Goal: Task Accomplishment & Management: Use online tool/utility

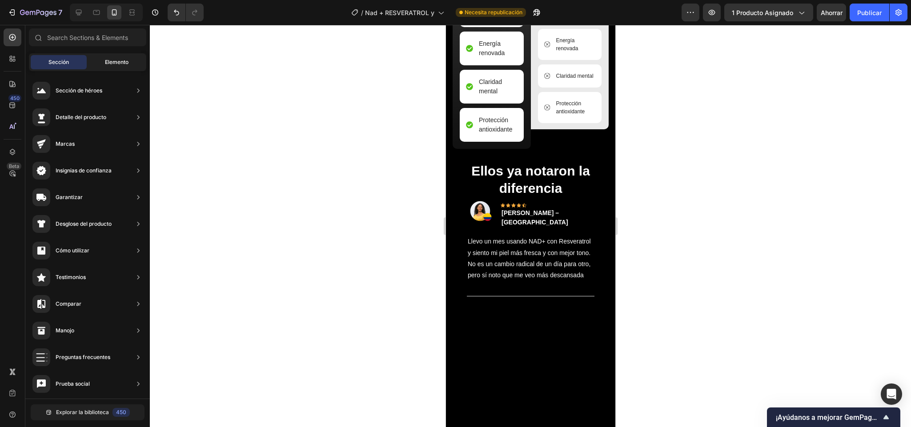
click at [111, 61] on font "Elemento" at bounding box center [117, 62] width 24 height 7
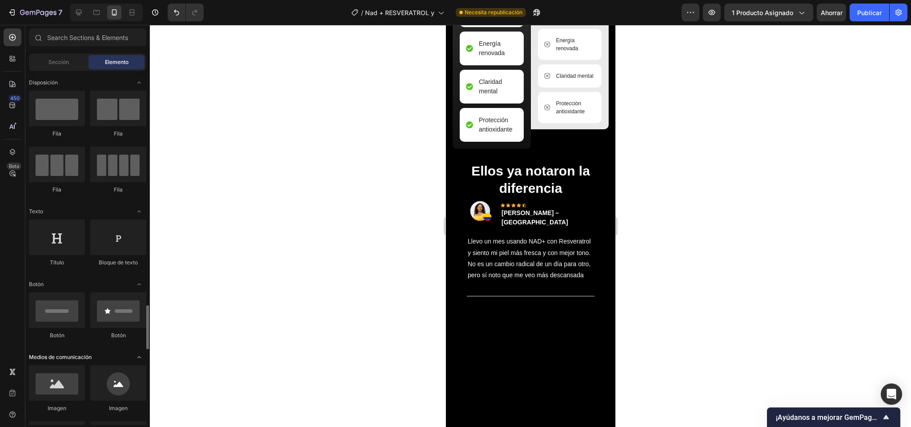
scroll to position [208, 0]
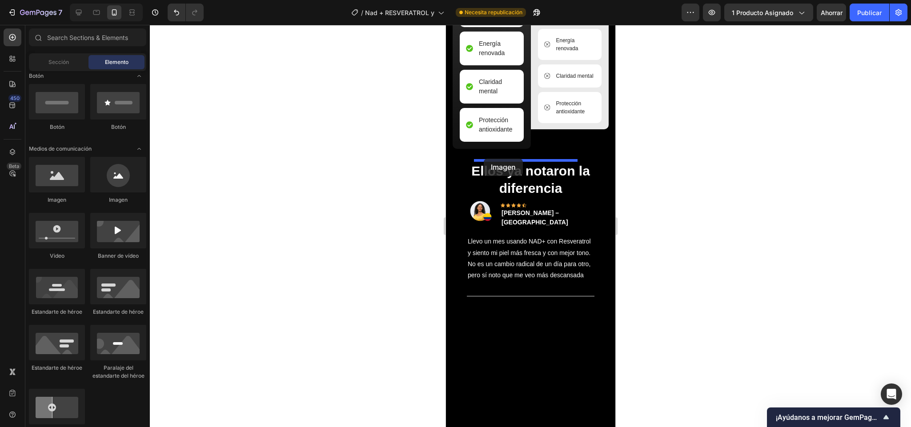
drag, startPoint x: 516, startPoint y: 204, endPoint x: 483, endPoint y: 159, distance: 55.7
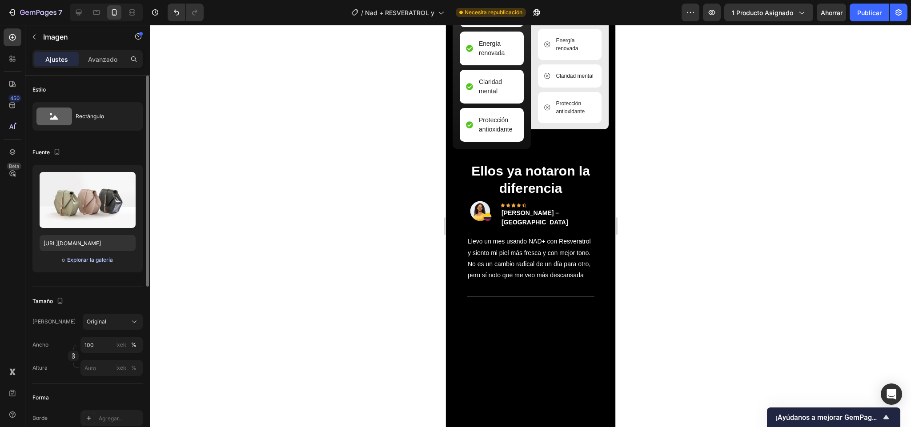
click at [82, 263] on font "Explorar la galería" at bounding box center [90, 259] width 46 height 7
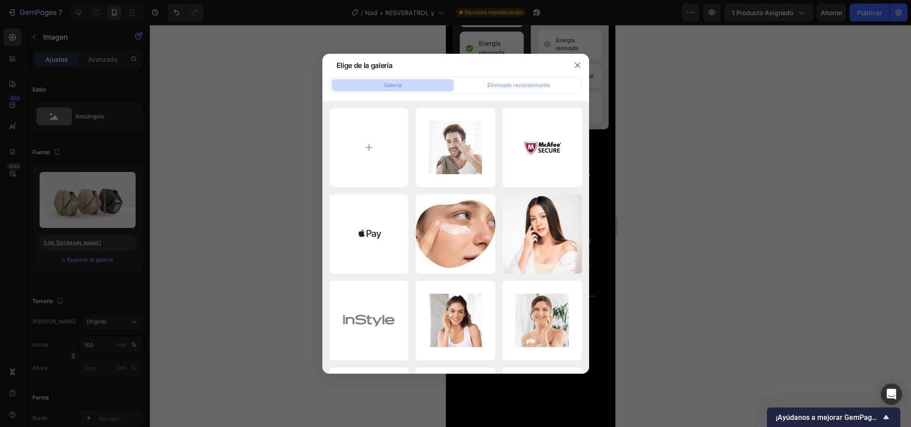
type input "C:\fakepath\CARACTERISTICAS DEL PRODUCTO (29).png"
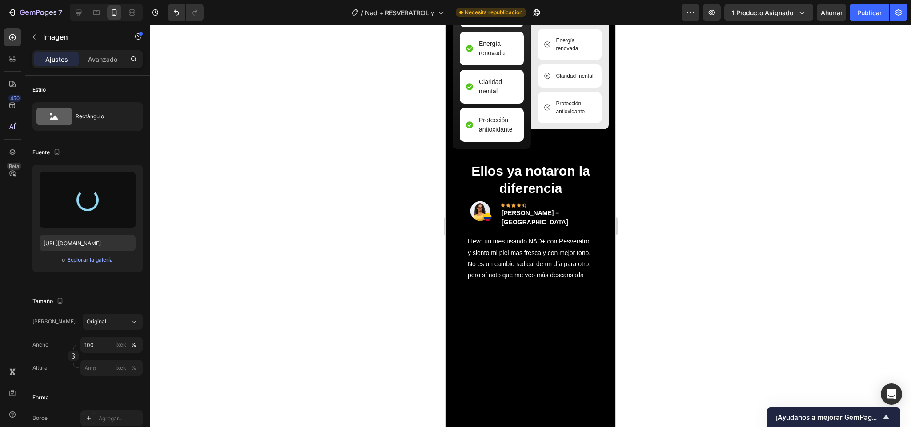
type input "https://cdn.shopify.com/s/files/1/0661/3719/4579/files/gempages_586285181510353…"
click at [871, 175] on div at bounding box center [530, 226] width 761 height 402
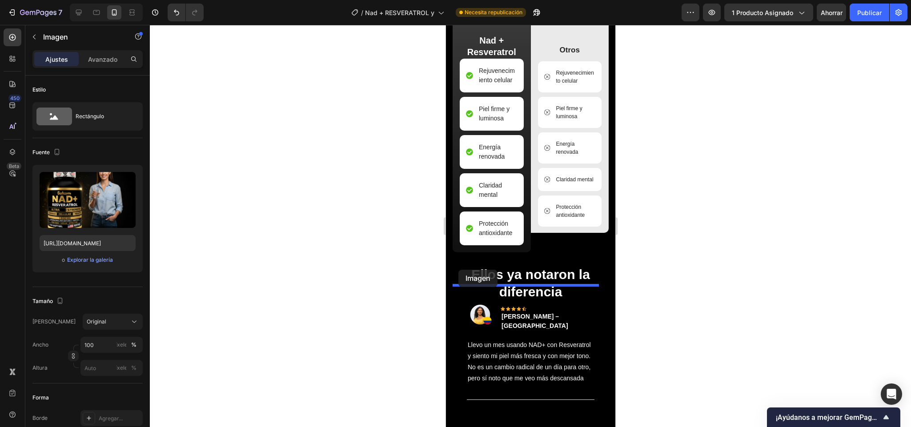
drag, startPoint x: 479, startPoint y: 151, endPoint x: 458, endPoint y: 270, distance: 121.0
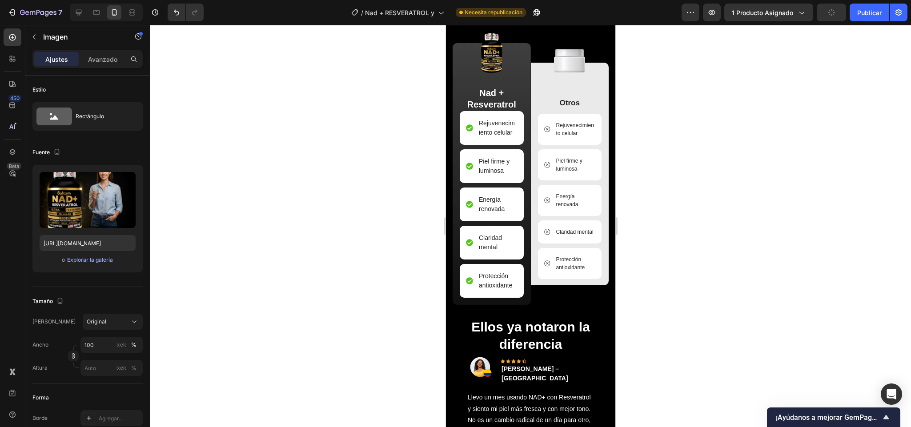
click at [671, 203] on div at bounding box center [530, 226] width 761 height 402
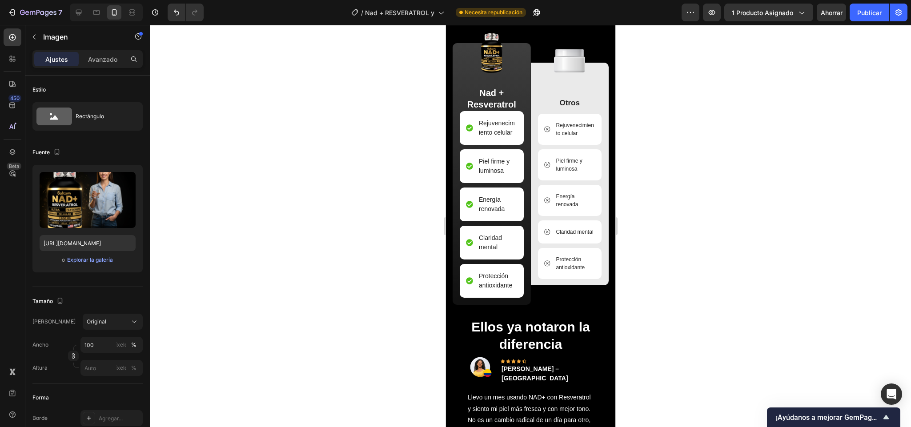
click at [700, 196] on div at bounding box center [530, 226] width 761 height 402
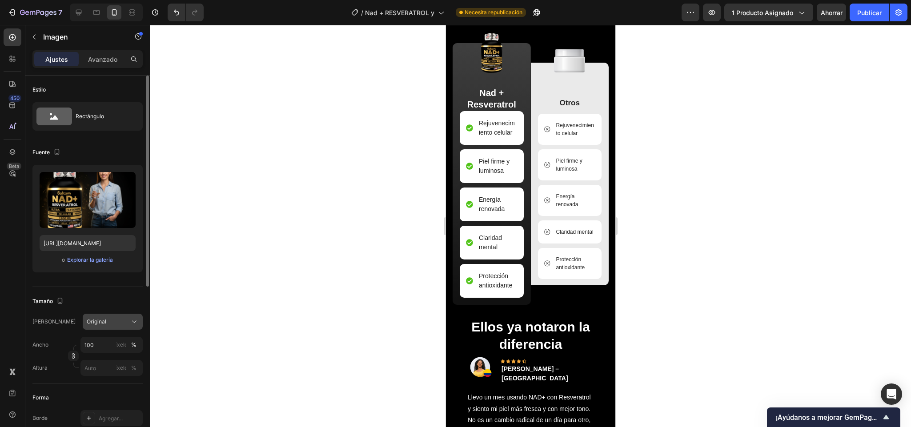
click at [135, 316] on button "Original" at bounding box center [113, 322] width 60 height 16
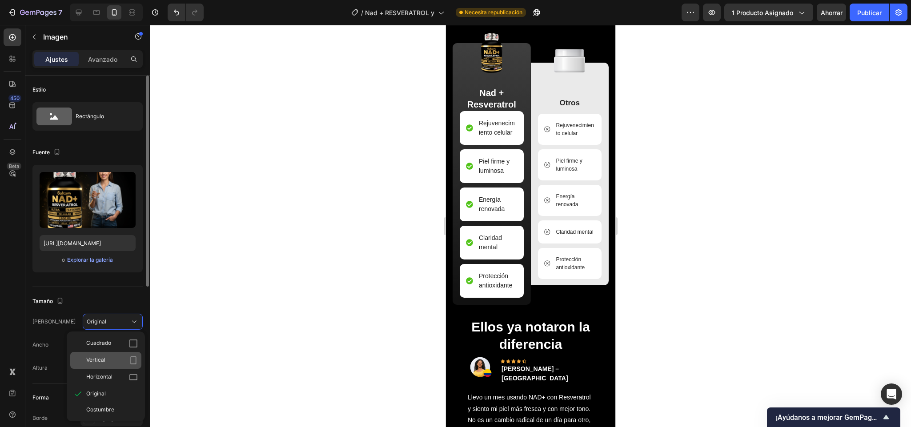
click at [123, 359] on div "Vertical" at bounding box center [112, 360] width 52 height 9
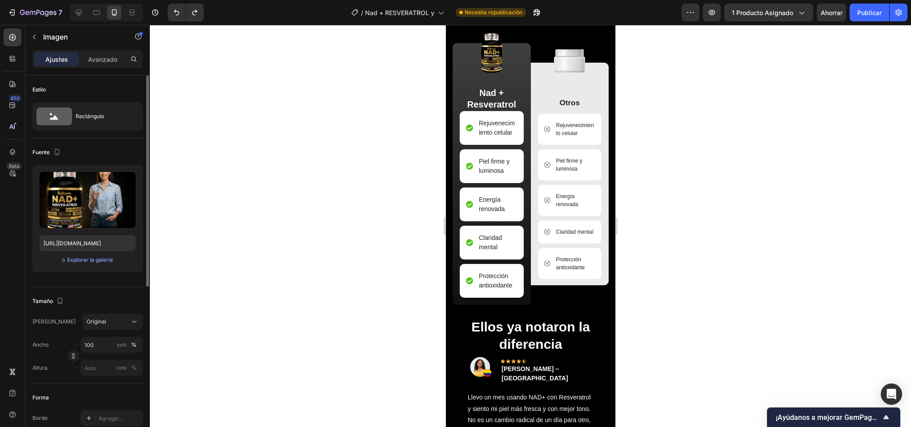
click at [766, 264] on div at bounding box center [530, 226] width 761 height 402
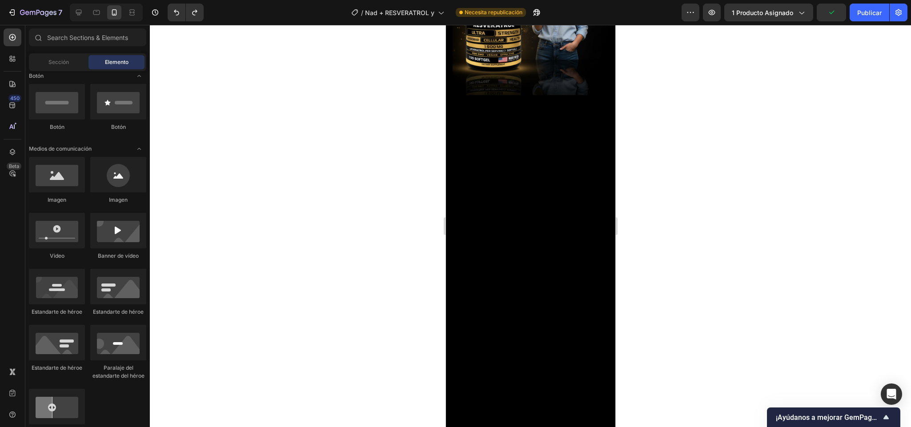
scroll to position [800, 0]
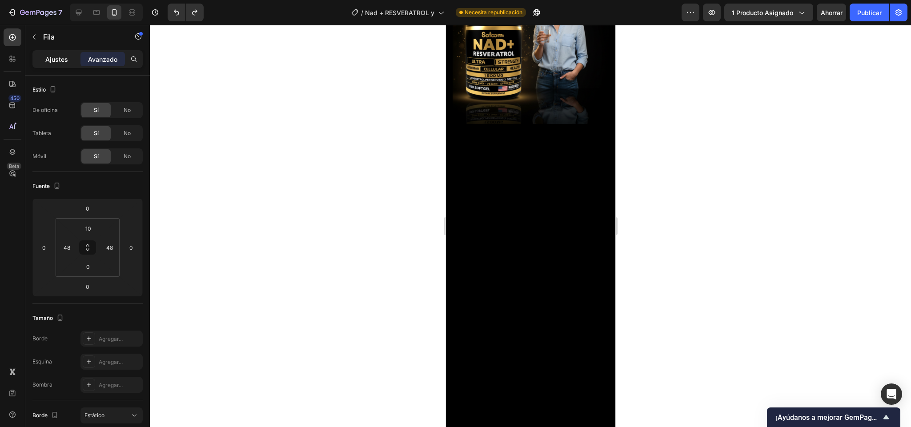
click at [50, 63] on p "Ajustes" at bounding box center [56, 59] width 23 height 9
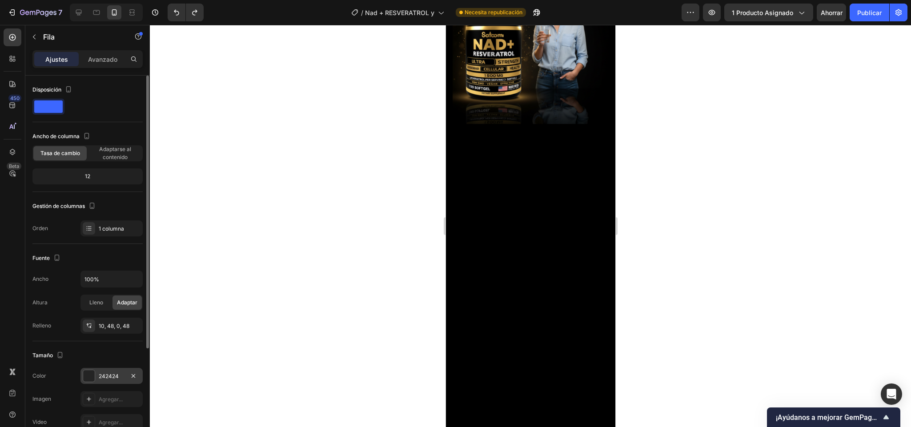
click at [85, 380] on div at bounding box center [89, 376] width 12 height 12
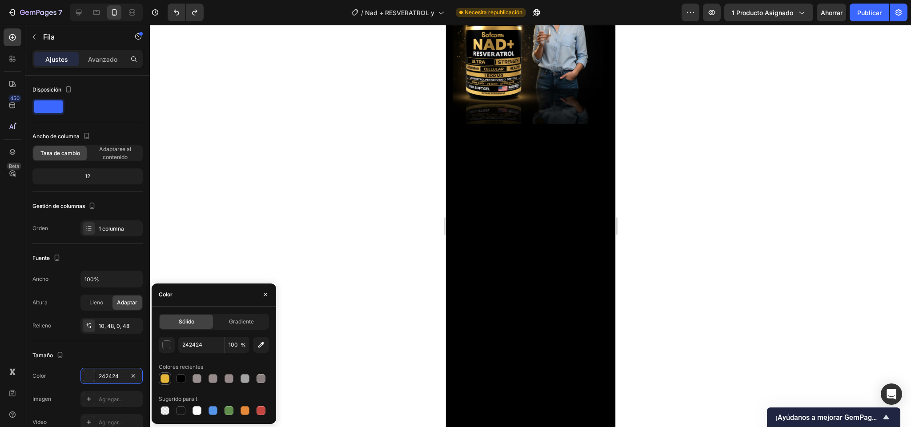
click at [163, 378] on div at bounding box center [164, 378] width 9 height 9
type input "E3B639"
click at [259, 343] on icon "button" at bounding box center [260, 344] width 9 height 9
click at [259, 346] on icon "button" at bounding box center [260, 344] width 9 height 9
click at [165, 347] on div "button" at bounding box center [167, 345] width 9 height 9
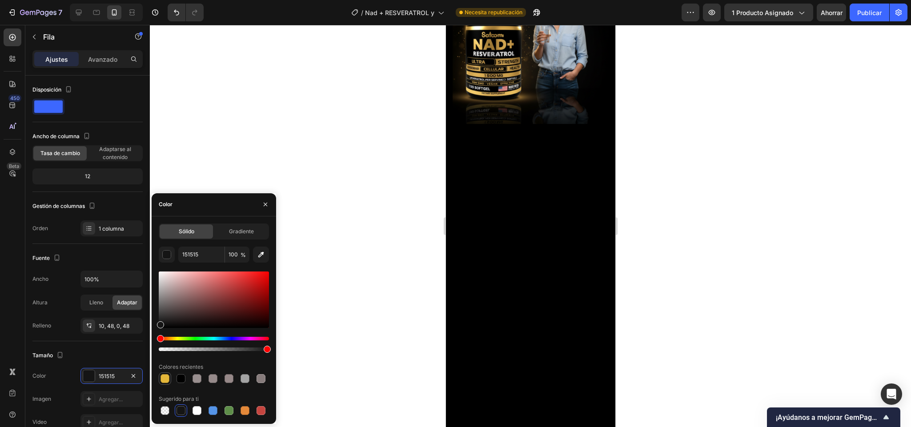
click at [167, 375] on div at bounding box center [164, 378] width 9 height 9
type input "E3B639"
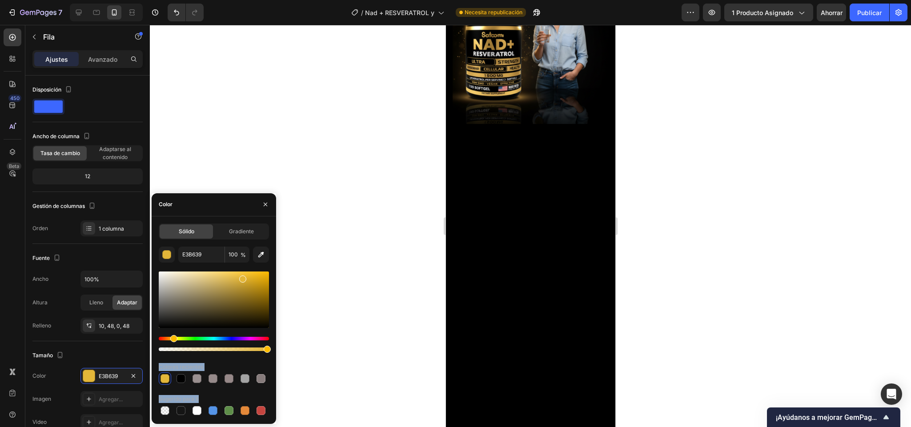
drag, startPoint x: 255, startPoint y: 346, endPoint x: 286, endPoint y: 354, distance: 31.7
click at [286, 0] on div "7 / Nad + RESVERATROL y Necesita republicación Avance 1 producto asignado Ahorr…" at bounding box center [455, 0] width 911 height 0
drag, startPoint x: 264, startPoint y: 348, endPoint x: 239, endPoint y: 349, distance: 25.3
click at [239, 349] on div at bounding box center [240, 349] width 7 height 7
type input "73"
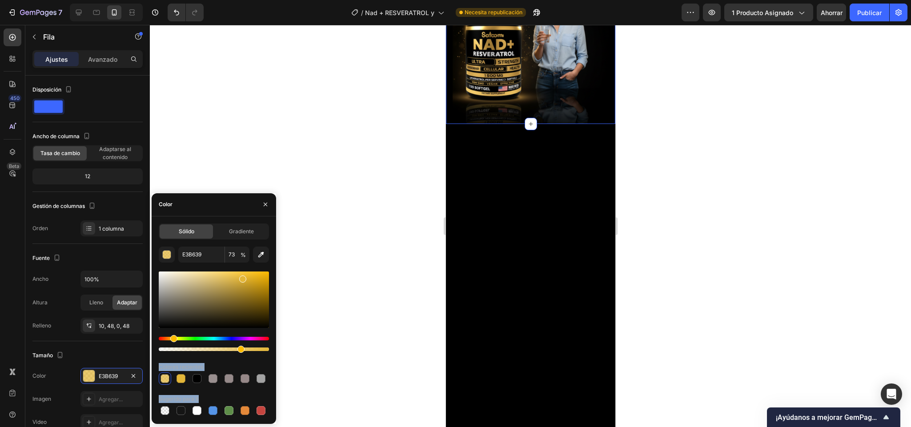
click at [647, 267] on div at bounding box center [530, 226] width 761 height 402
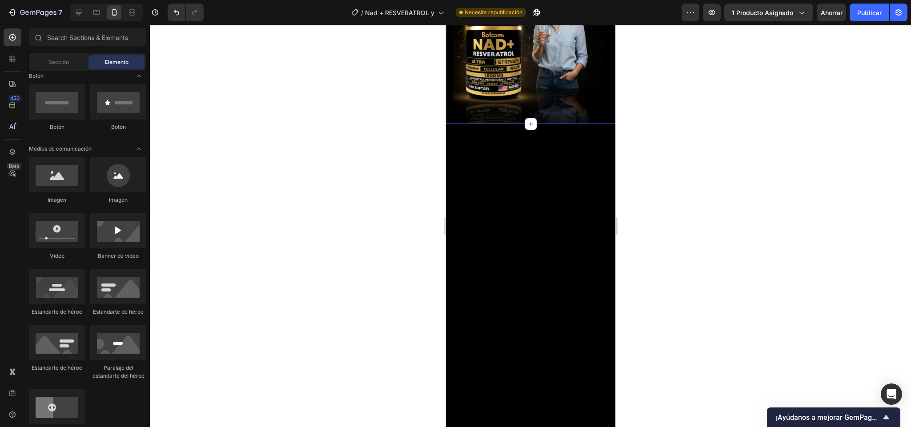
click at [647, 267] on div at bounding box center [530, 226] width 761 height 402
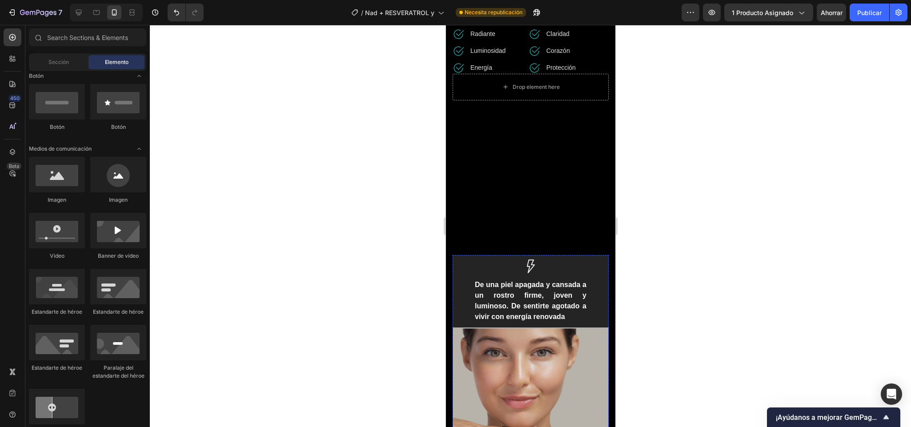
scroll to position [371, 0]
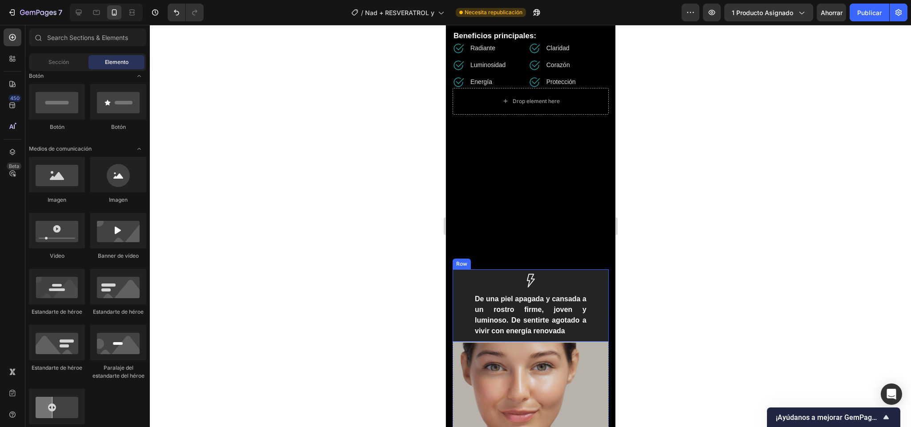
click at [462, 288] on div "Image De una piel apagada y cansada a un rostro firme, joven y luminoso. De sen…" at bounding box center [530, 305] width 156 height 72
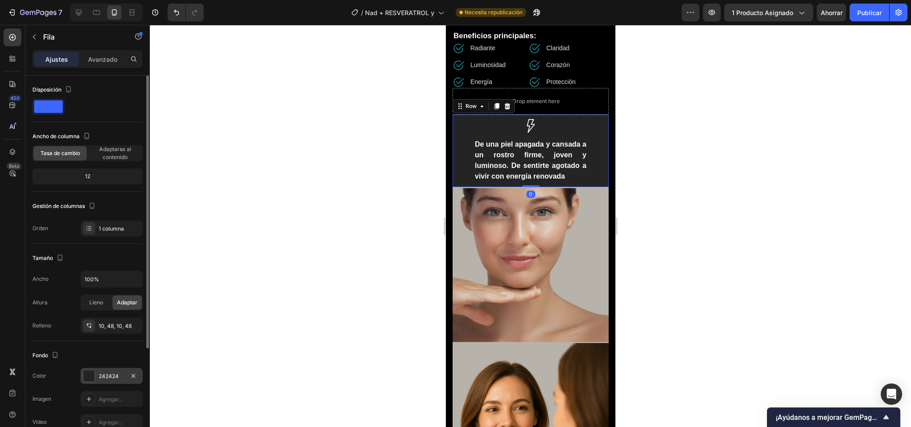
click at [90, 370] on div "242424" at bounding box center [111, 376] width 62 height 16
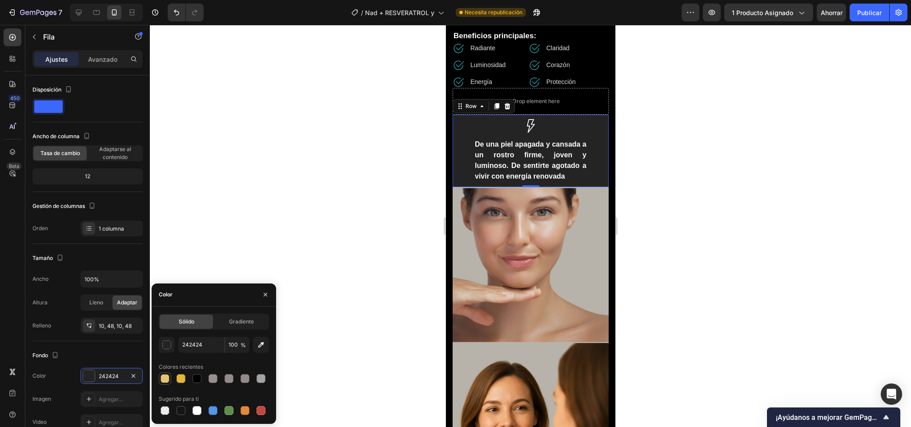
click at [163, 379] on div at bounding box center [164, 378] width 9 height 9
type input "E3B639"
type input "73"
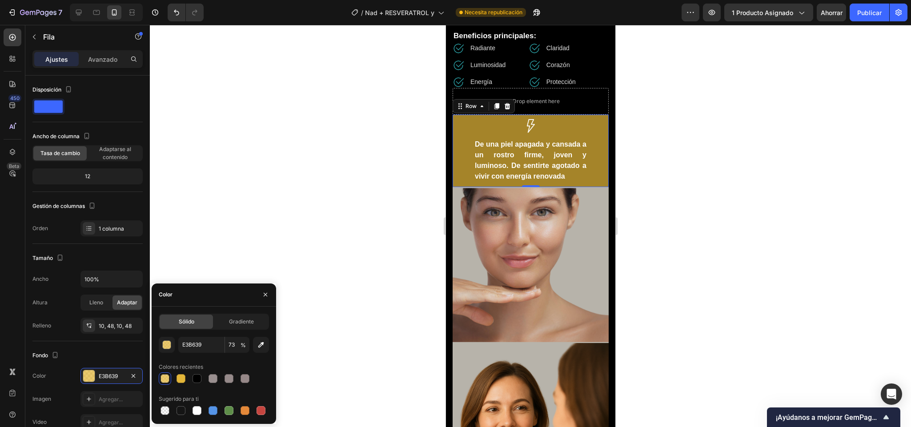
click at [329, 292] on div at bounding box center [530, 226] width 761 height 402
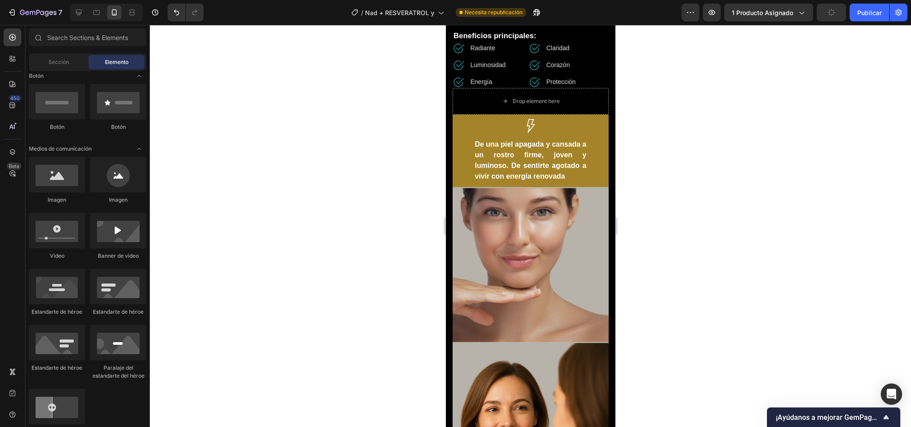
click at [329, 292] on div at bounding box center [530, 226] width 761 height 402
click at [635, 304] on div at bounding box center [530, 226] width 761 height 402
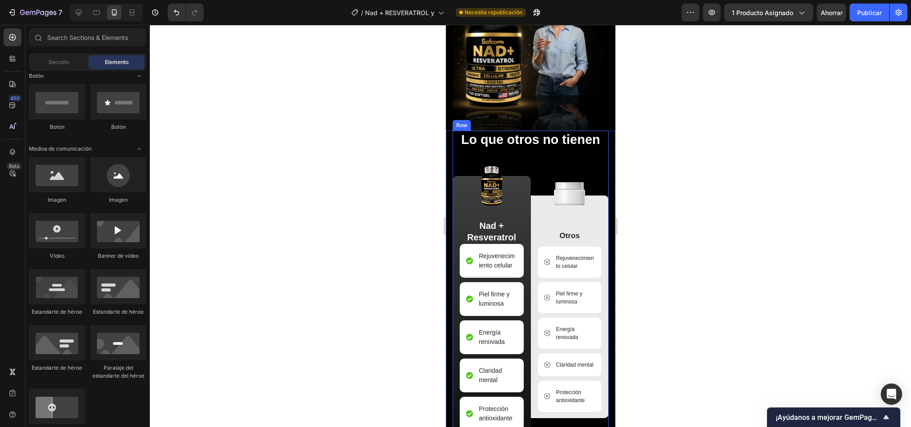
scroll to position [1136, 0]
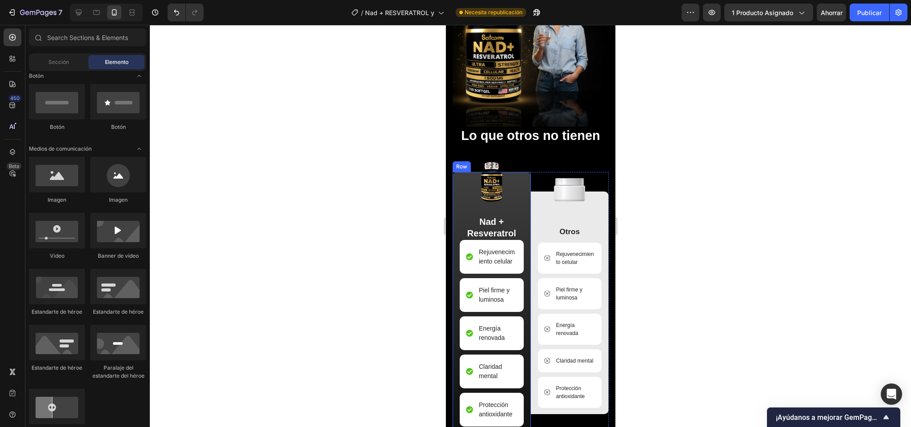
click at [454, 198] on div "Image Nad + Resveratrol Text Block Rejuvenecimiento celular Item List Piel firm…" at bounding box center [491, 303] width 78 height 262
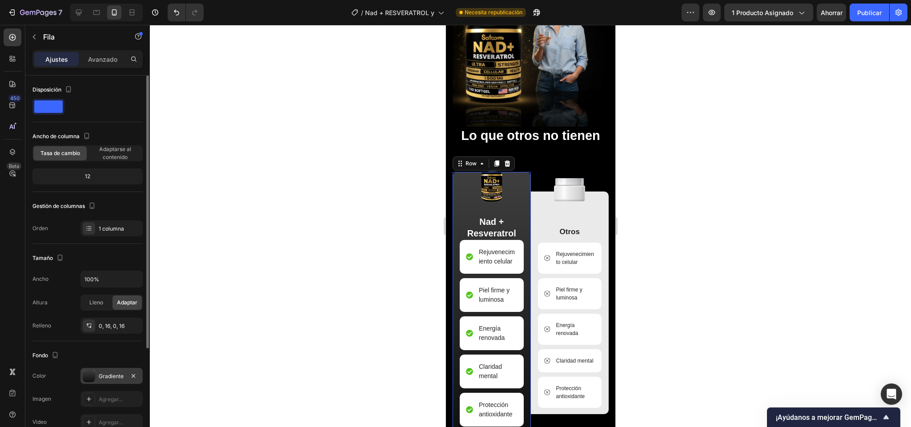
click at [89, 378] on div at bounding box center [89, 376] width 12 height 12
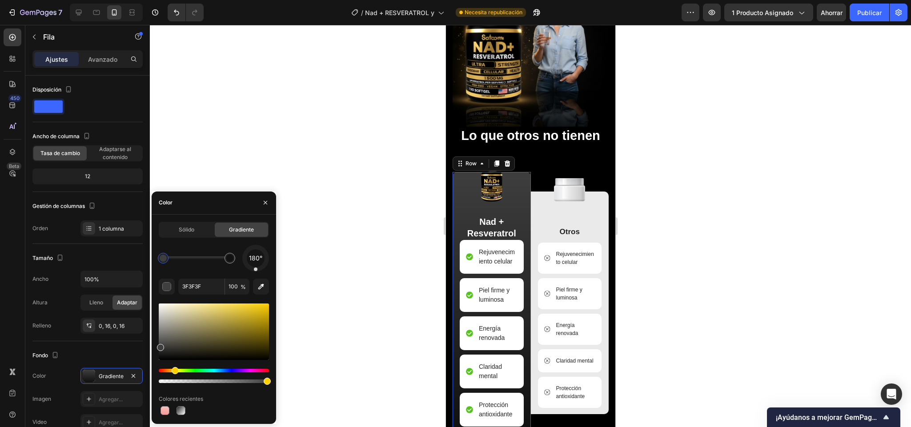
click at [179, 371] on div "Matiz" at bounding box center [214, 371] width 110 height 4
click at [174, 370] on div "Hue" at bounding box center [214, 371] width 110 height 4
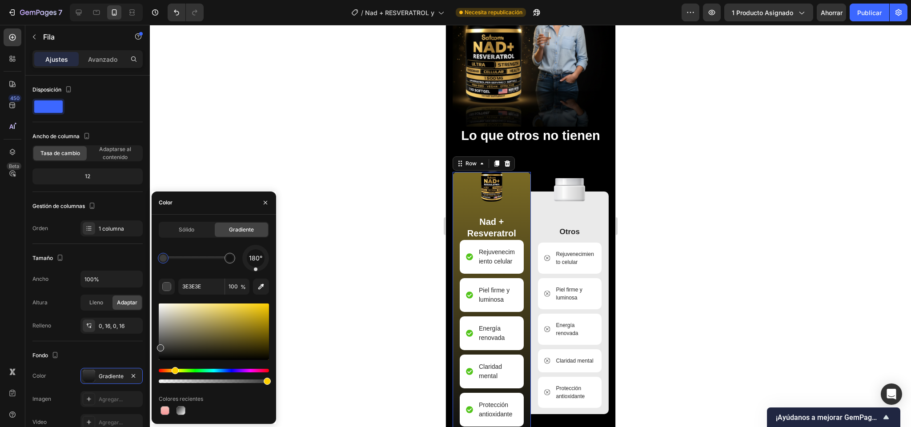
type input "7A6A24"
drag, startPoint x: 236, startPoint y: 332, endPoint x: 227, endPoint y: 324, distance: 12.6
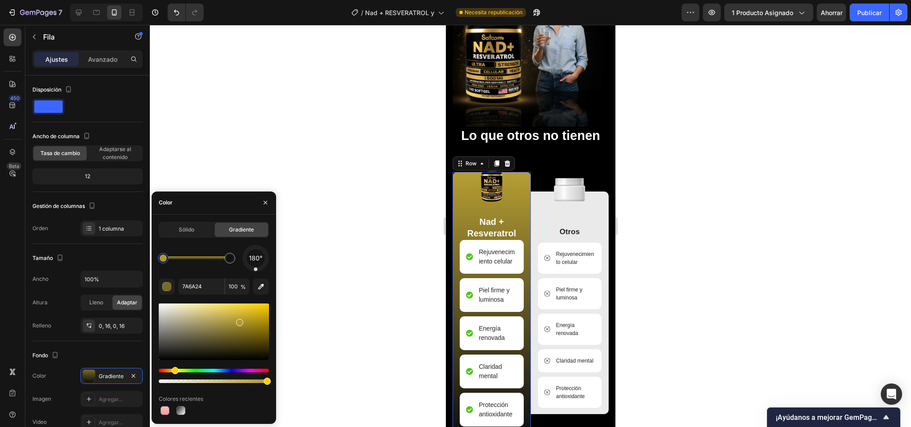
drag, startPoint x: 244, startPoint y: 328, endPoint x: 239, endPoint y: 319, distance: 10.4
click at [239, 319] on div at bounding box center [214, 332] width 110 height 56
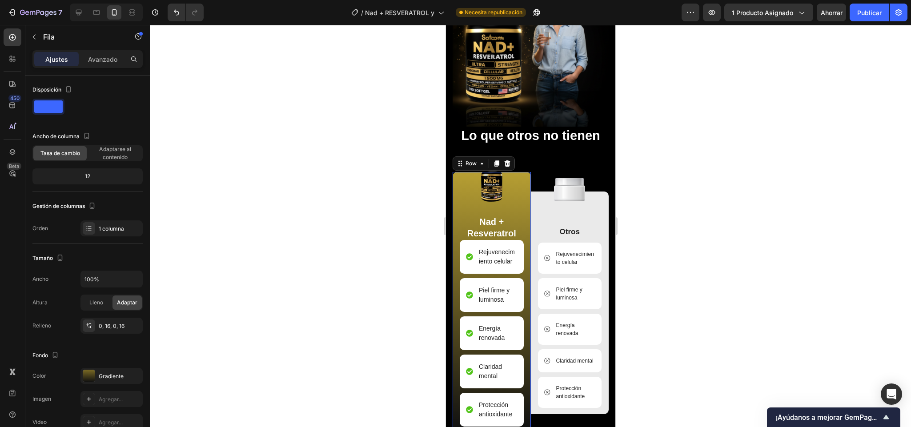
click at [415, 218] on div at bounding box center [530, 226] width 761 height 402
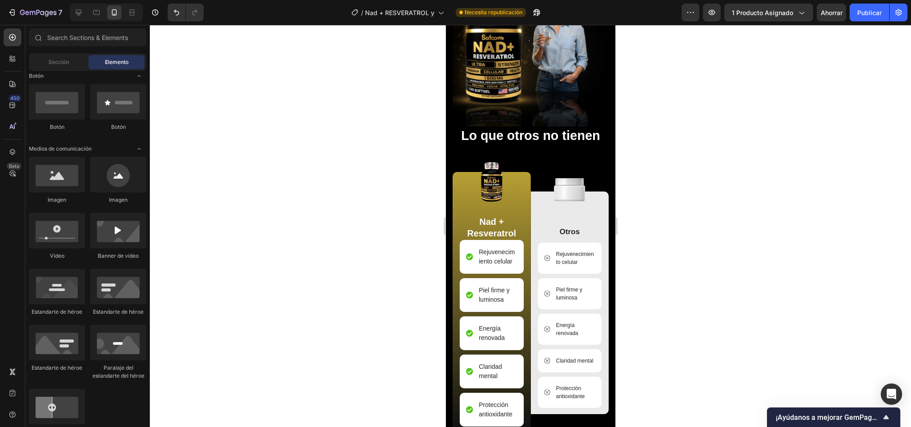
click at [415, 218] on div at bounding box center [530, 226] width 761 height 402
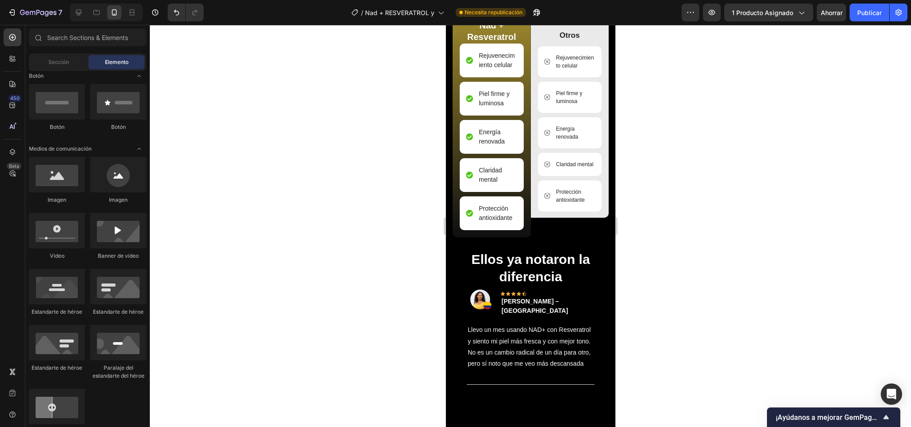
click at [519, 238] on div "Image Nad + Resveratrol Text Block Rejuvenecimiento celular Item List Piel firm…" at bounding box center [491, 107] width 78 height 262
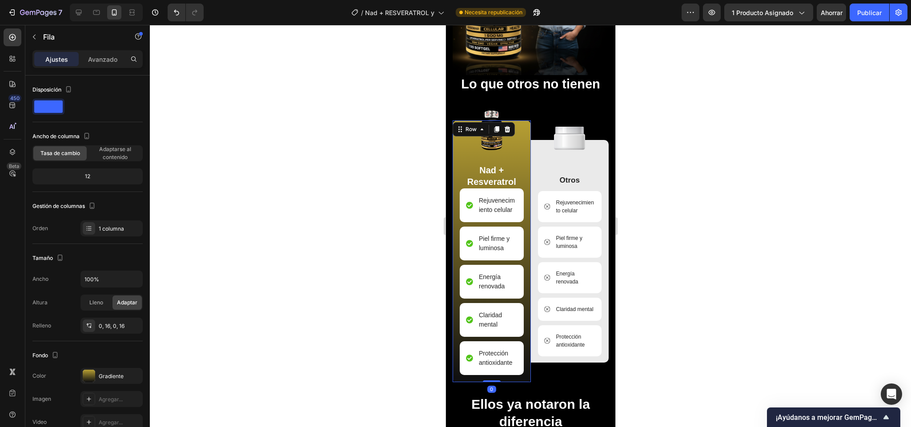
scroll to position [1155, 0]
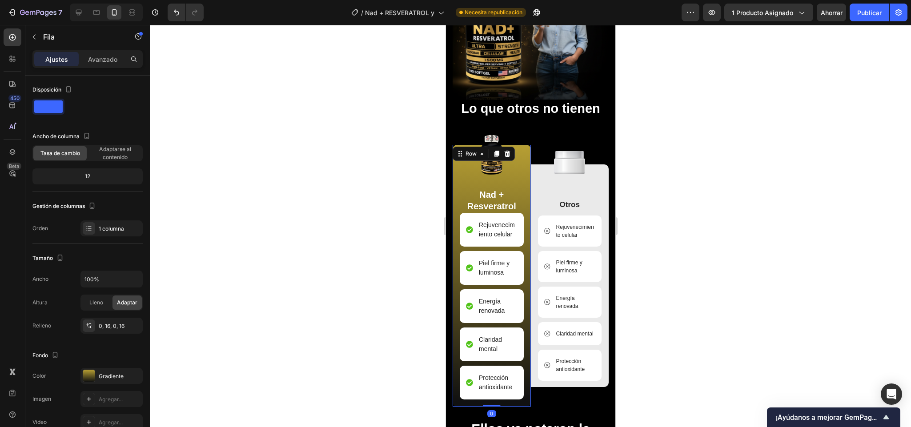
click at [364, 266] on div at bounding box center [530, 226] width 761 height 402
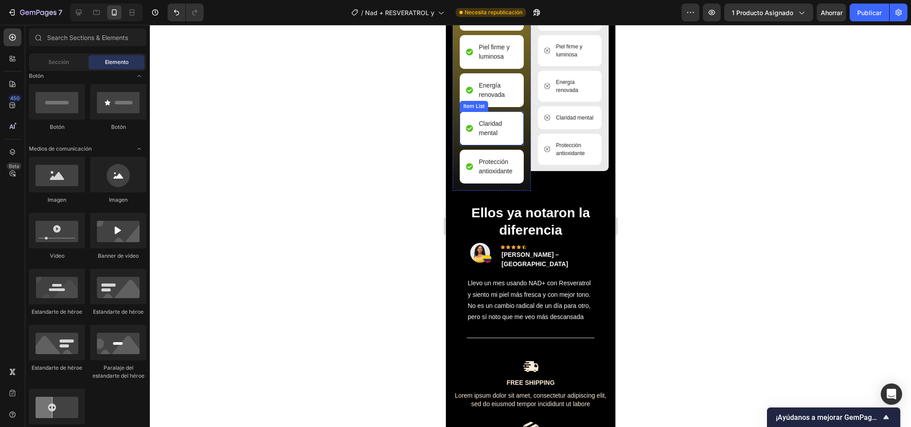
scroll to position [1411, 0]
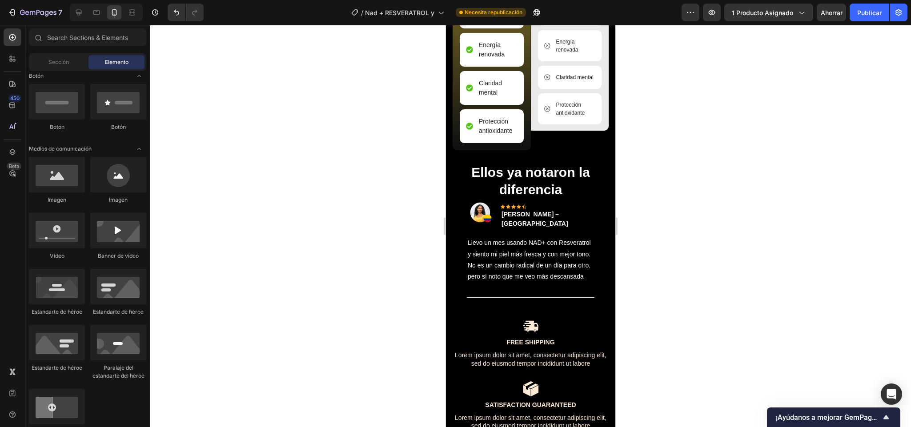
click at [672, 241] on div at bounding box center [530, 226] width 761 height 402
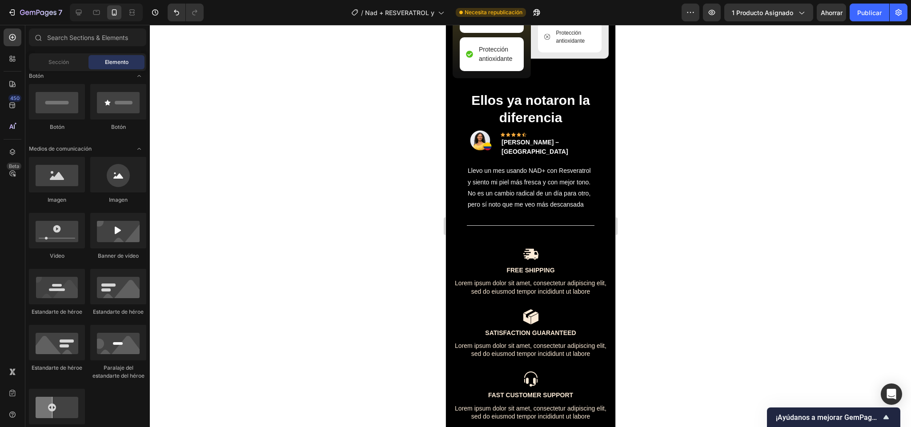
scroll to position [1512, 0]
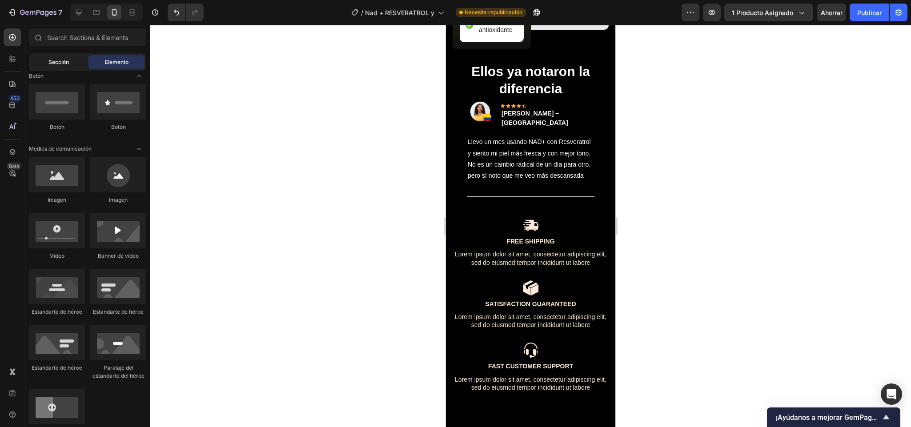
click at [71, 65] on div "Sección" at bounding box center [59, 62] width 56 height 14
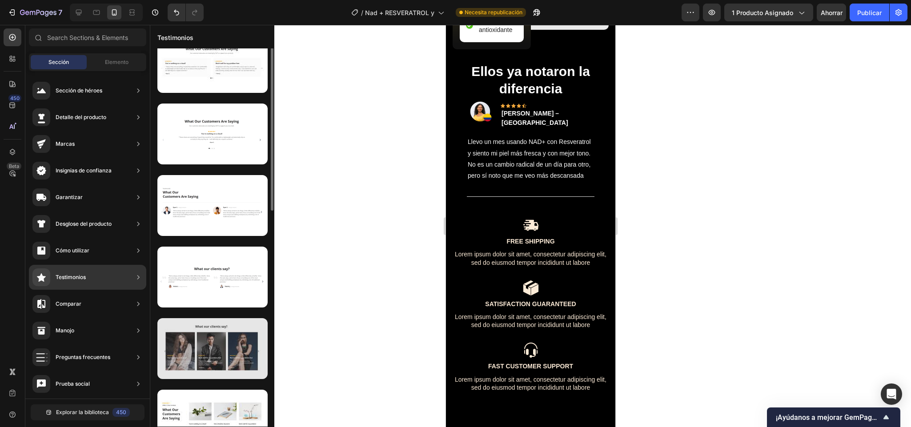
scroll to position [0, 0]
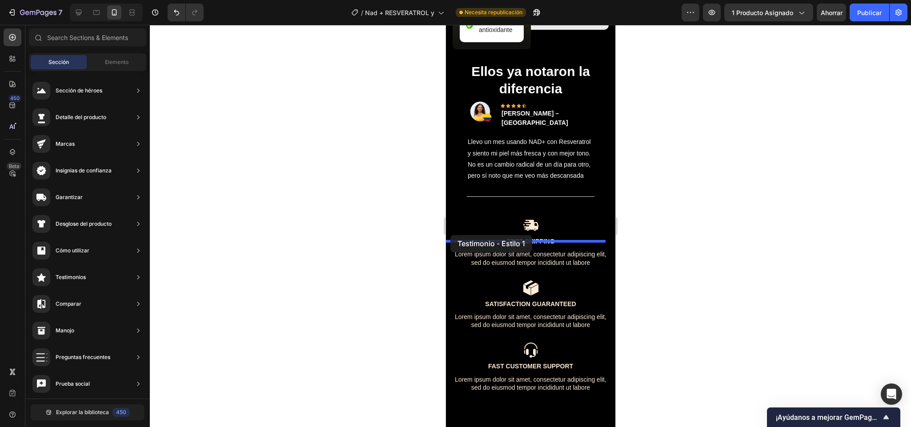
drag, startPoint x: 637, startPoint y: 97, endPoint x: 450, endPoint y: 235, distance: 232.6
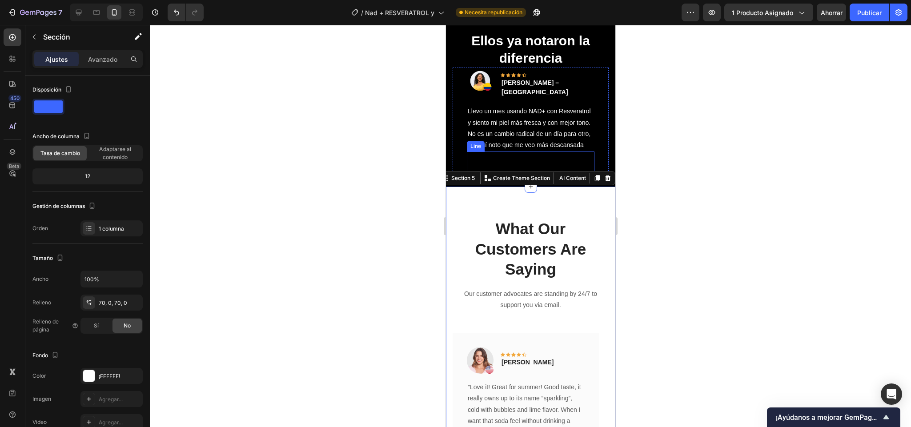
scroll to position [1576, 0]
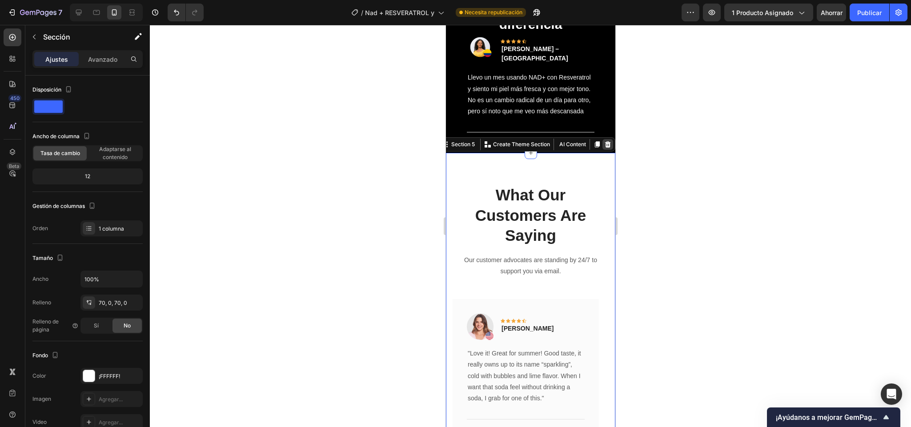
click at [604, 148] on icon at bounding box center [607, 144] width 6 height 6
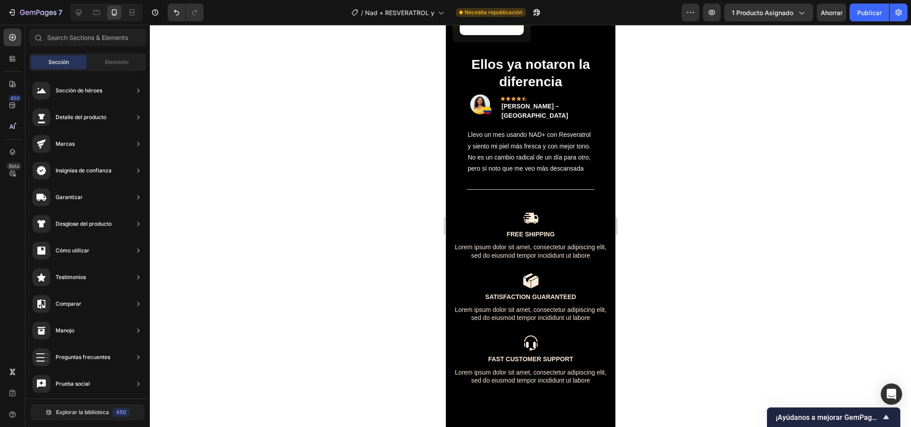
scroll to position [1518, 0]
click at [485, 204] on div "Title Line" at bounding box center [530, 190] width 128 height 29
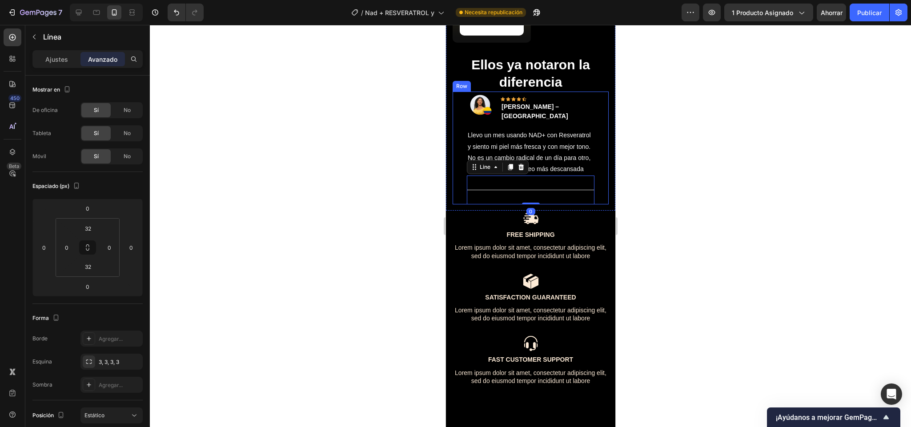
click at [454, 204] on div "Image Icon Icon Icon Icon Icon Row Paola Torres – Cali Text block Row Llevo un …" at bounding box center [530, 148] width 156 height 113
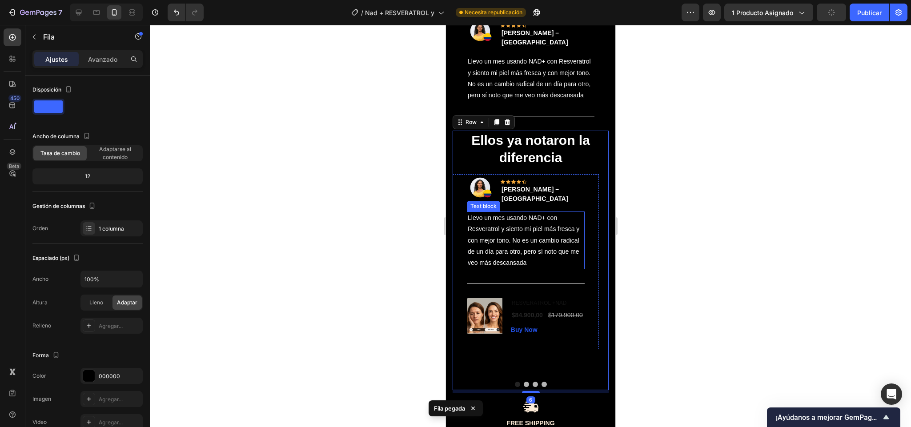
scroll to position [1623, 0]
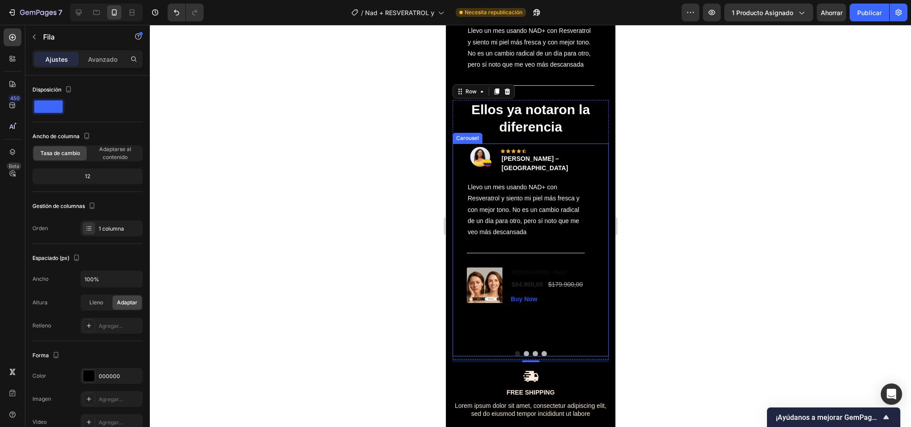
click at [523, 356] on button "Dot" at bounding box center [525, 353] width 5 height 5
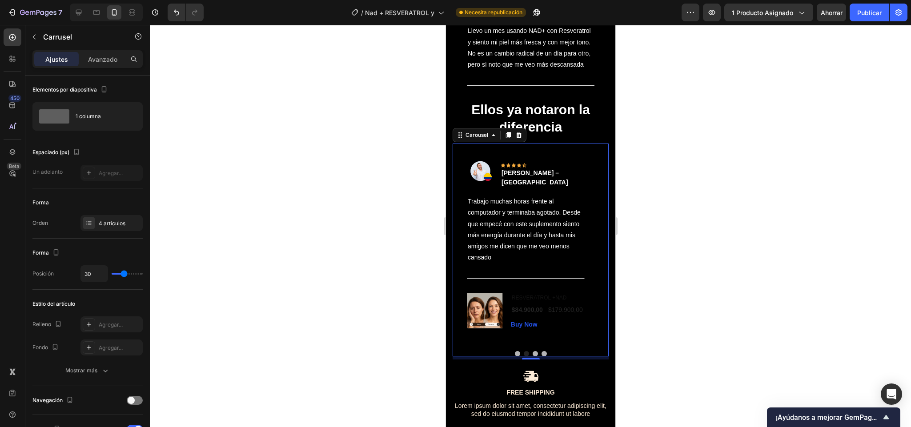
click at [514, 356] on button "Dot" at bounding box center [516, 353] width 5 height 5
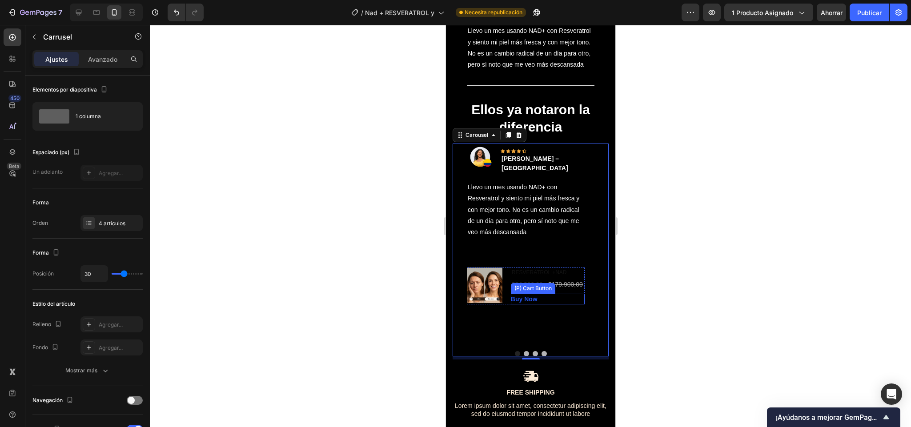
click at [547, 304] on div "Buy Now (P) Cart Button" at bounding box center [547, 299] width 74 height 11
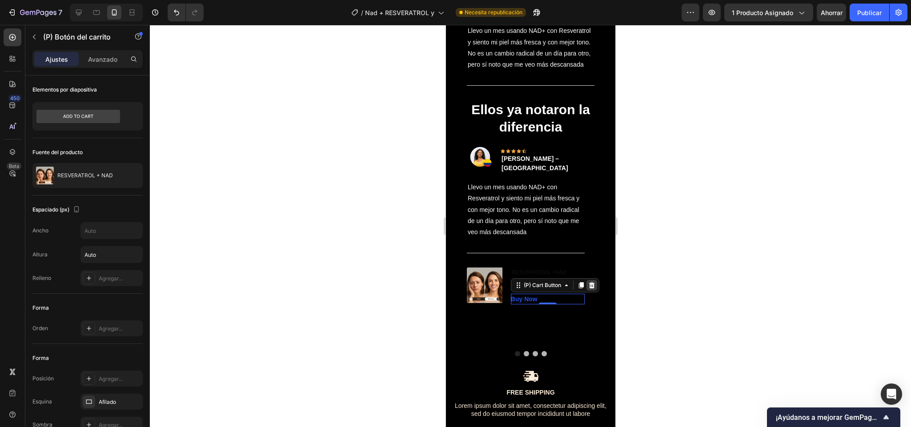
click at [591, 289] on icon at bounding box center [590, 285] width 7 height 7
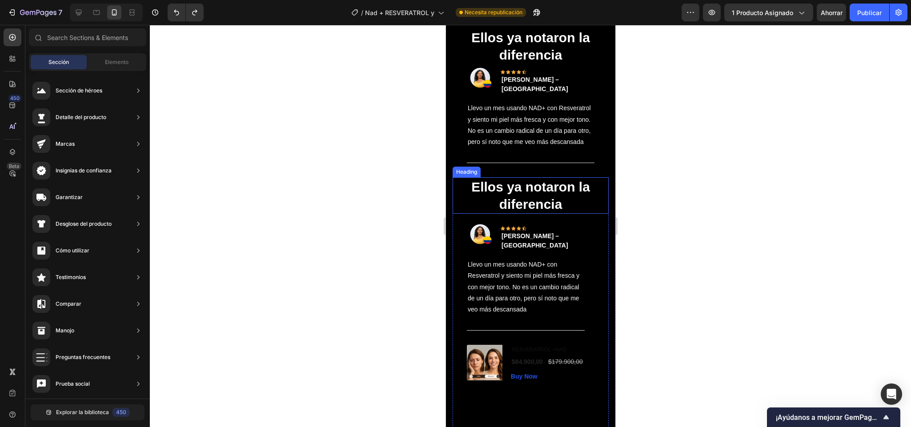
scroll to position [1519, 0]
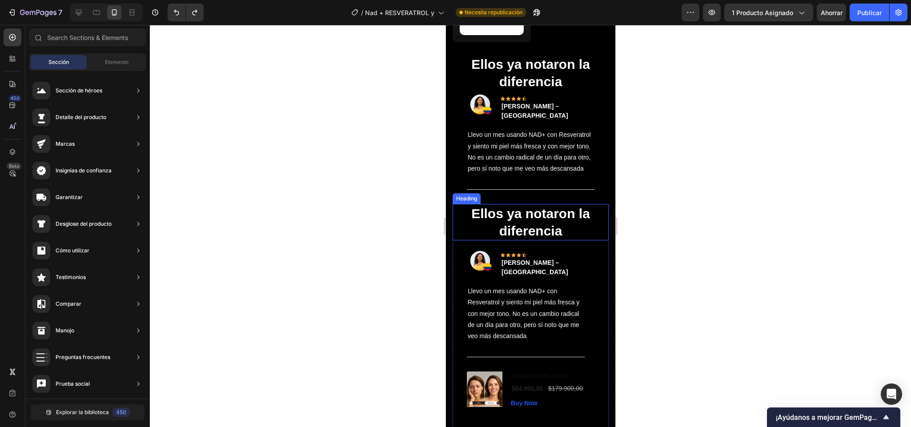
click at [632, 84] on div at bounding box center [530, 226] width 761 height 402
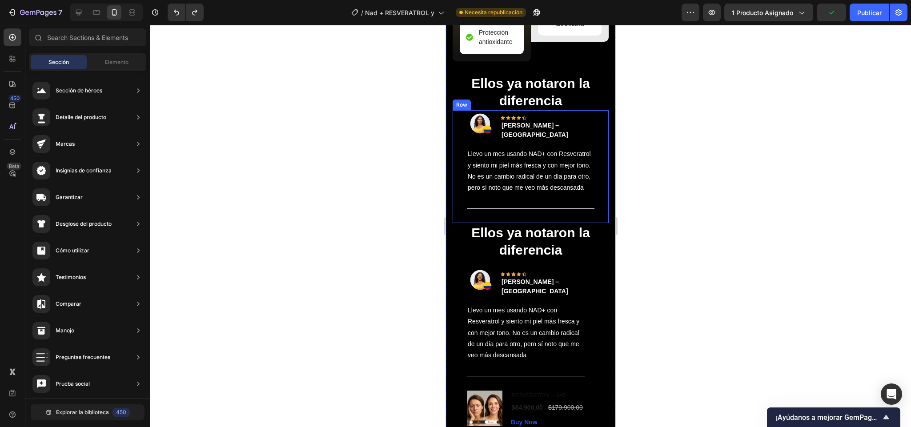
click at [590, 134] on div "Image Icon Icon Icon Icon Icon Row Paola Torres – Cali Text block Row Llevo un …" at bounding box center [530, 166] width 156 height 113
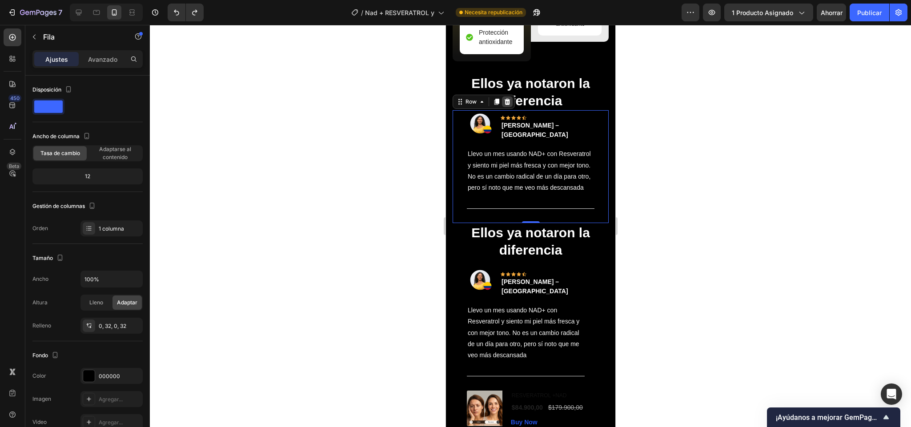
click at [505, 105] on icon at bounding box center [507, 102] width 6 height 6
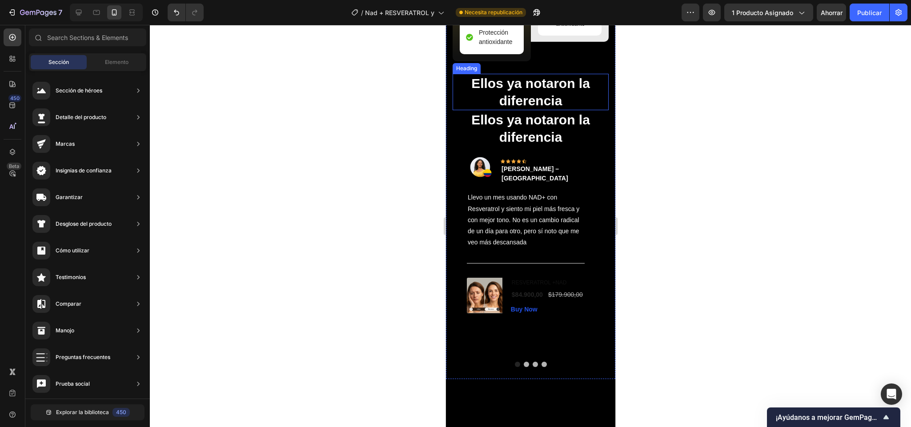
click at [532, 105] on h2 "Ellos ya notaron la diferencia" at bounding box center [530, 92] width 156 height 36
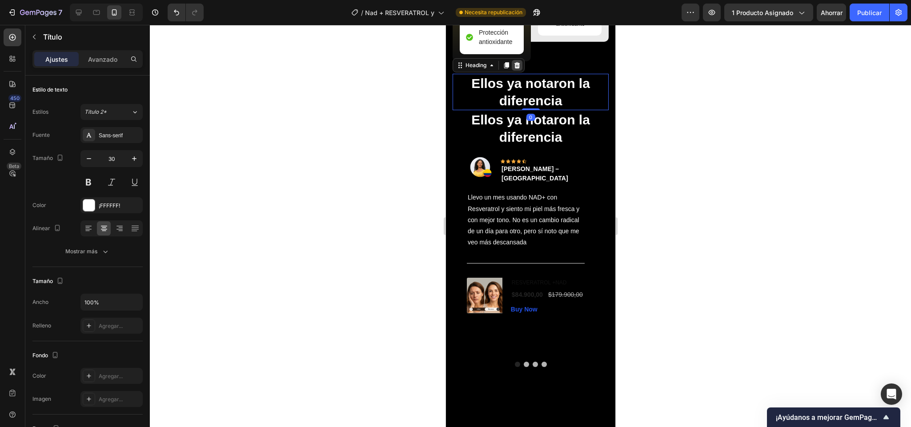
click at [515, 68] on icon at bounding box center [517, 65] width 6 height 6
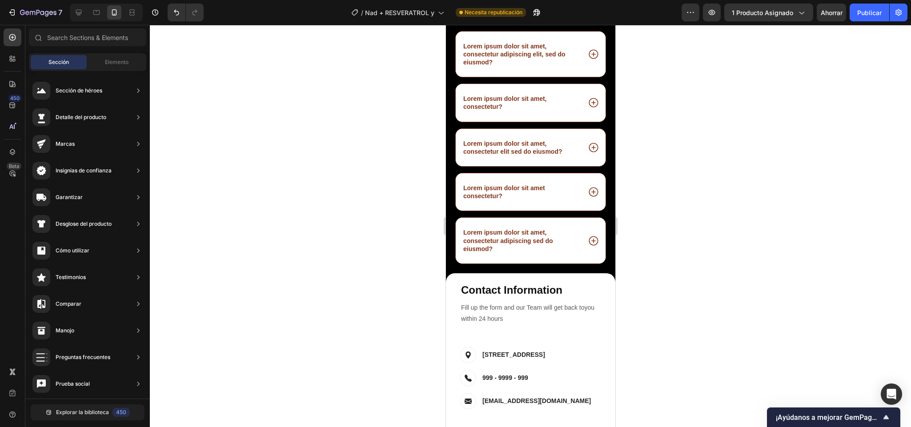
scroll to position [2364, 0]
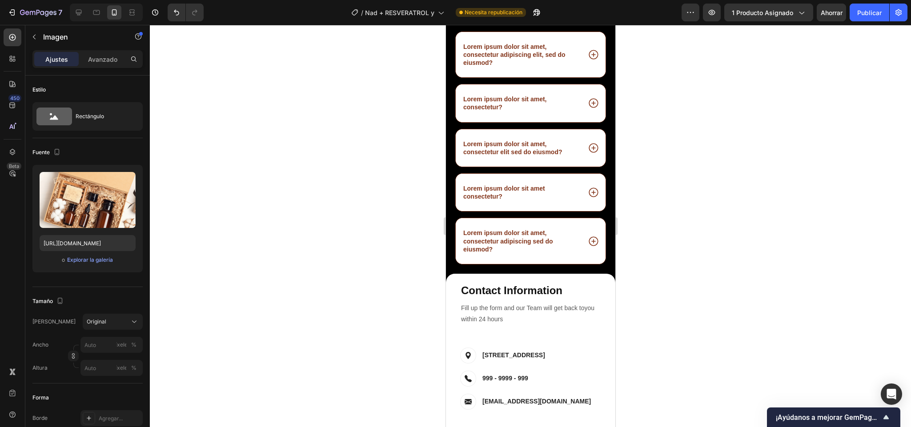
click at [503, 11] on div at bounding box center [504, 5] width 11 height 11
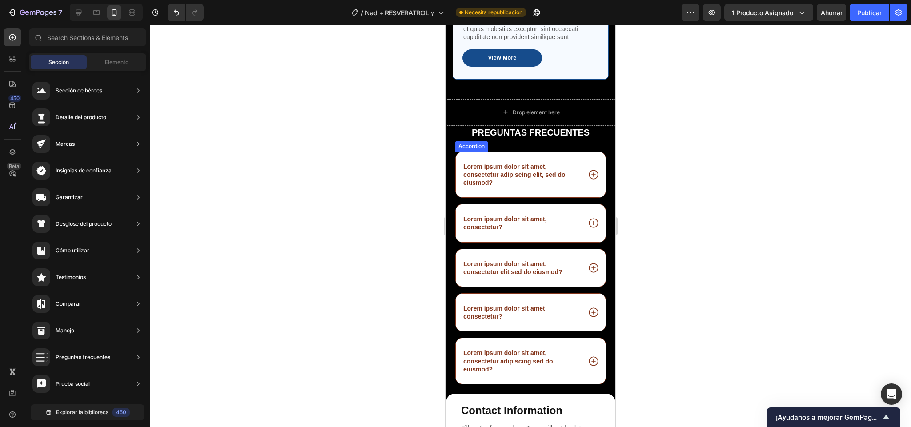
scroll to position [2258, 0]
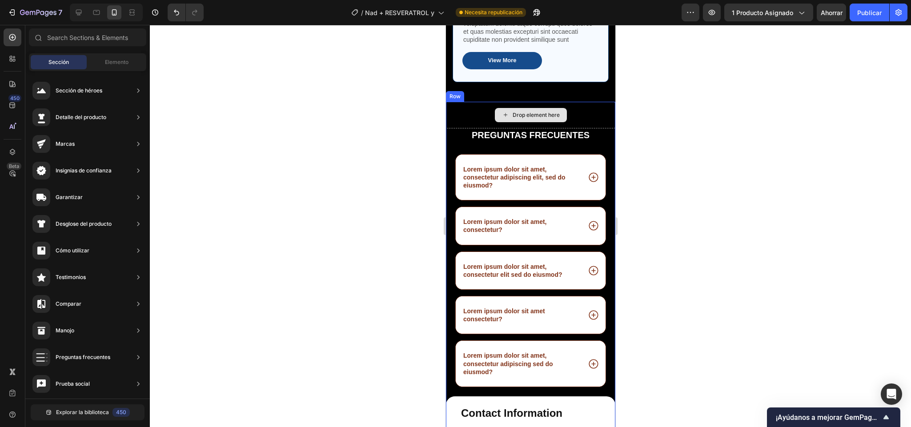
click at [475, 128] on div "Drop element here" at bounding box center [529, 115] width 169 height 27
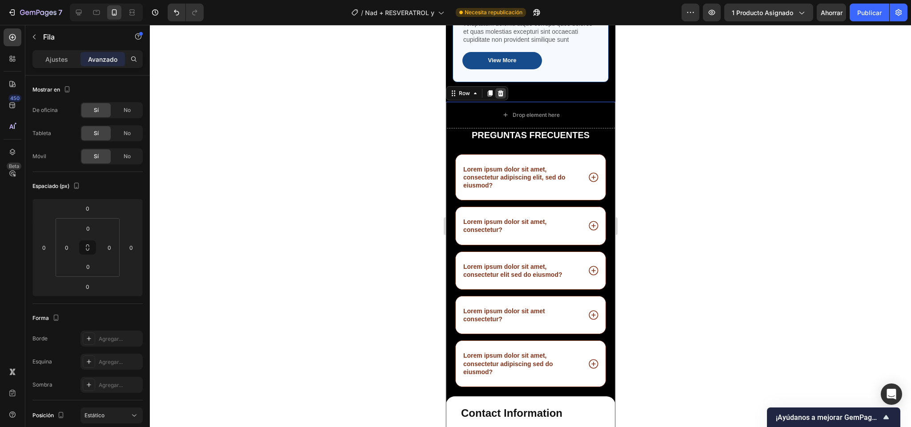
click at [500, 97] on icon at bounding box center [499, 93] width 7 height 7
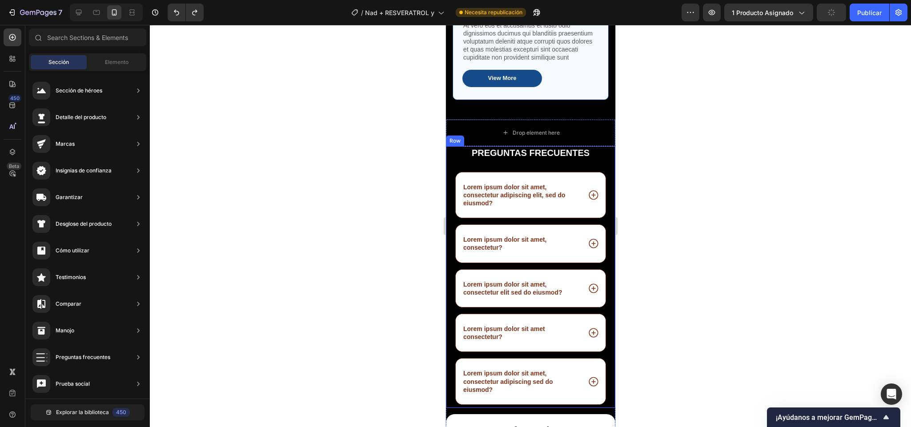
click at [447, 176] on div "pREGUNTAS FRECUENTES Heading Lorem ipsum dolor sit amet, consectetur adipiscing…" at bounding box center [529, 277] width 169 height 262
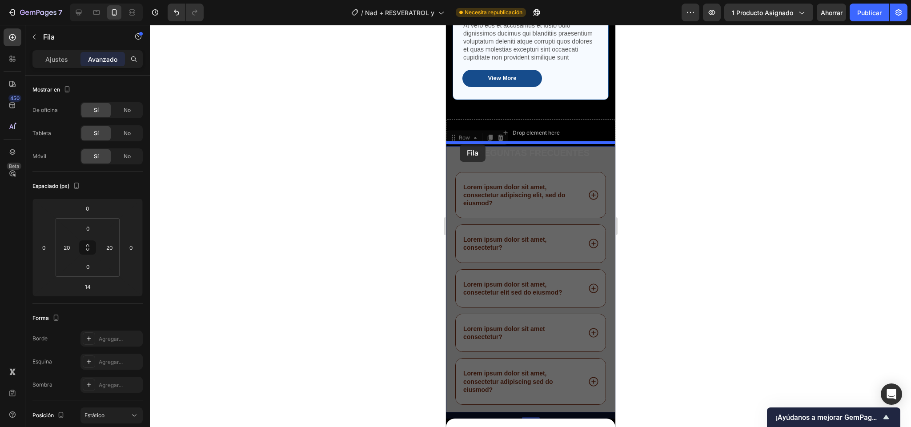
drag, startPoint x: 451, startPoint y: 165, endPoint x: 459, endPoint y: 144, distance: 22.5
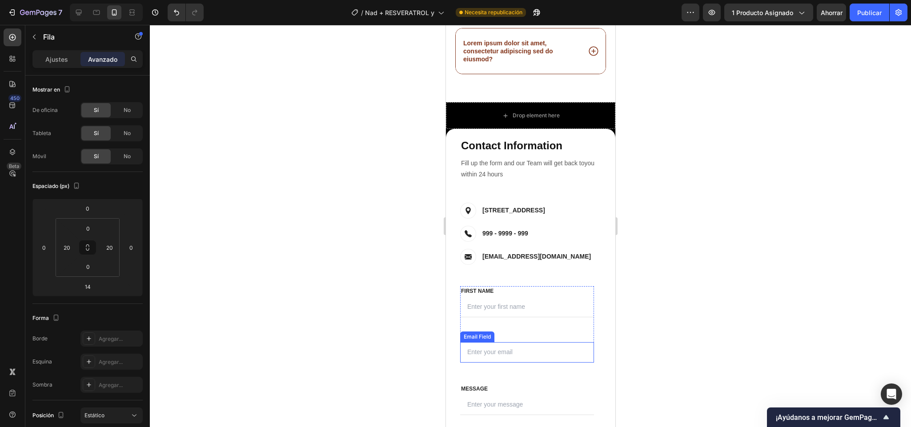
scroll to position [2583, 0]
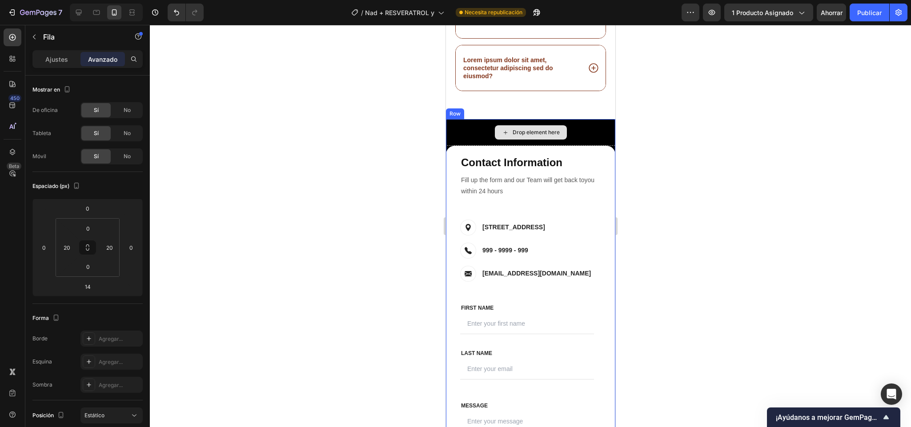
click at [463, 131] on div "Drop element here" at bounding box center [529, 132] width 169 height 27
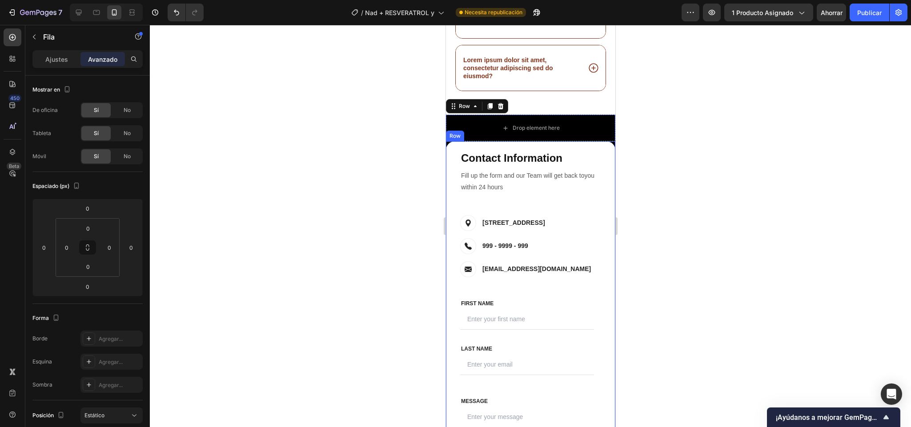
click at [453, 148] on div "Contact Info Heading Contact Information Heading Fill up the form and our Team …" at bounding box center [529, 219] width 169 height 157
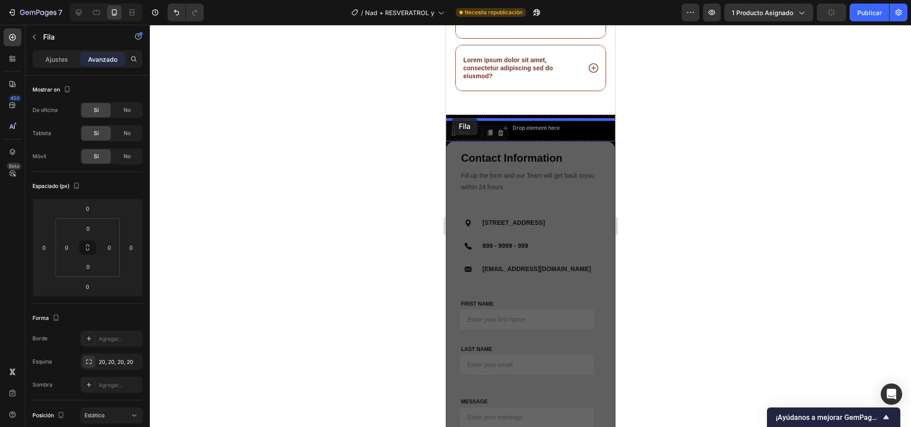
drag, startPoint x: 454, startPoint y: 137, endPoint x: 451, endPoint y: 118, distance: 19.7
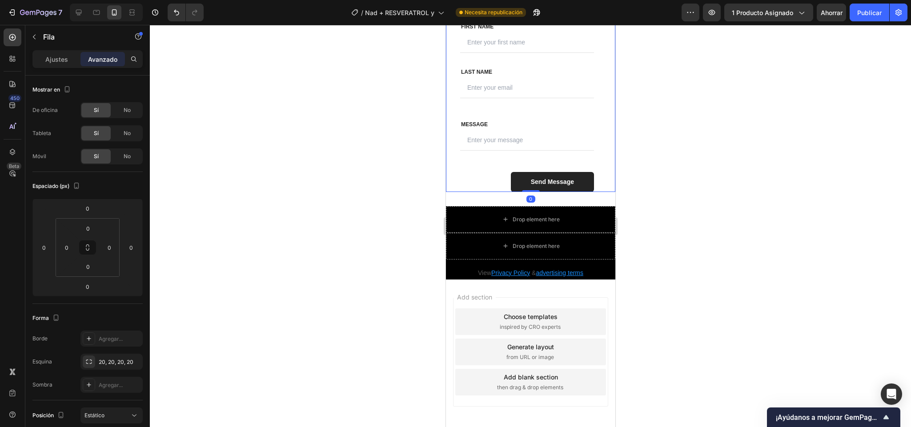
scroll to position [2872, 0]
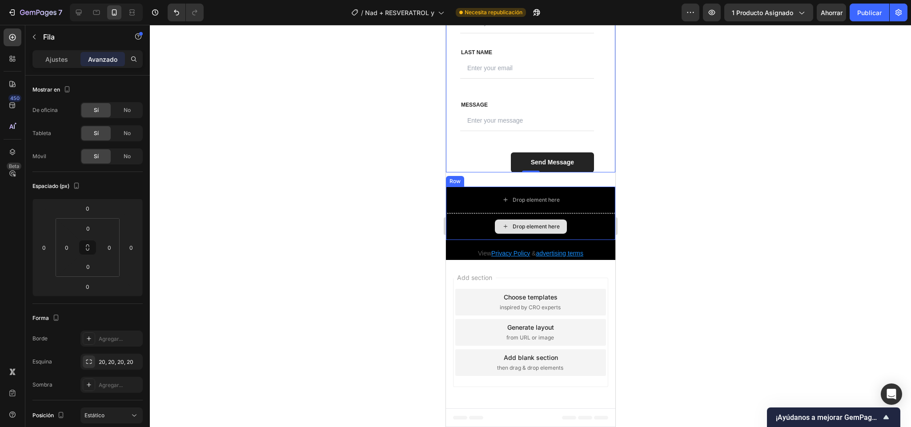
click at [578, 216] on div "Drop element here" at bounding box center [529, 226] width 169 height 27
click at [499, 180] on icon at bounding box center [500, 178] width 6 height 6
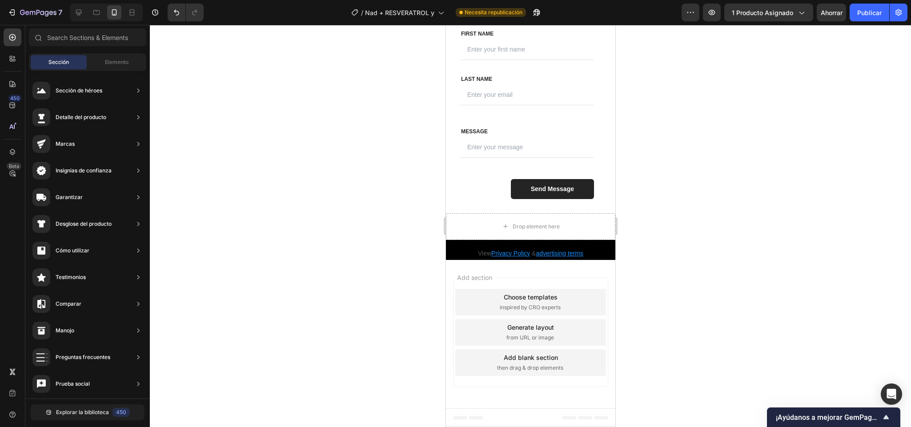
scroll to position [2845, 0]
click at [558, 220] on div "Drop element here" at bounding box center [530, 227] width 72 height 14
click at [582, 224] on div "Drop element here" at bounding box center [529, 226] width 169 height 27
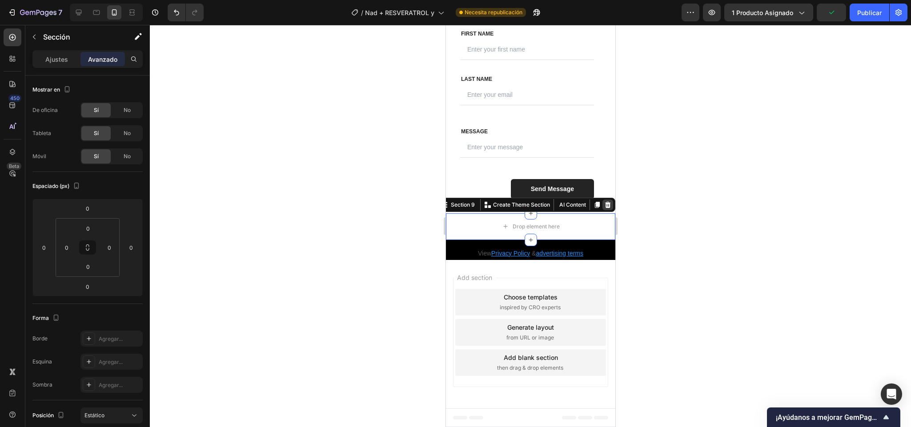
click at [603, 203] on icon at bounding box center [606, 204] width 7 height 7
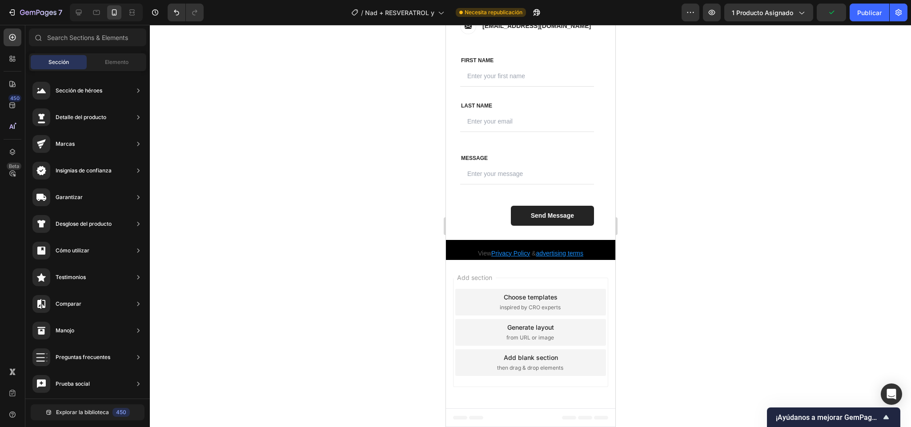
scroll to position [2819, 0]
click at [673, 219] on div at bounding box center [530, 226] width 761 height 402
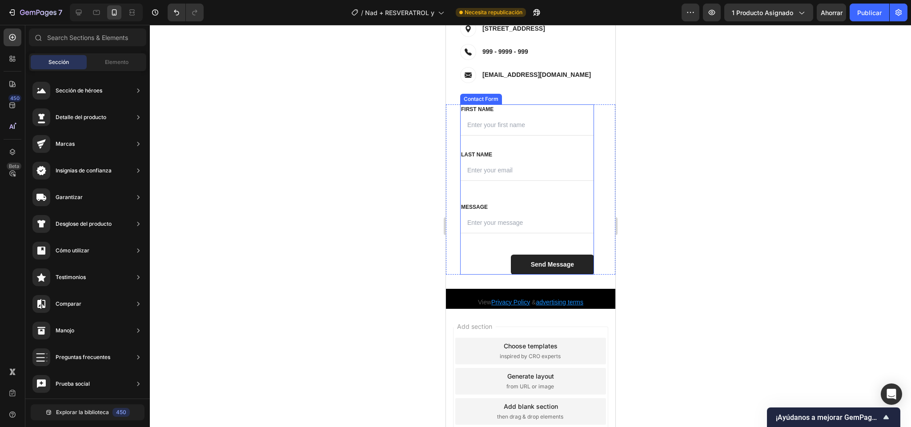
scroll to position [2741, 0]
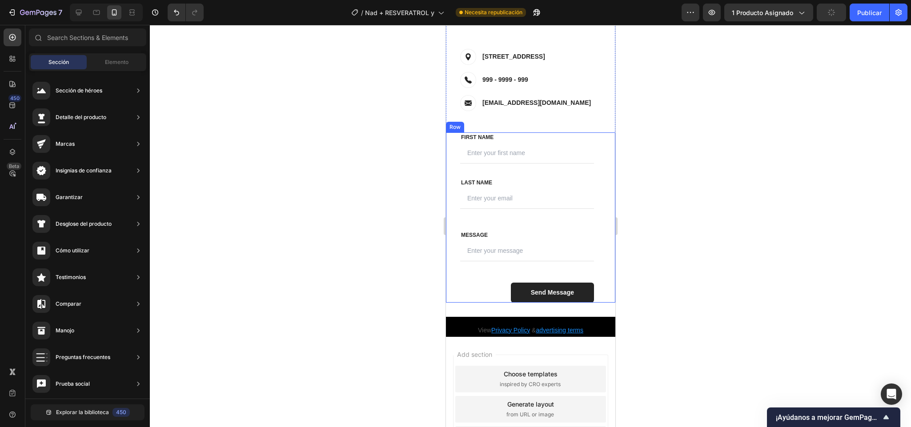
click at [591, 157] on div "FIRST NAME Text block NAME Text block Text Field LAST NAME Text block Email Tex…" at bounding box center [529, 217] width 169 height 170
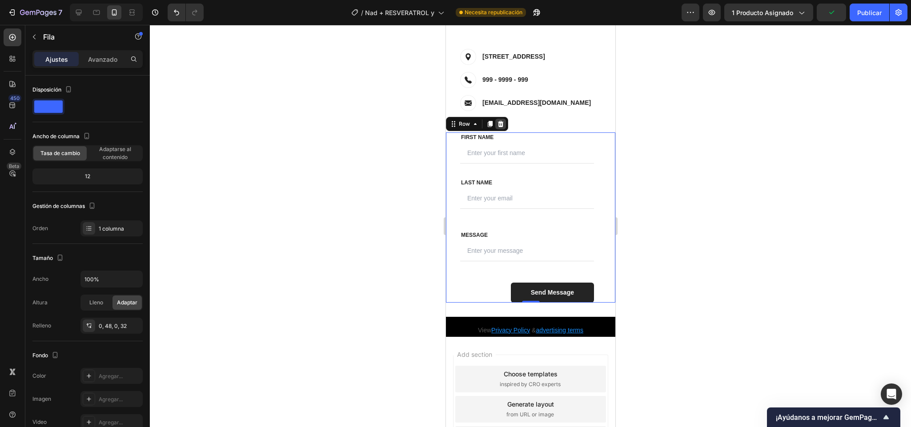
click at [503, 126] on div at bounding box center [500, 124] width 11 height 11
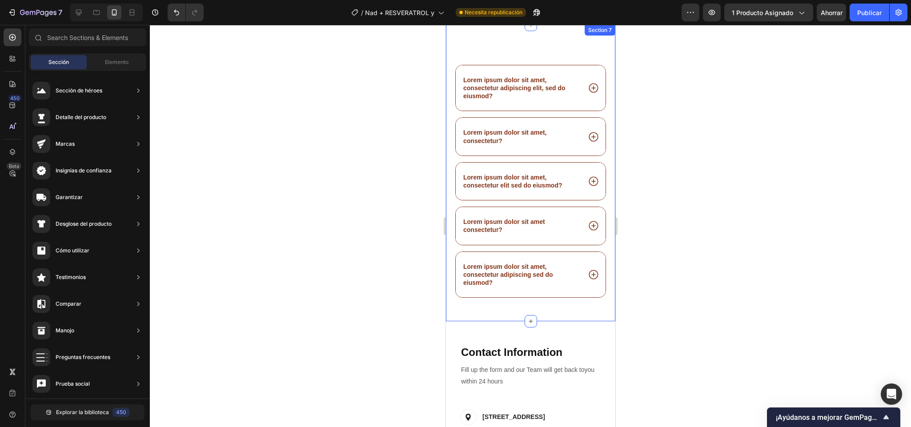
scroll to position [2375, 0]
click at [456, 319] on div "pREGUNTAS FRECUENTES Heading Lorem ipsum dolor sit amet, consectetur adipiscing…" at bounding box center [529, 174] width 169 height 296
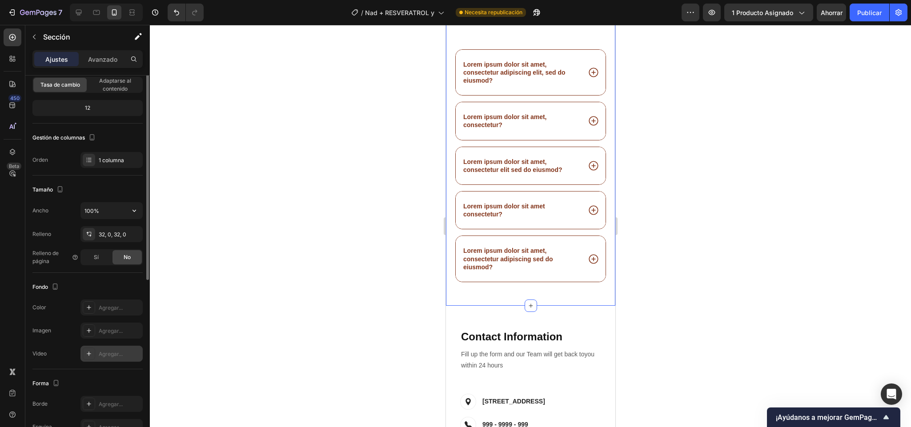
scroll to position [0, 0]
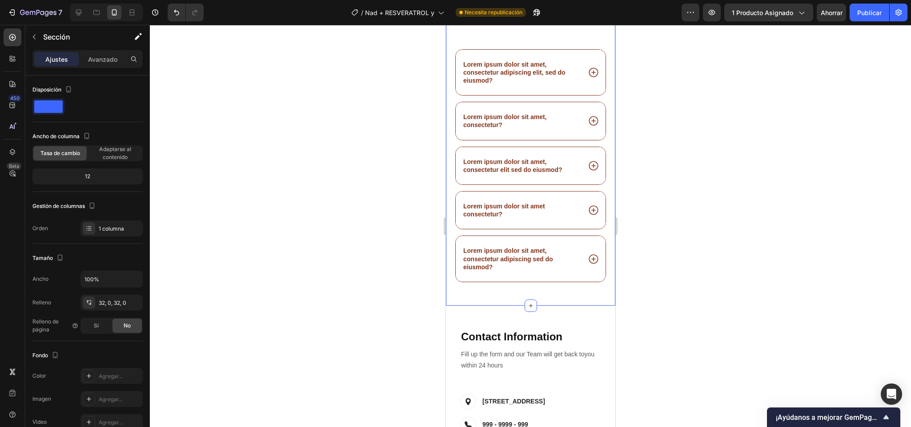
click at [477, 292] on div "pREGUNTAS FRECUENTES Heading Lorem ipsum dolor sit amet, consectetur adipiscing…" at bounding box center [529, 158] width 169 height 268
click at [107, 51] on div "Ajustes Avanzado" at bounding box center [87, 59] width 110 height 18
click at [107, 52] on div "Avanzado" at bounding box center [102, 59] width 44 height 14
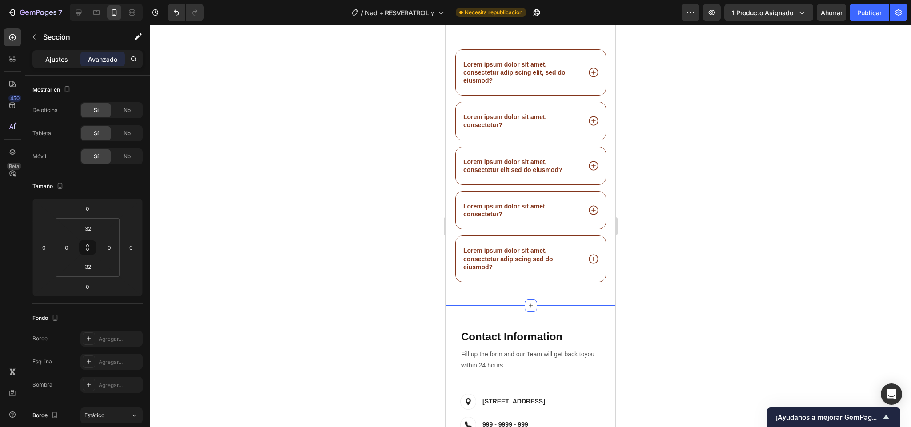
click at [53, 57] on font "Ajustes" at bounding box center [56, 60] width 23 height 8
click at [303, 105] on div at bounding box center [530, 226] width 761 height 402
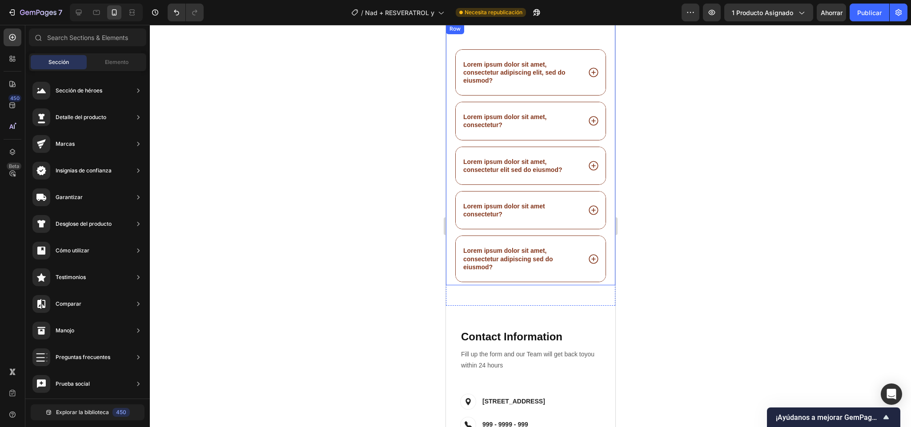
click at [533, 64] on div "pREGUNTAS FRECUENTES Heading Lorem ipsum dolor sit amet, consectetur adipiscing…" at bounding box center [530, 155] width 152 height 262
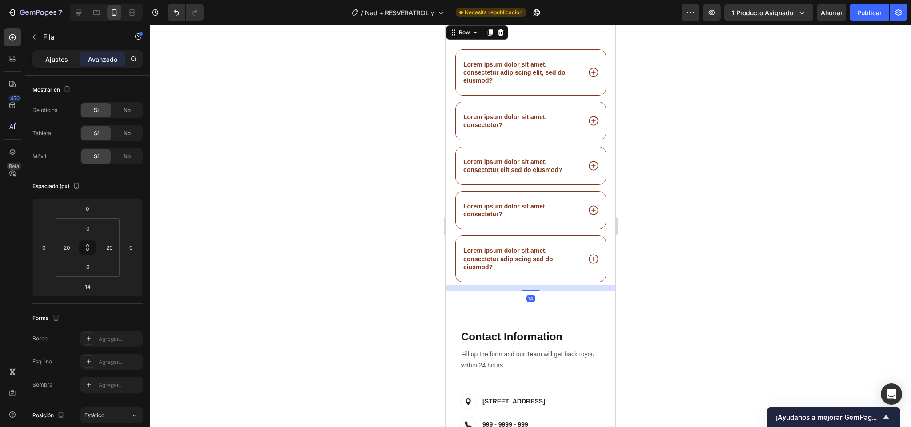
click at [53, 62] on font "Ajustes" at bounding box center [56, 60] width 23 height 8
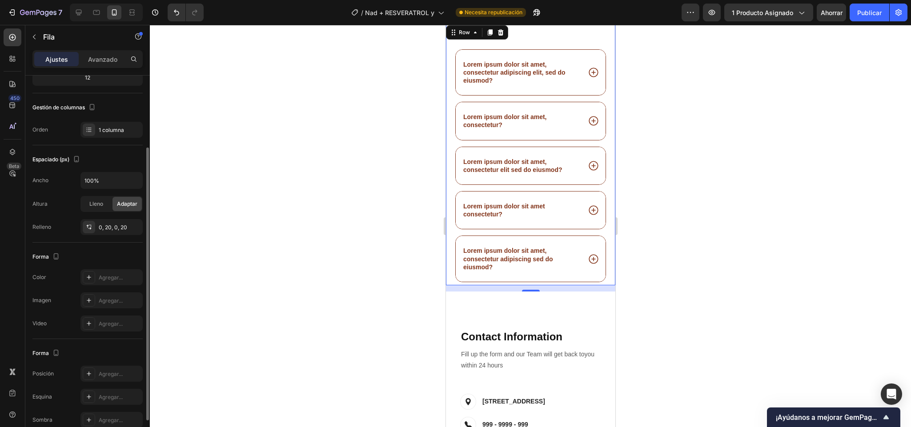
scroll to position [100, 0]
click at [93, 282] on div at bounding box center [89, 275] width 12 height 12
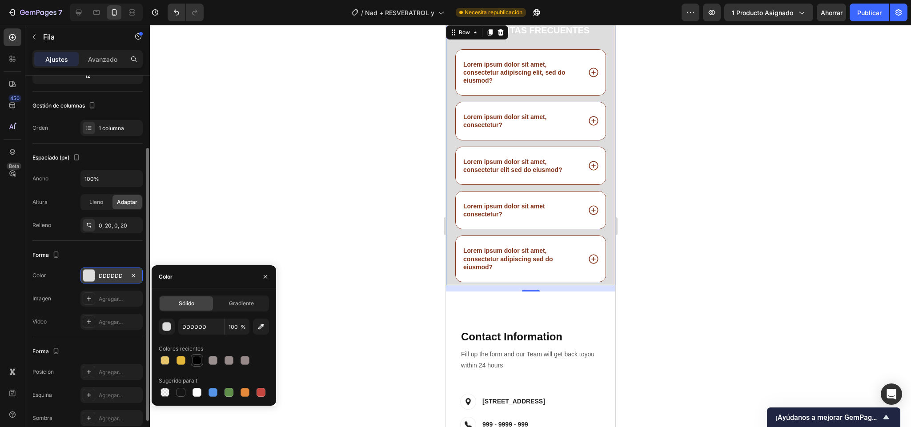
click at [195, 365] on div at bounding box center [197, 360] width 11 height 11
type input "000000"
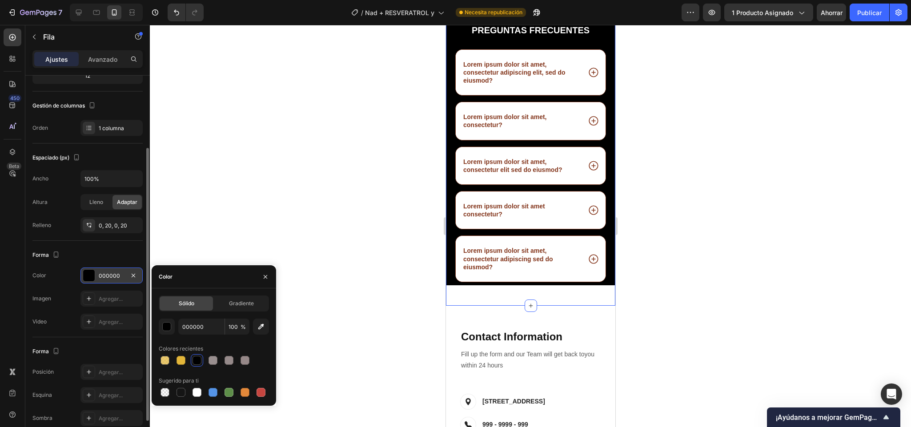
click at [463, 306] on div "pREGUNTAS FRECUENTES Heading Lorem ipsum dolor sit amet, consectetur adipiscing…" at bounding box center [529, 157] width 169 height 296
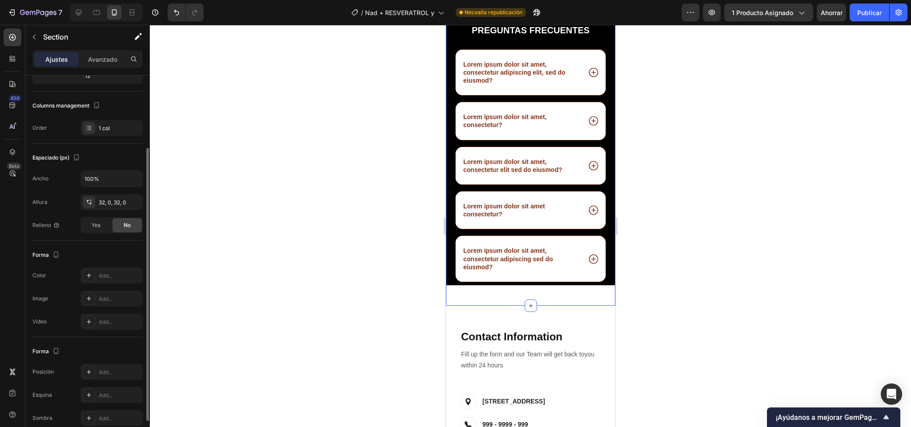
scroll to position [0, 0]
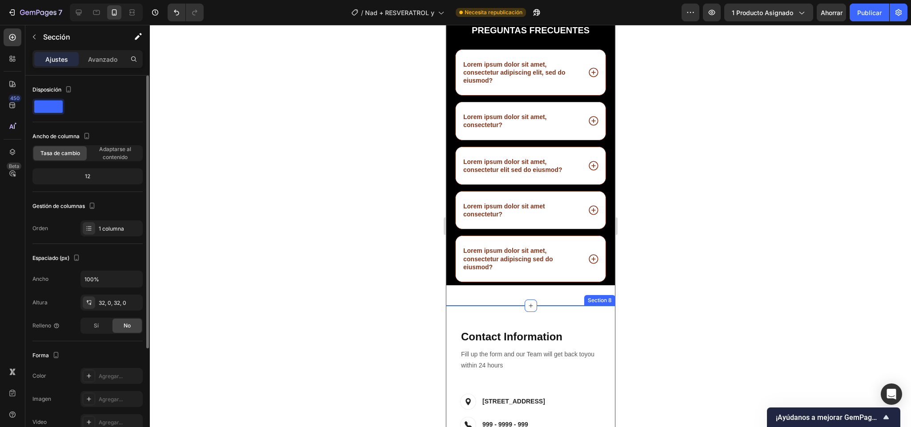
click at [448, 340] on div "Contact Info Heading Contact Information Heading Fill up the form and our Team …" at bounding box center [529, 399] width 169 height 186
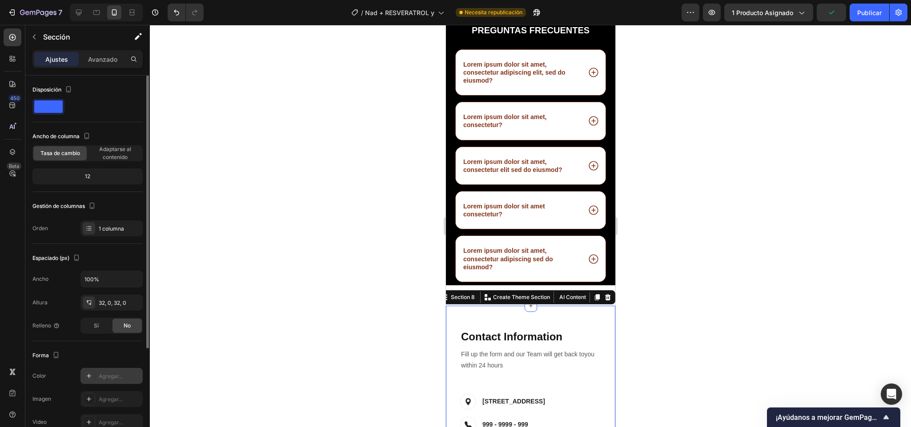
click at [108, 378] on font "Agregar..." at bounding box center [111, 376] width 24 height 7
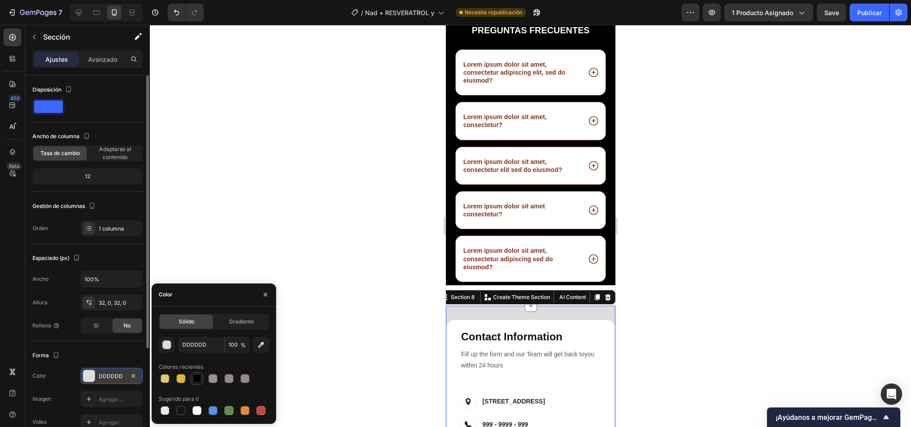
click at [195, 381] on div at bounding box center [196, 378] width 9 height 9
type input "000000"
click at [338, 316] on div at bounding box center [530, 226] width 761 height 402
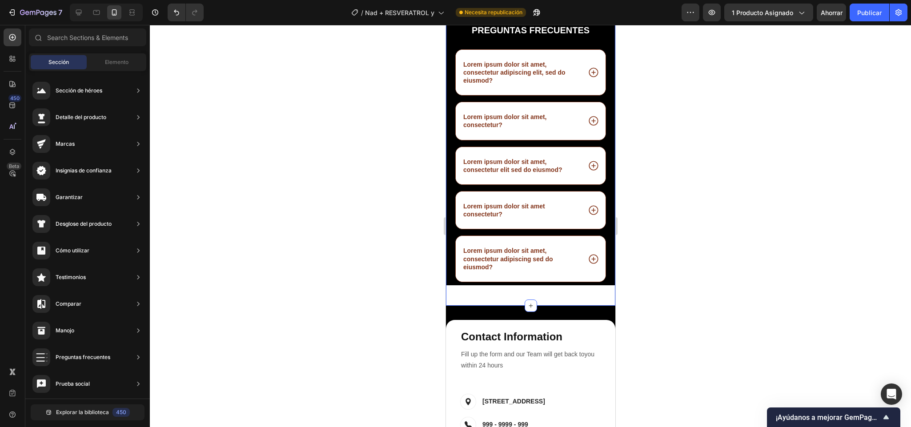
click at [491, 306] on div "pREGUNTAS FRECUENTES Heading Lorem ipsum dolor sit amet, consectetur adipiscing…" at bounding box center [529, 157] width 169 height 296
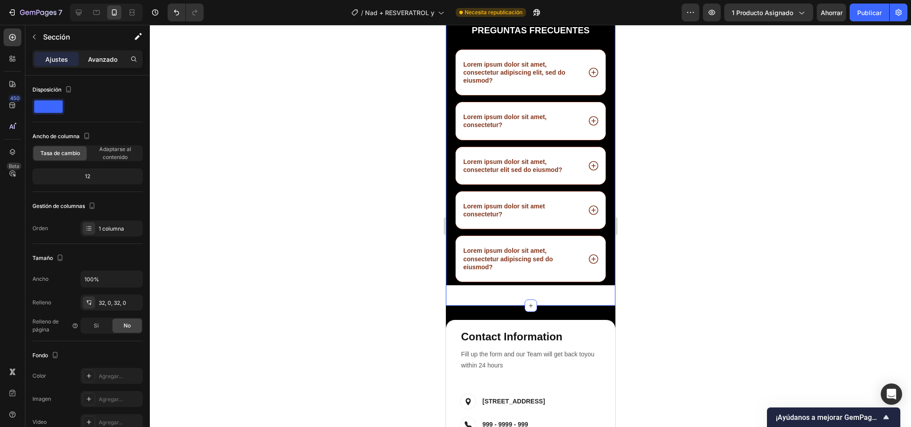
click at [103, 62] on font "Avanzado" at bounding box center [102, 60] width 29 height 8
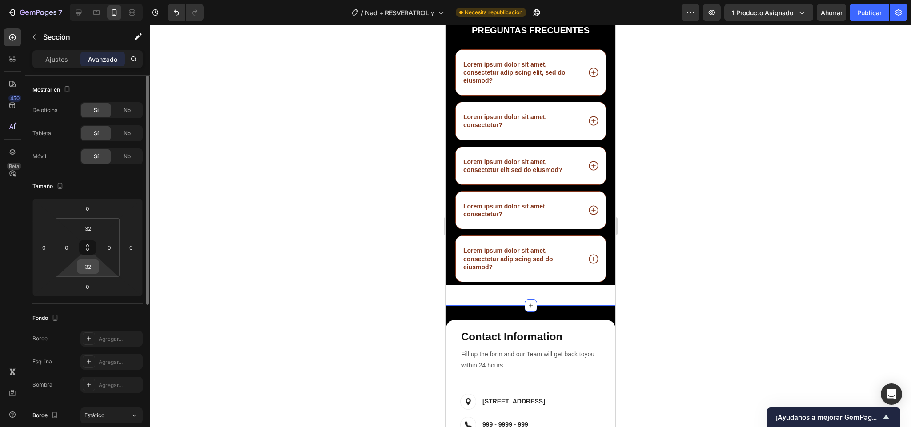
click at [89, 274] on div "32" at bounding box center [88, 267] width 22 height 14
click at [89, 271] on input "32" at bounding box center [88, 266] width 18 height 13
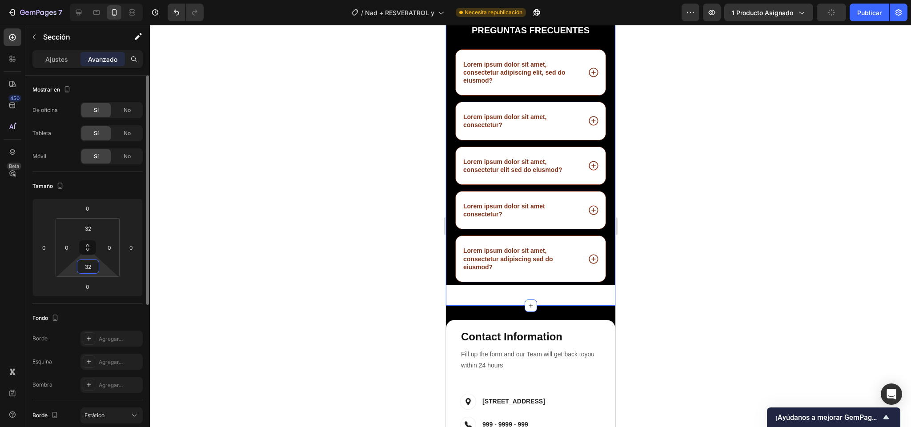
click at [89, 271] on input "32" at bounding box center [88, 266] width 18 height 13
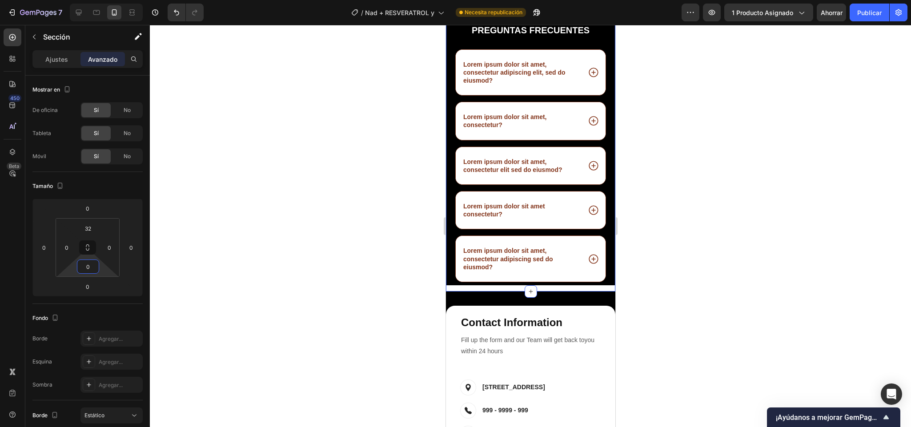
type input "0"
click at [453, 292] on div "pREGUNTAS FRECUENTES Heading Lorem ipsum dolor sit amet, consectetur adipiscing…" at bounding box center [529, 158] width 169 height 268
click at [460, 316] on div "Contact Info Heading Contact Information Heading Fill up the form and our Team …" at bounding box center [529, 385] width 169 height 186
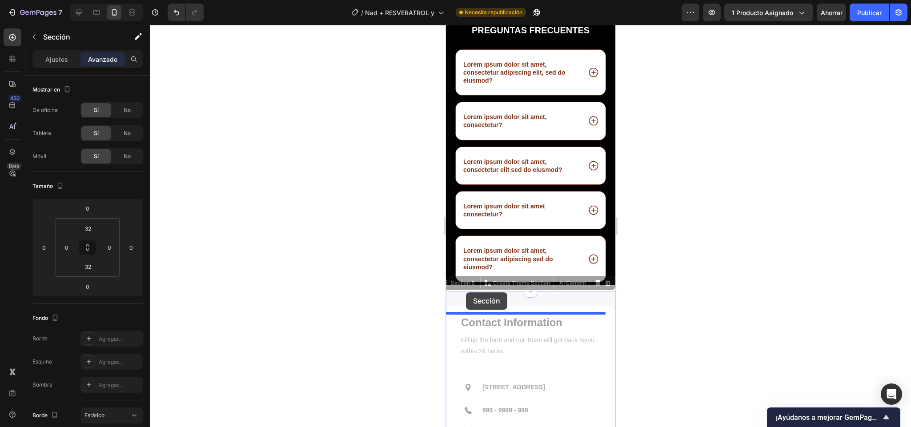
drag, startPoint x: 462, startPoint y: 316, endPoint x: 466, endPoint y: 295, distance: 21.7
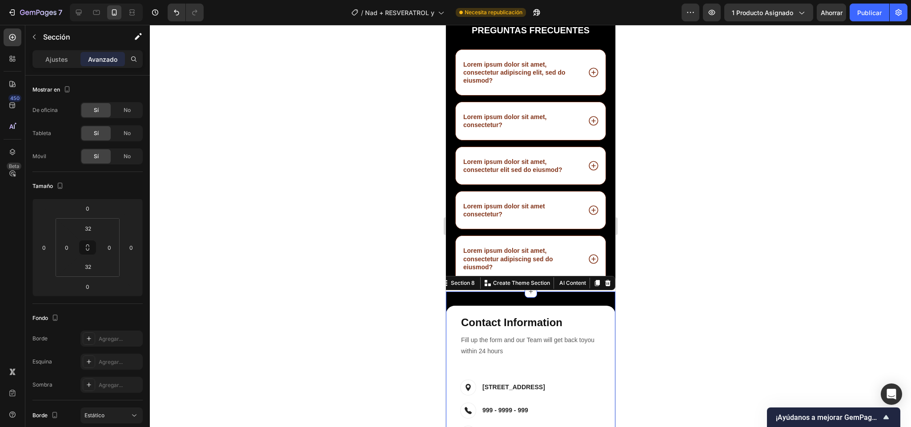
click at [696, 307] on div at bounding box center [530, 226] width 761 height 402
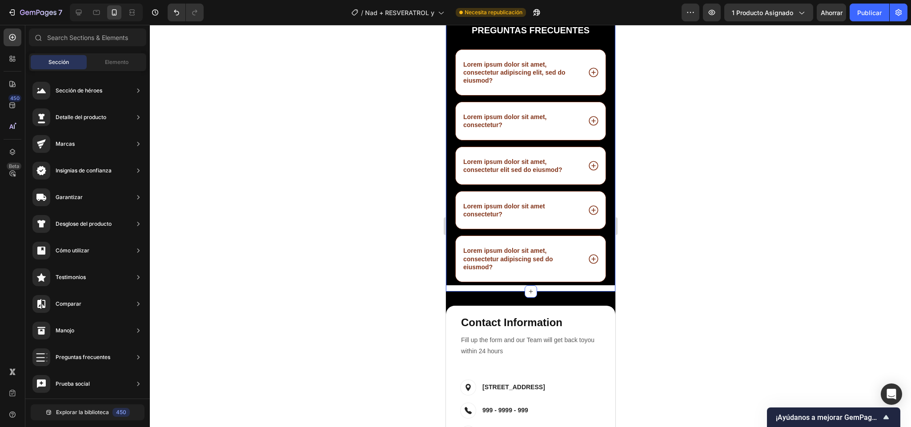
click at [594, 292] on div "pREGUNTAS FRECUENTES Heading Lorem ipsum dolor sit amet, consectetur adipiscing…" at bounding box center [529, 158] width 169 height 268
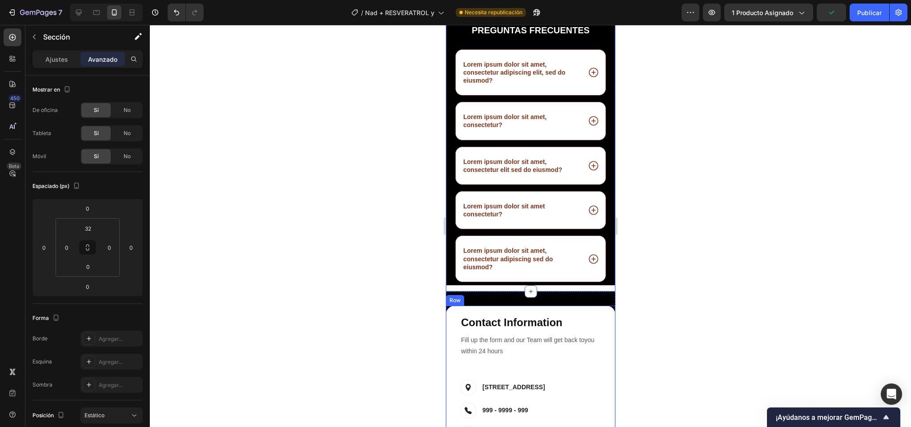
click at [461, 334] on div "Contact Info Heading Contact Information Heading Fill up the form and our Team …" at bounding box center [529, 384] width 169 height 157
click at [539, 314] on div "Contact Info Heading Contact Information Heading Fill up the form and our Team …" at bounding box center [529, 385] width 169 height 186
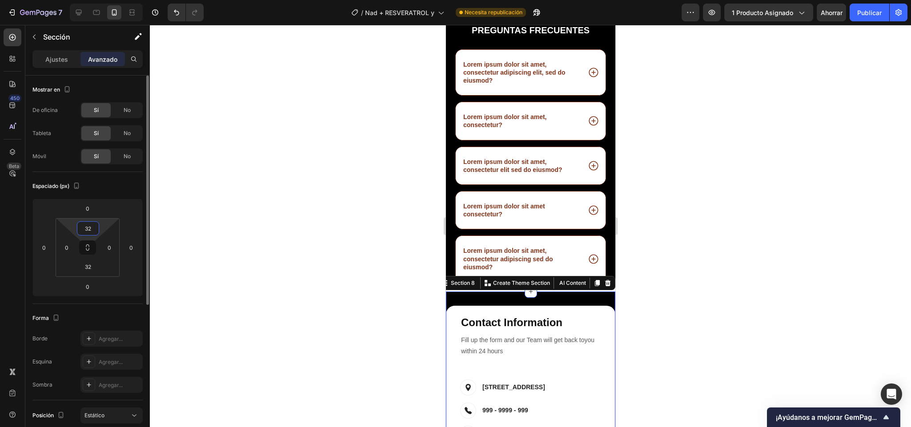
click at [91, 234] on input "32" at bounding box center [88, 228] width 18 height 13
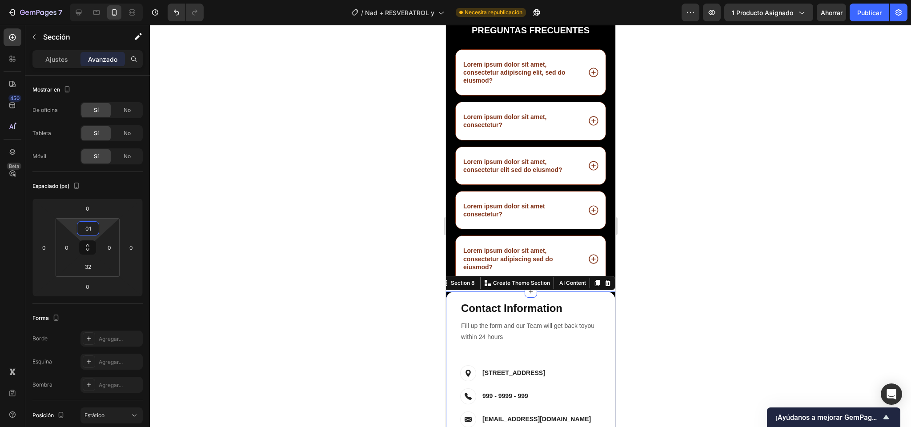
type input "010"
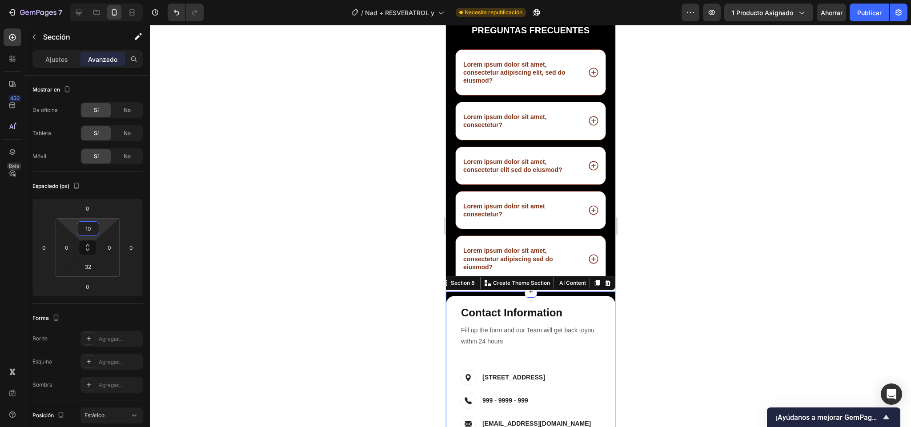
click at [750, 311] on div at bounding box center [530, 226] width 761 height 402
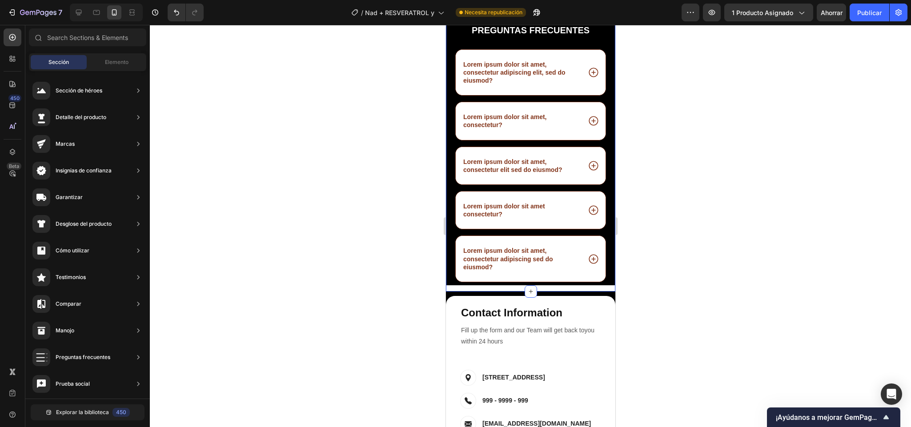
click at [594, 292] on div "pREGUNTAS FRECUENTES Heading Lorem ipsum dolor sit amet, consectetur adipiscing…" at bounding box center [529, 158] width 169 height 268
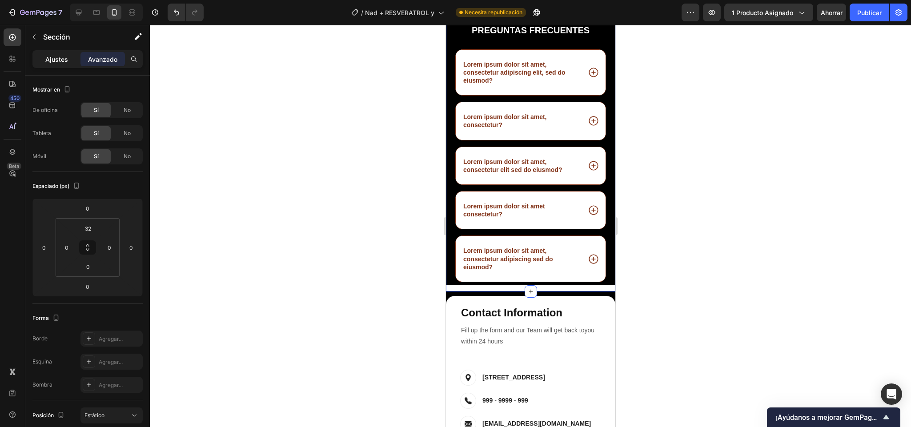
click at [66, 56] on font "Ajustes" at bounding box center [56, 60] width 23 height 8
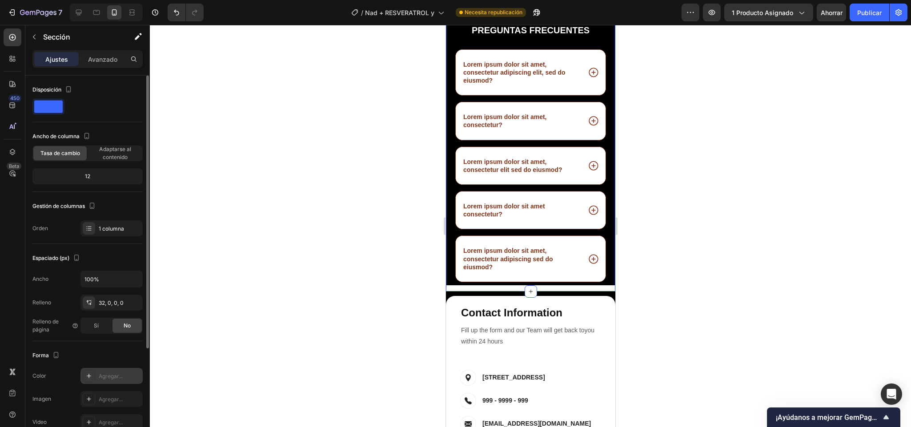
click at [93, 379] on div at bounding box center [89, 376] width 12 height 12
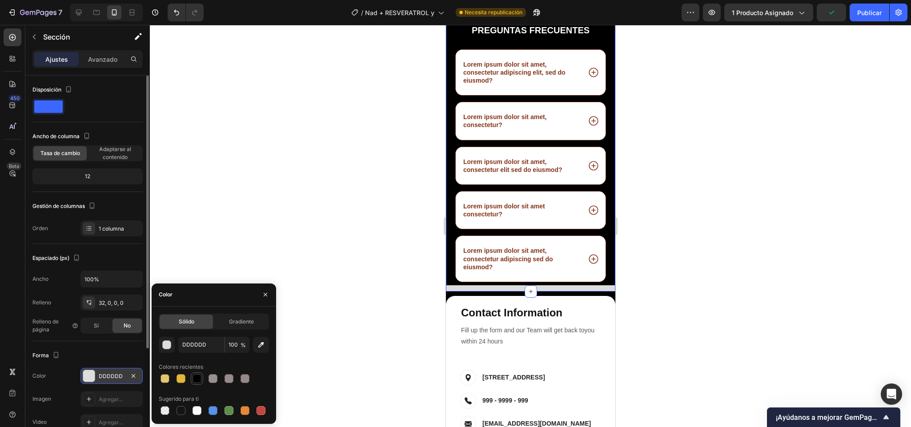
click at [191, 378] on div at bounding box center [197, 378] width 12 height 12
type input "000000"
click at [688, 275] on div at bounding box center [530, 226] width 761 height 402
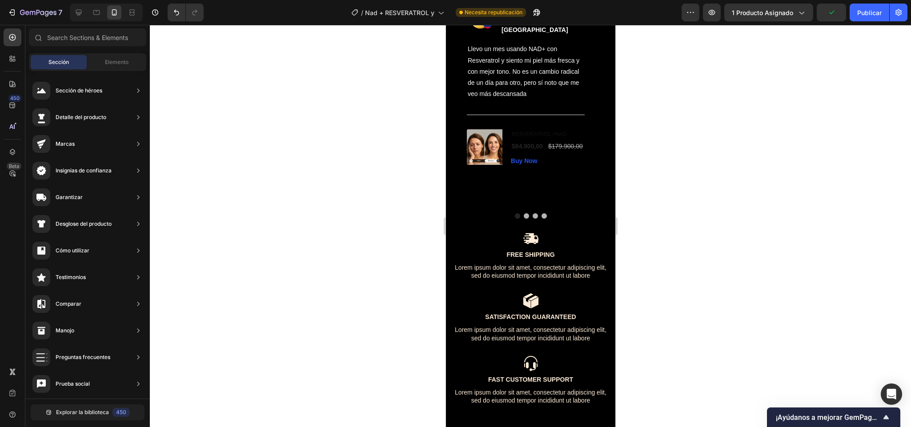
scroll to position [1612, 0]
click at [535, 257] on p "Free Shipping" at bounding box center [530, 254] width 154 height 8
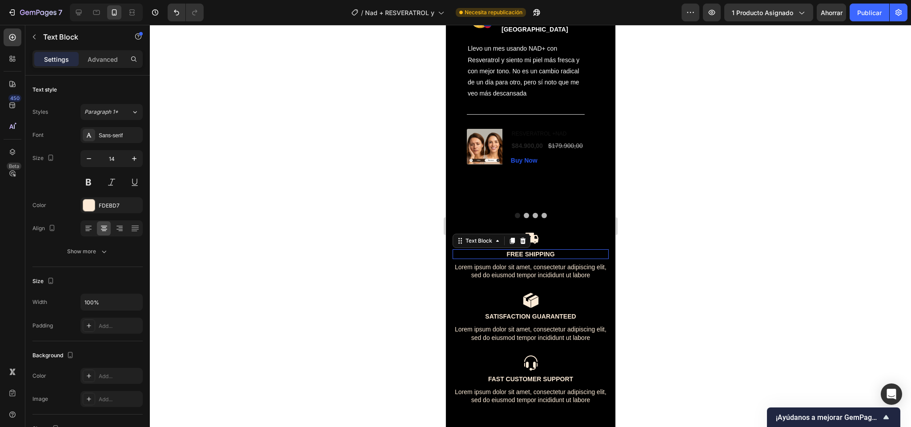
click at [535, 257] on p "Free Shipping" at bounding box center [530, 254] width 154 height 8
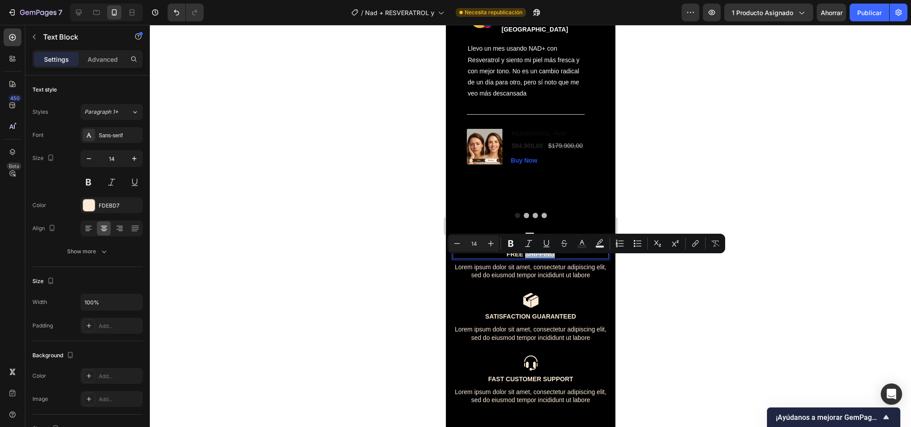
click at [535, 257] on p "Free Shipping" at bounding box center [530, 254] width 154 height 8
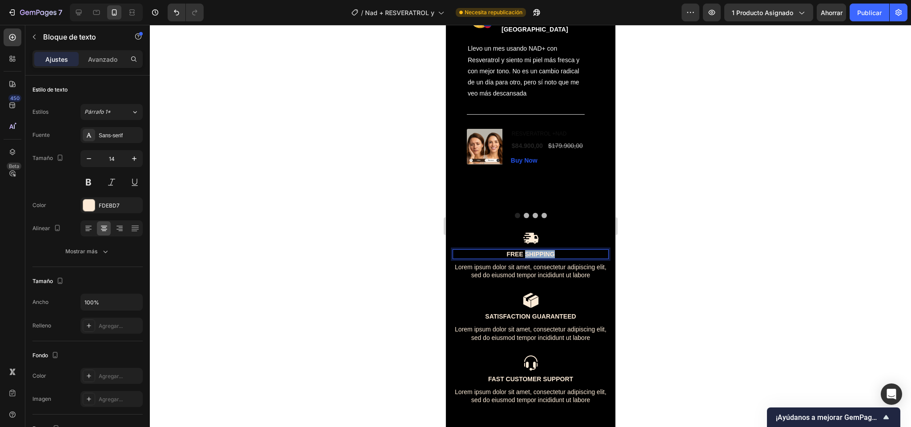
click at [535, 257] on p "Free Shipping" at bounding box center [530, 254] width 154 height 8
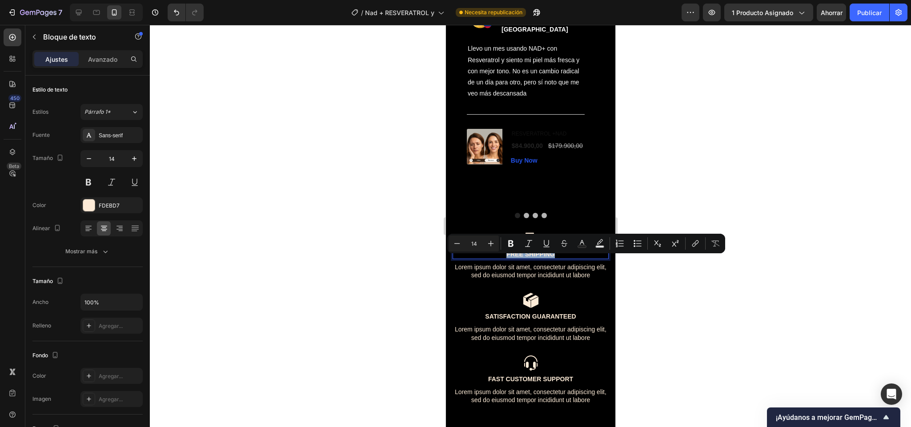
click at [535, 257] on p "Free Shipping" at bounding box center [530, 254] width 154 height 8
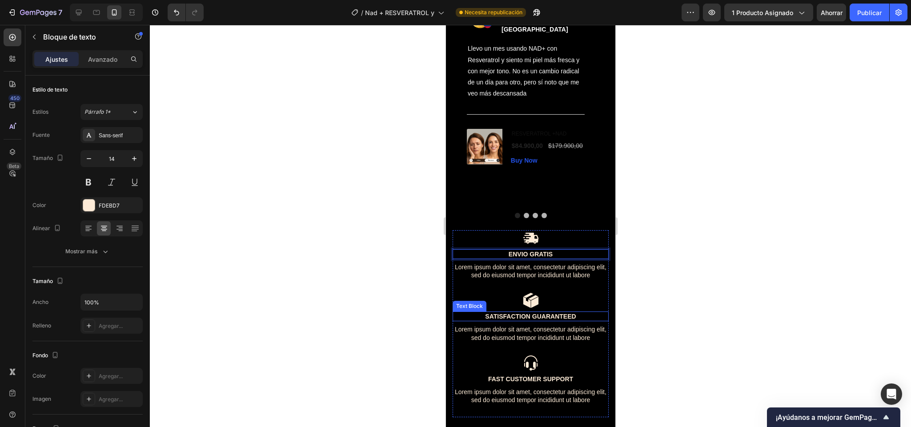
click at [542, 320] on p "Satisfaction Guaranteed" at bounding box center [530, 316] width 154 height 8
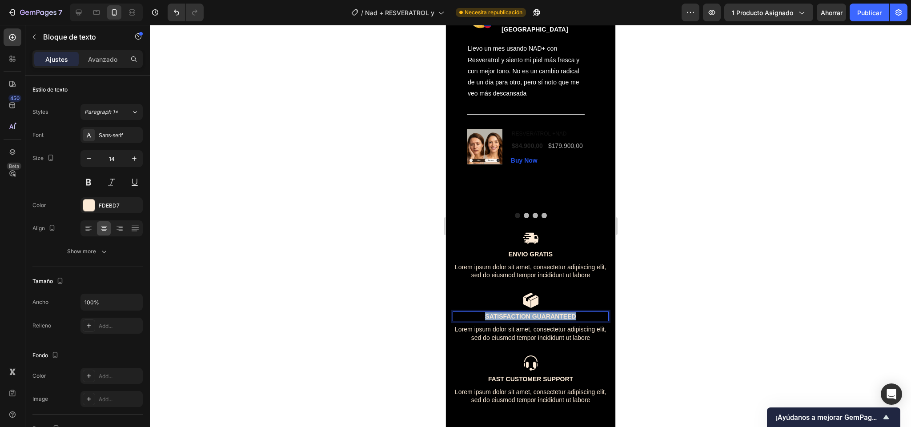
click at [542, 320] on p "Satisfaction Guaranteed" at bounding box center [530, 316] width 154 height 8
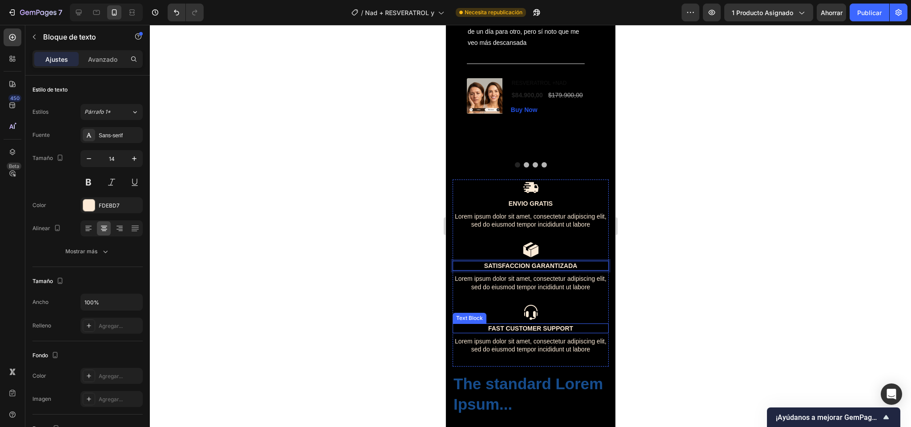
scroll to position [1664, 0]
click at [539, 332] on p "Fast Customer Support" at bounding box center [530, 328] width 154 height 8
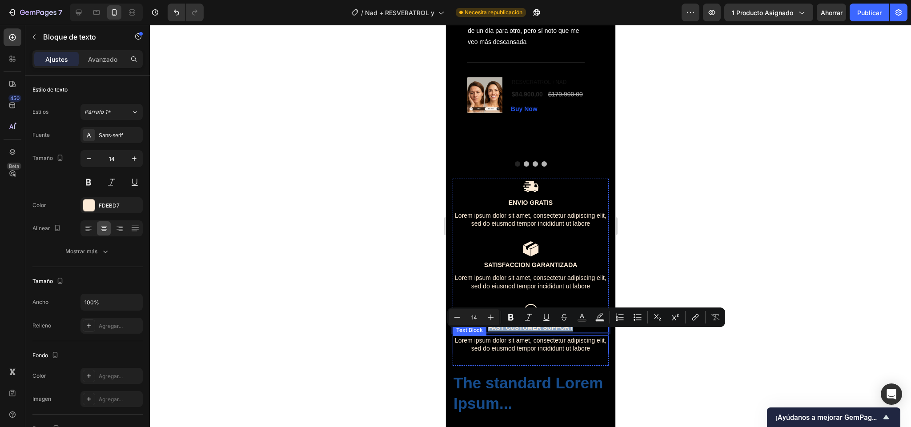
click at [597, 347] on div "Lorem ipsum dolor sit amet, consectetur adipiscing elit, sed do eiusmod tempor …" at bounding box center [530, 345] width 156 height 18
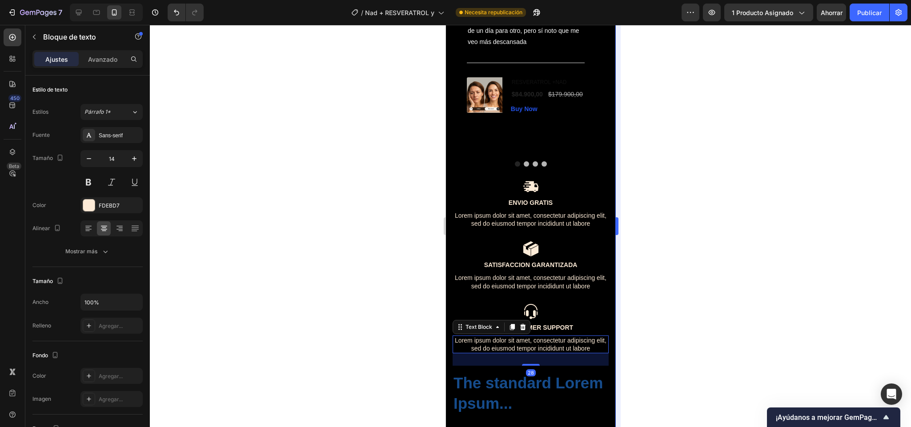
click at [635, 341] on div at bounding box center [530, 226] width 761 height 402
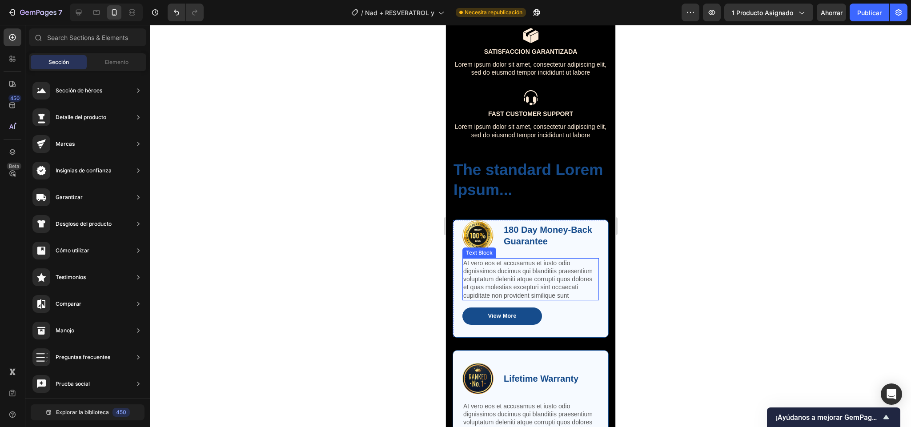
scroll to position [1889, 0]
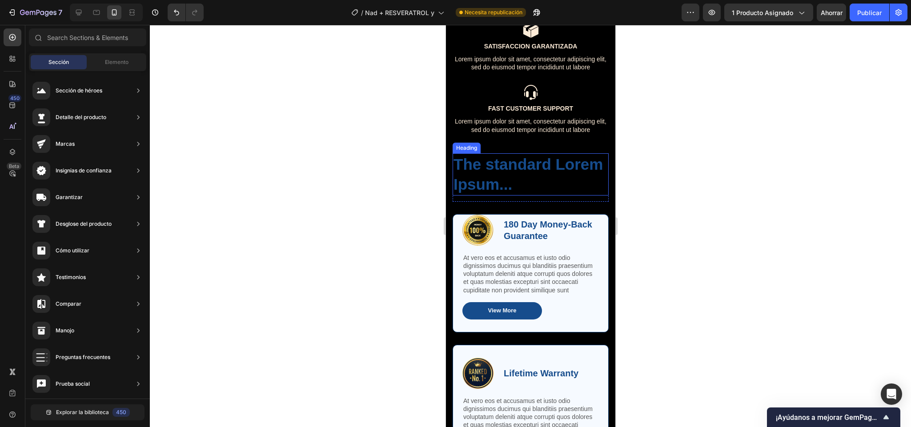
click at [528, 172] on h2 "The standard Lorem Ipsum..." at bounding box center [530, 174] width 156 height 42
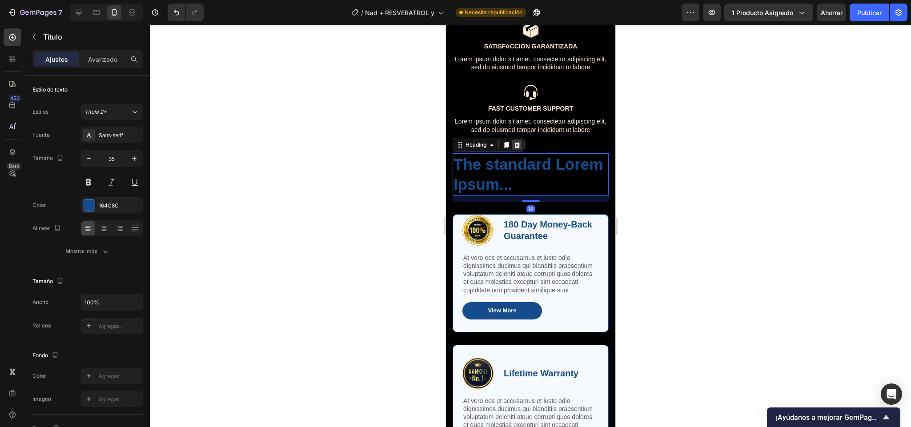
click at [517, 145] on icon at bounding box center [517, 145] width 6 height 6
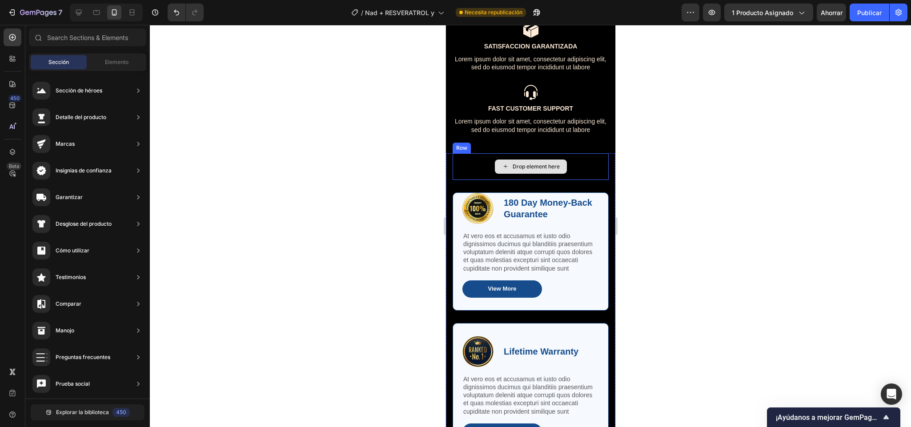
click at [477, 156] on div "Drop element here" at bounding box center [530, 166] width 156 height 27
click at [467, 193] on img at bounding box center [477, 208] width 31 height 31
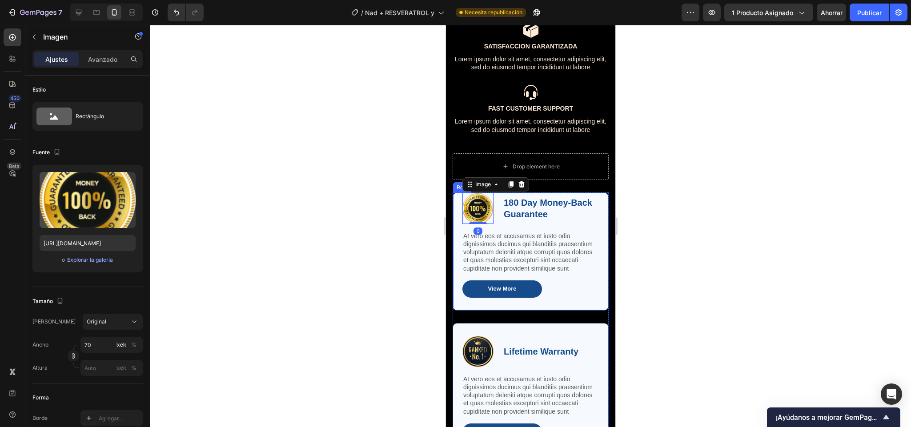
click at [456, 197] on div "Image 0 180 Day Money-Back Guarantee Text Block Row At vero eos et accusamus et…" at bounding box center [530, 251] width 156 height 118
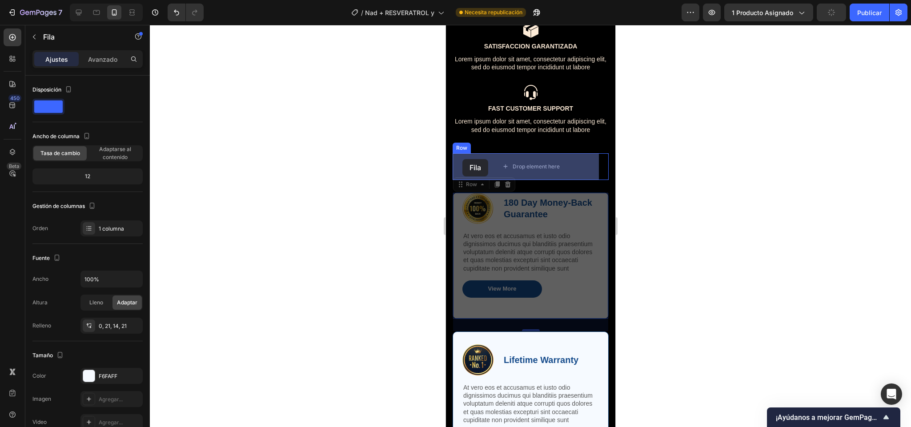
drag, startPoint x: 460, startPoint y: 184, endPoint x: 462, endPoint y: 159, distance: 25.4
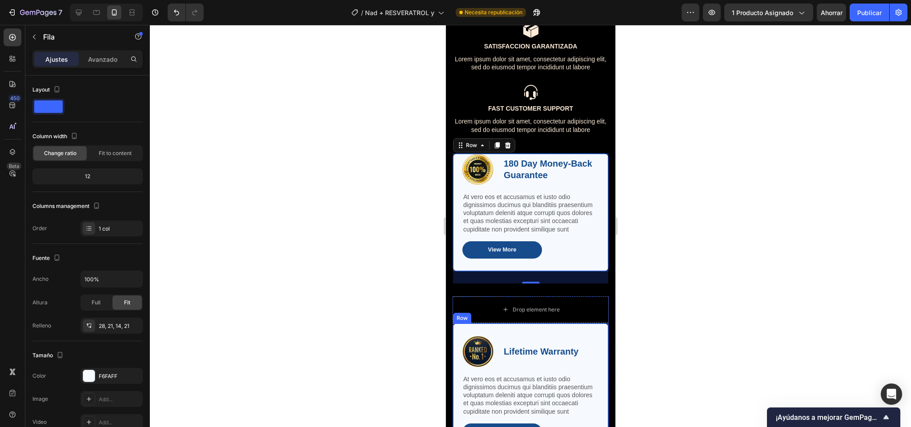
click at [461, 335] on div "Image Lifetime Warranty Text Block Row At vero eos et accusamus et iusto odio d…" at bounding box center [530, 388] width 156 height 131
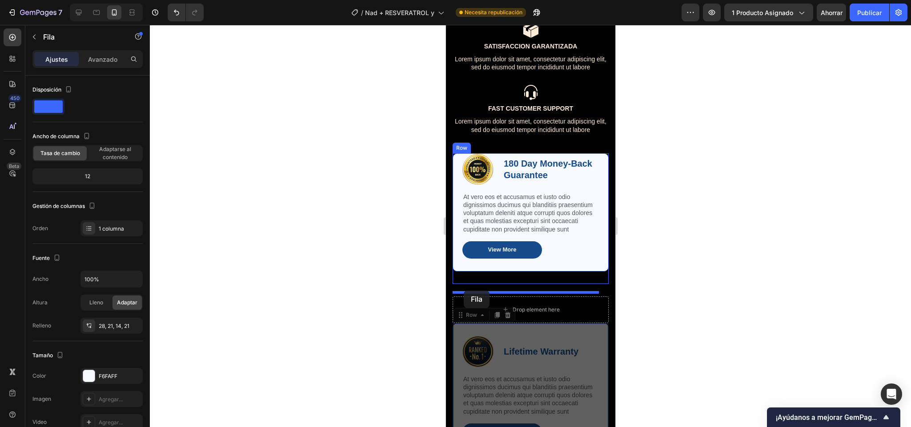
drag, startPoint x: 461, startPoint y: 328, endPoint x: 464, endPoint y: 291, distance: 37.5
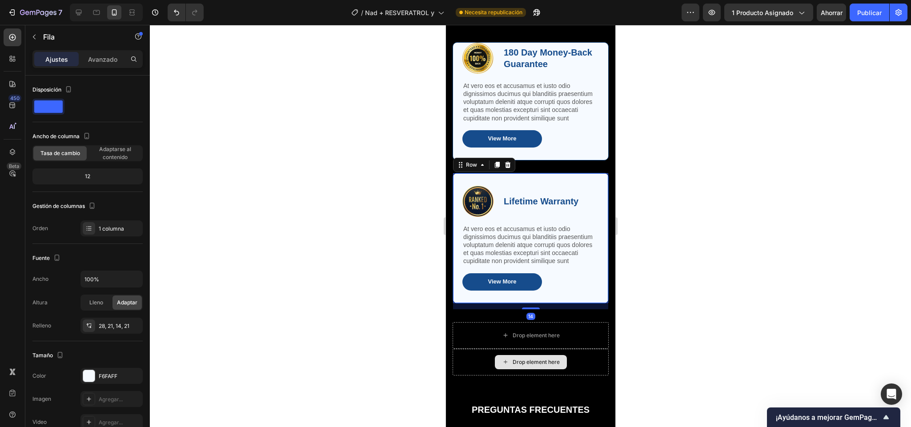
scroll to position [2081, 0]
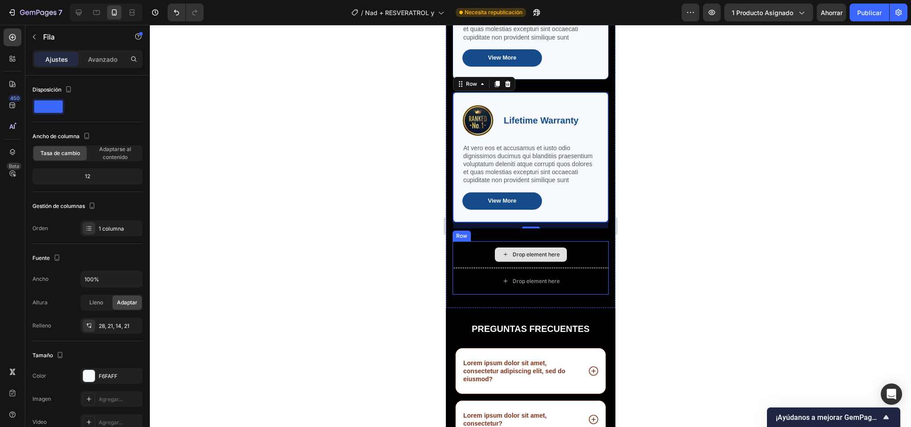
click at [483, 268] on div "Drop element here" at bounding box center [530, 254] width 156 height 27
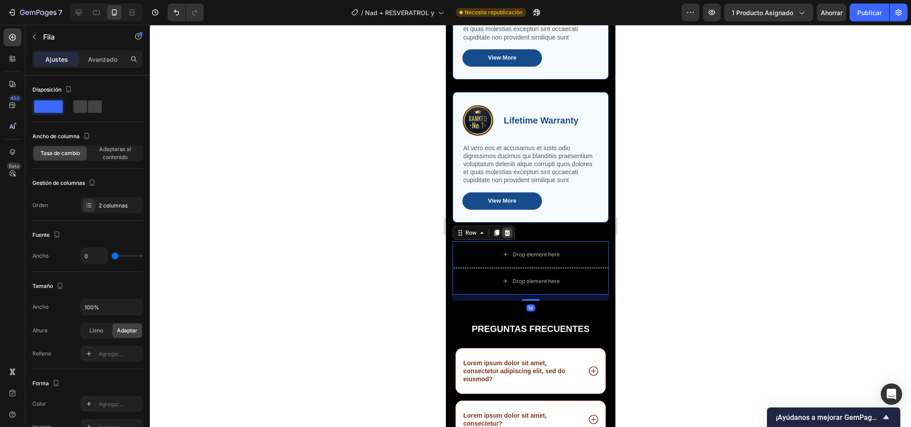
click at [507, 236] on icon at bounding box center [507, 232] width 6 height 6
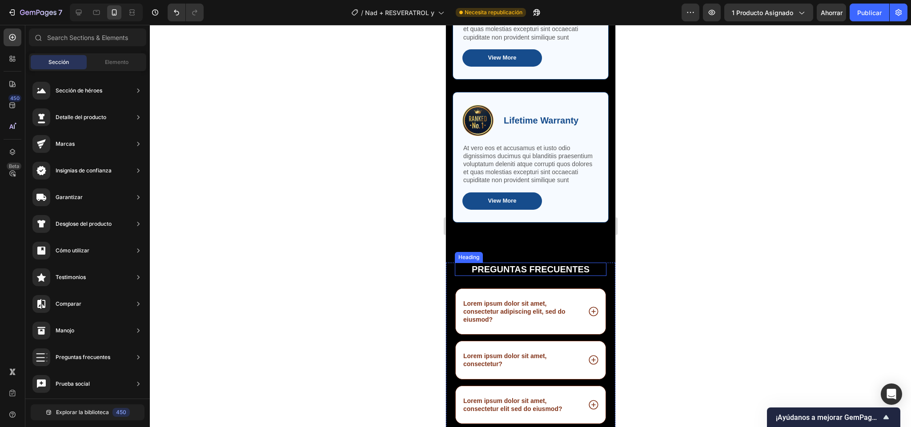
click at [467, 261] on div "Heading" at bounding box center [468, 257] width 24 height 8
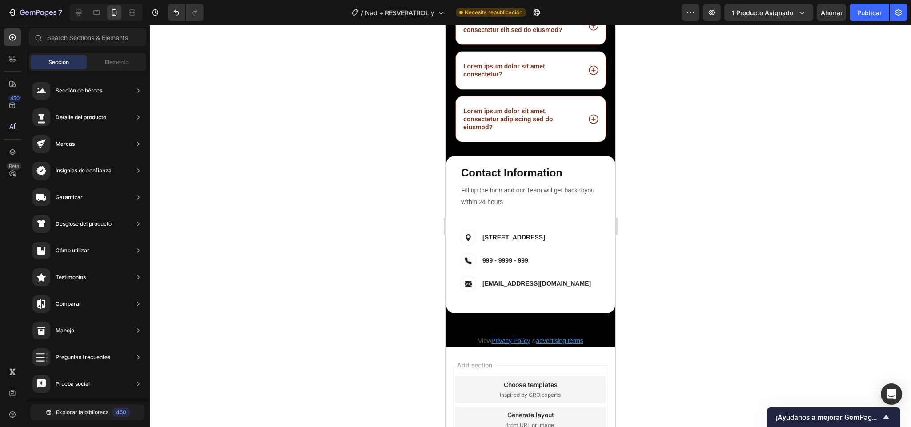
scroll to position [2481, 0]
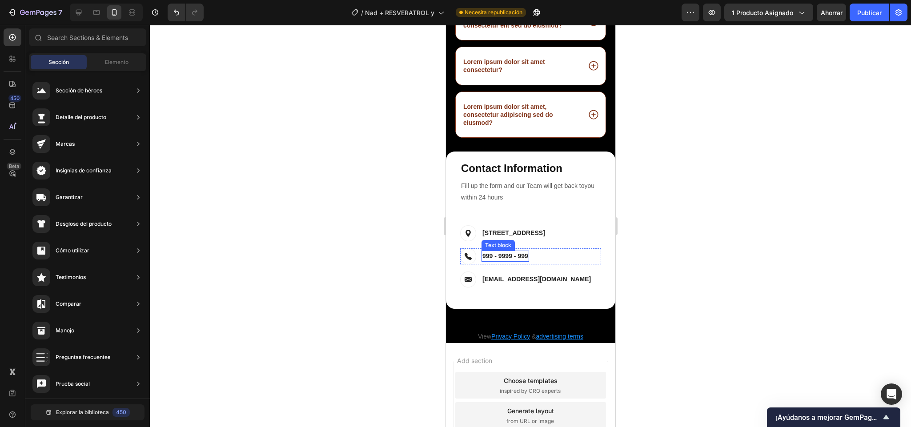
click at [519, 259] on p "999 - 9999 - 999" at bounding box center [505, 256] width 46 height 9
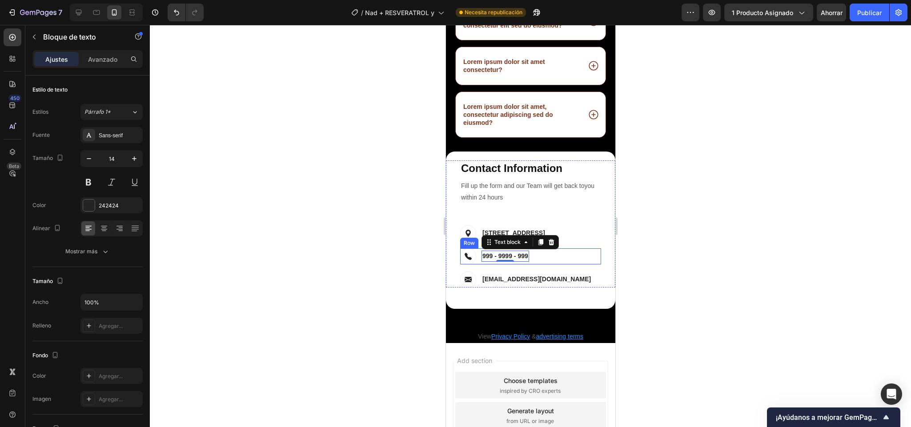
click at [538, 259] on div "Image 999 - 9999 - 999 Text block 0 Row" at bounding box center [529, 256] width 141 height 16
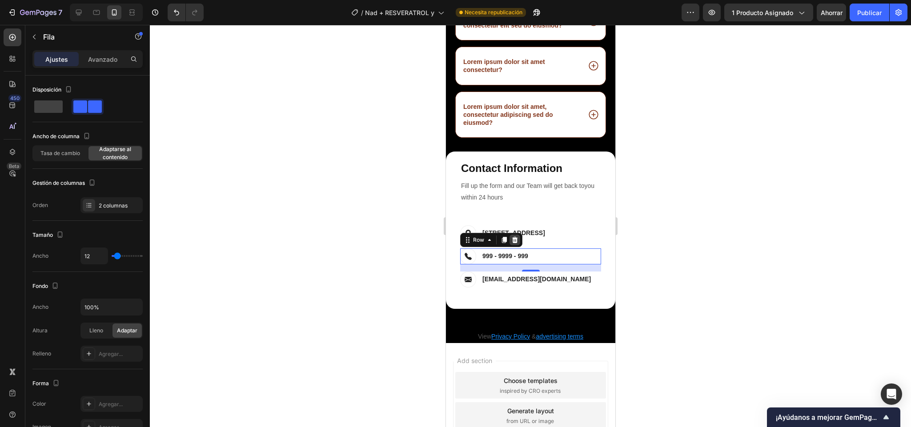
click at [516, 243] on icon at bounding box center [514, 240] width 6 height 6
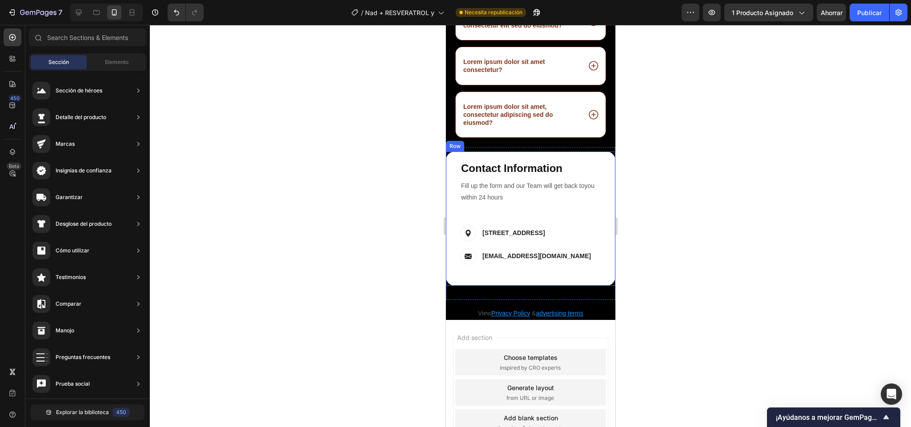
click at [577, 161] on div "Contact Info Heading Contact Information Heading Fill up the form and our Team …" at bounding box center [529, 219] width 169 height 134
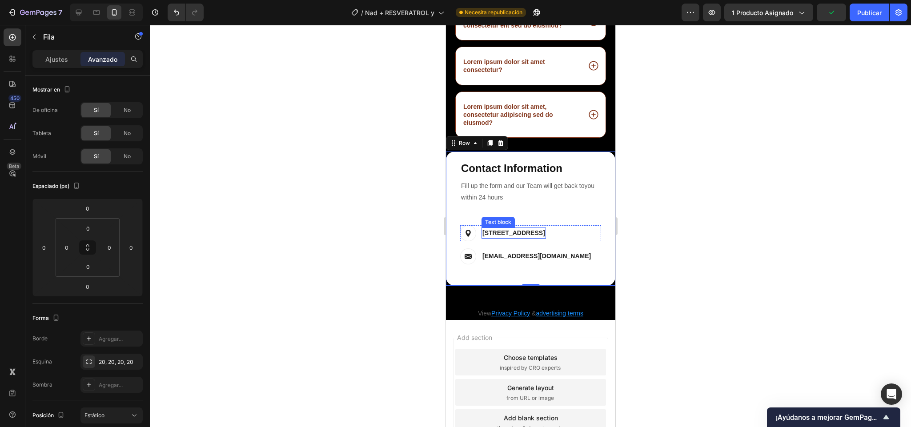
click at [491, 236] on p "19 St. Laun Dou, France" at bounding box center [513, 232] width 63 height 9
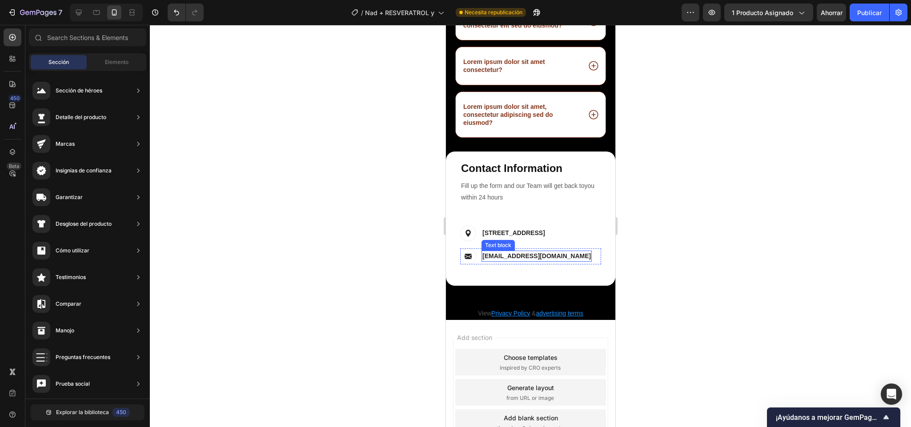
click at [487, 261] on p "support@ecomsolid.com" at bounding box center [536, 256] width 108 height 9
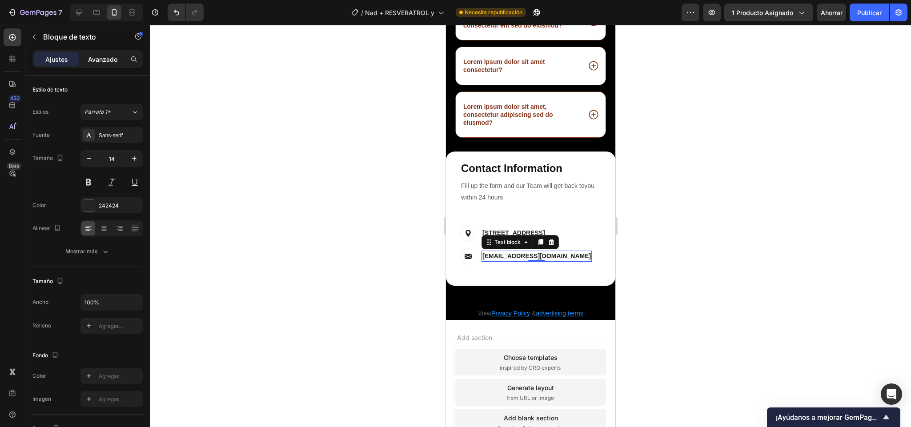
click at [107, 62] on font "Avanzado" at bounding box center [102, 60] width 29 height 8
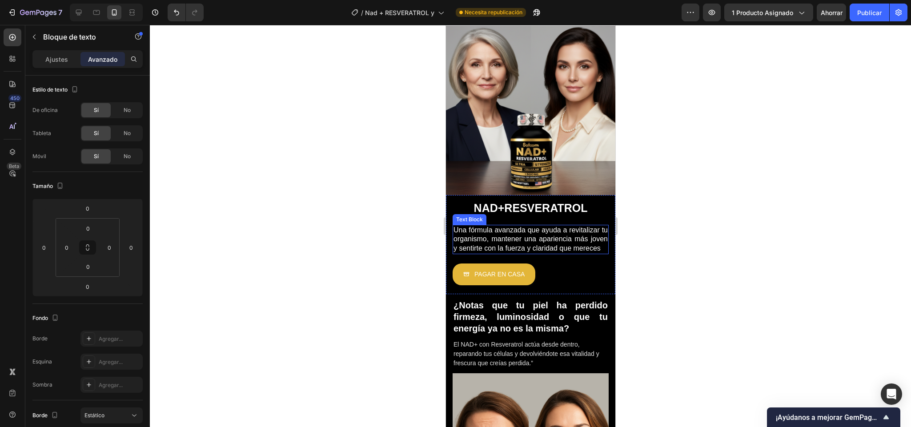
scroll to position [19, 0]
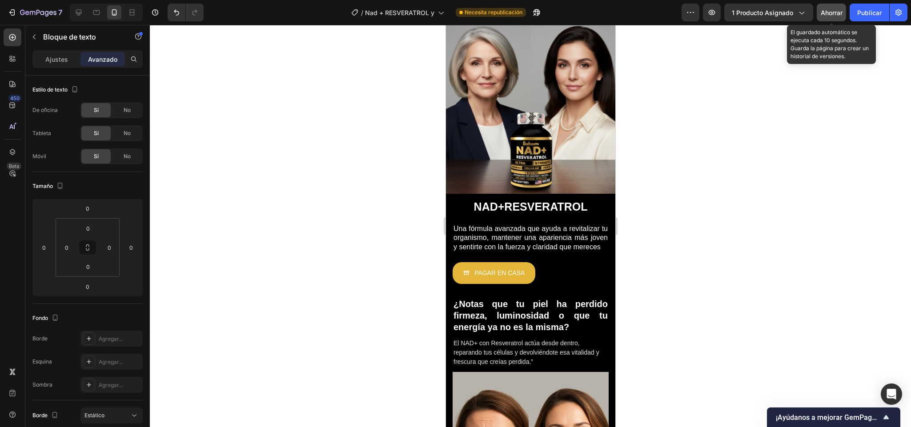
click at [837, 11] on font "Ahorrar" at bounding box center [831, 13] width 22 height 8
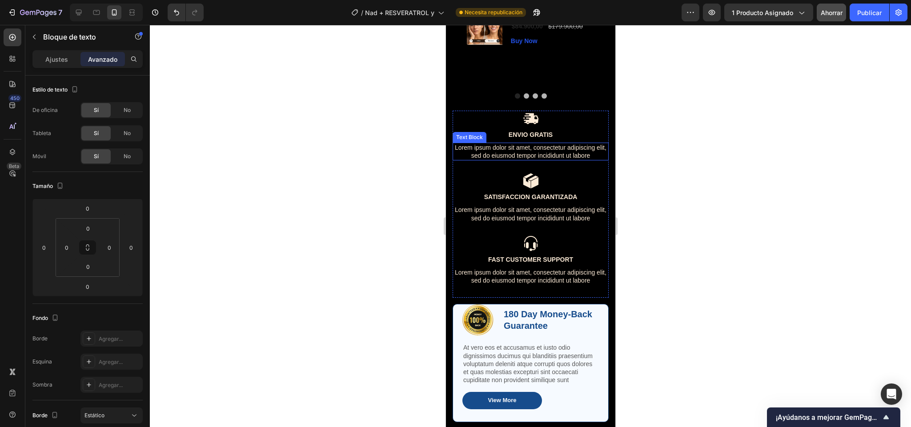
scroll to position [1748, 0]
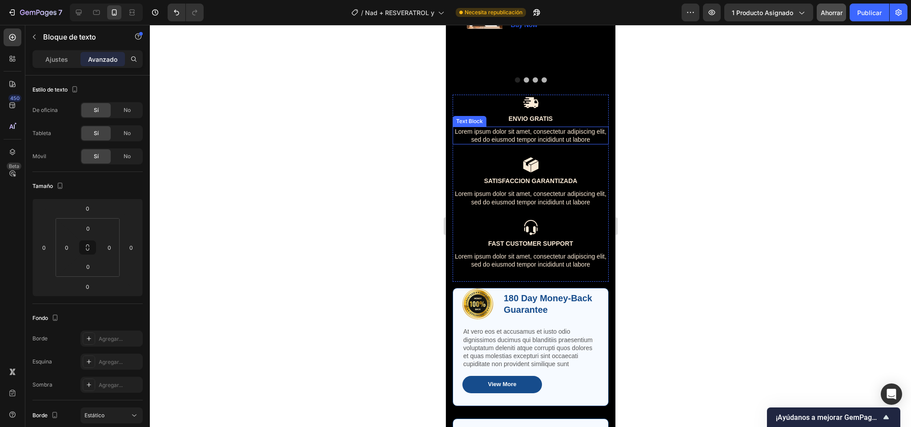
click at [507, 144] on p "Lorem ipsum dolor sit amet, consectetur adipiscing elit, sed do eiusmod tempor …" at bounding box center [530, 136] width 154 height 16
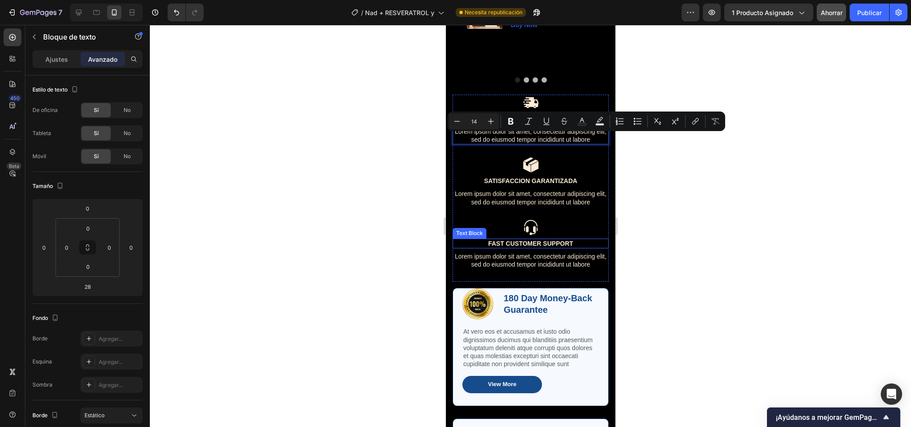
click at [503, 246] on p "Fast Customer Support" at bounding box center [530, 244] width 154 height 8
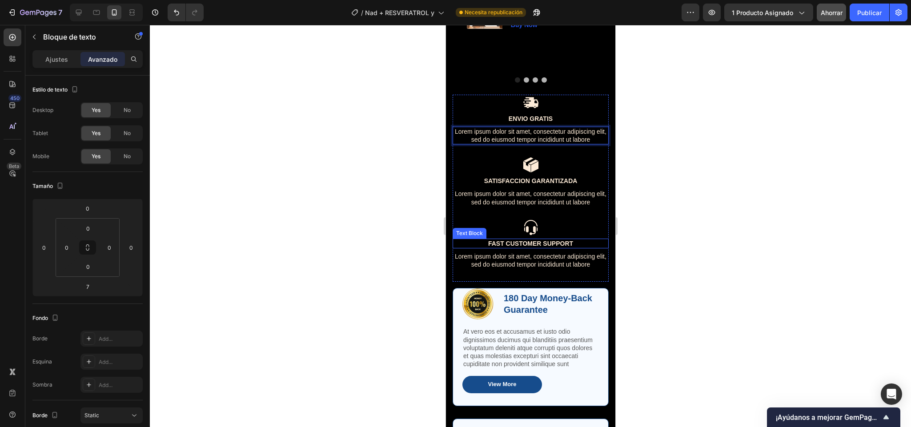
click at [503, 246] on p "Fast Customer Support" at bounding box center [530, 244] width 154 height 8
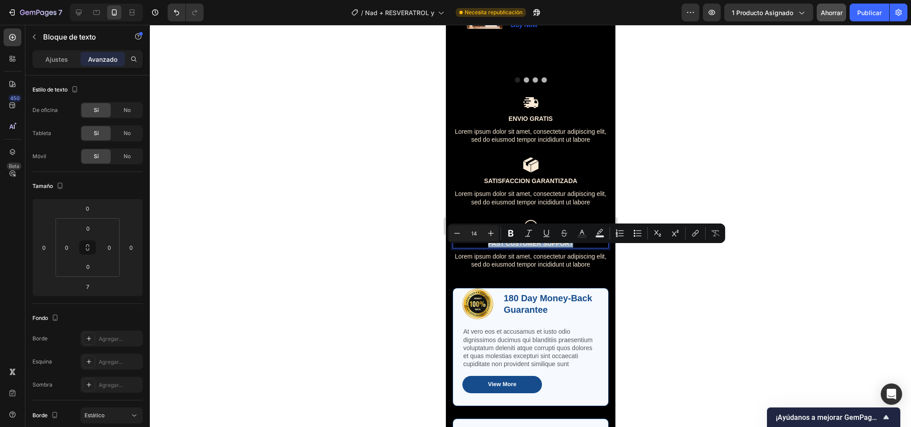
click at [531, 248] on p "Fast Customer Support" at bounding box center [530, 244] width 154 height 8
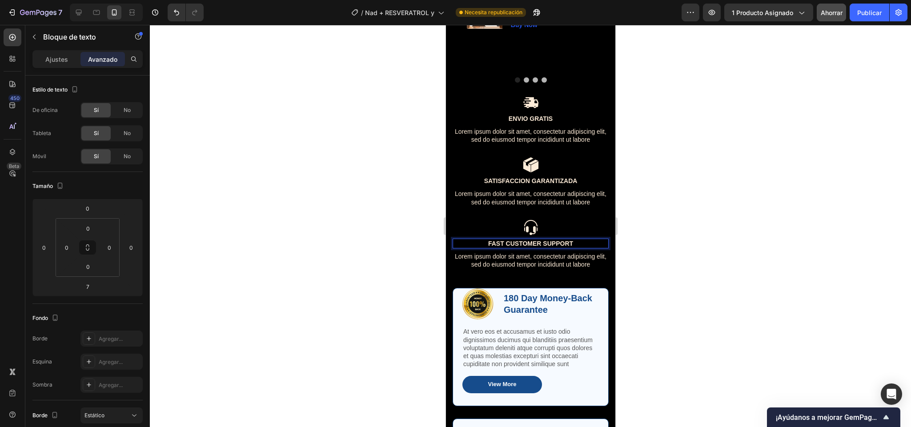
click at [551, 248] on p "Fast Customer Support" at bounding box center [530, 244] width 154 height 8
click at [546, 247] on p "Fast Customer Support" at bounding box center [530, 244] width 154 height 8
click at [648, 244] on div at bounding box center [530, 226] width 761 height 402
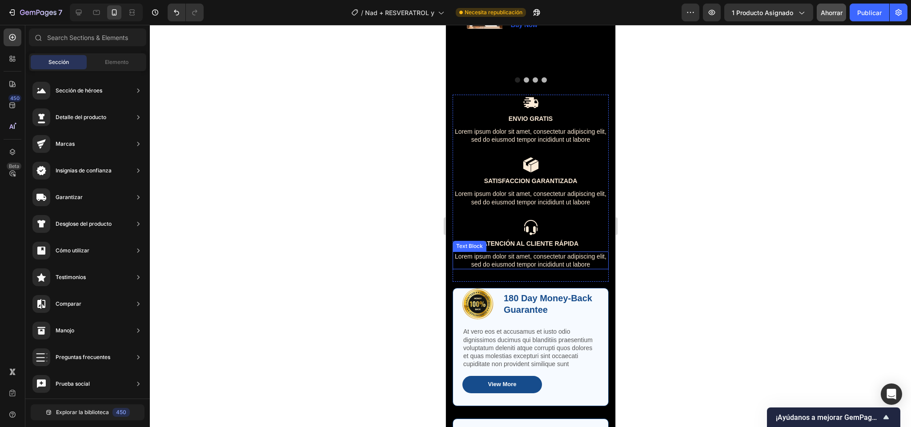
click at [511, 268] on p "Lorem ipsum dolor sit amet, consectetur adipiscing elit, sed do eiusmod tempor …" at bounding box center [530, 260] width 154 height 16
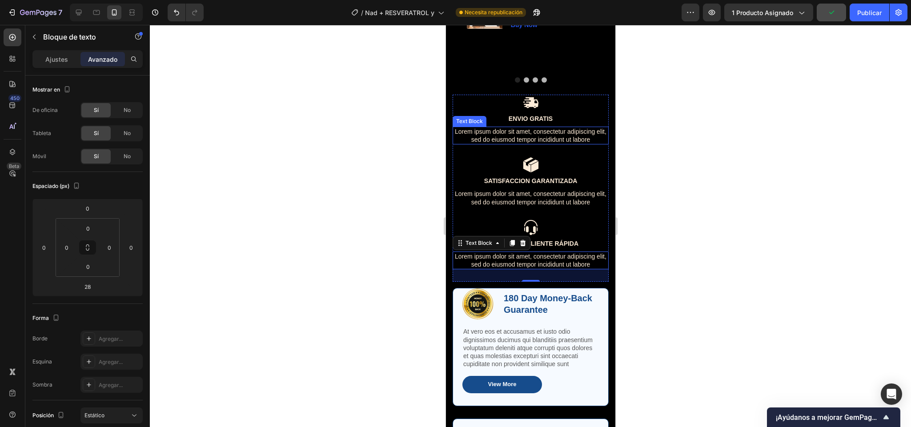
click at [526, 144] on p "Lorem ipsum dolor sit amet, consectetur adipiscing elit, sed do eiusmod tempor …" at bounding box center [530, 136] width 154 height 16
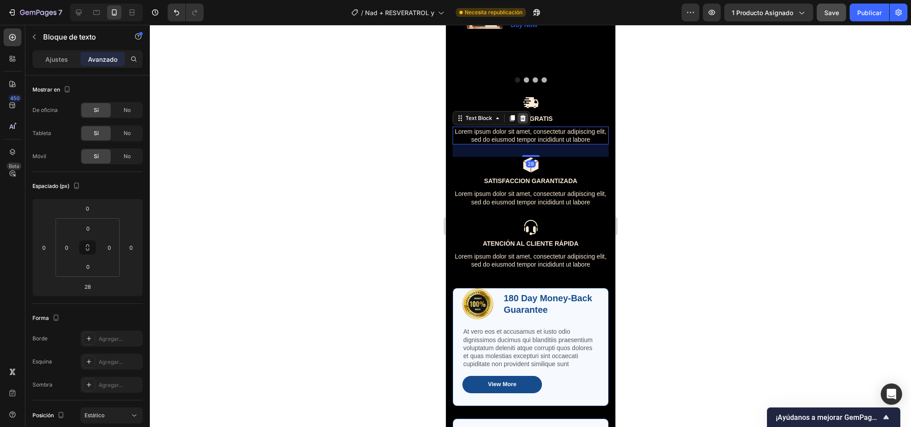
click at [523, 120] on icon at bounding box center [522, 118] width 7 height 7
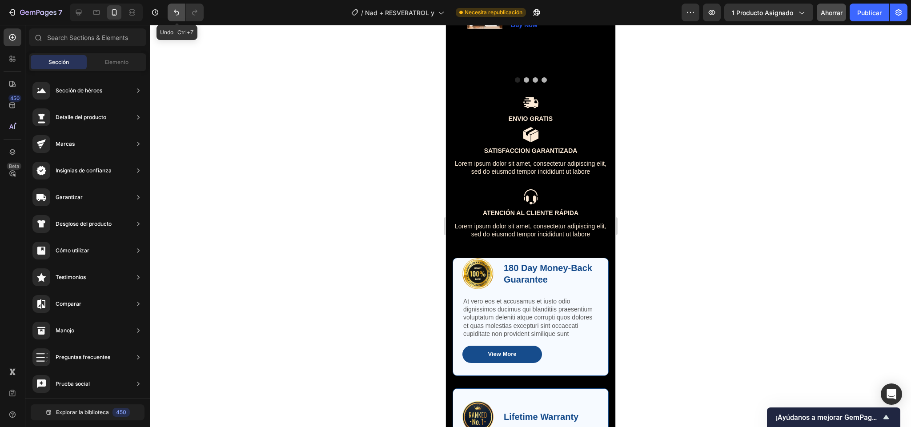
click at [179, 13] on icon "Deshacer/Rehacer" at bounding box center [176, 13] width 5 height 6
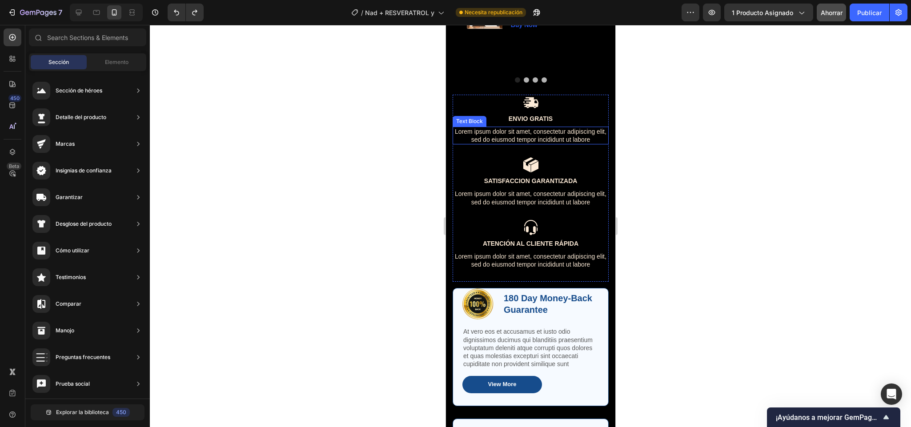
click at [477, 144] on p "Lorem ipsum dolor sit amet, consectetur adipiscing elit, sed do eiusmod tempor …" at bounding box center [530, 136] width 154 height 16
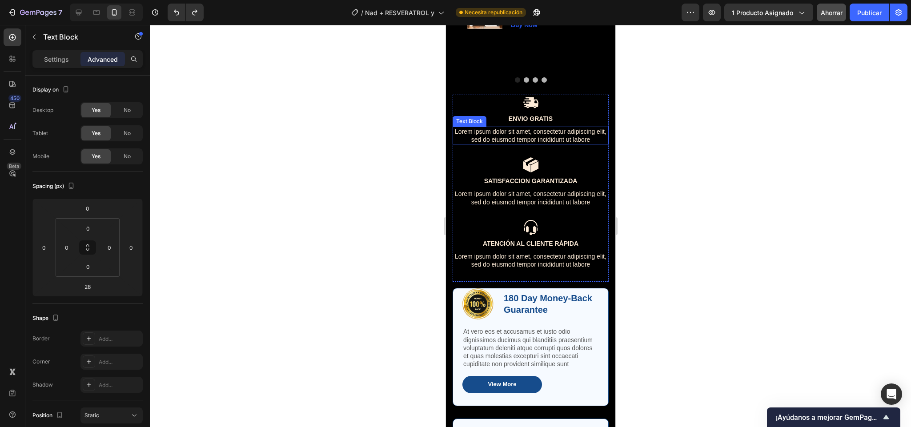
click at [477, 144] on p "Lorem ipsum dolor sit amet, consectetur adipiscing elit, sed do eiusmod tempor …" at bounding box center [530, 136] width 154 height 16
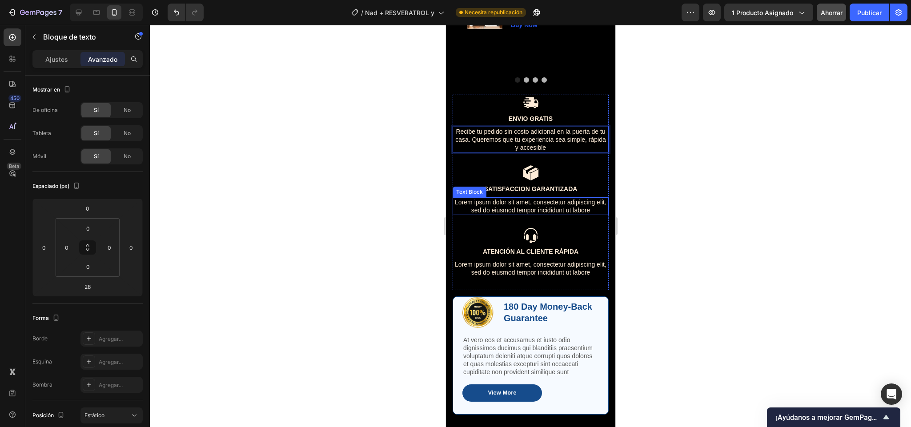
click at [475, 214] on p "Lorem ipsum dolor sit amet, consectetur adipiscing elit, sed do eiusmod tempor …" at bounding box center [530, 206] width 154 height 16
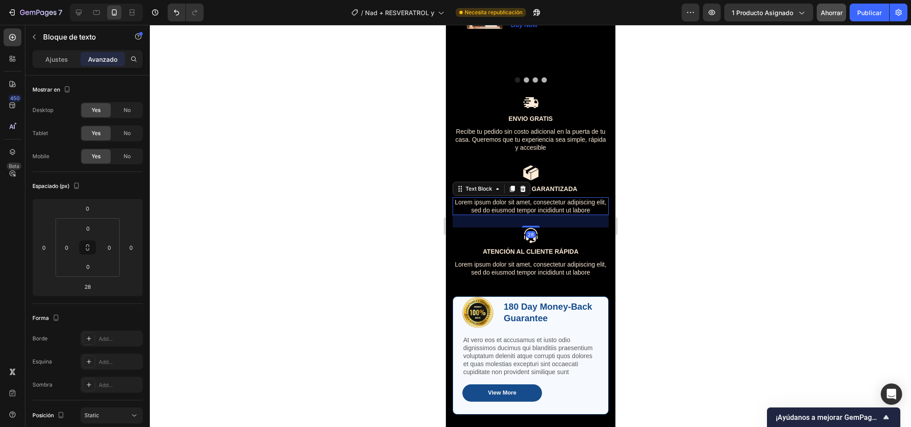
click at [475, 214] on p "Lorem ipsum dolor sit amet, consectetur adipiscing elit, sed do eiusmod tempor …" at bounding box center [530, 206] width 154 height 16
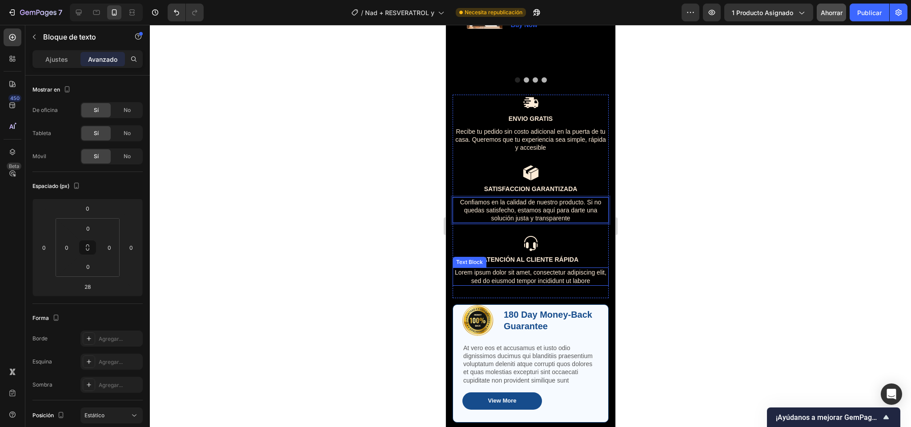
click at [494, 284] on p "Lorem ipsum dolor sit amet, consectetur adipiscing elit, sed do eiusmod tempor …" at bounding box center [530, 276] width 154 height 16
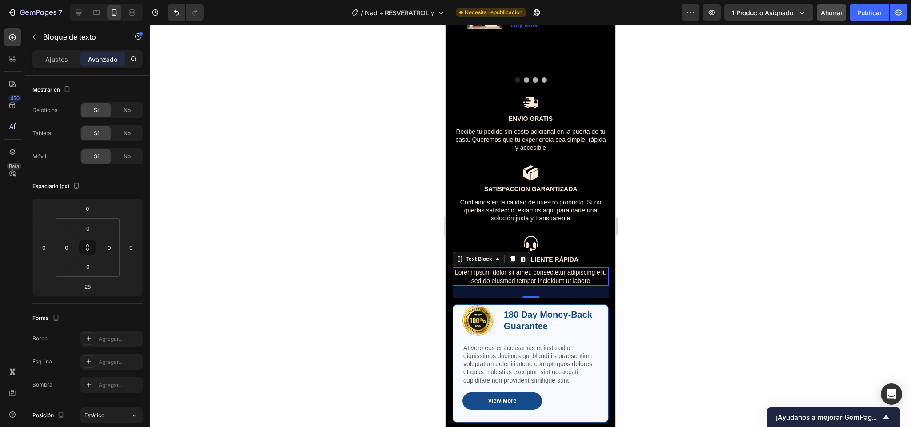
click at [498, 279] on p "Lorem ipsum dolor sit amet, consectetur adipiscing elit, sed do eiusmod tempor …" at bounding box center [530, 276] width 154 height 16
click at [507, 280] on p "Lorem ipsum dolor sit amet, consectetur adipiscing elit, sed do eiusmod tempor …" at bounding box center [530, 276] width 154 height 16
click at [680, 263] on div at bounding box center [530, 226] width 761 height 402
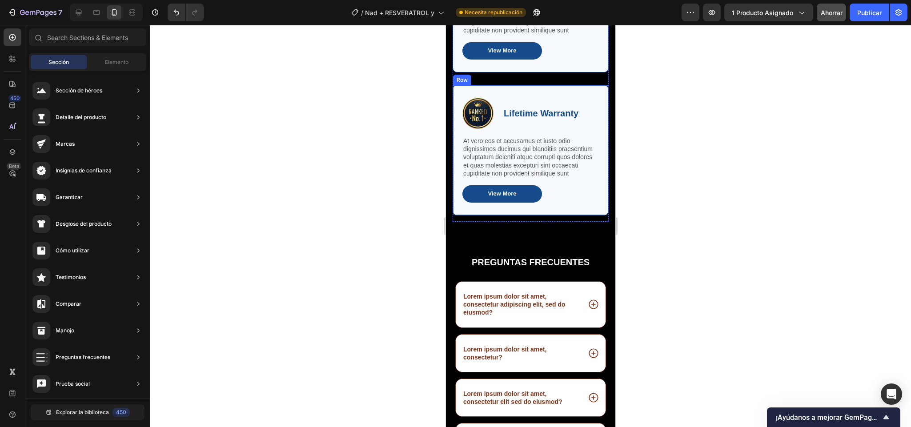
scroll to position [2082, 0]
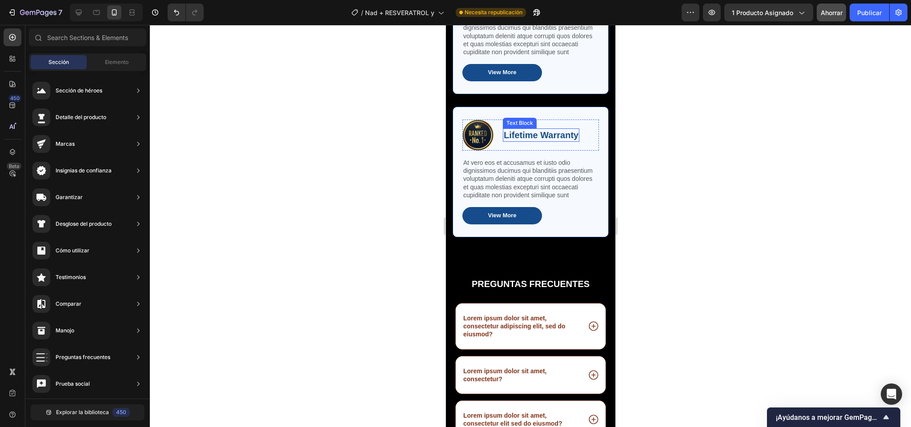
click at [529, 141] on p "Lifetime Warranty" at bounding box center [540, 135] width 75 height 12
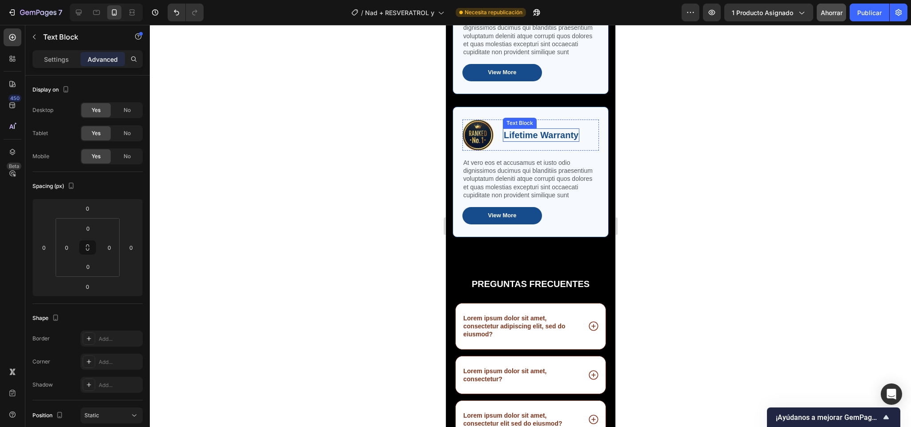
click at [529, 141] on p "Lifetime Warranty" at bounding box center [540, 135] width 75 height 12
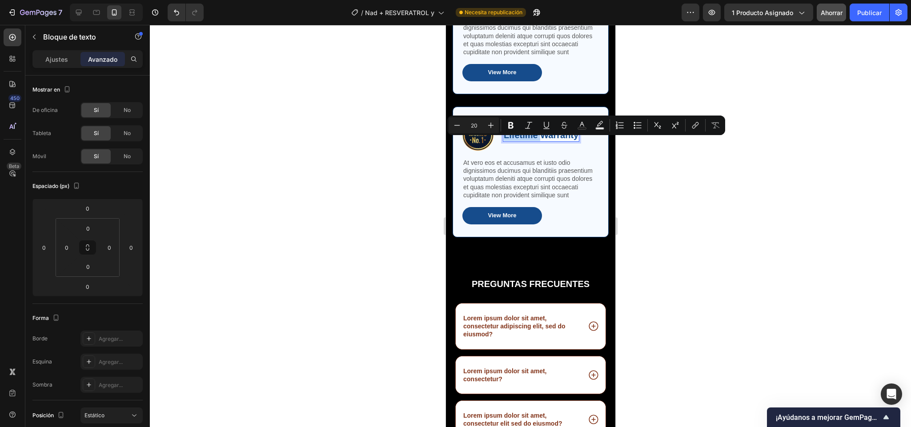
click at [529, 141] on p "Lifetime Warranty" at bounding box center [540, 135] width 75 height 12
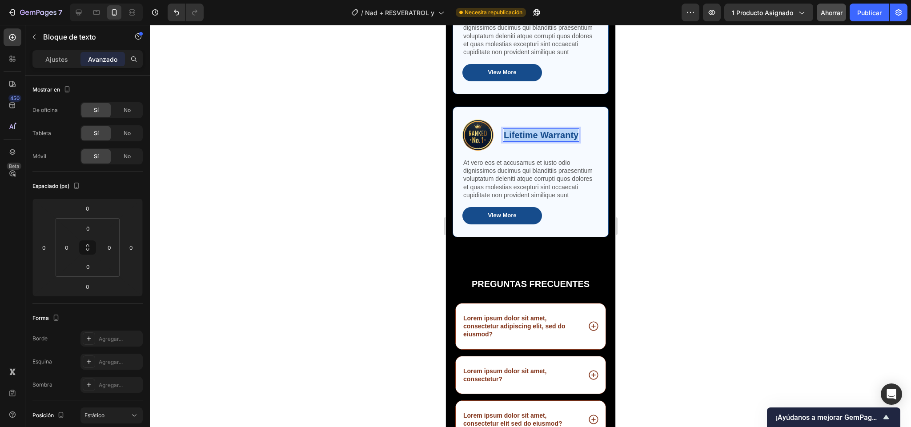
click at [528, 141] on p "Lifetime Warranty" at bounding box center [540, 135] width 75 height 12
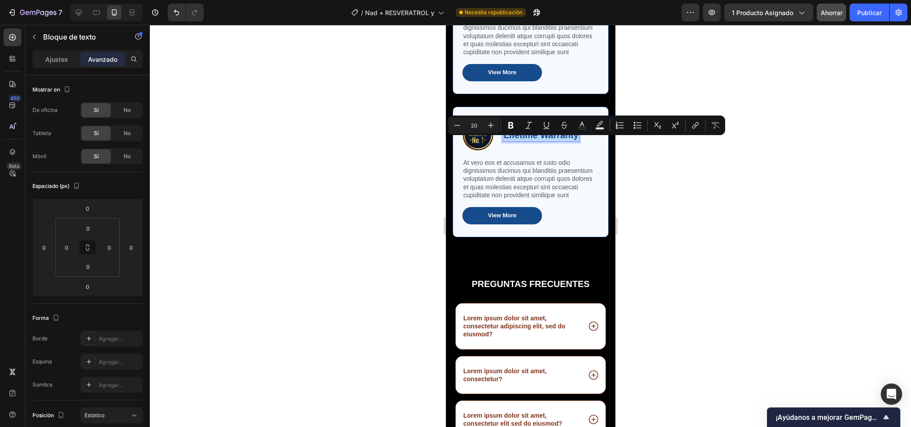
click at [528, 141] on p "Lifetime Warranty" at bounding box center [540, 135] width 75 height 12
copy p "Lifetime Warranty"
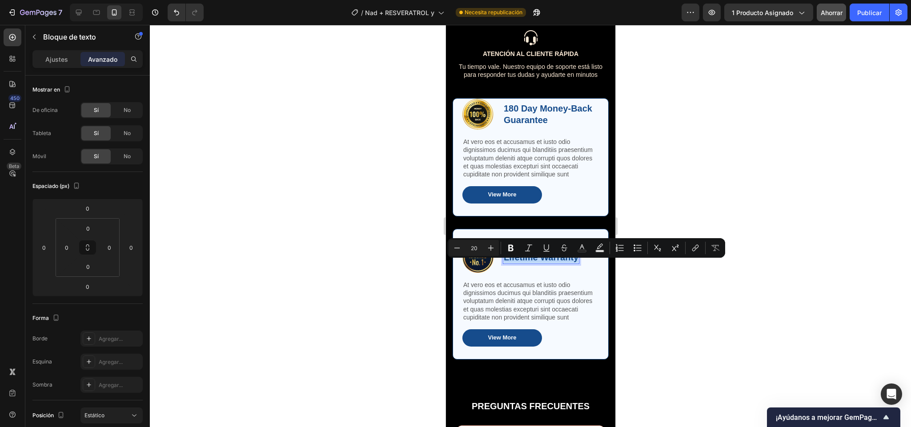
scroll to position [1960, 0]
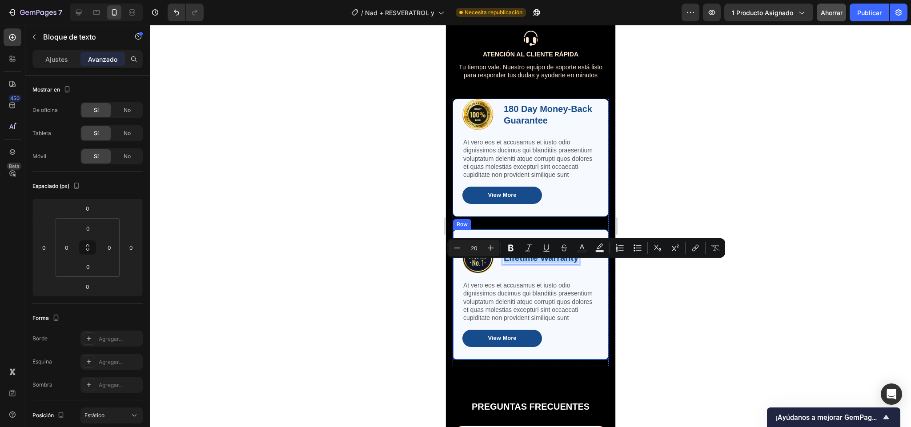
click at [590, 284] on div "Image Lifetime Warranty Text Block 0 Row At vero eos et accusamus et iusto odio…" at bounding box center [530, 294] width 156 height 131
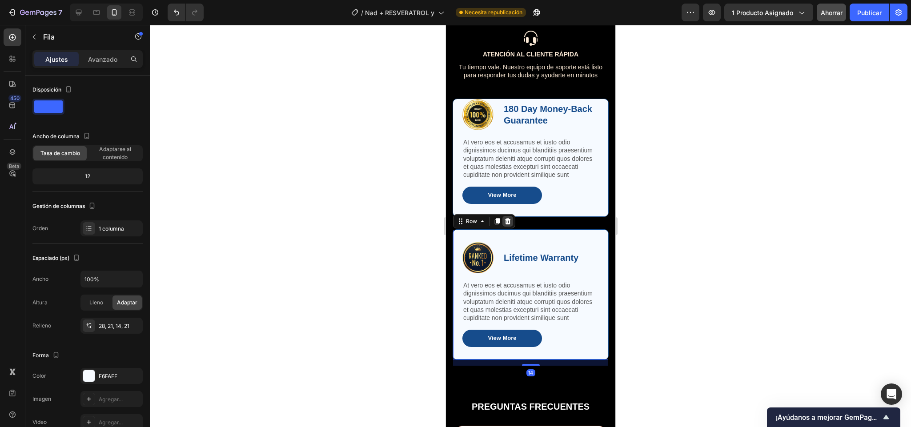
click at [510, 225] on div at bounding box center [507, 221] width 11 height 11
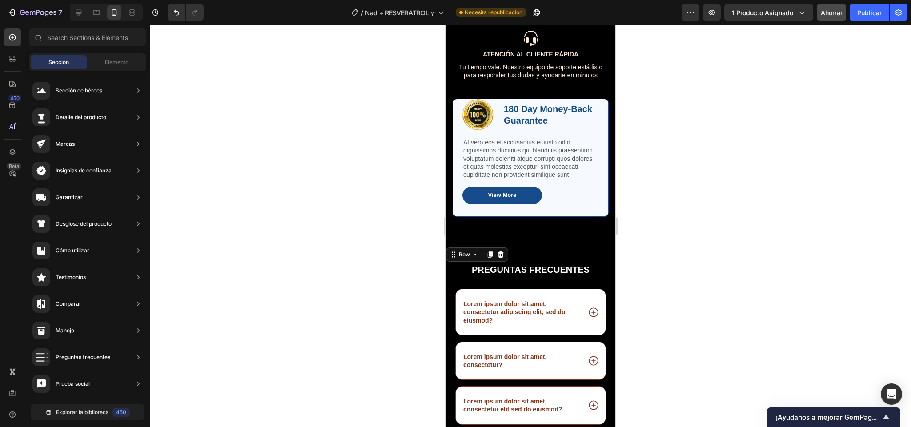
click at [458, 290] on div "pREGUNTAS FRECUENTES Heading Lorem ipsum dolor sit amet, consectetur adipiscing…" at bounding box center [530, 394] width 152 height 262
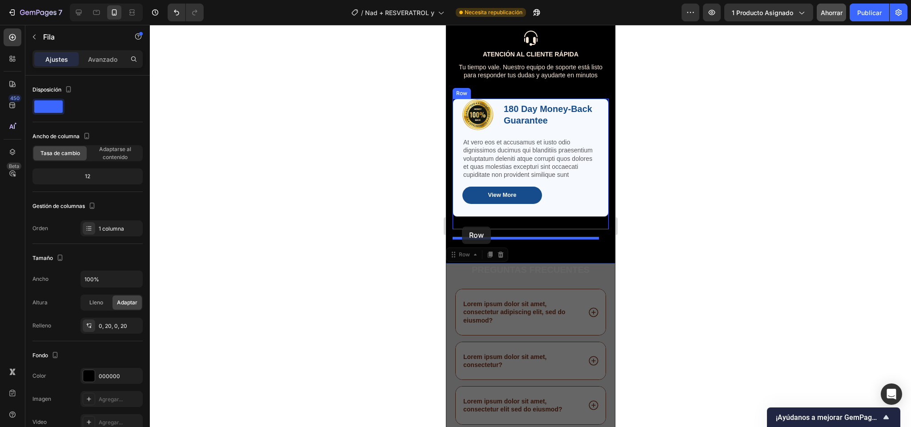
drag, startPoint x: 455, startPoint y: 264, endPoint x: 462, endPoint y: 227, distance: 37.8
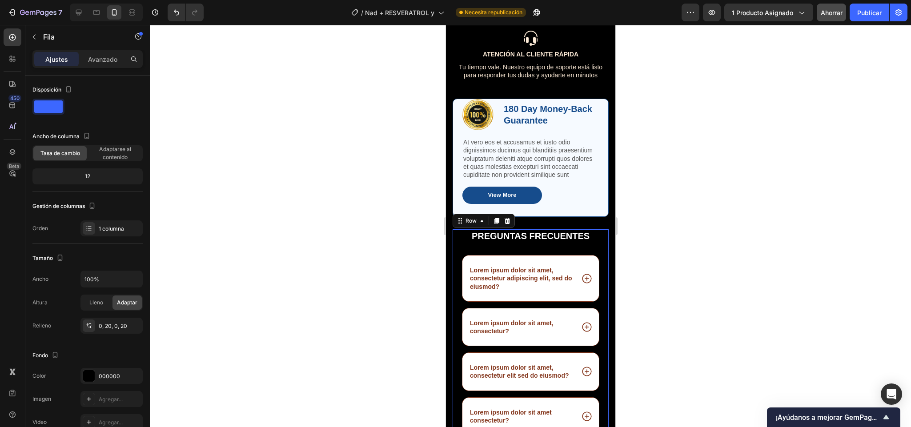
click at [671, 259] on div at bounding box center [530, 226] width 761 height 402
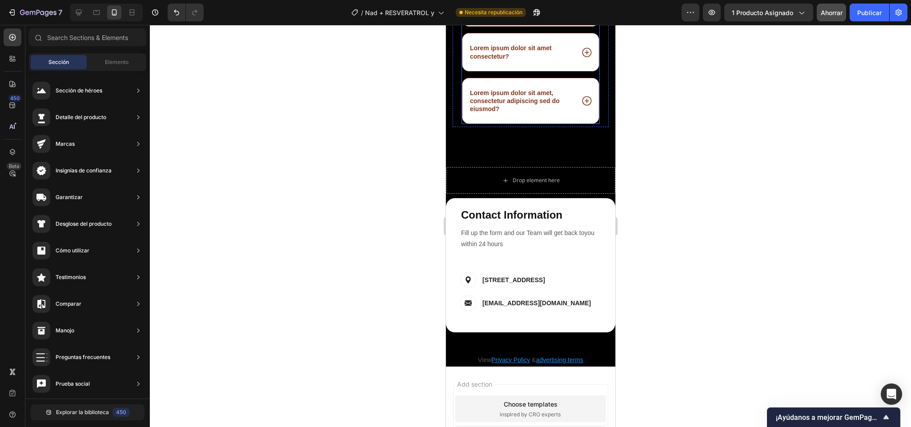
scroll to position [2309, 0]
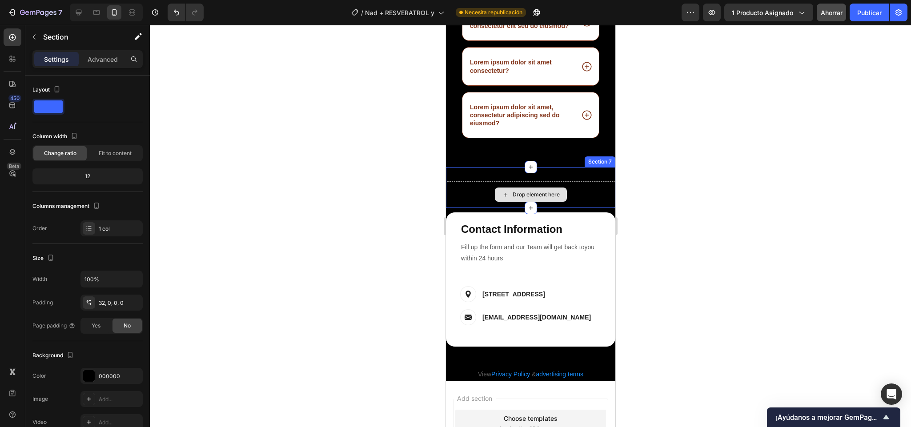
click at [459, 208] on div "Drop element here" at bounding box center [529, 194] width 169 height 27
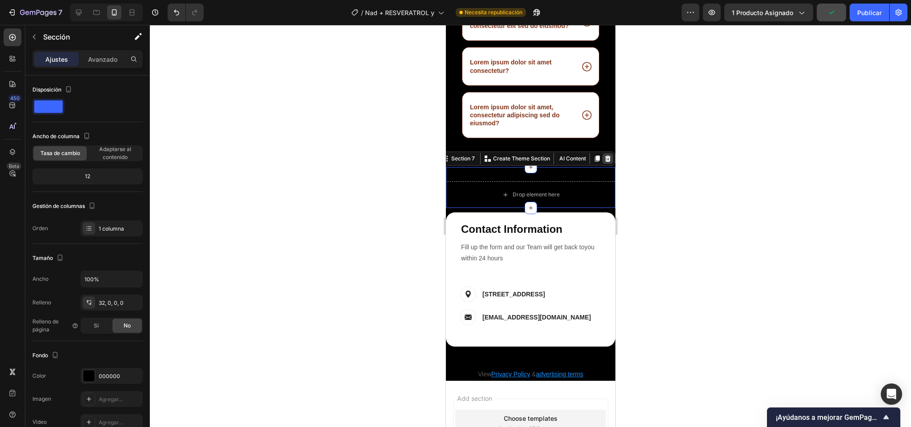
click at [603, 162] on icon at bounding box center [606, 158] width 7 height 7
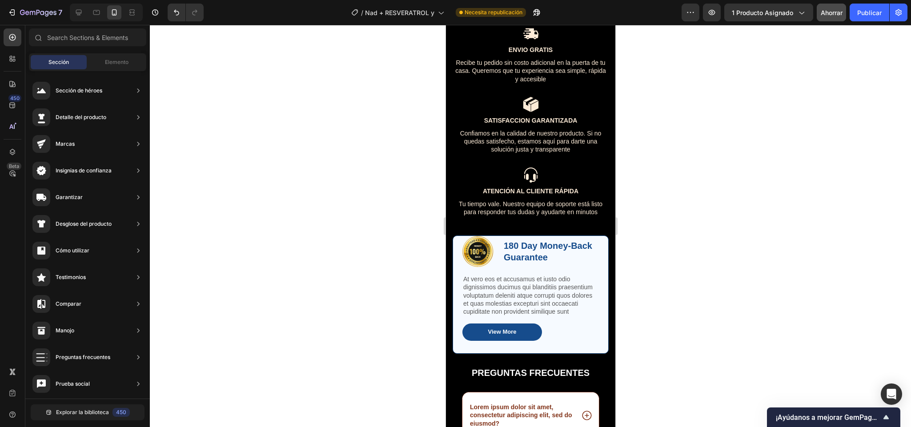
scroll to position [1890, 0]
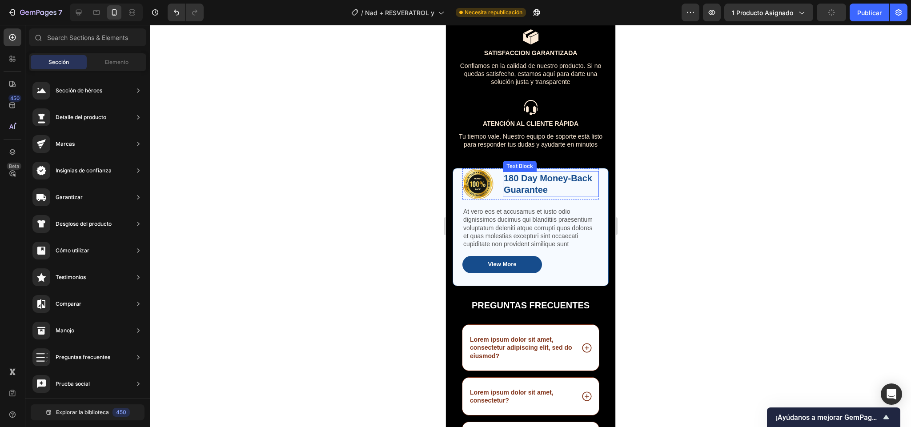
click at [526, 184] on p "180 Day Money-Back Guarantee" at bounding box center [550, 183] width 94 height 23
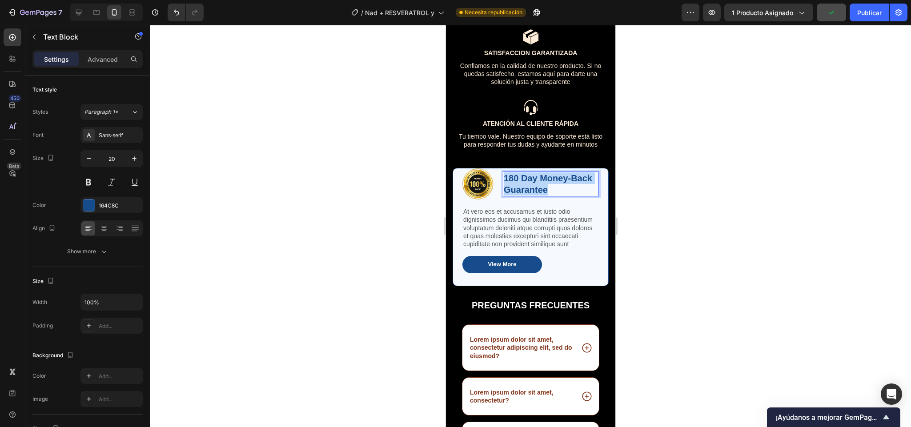
click at [526, 184] on p "180 Day Money-Back Guarantee" at bounding box center [550, 183] width 94 height 23
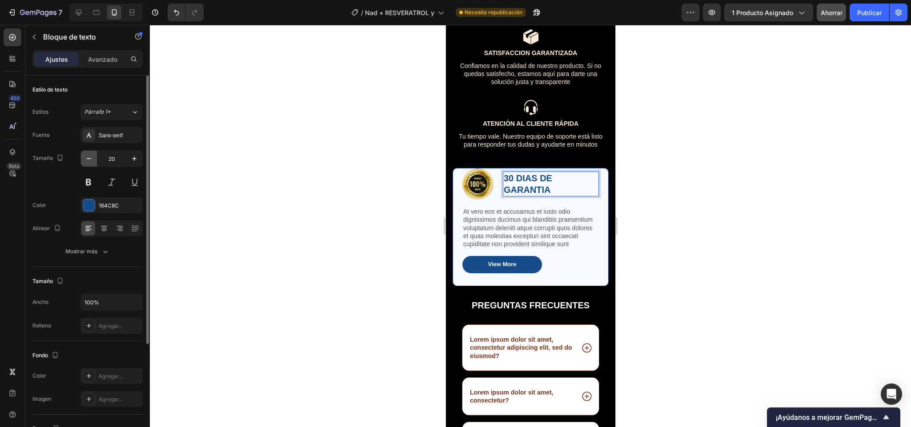
click at [86, 160] on icon "button" at bounding box center [88, 158] width 9 height 9
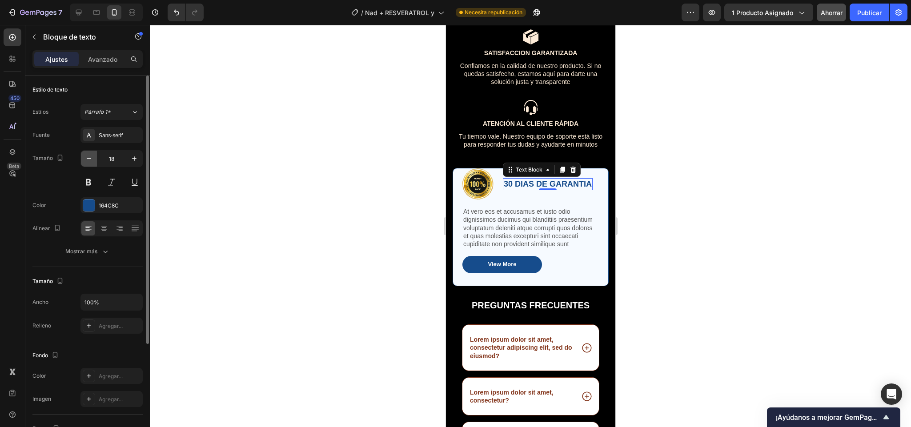
click at [86, 160] on icon "button" at bounding box center [88, 158] width 9 height 9
type input "16"
click at [534, 233] on p "At vero eos et accusamus et iusto odio dignissimos ducimus qui blanditiis praes…" at bounding box center [530, 228] width 135 height 40
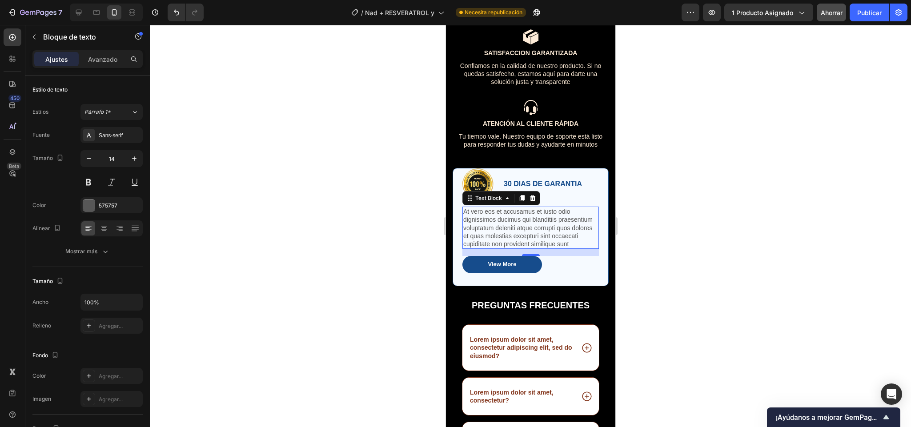
click at [497, 240] on p "At vero eos et accusamus et iusto odio dignissimos ducimus qui blanditiis praes…" at bounding box center [530, 228] width 135 height 40
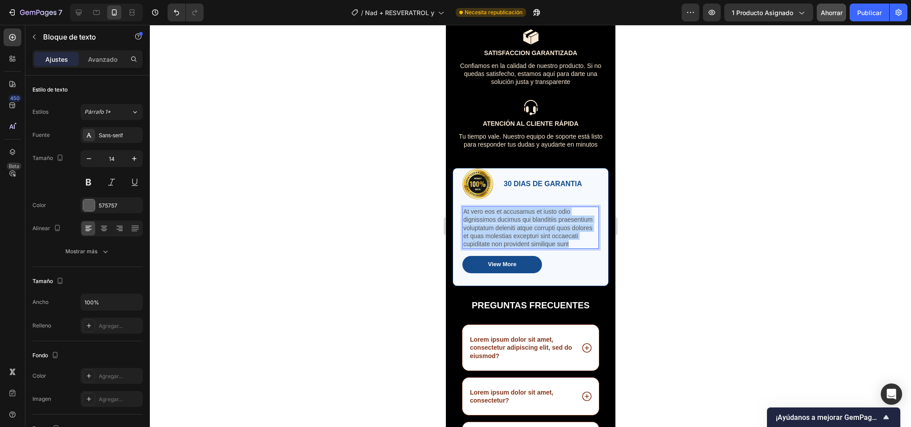
click at [497, 240] on p "At vero eos et accusamus et iusto odio dignissimos ducimus qui blanditiis praes…" at bounding box center [530, 228] width 135 height 40
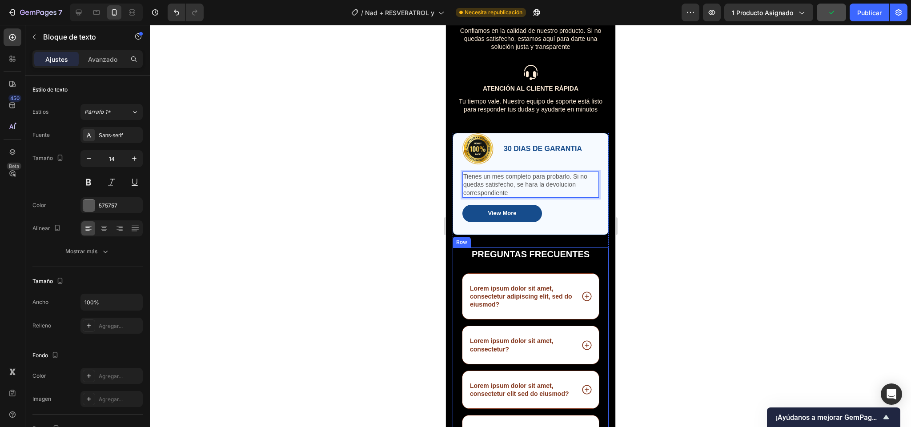
scroll to position [1935, 0]
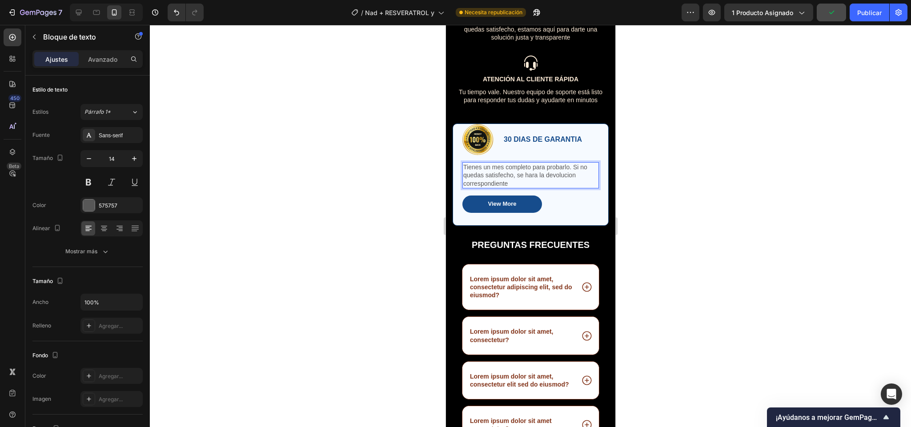
click at [676, 209] on div at bounding box center [530, 226] width 761 height 402
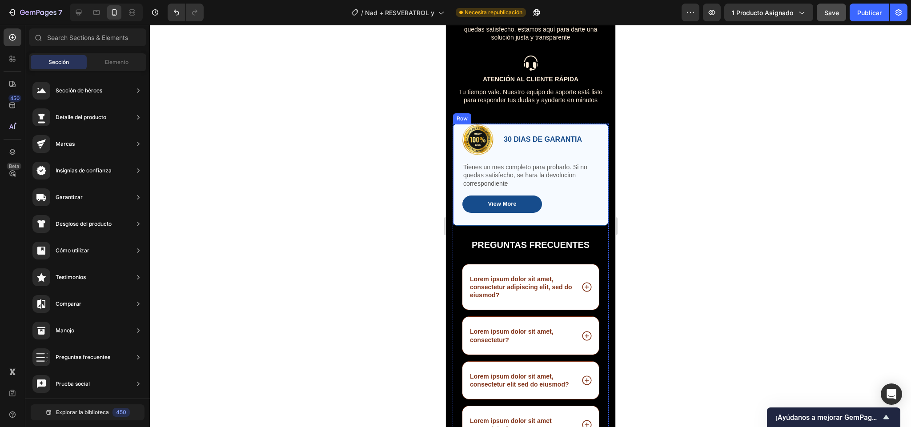
click at [575, 221] on div "Image 30 DIAS DE GARANTIA Text Block Row Tienes un mes completo para probarlo. …" at bounding box center [530, 175] width 156 height 102
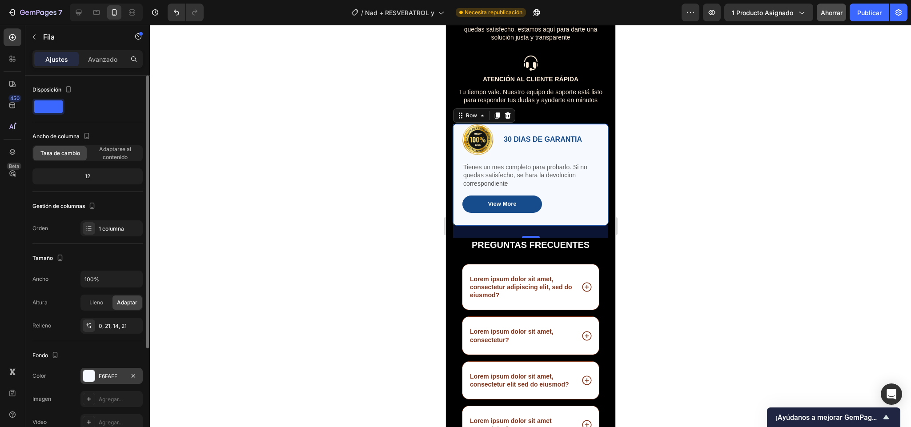
click at [87, 376] on div at bounding box center [89, 376] width 12 height 12
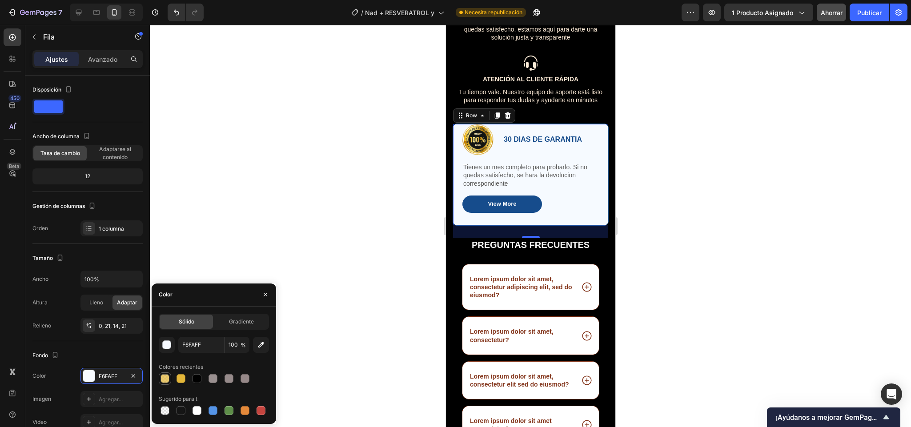
click at [167, 376] on div at bounding box center [164, 378] width 9 height 9
type input "E3B639"
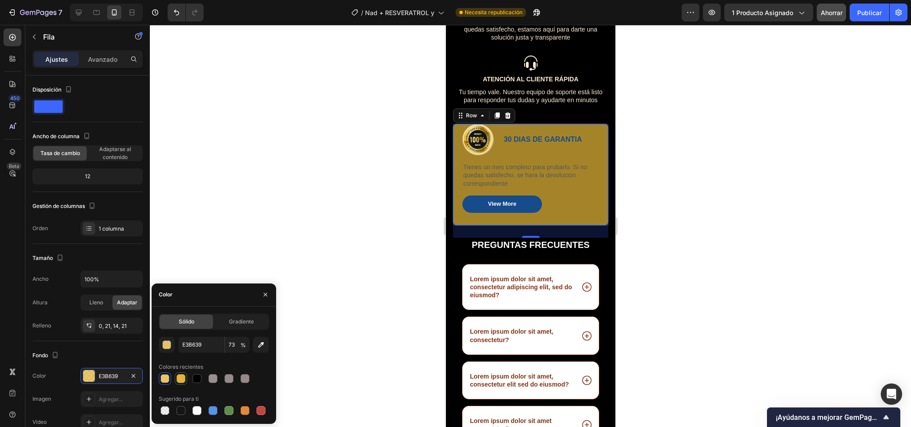
click at [183, 377] on div at bounding box center [180, 378] width 9 height 9
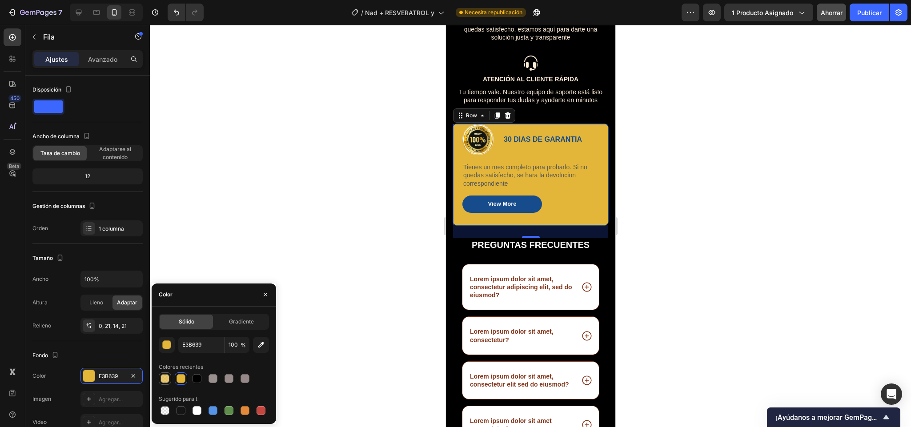
click at [164, 379] on div at bounding box center [164, 378] width 9 height 9
type input "73"
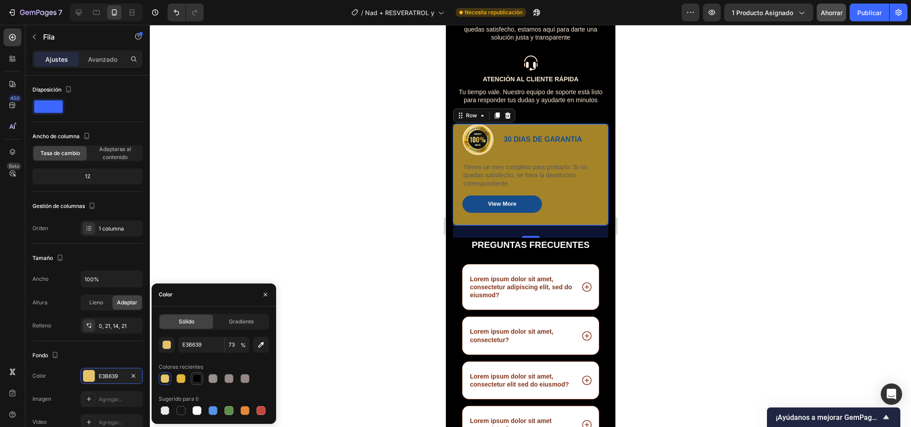
click at [195, 375] on div at bounding box center [196, 378] width 9 height 9
type input "000000"
type input "100"
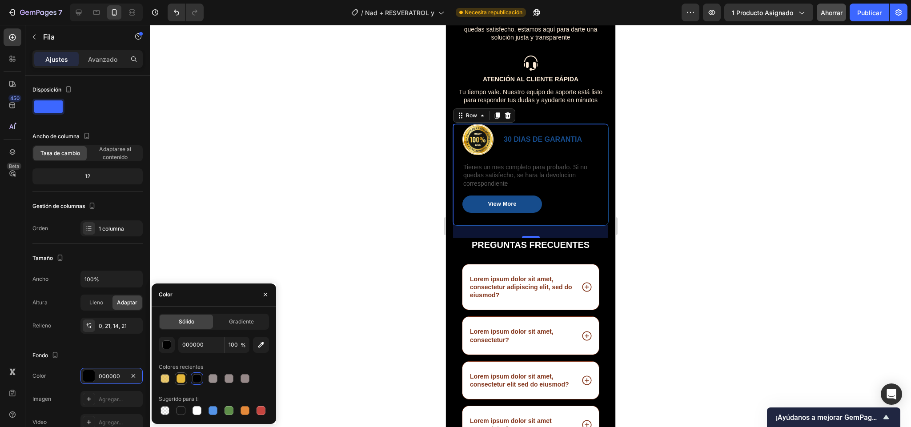
click at [179, 376] on div at bounding box center [180, 378] width 9 height 9
type input "E3B639"
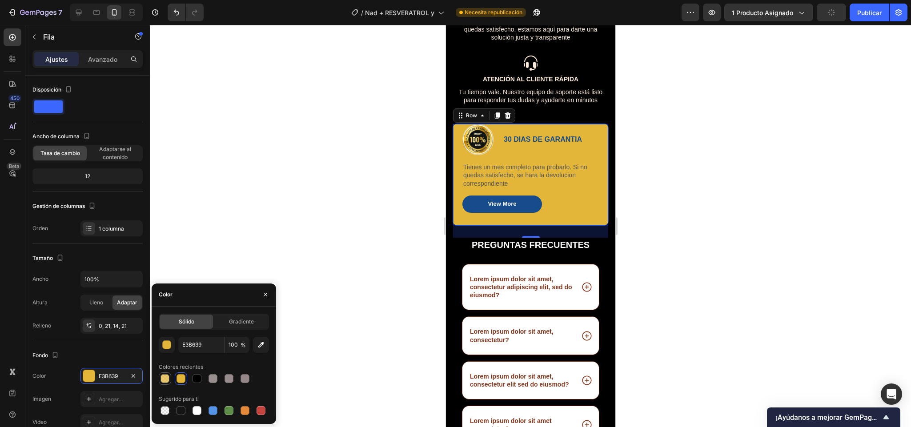
click at [164, 377] on div at bounding box center [164, 378] width 9 height 9
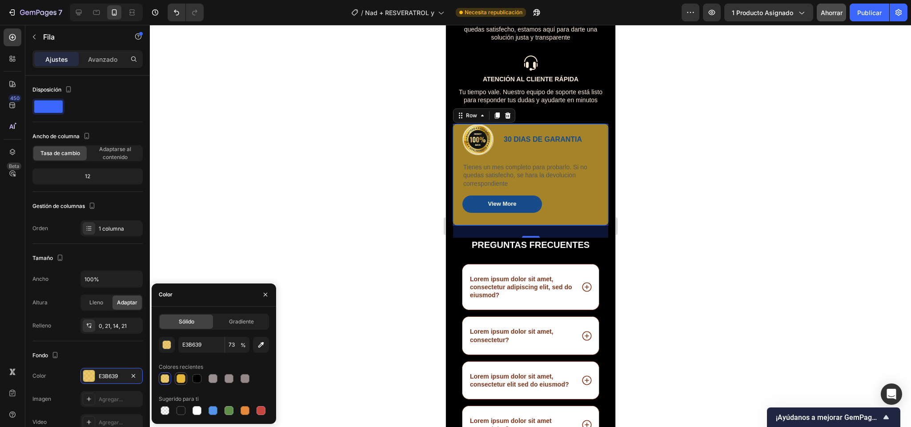
click at [180, 377] on div at bounding box center [180, 378] width 9 height 9
type input "100"
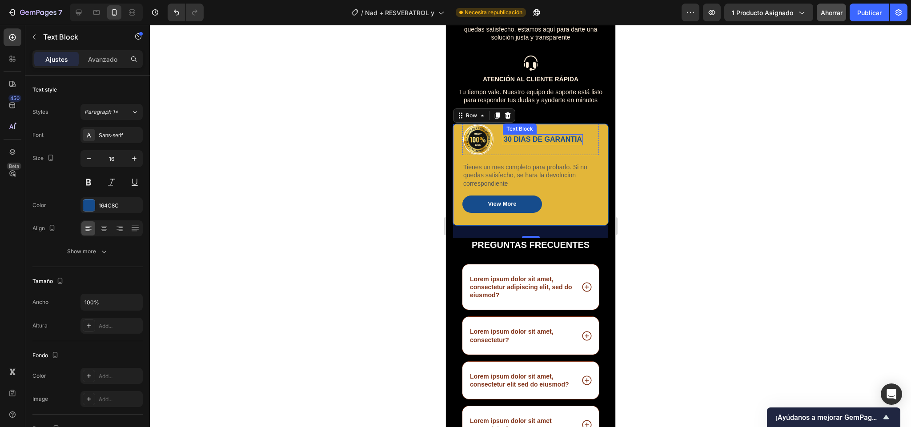
click at [538, 140] on p "30 DIAS DE GARANTIA" at bounding box center [542, 139] width 78 height 9
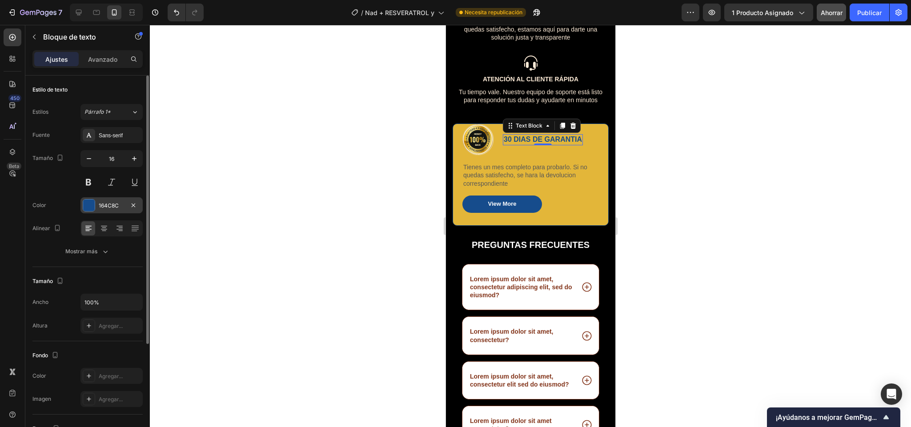
click at [96, 207] on div "164C8C" at bounding box center [111, 205] width 62 height 16
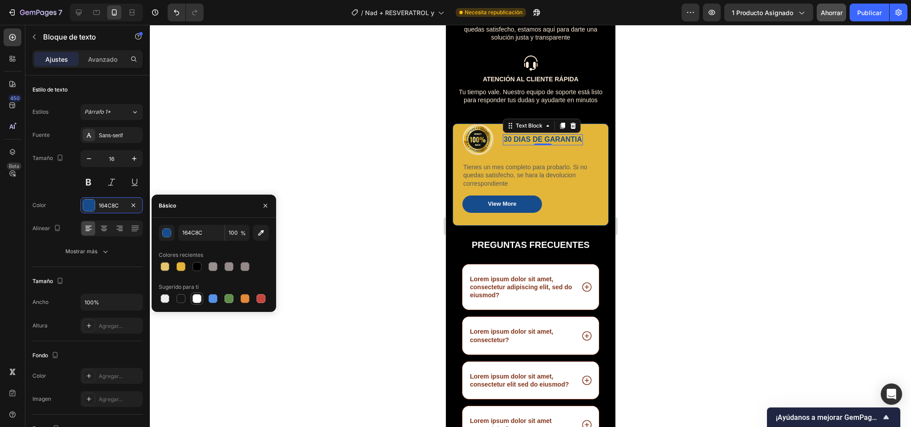
click at [198, 296] on div at bounding box center [196, 298] width 9 height 9
type input "FFFFFF"
click at [504, 174] on p "Tienes un mes completo para probarlo. Si no quedas satisfecho, se hara la devol…" at bounding box center [530, 175] width 135 height 24
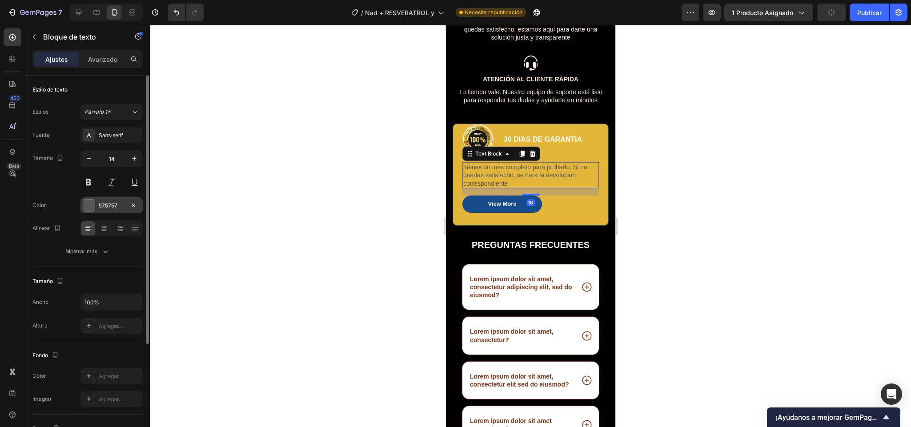
click at [90, 210] on div at bounding box center [89, 206] width 12 height 12
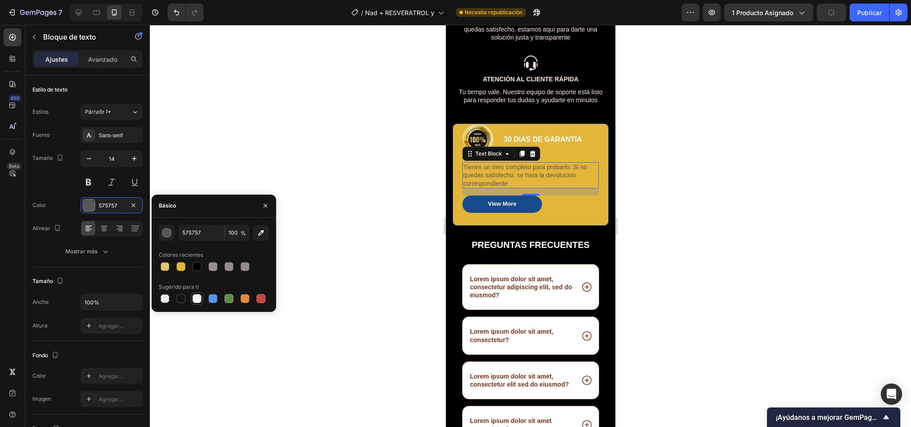
click at [200, 300] on div at bounding box center [196, 298] width 9 height 9
type input "FFFFFF"
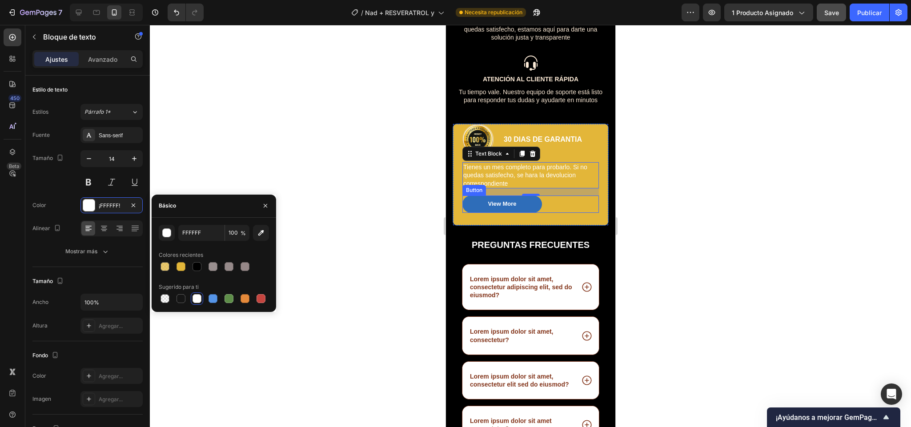
click at [485, 207] on button "View More" at bounding box center [502, 204] width 80 height 17
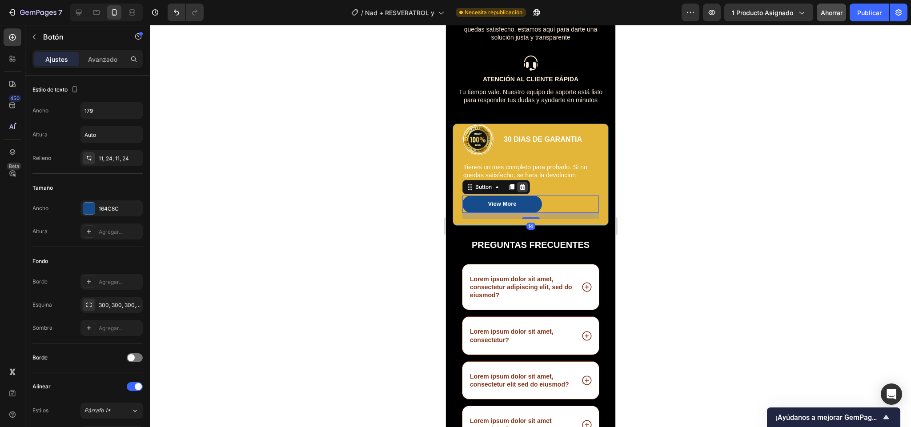
click at [519, 185] on icon at bounding box center [521, 187] width 7 height 7
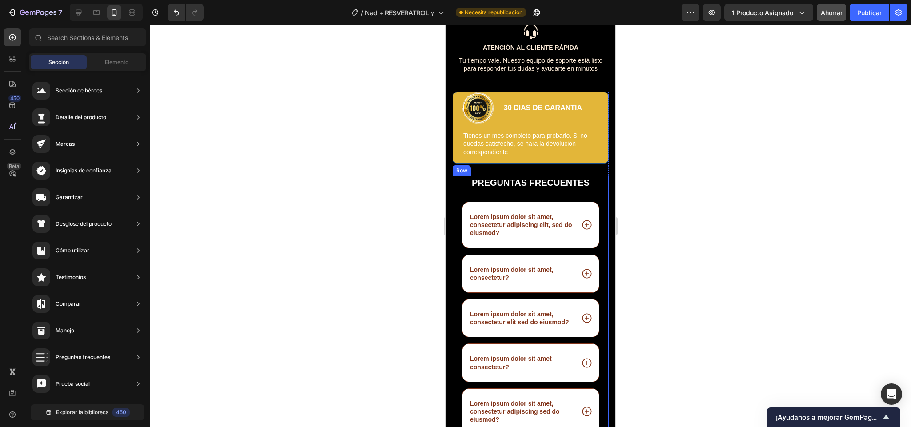
scroll to position [1972, 0]
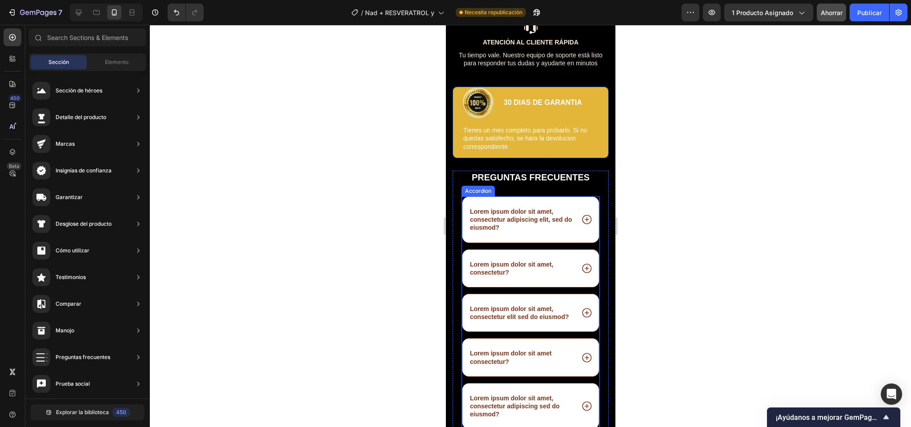
click at [486, 203] on div "Lorem ipsum dolor sit amet, consectetur adipiscing elit, sed do eiusmod?" at bounding box center [530, 220] width 136 height 46
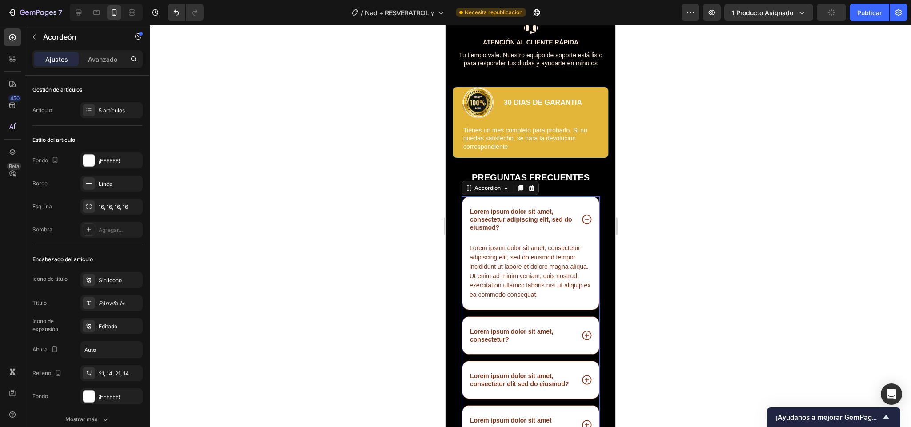
click at [631, 247] on div at bounding box center [530, 226] width 761 height 402
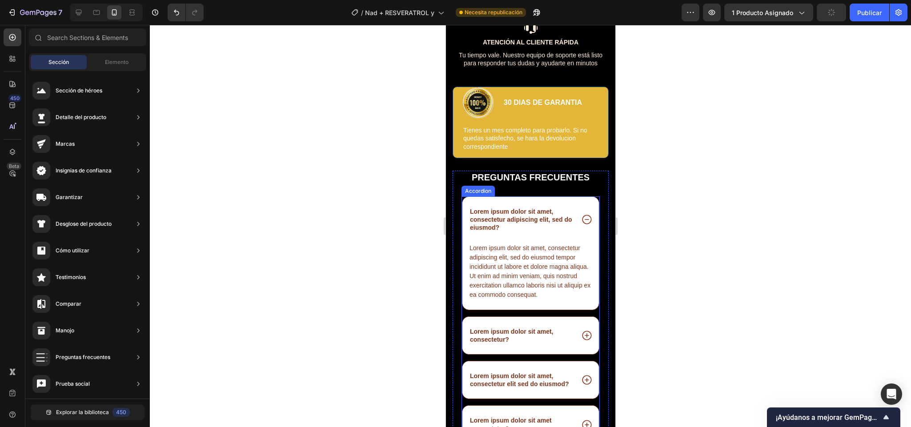
click at [580, 221] on icon at bounding box center [586, 220] width 12 height 12
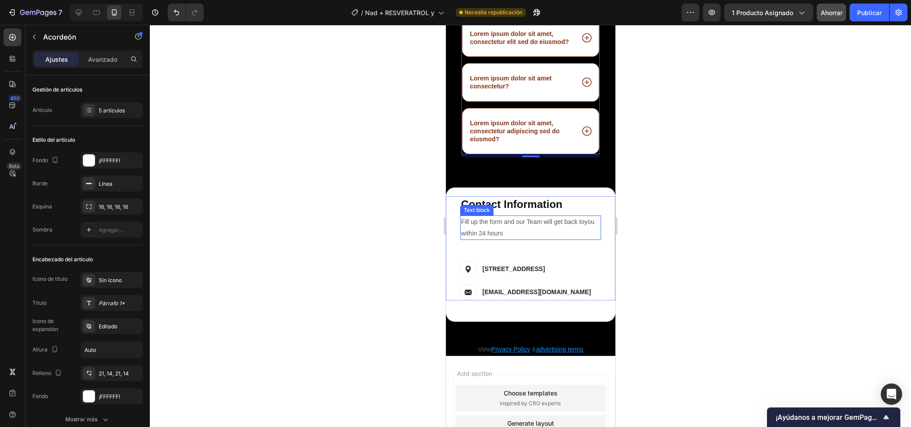
scroll to position [2248, 0]
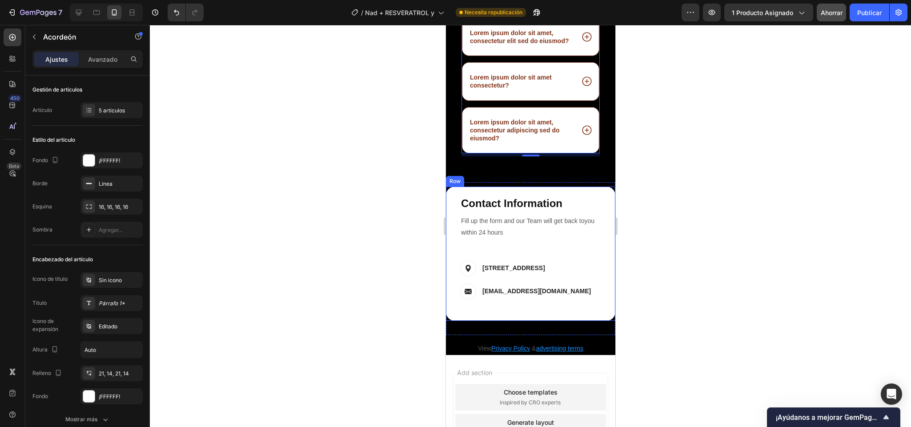
click at [588, 316] on div "Contact Info Heading Contact Information Heading Fill up the form and our Team …" at bounding box center [529, 254] width 169 height 134
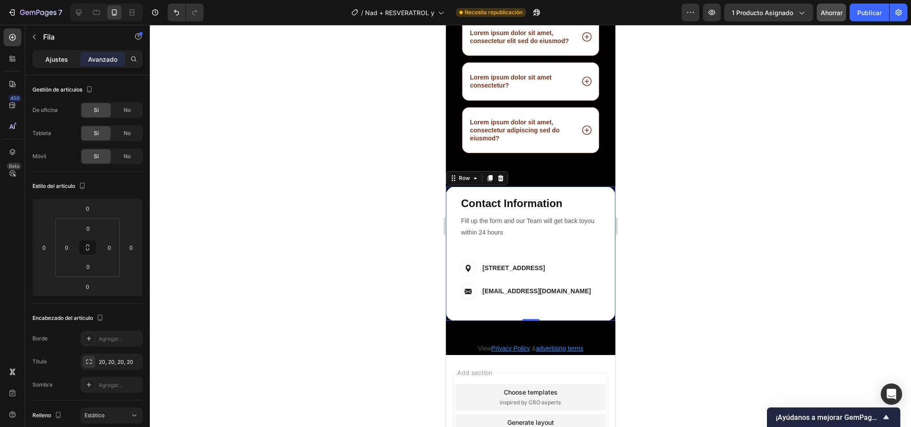
click at [73, 61] on div "Ajustes" at bounding box center [56, 59] width 44 height 14
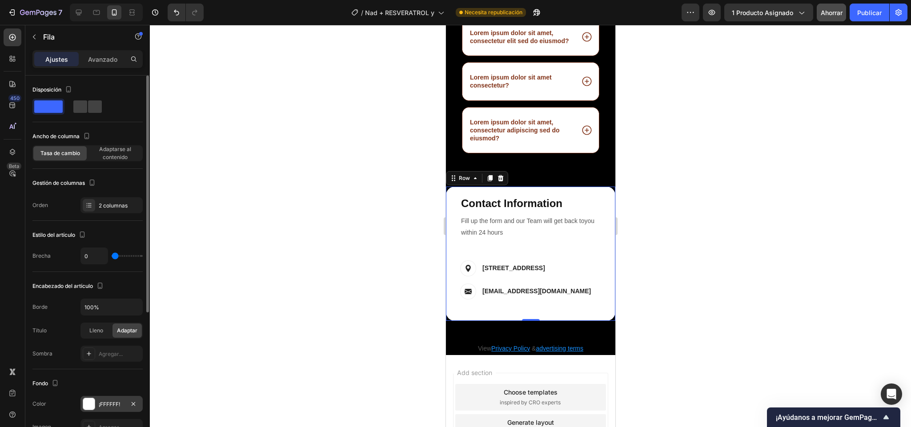
click at [95, 402] on div "¡FFFFFF!" at bounding box center [111, 404] width 62 height 16
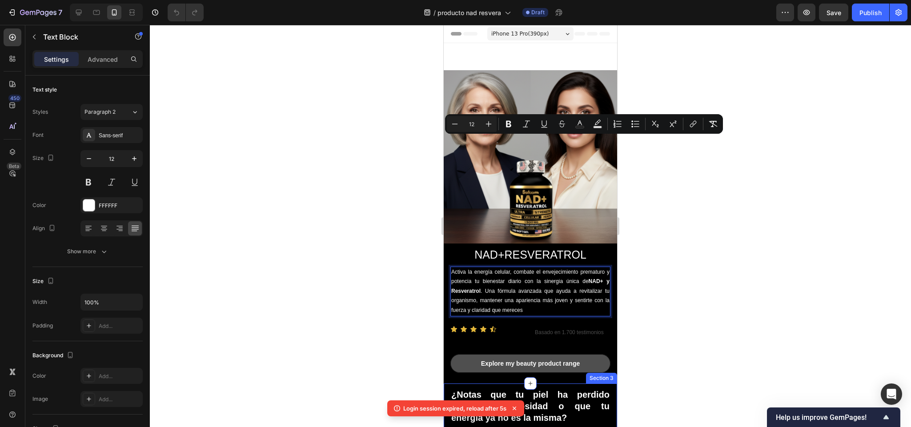
scroll to position [121, 0]
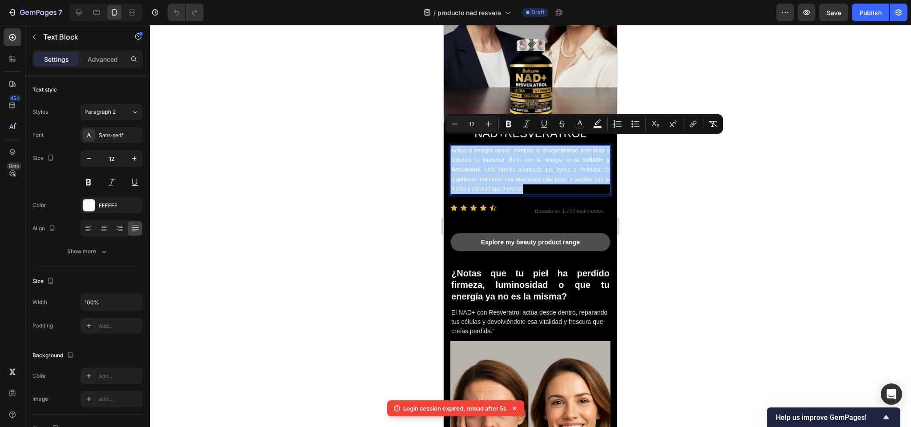
click at [659, 252] on div at bounding box center [530, 226] width 761 height 402
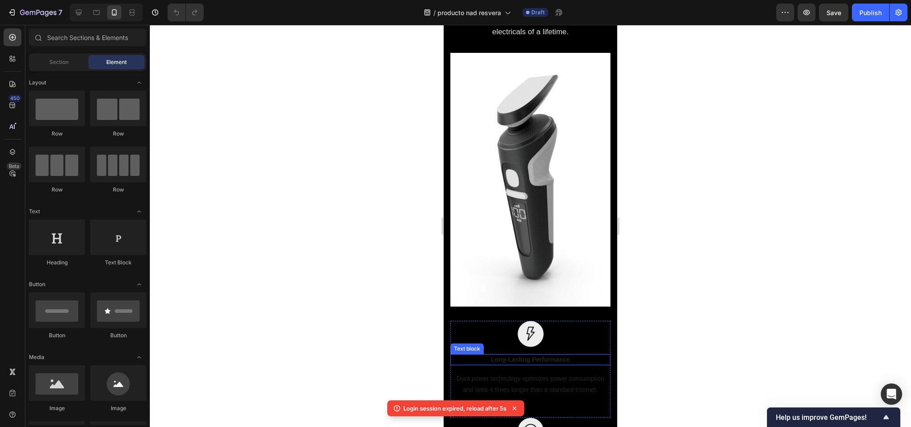
scroll to position [832, 0]
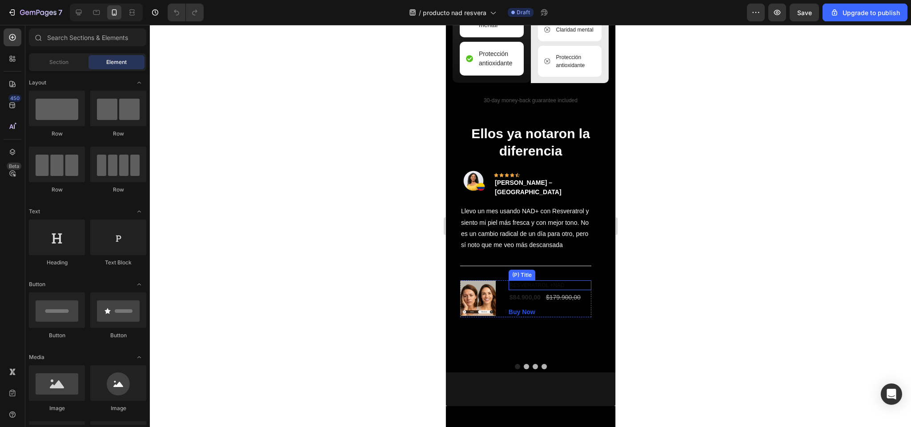
scroll to position [2275, 0]
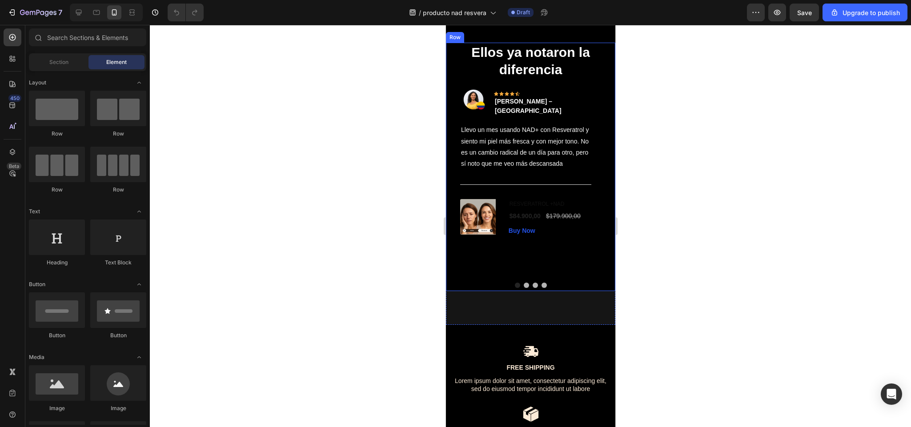
click at [446, 160] on div "Ellos ya notaron la diferencia Heading Image Icon Icon Icon Icon Icon Row Paola…" at bounding box center [529, 167] width 169 height 248
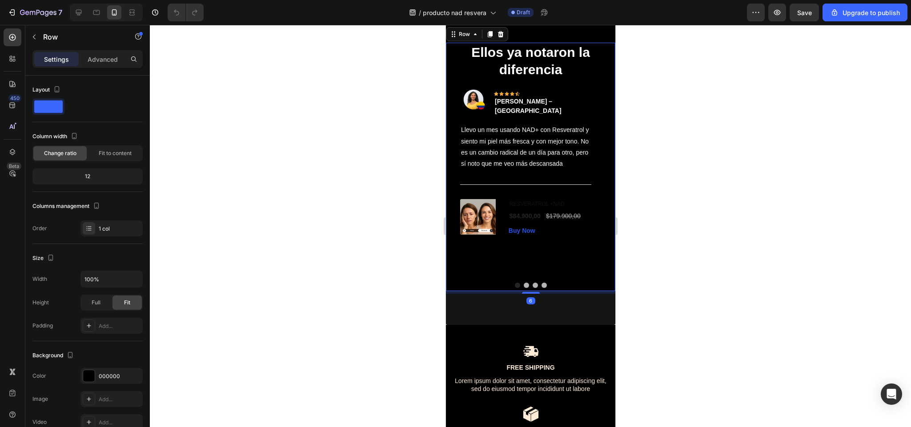
click at [446, 160] on div "Ellos ya notaron la diferencia Heading Image Icon Icon Icon Icon Icon Row Paola…" at bounding box center [529, 167] width 169 height 248
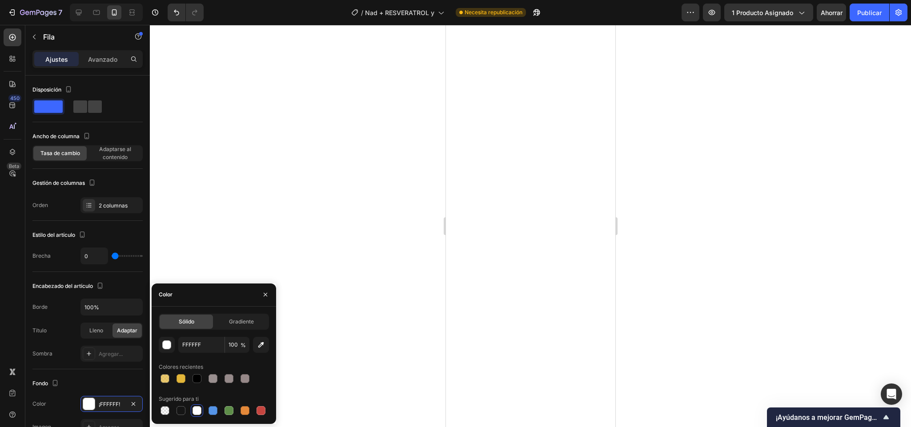
click at [164, 378] on div at bounding box center [164, 378] width 9 height 9
type input "E3B639"
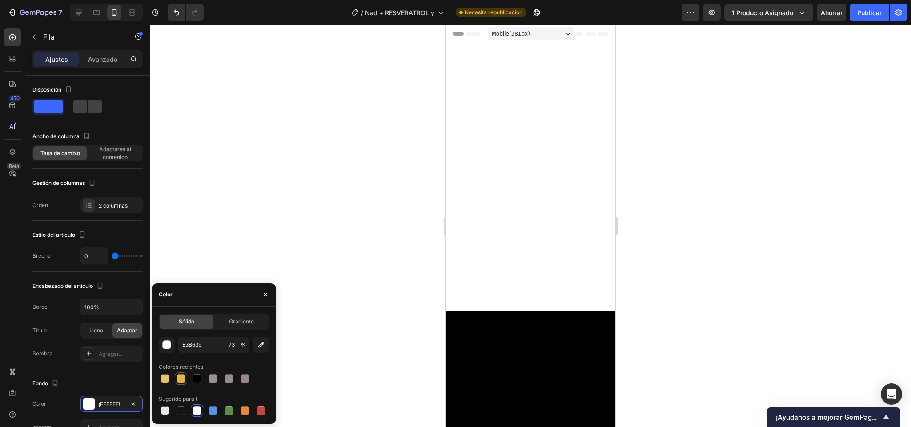
scroll to position [2248, 0]
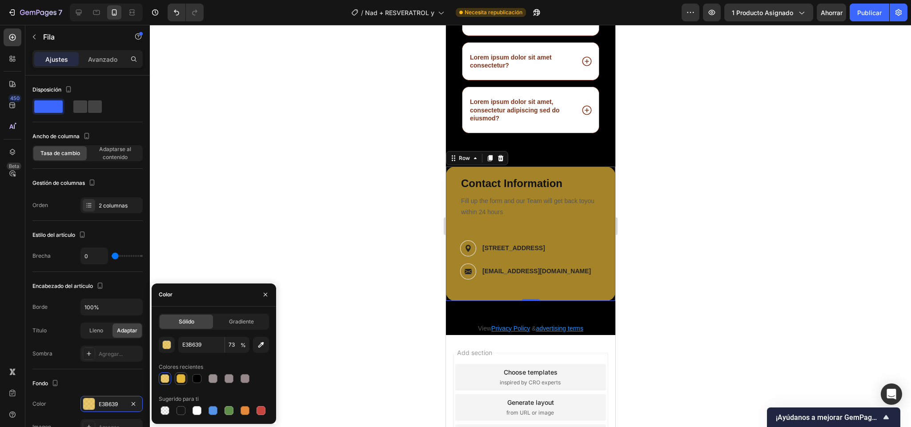
click at [177, 379] on div at bounding box center [180, 378] width 9 height 9
type input "100"
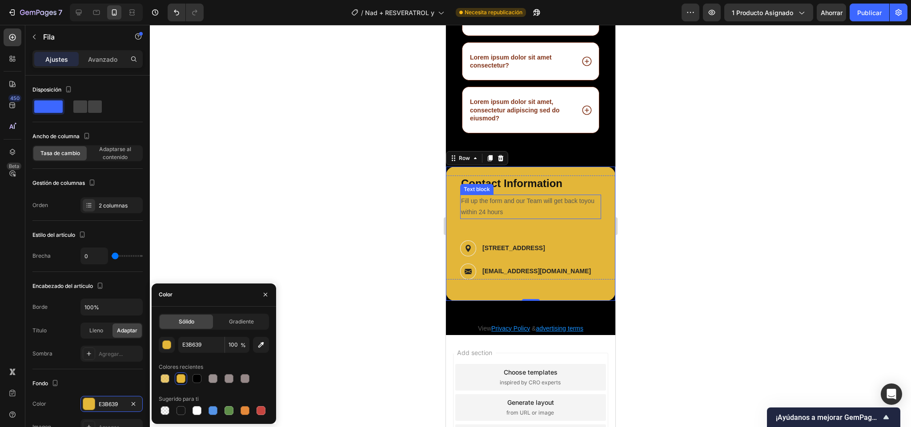
click at [497, 218] on p "Fill up the form and our Team will get back toyou within 24 hours" at bounding box center [529, 207] width 139 height 22
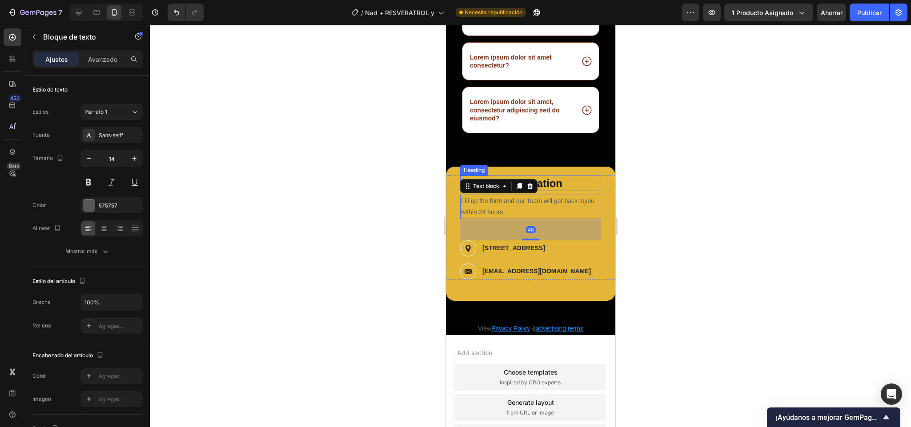
click at [558, 190] on p "Contact Information" at bounding box center [529, 183] width 139 height 14
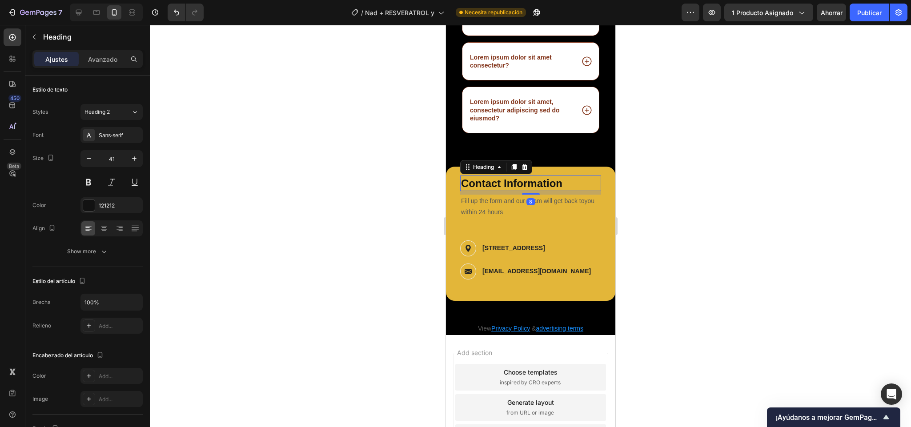
click at [558, 190] on p "Contact Information" at bounding box center [529, 183] width 139 height 14
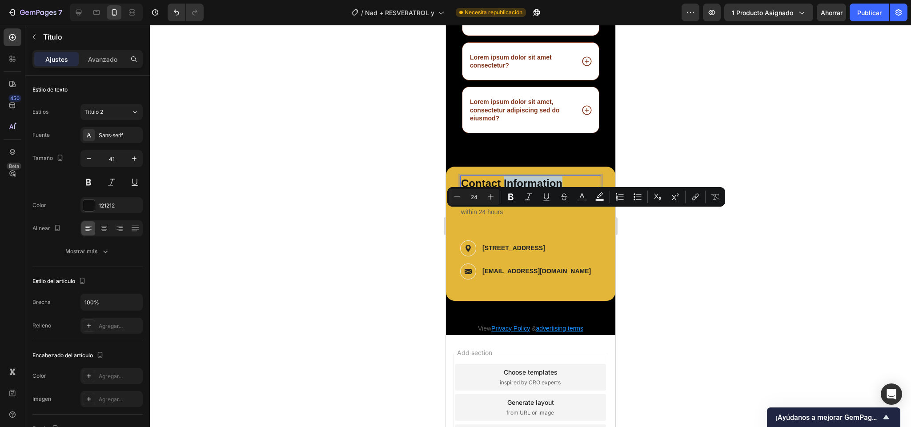
click at [558, 190] on p "Contact Information" at bounding box center [529, 183] width 139 height 14
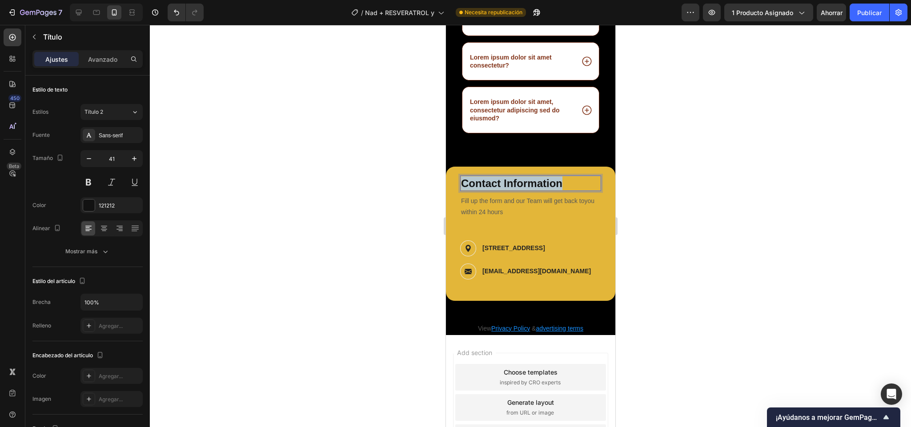
click at [558, 190] on p "Contact Information" at bounding box center [529, 183] width 139 height 14
click at [516, 218] on p "Fill up the form and our Team will get back toyou within 24 hours" at bounding box center [529, 207] width 139 height 22
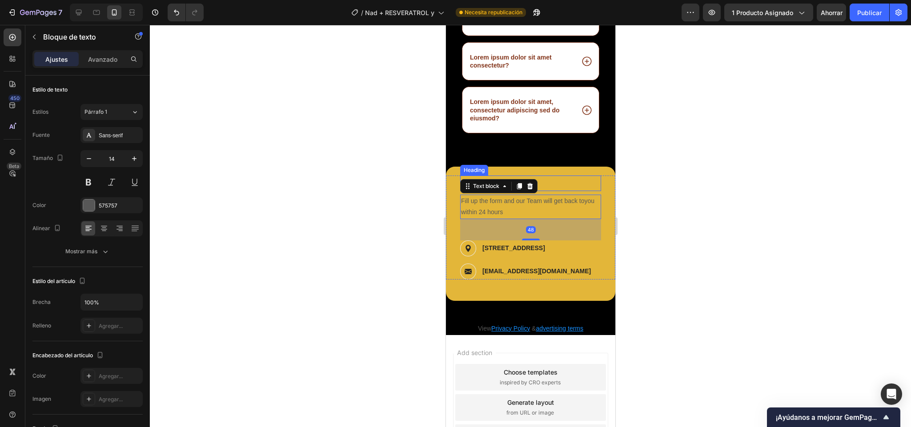
click at [550, 190] on p "Contactanos" at bounding box center [529, 183] width 139 height 14
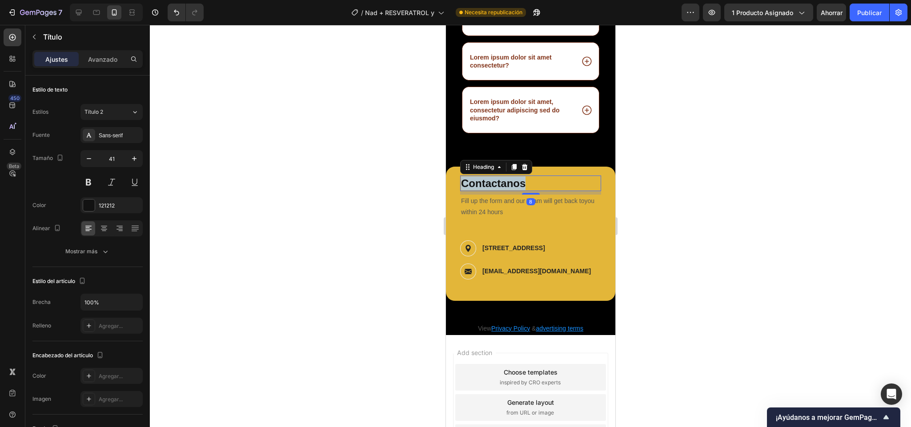
click at [515, 190] on p "Contactanos" at bounding box center [529, 183] width 139 height 14
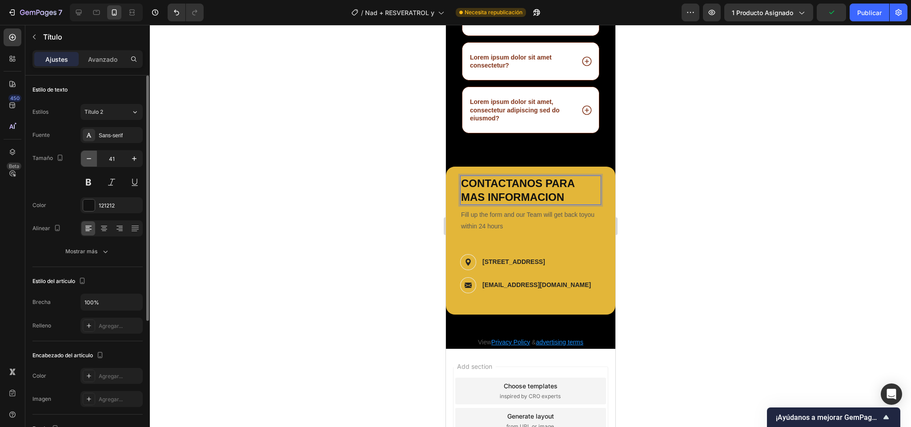
click at [92, 163] on icon "button" at bounding box center [88, 158] width 9 height 9
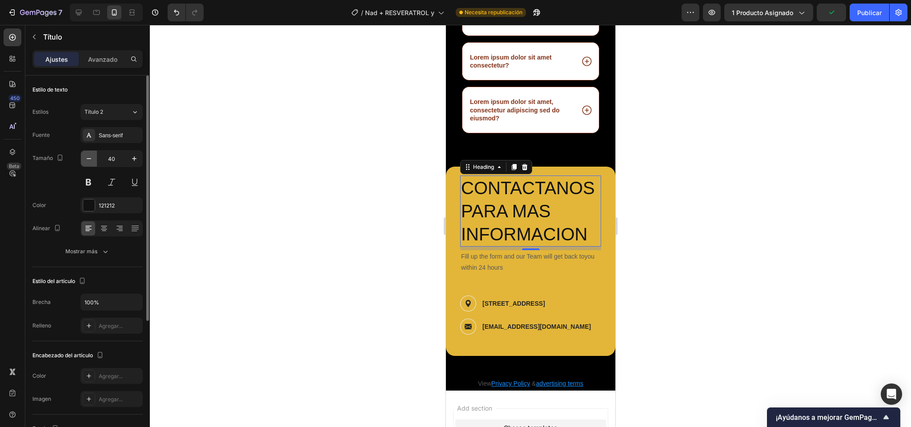
click at [92, 163] on icon "button" at bounding box center [88, 158] width 9 height 9
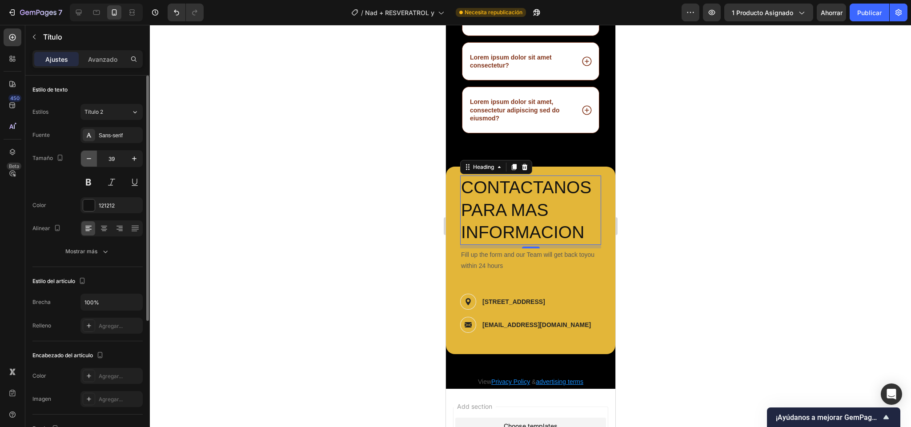
click at [92, 163] on icon "button" at bounding box center [88, 158] width 9 height 9
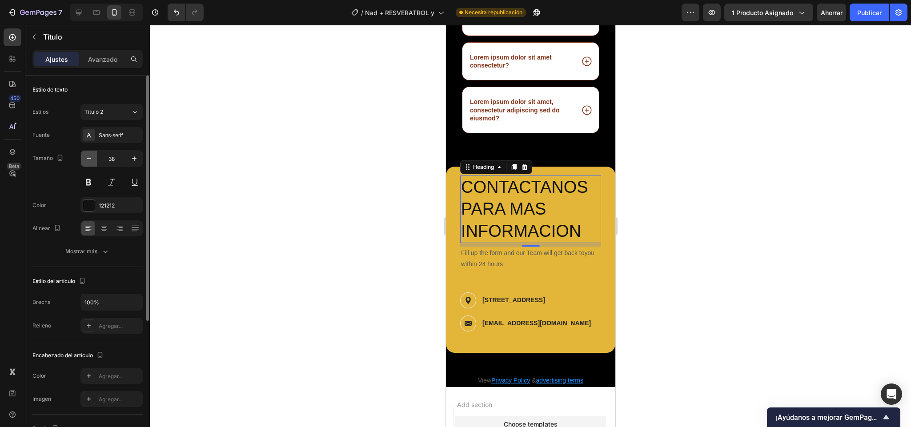
click at [92, 163] on icon "button" at bounding box center [88, 158] width 9 height 9
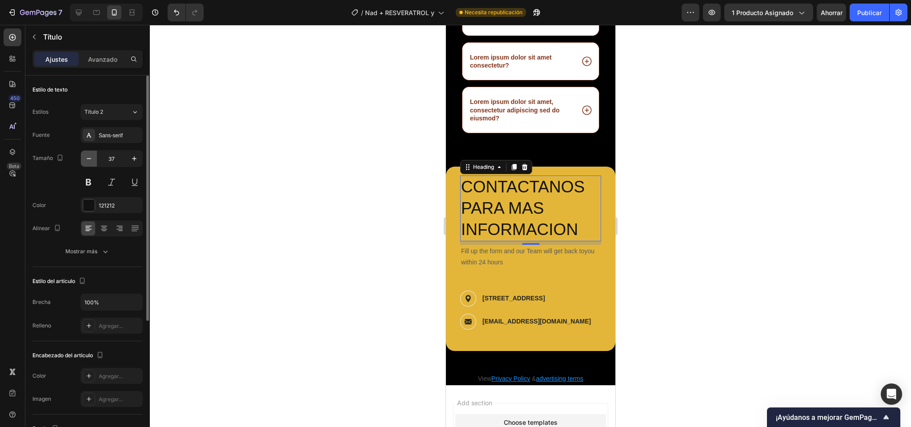
click at [92, 163] on icon "button" at bounding box center [88, 158] width 9 height 9
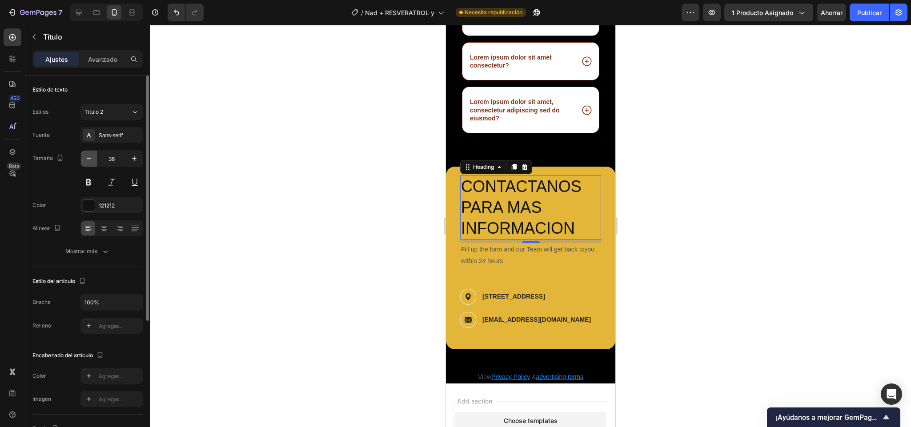
click at [92, 163] on icon "button" at bounding box center [88, 158] width 9 height 9
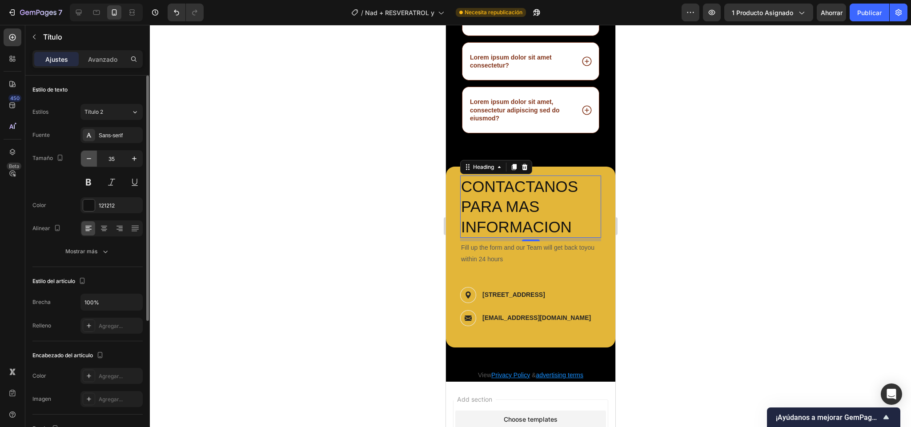
click at [92, 163] on icon "button" at bounding box center [88, 158] width 9 height 9
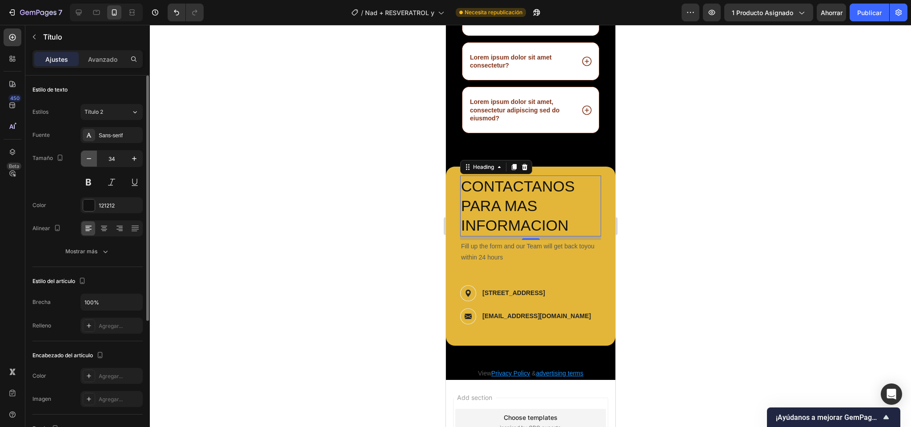
click at [92, 163] on icon "button" at bounding box center [88, 158] width 9 height 9
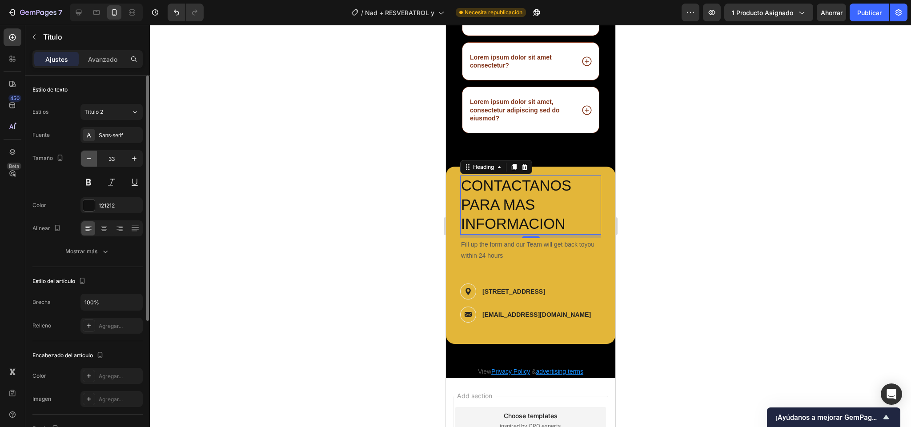
click at [92, 163] on icon "button" at bounding box center [88, 158] width 9 height 9
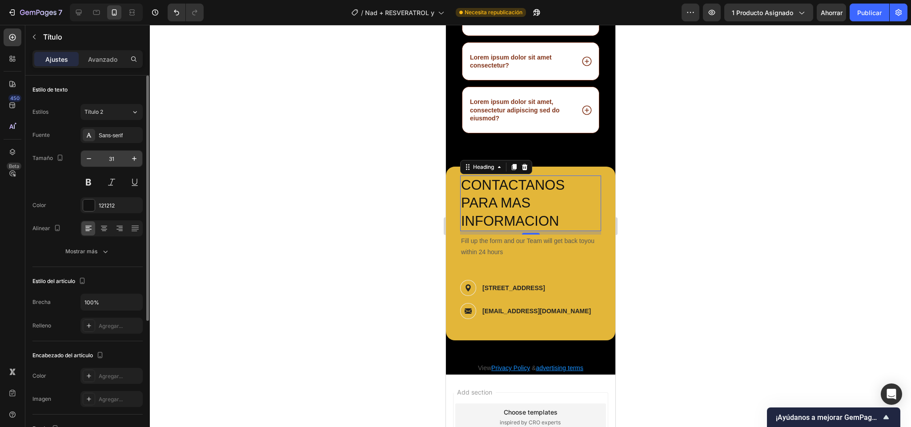
click at [108, 156] on input "31" at bounding box center [111, 159] width 29 height 16
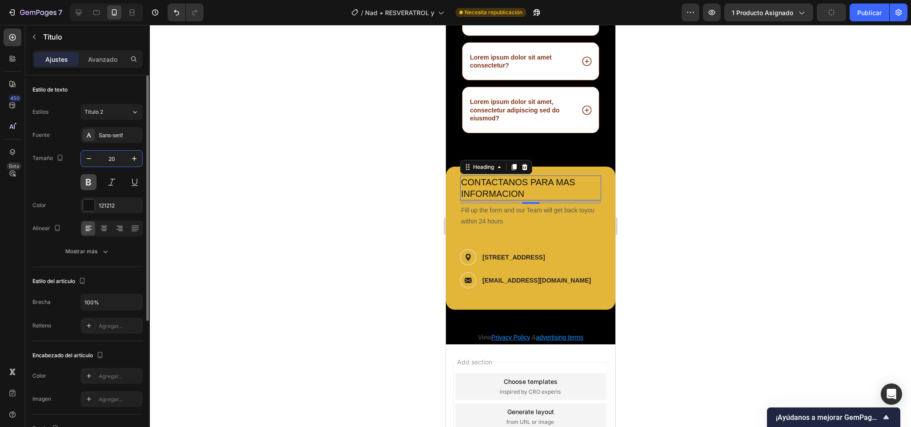
type input "20"
click at [84, 180] on button at bounding box center [88, 182] width 16 height 16
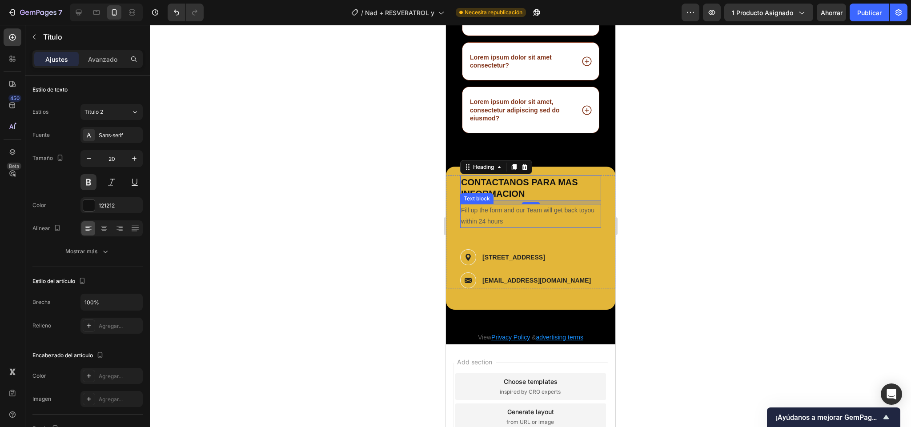
click at [498, 227] on p "Fill up the form and our Team will get back toyou within 24 hours" at bounding box center [529, 216] width 139 height 22
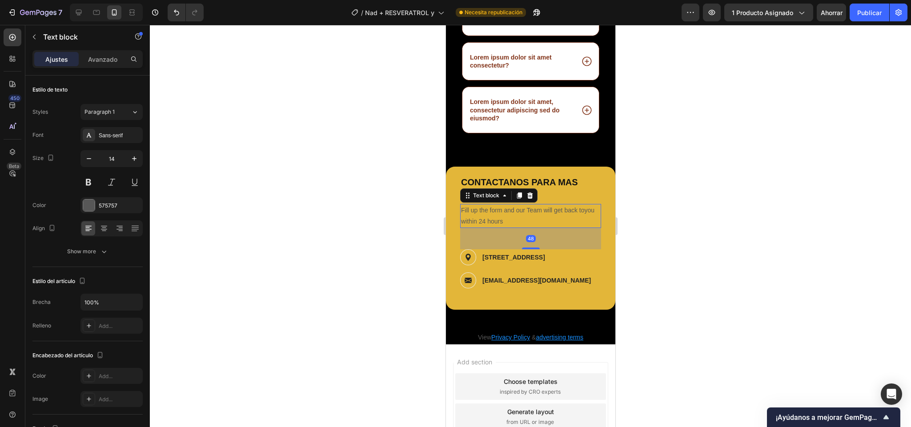
click at [498, 227] on p "Fill up the form and our Team will get back toyou within 24 hours" at bounding box center [529, 216] width 139 height 22
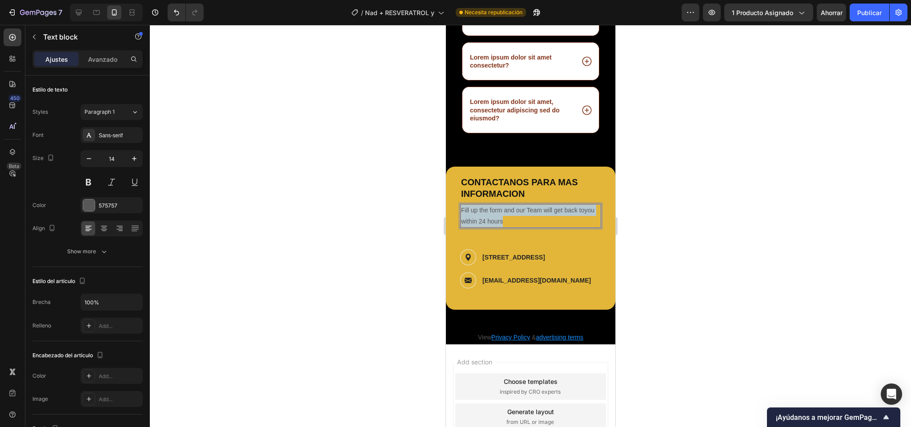
click at [498, 227] on p "Fill up the form and our Team will get back toyou within 24 hours" at bounding box center [529, 216] width 139 height 22
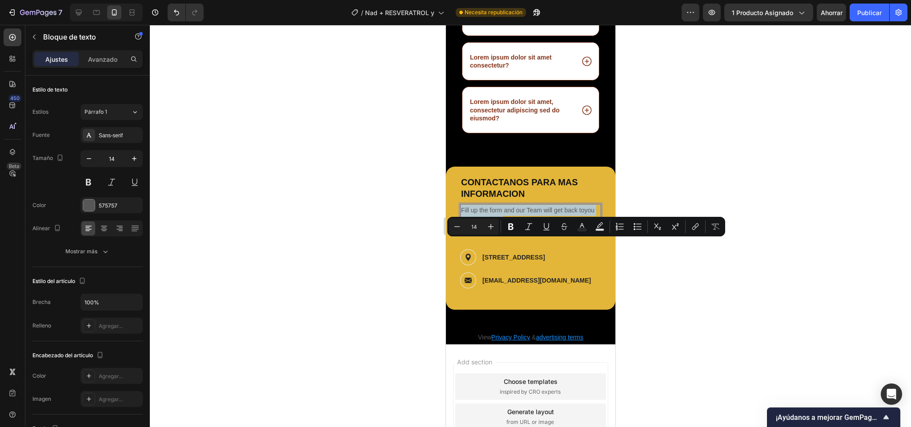
click at [482, 227] on p "Fill up the form and our Team will get back toyou within 24 hours" at bounding box center [529, 216] width 139 height 22
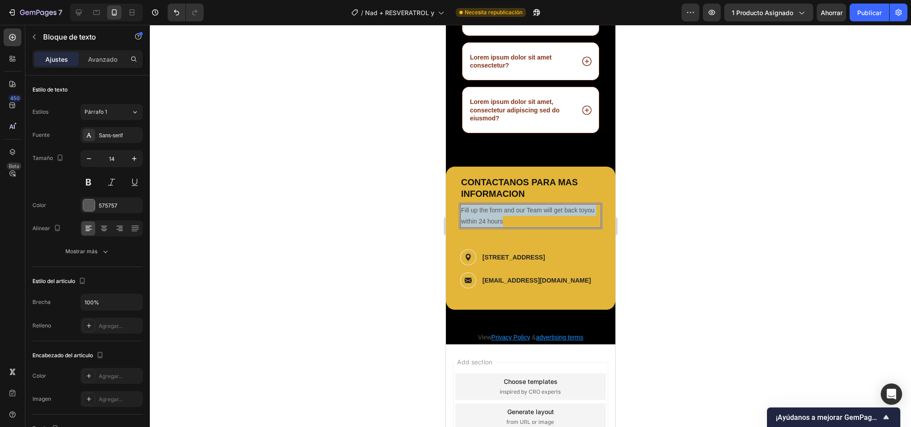
click at [482, 227] on p "Fill up the form and our Team will get back toyou within 24 hours" at bounding box center [529, 216] width 139 height 22
click at [511, 227] on p "nuestro equipo se pondrá en contacto con usted en 24 horas" at bounding box center [529, 216] width 139 height 22
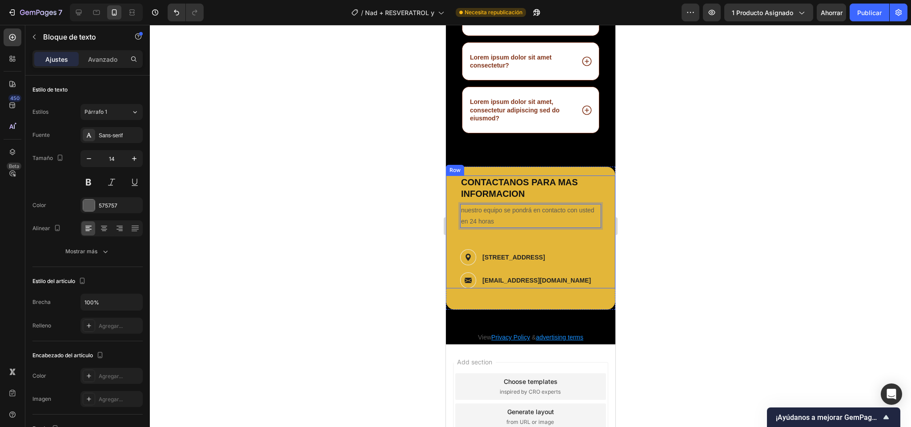
click at [522, 265] on div "Contact Info Heading CONTACTANOS PARA MAS INFORMACION Heading nuestro equipo se…" at bounding box center [529, 232] width 141 height 113
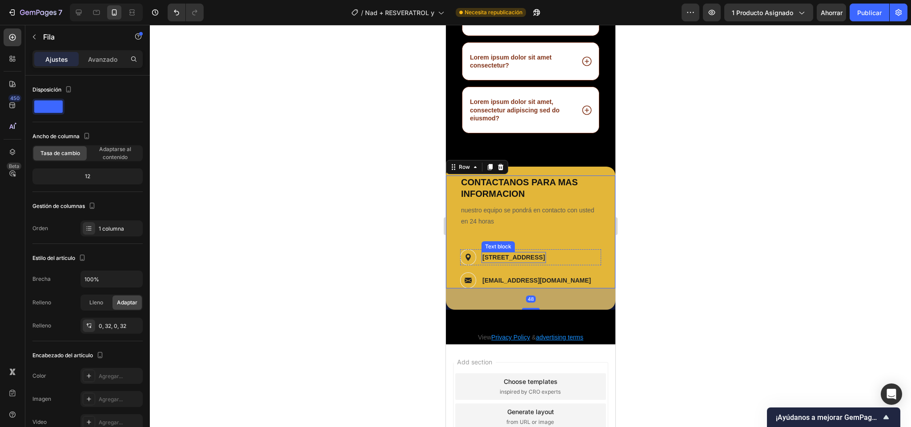
click at [484, 262] on p "19 St. Laun Dou, France" at bounding box center [513, 257] width 63 height 9
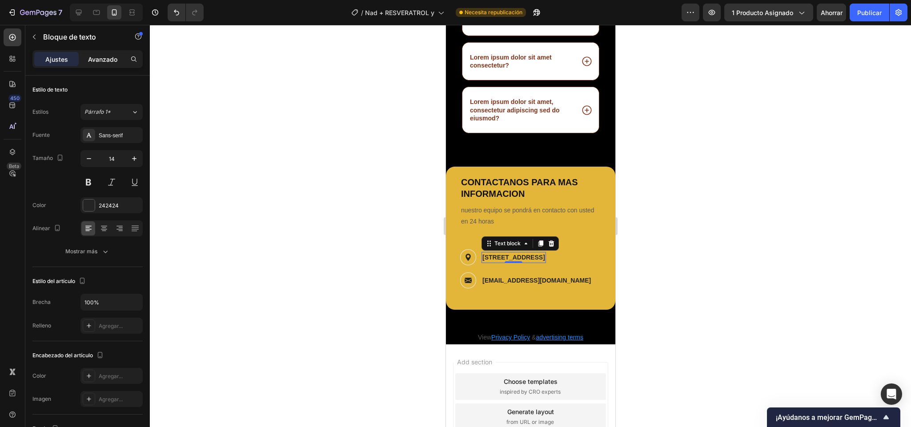
click at [106, 56] on font "Avanzado" at bounding box center [102, 60] width 29 height 8
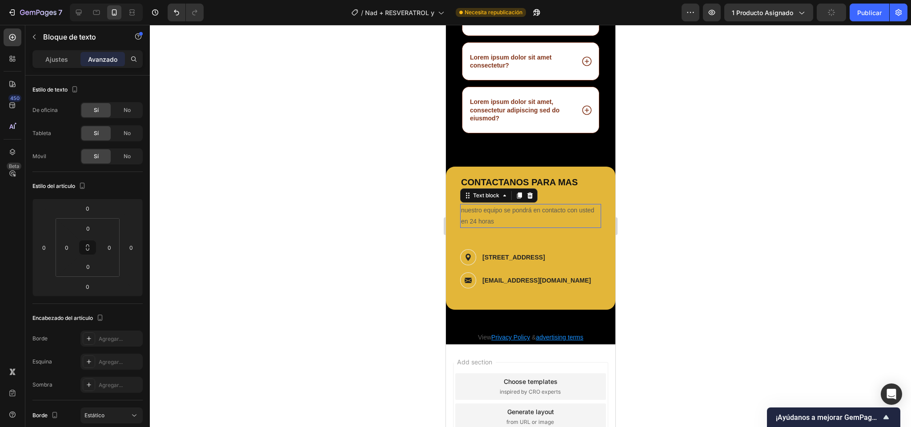
click at [520, 227] on p "nuestro equipo se pondrá en contacto con usted en 24 horas" at bounding box center [529, 216] width 139 height 22
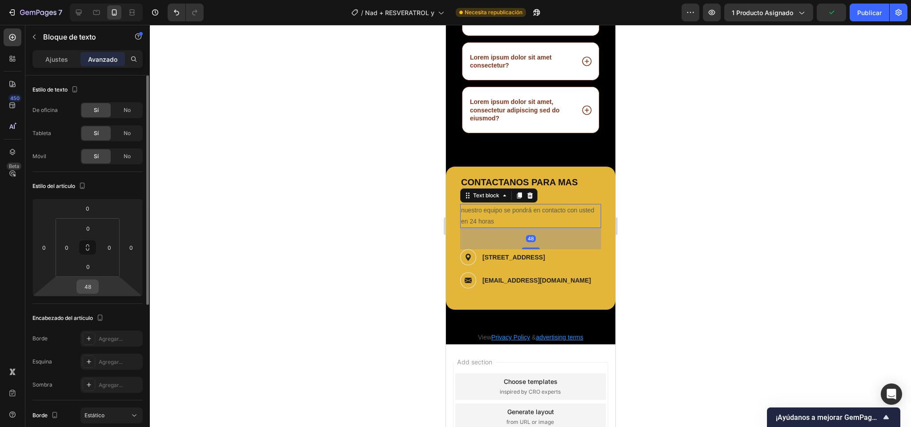
click at [92, 288] on input "48" at bounding box center [88, 286] width 18 height 13
type input "0"
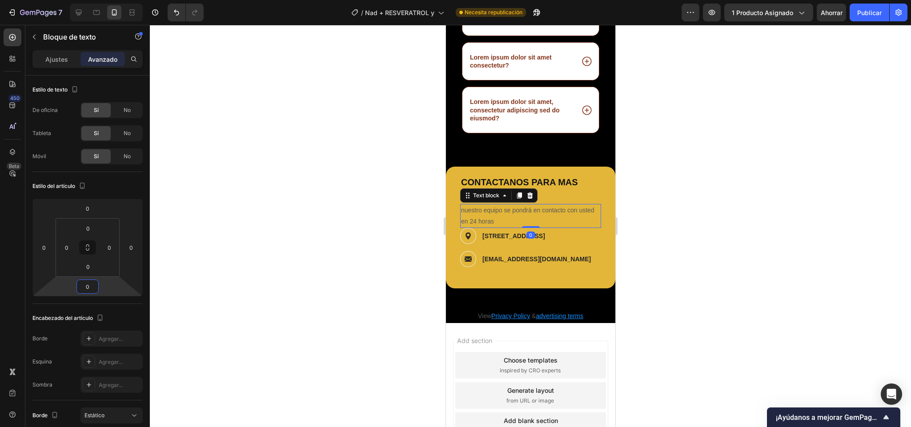
click at [641, 272] on div at bounding box center [530, 226] width 761 height 402
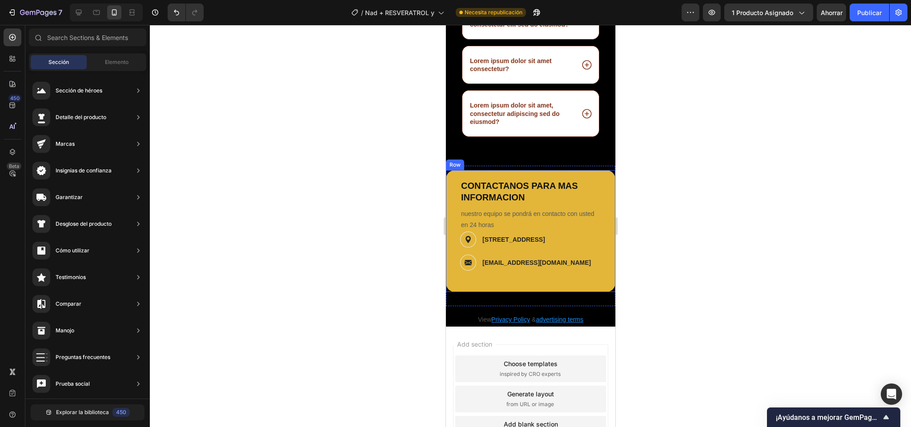
scroll to position [2241, 0]
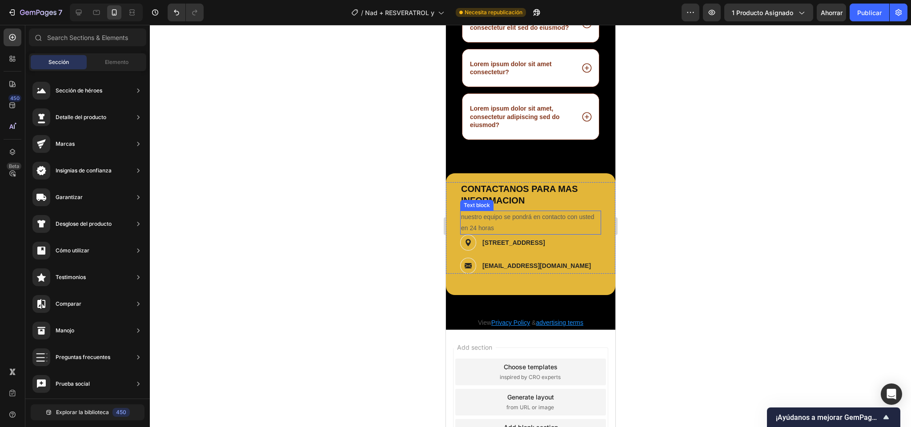
click at [507, 234] on p "nuestro equipo se pondrá en contacto con usted en 24 horas" at bounding box center [529, 223] width 139 height 22
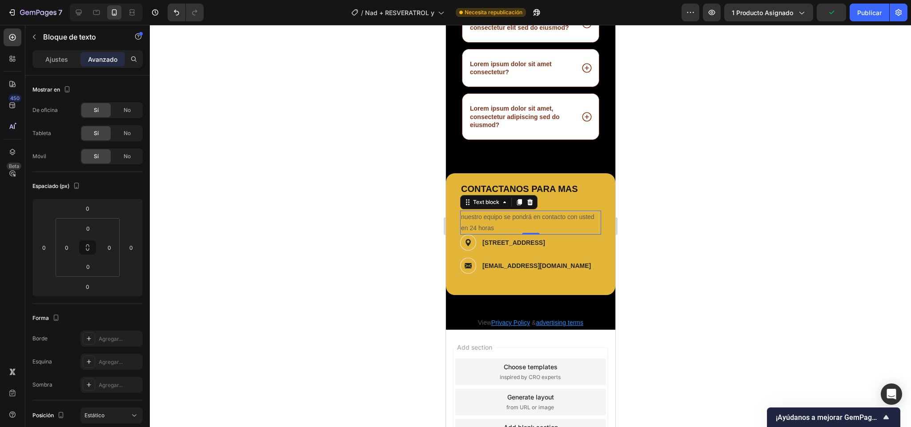
click at [53, 68] on div "Ajustes Avanzado" at bounding box center [87, 59] width 110 height 18
click at [52, 55] on p "Ajustes" at bounding box center [56, 59] width 23 height 9
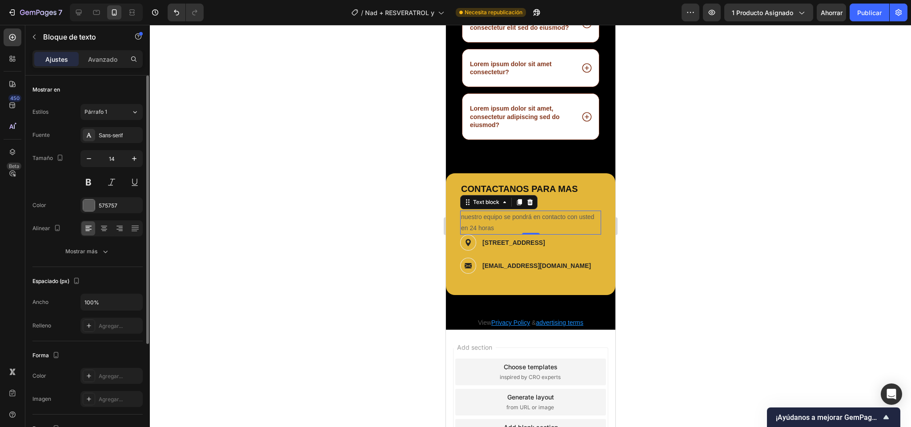
click at [92, 218] on div "Fuente Sans-serif Tamaño 14 Color 575757 Alinear Mostrar más" at bounding box center [87, 193] width 110 height 132
click at [89, 208] on div at bounding box center [89, 206] width 12 height 12
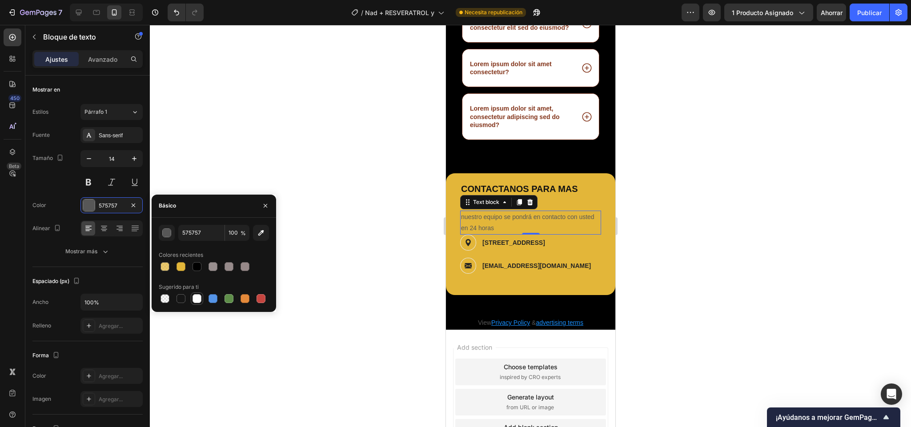
click at [191, 300] on div at bounding box center [197, 298] width 12 height 12
type input "FFFFFF"
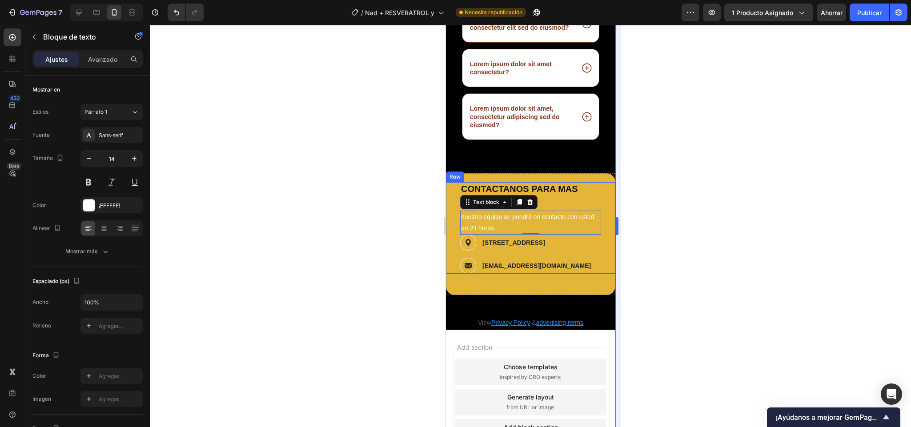
click at [626, 244] on div at bounding box center [530, 226] width 761 height 402
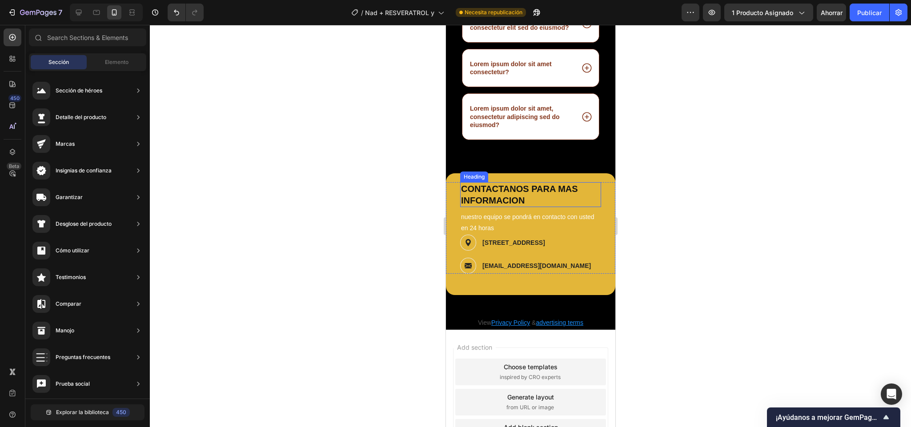
click at [529, 206] on p "CONTACTANOS PARA MAS INFORMACION" at bounding box center [529, 194] width 139 height 23
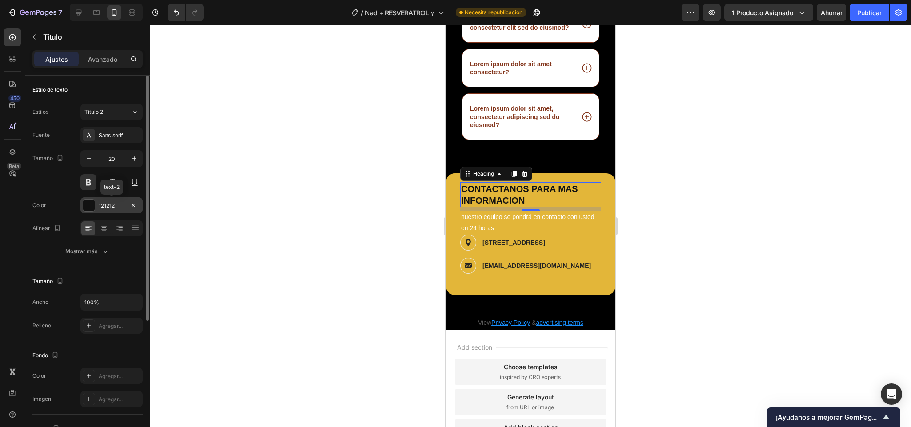
click at [92, 203] on div at bounding box center [89, 206] width 12 height 12
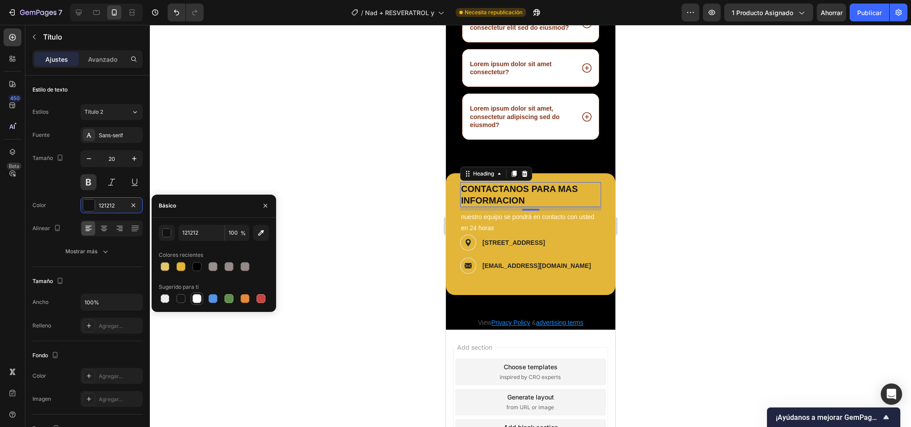
click at [192, 303] on div at bounding box center [197, 298] width 11 height 11
type input "FFFFFF"
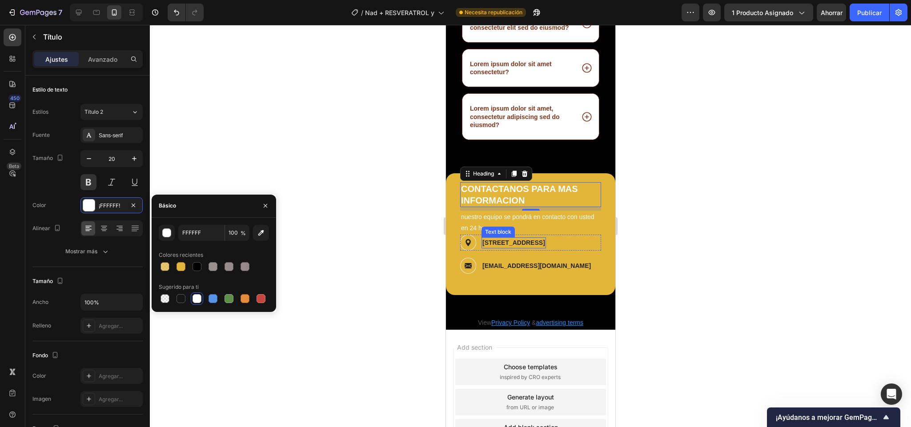
click at [527, 248] on p "19 St. Laun Dou, France" at bounding box center [513, 242] width 63 height 9
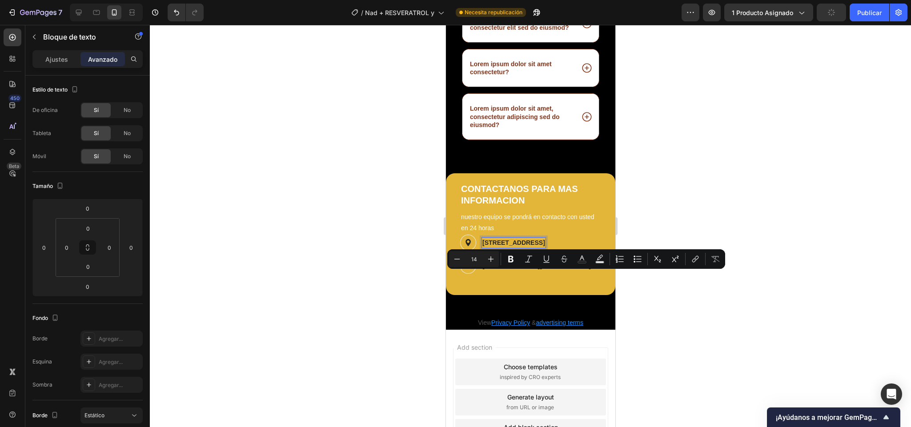
click at [527, 248] on p "19 St. Laun Dou, France" at bounding box center [513, 242] width 63 height 9
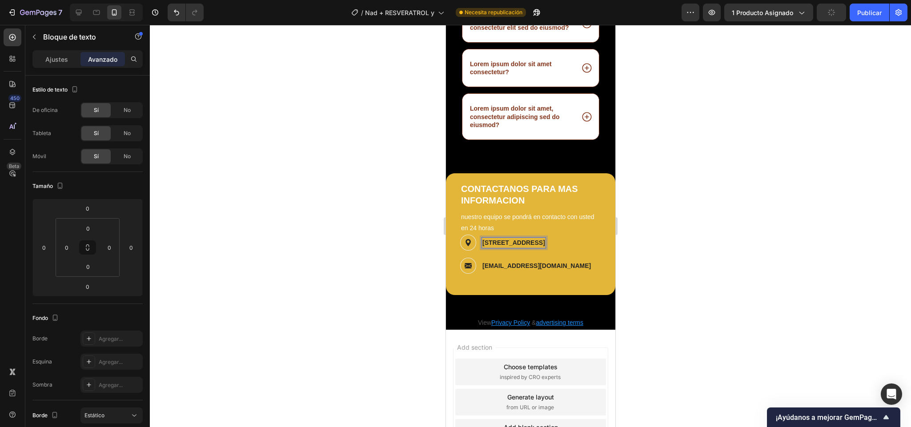
click at [527, 248] on p "19 St. Laun Dou, France" at bounding box center [513, 242] width 63 height 9
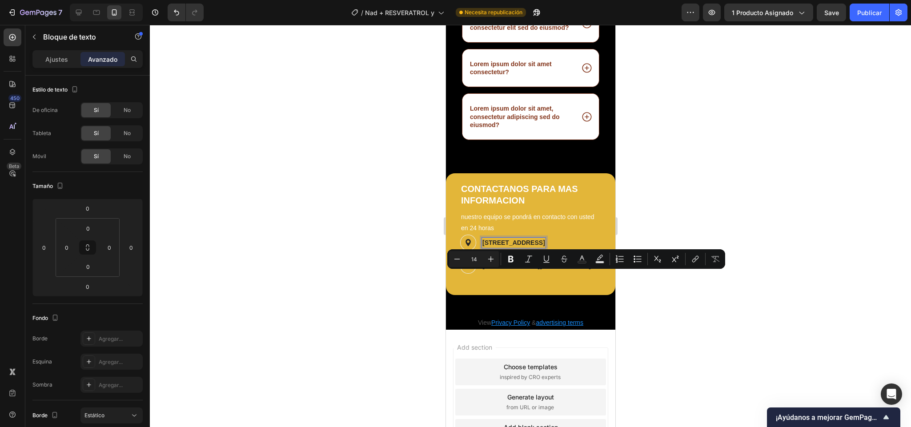
click at [527, 248] on p "19 St. Laun Dou, France" at bounding box center [513, 242] width 63 height 9
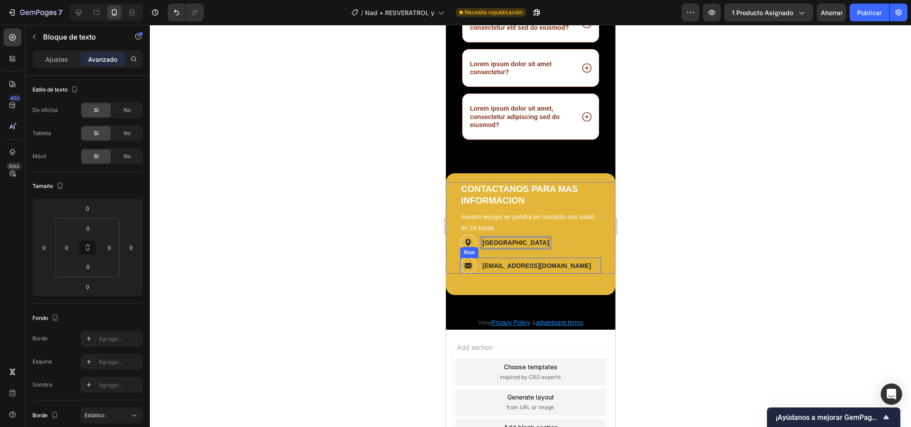
click at [559, 274] on div "Image support@ecomsolid.com Text block Row" at bounding box center [529, 266] width 141 height 16
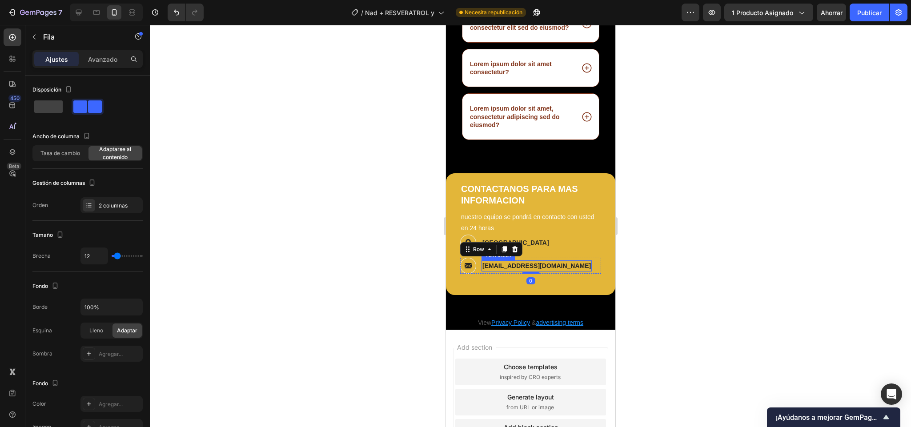
click at [518, 271] on p "support@ecomsolid.com" at bounding box center [536, 265] width 108 height 9
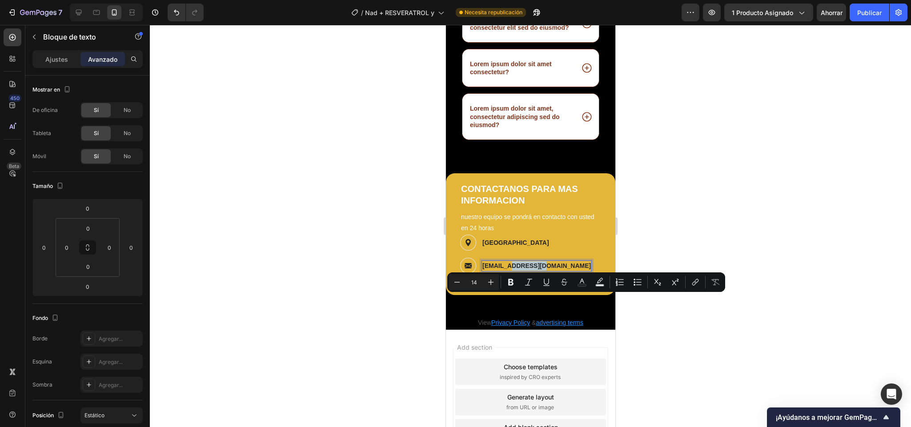
click at [518, 271] on p "support@ecomsolid.com" at bounding box center [536, 265] width 108 height 9
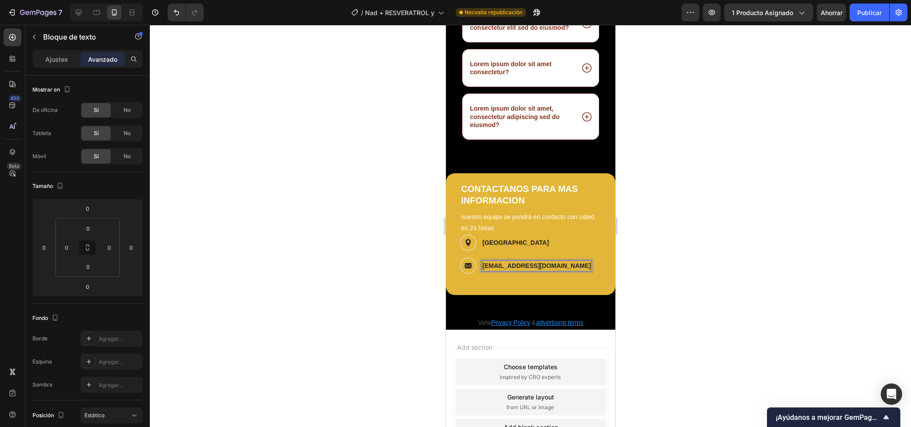
click at [518, 271] on p "support@ecomsolid.com" at bounding box center [536, 265] width 108 height 9
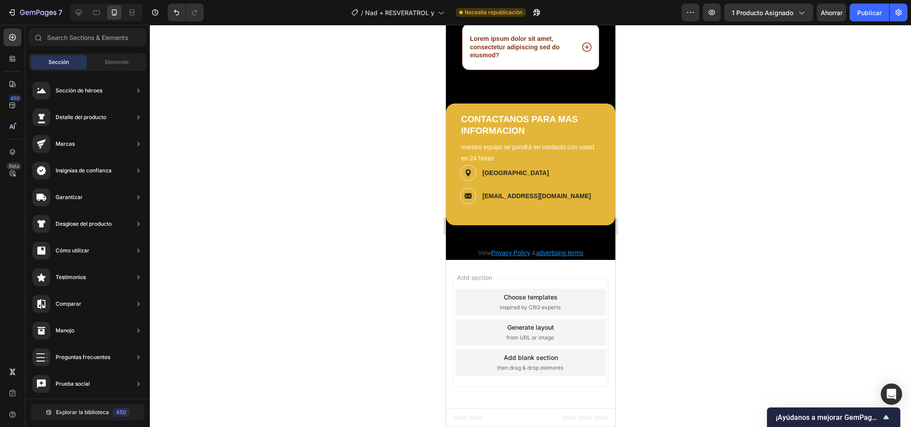
scroll to position [2301, 0]
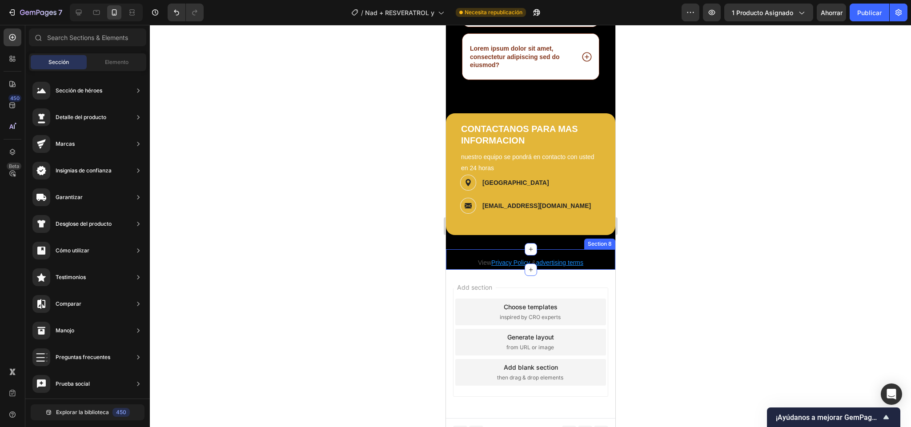
click at [537, 269] on div "View Privacy Policy & advertising terms Text block" at bounding box center [530, 259] width 156 height 20
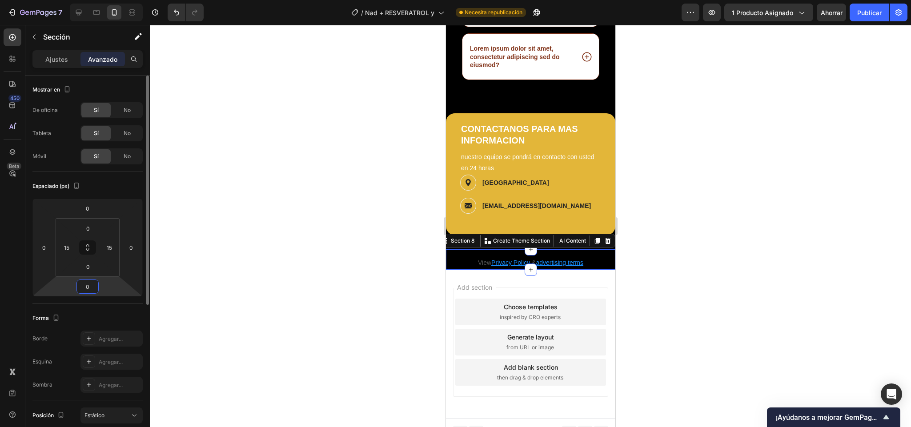
click at [91, 292] on input "0" at bounding box center [88, 286] width 18 height 13
type input "0"
type input "1"
click at [88, 274] on div "0" at bounding box center [88, 267] width 22 height 14
type input "0"
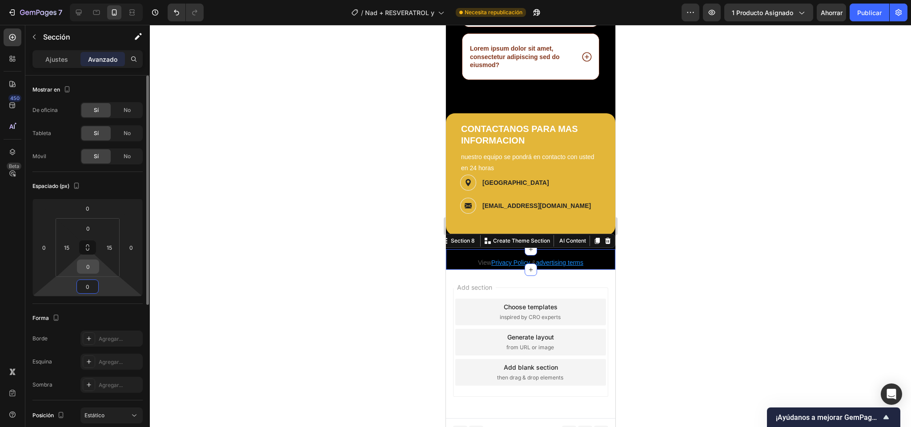
click at [88, 274] on div "0" at bounding box center [88, 267] width 22 height 14
click at [89, 268] on input "0" at bounding box center [88, 266] width 18 height 13
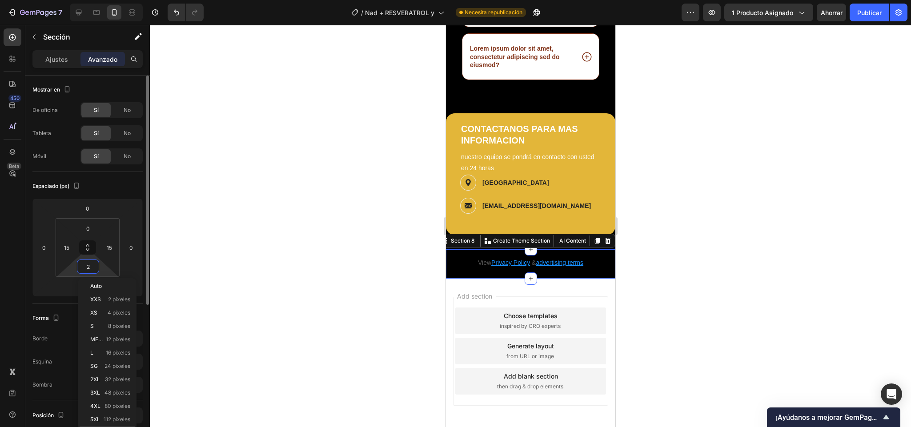
type input "20"
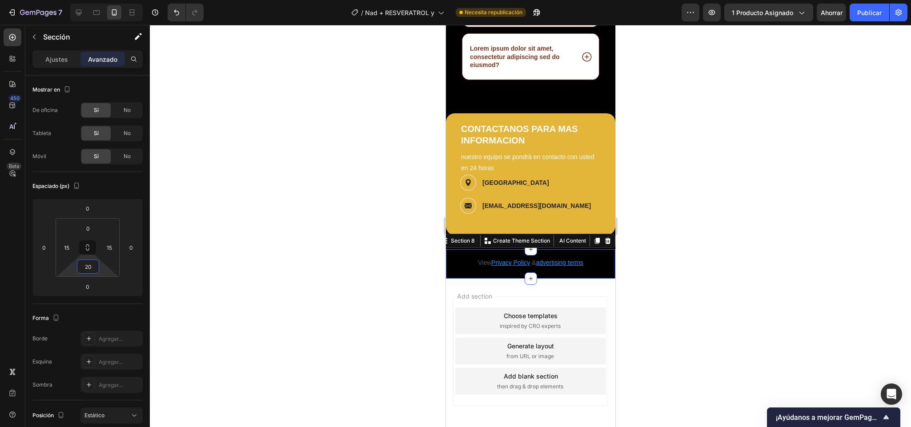
click at [650, 296] on div at bounding box center [530, 226] width 761 height 402
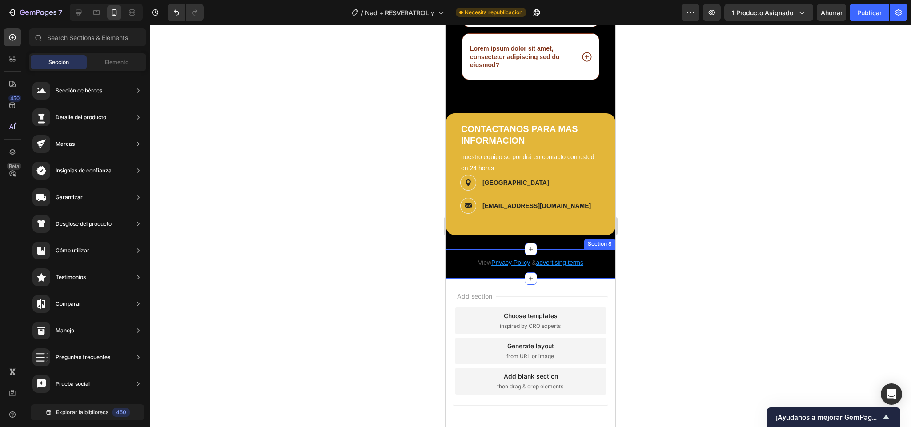
click at [593, 278] on div "View Privacy Policy & advertising terms Text block Section 8" at bounding box center [529, 263] width 169 height 29
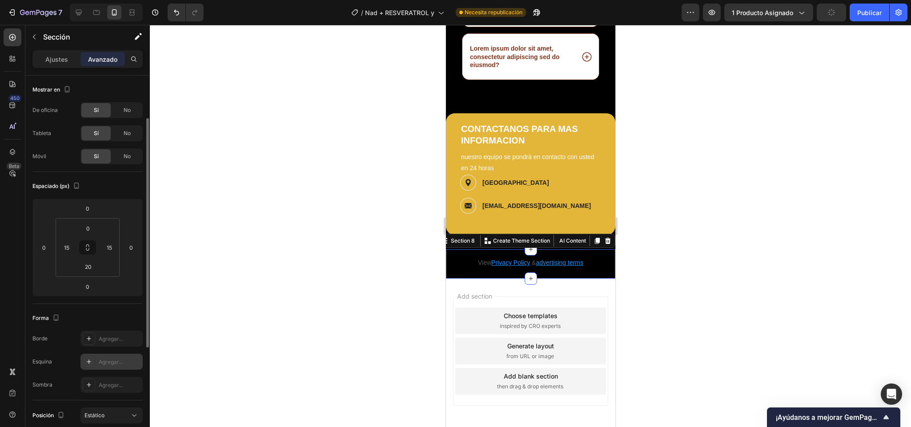
scroll to position [27, 0]
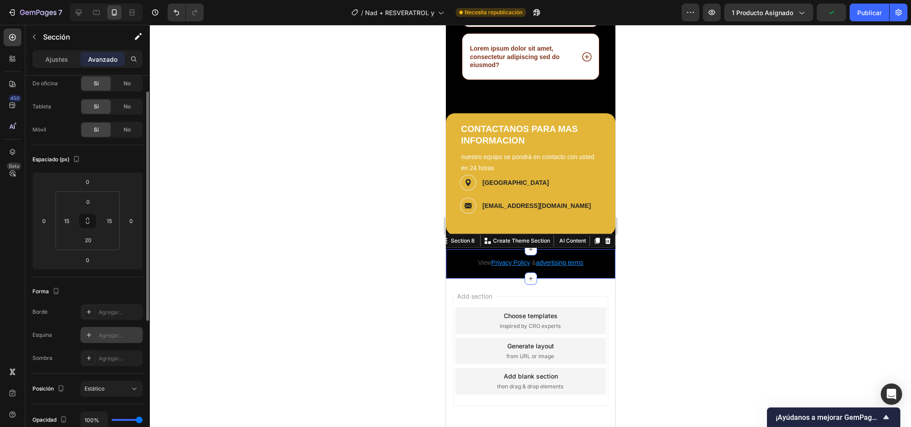
click at [103, 329] on div "Agregar..." at bounding box center [111, 335] width 62 height 16
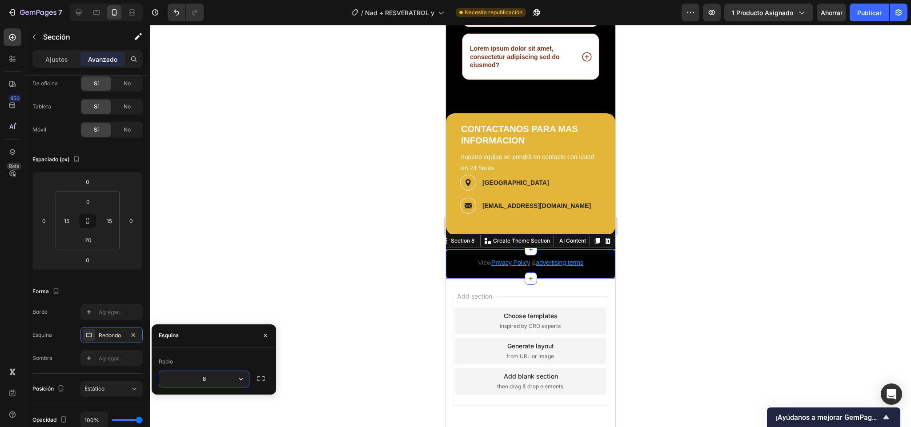
click at [210, 383] on input "8" at bounding box center [204, 379] width 90 height 16
type input "2"
click at [744, 252] on div at bounding box center [530, 226] width 761 height 402
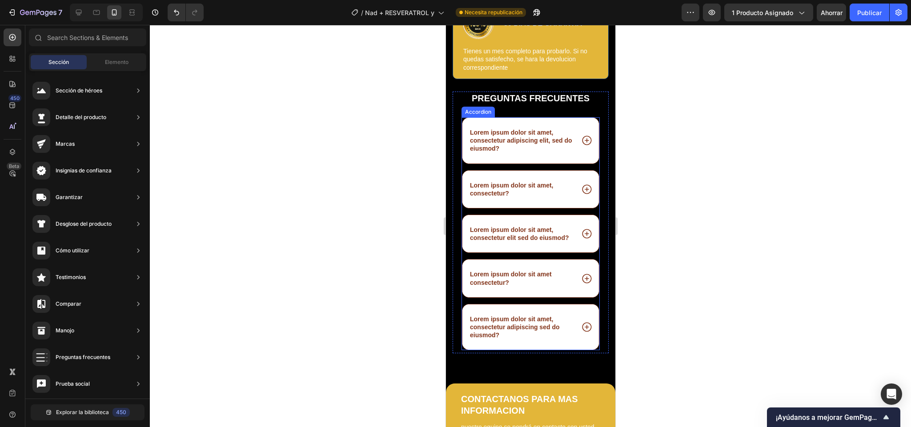
scroll to position [2016, 0]
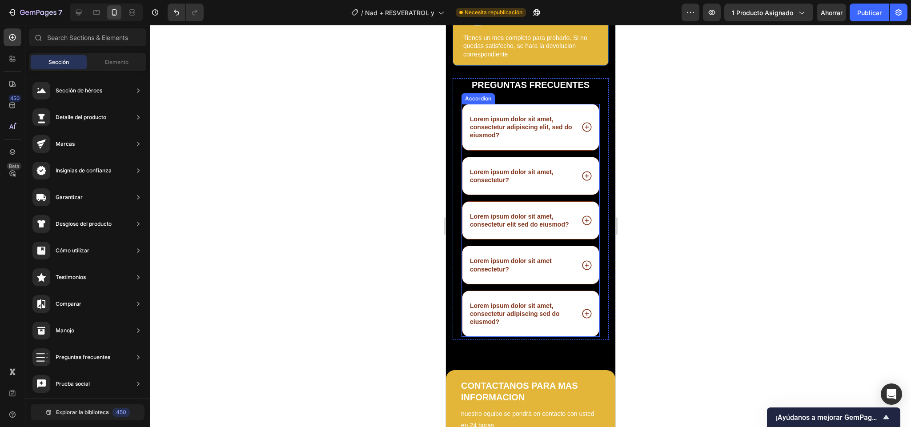
click at [504, 140] on p "Lorem ipsum dolor sit amet, consectetur adipiscing elit, sed do eiusmod?" at bounding box center [520, 127] width 103 height 24
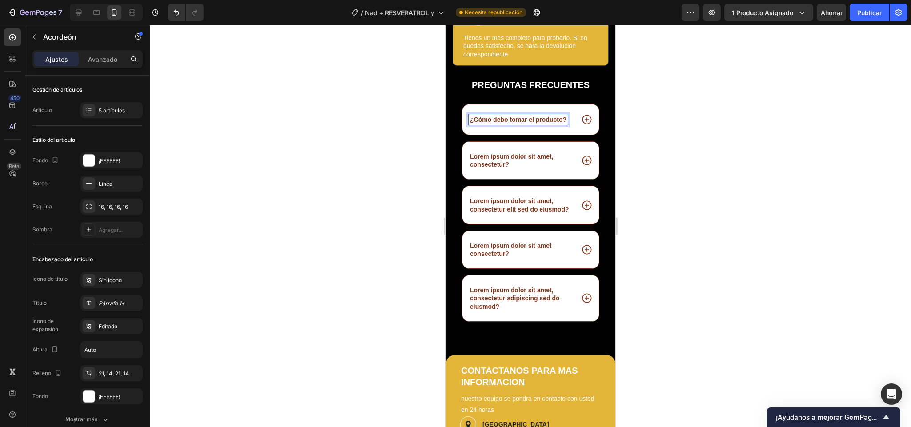
click at [580, 125] on icon at bounding box center [586, 120] width 12 height 12
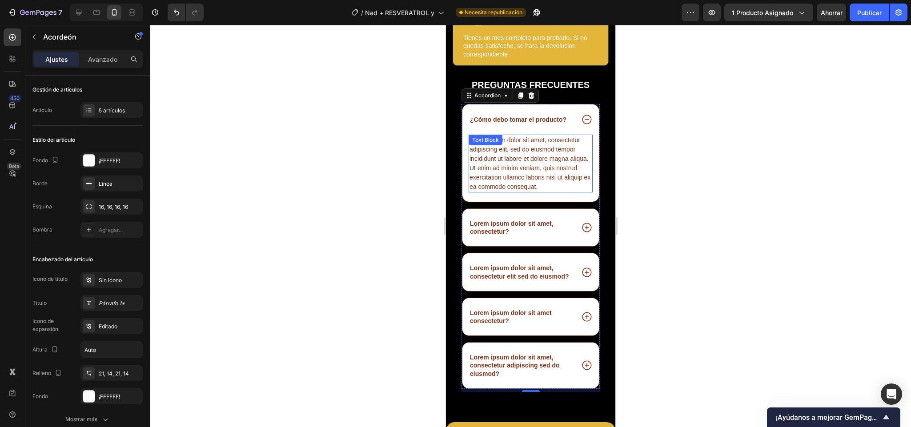
click at [522, 192] on div "Lorem ipsum dolor sit amet, consectetur adipiscing elit, sed do eiusmod tempor …" at bounding box center [530, 164] width 124 height 58
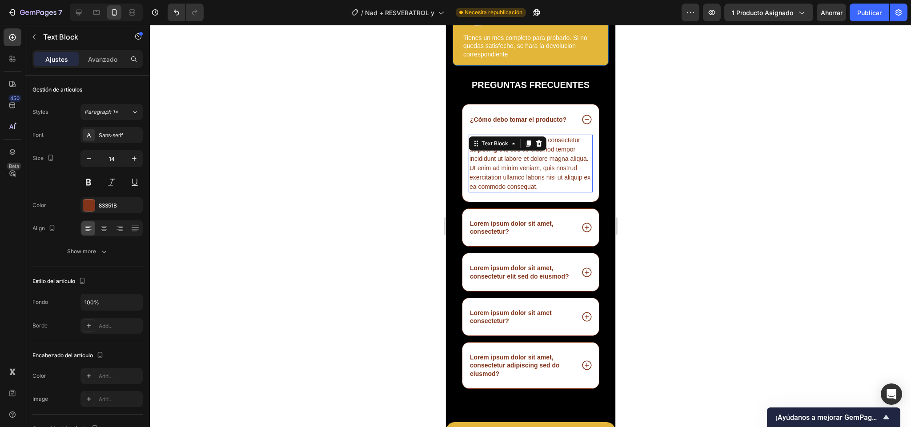
click at [522, 192] on div "Lorem ipsum dolor sit amet, consectetur adipiscing elit, sed do eiusmod tempor …" at bounding box center [530, 164] width 124 height 58
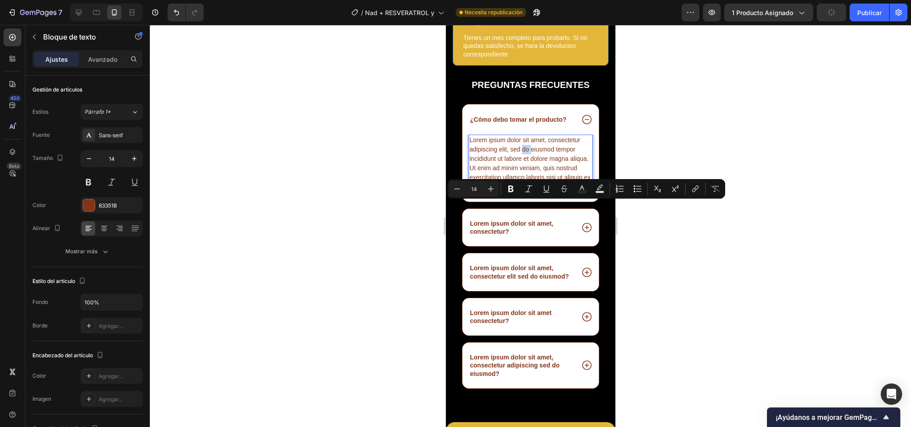
click at [511, 192] on p "Lorem ipsum dolor sit amet, consectetur adipiscing elit, sed do eiusmod tempor …" at bounding box center [530, 164] width 122 height 56
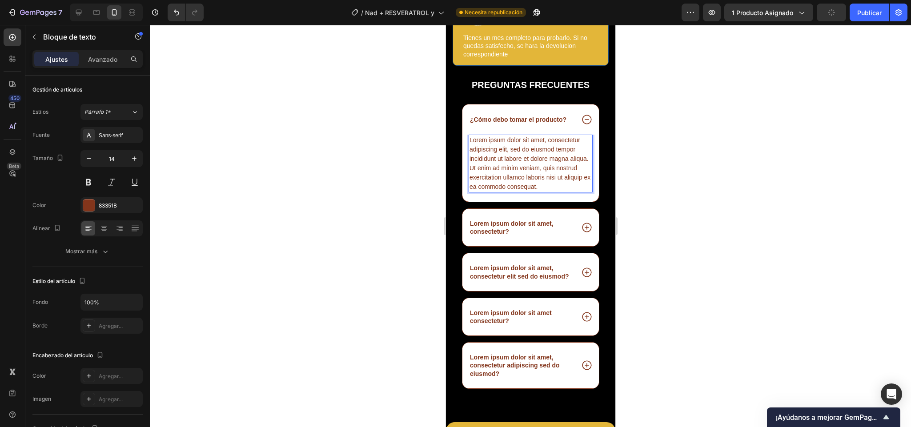
click at [511, 192] on p "Lorem ipsum dolor sit amet, consectetur adipiscing elit, sed do eiusmod tempor …" at bounding box center [530, 164] width 122 height 56
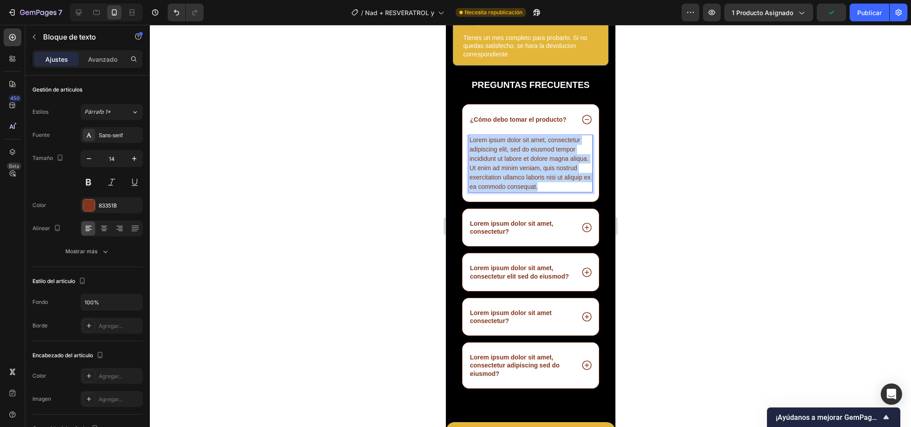
click at [511, 192] on p "Lorem ipsum dolor sit amet, consectetur adipiscing elit, sed do eiusmod tempor …" at bounding box center [530, 164] width 122 height 56
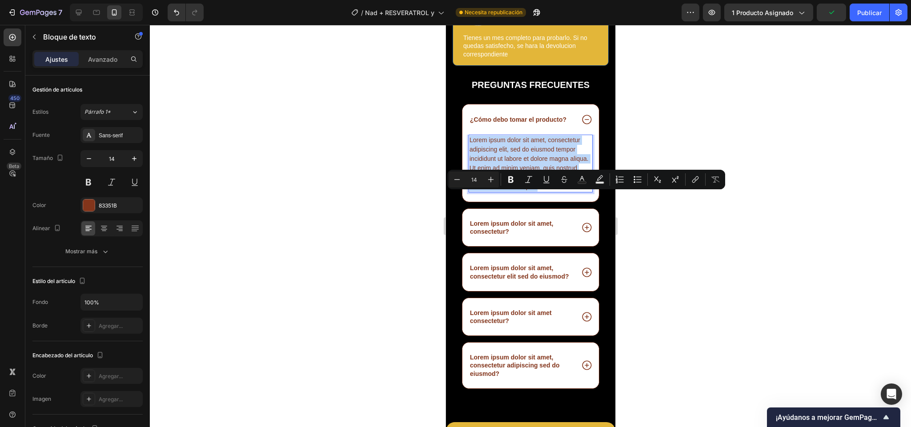
click at [511, 192] on p "Lorem ipsum dolor sit amet, consectetur adipiscing elit, sed do eiusmod tempor …" at bounding box center [530, 164] width 122 height 56
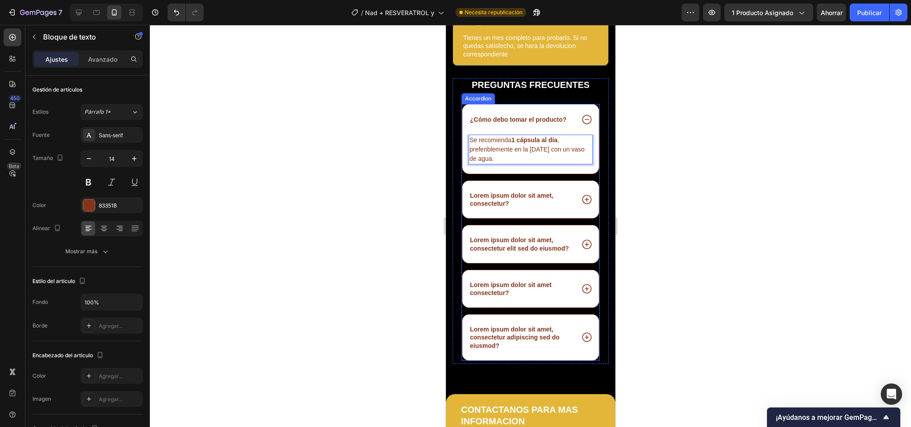
click at [502, 208] on p "Lorem ipsum dolor sit amet, consectetur?" at bounding box center [520, 200] width 103 height 16
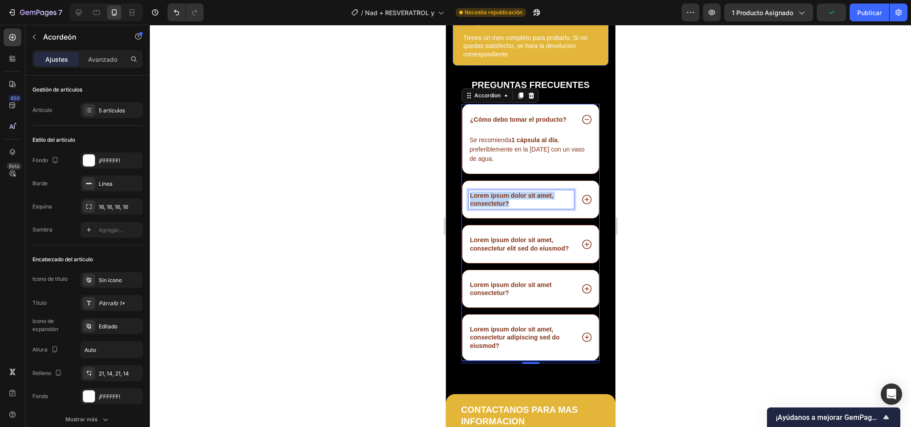
click at [504, 208] on p "Lorem ipsum dolor sit amet, consectetur?" at bounding box center [520, 200] width 103 height 16
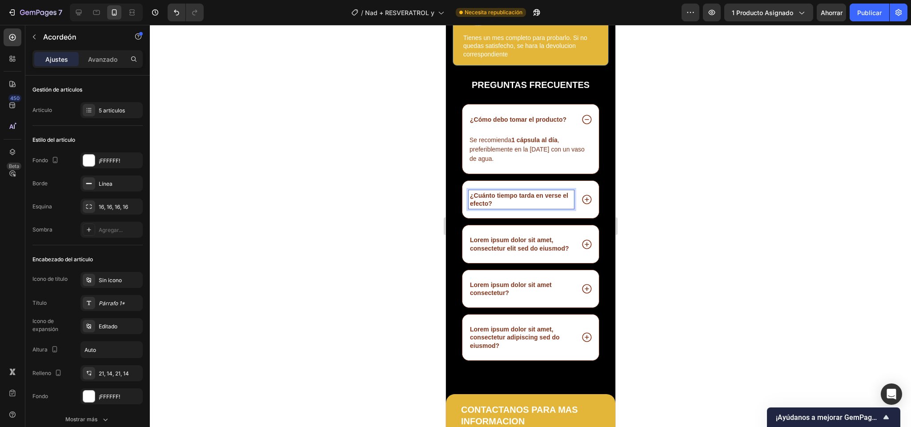
click at [580, 125] on icon at bounding box center [586, 120] width 12 height 12
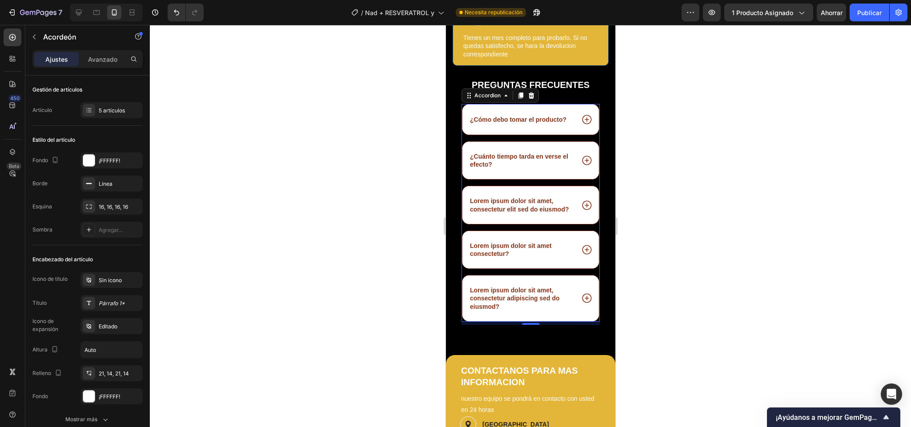
click at [580, 166] on icon at bounding box center [586, 161] width 12 height 12
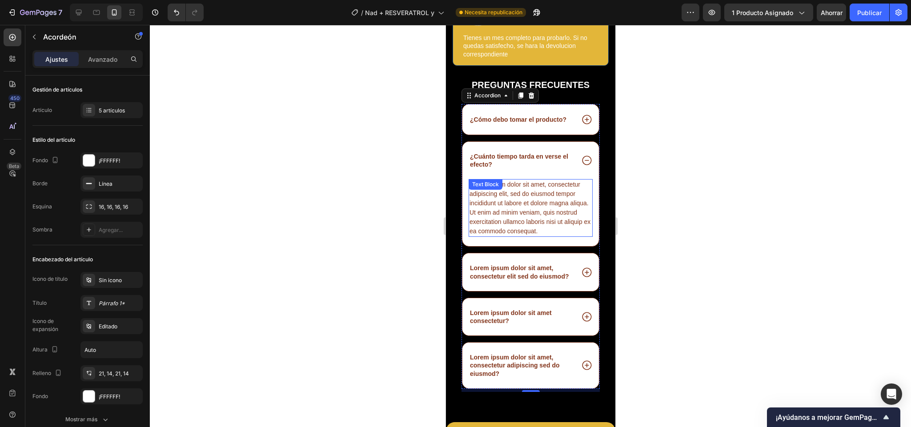
click at [510, 237] on div "Lorem ipsum dolor sit amet, consectetur adipiscing elit, sed do eiusmod tempor …" at bounding box center [530, 208] width 124 height 58
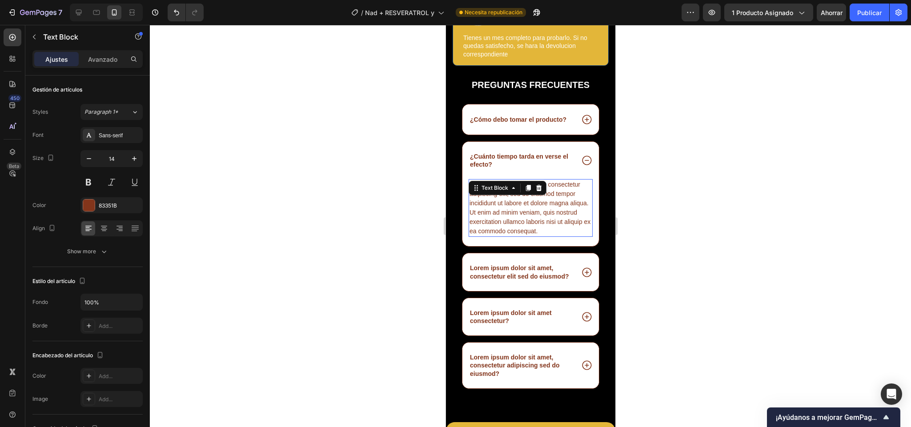
click at [510, 236] on p "Lorem ipsum dolor sit amet, consectetur adipiscing elit, sed do eiusmod tempor …" at bounding box center [530, 208] width 122 height 56
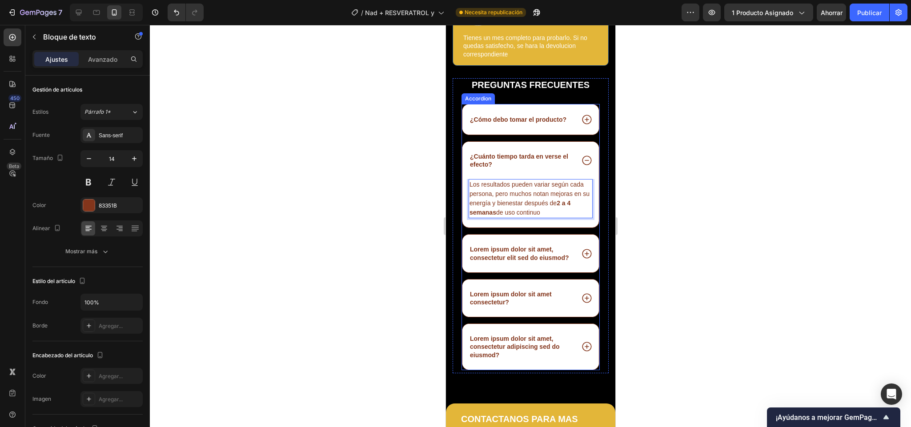
click at [581, 165] on icon at bounding box center [585, 160] width 9 height 9
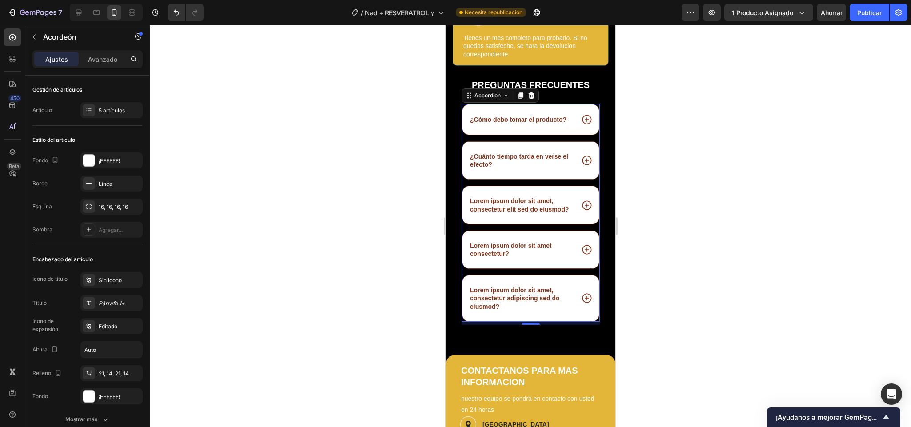
click at [545, 192] on div "¿Cómo debo tomar el producto? ¿Cuánto tiempo tarda en verse el efecto? Lorem ip…" at bounding box center [530, 213] width 138 height 218
click at [116, 179] on div "Línea" at bounding box center [111, 184] width 62 height 16
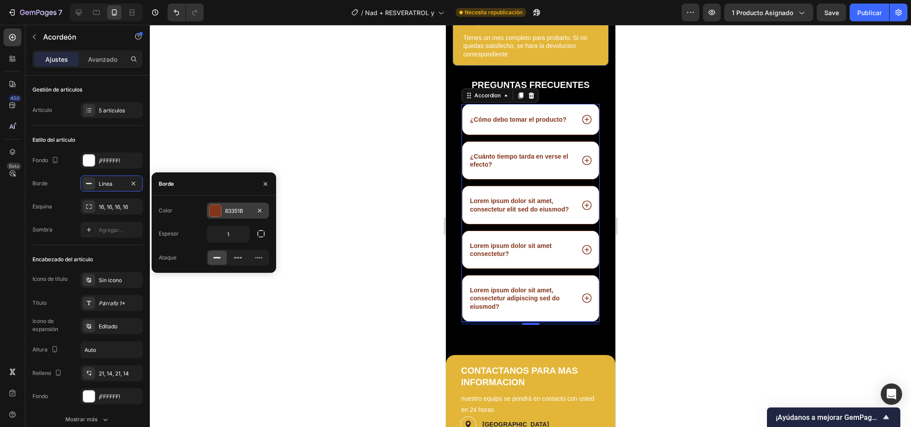
click at [216, 204] on div at bounding box center [215, 210] width 12 height 12
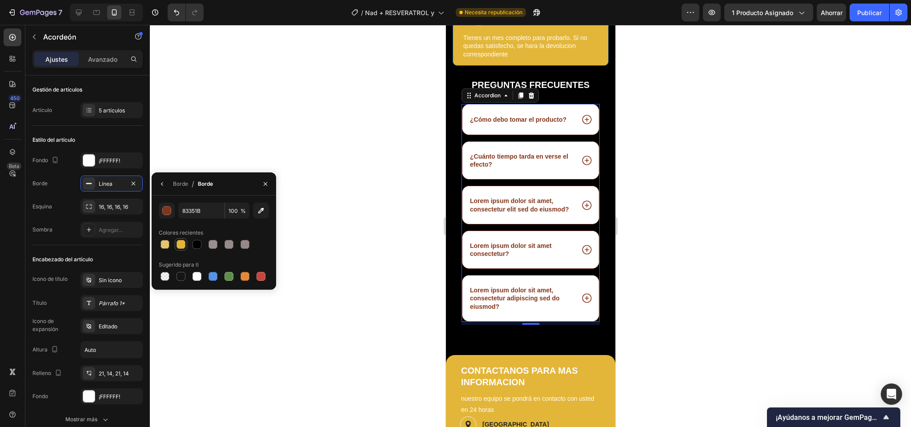
click at [178, 247] on div at bounding box center [180, 244] width 9 height 9
type input "E3B639"
click at [162, 247] on div at bounding box center [164, 244] width 9 height 9
type input "73"
click at [581, 124] on icon at bounding box center [585, 119] width 9 height 9
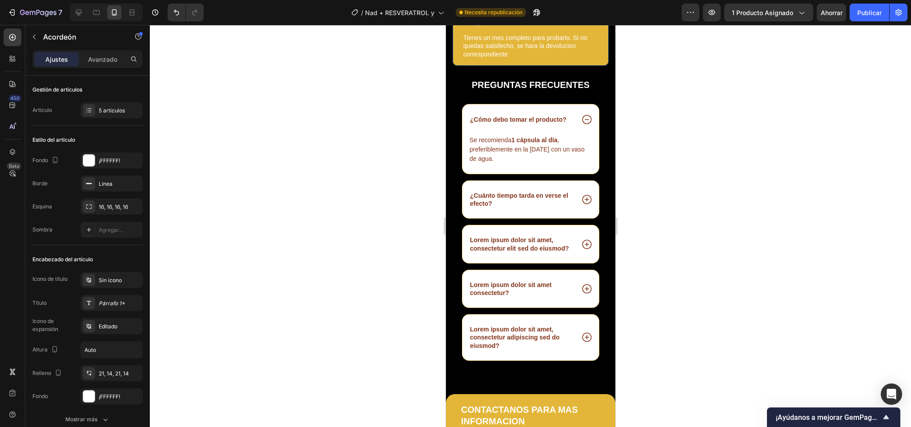
click at [566, 135] on div "¿Cómo debo tomar el producto?" at bounding box center [530, 119] width 136 height 30
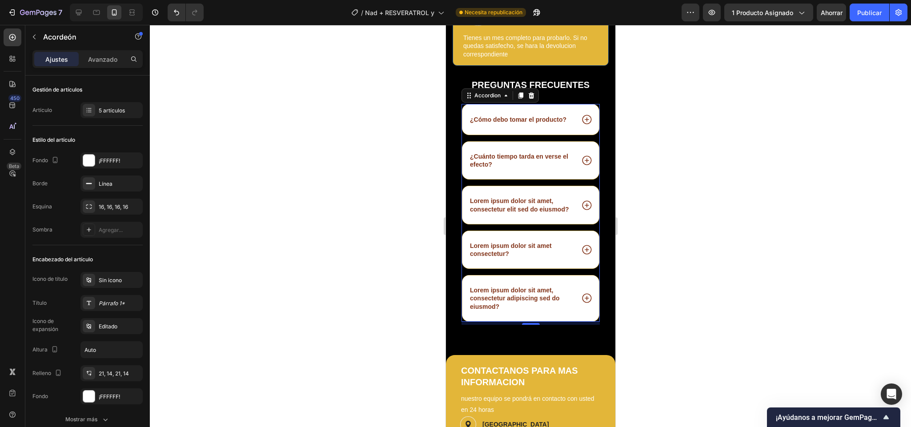
click at [667, 182] on div at bounding box center [530, 226] width 761 height 402
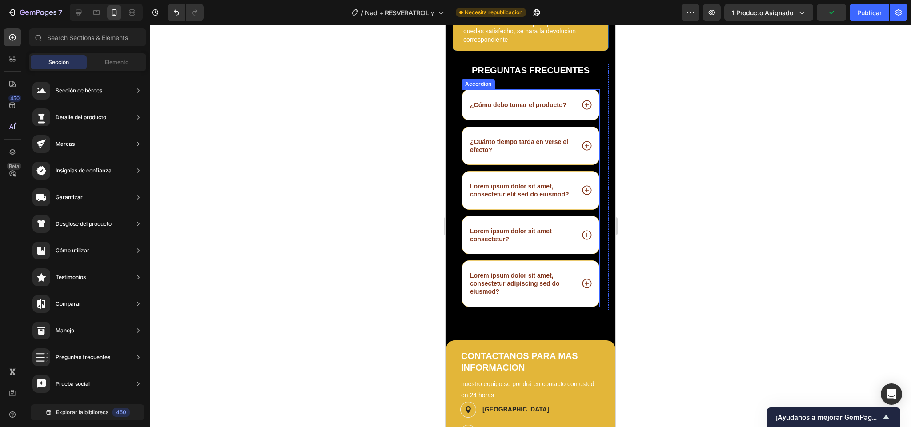
scroll to position [2064, 0]
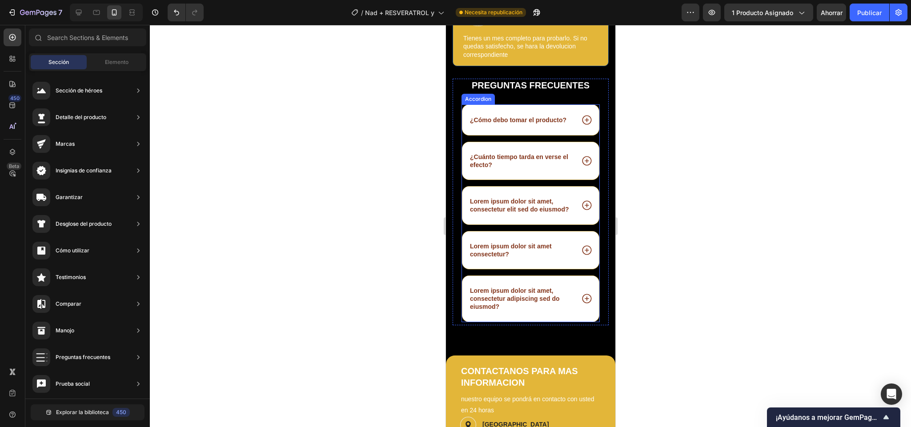
click at [503, 213] on p "Lorem ipsum dolor sit amet, consectetur elit sed do eiusmod?" at bounding box center [520, 205] width 103 height 16
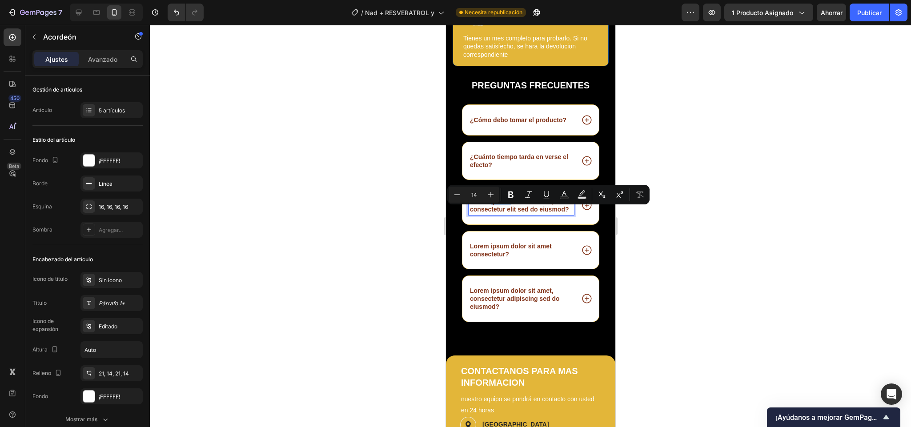
click at [503, 213] on p "Lorem ipsum dolor sit amet, consectetur elit sed do eiusmod?" at bounding box center [520, 205] width 103 height 16
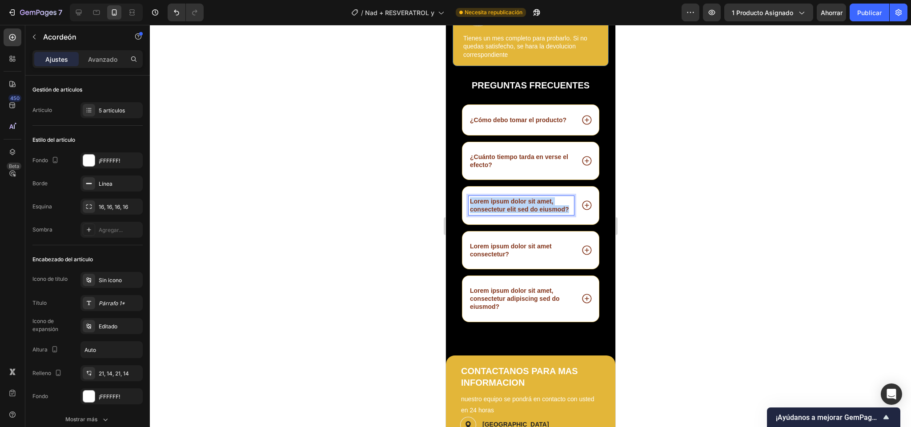
click at [503, 213] on p "Lorem ipsum dolor sit amet, consectetur elit sed do eiusmod?" at bounding box center [520, 205] width 103 height 16
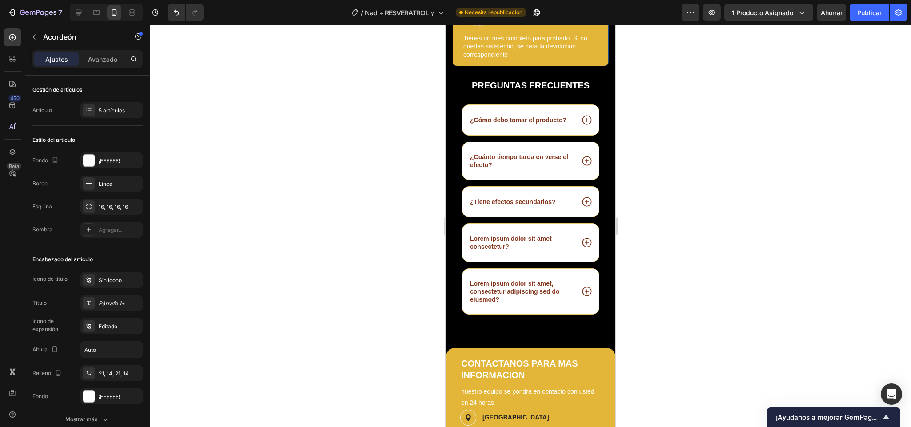
click at [580, 208] on icon at bounding box center [586, 202] width 12 height 12
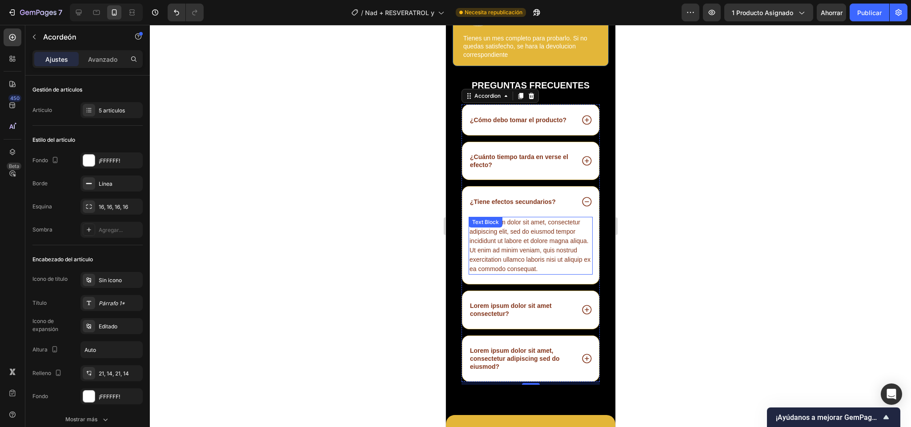
click at [527, 247] on div "Lorem ipsum dolor sit amet, consectetur adipiscing elit, sed do eiusmod tempor …" at bounding box center [530, 246] width 124 height 58
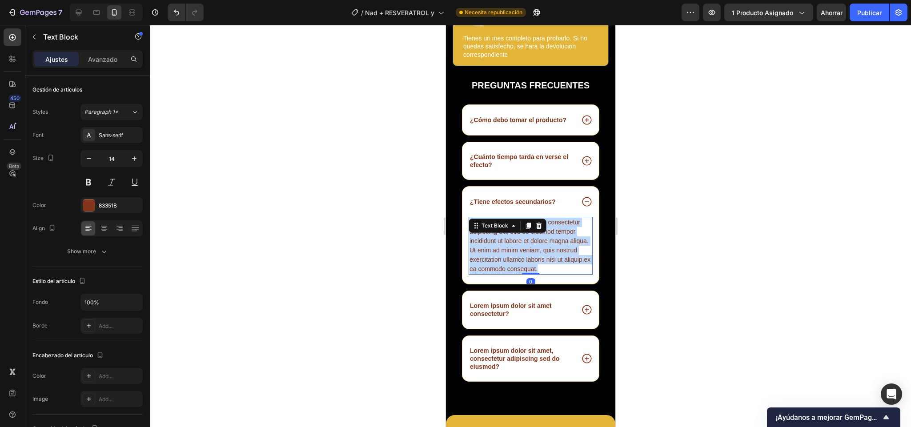
click at [527, 247] on p "Lorem ipsum dolor sit amet, consectetur adipiscing elit, sed do eiusmod tempor …" at bounding box center [530, 246] width 122 height 56
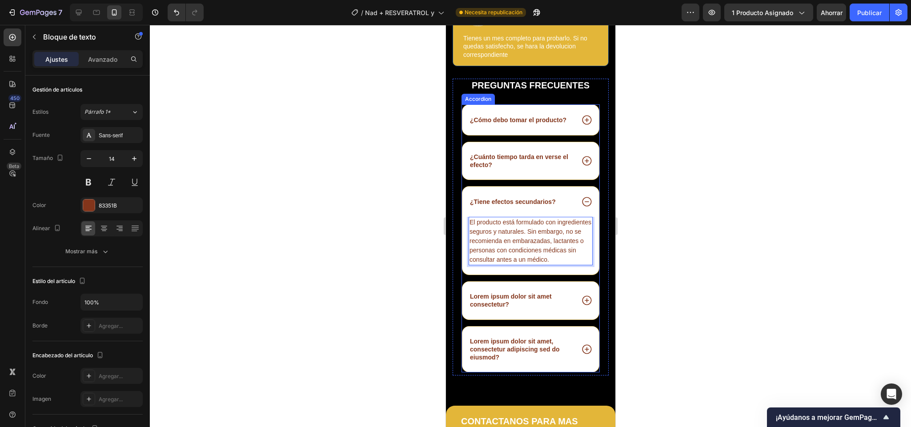
click at [580, 207] on icon at bounding box center [586, 202] width 12 height 12
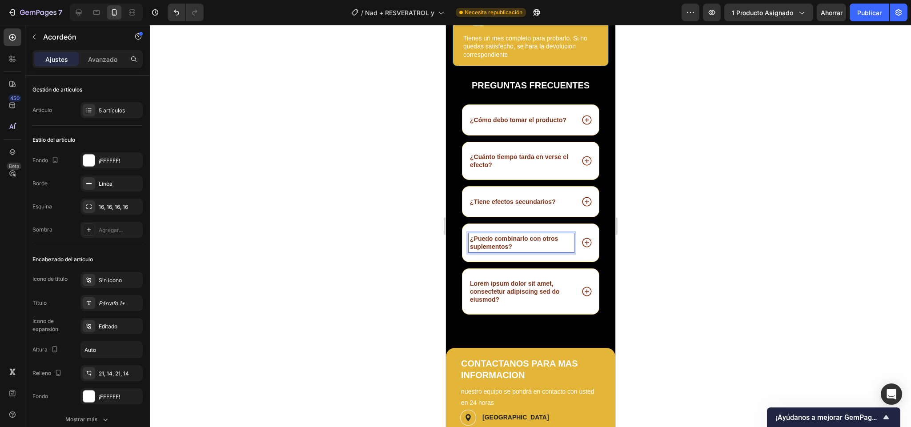
click at [580, 248] on icon at bounding box center [586, 243] width 12 height 12
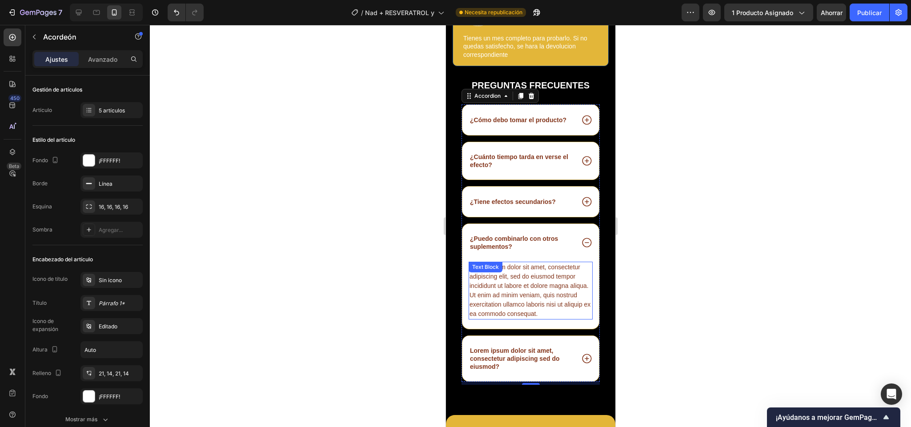
click at [490, 304] on div "Lorem ipsum dolor sit amet, consectetur adipiscing elit, sed do eiusmod tempor …" at bounding box center [530, 291] width 124 height 58
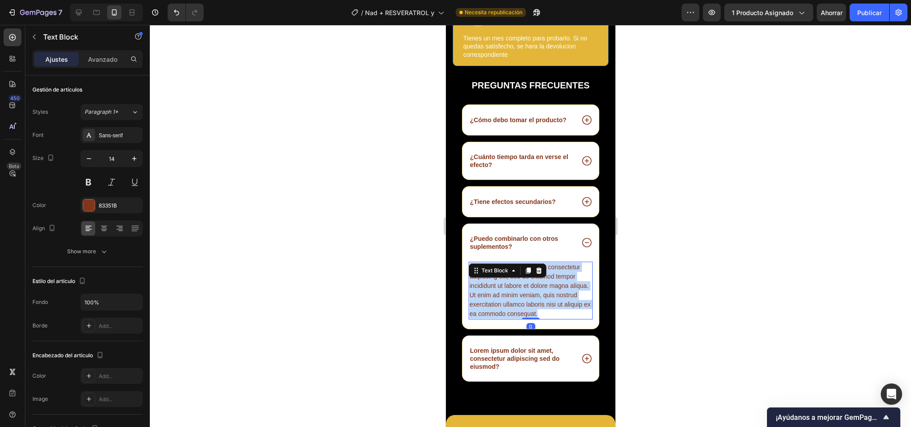
click at [490, 304] on p "Lorem ipsum dolor sit amet, consectetur adipiscing elit, sed do eiusmod tempor …" at bounding box center [530, 291] width 122 height 56
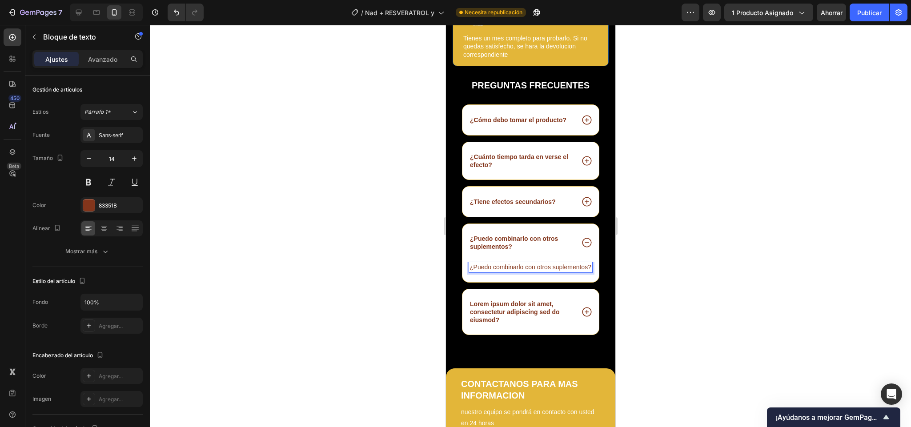
click at [503, 272] on p "¿Puedo combinarlo con otros suplementos?" at bounding box center [530, 267] width 122 height 9
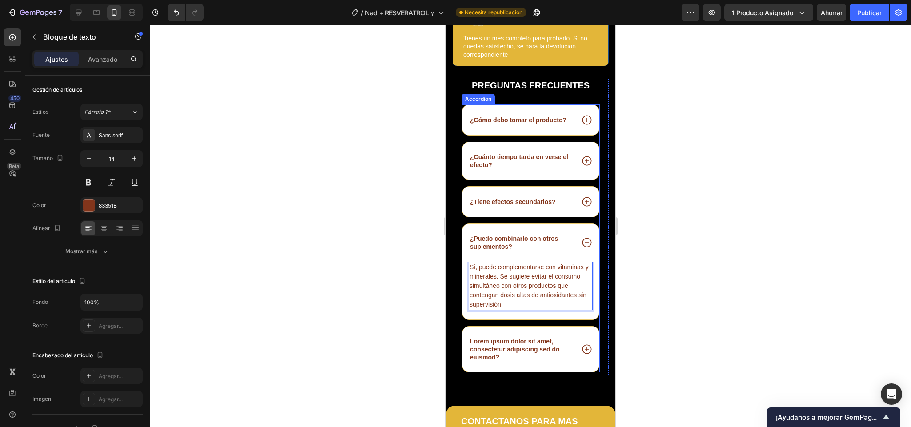
click at [580, 248] on icon at bounding box center [586, 243] width 12 height 12
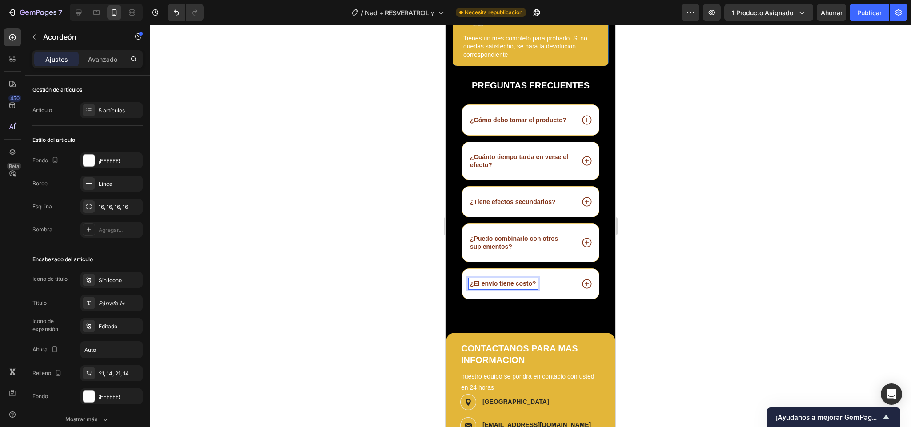
click at [581, 288] on icon at bounding box center [585, 283] width 9 height 9
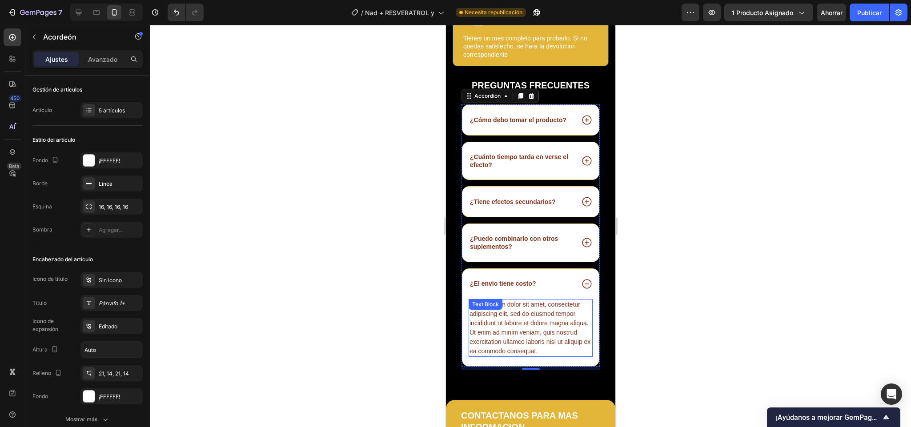
click at [519, 347] on div "Lorem ipsum dolor sit amet, consectetur adipiscing elit, sed do eiusmod tempor …" at bounding box center [530, 328] width 124 height 58
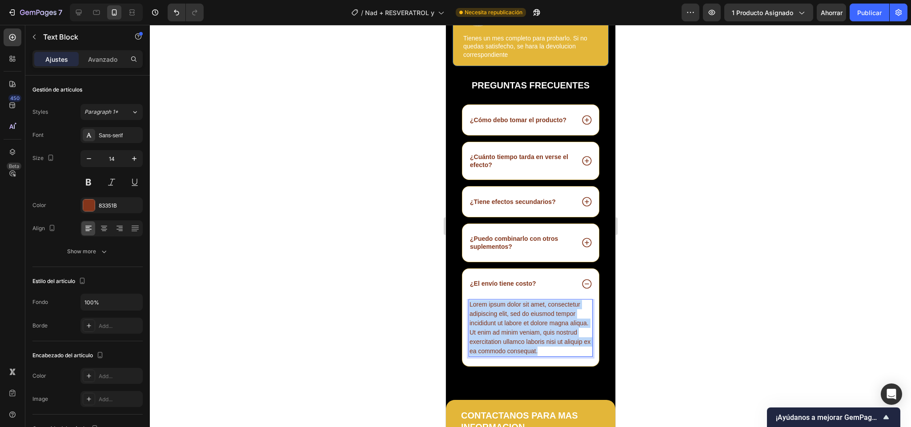
click at [519, 347] on p "Lorem ipsum dolor sit amet, consectetur adipiscing elit, sed do eiusmod tempor …" at bounding box center [530, 328] width 122 height 56
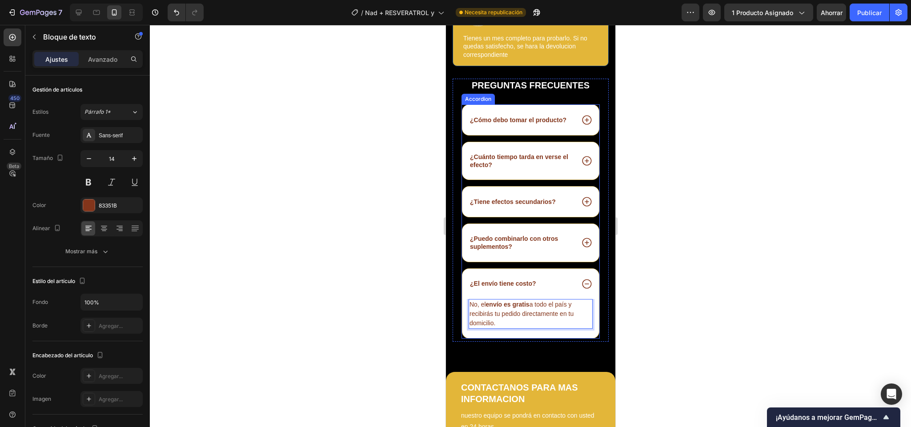
click at [580, 290] on icon at bounding box center [586, 284] width 12 height 12
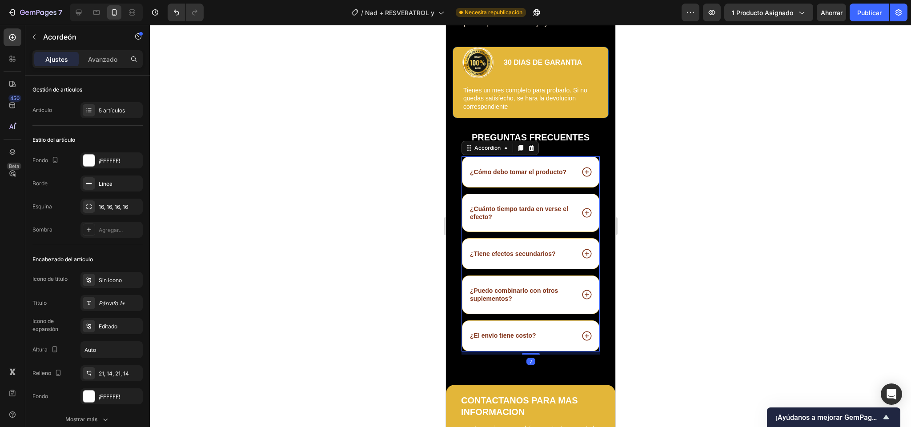
scroll to position [1997, 0]
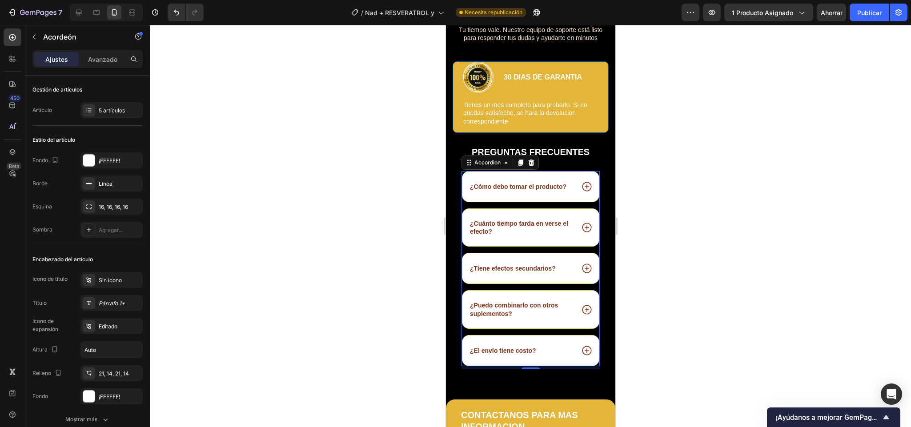
click at [647, 212] on div at bounding box center [530, 226] width 761 height 402
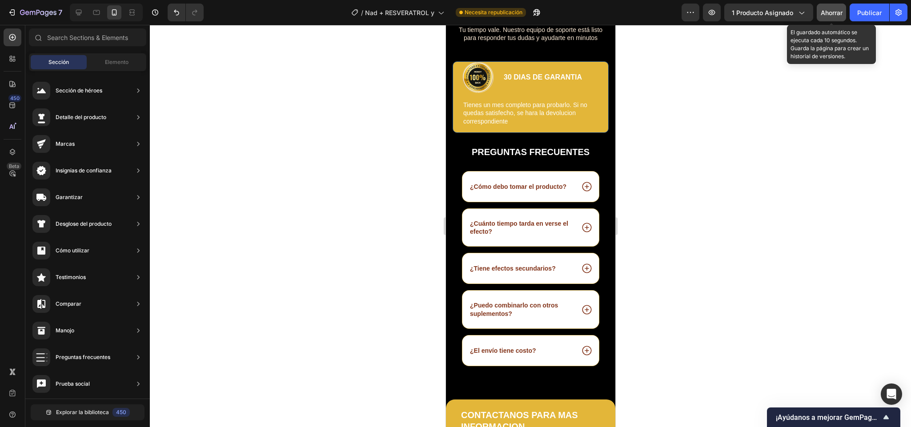
click at [820, 15] on font "Ahorrar" at bounding box center [831, 13] width 22 height 8
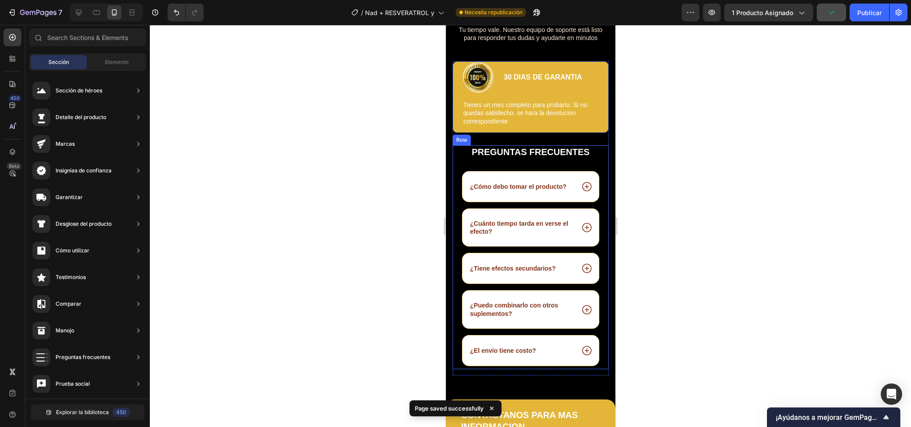
click at [548, 172] on div "¿Cómo debo tomar el producto?" at bounding box center [530, 187] width 136 height 30
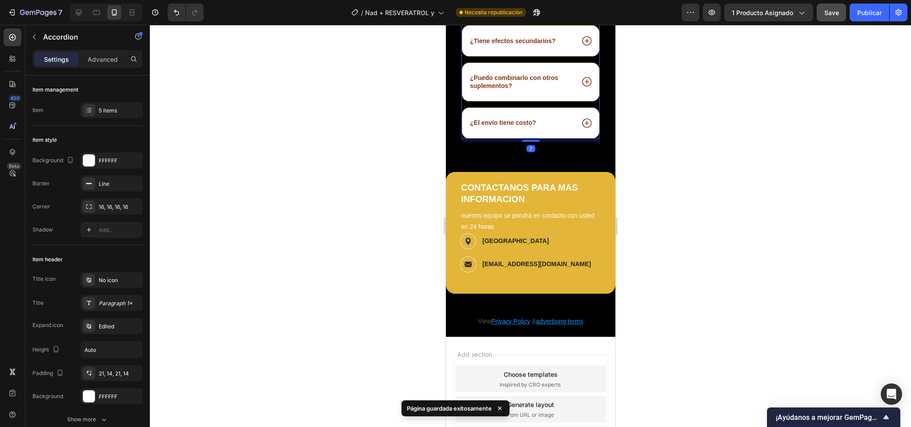
scroll to position [2293, 0]
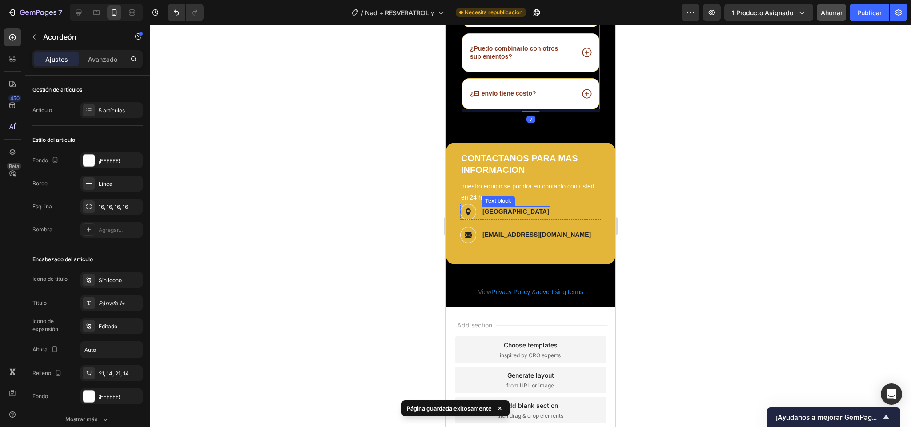
click at [499, 216] on p "[GEOGRAPHIC_DATA]" at bounding box center [515, 211] width 67 height 9
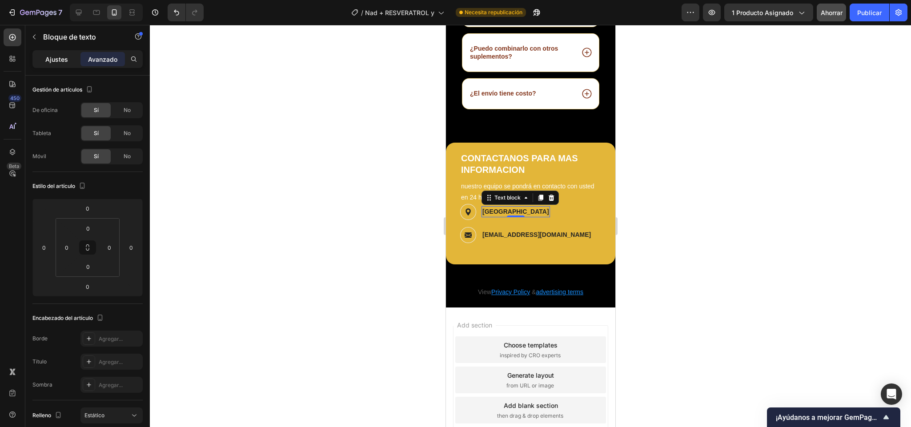
click at [67, 64] on div "Ajustes" at bounding box center [56, 59] width 44 height 14
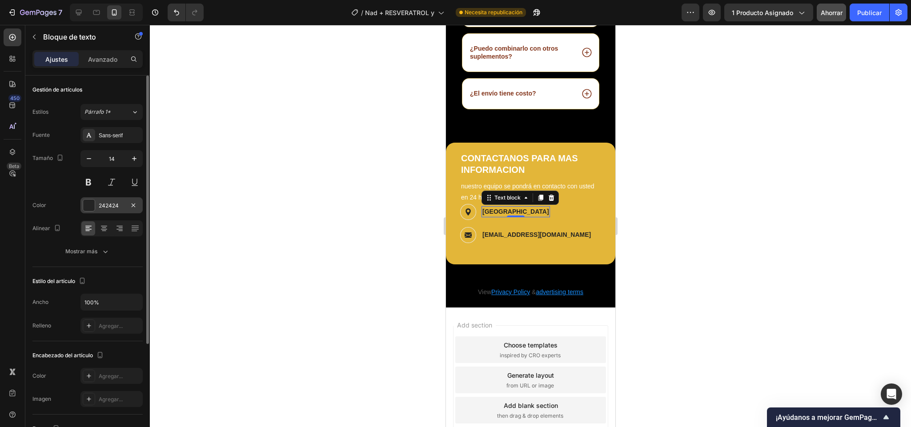
click at [91, 209] on div at bounding box center [89, 206] width 12 height 12
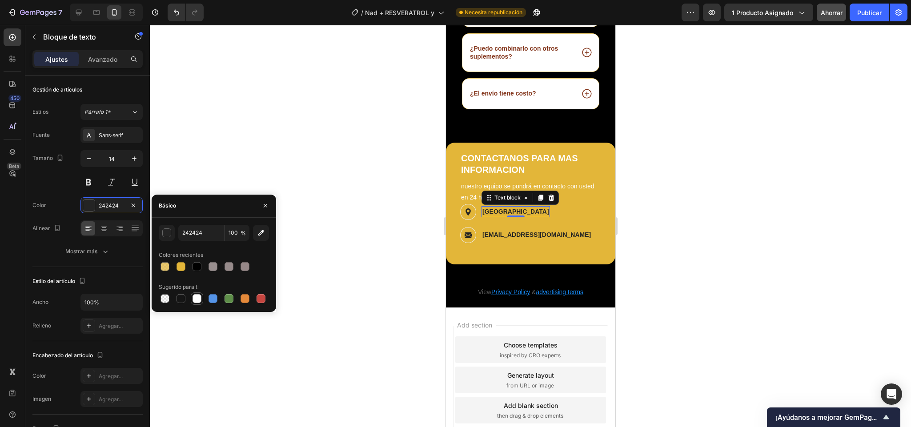
drag, startPoint x: 198, startPoint y: 299, endPoint x: 66, endPoint y: 215, distance: 155.8
click at [198, 299] on div at bounding box center [196, 298] width 9 height 9
type input "FFFFFF"
click at [511, 240] on p "[EMAIL_ADDRESS][DOMAIN_NAME]" at bounding box center [536, 234] width 108 height 9
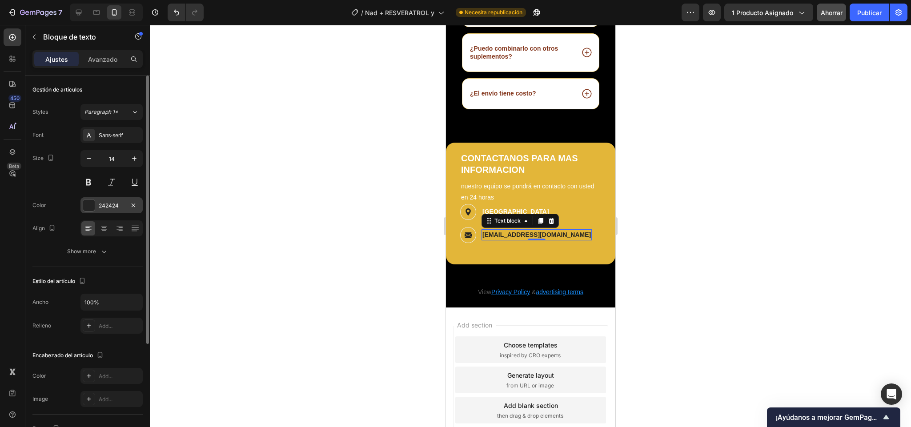
click at [88, 211] on div at bounding box center [89, 206] width 12 height 12
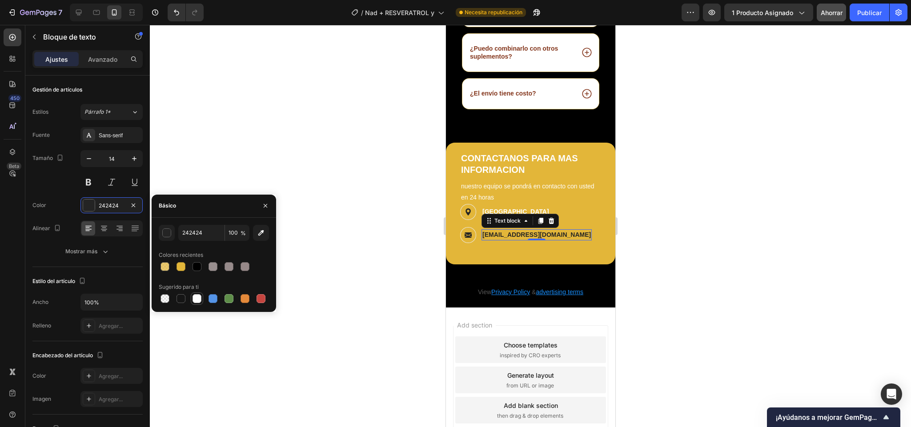
click at [198, 300] on div at bounding box center [196, 298] width 9 height 9
type input "FFFFFF"
click at [562, 175] on h2 "CONTACTANOS PARA MAS INFORMACION" at bounding box center [529, 164] width 141 height 25
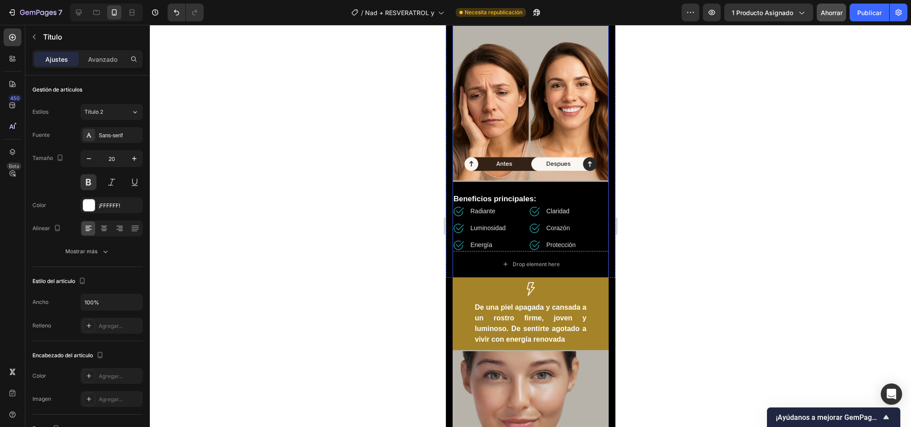
scroll to position [366, 0]
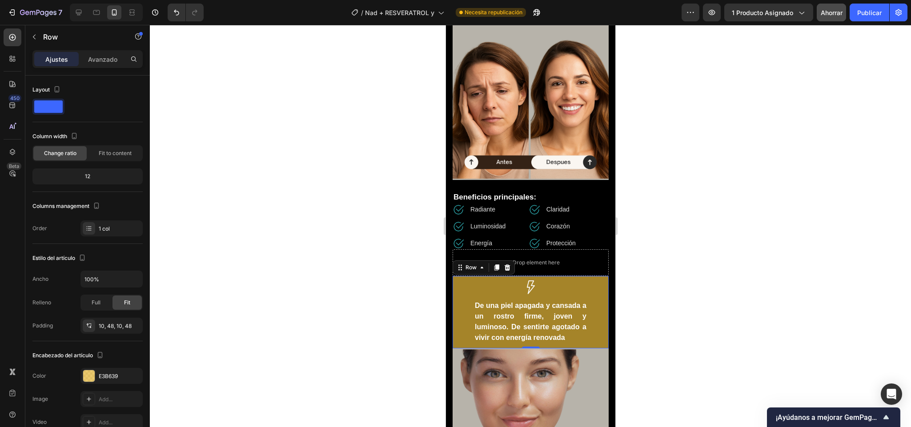
click at [470, 284] on div "Image De una piel apagada y cansada a un rostro firme, joven y luminoso. De sen…" at bounding box center [530, 312] width 156 height 72
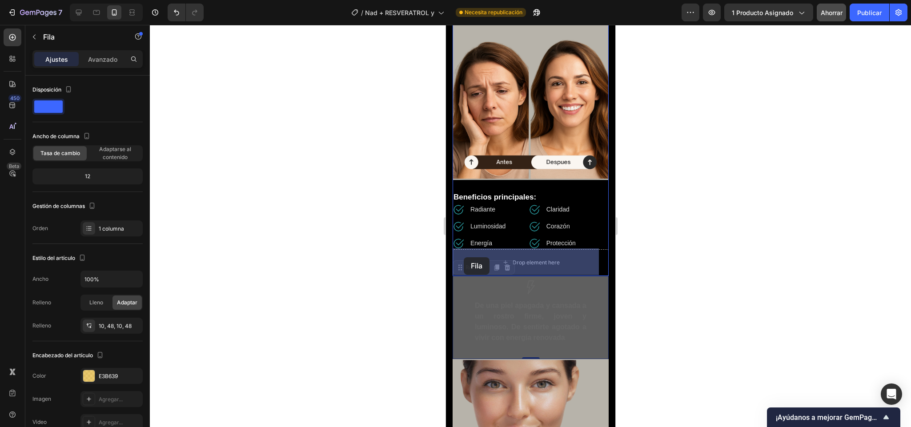
drag, startPoint x: 458, startPoint y: 268, endPoint x: 463, endPoint y: 256, distance: 12.9
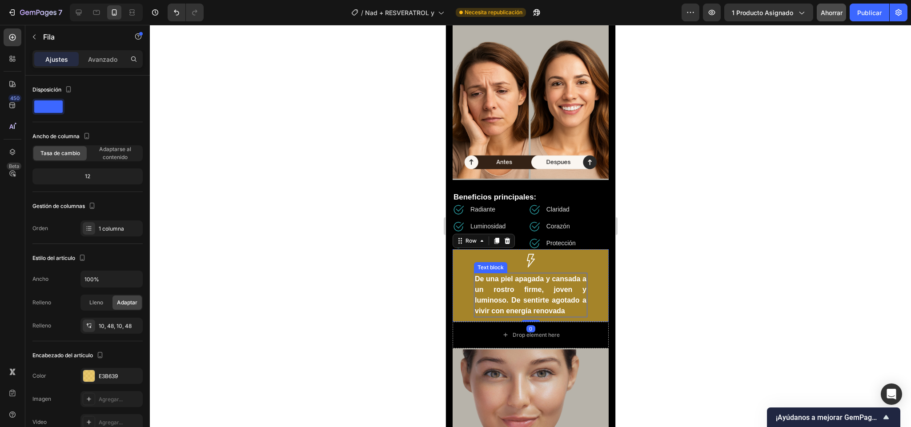
scroll to position [464, 0]
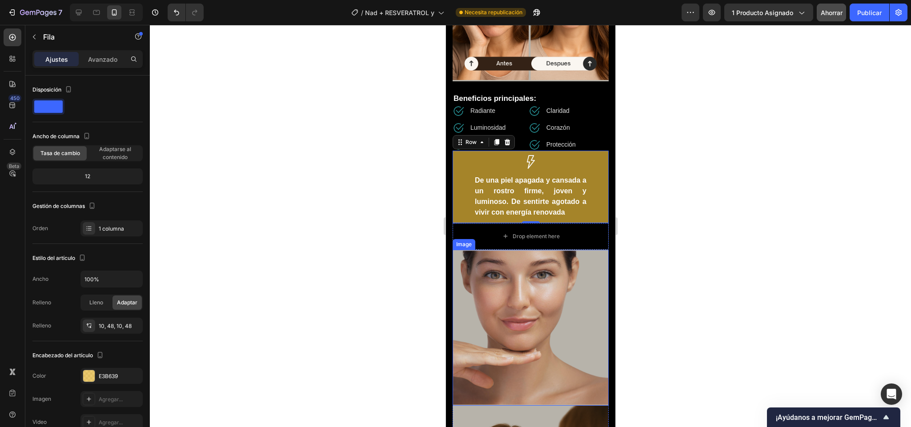
click at [479, 262] on img at bounding box center [530, 328] width 156 height 156
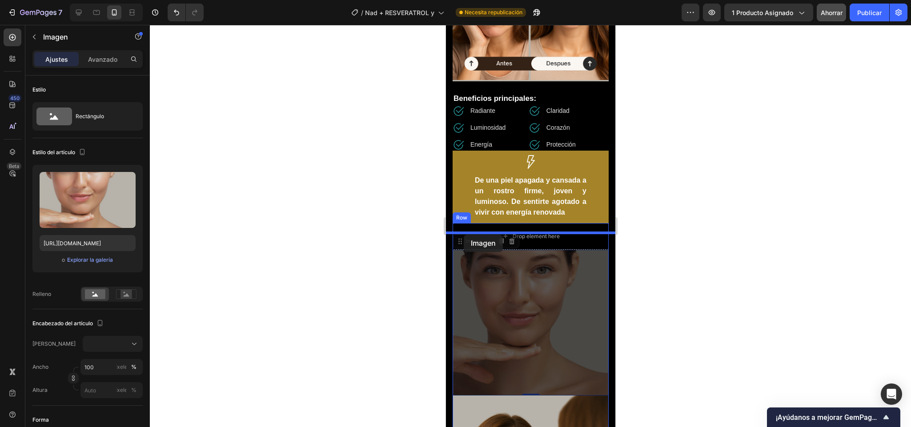
drag, startPoint x: 465, startPoint y: 251, endPoint x: 463, endPoint y: 235, distance: 16.5
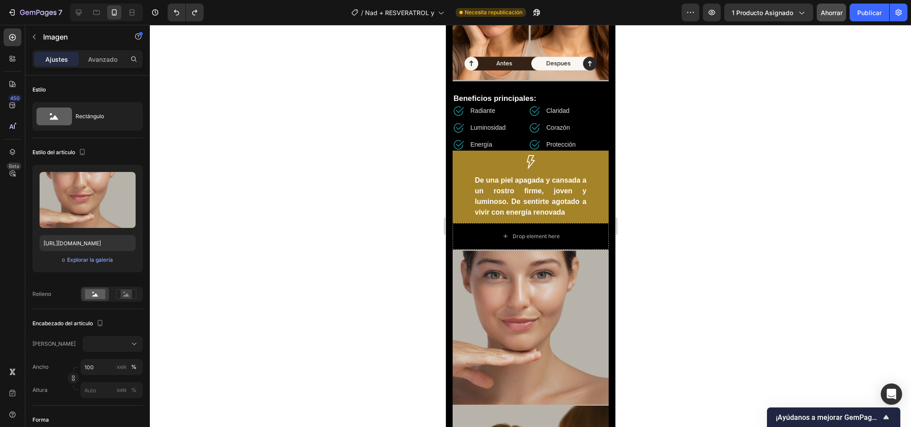
click at [468, 260] on img at bounding box center [530, 328] width 156 height 156
click at [455, 277] on img at bounding box center [530, 328] width 156 height 156
click at [568, 309] on img at bounding box center [530, 328] width 156 height 156
click at [463, 238] on div "Drop element here" at bounding box center [530, 236] width 156 height 27
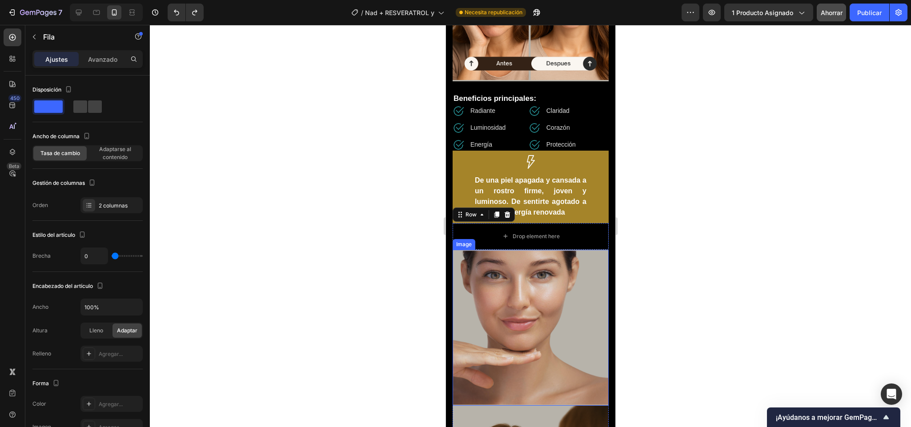
click at [466, 264] on img at bounding box center [530, 328] width 156 height 156
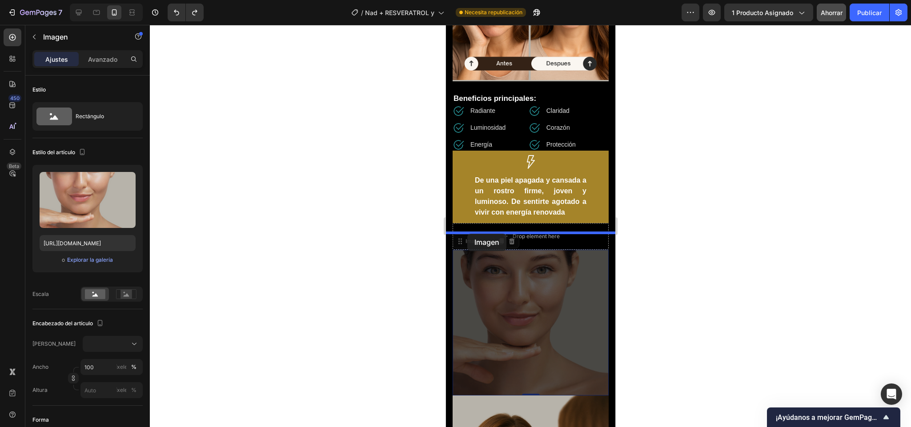
drag, startPoint x: 459, startPoint y: 251, endPoint x: 467, endPoint y: 234, distance: 19.1
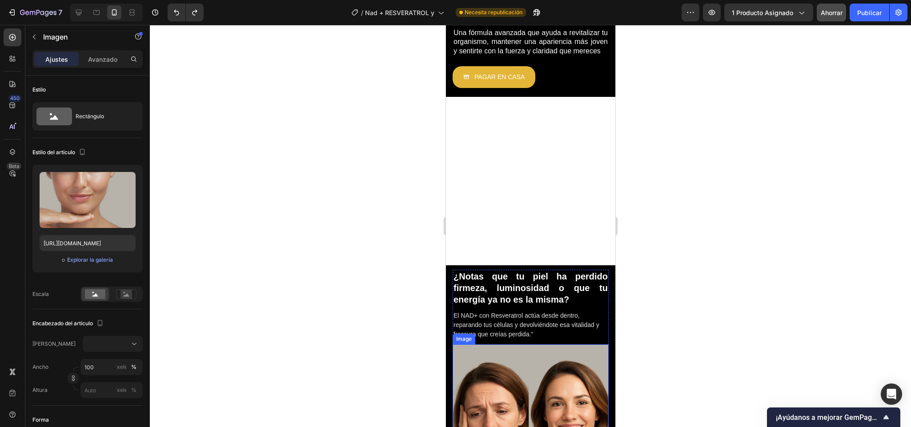
scroll to position [0, 0]
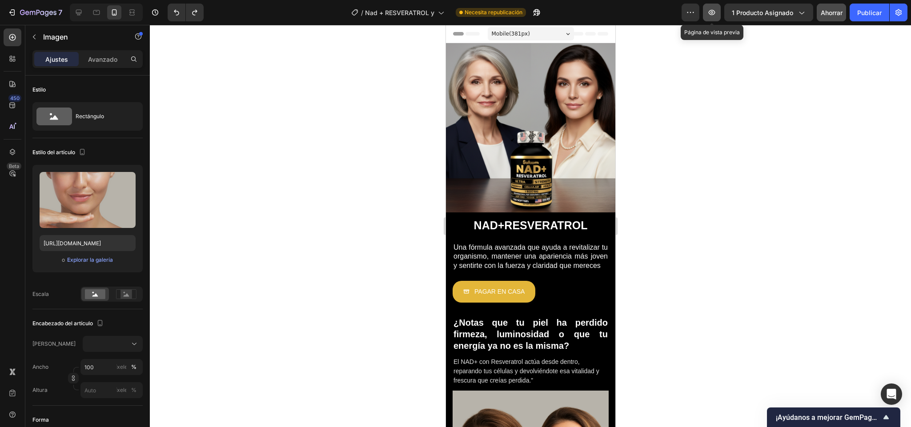
click at [716, 14] on button "button" at bounding box center [712, 13] width 18 height 18
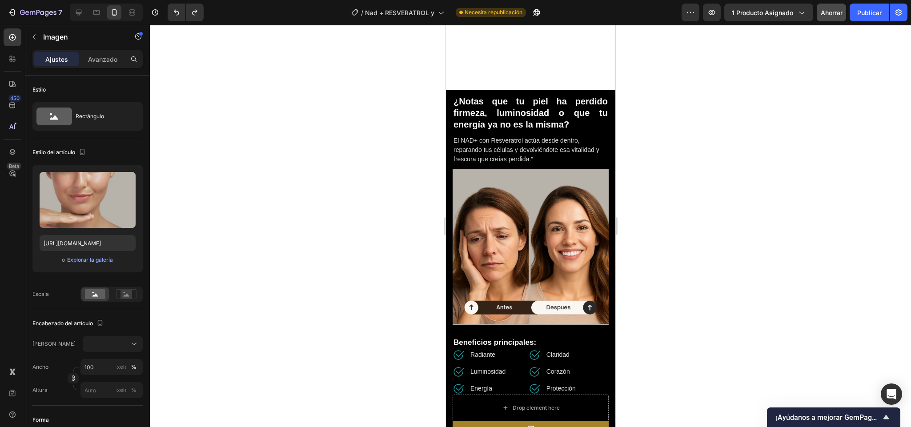
scroll to position [400, 0]
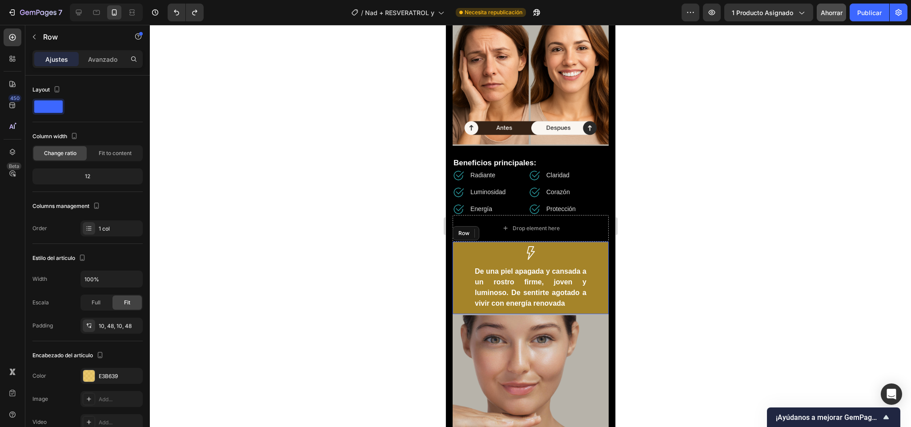
click at [469, 251] on div "Image De una piel apagada y cansada a un rostro firme, joven y luminoso. De sen…" at bounding box center [530, 278] width 156 height 72
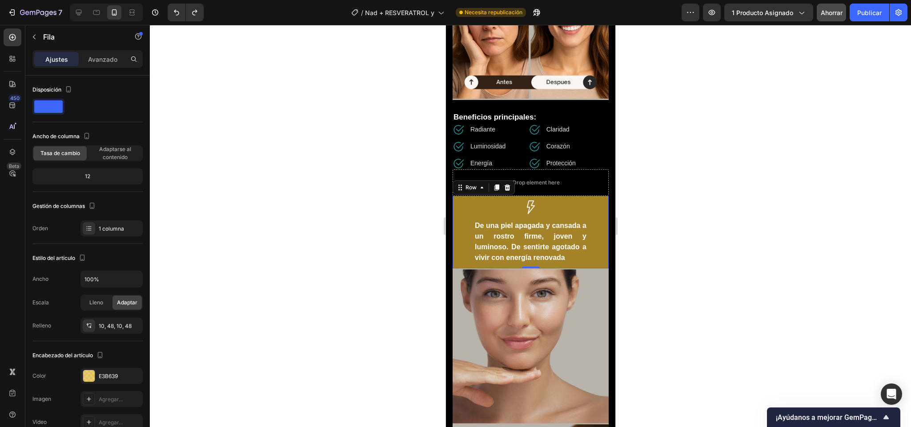
scroll to position [447, 0]
click at [89, 60] on font "Avanzado" at bounding box center [102, 60] width 29 height 8
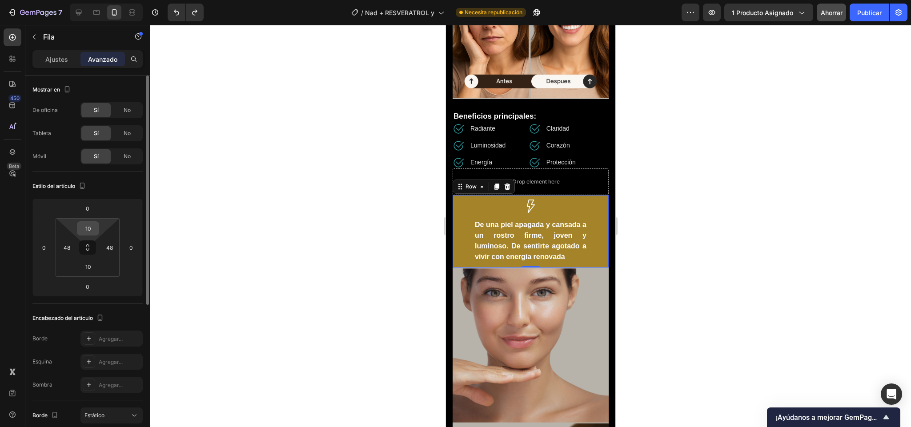
click at [88, 227] on input "10" at bounding box center [88, 228] width 18 height 13
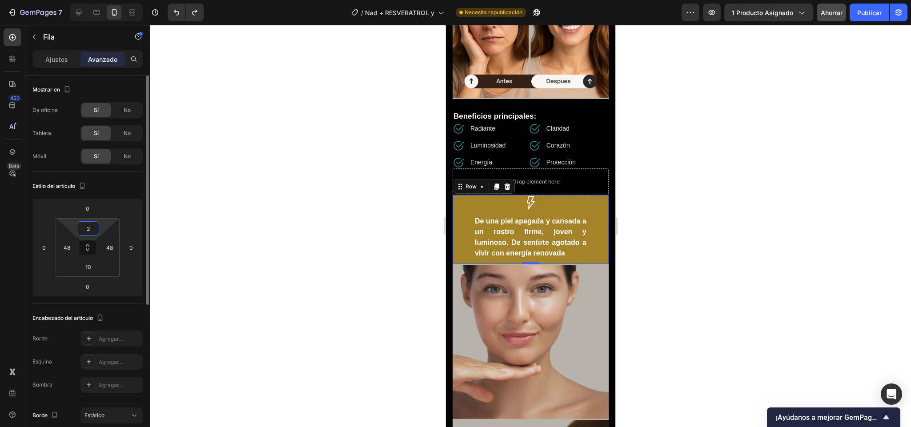
type input "20"
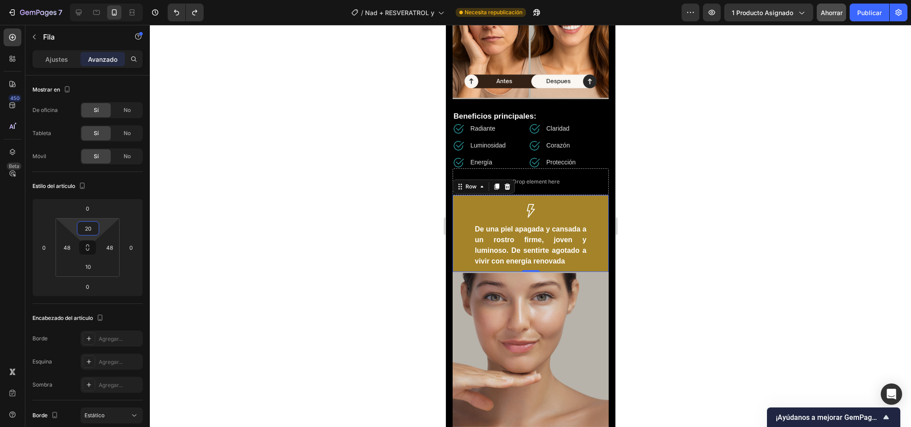
click at [651, 212] on div at bounding box center [530, 226] width 761 height 402
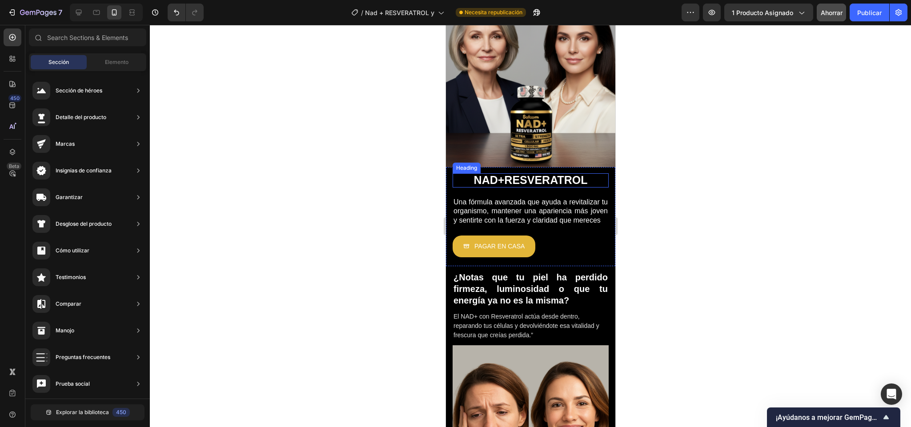
scroll to position [0, 0]
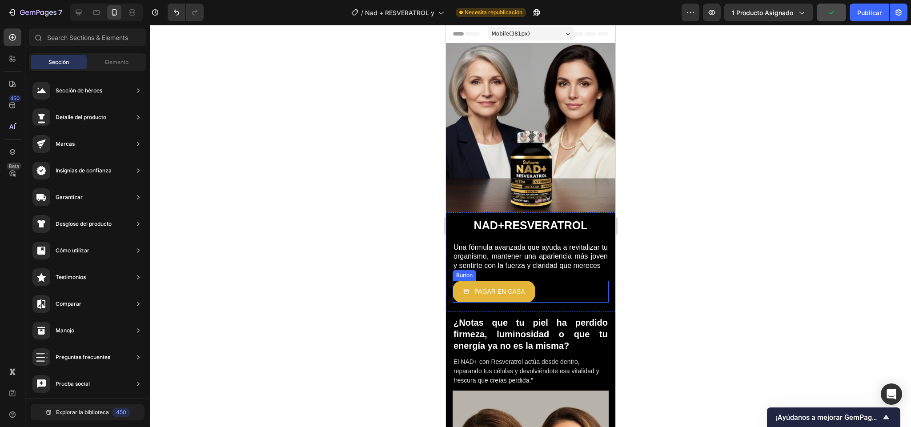
click at [535, 290] on div "PAGAR EN CASA Button" at bounding box center [530, 292] width 156 height 22
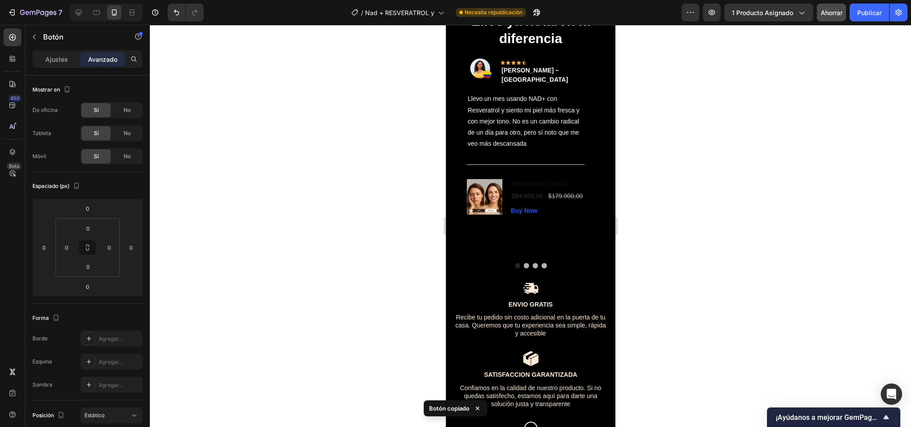
scroll to position [1545, 0]
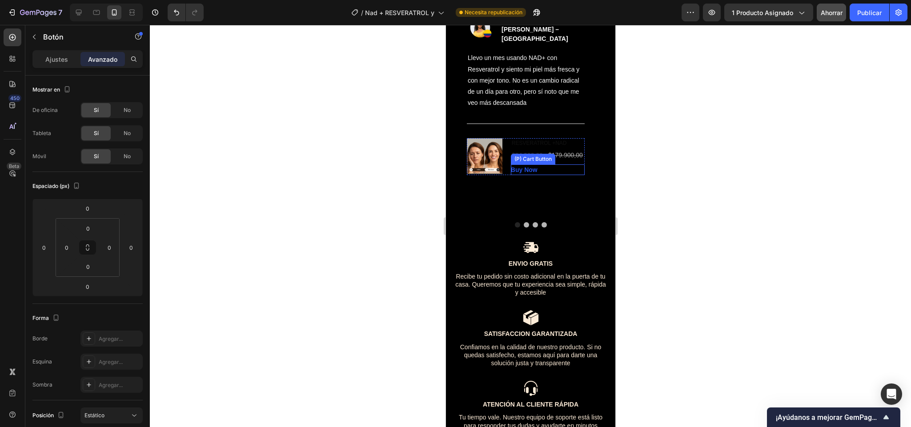
click at [543, 175] on div "Buy Now (P) Cart Button" at bounding box center [547, 169] width 74 height 11
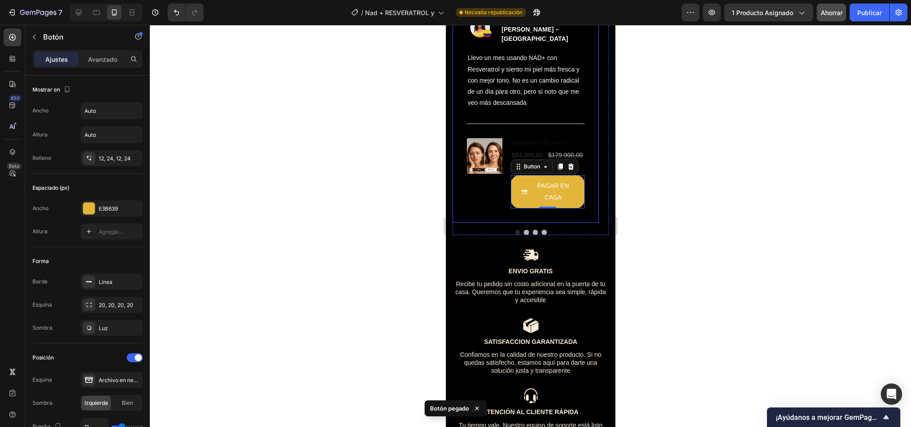
click at [491, 222] on div "Image Icon Icon Icon Icon Icon Row Paola Torres – Cali Text block Row Llevo un …" at bounding box center [525, 118] width 146 height 208
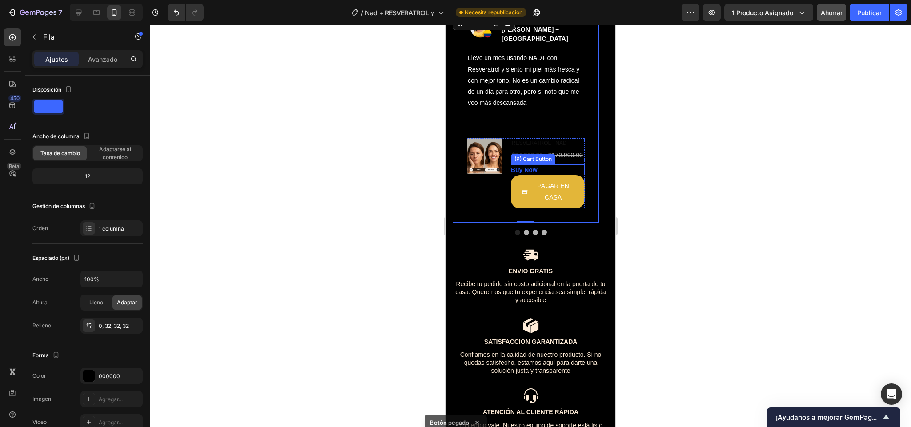
click at [539, 175] on div "Buy Now (P) Cart Button" at bounding box center [547, 169] width 74 height 11
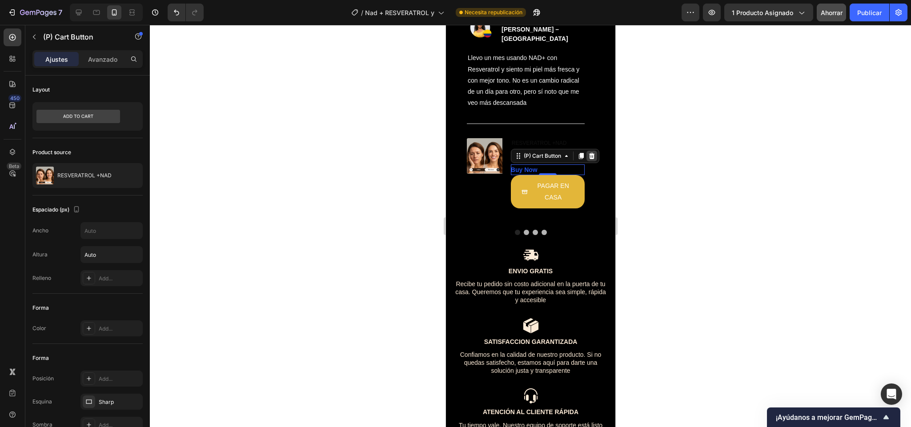
click at [591, 160] on icon at bounding box center [590, 155] width 7 height 7
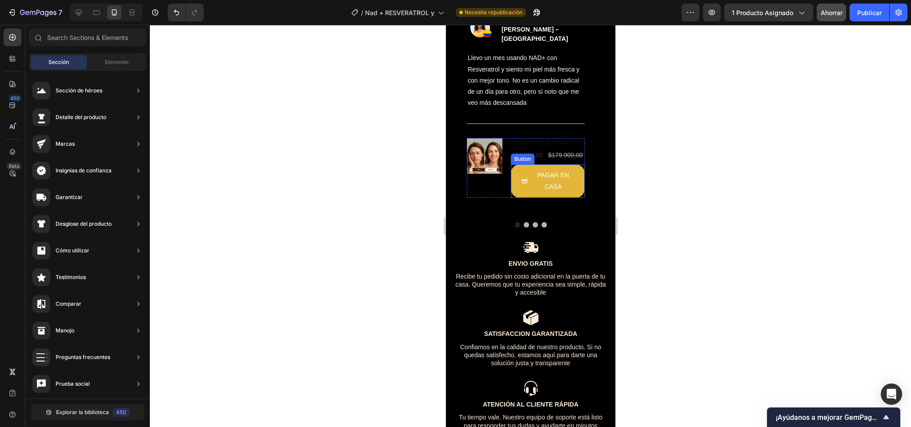
click at [521, 192] on span "<p>PAGAR EN CASA</p>" at bounding box center [524, 181] width 6 height 22
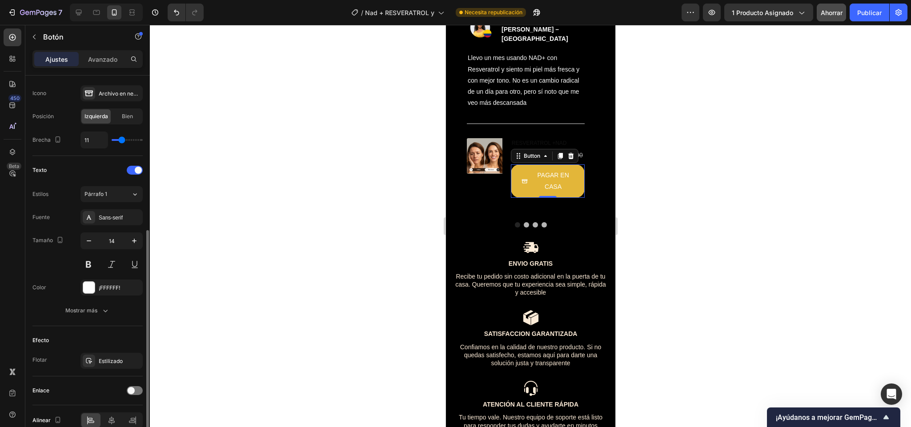
scroll to position [288, 0]
click at [93, 244] on icon "button" at bounding box center [88, 239] width 9 height 9
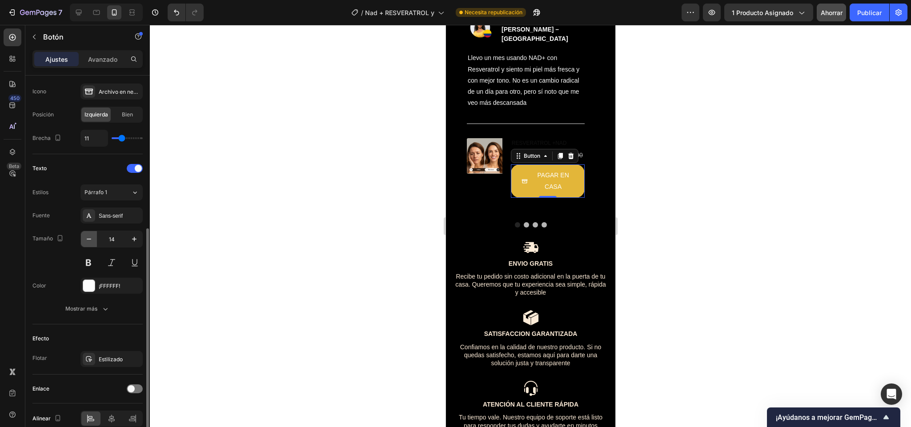
click at [93, 244] on icon "button" at bounding box center [88, 239] width 9 height 9
click at [90, 242] on icon "button" at bounding box center [88, 239] width 9 height 9
type input "10"
click at [90, 242] on icon "button" at bounding box center [88, 239] width 9 height 9
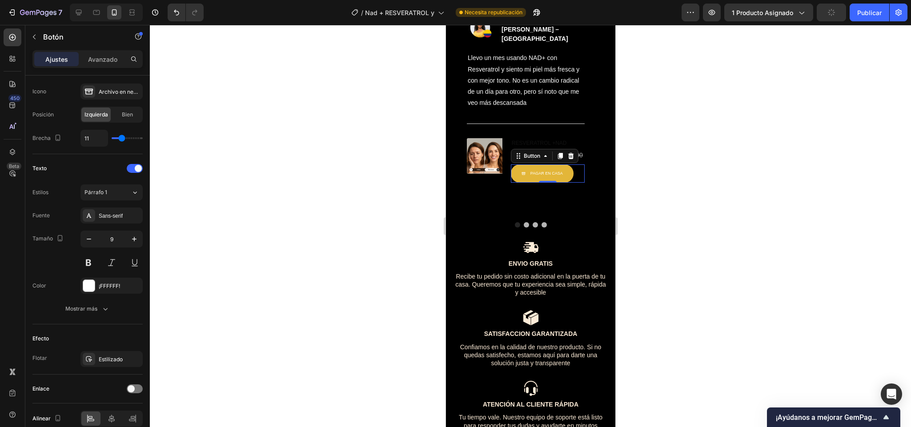
click at [587, 215] on div "Image Icon Icon Icon Icon Icon Row Paola Torres – Cali Text block Row Llevo un …" at bounding box center [525, 114] width 146 height 200
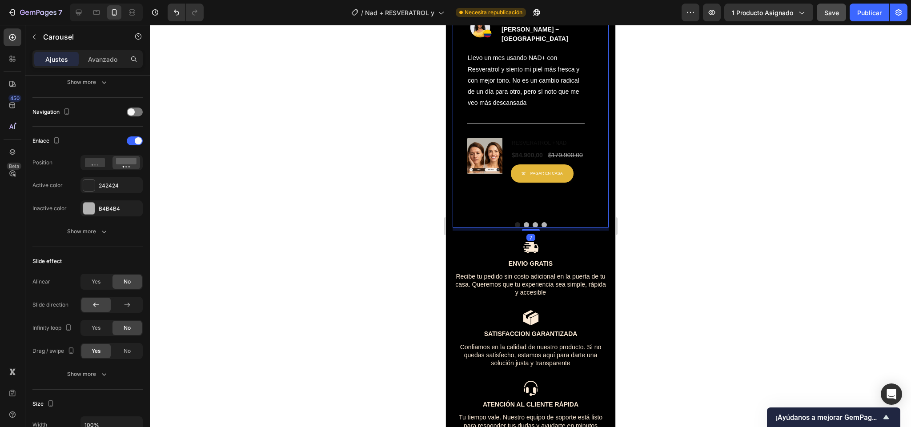
scroll to position [0, 0]
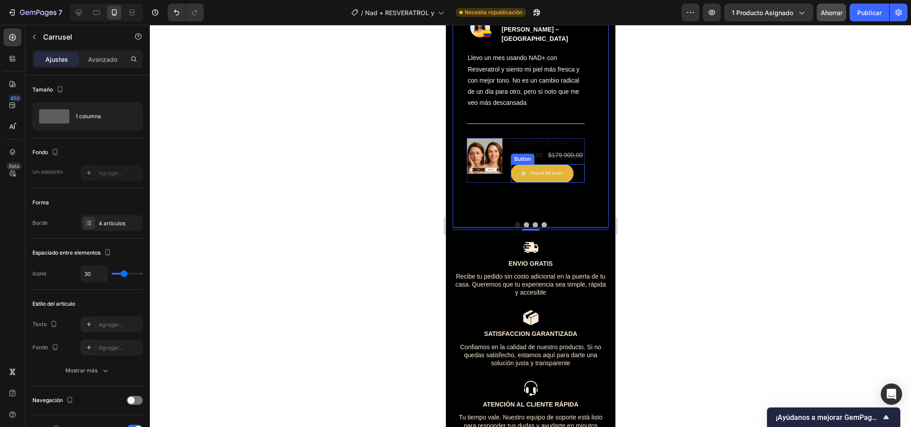
click at [547, 182] on button "PAGAR EN CASA" at bounding box center [541, 173] width 63 height 18
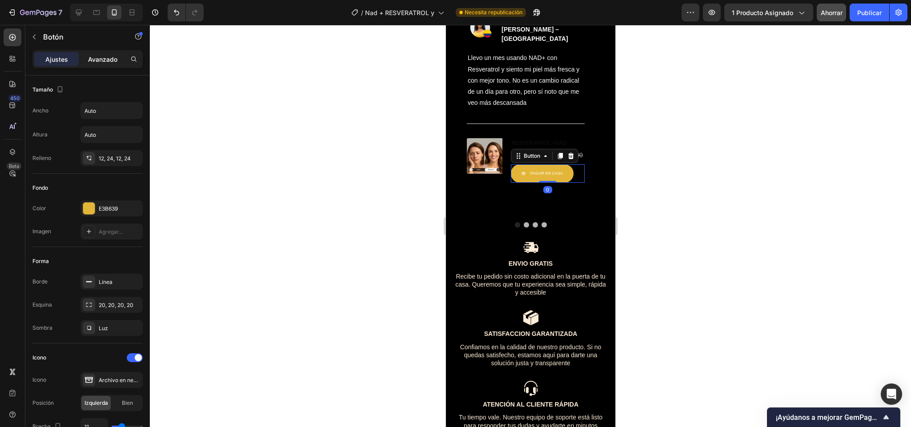
click at [108, 63] on p "Avanzado" at bounding box center [102, 59] width 29 height 9
click at [114, 63] on p "Avanzado" at bounding box center [102, 59] width 29 height 9
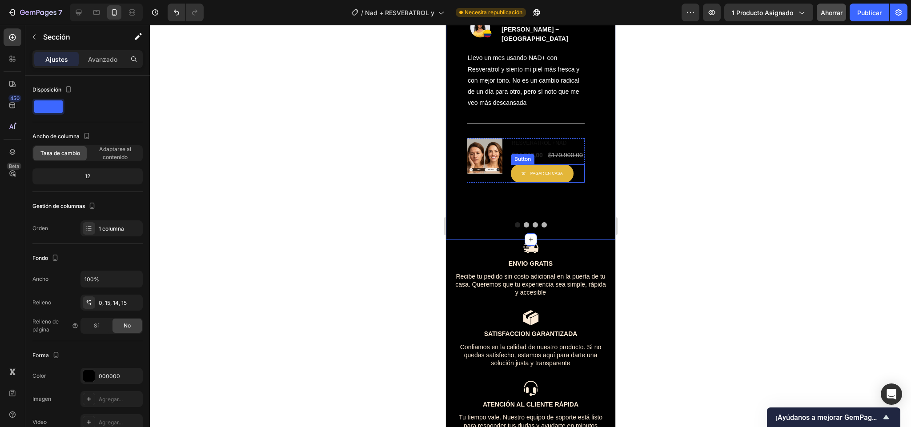
click at [527, 177] on div "PAGAR EN CASA" at bounding box center [541, 173] width 41 height 7
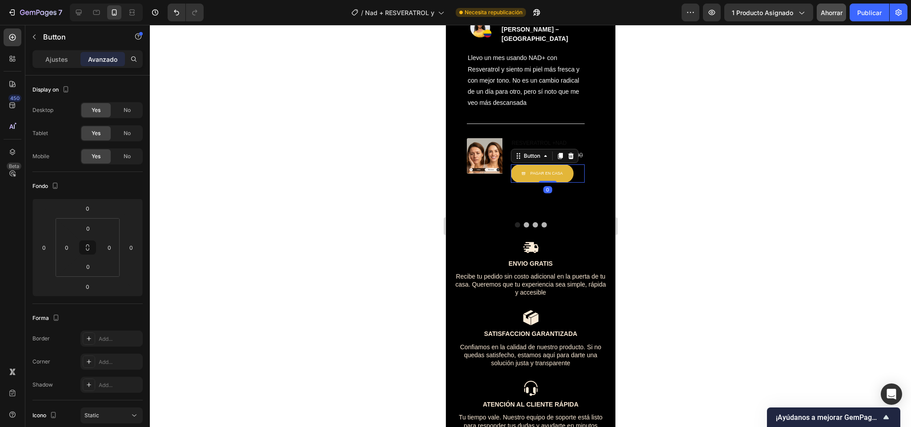
click at [523, 228] on button "Dot" at bounding box center [525, 224] width 5 height 5
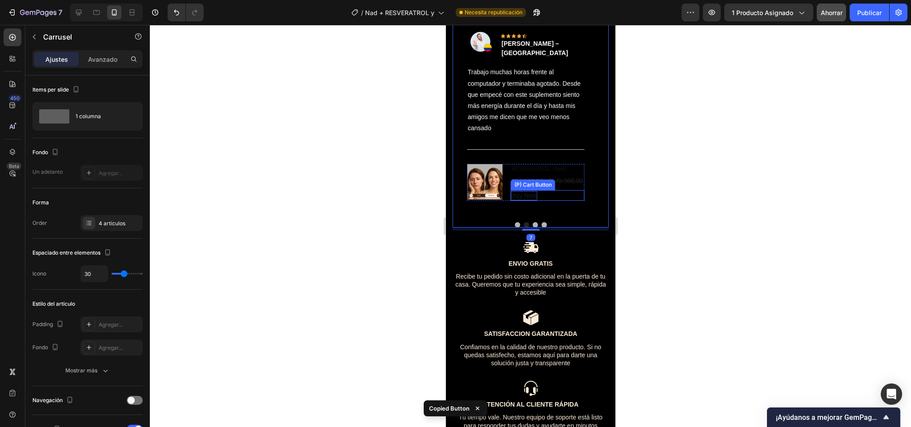
click at [524, 200] on div "Buy Now" at bounding box center [523, 195] width 27 height 9
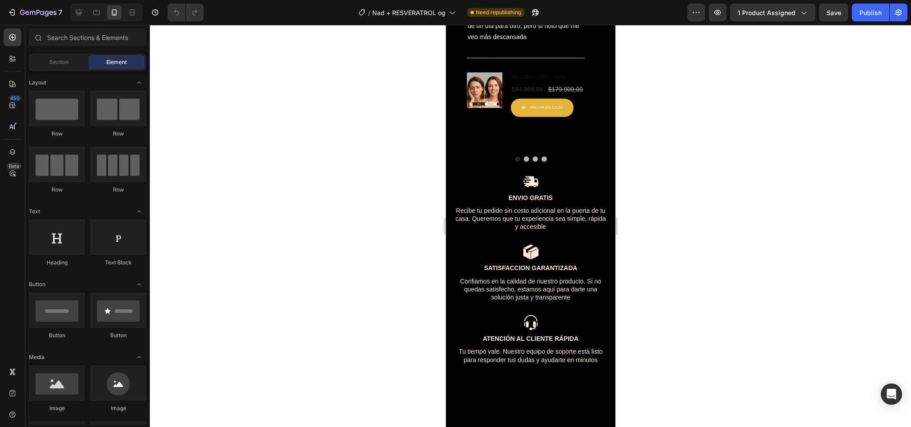
scroll to position [1612, 0]
click at [562, 116] on button "PAGAR EN CASA" at bounding box center [541, 107] width 63 height 18
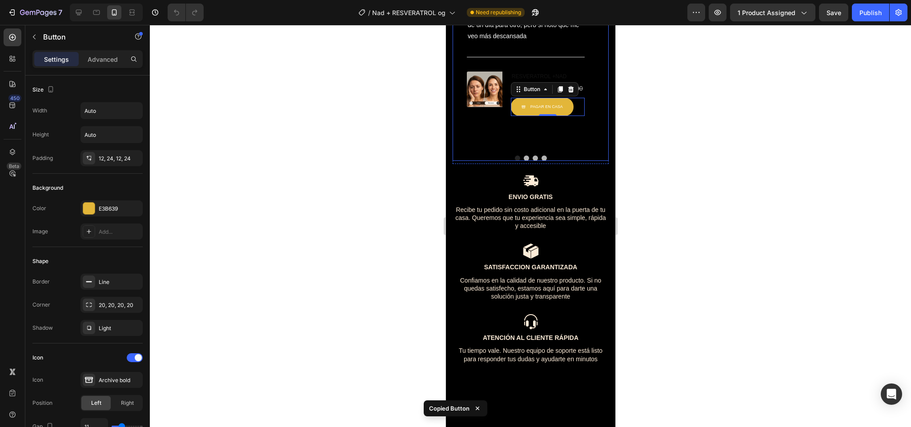
click at [523, 161] on button "Dot" at bounding box center [525, 158] width 5 height 5
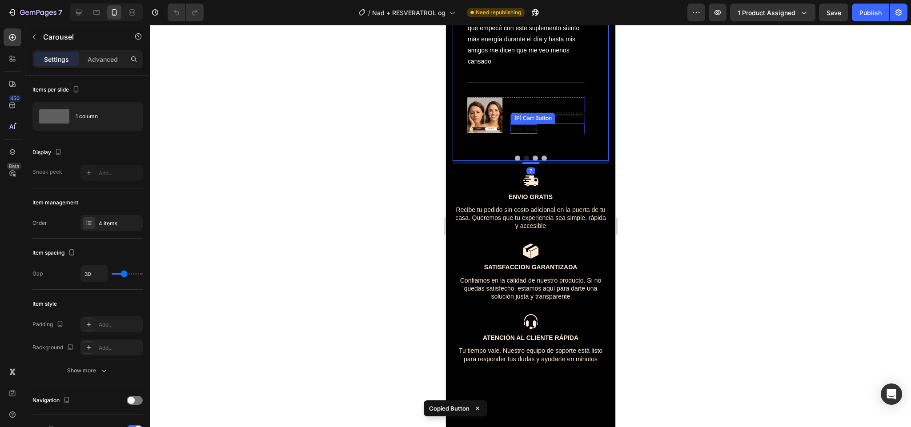
click at [518, 134] on div "Buy Now" at bounding box center [523, 128] width 27 height 9
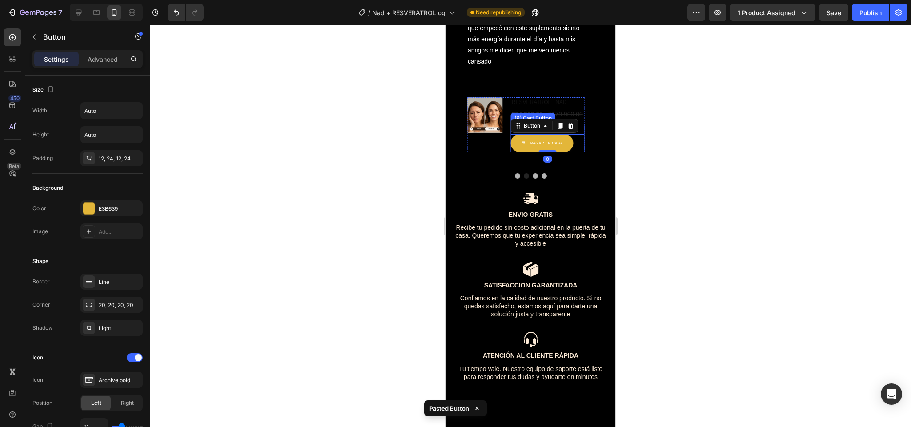
click at [579, 134] on div "Buy Now (P) Cart Button" at bounding box center [547, 129] width 74 height 11
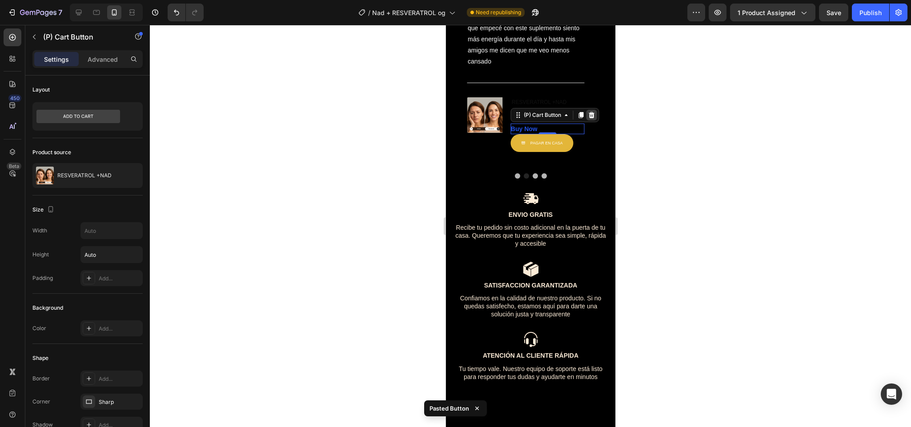
click at [590, 118] on icon at bounding box center [591, 115] width 6 height 6
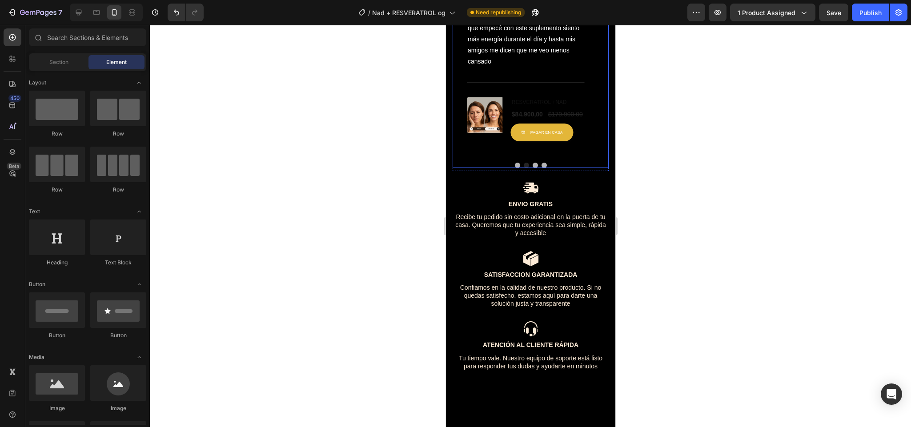
click at [532, 168] on button "Dot" at bounding box center [534, 165] width 5 height 5
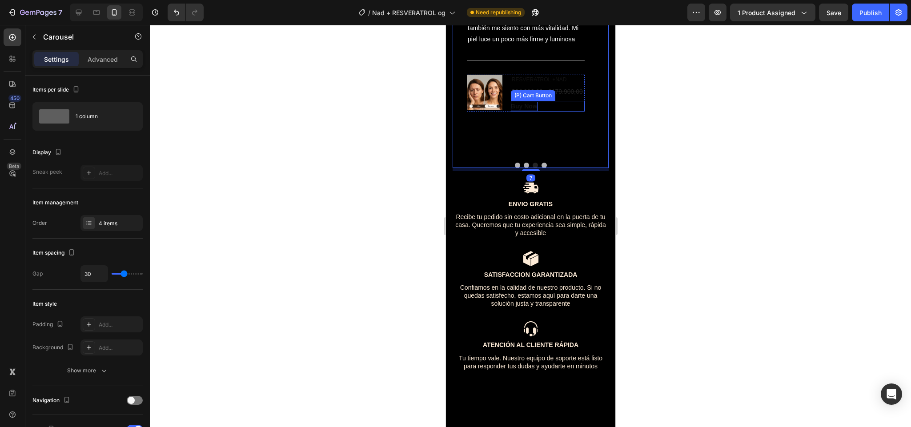
click at [523, 111] on div "Buy Now" at bounding box center [523, 106] width 27 height 9
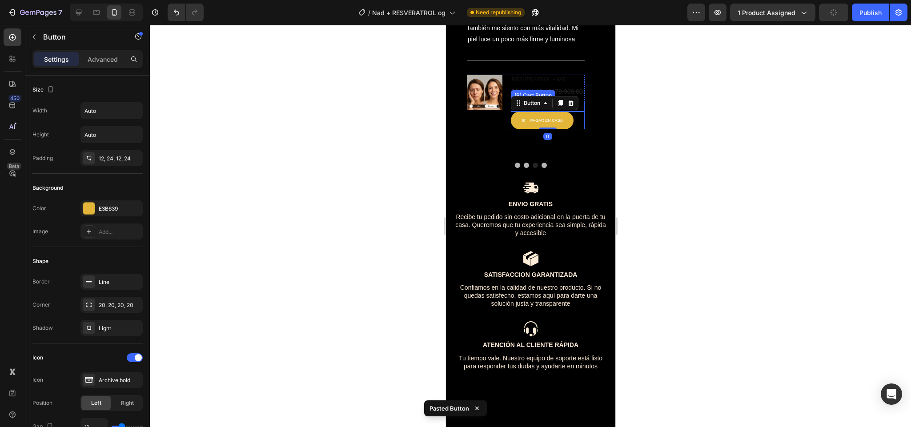
click at [581, 112] on div "Buy Now (P) Cart Button" at bounding box center [547, 106] width 74 height 11
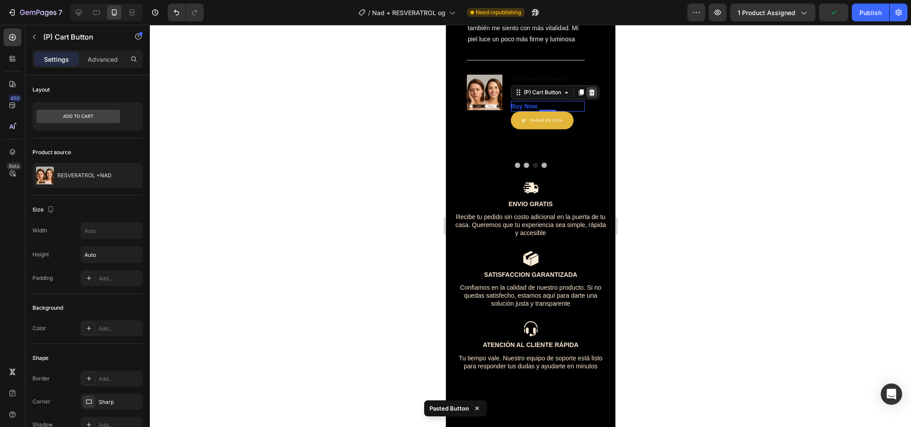
click at [591, 96] on icon at bounding box center [590, 92] width 7 height 7
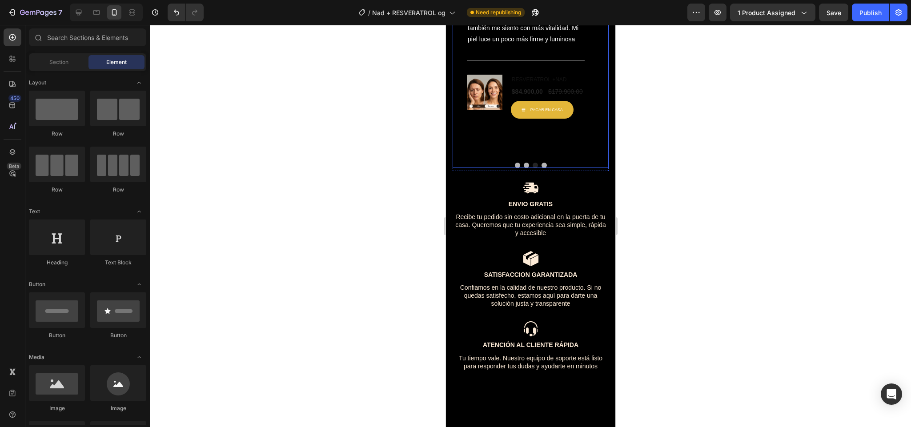
click at [541, 168] on button "Dot" at bounding box center [543, 165] width 5 height 5
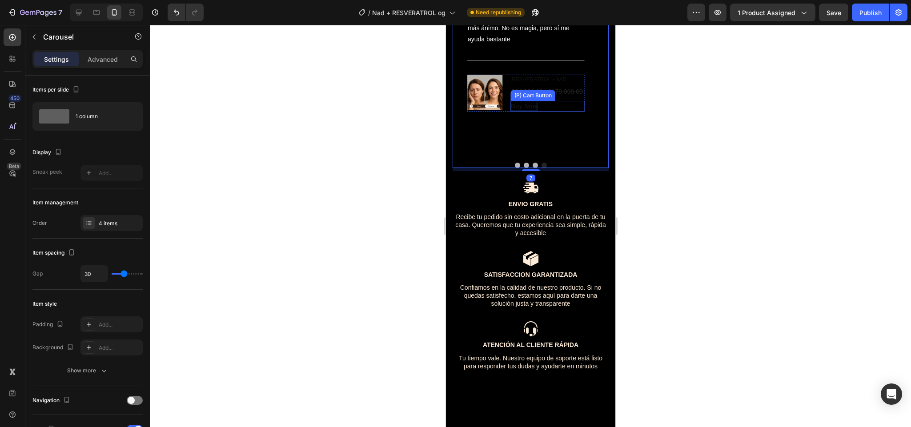
click at [528, 111] on div "Buy Now" at bounding box center [523, 106] width 27 height 9
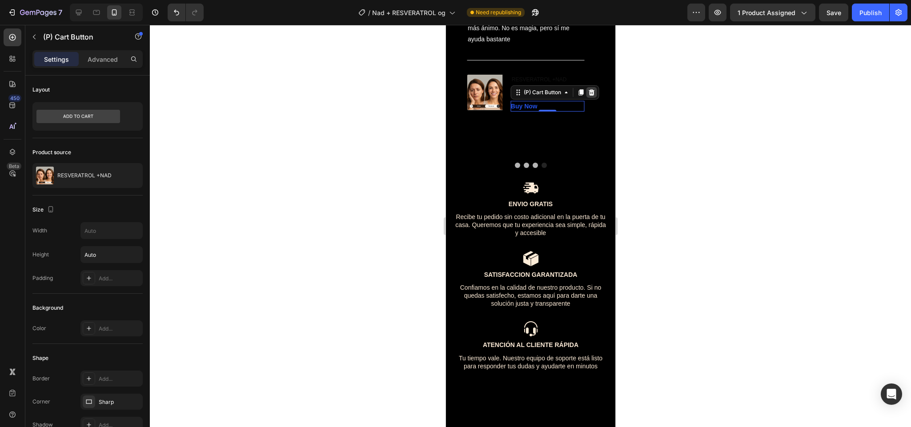
click at [590, 96] on icon at bounding box center [591, 92] width 6 height 6
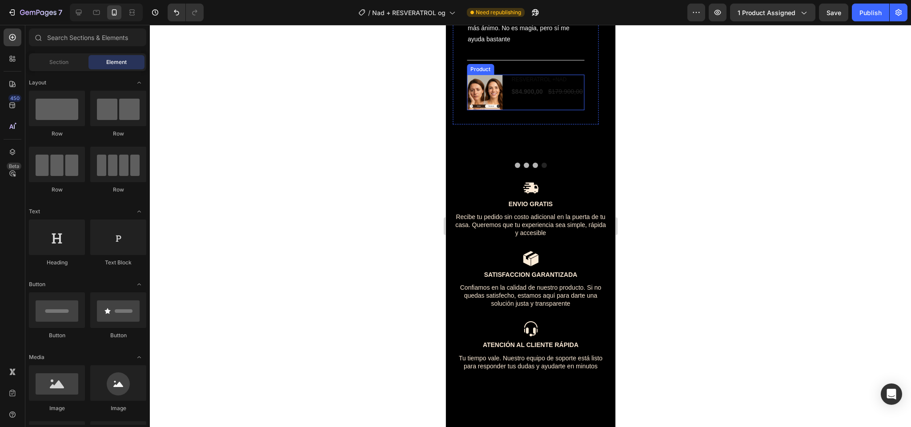
click at [524, 110] on div "RESVERATROL +NAD (P) Title $84.900,00 (P) Price (P) Price $179.900,00 (P) Price…" at bounding box center [547, 93] width 74 height 36
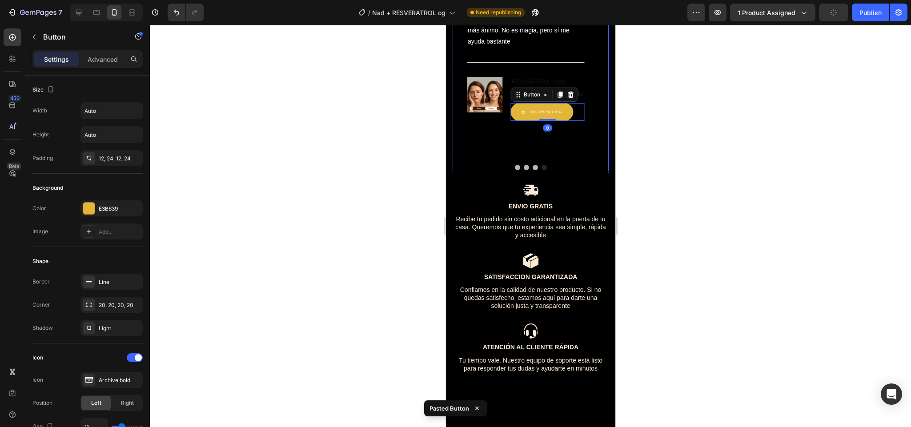
scroll to position [1578, 0]
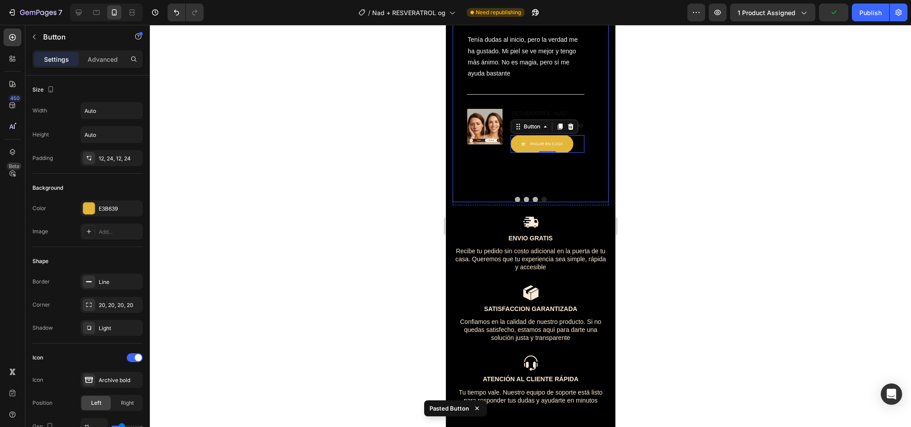
click at [541, 202] on button "Dot" at bounding box center [543, 199] width 5 height 5
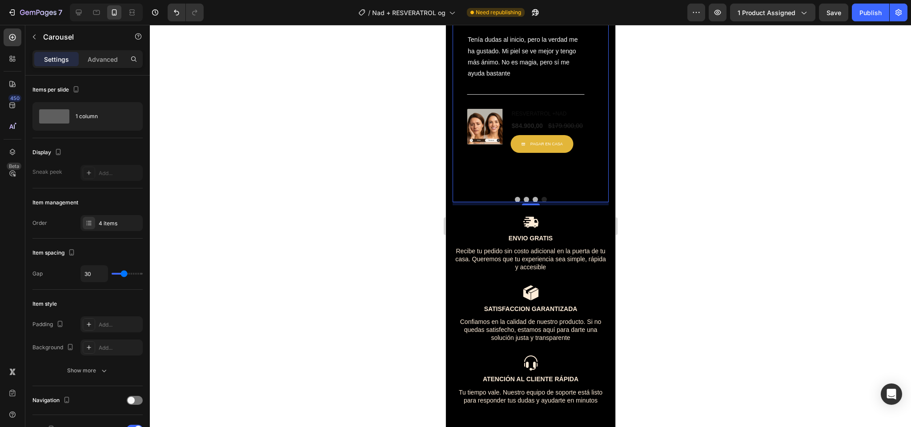
click at [532, 202] on button "Dot" at bounding box center [534, 199] width 5 height 5
click at [541, 202] on button "Dot" at bounding box center [543, 199] width 5 height 5
click at [550, 132] on div "$179.900,00" at bounding box center [565, 125] width 36 height 11
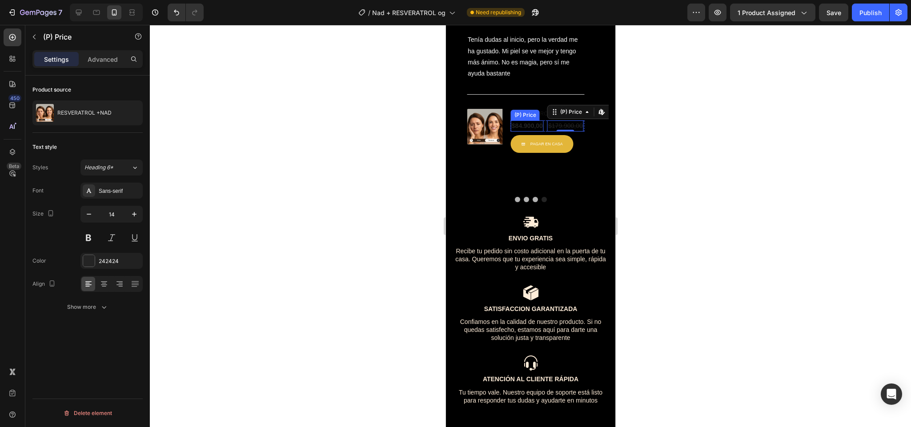
click at [535, 132] on div "$84.900,00" at bounding box center [526, 125] width 33 height 11
click at [92, 259] on div at bounding box center [89, 261] width 12 height 12
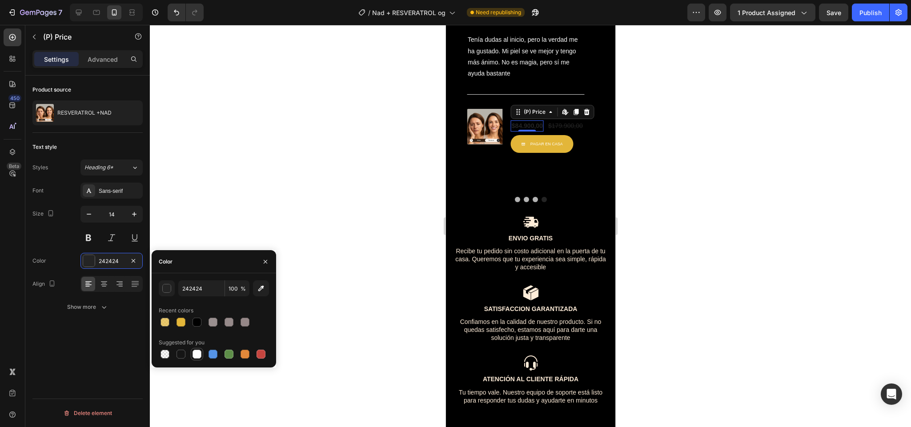
click at [200, 356] on div at bounding box center [196, 354] width 9 height 9
type input "FFFFFF"
click at [566, 132] on div "$179.900,00" at bounding box center [565, 125] width 36 height 11
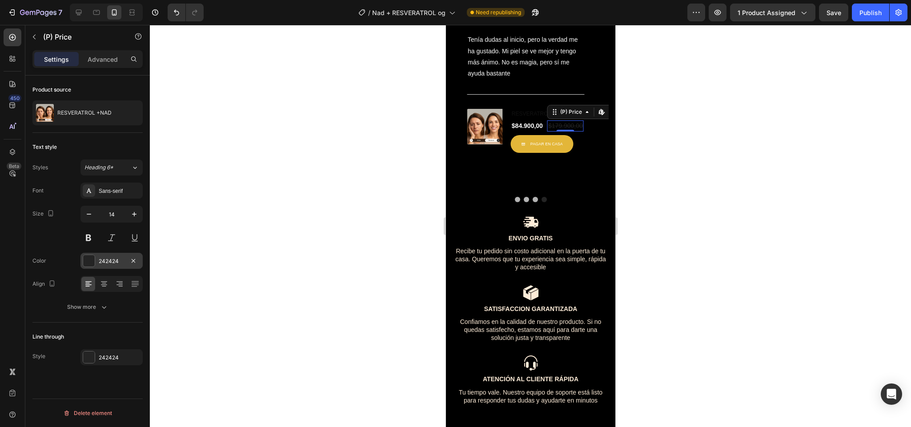
click at [87, 263] on div at bounding box center [89, 261] width 12 height 12
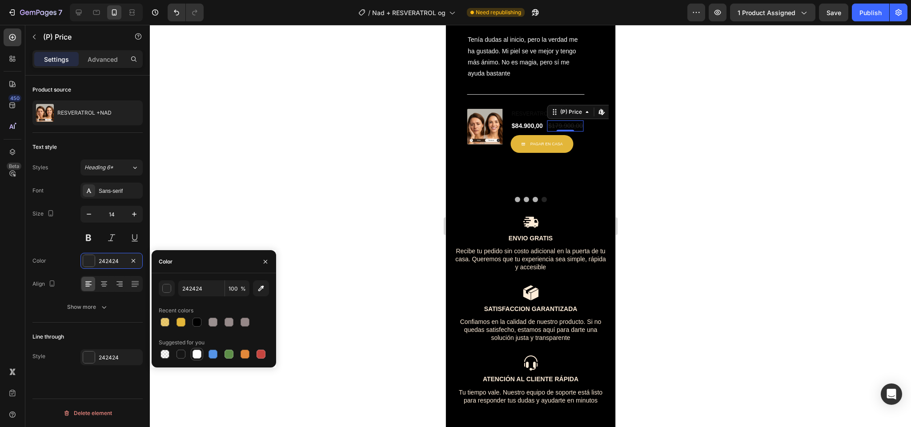
click at [195, 358] on div at bounding box center [196, 354] width 9 height 9
type input "FFFFFF"
click at [532, 202] on button "Dot" at bounding box center [534, 199] width 5 height 5
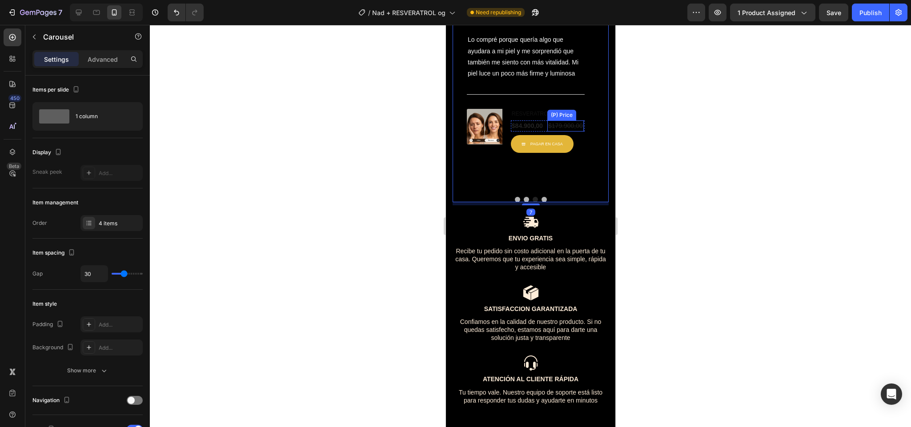
click at [555, 120] on div "(P) Price" at bounding box center [561, 115] width 29 height 11
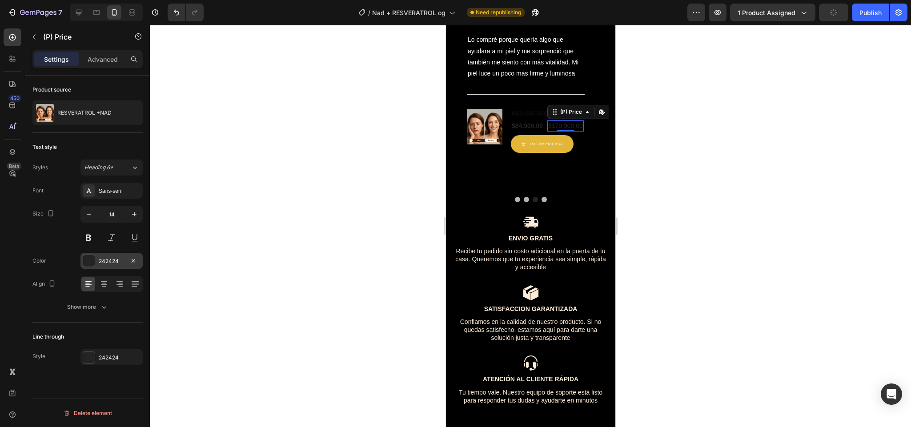
click at [93, 264] on div at bounding box center [89, 261] width 12 height 12
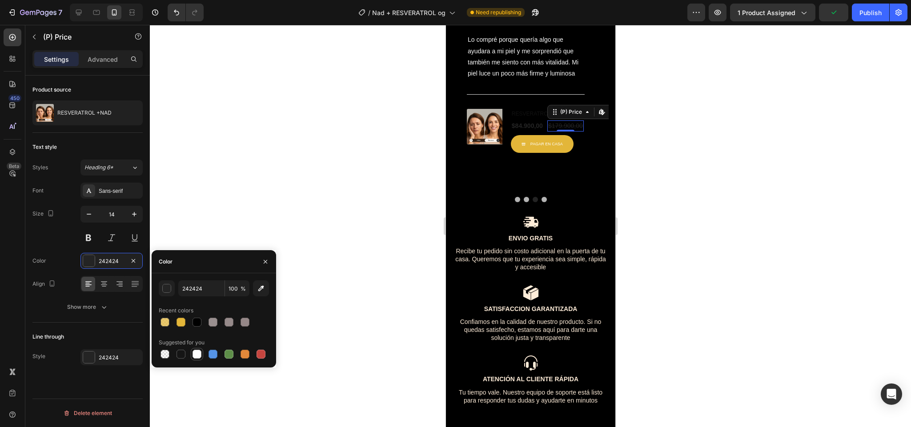
drag, startPoint x: 200, startPoint y: 355, endPoint x: 53, endPoint y: 213, distance: 204.9
click at [200, 355] on div at bounding box center [196, 354] width 9 height 9
type input "FFFFFF"
click at [515, 132] on div "$84.900,00" at bounding box center [526, 125] width 33 height 11
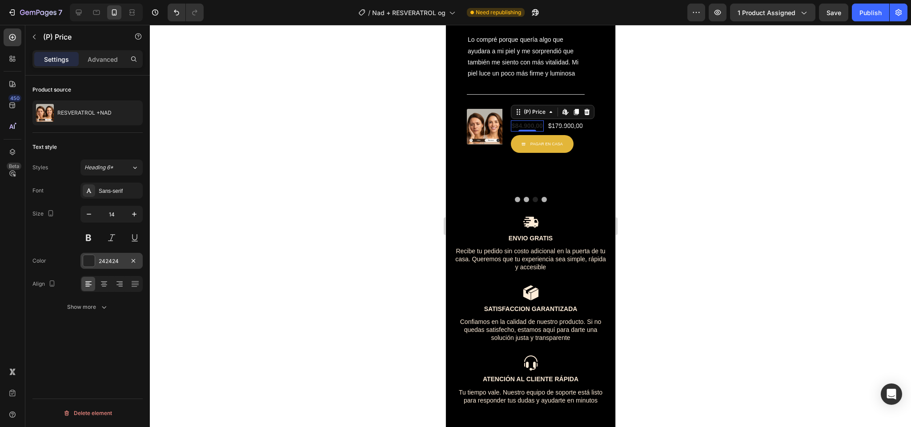
click at [84, 263] on div at bounding box center [89, 261] width 12 height 12
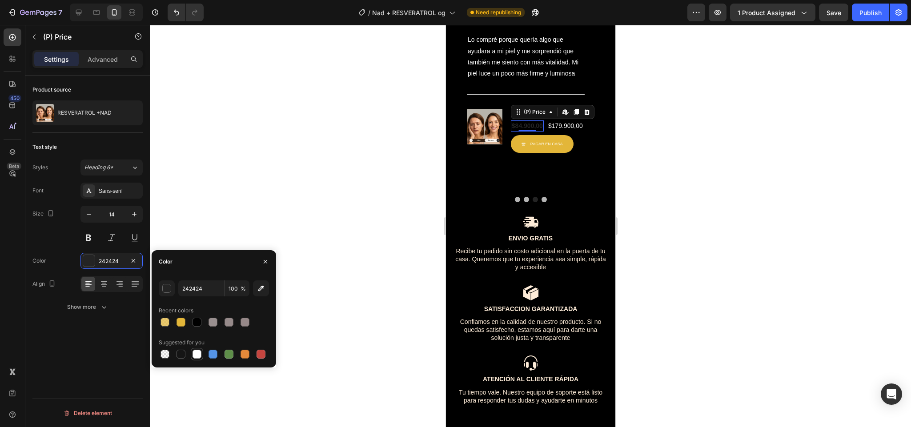
click at [192, 351] on div at bounding box center [197, 354] width 11 height 11
type input "FFFFFF"
click at [520, 202] on div at bounding box center [530, 199] width 156 height 5
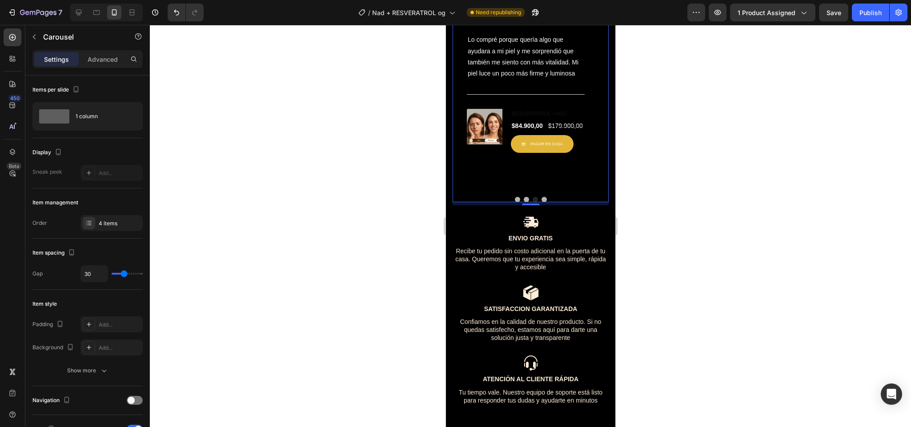
click at [523, 202] on button "Dot" at bounding box center [525, 199] width 5 height 5
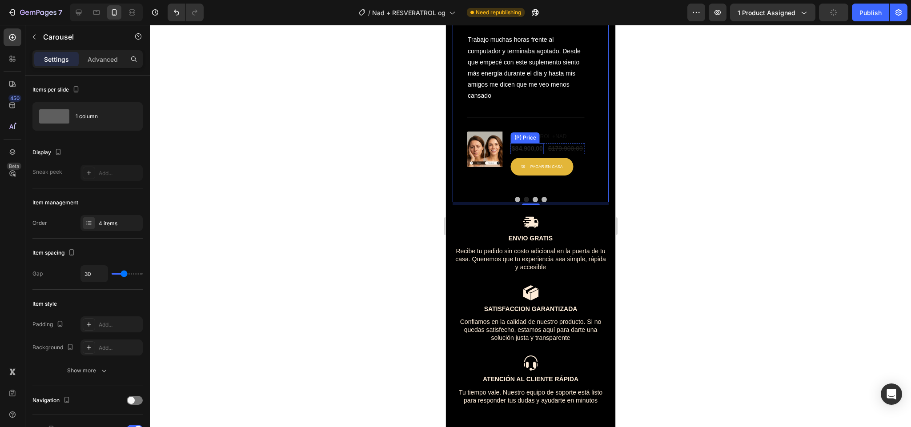
click at [542, 154] on div "$84.900,00" at bounding box center [526, 148] width 33 height 11
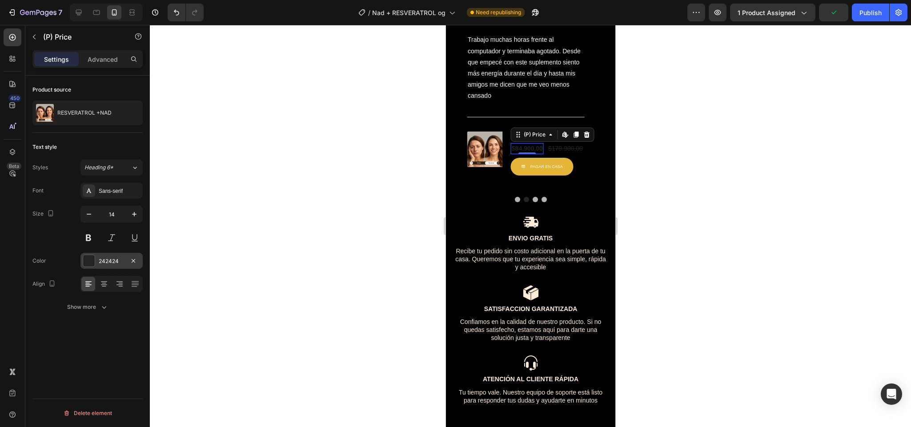
click at [86, 265] on div at bounding box center [89, 261] width 12 height 12
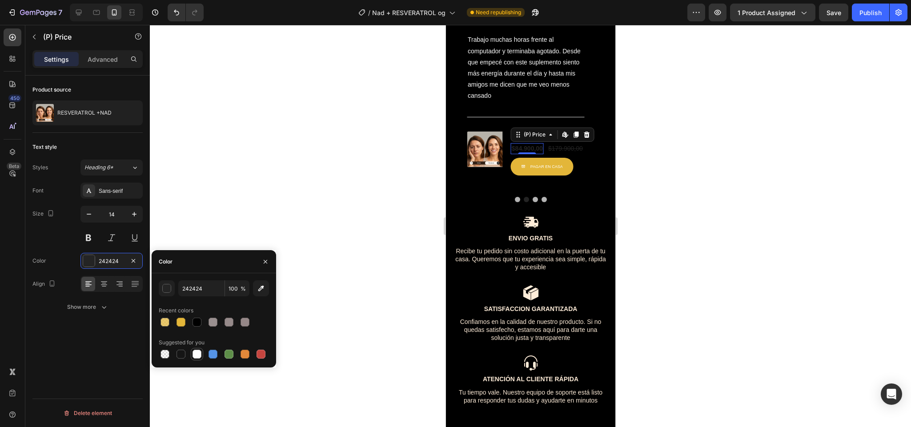
click at [196, 352] on div at bounding box center [196, 354] width 9 height 9
type input "FFFFFF"
click at [559, 154] on div "$179.900,00" at bounding box center [565, 148] width 36 height 11
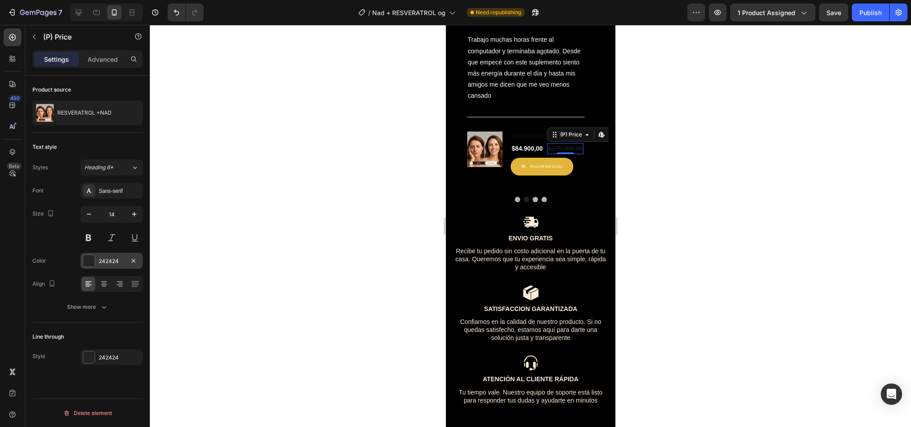
click at [91, 259] on div at bounding box center [89, 261] width 12 height 12
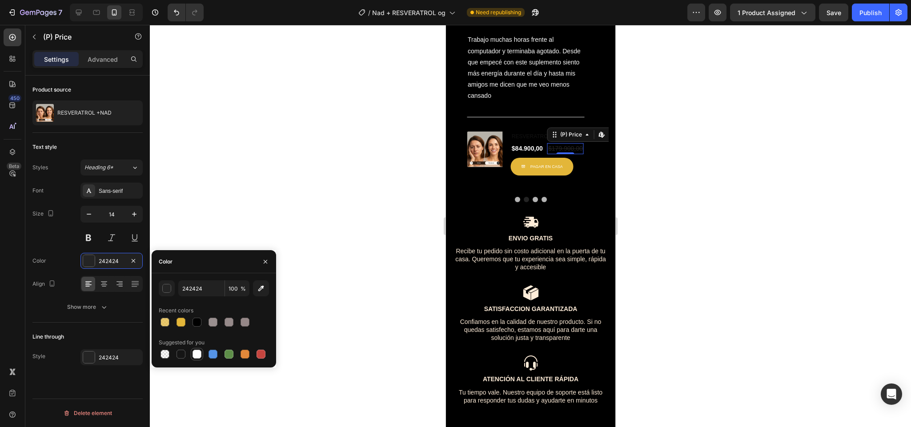
click at [196, 353] on div at bounding box center [196, 354] width 9 height 9
type input "FFFFFF"
click at [358, 292] on div at bounding box center [530, 226] width 761 height 402
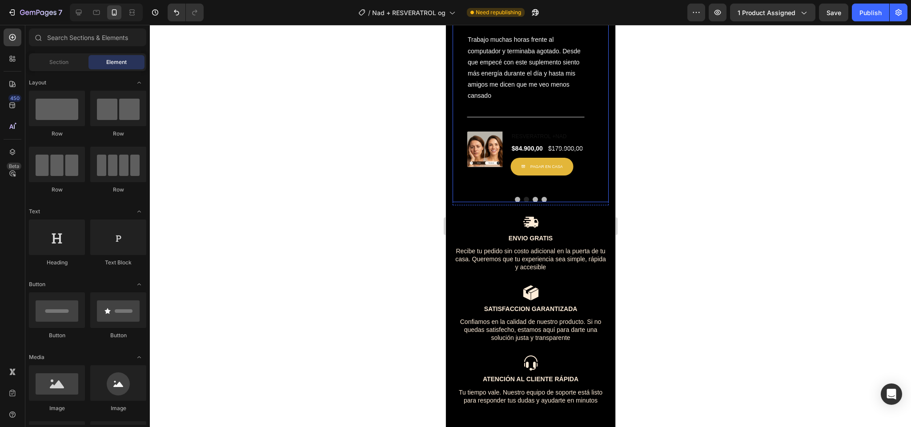
click at [514, 202] on button "Dot" at bounding box center [516, 199] width 5 height 5
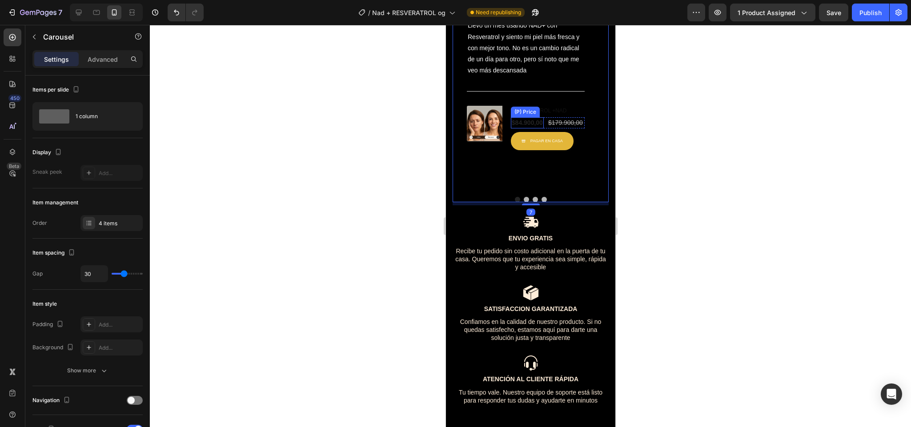
click at [529, 128] on div "$84.900,00" at bounding box center [526, 122] width 33 height 11
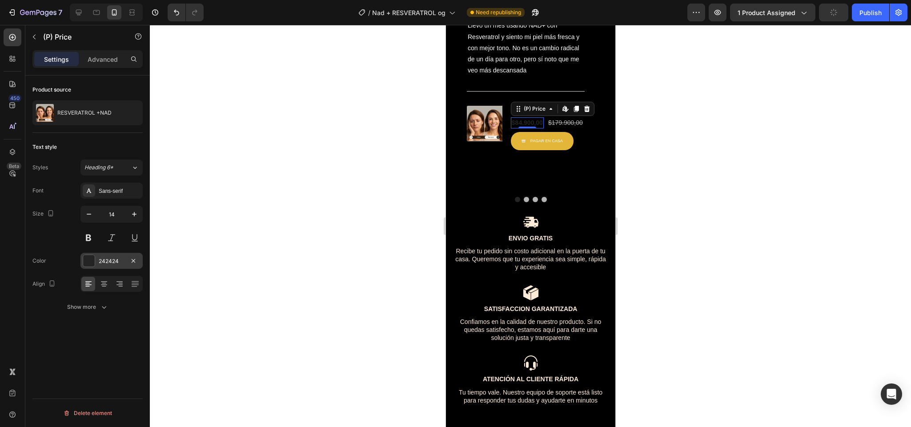
click at [100, 256] on div "242424" at bounding box center [111, 261] width 62 height 16
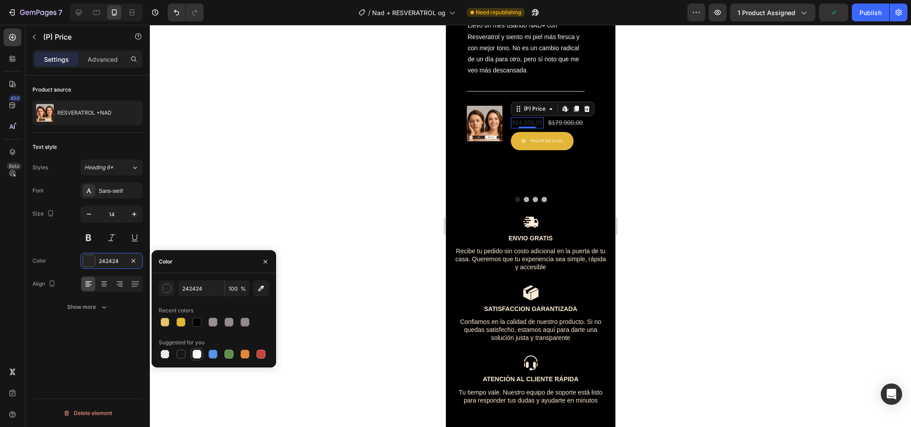
drag, startPoint x: 192, startPoint y: 354, endPoint x: 35, endPoint y: 194, distance: 224.1
click at [192, 354] on div at bounding box center [196, 354] width 9 height 9
type input "FFFFFF"
click at [571, 128] on div "$179.900,00" at bounding box center [565, 122] width 36 height 11
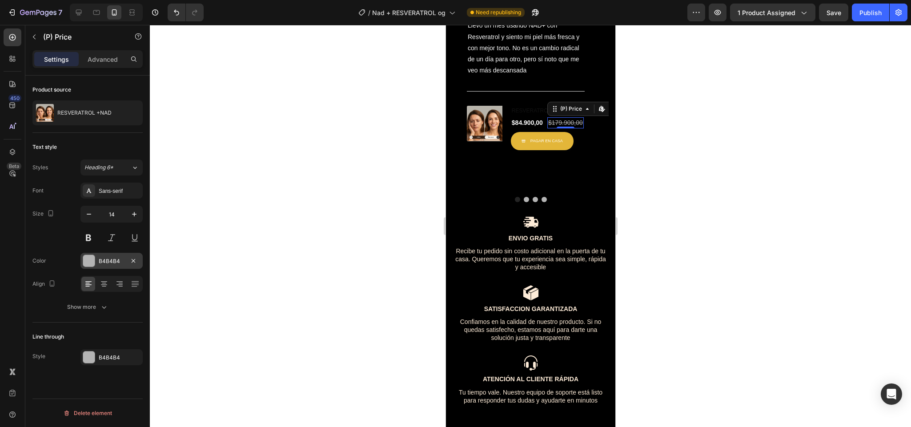
click at [106, 267] on div "B4B4B4" at bounding box center [111, 261] width 62 height 16
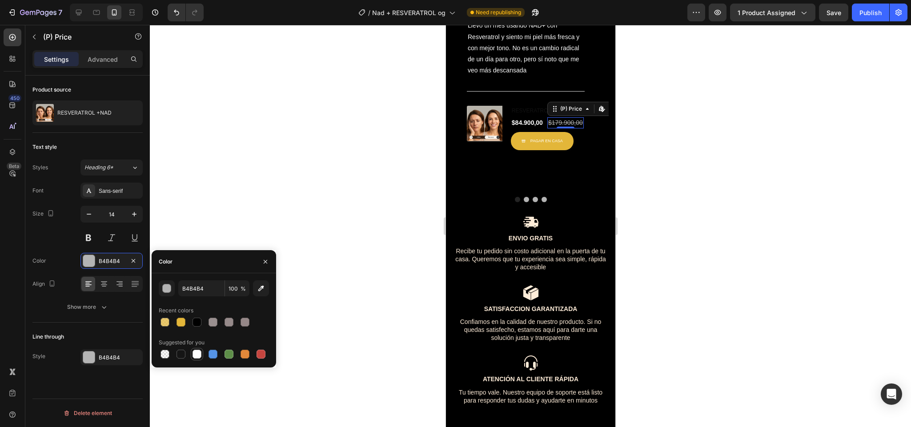
click at [192, 353] on div at bounding box center [197, 354] width 11 height 11
type input "FFFFFF"
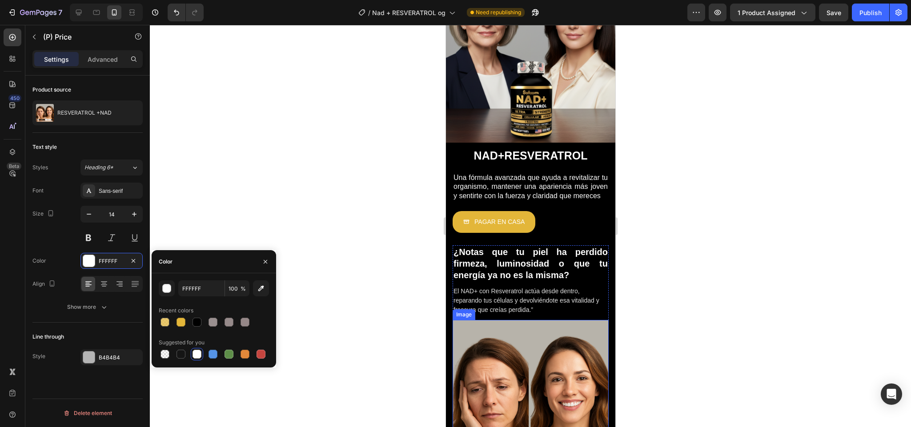
scroll to position [0, 0]
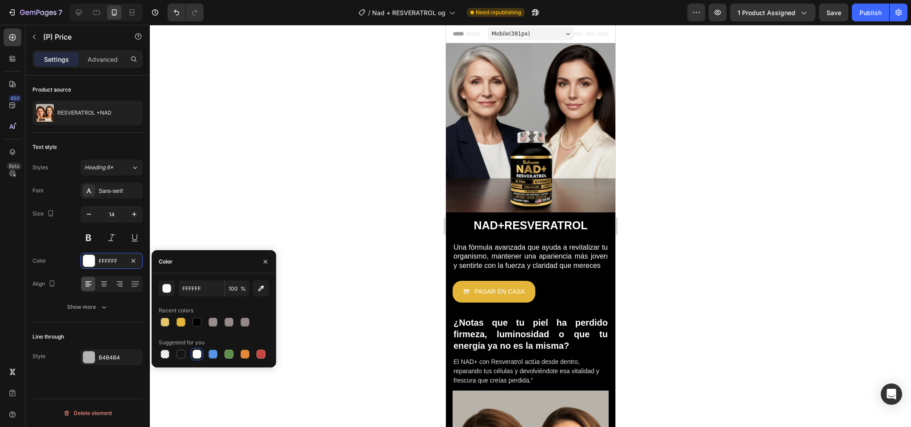
click at [668, 90] on div at bounding box center [530, 226] width 761 height 402
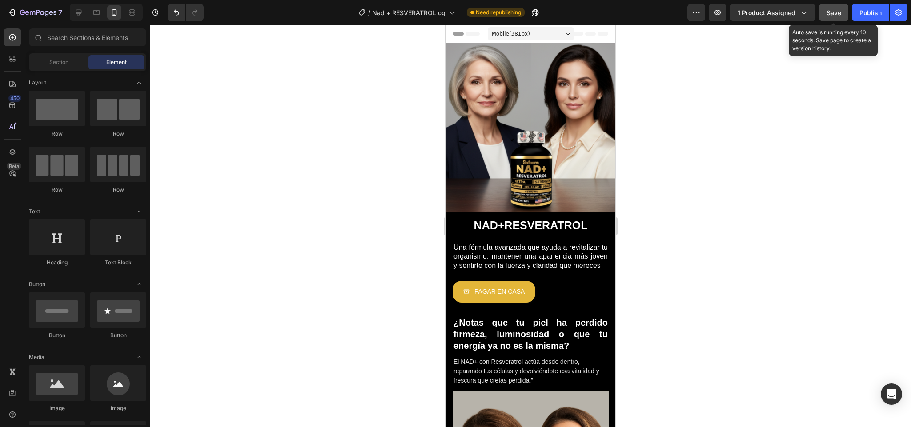
click at [839, 16] on div "Save" at bounding box center [833, 12] width 15 height 9
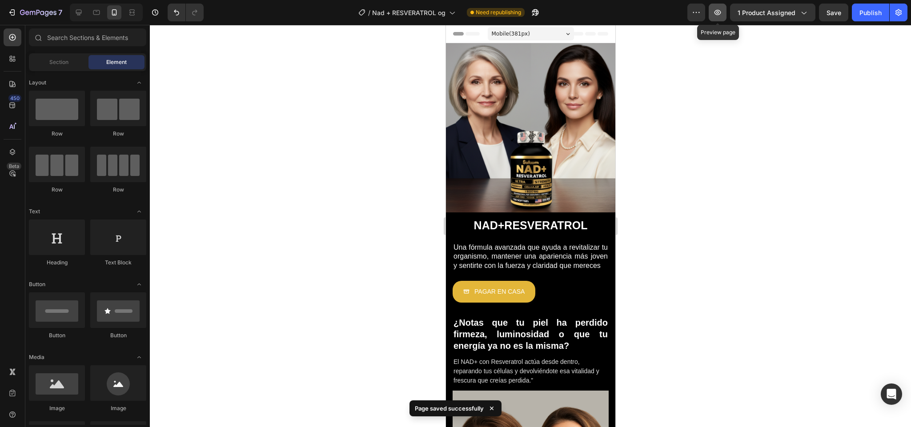
click at [722, 10] on icon "button" at bounding box center [717, 12] width 9 height 9
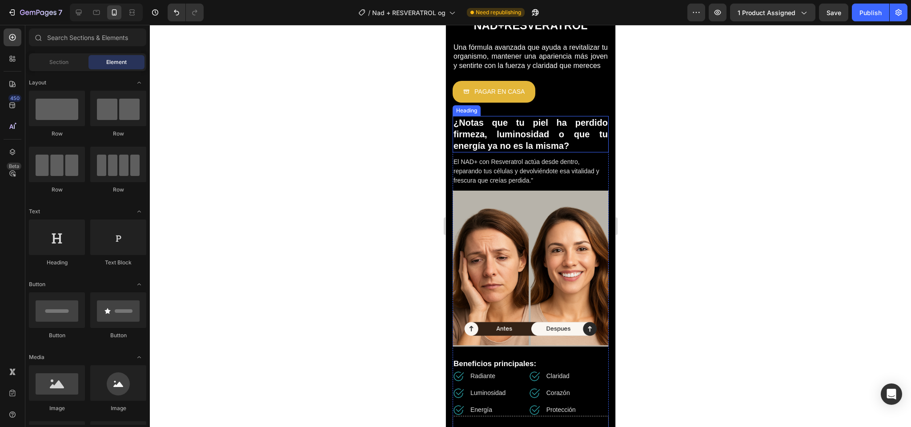
scroll to position [280, 0]
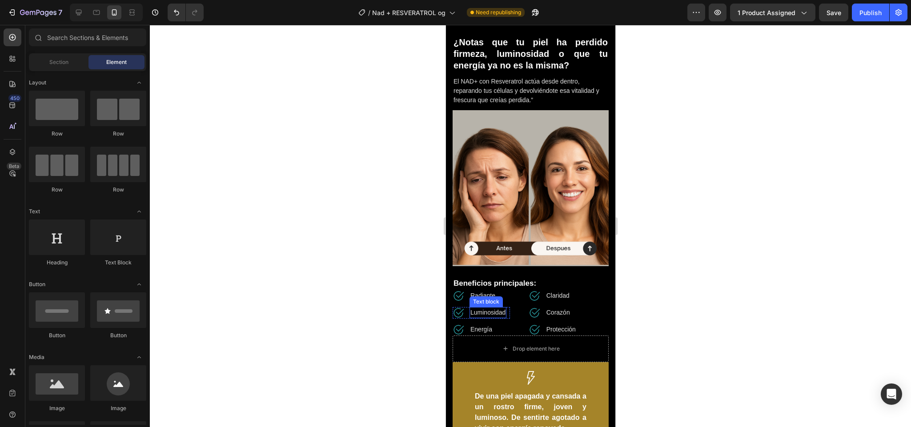
click at [489, 309] on p "Luminosidad" at bounding box center [487, 312] width 35 height 9
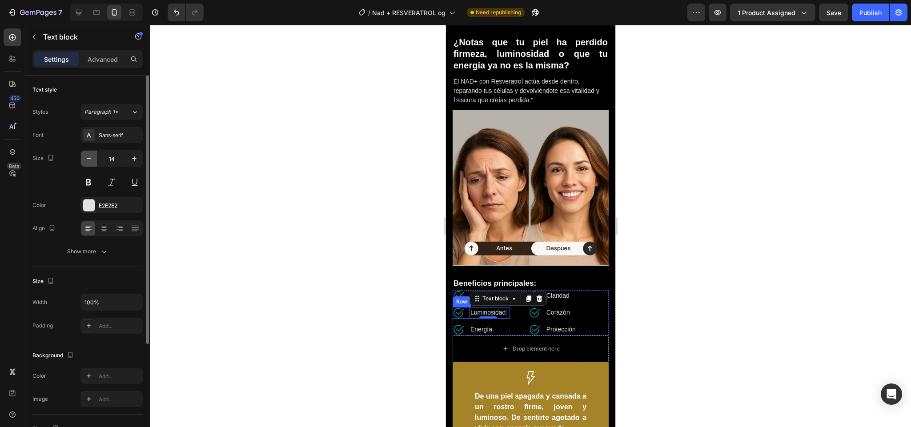
click at [90, 160] on icon "button" at bounding box center [88, 158] width 9 height 9
type input "13"
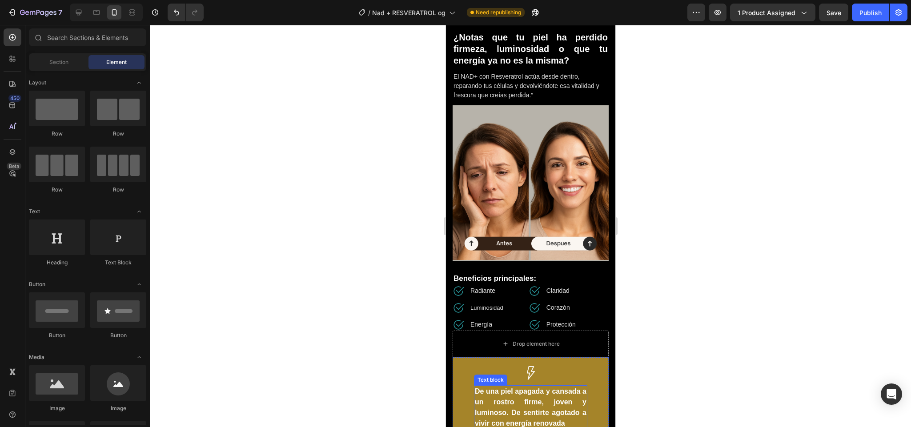
scroll to position [232, 0]
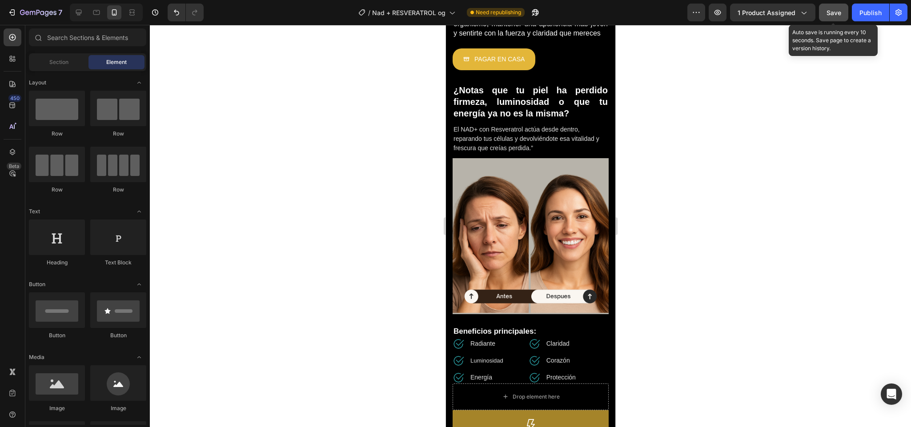
click at [824, 5] on button "Save" at bounding box center [833, 13] width 29 height 18
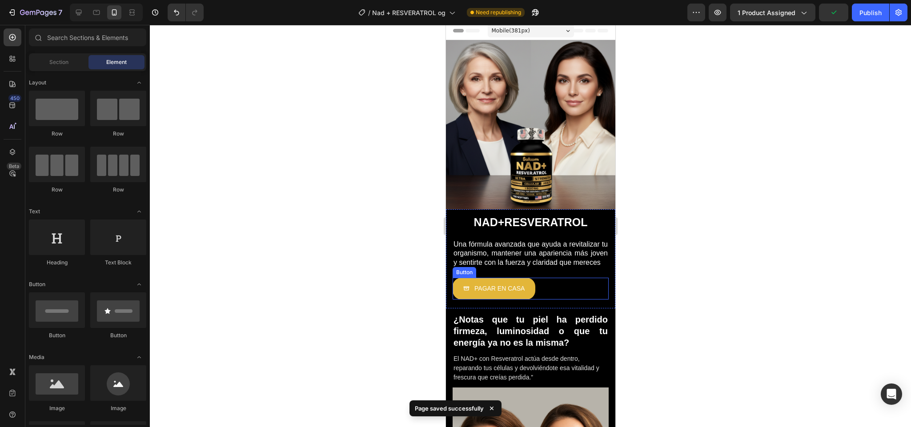
scroll to position [0, 0]
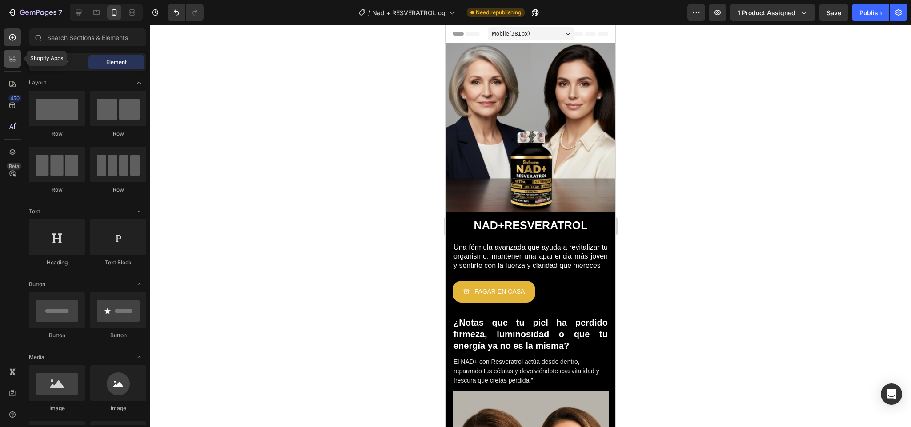
click at [14, 61] on icon at bounding box center [12, 58] width 9 height 9
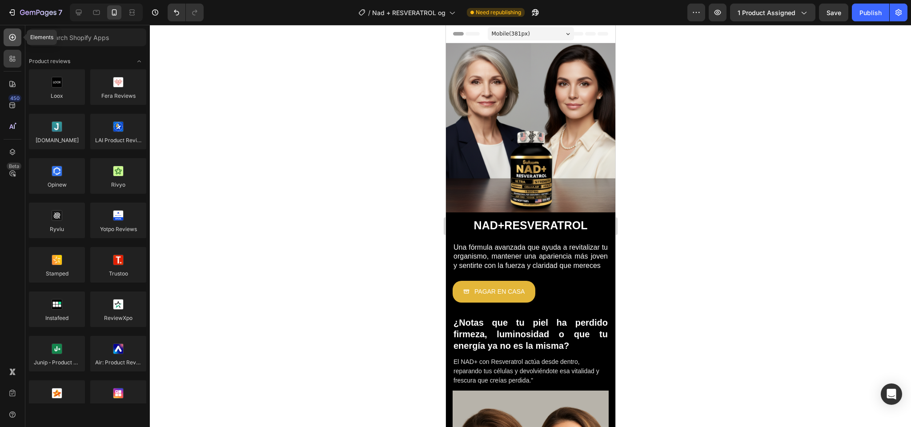
click at [11, 40] on div at bounding box center [13, 37] width 18 height 18
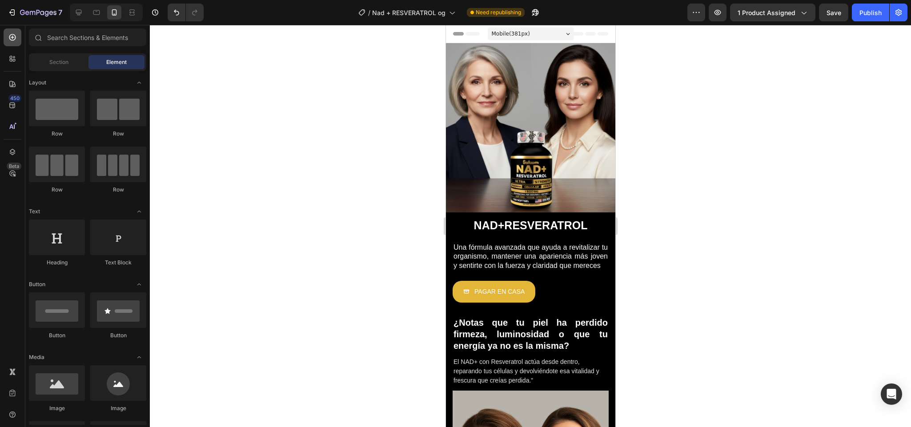
click at [11, 40] on icon at bounding box center [12, 37] width 9 height 9
click at [49, 60] on span "Section" at bounding box center [58, 62] width 19 height 8
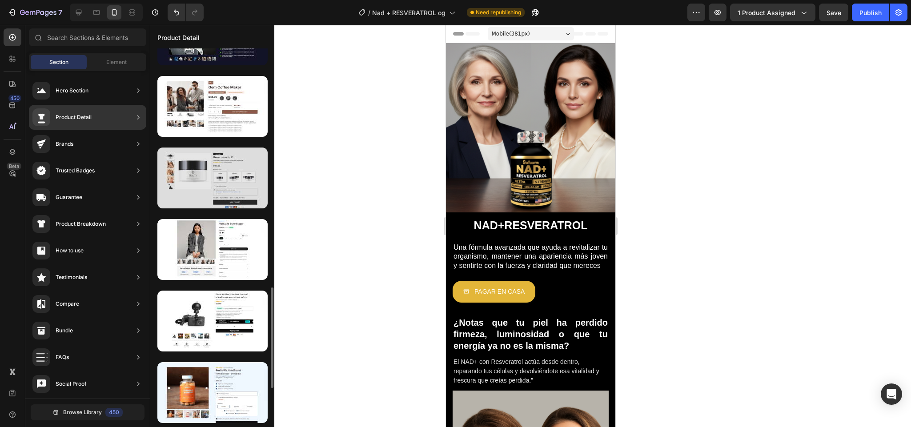
scroll to position [906, 0]
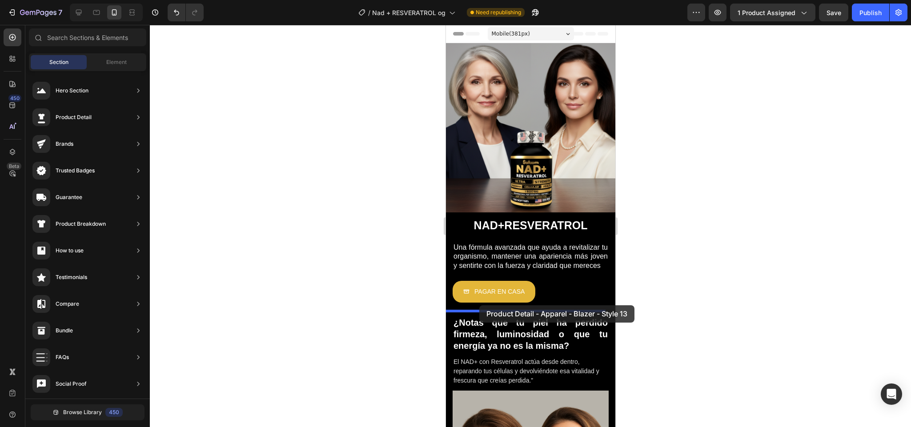
drag, startPoint x: 676, startPoint y: 277, endPoint x: 479, endPoint y: 305, distance: 198.9
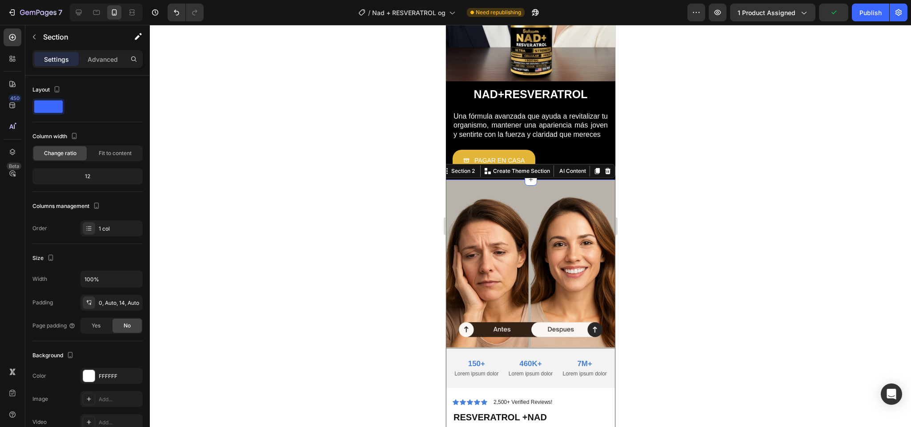
scroll to position [131, 0]
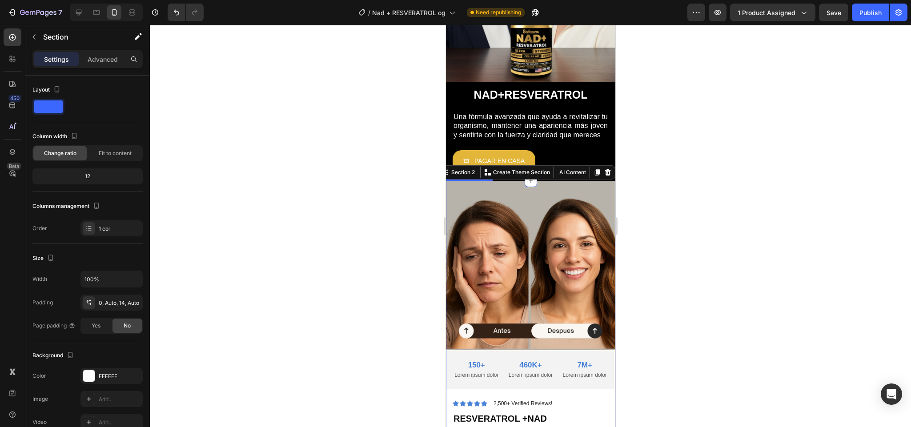
click at [550, 244] on img at bounding box center [529, 265] width 169 height 169
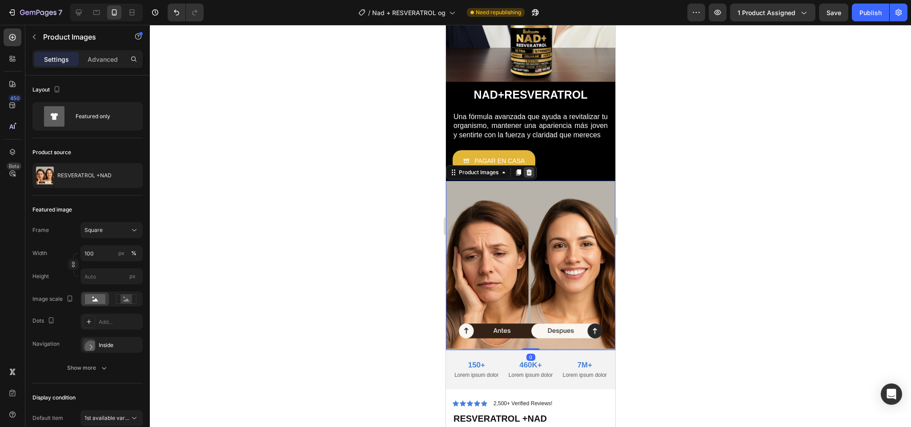
click at [531, 169] on icon at bounding box center [528, 172] width 7 height 7
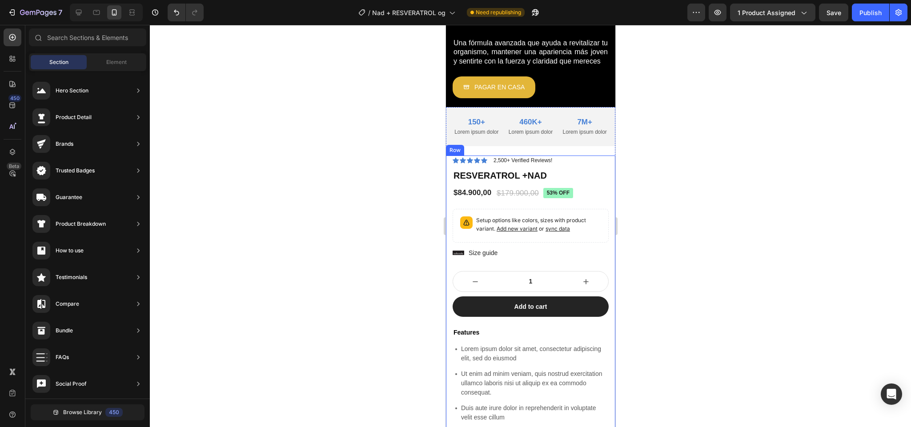
scroll to position [216, 0]
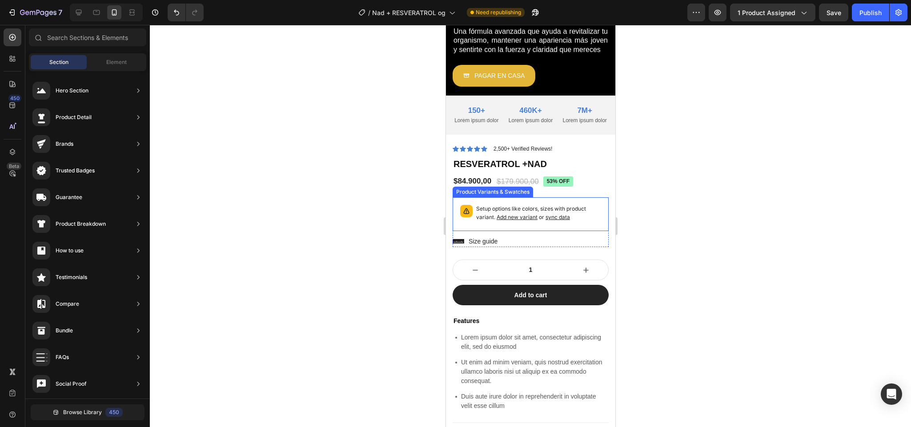
click at [516, 220] on span "Add new variant" at bounding box center [516, 217] width 41 height 7
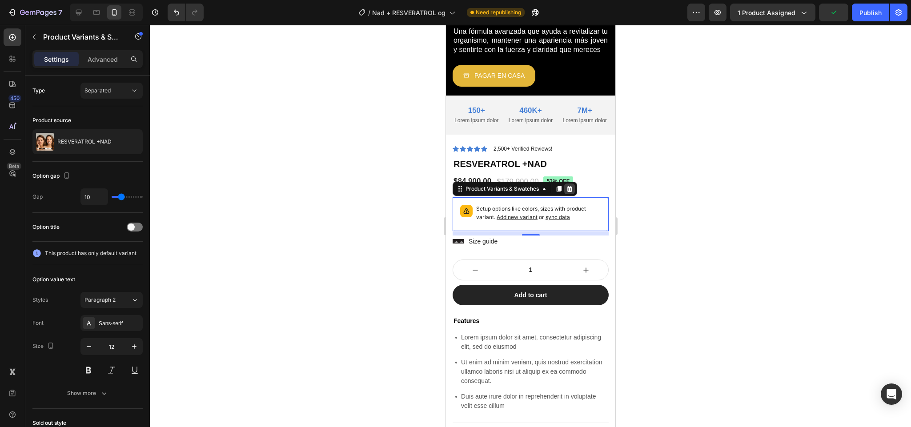
click at [570, 192] on icon at bounding box center [569, 189] width 6 height 6
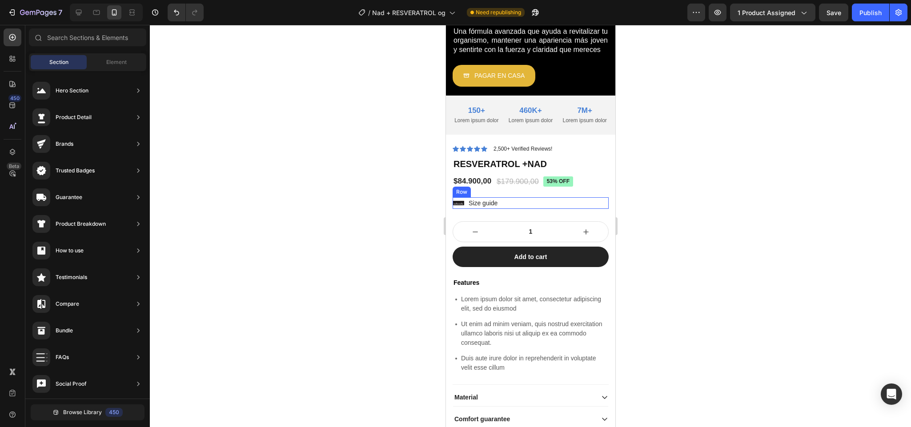
click at [514, 209] on div "Icon Size guide Text Block Row" at bounding box center [530, 203] width 156 height 12
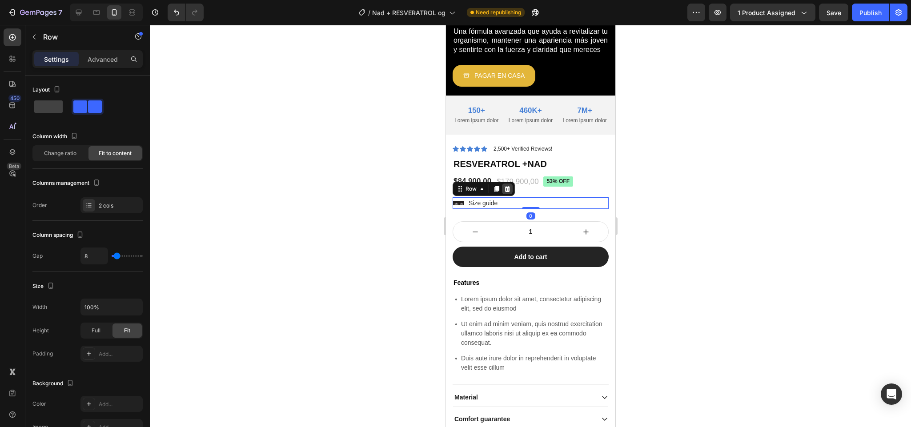
click at [507, 192] on icon at bounding box center [507, 189] width 6 height 6
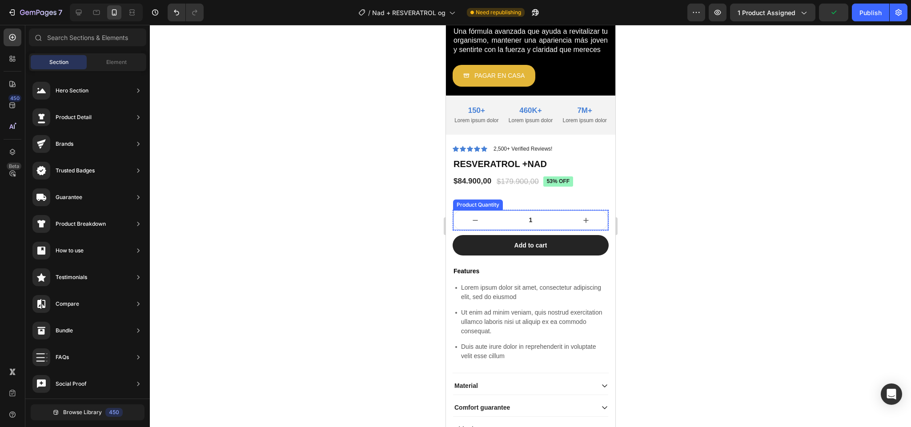
click at [581, 225] on icon "increment" at bounding box center [585, 220] width 9 height 9
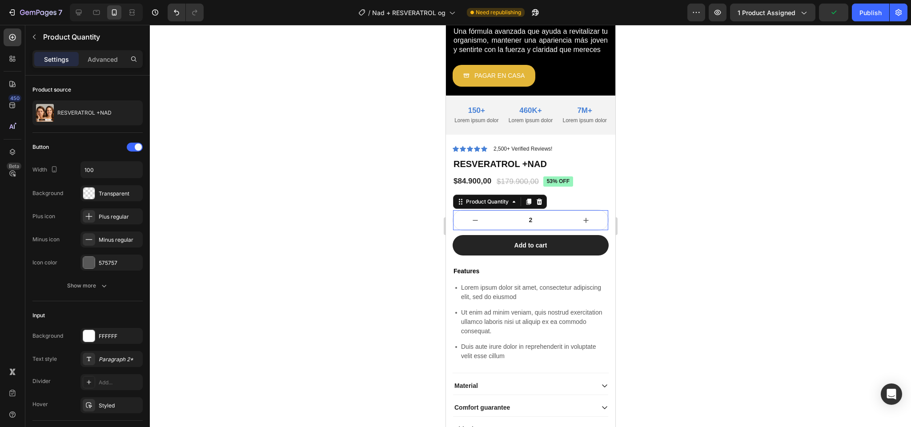
click at [581, 225] on icon "increment" at bounding box center [585, 220] width 9 height 9
click at [471, 223] on icon "decrement" at bounding box center [474, 220] width 9 height 9
click at [471, 225] on icon "decrement" at bounding box center [474, 220] width 9 height 9
type input "1"
click at [471, 225] on icon "decrement" at bounding box center [474, 220] width 9 height 9
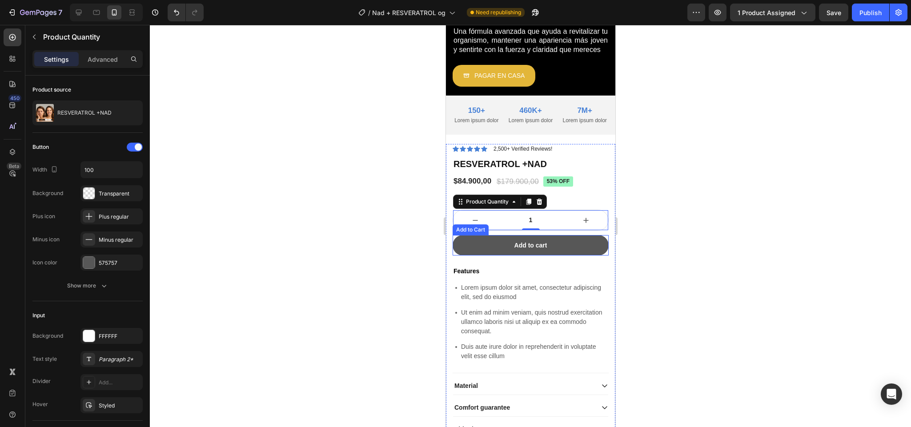
click at [498, 248] on button "Add to cart" at bounding box center [530, 245] width 156 height 20
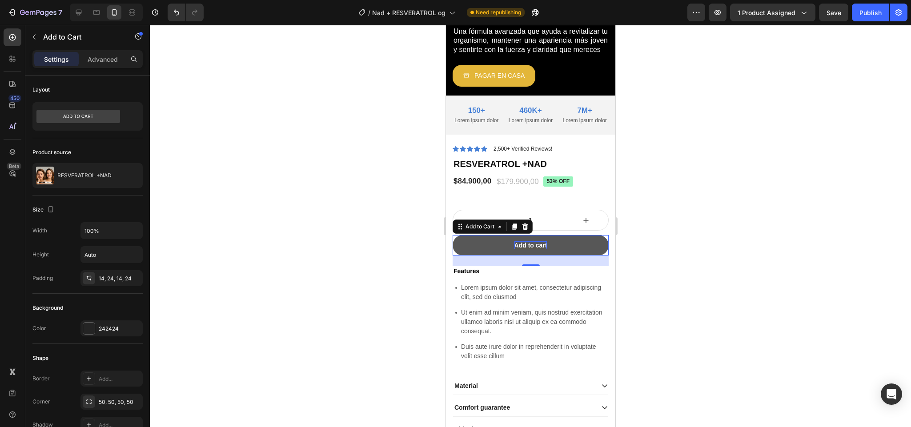
click at [531, 249] on div "Add to cart" at bounding box center [530, 245] width 33 height 8
click at [531, 249] on p "Add to cart" at bounding box center [530, 245] width 33 height 8
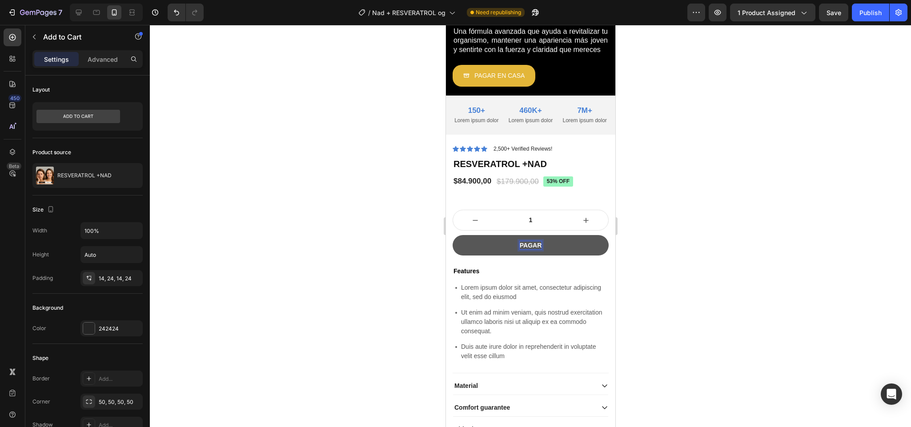
click at [452, 235] on button "PAGAR" at bounding box center [530, 245] width 156 height 20
click at [452, 235] on button "PAGAR EN" at bounding box center [530, 245] width 156 height 20
click at [582, 239] on div "Icon Icon Icon Icon Icon Icon List 2,500+ Verified Reviews! Text Block Row RESV…" at bounding box center [530, 302] width 156 height 317
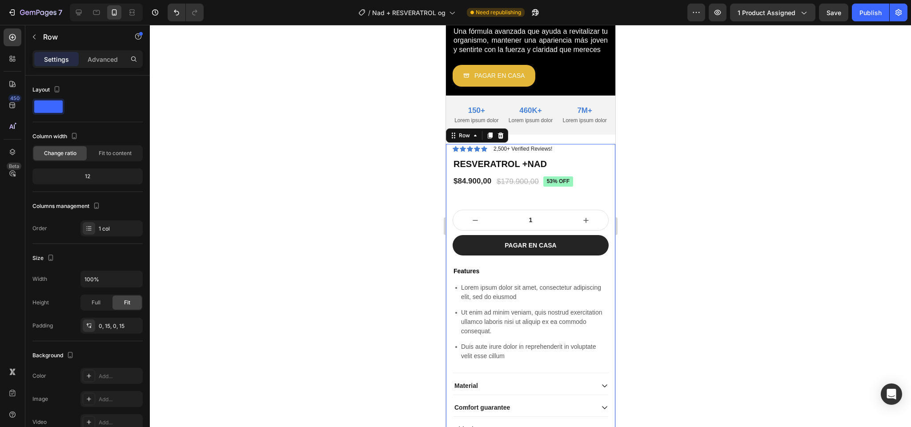
click at [648, 243] on div at bounding box center [530, 226] width 761 height 402
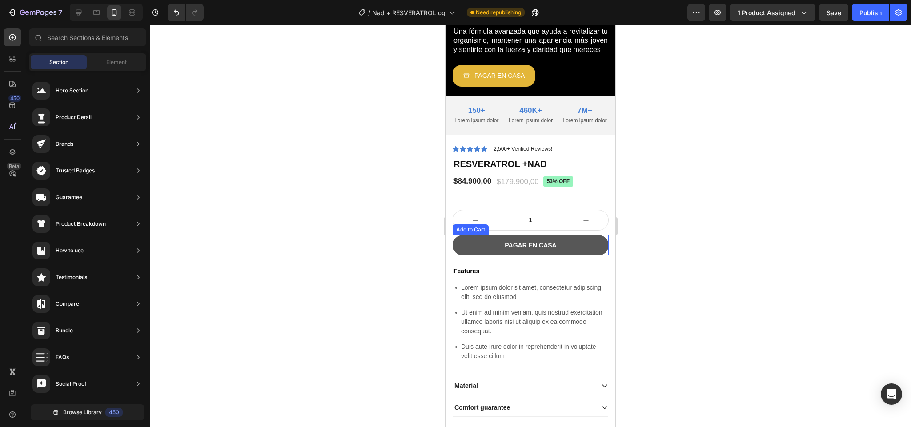
click at [573, 256] on button "PAGAR EN CASA" at bounding box center [530, 245] width 156 height 20
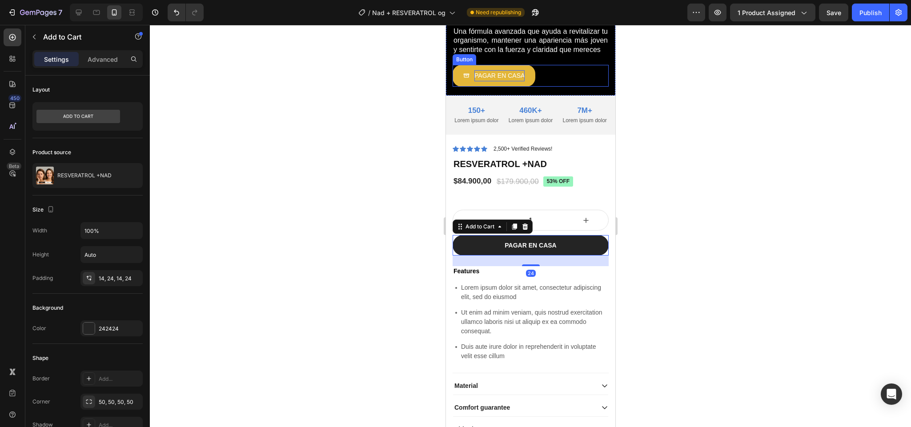
click at [505, 70] on p "PAGAR EN CASA" at bounding box center [499, 75] width 50 height 11
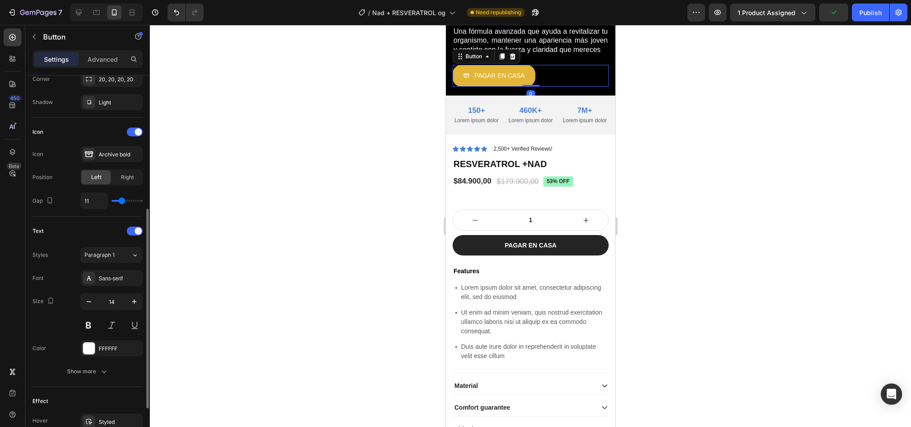
scroll to position [334, 0]
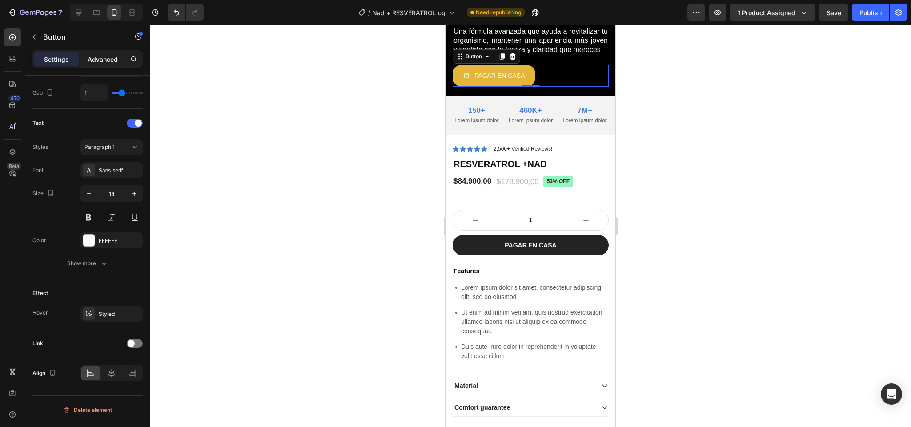
click at [106, 61] on p "Advanced" at bounding box center [103, 59] width 30 height 9
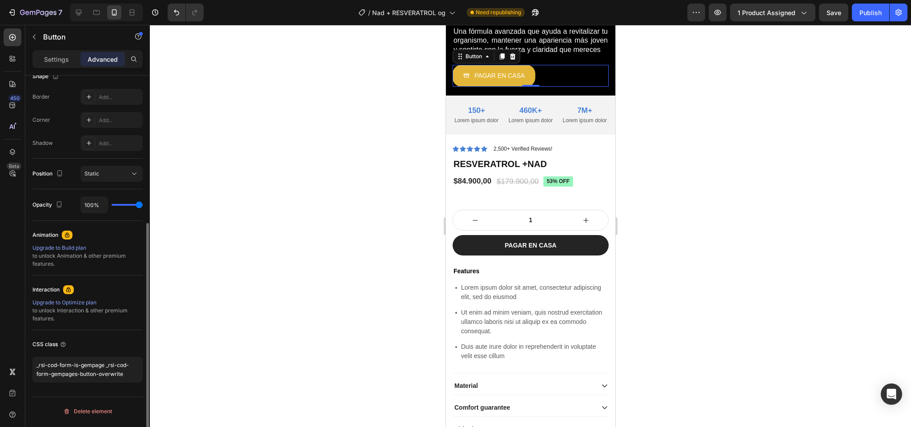
scroll to position [242, 0]
click at [95, 376] on textarea "_rsi-cod-form-is-gempage _rsi-cod-form-gempages-button-overwrite" at bounding box center [87, 370] width 110 height 26
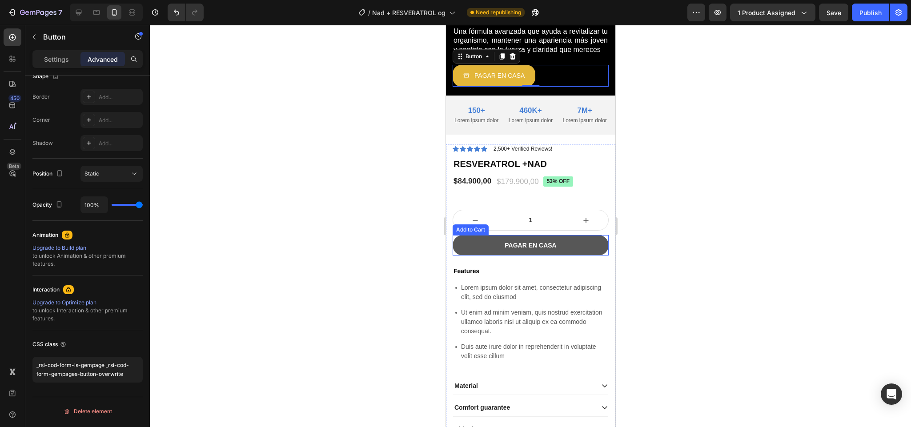
click at [466, 253] on button "PAGAR EN CASA" at bounding box center [530, 245] width 156 height 20
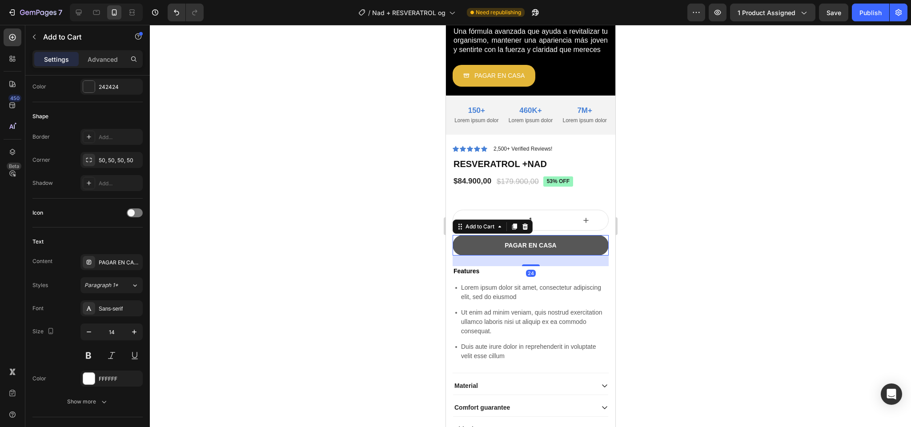
scroll to position [0, 0]
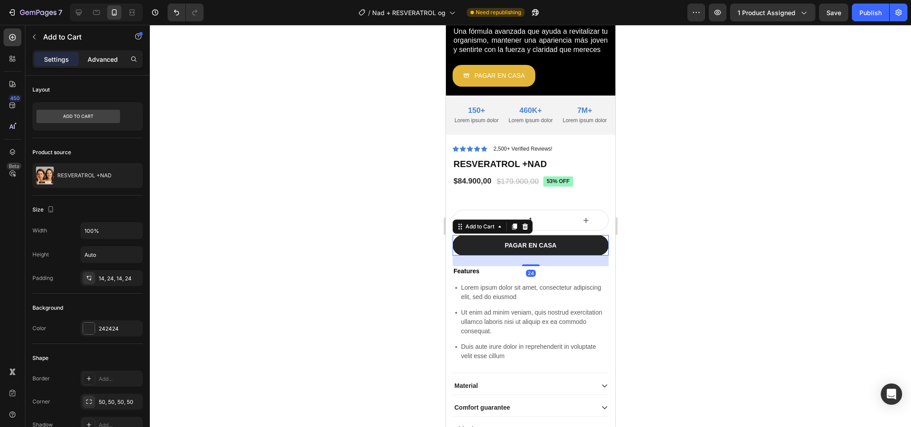
click at [104, 63] on p "Advanced" at bounding box center [103, 59] width 30 height 9
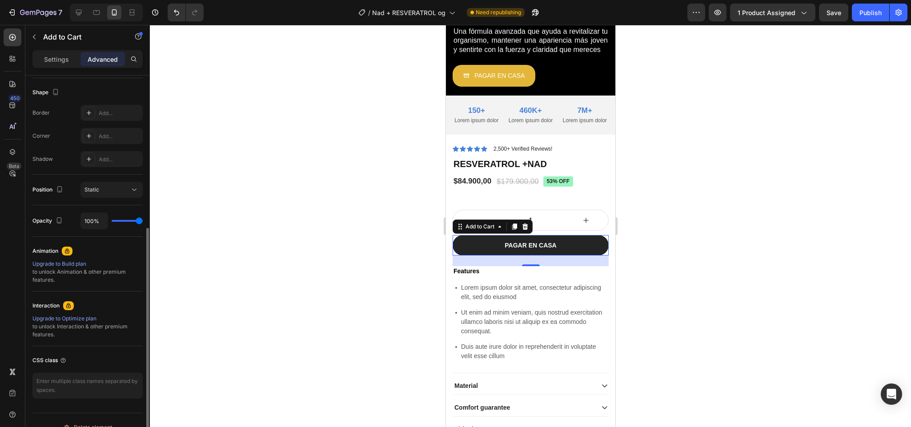
scroll to position [242, 0]
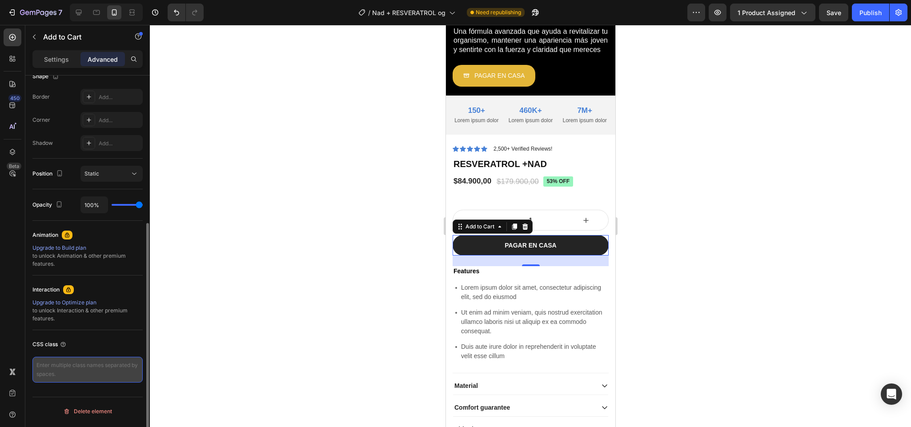
click at [86, 377] on textarea at bounding box center [87, 370] width 110 height 26
paste textarea "_rsi-cod-form-is-gempage _rsi-cod-form-gempages-button-overwrite"
type textarea "_rsi-cod-form-is-gempage _rsi-cod-form-gempages-button-overwrite"
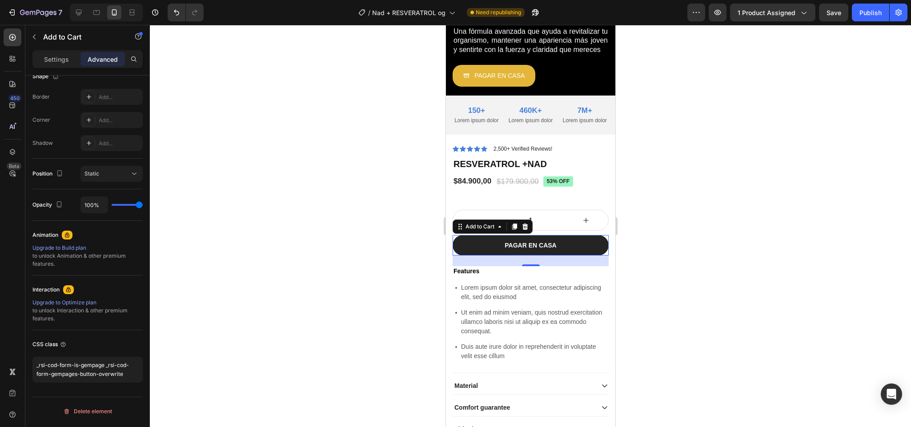
click at [699, 232] on div at bounding box center [530, 226] width 761 height 402
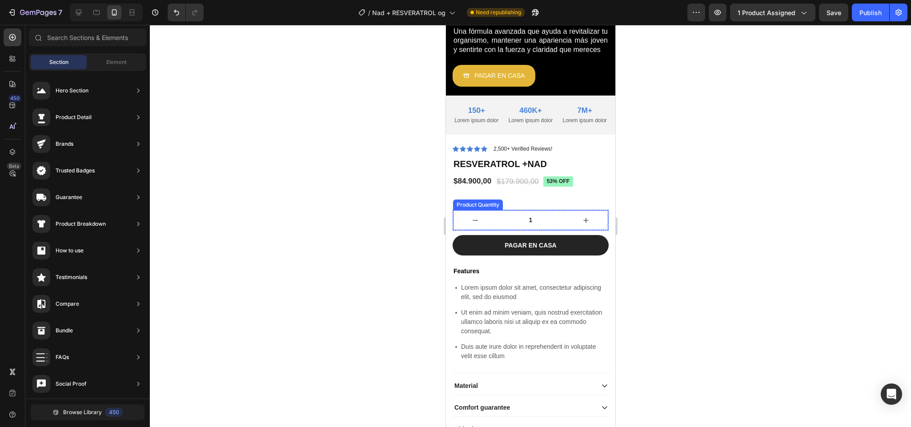
click at [581, 225] on icon "increment" at bounding box center [585, 220] width 9 height 9
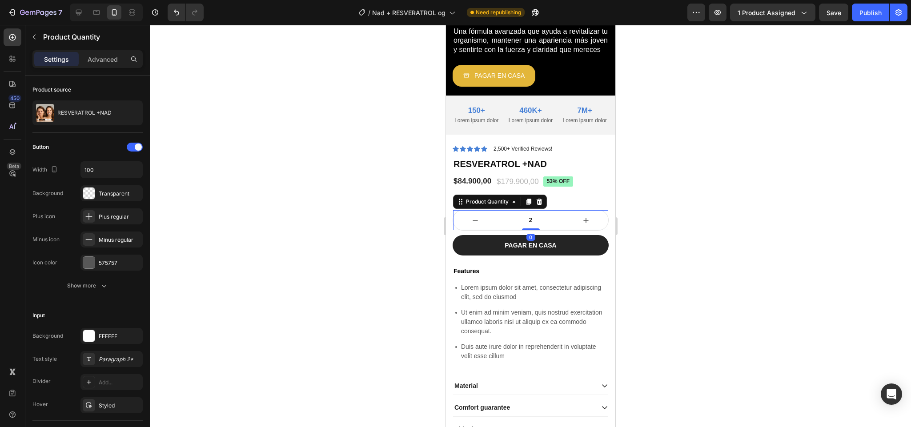
click at [474, 220] on icon "decrement" at bounding box center [474, 220] width 4 height 0
type input "1"
click at [835, 15] on span "Save" at bounding box center [833, 13] width 15 height 8
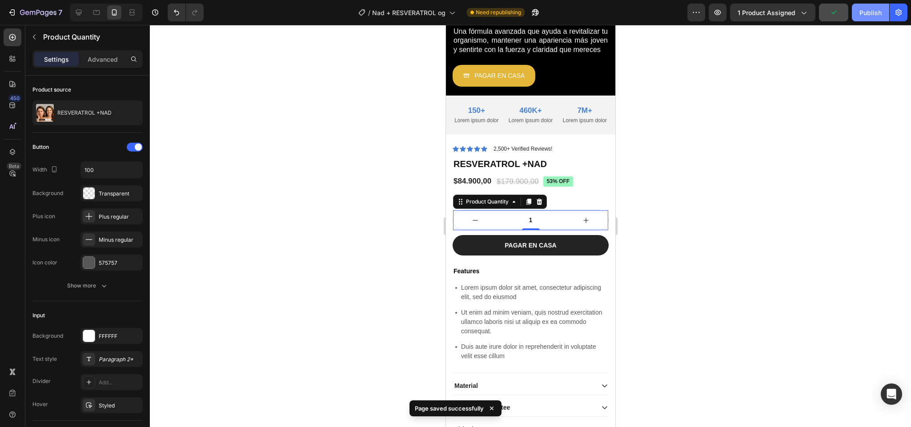
click at [873, 10] on div "Publish" at bounding box center [870, 12] width 22 height 9
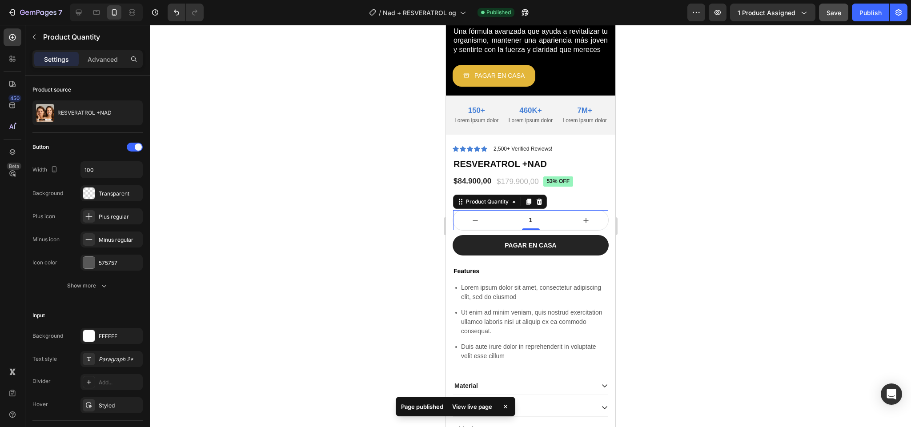
click at [466, 405] on div "View live page" at bounding box center [472, 406] width 51 height 12
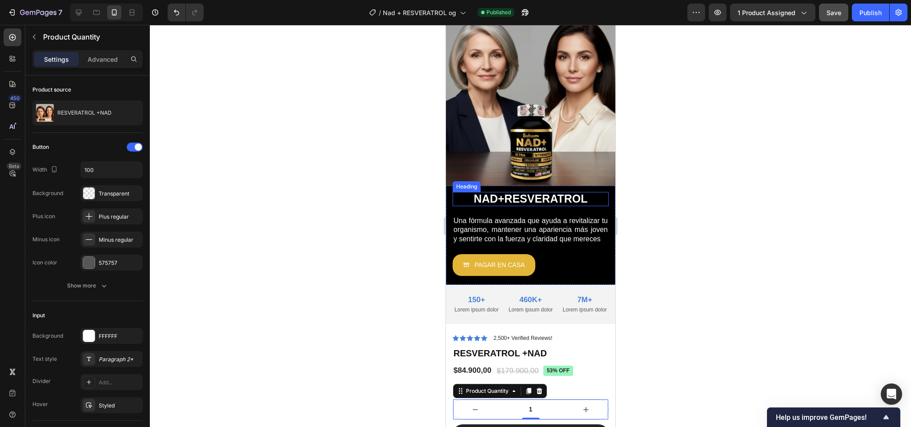
scroll to position [0, 0]
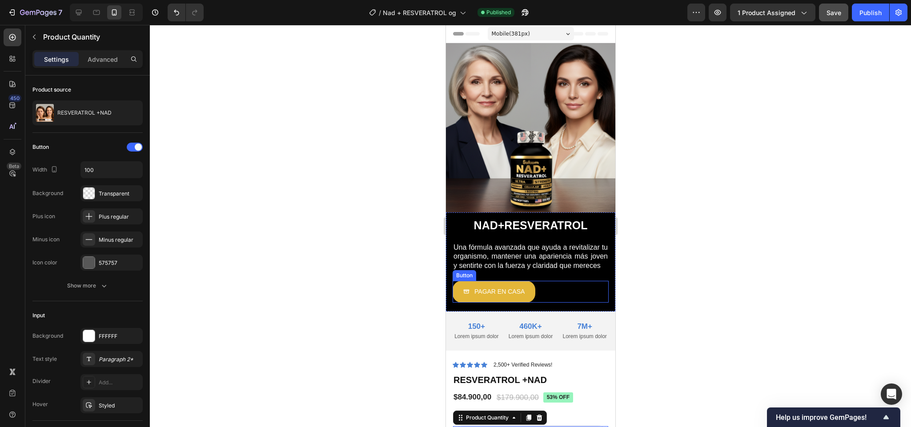
click at [545, 287] on div "PAGAR EN CASA Button" at bounding box center [530, 292] width 156 height 22
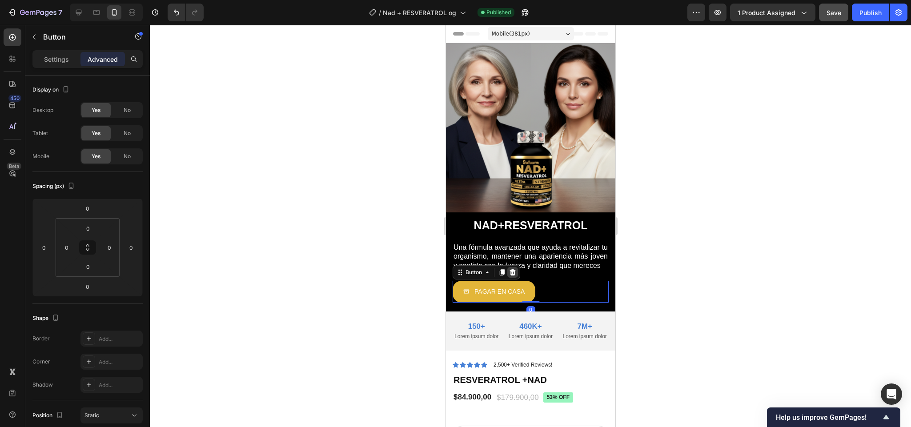
click at [511, 272] on icon at bounding box center [511, 272] width 7 height 7
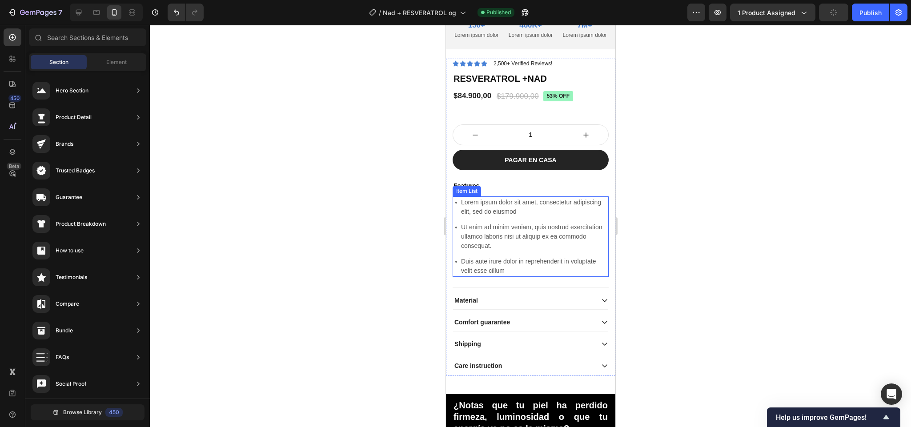
scroll to position [300, 0]
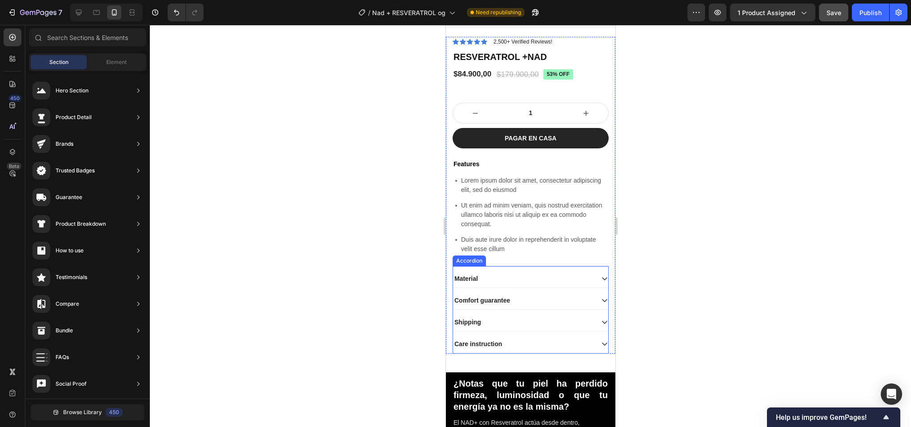
click at [537, 276] on div "Material Comfort guarantee Shipping Care instruction Accordion" at bounding box center [530, 310] width 156 height 88
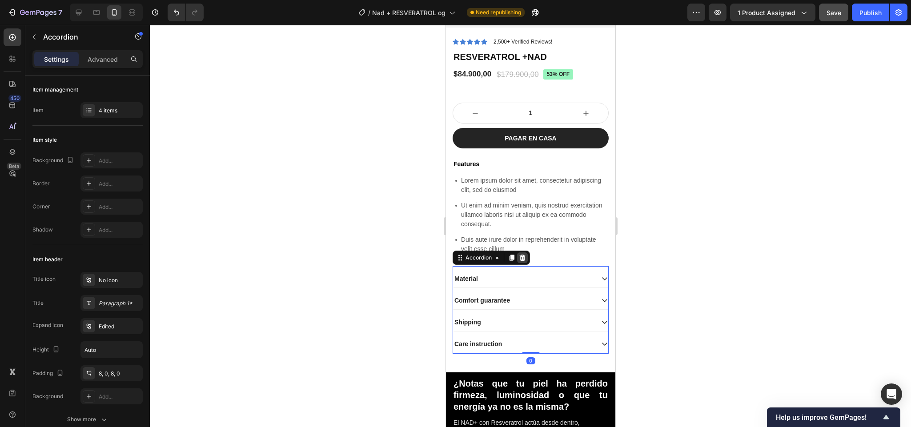
click at [525, 261] on icon at bounding box center [521, 257] width 7 height 7
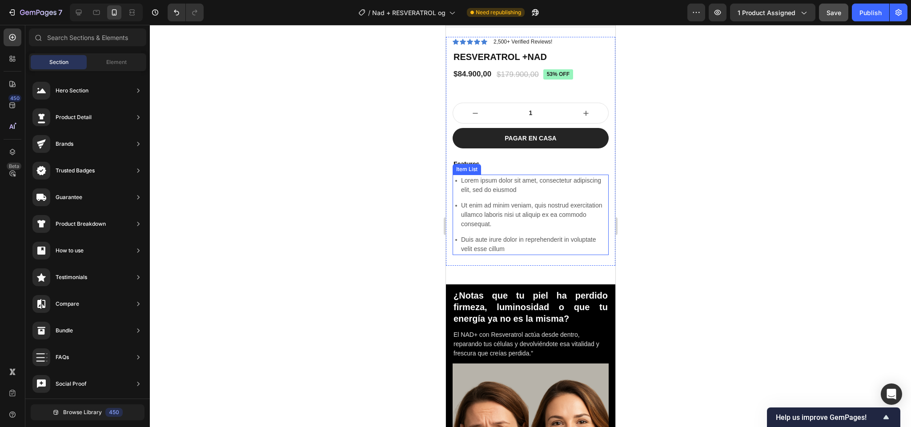
click at [570, 182] on div "Lorem ipsum dolor sit amet, consectetur adipiscing elit, sed do eiusmod" at bounding box center [533, 185] width 149 height 21
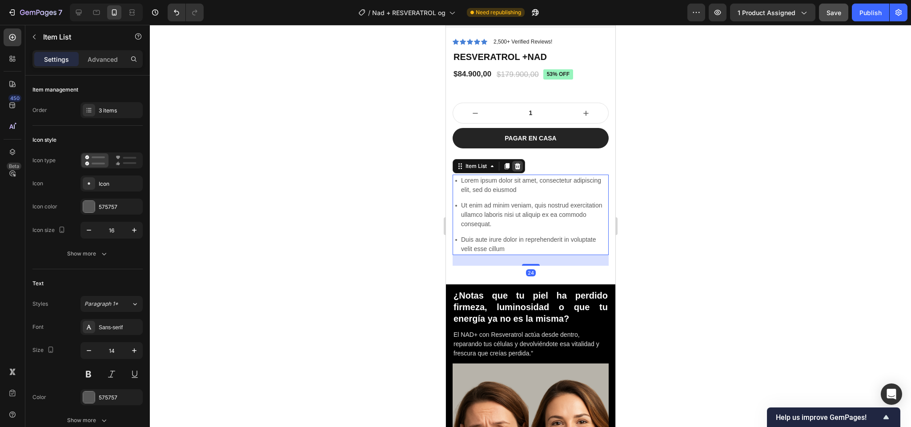
click at [519, 170] on icon at bounding box center [516, 166] width 7 height 7
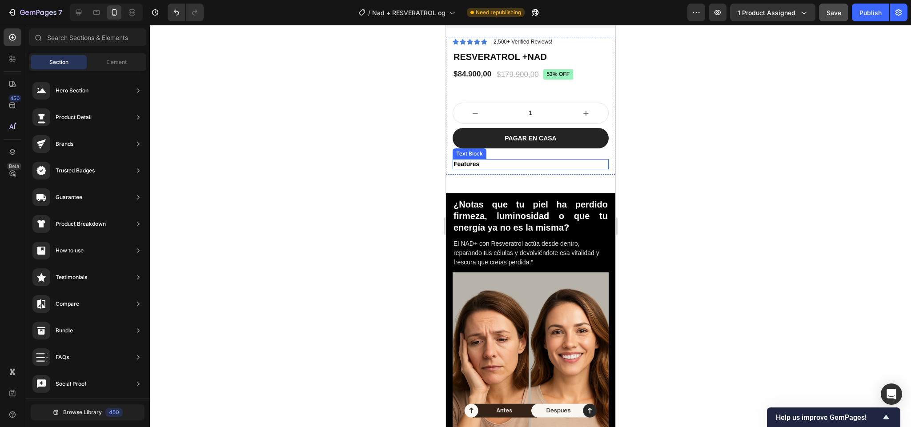
click at [478, 168] on p "Features" at bounding box center [530, 164] width 154 height 8
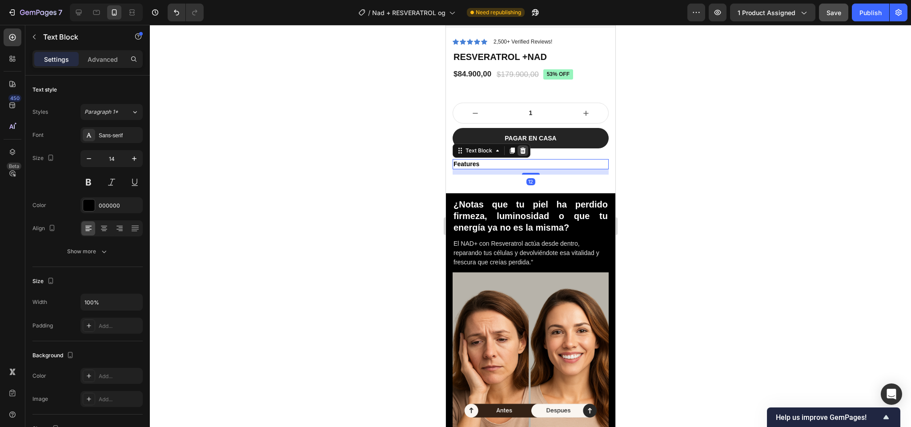
click at [525, 154] on icon at bounding box center [522, 150] width 7 height 7
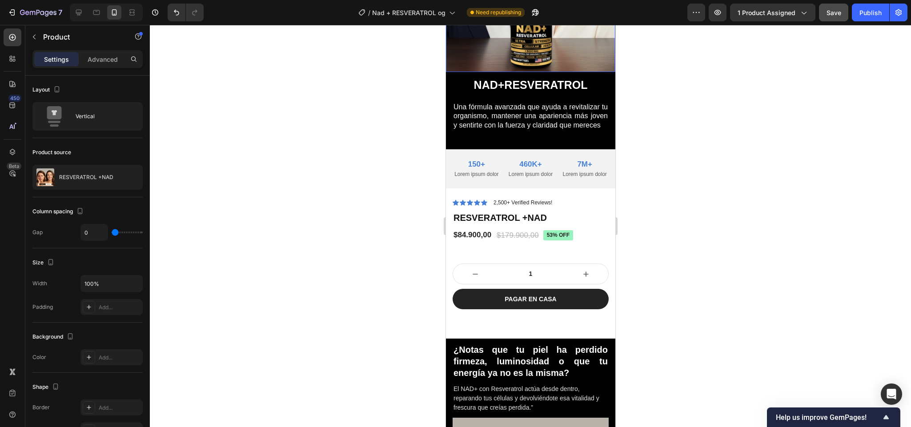
scroll to position [141, 0]
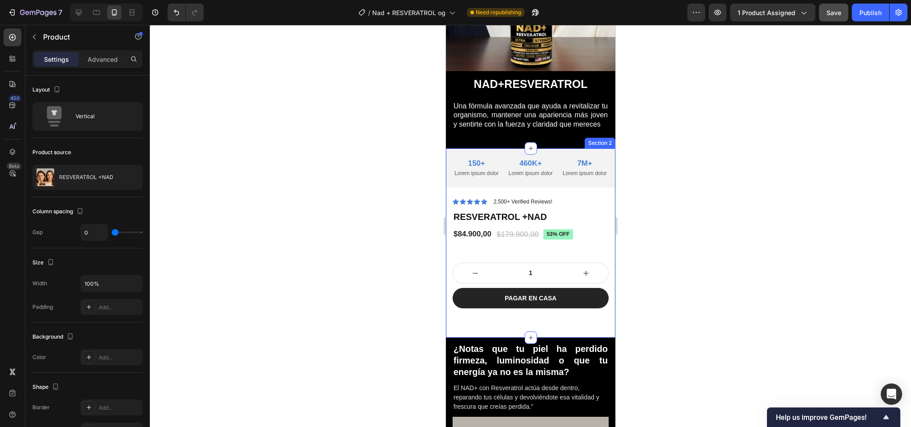
click at [504, 338] on div "Lorem ipsum dolor sit amet, consectetur Text Block 150+ Text Block Lorem ipsum …" at bounding box center [529, 242] width 169 height 189
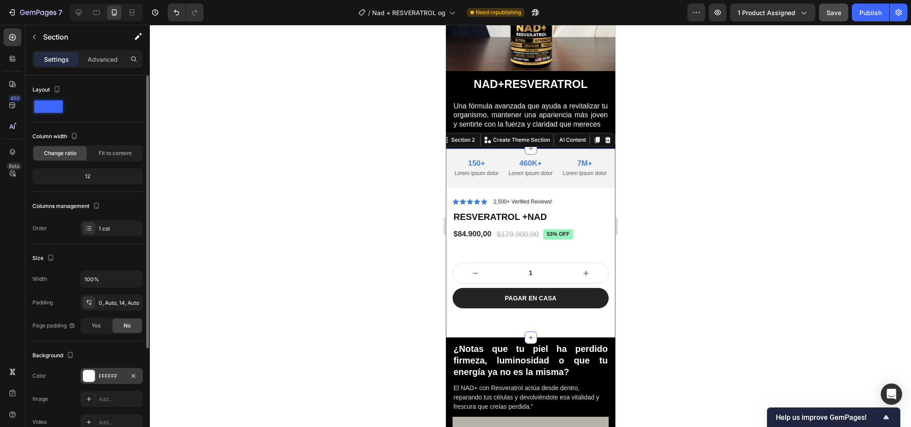
click at [91, 374] on div at bounding box center [89, 376] width 12 height 12
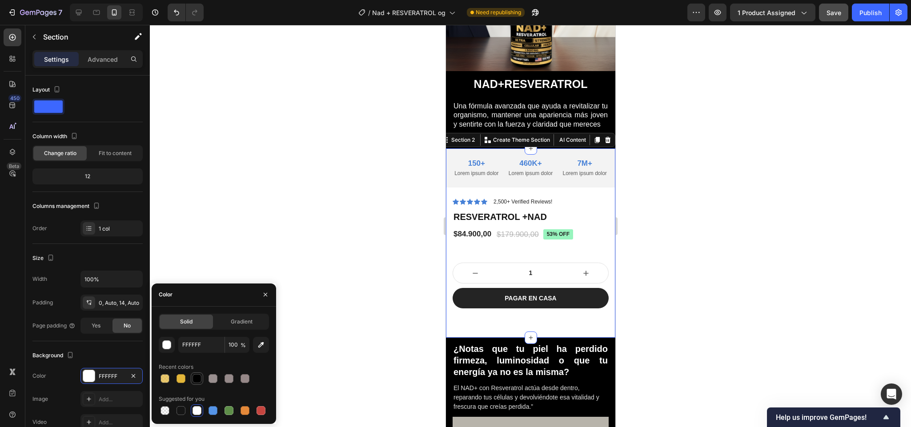
click at [200, 375] on div at bounding box center [196, 378] width 9 height 9
type input "000000"
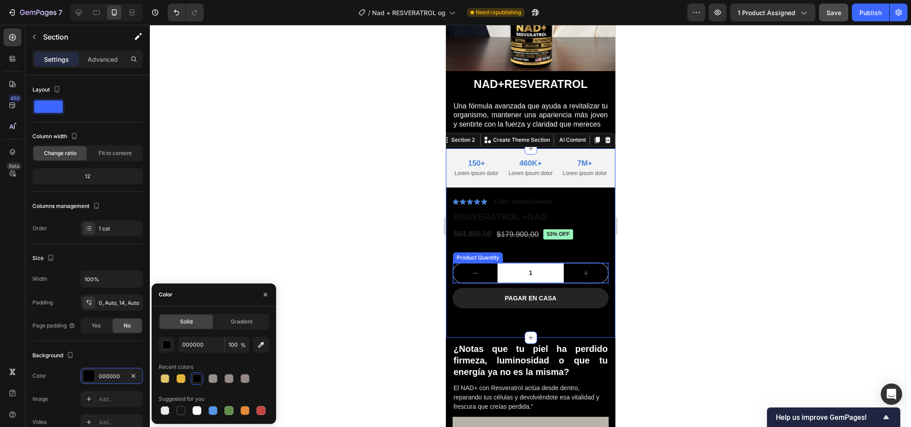
click at [510, 276] on input "1" at bounding box center [530, 273] width 66 height 20
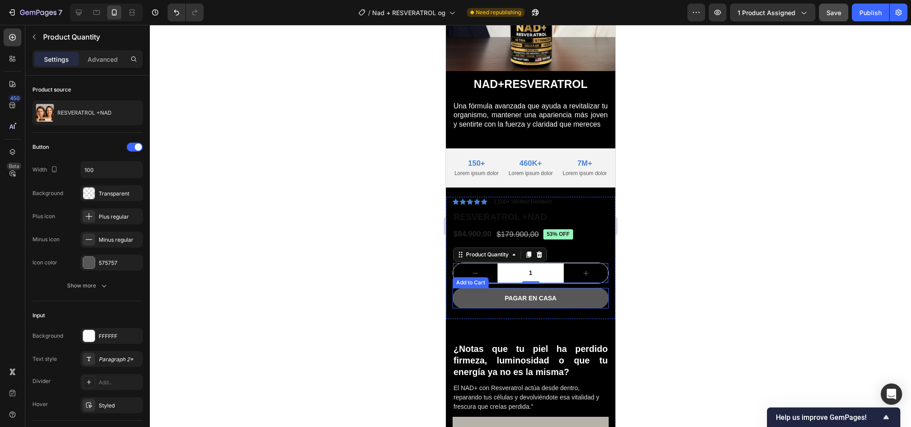
click at [553, 308] on button "PAGAR EN CASA" at bounding box center [530, 298] width 156 height 20
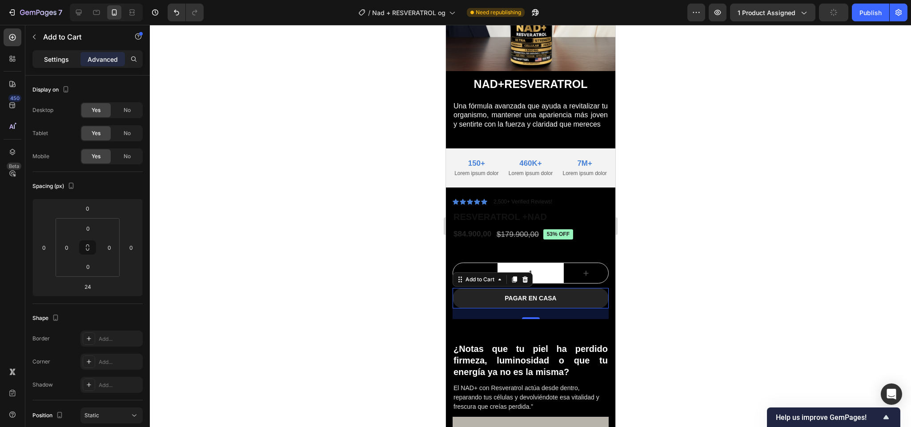
click at [55, 63] on p "Settings" at bounding box center [56, 59] width 25 height 9
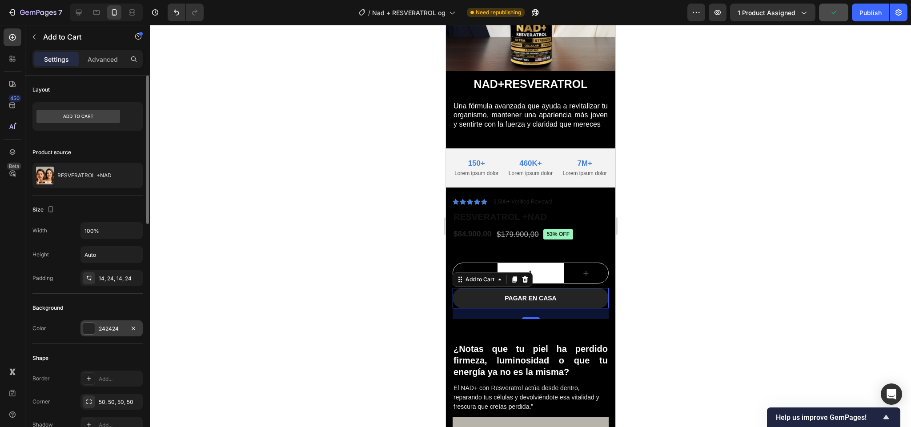
click at [88, 332] on div at bounding box center [89, 329] width 12 height 12
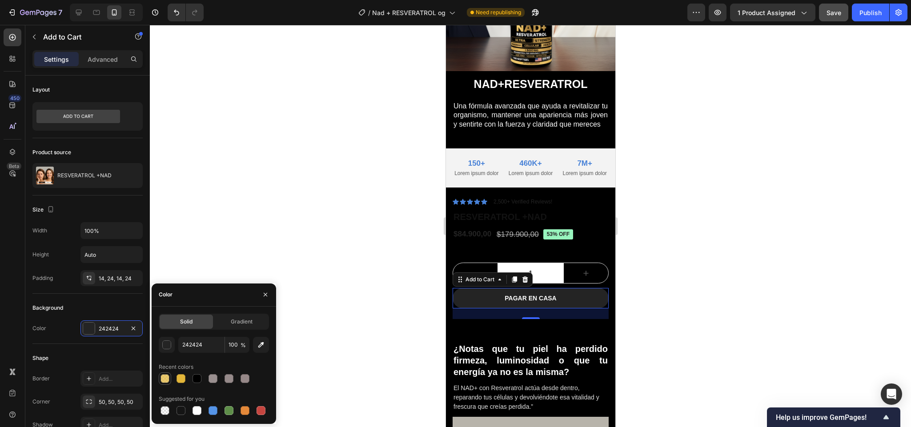
click at [170, 373] on div at bounding box center [165, 378] width 12 height 12
type input "E3B639"
click at [183, 382] on div at bounding box center [180, 378] width 9 height 9
type input "100"
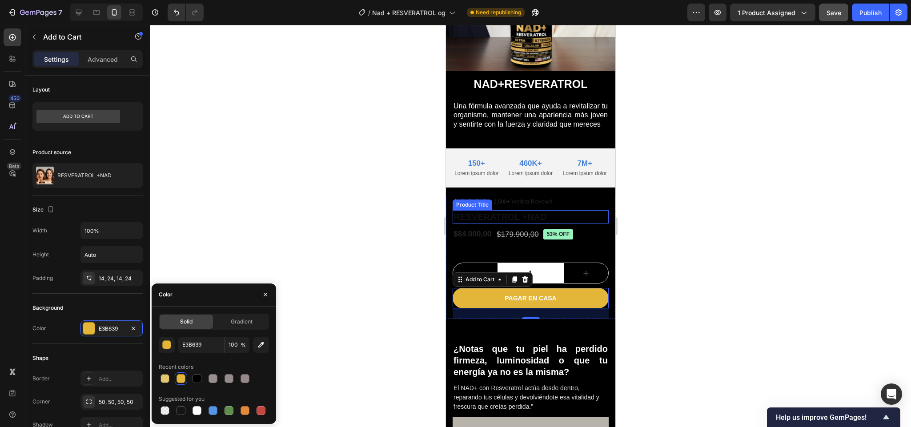
click at [492, 223] on h1 "RESVERATROL +NAD" at bounding box center [530, 216] width 156 height 13
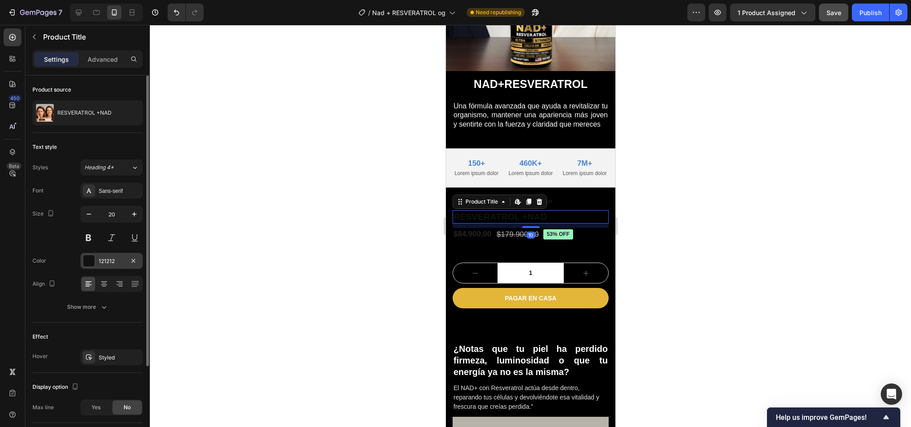
click at [95, 261] on div at bounding box center [89, 261] width 12 height 12
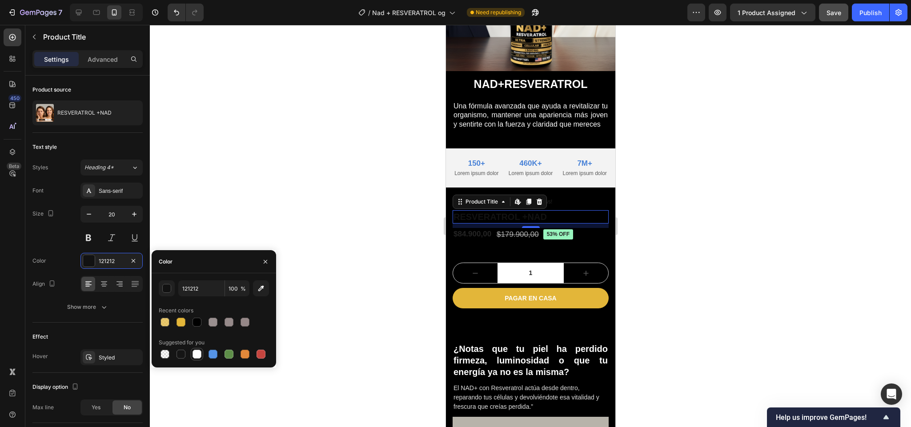
click at [193, 356] on div at bounding box center [196, 354] width 9 height 9
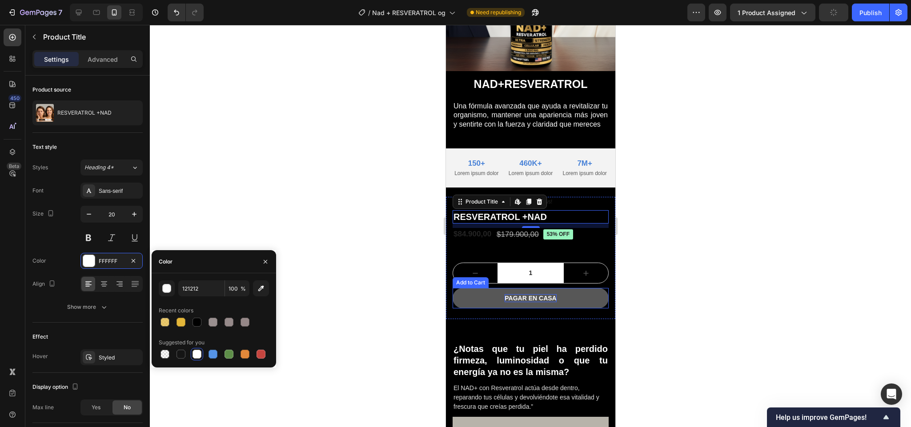
type input "FFFFFF"
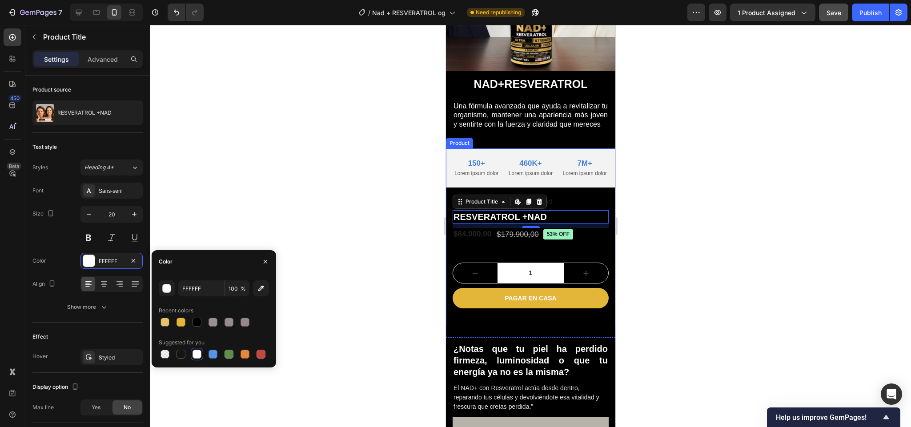
click at [496, 326] on div "Icon Icon Icon Icon Icon Icon List 2,500+ Verified Reviews! Text Block Row RESV…" at bounding box center [529, 261] width 169 height 129
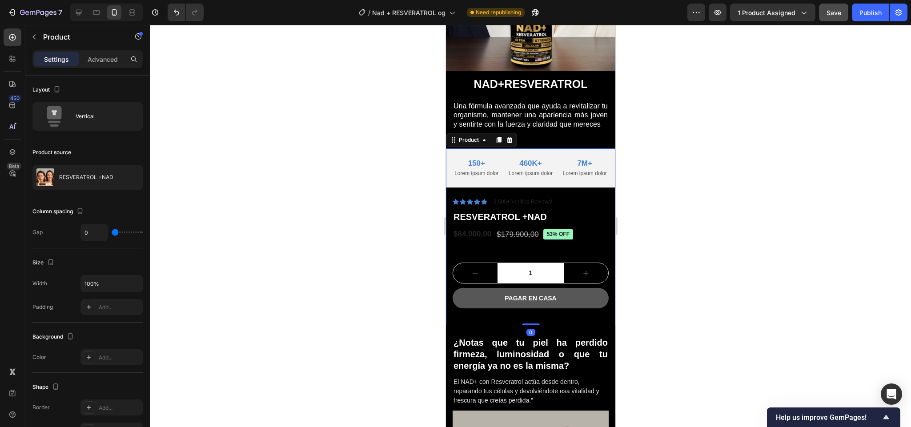
drag, startPoint x: 521, startPoint y: 336, endPoint x: 523, endPoint y: 311, distance: 25.9
click at [523, 311] on div "Lorem ipsum dolor sit amet, consectetur Text Block 150+ Text Block Lorem ipsum …" at bounding box center [529, 236] width 169 height 177
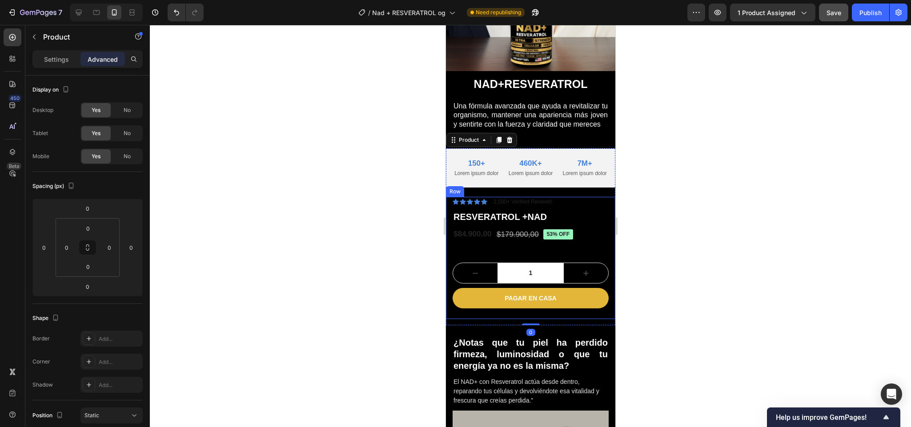
click at [497, 319] on div "PAGAR EN CASA Add to Cart" at bounding box center [530, 303] width 156 height 31
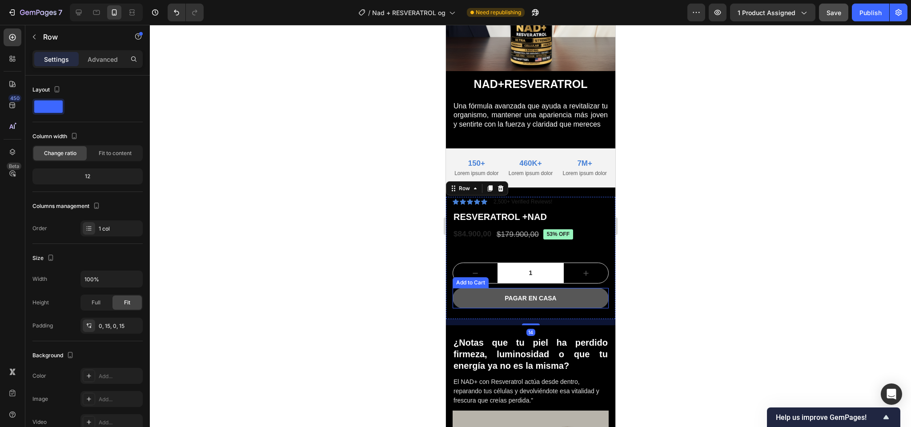
drag, startPoint x: 523, startPoint y: 332, endPoint x: 527, endPoint y: 311, distance: 21.6
click at [527, 311] on div "Lorem ipsum dolor sit amet, consectetur Text Block 150+ Text Block Lorem ipsum …" at bounding box center [529, 239] width 169 height 183
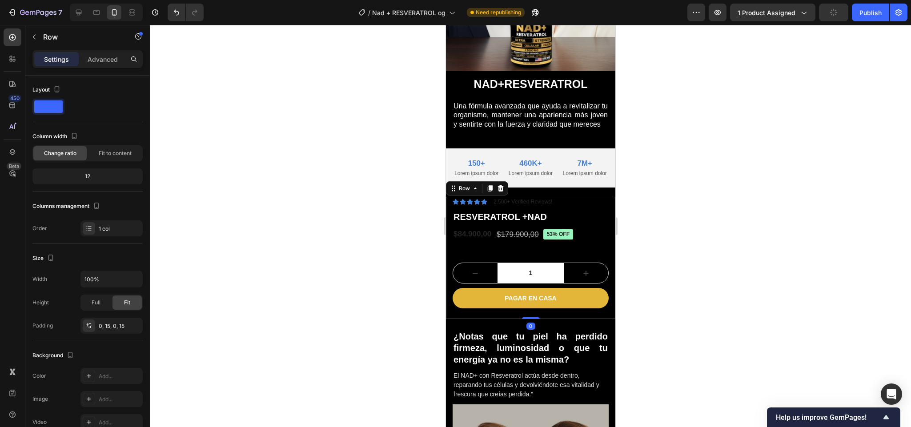
drag, startPoint x: 527, startPoint y: 331, endPoint x: 526, endPoint y: 317, distance: 13.4
click at [526, 317] on div "Icon Icon Icon Icon Icon Icon List 2,500+ Verified Reviews! Text Block Row RESV…" at bounding box center [529, 258] width 169 height 123
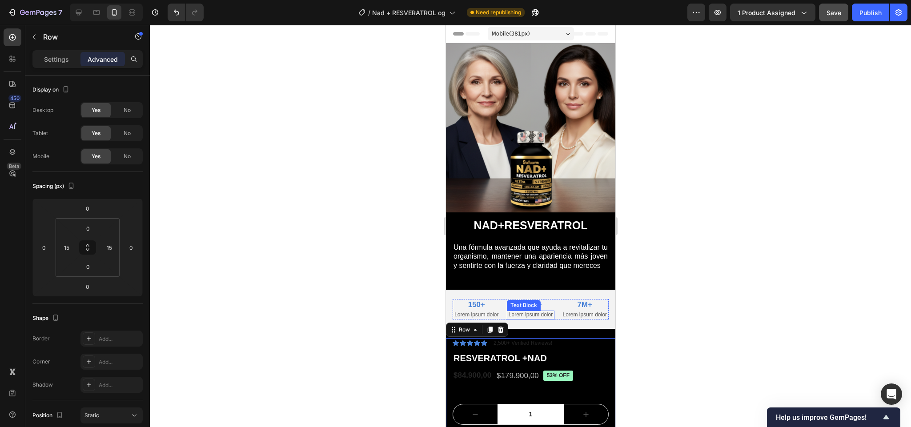
scroll to position [96, 0]
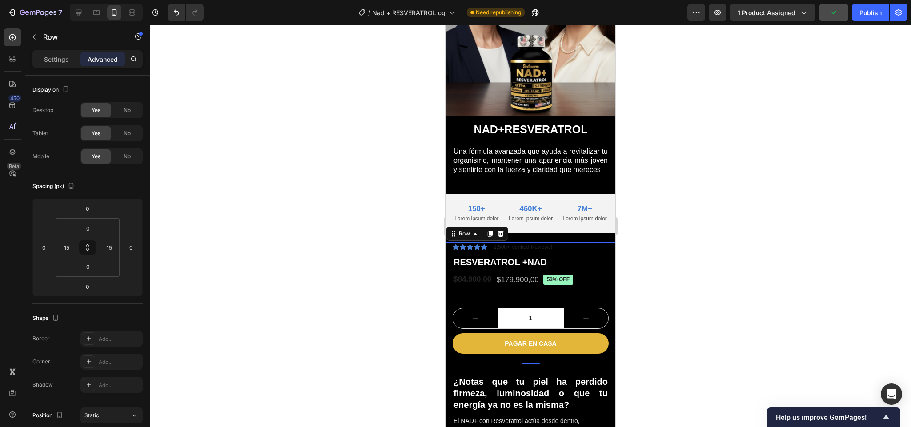
click at [494, 303] on div "Icon Icon Icon Icon Icon Icon List 2,500+ Verified Reviews! Text Block Row RESV…" at bounding box center [530, 303] width 156 height 123
click at [501, 316] on input "1" at bounding box center [530, 318] width 66 height 20
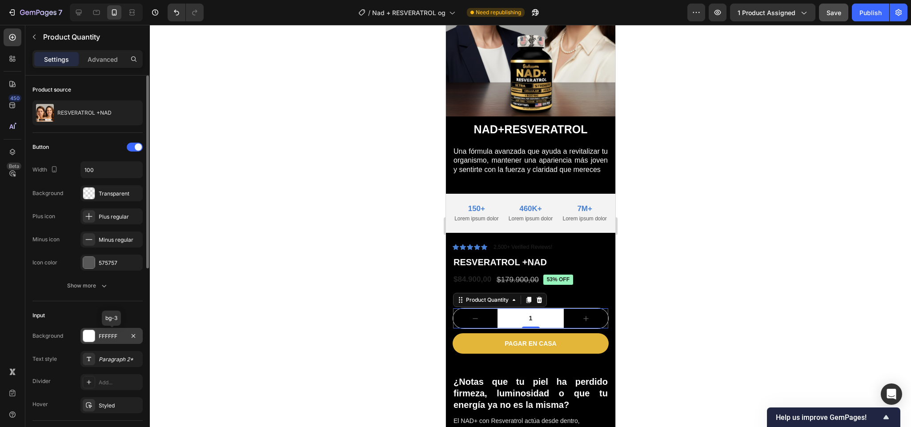
click at [89, 338] on div at bounding box center [89, 336] width 12 height 12
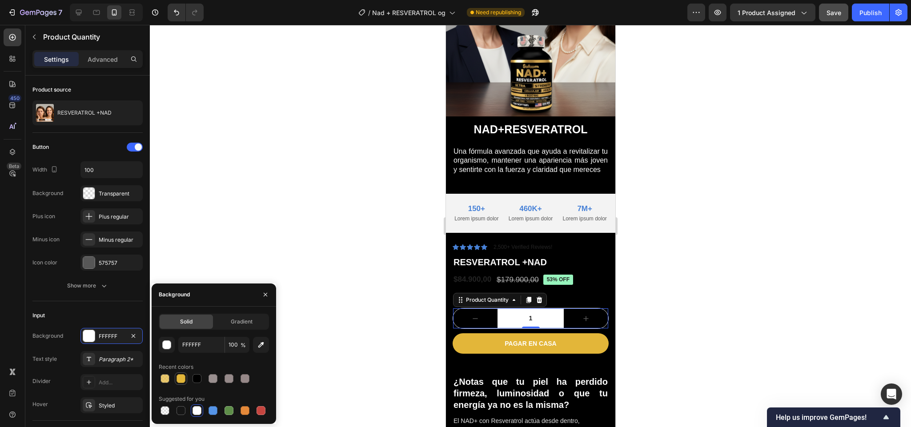
click at [179, 375] on div at bounding box center [180, 378] width 9 height 9
click at [194, 376] on div at bounding box center [196, 378] width 9 height 9
type input "000000"
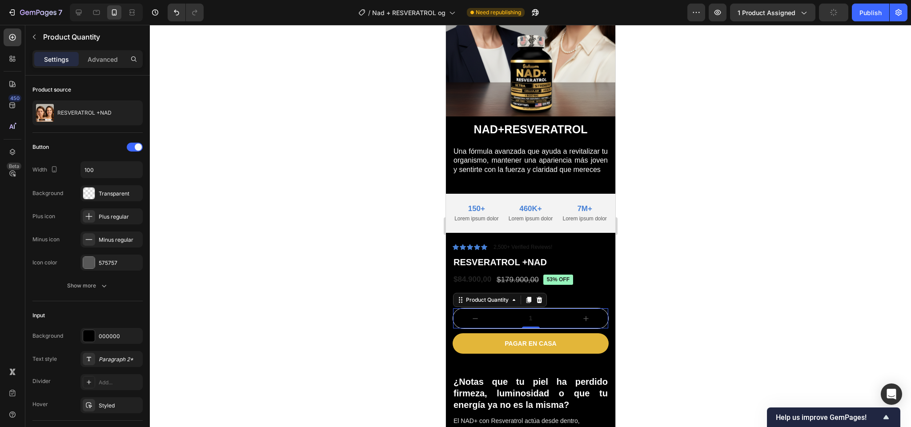
click at [526, 324] on input "1" at bounding box center [530, 318] width 66 height 20
click at [107, 259] on div "575757" at bounding box center [112, 263] width 26 height 8
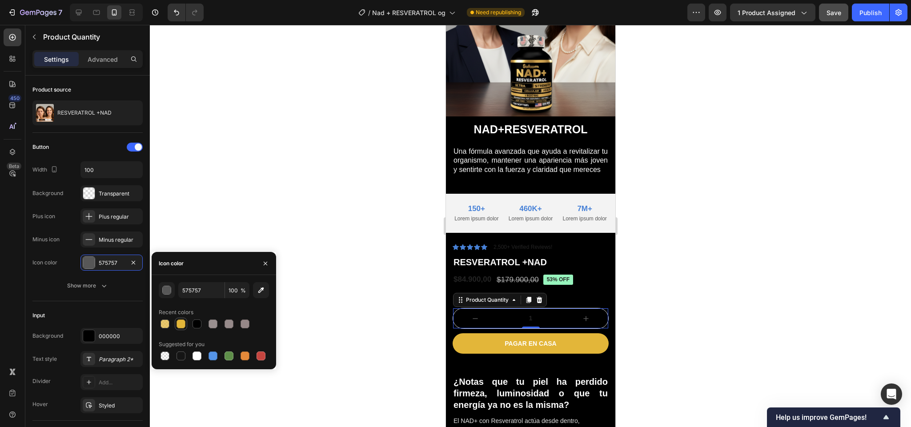
click at [182, 324] on div at bounding box center [180, 324] width 9 height 9
type input "E3B639"
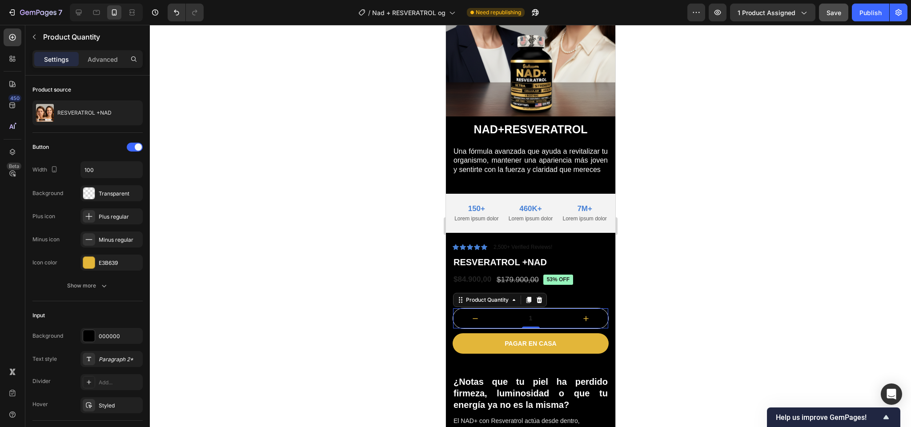
click at [644, 319] on div at bounding box center [530, 226] width 761 height 402
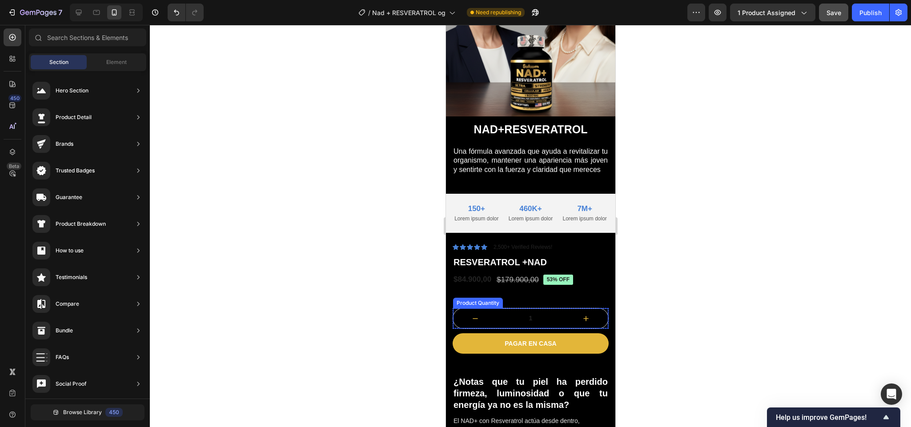
click at [526, 324] on input "1" at bounding box center [530, 318] width 66 height 20
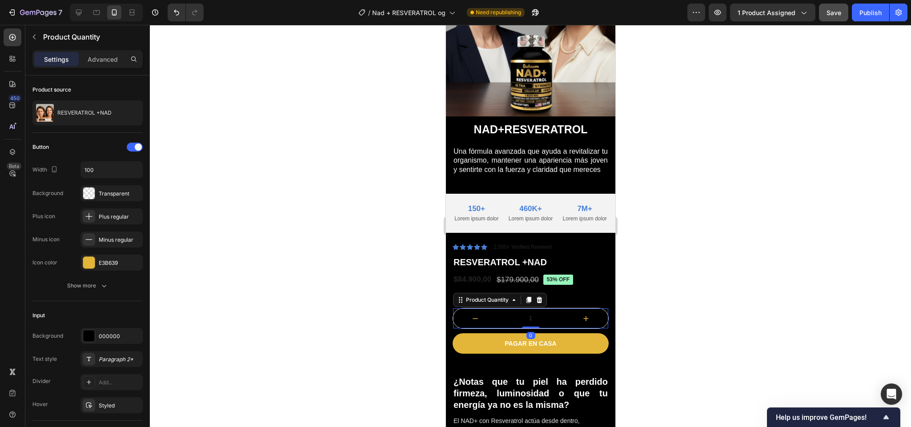
click at [526, 324] on input "1" at bounding box center [530, 318] width 66 height 20
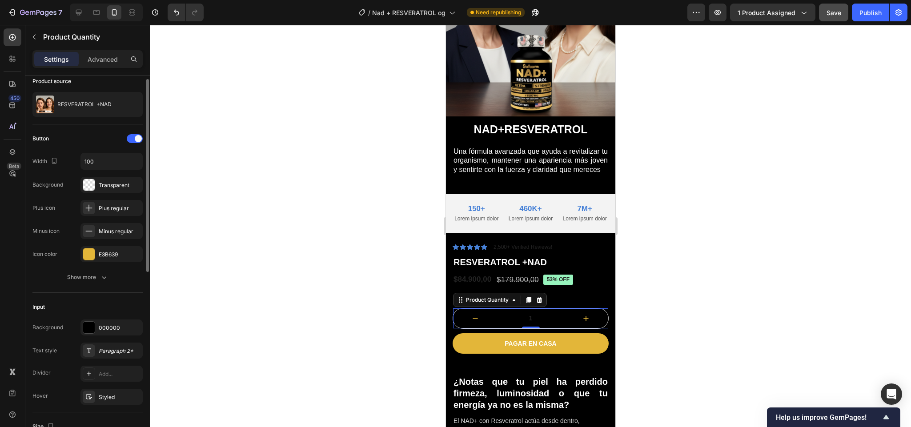
scroll to position [8, 0]
click at [93, 276] on div "Show more" at bounding box center [87, 277] width 41 height 9
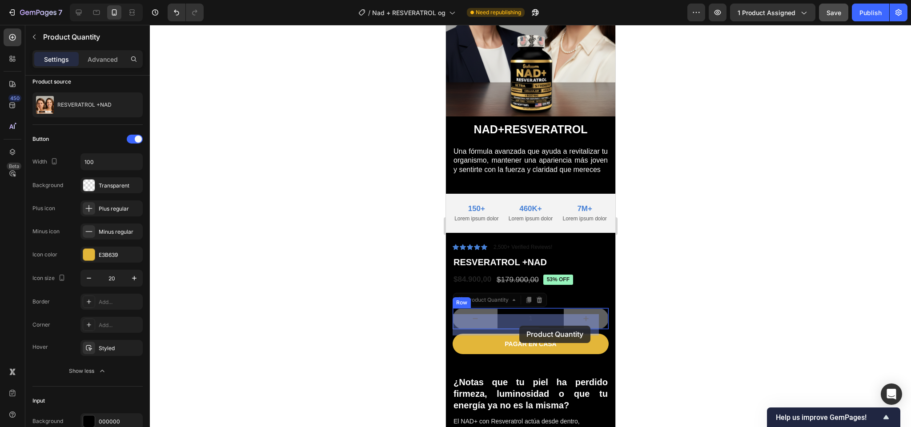
drag, startPoint x: 526, startPoint y: 326, endPoint x: 519, endPoint y: 325, distance: 7.1
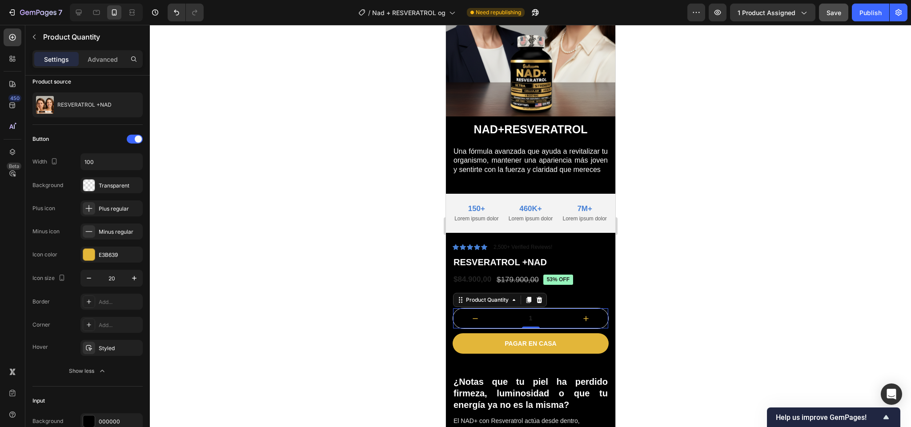
click at [525, 324] on input "1" at bounding box center [530, 318] width 66 height 20
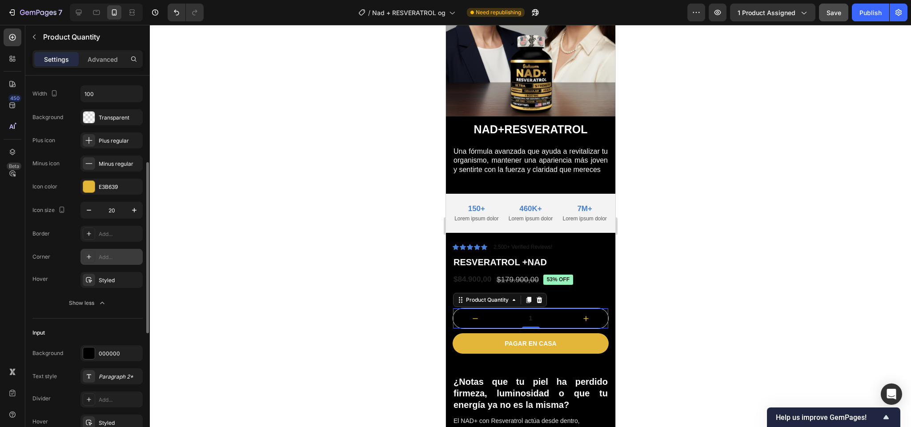
scroll to position [115, 0]
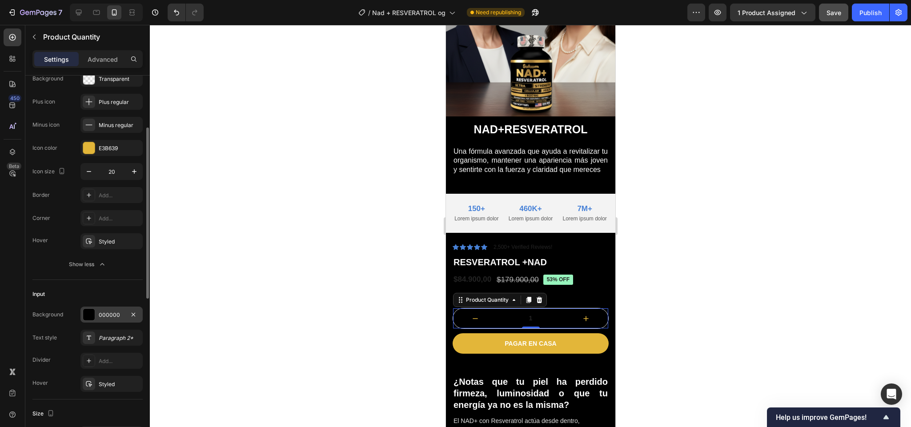
click at [98, 320] on div "000000" at bounding box center [111, 315] width 62 height 16
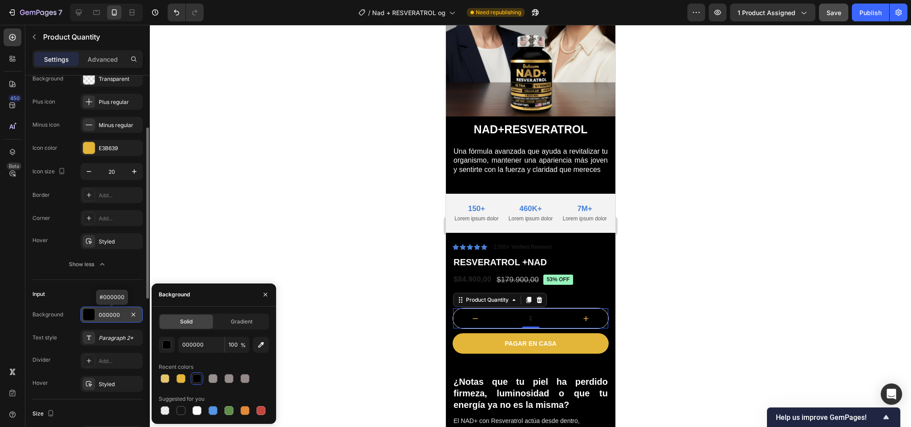
click at [98, 320] on div "000000" at bounding box center [111, 315] width 62 height 16
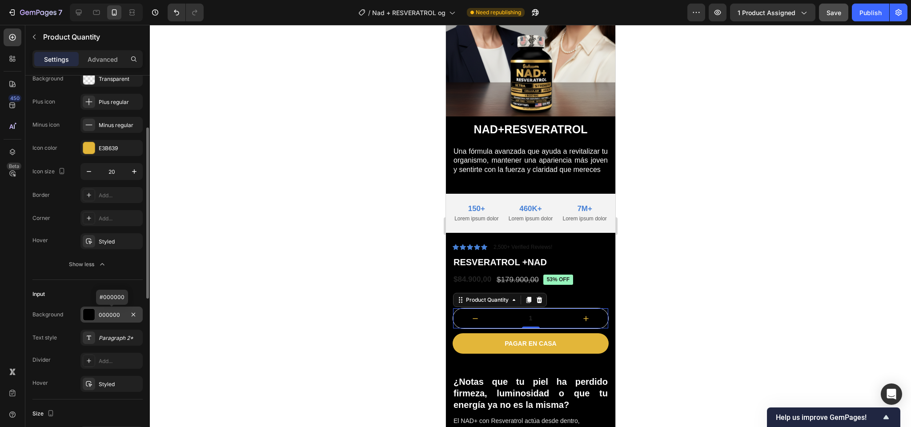
click at [92, 315] on div at bounding box center [89, 315] width 12 height 12
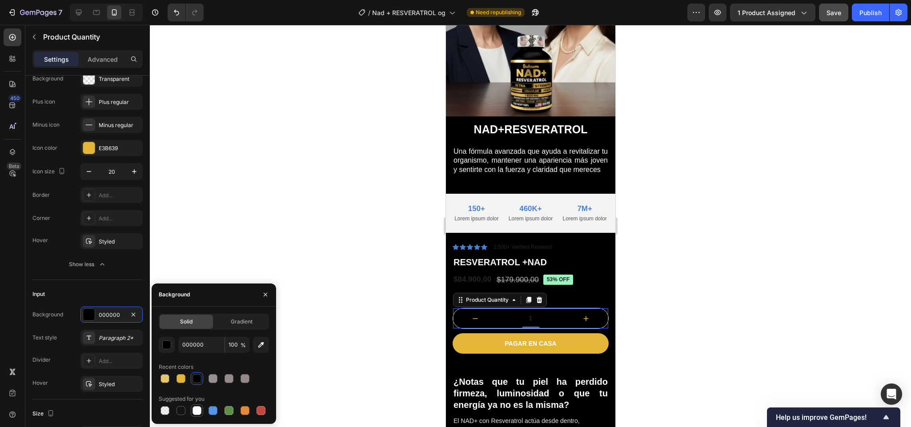
click at [201, 414] on div at bounding box center [197, 410] width 11 height 11
click at [167, 378] on div at bounding box center [164, 378] width 9 height 9
type input "E3B639"
click at [181, 375] on div at bounding box center [180, 378] width 9 height 9
type input "100"
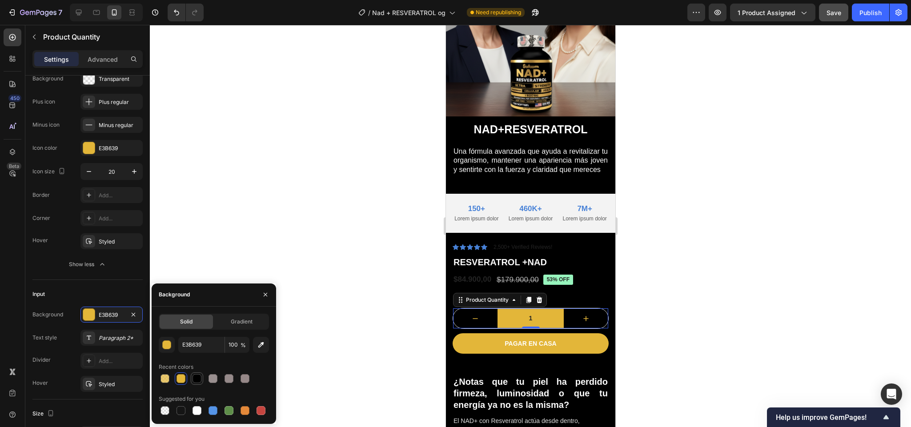
click at [196, 377] on div at bounding box center [196, 378] width 9 height 9
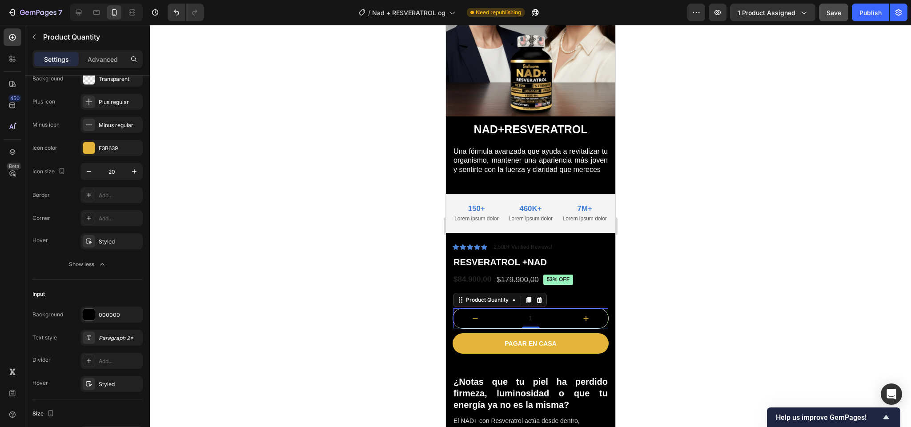
click at [458, 327] on button "decrement" at bounding box center [474, 318] width 44 height 20
click at [83, 320] on div at bounding box center [89, 315] width 12 height 12
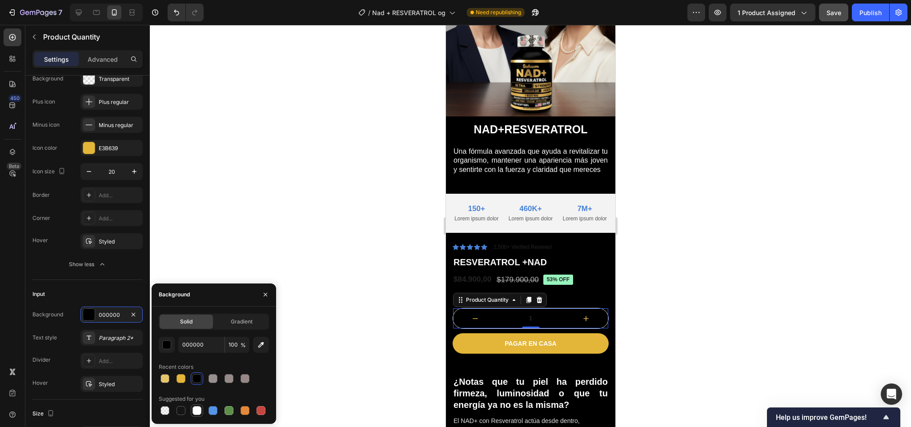
click at [196, 413] on div at bounding box center [196, 410] width 9 height 9
type input "FFFFFF"
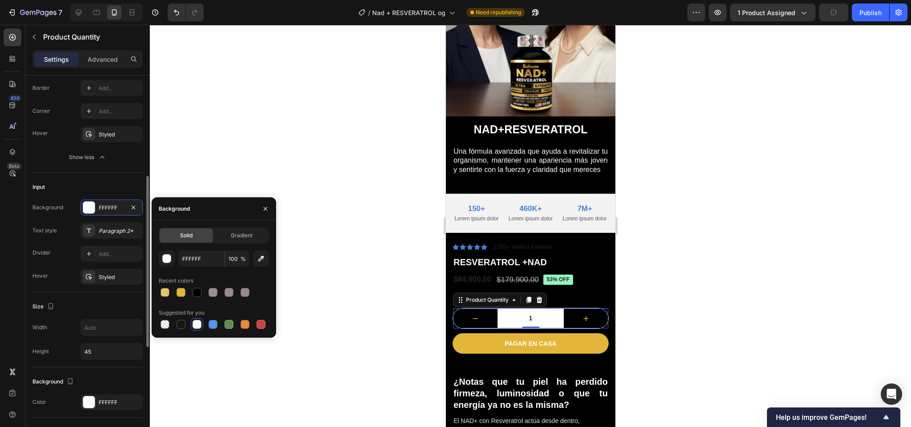
scroll to position [291, 0]
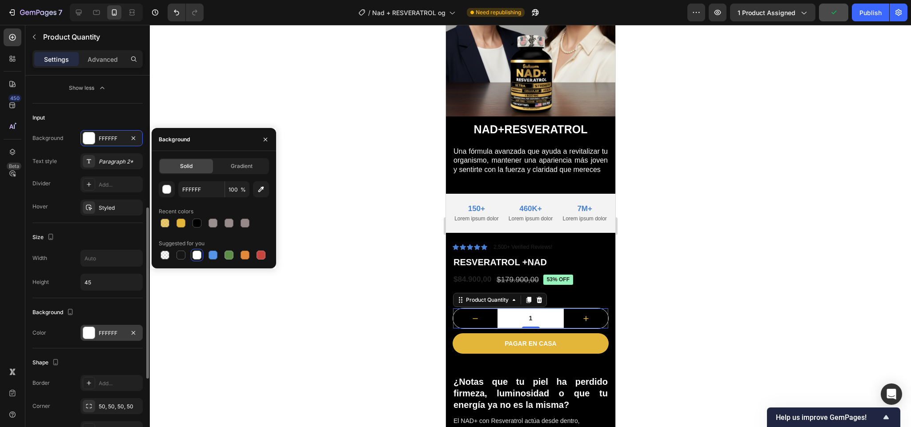
click at [87, 339] on div at bounding box center [89, 333] width 12 height 12
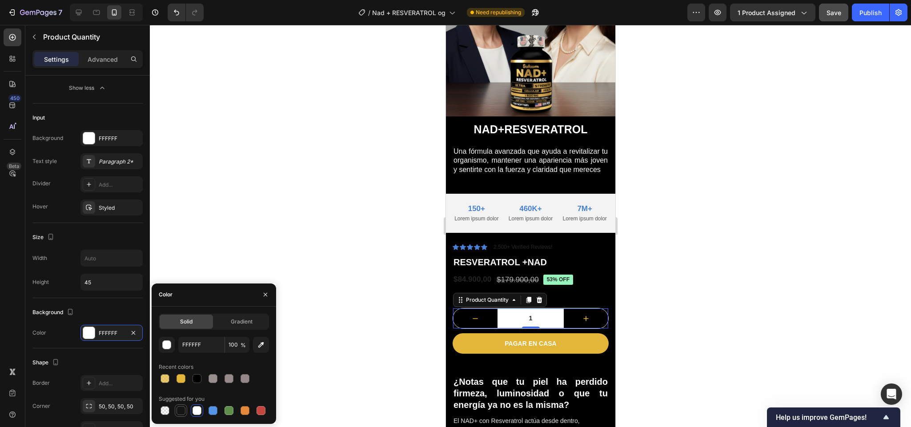
click at [184, 412] on div at bounding box center [180, 410] width 9 height 9
click at [195, 412] on div at bounding box center [196, 410] width 9 height 9
type input "FFFFFF"
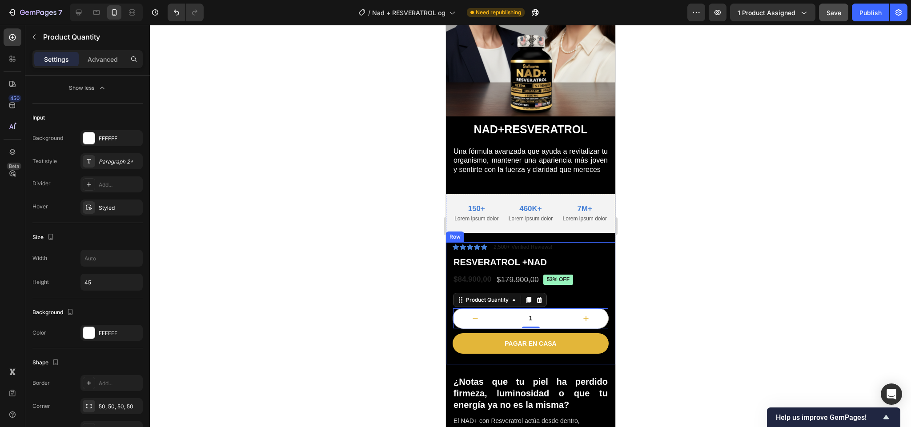
click at [644, 287] on div at bounding box center [530, 226] width 761 height 402
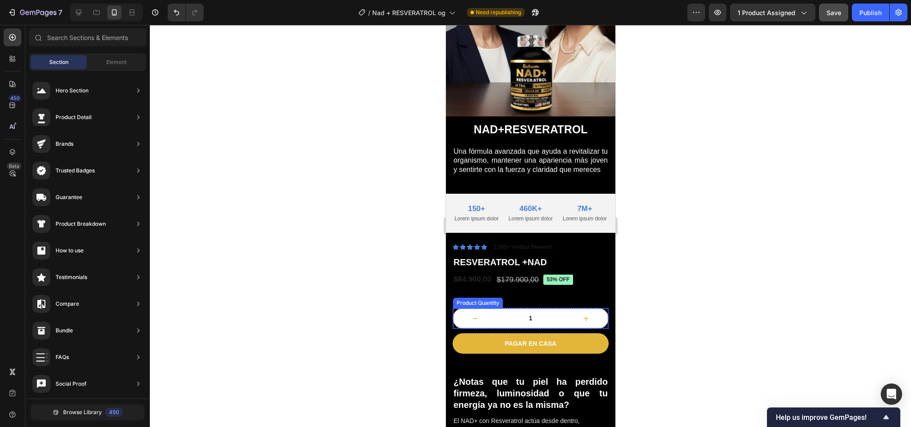
click at [581, 323] on icon "increment" at bounding box center [585, 318] width 9 height 9
type input "2"
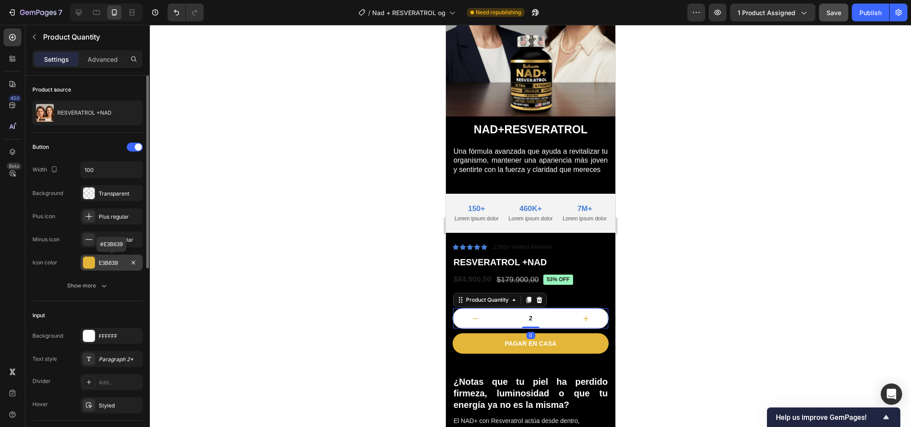
click at [93, 260] on div at bounding box center [89, 263] width 12 height 12
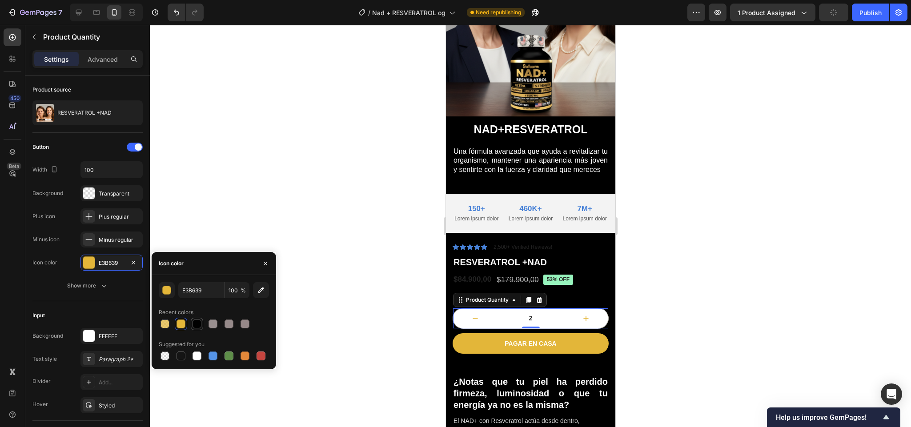
click at [196, 320] on div at bounding box center [196, 324] width 9 height 9
type input "000000"
click at [478, 323] on icon "decrement" at bounding box center [474, 318] width 9 height 9
type input "1"
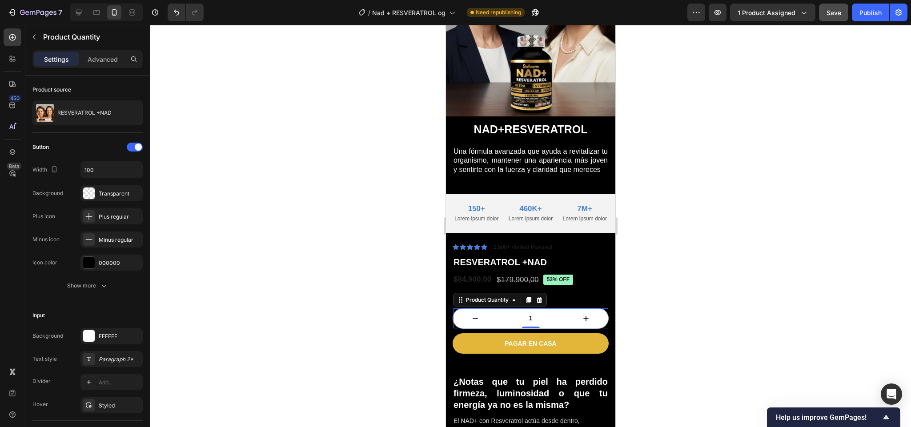
click at [691, 307] on div at bounding box center [530, 226] width 761 height 402
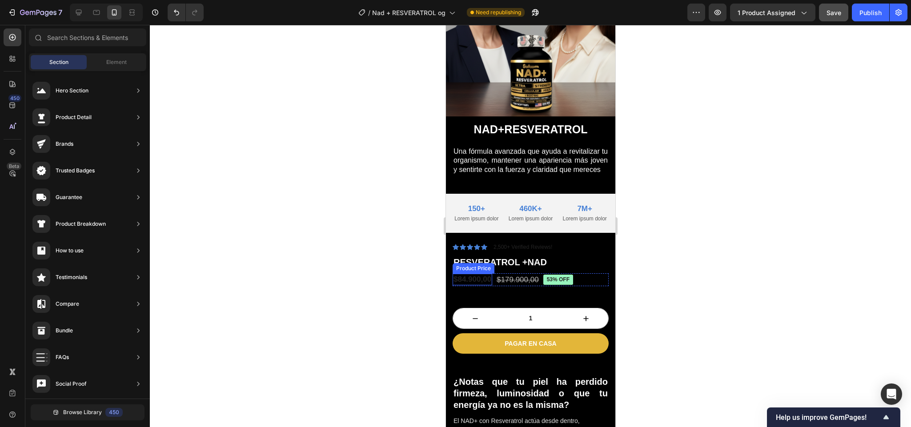
click at [471, 285] on div "$84.900,00" at bounding box center [472, 280] width 40 height 12
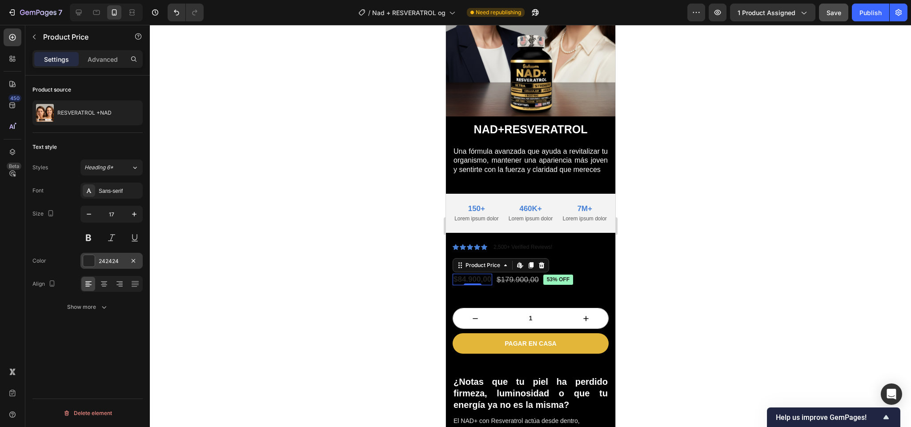
click at [91, 253] on div "242424" at bounding box center [111, 261] width 62 height 16
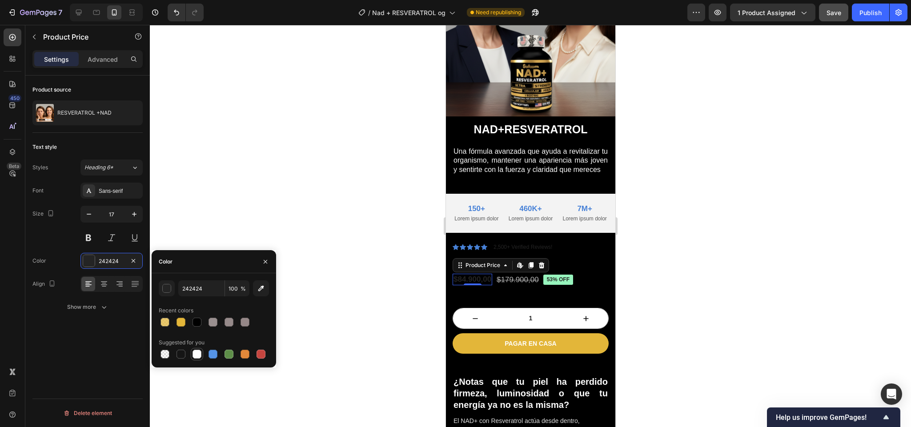
click at [195, 352] on div at bounding box center [196, 354] width 9 height 9
type input "FFFFFF"
click at [558, 283] on pre "53% off" at bounding box center [558, 280] width 30 height 11
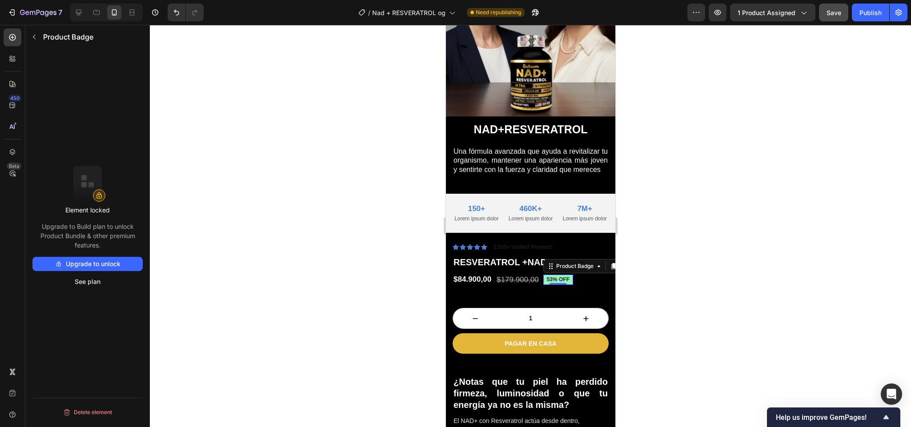
click at [552, 284] on pre "53% off" at bounding box center [558, 280] width 30 height 11
click at [563, 303] on div "Icon Icon Icon Icon Icon Icon List 2,500+ Verified Reviews! Text Block Row RESV…" at bounding box center [530, 303] width 156 height 123
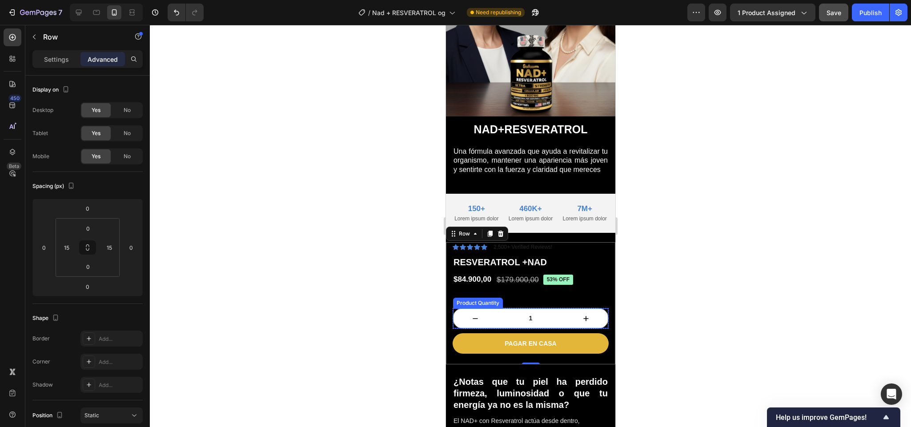
click at [464, 324] on button "decrement" at bounding box center [474, 318] width 44 height 20
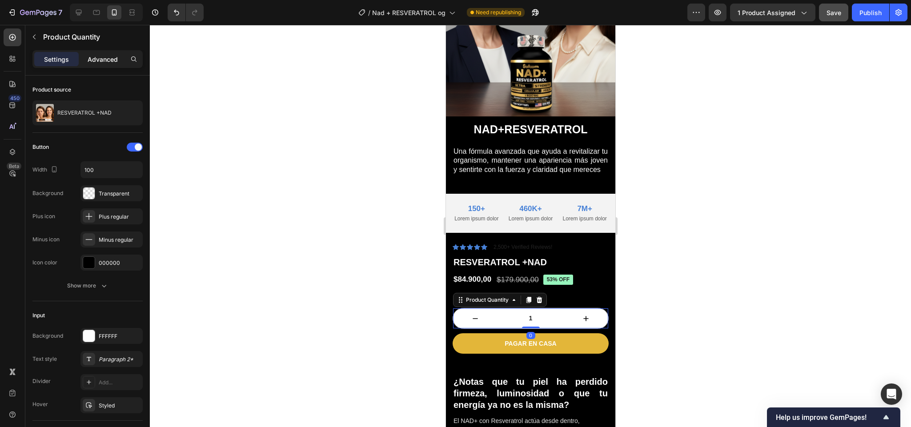
click at [109, 58] on p "Advanced" at bounding box center [103, 59] width 30 height 9
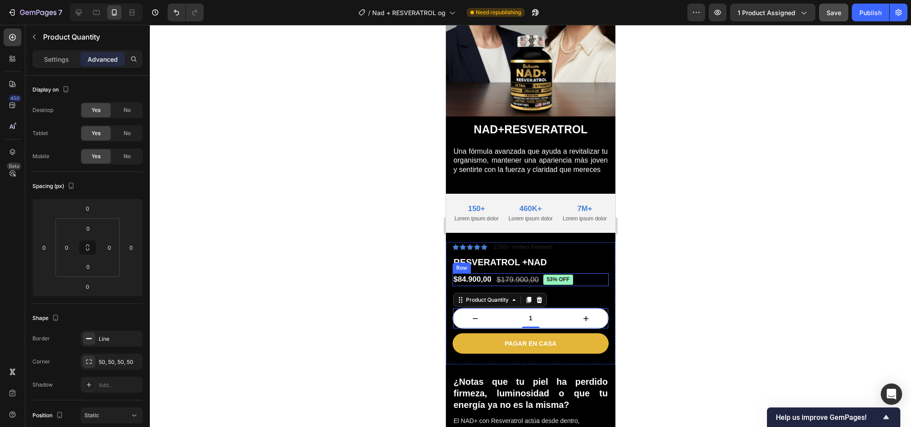
click at [586, 283] on div "$84.900,00 Product Price Product Price $179.900,00 Product Price Product Price …" at bounding box center [530, 279] width 156 height 13
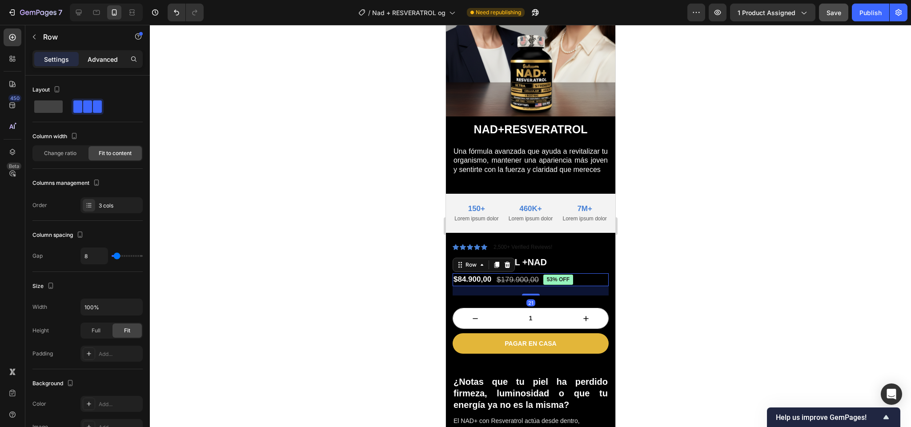
click at [105, 64] on div "Advanced" at bounding box center [102, 59] width 44 height 14
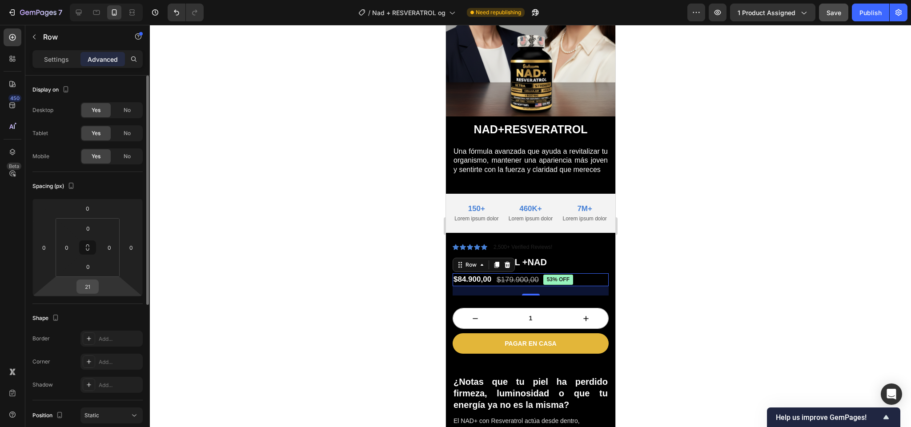
click at [93, 281] on input "21" at bounding box center [88, 286] width 18 height 13
type input "0"
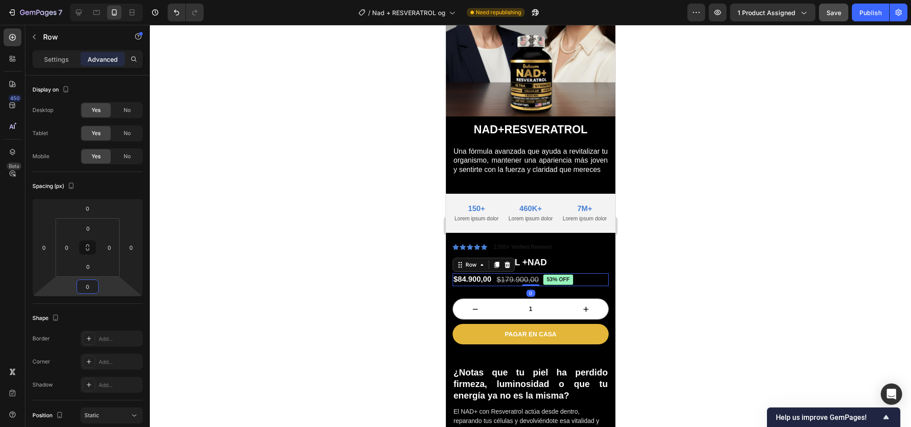
click at [727, 266] on div at bounding box center [530, 226] width 761 height 402
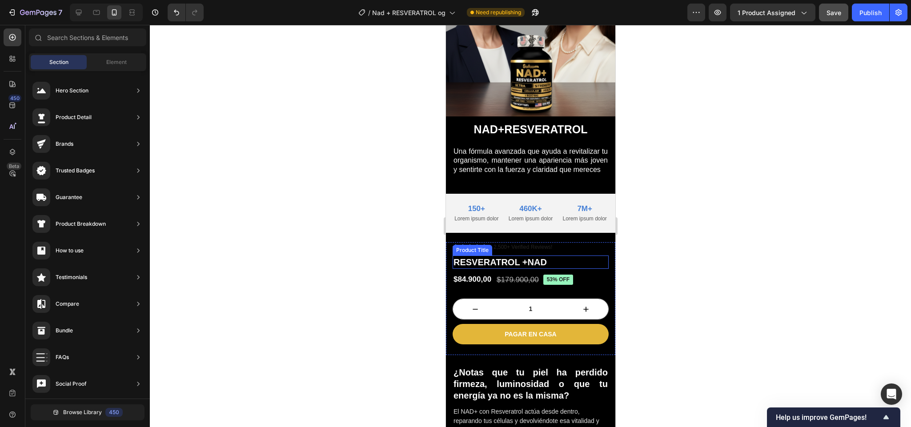
click at [534, 268] on h1 "RESVERATROL +NAD" at bounding box center [530, 262] width 156 height 13
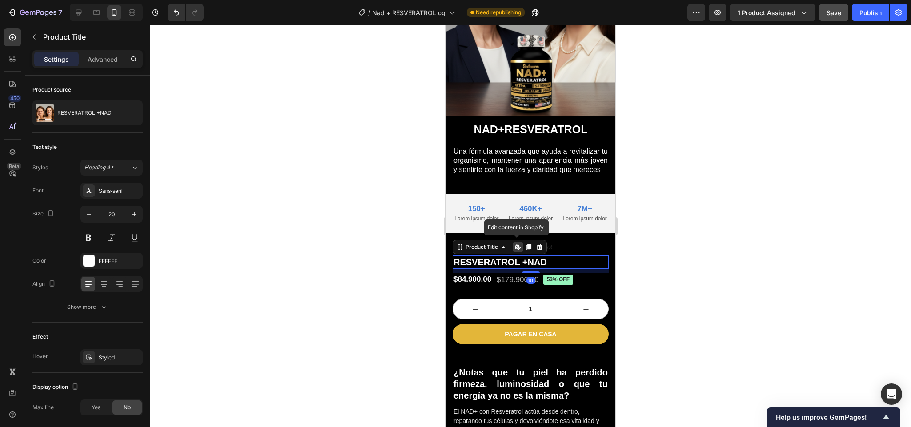
click at [534, 268] on h1 "RESVERATROL +NAD" at bounding box center [530, 262] width 156 height 13
click at [643, 260] on div at bounding box center [530, 226] width 761 height 402
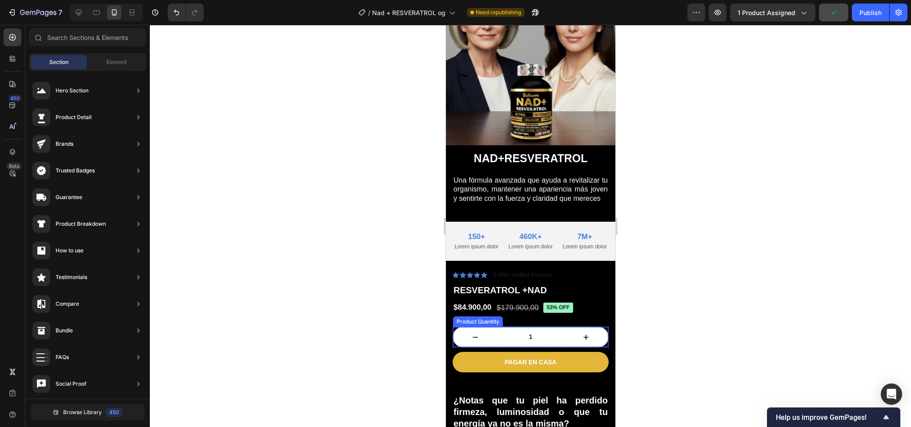
scroll to position [60, 0]
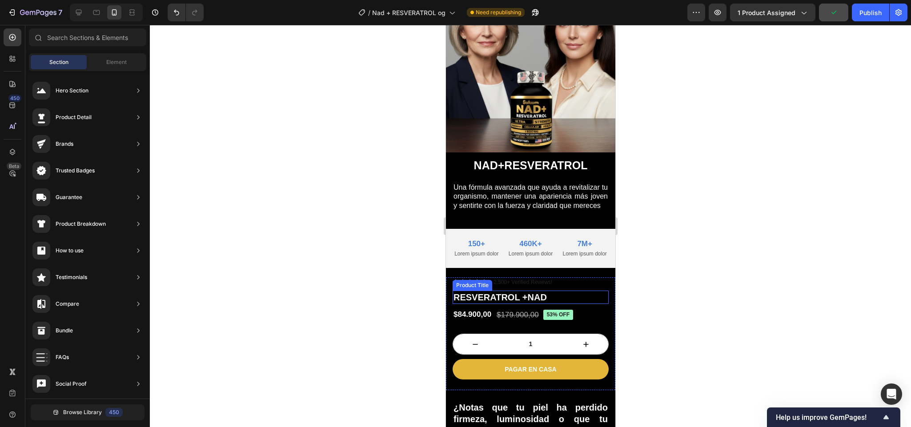
click at [682, 264] on div at bounding box center [530, 226] width 761 height 402
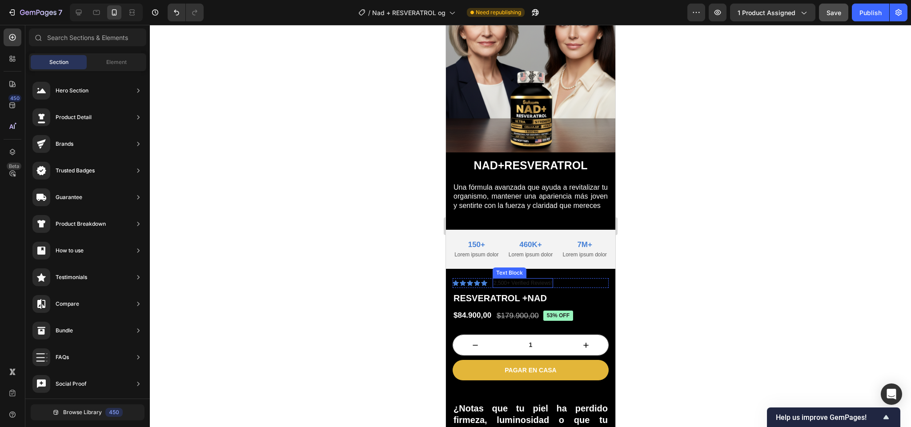
click at [524, 287] on p "2,500+ Verified Reviews!" at bounding box center [522, 283] width 59 height 8
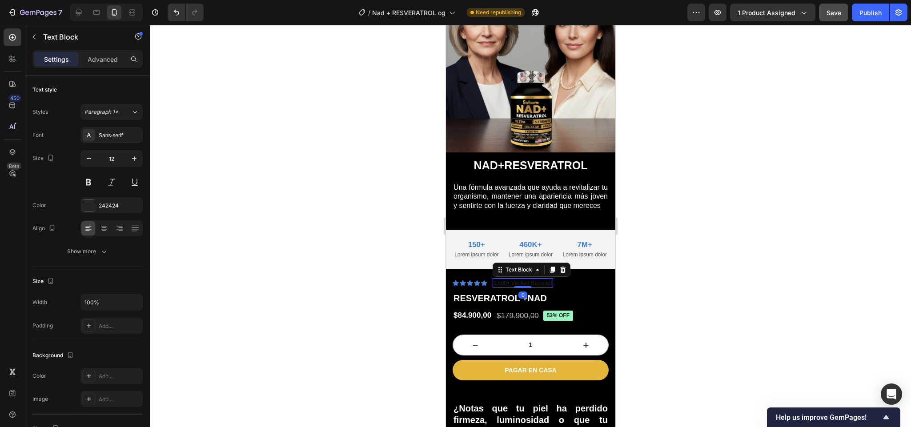
click at [502, 287] on p "2,500+ Verified Reviews!" at bounding box center [522, 283] width 59 height 8
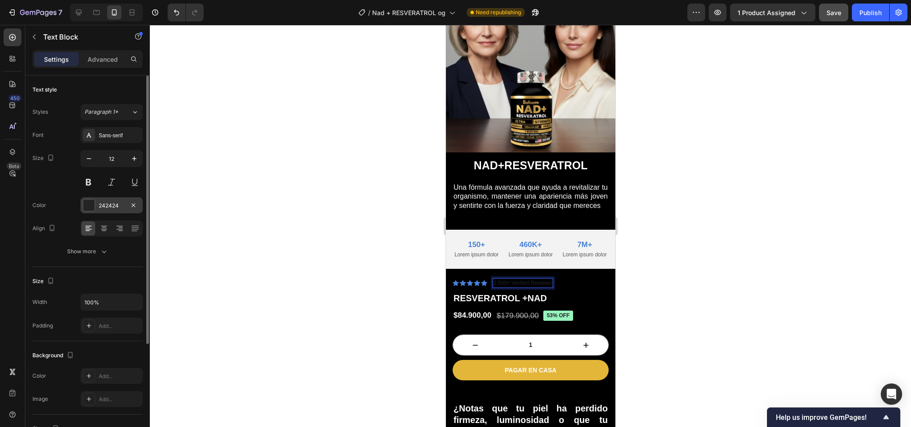
click at [88, 208] on div at bounding box center [89, 206] width 12 height 12
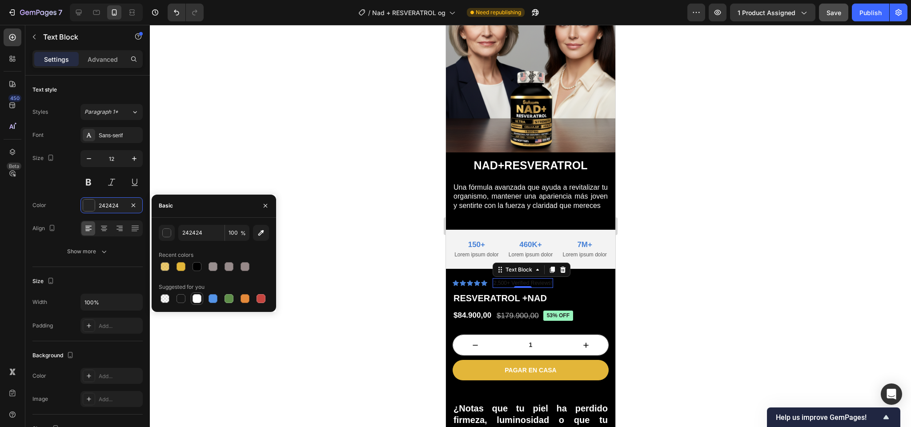
click at [200, 302] on div at bounding box center [197, 298] width 11 height 11
type input "FFFFFF"
click at [460, 286] on div "Icon 0" at bounding box center [462, 283] width 6 height 6
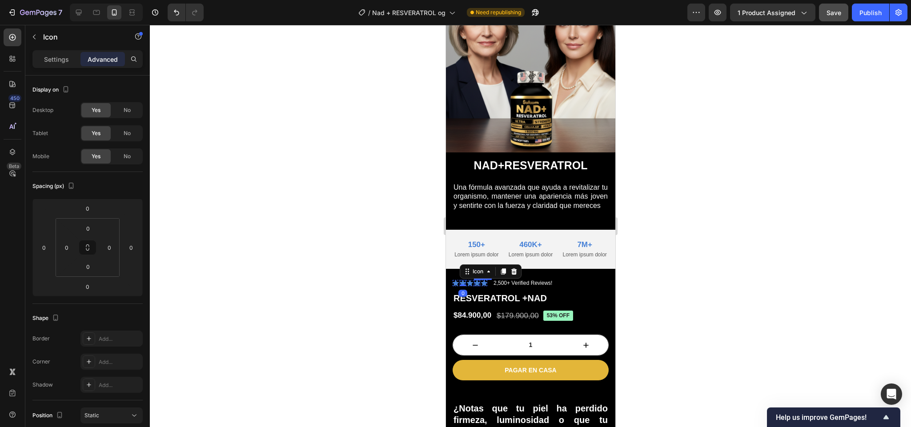
click at [479, 286] on icon at bounding box center [476, 283] width 6 height 6
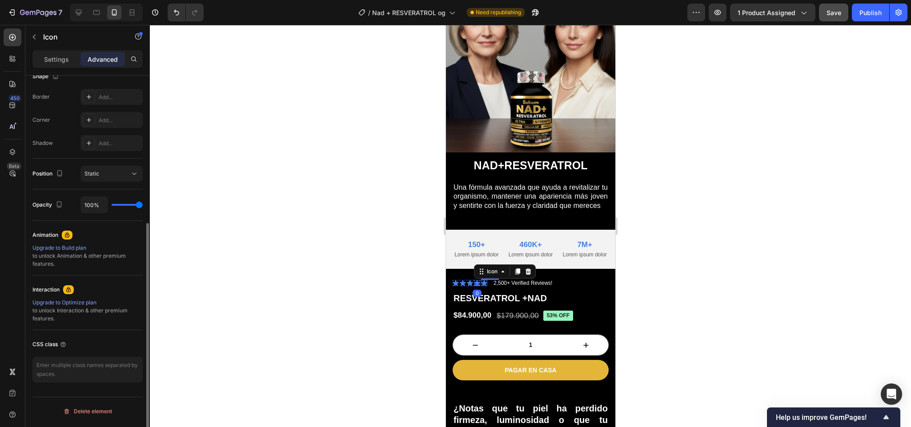
click at [482, 286] on icon at bounding box center [483, 283] width 6 height 6
click at [675, 302] on div at bounding box center [530, 226] width 761 height 402
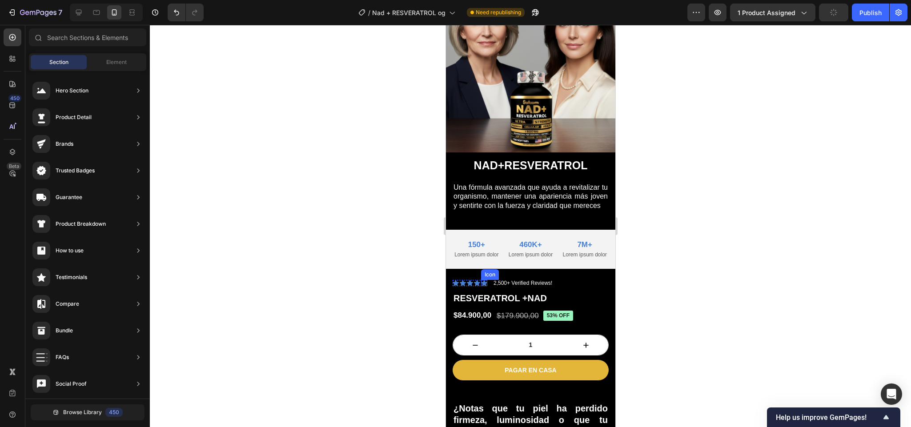
click at [481, 286] on icon at bounding box center [483, 283] width 6 height 6
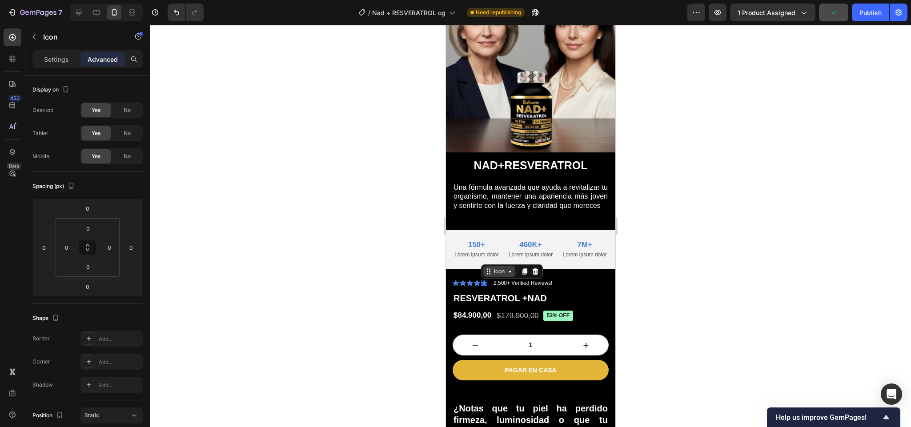
click at [497, 272] on div "Icon" at bounding box center [498, 272] width 14 height 0
click at [53, 57] on p "Settings" at bounding box center [56, 59] width 25 height 9
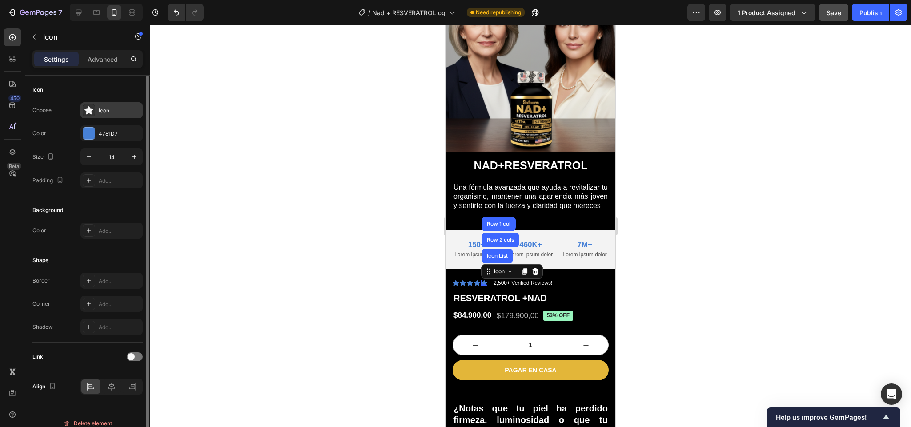
click at [108, 117] on div "Icon" at bounding box center [111, 110] width 62 height 16
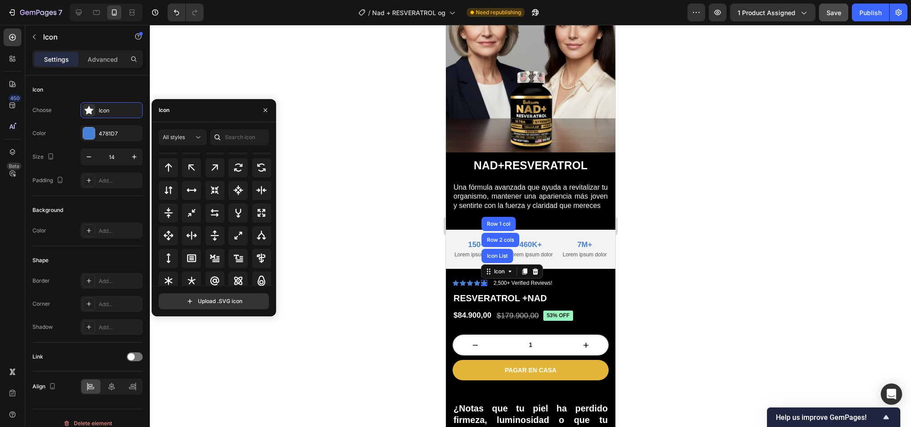
scroll to position [479, 0]
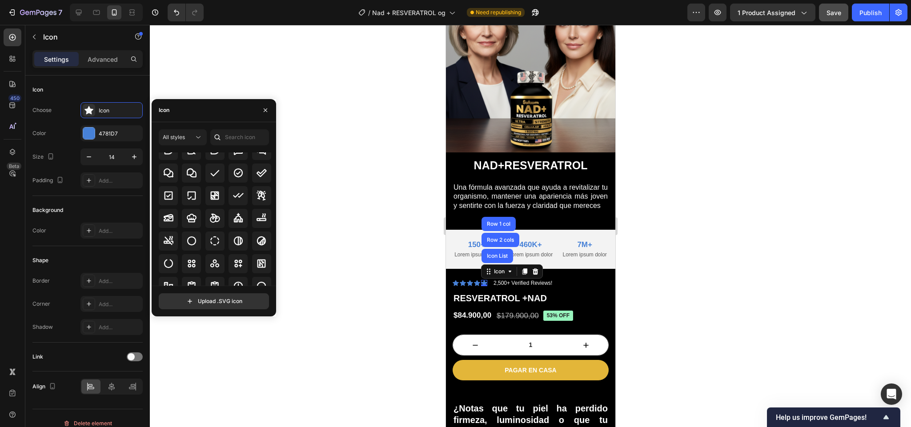
click at [225, 198] on div "All icons" at bounding box center [215, 323] width 113 height 401
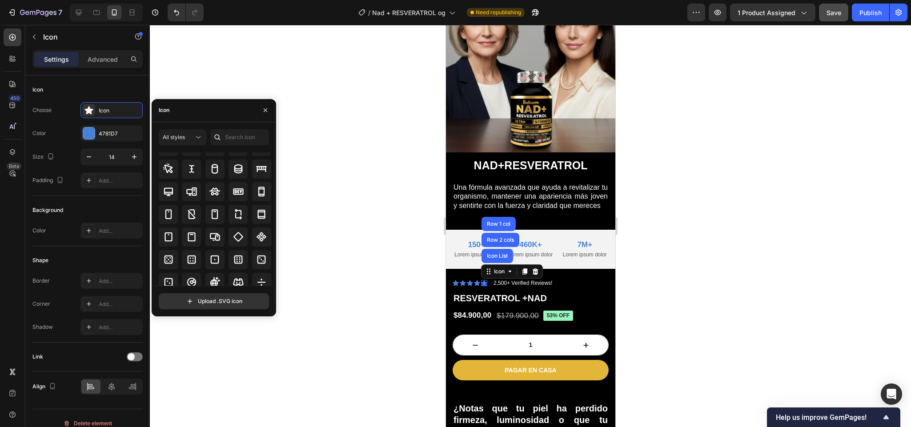
scroll to position [1817, 0]
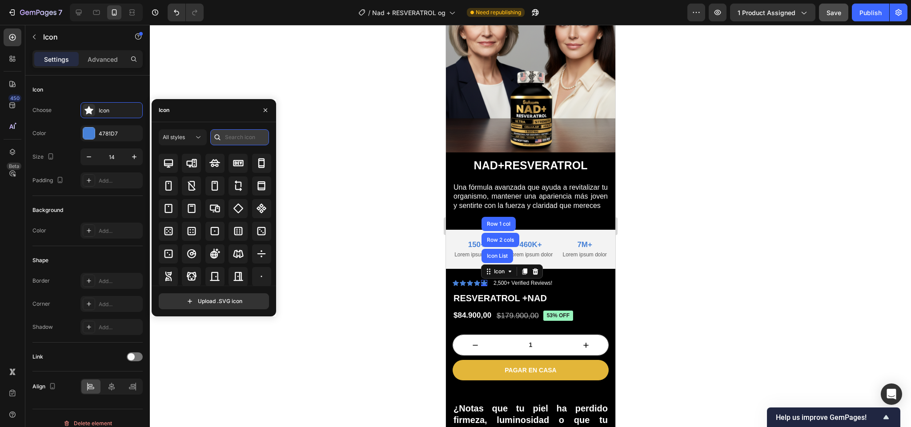
click at [229, 138] on input "text" at bounding box center [239, 137] width 59 height 16
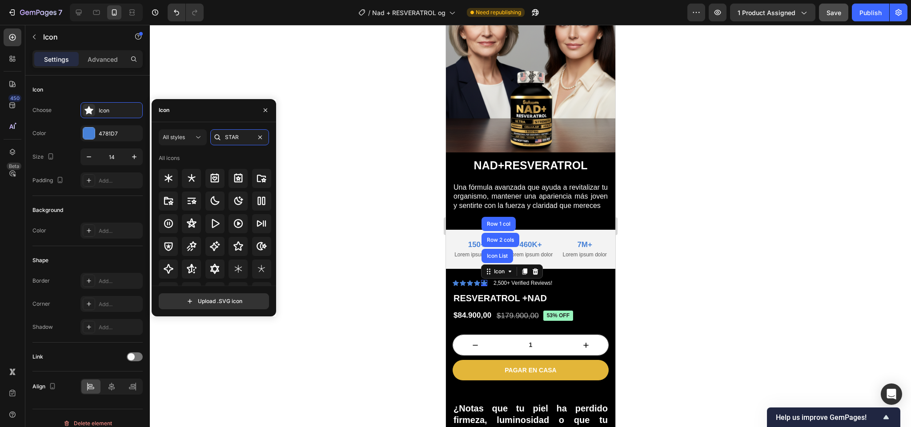
scroll to position [0, 0]
type input "STAR"
click at [268, 104] on button "button" at bounding box center [265, 110] width 14 height 14
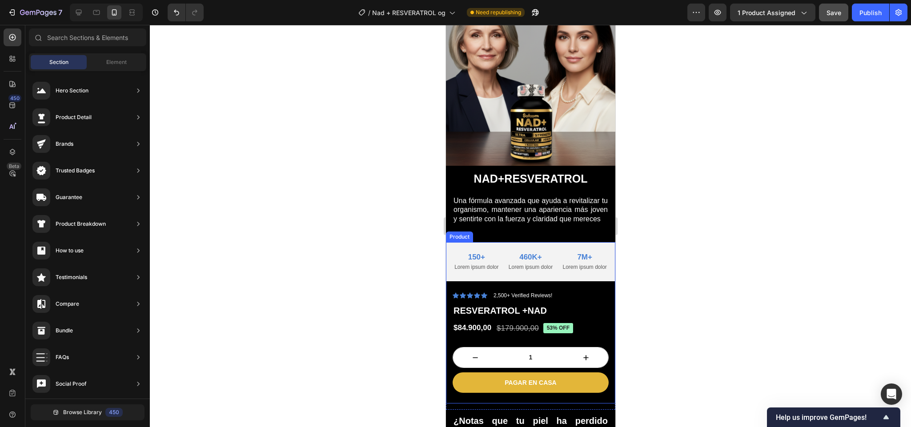
scroll to position [34, 0]
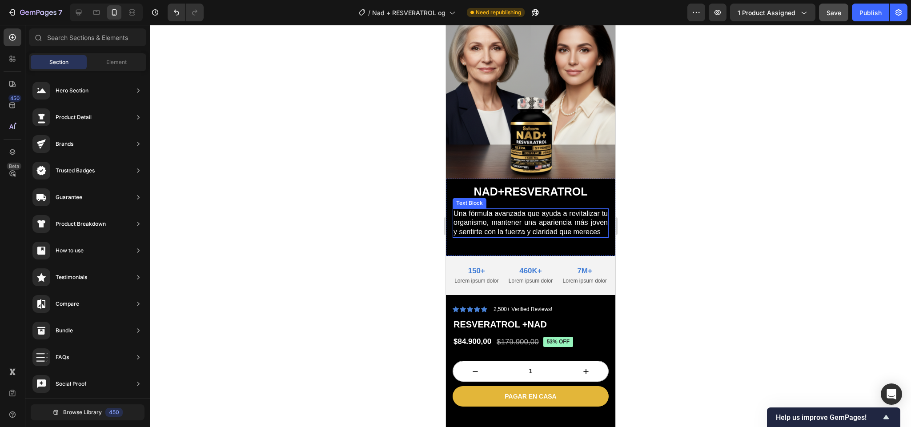
click at [525, 212] on p "Una fórmula avanzada que ayuda a revitalizar tu organismo, mantener una aparien…" at bounding box center [530, 223] width 154 height 28
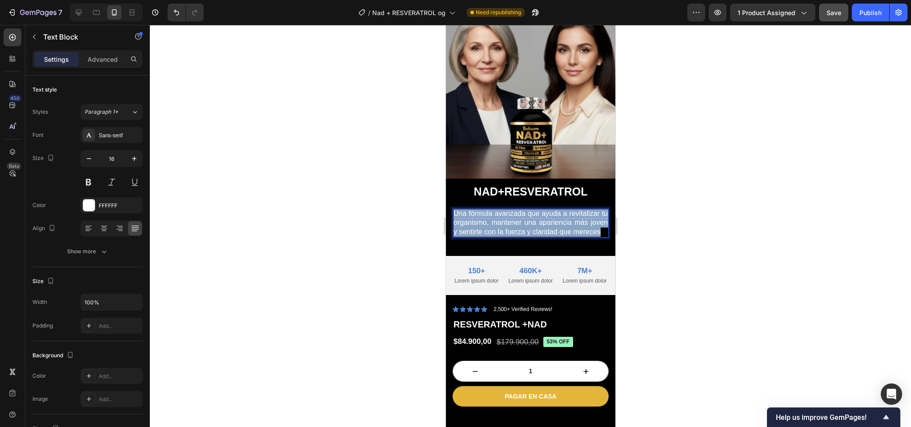
click at [525, 212] on p "Una fórmula avanzada que ayuda a revitalizar tu organismo, mantener una aparien…" at bounding box center [530, 223] width 154 height 28
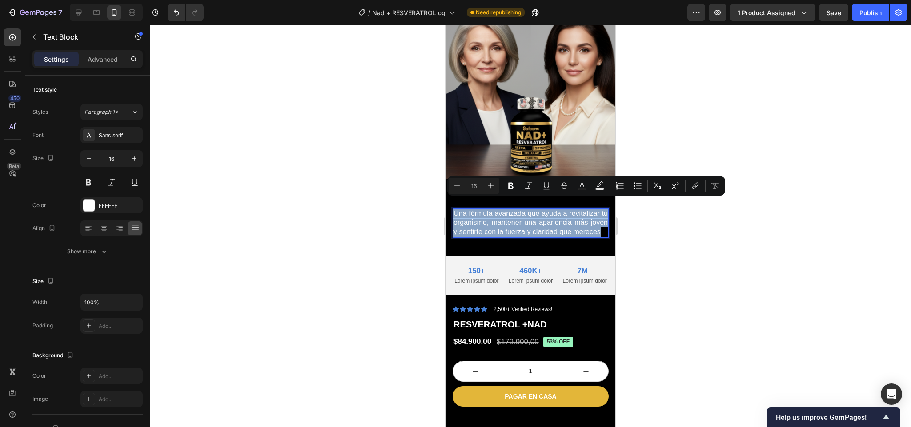
scroll to position [34, 0]
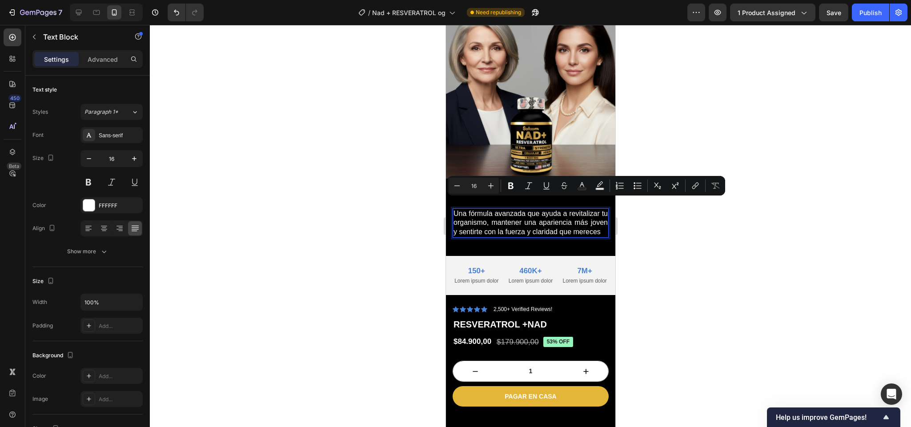
click at [651, 228] on div at bounding box center [530, 226] width 761 height 402
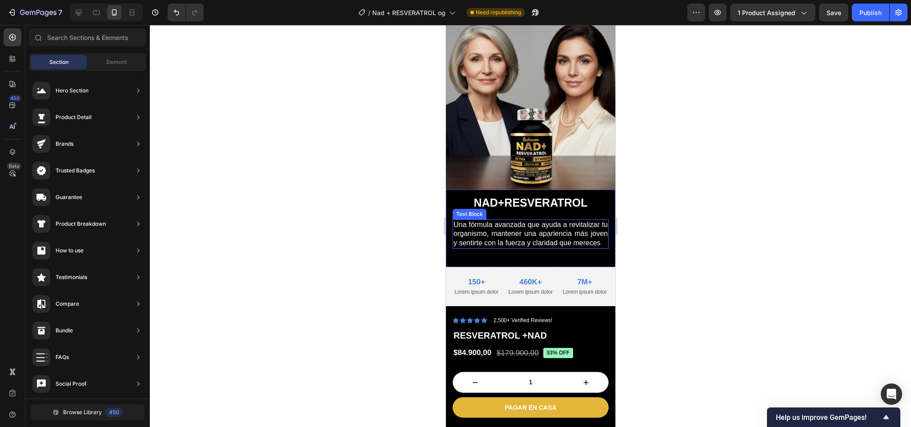
scroll to position [28, 0]
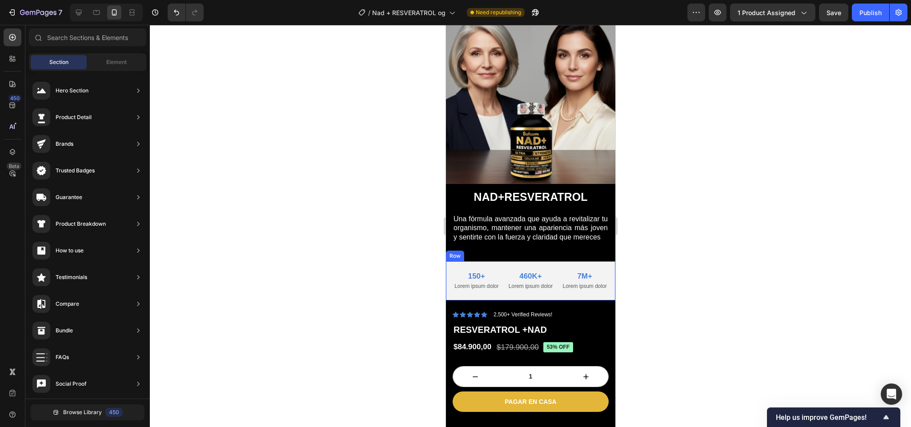
click at [503, 300] on div "Lorem ipsum dolor sit amet, consectetur Text Block 150+ Text Block Lorem ipsum …" at bounding box center [529, 280] width 169 height 39
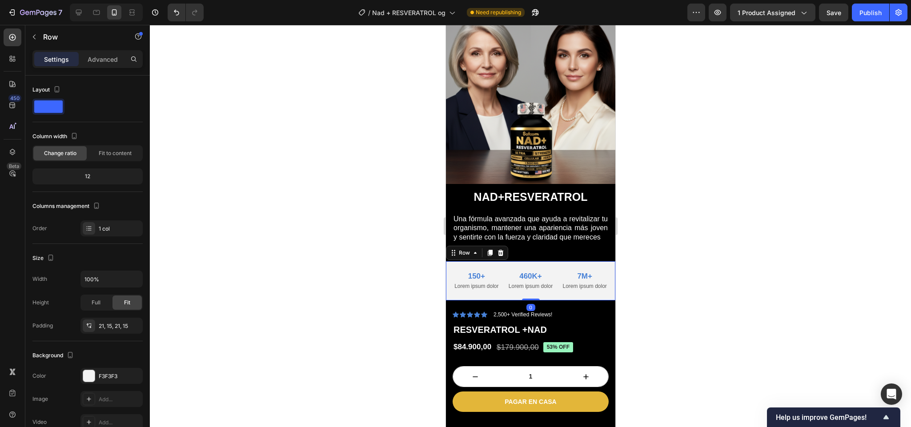
click at [503, 300] on div "Lorem ipsum dolor sit amet, consectetur Text Block 150+ Text Block Lorem ipsum …" at bounding box center [529, 280] width 169 height 39
click at [499, 252] on icon at bounding box center [500, 253] width 6 height 6
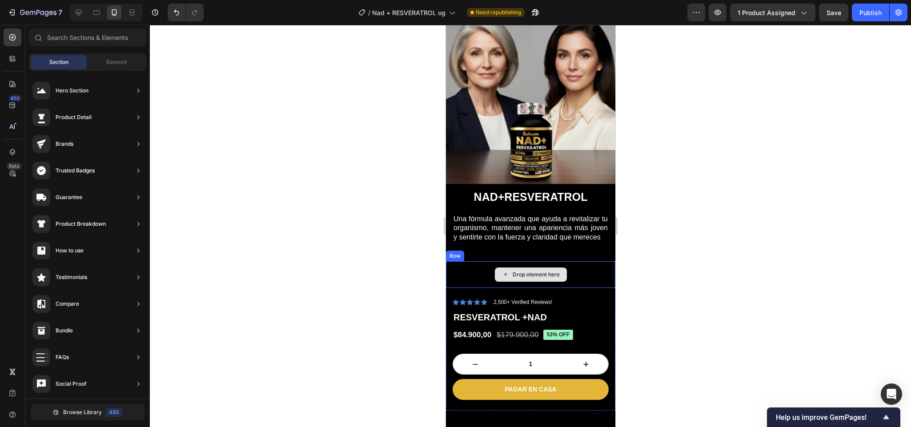
click at [476, 268] on div "Drop element here" at bounding box center [529, 274] width 169 height 27
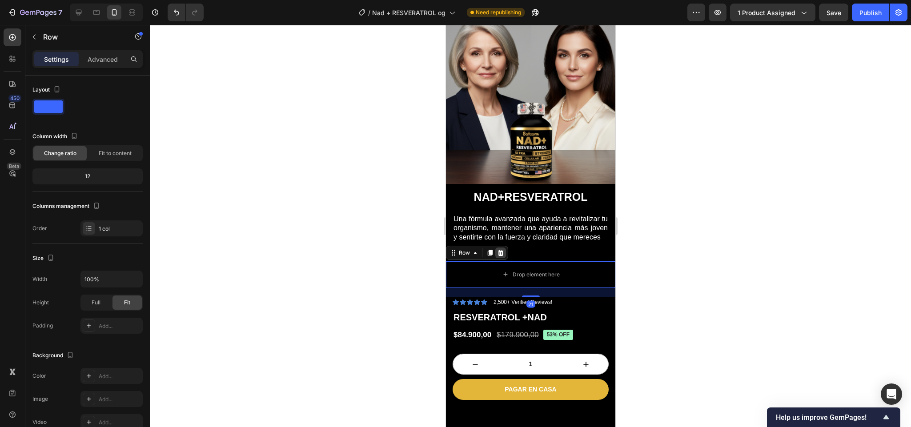
click at [498, 255] on icon at bounding box center [499, 252] width 7 height 7
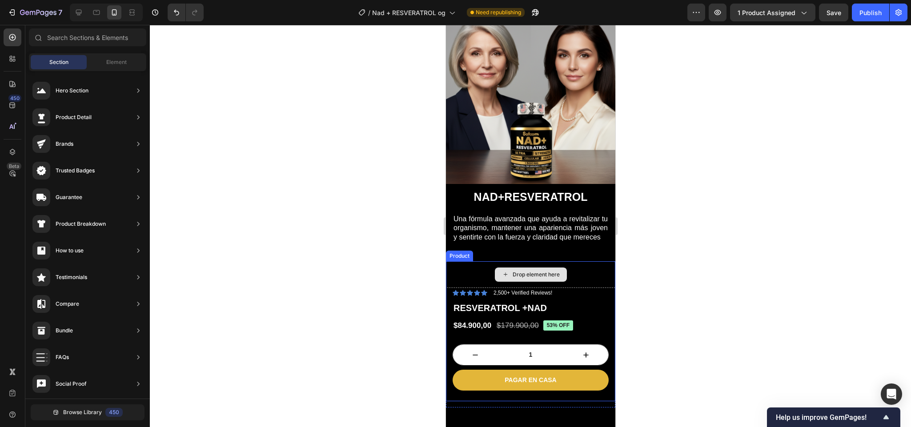
click at [471, 268] on div "Drop element here" at bounding box center [529, 274] width 169 height 27
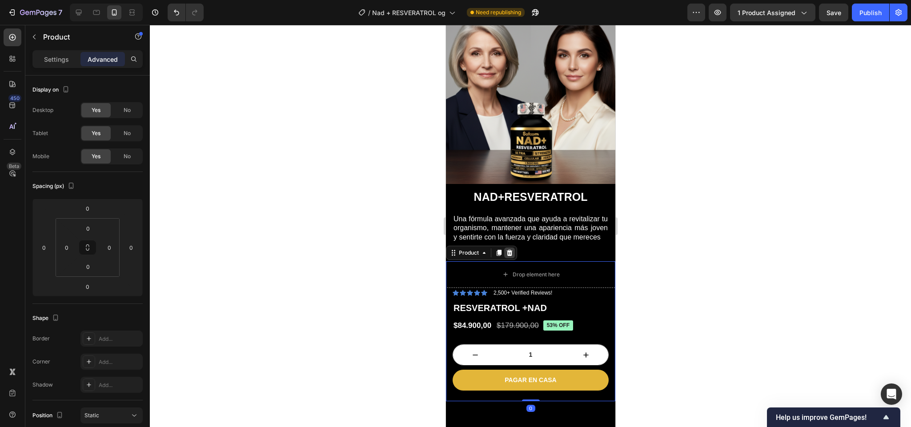
click at [505, 255] on icon at bounding box center [508, 252] width 7 height 7
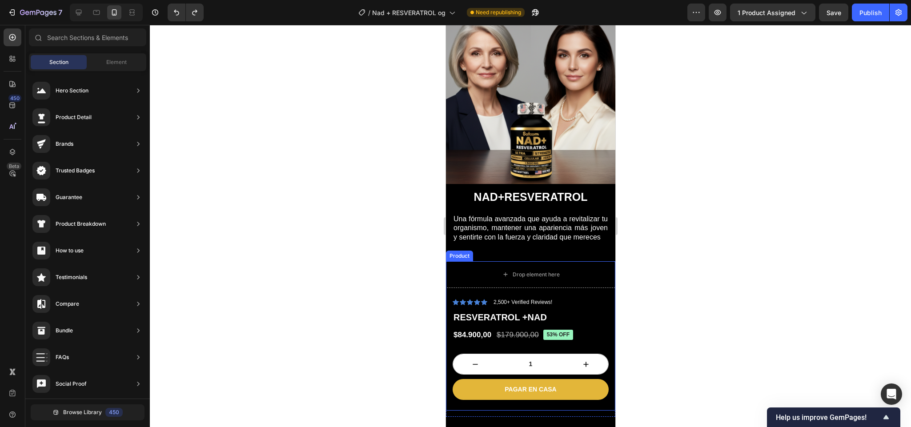
click at [480, 290] on div "Drop element here Row" at bounding box center [529, 279] width 169 height 36
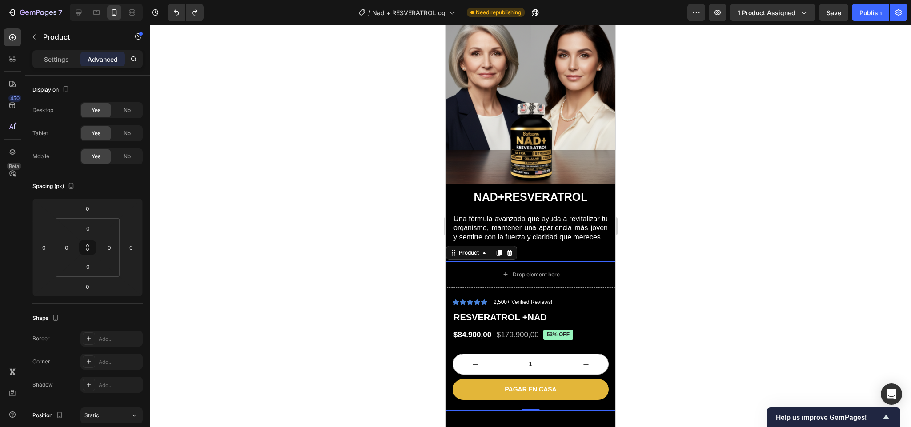
click at [464, 287] on div "Drop element here Row" at bounding box center [529, 279] width 169 height 36
click at [462, 286] on div "Drop element here" at bounding box center [529, 274] width 169 height 27
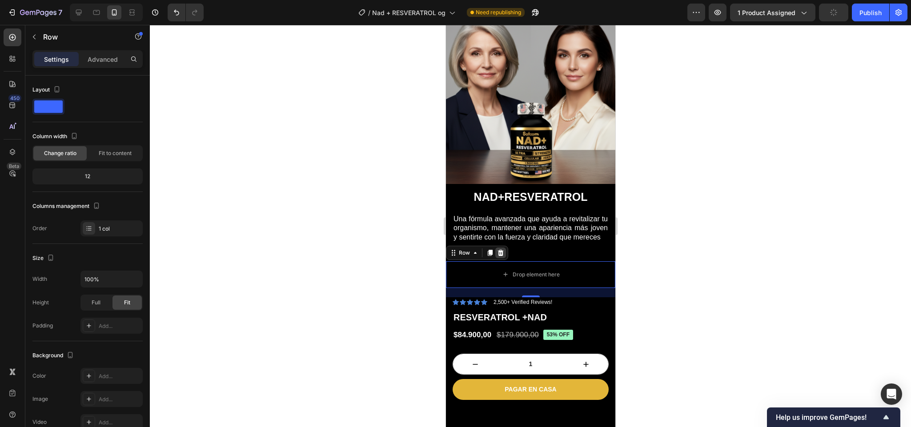
click at [498, 252] on icon at bounding box center [499, 252] width 7 height 7
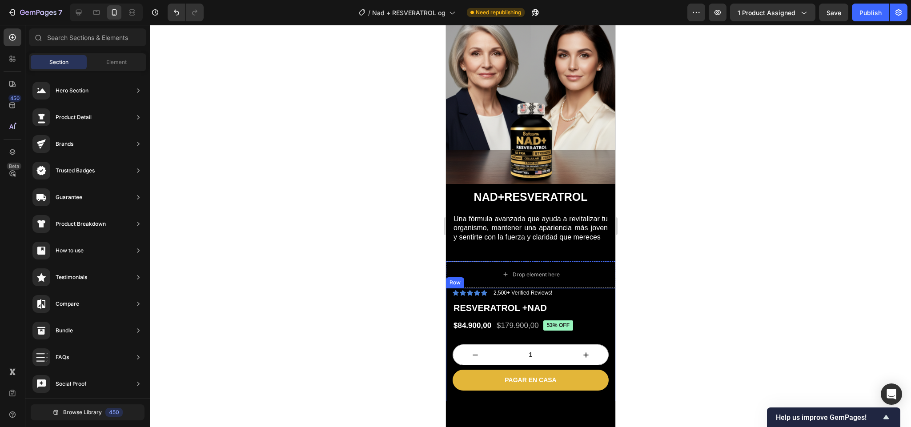
click at [447, 296] on div "Icon Icon Icon Icon Icon Icon List 2,500+ Verified Reviews! Text Block Row RESV…" at bounding box center [529, 344] width 169 height 113
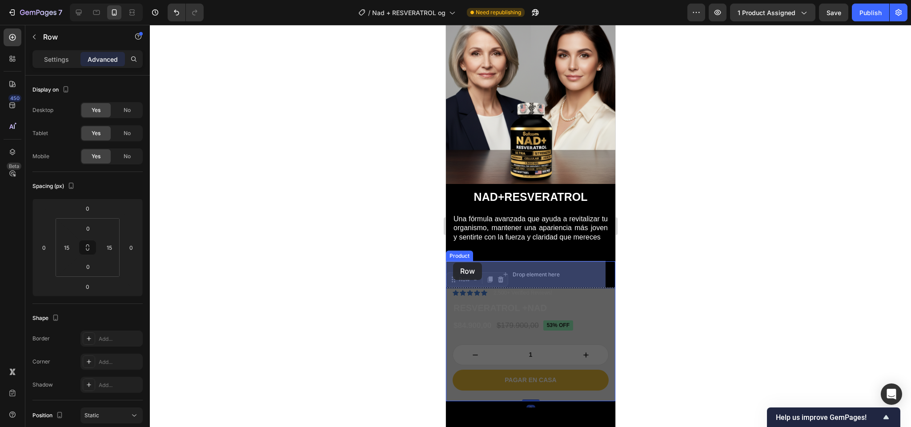
drag, startPoint x: 453, startPoint y: 281, endPoint x: 452, endPoint y: 263, distance: 18.7
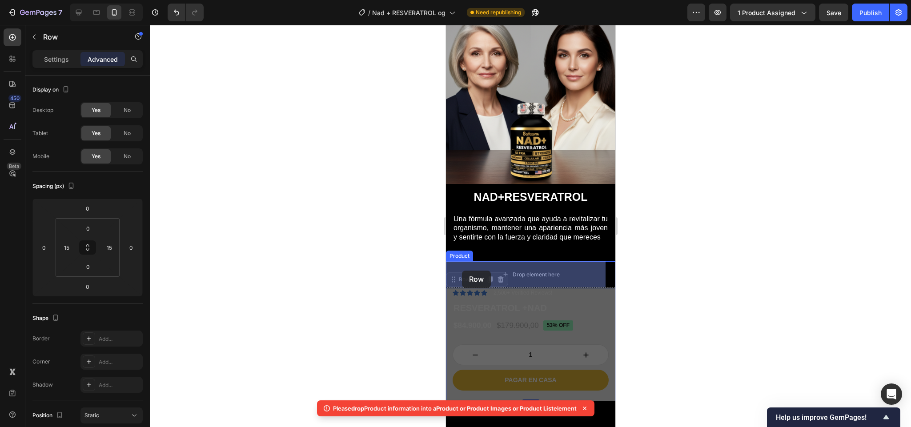
drag, startPoint x: 455, startPoint y: 278, endPoint x: 462, endPoint y: 271, distance: 9.4
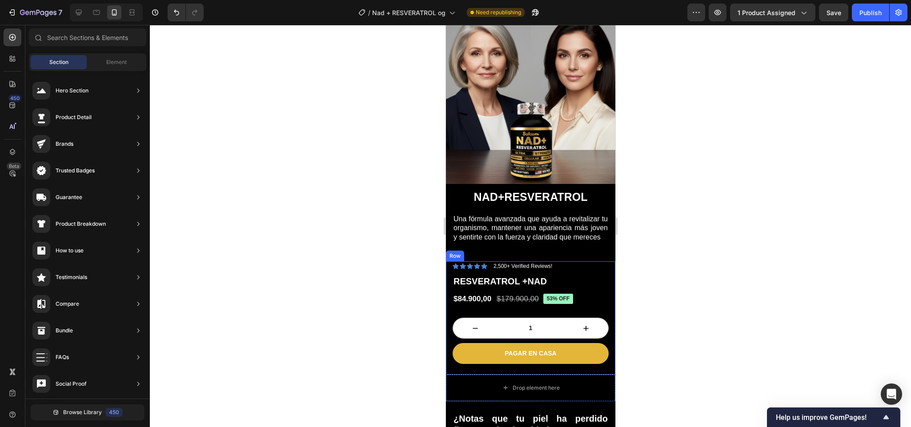
scroll to position [167, 0]
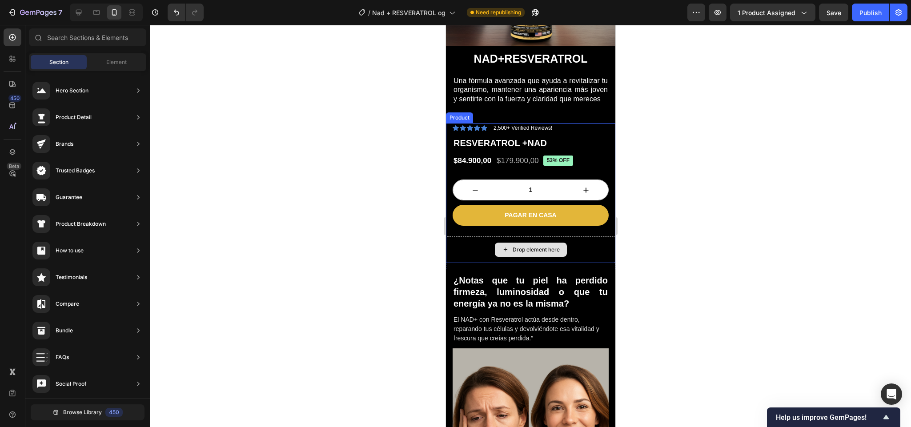
click at [475, 248] on div "Drop element here" at bounding box center [529, 249] width 169 height 27
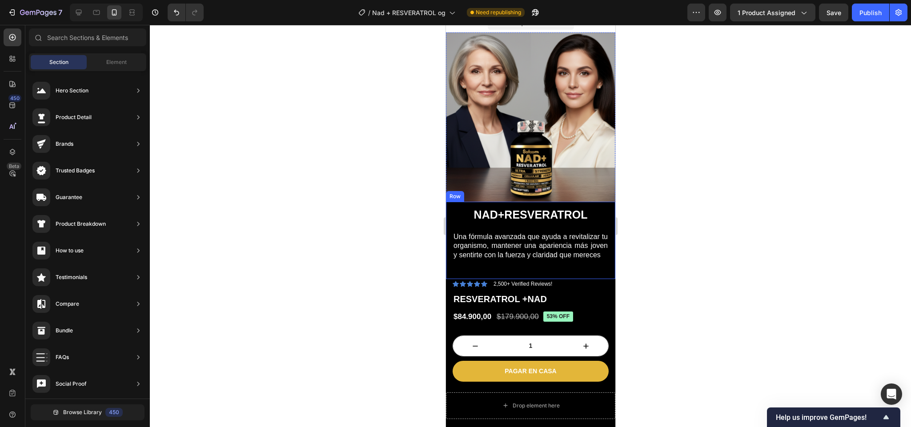
scroll to position [7, 0]
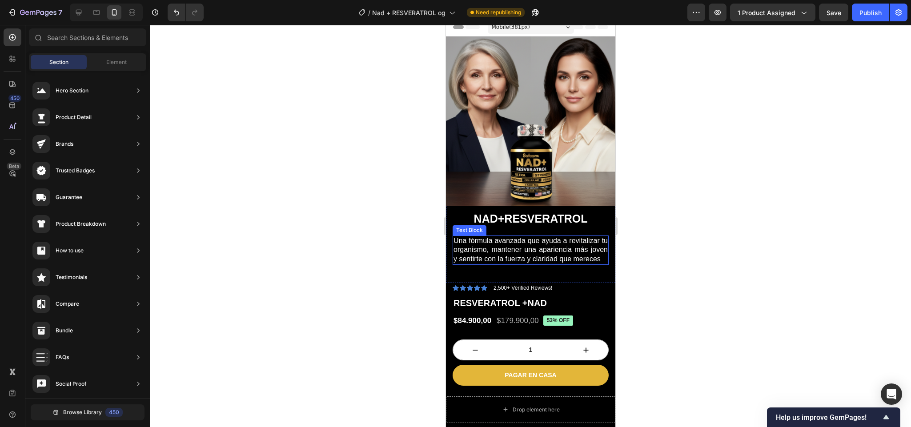
click at [495, 243] on p "Una fórmula avanzada que ayuda a revitalizar tu organismo, mantener una aparien…" at bounding box center [530, 250] width 154 height 28
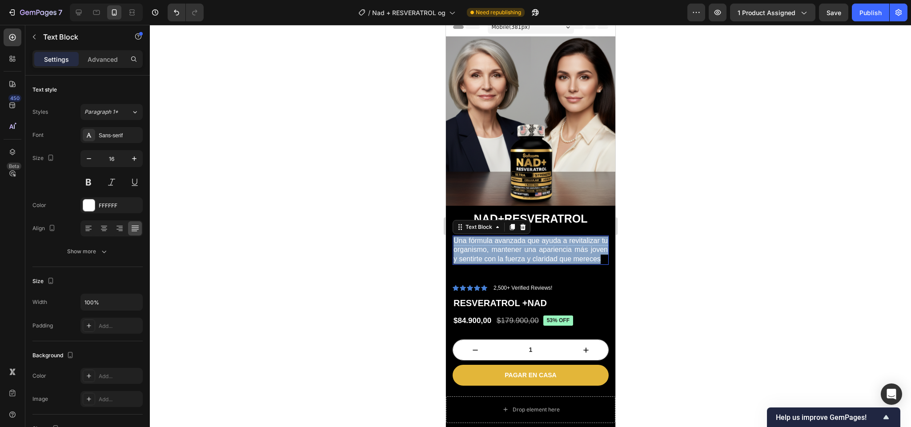
click at [495, 243] on p "Una fórmula avanzada que ayuda a revitalizar tu organismo, mantener una aparien…" at bounding box center [530, 250] width 154 height 28
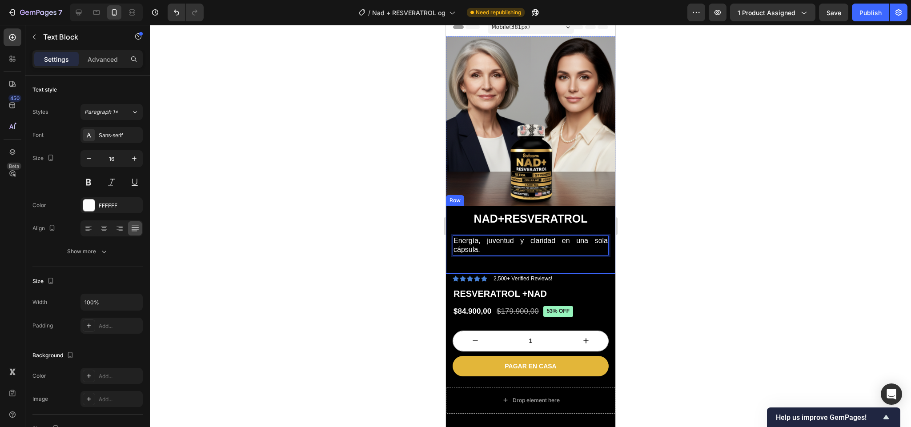
click at [522, 254] on div "NAD + RESVERATROL Heading Energía, juventud y claridad en una sola cápsula. Tex…" at bounding box center [530, 238] width 156 height 53
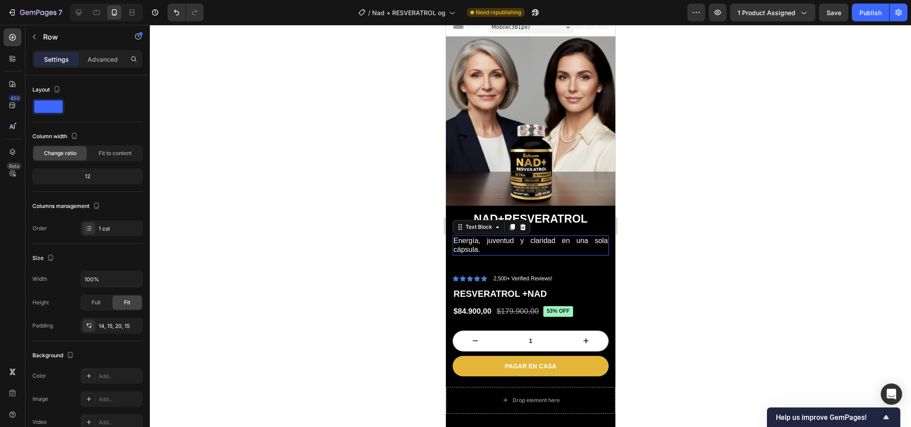
click at [506, 236] on p "Energía, juventud y claridad en una sola cápsula." at bounding box center [530, 245] width 154 height 19
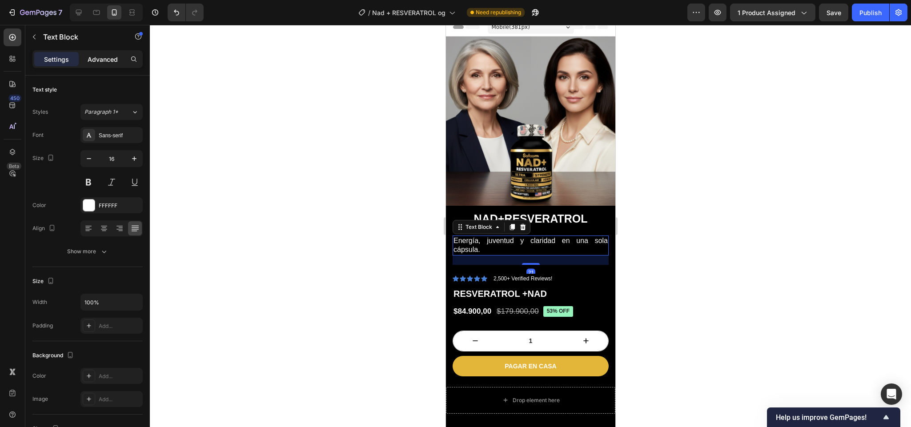
click at [111, 52] on div "Advanced" at bounding box center [102, 59] width 44 height 14
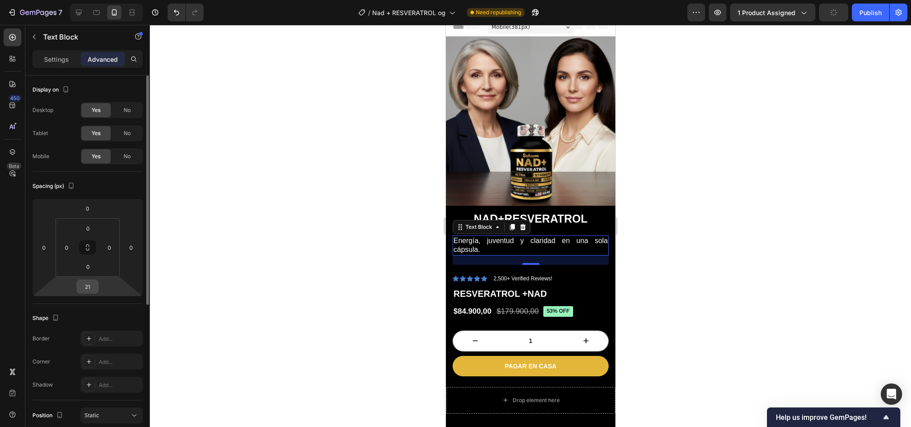
click at [92, 289] on input "21" at bounding box center [88, 286] width 18 height 13
type input "0"
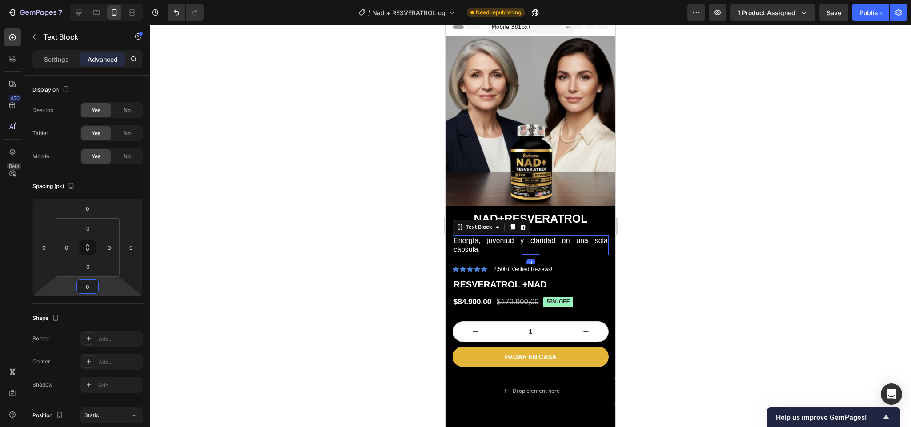
click at [697, 229] on div at bounding box center [530, 226] width 761 height 402
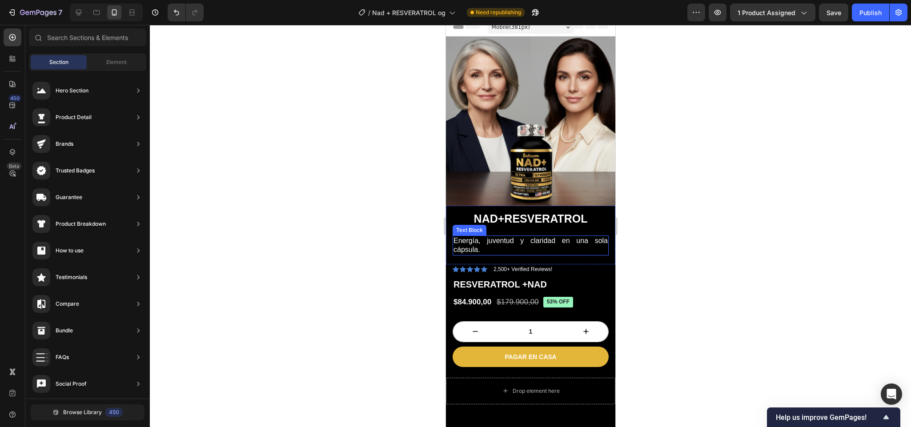
click at [513, 236] on p "Energía, juventud y claridad en una sola cápsula." at bounding box center [530, 245] width 154 height 19
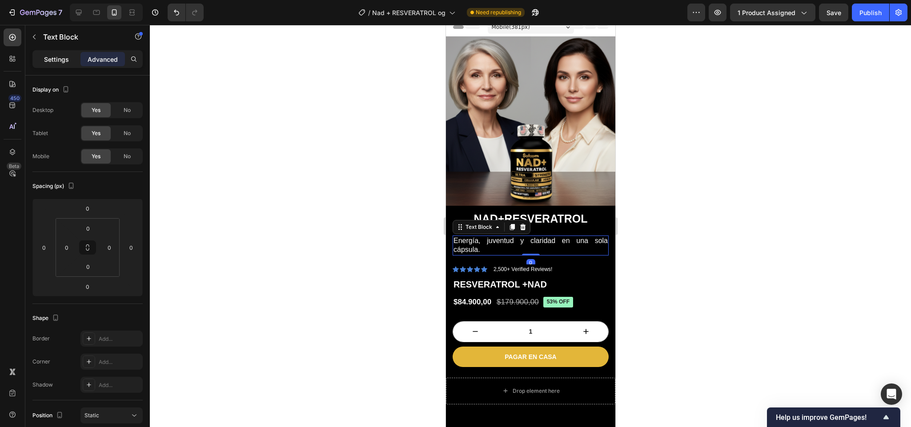
click at [58, 56] on p "Settings" at bounding box center [56, 59] width 25 height 9
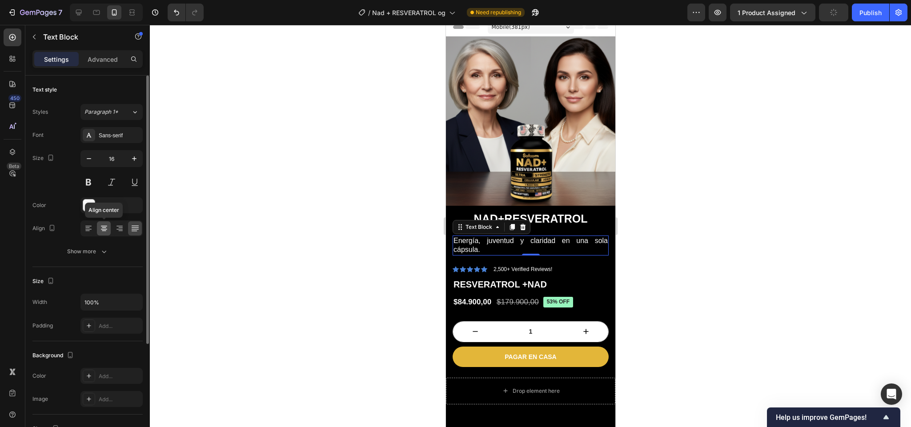
click at [103, 224] on icon at bounding box center [104, 228] width 9 height 9
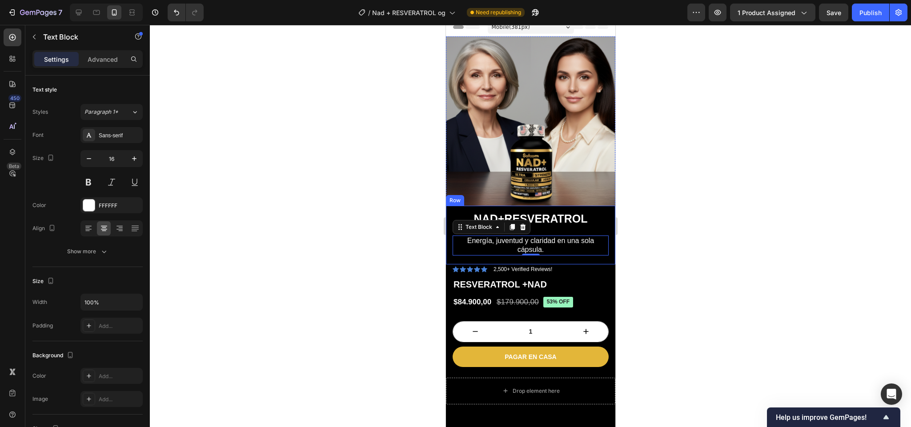
click at [659, 220] on div at bounding box center [530, 226] width 761 height 402
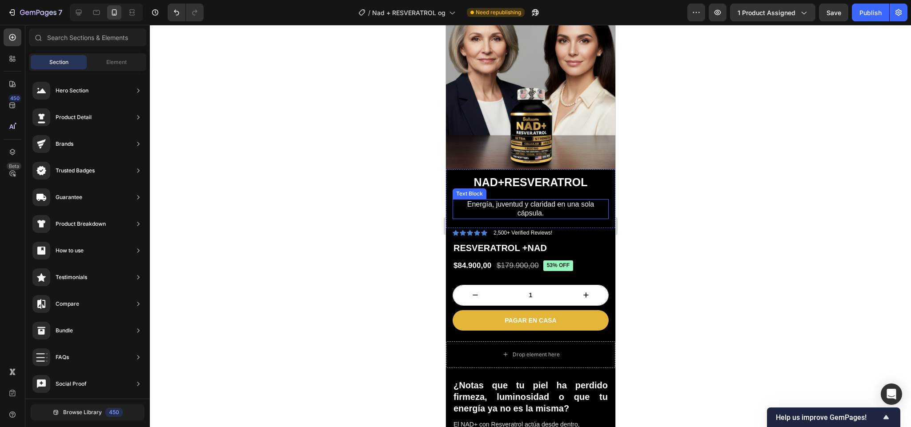
scroll to position [0, 0]
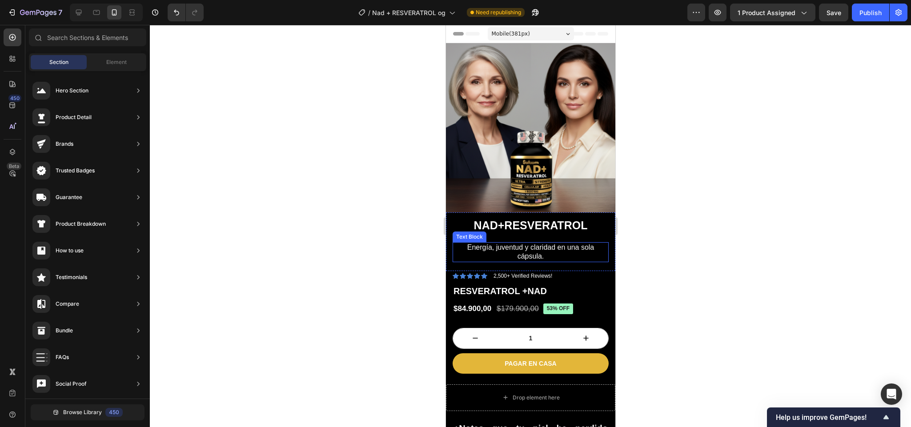
click at [526, 244] on p "Energía, juventud y claridad en una sola cápsula." at bounding box center [530, 252] width 154 height 19
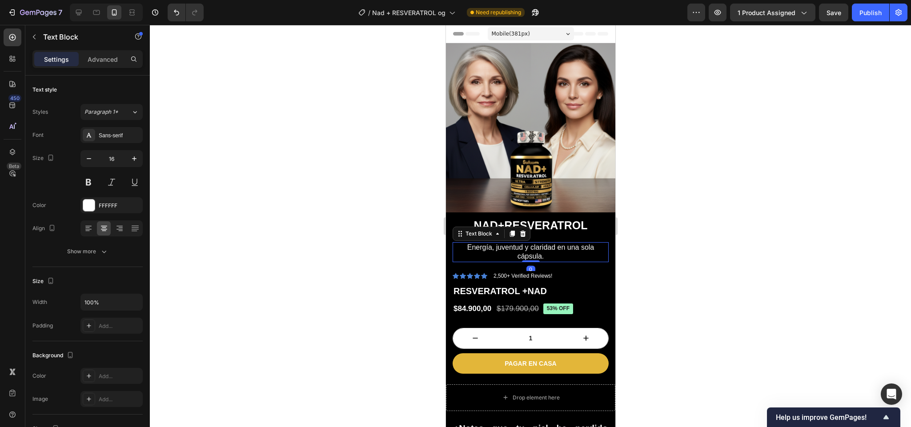
click at [403, 116] on div at bounding box center [530, 226] width 761 height 402
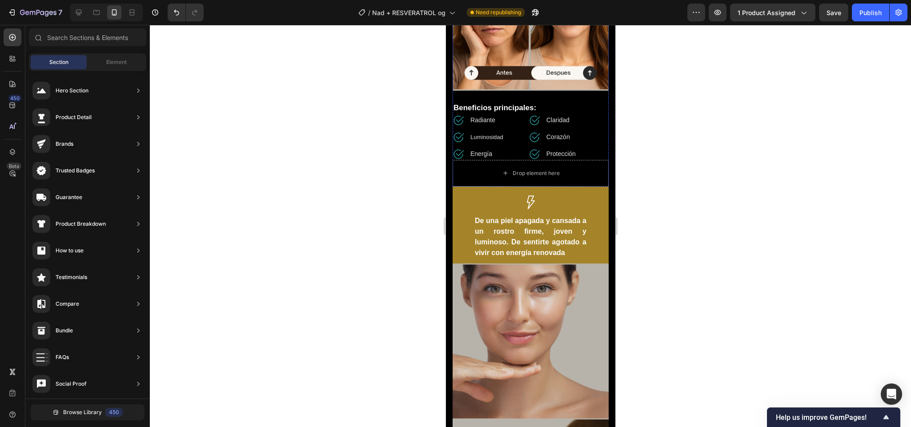
scroll to position [527, 0]
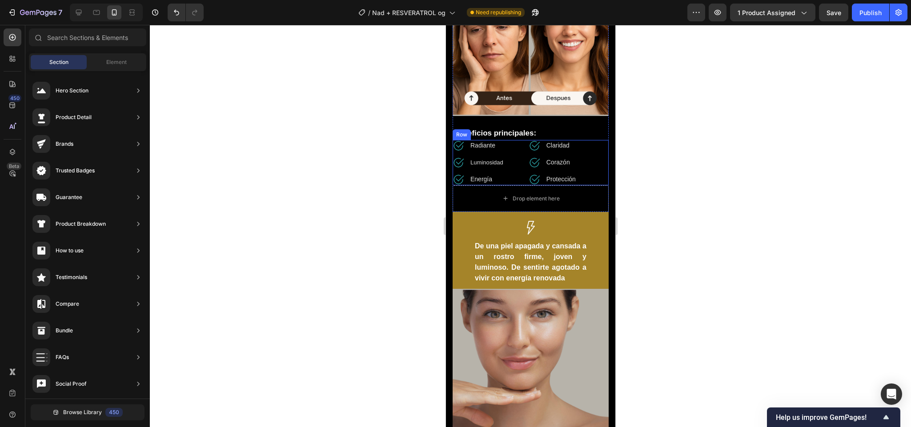
click at [508, 161] on div "Image Radiante Text block Row Image Luminosidad Text block Row Image Energía Te…" at bounding box center [530, 162] width 156 height 45
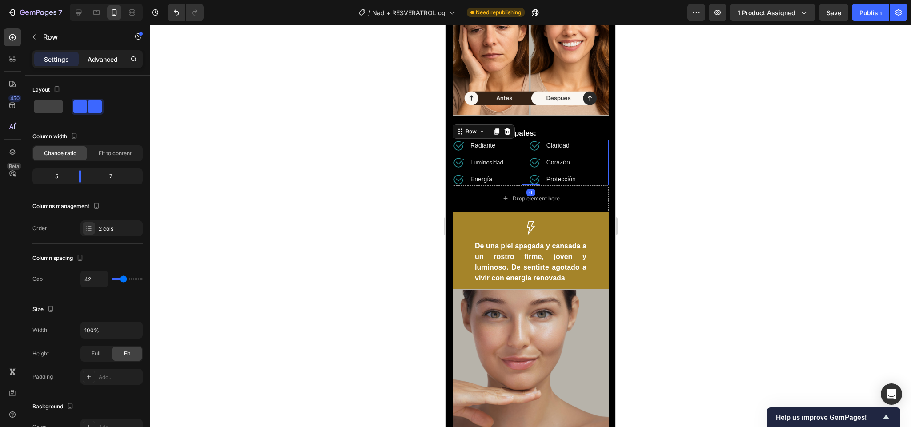
click at [99, 62] on p "Advanced" at bounding box center [103, 59] width 30 height 9
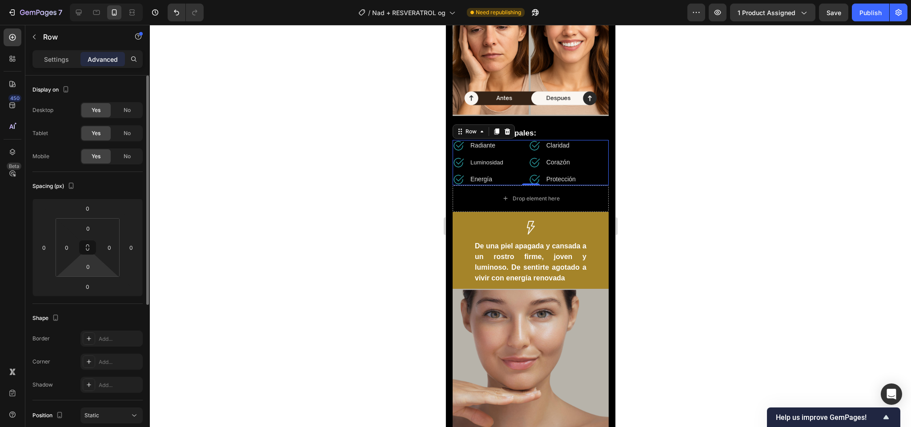
click at [87, 0] on html "7 / Nad + RESVERATROL og Need republishing Preview 1 product assigned Save Publ…" at bounding box center [455, 0] width 911 height 0
click at [88, 288] on input "0" at bounding box center [88, 286] width 18 height 13
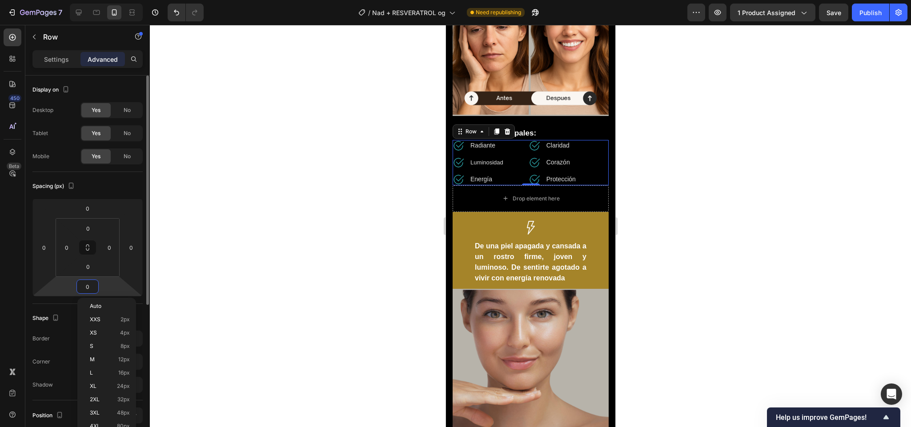
click at [88, 288] on input "0" at bounding box center [88, 286] width 18 height 13
type input "20"
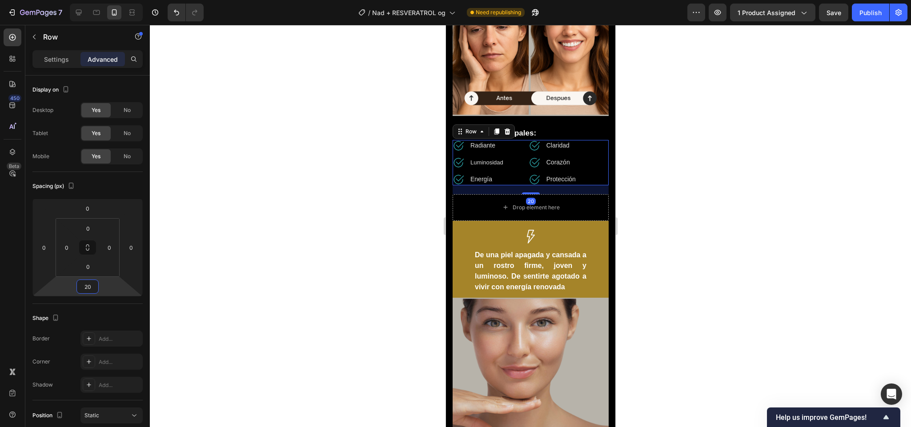
click at [700, 235] on div at bounding box center [530, 226] width 761 height 402
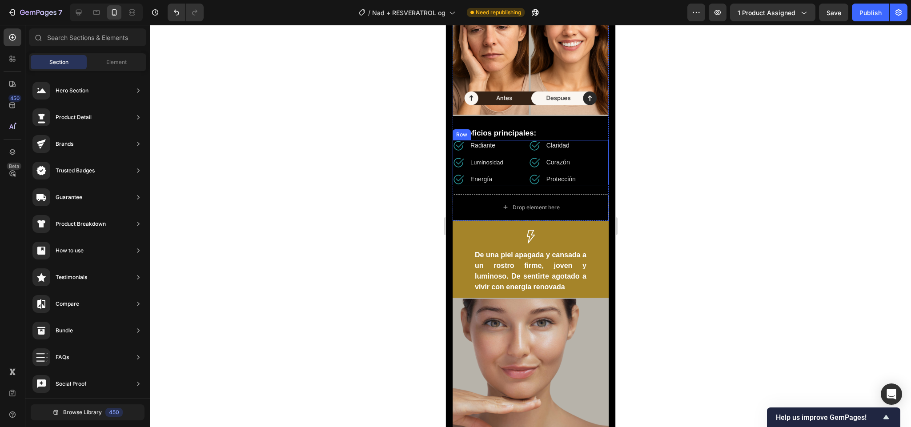
click at [506, 163] on div "Image Radiante Text block Row Image Luminosidad Text block Row Image Energía Te…" at bounding box center [530, 162] width 156 height 45
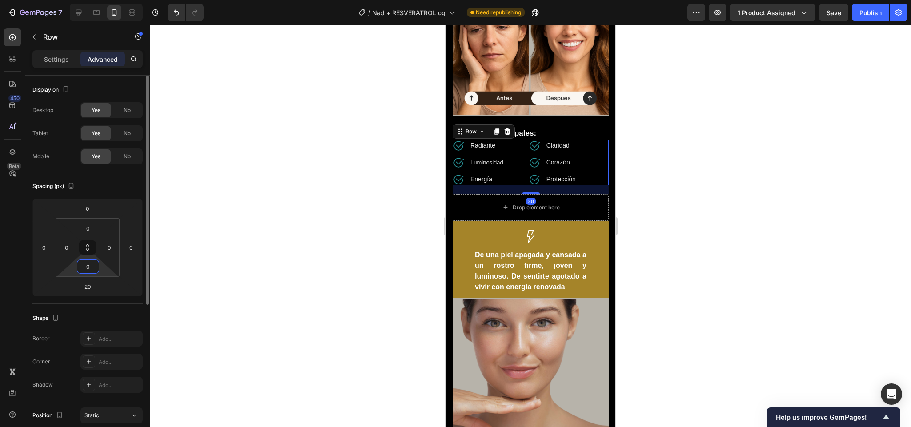
click at [91, 264] on input "0" at bounding box center [88, 266] width 18 height 13
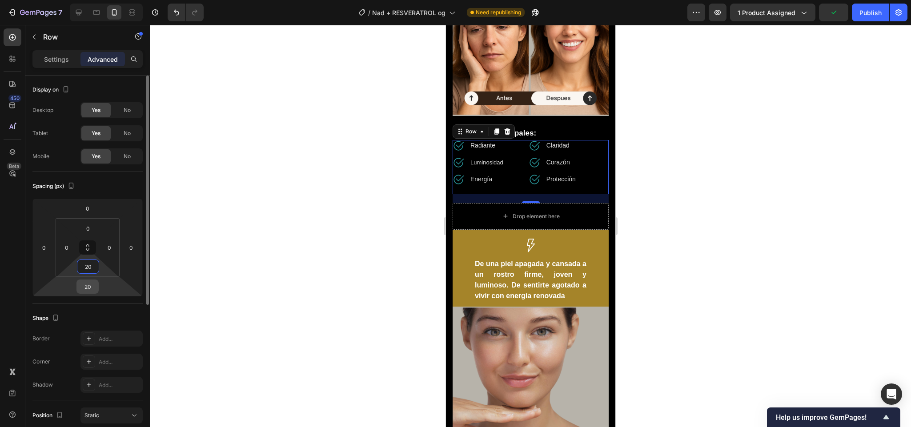
type input "20"
click at [89, 291] on input "20" at bounding box center [88, 286] width 18 height 13
type input "0"
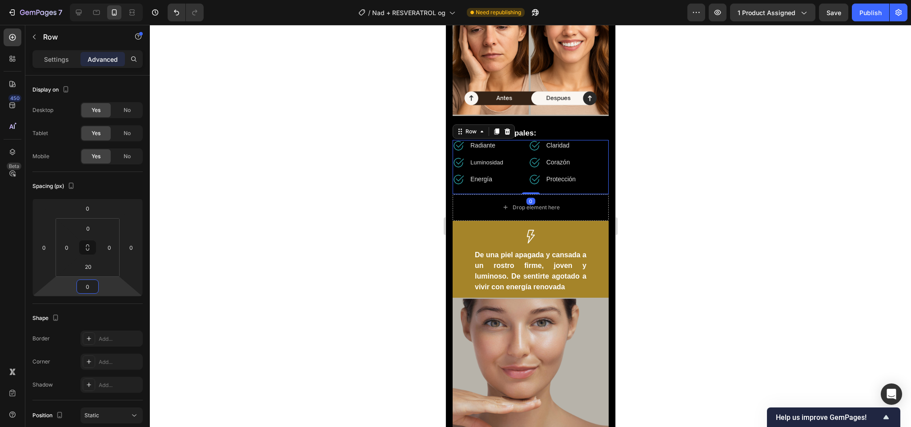
click at [721, 207] on div at bounding box center [530, 226] width 761 height 402
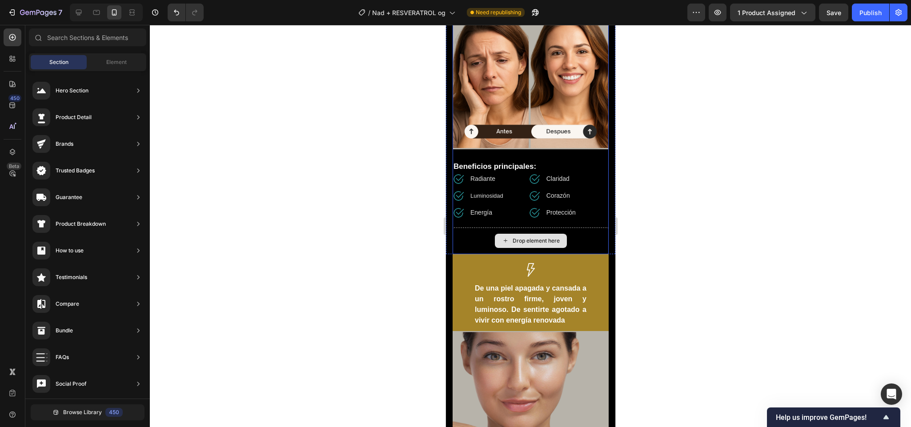
scroll to position [464, 0]
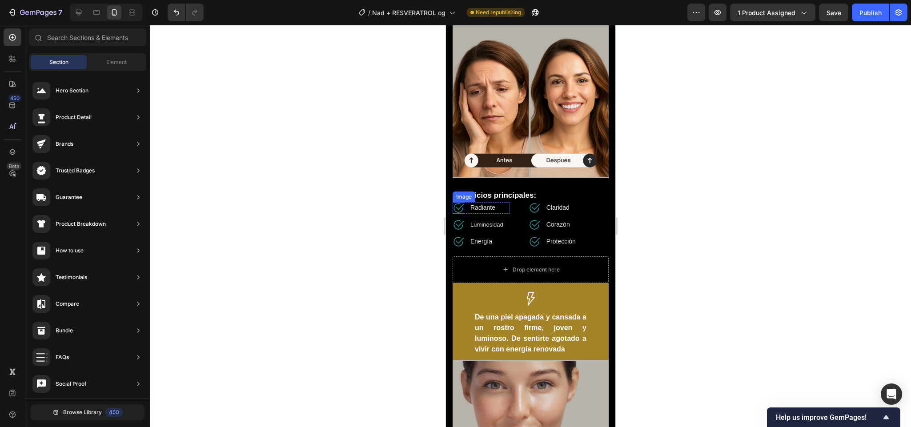
click at [459, 202] on img at bounding box center [458, 208] width 12 height 12
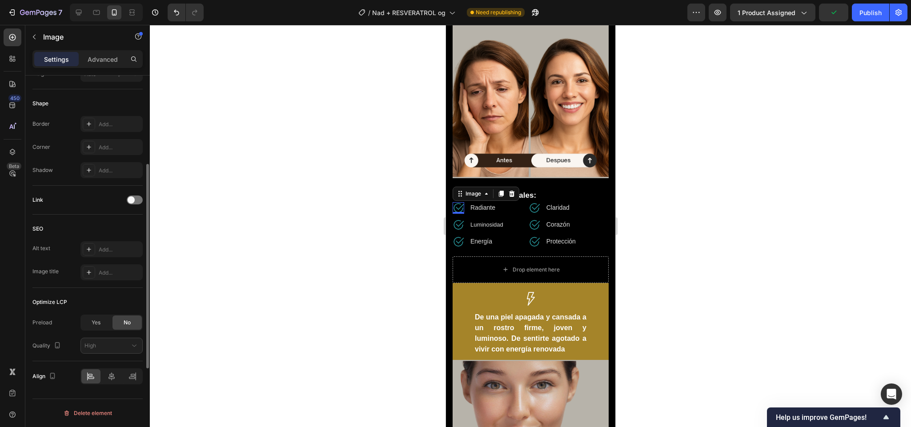
scroll to position [180, 0]
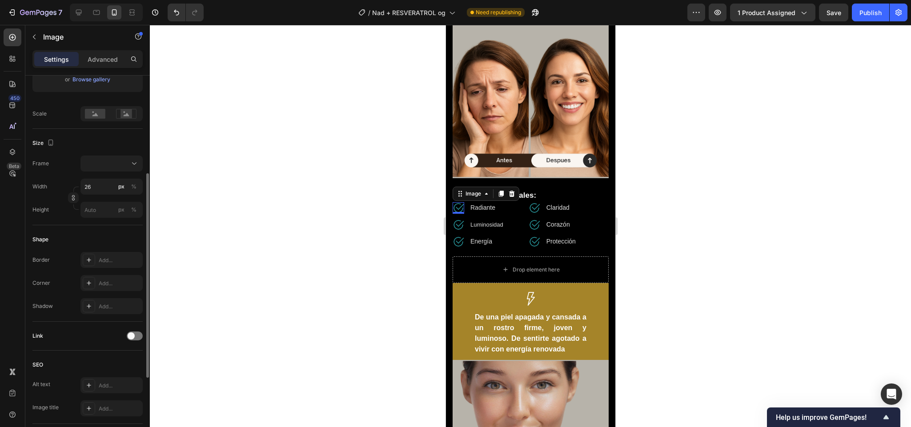
click at [753, 206] on div at bounding box center [530, 226] width 761 height 402
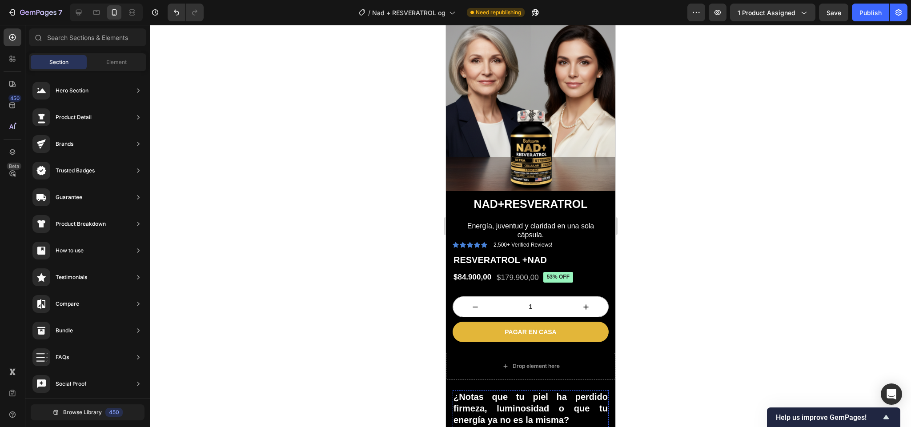
scroll to position [0, 0]
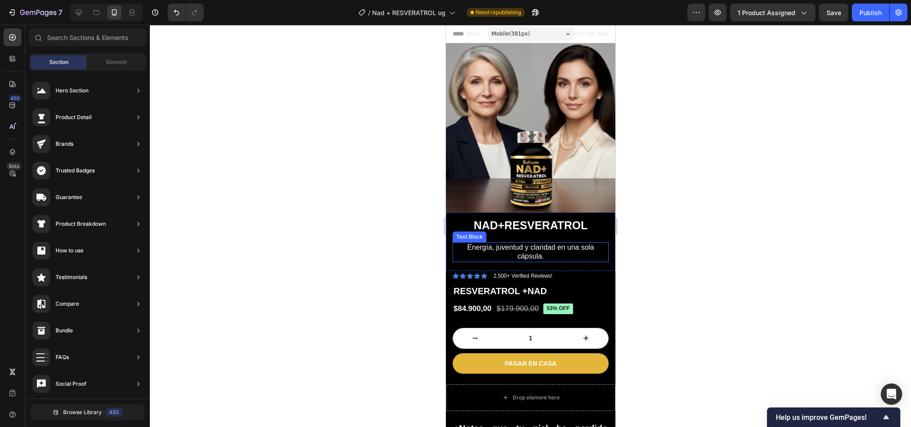
click at [554, 247] on p "Energía, juventud y claridad en una sola cápsula." at bounding box center [530, 252] width 154 height 19
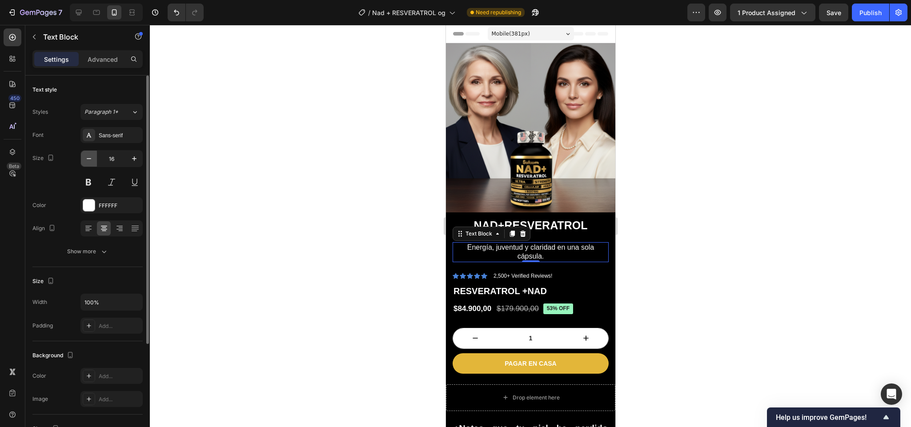
click at [87, 163] on icon "button" at bounding box center [88, 158] width 9 height 9
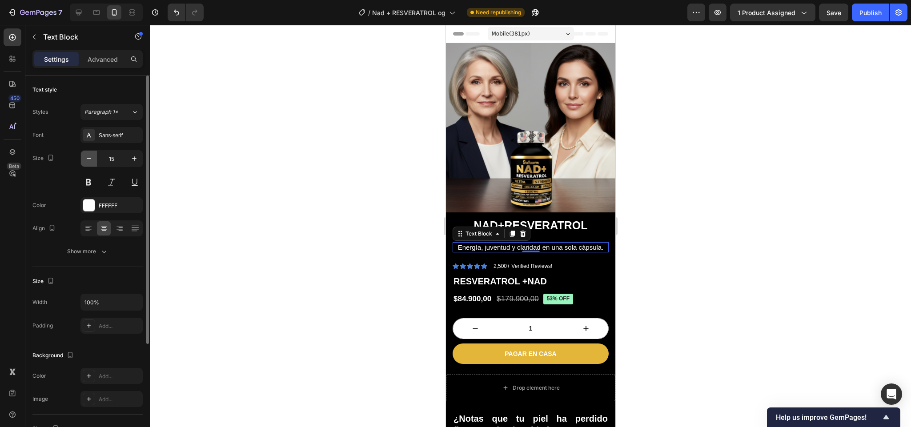
click at [87, 163] on icon "button" at bounding box center [88, 158] width 9 height 9
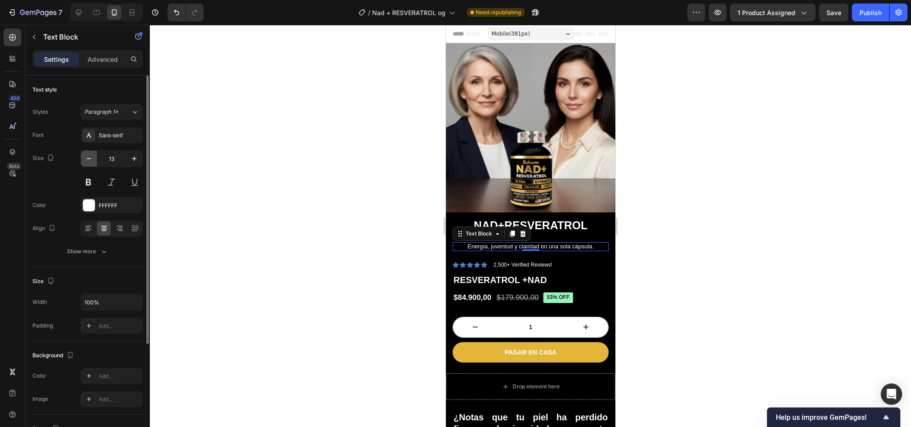
click at [87, 163] on icon "button" at bounding box center [88, 158] width 9 height 9
click at [126, 158] on button "button" at bounding box center [134, 159] width 16 height 16
click at [130, 157] on icon "button" at bounding box center [134, 158] width 9 height 9
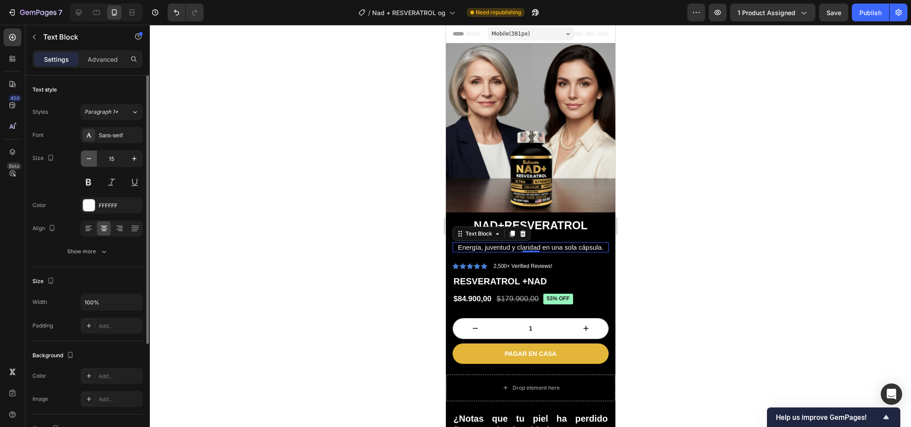
click at [87, 159] on icon "button" at bounding box center [88, 158] width 9 height 9
type input "14"
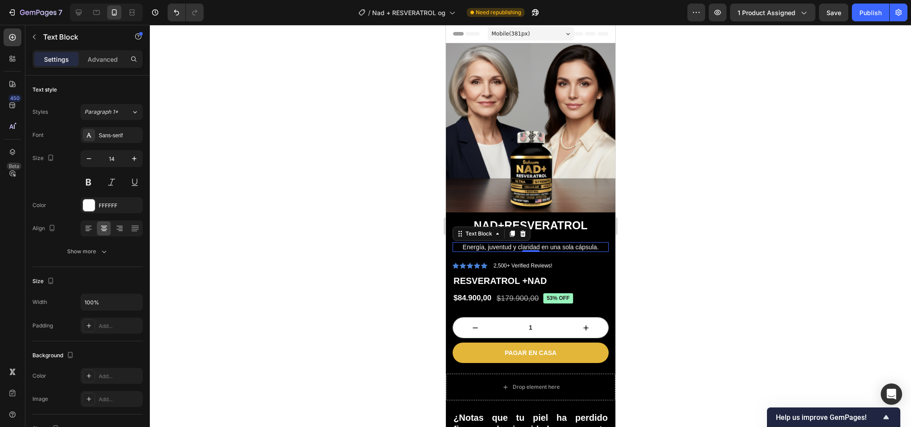
click at [651, 240] on div at bounding box center [530, 226] width 761 height 402
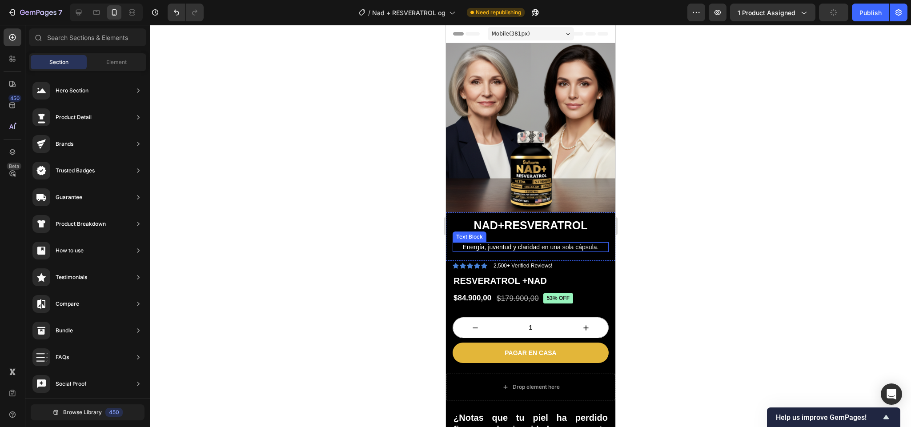
click at [564, 243] on p "Energía, juventud y claridad en una sola cápsula." at bounding box center [530, 247] width 154 height 8
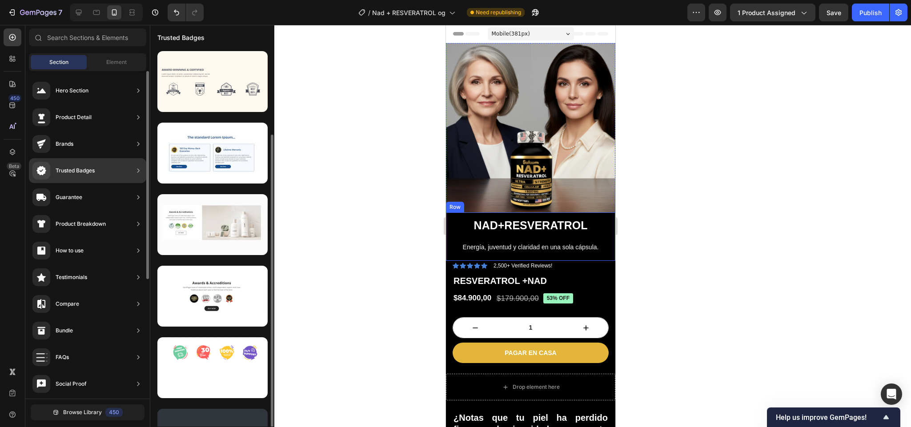
scroll to position [45, 0]
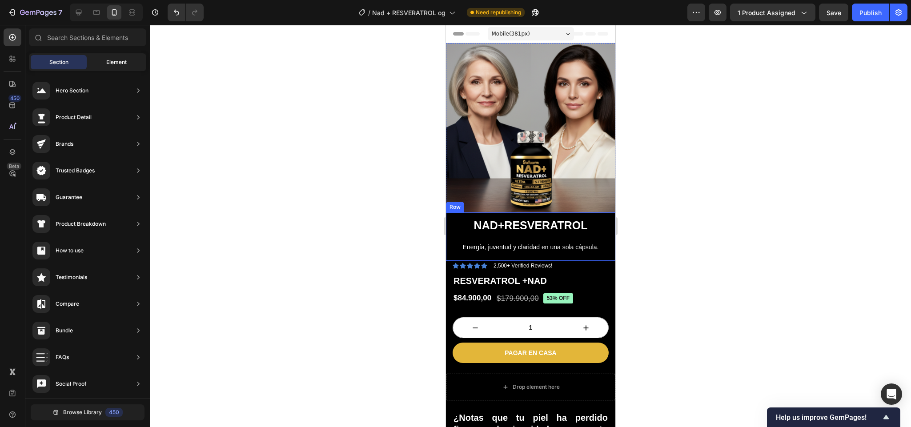
click at [114, 62] on span "Element" at bounding box center [116, 62] width 20 height 8
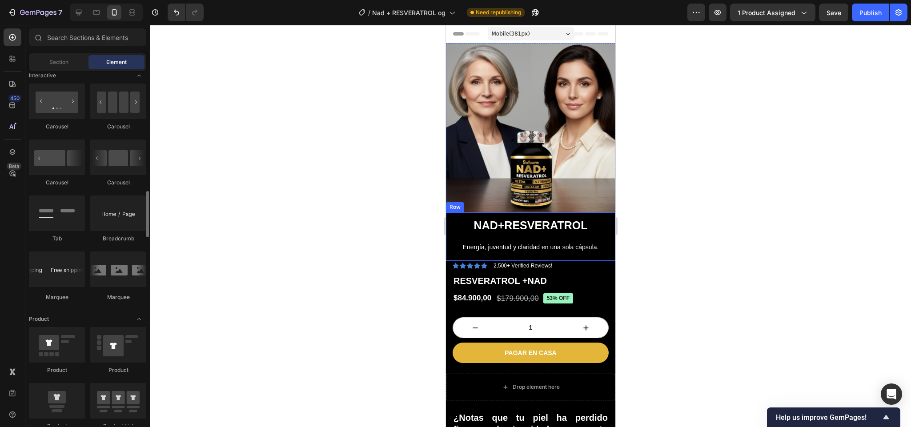
scroll to position [897, 0]
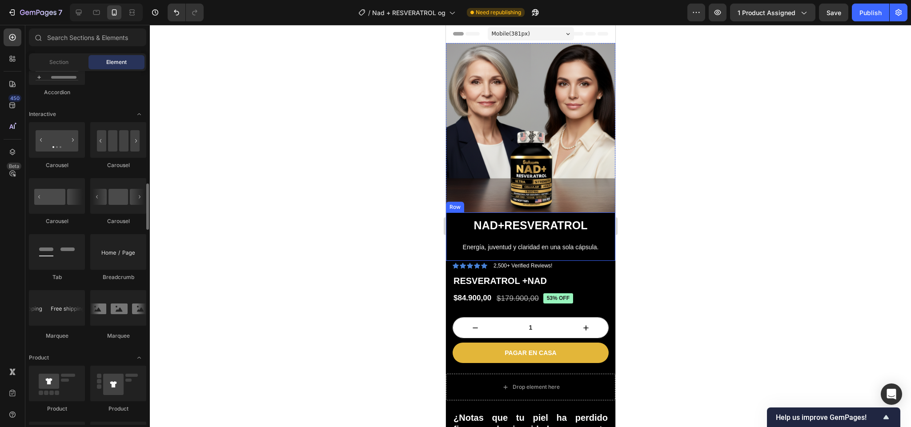
click at [88, 312] on div "Carousel [GEOGRAPHIC_DATA] [GEOGRAPHIC_DATA] [GEOGRAPHIC_DATA] Tab Breadcrumb […" at bounding box center [87, 235] width 117 height 226
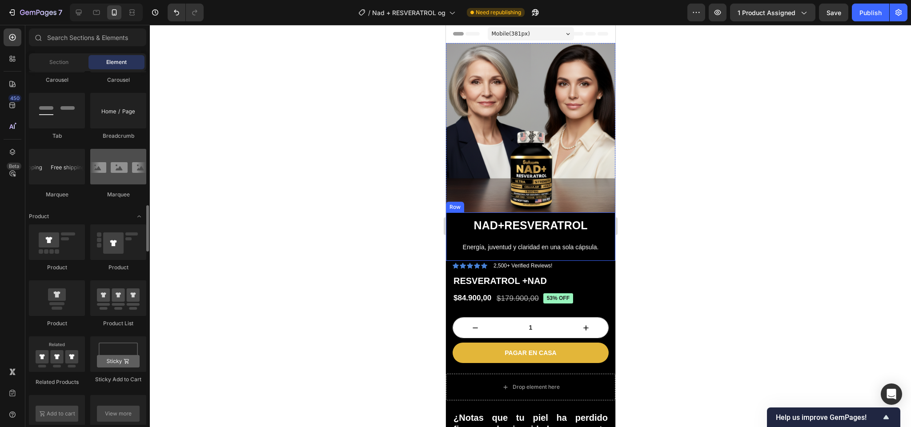
scroll to position [1014, 0]
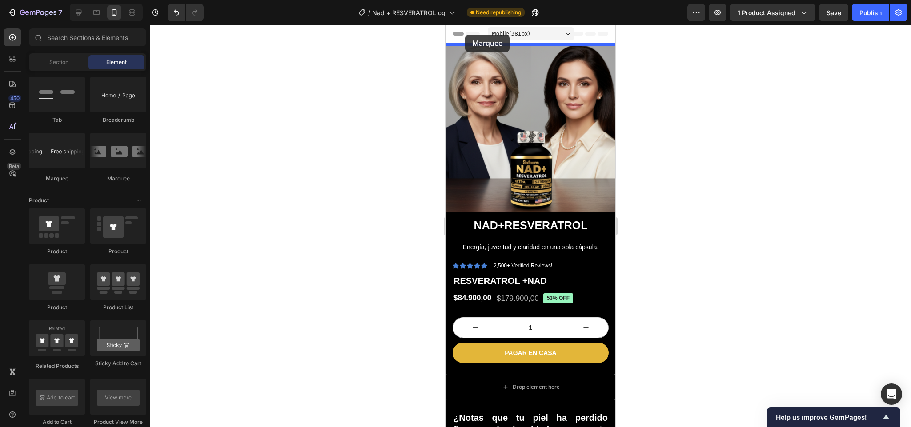
drag, startPoint x: 508, startPoint y: 180, endPoint x: 465, endPoint y: 35, distance: 151.7
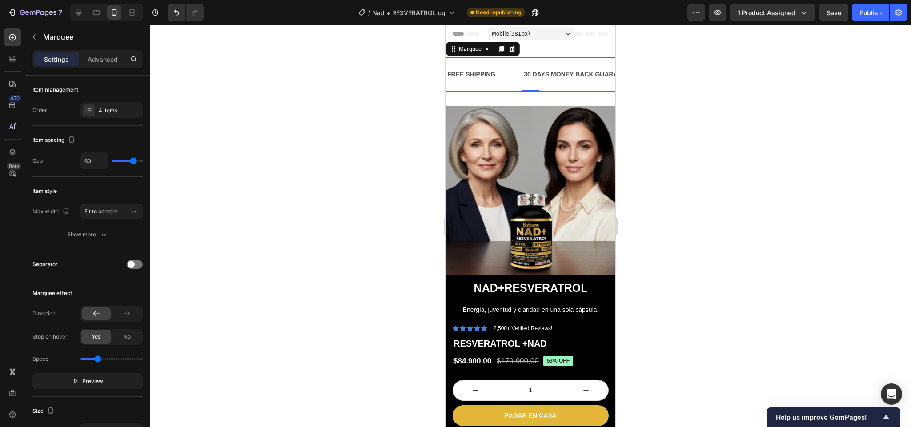
click at [492, 91] on div "FREE SHIPPING Text Block 30 DAYS MONEY BACK GUARANTEE Text Block LIMITED TIME 5…" at bounding box center [529, 74] width 169 height 34
click at [495, 97] on div "FREE SHIPPING Text Block 30 DAYS MONEY BACK GUARANTEE Text Block LIMITED TIME 5…" at bounding box center [529, 74] width 169 height 63
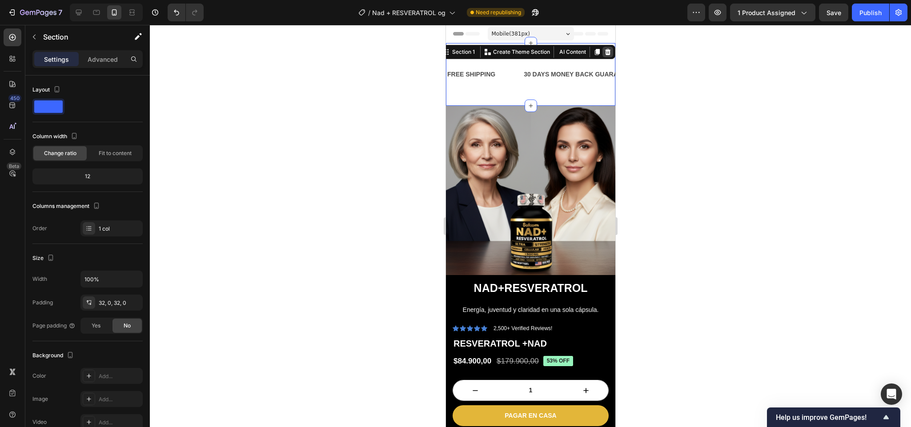
click at [604, 53] on icon at bounding box center [607, 52] width 6 height 6
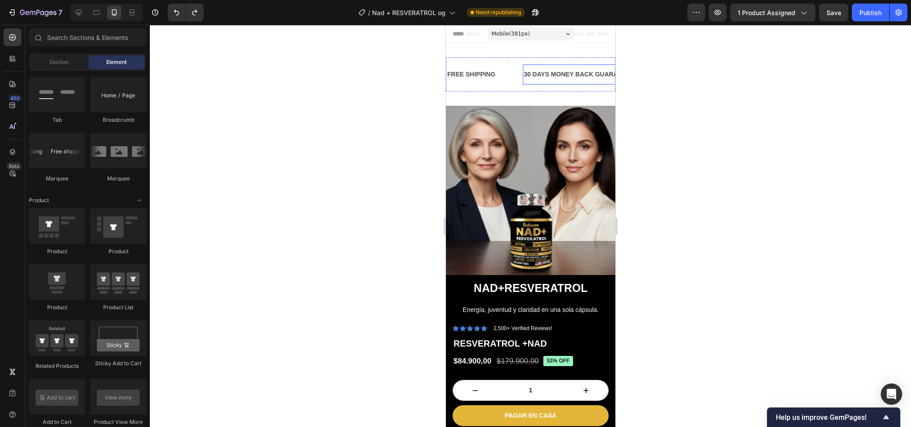
click at [532, 72] on div "30 DAYS MONEY BACK GUARANTEE" at bounding box center [578, 74] width 112 height 13
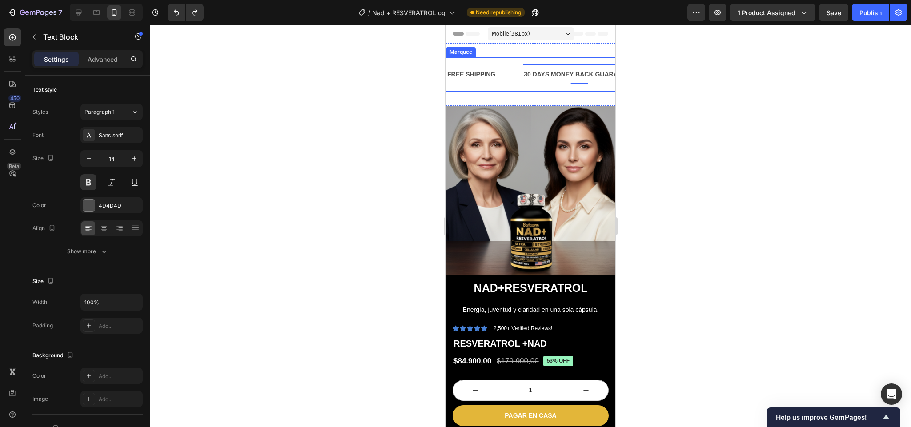
click at [502, 72] on div "FREE SHIPPING Text Block" at bounding box center [484, 74] width 76 height 20
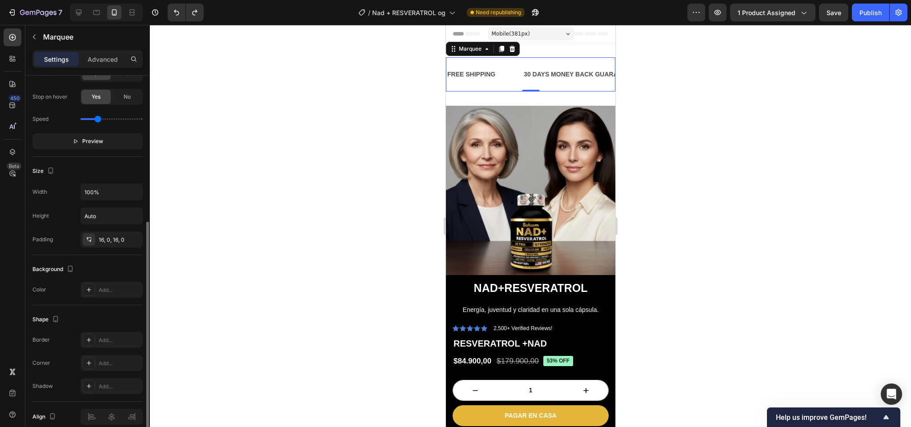
scroll to position [257, 0]
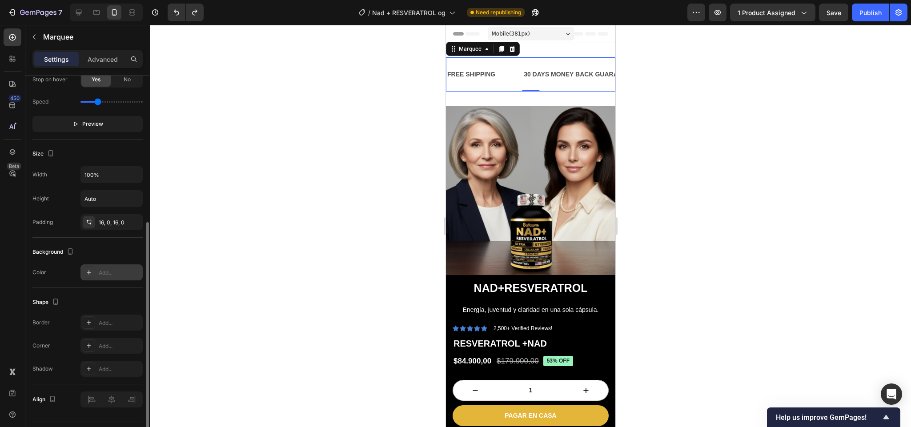
click at [90, 271] on icon at bounding box center [88, 272] width 7 height 7
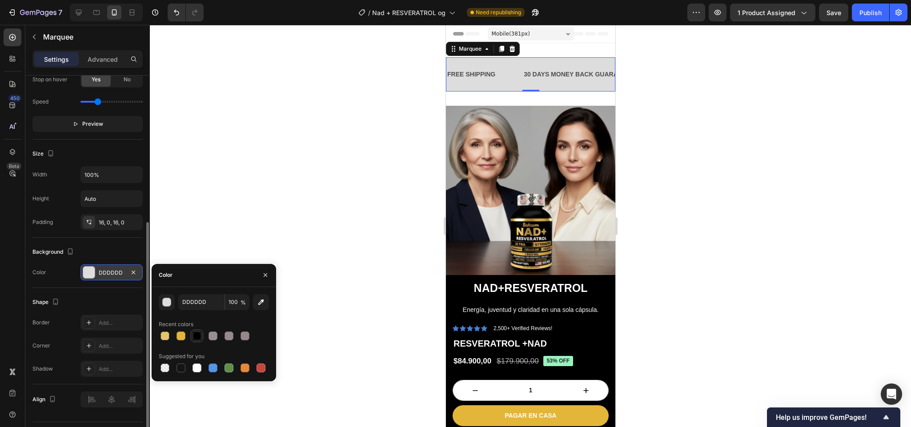
click at [200, 334] on div at bounding box center [196, 336] width 9 height 9
type input "000000"
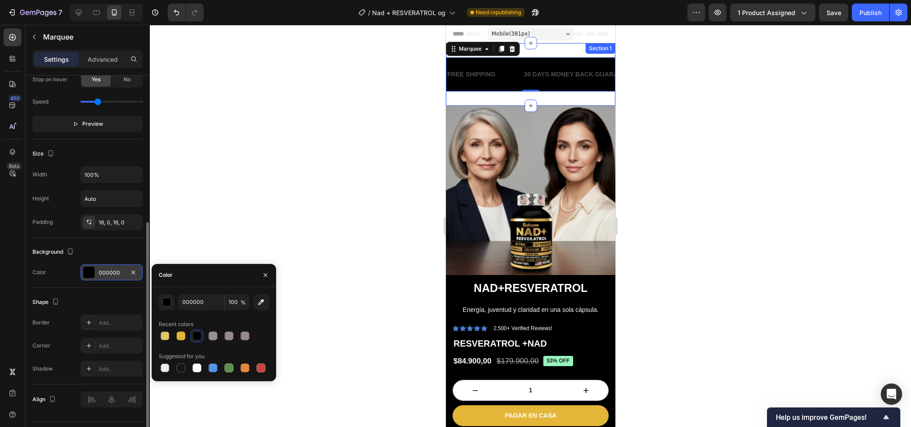
click at [499, 96] on div "FREE SHIPPING Text Block 30 DAYS MONEY BACK GUARANTEE Text Block LIMITED TIME 5…" at bounding box center [529, 74] width 169 height 63
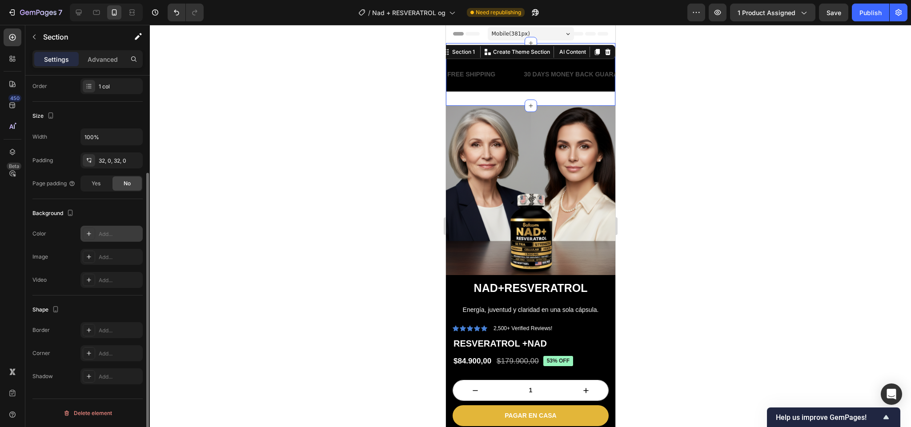
scroll to position [79, 0]
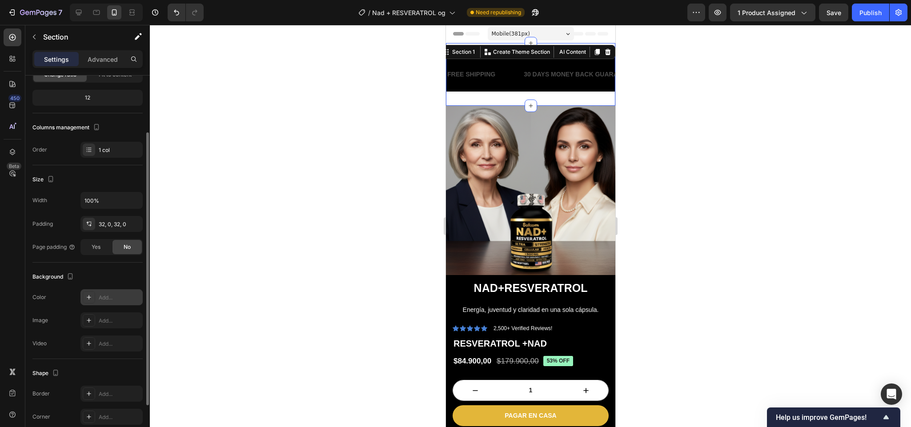
click at [96, 294] on div "Add..." at bounding box center [111, 297] width 62 height 16
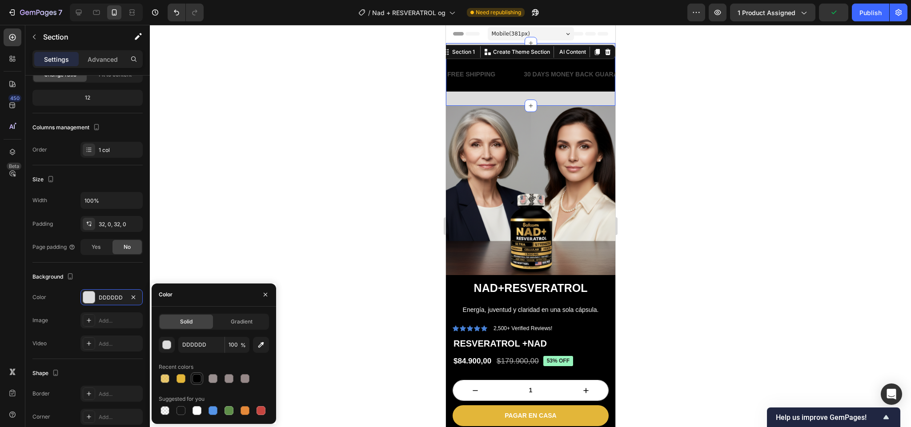
click at [195, 375] on div at bounding box center [196, 378] width 9 height 9
type input "000000"
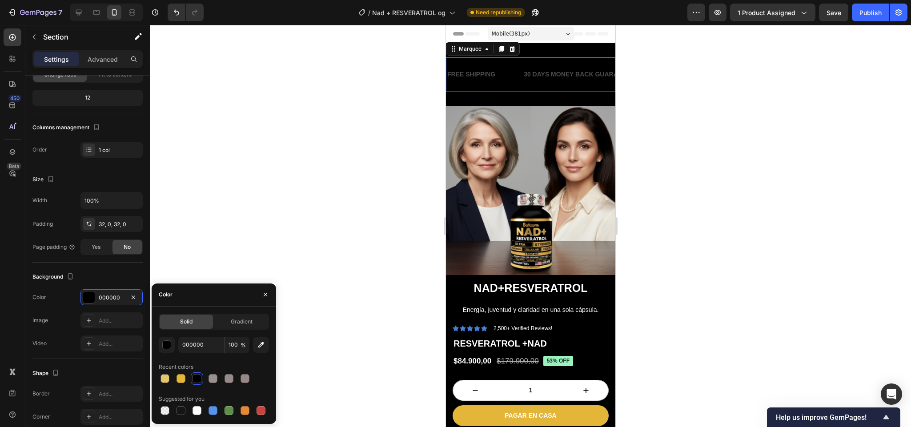
click at [512, 83] on div "FREE SHIPPING Text Block" at bounding box center [484, 74] width 76 height 20
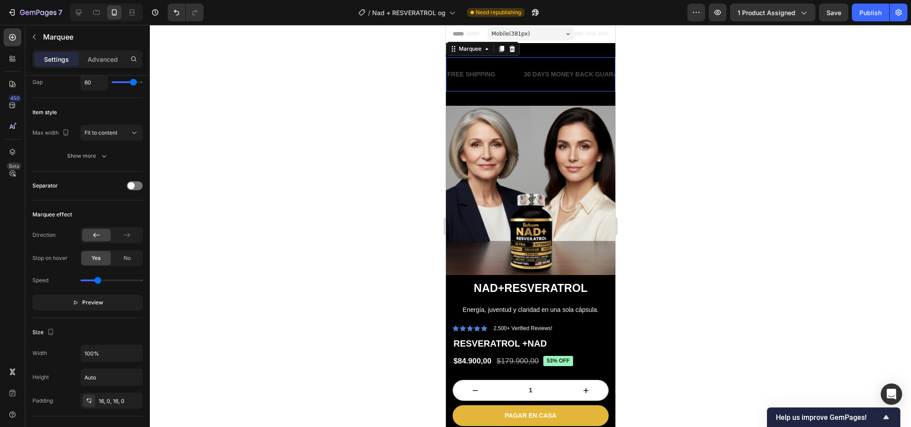
scroll to position [0, 0]
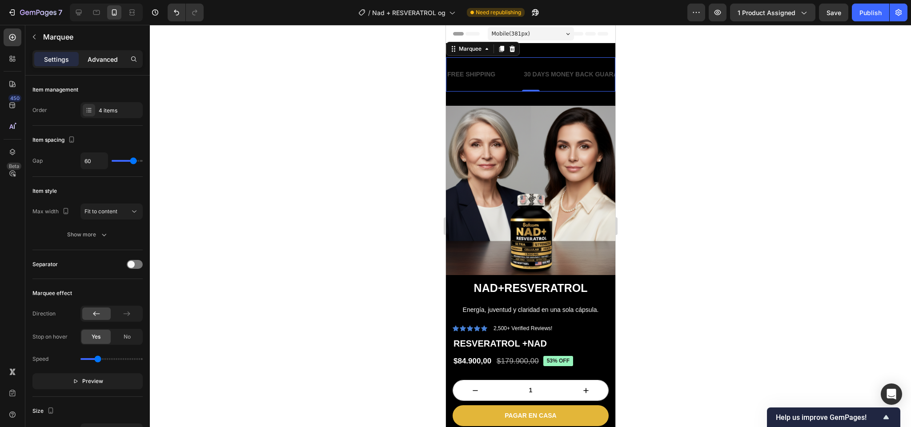
click at [96, 64] on div "Advanced" at bounding box center [102, 59] width 44 height 14
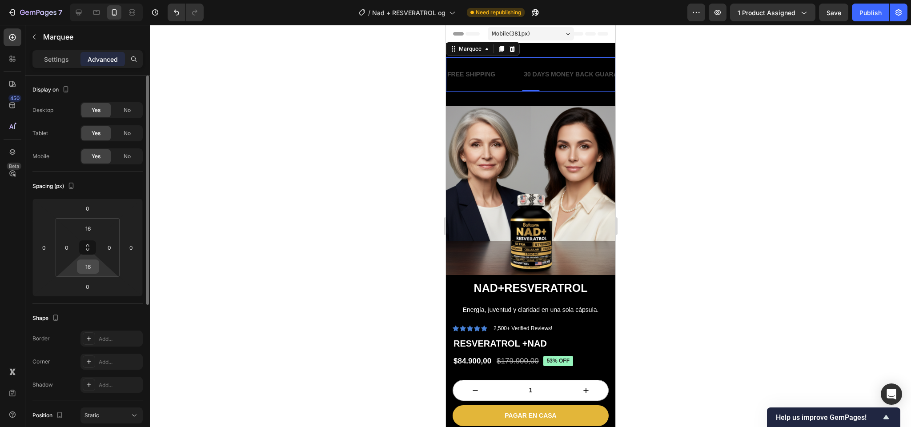
click at [88, 272] on input "16" at bounding box center [88, 266] width 18 height 13
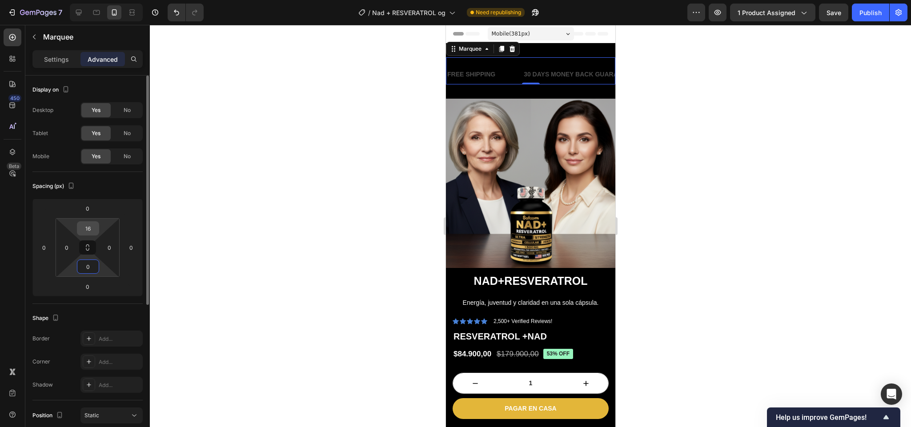
type input "0"
click at [88, 230] on input "16" at bounding box center [88, 228] width 18 height 13
type input "0"
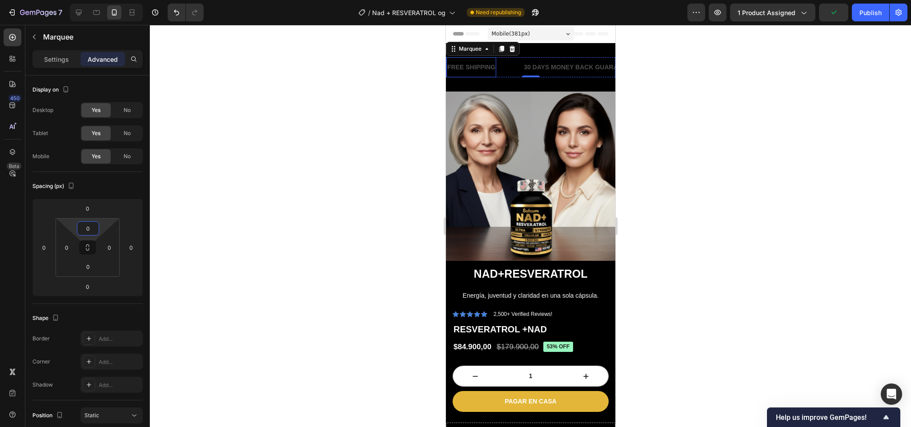
click at [485, 65] on div "FREE SHIPPING" at bounding box center [471, 67] width 50 height 13
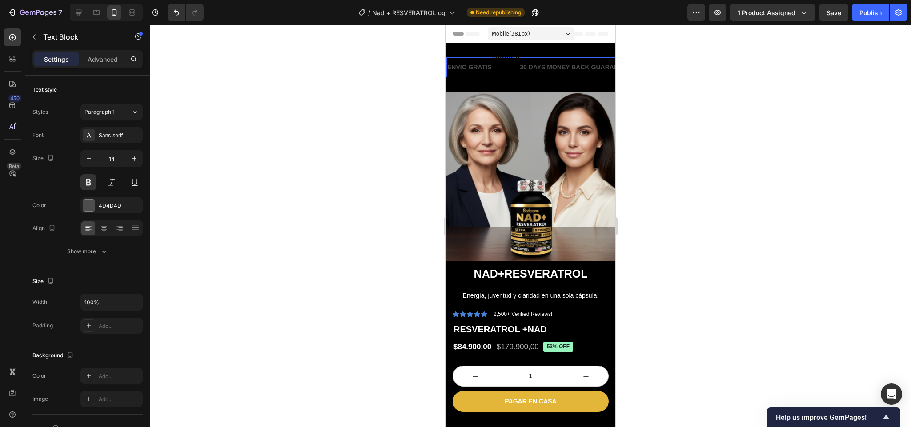
click at [541, 68] on div "30 DAYS MONEY BACK GUARANTEE" at bounding box center [574, 67] width 112 height 13
click at [543, 62] on div "30 DAYS MONEY BACK GUARANTEE" at bounding box center [574, 67] width 112 height 13
click at [543, 63] on p "30 DAYS MONEY BACK GUARANTEE" at bounding box center [574, 67] width 111 height 11
click at [591, 68] on div "LIMITED TIME 50% OFF SALE" at bounding box center [632, 67] width 90 height 13
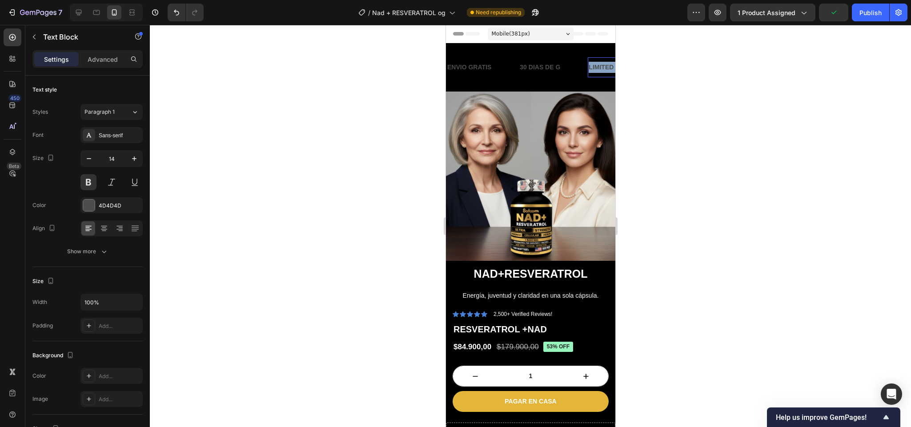
click at [591, 68] on p "LIMITED TIME 50% OFF SALE" at bounding box center [632, 67] width 88 height 11
click at [94, 203] on div at bounding box center [89, 206] width 12 height 12
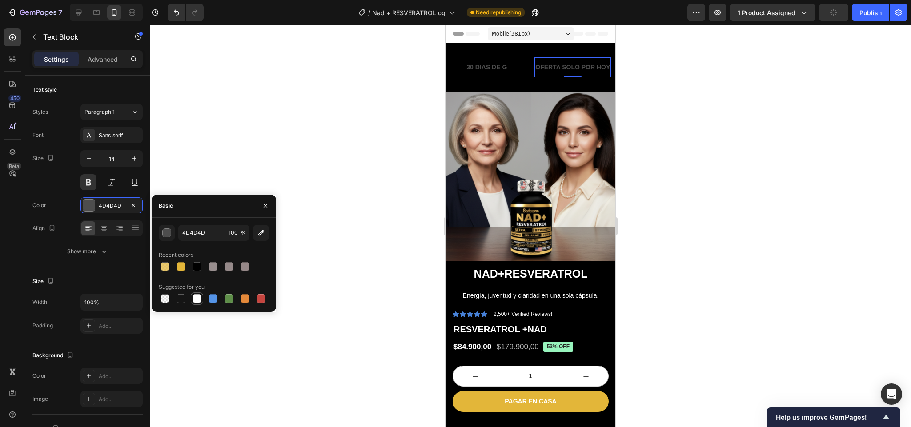
click at [196, 300] on div at bounding box center [196, 298] width 9 height 9
type input "FFFFFF"
click at [476, 64] on p "30 DIAS DE G" at bounding box center [486, 67] width 40 height 11
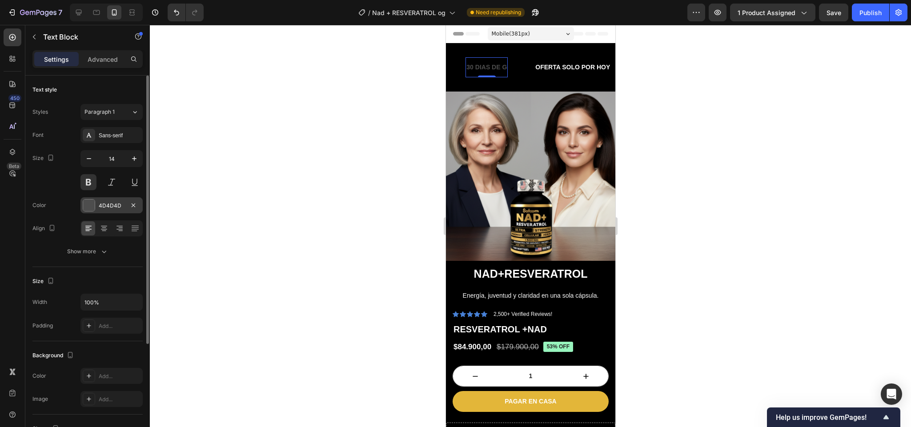
click at [91, 203] on div at bounding box center [89, 206] width 12 height 12
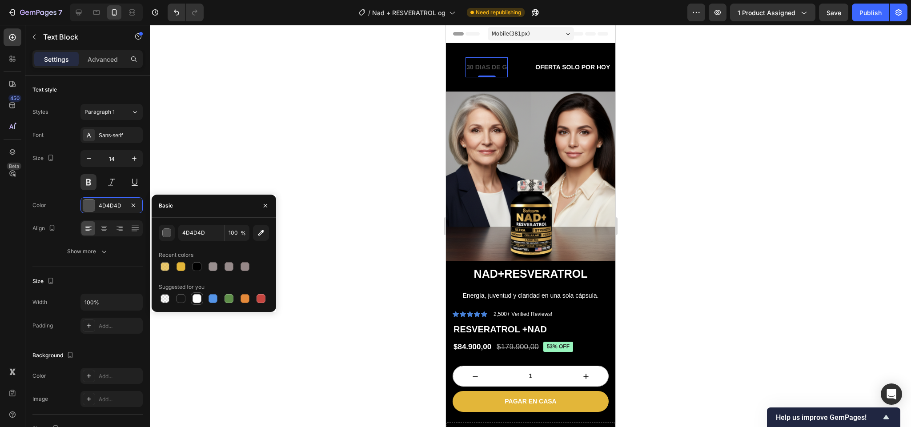
click at [196, 303] on div at bounding box center [196, 298] width 9 height 9
type input "FFFFFF"
click at [515, 61] on div "30 DIAS DE G Text Block 0" at bounding box center [499, 67] width 69 height 20
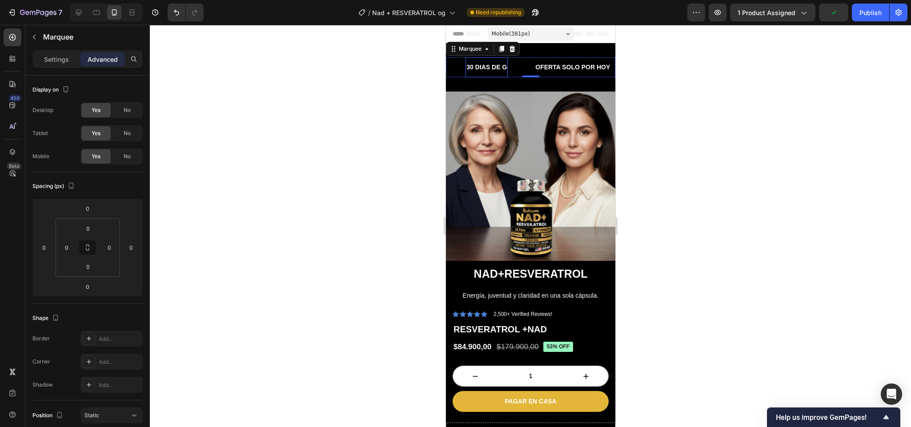
click at [488, 65] on p "30 DIAS DE G" at bounding box center [486, 67] width 40 height 11
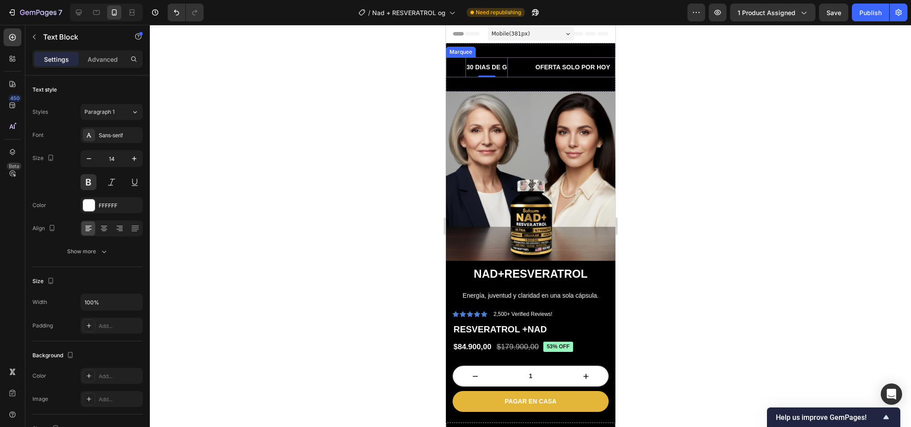
click at [451, 63] on div "ENVIO GRATIS Text Block" at bounding box center [428, 67] width 72 height 20
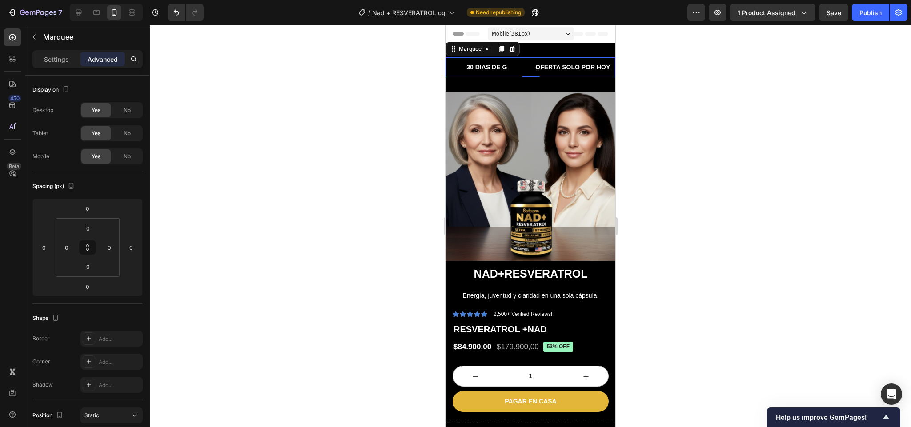
click at [451, 63] on div "ENVIO GRATIS Text Block" at bounding box center [428, 67] width 72 height 20
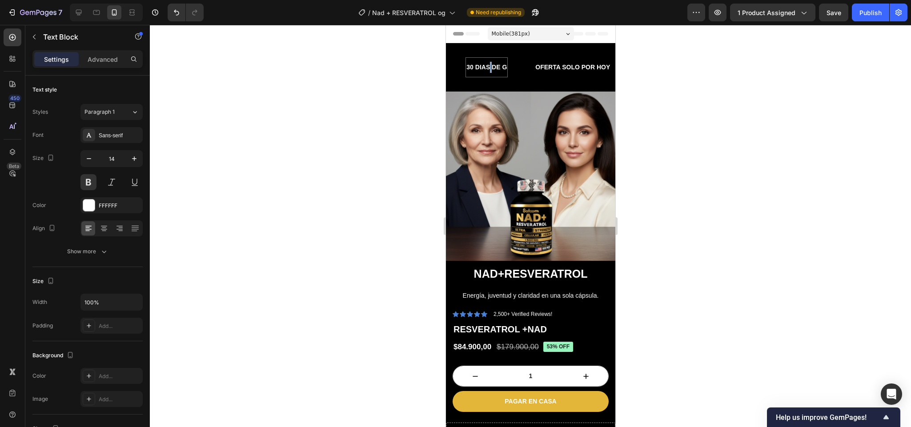
click at [488, 64] on p "30 DIAS DE G" at bounding box center [486, 67] width 40 height 11
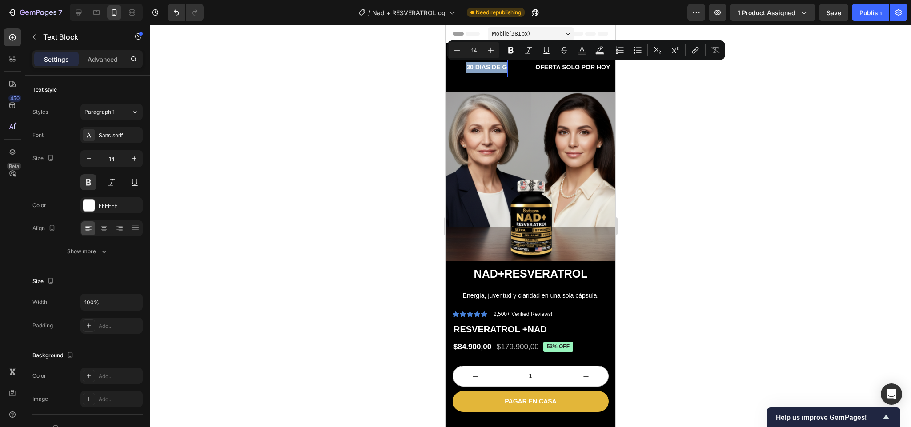
click at [493, 67] on p "30 DIAS DE G" at bounding box center [486, 67] width 40 height 11
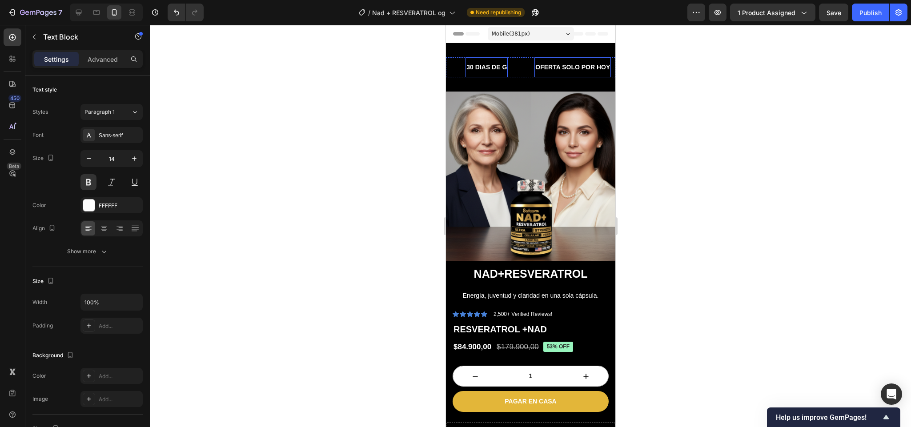
click at [559, 67] on p "OFERTA SOLO POR HOY" at bounding box center [572, 67] width 75 height 11
click at [488, 66] on p "30 DIAS DE G" at bounding box center [486, 67] width 40 height 11
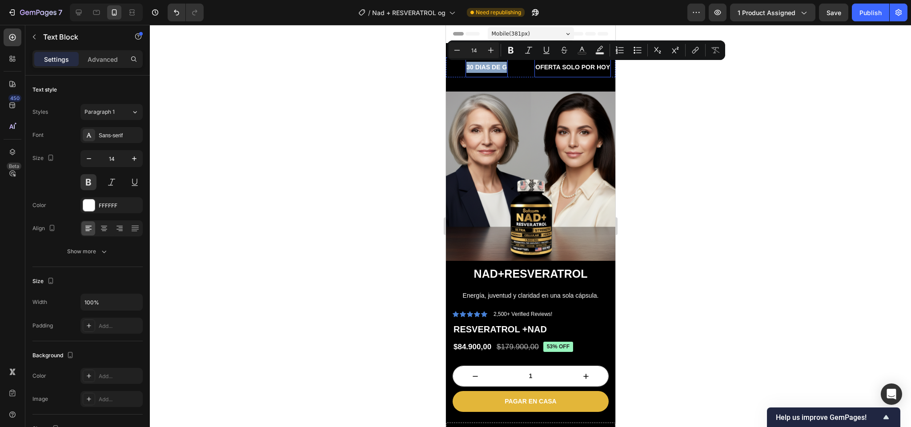
click at [535, 66] on p "OFERTA SOLO POR HOY" at bounding box center [572, 67] width 75 height 11
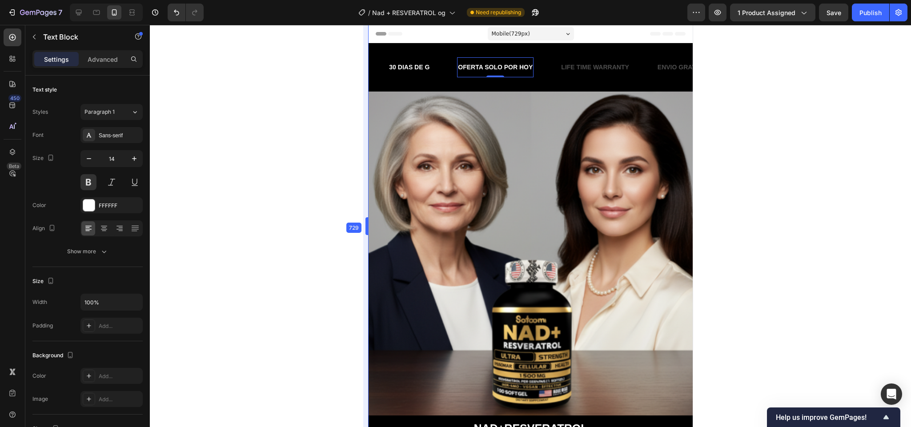
drag, startPoint x: 444, startPoint y: 63, endPoint x: 289, endPoint y: 84, distance: 156.2
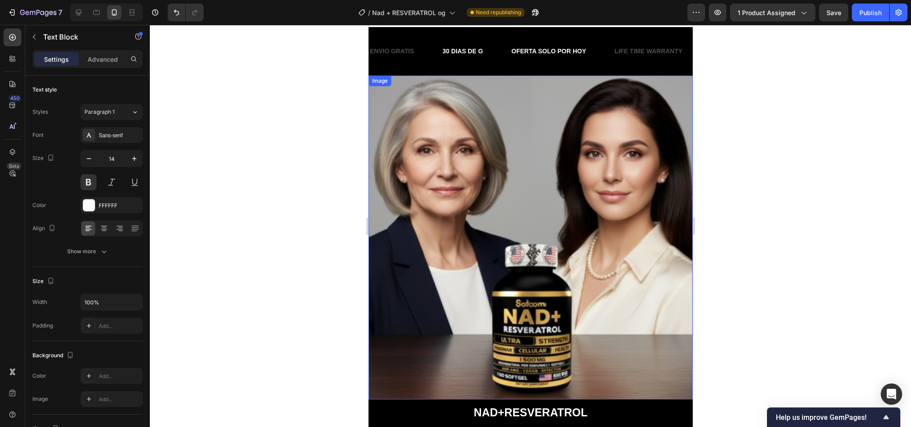
scroll to position [0, 0]
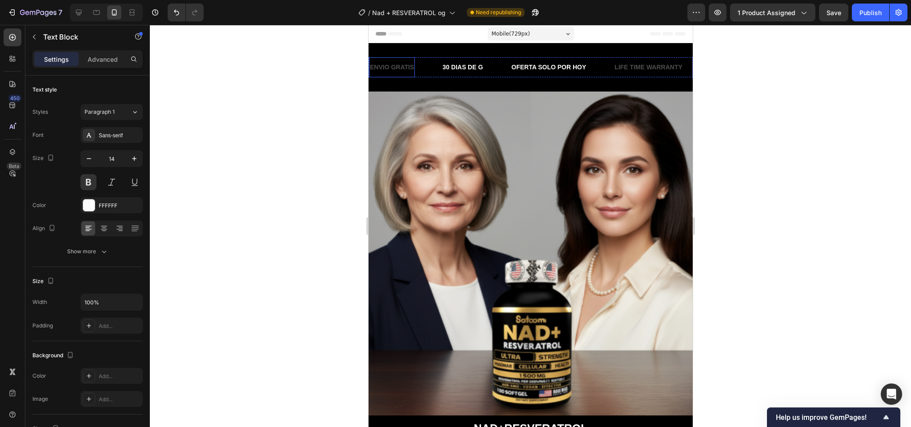
click at [400, 64] on p "ENVIO GRATIS" at bounding box center [391, 67] width 44 height 11
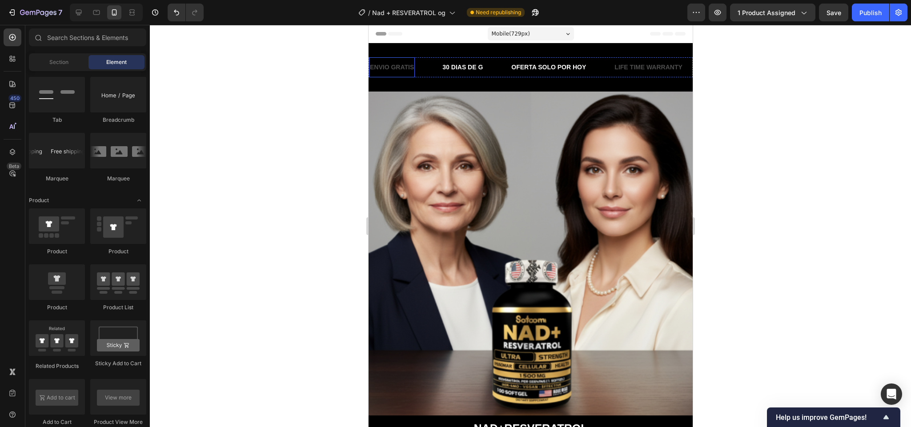
click at [380, 69] on p "ENVIO GRATIS" at bounding box center [391, 67] width 44 height 11
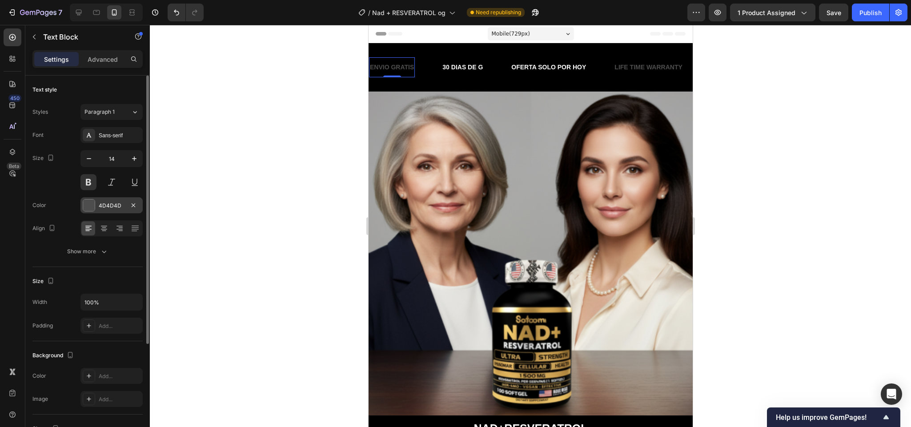
click at [95, 208] on div at bounding box center [89, 205] width 12 height 12
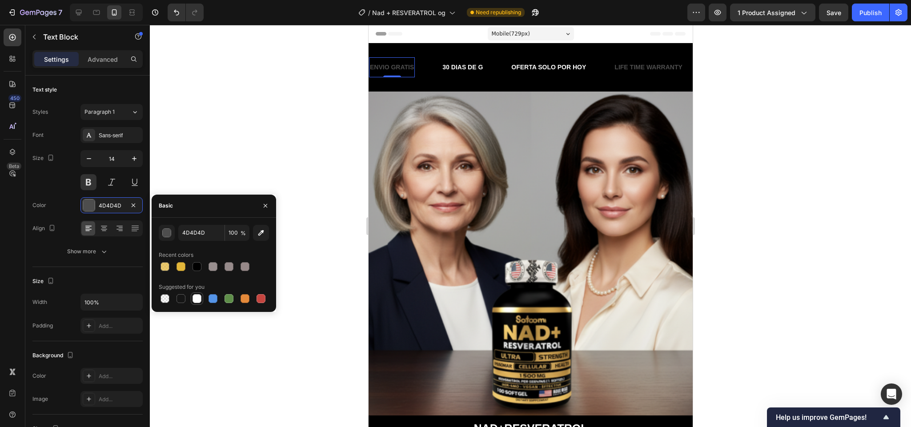
click at [192, 292] on div at bounding box center [197, 298] width 12 height 12
type input "FFFFFF"
click at [458, 65] on p "30 DIAS DE G" at bounding box center [462, 67] width 40 height 11
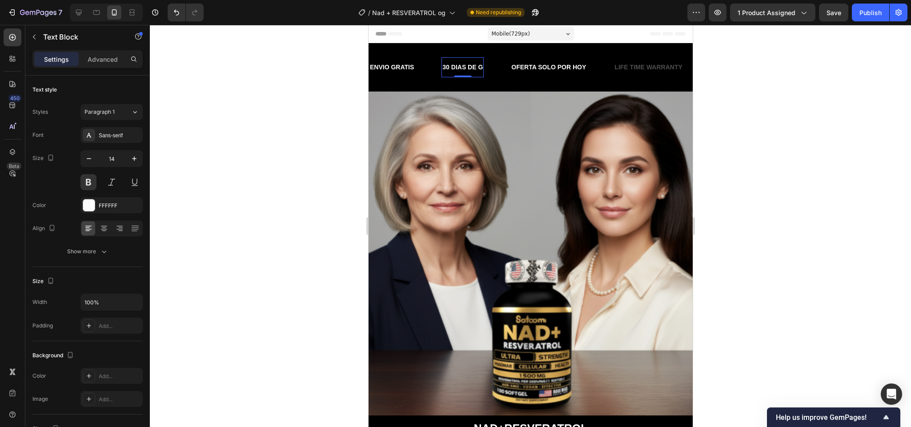
click at [458, 65] on p "30 DIAS DE G" at bounding box center [462, 67] width 40 height 11
click at [481, 68] on p "30 DIAS DE G" at bounding box center [462, 67] width 40 height 11
click at [649, 68] on div "LIFE TIME WARRANTY" at bounding box center [675, 67] width 69 height 13
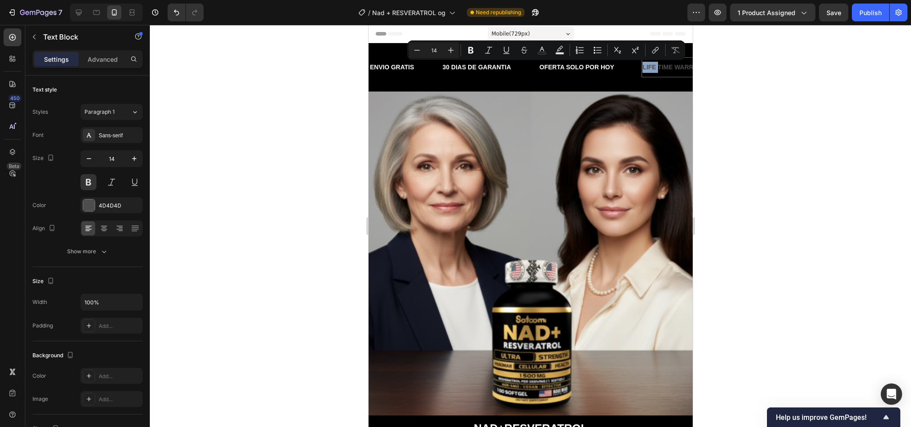
click at [649, 68] on p "LIFE TIME WARRANTY" at bounding box center [676, 67] width 68 height 11
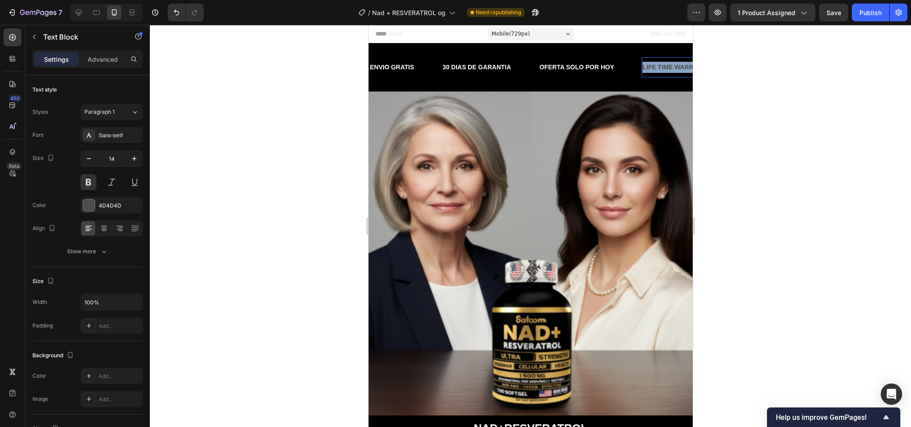
click at [649, 68] on p "LIFE TIME WARRANTY" at bounding box center [676, 67] width 68 height 11
click at [749, 71] on div at bounding box center [530, 226] width 761 height 402
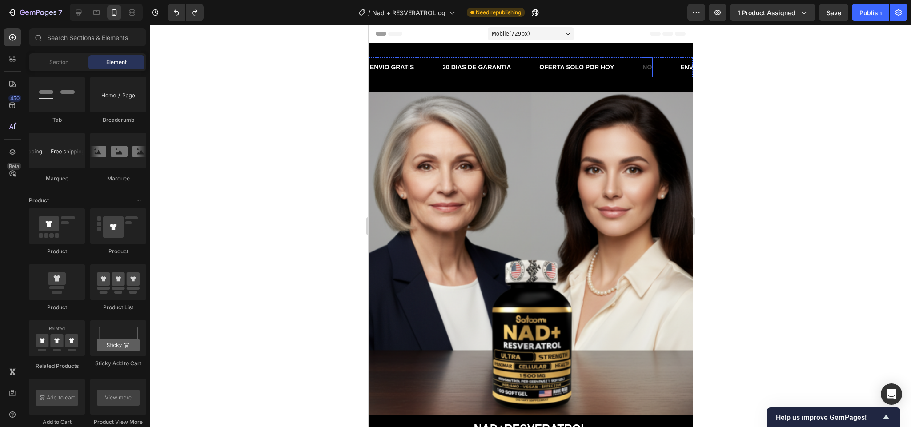
click at [643, 70] on p "NO" at bounding box center [646, 67] width 9 height 11
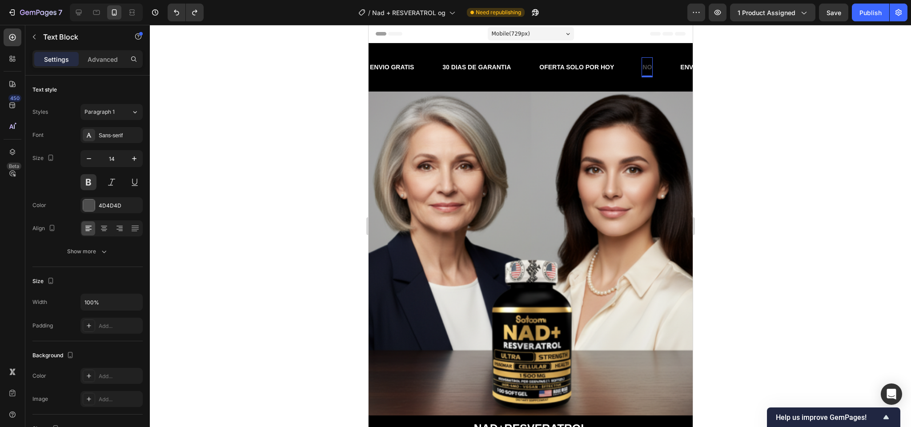
click at [646, 67] on p "NO" at bounding box center [646, 67] width 9 height 11
click at [649, 65] on div "Text Block 0" at bounding box center [655, 67] width 28 height 20
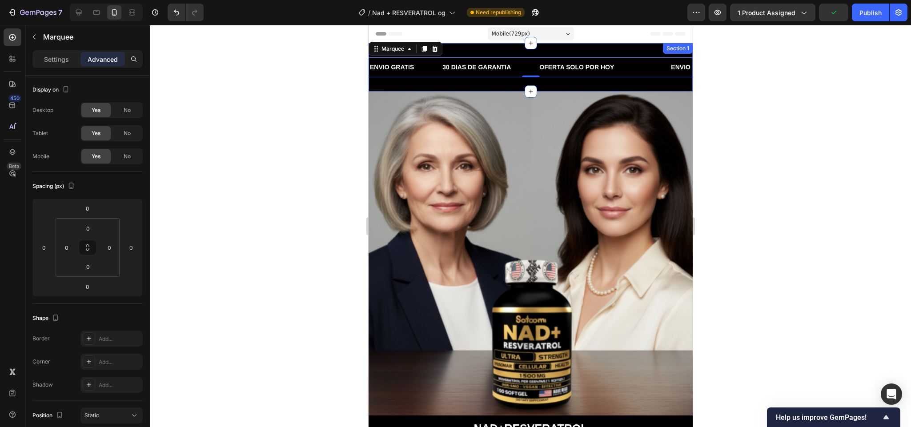
click at [795, 164] on div at bounding box center [530, 226] width 761 height 402
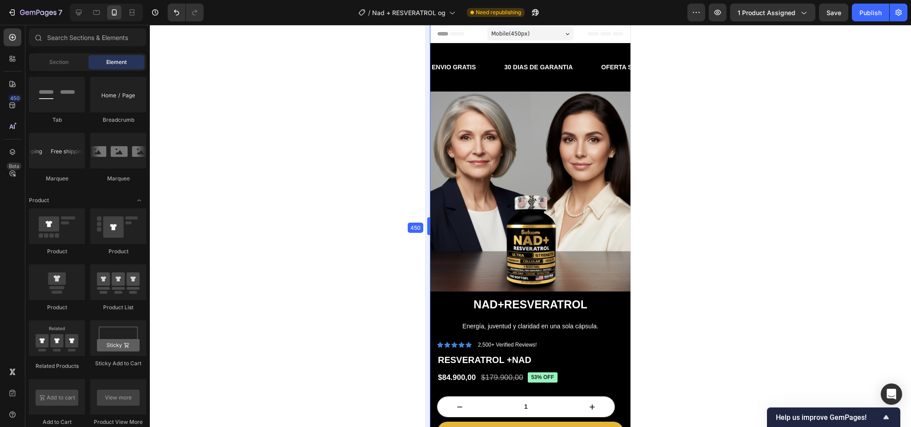
drag, startPoint x: 365, startPoint y: 275, endPoint x: 59, endPoint y: 234, distance: 308.9
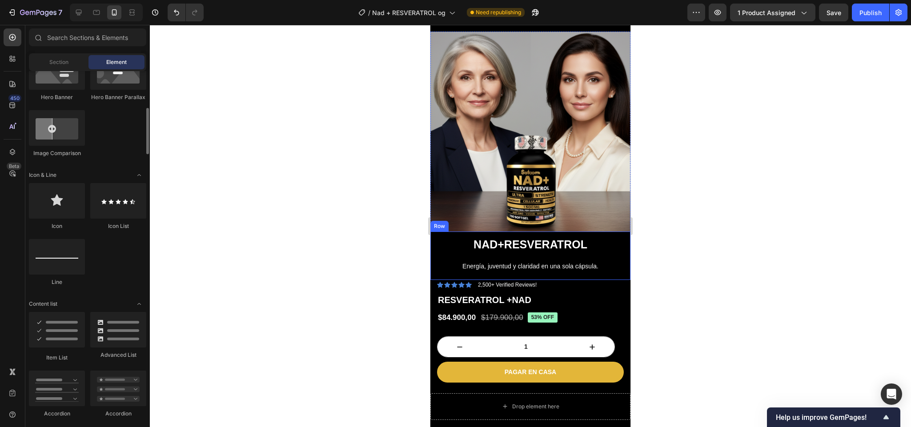
scroll to position [456, 0]
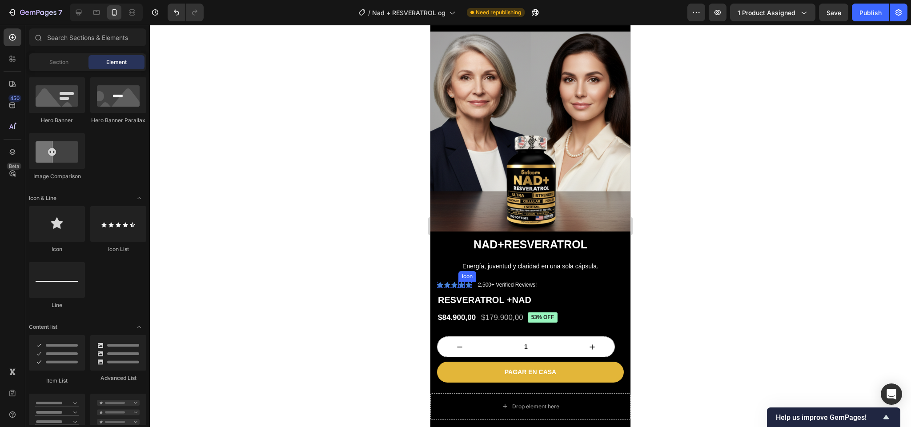
click at [462, 282] on icon at bounding box center [461, 285] width 6 height 6
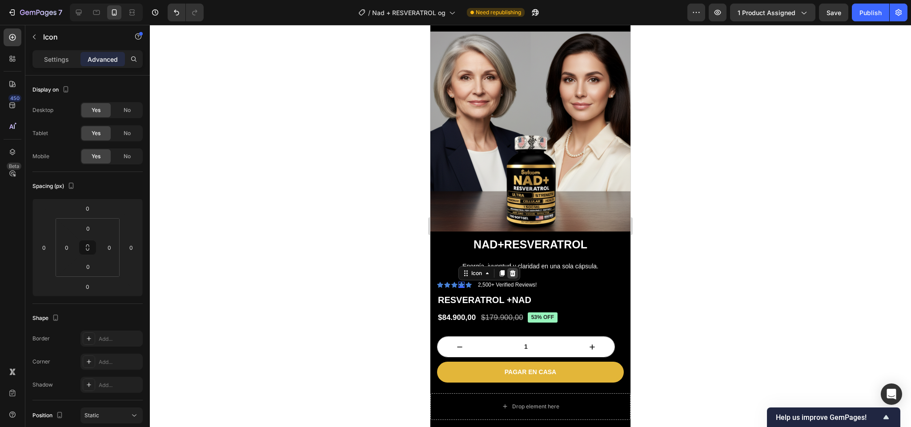
click at [512, 270] on icon at bounding box center [513, 273] width 6 height 6
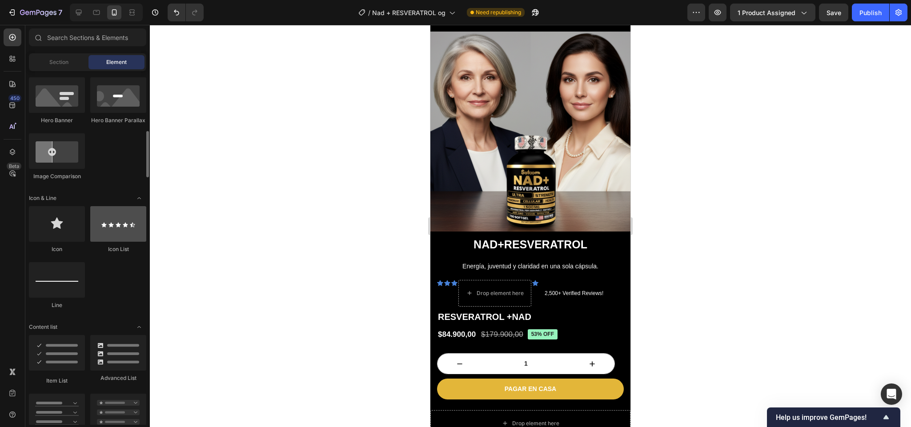
click at [114, 224] on div at bounding box center [118, 224] width 56 height 36
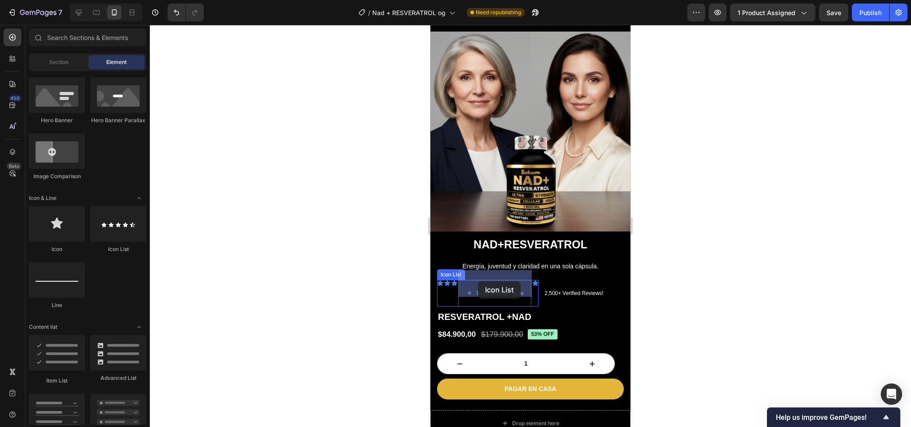
drag, startPoint x: 547, startPoint y: 245, endPoint x: 478, endPoint y: 281, distance: 77.9
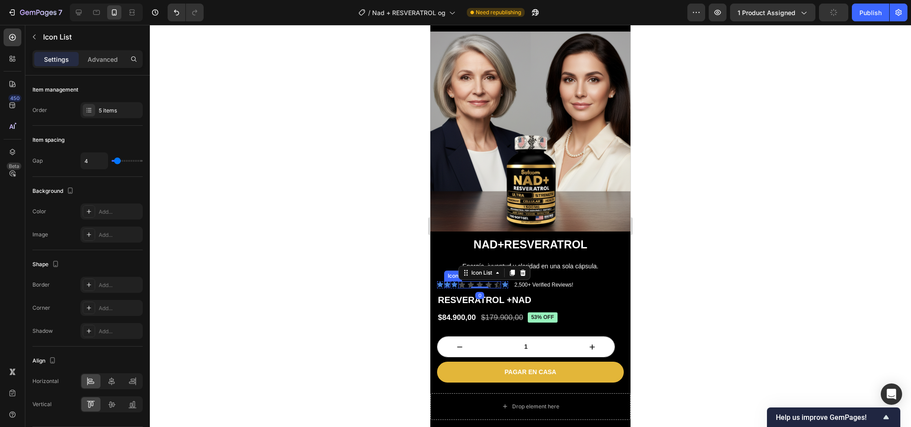
click at [446, 281] on icon at bounding box center [447, 284] width 6 height 6
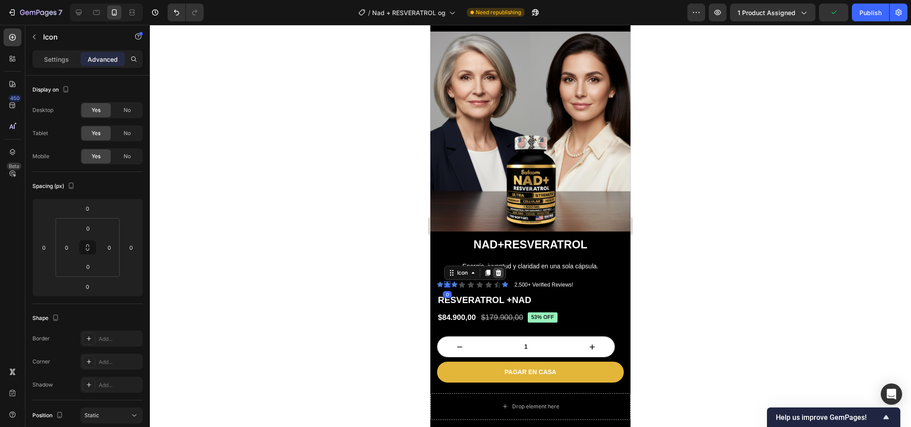
click at [496, 270] on icon at bounding box center [498, 273] width 6 height 6
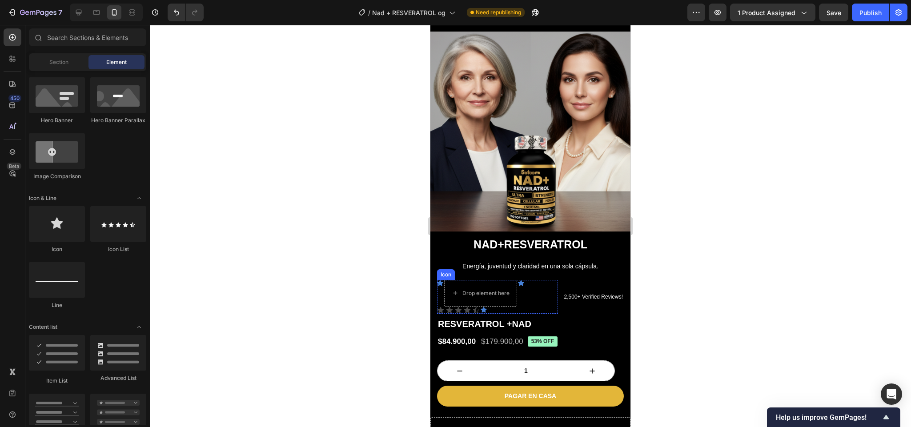
click at [440, 280] on icon at bounding box center [440, 283] width 6 height 6
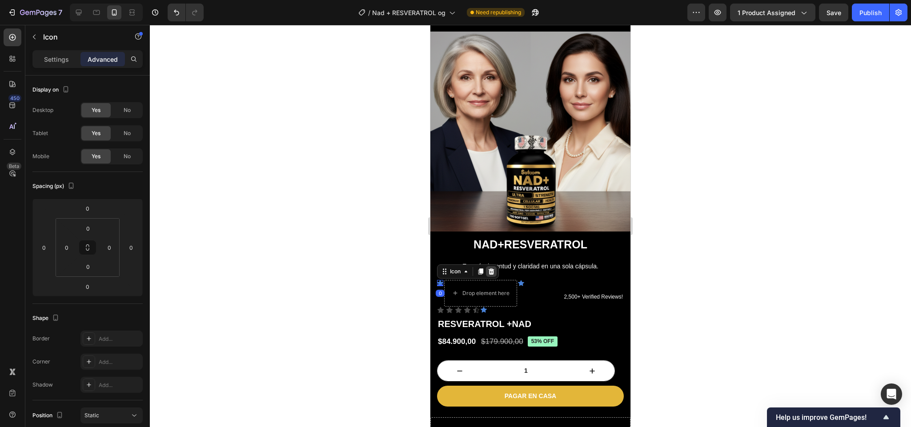
click at [492, 268] on icon at bounding box center [491, 271] width 6 height 6
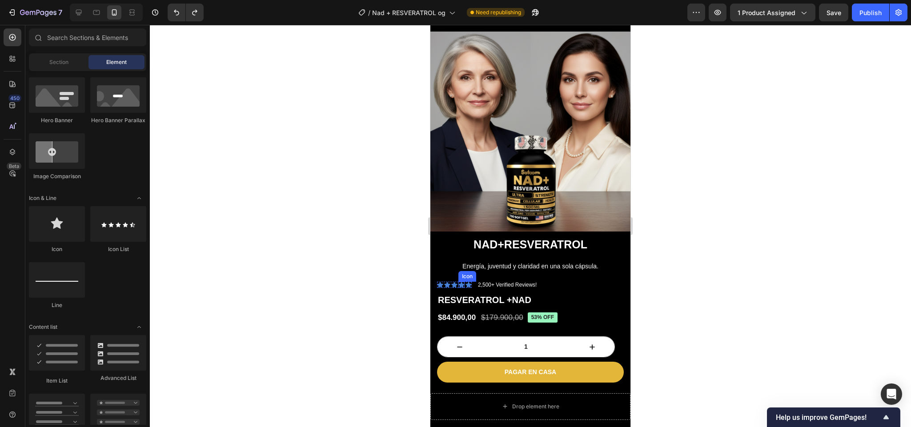
click at [459, 282] on icon at bounding box center [461, 285] width 6 height 6
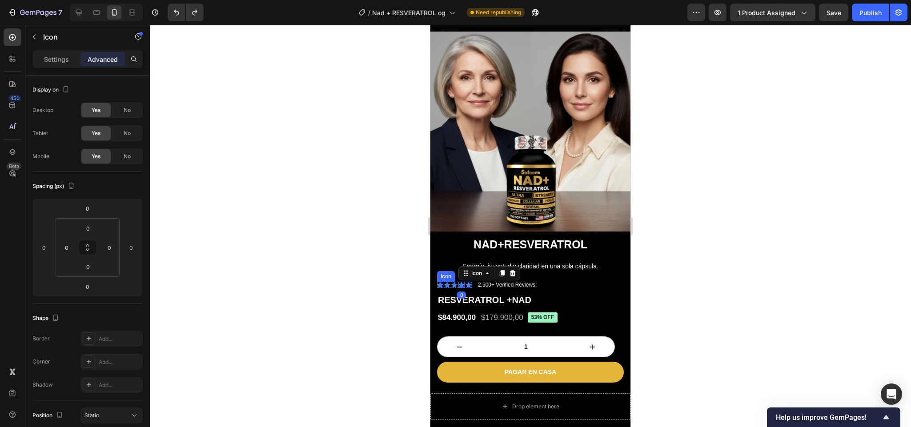
click at [437, 282] on icon at bounding box center [440, 285] width 6 height 6
click at [444, 282] on div "Icon" at bounding box center [447, 285] width 6 height 6
click at [456, 282] on icon at bounding box center [454, 285] width 6 height 6
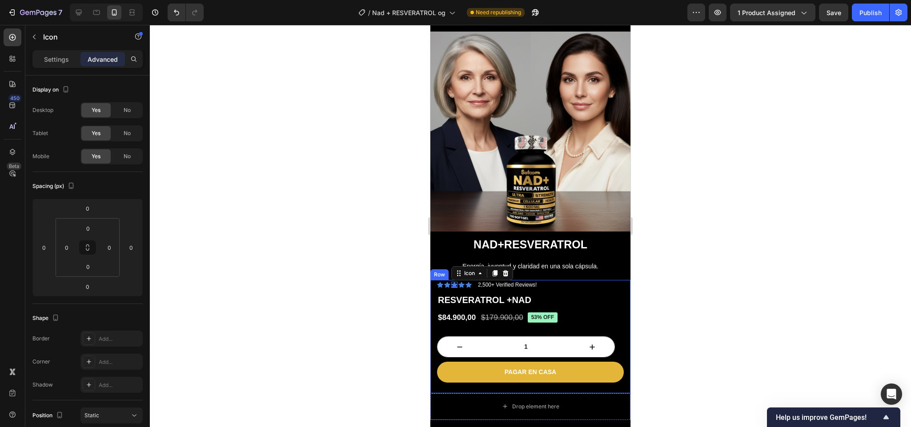
click at [436, 280] on div "Icon Icon Icon 0 Icon Icon Icon List 2,500+ Verified Reviews! Text Block Row RE…" at bounding box center [530, 336] width 200 height 113
click at [441, 282] on icon at bounding box center [440, 285] width 6 height 6
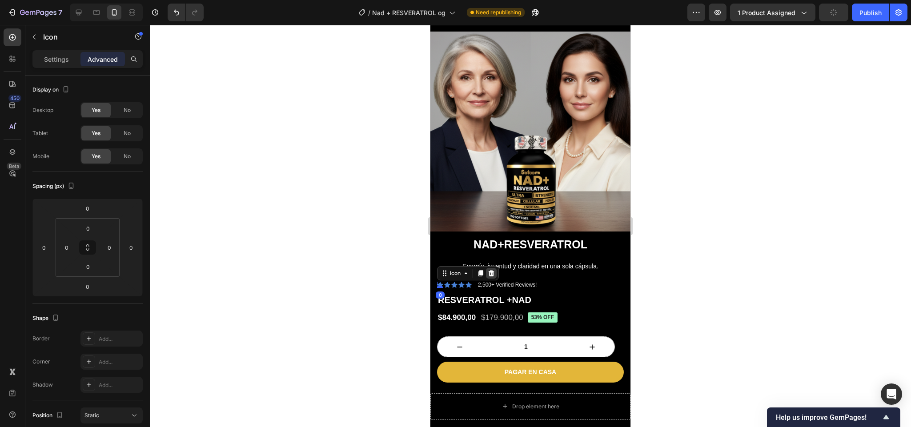
click at [490, 270] on icon at bounding box center [491, 273] width 6 height 6
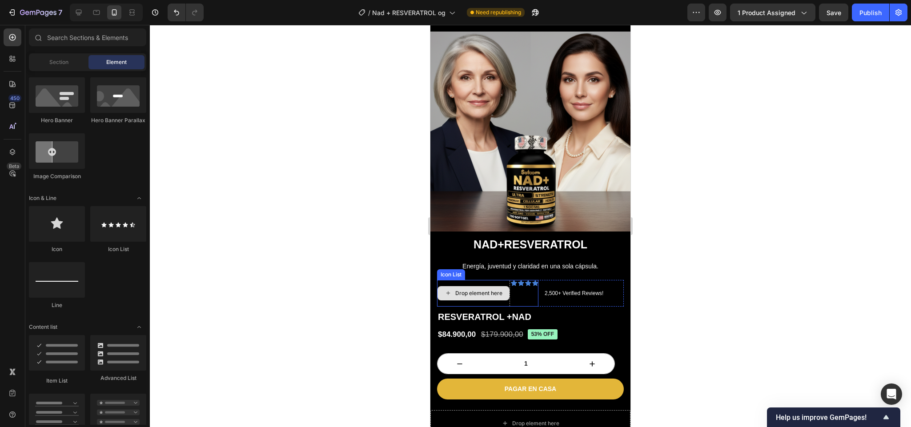
click at [457, 290] on div "Drop element here" at bounding box center [478, 293] width 47 height 7
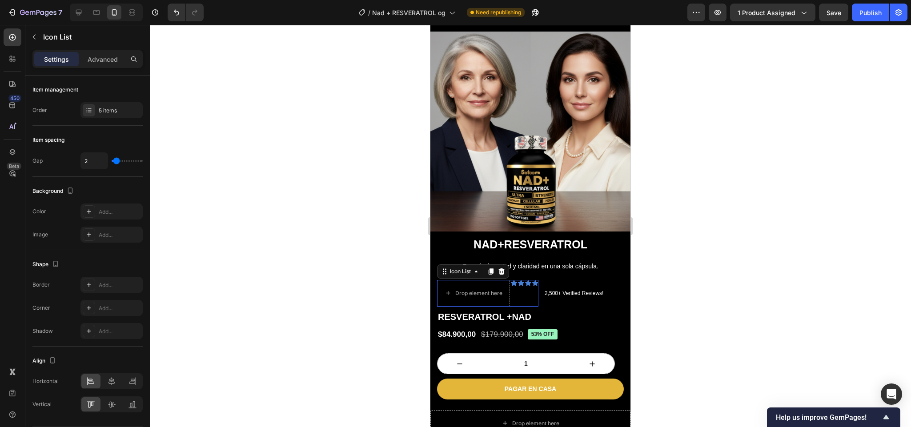
click at [519, 283] on div "Icon" at bounding box center [521, 293] width 6 height 27
click at [500, 268] on icon at bounding box center [502, 271] width 6 height 6
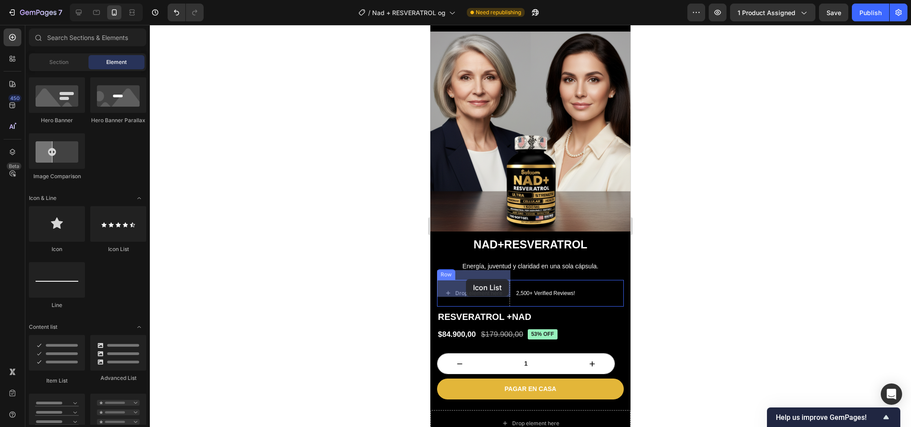
drag, startPoint x: 537, startPoint y: 260, endPoint x: 464, endPoint y: 275, distance: 74.5
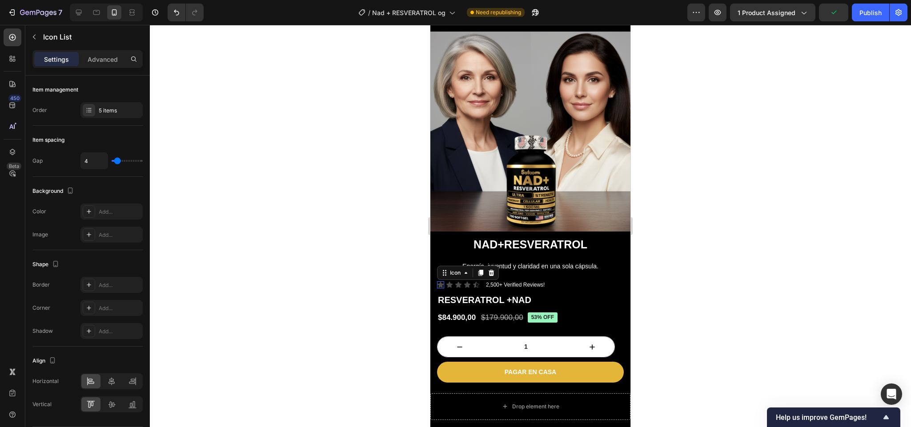
click at [440, 282] on icon at bounding box center [440, 285] width 6 height 6
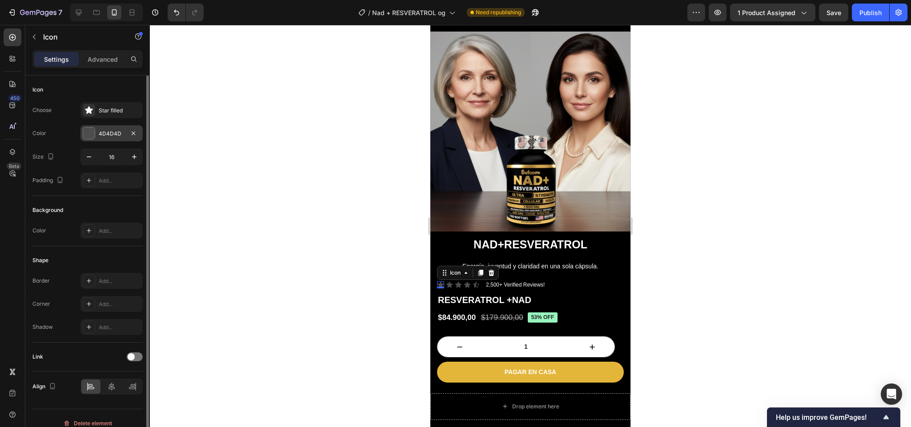
click at [91, 135] on div at bounding box center [89, 134] width 12 height 12
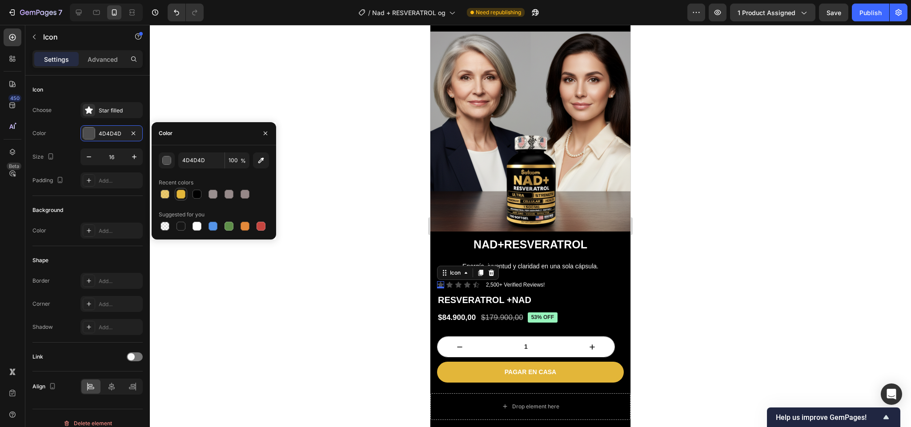
click at [180, 195] on div at bounding box center [180, 194] width 9 height 9
type input "E3B639"
click at [474, 282] on icon at bounding box center [476, 285] width 6 height 6
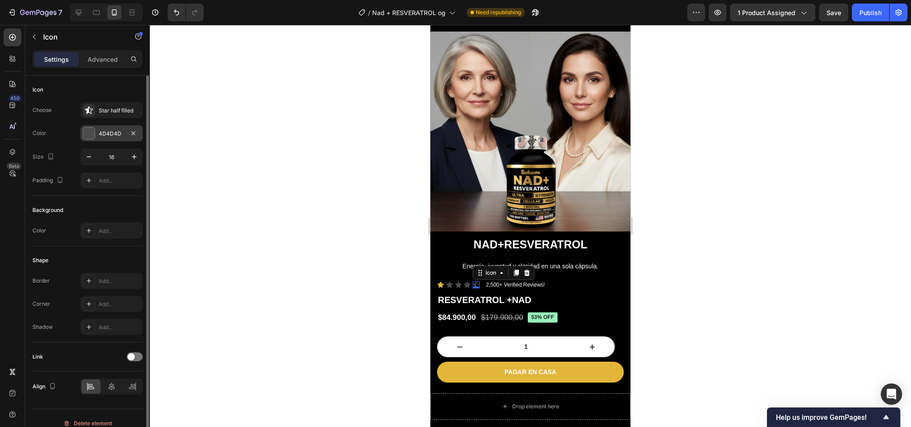
click at [87, 135] on div at bounding box center [89, 134] width 12 height 12
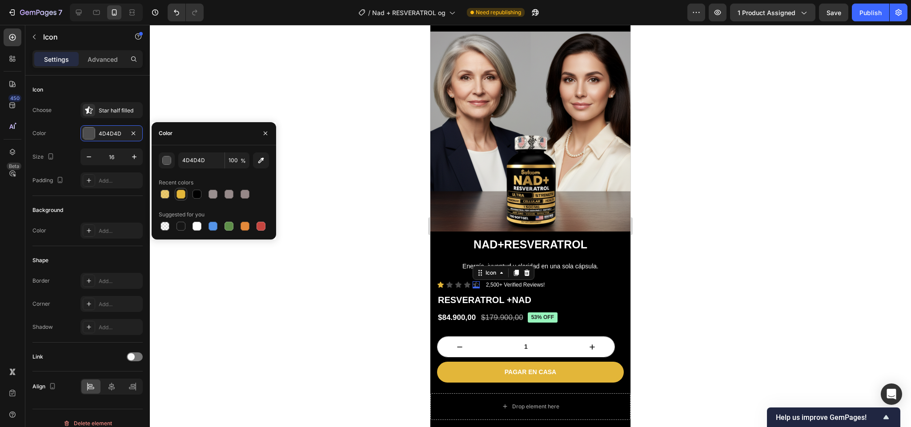
click at [184, 196] on div at bounding box center [180, 194] width 9 height 9
type input "E3B639"
click at [455, 280] on div "Icon Icon Icon Icon Icon 0 Icon List" at bounding box center [458, 285] width 43 height 10
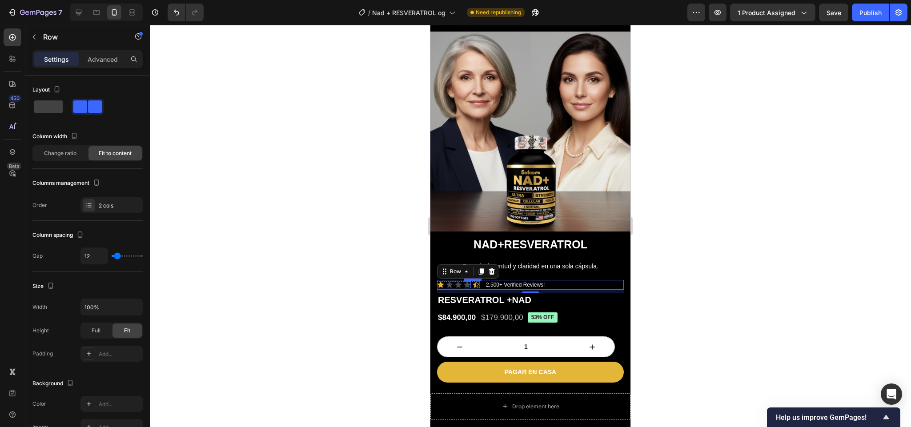
click at [467, 282] on icon at bounding box center [467, 285] width 6 height 6
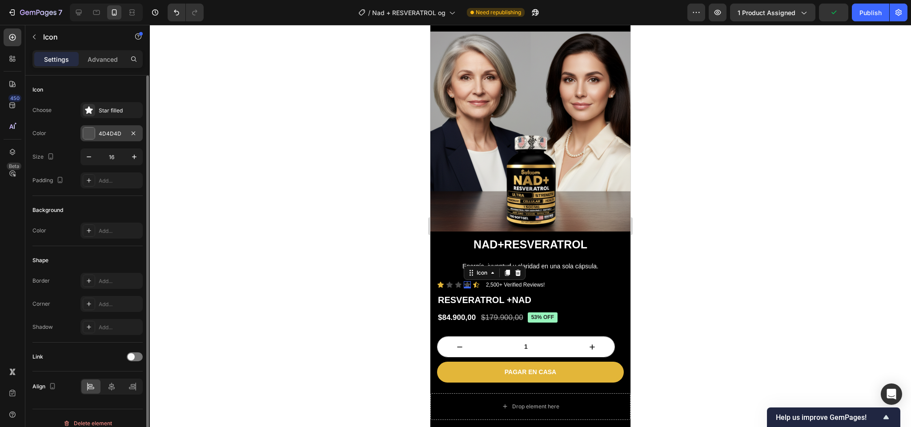
click at [95, 136] on div "4D4D4D" at bounding box center [111, 133] width 62 height 16
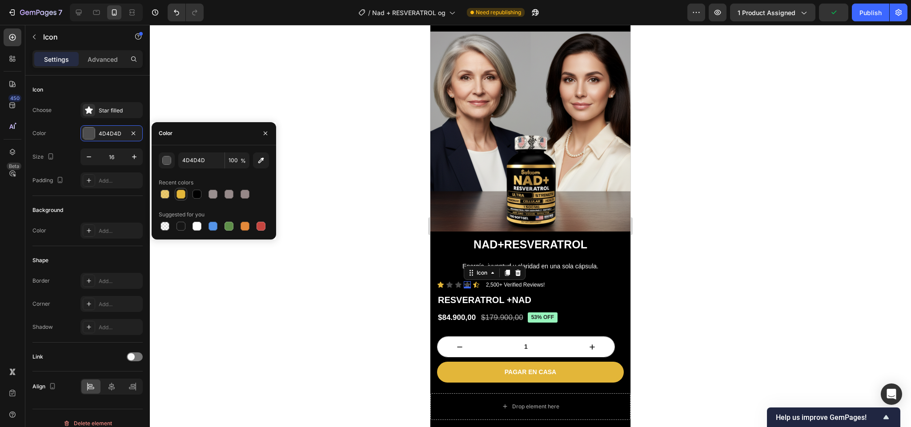
click at [179, 196] on div at bounding box center [180, 194] width 9 height 9
type input "E3B639"
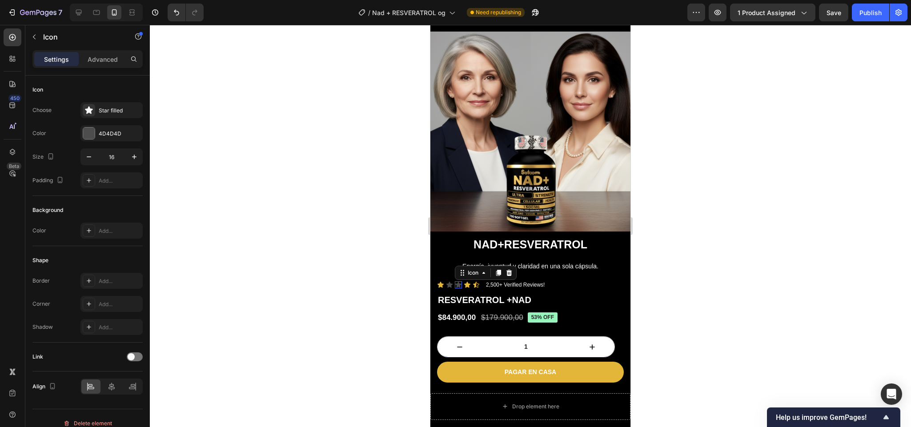
click at [458, 282] on icon at bounding box center [458, 285] width 6 height 6
click at [111, 137] on div "4D4D4D" at bounding box center [112, 134] width 26 height 8
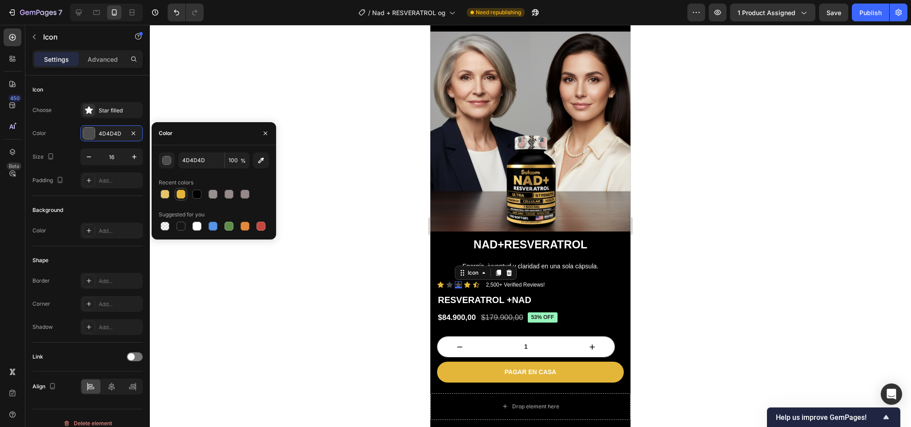
click at [187, 195] on div at bounding box center [181, 194] width 12 height 12
type input "E3B639"
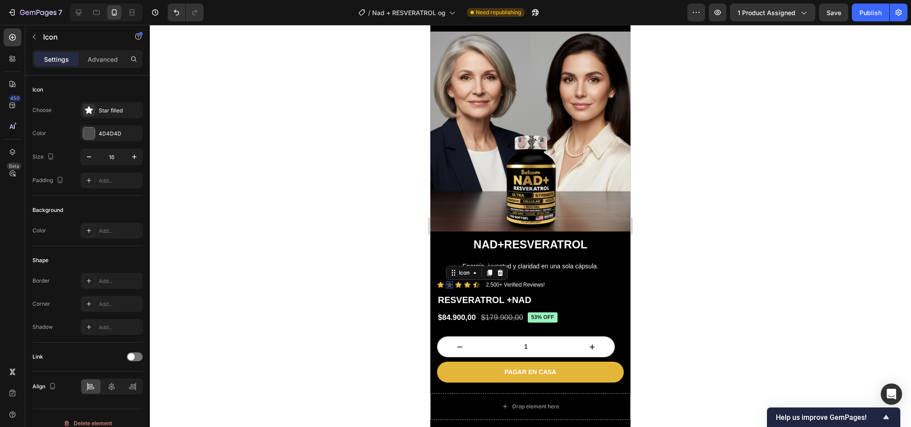
click at [447, 281] on icon at bounding box center [449, 284] width 7 height 7
click at [101, 142] on div "Choose Star filled Color 4D4D4D Size 16 Padding Add..." at bounding box center [87, 145] width 110 height 86
click at [93, 139] on div at bounding box center [89, 134] width 12 height 12
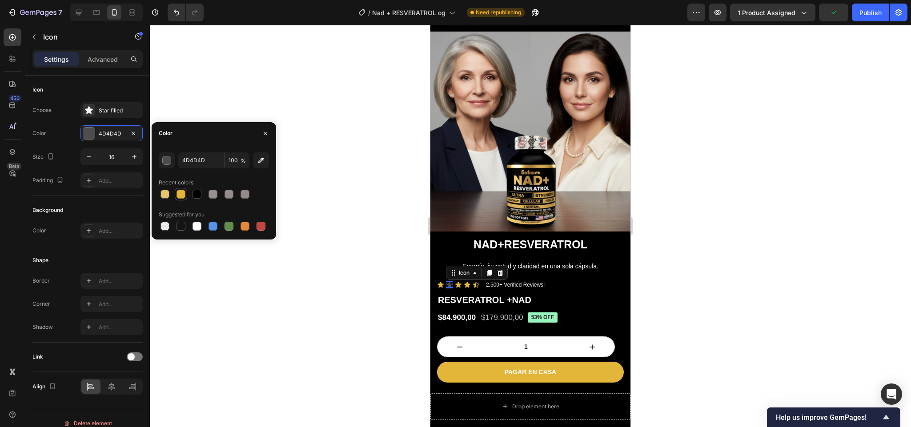
click at [179, 196] on div at bounding box center [180, 194] width 9 height 9
type input "E3B639"
click at [534, 281] on p "2,500+ Verified Reviews!" at bounding box center [515, 285] width 59 height 8
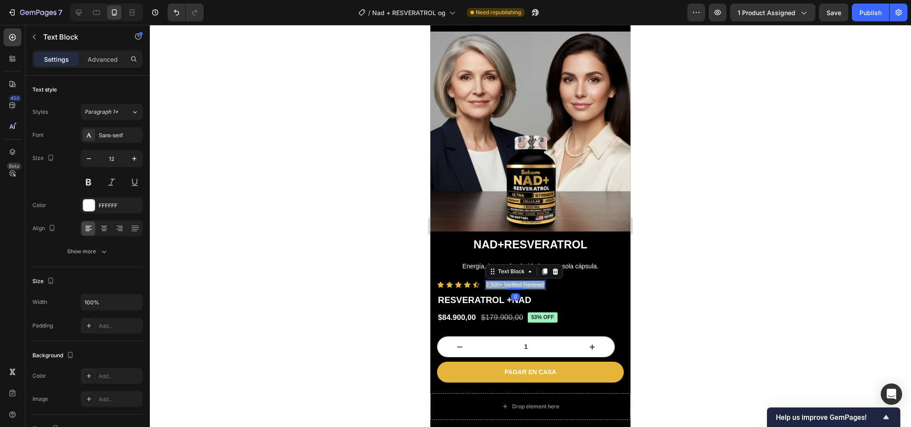
click at [534, 281] on p "2,500+ Verified Reviews!" at bounding box center [515, 285] width 59 height 8
click at [488, 281] on p "1.700 SUGIRIERON ESTE PRODUCTO" at bounding box center [534, 285] width 96 height 8
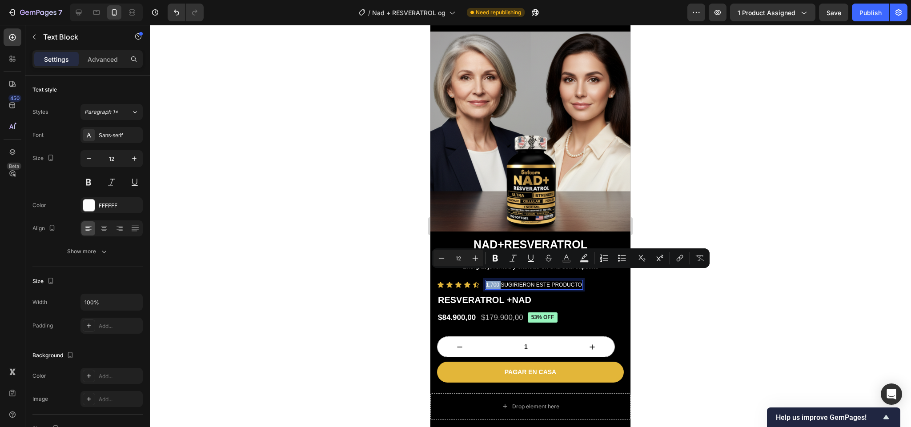
click at [488, 281] on p "1.700 SUGIRIERON ESTE PRODUCTO" at bounding box center [534, 285] width 96 height 8
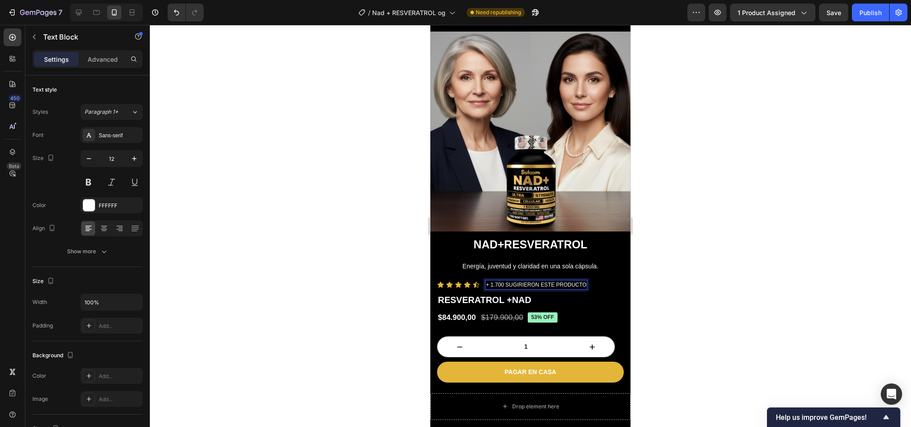
click at [504, 281] on p "+ 1.700 SUGIRIERON ESTE PRODUCTO" at bounding box center [536, 285] width 100 height 8
click at [576, 281] on p "+ 1.700 PERSONASSUGIRIERON ESTE PRODUCTO" at bounding box center [551, 285] width 130 height 8
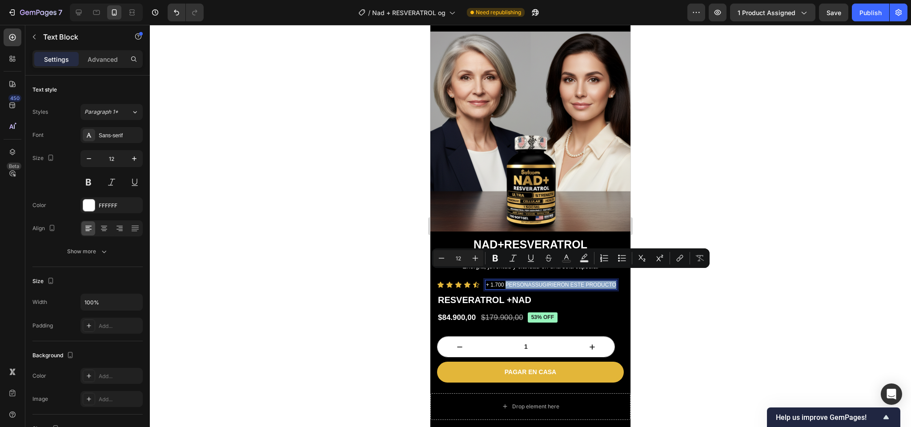
drag, startPoint x: 534, startPoint y: 279, endPoint x: 506, endPoint y: 271, distance: 29.1
click at [506, 281] on p "+ 1.700 PERSONASSUGIRIERON ESTE PRODUCTO" at bounding box center [551, 285] width 130 height 8
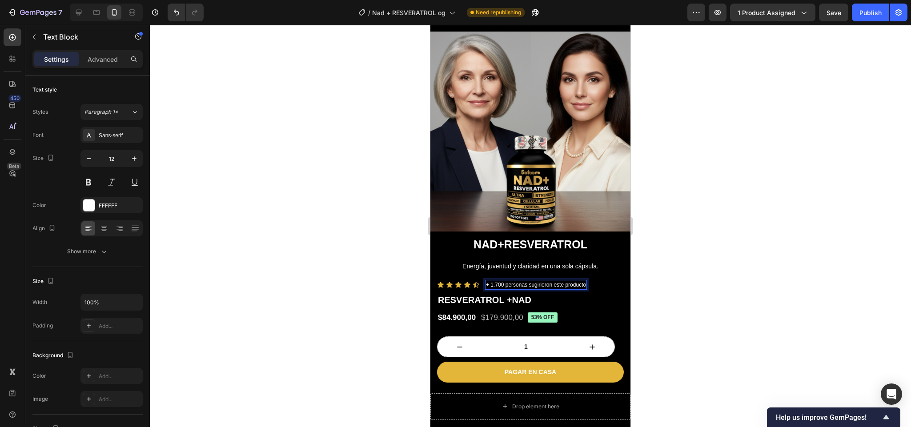
click at [648, 282] on div at bounding box center [530, 226] width 761 height 402
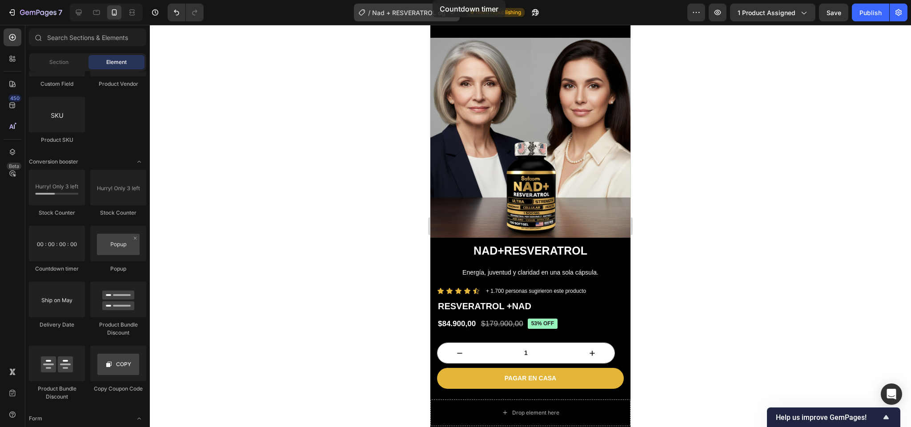
scroll to position [0, 0]
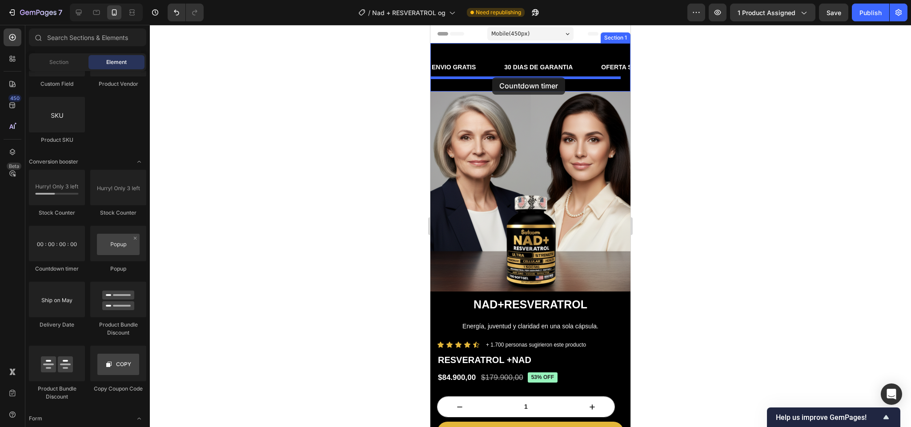
drag, startPoint x: 491, startPoint y: 279, endPoint x: 492, endPoint y: 77, distance: 201.3
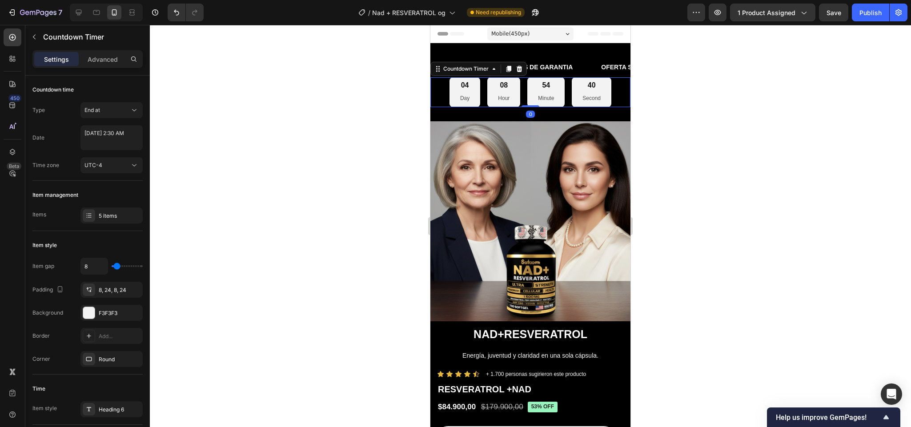
click at [660, 110] on div at bounding box center [530, 226] width 761 height 402
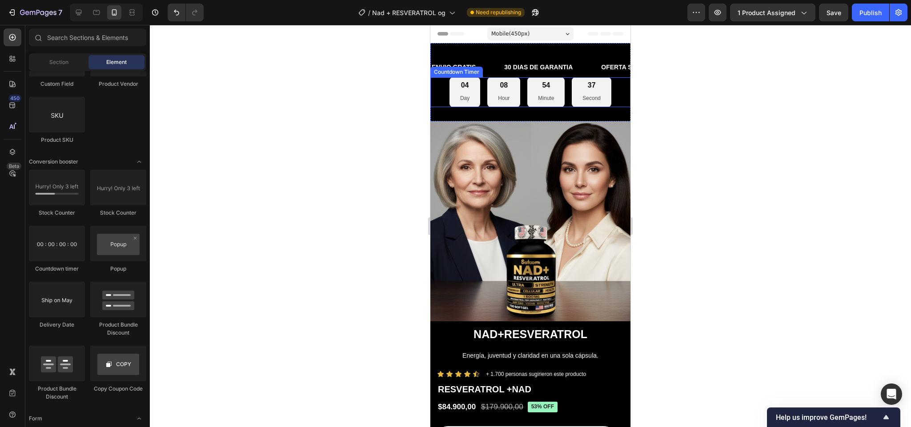
click at [571, 88] on div "37 Second" at bounding box center [591, 91] width 40 height 29
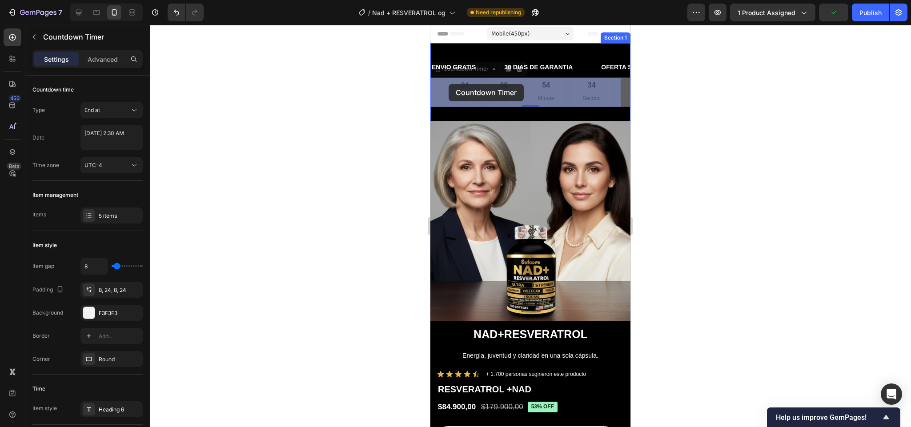
drag, startPoint x: 442, startPoint y: 69, endPoint x: 448, endPoint y: 84, distance: 16.1
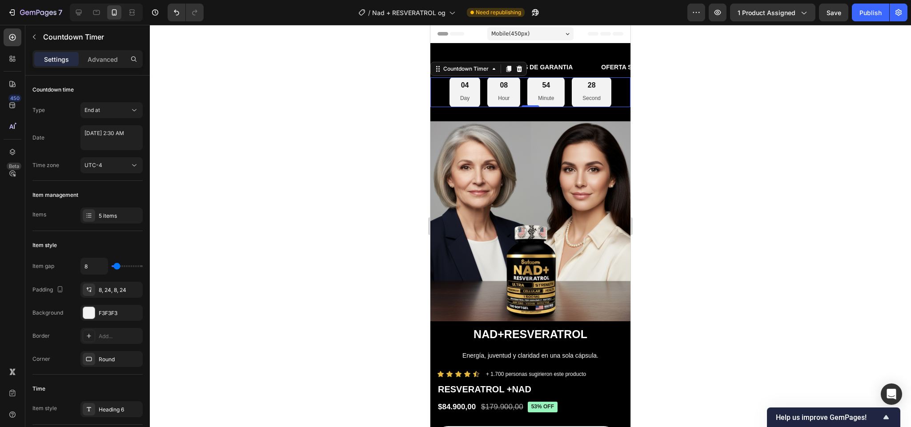
click at [666, 99] on div at bounding box center [530, 226] width 761 height 402
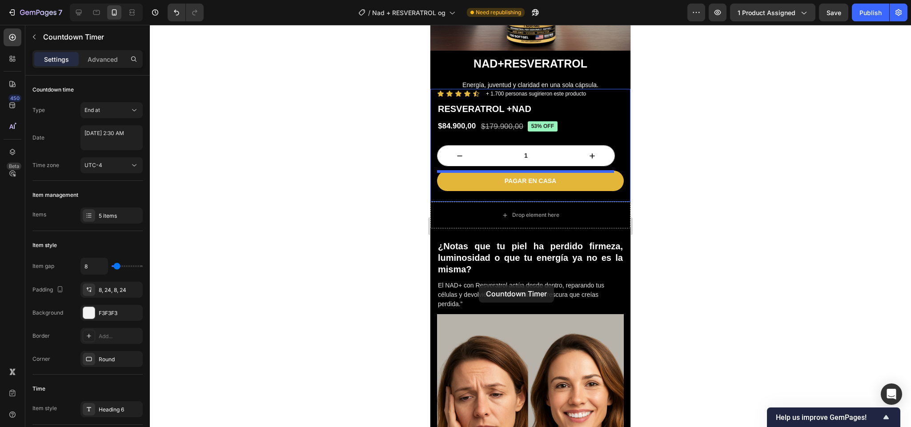
scroll to position [147, 0]
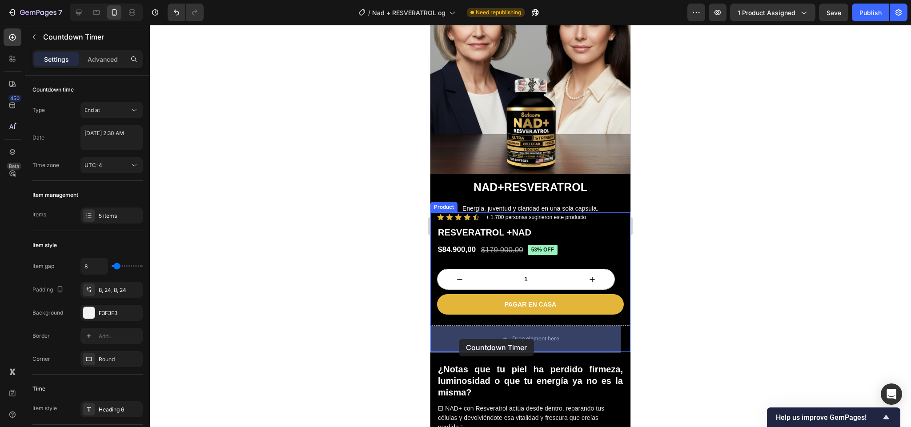
drag, startPoint x: 438, startPoint y: 72, endPoint x: 459, endPoint y: 340, distance: 268.8
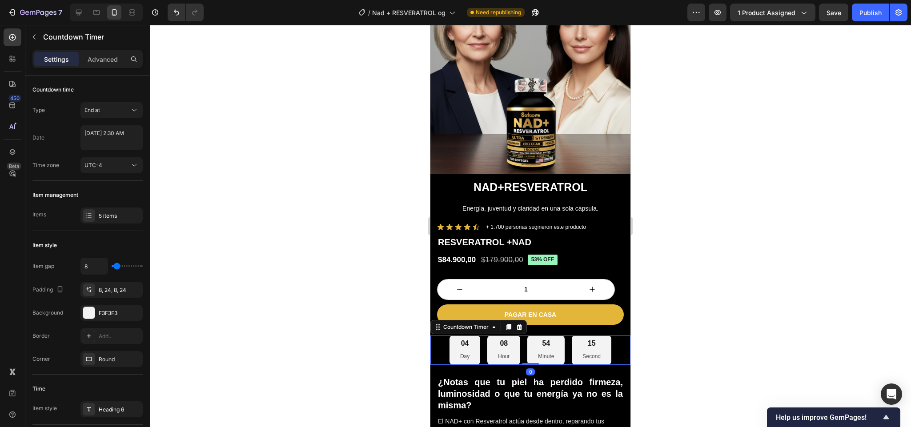
click at [638, 322] on div at bounding box center [530, 226] width 761 height 402
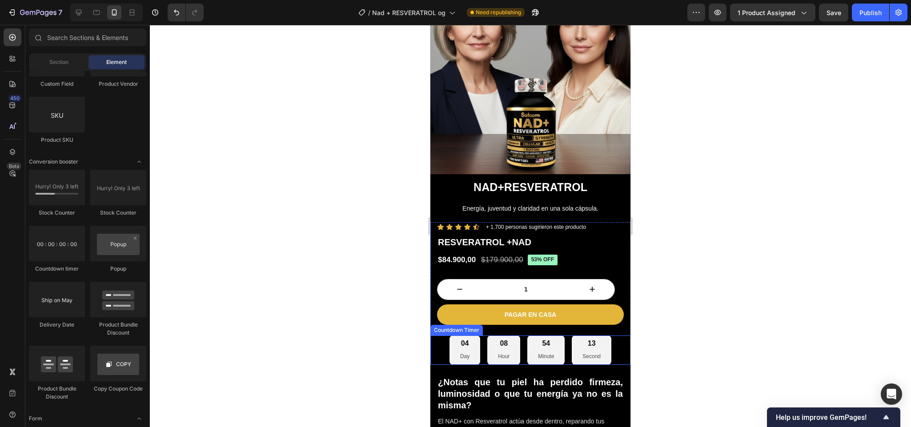
click at [460, 339] on div "04" at bounding box center [464, 343] width 9 height 9
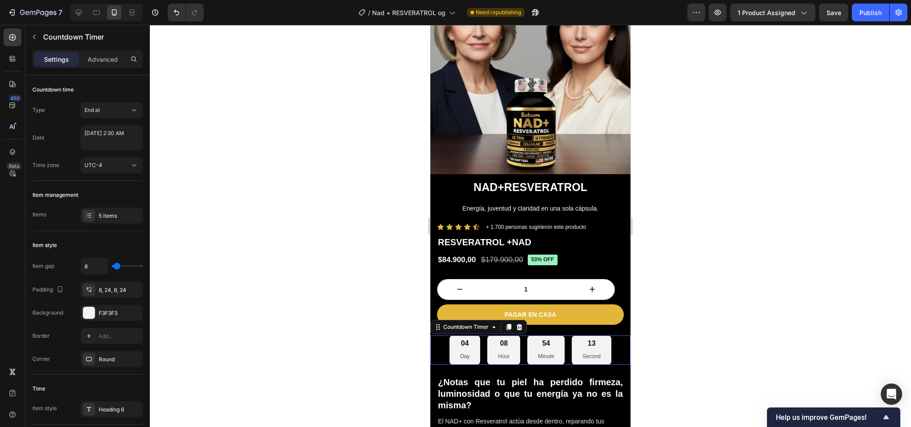
click at [460, 339] on div "04" at bounding box center [464, 343] width 9 height 9
click at [462, 339] on div "04" at bounding box center [464, 343] width 9 height 9
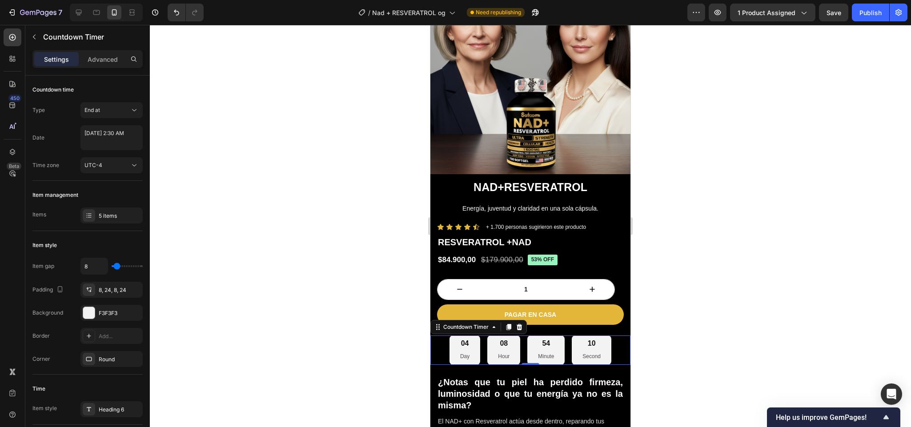
click at [462, 339] on div "04" at bounding box center [464, 343] width 9 height 9
click at [124, 110] on div "End at" at bounding box center [106, 110] width 45 height 8
click at [105, 149] on span "Auto-renew" at bounding box center [99, 149] width 30 height 8
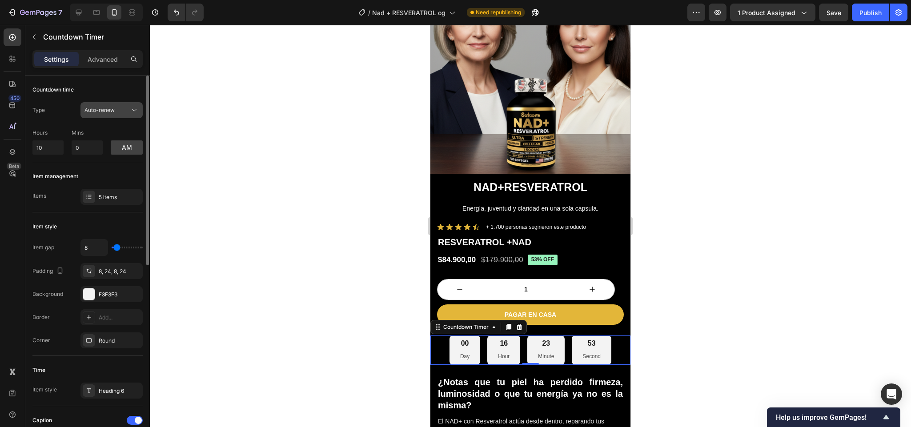
drag, startPoint x: 111, startPoint y: 117, endPoint x: 108, endPoint y: 113, distance: 4.6
click at [108, 113] on button "Auto-renew" at bounding box center [111, 110] width 62 height 16
click at [52, 143] on input "10" at bounding box center [47, 147] width 31 height 14
type input "1"
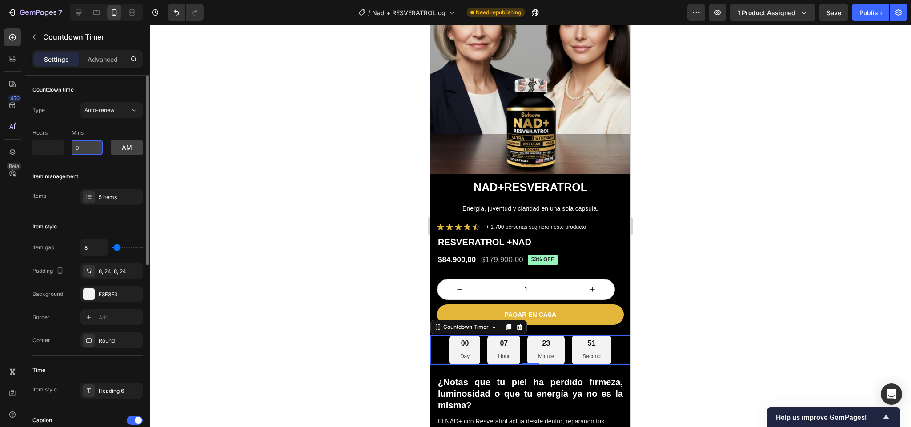
click at [79, 148] on input "0" at bounding box center [87, 147] width 31 height 14
type input "0"
click at [79, 148] on input "0" at bounding box center [87, 147] width 31 height 14
type input "30"
click at [244, 204] on div at bounding box center [530, 226] width 761 height 402
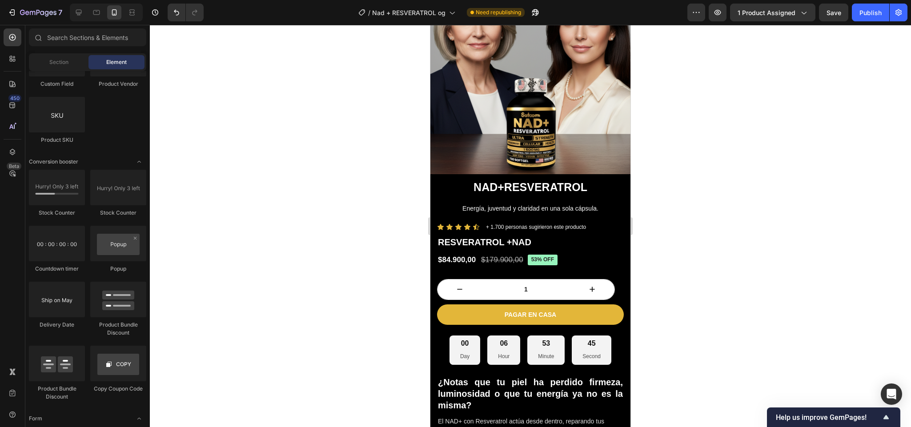
click at [244, 204] on div at bounding box center [530, 226] width 761 height 402
click at [488, 336] on div "06 Hour" at bounding box center [503, 350] width 33 height 29
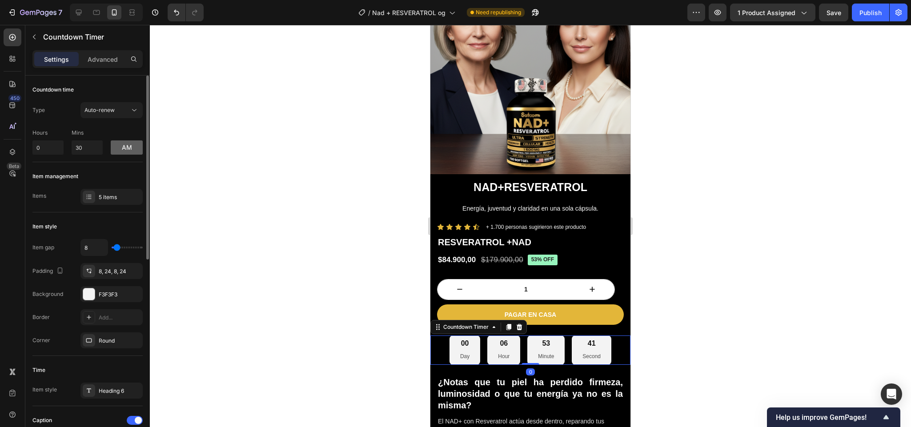
click at [121, 143] on button "am" at bounding box center [127, 147] width 32 height 14
click at [124, 147] on button "pm" at bounding box center [127, 147] width 32 height 14
click at [124, 147] on button "am" at bounding box center [127, 147] width 32 height 14
click at [124, 147] on button "pm" at bounding box center [127, 147] width 32 height 14
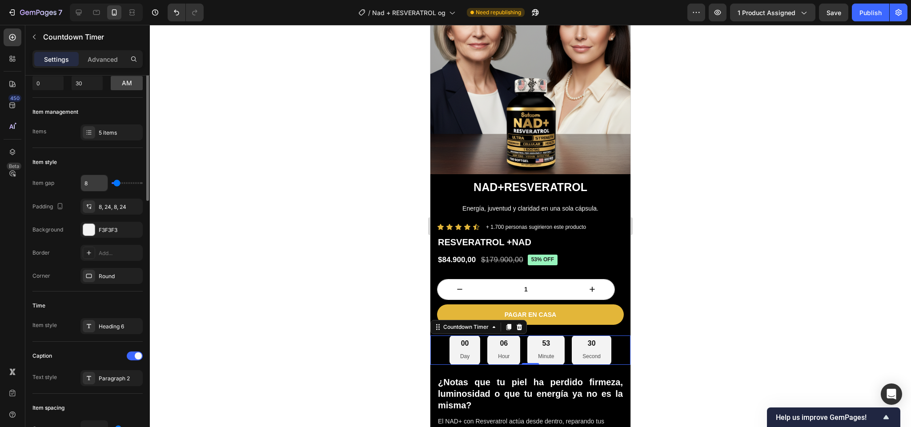
scroll to position [0, 0]
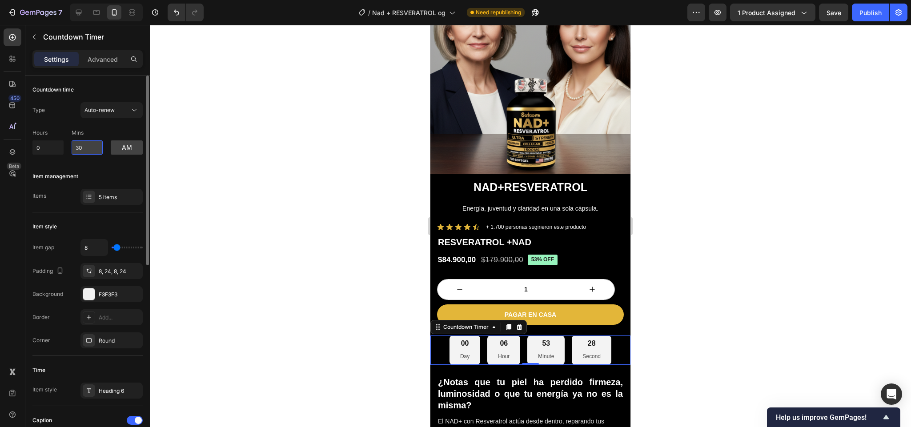
click at [79, 145] on input "30" at bounding box center [87, 147] width 31 height 14
type input "0"
type input "30"
click at [500, 352] on p "Hour" at bounding box center [504, 357] width 12 height 10
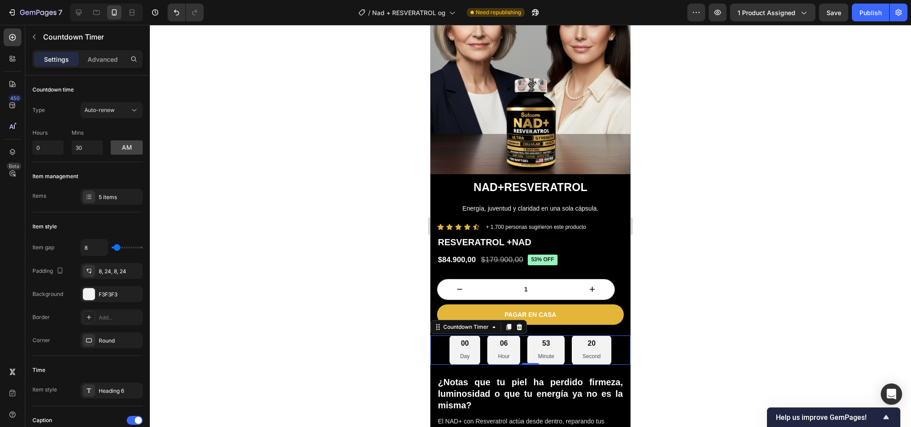
click at [500, 352] on p "Hour" at bounding box center [504, 357] width 12 height 10
click at [498, 339] on div "06" at bounding box center [504, 343] width 12 height 9
click at [126, 111] on div "Auto-renew" at bounding box center [106, 110] width 45 height 8
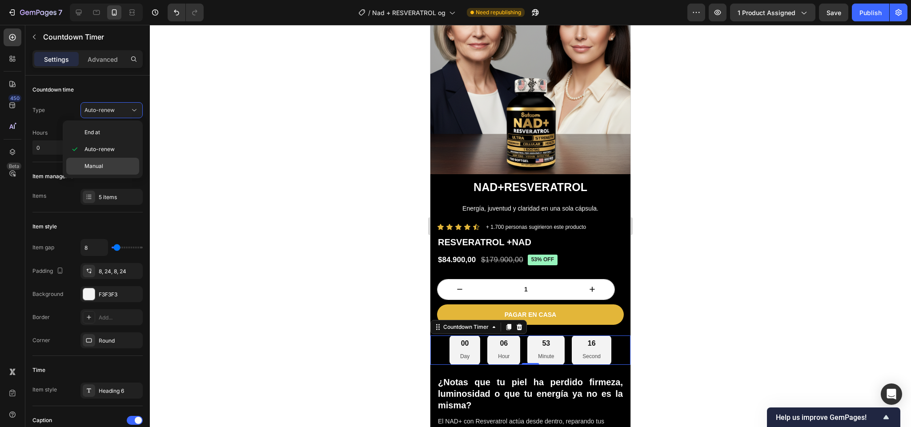
click at [112, 162] on div "Manual" at bounding box center [102, 166] width 73 height 17
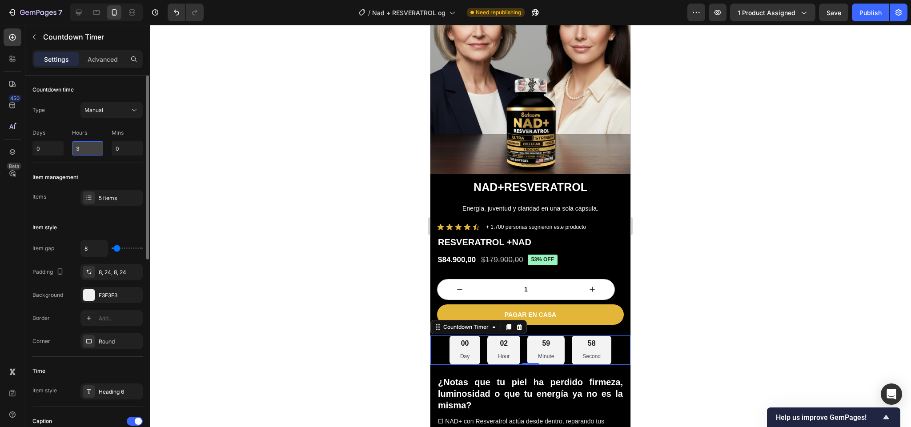
click at [91, 149] on input "3" at bounding box center [87, 148] width 31 height 14
type input "0"
click at [128, 146] on input "0" at bounding box center [127, 148] width 31 height 14
type input "59"
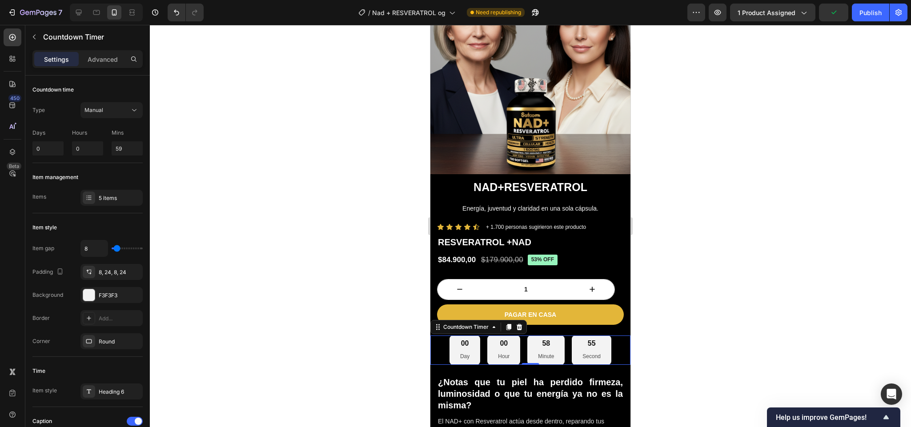
click at [185, 163] on div at bounding box center [530, 226] width 761 height 402
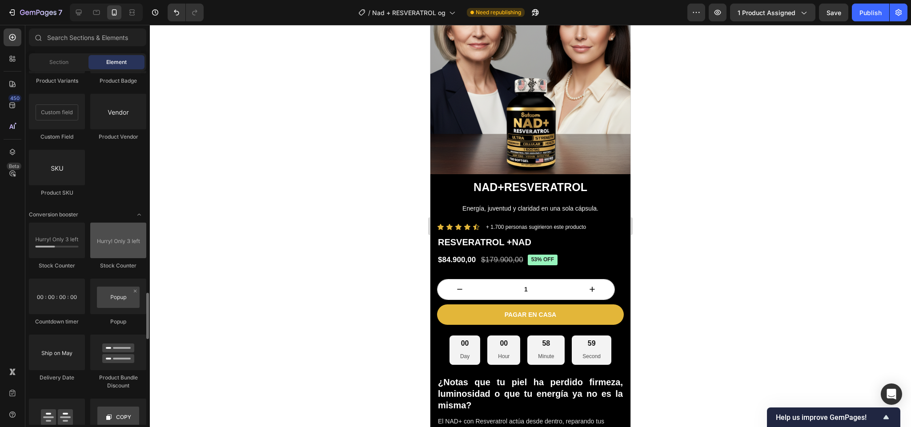
scroll to position [1690, 0]
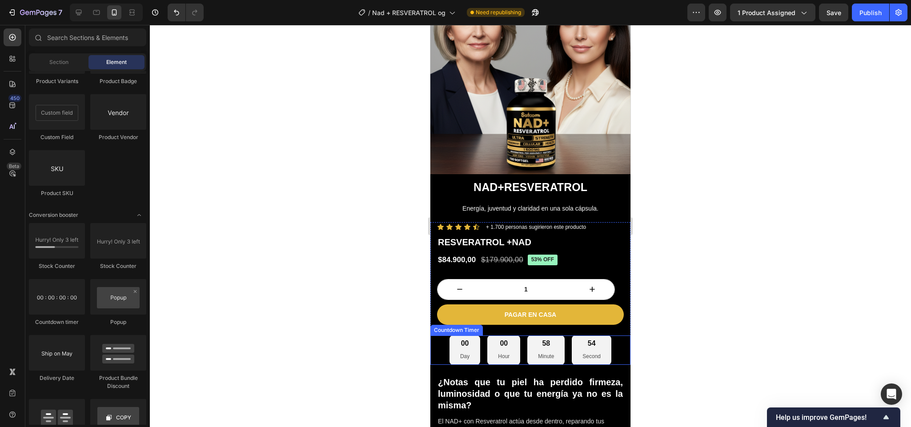
click at [460, 352] on p "Day" at bounding box center [464, 357] width 9 height 10
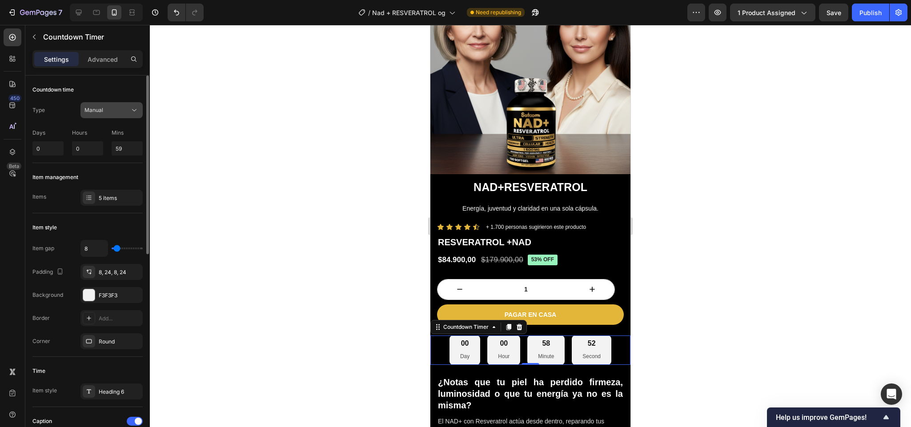
click at [92, 115] on div "Manual" at bounding box center [111, 110] width 54 height 9
click at [96, 111] on span "Manual" at bounding box center [93, 110] width 19 height 7
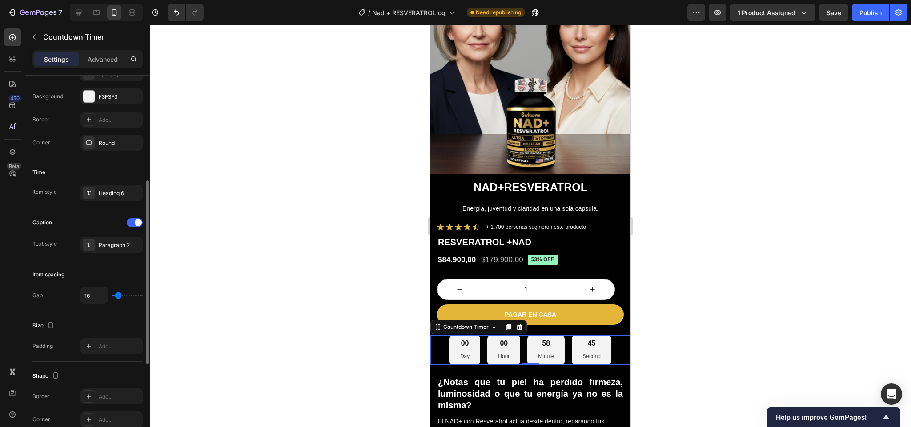
scroll to position [204, 0]
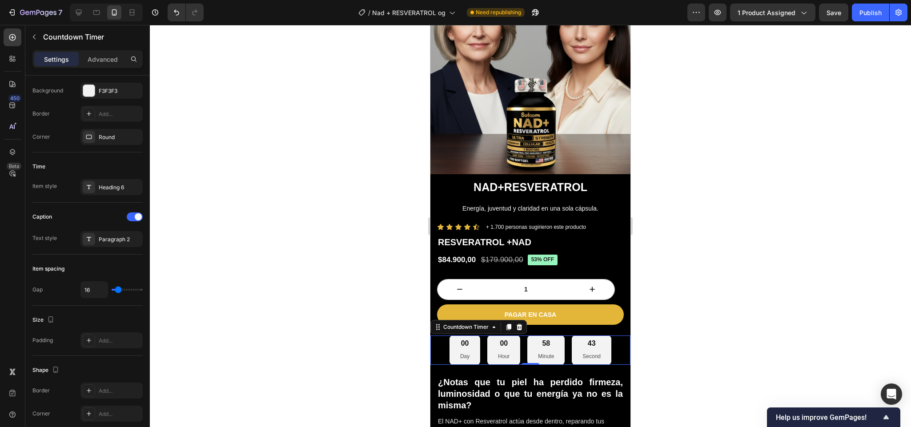
click at [460, 352] on p "Day" at bounding box center [464, 357] width 9 height 10
click at [680, 347] on div at bounding box center [530, 226] width 761 height 402
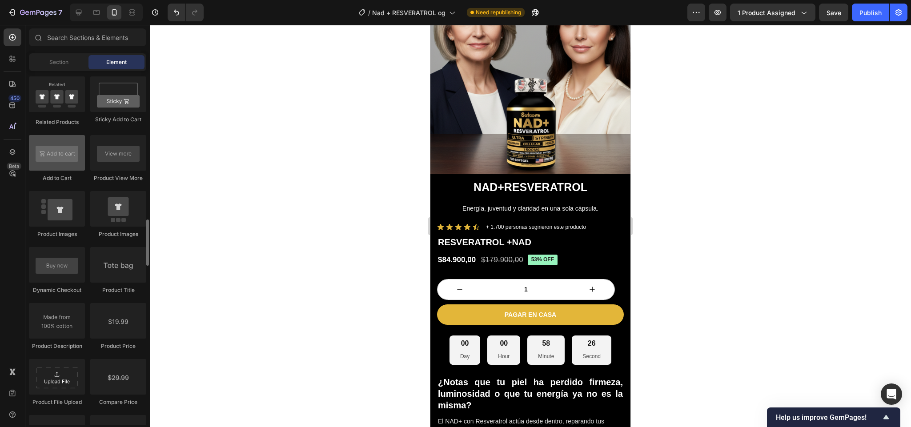
scroll to position [1242, 0]
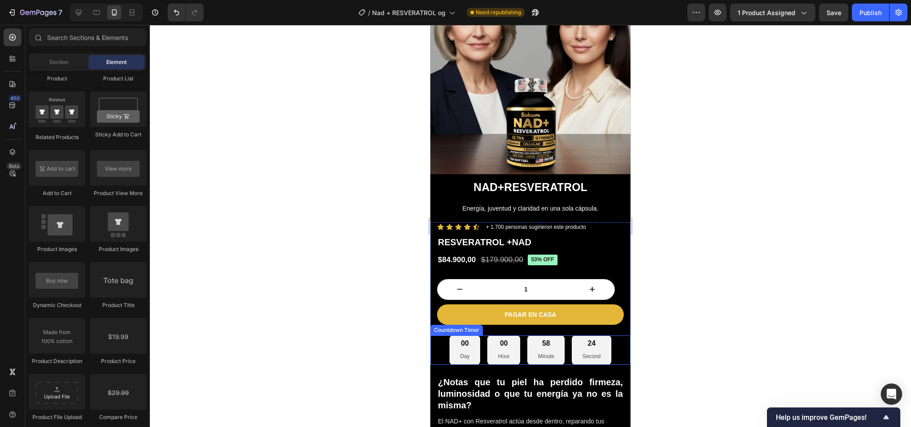
click at [460, 352] on p "Day" at bounding box center [464, 357] width 9 height 10
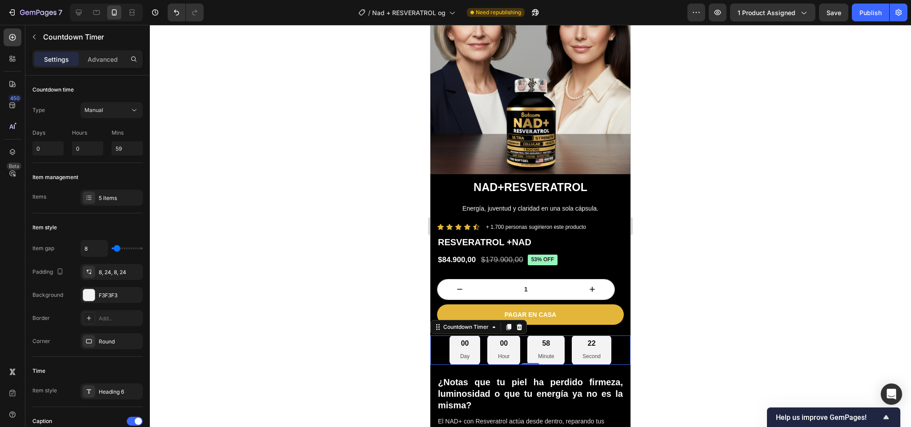
click at [639, 329] on div at bounding box center [530, 226] width 761 height 402
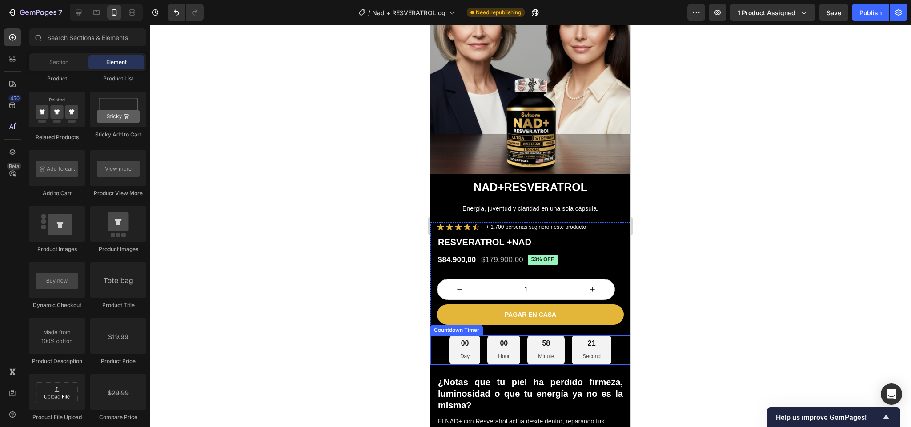
click at [502, 339] on div "00" at bounding box center [504, 343] width 12 height 9
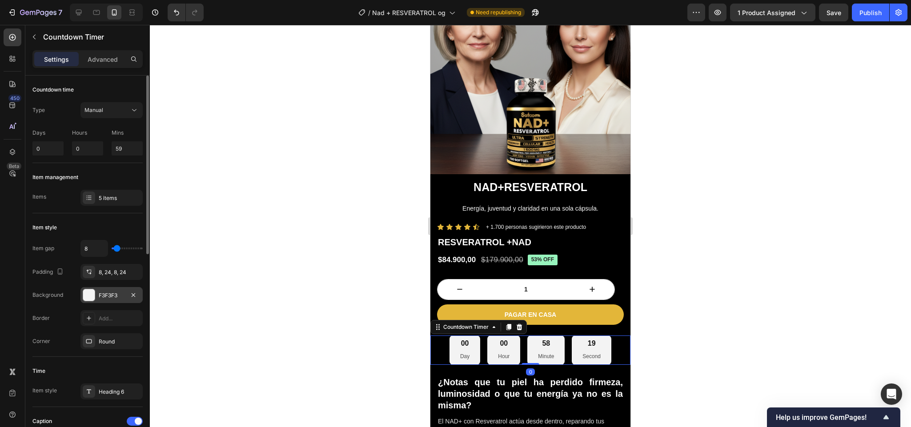
click at [90, 295] on div at bounding box center [89, 295] width 12 height 12
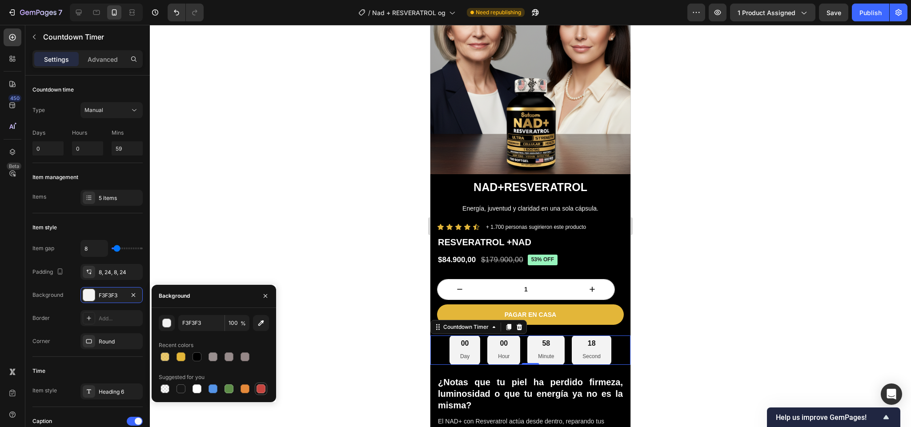
click at [256, 387] on div at bounding box center [260, 388] width 9 height 9
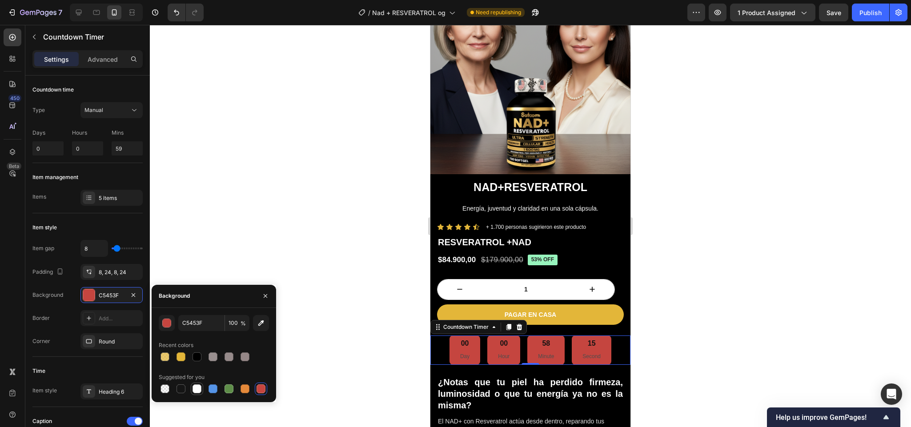
click at [201, 387] on div at bounding box center [197, 389] width 11 height 11
type input "FFFFFF"
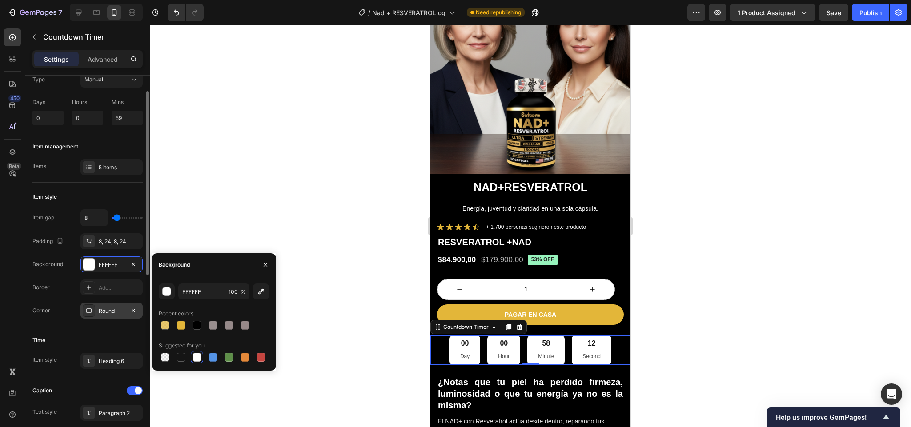
scroll to position [35, 0]
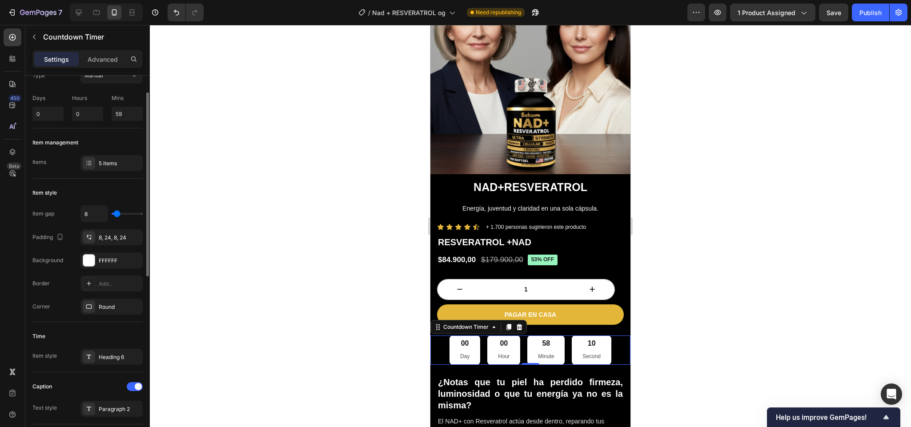
click at [81, 322] on div "Item style Item gap 8 Padding 8, 24, 8, 24 Background FFFFFF Border Add... Corn…" at bounding box center [87, 251] width 110 height 144
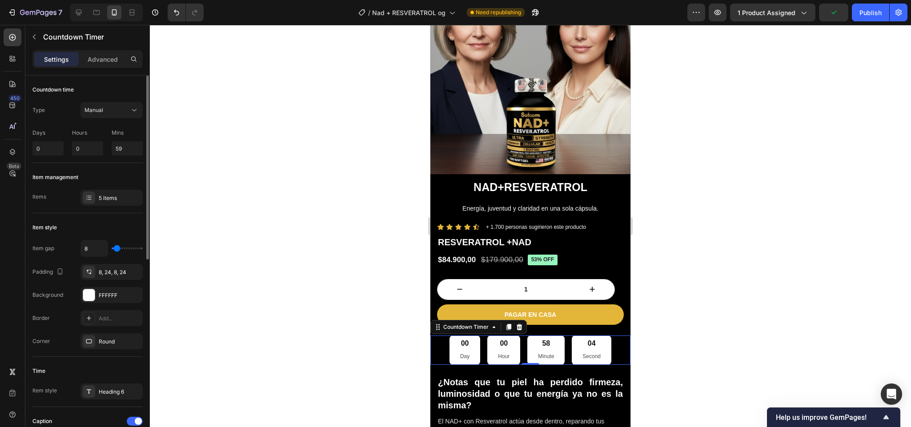
scroll to position [0, 0]
drag, startPoint x: 59, startPoint y: 195, endPoint x: 51, endPoint y: 217, distance: 24.2
click at [55, 203] on div "Countdown time Type Manual Days 0 Hours 0 Mins 59 Item management Items 5 items…" at bounding box center [87, 429] width 110 height 708
click at [87, 184] on div "Item management" at bounding box center [87, 177] width 110 height 14
click at [92, 62] on p "Advanced" at bounding box center [103, 59] width 30 height 9
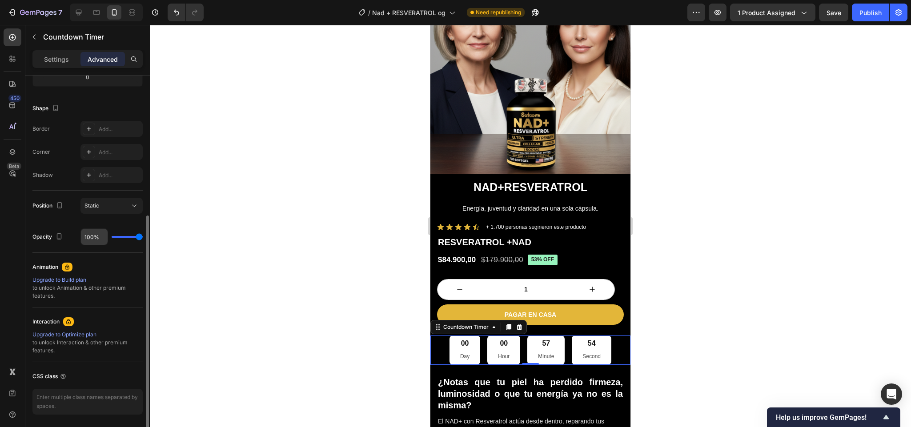
scroll to position [217, 0]
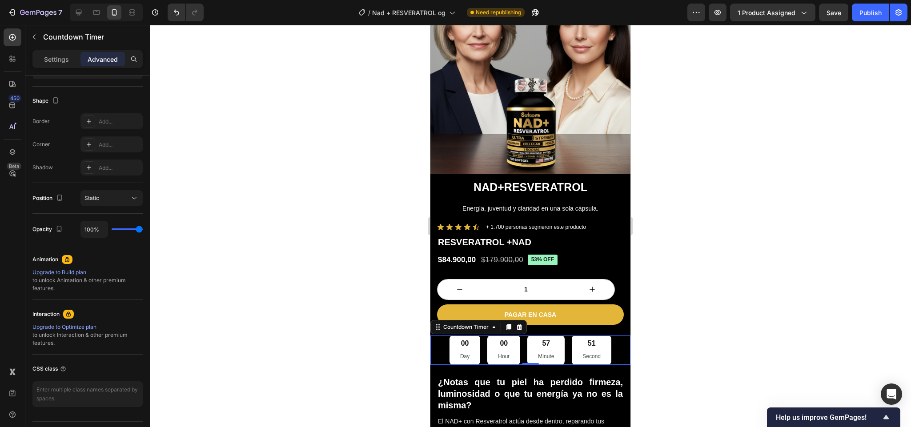
click at [539, 339] on div "57" at bounding box center [546, 343] width 16 height 9
click at [541, 204] on p "Energía, juventud y claridad en una sola cápsula." at bounding box center [530, 208] width 185 height 8
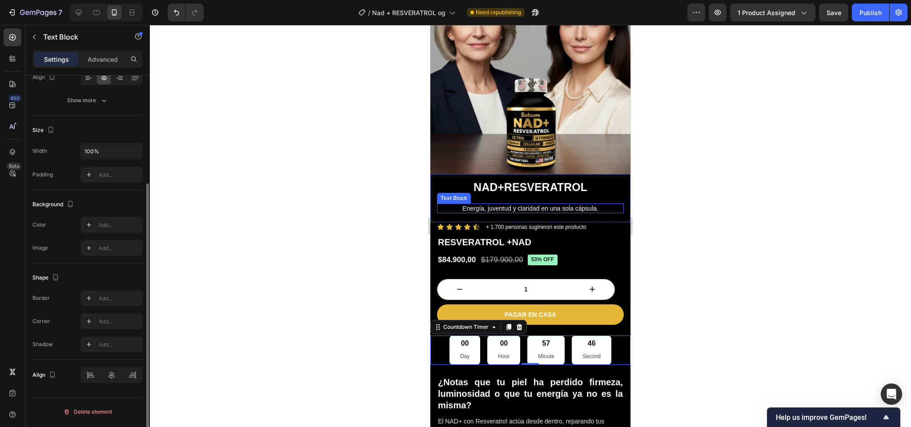
scroll to position [0, 0]
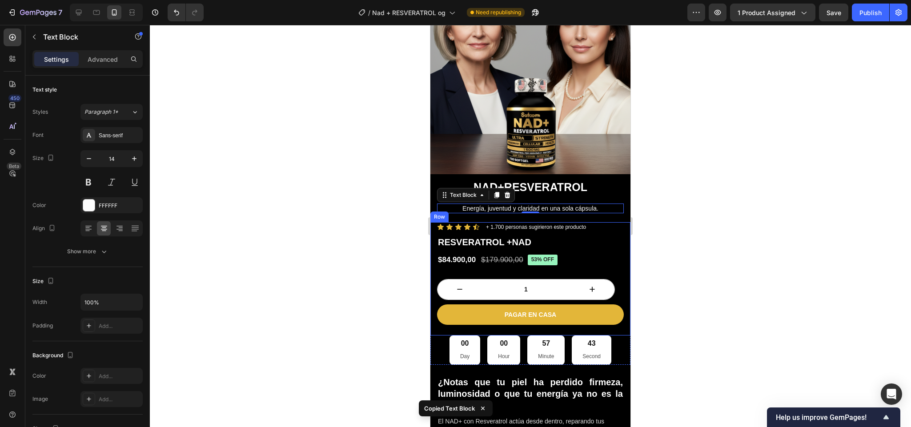
click at [502, 320] on div "PAGAR EN CASA Add to Cart" at bounding box center [530, 319] width 187 height 31
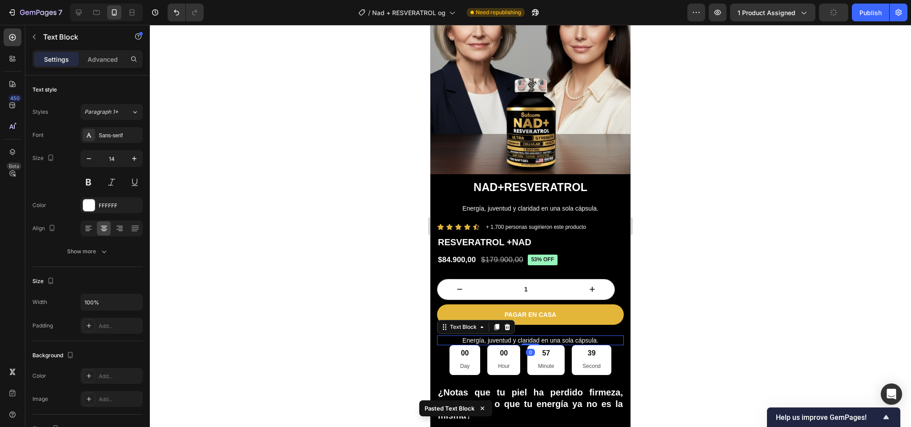
click at [516, 336] on p "Energía, juventud y claridad en una sola cápsula." at bounding box center [530, 340] width 185 height 8
click at [539, 336] on p "OFERTA SOLO POR HOY!!!" at bounding box center [530, 340] width 185 height 8
click at [569, 336] on p "OFERTA SOLO POR HOY!!!" at bounding box center [530, 340] width 185 height 8
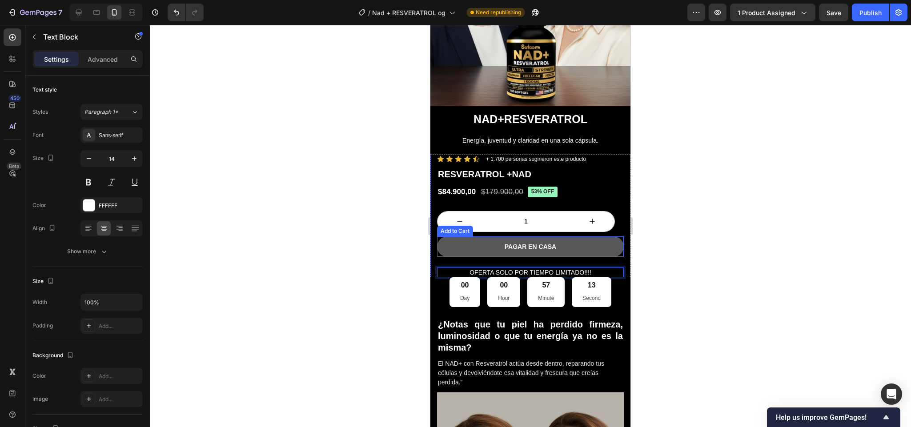
scroll to position [216, 0]
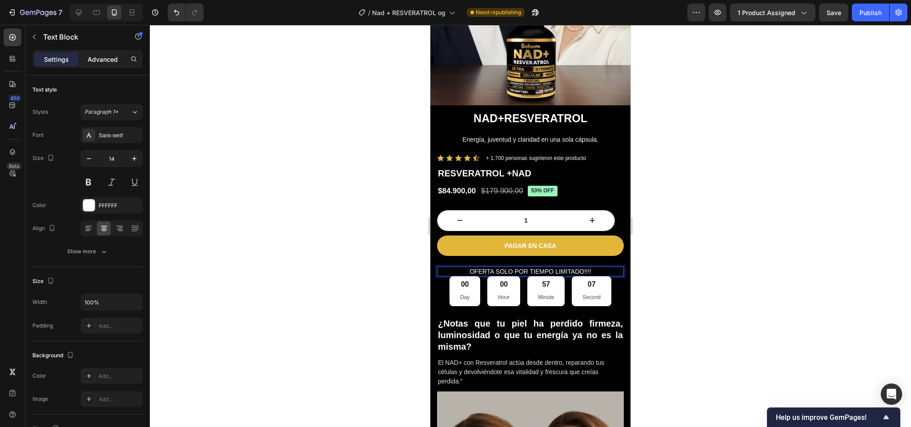
click at [101, 60] on p "Advanced" at bounding box center [103, 59] width 30 height 9
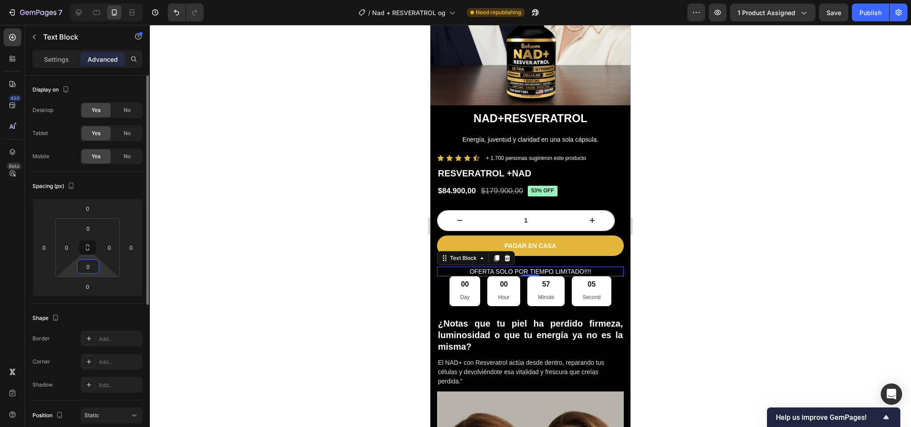
click at [89, 271] on input "0" at bounding box center [88, 266] width 18 height 13
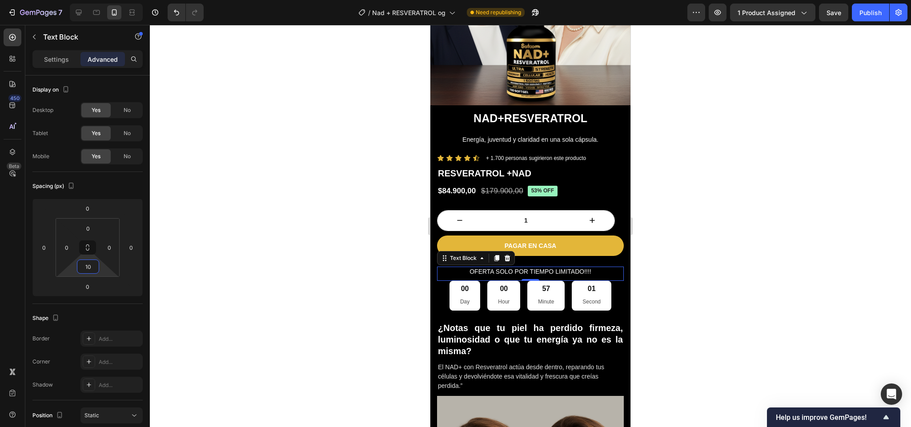
type input "10"
click at [56, 55] on p "Settings" at bounding box center [56, 59] width 25 height 9
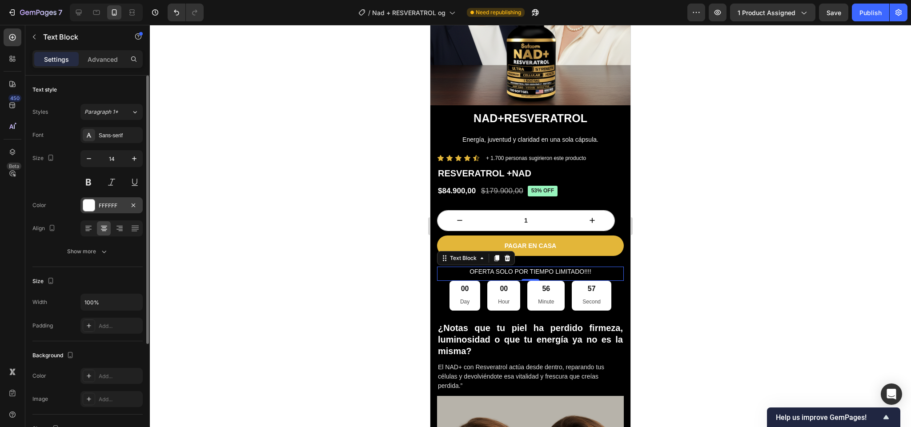
click at [88, 204] on div at bounding box center [89, 206] width 12 height 12
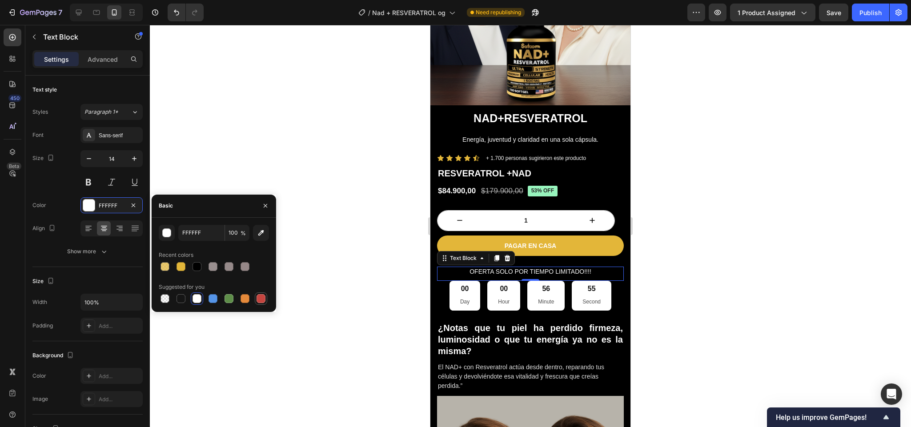
click at [259, 304] on div at bounding box center [261, 298] width 12 height 12
click at [183, 268] on div at bounding box center [180, 266] width 9 height 9
type input "E3B639"
click at [165, 271] on div at bounding box center [165, 266] width 11 height 11
type input "73"
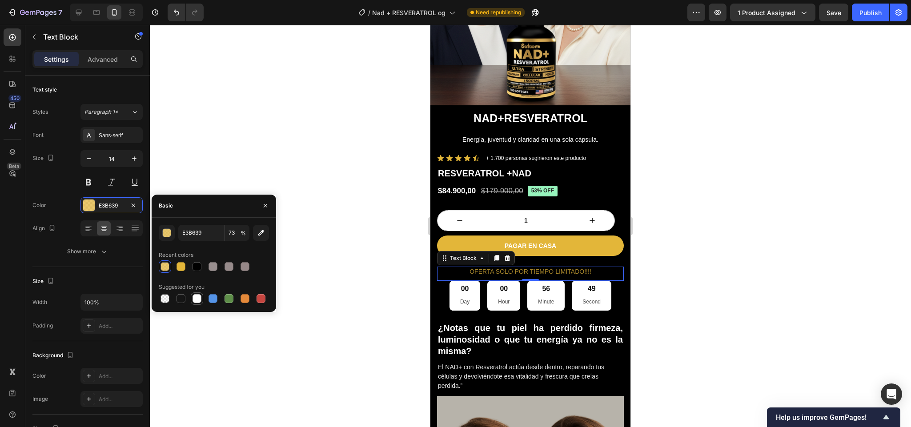
click at [199, 298] on div at bounding box center [196, 298] width 9 height 9
type input "FFFFFF"
type input "100"
click at [260, 298] on div at bounding box center [260, 298] width 9 height 9
click at [165, 233] on div "button" at bounding box center [167, 233] width 9 height 9
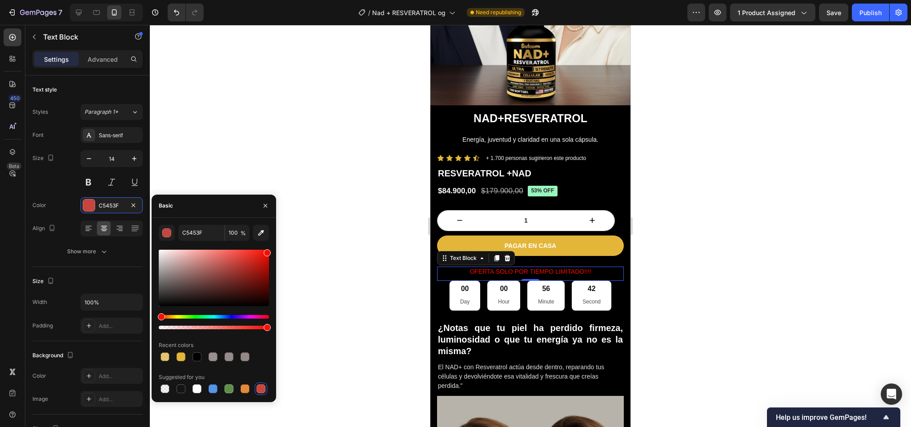
drag, startPoint x: 253, startPoint y: 263, endPoint x: 276, endPoint y: 251, distance: 25.6
click at [276, 0] on div "7 / Nad + RESVERATROL og Need republishing Preview 1 product assigned Save Publ…" at bounding box center [455, 0] width 911 height 0
type input "F70C00"
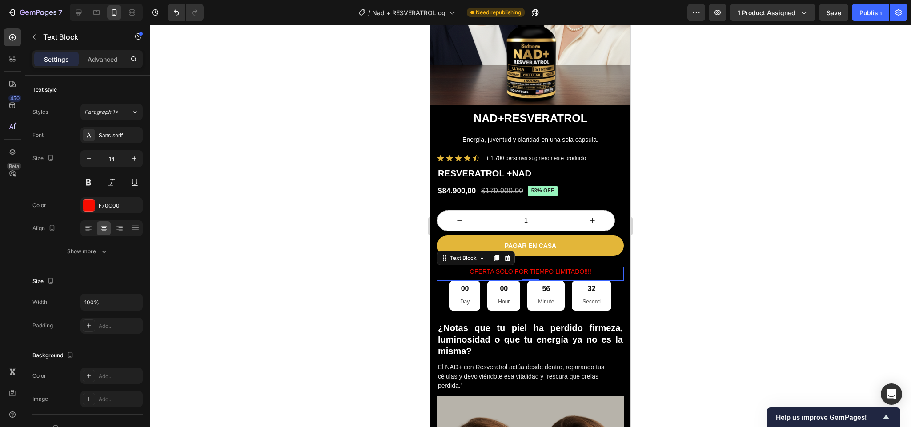
click at [651, 244] on div at bounding box center [530, 226] width 761 height 402
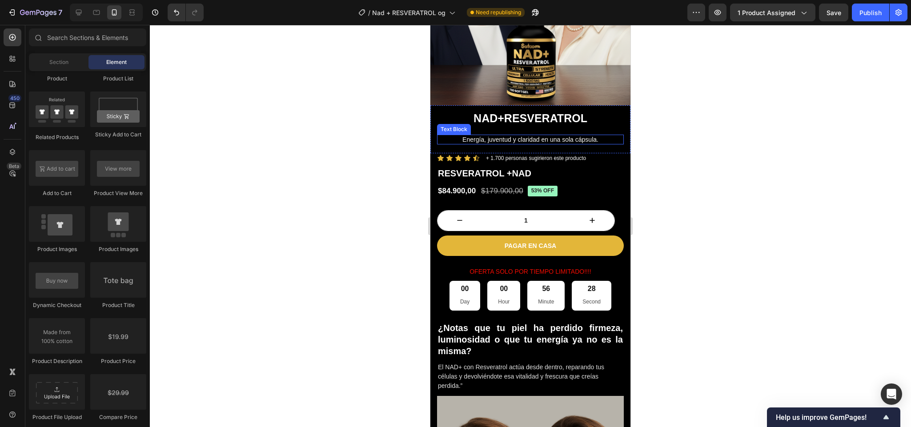
click at [524, 136] on p "Energía, juventud y claridad en una sola cápsula." at bounding box center [530, 140] width 185 height 8
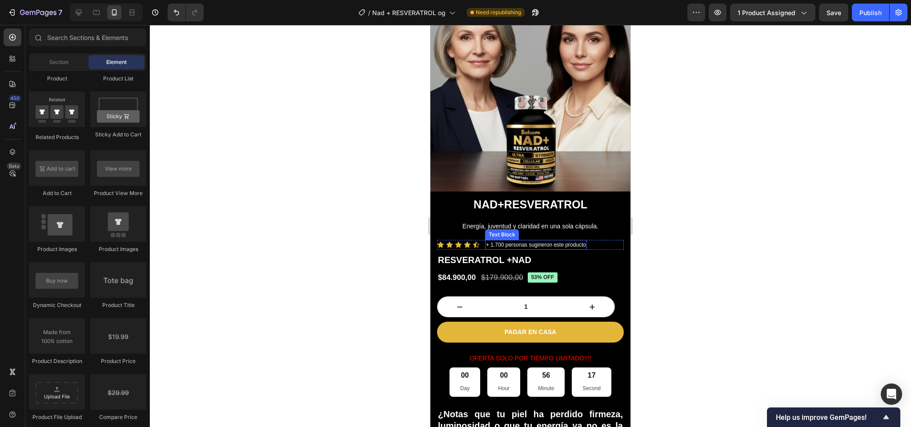
scroll to position [176, 0]
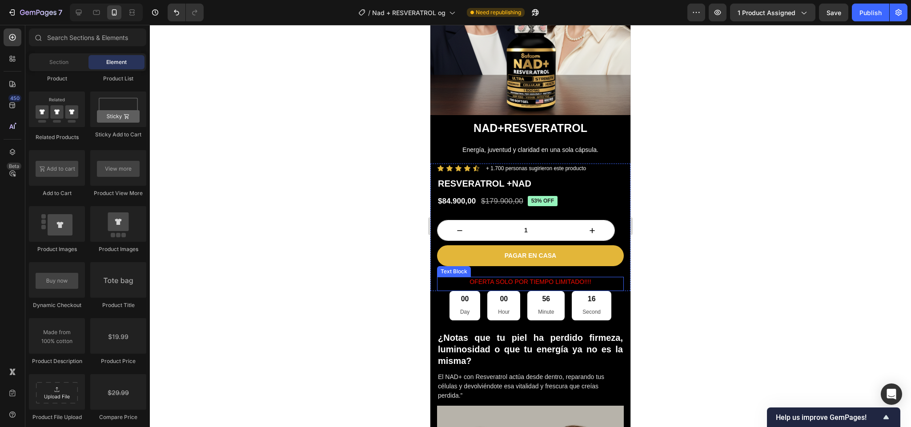
click at [491, 278] on p "OFERTA SOLO POR TIEMPO LIMITADO!!!!" at bounding box center [530, 282] width 185 height 8
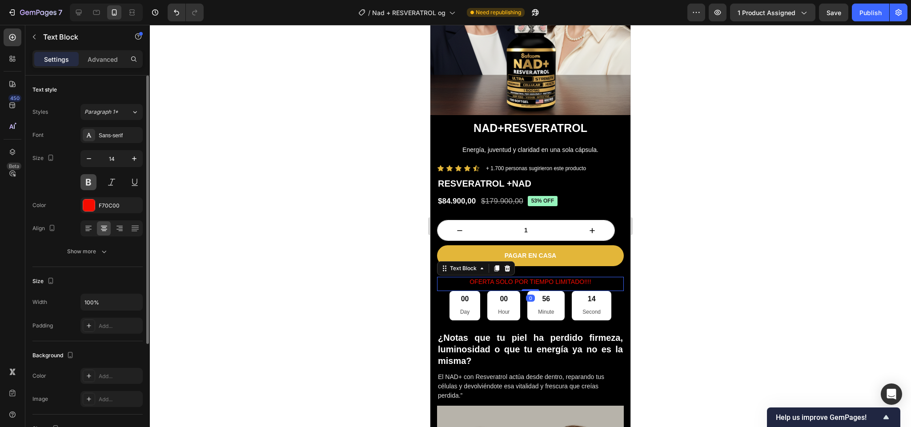
click at [91, 180] on button at bounding box center [88, 182] width 16 height 16
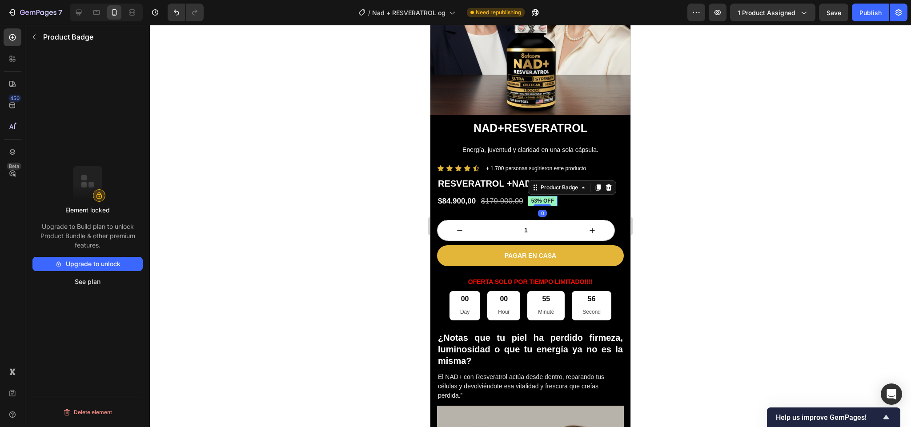
click at [539, 196] on div "53% off Product Badge 0" at bounding box center [542, 201] width 30 height 11
click at [514, 291] on div "00 Hour" at bounding box center [503, 305] width 33 height 29
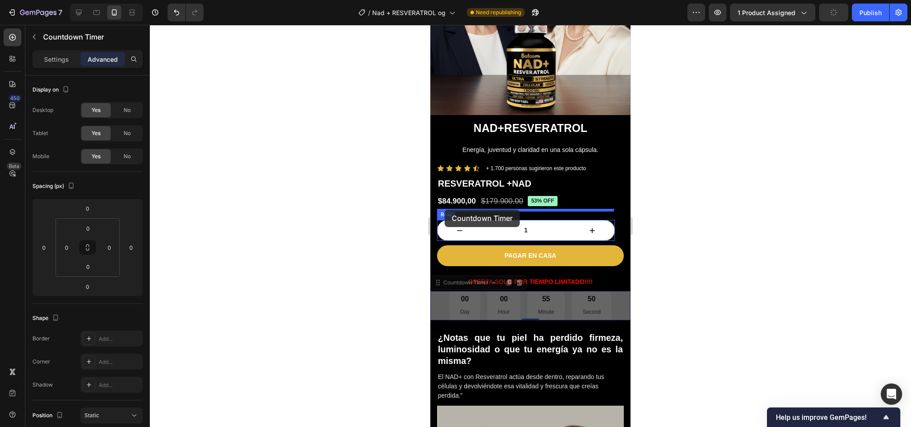
drag, startPoint x: 441, startPoint y: 275, endPoint x: 444, endPoint y: 209, distance: 65.8
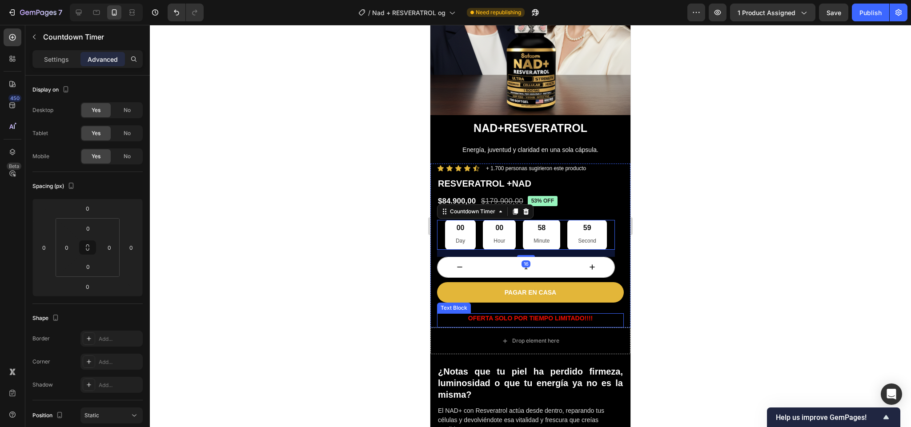
click at [487, 314] on p "OFERTA SOLO POR TIEMPO LIMITADO!!!!" at bounding box center [530, 318] width 185 height 8
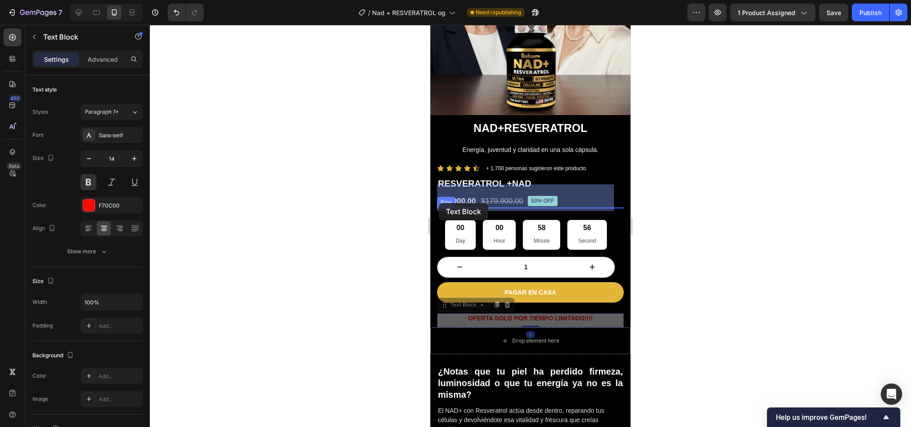
drag, startPoint x: 443, startPoint y: 294, endPoint x: 439, endPoint y: 203, distance: 90.8
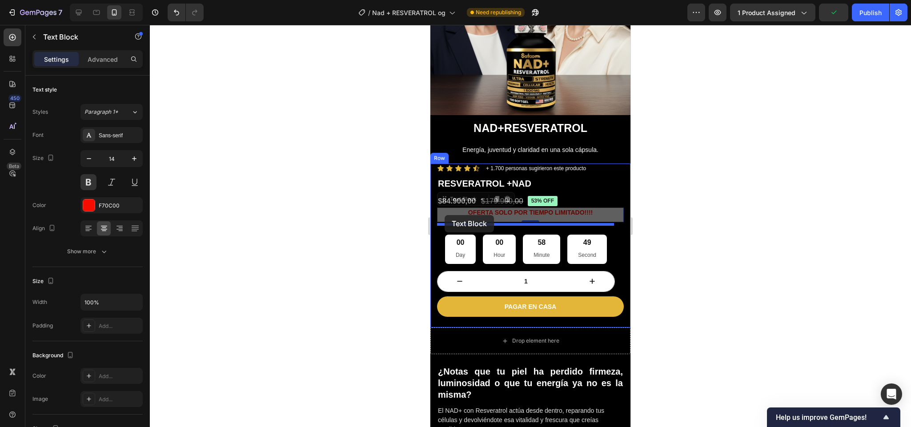
drag, startPoint x: 440, startPoint y: 190, endPoint x: 444, endPoint y: 215, distance: 25.6
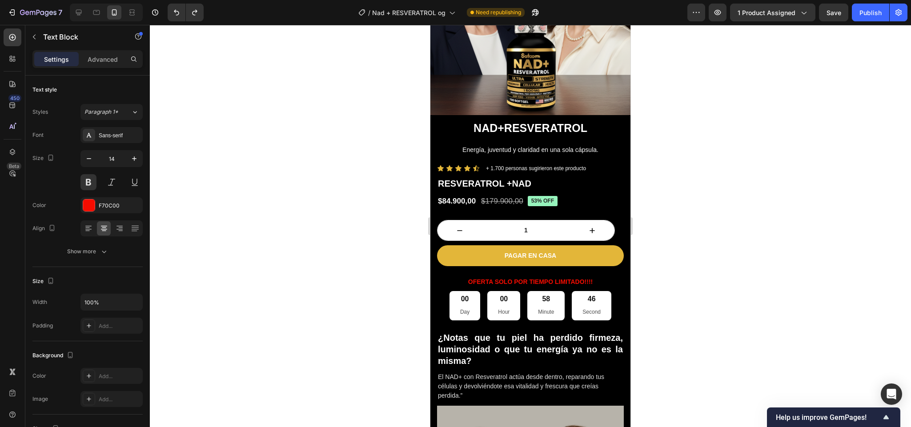
click at [478, 278] on p "OFERTA SOLO POR TIEMPO LIMITADO!!!!" at bounding box center [530, 282] width 185 height 8
click at [458, 278] on p "OFERTA SOLO POR TIEMPO LIMITADO!!!!" at bounding box center [530, 282] width 185 height 8
click at [95, 56] on p "Advanced" at bounding box center [103, 59] width 30 height 9
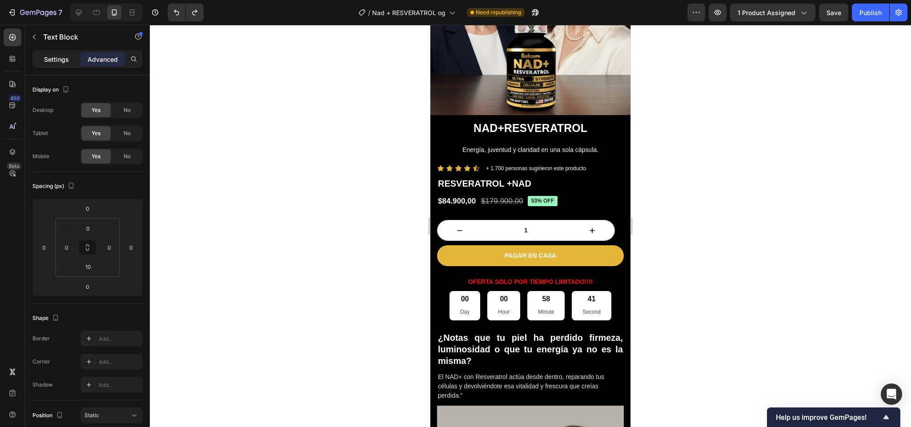
click at [70, 56] on div "Settings" at bounding box center [56, 59] width 44 height 14
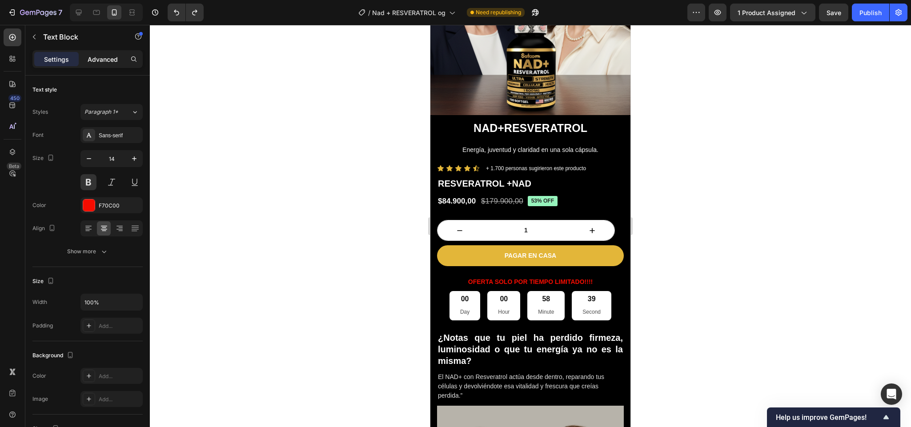
click at [97, 59] on p "Advanced" at bounding box center [103, 59] width 30 height 9
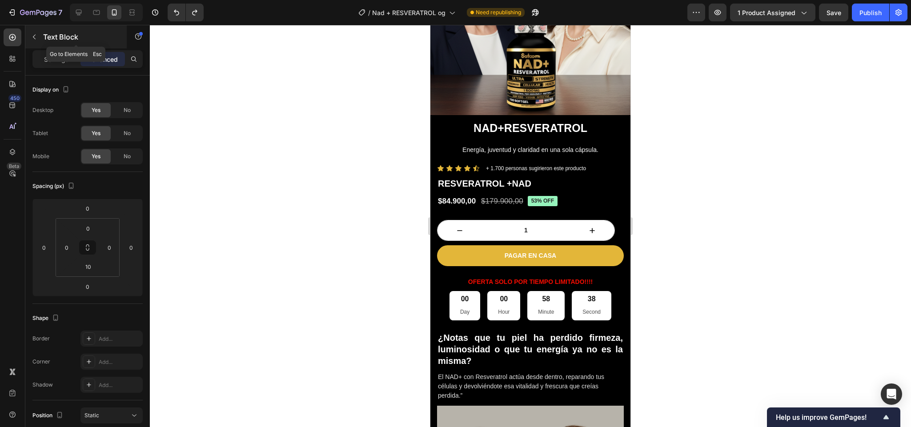
click at [34, 39] on icon "button" at bounding box center [34, 36] width 7 height 7
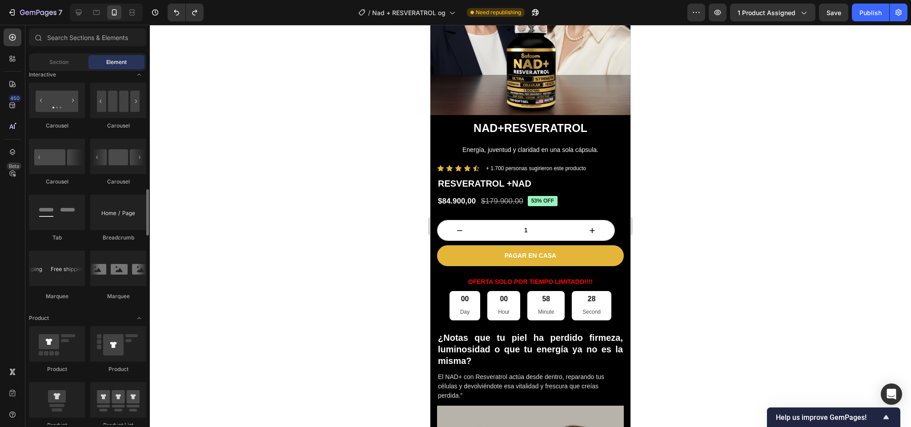
scroll to position [896, 0]
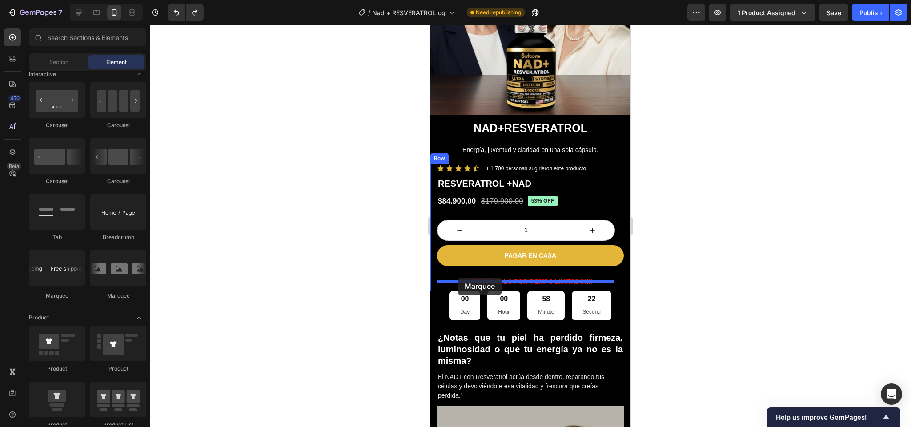
drag, startPoint x: 474, startPoint y: 301, endPoint x: 457, endPoint y: 278, distance: 29.0
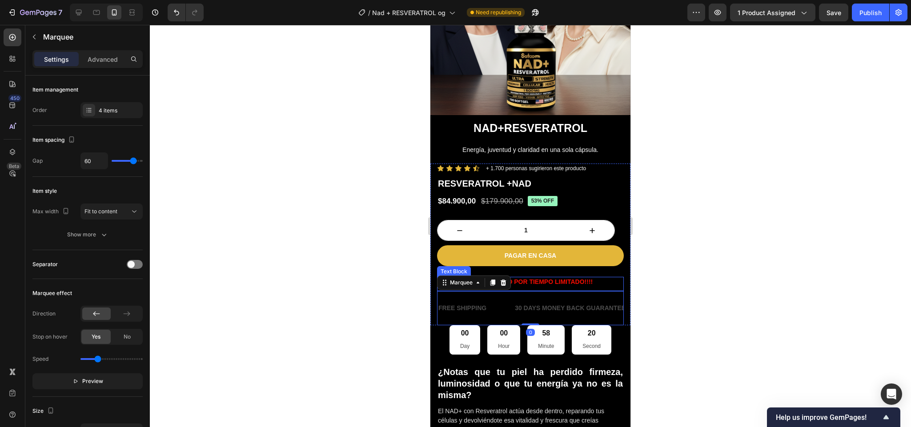
click at [545, 278] on p "OFERTA SOLO POR TIEMPO LIMITADO!!!!" at bounding box center [530, 282] width 185 height 8
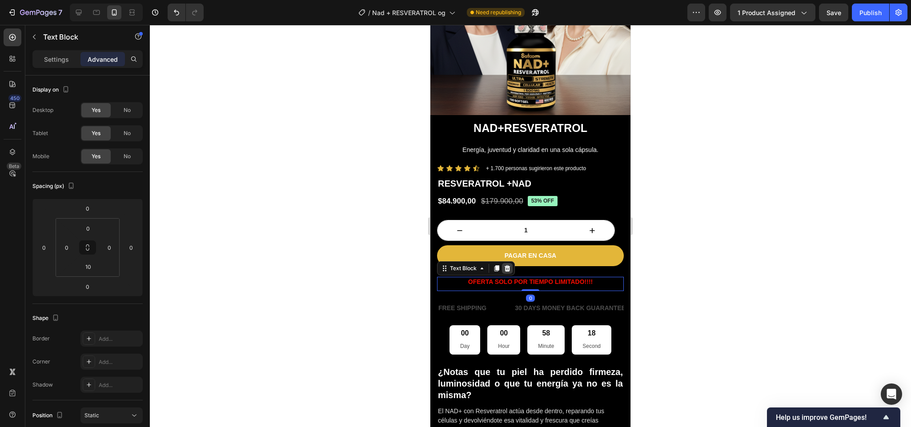
click at [509, 265] on icon at bounding box center [507, 268] width 6 height 6
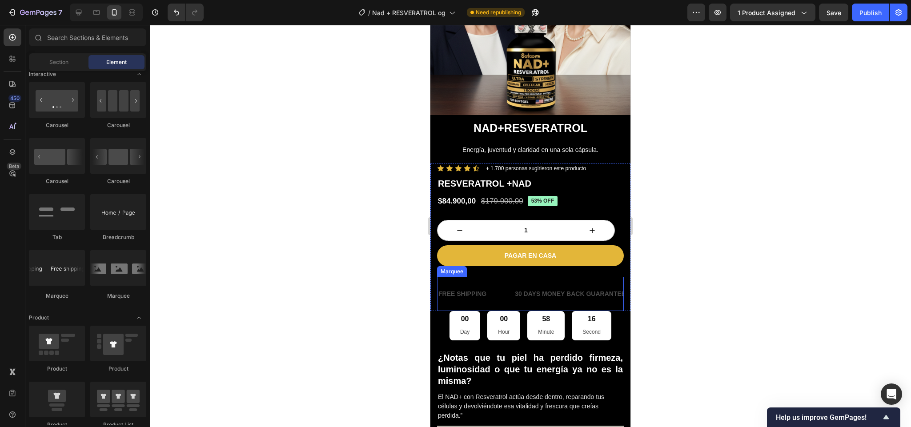
click at [499, 277] on div "FREE SHIPPING Text Block 30 DAYS MONEY BACK GUARANTEE Text Block LIMITED TIME 5…" at bounding box center [530, 294] width 187 height 34
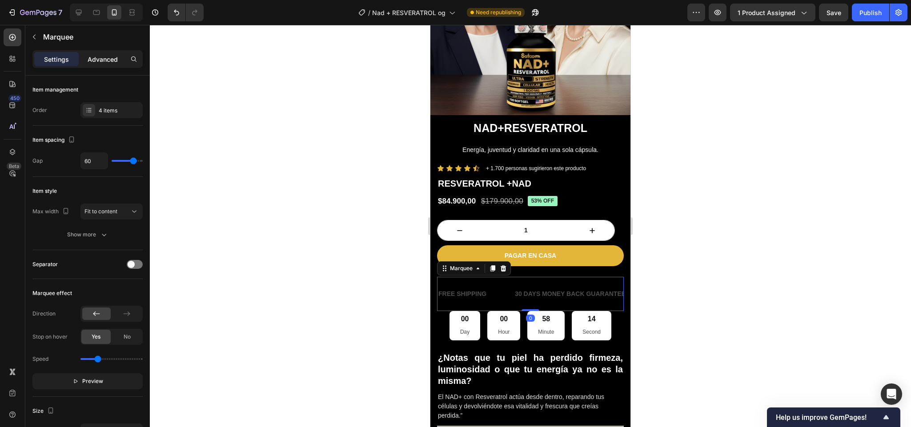
click at [109, 57] on p "Advanced" at bounding box center [103, 59] width 30 height 9
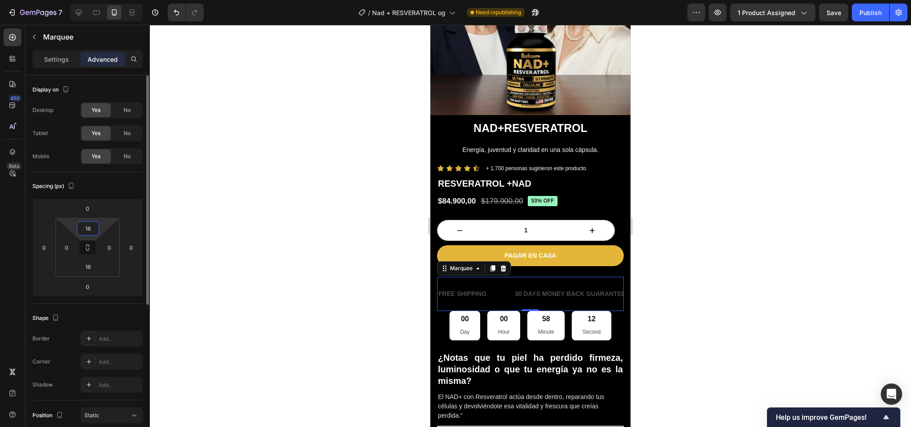
click at [91, 227] on input "16" at bounding box center [88, 228] width 18 height 13
type input "0"
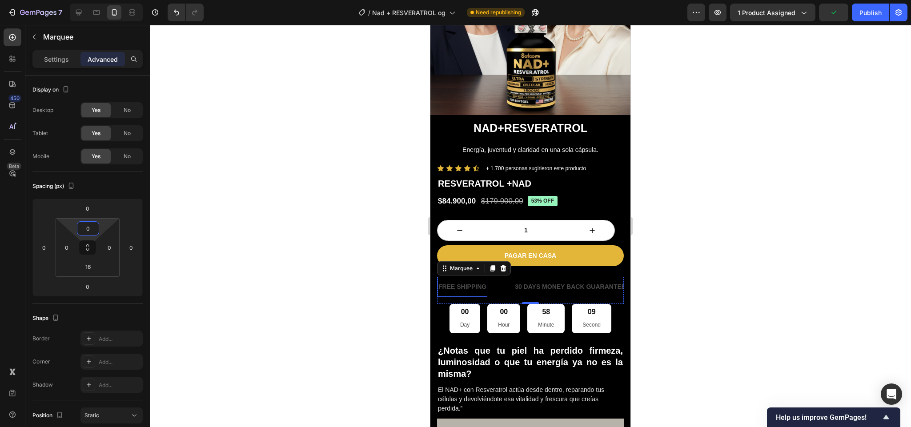
click at [455, 280] on div "FREE SHIPPING" at bounding box center [462, 286] width 50 height 13
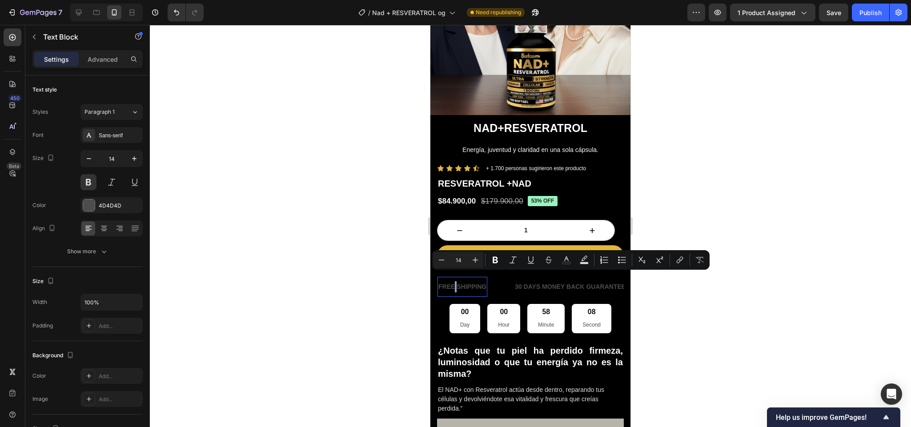
click at [455, 281] on p "FREE SHIPPING" at bounding box center [462, 286] width 48 height 11
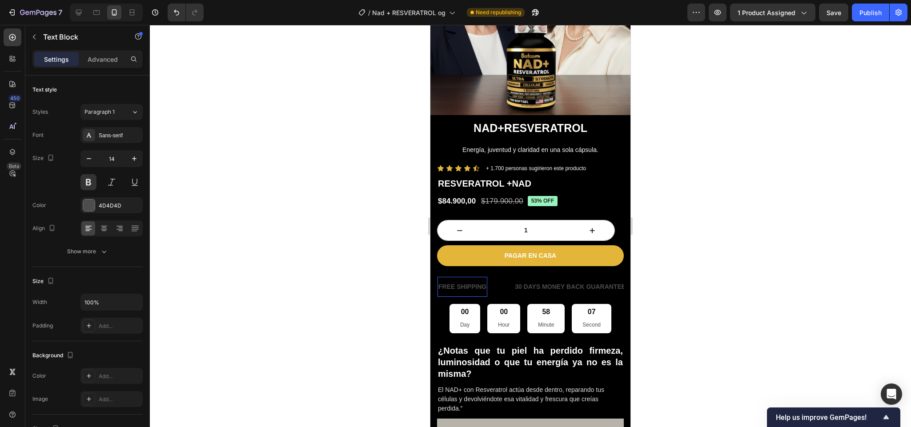
click at [455, 281] on p "FREE SHIPPING" at bounding box center [462, 286] width 48 height 11
click at [569, 280] on div "30 DAYS MONEY BACK GUARANTEE" at bounding box center [620, 286] width 112 height 13
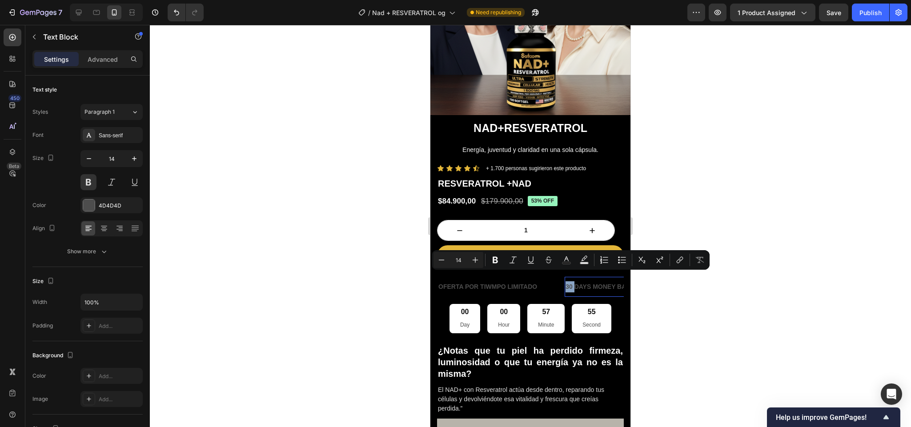
click at [569, 281] on p "30 DAYS MONEY BACK GUARANTEE" at bounding box center [620, 286] width 111 height 11
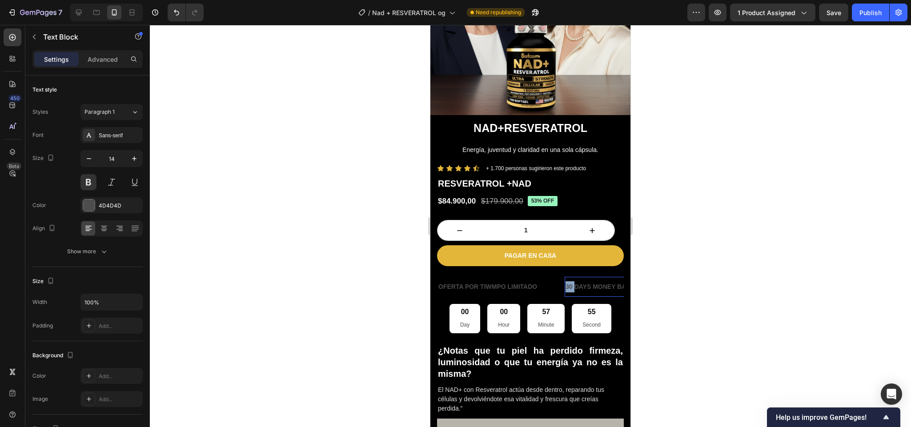
click at [569, 281] on p "30 DAYS MONEY BACK GUARANTEE" at bounding box center [620, 286] width 111 height 11
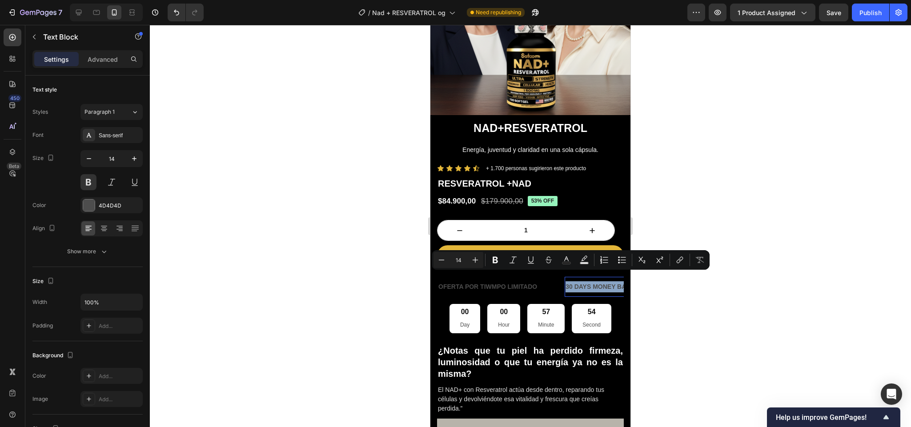
click at [569, 281] on p "30 DAYS MONEY BACK GUARANTEE" at bounding box center [620, 286] width 111 height 11
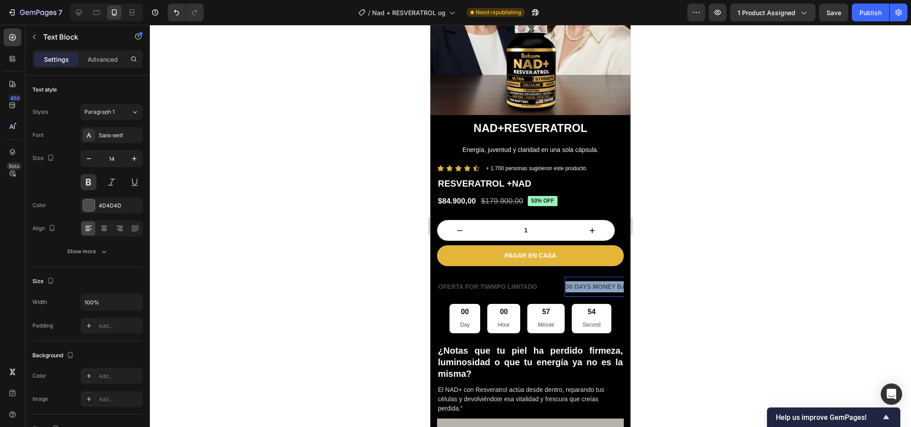
click at [569, 281] on p "30 DAYS MONEY BACK GUARANTEE" at bounding box center [620, 286] width 111 height 11
click at [487, 281] on p "OFERTA POR TIWMPO LIMITADO" at bounding box center [453, 286] width 99 height 11
click at [456, 281] on p "OFERTA POR TIWMPO LIMITADO" at bounding box center [487, 286] width 99 height 11
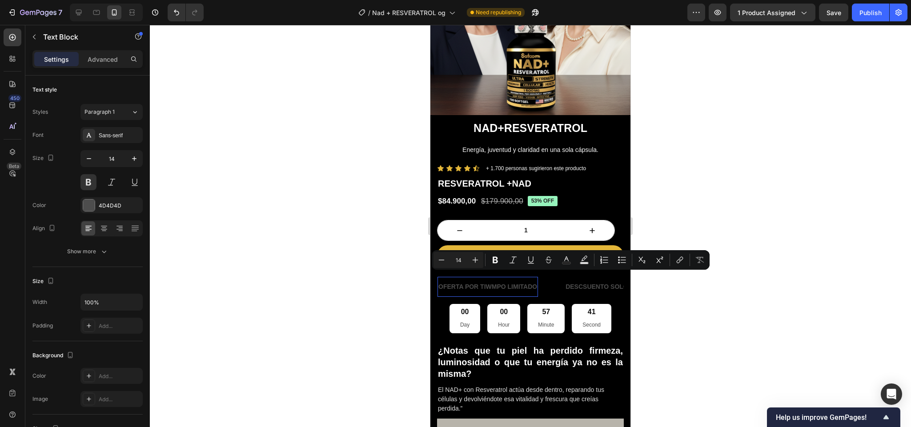
click at [491, 281] on p "OFERTA POR TIWMPO LIMITADO" at bounding box center [487, 286] width 99 height 11
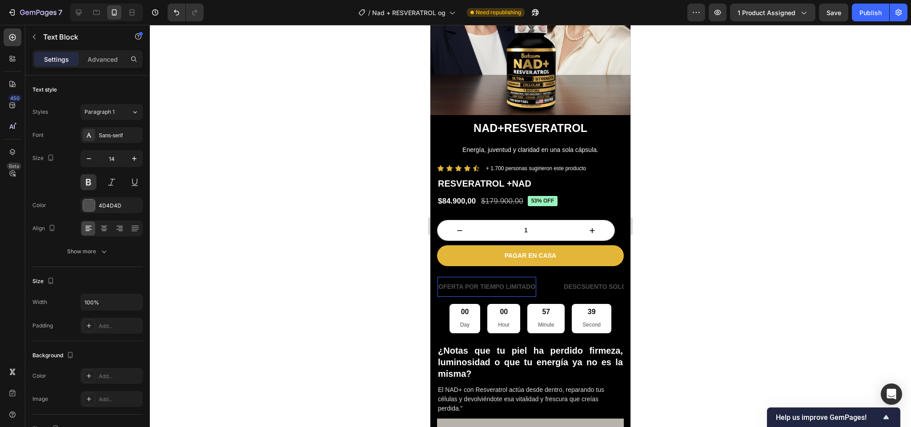
click at [509, 281] on p "OFERTA POR TIEMPO LIMITADO" at bounding box center [486, 286] width 97 height 11
click at [543, 279] on div "OFERTA POR TIEMPO LIMITADO Text Block 0" at bounding box center [499, 287] width 125 height 20
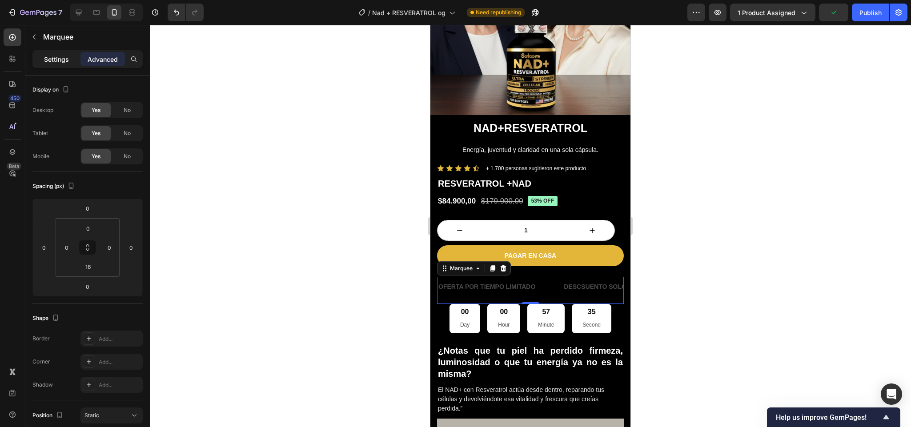
click at [52, 60] on p "Settings" at bounding box center [56, 59] width 25 height 9
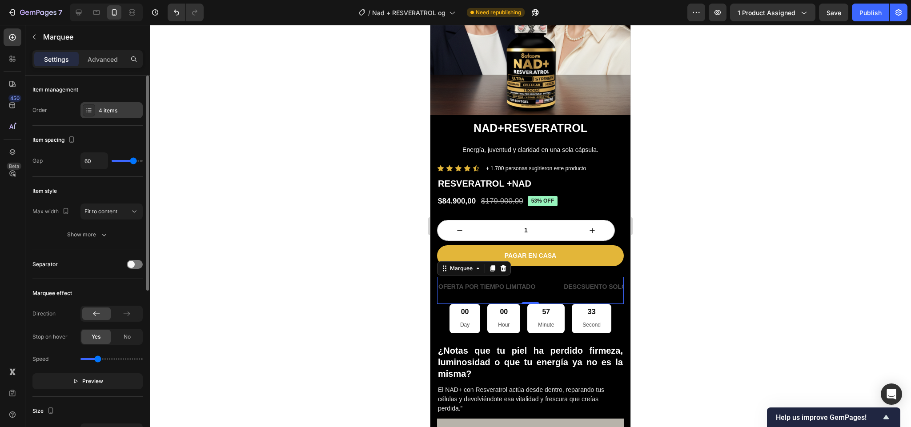
click at [85, 107] on icon at bounding box center [88, 110] width 7 height 7
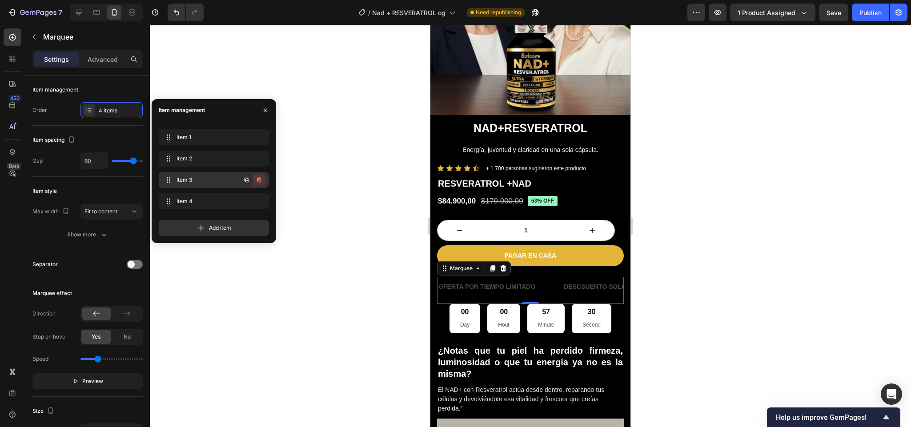
click at [258, 181] on icon "button" at bounding box center [259, 179] width 7 height 7
click at [257, 182] on div "Delete" at bounding box center [253, 180] width 16 height 8
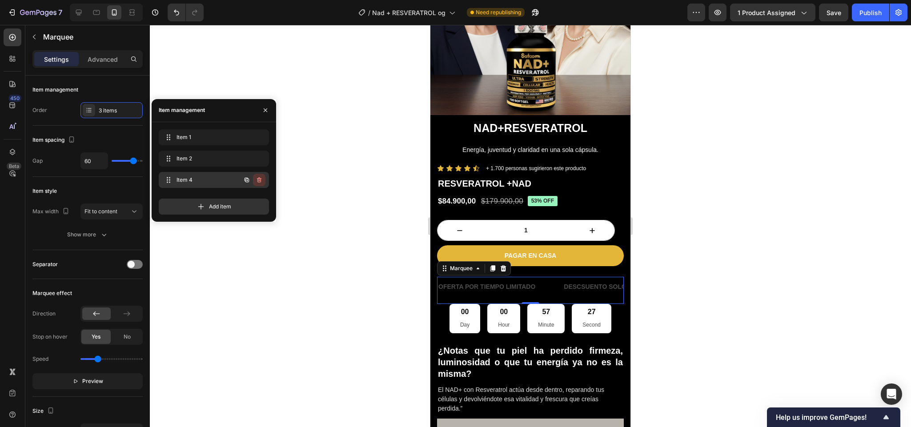
click at [257, 180] on icon "button" at bounding box center [259, 179] width 4 height 5
click at [253, 178] on div "Delete" at bounding box center [253, 180] width 16 height 8
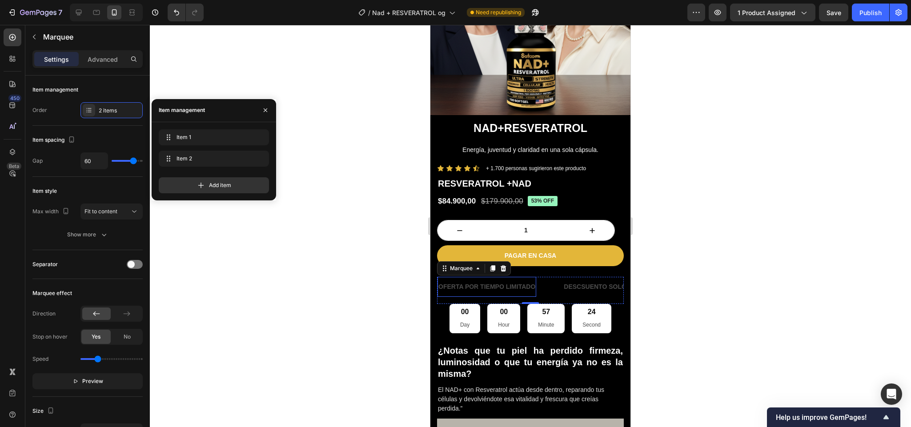
click at [481, 281] on p "OFERTA POR TIEMPO LIMITADO" at bounding box center [486, 286] width 97 height 11
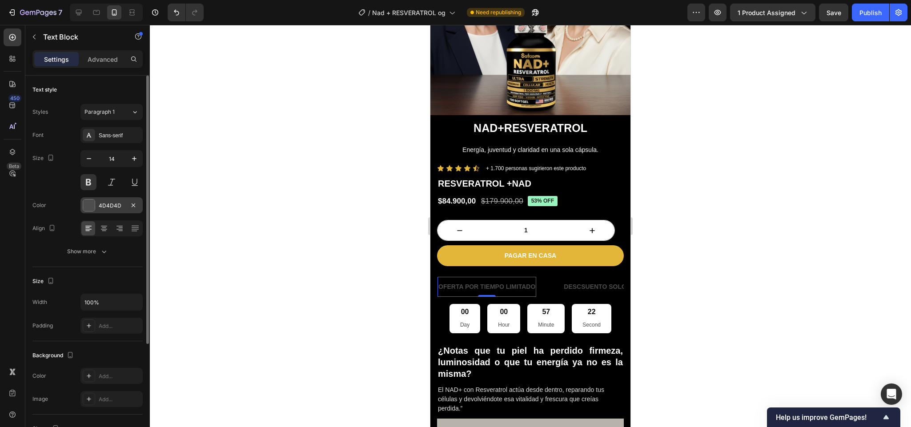
click at [92, 208] on div at bounding box center [89, 206] width 12 height 12
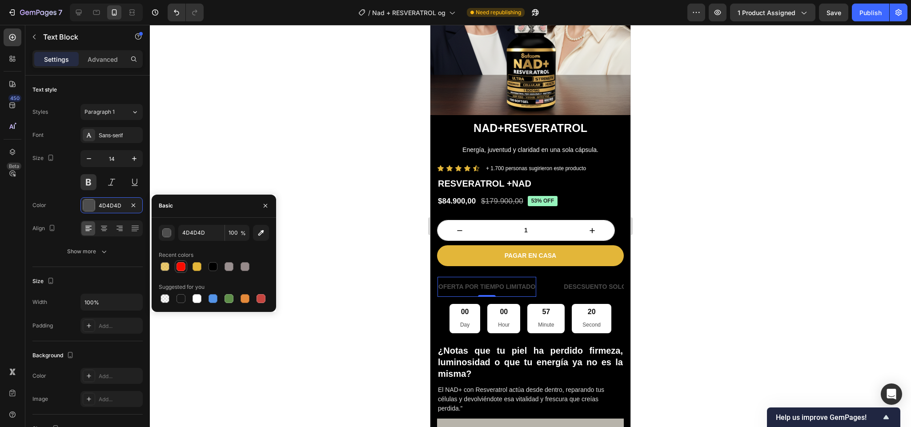
click at [181, 267] on div at bounding box center [180, 266] width 9 height 9
type input "F70C00"
click at [582, 281] on p "DESCSUENTO SOLO POR HOY" at bounding box center [609, 286] width 93 height 11
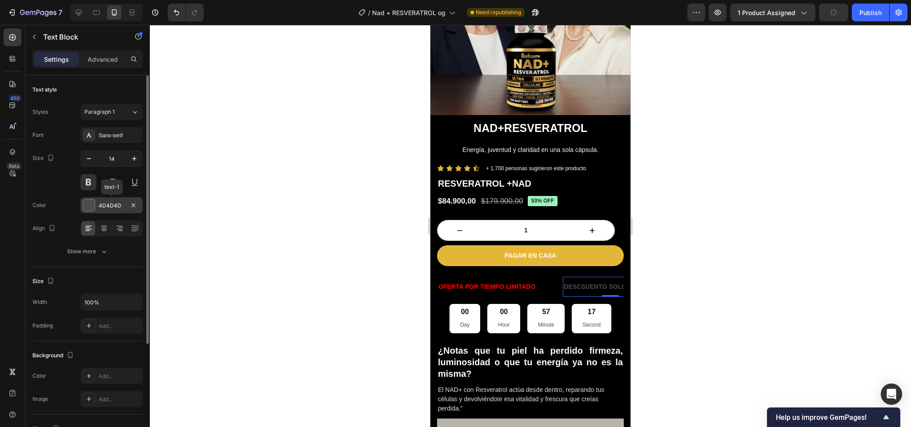
click at [94, 208] on div at bounding box center [89, 206] width 12 height 12
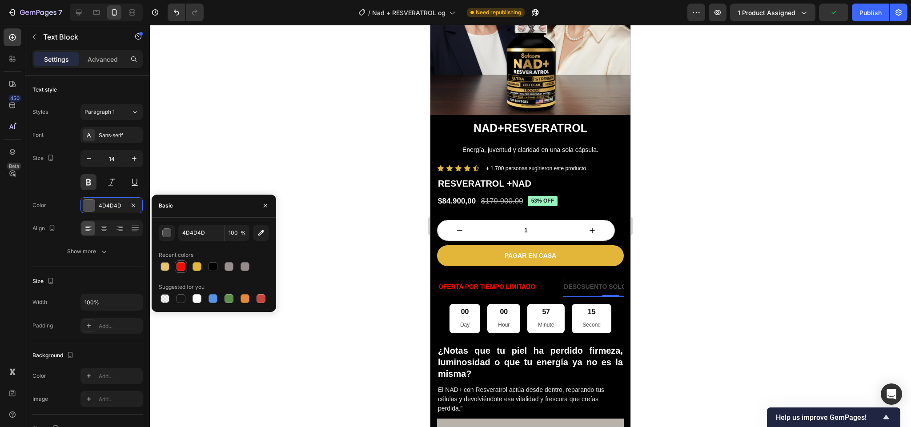
click at [180, 264] on div at bounding box center [180, 266] width 9 height 9
type input "F70C00"
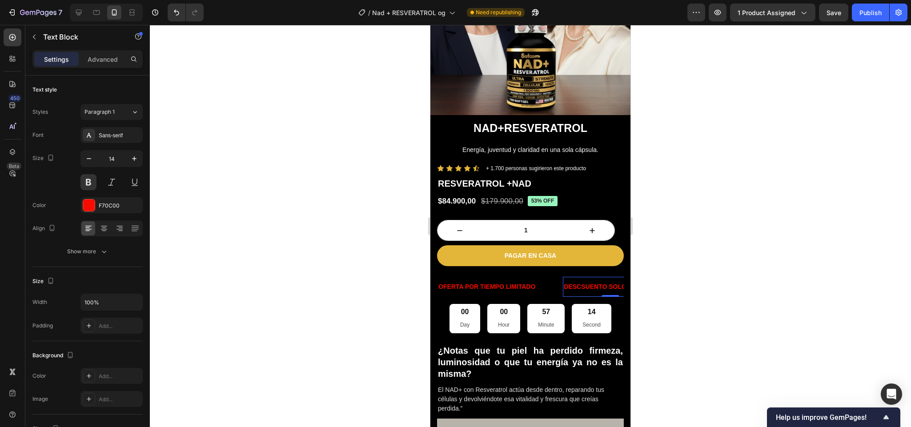
click at [708, 255] on div at bounding box center [530, 226] width 761 height 402
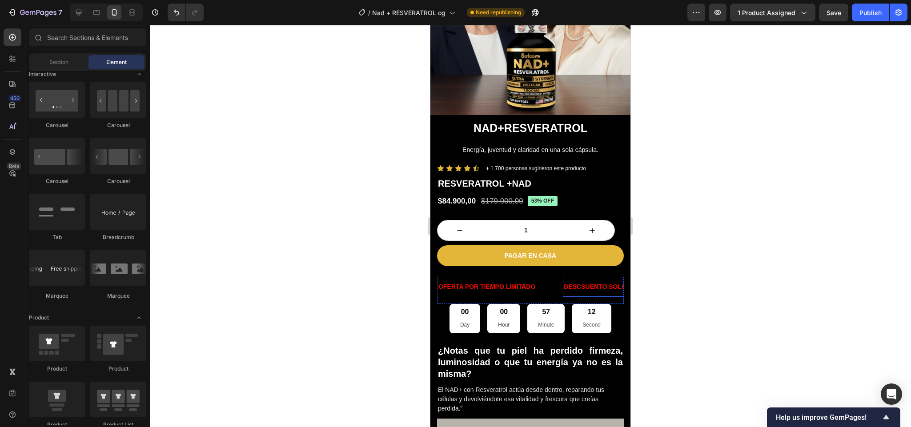
click at [579, 281] on p "DESCSUENTO SOLO POR HOY" at bounding box center [609, 286] width 93 height 11
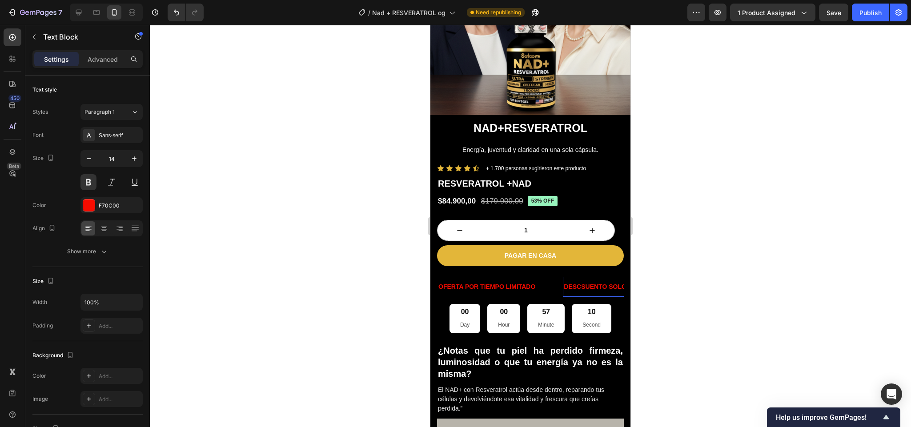
click at [580, 281] on p "DESCSUENTO SOLO POR HOY" at bounding box center [609, 286] width 93 height 11
click at [585, 281] on p "DESCSUENTO SOLO POR HOY" at bounding box center [609, 286] width 93 height 11
click at [649, 266] on div at bounding box center [530, 226] width 761 height 402
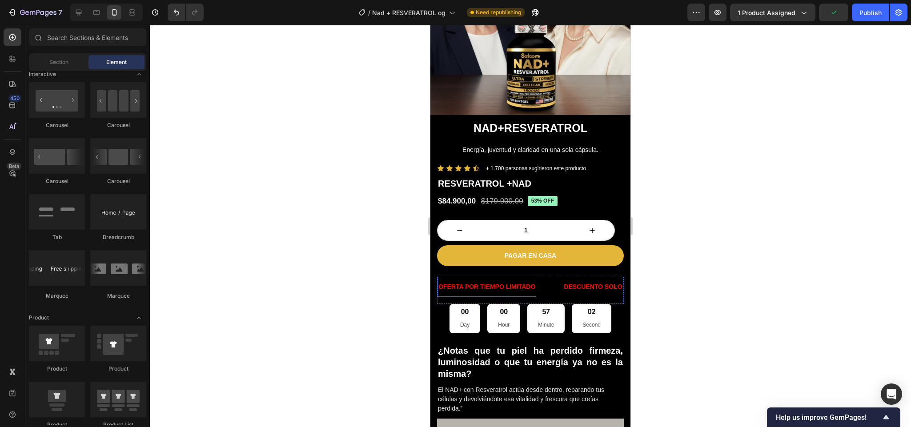
click at [536, 280] on div "OFERTA POR TIEMPO LIMITADO" at bounding box center [486, 286] width 99 height 13
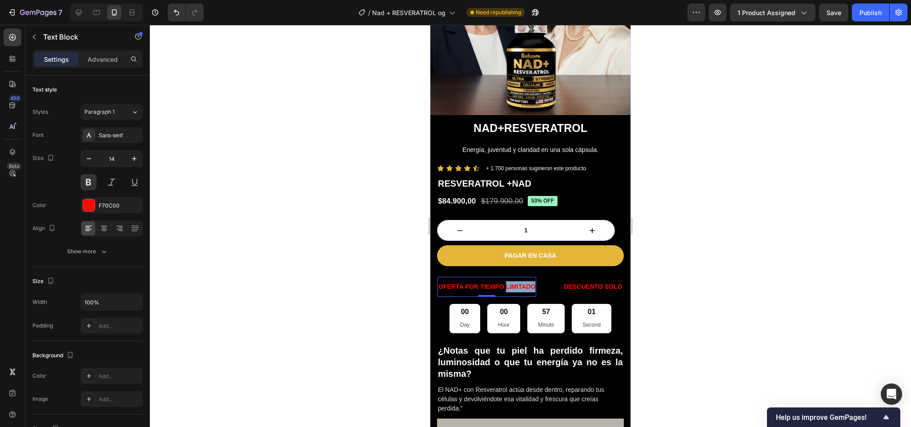
click at [527, 281] on p "OFERTA POR TIEMPO LIMITADO" at bounding box center [486, 286] width 97 height 11
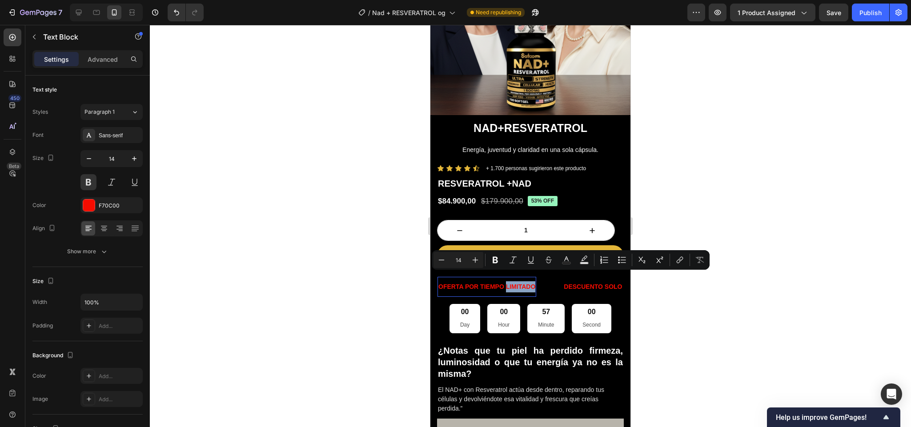
click at [527, 281] on p "OFERTA POR TIEMPO LIMITADO" at bounding box center [486, 286] width 97 height 11
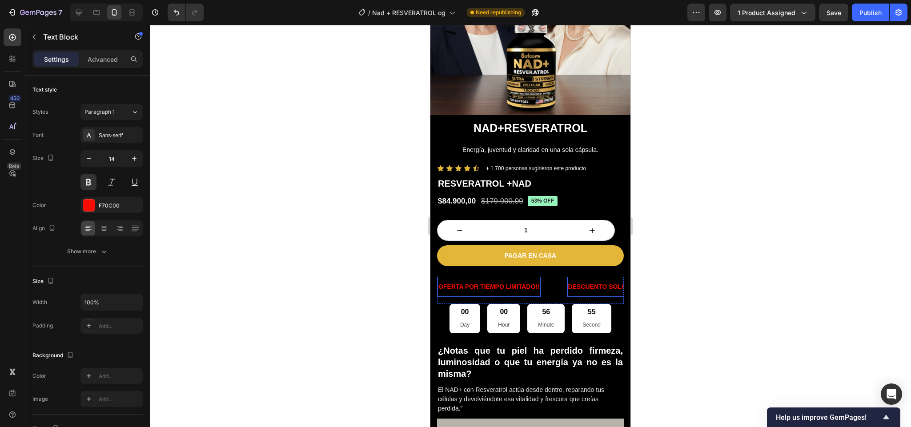
click at [577, 281] on p "DESCUENTO SOLO POR HOY" at bounding box center [612, 286] width 89 height 11
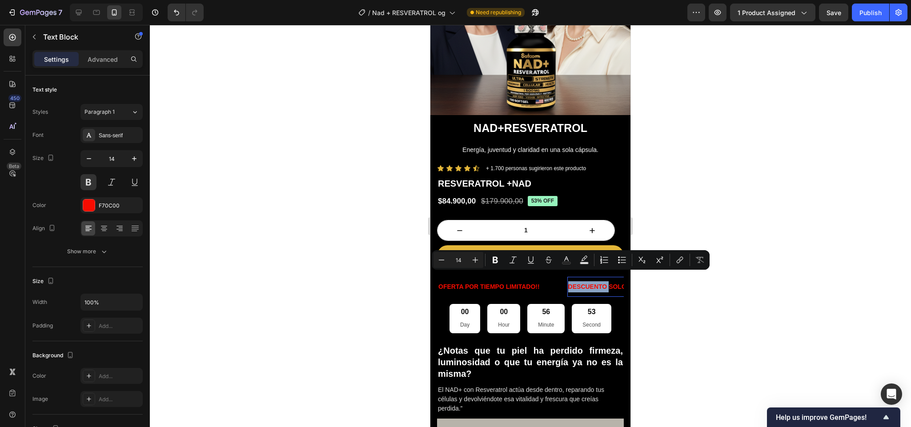
click at [577, 281] on p "DESCUENTO SOLO POR HOY" at bounding box center [612, 286] width 89 height 11
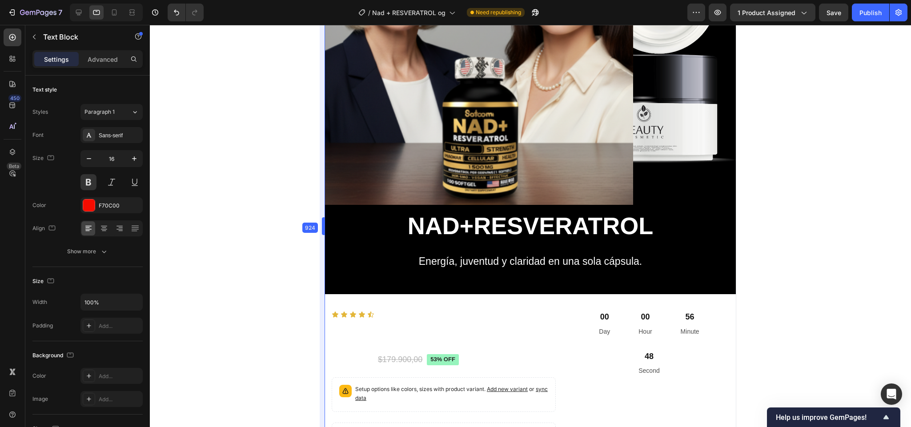
drag, startPoint x: 430, startPoint y: 136, endPoint x: 212, endPoint y: 167, distance: 219.4
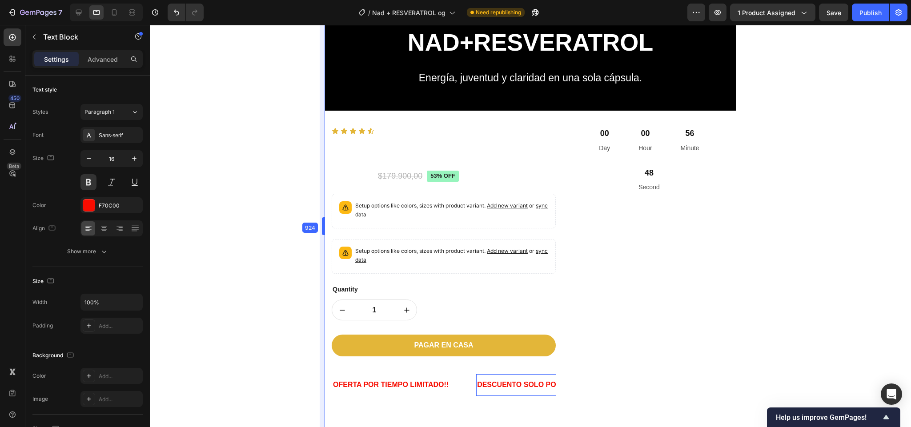
type input "14"
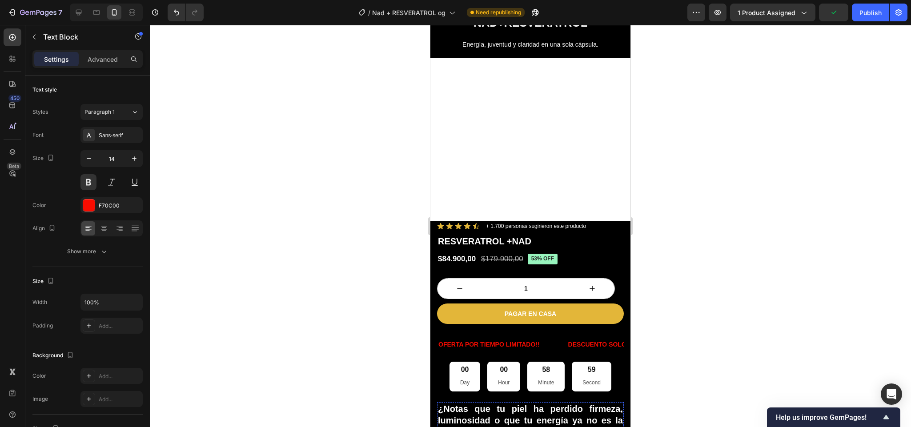
scroll to position [286, 0]
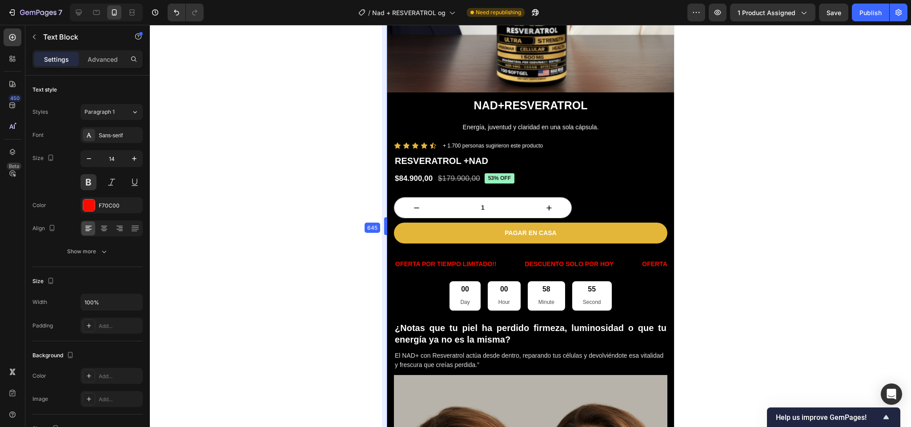
drag, startPoint x: 427, startPoint y: 176, endPoint x: 340, endPoint y: 198, distance: 89.2
click at [590, 259] on p "DESCUENTO SOLO POR HOY" at bounding box center [568, 264] width 89 height 11
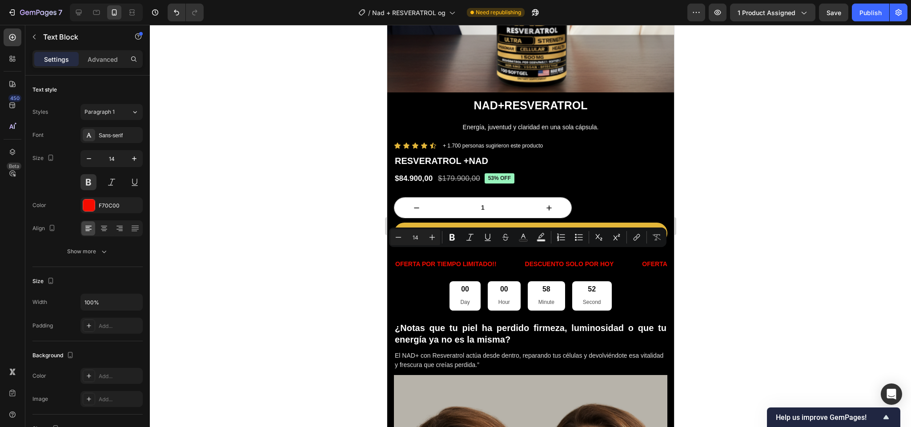
click at [605, 259] on p "DESCUENTO SOLO POR HOY" at bounding box center [568, 264] width 89 height 11
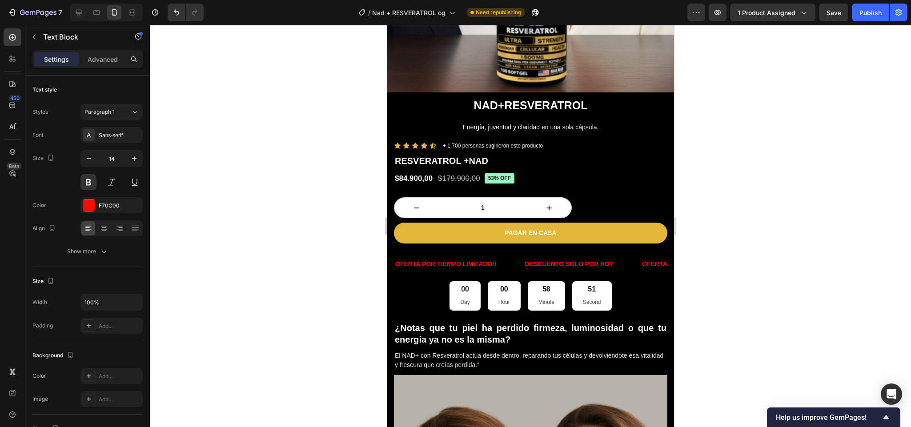
click at [612, 259] on p "DESCUENTO SOLO POR HOY" at bounding box center [568, 264] width 89 height 11
click at [710, 243] on div at bounding box center [530, 226] width 761 height 402
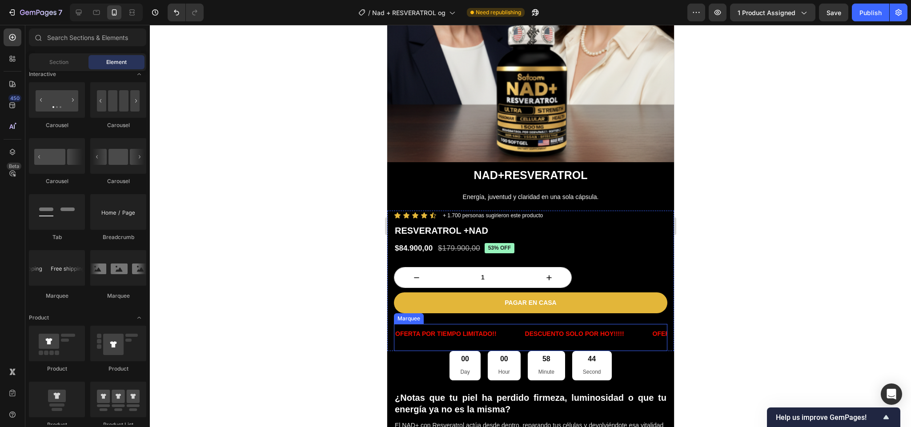
scroll to position [213, 0]
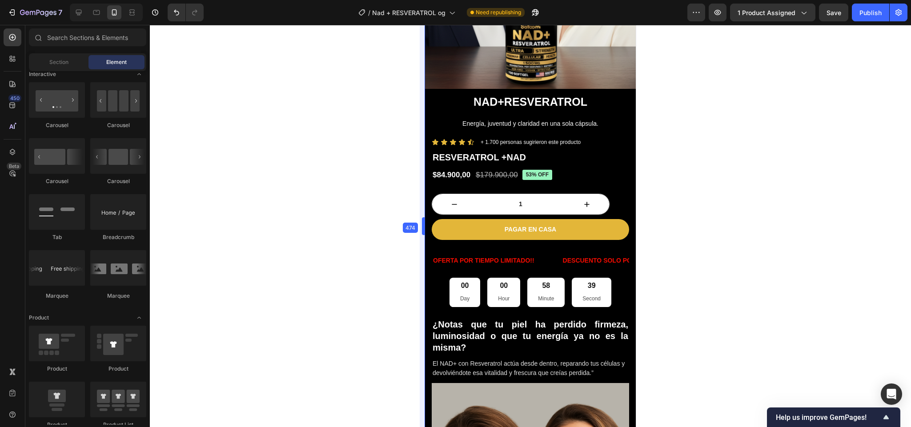
drag, startPoint x: 384, startPoint y: 240, endPoint x: 37, endPoint y: 212, distance: 348.6
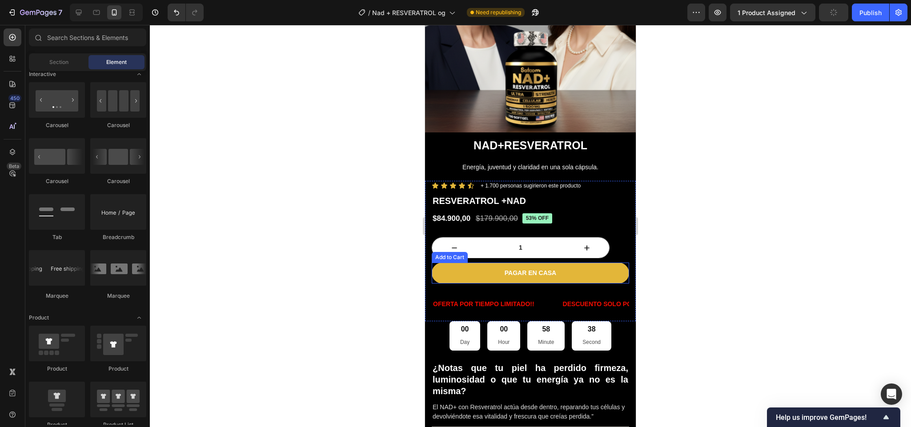
scroll to position [169, 0]
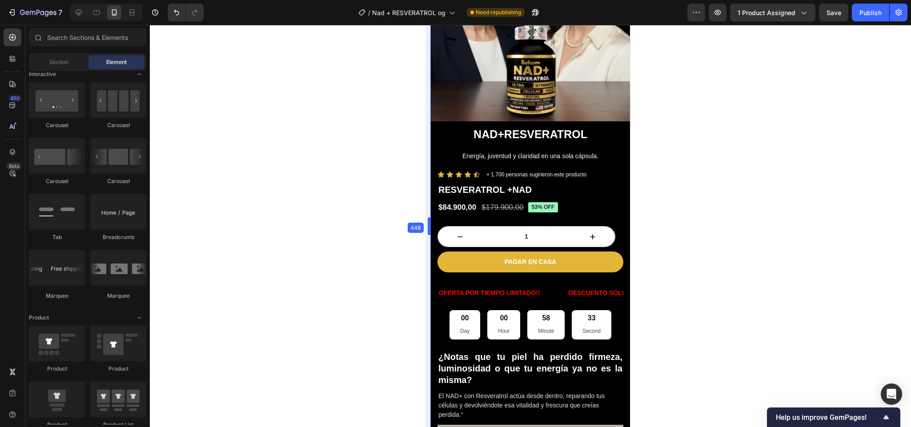
drag, startPoint x: 422, startPoint y: 207, endPoint x: 3, endPoint y: 185, distance: 419.6
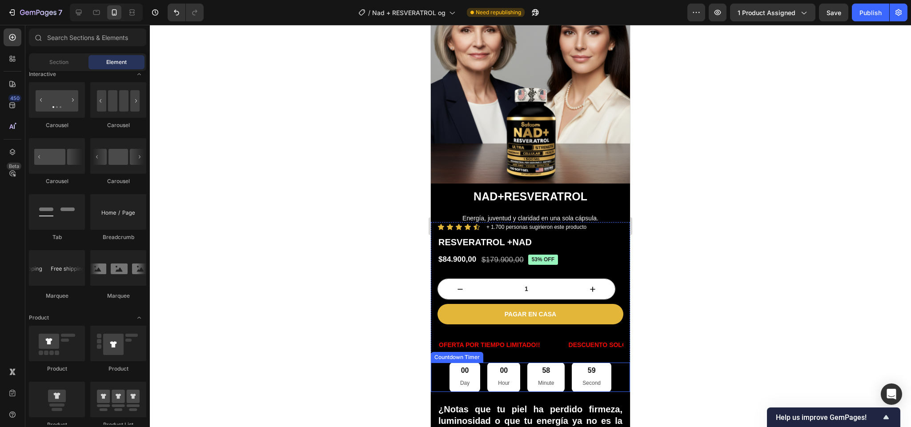
scroll to position [108, 0]
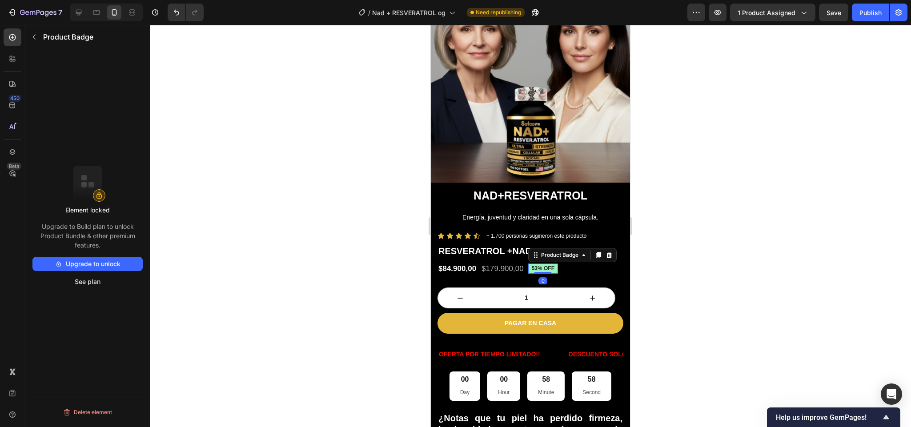
click at [542, 264] on pre "53% off" at bounding box center [543, 269] width 30 height 11
click at [34, 31] on button "button" at bounding box center [34, 37] width 14 height 14
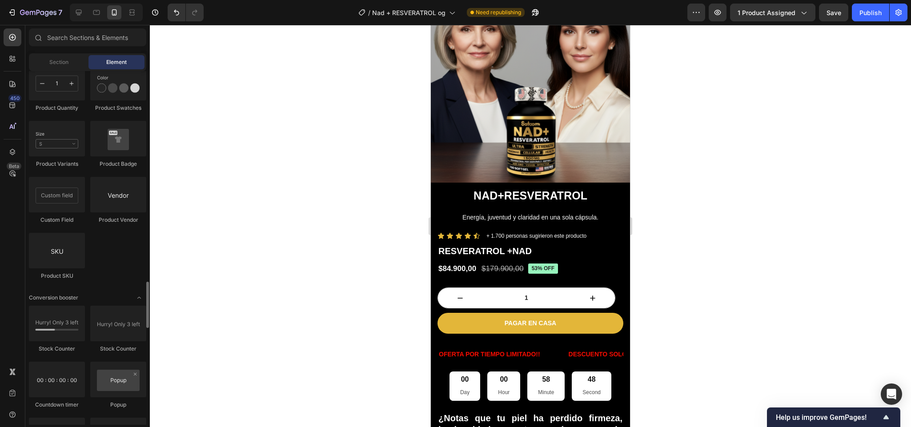
scroll to position [1607, 0]
click at [104, 163] on div "Product Badge" at bounding box center [118, 165] width 56 height 8
click at [104, 162] on div "Product Badge" at bounding box center [118, 165] width 56 height 8
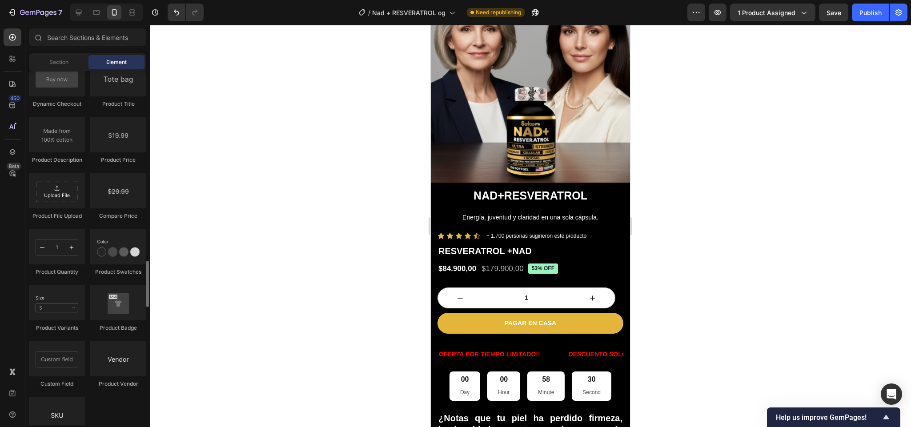
scroll to position [1482, 0]
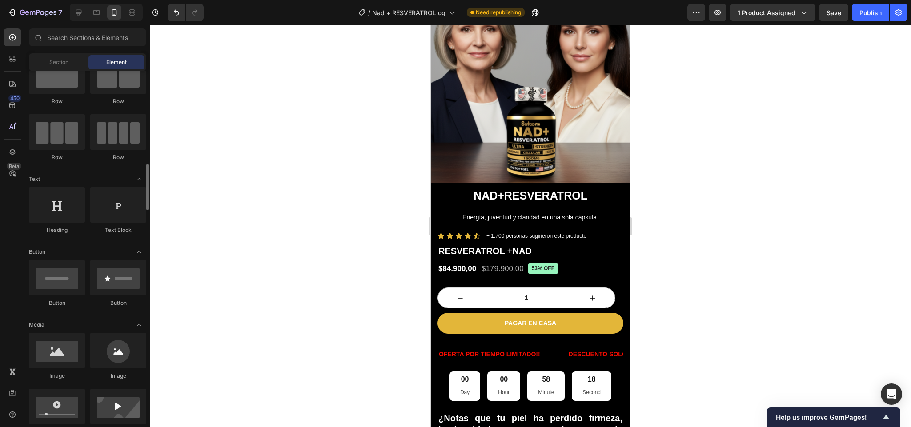
scroll to position [0, 0]
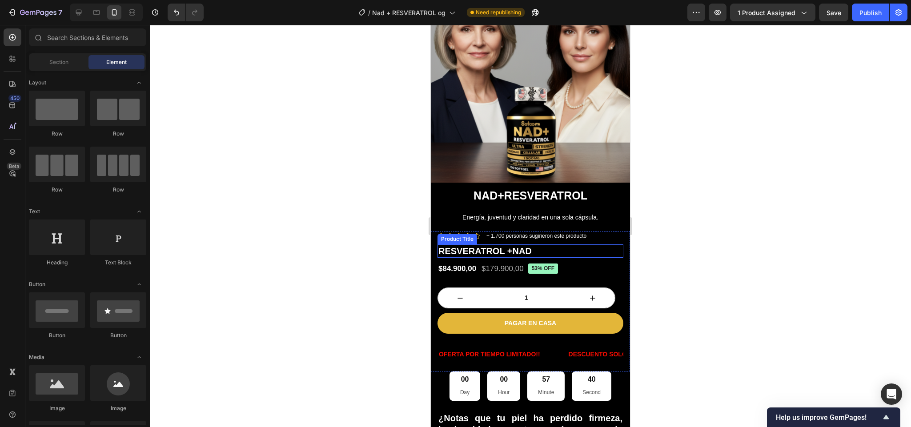
click at [530, 244] on h1 "RESVERATROL +NAD" at bounding box center [530, 250] width 186 height 13
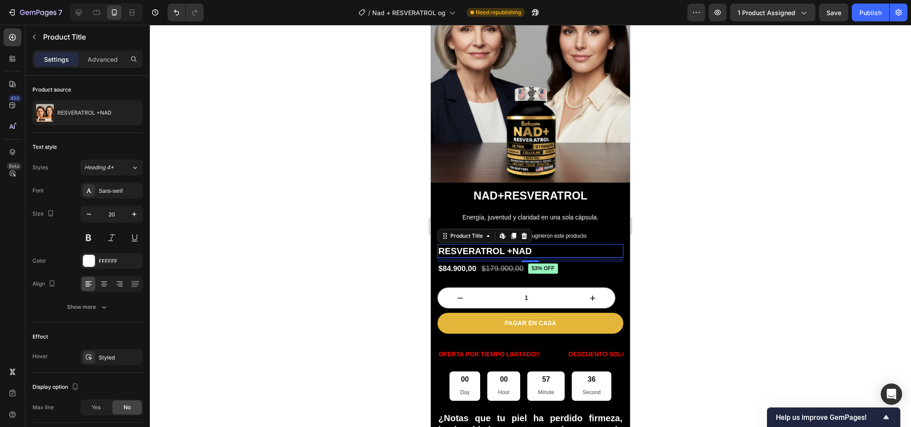
click at [637, 224] on div at bounding box center [530, 226] width 761 height 402
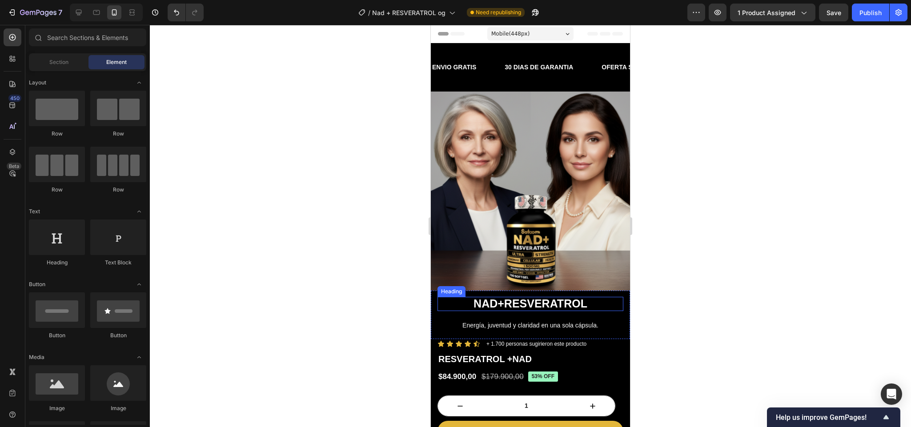
scroll to position [0, 0]
click at [557, 296] on h2 "NAD + RESVERATROL" at bounding box center [530, 303] width 186 height 14
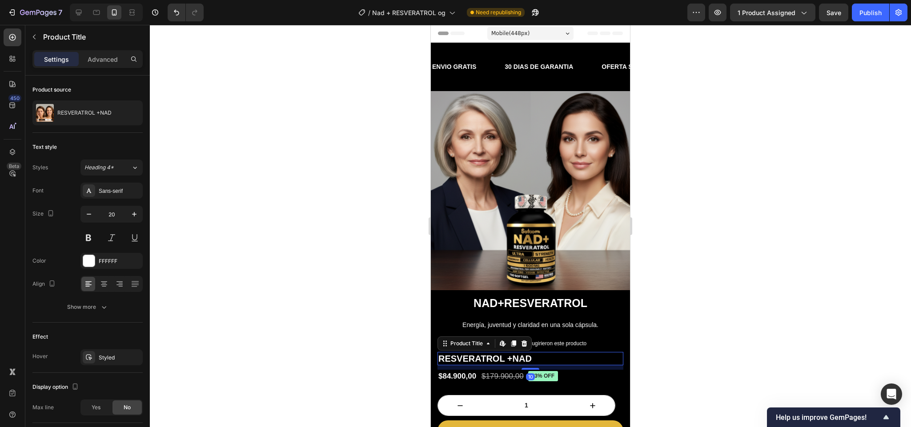
click at [517, 352] on h1 "RESVERATROL +NAD" at bounding box center [530, 358] width 186 height 13
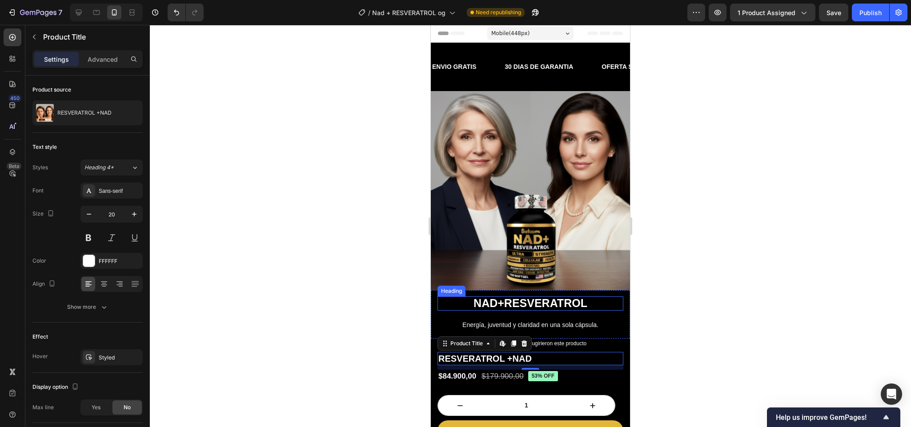
click at [527, 296] on h2 "NAD + RESVERATROL" at bounding box center [530, 303] width 186 height 14
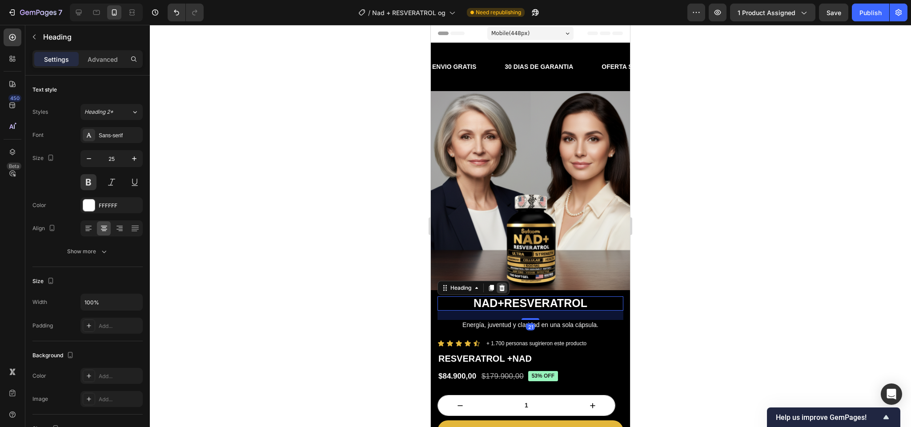
click at [503, 285] on icon at bounding box center [502, 288] width 6 height 6
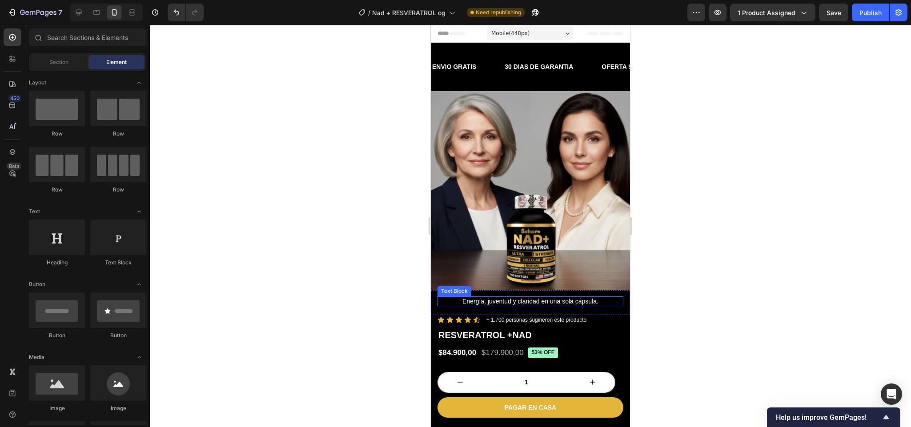
click at [496, 297] on p "Energía, juventud y claridad en una sola cápsula." at bounding box center [530, 301] width 184 height 8
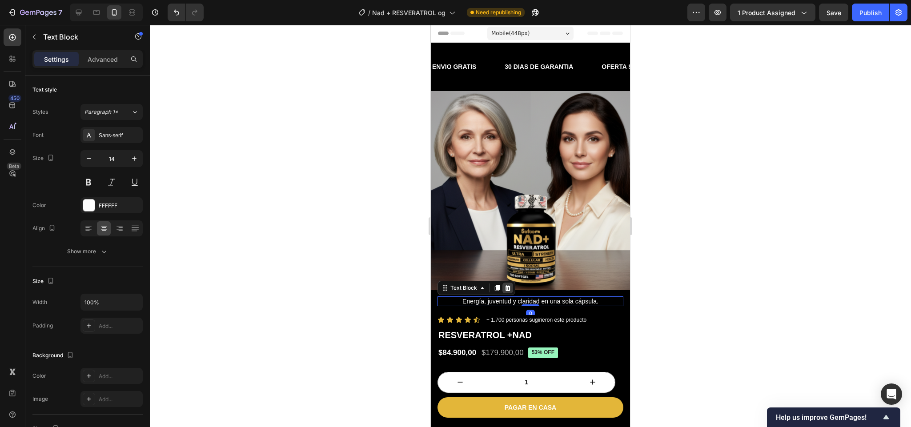
click at [505, 284] on icon at bounding box center [507, 287] width 7 height 7
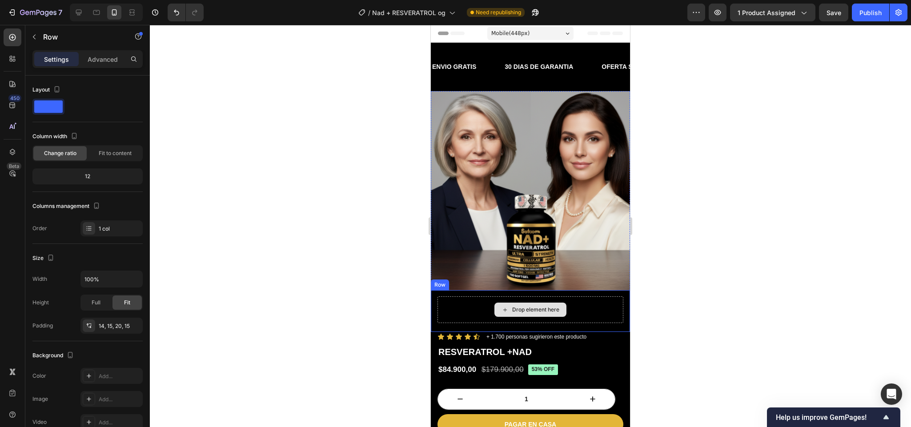
click at [468, 296] on div "Drop element here" at bounding box center [530, 309] width 186 height 27
click at [483, 279] on icon at bounding box center [486, 282] width 6 height 6
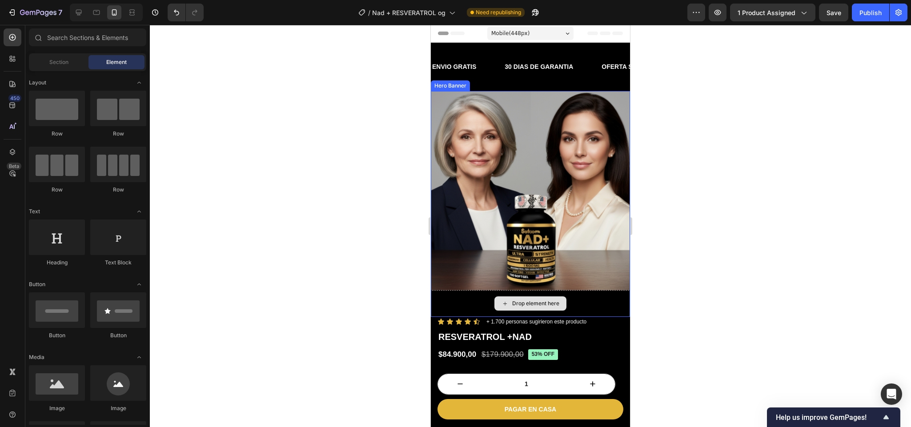
click at [479, 294] on div "Drop element here" at bounding box center [530, 303] width 199 height 27
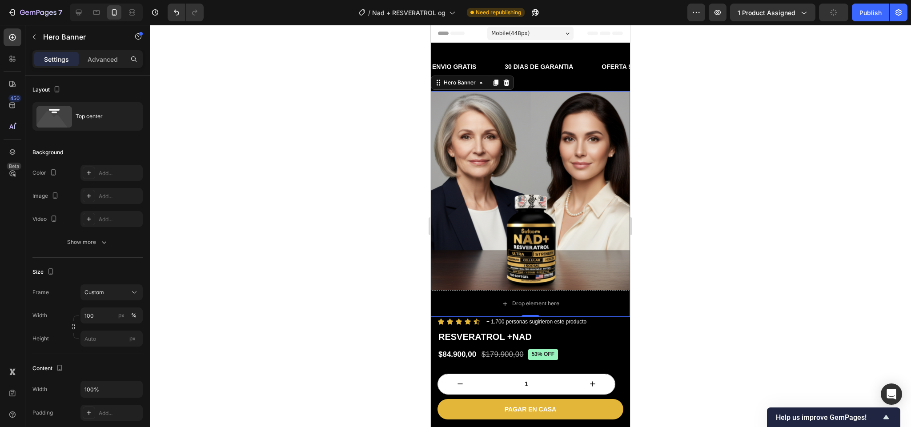
click at [639, 313] on div at bounding box center [530, 226] width 761 height 402
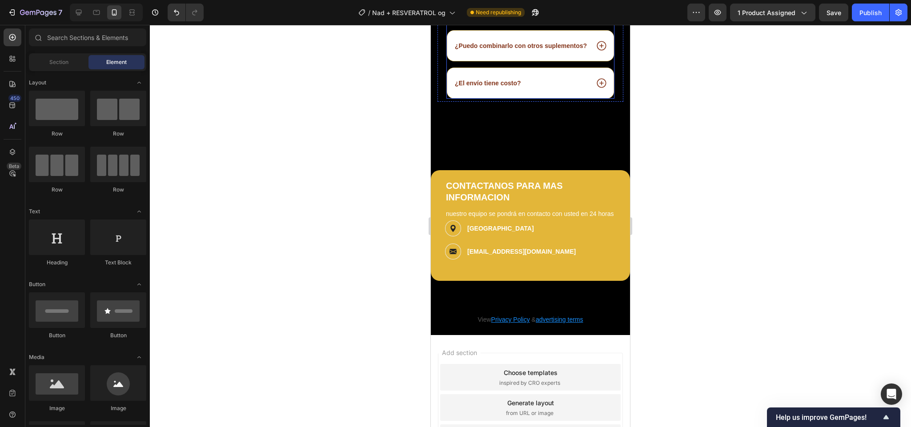
scroll to position [2557, 0]
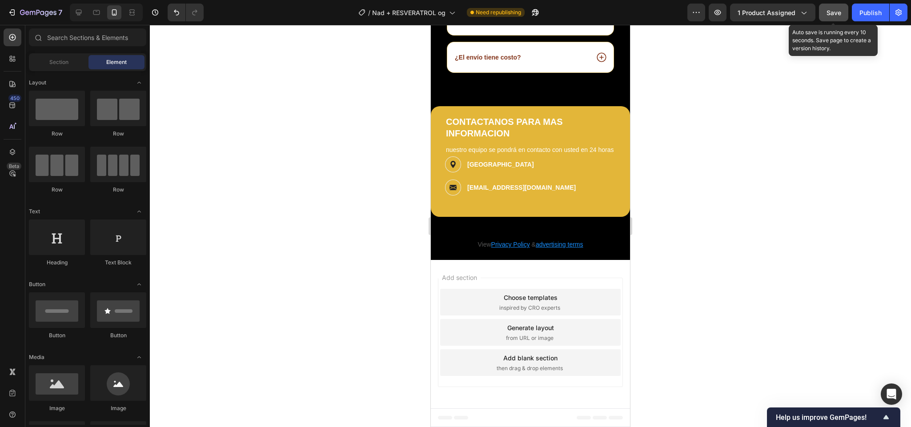
click at [827, 11] on span "Save" at bounding box center [833, 13] width 15 height 8
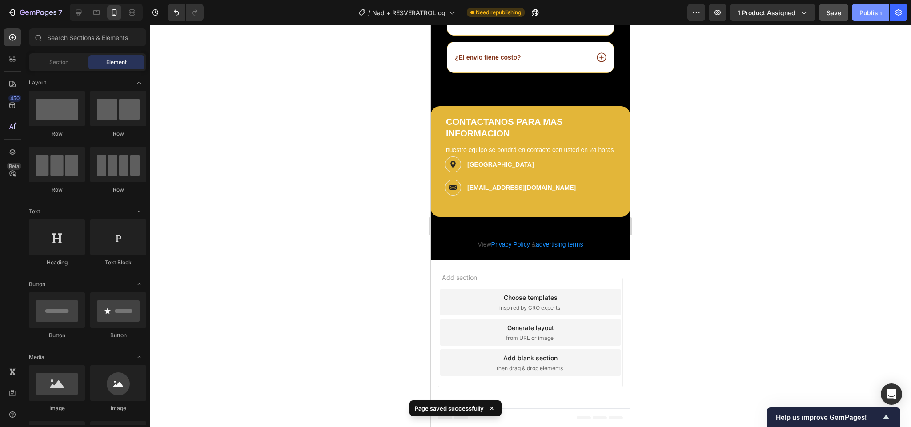
click at [865, 10] on div "Publish" at bounding box center [870, 12] width 22 height 9
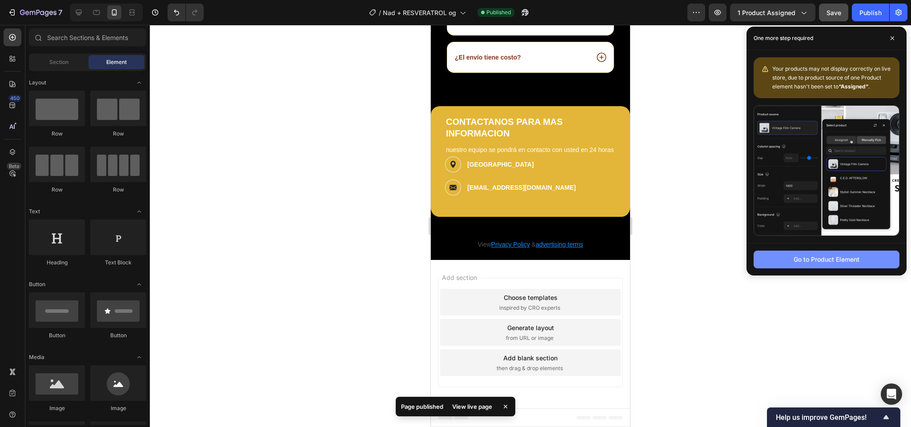
click at [793, 259] on div "Go to Product Element" at bounding box center [826, 259] width 66 height 9
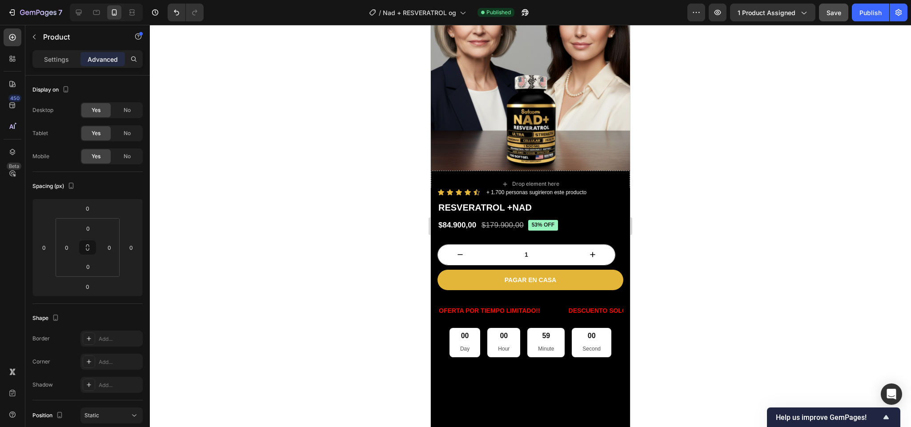
scroll to position [0, 0]
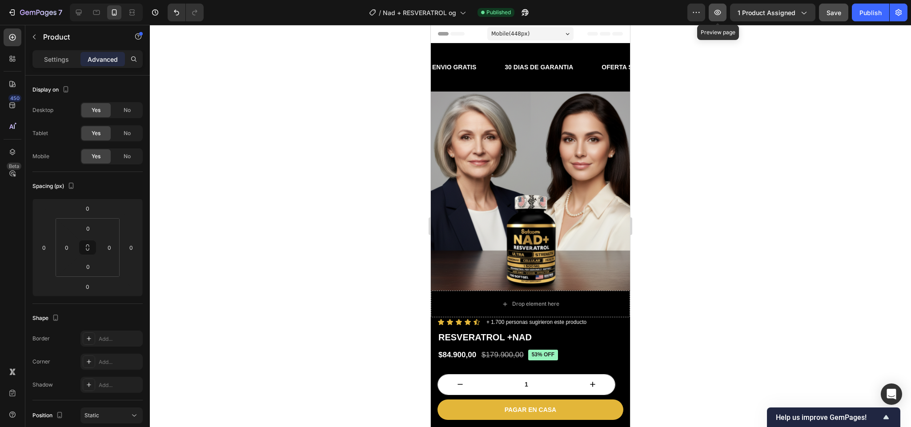
click at [716, 12] on icon "button" at bounding box center [717, 12] width 3 height 3
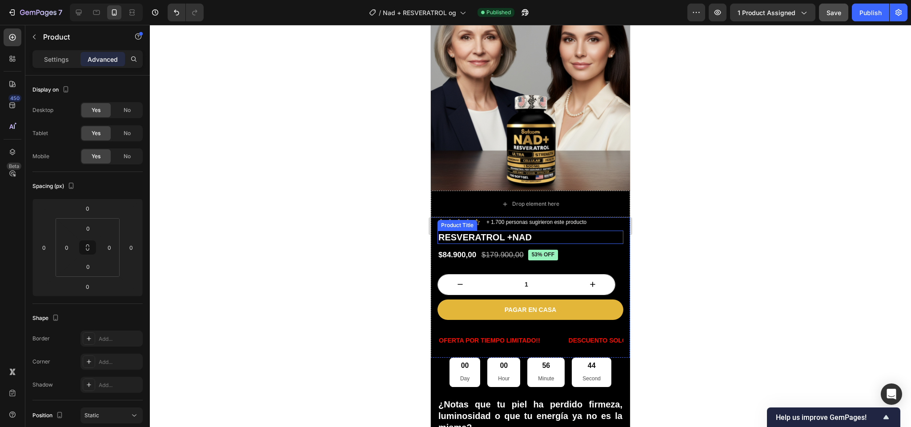
scroll to position [195, 0]
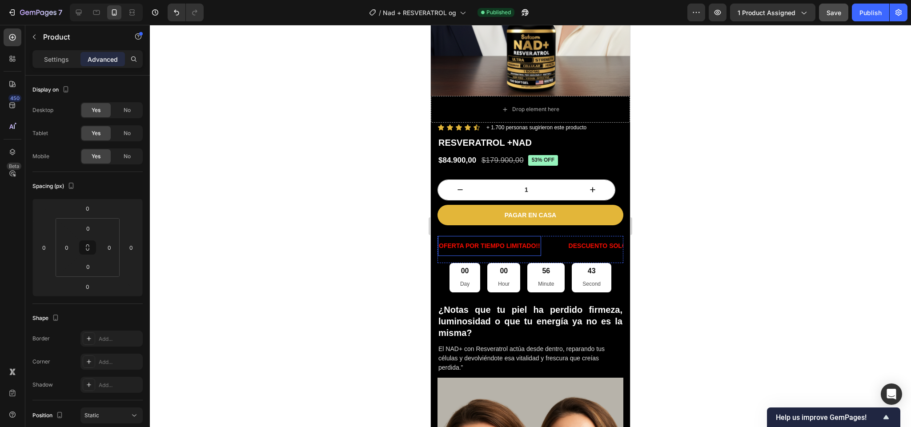
click at [504, 240] on p "OFERTA POR TIEMPO LIMITADO!!" at bounding box center [489, 245] width 101 height 11
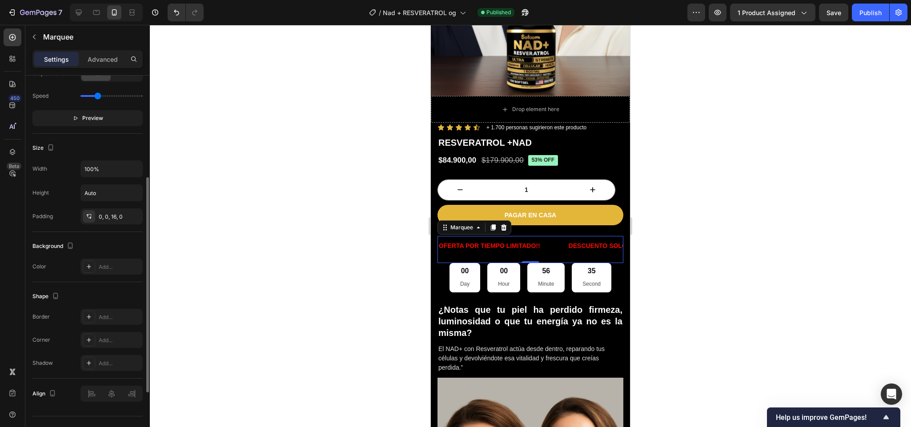
scroll to position [266, 0]
click at [109, 268] on div "Add..." at bounding box center [120, 264] width 42 height 8
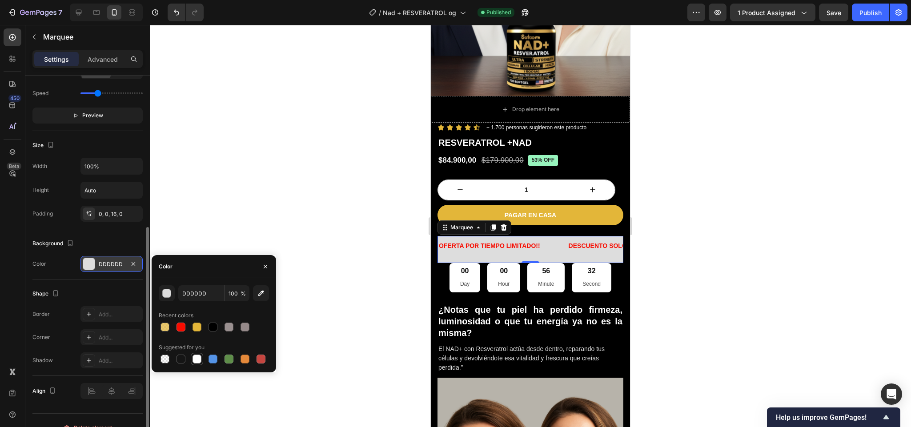
click at [196, 356] on div at bounding box center [196, 359] width 9 height 9
click at [197, 329] on div at bounding box center [196, 327] width 9 height 9
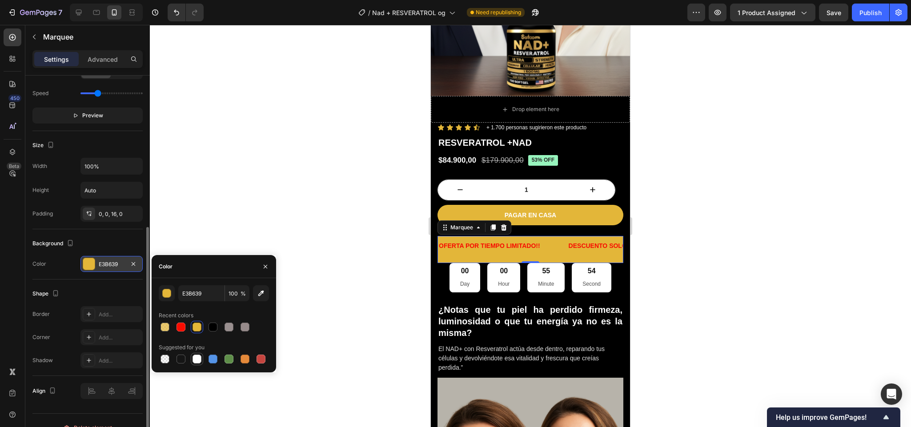
click at [196, 358] on div at bounding box center [196, 359] width 9 height 9
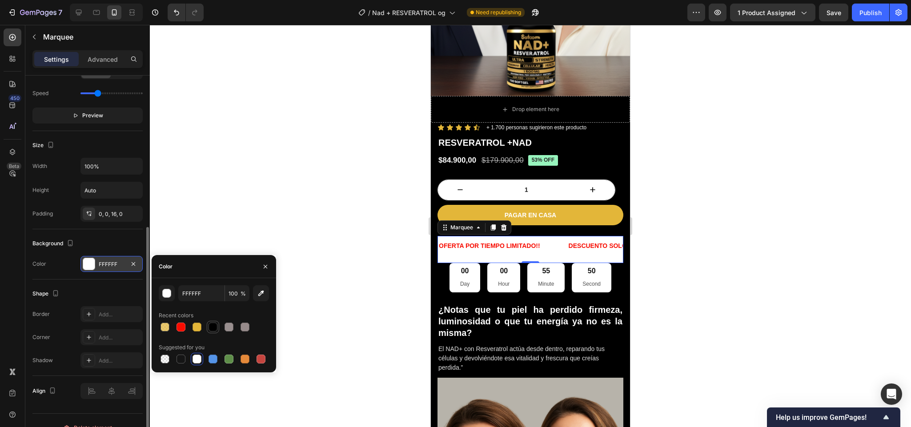
click at [212, 328] on div at bounding box center [212, 327] width 9 height 9
type input "000000"
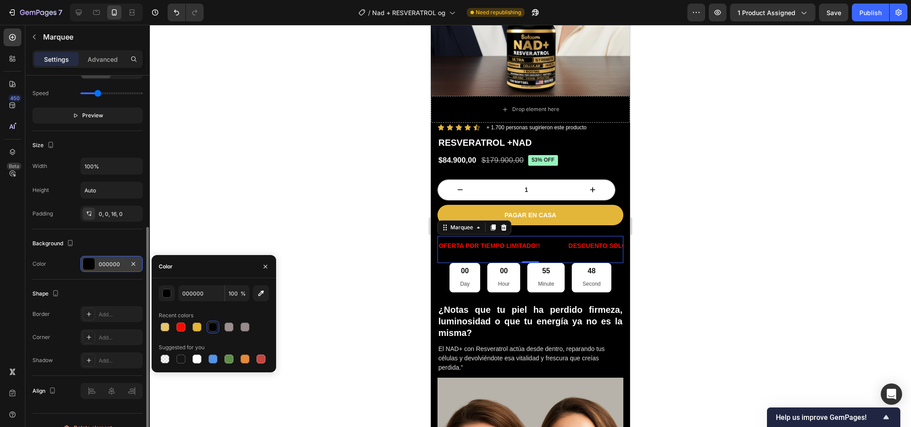
click at [716, 283] on div at bounding box center [530, 226] width 761 height 402
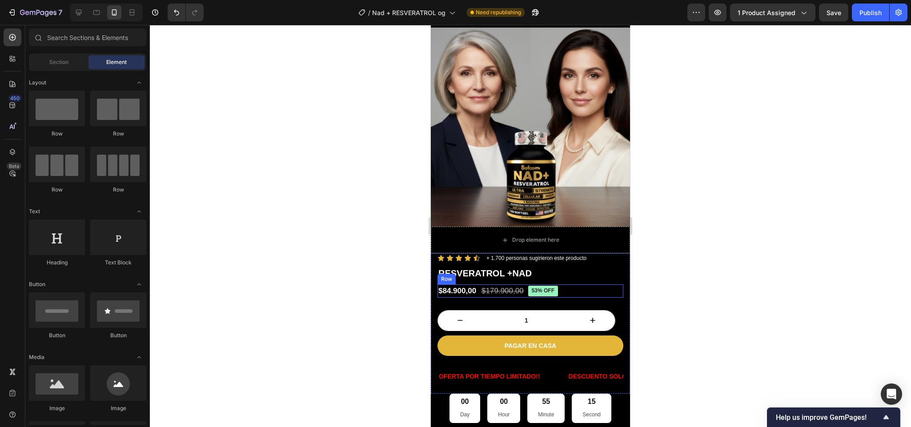
scroll to position [0, 0]
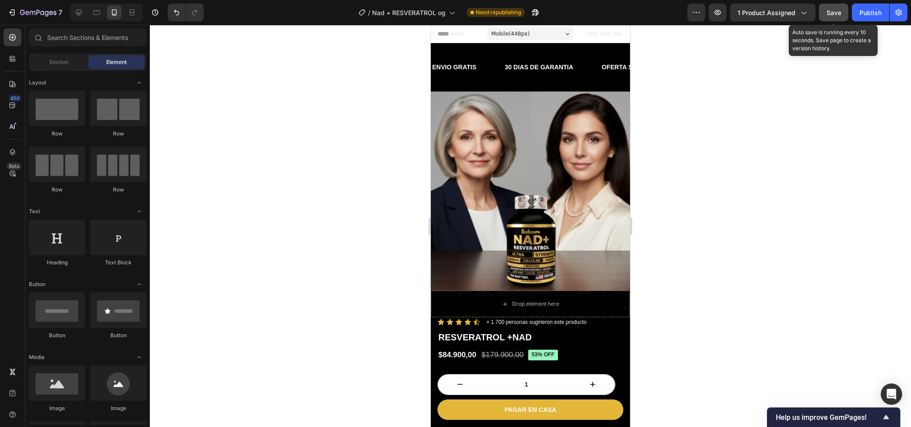
click at [832, 7] on button "Save" at bounding box center [833, 13] width 29 height 18
click at [836, 9] on span "Save" at bounding box center [833, 13] width 15 height 8
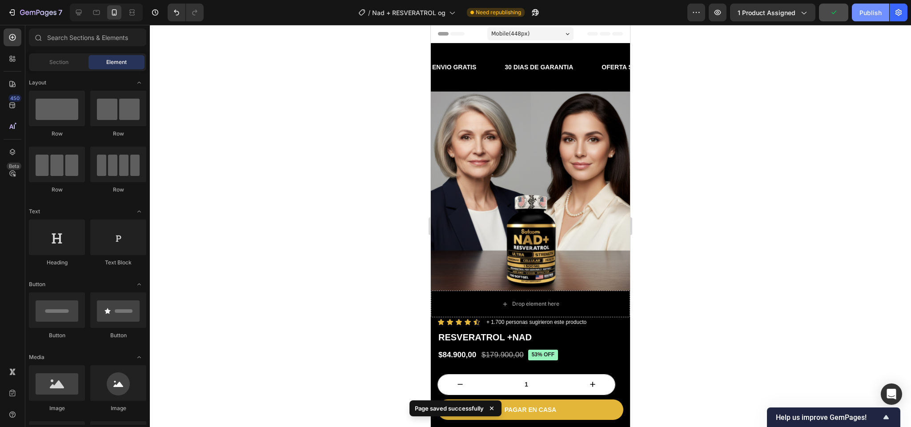
click at [861, 8] on div "Publish" at bounding box center [870, 12] width 22 height 9
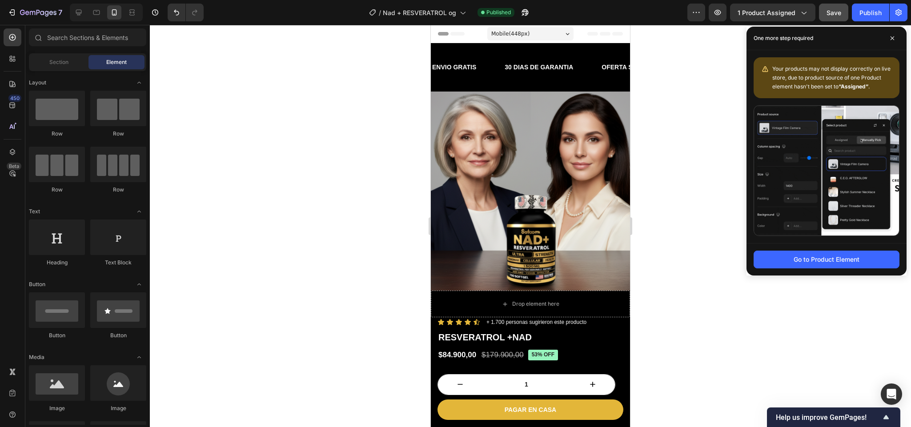
click at [557, 31] on div "Mobile ( 448 px)" at bounding box center [530, 33] width 86 height 13
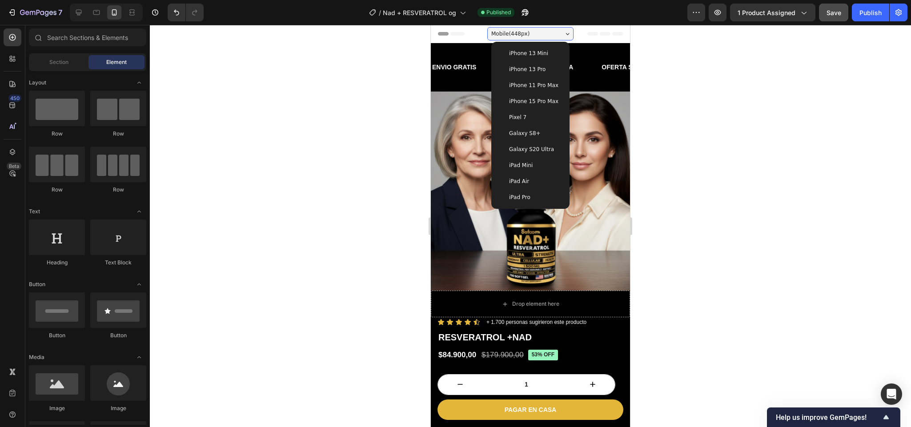
click at [537, 68] on div "iPhone 13 Pro" at bounding box center [530, 69] width 64 height 9
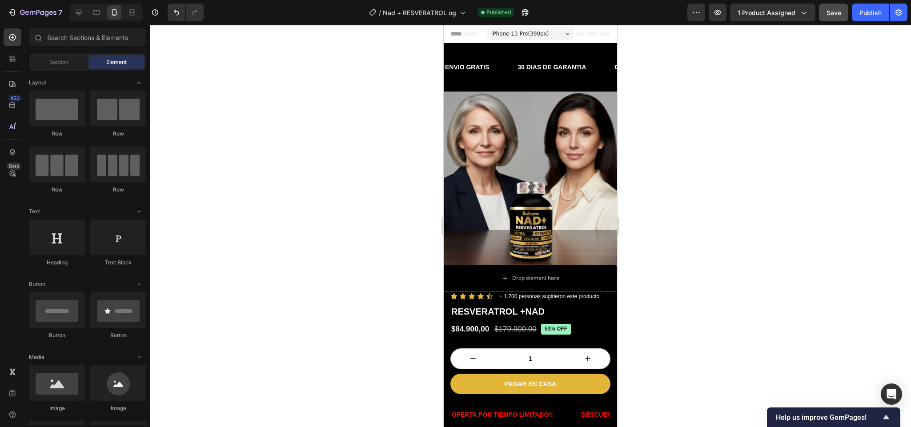
click at [684, 70] on div at bounding box center [530, 226] width 761 height 402
click at [835, 11] on span "Save" at bounding box center [833, 13] width 15 height 8
click at [536, 305] on h1 "RESVERATROL +NAD" at bounding box center [530, 311] width 160 height 13
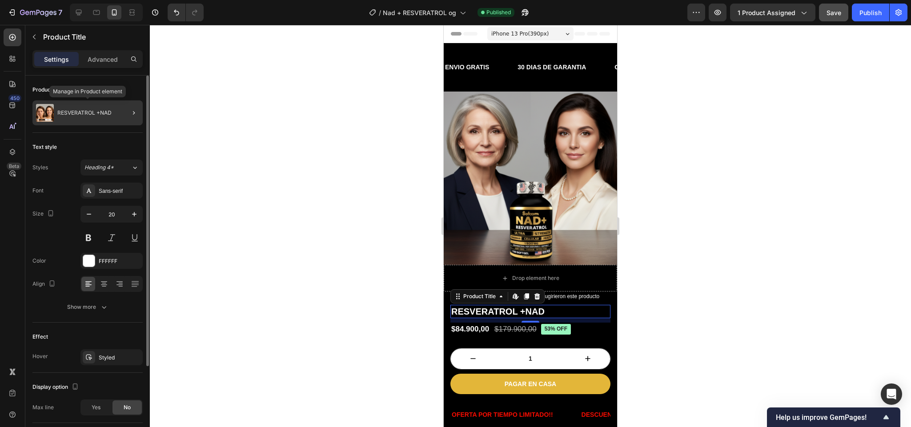
click at [96, 115] on p "RESVERATROL +NAD" at bounding box center [84, 113] width 54 height 6
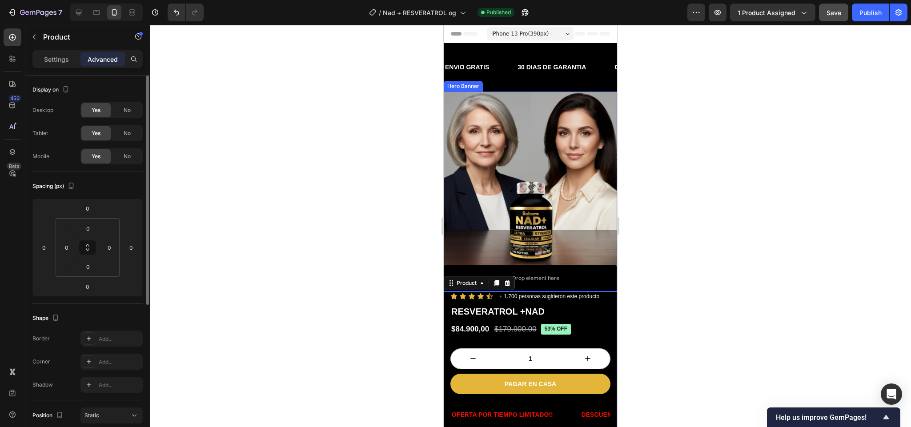
click at [684, 264] on div at bounding box center [530, 226] width 761 height 402
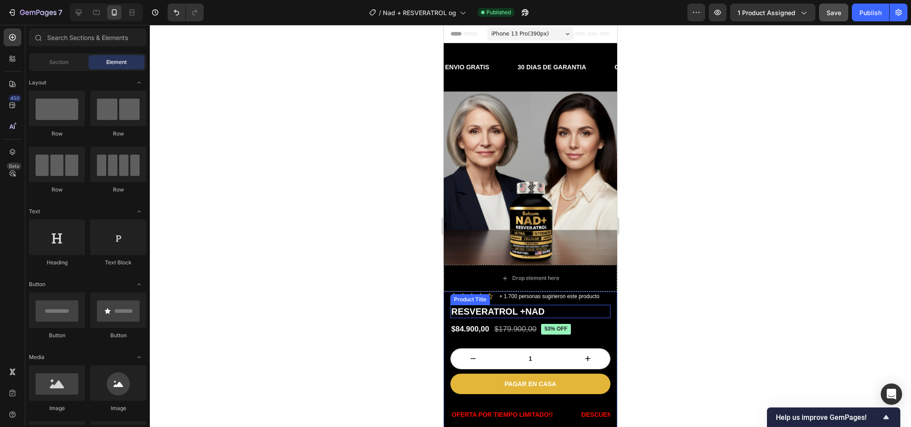
click at [536, 305] on h1 "RESVERATROL +NAD" at bounding box center [530, 311] width 160 height 13
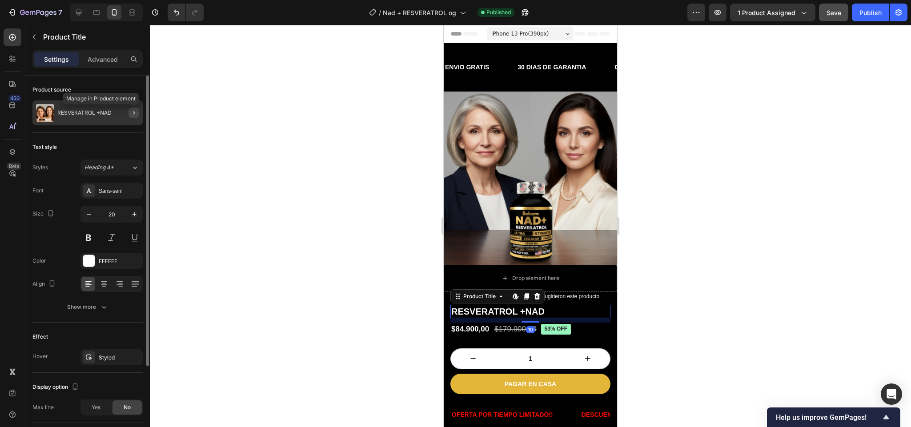
click at [134, 114] on icon "button" at bounding box center [134, 113] width 2 height 4
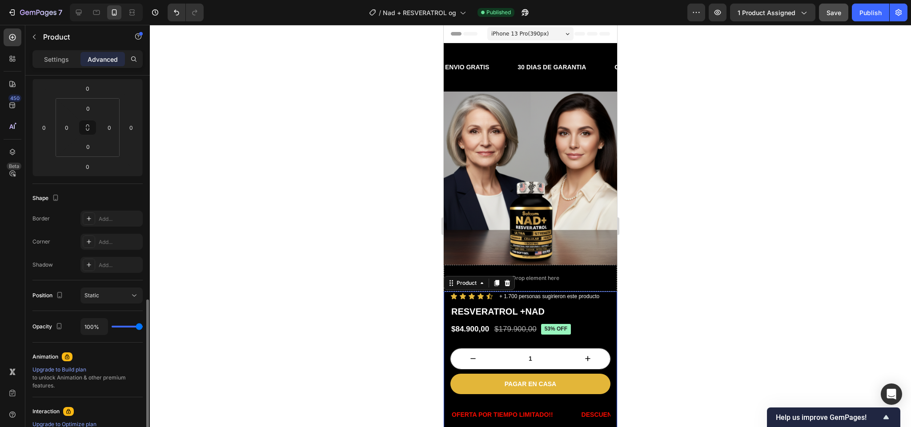
scroll to position [242, 0]
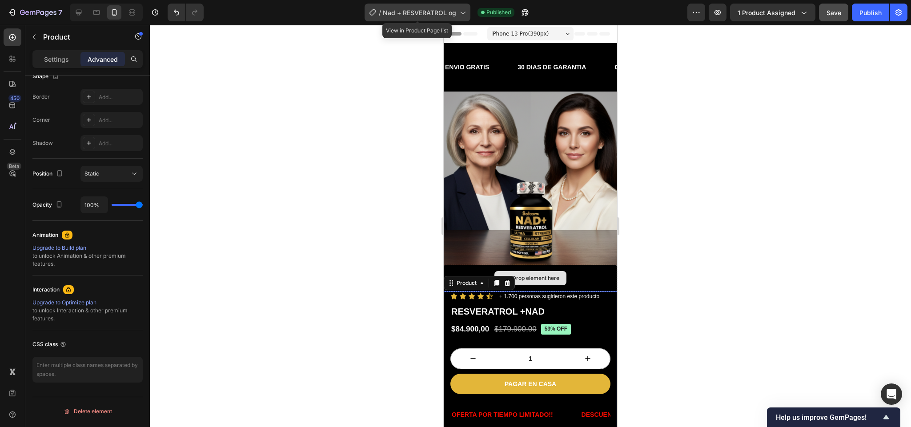
click at [450, 12] on span "Nad + RESVERATROL og" at bounding box center [419, 12] width 73 height 9
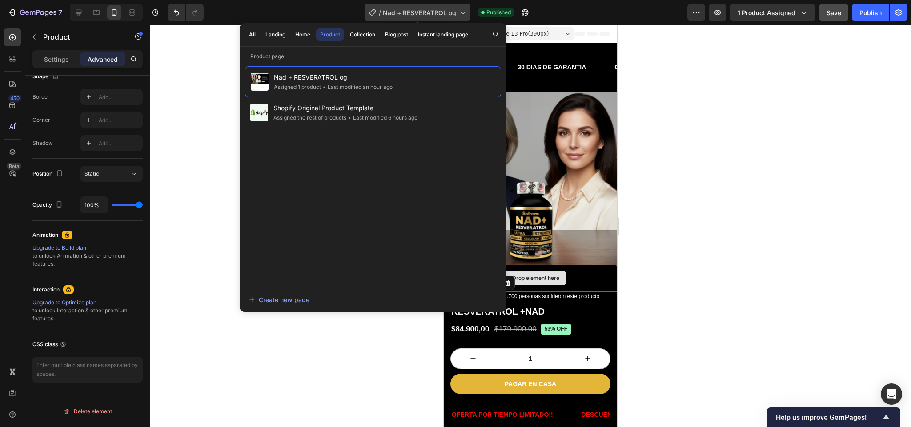
click at [450, 12] on span "Nad + RESVERATROL og" at bounding box center [419, 12] width 73 height 9
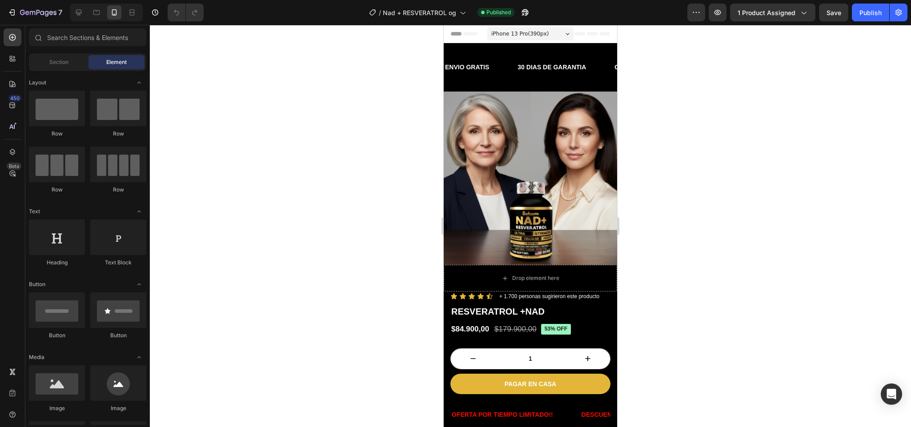
click at [724, 131] on div at bounding box center [530, 226] width 761 height 402
click at [772, 15] on span "1 product assigned" at bounding box center [766, 12] width 58 height 9
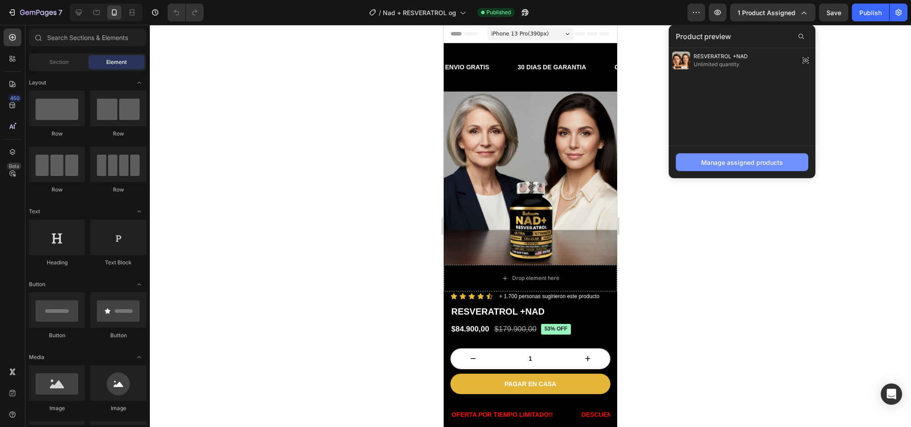
click at [790, 167] on button "Manage assigned products" at bounding box center [741, 162] width 132 height 18
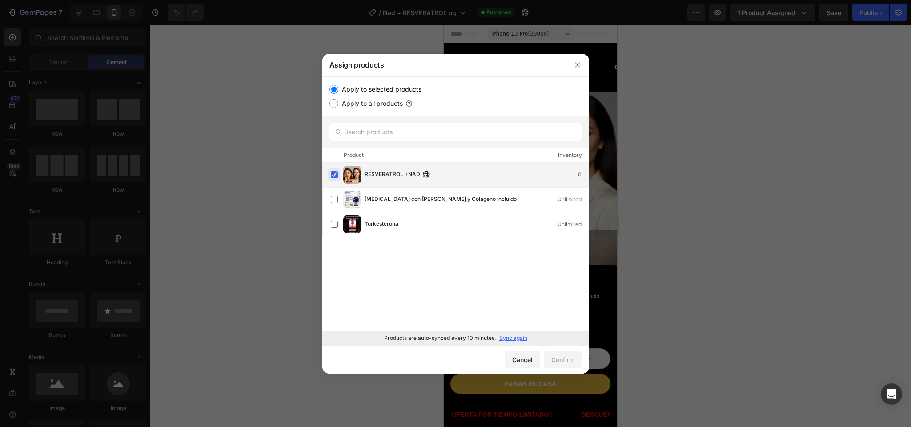
click at [333, 175] on label at bounding box center [334, 174] width 7 height 7
click at [337, 175] on label at bounding box center [334, 174] width 7 height 7
click at [336, 176] on label at bounding box center [334, 174] width 7 height 7
click at [331, 176] on label at bounding box center [334, 174] width 7 height 7
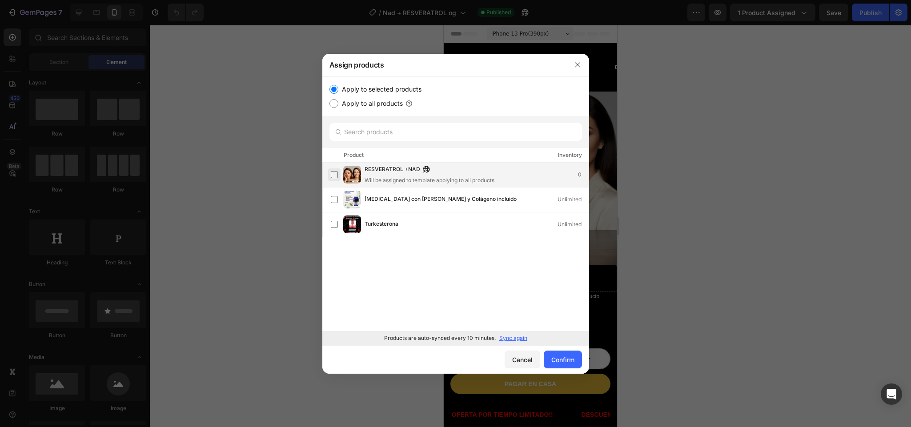
click at [331, 176] on label at bounding box center [334, 174] width 7 height 7
click at [656, 292] on div at bounding box center [455, 213] width 911 height 427
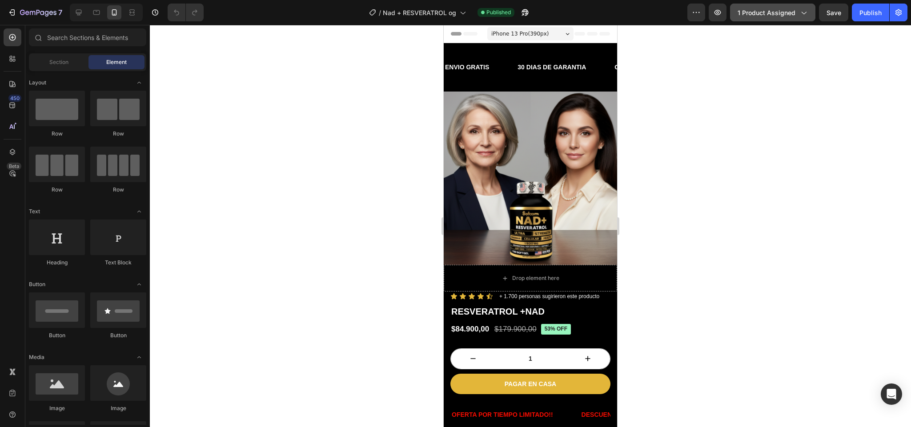
click at [799, 14] on icon "button" at bounding box center [803, 12] width 9 height 9
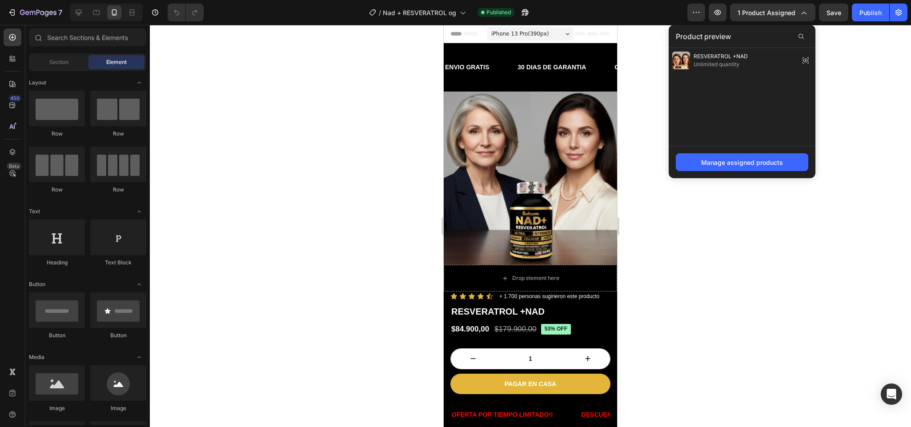
click at [900, 99] on div at bounding box center [530, 226] width 761 height 402
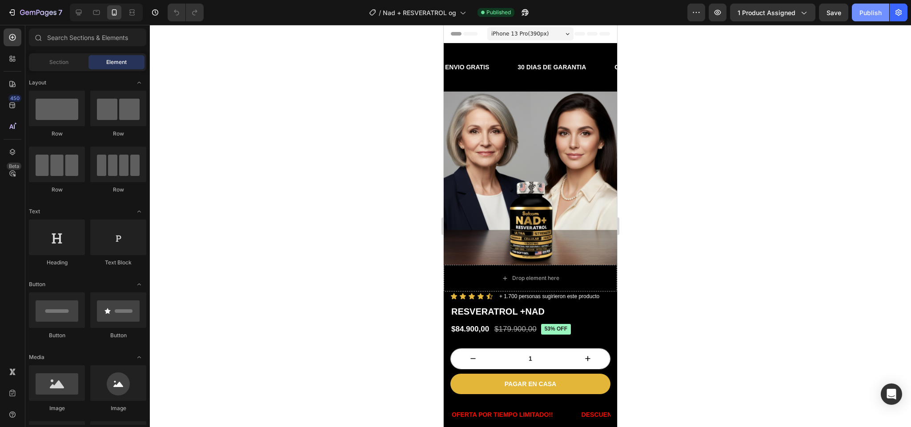
click at [867, 13] on div "Publish" at bounding box center [870, 12] width 22 height 9
click at [666, 115] on div at bounding box center [530, 226] width 761 height 402
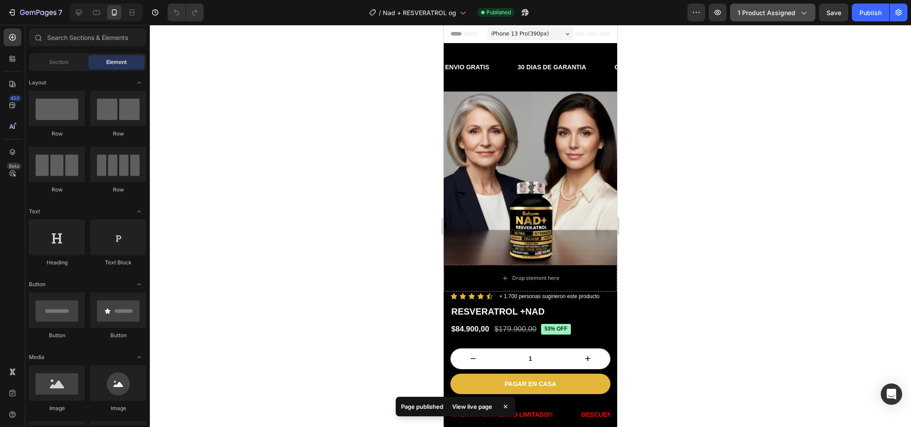
click at [799, 10] on icon "button" at bounding box center [803, 12] width 9 height 9
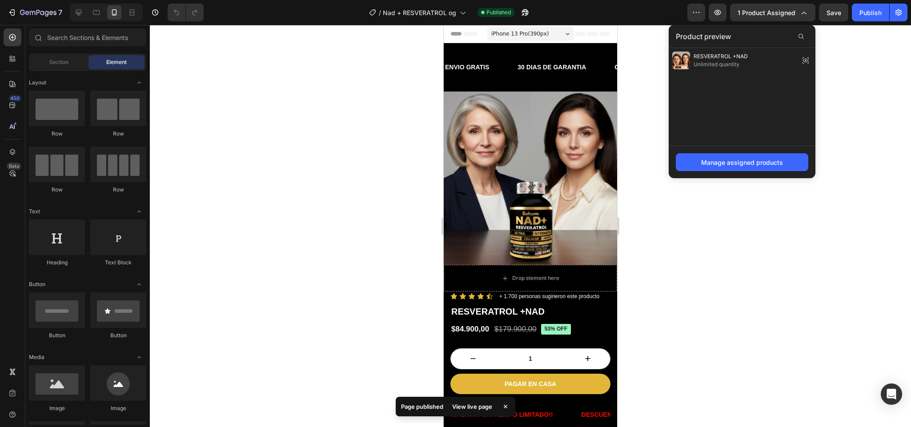
click at [655, 64] on div at bounding box center [530, 226] width 761 height 402
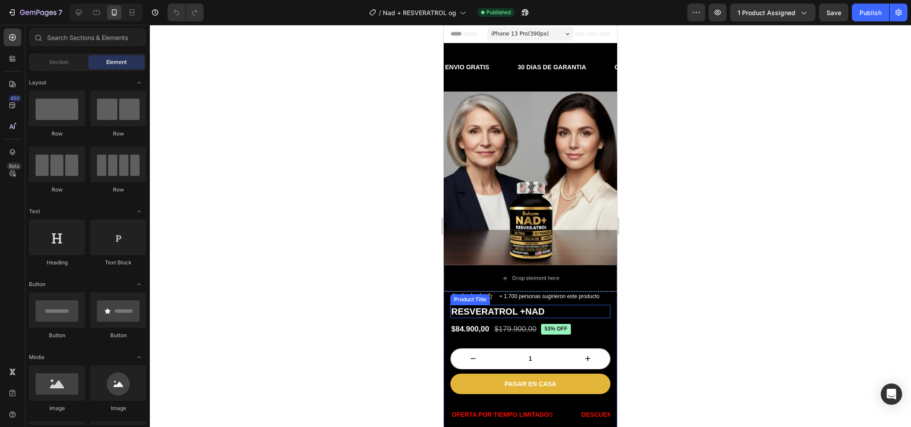
click at [508, 305] on h1 "RESVERATROL +NAD" at bounding box center [530, 311] width 160 height 13
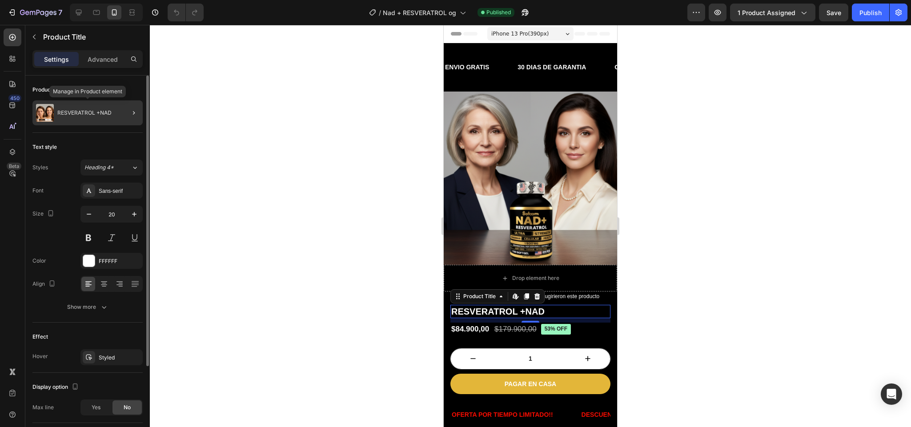
click at [87, 112] on p "RESVERATROL +NAD" at bounding box center [84, 113] width 54 height 6
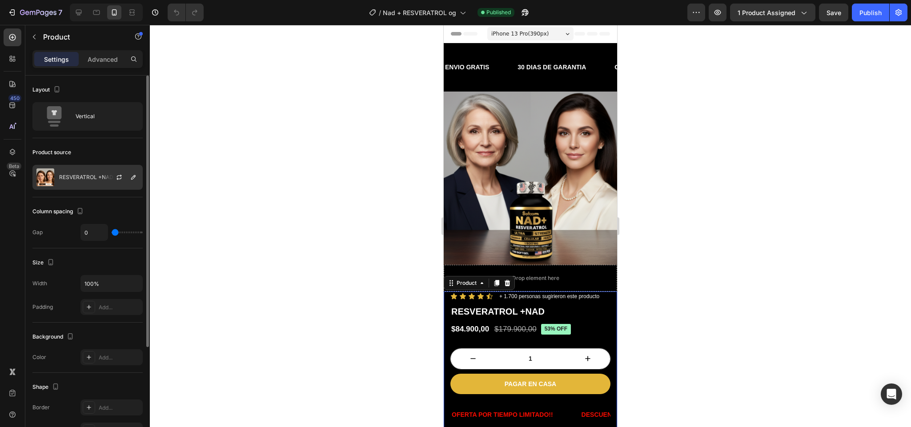
click at [96, 172] on div "RESVERATROL +NAD" at bounding box center [87, 177] width 110 height 25
click at [131, 179] on icon "button" at bounding box center [133, 177] width 4 height 4
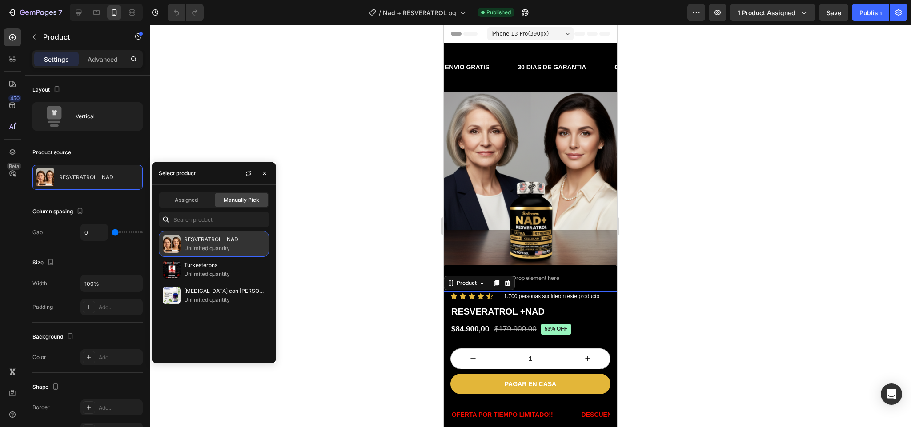
click at [200, 244] on p "Unlimited quantity" at bounding box center [224, 248] width 81 height 9
click at [282, 238] on div at bounding box center [530, 226] width 761 height 402
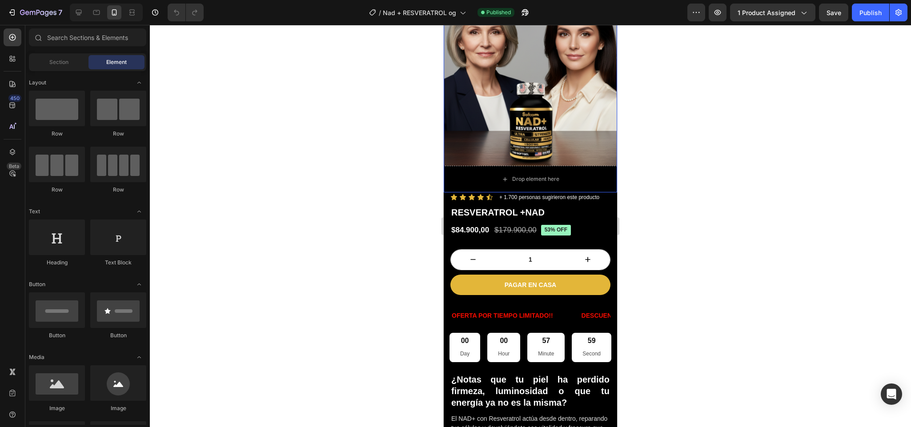
scroll to position [101, 0]
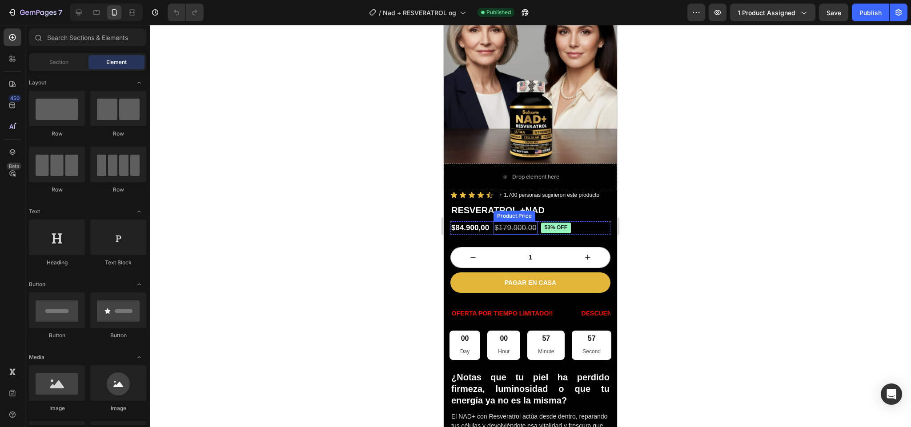
click at [512, 221] on div "$179.900,00" at bounding box center [515, 227] width 44 height 13
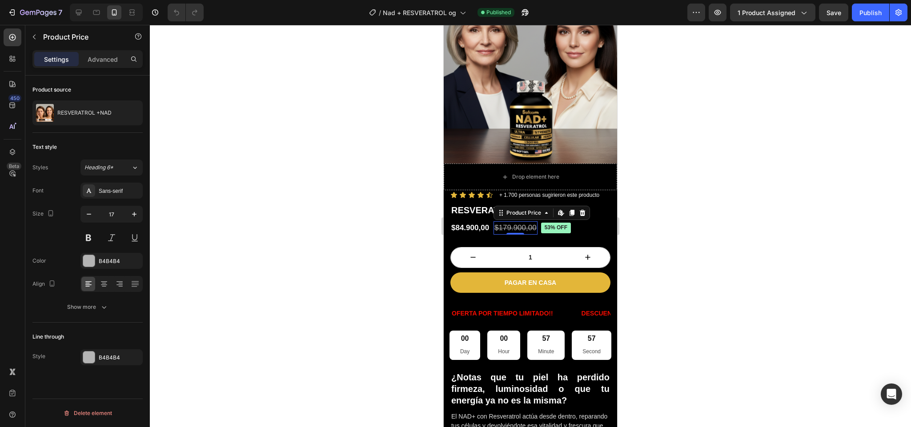
click at [512, 221] on div "$179.900,00" at bounding box center [515, 227] width 44 height 13
click at [671, 200] on div at bounding box center [530, 226] width 761 height 402
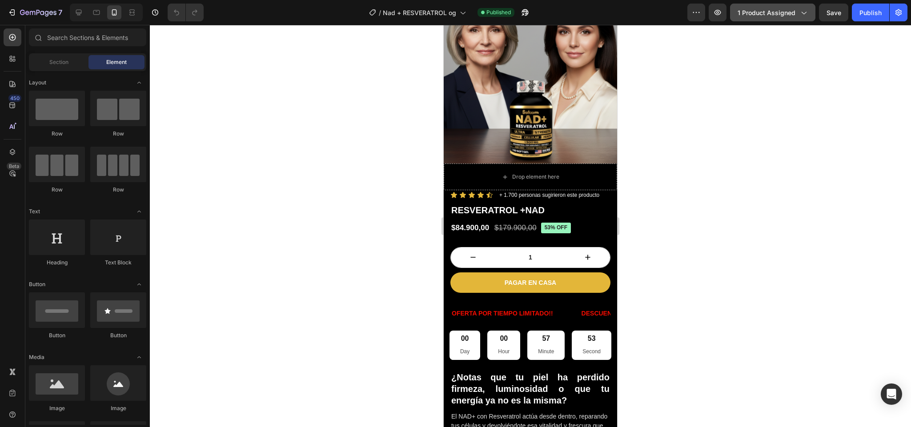
click at [760, 11] on span "1 product assigned" at bounding box center [766, 12] width 58 height 9
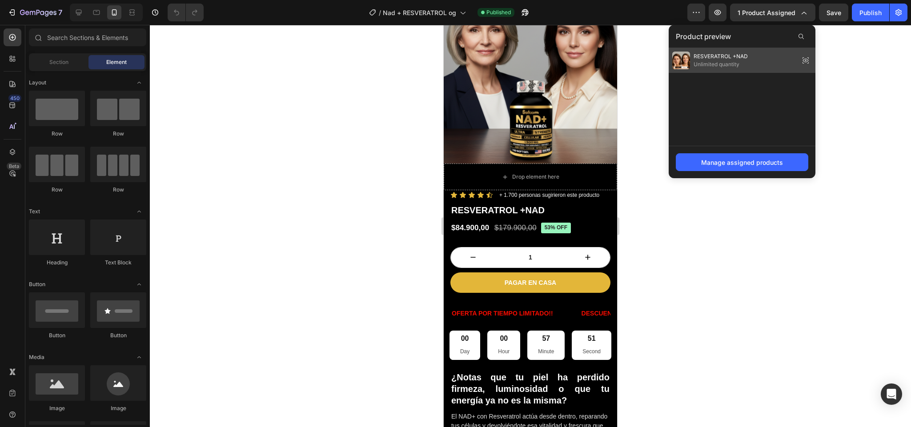
click at [712, 68] on div "RESVERATROL +NAD Unlimited quantity" at bounding box center [710, 61] width 76 height 18
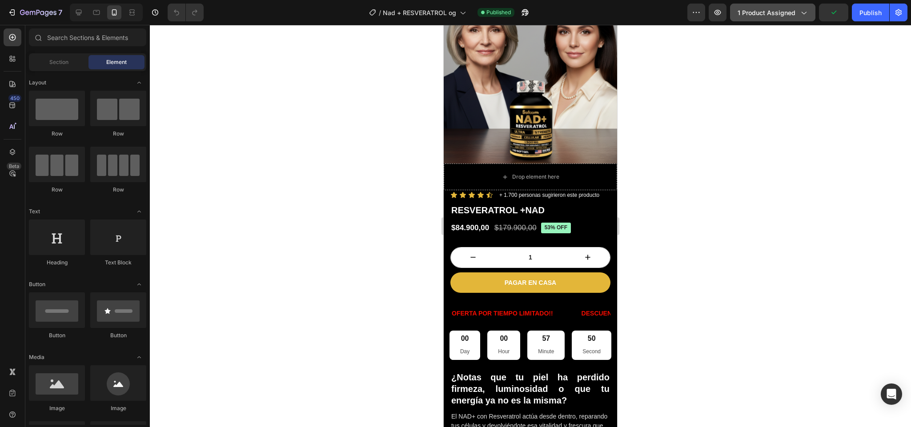
click at [779, 13] on span "1 product assigned" at bounding box center [766, 12] width 58 height 9
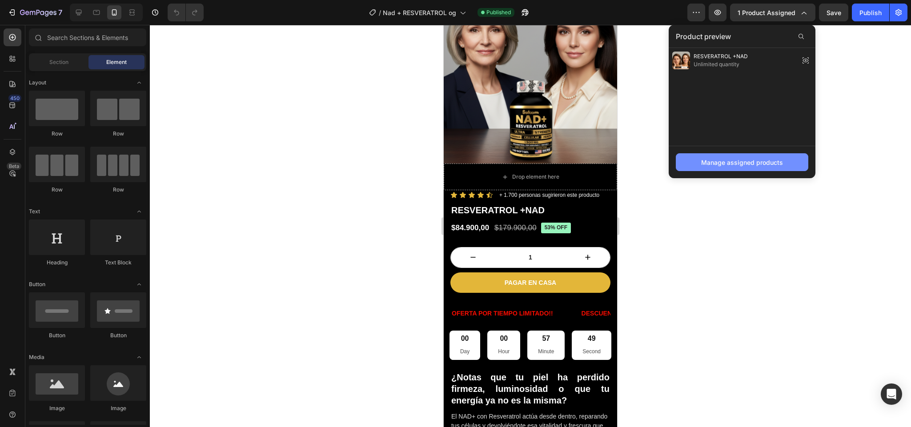
click at [735, 162] on div "Manage assigned products" at bounding box center [742, 162] width 82 height 9
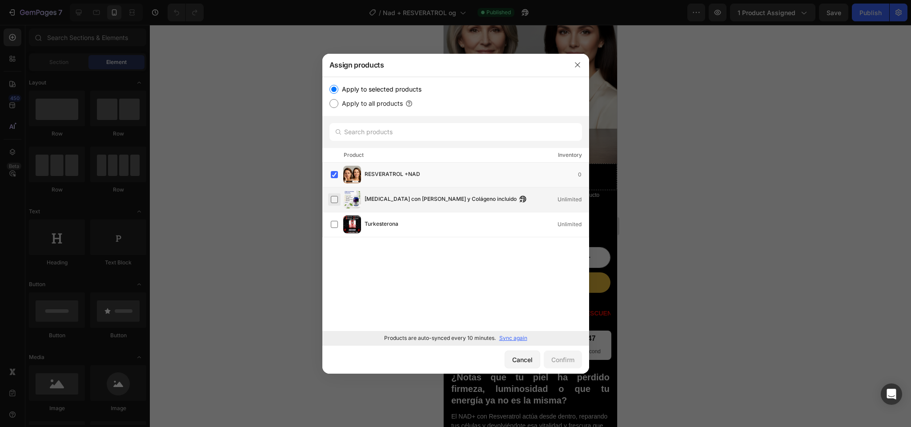
click at [334, 199] on label at bounding box center [334, 199] width 7 height 7
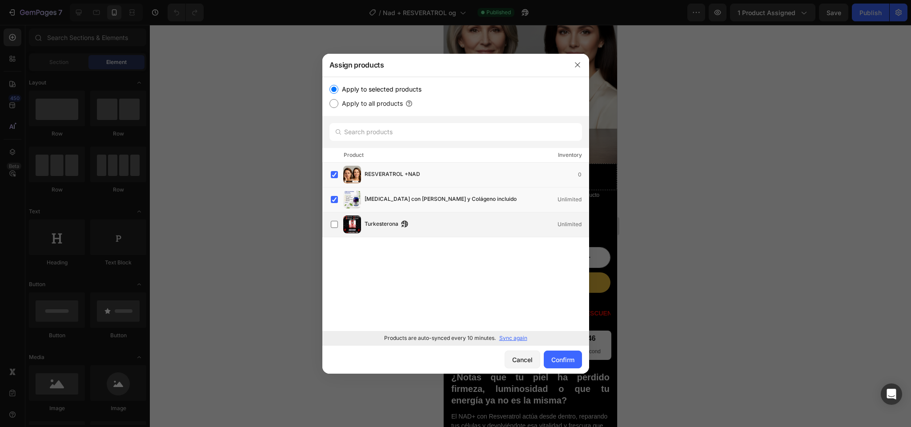
click at [335, 217] on div "Turkesterona Unlimited" at bounding box center [460, 225] width 258 height 18
click at [332, 196] on label at bounding box center [334, 199] width 7 height 7
click at [335, 174] on label at bounding box center [334, 174] width 7 height 7
click at [555, 359] on div "Confirm" at bounding box center [562, 359] width 23 height 9
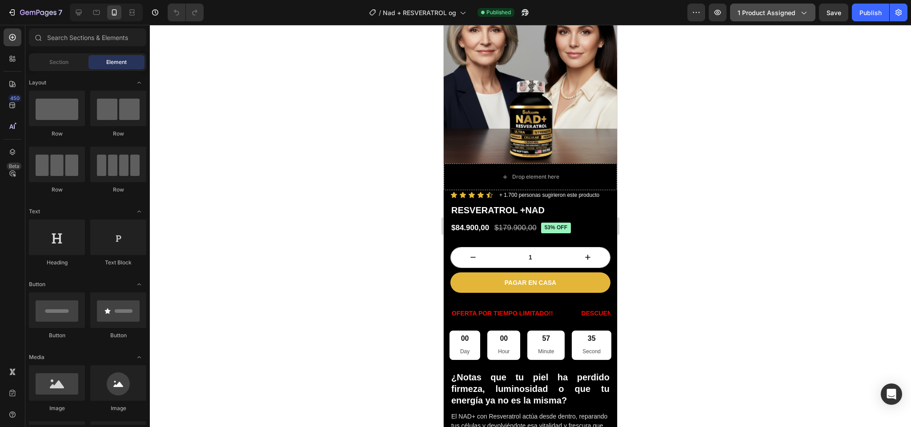
click at [763, 10] on span "1 product assigned" at bounding box center [766, 12] width 58 height 9
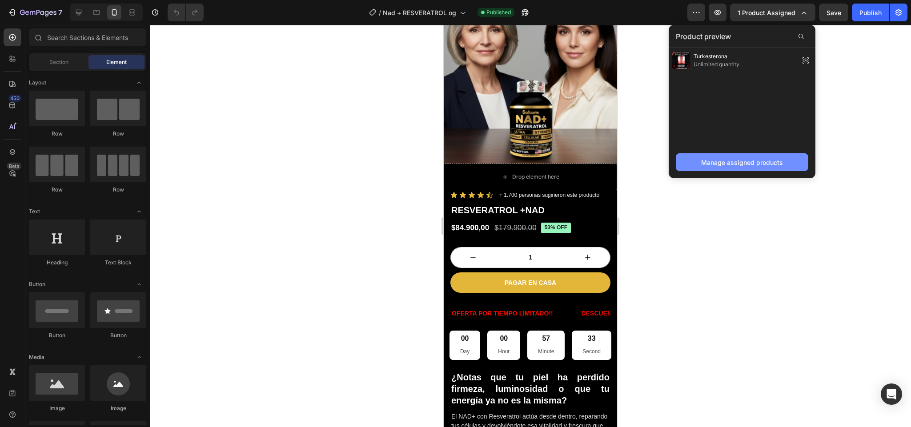
click at [727, 168] on button "Manage assigned products" at bounding box center [741, 162] width 132 height 18
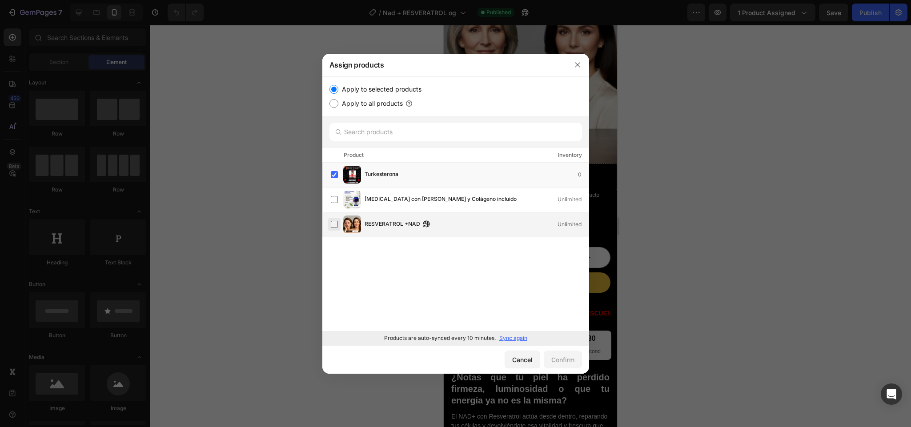
click at [332, 223] on label at bounding box center [334, 224] width 7 height 7
click at [336, 175] on label at bounding box center [334, 174] width 7 height 7
click at [564, 355] on div "Confirm" at bounding box center [562, 359] width 23 height 9
drag, startPoint x: 564, startPoint y: 355, endPoint x: 137, endPoint y: 302, distance: 430.8
click at [564, 355] on button "Confirm" at bounding box center [562, 360] width 38 height 18
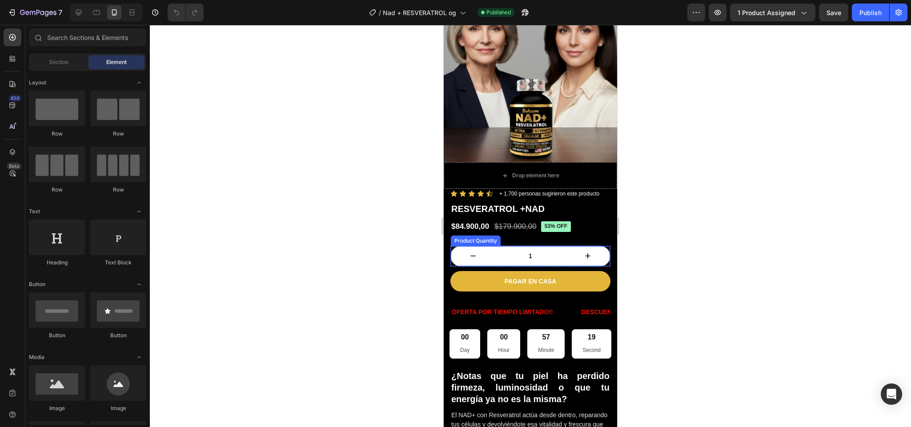
scroll to position [78, 0]
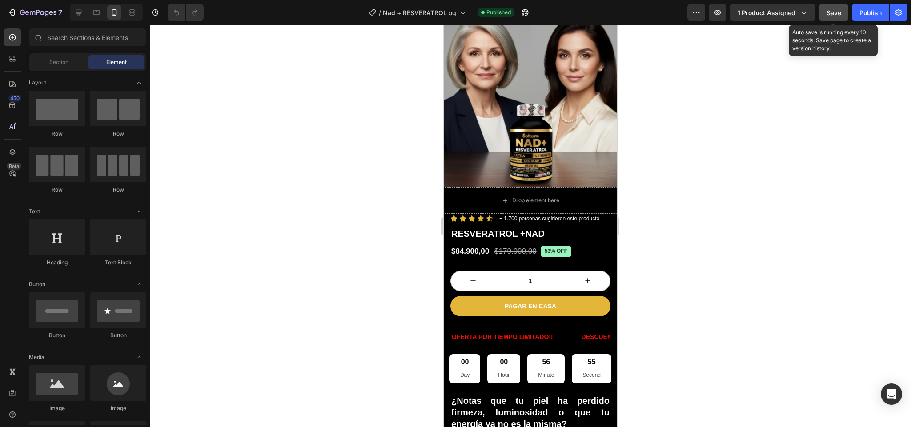
click at [827, 12] on span "Save" at bounding box center [833, 13] width 15 height 8
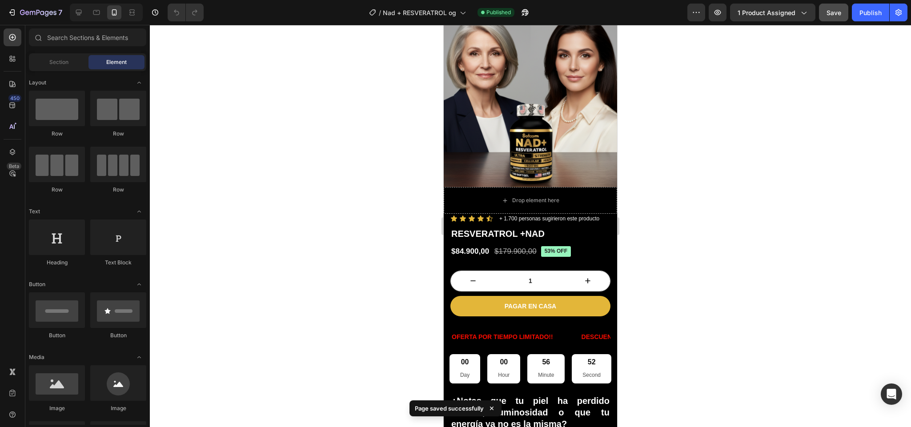
click at [658, 210] on div at bounding box center [530, 226] width 761 height 402
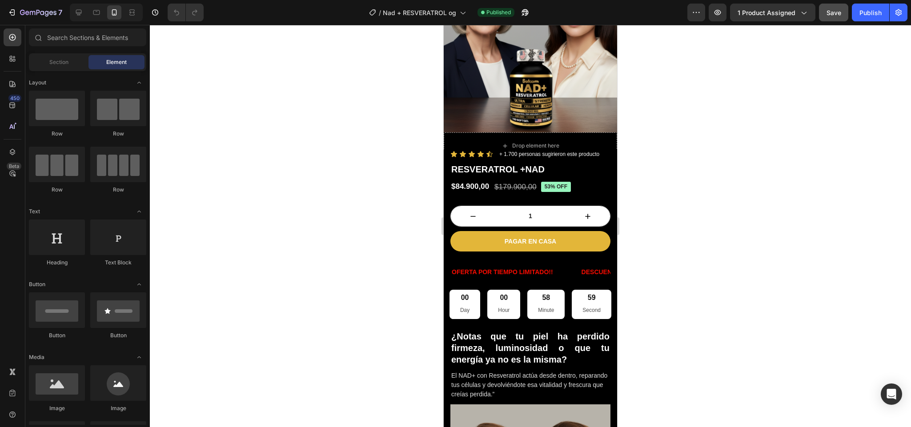
scroll to position [131, 0]
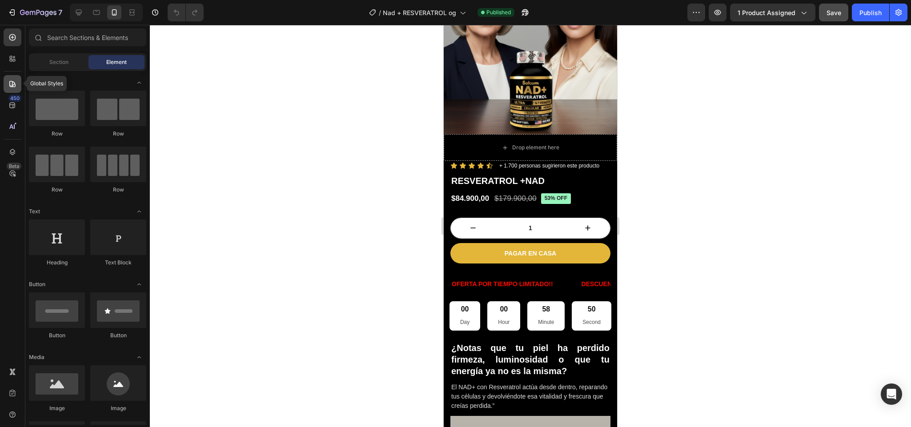
click at [15, 80] on icon at bounding box center [12, 84] width 9 height 9
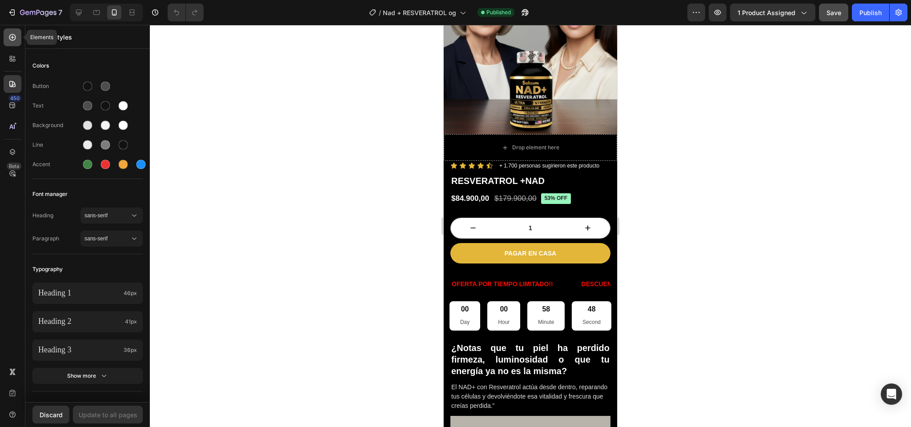
click at [12, 43] on div at bounding box center [13, 37] width 18 height 18
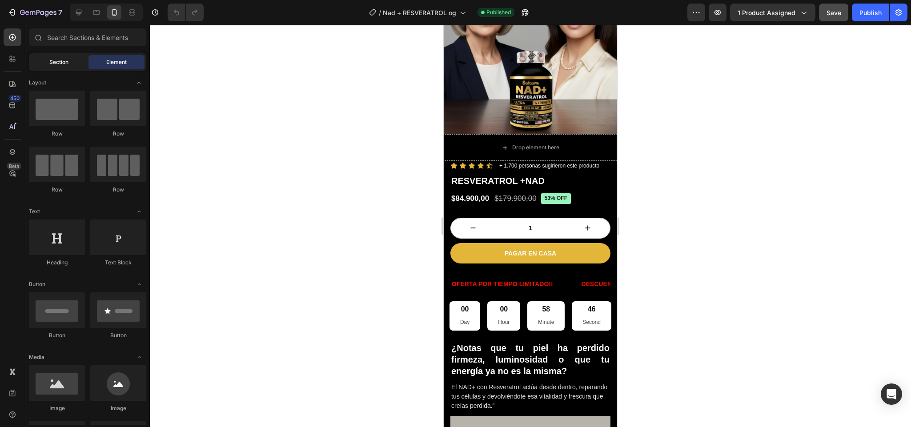
click at [62, 67] on div "Section" at bounding box center [59, 62] width 56 height 14
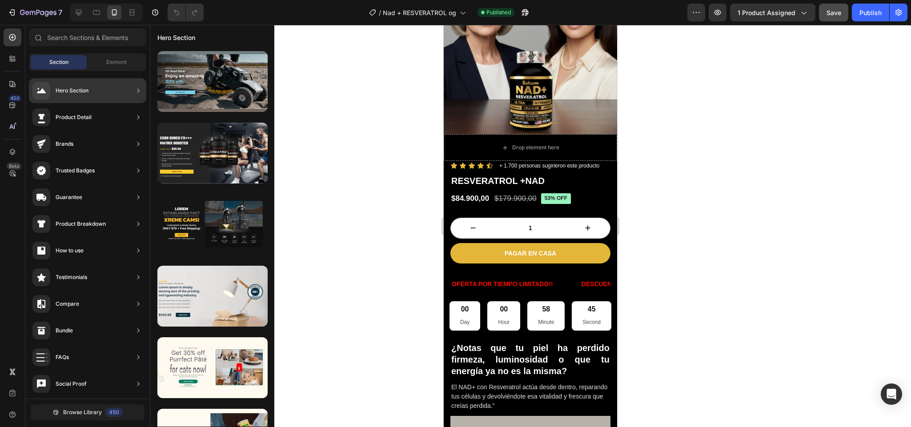
click at [84, 120] on div "Product Detail" at bounding box center [74, 117] width 36 height 9
click at [108, 120] on div "Product Detail" at bounding box center [87, 117] width 117 height 25
click at [135, 119] on icon at bounding box center [138, 117] width 9 height 9
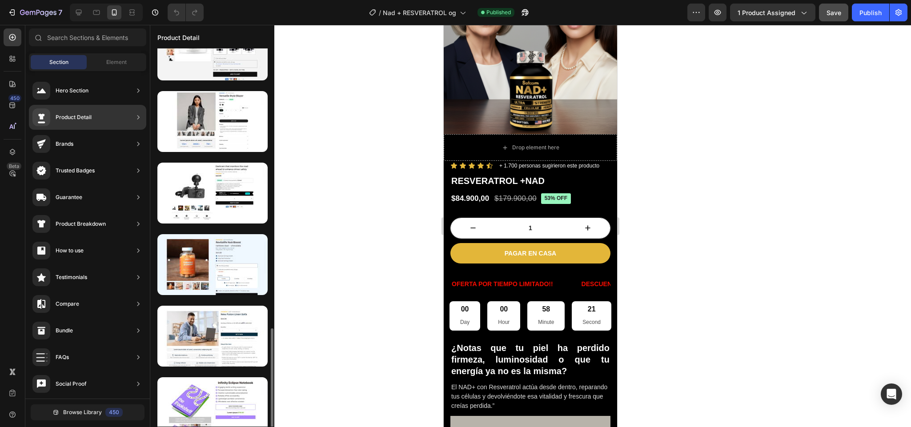
scroll to position [1038, 0]
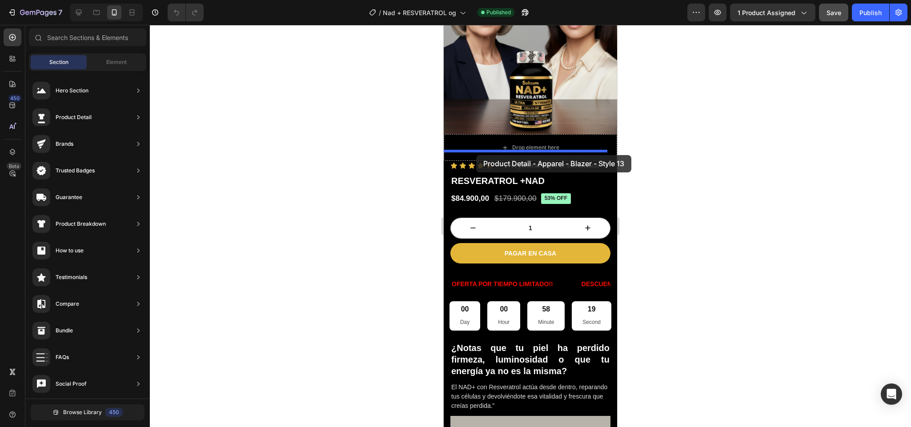
drag, startPoint x: 638, startPoint y: 152, endPoint x: 478, endPoint y: 155, distance: 160.4
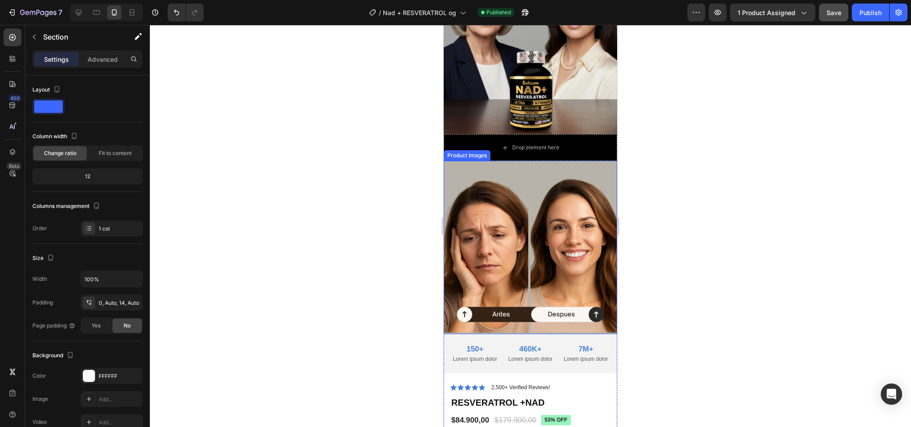
scroll to position [226, 0]
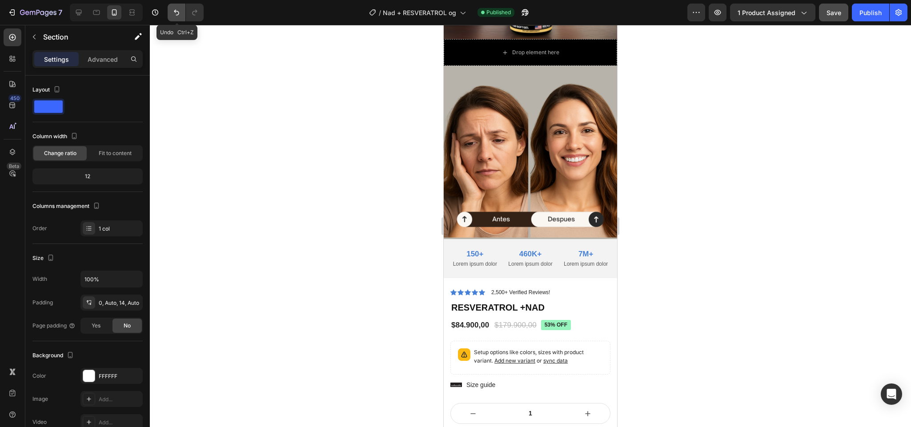
click at [176, 18] on button "Undo/Redo" at bounding box center [177, 13] width 18 height 18
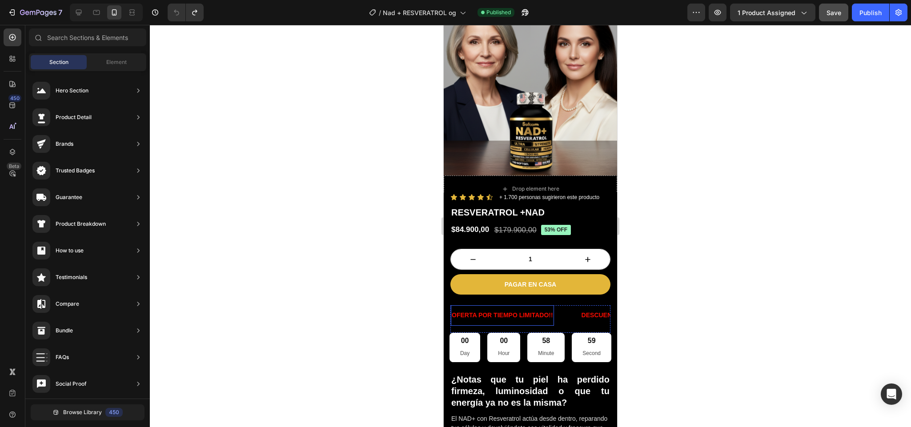
scroll to position [80, 0]
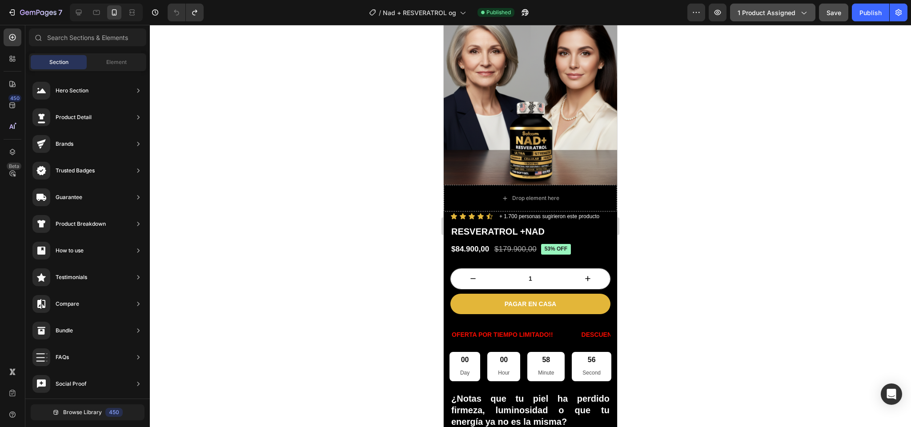
click at [784, 12] on span "1 product assigned" at bounding box center [766, 12] width 58 height 9
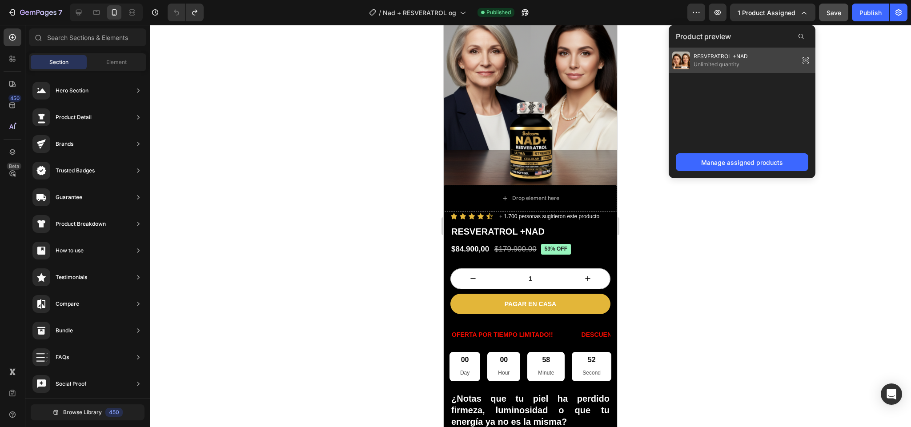
click at [717, 57] on span "RESVERATROL +NAD" at bounding box center [720, 56] width 54 height 8
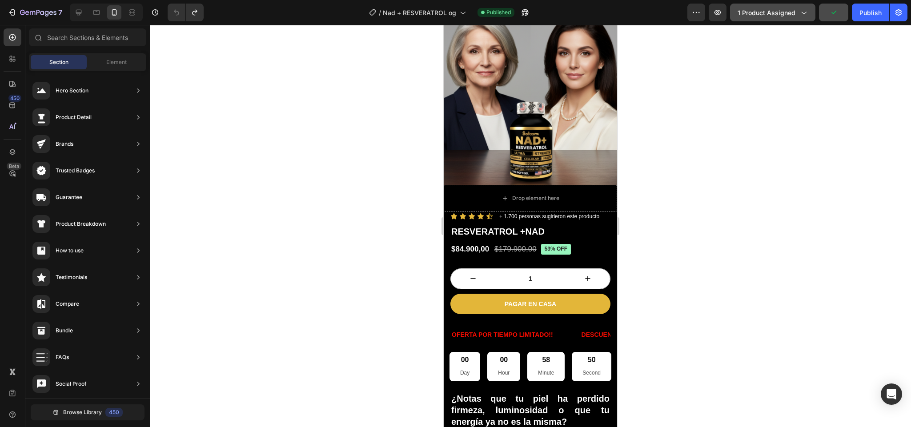
click at [799, 12] on icon "button" at bounding box center [803, 12] width 9 height 9
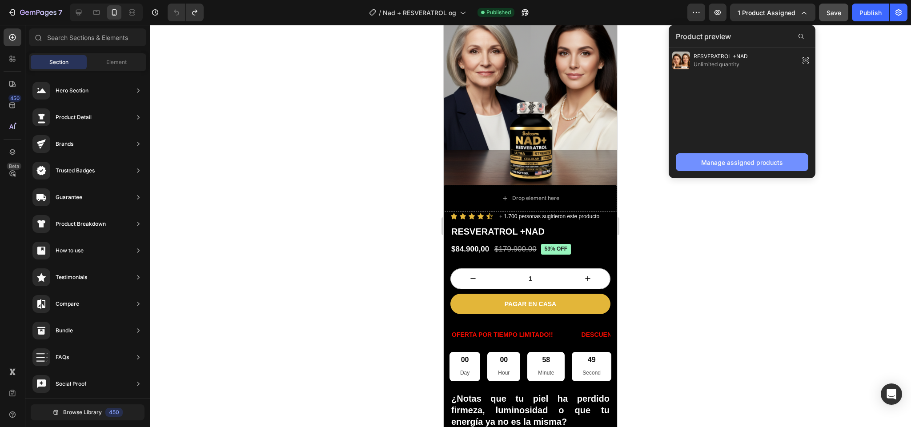
click at [724, 164] on div "Manage assigned products" at bounding box center [742, 162] width 82 height 9
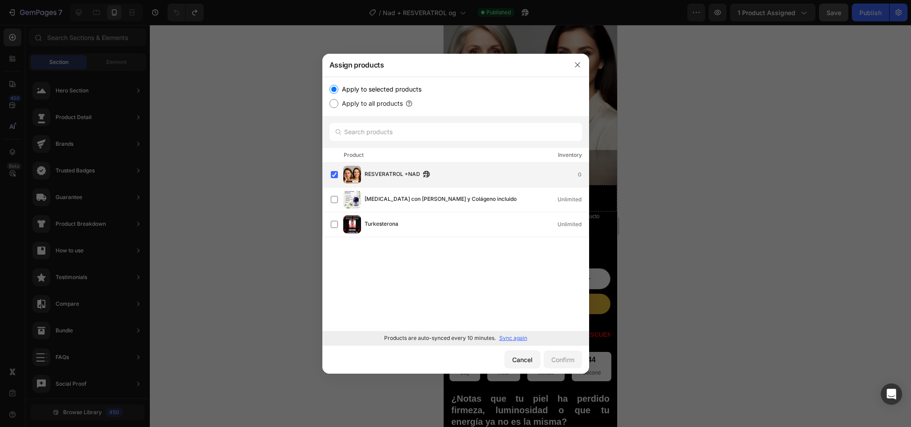
click at [578, 178] on div "0" at bounding box center [583, 174] width 11 height 9
click at [647, 183] on div at bounding box center [455, 213] width 911 height 427
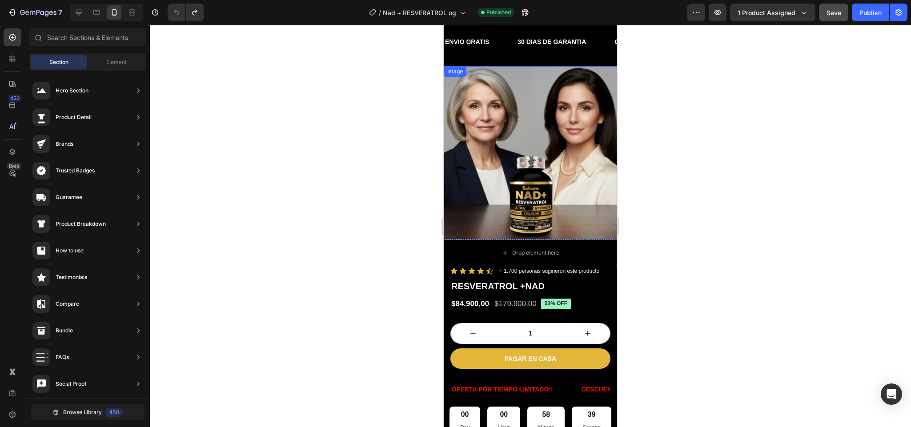
scroll to position [0, 0]
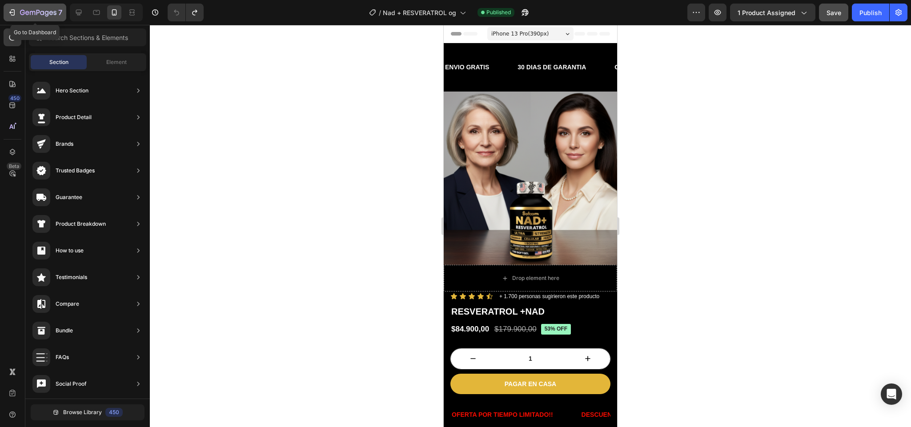
click at [32, 15] on icon "button" at bounding box center [32, 13] width 5 height 4
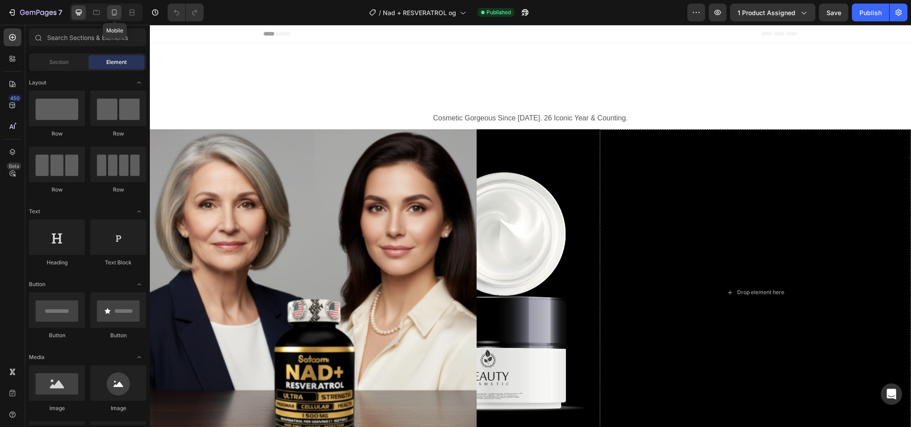
click at [111, 10] on icon at bounding box center [114, 12] width 9 height 9
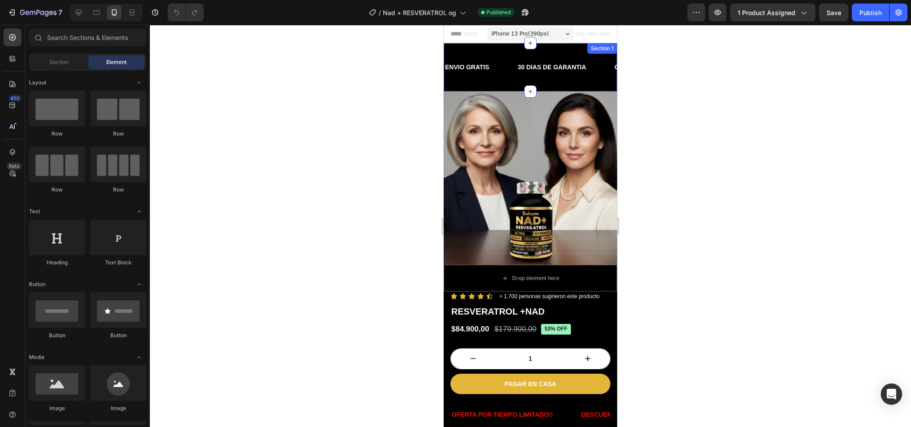
click at [496, 49] on div "ENVIO GRATIS Text Block 30 DIAS DE GARANTIA Text Block OFERTA SOLO POR [DATE] T…" at bounding box center [529, 67] width 173 height 48
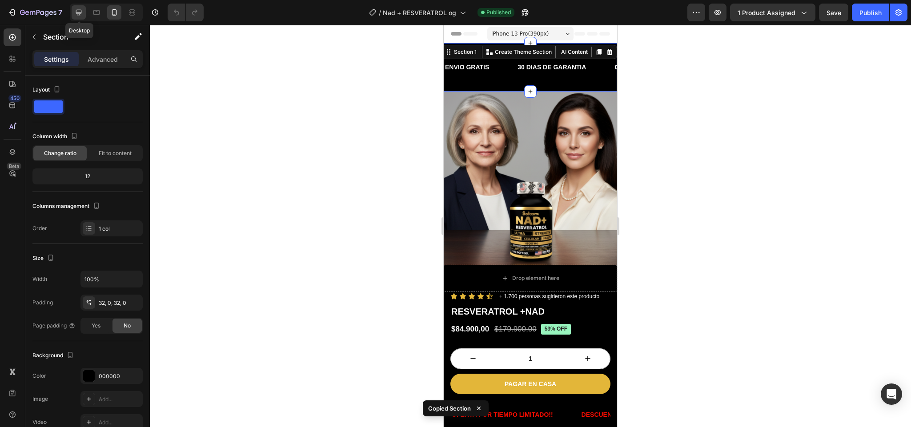
click at [78, 11] on icon at bounding box center [78, 12] width 9 height 9
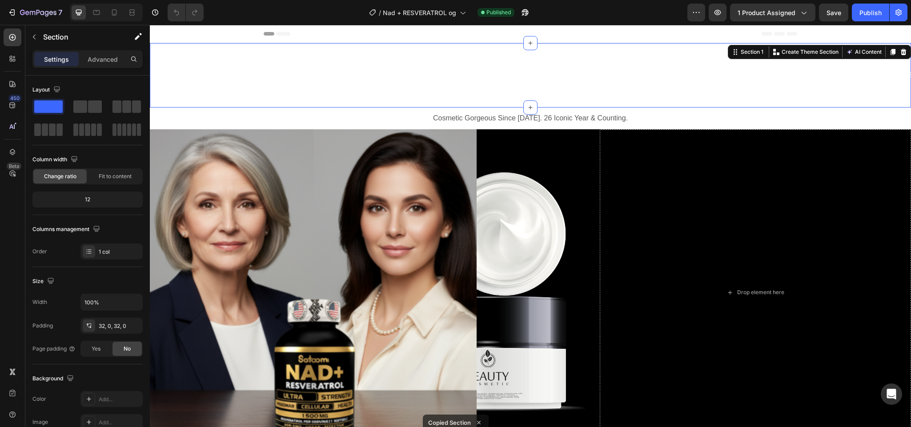
click at [436, 52] on div "ENVIO GRATIS Text Block 30 DIAS DE GARANTIA Text Block OFERTA SOLO POR [DATE] T…" at bounding box center [530, 75] width 761 height 64
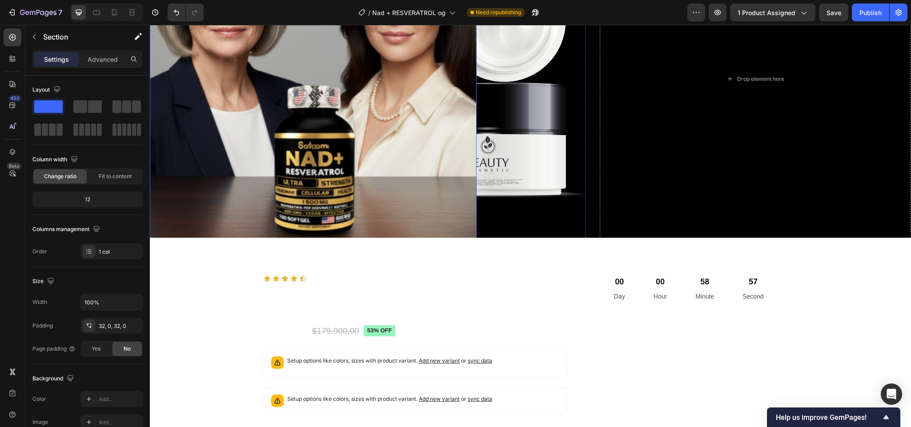
scroll to position [243, 0]
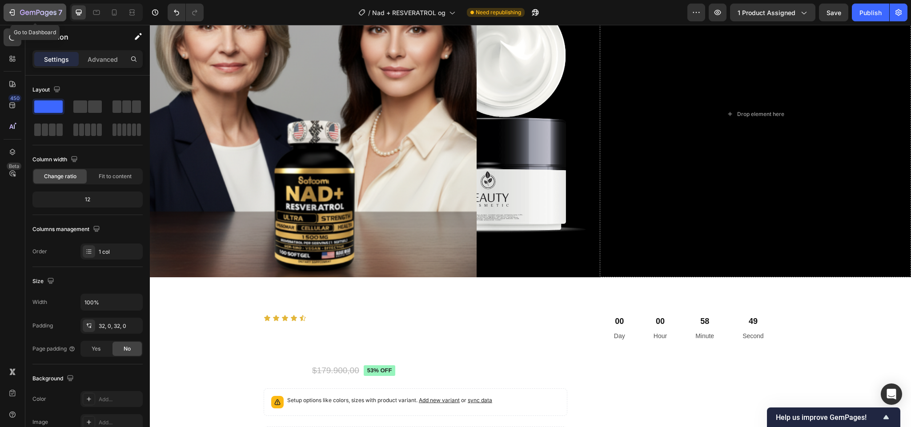
click at [39, 13] on icon "button" at bounding box center [38, 13] width 36 height 8
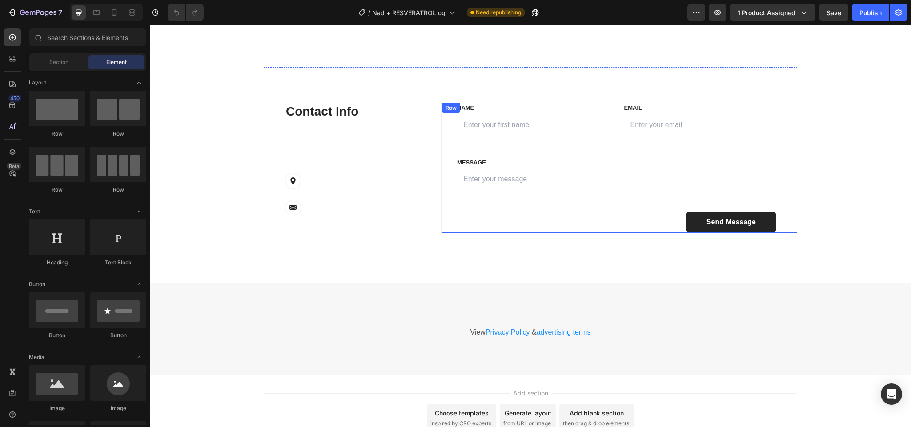
scroll to position [2617, 0]
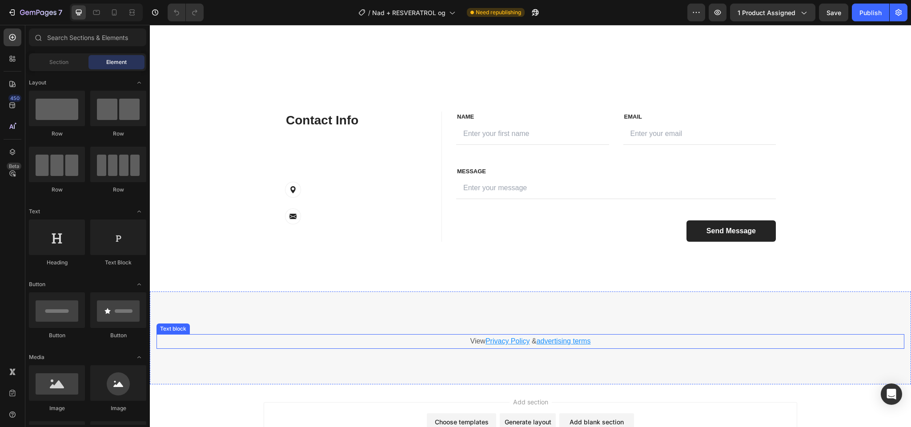
click at [312, 336] on p "View Privacy Policy & advertising terms" at bounding box center [530, 341] width 746 height 13
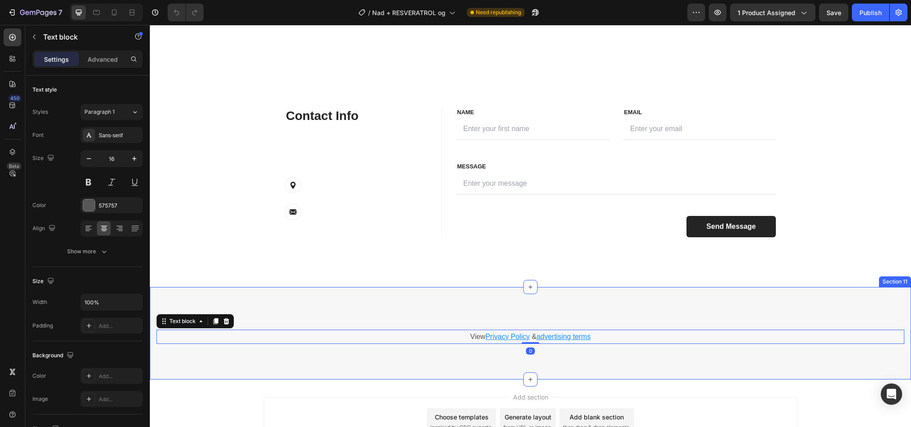
click at [284, 328] on div "View Privacy Policy & advertising terms Text block 0 Section 11" at bounding box center [530, 333] width 761 height 93
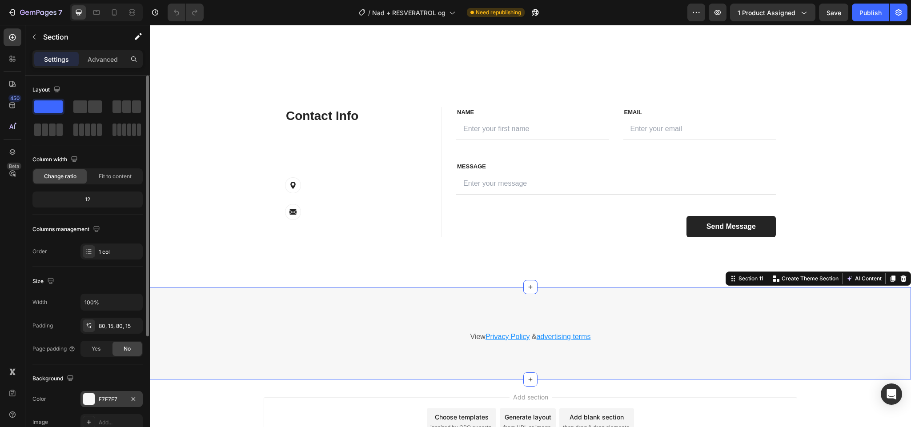
click at [89, 392] on div "F7F7F7" at bounding box center [111, 399] width 62 height 16
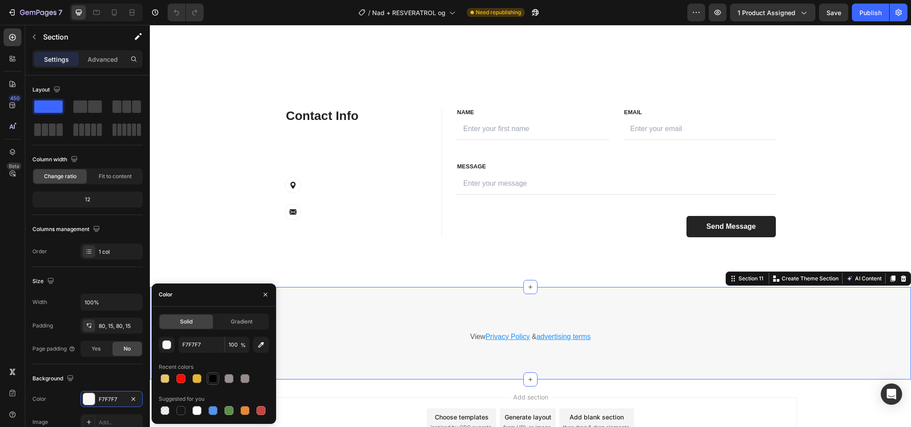
click at [212, 379] on div at bounding box center [212, 378] width 9 height 9
type input "000000"
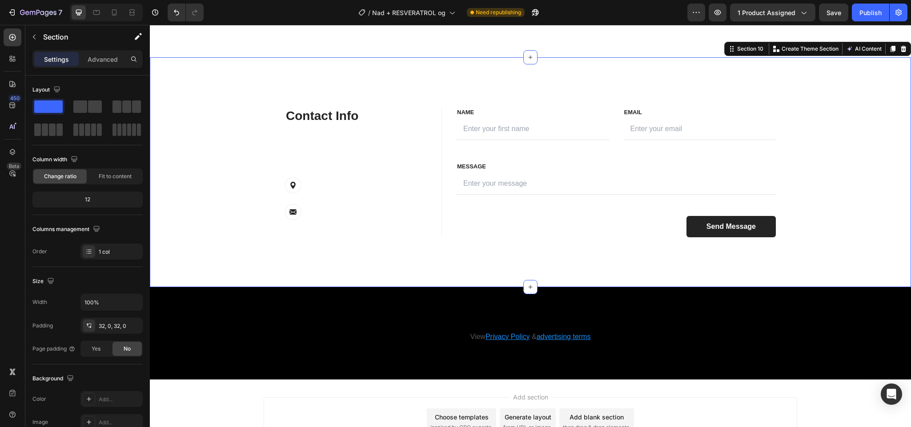
click at [212, 211] on div "Contact Info Heading CONTACTANOS PARA MAS INFORMACION Heading nuestro equipo se…" at bounding box center [530, 172] width 761 height 201
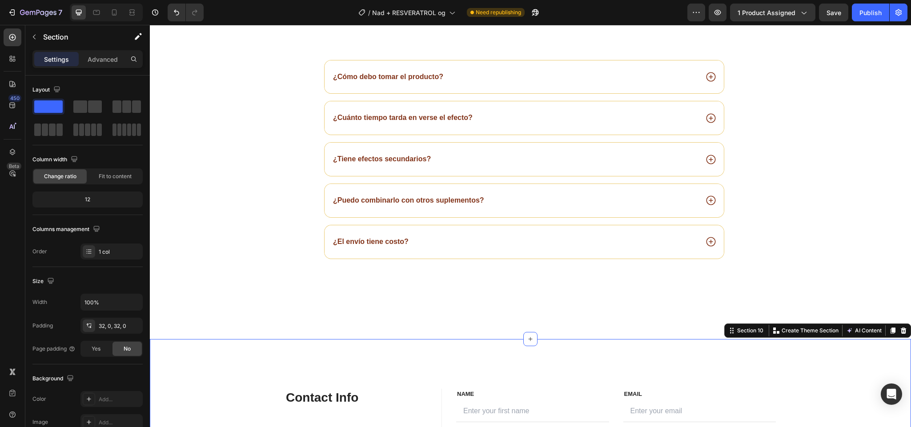
scroll to position [2318, 0]
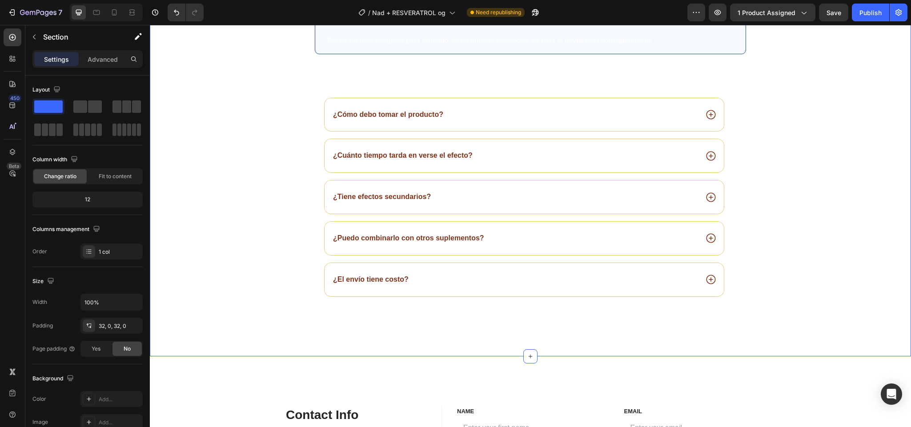
click at [221, 195] on div "Image 30 DIAS DE GARANTIA Text Block Row Tienes un mes completo para probarlo. …" at bounding box center [529, 171] width 747 height 344
click at [87, 405] on div at bounding box center [89, 399] width 12 height 12
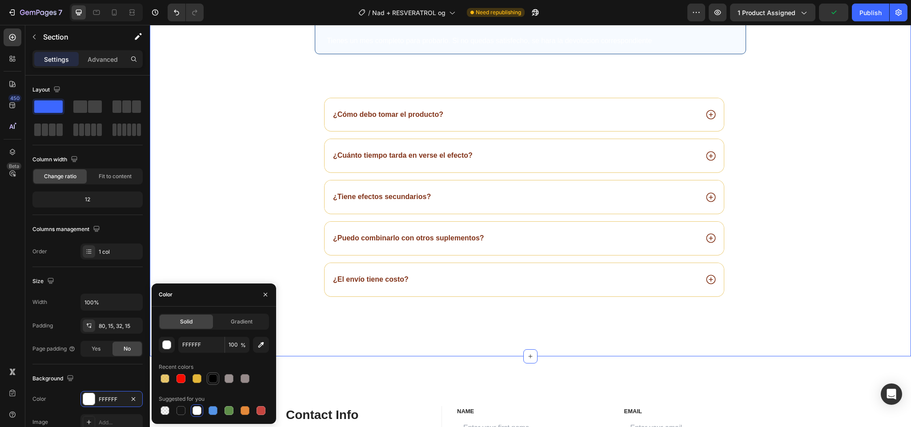
click at [208, 379] on div at bounding box center [212, 378] width 9 height 9
type input "000000"
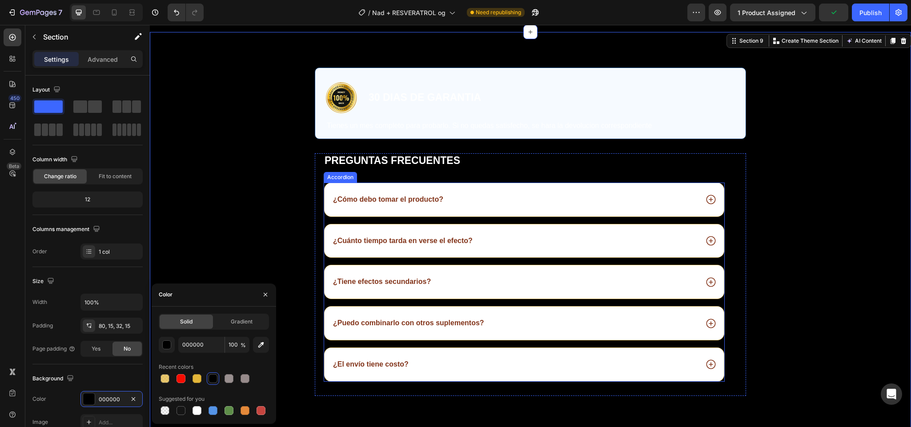
scroll to position [2246, 0]
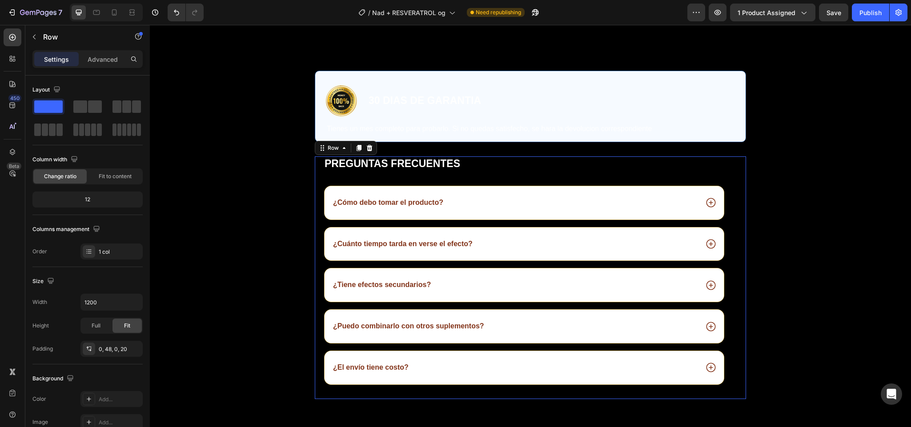
click at [315, 224] on div "pREGUNTAS FRECUENTES Heading ¿Cómo debo tomar el producto? ¿Cuánto tiempo tarda…" at bounding box center [530, 277] width 431 height 243
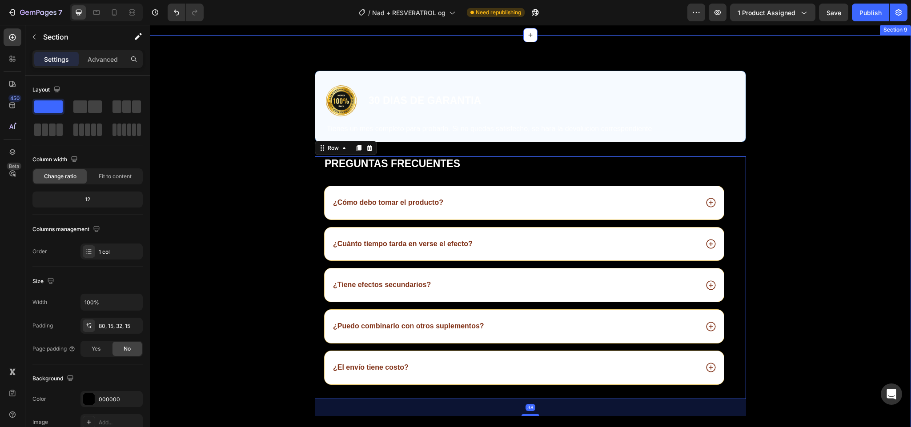
click at [755, 242] on div "Image 30 DIAS DE GARANTIA Text Block Row Tienes un mes completo para probarlo. …" at bounding box center [529, 251] width 747 height 360
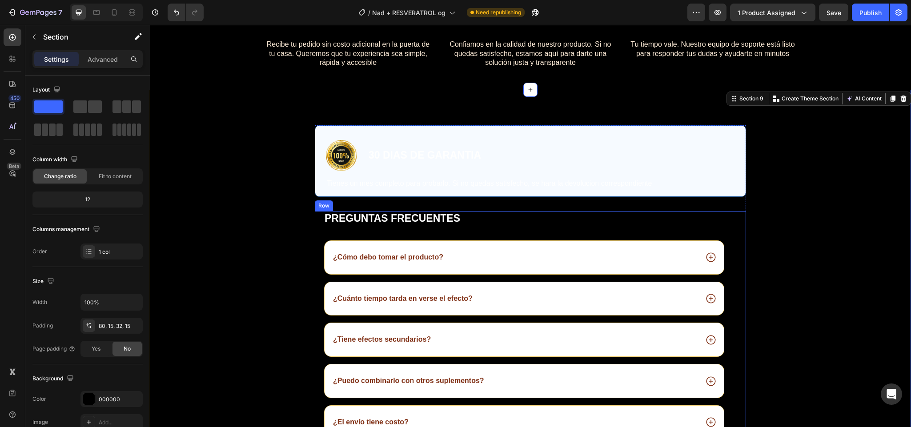
scroll to position [2189, 0]
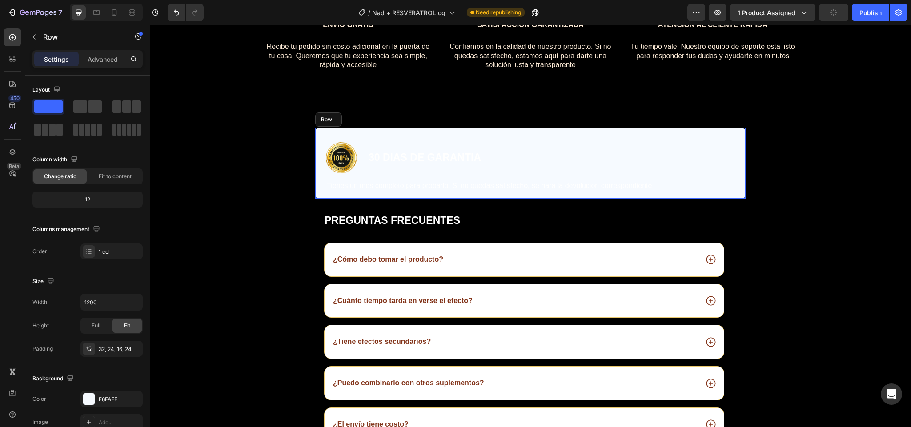
click at [495, 155] on div "Image 30 DIAS DE GARANTIA Text Block Row Tienes un mes completo para probarlo. …" at bounding box center [530, 164] width 431 height 72
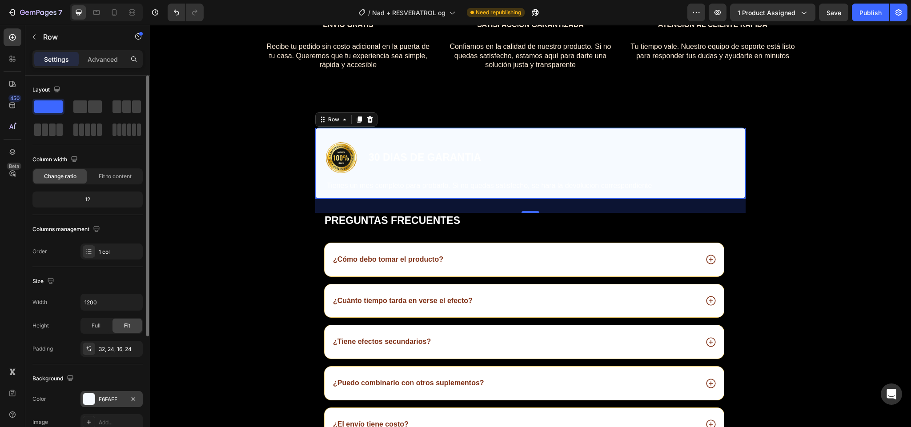
click at [88, 404] on div at bounding box center [89, 399] width 12 height 12
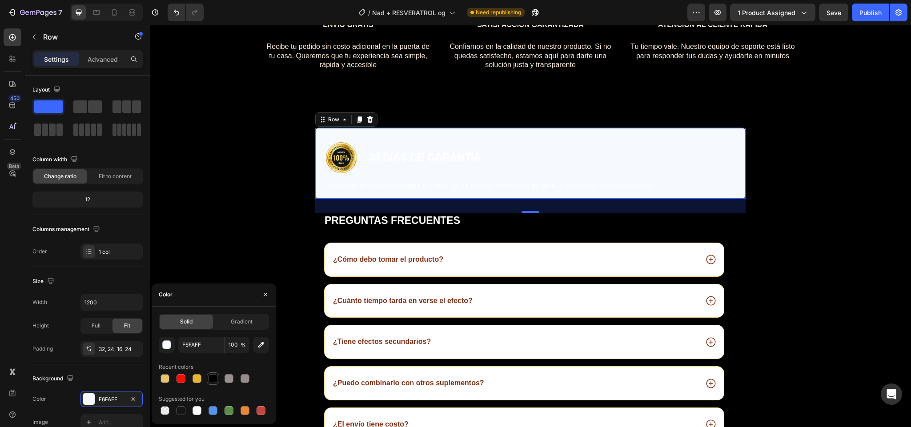
click at [215, 379] on div at bounding box center [212, 378] width 9 height 9
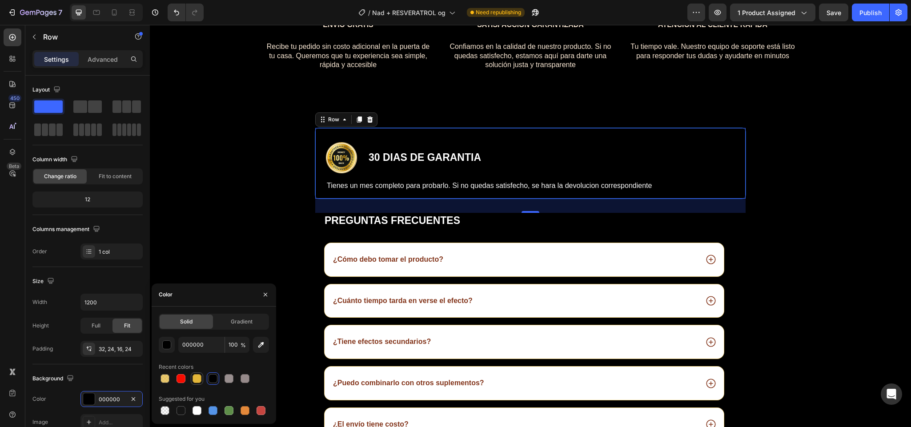
click at [195, 379] on div at bounding box center [196, 378] width 9 height 9
type input "E3B639"
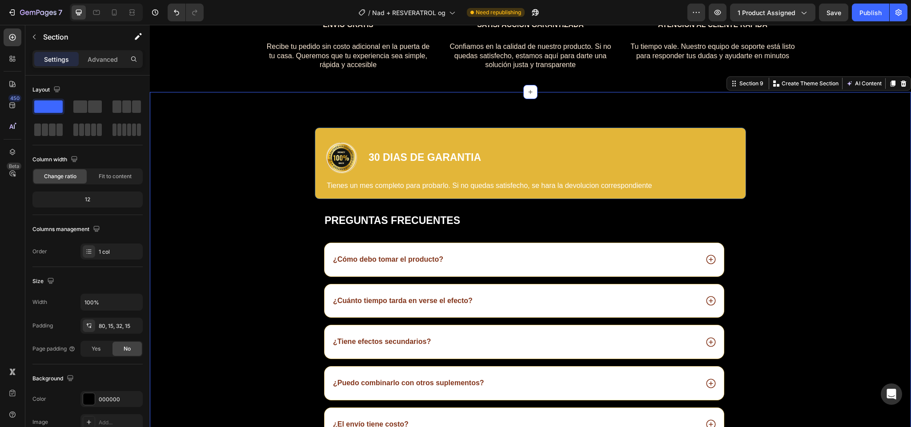
click at [768, 282] on div "Image 30 DIAS DE GARANTIA Text Block Row Tienes un mes completo para probarlo. …" at bounding box center [529, 308] width 747 height 360
click at [780, 224] on div "Image 30 DIAS DE GARANTIA Text Block Row Tienes un mes completo para probarlo. …" at bounding box center [529, 308] width 747 height 360
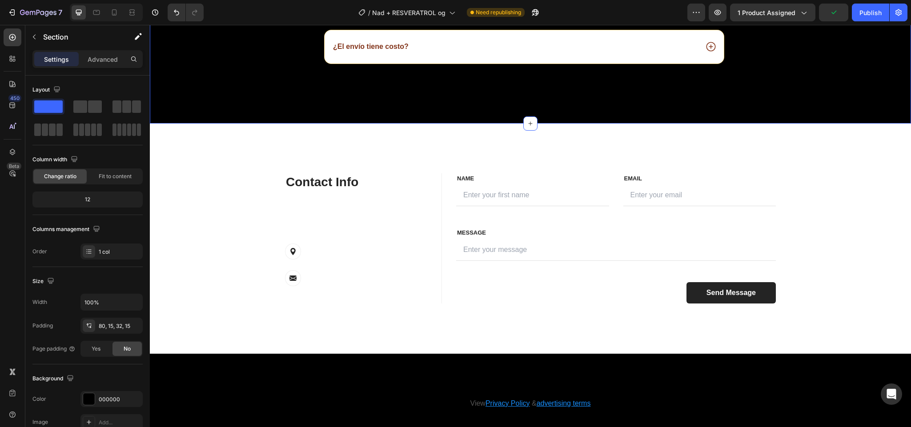
scroll to position [2592, 0]
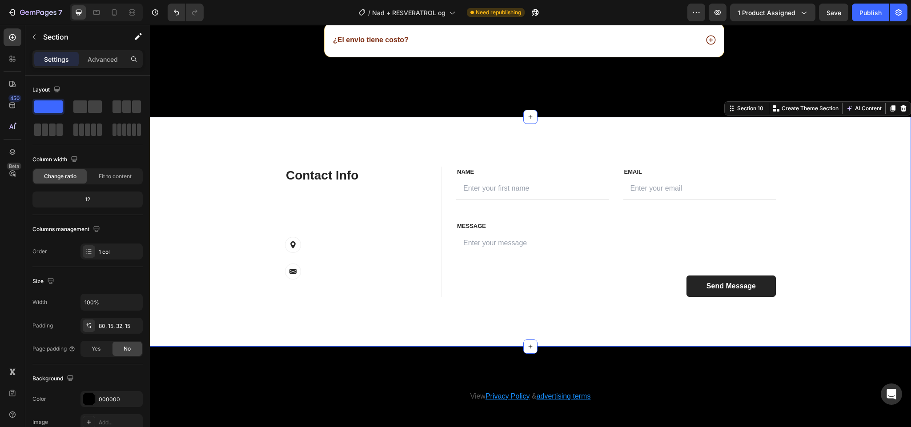
click at [230, 172] on div "Contact Info Heading CONTACTANOS PARA MAS INFORMACION Heading nuestro equipo se…" at bounding box center [530, 231] width 761 height 201
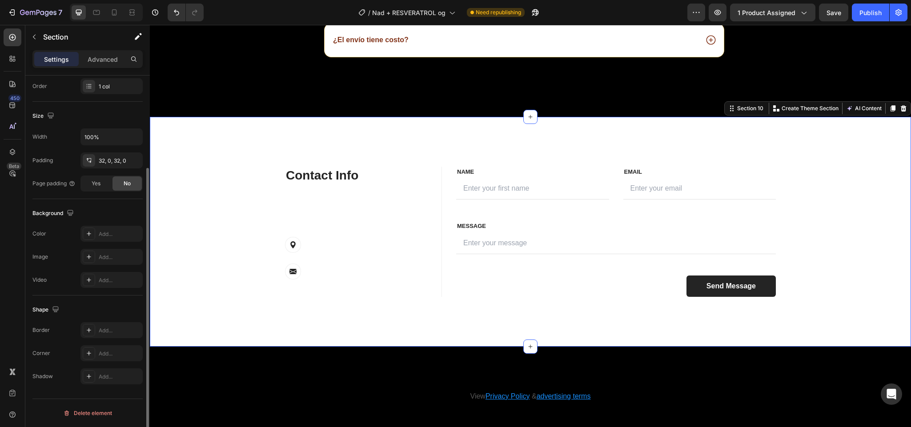
scroll to position [0, 0]
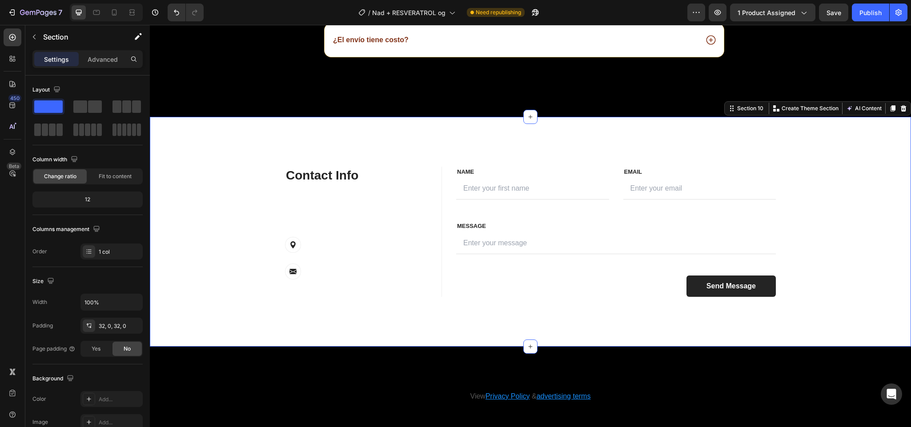
click at [231, 225] on div "Contact Info Heading CONTACTANOS PARA MAS INFORMACION Heading nuestro equipo se…" at bounding box center [530, 231] width 761 height 201
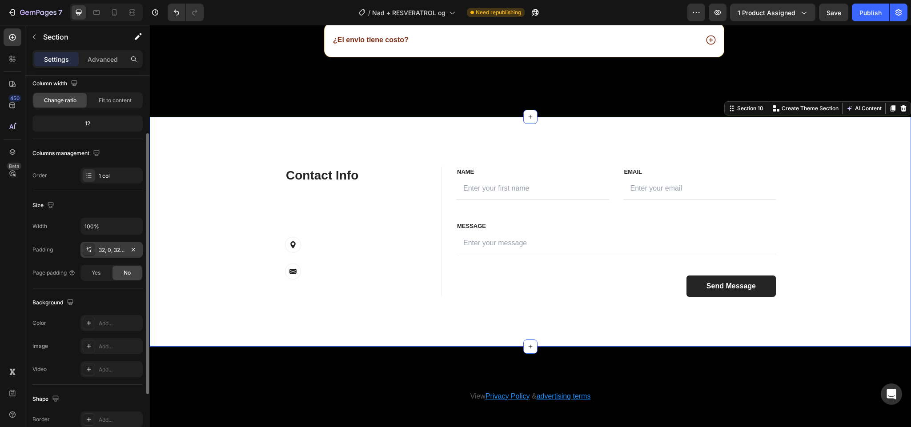
scroll to position [79, 0]
click at [111, 320] on div "Add..." at bounding box center [120, 320] width 42 height 8
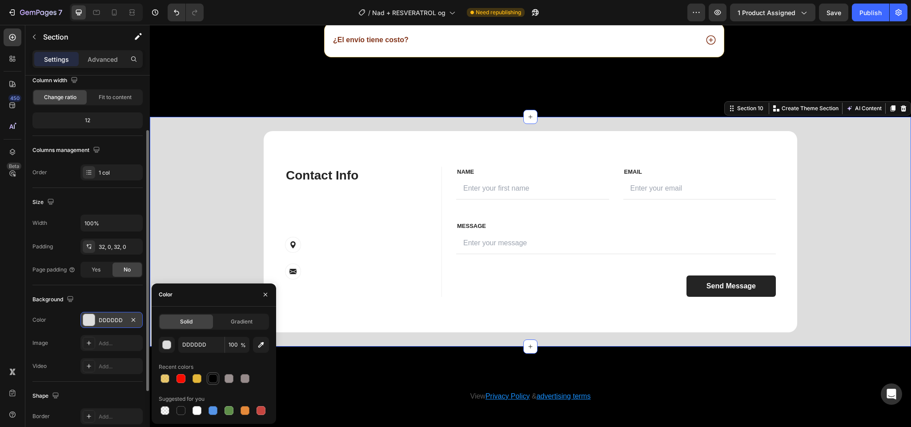
click at [212, 376] on div at bounding box center [212, 378] width 9 height 9
type input "000000"
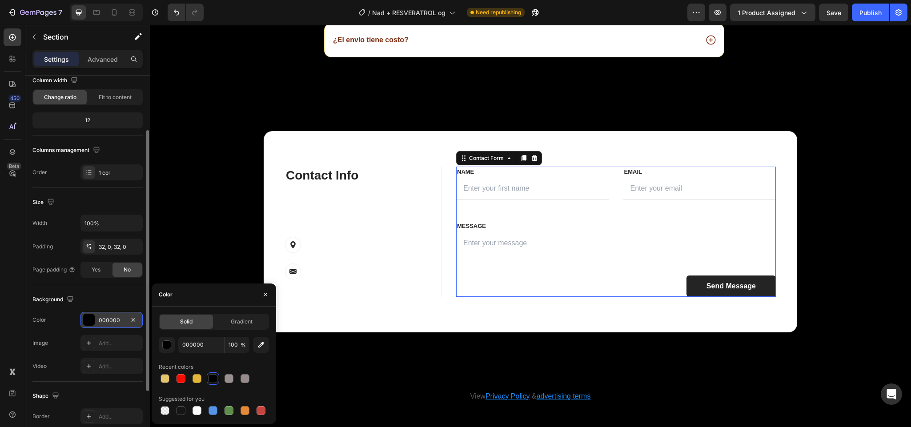
click at [613, 209] on div "FIRST NAME Text block NAME Text block Text Field LAST NAME Text block Email Tex…" at bounding box center [616, 232] width 320 height 130
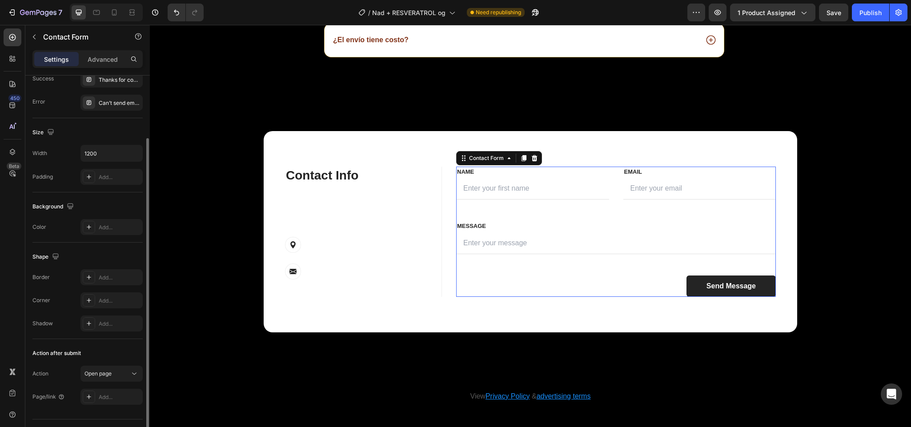
scroll to position [0, 0]
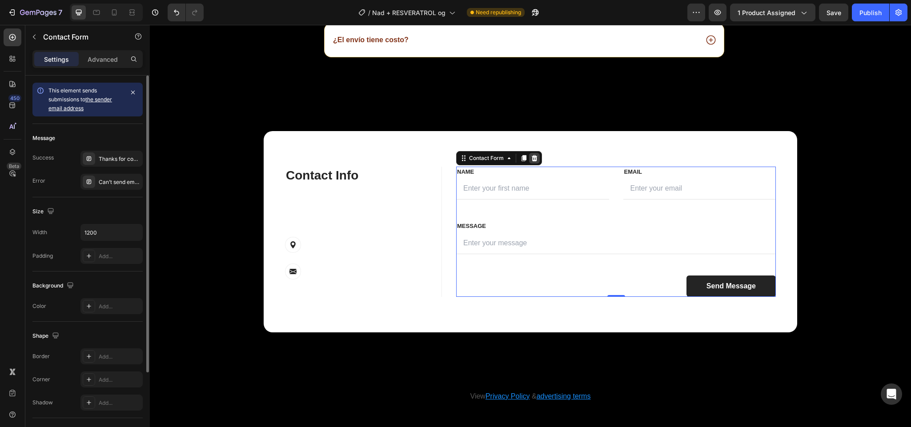
click at [531, 159] on icon at bounding box center [534, 158] width 7 height 7
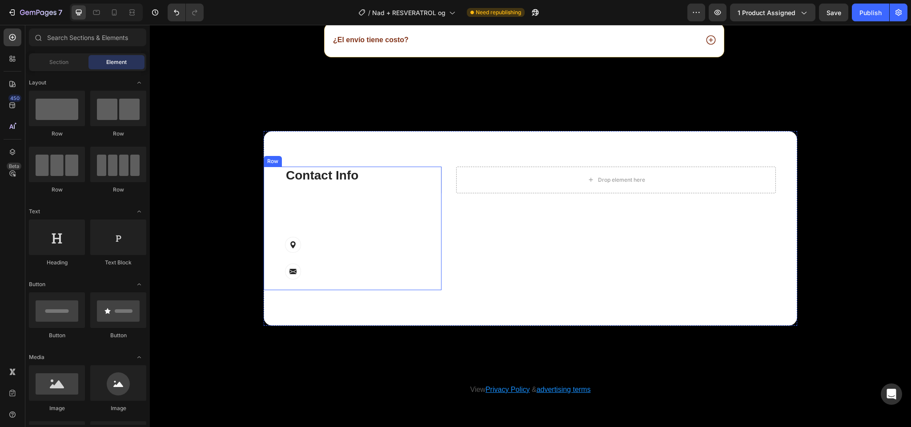
click at [429, 231] on div "Contact Info Heading CONTACTANOS PARA MAS INFORMACION Heading nuestro equipo se…" at bounding box center [353, 229] width 178 height 124
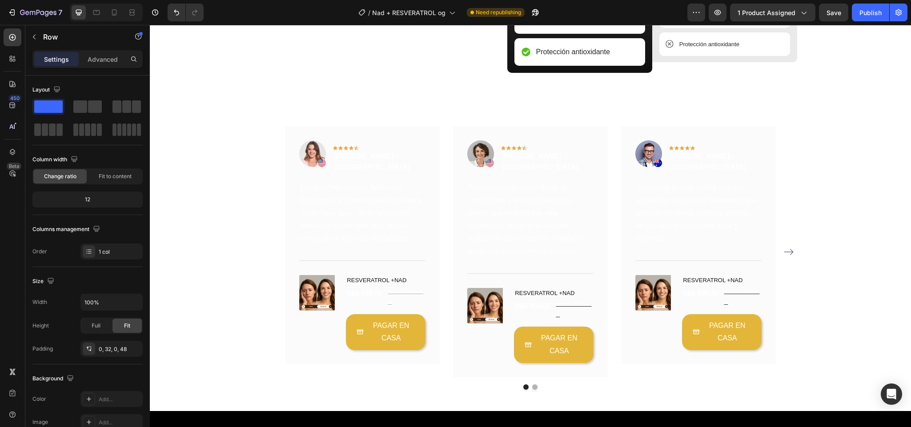
scroll to position [1725, 0]
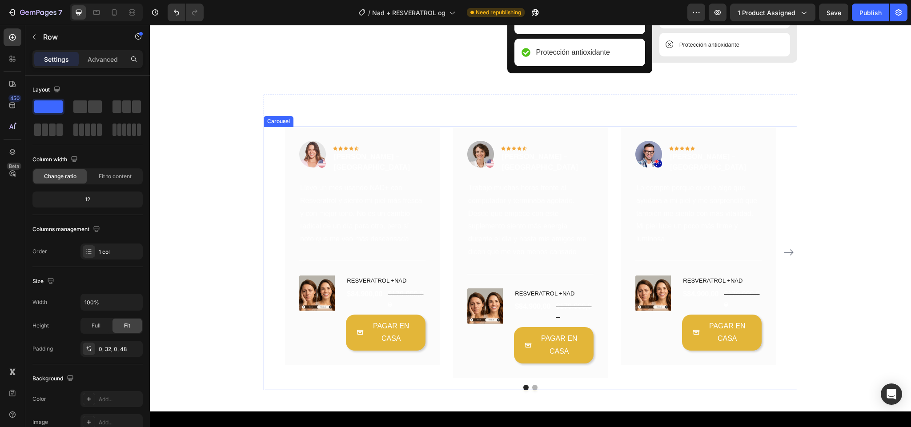
click at [264, 202] on div "Image Icon Icon Icon Icon Icon Row [PERSON_NAME] – Cali Text block Row Llevo un…" at bounding box center [530, 252] width 533 height 251
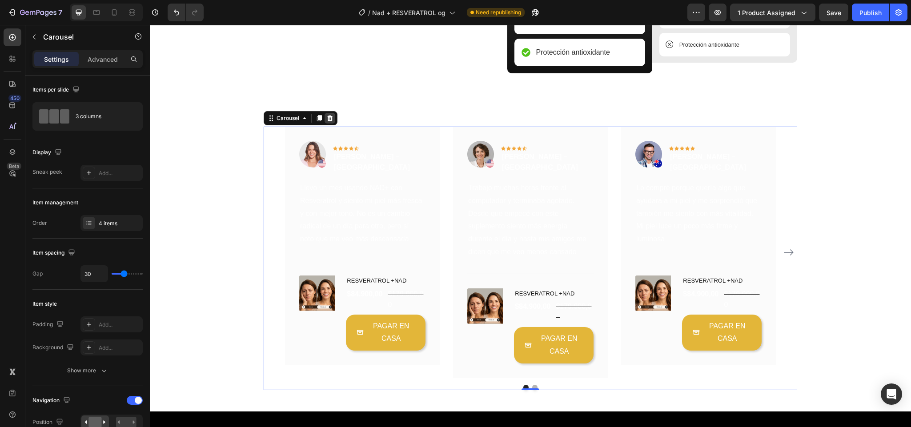
click at [327, 121] on icon at bounding box center [330, 118] width 6 height 6
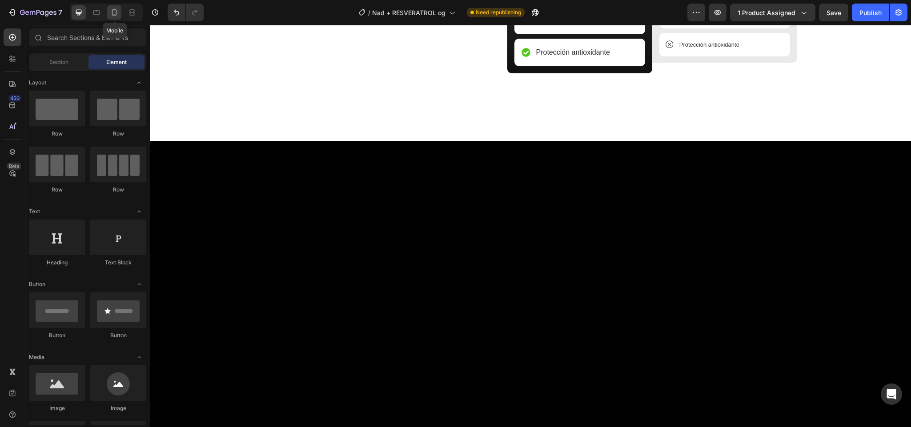
click at [111, 17] on div at bounding box center [114, 12] width 14 height 14
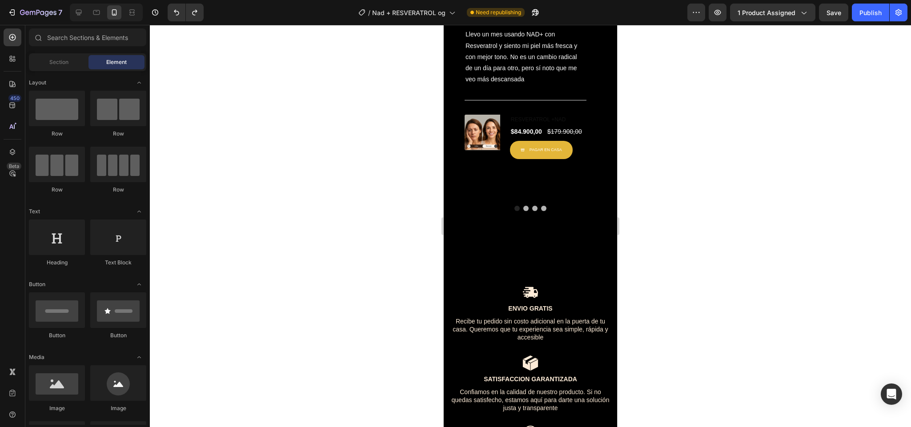
scroll to position [2115, 0]
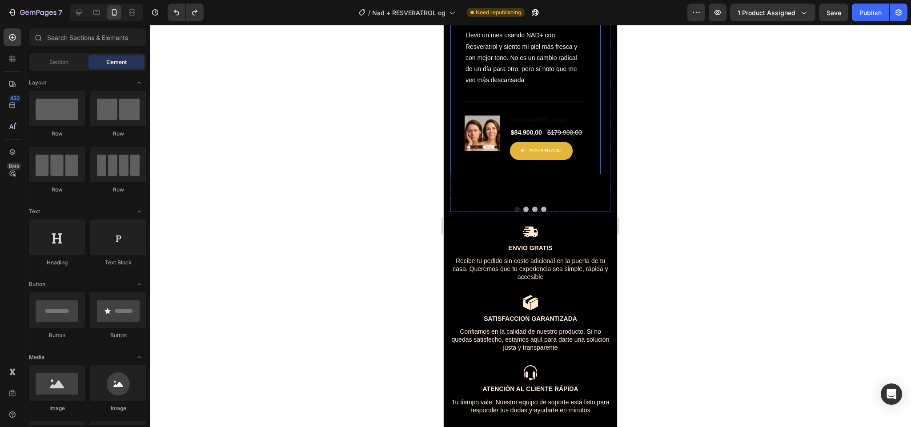
click at [593, 83] on div "Image Icon Icon Icon Icon Icon Row [PERSON_NAME] – Cali Text block Row Llevo un…" at bounding box center [525, 83] width 150 height 182
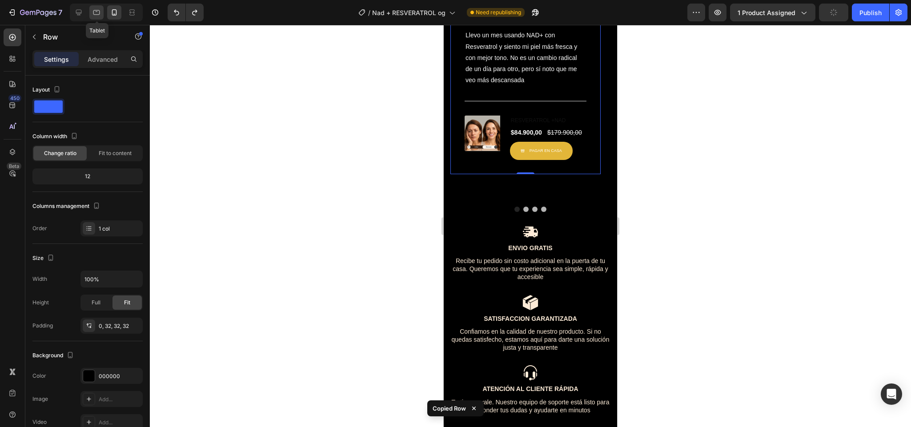
click at [95, 10] on icon at bounding box center [96, 12] width 7 height 5
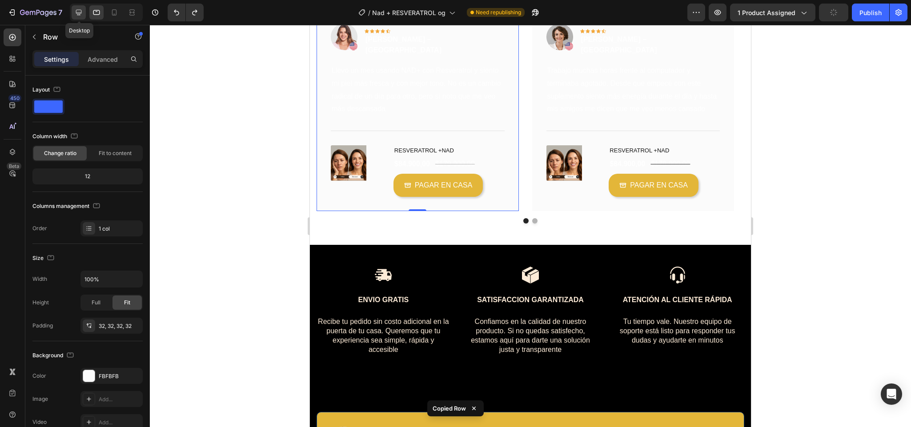
click at [76, 14] on icon at bounding box center [78, 12] width 9 height 9
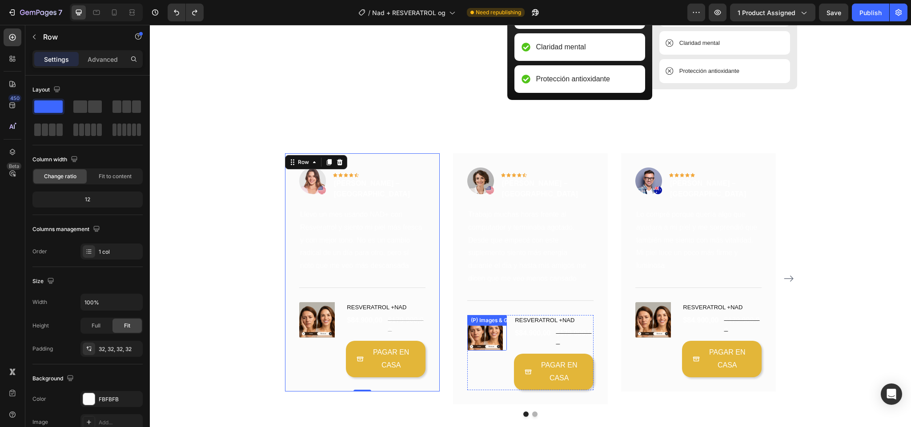
scroll to position [2007, 0]
click at [421, 146] on h2 "Ellos ya notaron la diferencia" at bounding box center [530, 133] width 533 height 25
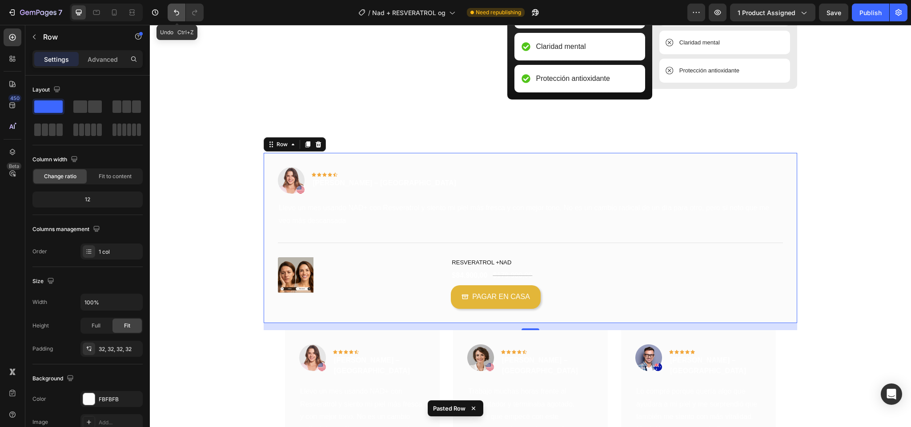
click at [175, 8] on icon "Undo/Redo" at bounding box center [176, 12] width 9 height 9
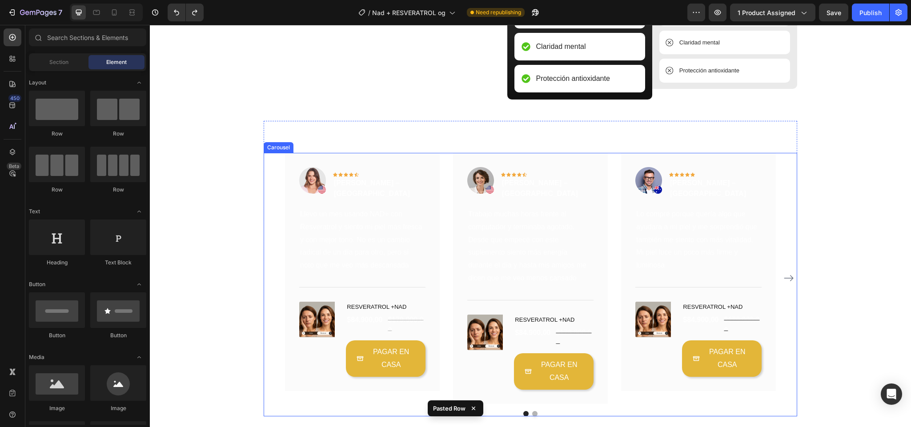
click at [267, 152] on div "Carousel" at bounding box center [278, 148] width 26 height 8
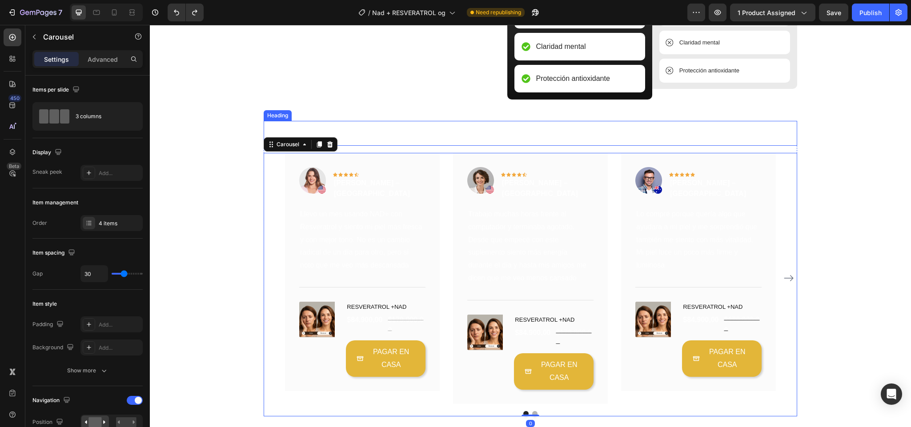
click at [277, 146] on h2 "Ellos ya notaron la diferencia" at bounding box center [530, 133] width 533 height 25
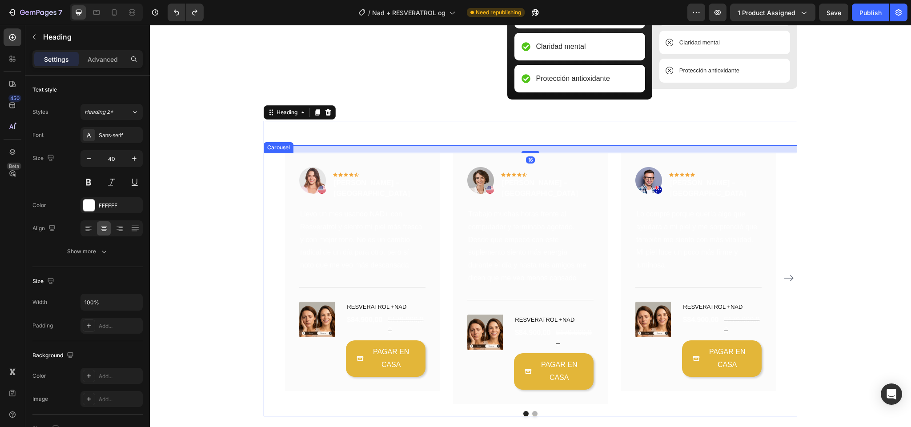
click at [267, 209] on div "Image Icon Icon Icon Icon Icon Row [PERSON_NAME] – Cali Text block Row Llevo un…" at bounding box center [530, 278] width 533 height 251
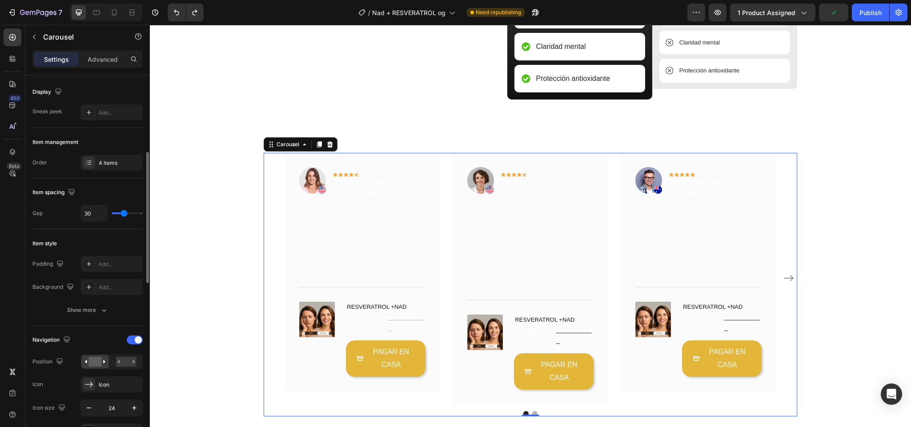
scroll to position [103, 0]
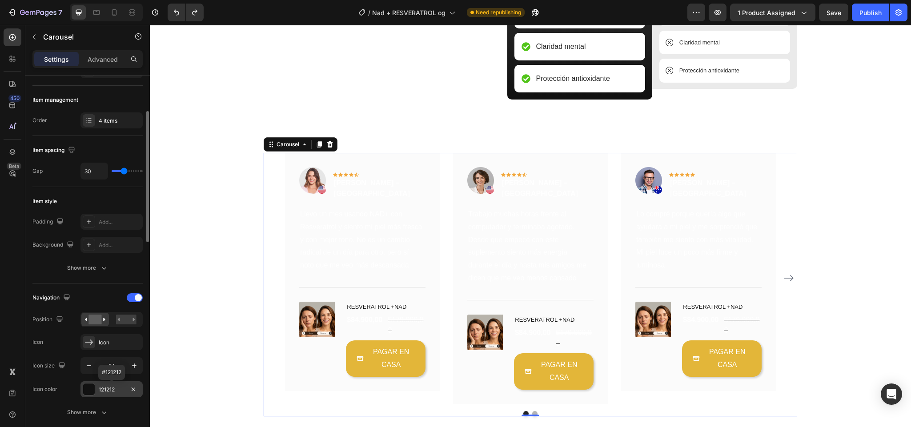
click at [87, 390] on div at bounding box center [89, 390] width 12 height 12
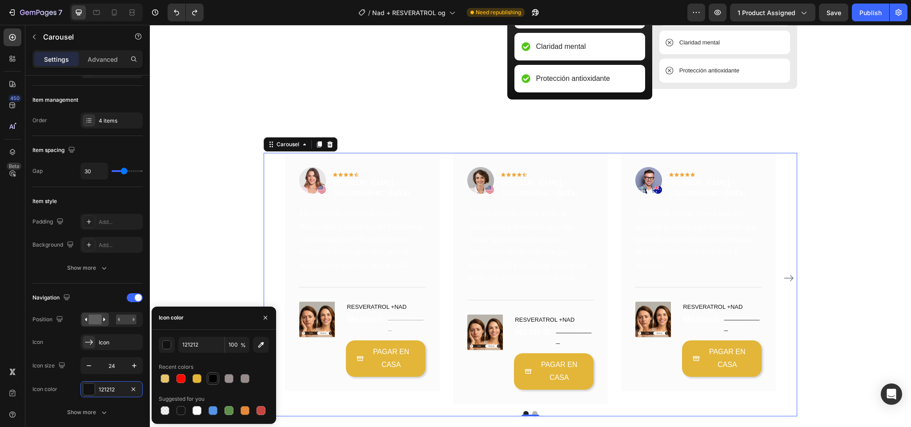
click at [212, 379] on div at bounding box center [212, 378] width 9 height 9
type input "000000"
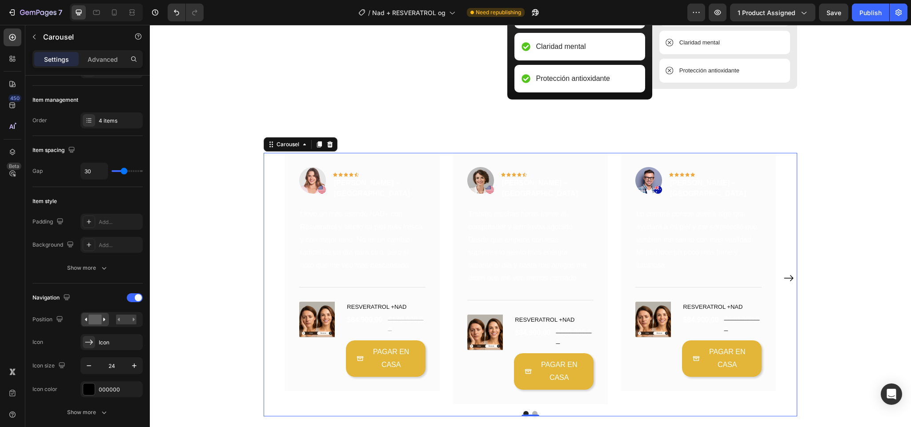
click at [264, 296] on div "Image Icon Icon Icon Icon Icon Row [PERSON_NAME] – Cali Text block Row Llevo un…" at bounding box center [530, 278] width 533 height 251
click at [276, 293] on div "Image Icon Icon Icon Icon Icon Row [PERSON_NAME] – Cali Text block Row Llevo un…" at bounding box center [530, 278] width 533 height 251
click at [208, 292] on div "Image Lo que otros no tienen Heading Image Nad + Resveratrol Text Block Rejuven…" at bounding box center [529, 125] width 747 height 582
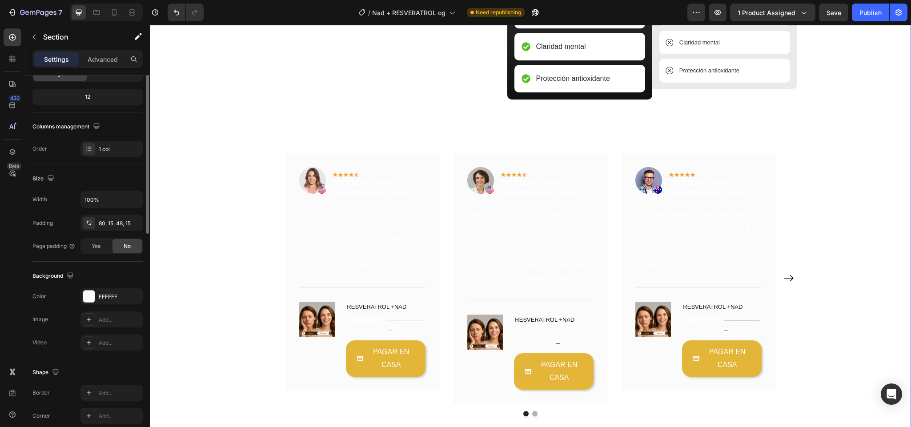
scroll to position [0, 0]
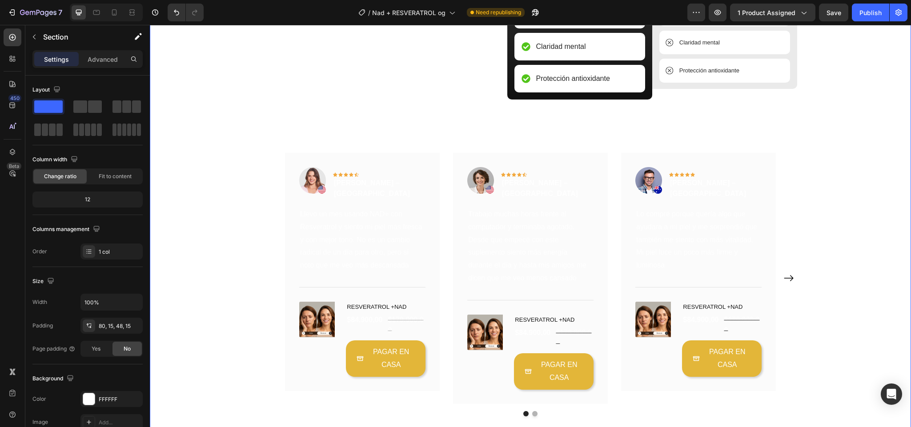
click at [224, 296] on div "Image Lo que otros no tienen Heading Image Nad + Resveratrol Text Block Rejuven…" at bounding box center [529, 125] width 747 height 582
click at [89, 395] on div at bounding box center [89, 399] width 12 height 12
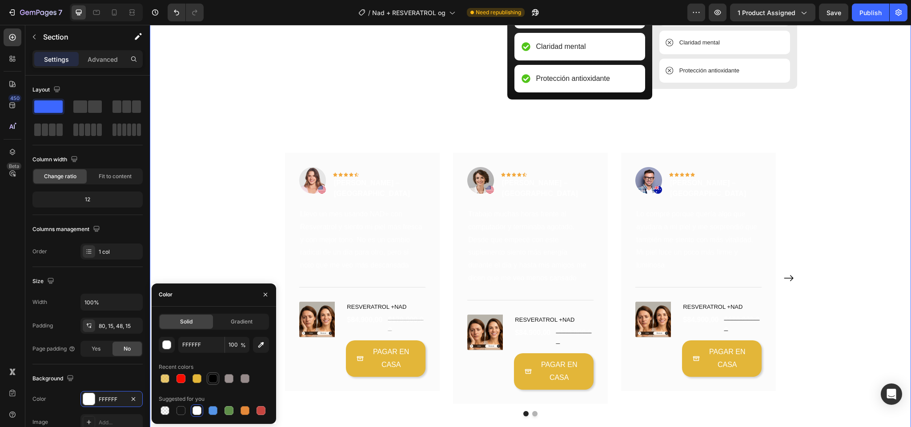
click at [214, 380] on div at bounding box center [212, 378] width 9 height 9
type input "000000"
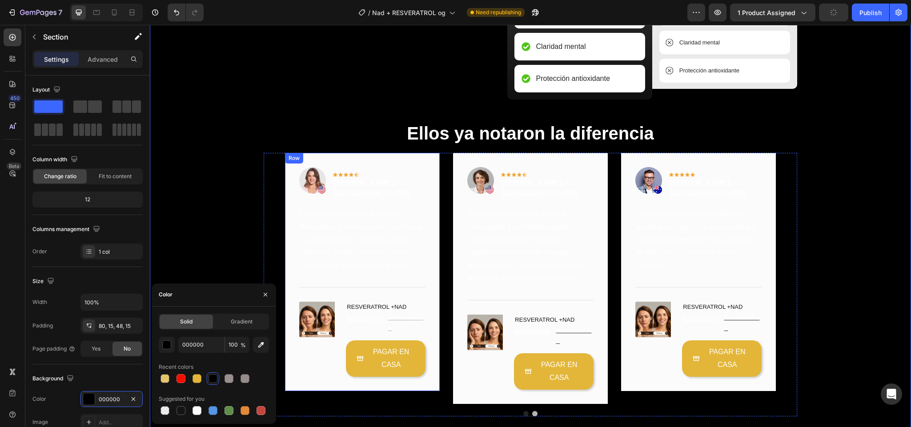
click at [431, 267] on div "Image Icon Icon Icon Icon Icon Row [PERSON_NAME] – Cali Text block Row Llevo un…" at bounding box center [362, 272] width 155 height 238
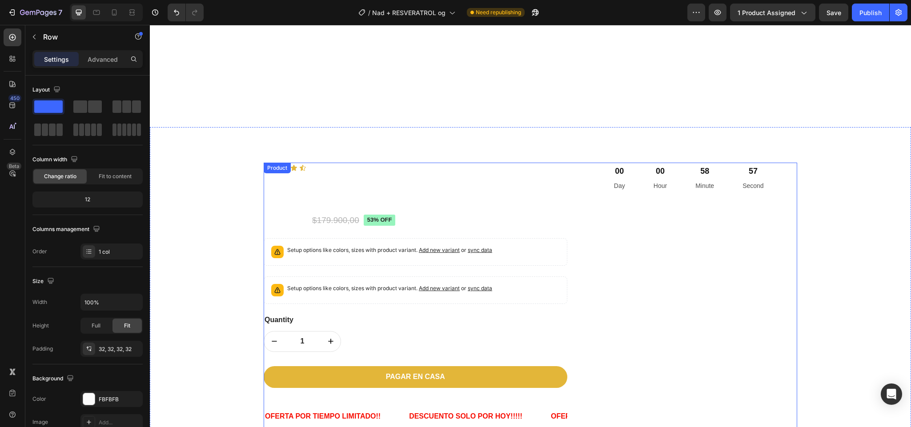
scroll to position [388, 0]
click at [668, 191] on div "00 Hour" at bounding box center [660, 179] width 35 height 32
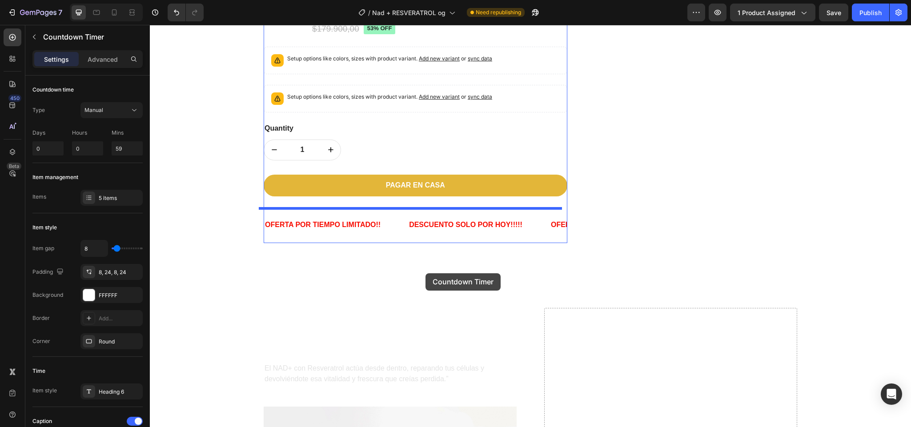
scroll to position [530, 0]
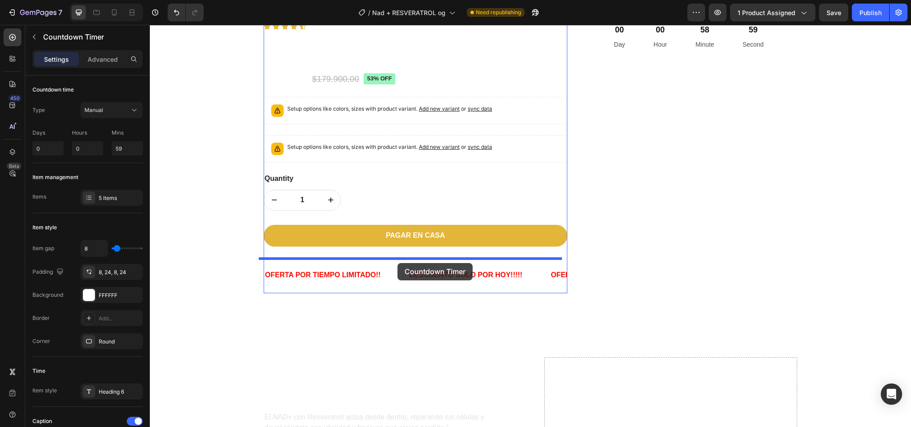
drag, startPoint x: 580, startPoint y: 152, endPoint x: 396, endPoint y: 260, distance: 213.3
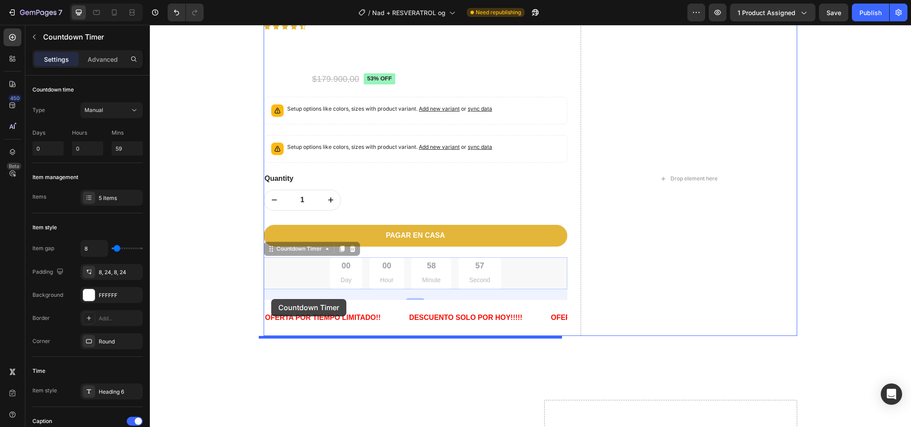
drag, startPoint x: 269, startPoint y: 252, endPoint x: 271, endPoint y: 299, distance: 46.3
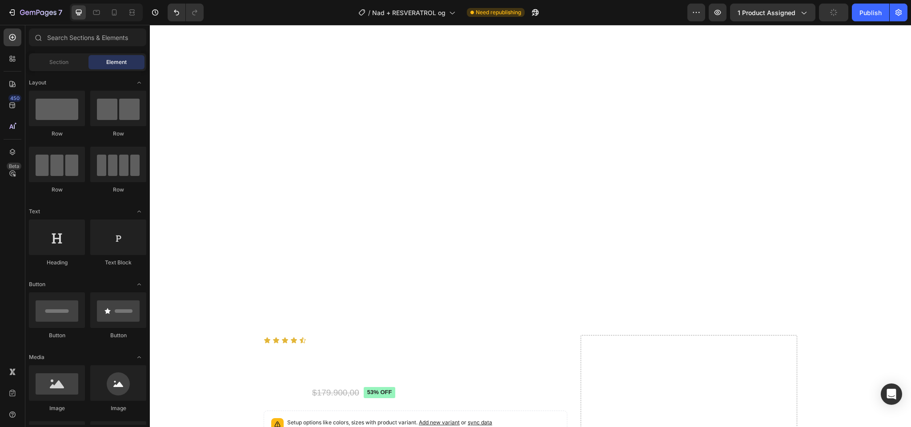
scroll to position [168, 0]
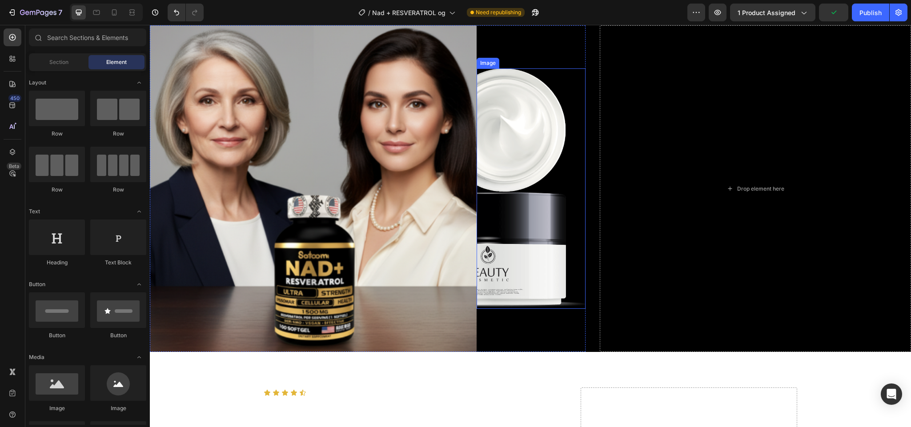
click at [560, 199] on img at bounding box center [530, 188] width 109 height 240
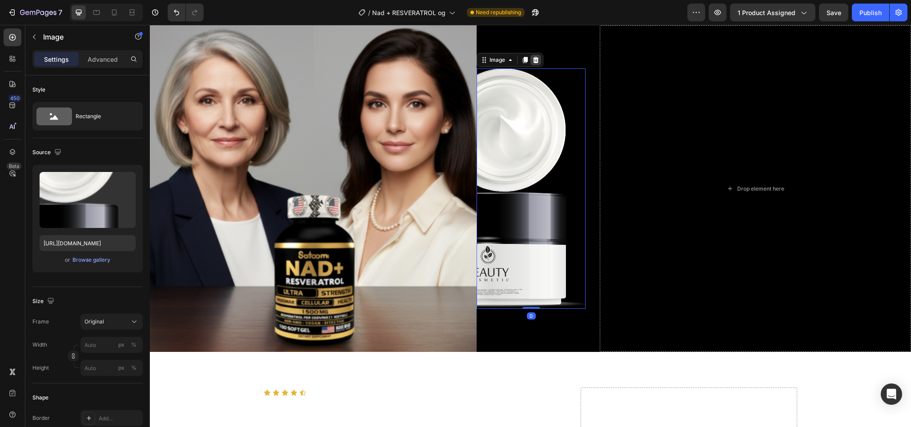
click at [530, 64] on div at bounding box center [535, 60] width 11 height 11
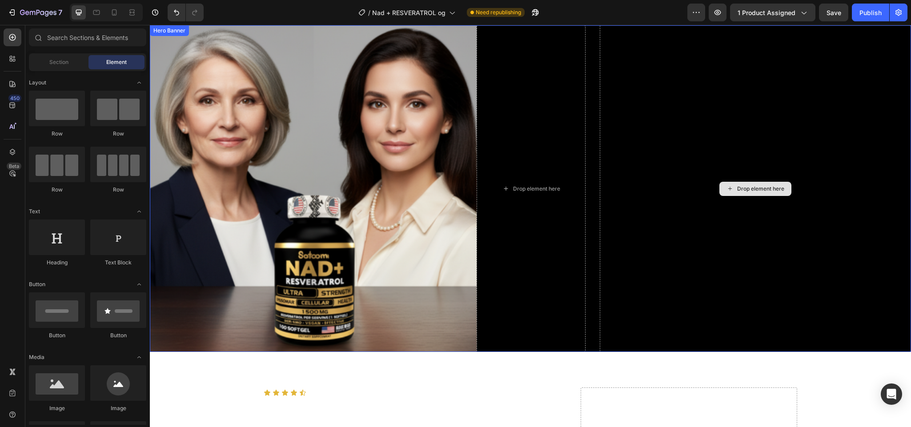
click at [623, 155] on div "Drop element here" at bounding box center [754, 188] width 311 height 327
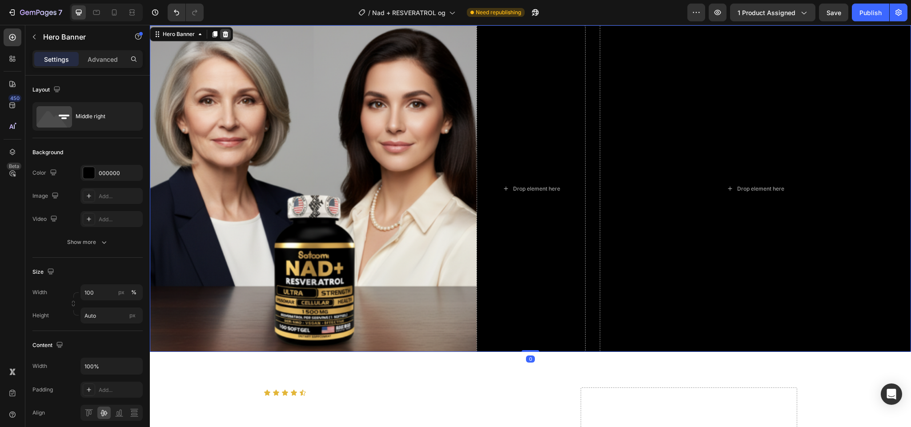
click at [225, 31] on icon at bounding box center [225, 34] width 7 height 7
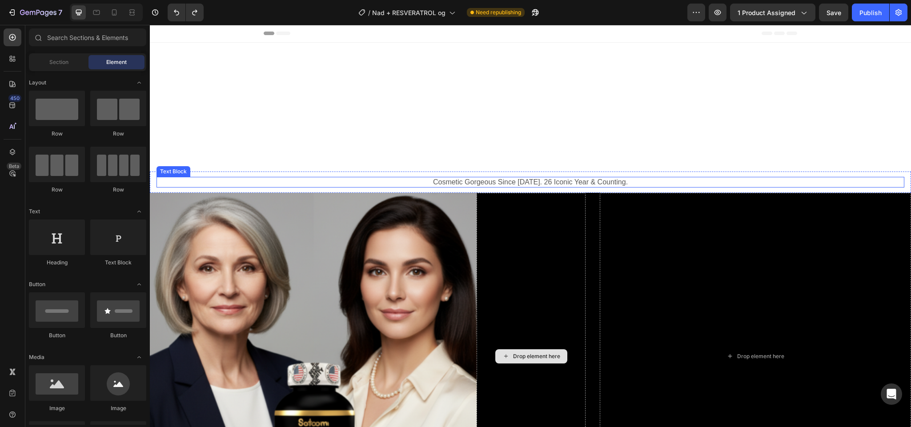
scroll to position [0, 0]
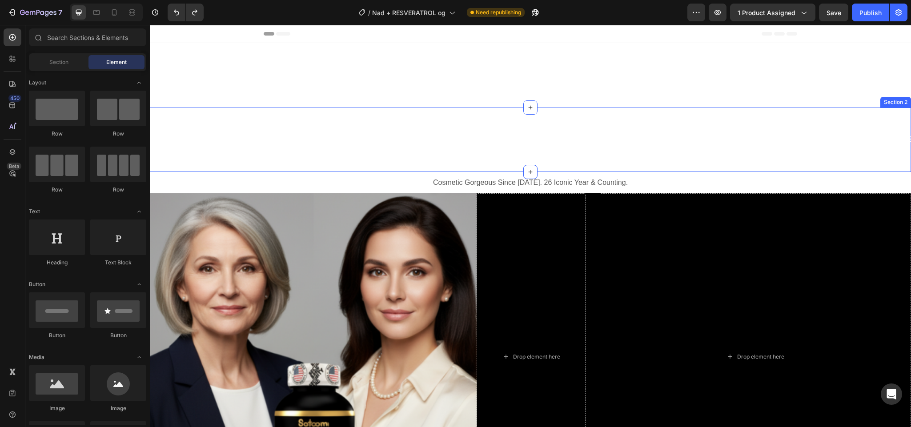
click at [447, 115] on div "ENVIO GRATIS Text Block 30 DIAS DE GARANTIA Text Block OFERTA SOLO POR [DATE] T…" at bounding box center [530, 140] width 761 height 64
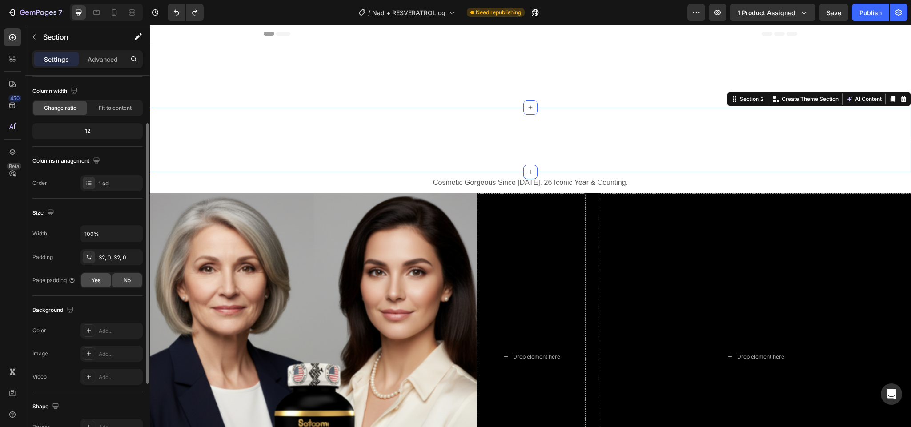
scroll to position [92, 0]
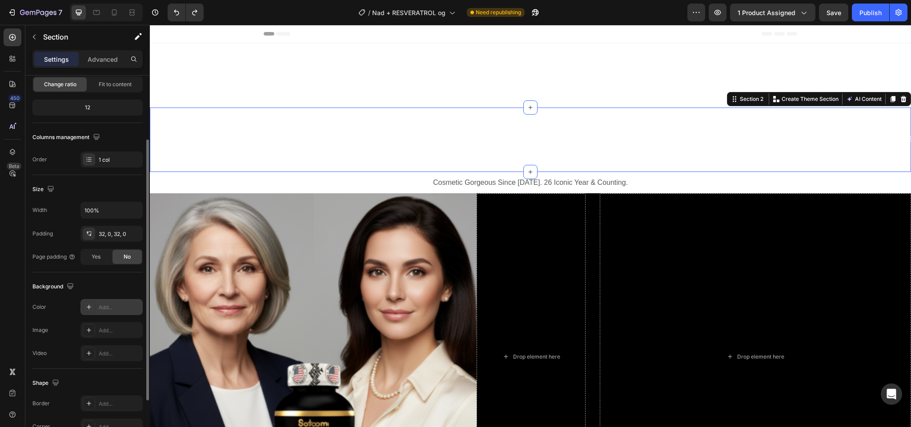
click at [95, 311] on div "Add..." at bounding box center [111, 307] width 62 height 16
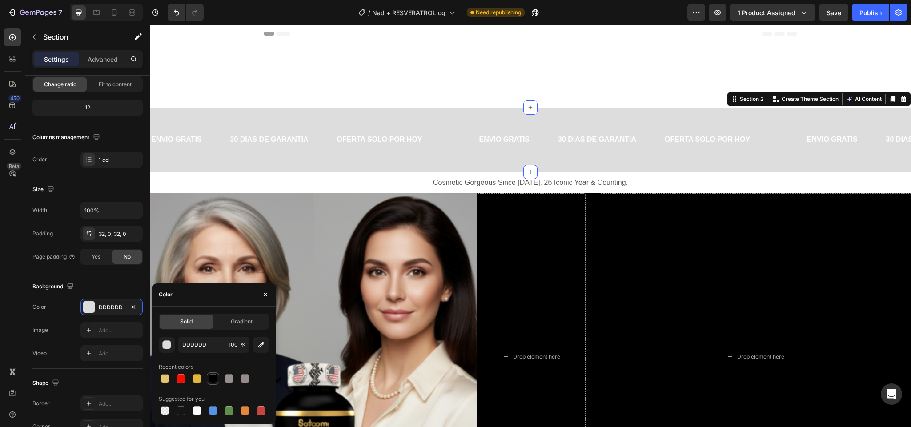
click at [213, 382] on div at bounding box center [212, 378] width 9 height 9
type input "000000"
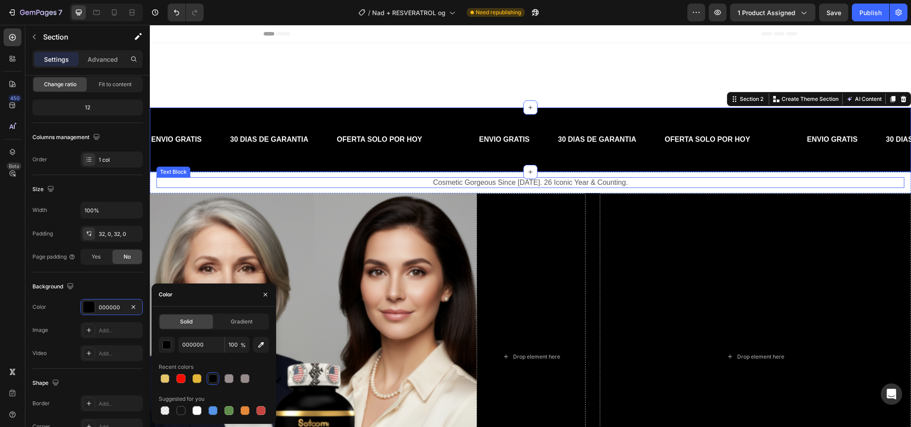
click at [324, 186] on p "Cosmetic Gorgeous Since [DATE]. 26 Iconic Year & Counting." at bounding box center [530, 182] width 746 height 9
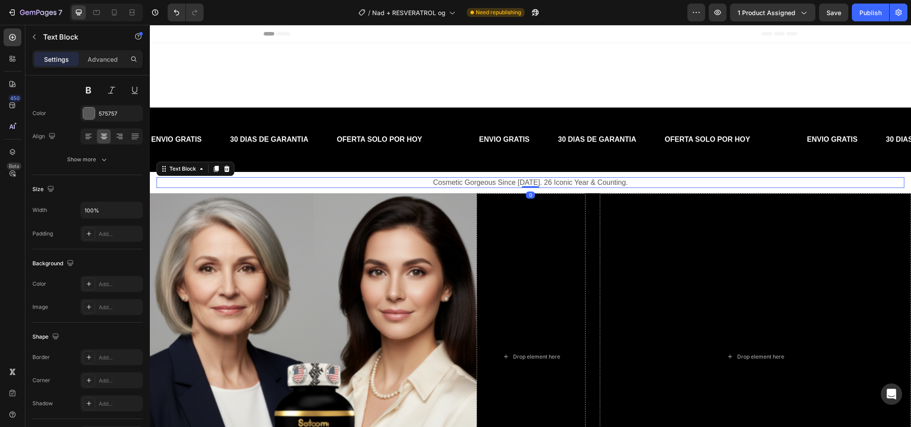
scroll to position [0, 0]
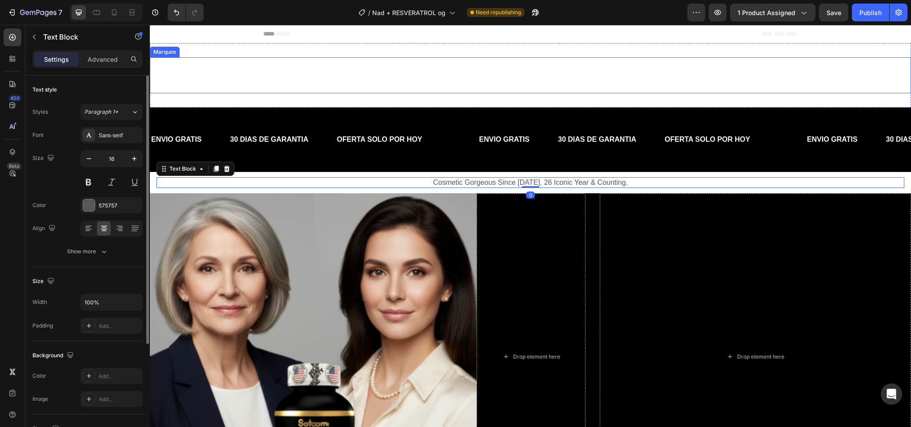
click at [254, 60] on div "ENVIO GRATIS Text Block 30 DIAS DE GARANTIA Text Block OFERTA SOLO POR [DATE] T…" at bounding box center [530, 75] width 761 height 36
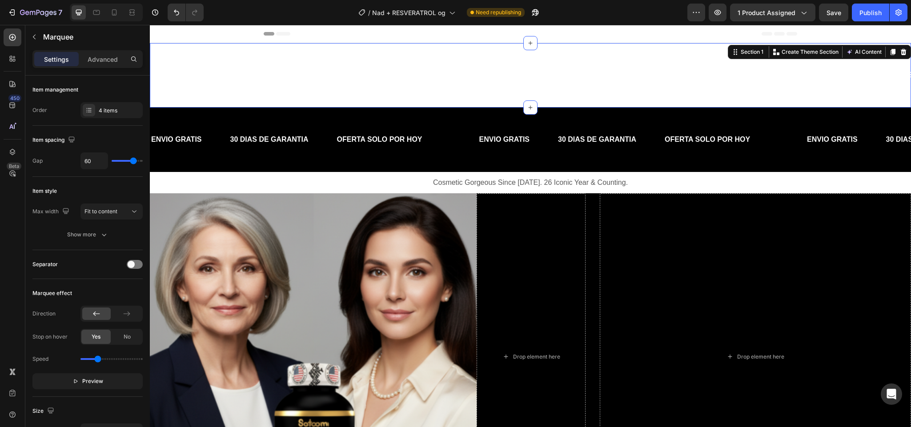
click at [237, 95] on div "ENVIO GRATIS Text Block 30 DIAS DE GARANTIA Text Block OFERTA SOLO POR [DATE] T…" at bounding box center [530, 75] width 761 height 64
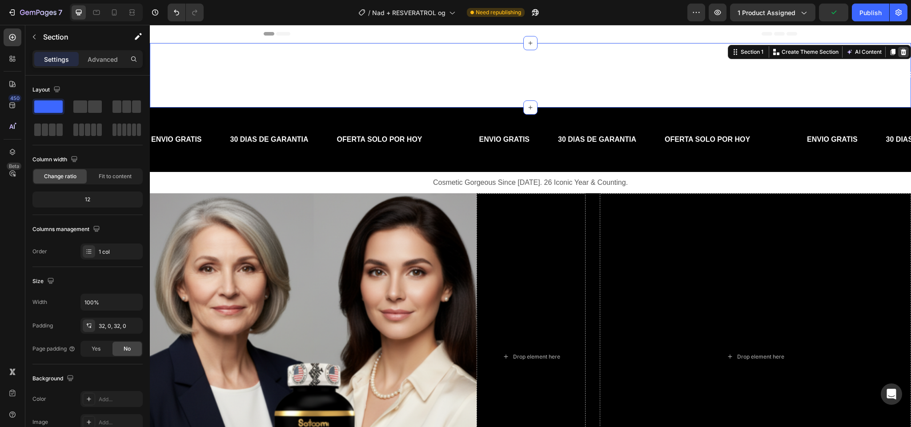
click at [899, 52] on icon at bounding box center [902, 51] width 7 height 7
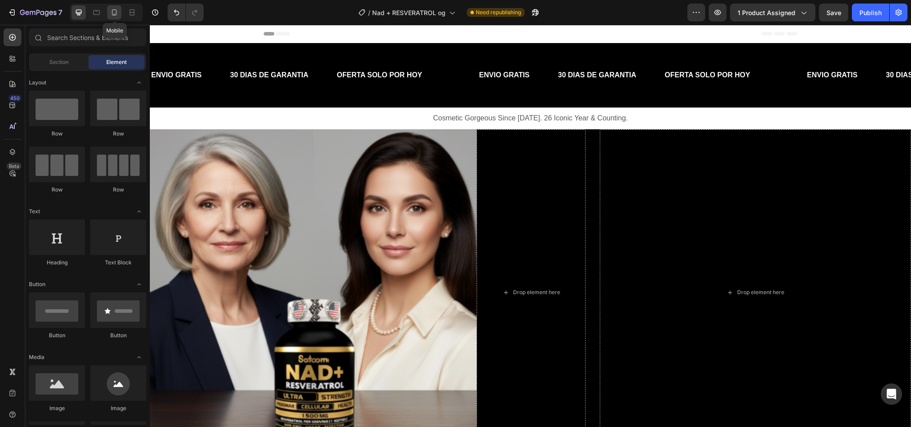
click at [117, 12] on icon at bounding box center [114, 12] width 9 height 9
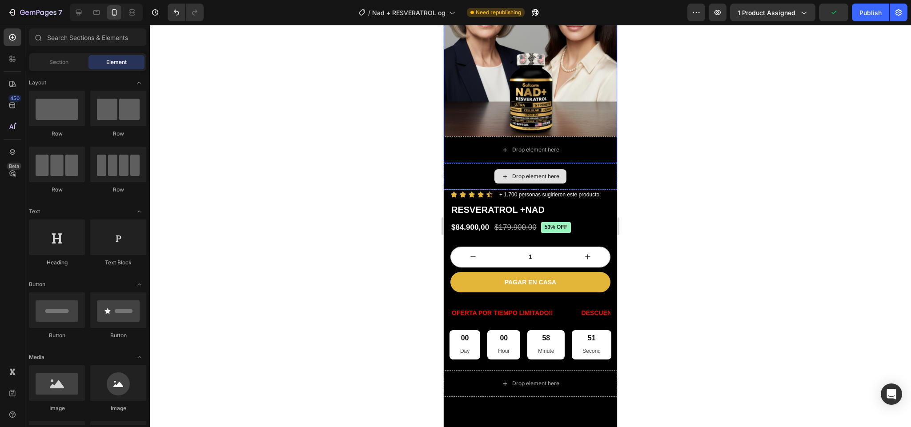
scroll to position [83, 0]
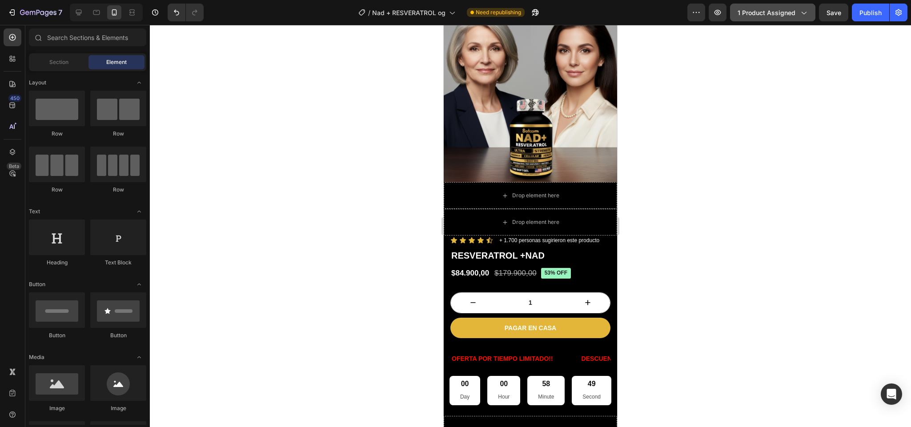
click at [769, 12] on span "1 product assigned" at bounding box center [766, 12] width 58 height 9
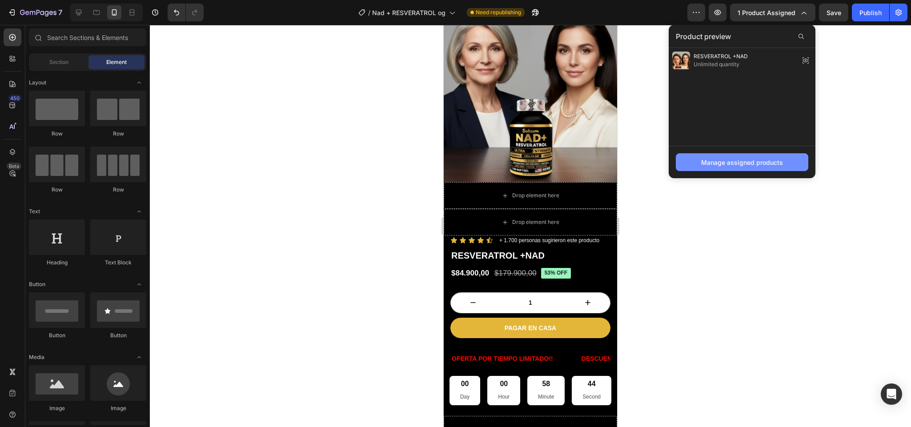
click at [699, 164] on button "Manage assigned products" at bounding box center [741, 162] width 132 height 18
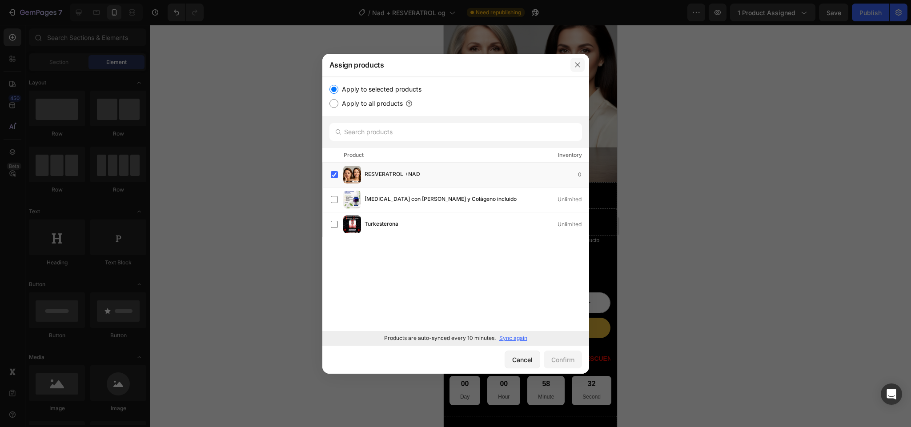
click at [572, 62] on button "button" at bounding box center [577, 65] width 14 height 14
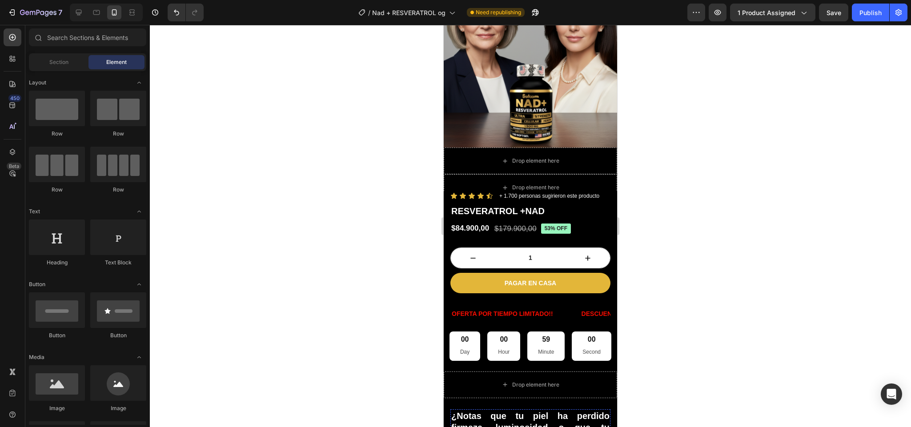
scroll to position [0, 0]
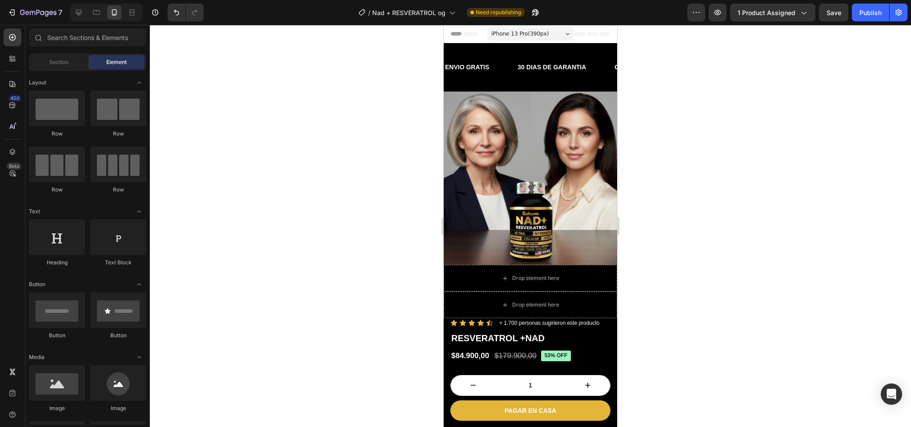
click at [77, 20] on div at bounding box center [106, 13] width 73 height 18
click at [77, 17] on div at bounding box center [79, 12] width 14 height 14
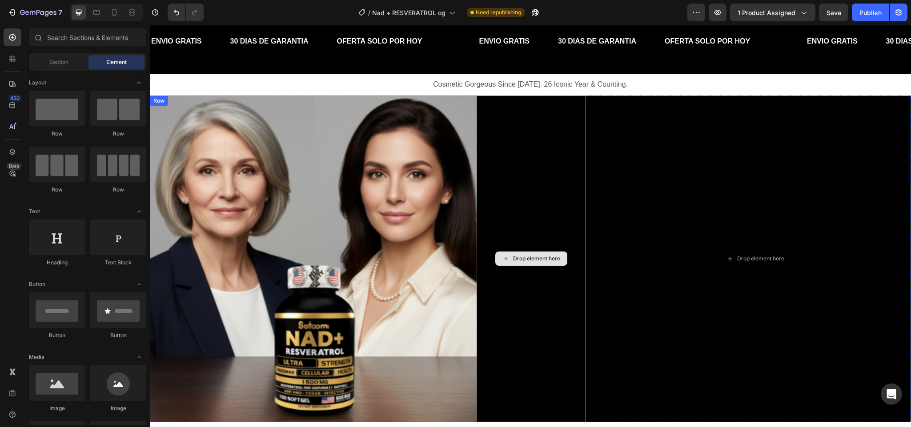
scroll to position [51, 0]
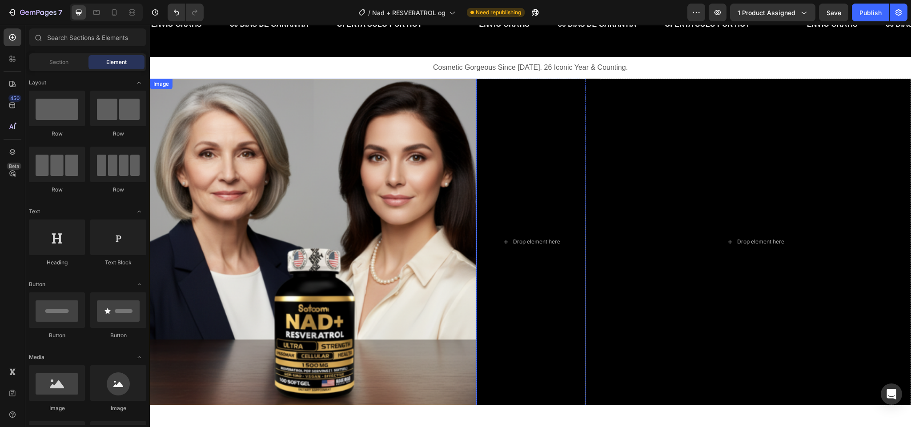
click at [415, 207] on img at bounding box center [313, 242] width 327 height 327
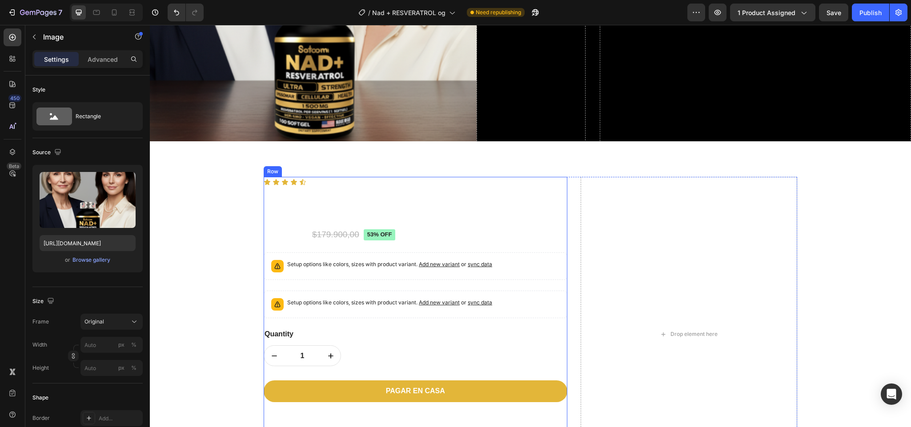
scroll to position [309, 0]
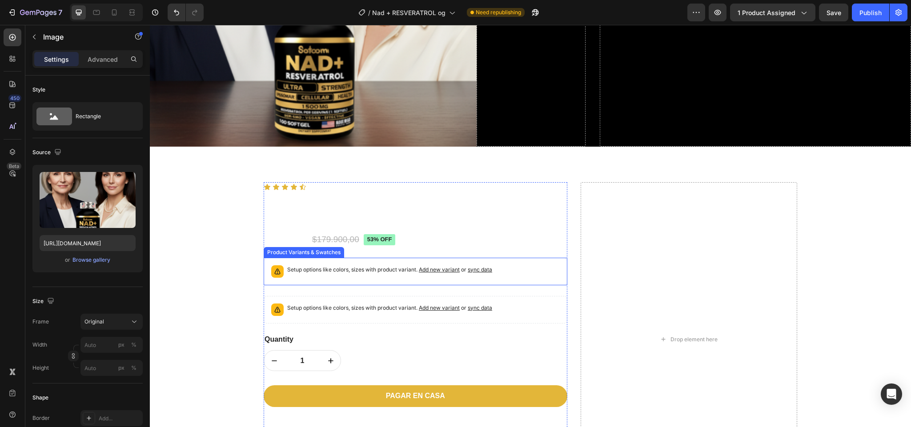
click at [386, 269] on p "Setup options like colors, sizes with product variant. Add new variant or sync …" at bounding box center [389, 269] width 205 height 9
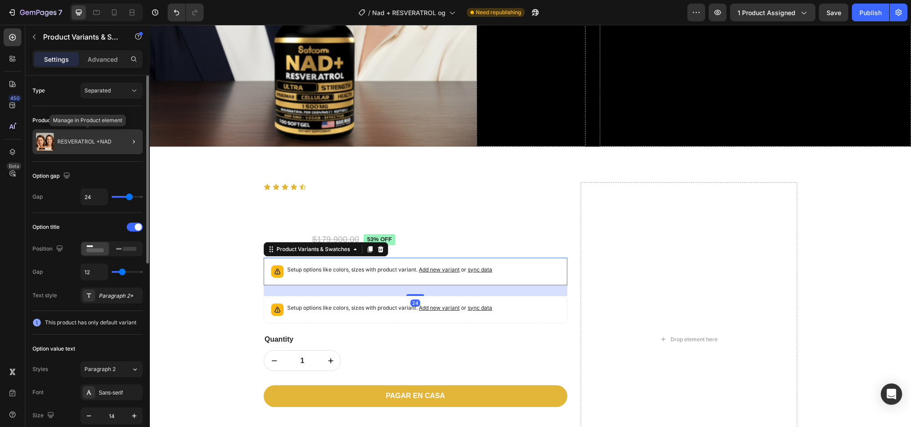
click at [107, 137] on div "RESVERATROL +NAD" at bounding box center [87, 141] width 110 height 25
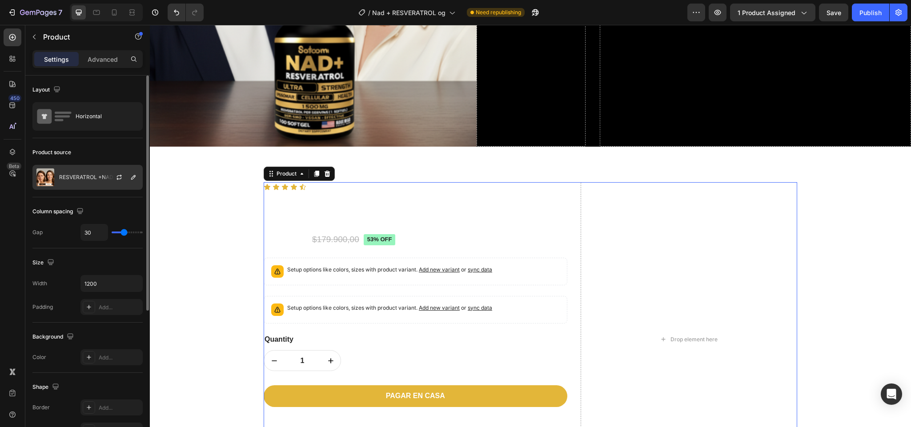
click at [83, 172] on div "RESVERATROL +NAD" at bounding box center [87, 177] width 110 height 25
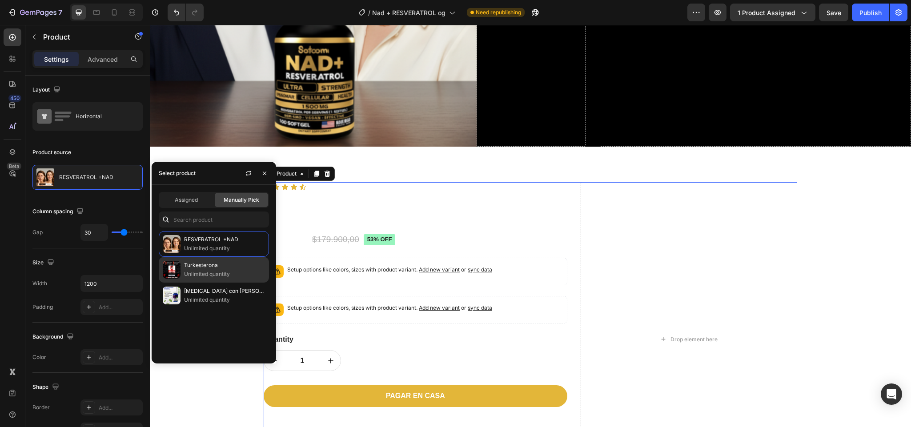
click at [185, 271] on p "Unlimited quantity" at bounding box center [224, 274] width 81 height 9
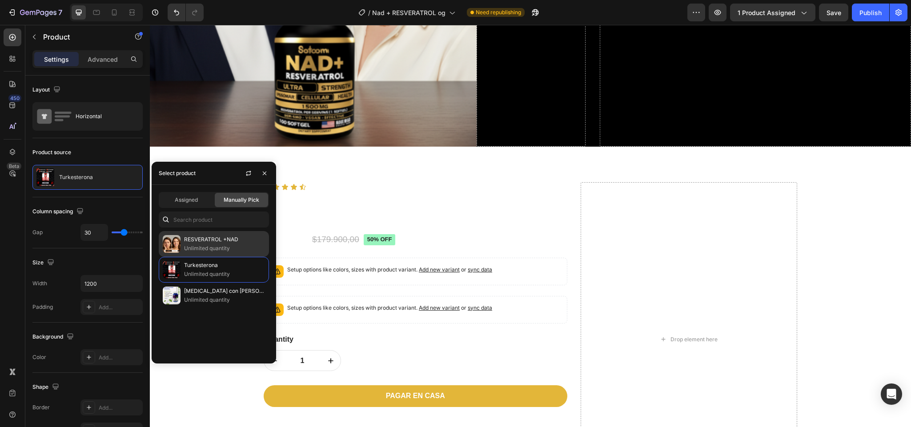
click at [188, 244] on p "Unlimited quantity" at bounding box center [224, 248] width 81 height 9
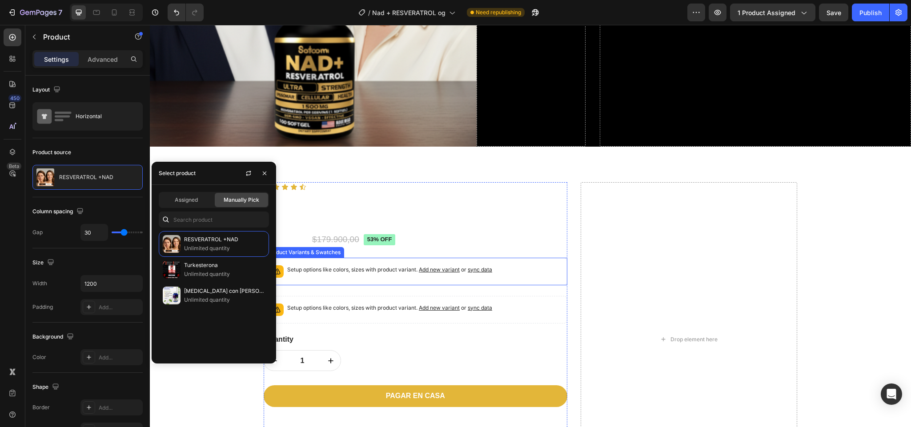
click at [448, 275] on div "Setup options like colors, sizes with product variant. Add new variant or sync …" at bounding box center [416, 272] width 296 height 20
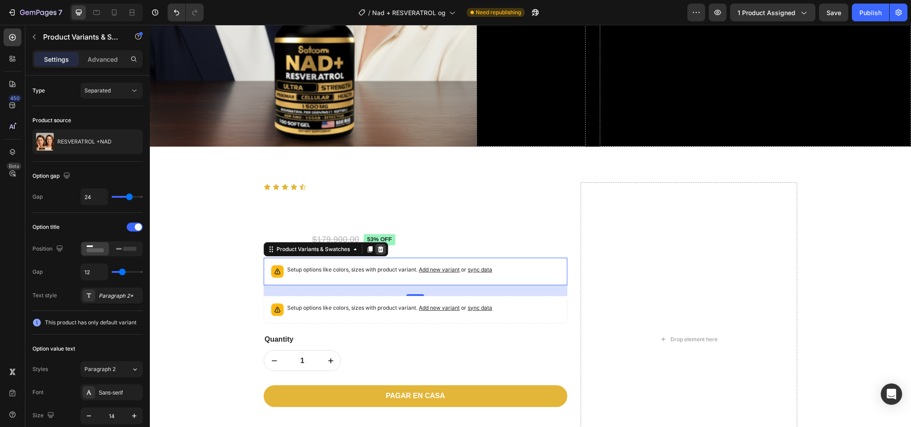
click at [379, 248] on icon at bounding box center [380, 249] width 7 height 7
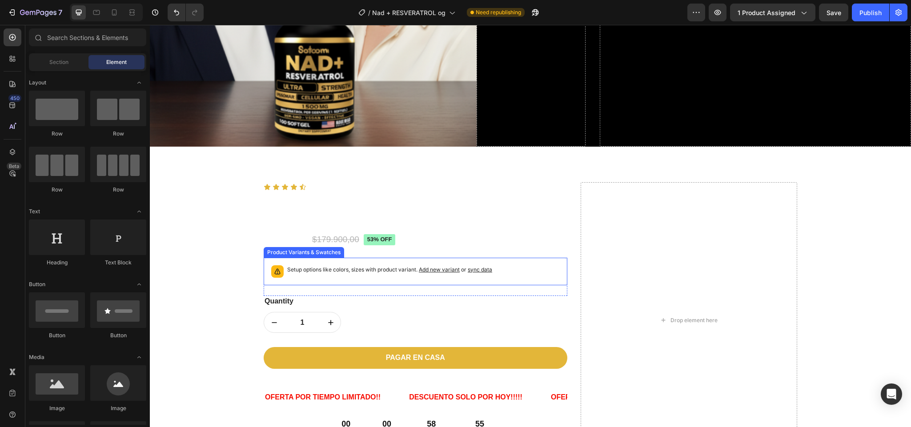
click at [368, 265] on p "Setup options like colors, sizes with product variant. Add new variant or sync …" at bounding box center [389, 269] width 205 height 9
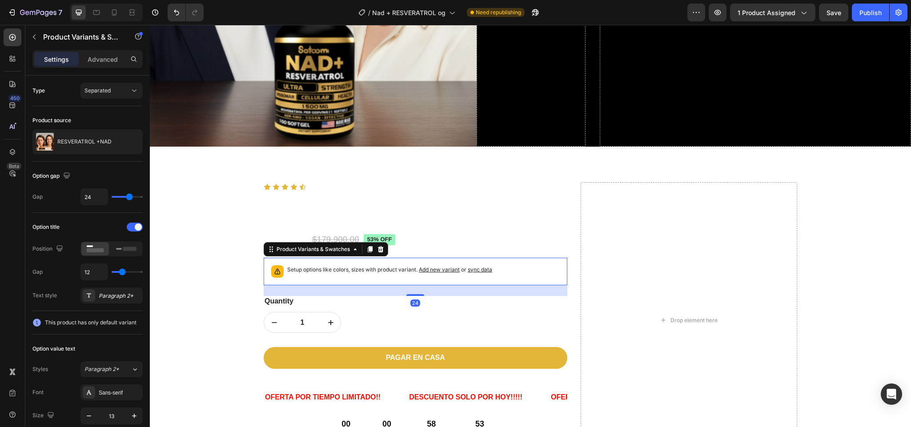
click at [375, 251] on div "Product Variants & Swatches" at bounding box center [326, 249] width 124 height 14
click at [378, 246] on icon at bounding box center [381, 249] width 6 height 6
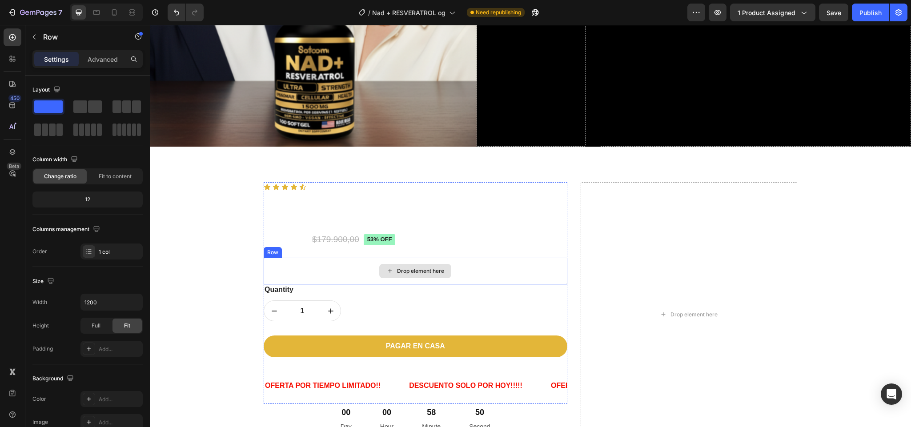
click at [355, 264] on div "Drop element here" at bounding box center [416, 271] width 304 height 27
click at [316, 246] on icon at bounding box center [319, 249] width 6 height 6
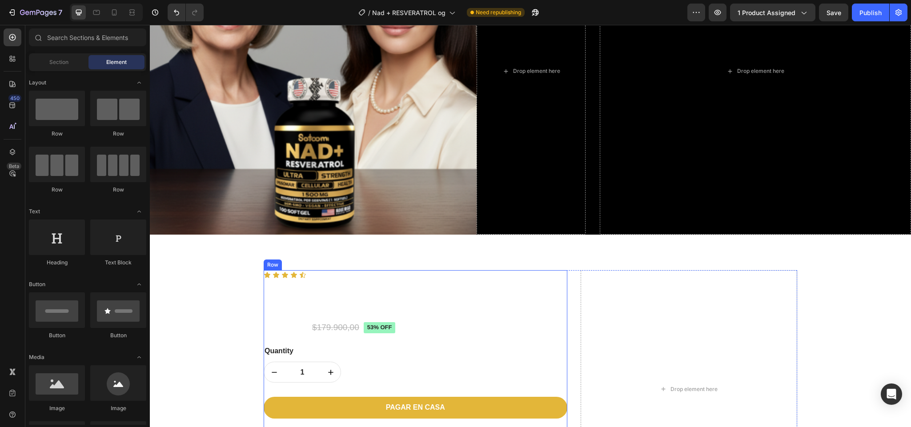
scroll to position [220, 0]
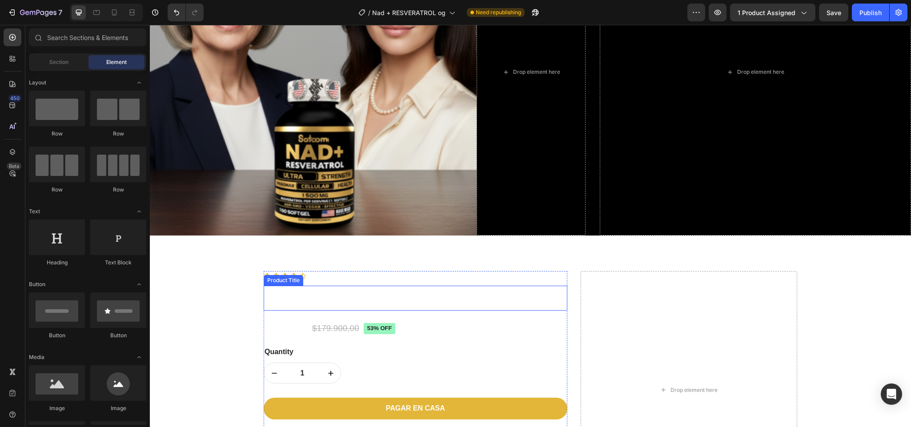
click at [328, 297] on h1 "RESVERATROL +NAD" at bounding box center [416, 298] width 304 height 25
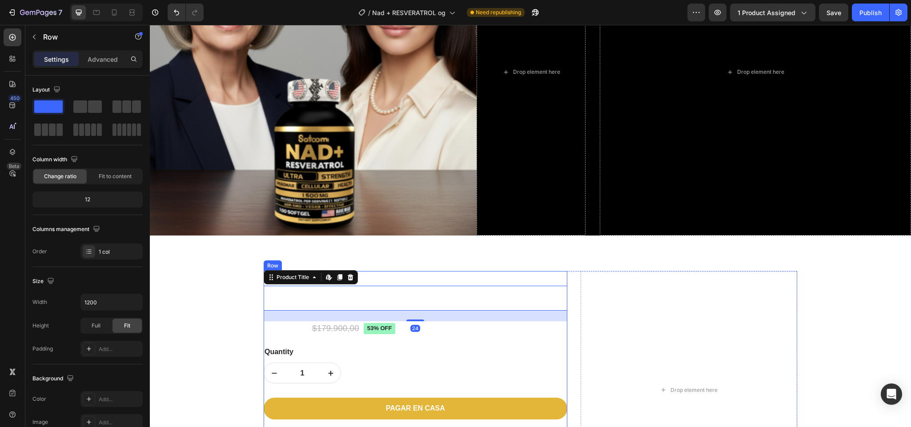
click at [547, 337] on div "Icon Icon Icon Icon Icon Icon List + 1.700 personas sugirieron este producto Te…" at bounding box center [416, 368] width 304 height 195
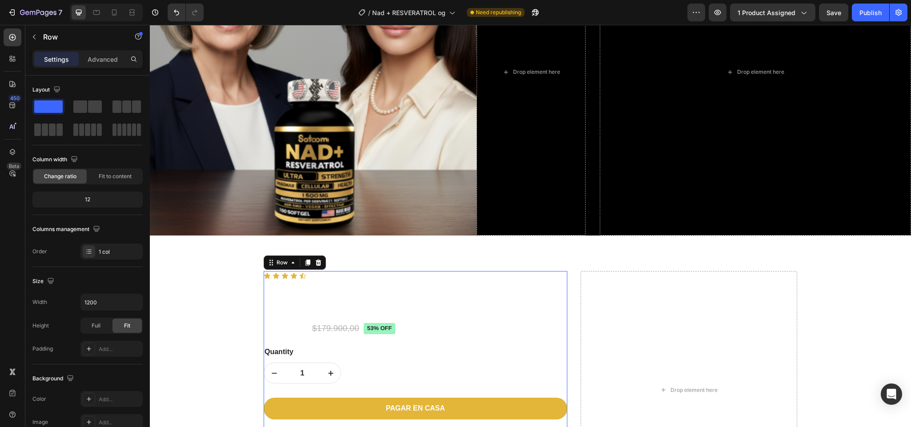
click at [547, 337] on div "Icon Icon Icon Icon Icon Icon List + 1.700 personas sugirieron este producto Te…" at bounding box center [416, 368] width 304 height 195
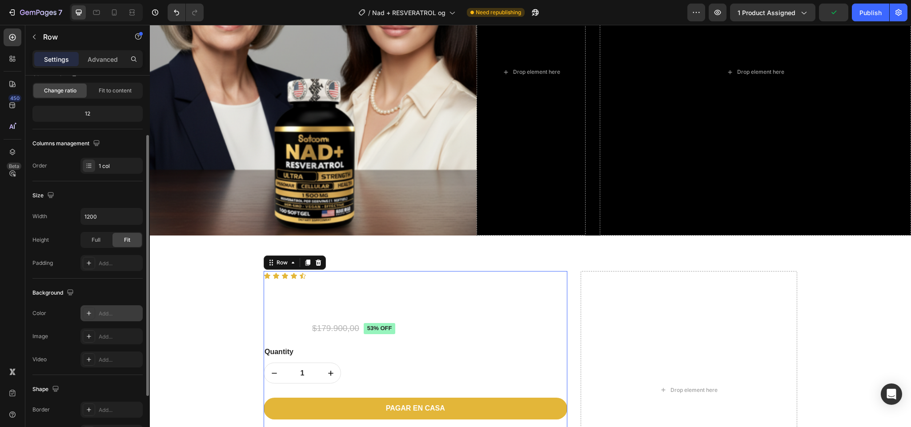
click at [93, 320] on div at bounding box center [89, 313] width 12 height 12
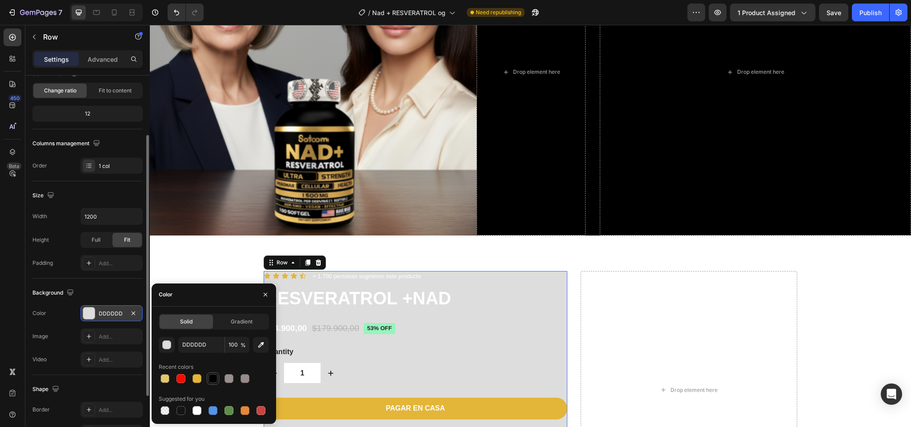
click at [211, 373] on div at bounding box center [213, 378] width 11 height 11
type input "000000"
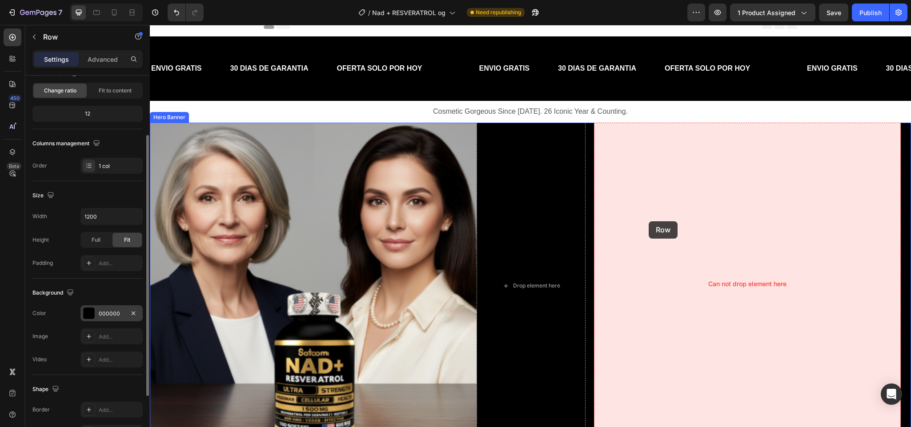
scroll to position [0, 0]
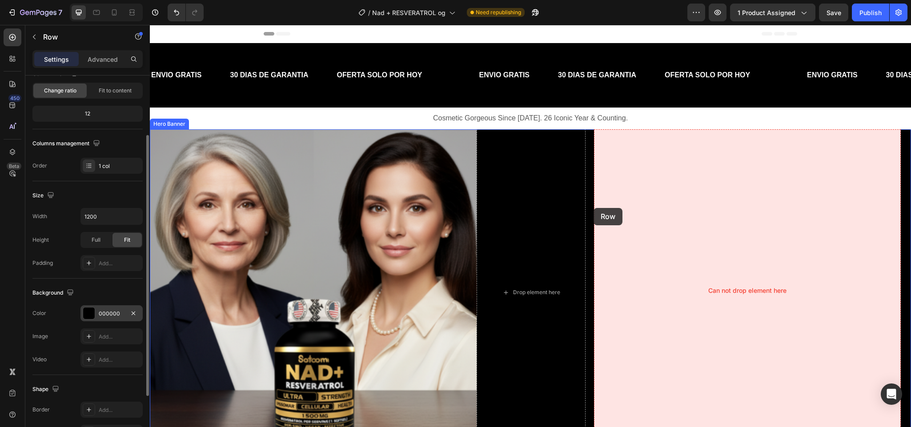
drag, startPoint x: 273, startPoint y: 255, endPoint x: 593, endPoint y: 208, distance: 323.4
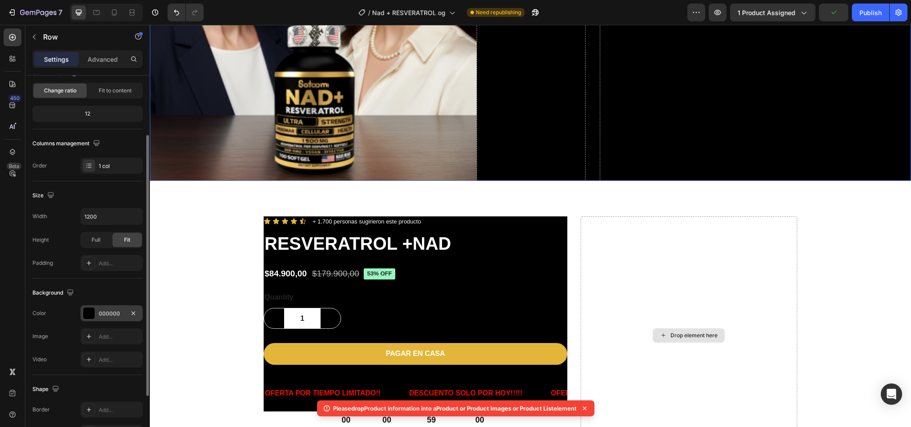
scroll to position [283, 0]
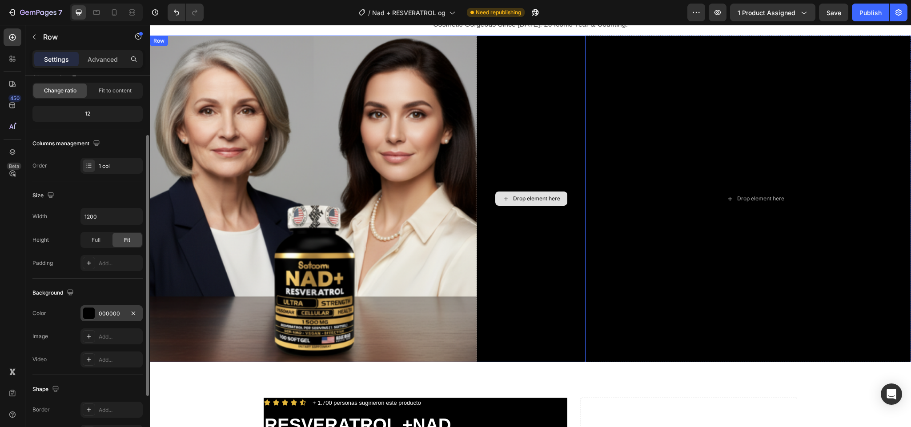
click at [533, 168] on div "Drop element here" at bounding box center [530, 199] width 109 height 327
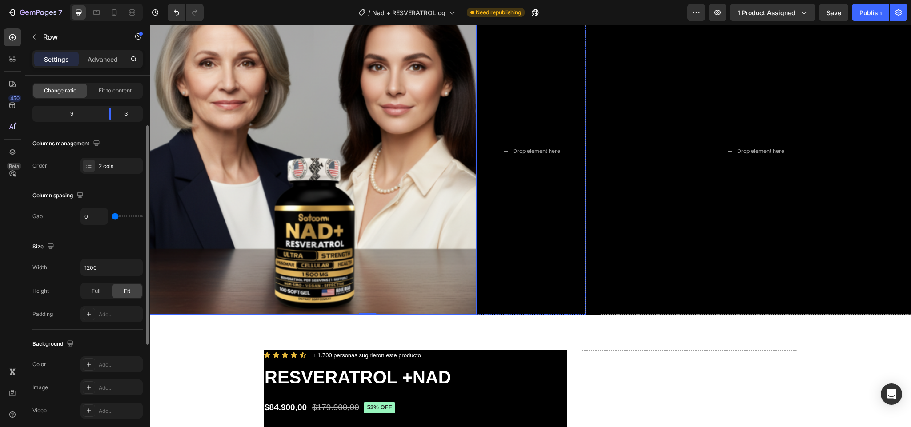
scroll to position [164, 0]
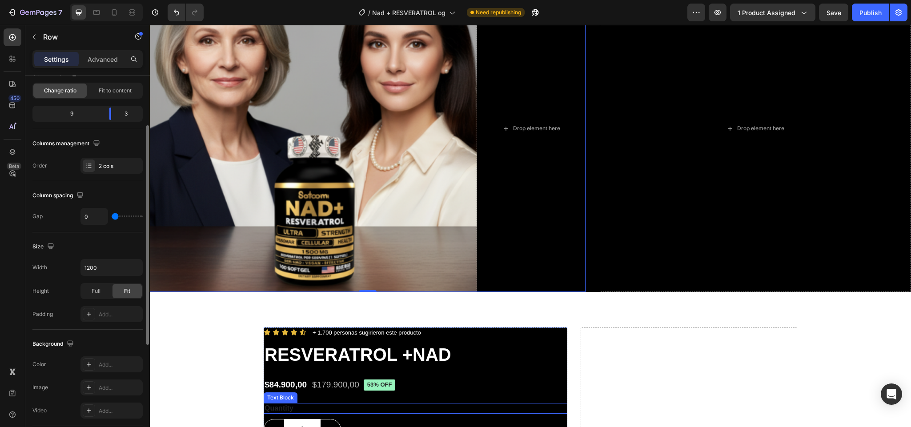
click at [504, 404] on div "Quantity" at bounding box center [416, 408] width 304 height 11
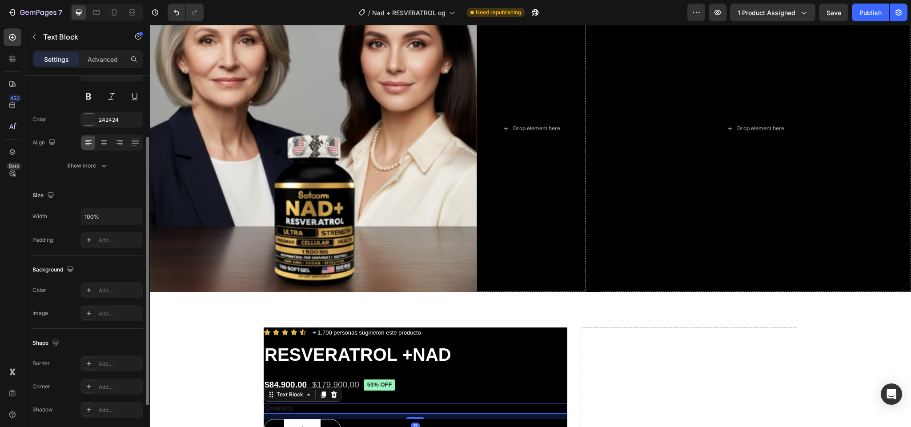
scroll to position [0, 0]
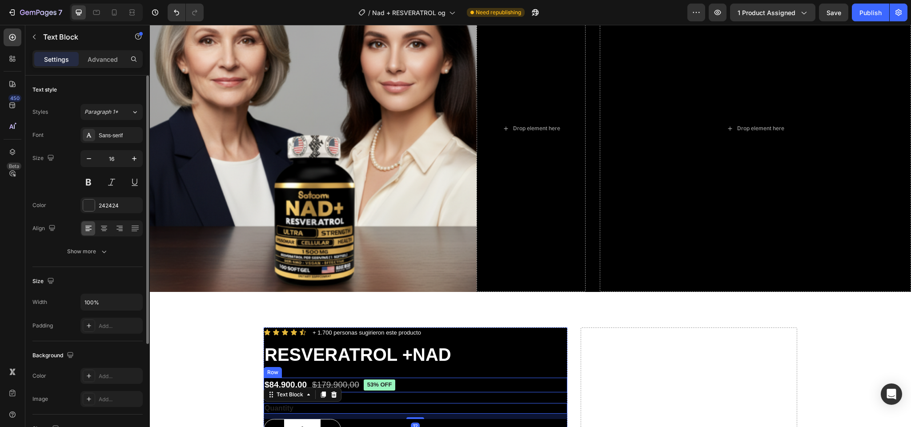
click at [508, 383] on div "$84.900,00 Product Price Product Price $179.900,00 Product Price Product Price …" at bounding box center [416, 385] width 304 height 15
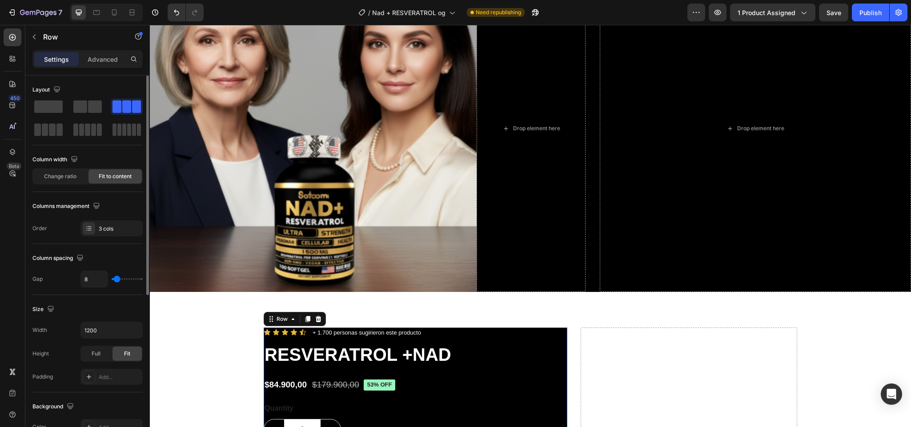
click at [511, 365] on div "Icon Icon Icon Icon Icon Icon List + 1.700 personas sugirieron este producto Te…" at bounding box center [416, 425] width 304 height 195
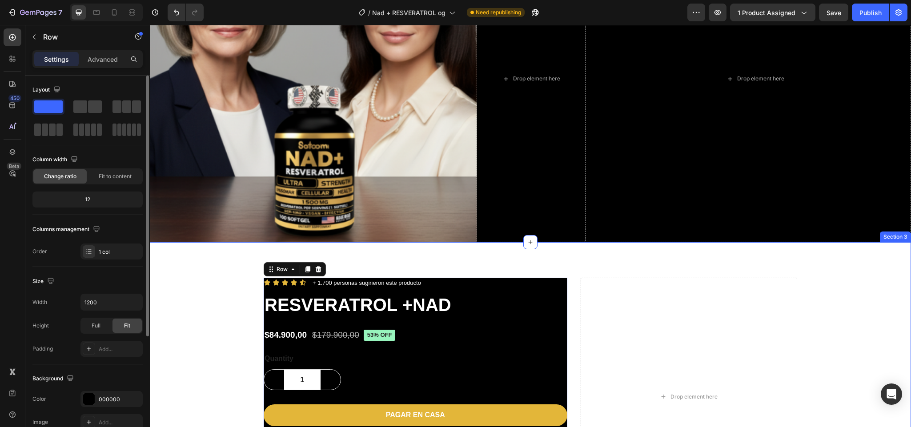
scroll to position [229, 0]
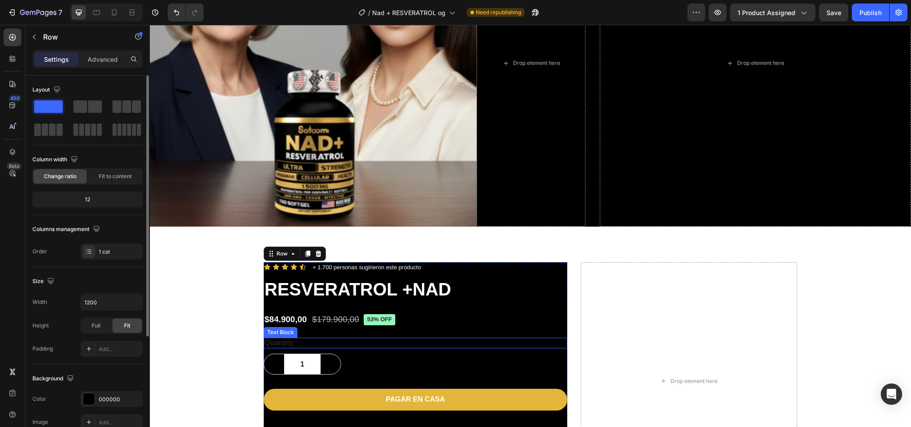
click at [544, 344] on div "Quantity" at bounding box center [416, 343] width 304 height 11
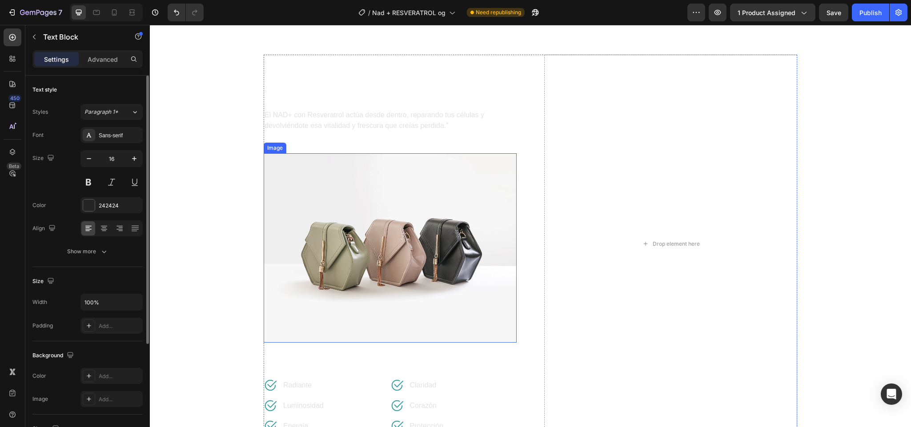
scroll to position [733, 0]
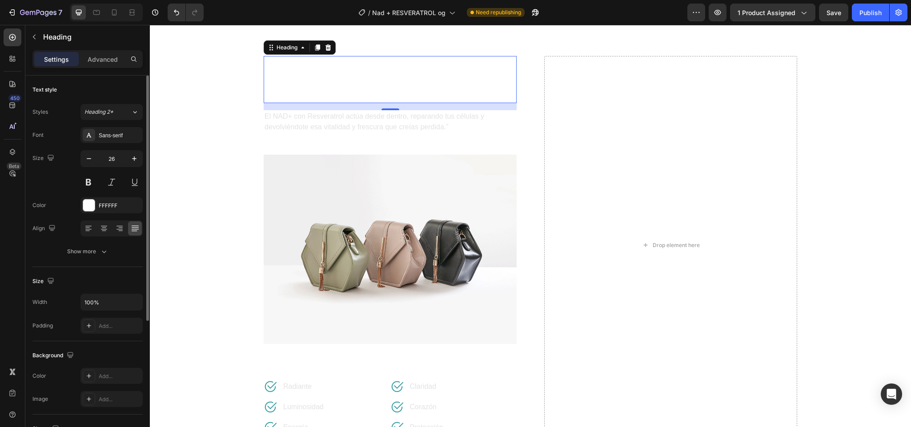
click at [364, 102] on h2 "¿Notas que tu piel ha perdido firmeza, luminosidad o que tu energía ya no es la…" at bounding box center [390, 79] width 253 height 47
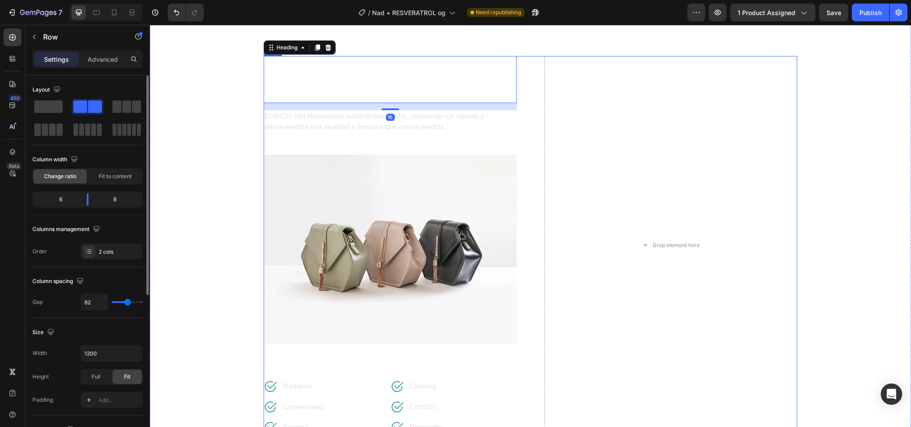
click at [528, 120] on div "¿Notas que tu piel ha perdido firmeza, luminosidad o que tu energía ya no es la…" at bounding box center [530, 245] width 533 height 378
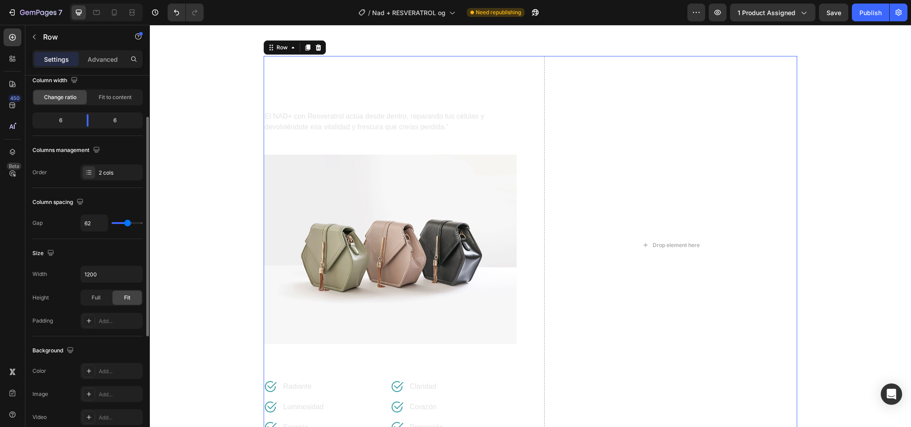
scroll to position [76, 0]
click at [97, 374] on div "Add..." at bounding box center [111, 374] width 62 height 16
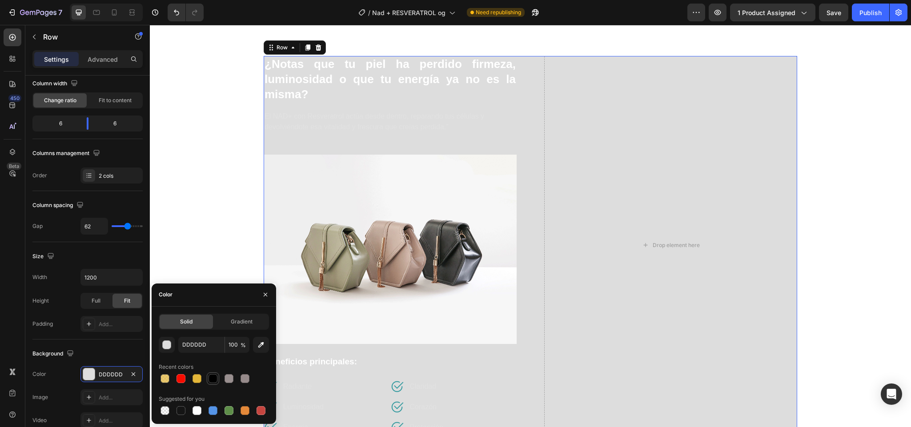
click at [215, 375] on div at bounding box center [212, 378] width 9 height 9
type input "000000"
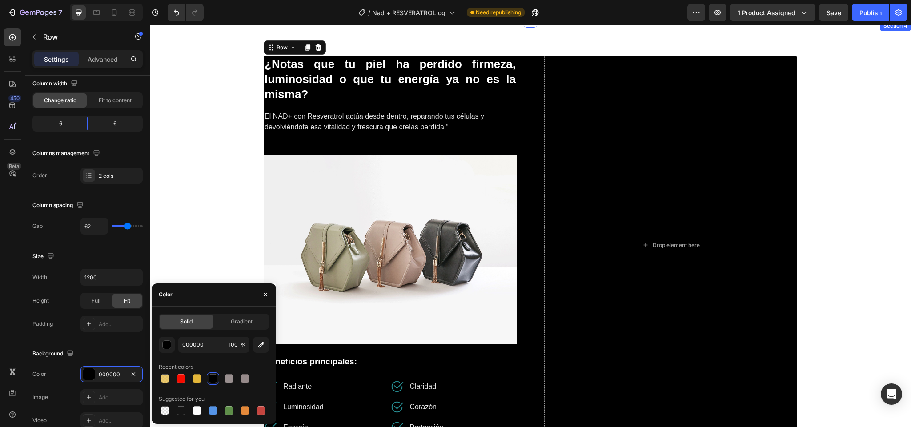
click at [823, 178] on div "¿Notas que tu piel ha perdido firmeza, luminosidad o que tu energía ya no es la…" at bounding box center [529, 245] width 747 height 378
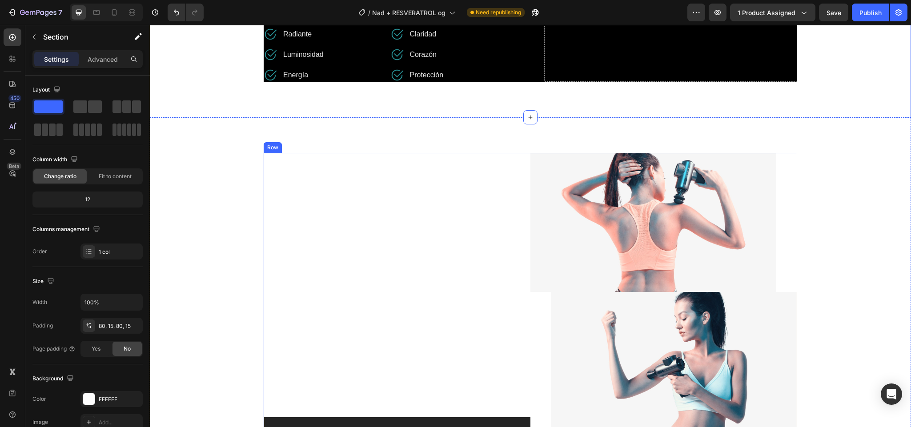
scroll to position [1106, 0]
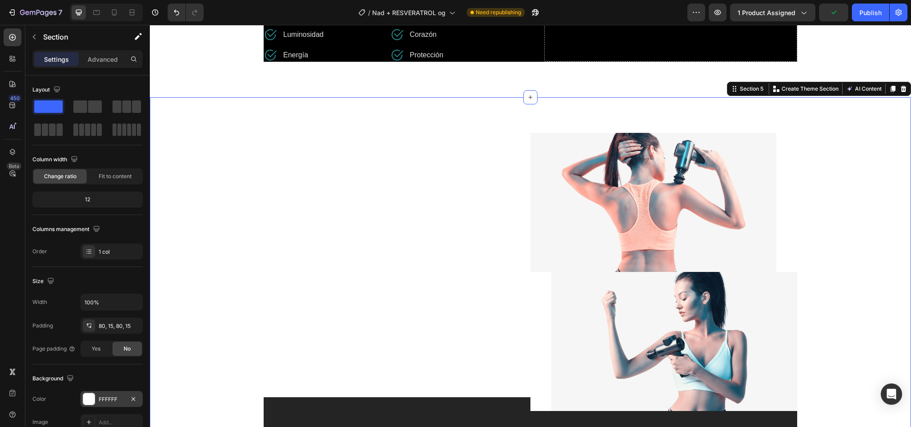
click at [103, 405] on div "FFFFFF" at bounding box center [111, 399] width 62 height 16
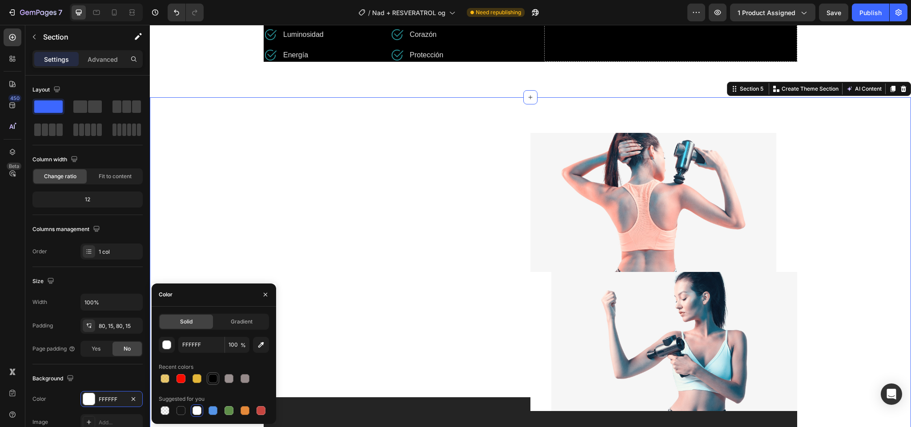
click at [208, 374] on div at bounding box center [213, 378] width 11 height 11
type input "000000"
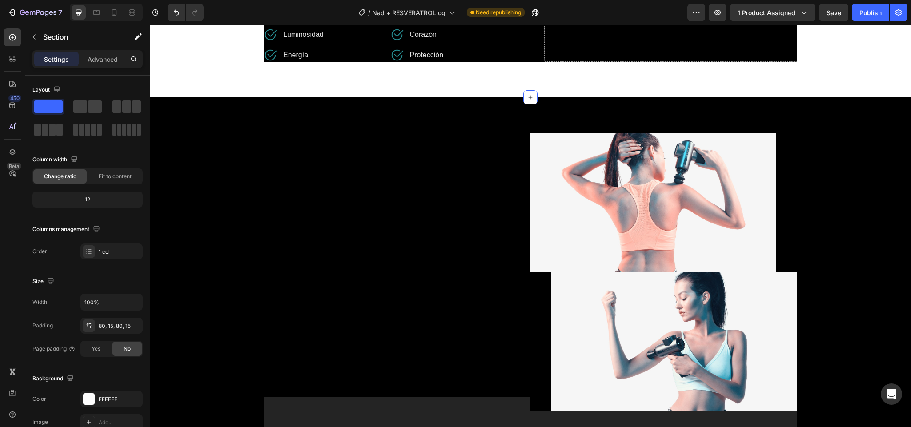
click at [88, 400] on div at bounding box center [89, 399] width 12 height 12
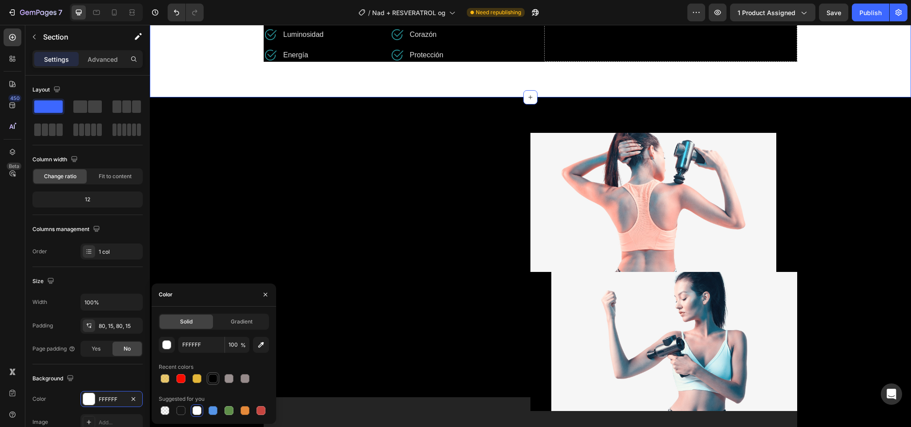
click at [208, 382] on div at bounding box center [213, 378] width 11 height 11
type input "000000"
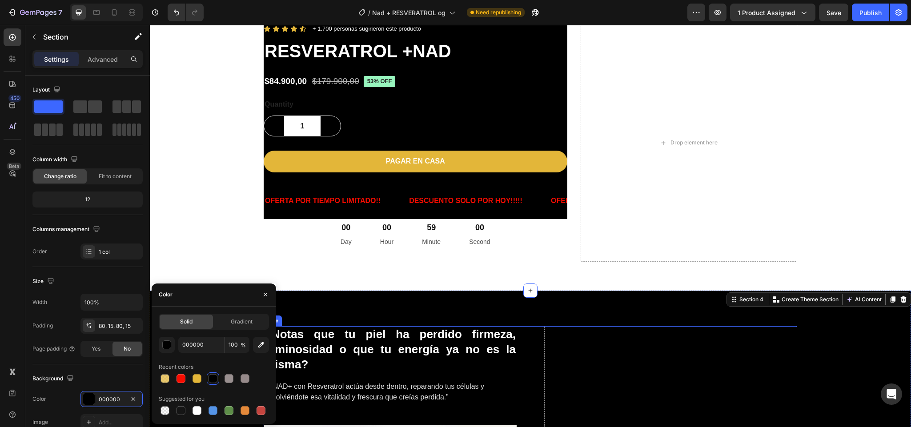
scroll to position [455, 0]
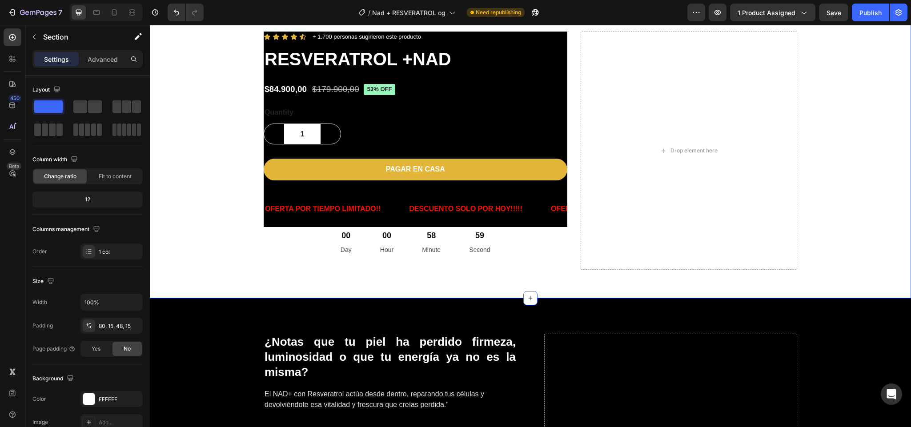
click at [223, 208] on div "Icon Icon Icon Icon Icon Icon List + 1.700 personas sugirieron este producto Te…" at bounding box center [529, 154] width 747 height 245
click at [84, 391] on div "Background The changes might be hidden by the video. Color FFFFFF Image Add... …" at bounding box center [87, 412] width 110 height 96
click at [95, 399] on div "FFFFFF" at bounding box center [111, 399] width 62 height 16
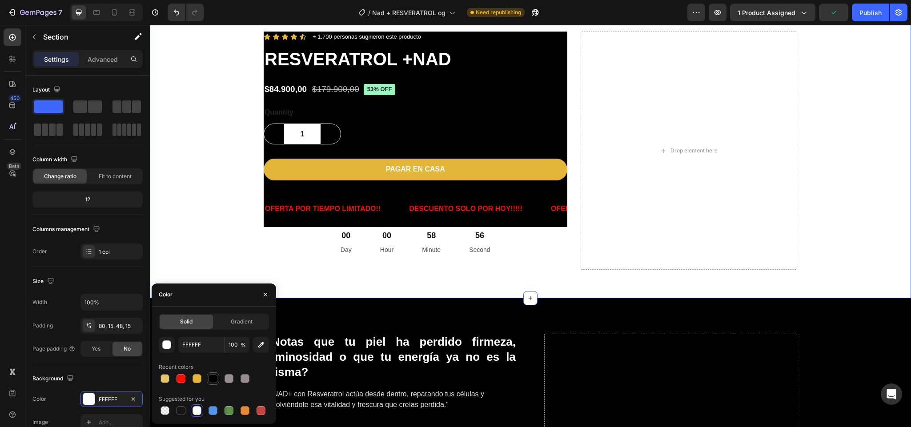
click at [211, 378] on div at bounding box center [212, 378] width 9 height 9
type input "000000"
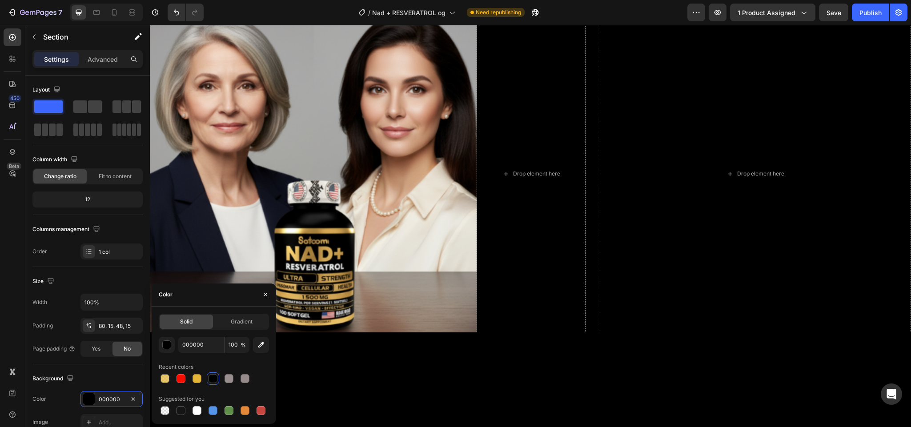
scroll to position [0, 0]
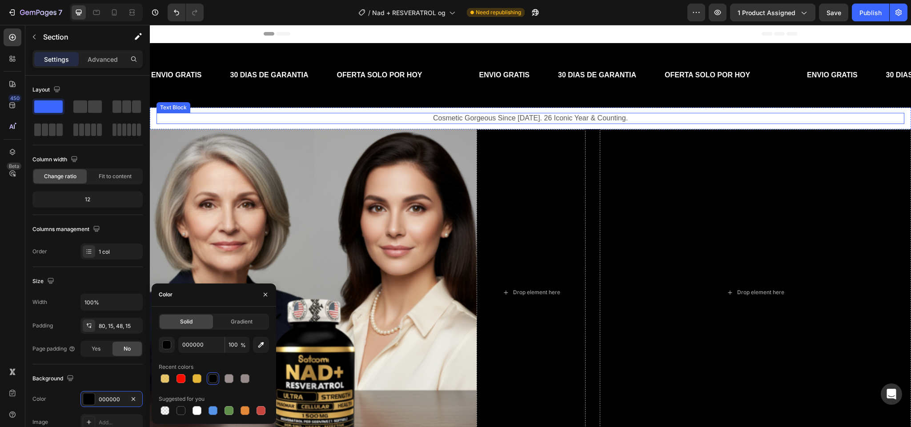
click at [295, 116] on p "Cosmetic Gorgeous Since 1997. 26 Iconic Year & Counting." at bounding box center [530, 118] width 746 height 9
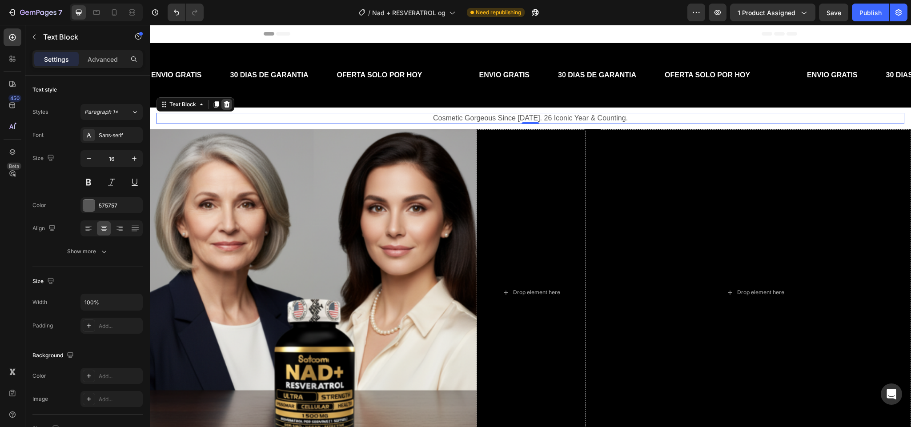
click at [224, 107] on icon at bounding box center [227, 104] width 6 height 6
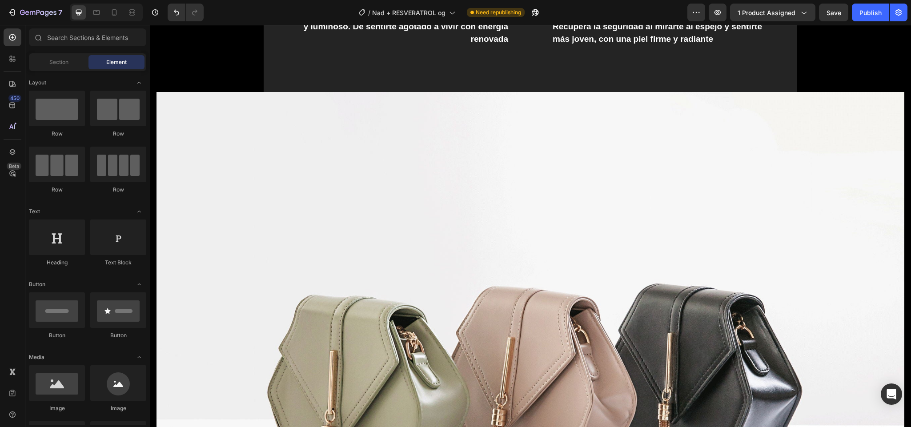
scroll to position [1621, 0]
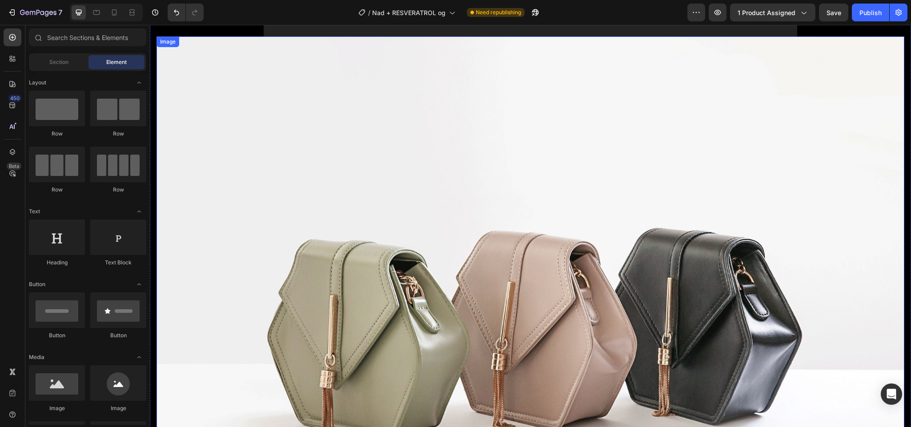
click at [199, 90] on img at bounding box center [529, 316] width 747 height 561
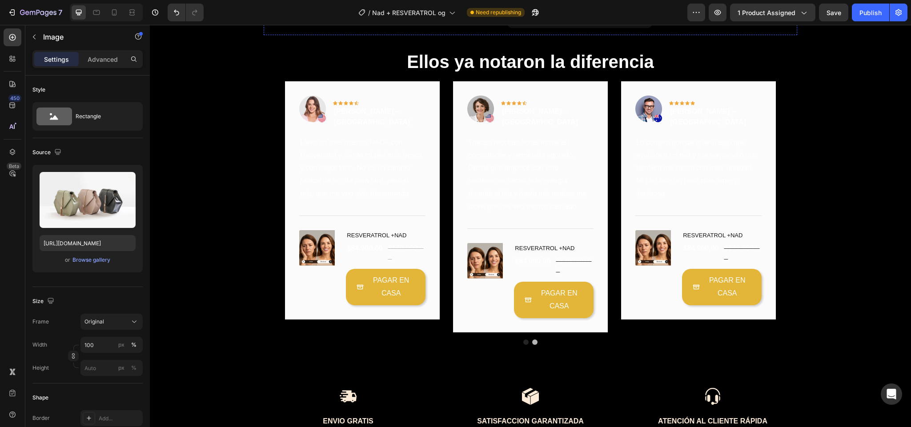
scroll to position [2597, 0]
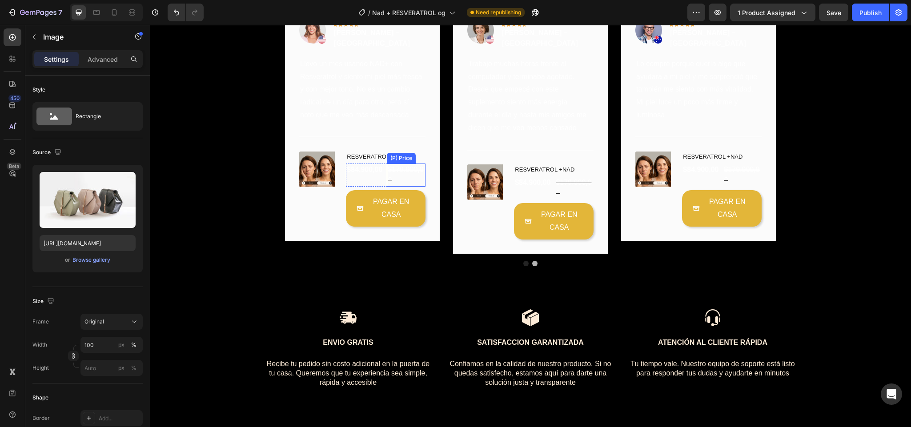
click at [387, 187] on div "$179.900,00" at bounding box center [406, 175] width 39 height 23
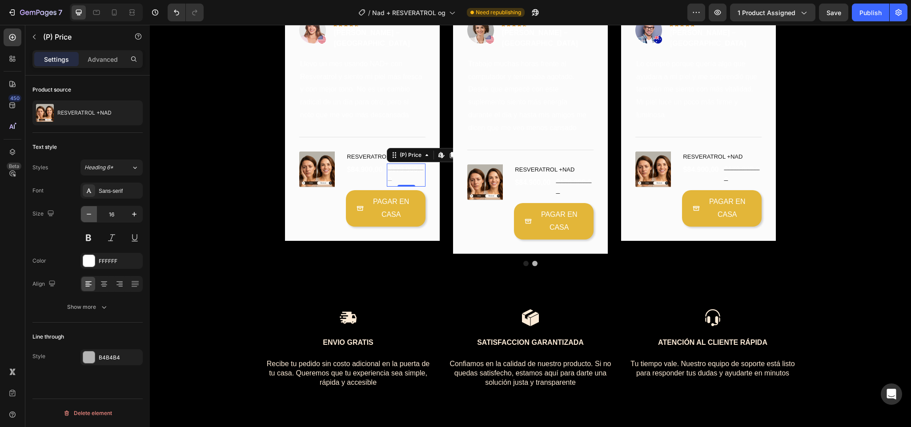
click at [92, 216] on icon "button" at bounding box center [88, 214] width 9 height 9
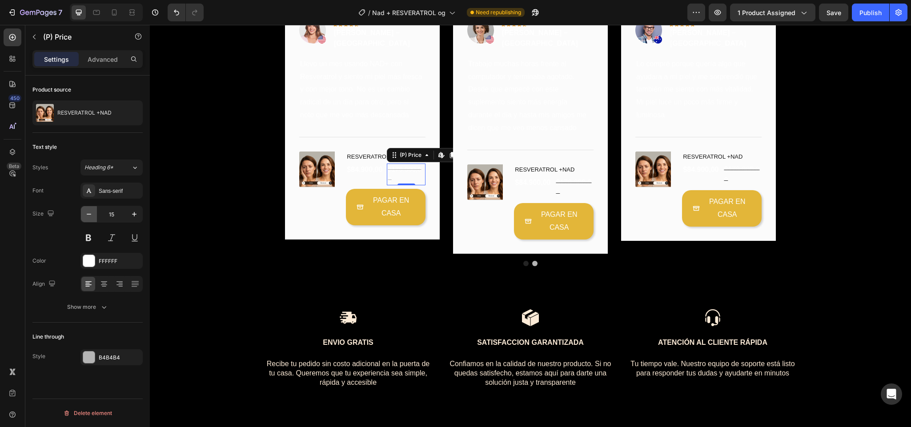
click at [92, 216] on icon "button" at bounding box center [88, 214] width 9 height 9
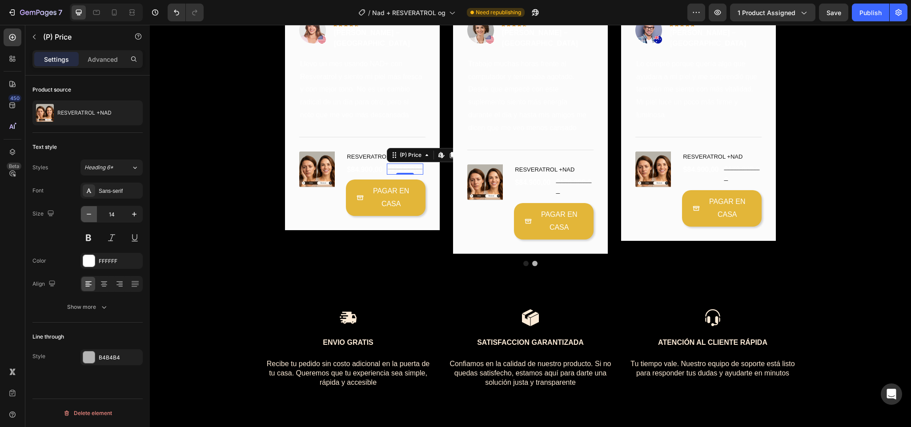
click at [92, 216] on icon "button" at bounding box center [88, 214] width 9 height 9
type input "12"
click at [359, 176] on div "$84.900,00" at bounding box center [364, 170] width 37 height 12
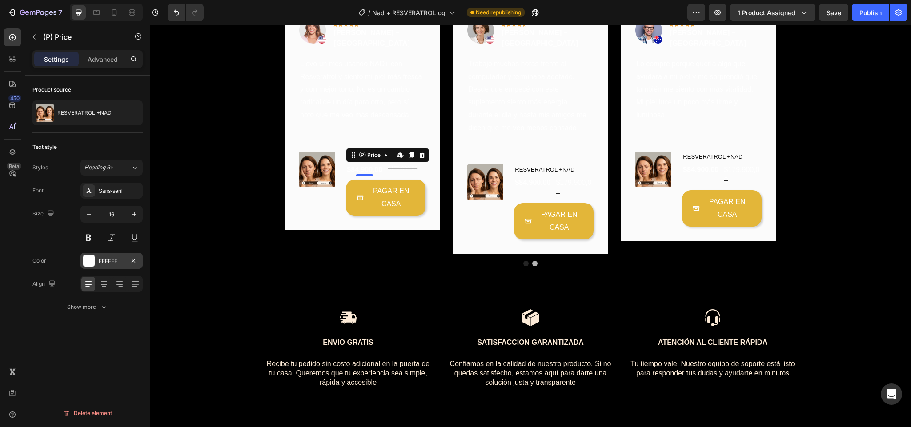
click at [93, 259] on div at bounding box center [89, 261] width 12 height 12
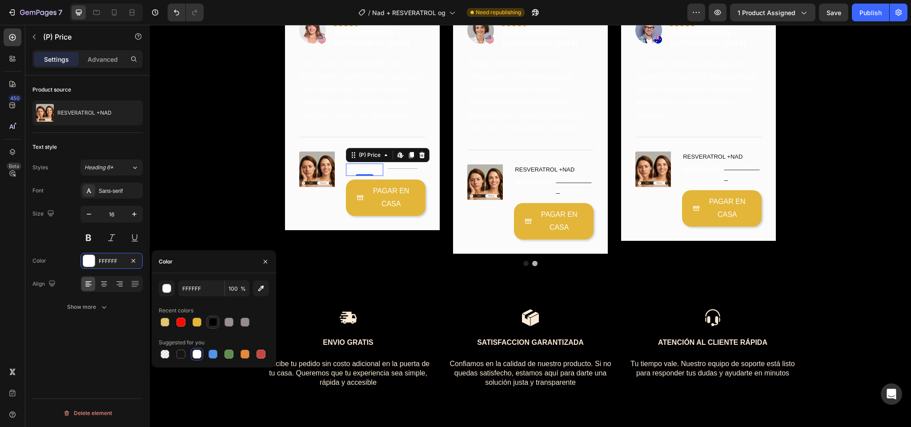
click at [211, 325] on div at bounding box center [212, 322] width 9 height 9
type input "000000"
click at [395, 173] on div "$179.900,00" at bounding box center [403, 169] width 32 height 10
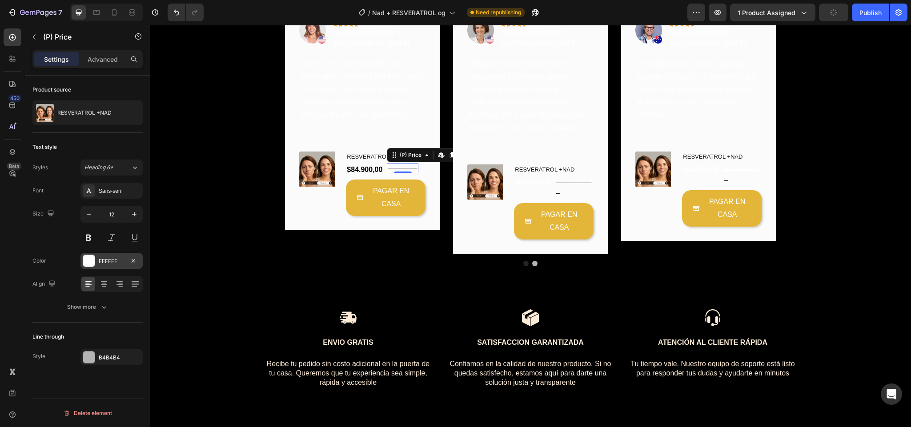
click at [91, 264] on div at bounding box center [89, 261] width 12 height 12
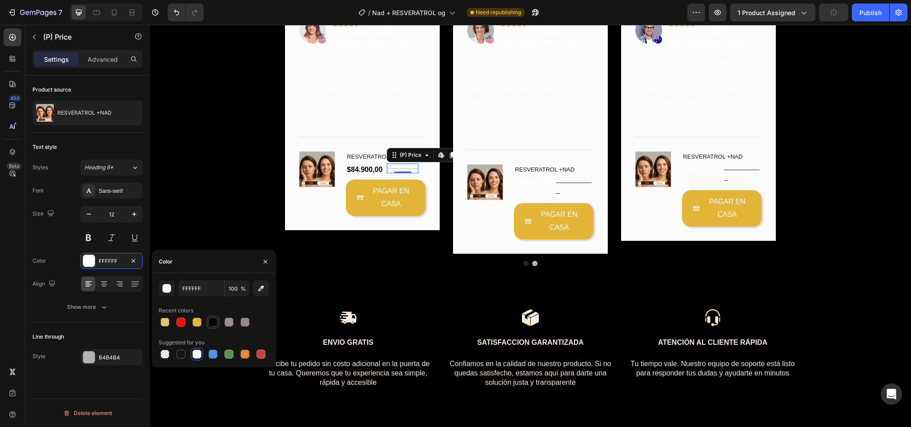
click at [214, 320] on div at bounding box center [212, 322] width 9 height 9
type input "000000"
click at [521, 200] on div "$84.900,00 (P) Price (P) Price" at bounding box center [532, 187] width 37 height 23
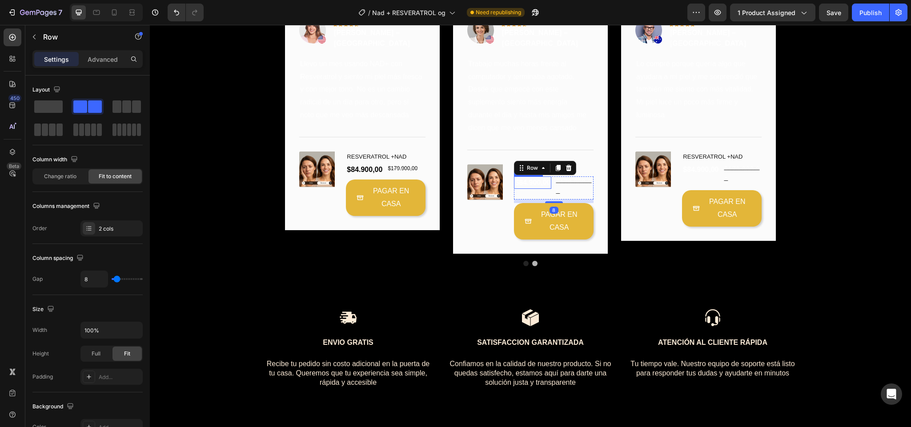
click at [540, 189] on div "$84.900,00" at bounding box center [532, 182] width 37 height 12
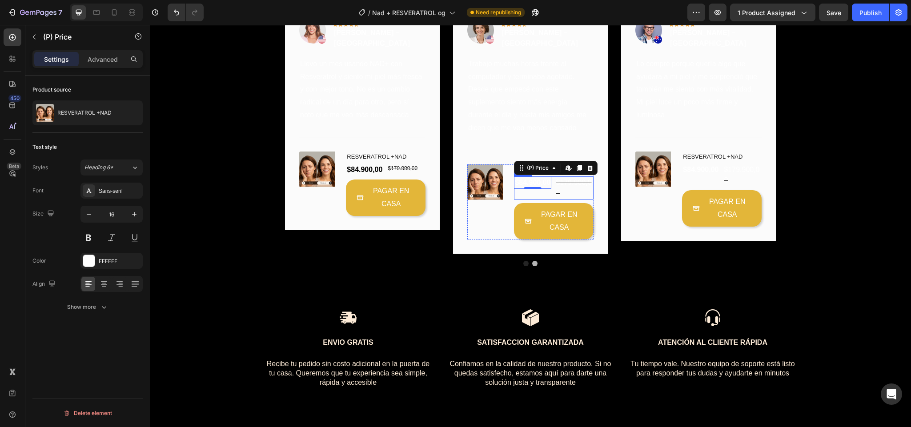
click at [528, 200] on div "$84.900,00 (P) Price Edit content in Shopify 0 (P) Price Edit content in Shopif…" at bounding box center [532, 187] width 37 height 23
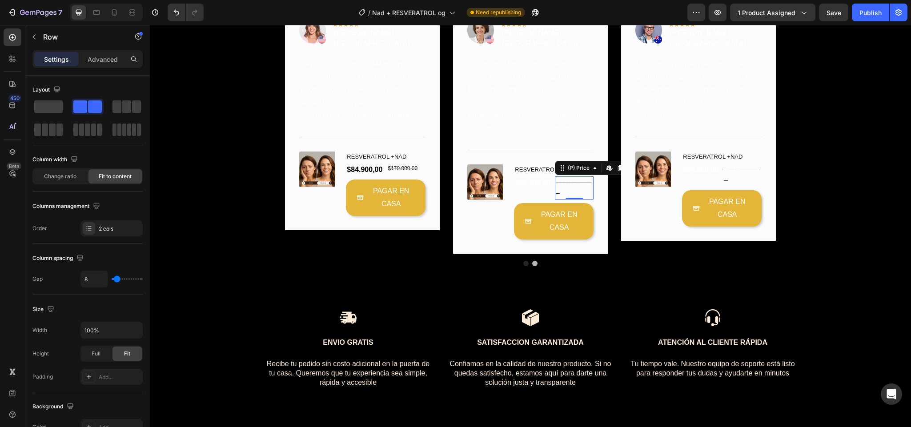
click at [560, 200] on div "$179.900,00" at bounding box center [574, 187] width 39 height 23
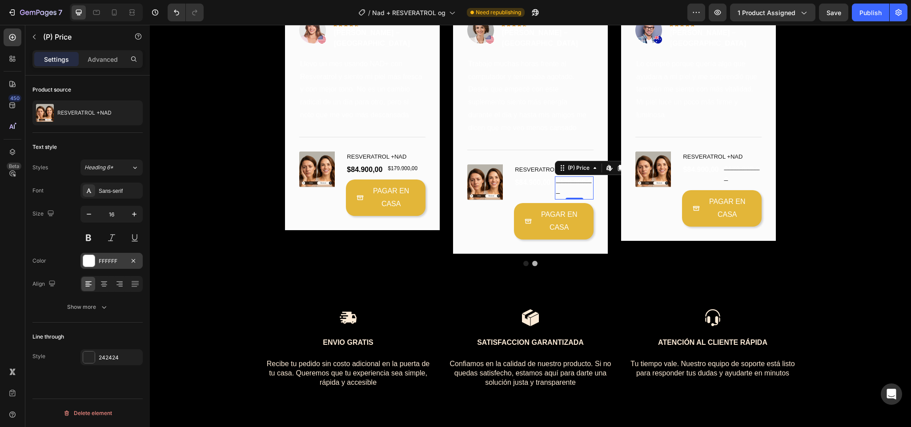
click at [87, 259] on div at bounding box center [89, 261] width 12 height 12
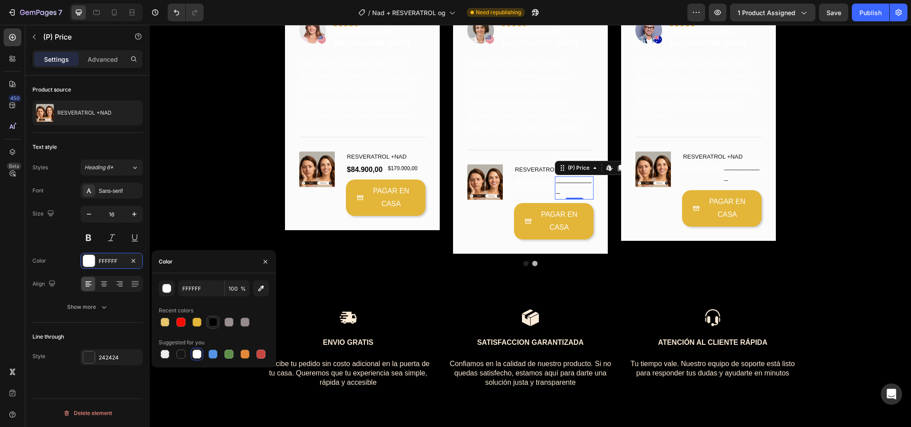
click at [213, 323] on div at bounding box center [212, 322] width 9 height 9
type input "000000"
click at [727, 187] on div "$179.900,00" at bounding box center [742, 175] width 39 height 23
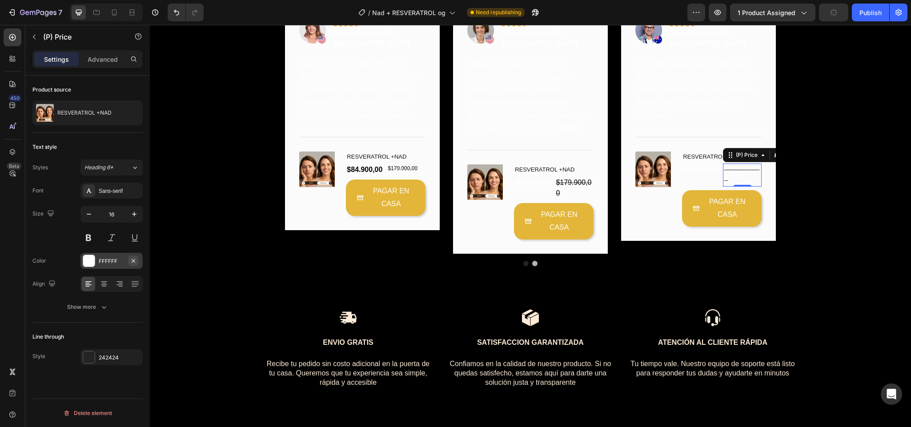
click at [132, 266] on button "button" at bounding box center [133, 261] width 11 height 11
click at [93, 267] on div at bounding box center [89, 261] width 12 height 12
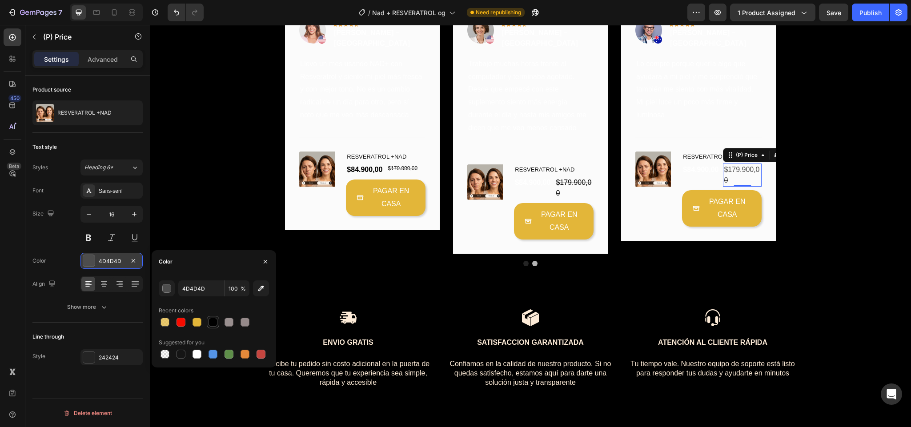
click at [215, 327] on div at bounding box center [213, 322] width 11 height 11
type input "000000"
click at [691, 176] on div "$84.900,00" at bounding box center [700, 170] width 37 height 12
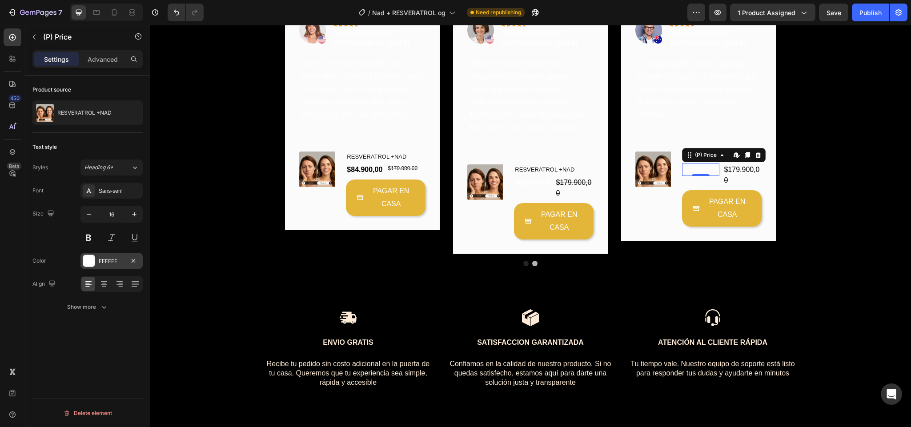
click at [87, 264] on div at bounding box center [89, 261] width 12 height 12
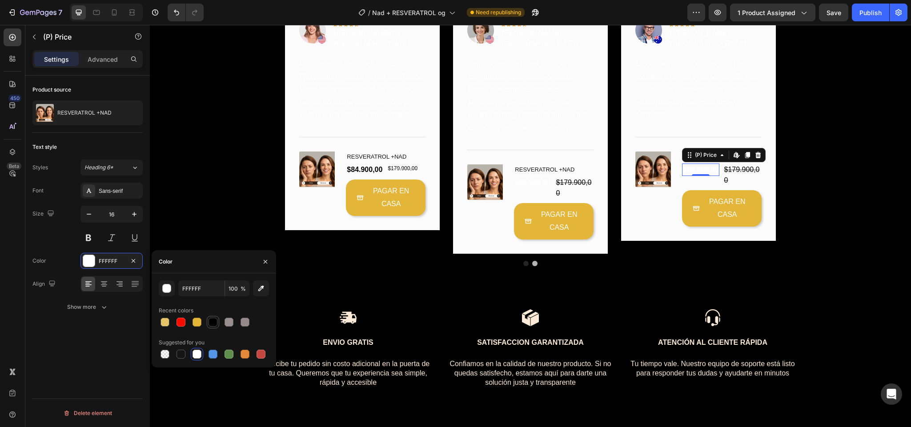
click at [213, 317] on div at bounding box center [213, 322] width 11 height 11
type input "000000"
click at [520, 189] on div "$84.900,00" at bounding box center [532, 182] width 37 height 12
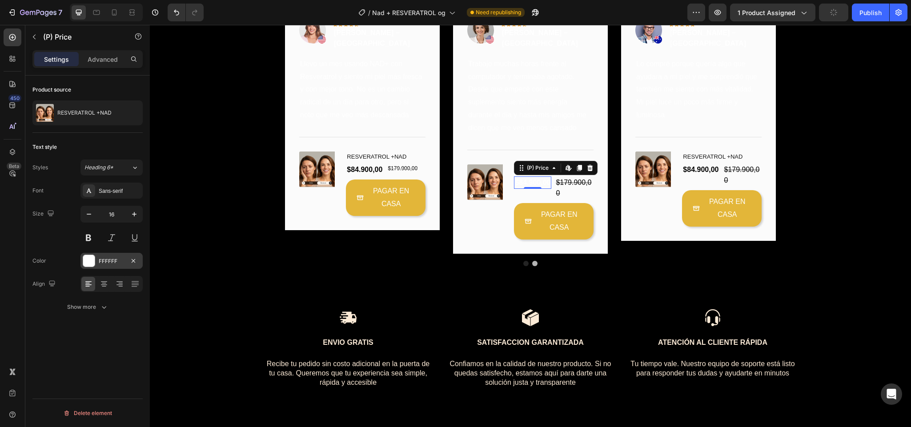
click at [80, 259] on div "FFFFFF" at bounding box center [111, 261] width 62 height 16
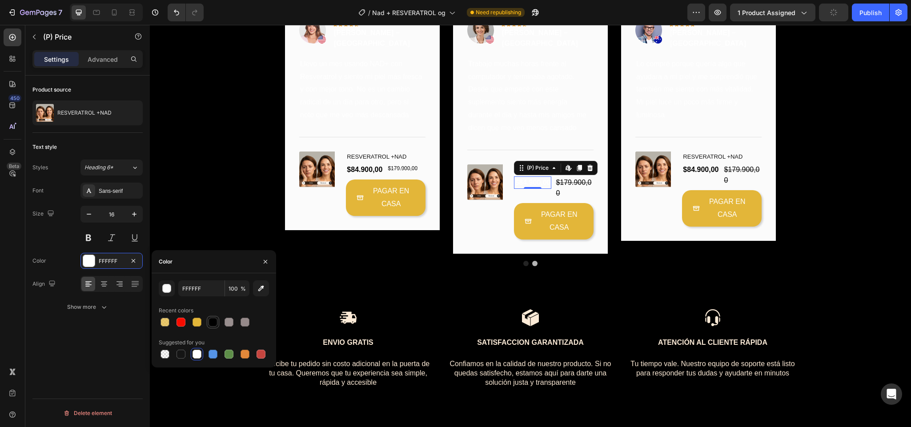
click at [215, 323] on div at bounding box center [212, 322] width 9 height 9
type input "000000"
click at [628, 327] on div at bounding box center [712, 318] width 169 height 18
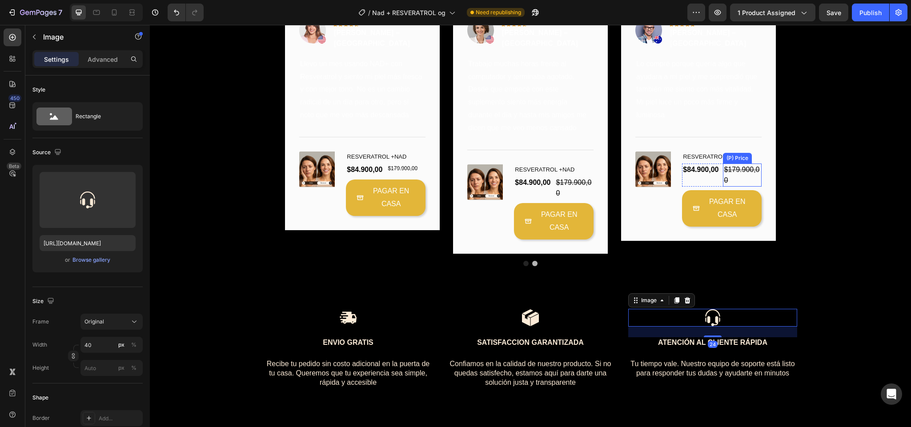
click at [728, 187] on div "$179.900,00" at bounding box center [742, 175] width 39 height 23
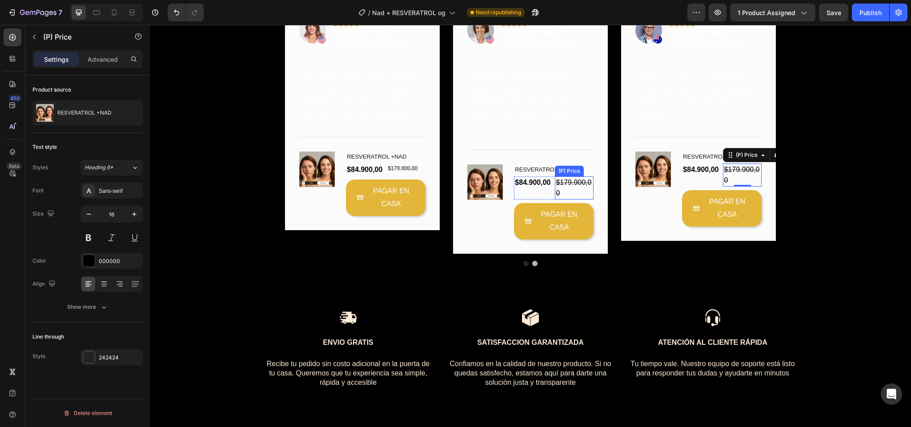
drag, startPoint x: 728, startPoint y: 211, endPoint x: 463, endPoint y: 241, distance: 267.1
click at [463, 241] on div "Image Icon Icon Icon Icon Icon Row Paola Torres – Cali Text block Row Llevo un …" at bounding box center [530, 128] width 491 height 251
click at [84, 222] on button "button" at bounding box center [89, 214] width 16 height 16
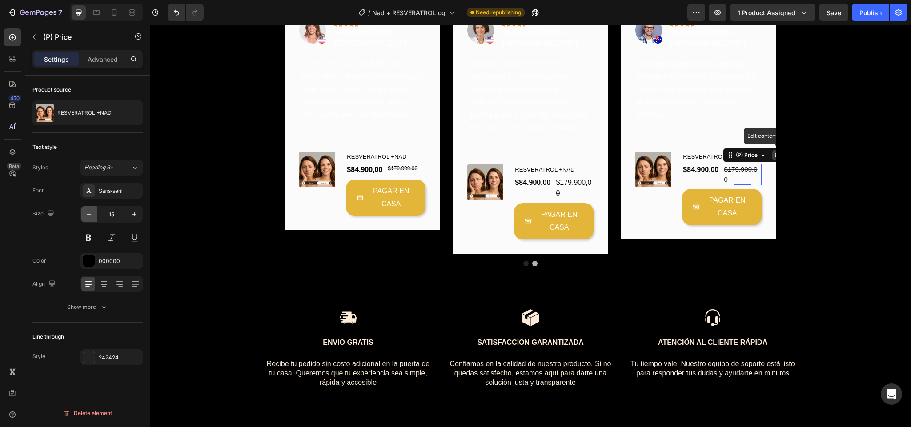
click at [84, 222] on button "button" at bounding box center [89, 214] width 16 height 16
type input "14"
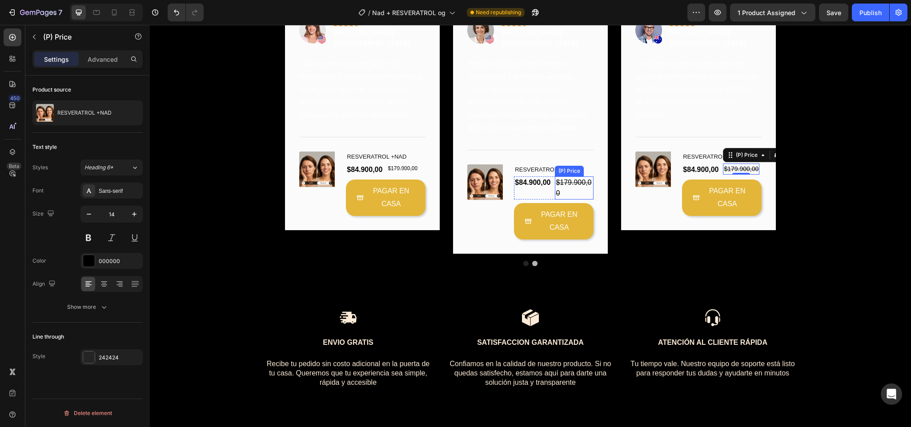
click at [569, 200] on div "$179.900,00" at bounding box center [574, 187] width 39 height 23
click at [89, 220] on button "button" at bounding box center [89, 214] width 16 height 16
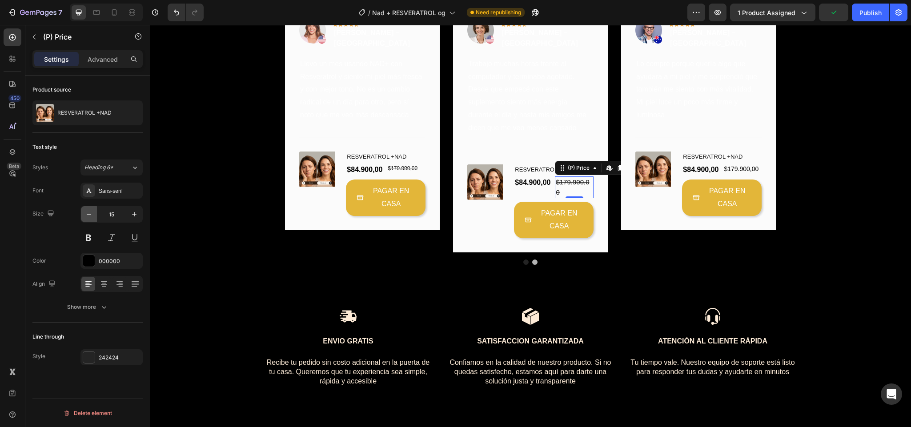
type input "14"
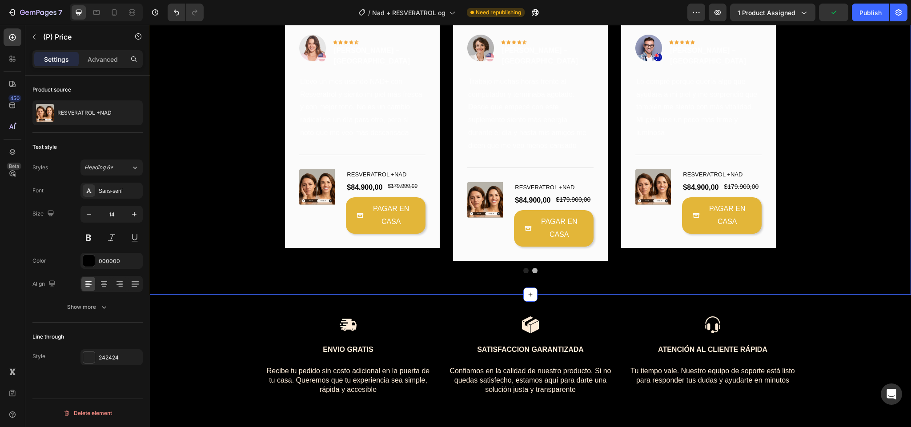
scroll to position [2573, 0]
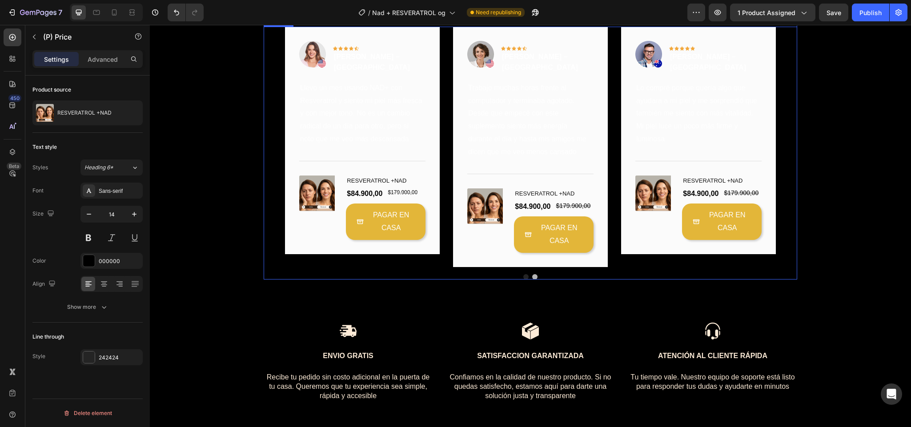
click at [523, 280] on button "Dot" at bounding box center [525, 276] width 5 height 5
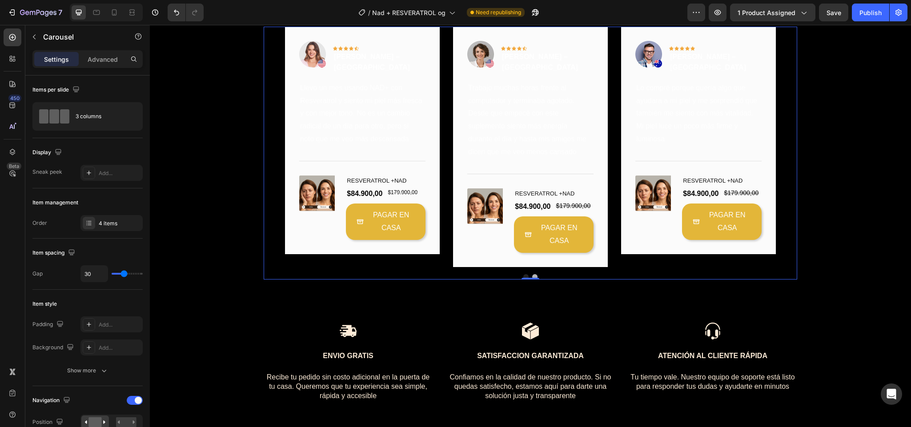
click at [532, 280] on button "Dot" at bounding box center [534, 276] width 5 height 5
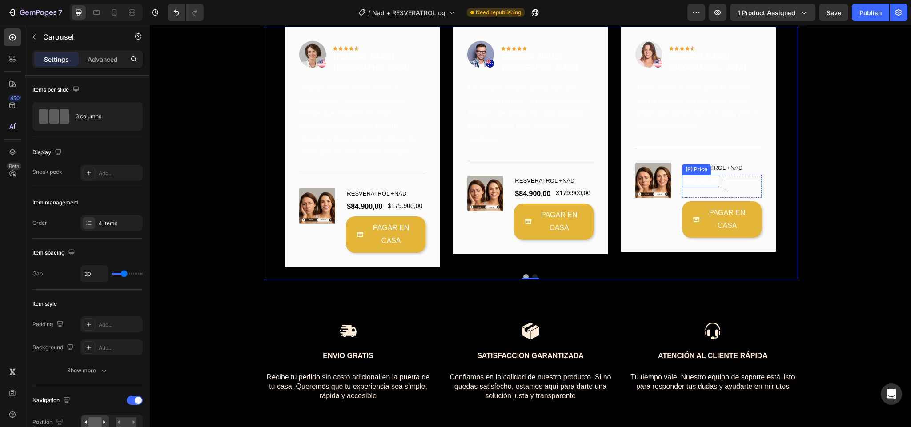
click at [698, 187] on div "$84.900,00" at bounding box center [700, 181] width 37 height 12
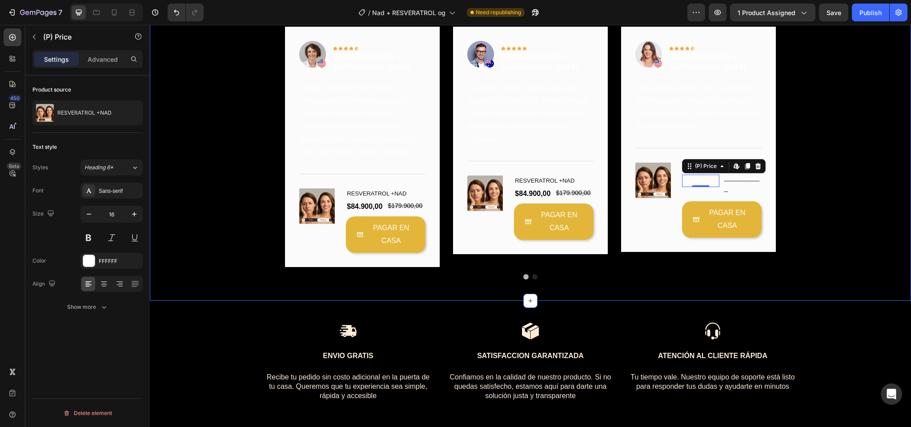
drag, startPoint x: 179, startPoint y: 229, endPoint x: 108, endPoint y: 240, distance: 71.0
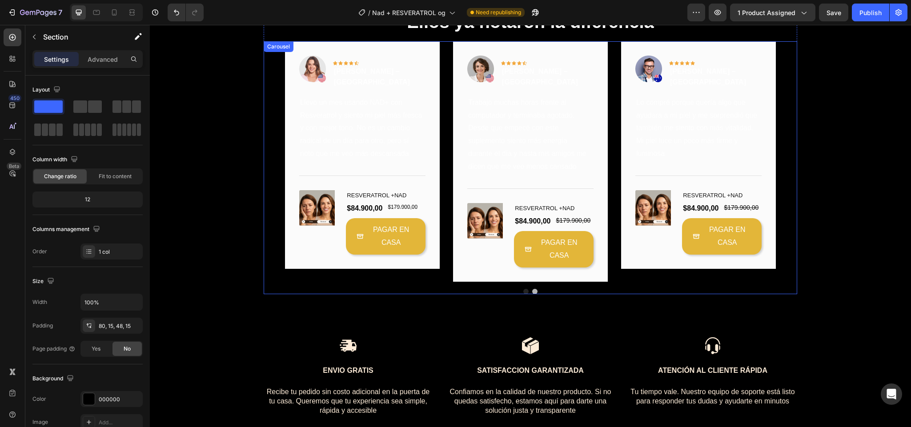
scroll to position [2513, 0]
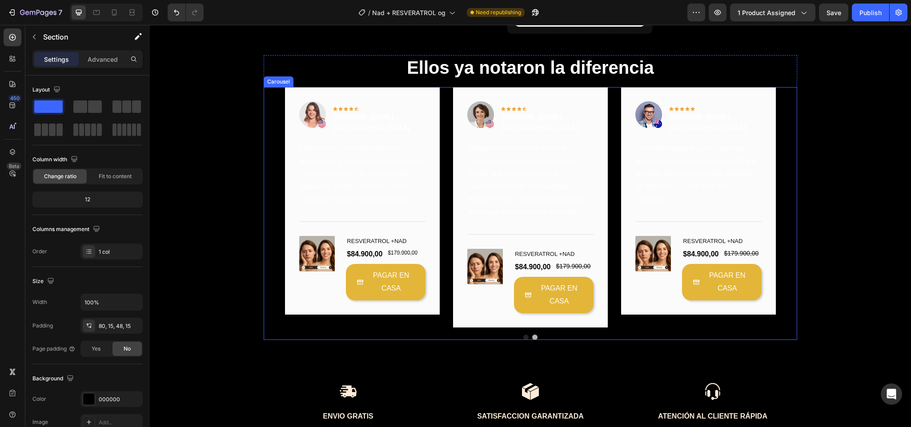
click at [532, 340] on button "Dot" at bounding box center [534, 337] width 5 height 5
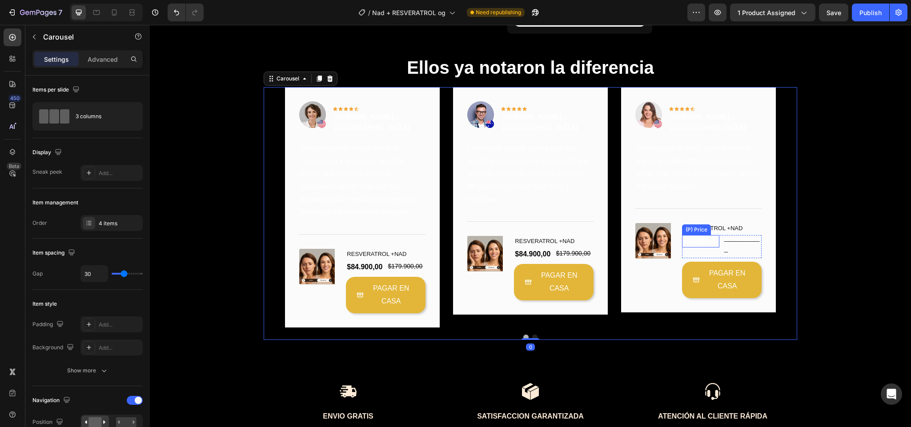
click at [703, 235] on div "(P) Price" at bounding box center [696, 229] width 29 height 11
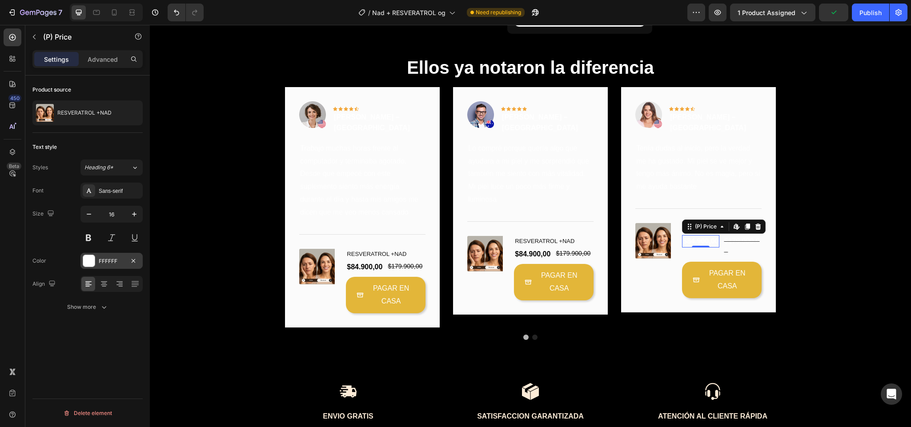
click at [84, 261] on div at bounding box center [89, 261] width 12 height 12
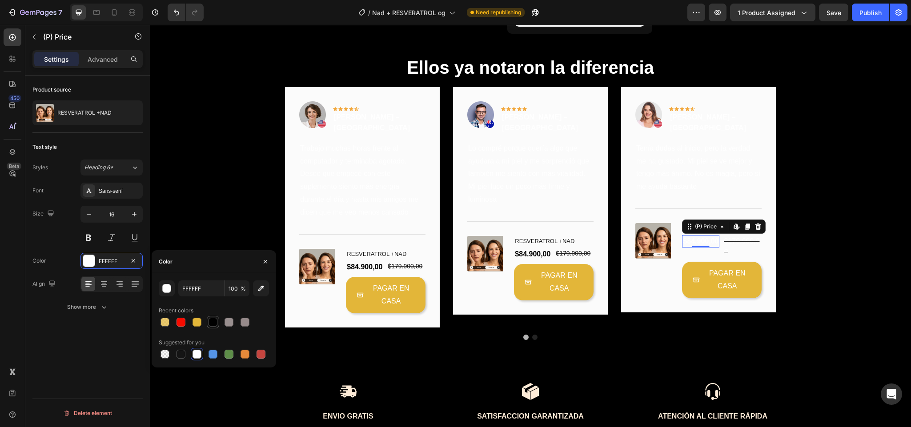
click at [211, 326] on div at bounding box center [212, 322] width 9 height 9
type input "000000"
click at [724, 258] on div "$179.900,00" at bounding box center [742, 246] width 39 height 23
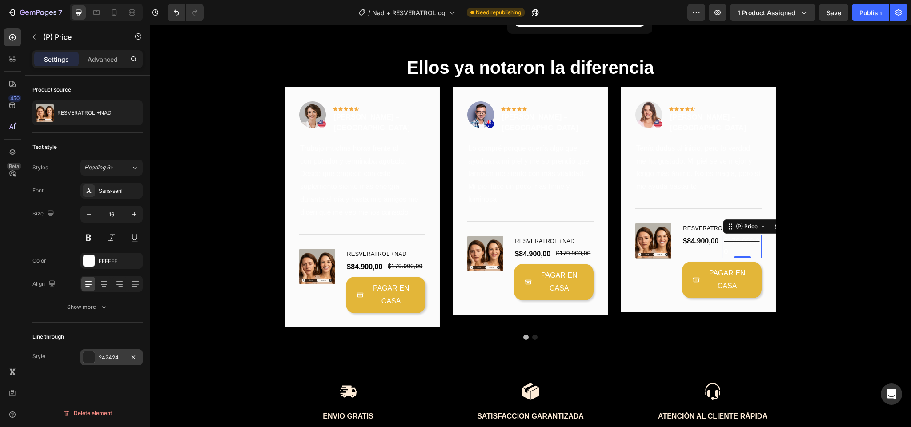
click at [88, 356] on div at bounding box center [89, 358] width 12 height 12
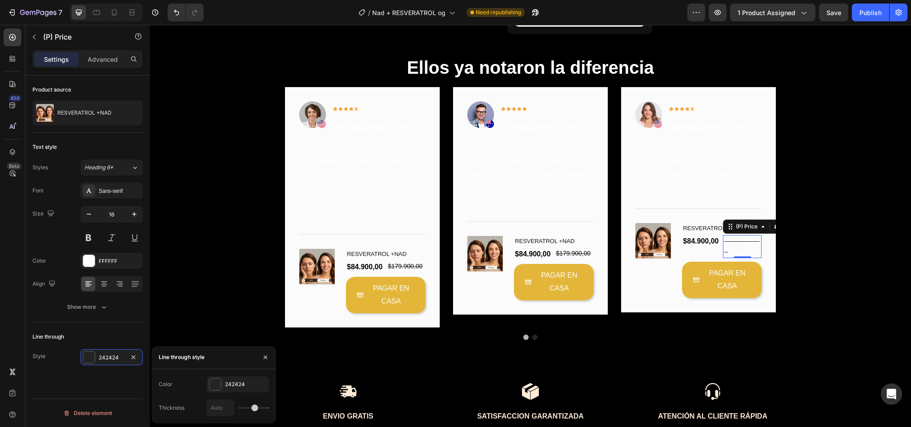
click at [89, 271] on div "Font Sans-serif Size 16 Color FFFFFF Align Show more" at bounding box center [87, 249] width 110 height 132
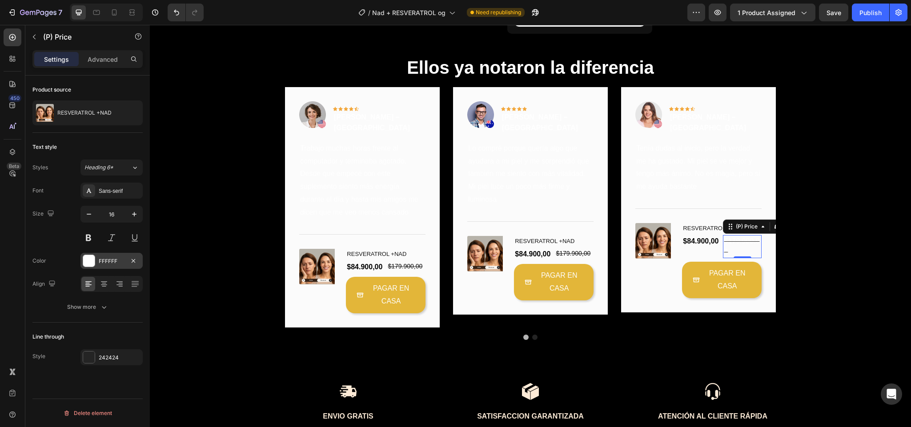
click at [91, 264] on div at bounding box center [89, 261] width 12 height 12
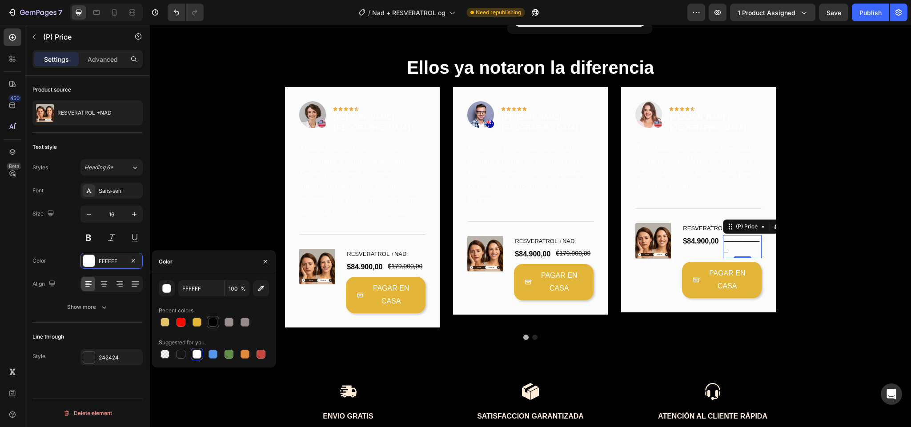
click at [210, 325] on div at bounding box center [212, 322] width 9 height 9
type input "000000"
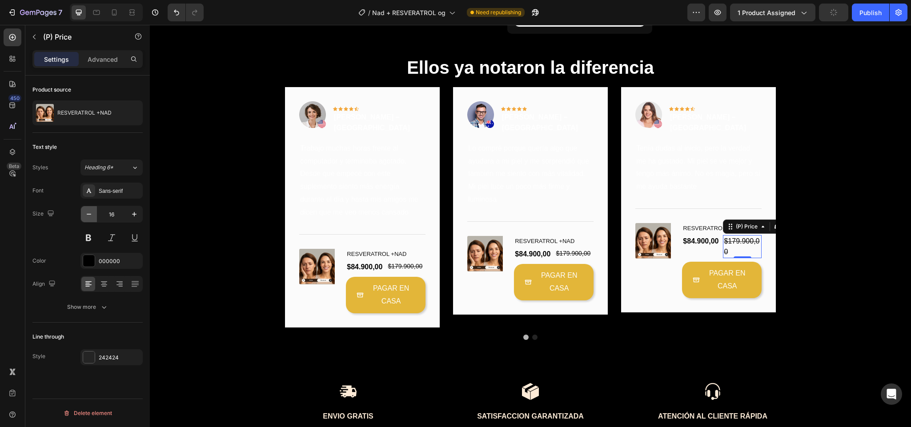
click at [81, 211] on button "button" at bounding box center [89, 214] width 16 height 16
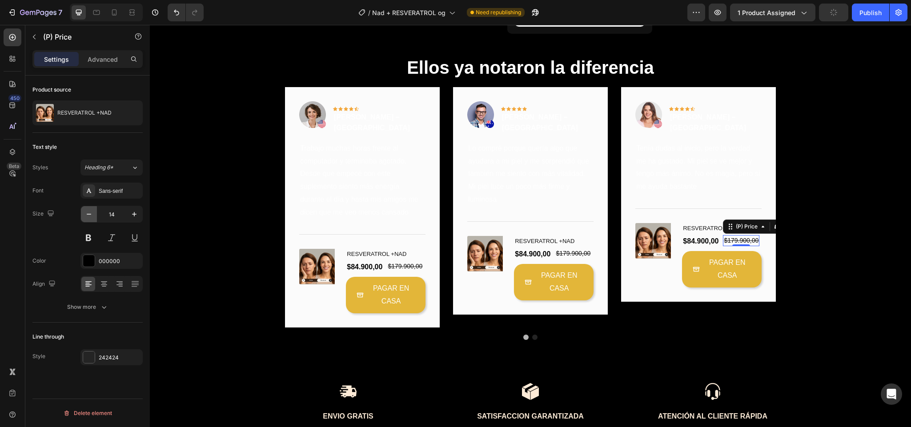
type input "13"
click at [349, 212] on p "Trabajo muchas horas frente al computador y terminaba agotado. Desde que empecé…" at bounding box center [362, 180] width 124 height 77
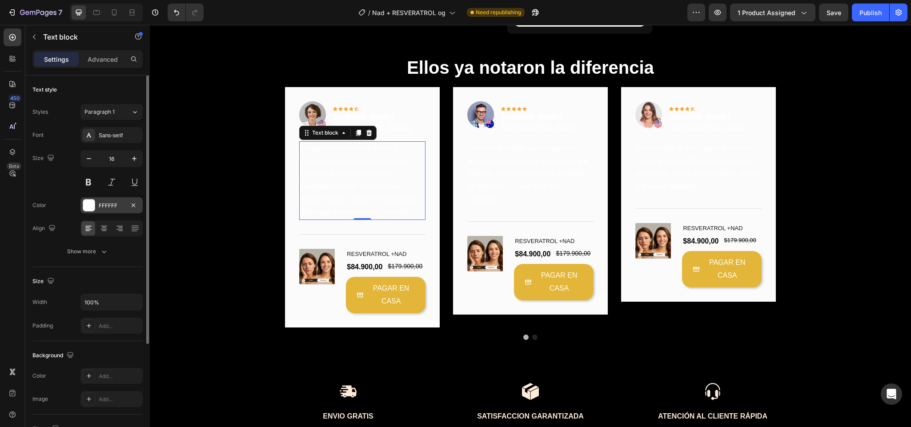
click at [90, 208] on div at bounding box center [89, 206] width 12 height 12
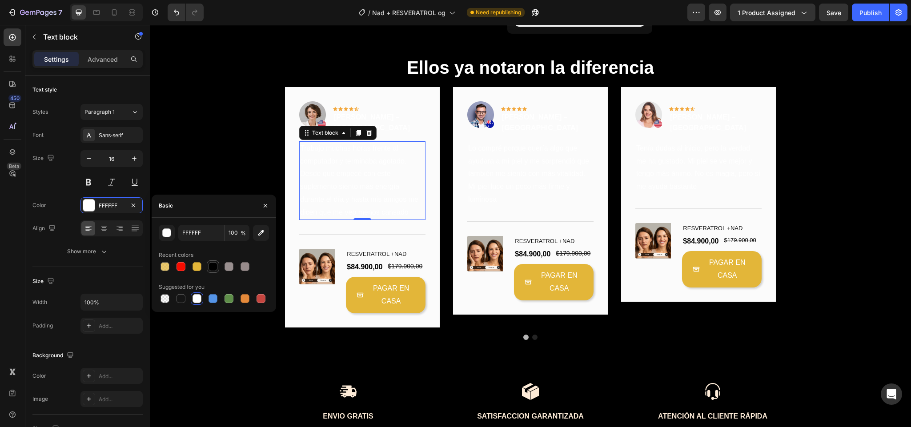
click at [215, 267] on div at bounding box center [212, 266] width 9 height 9
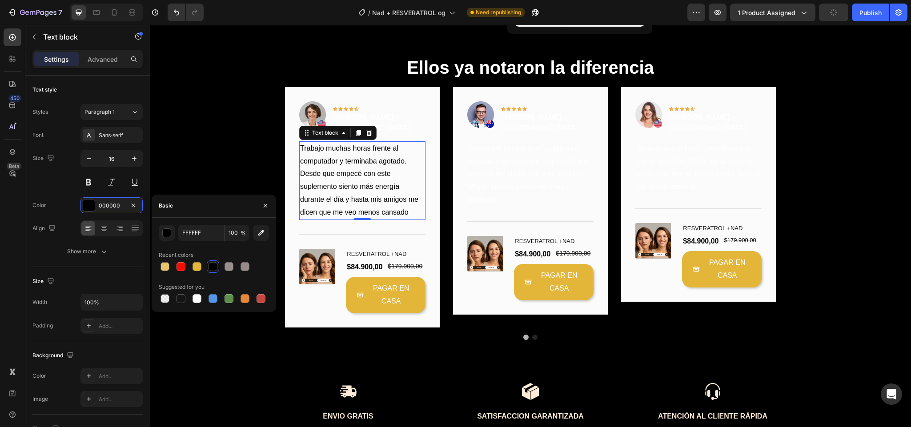
type input "000000"
click at [516, 206] on p "Lo compré porque quería algo que ayudara a mi piel y me sorprendió que también …" at bounding box center [530, 174] width 124 height 64
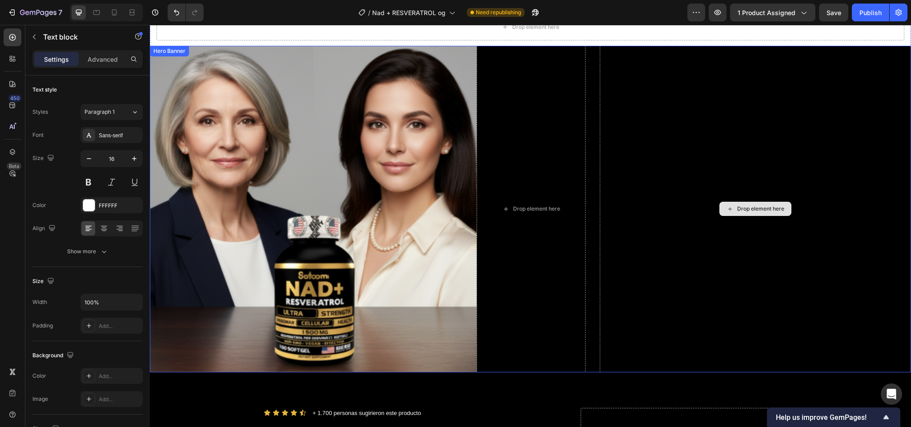
scroll to position [100, 0]
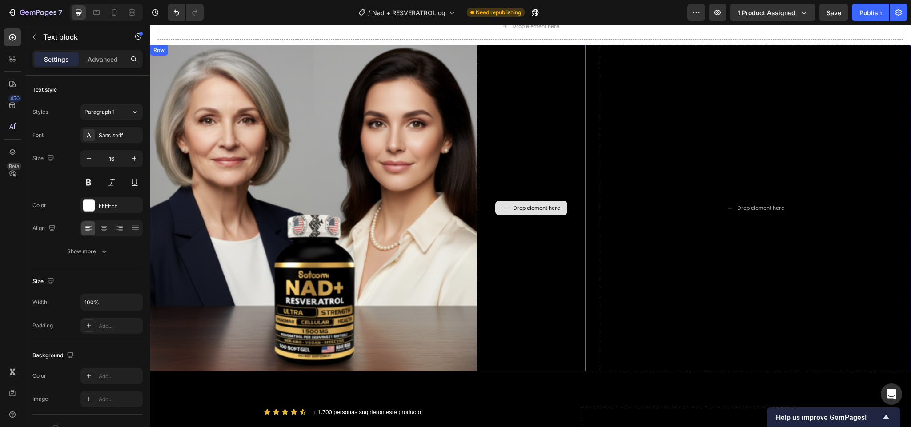
click at [534, 137] on div "Drop element here" at bounding box center [530, 208] width 109 height 327
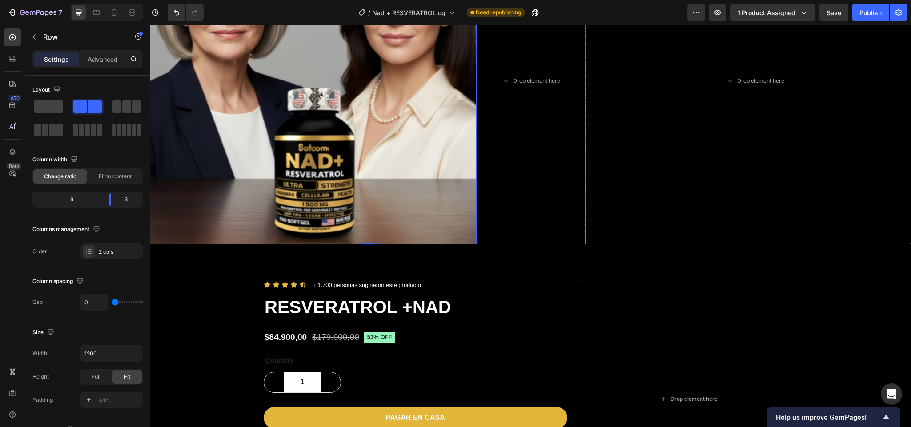
scroll to position [236, 0]
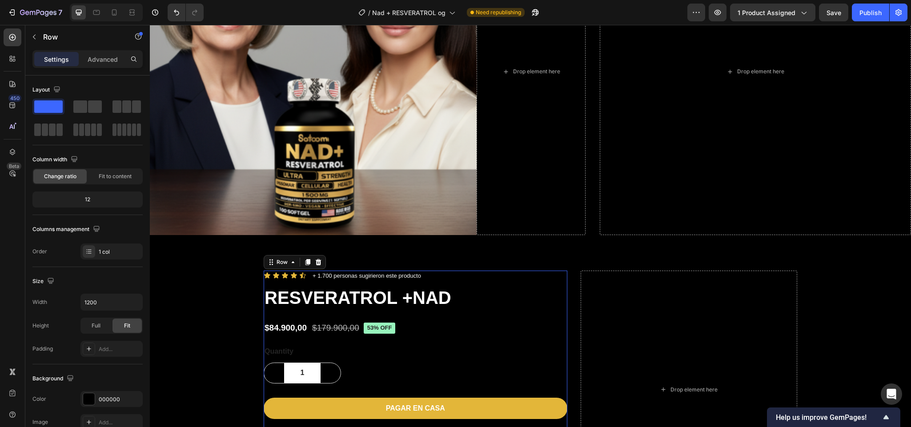
click at [465, 280] on div "Icon Icon Icon Icon Icon Icon List + 1.700 personas sugirieron este producto Te…" at bounding box center [416, 368] width 304 height 195
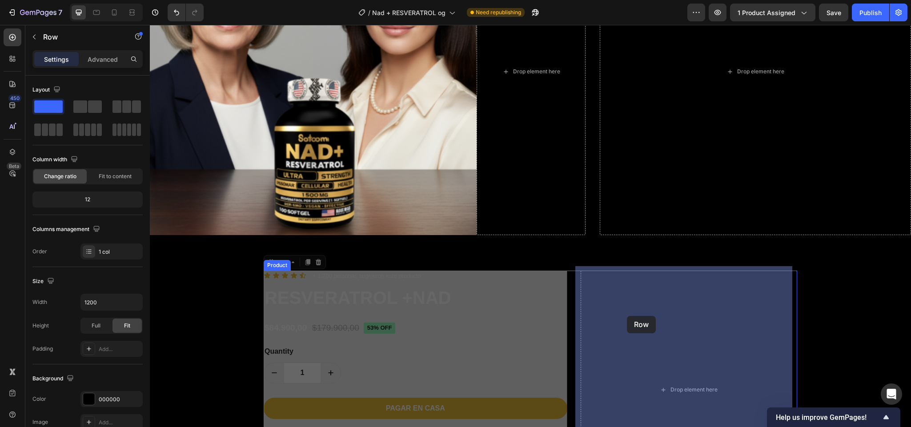
drag, startPoint x: 279, startPoint y: 260, endPoint x: 627, endPoint y: 316, distance: 351.9
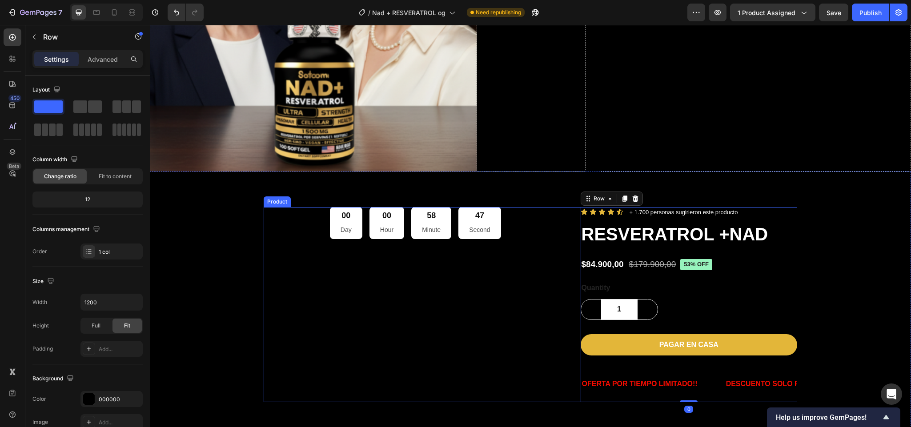
scroll to position [384, 0]
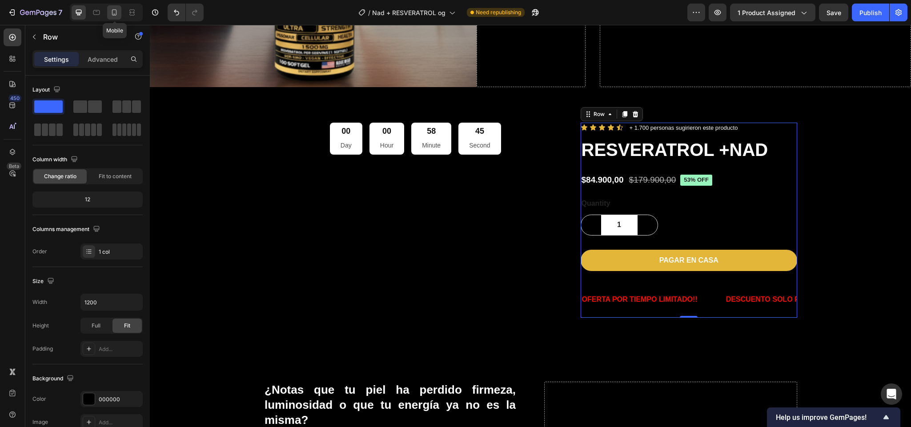
click at [117, 13] on icon at bounding box center [114, 12] width 9 height 9
type input "100%"
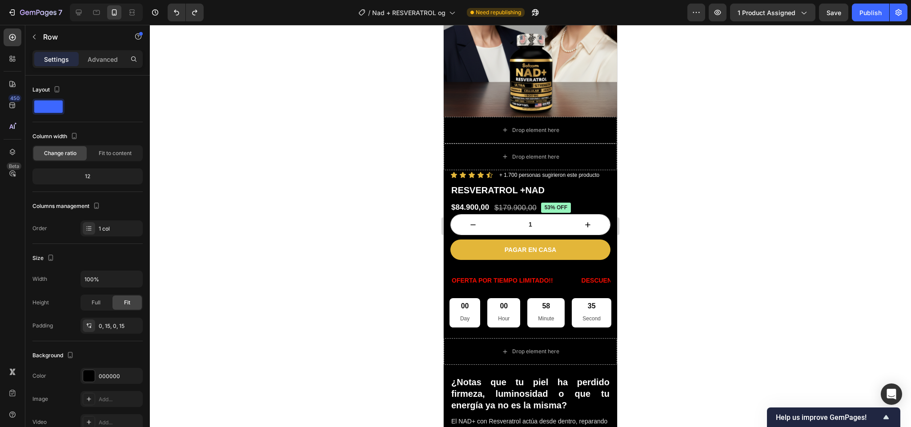
scroll to position [164, 0]
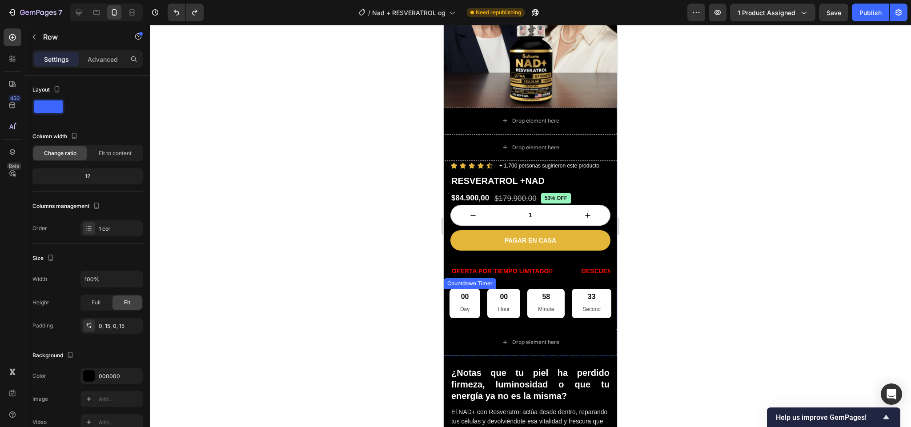
click at [543, 307] on p "Minute" at bounding box center [546, 310] width 16 height 10
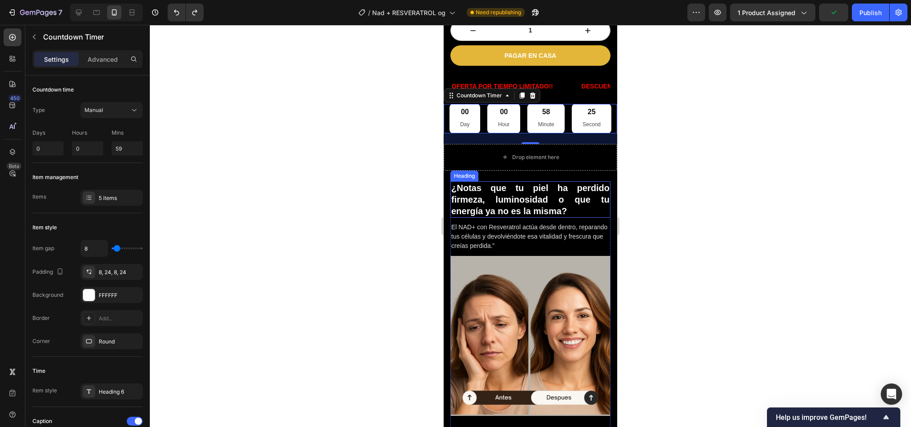
scroll to position [327, 0]
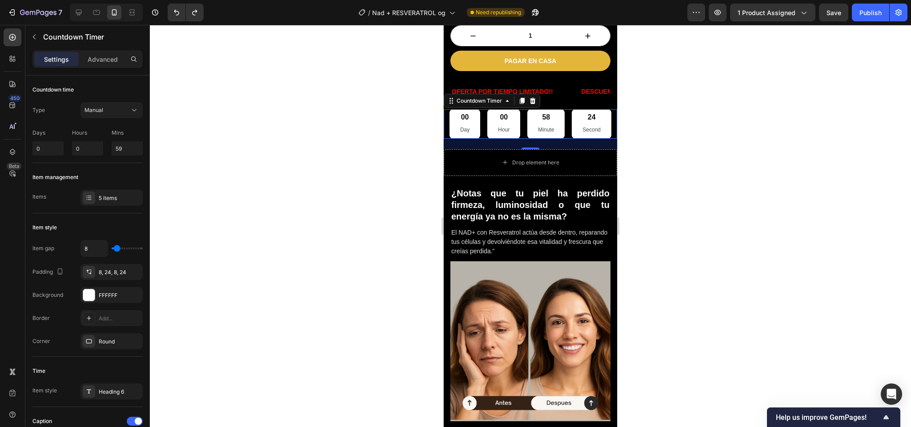
click at [668, 130] on div at bounding box center [530, 226] width 761 height 402
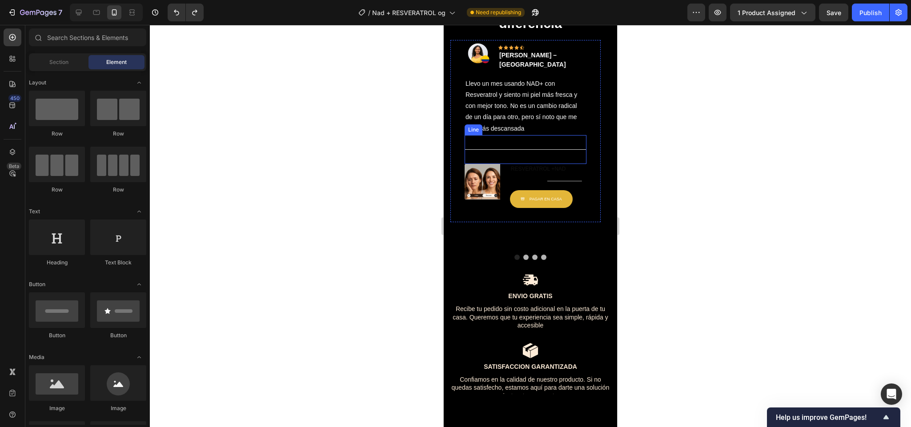
scroll to position [1724, 0]
click at [535, 173] on h1 "RESVERATROL +NAD" at bounding box center [548, 169] width 76 height 10
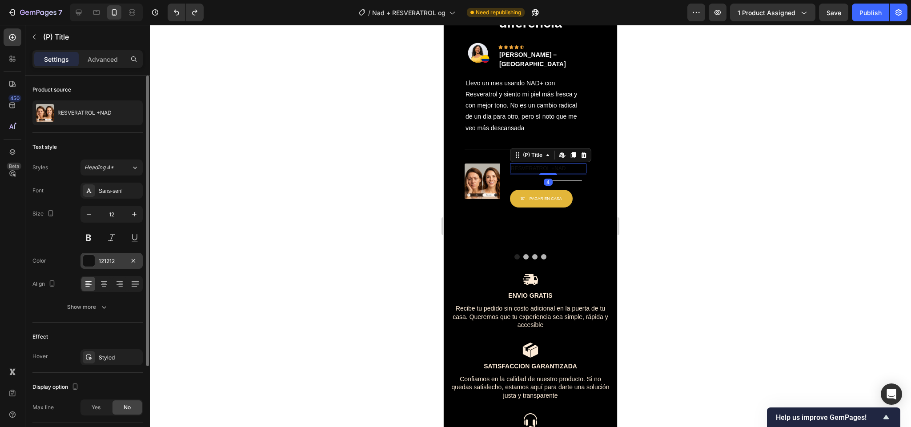
click at [113, 264] on div "121212" at bounding box center [112, 261] width 26 height 8
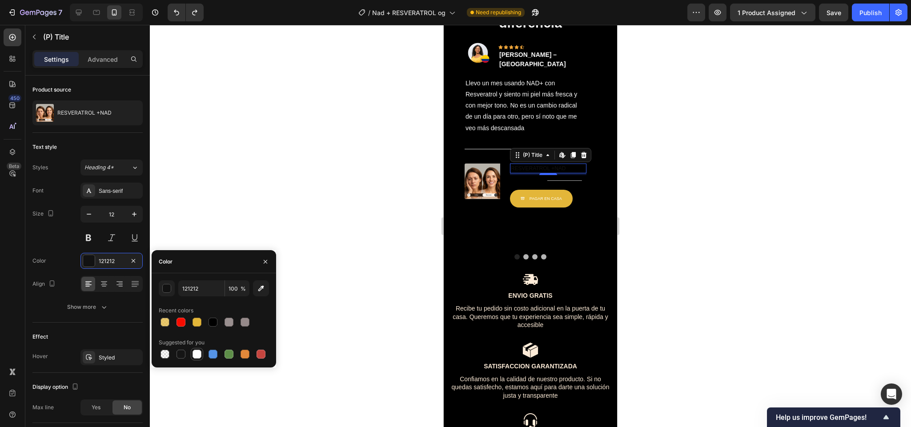
click at [199, 351] on div at bounding box center [196, 354] width 9 height 9
type input "FFFFFF"
click at [540, 186] on div "$84.900,00" at bounding box center [526, 180] width 33 height 11
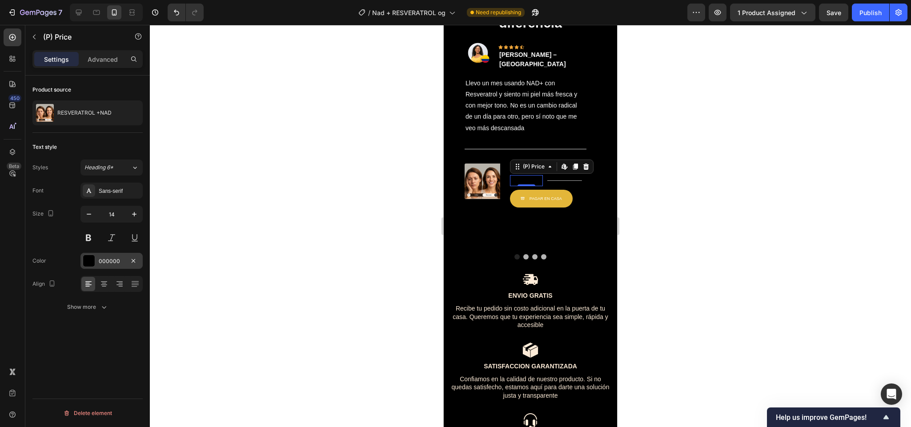
click at [96, 260] on div "000000" at bounding box center [111, 261] width 62 height 16
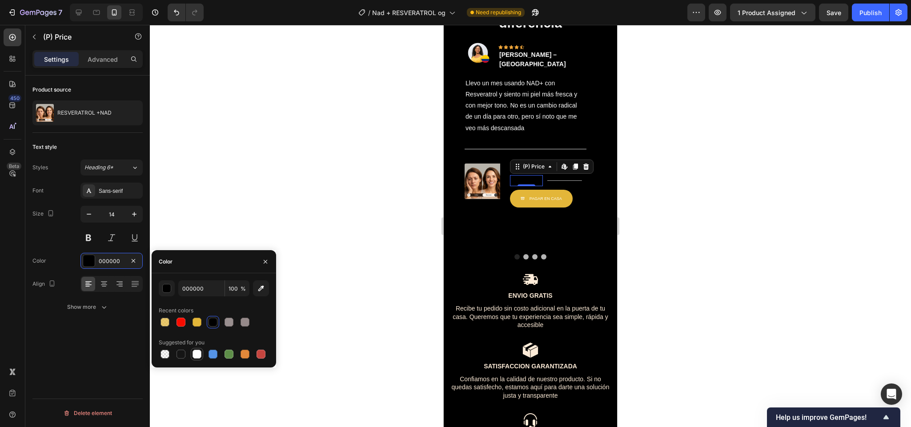
click at [195, 353] on div at bounding box center [196, 354] width 9 height 9
type input "FFFFFF"
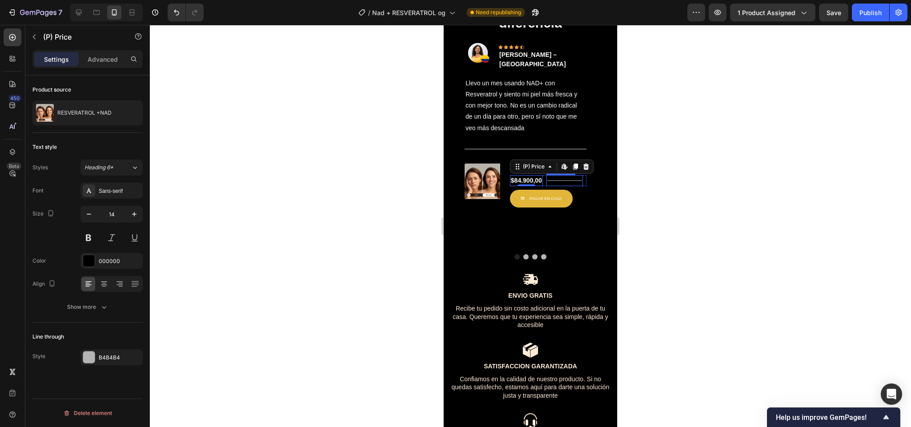
click at [563, 186] on div "$179.900,00" at bounding box center [564, 180] width 36 height 11
click at [94, 362] on div at bounding box center [89, 358] width 12 height 12
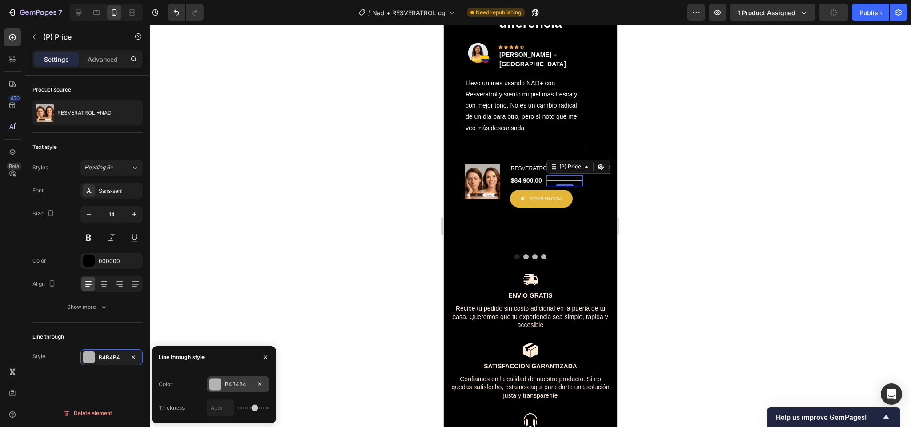
click at [221, 384] on div at bounding box center [215, 384] width 12 height 12
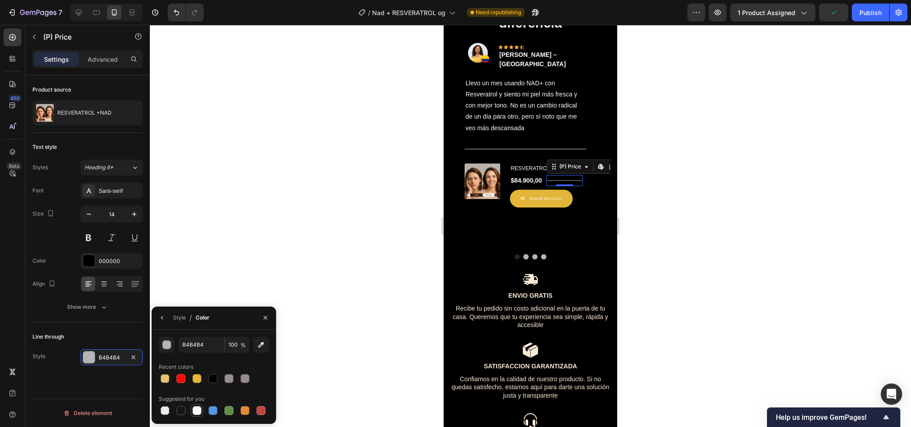
click at [196, 412] on div at bounding box center [196, 410] width 9 height 9
type input "FFFFFF"
click at [585, 186] on div "$84.900,00 (P) Price (P) Price $179.900,00 (P) Price Edit content in Shopify 0 …" at bounding box center [548, 180] width 76 height 11
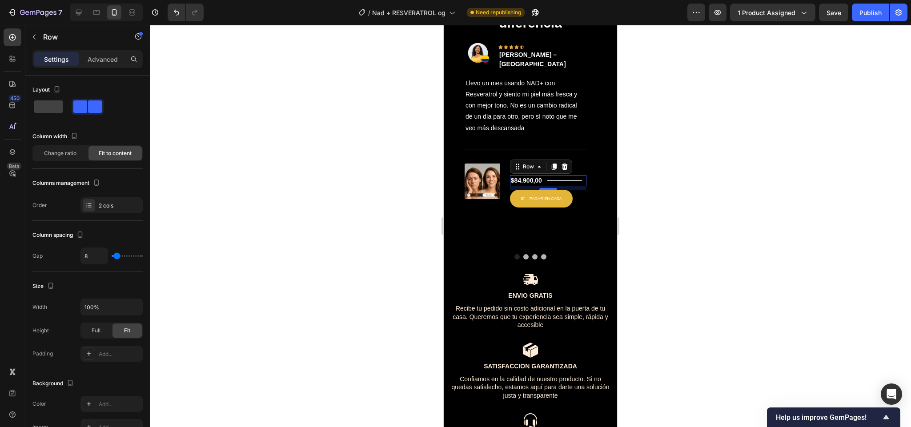
click at [584, 186] on div "$84.900,00 (P) Price (P) Price $179.900,00 (P) Price (P) Price Row 8" at bounding box center [548, 180] width 76 height 11
click at [561, 186] on div "$179.900,00" at bounding box center [564, 180] width 36 height 11
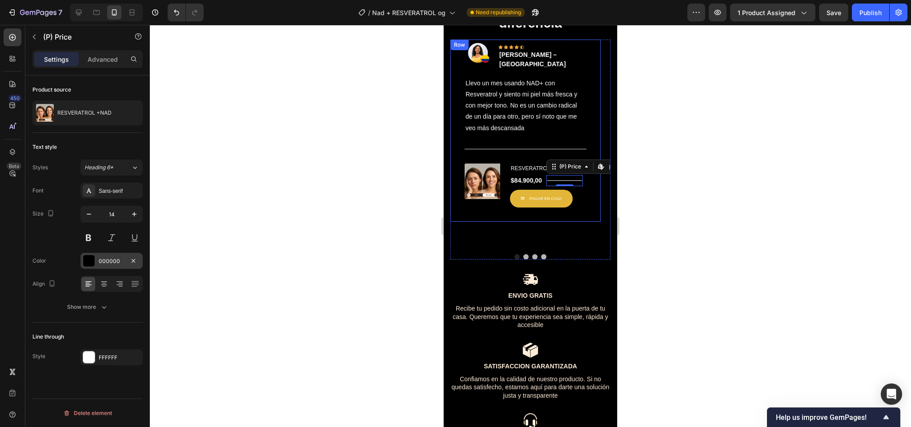
click at [103, 260] on div "000000" at bounding box center [112, 261] width 26 height 8
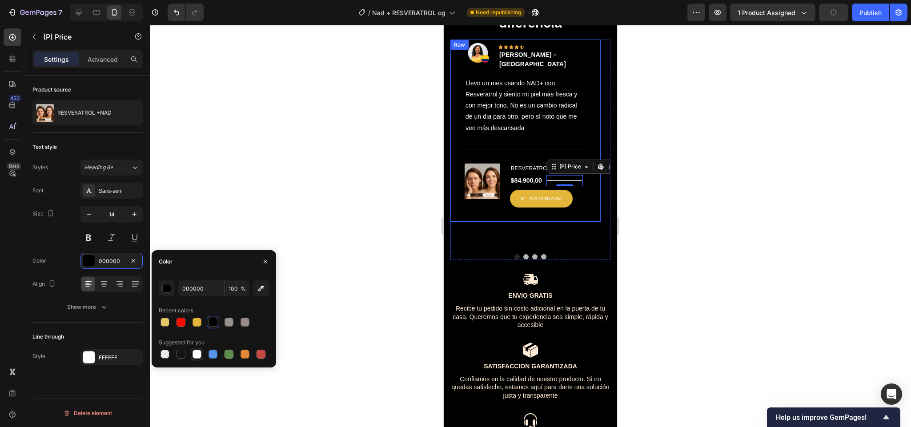
click at [195, 354] on div at bounding box center [196, 354] width 9 height 9
type input "FFFFFF"
click at [523, 260] on button "Dot" at bounding box center [525, 256] width 5 height 5
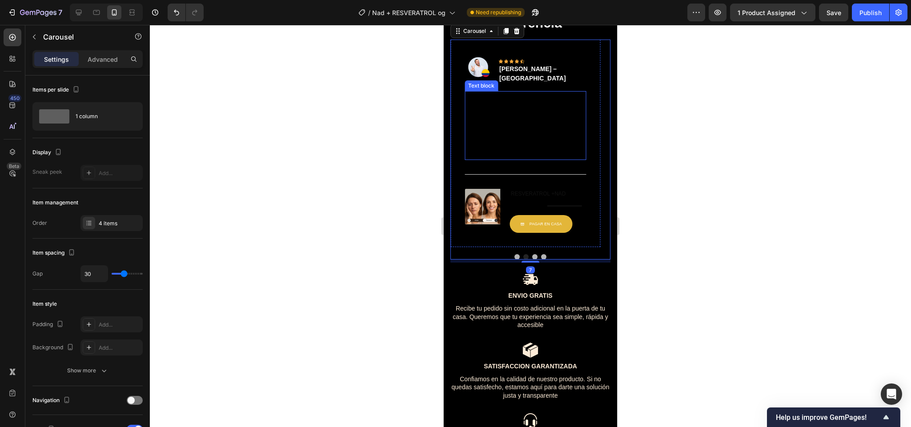
click at [497, 159] on p "Trabajo muchas horas frente al computador y terminaba agotado. Desde que empecé…" at bounding box center [525, 125] width 120 height 67
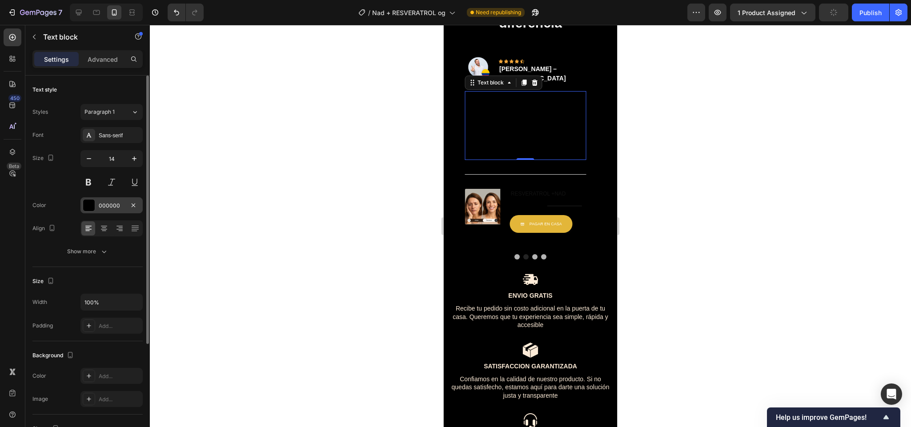
click at [96, 212] on div "000000" at bounding box center [111, 205] width 62 height 16
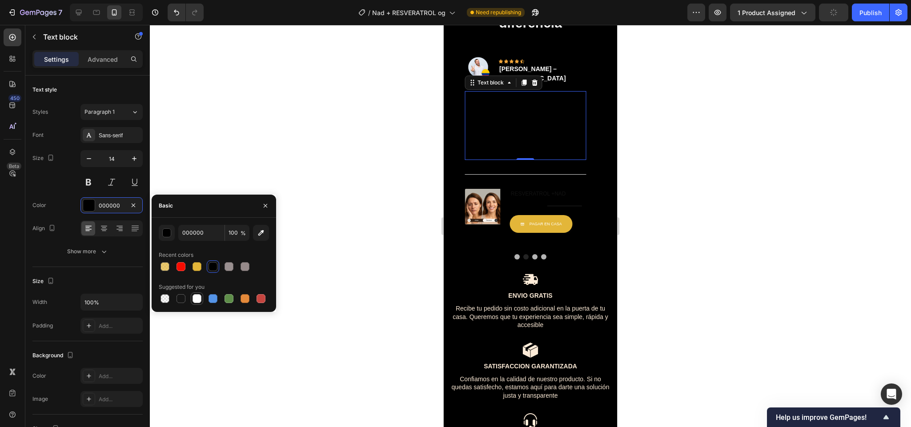
click at [199, 298] on div at bounding box center [196, 298] width 9 height 9
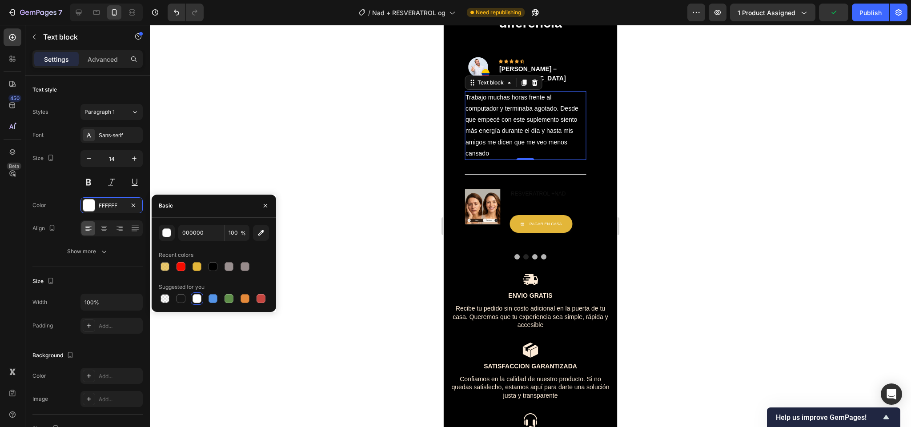
type input "FFFFFF"
click at [539, 199] on h1 "RESVERATROL +NAD" at bounding box center [548, 194] width 76 height 10
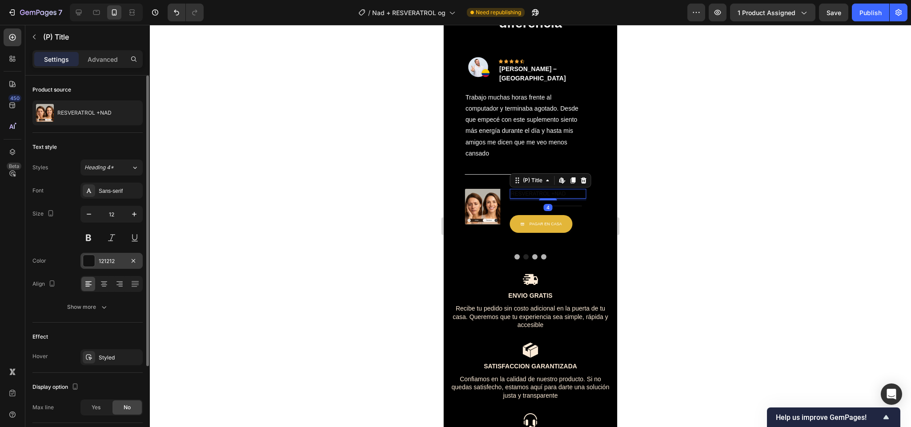
click at [88, 258] on div at bounding box center [89, 261] width 12 height 12
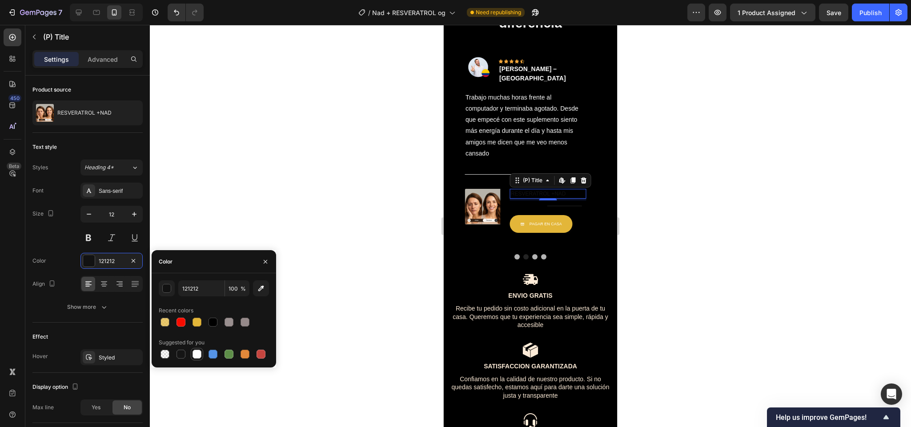
click at [196, 353] on div at bounding box center [196, 354] width 9 height 9
type input "FFFFFF"
click at [526, 212] on div "$84.900,00" at bounding box center [526, 205] width 33 height 11
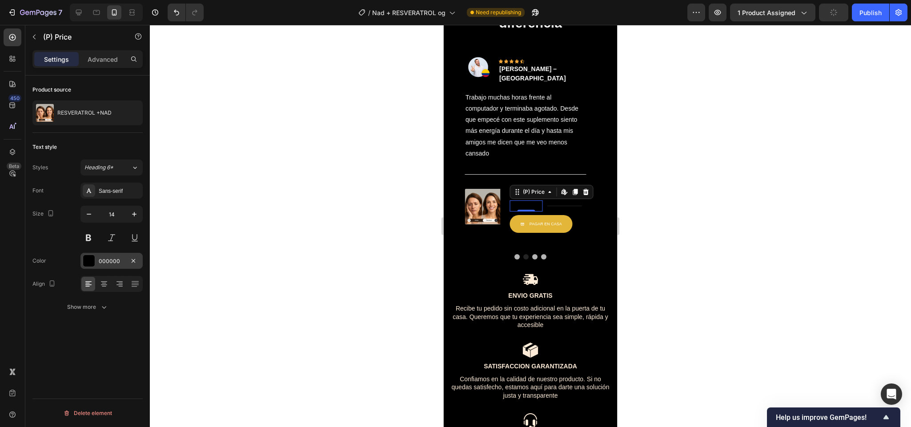
click at [92, 256] on div at bounding box center [89, 261] width 12 height 12
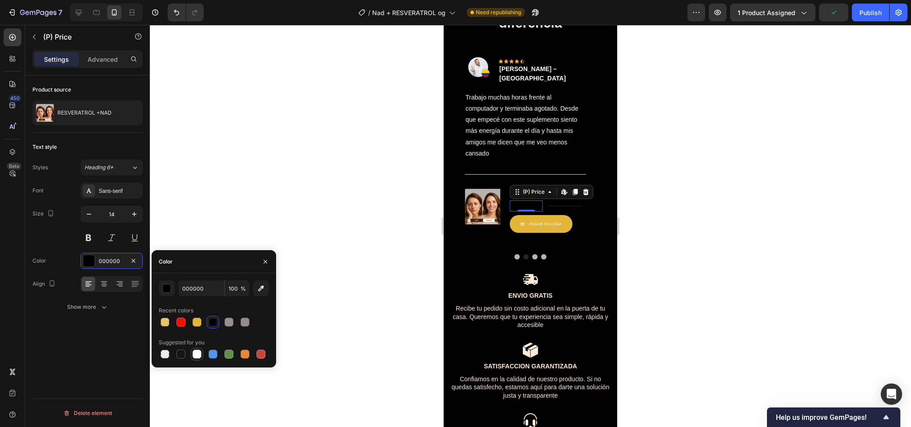
click at [192, 351] on div at bounding box center [196, 354] width 9 height 9
type input "FFFFFF"
click at [554, 212] on div "$179.900,00" at bounding box center [564, 205] width 36 height 11
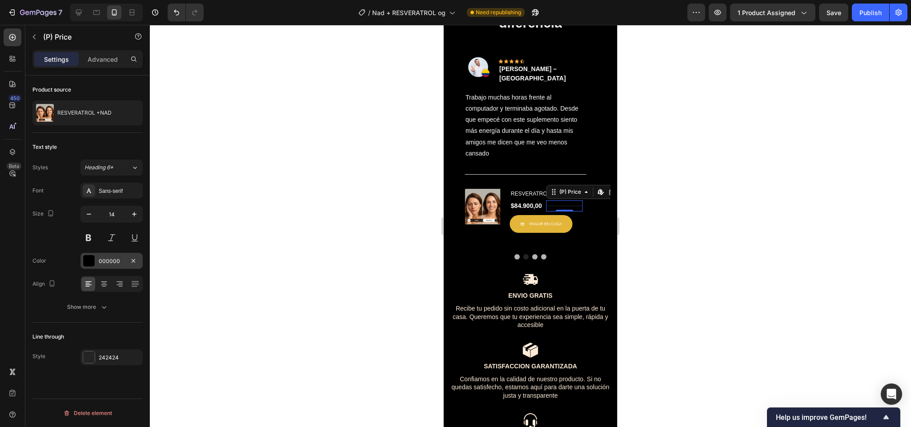
click at [93, 265] on div at bounding box center [89, 261] width 12 height 12
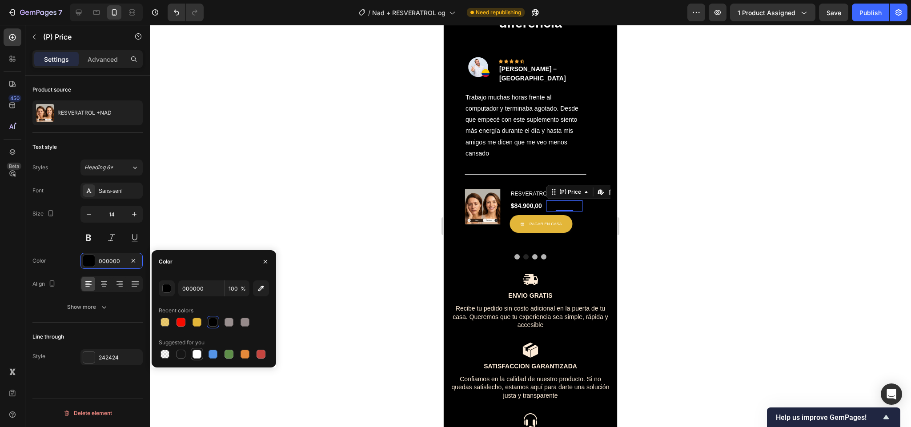
click at [197, 351] on div at bounding box center [196, 354] width 9 height 9
type input "FFFFFF"
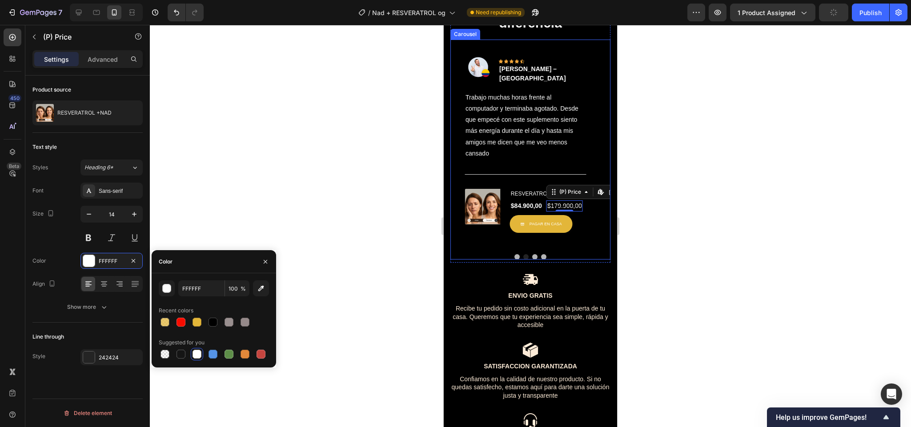
click at [528, 260] on div "Image Icon Icon Icon Icon Icon Row Paola Torres – Cali Text block Row Llevo un …" at bounding box center [530, 150] width 160 height 220
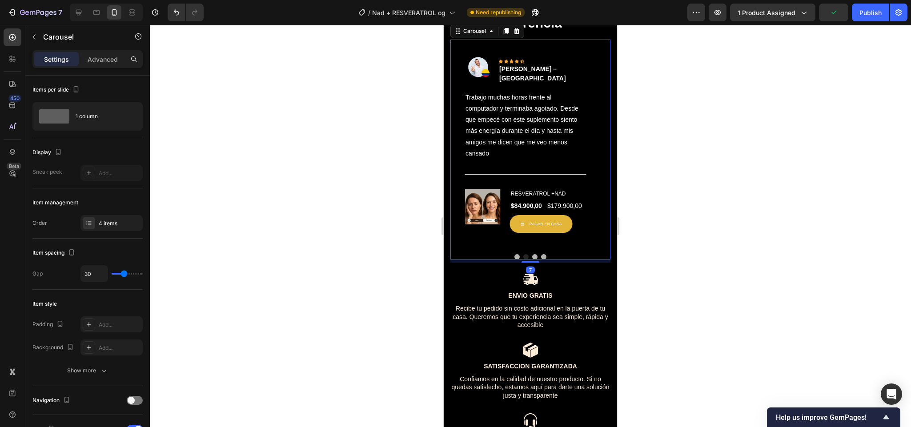
click at [532, 260] on button "Dot" at bounding box center [534, 256] width 5 height 5
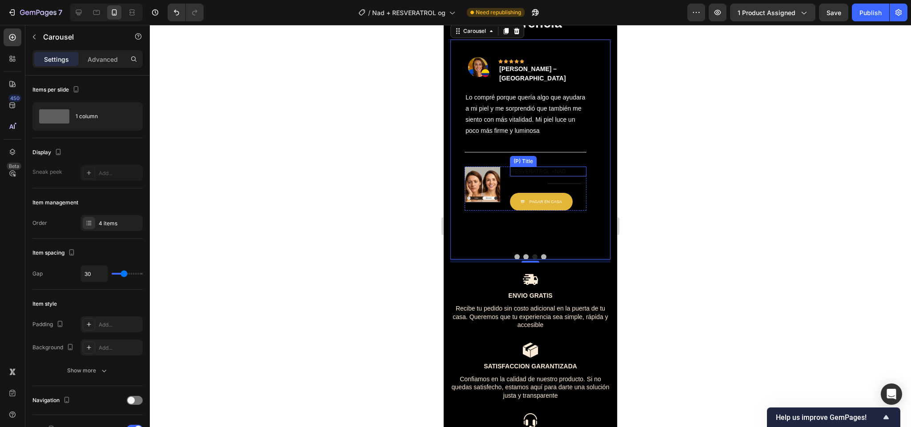
click at [531, 176] on h1 "RESVERATROL +NAD" at bounding box center [548, 172] width 76 height 10
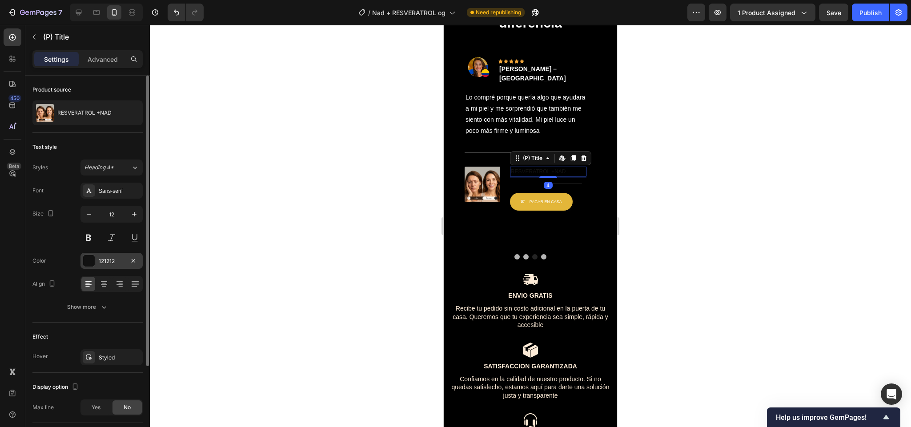
click at [92, 256] on div at bounding box center [89, 261] width 12 height 12
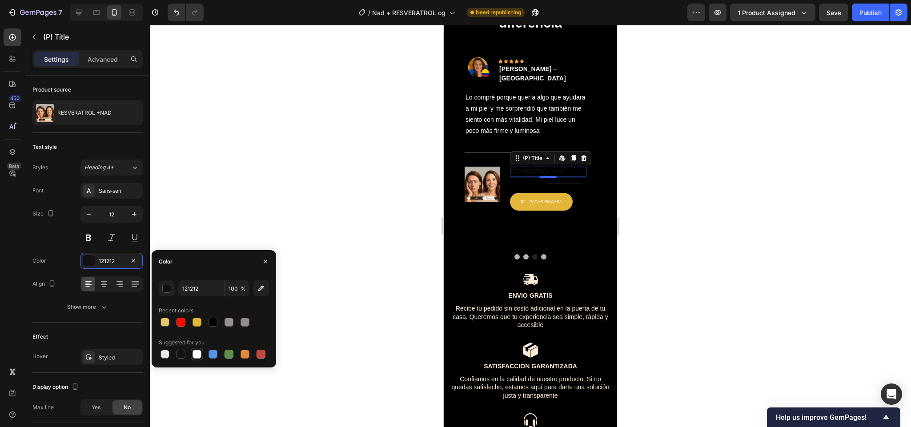
drag, startPoint x: 192, startPoint y: 355, endPoint x: 32, endPoint y: 272, distance: 181.1
click at [192, 355] on div at bounding box center [196, 354] width 9 height 9
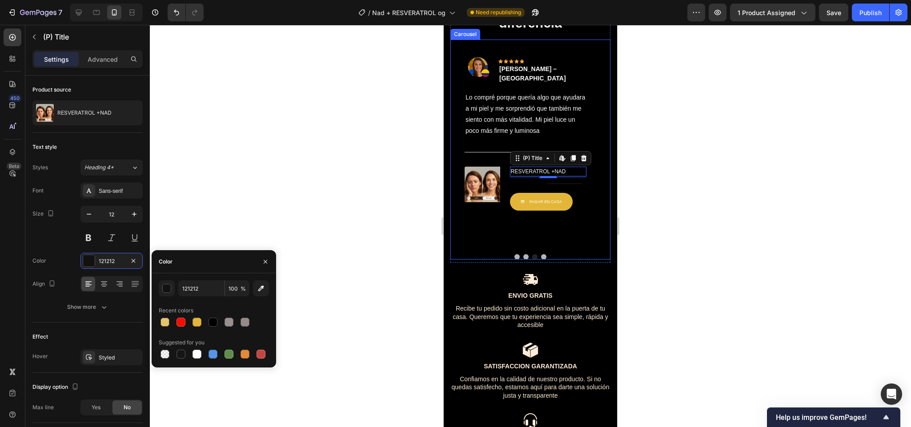
type input "FFFFFF"
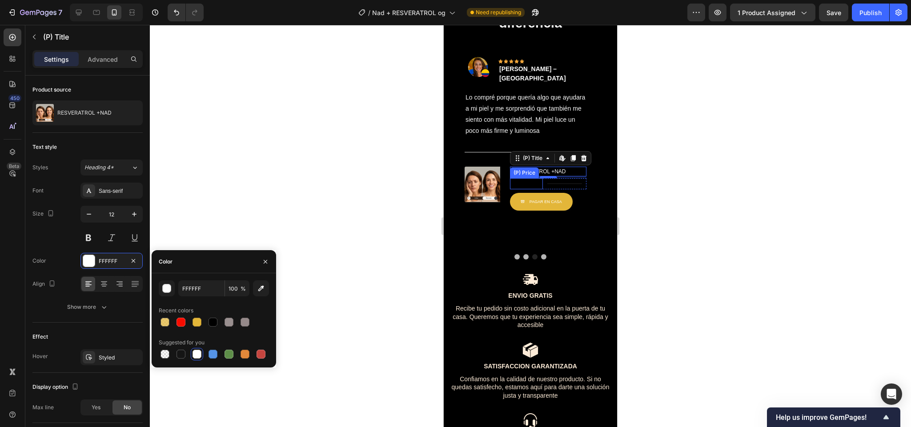
click at [528, 189] on div "$84.900,00" at bounding box center [526, 183] width 33 height 11
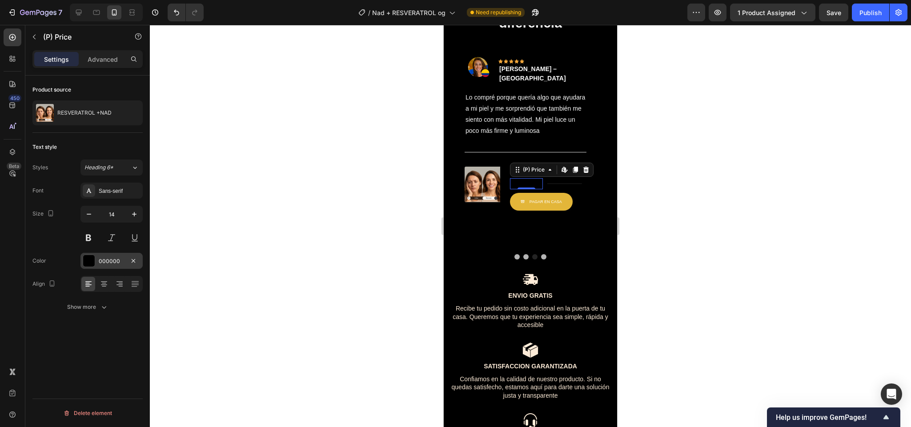
click at [96, 253] on div "000000" at bounding box center [111, 261] width 62 height 16
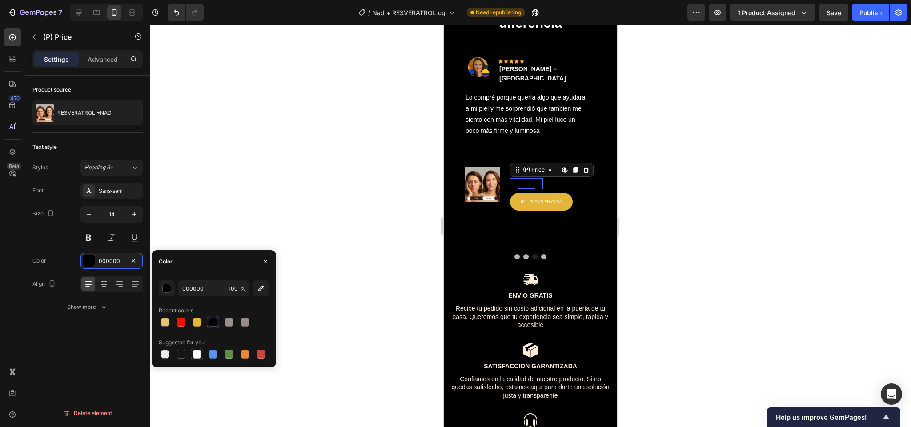
click at [195, 356] on div at bounding box center [196, 354] width 9 height 9
type input "FFFFFF"
click at [572, 189] on div "$179.900,00" at bounding box center [564, 183] width 36 height 11
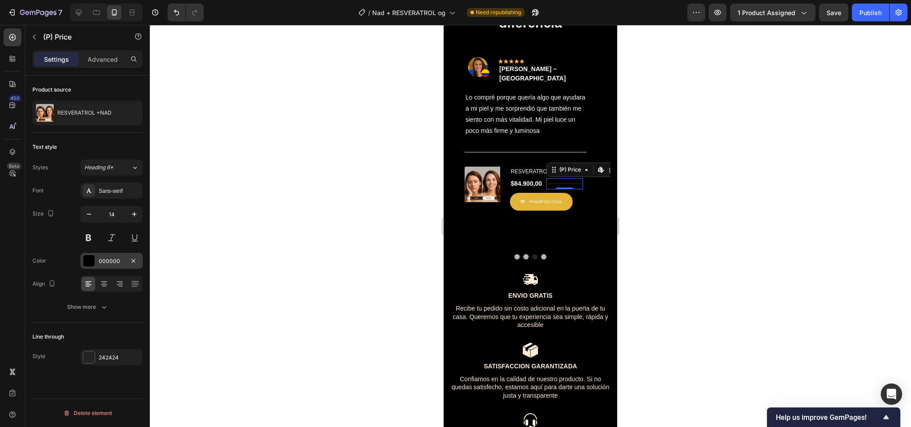
click at [96, 259] on div "000000" at bounding box center [111, 261] width 62 height 16
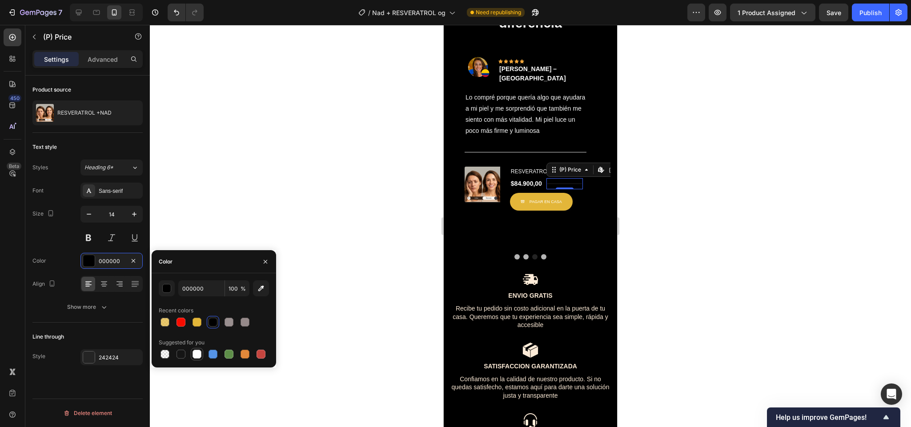
click at [195, 355] on div at bounding box center [196, 354] width 9 height 9
type input "FFFFFF"
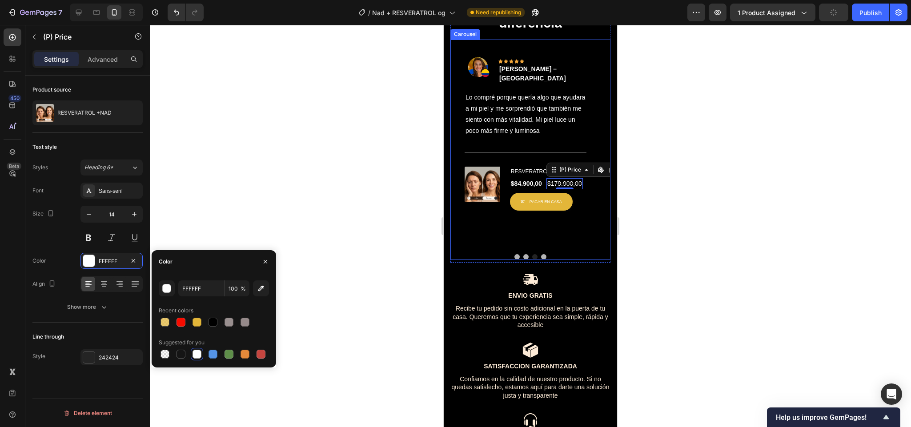
click at [541, 260] on button "Dot" at bounding box center [543, 256] width 5 height 5
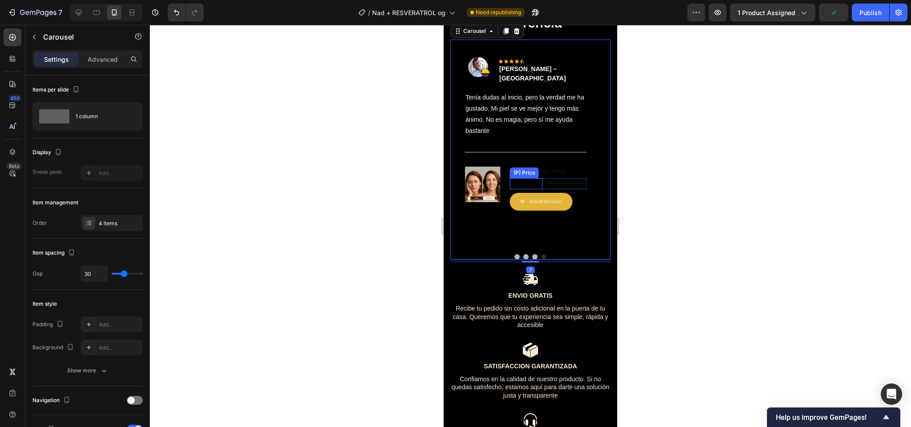
click at [522, 177] on div "(P) Price" at bounding box center [523, 173] width 25 height 8
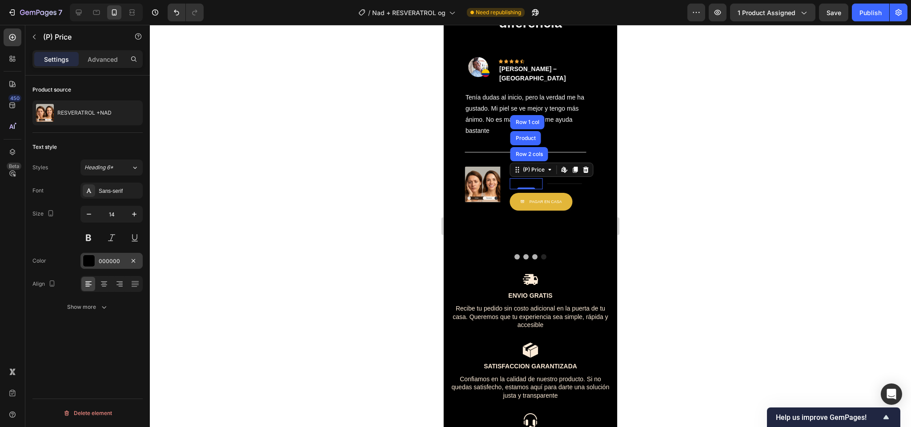
click at [103, 265] on div "000000" at bounding box center [112, 261] width 26 height 8
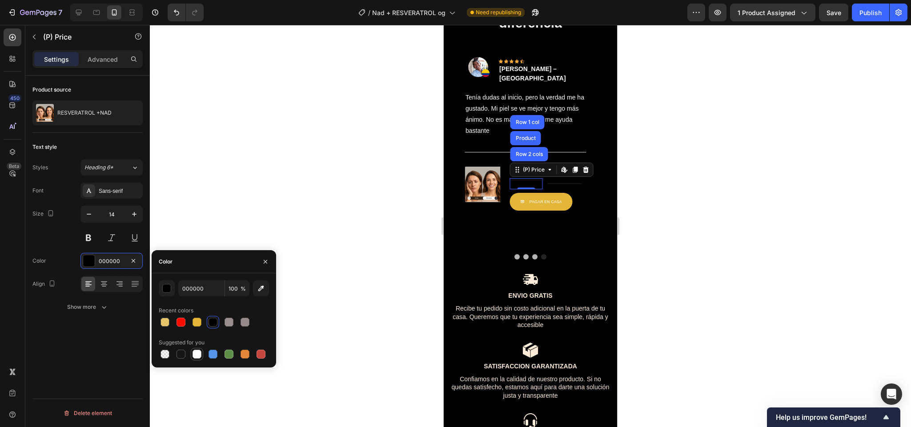
click at [193, 358] on div at bounding box center [196, 354] width 9 height 9
type input "FFFFFF"
click at [555, 189] on div "$179.900,00" at bounding box center [564, 183] width 36 height 11
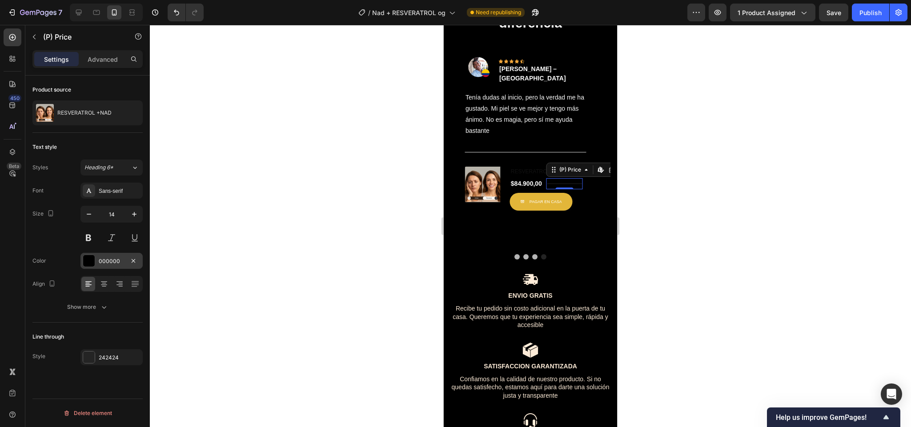
click at [126, 256] on div "000000" at bounding box center [111, 261] width 62 height 16
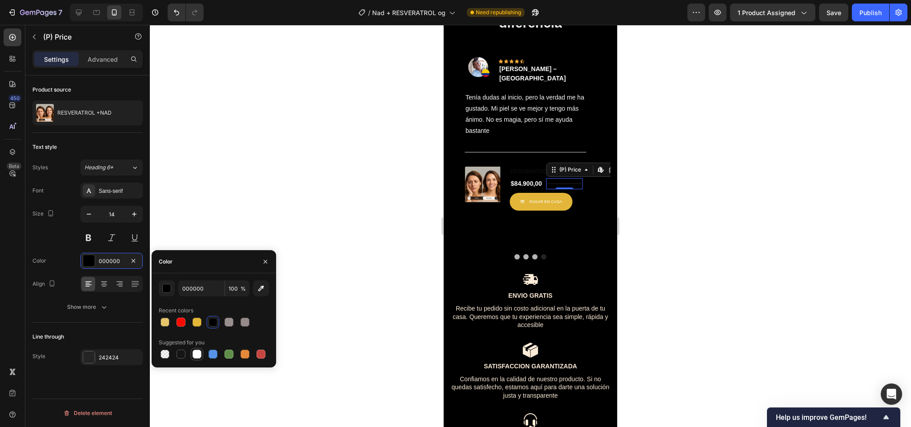
click at [193, 352] on div at bounding box center [196, 354] width 9 height 9
type input "FFFFFF"
click at [526, 176] on h1 "RESVERATROL +NAD" at bounding box center [548, 172] width 76 height 10
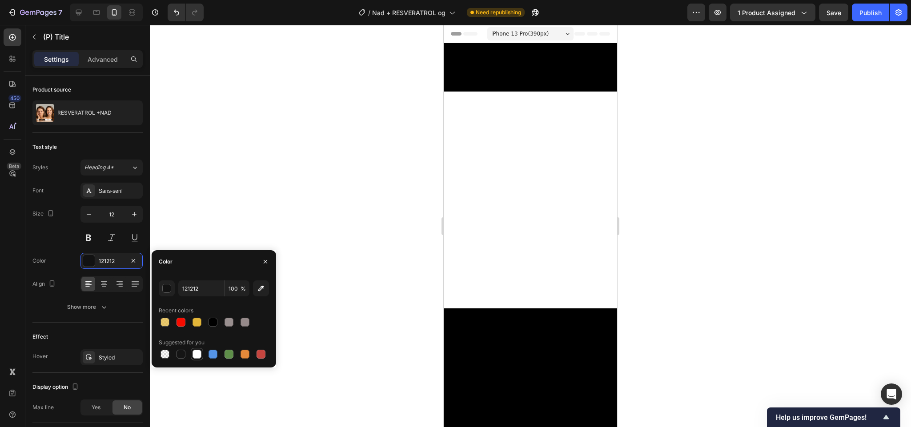
scroll to position [1724, 0]
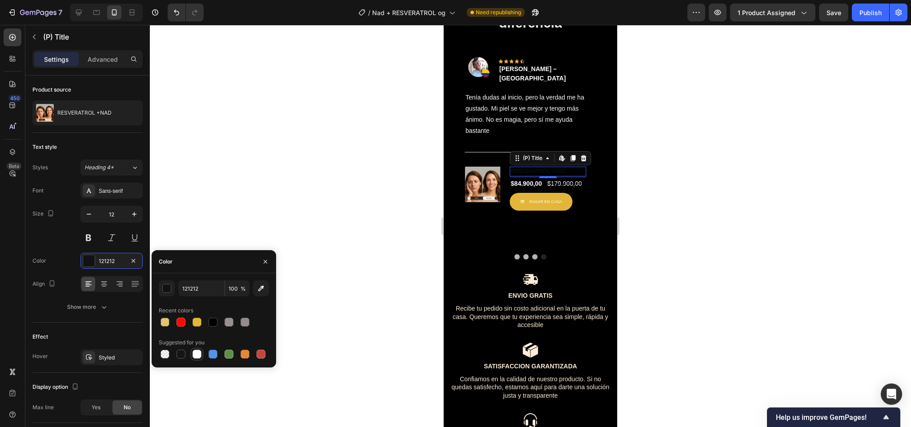
click at [196, 353] on div at bounding box center [196, 354] width 9 height 9
type input "FFFFFF"
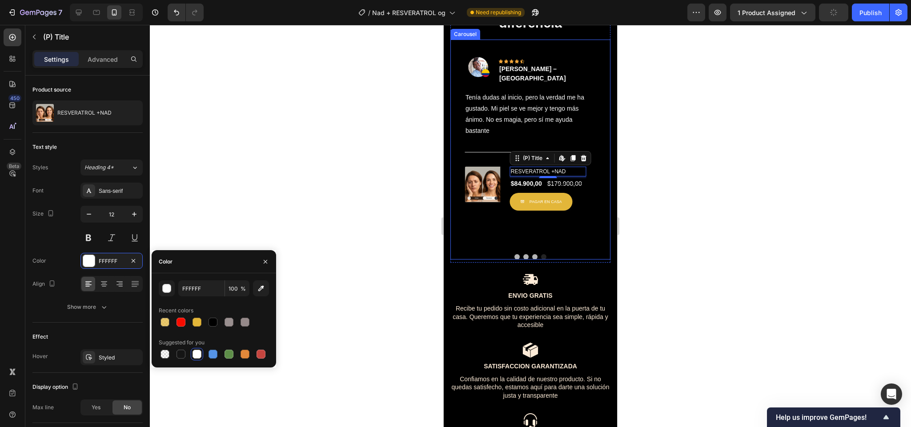
click at [541, 260] on button "Dot" at bounding box center [543, 256] width 5 height 5
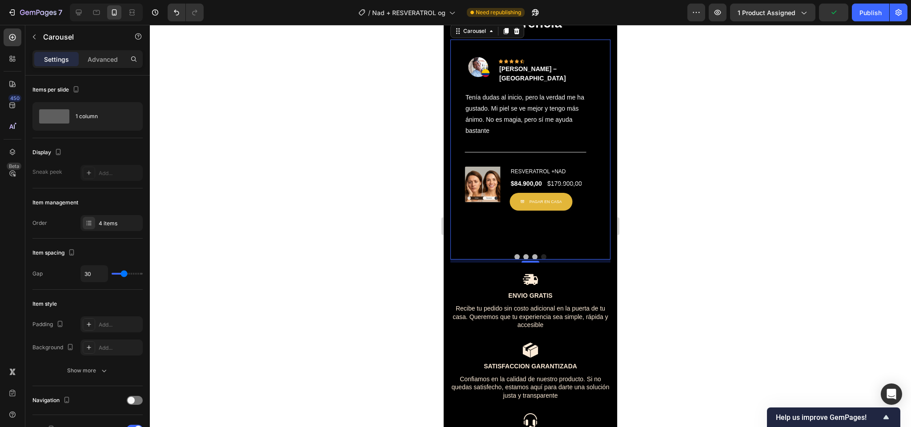
click at [525, 260] on div "Image Icon Icon Icon Icon Icon Row [PERSON_NAME] – Cali Text block Row Llevo un…" at bounding box center [530, 150] width 160 height 220
click at [527, 260] on div at bounding box center [530, 256] width 160 height 5
click at [523, 260] on button "Dot" at bounding box center [525, 256] width 5 height 5
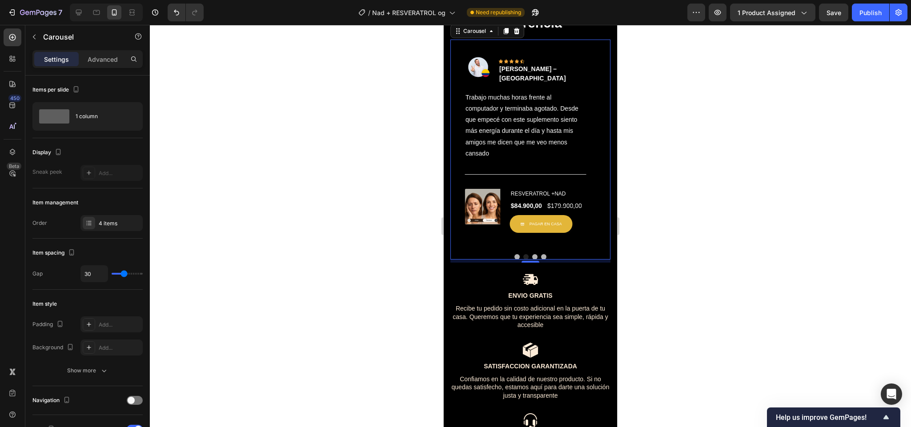
click at [532, 260] on button "Dot" at bounding box center [534, 256] width 5 height 5
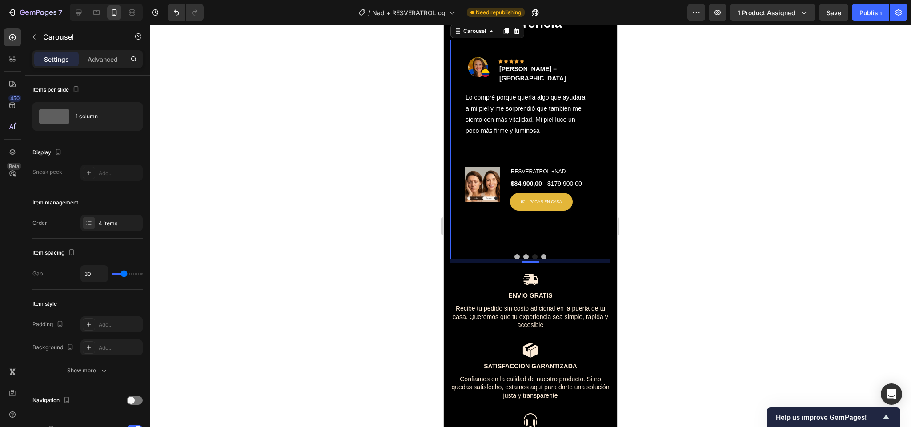
click at [535, 260] on div at bounding box center [530, 256] width 160 height 5
click at [540, 260] on div at bounding box center [530, 256] width 160 height 5
click at [541, 260] on button "Dot" at bounding box center [543, 256] width 5 height 5
click at [514, 260] on button "Dot" at bounding box center [516, 256] width 5 height 5
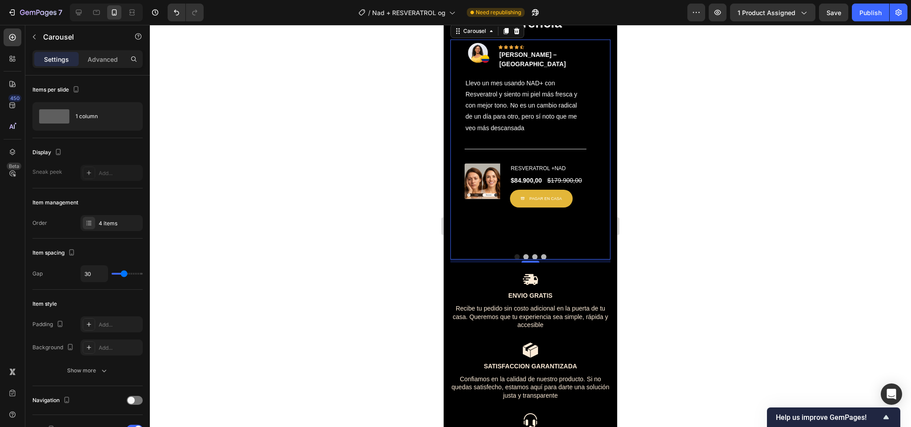
click at [675, 251] on div at bounding box center [530, 226] width 761 height 402
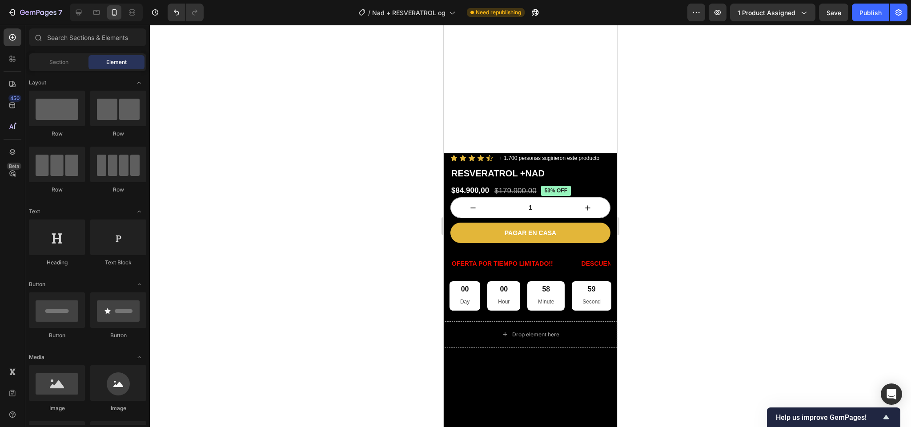
scroll to position [0, 0]
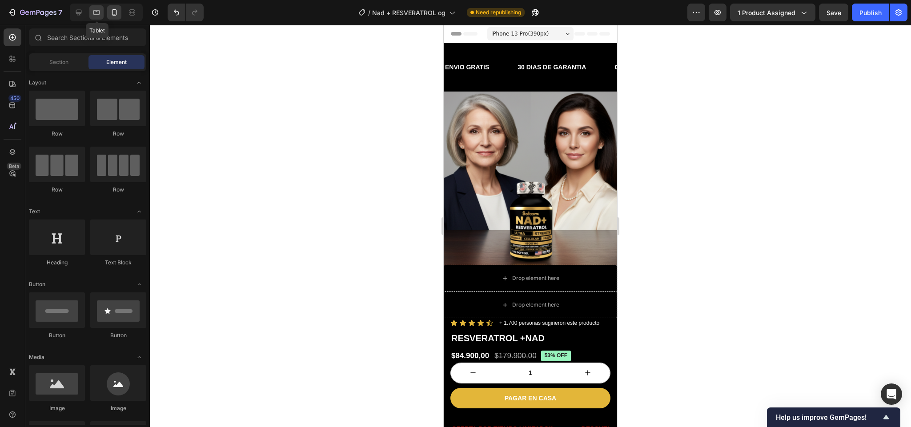
click at [97, 18] on div at bounding box center [96, 12] width 14 height 14
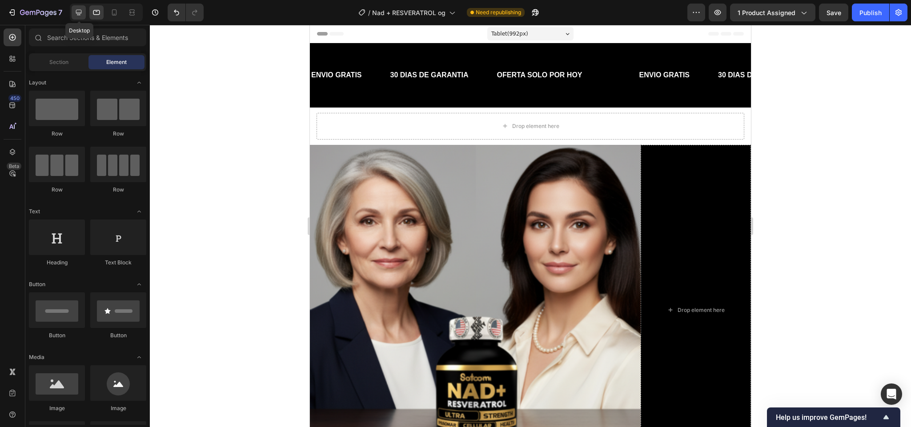
click at [84, 15] on div at bounding box center [79, 12] width 14 height 14
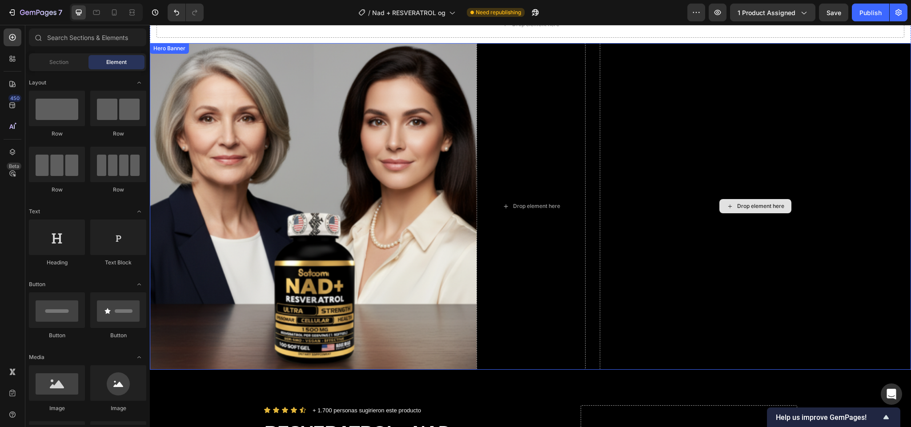
scroll to position [27, 0]
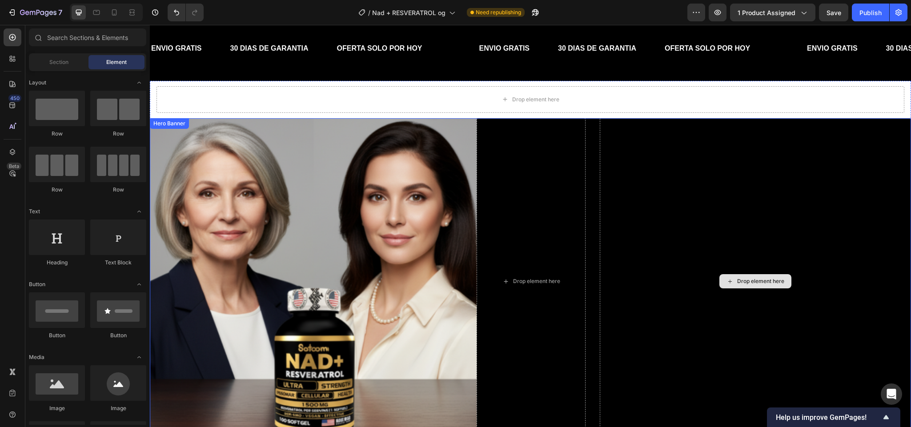
click at [627, 212] on div "Drop element here" at bounding box center [754, 281] width 311 height 327
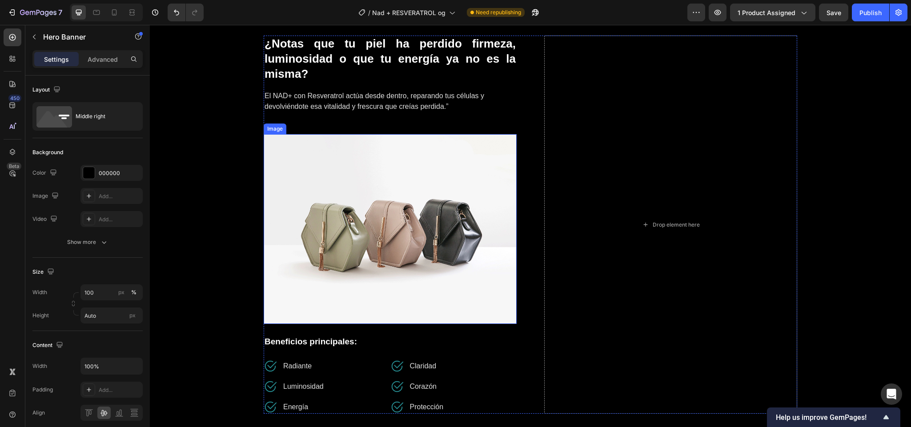
scroll to position [778, 0]
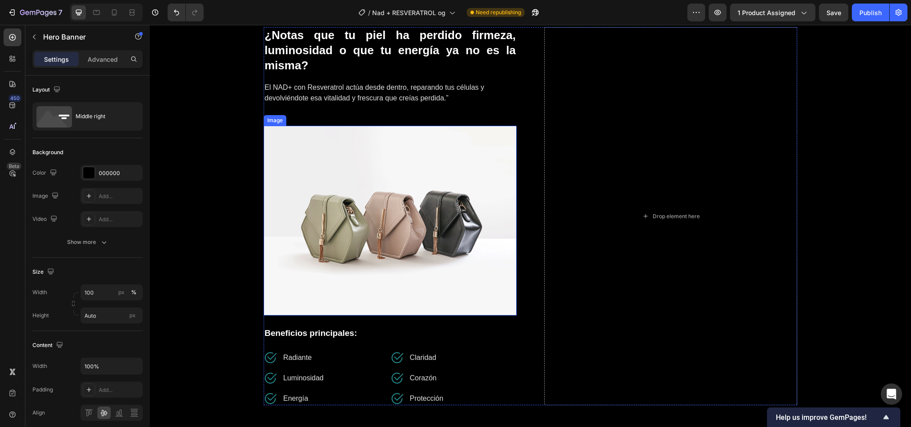
click at [369, 207] on img at bounding box center [390, 221] width 253 height 190
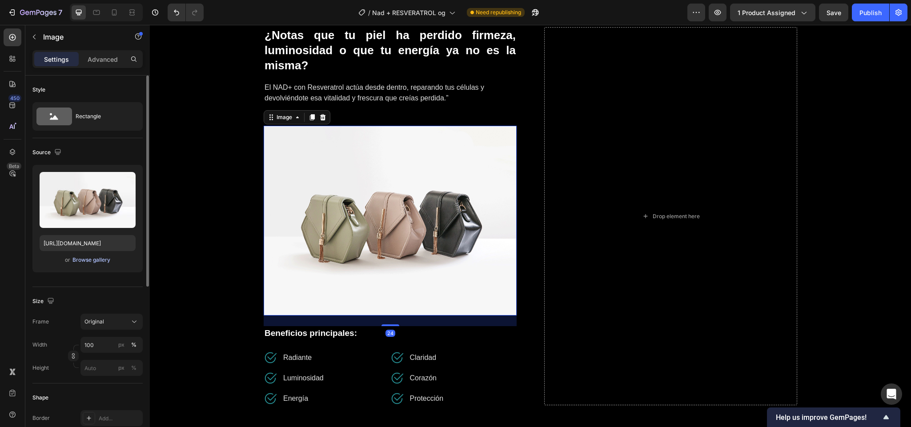
click at [96, 262] on div "Browse gallery" at bounding box center [91, 260] width 38 height 8
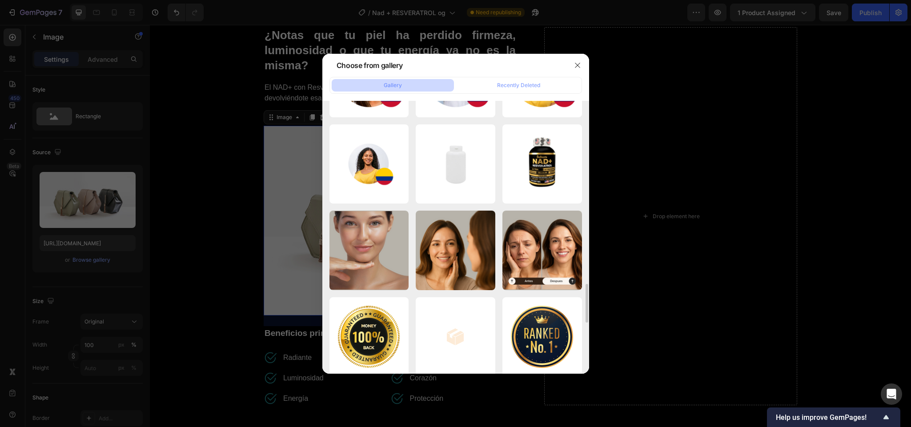
scroll to position [1280, 0]
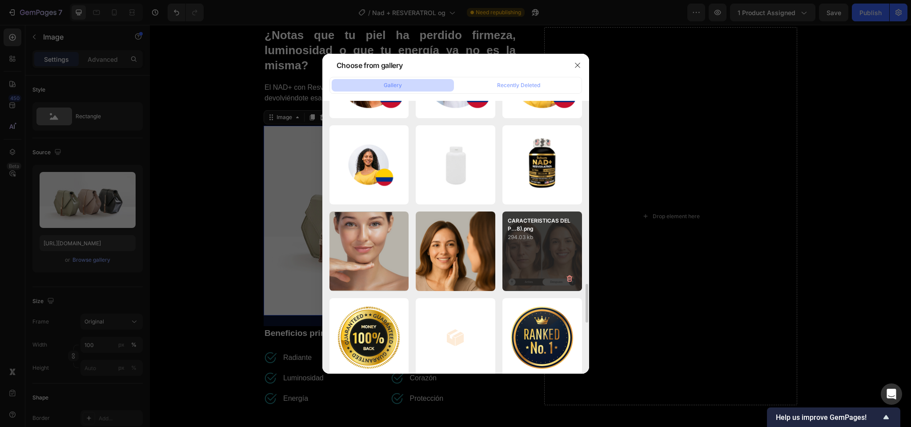
click at [527, 235] on p "294.03 kb" at bounding box center [541, 237] width 69 height 9
type input "[URL][DOMAIN_NAME]"
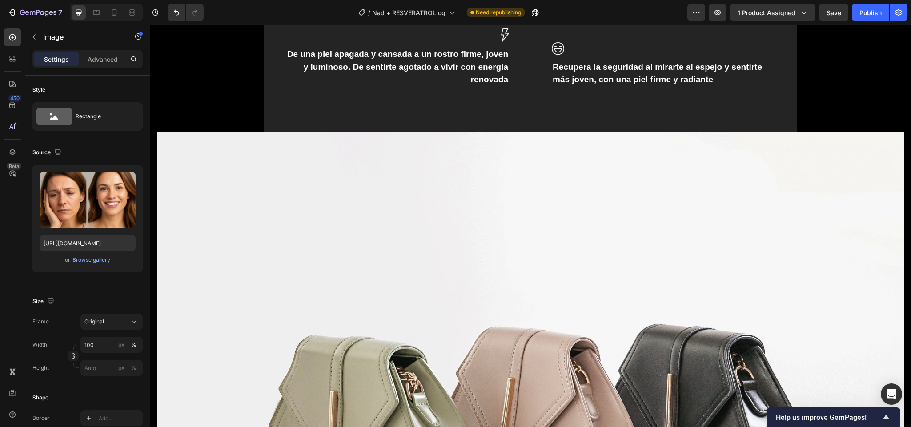
scroll to position [1211, 0]
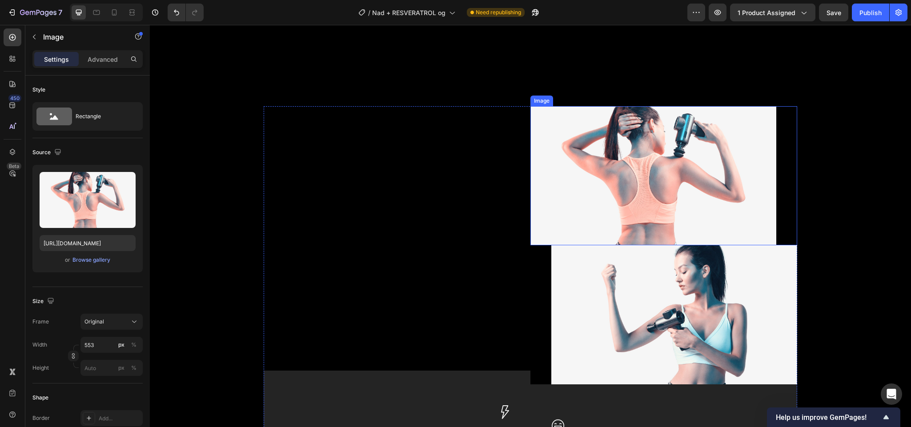
click at [579, 184] on img at bounding box center [653, 175] width 246 height 139
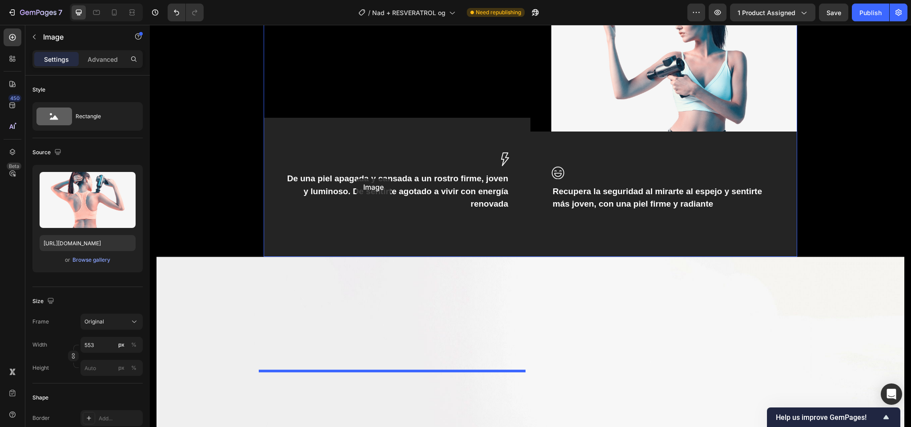
drag, startPoint x: 533, startPoint y: 97, endPoint x: 356, endPoint y: 178, distance: 194.7
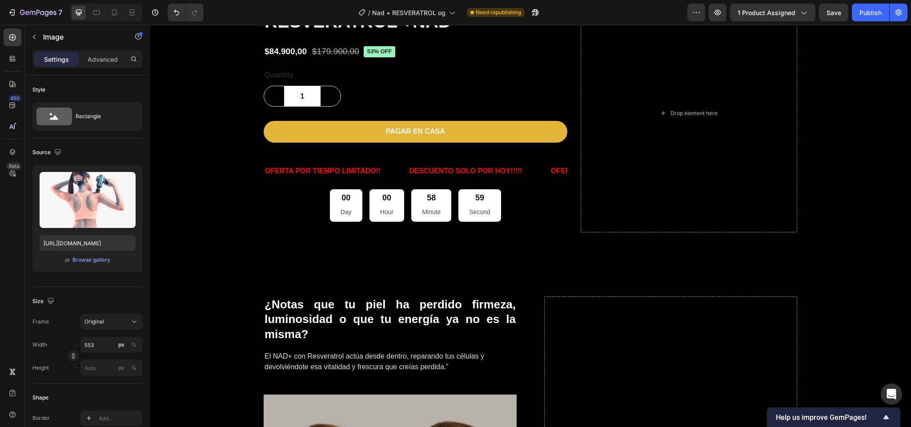
scroll to position [510, 0]
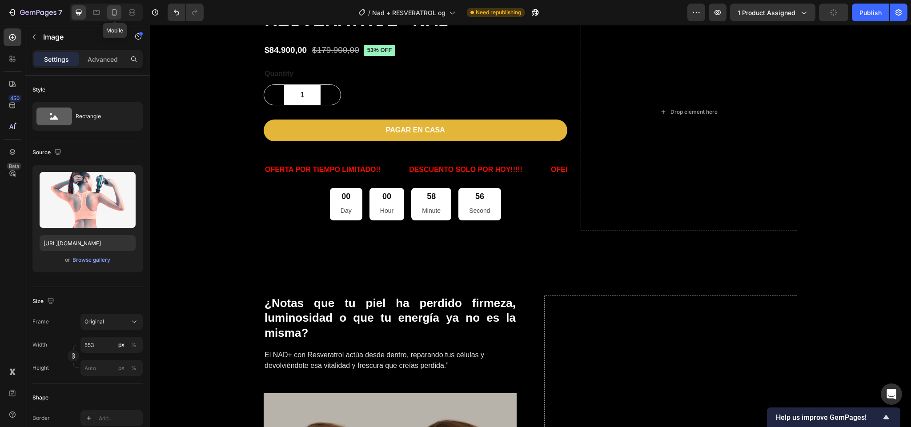
click at [115, 11] on icon at bounding box center [114, 12] width 9 height 9
type input "https://cdn.shopify.com/s/files/1/0661/3719/4579/files/gempages_586285181510353…"
type input "100"
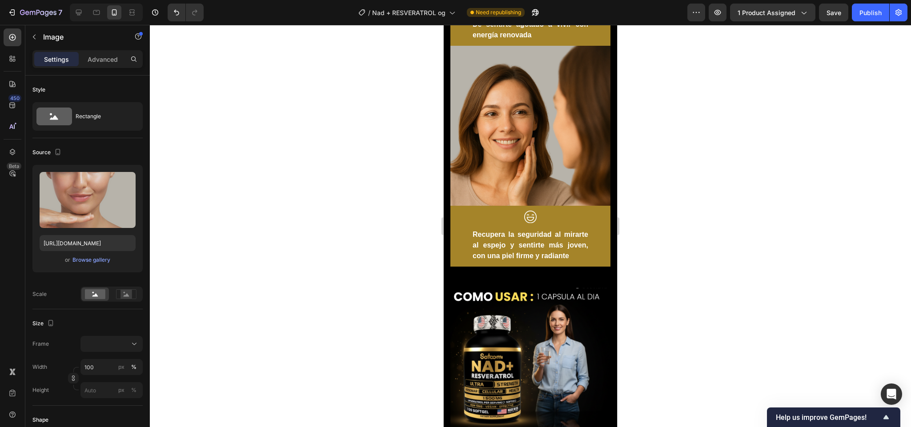
scroll to position [1084, 0]
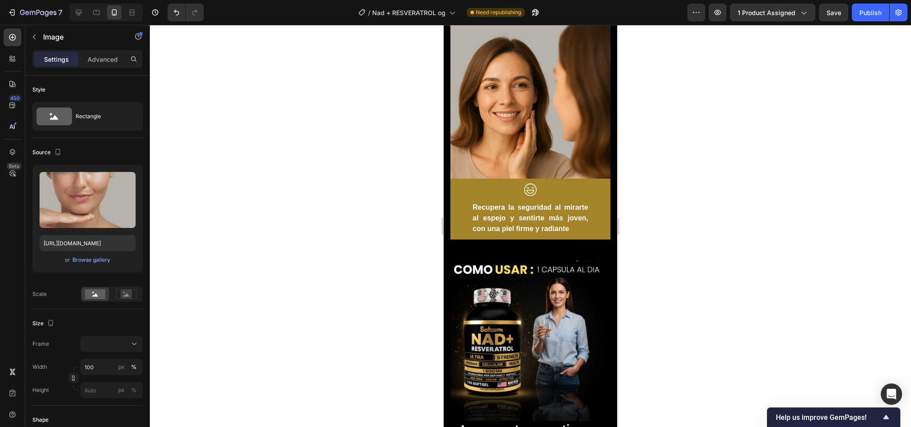
click at [78, 4] on div at bounding box center [106, 13] width 73 height 18
click at [78, 15] on icon at bounding box center [79, 13] width 6 height 6
type input "https://ucarecdn.com/c92e556b-1c6b-4c11-bbd7-34271e09dc51/-/format/auto/"
type input "553"
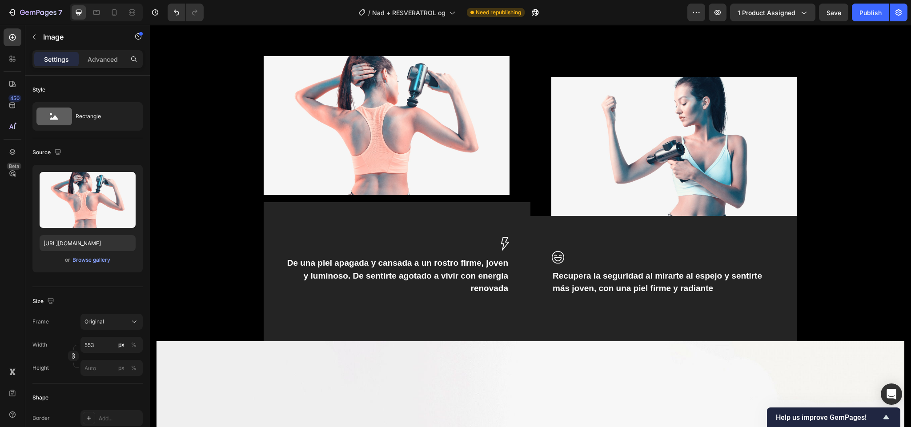
scroll to position [770, 0]
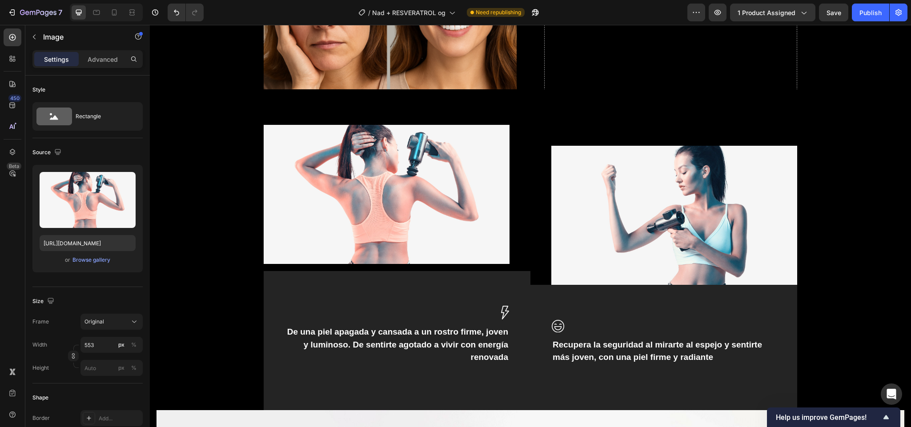
click at [386, 186] on img at bounding box center [387, 194] width 246 height 139
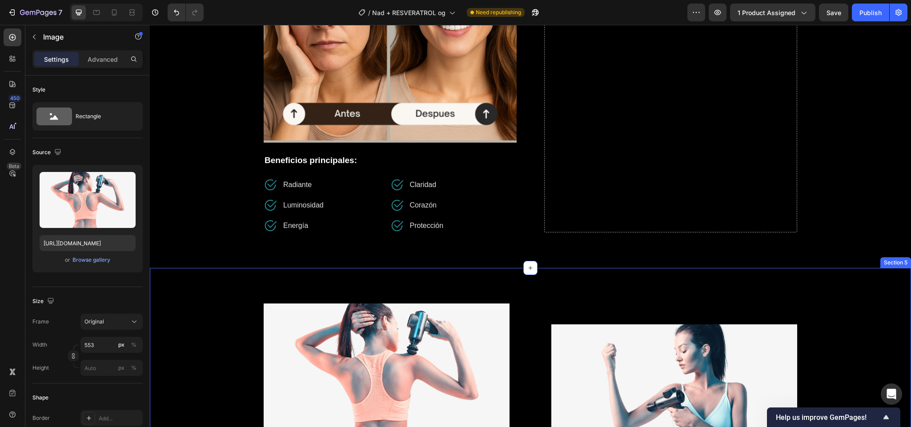
scroll to position [855, 0]
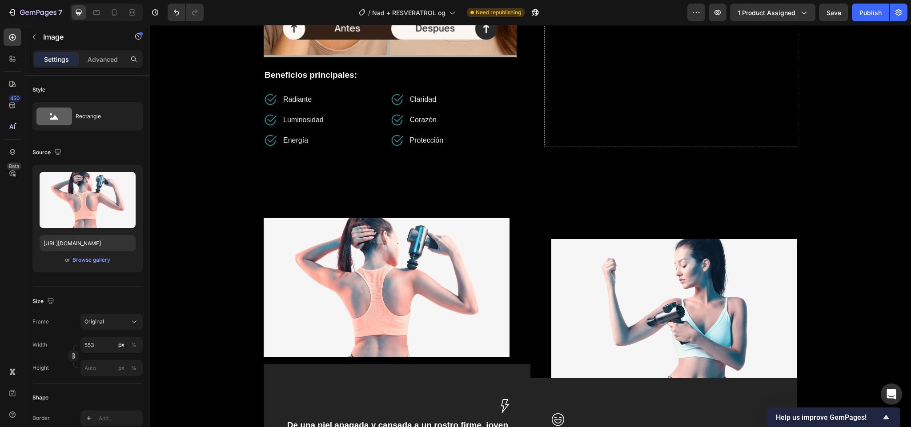
click at [344, 231] on img at bounding box center [387, 287] width 246 height 139
click at [103, 257] on div "Browse gallery" at bounding box center [91, 260] width 38 height 8
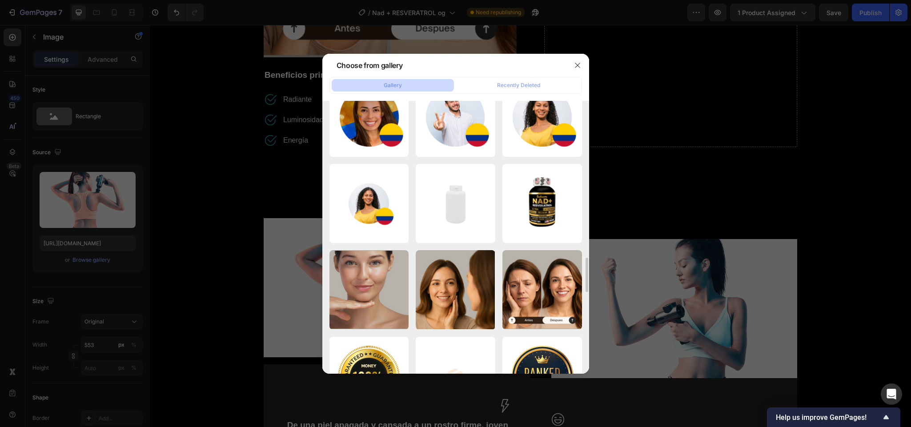
scroll to position [1242, 0]
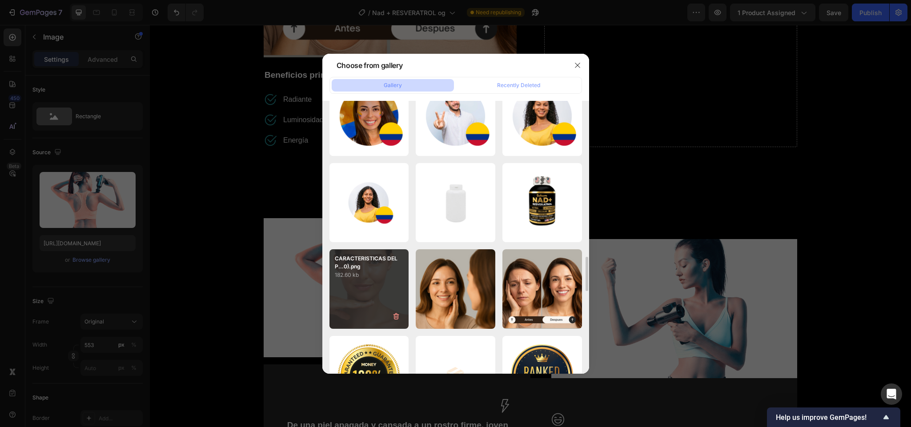
click at [388, 291] on div "CARACTERISTICAS DEL P...0).png 182.60 kb" at bounding box center [369, 289] width 80 height 80
type input "https://cdn.shopify.com/s/files/1/0661/3719/4579/files/gempages_586285181510353…"
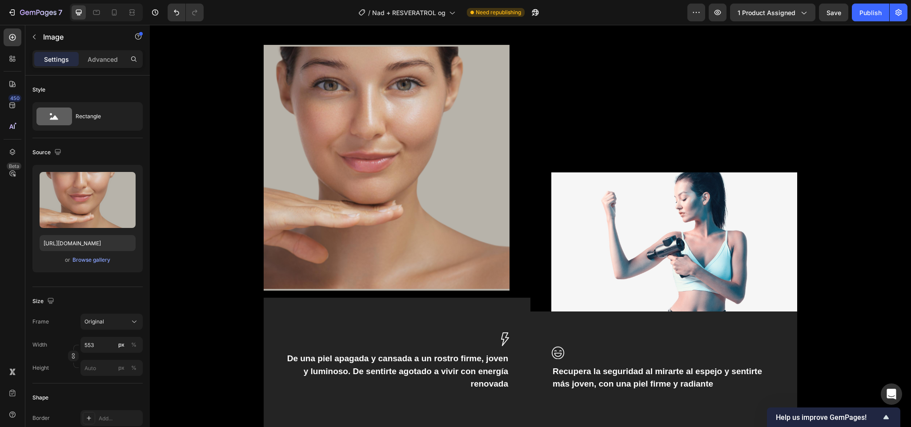
scroll to position [1046, 0]
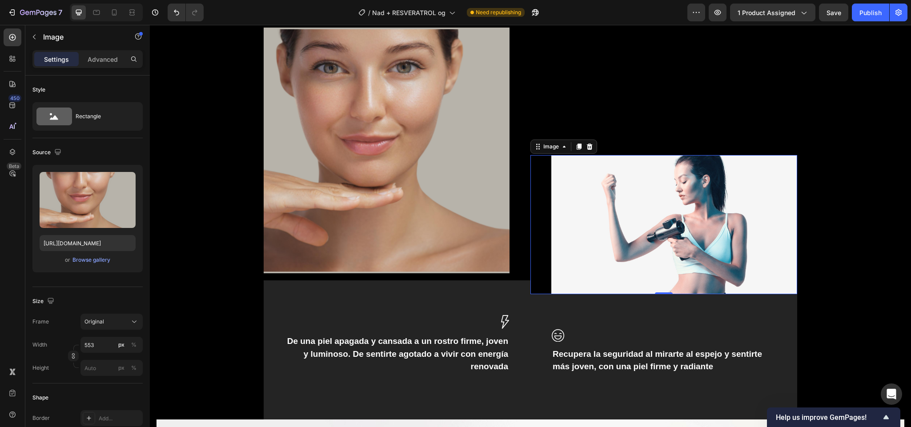
click at [631, 232] on img at bounding box center [674, 224] width 246 height 139
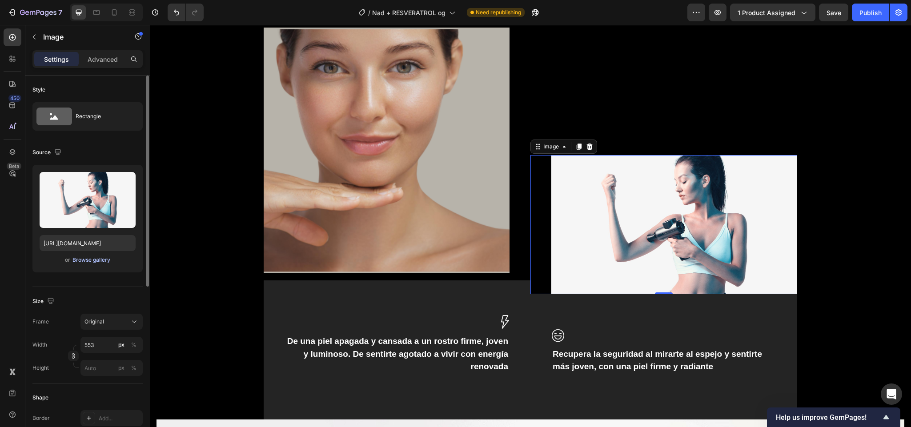
click at [95, 258] on div "Browse gallery" at bounding box center [91, 260] width 38 height 8
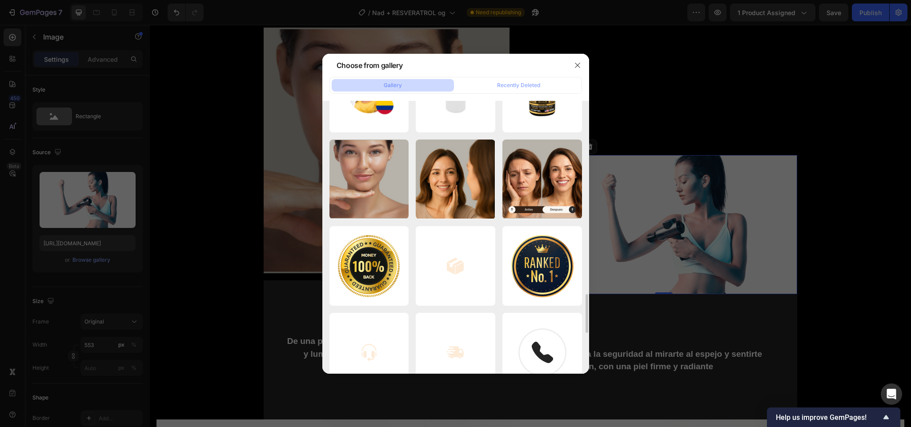
scroll to position [1356, 0]
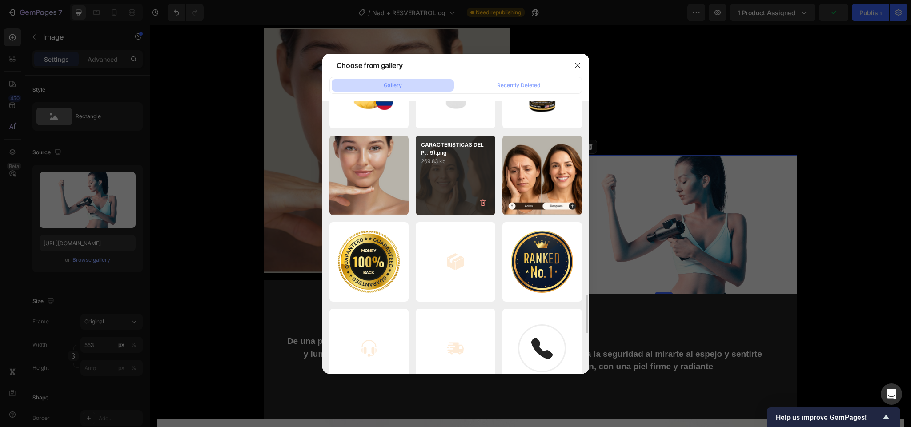
click at [448, 190] on div "CARACTERISTICAS DEL P...9).png 269.83 kb" at bounding box center [455, 176] width 80 height 80
type input "https://cdn.shopify.com/s/files/1/0661/3719/4579/files/gempages_586285181510353…"
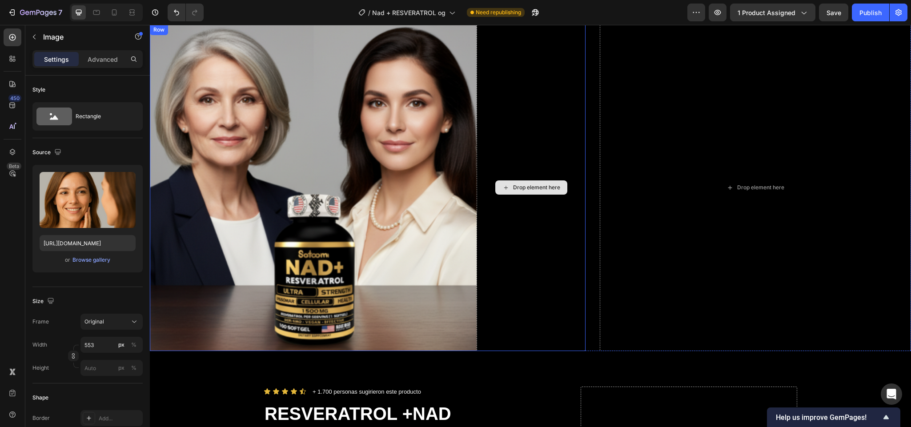
scroll to position [103, 0]
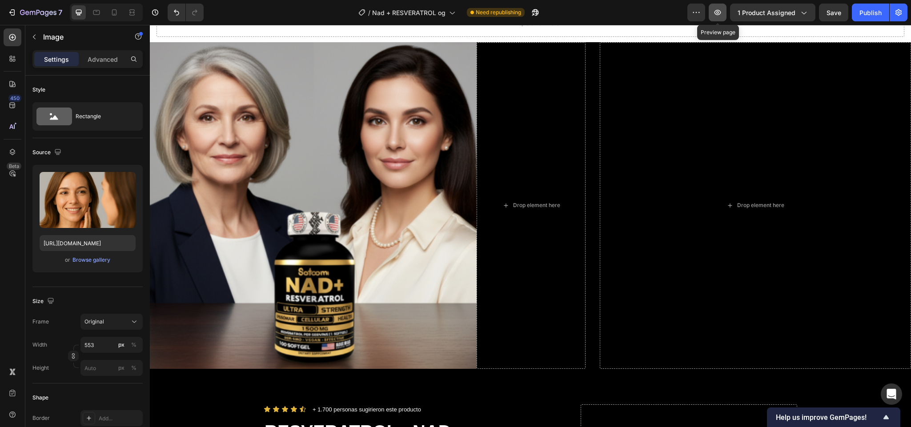
click at [713, 12] on icon "button" at bounding box center [717, 12] width 9 height 9
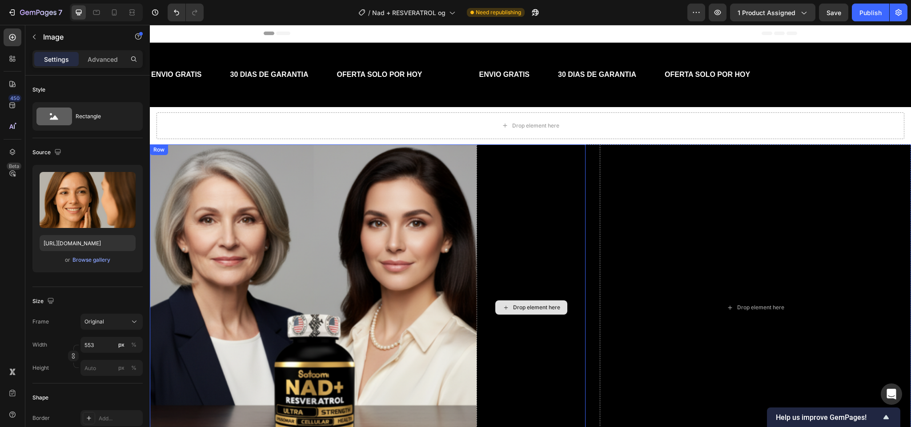
scroll to position [0, 0]
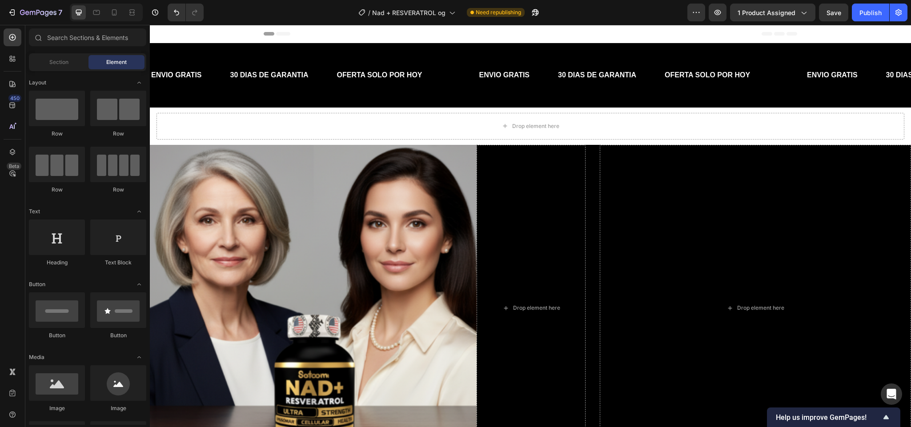
click at [429, 32] on div "Header" at bounding box center [530, 34] width 533 height 18
click at [677, 239] on div "Drop element here" at bounding box center [754, 308] width 311 height 327
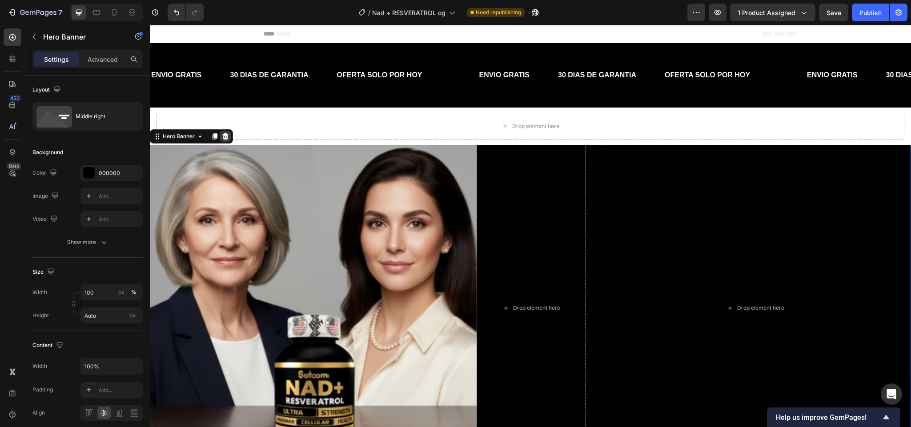
click at [228, 135] on icon at bounding box center [226, 136] width 6 height 6
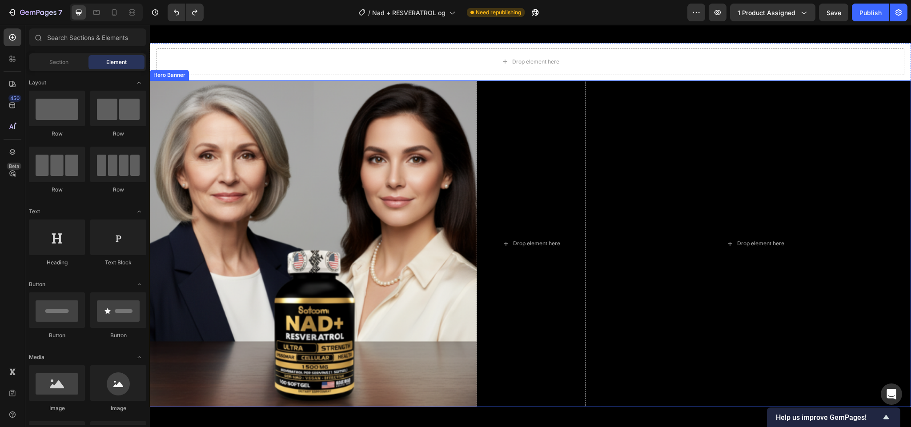
scroll to position [91, 0]
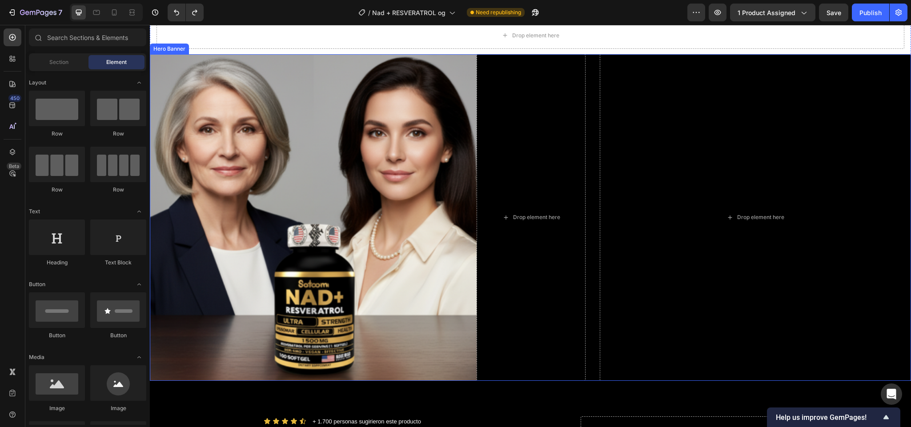
click at [591, 259] on div "Drop element here Image Drop element here Row" at bounding box center [530, 217] width 761 height 327
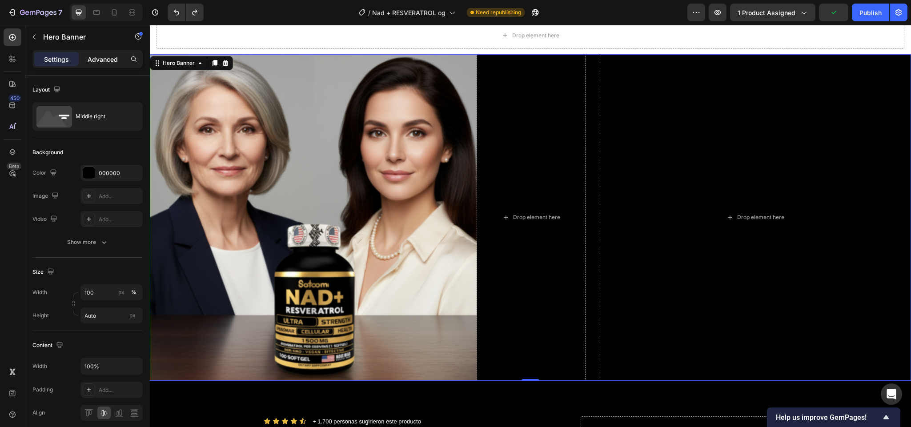
click at [96, 55] on p "Advanced" at bounding box center [103, 59] width 30 height 9
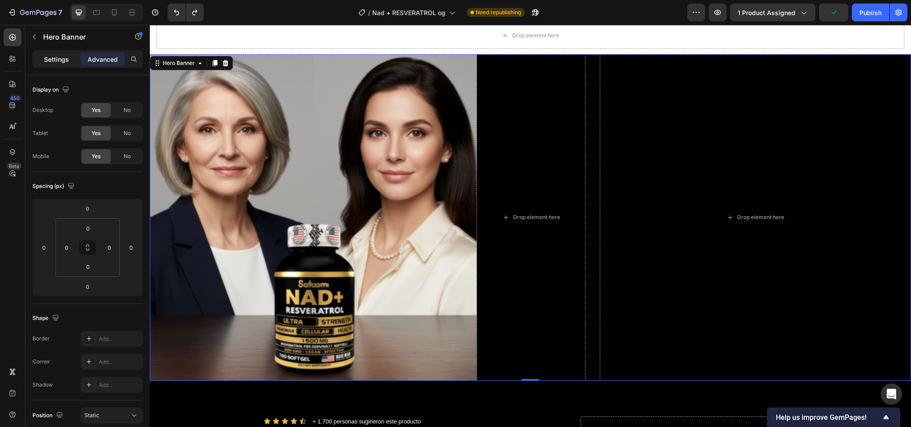
click at [56, 59] on p "Settings" at bounding box center [56, 59] width 25 height 9
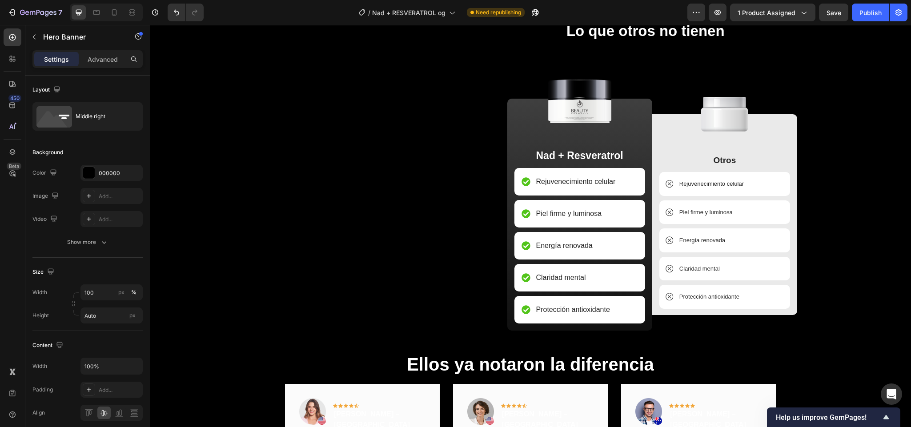
scroll to position [2330, 0]
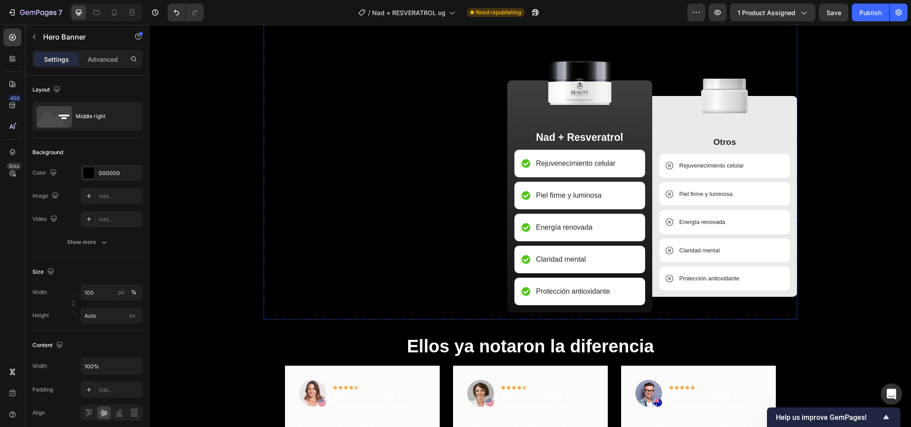
click at [357, 3] on img at bounding box center [372, 3] width 217 height 0
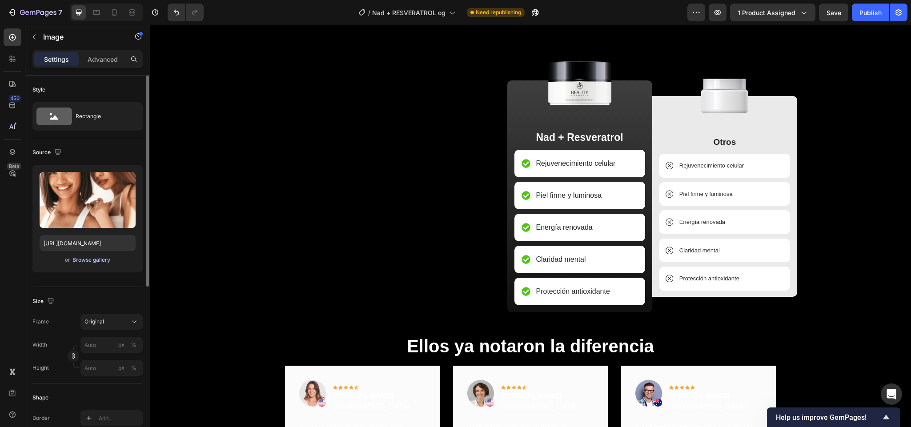
click at [98, 259] on div "Browse gallery" at bounding box center [91, 260] width 38 height 8
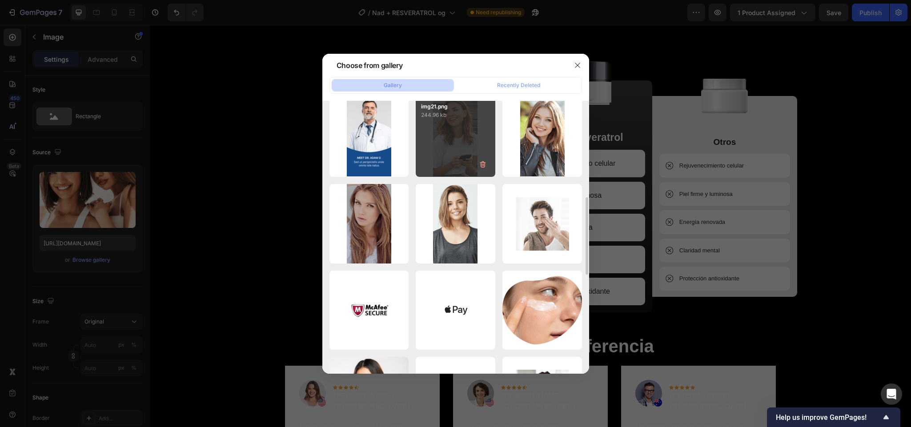
scroll to position [305, 0]
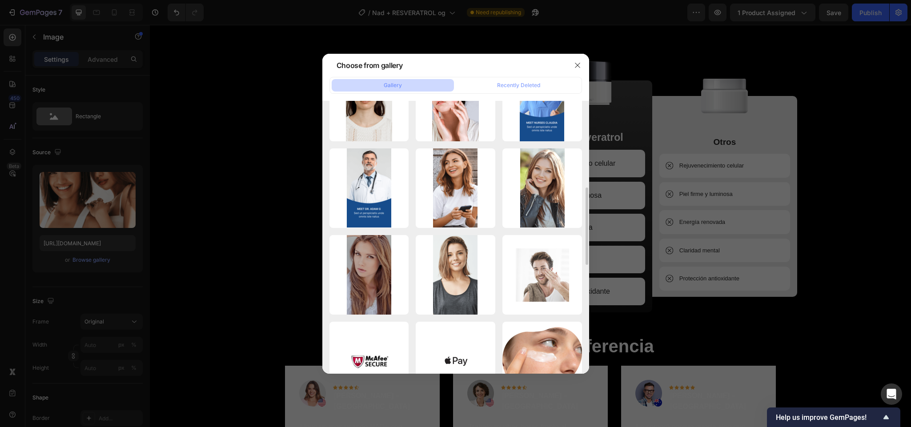
click at [677, 127] on div at bounding box center [455, 213] width 911 height 427
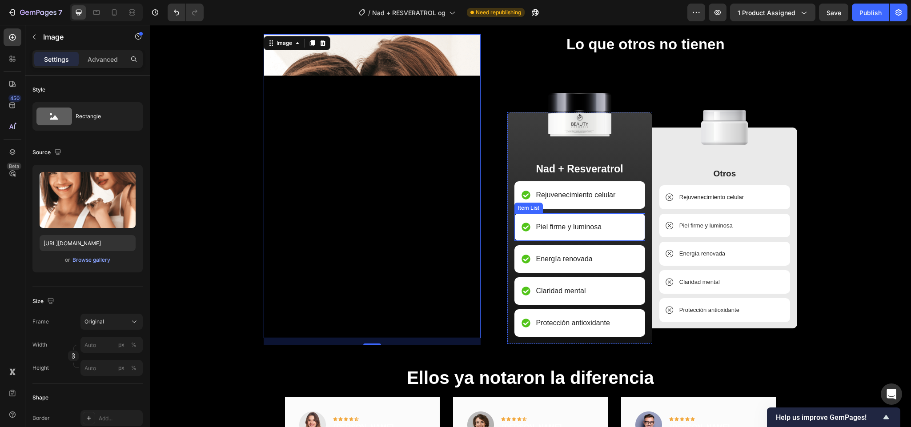
scroll to position [2293, 0]
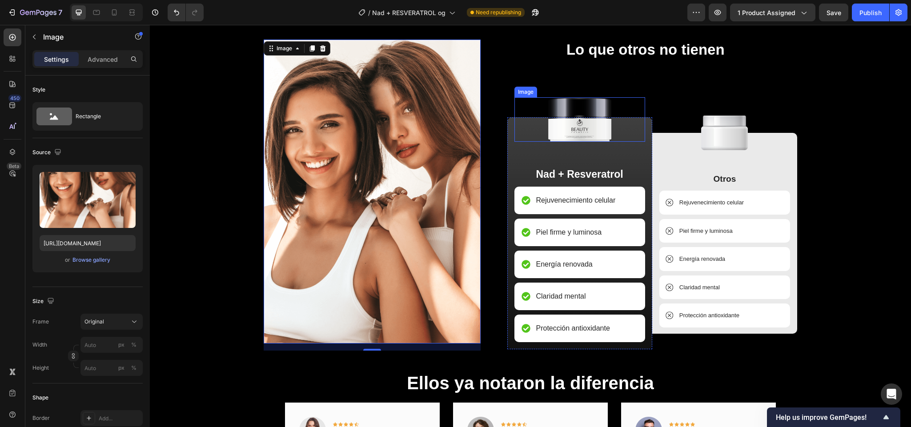
click at [576, 130] on img at bounding box center [579, 119] width 72 height 44
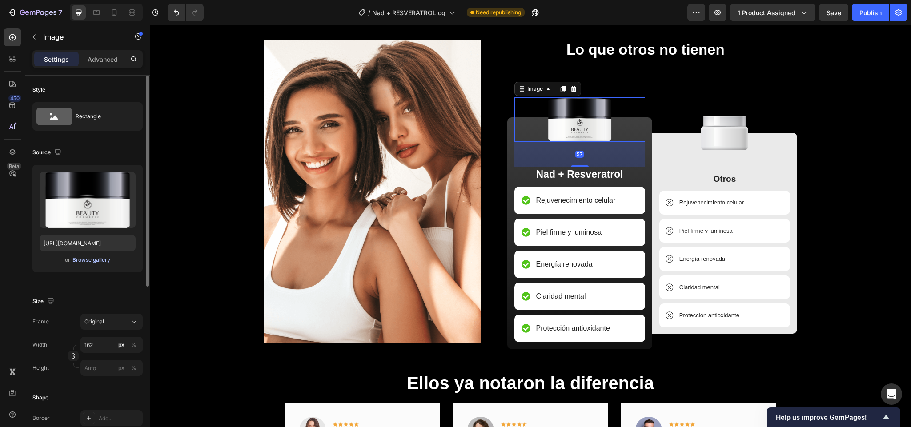
click at [97, 261] on div "Browse gallery" at bounding box center [91, 260] width 38 height 8
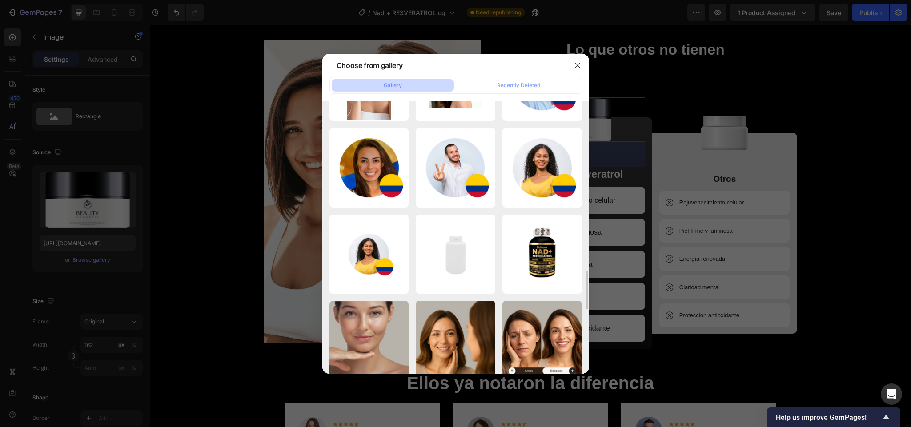
scroll to position [1191, 0]
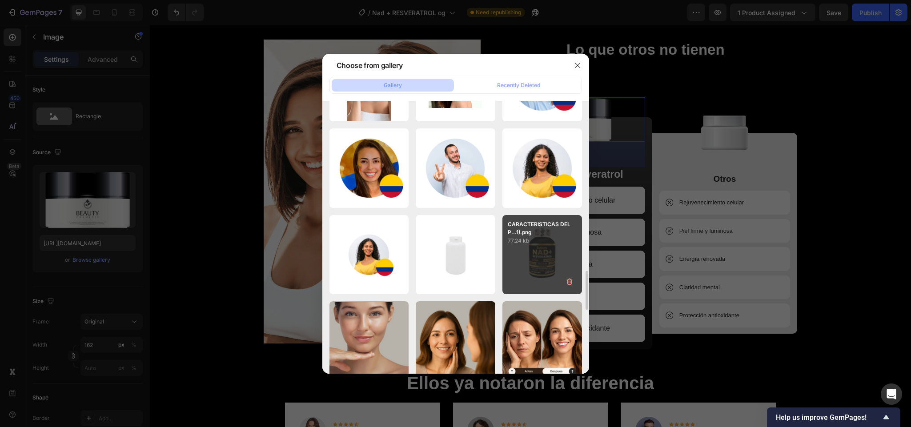
click at [548, 267] on div "CARACTERISTICAS DEL P...1).png 77.24 kb" at bounding box center [542, 255] width 80 height 80
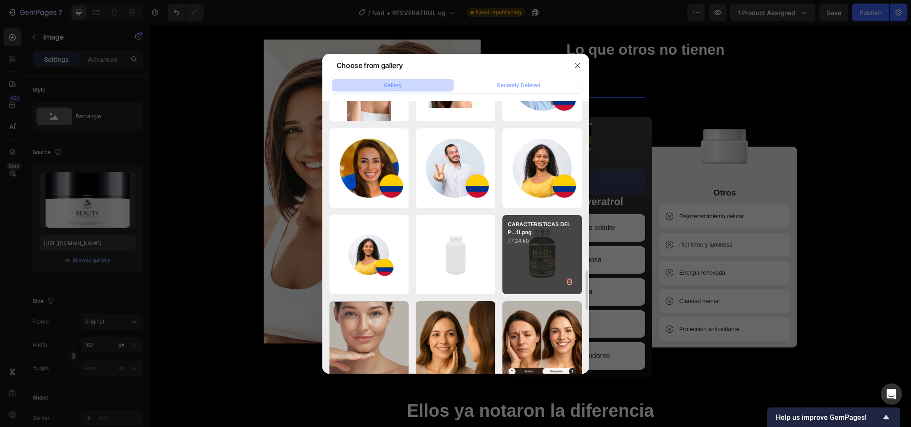
type input "https://cdn.shopify.com/s/files/1/0661/3719/4579/files/gempages_586285181510353…"
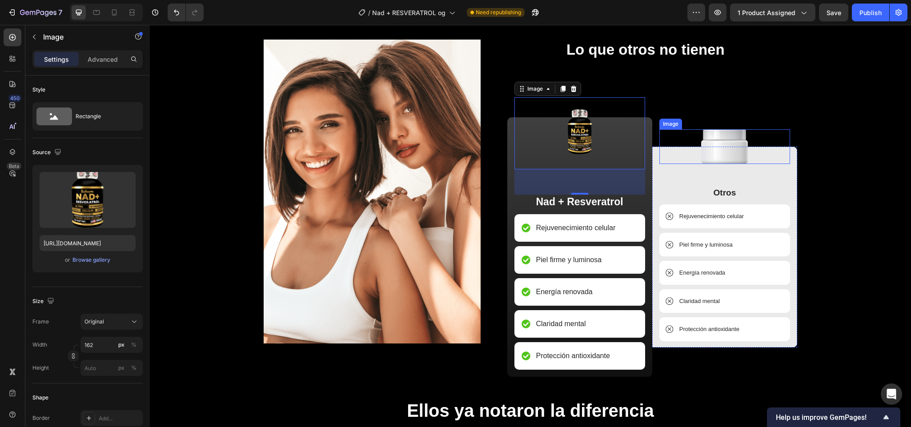
click at [724, 143] on img at bounding box center [724, 146] width 47 height 35
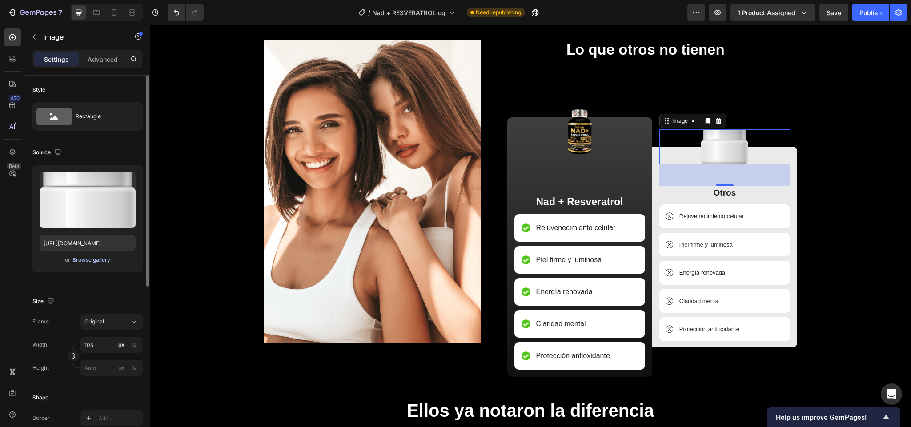
click at [96, 262] on div "Browse gallery" at bounding box center [91, 260] width 38 height 8
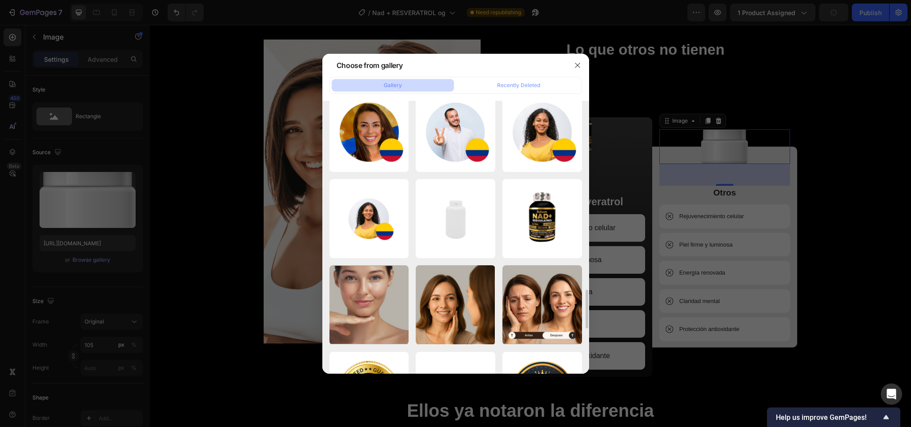
scroll to position [1274, 0]
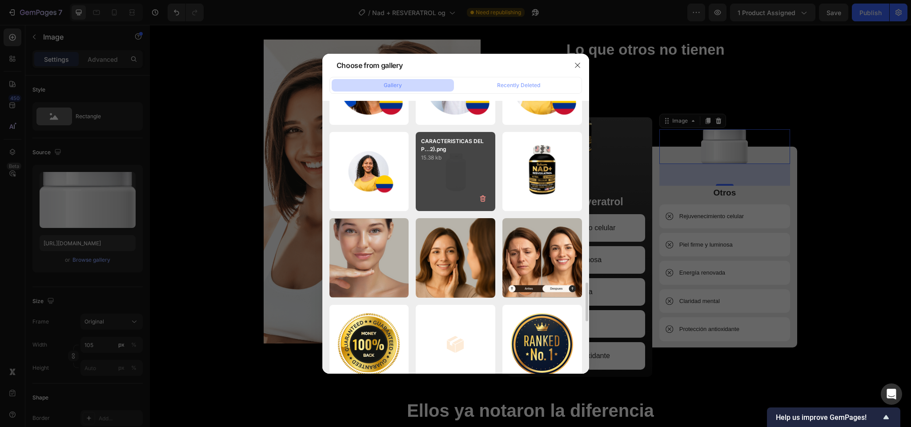
click at [458, 172] on div "CARACTERISTICAS DEL P...2).png 15.38 kb" at bounding box center [455, 172] width 80 height 80
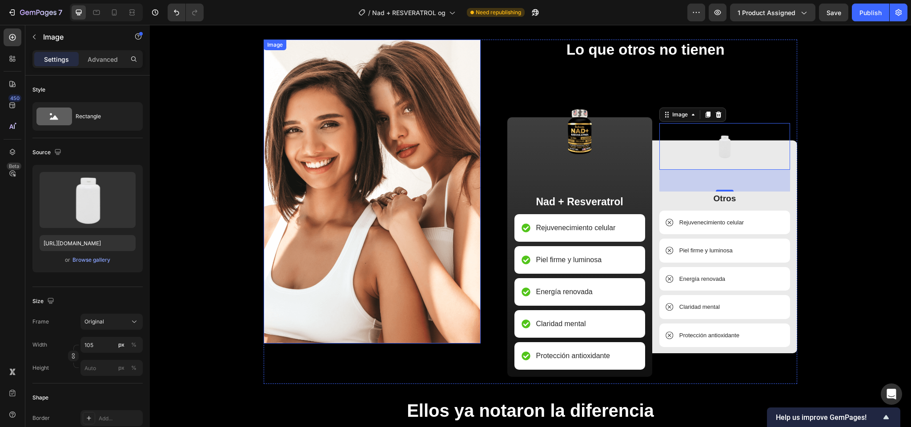
type input "https://cdn.shopify.com/s/files/1/0661/3719/4579/files/gempages_586285181510353…"
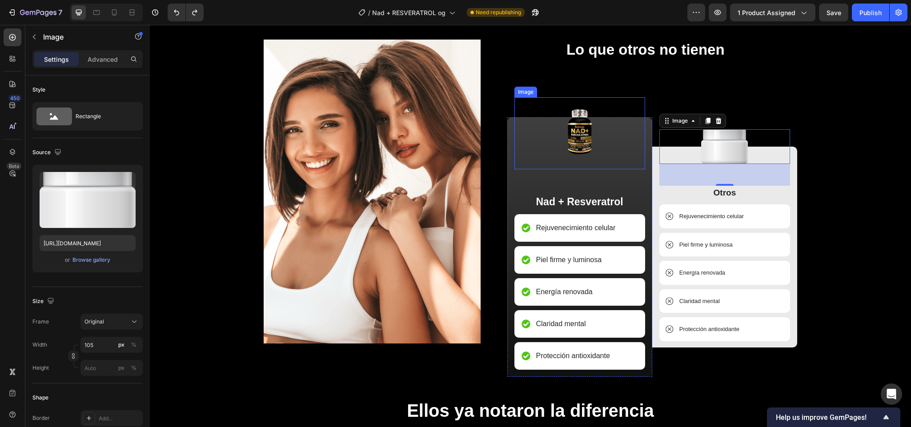
click at [572, 135] on img at bounding box center [579, 133] width 72 height 72
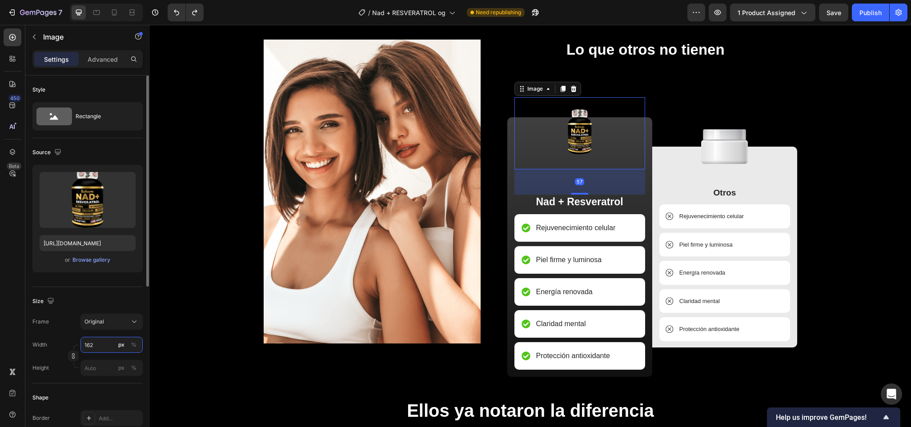
click at [104, 347] on input "162" at bounding box center [111, 345] width 62 height 16
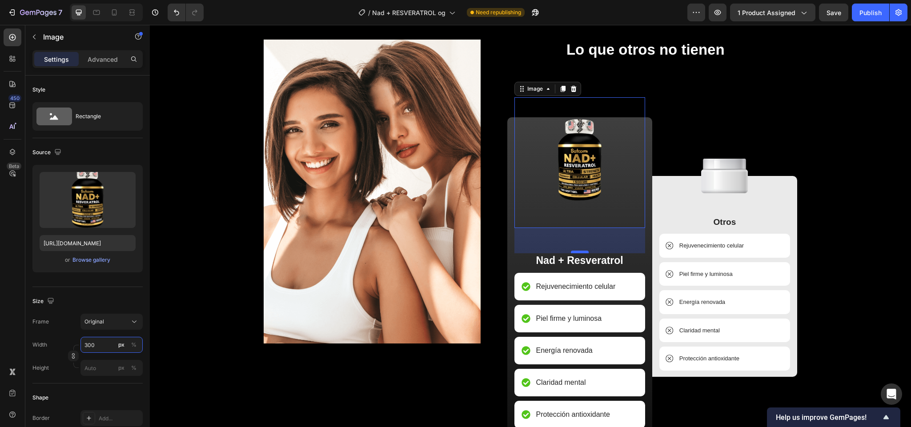
type input "300"
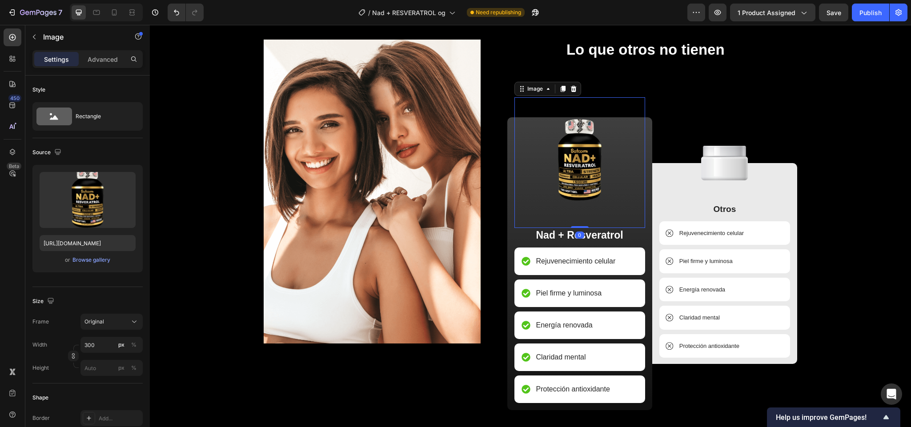
drag, startPoint x: 574, startPoint y: 252, endPoint x: 580, endPoint y: 162, distance: 90.5
click at [580, 162] on div "Image 0" at bounding box center [579, 162] width 131 height 131
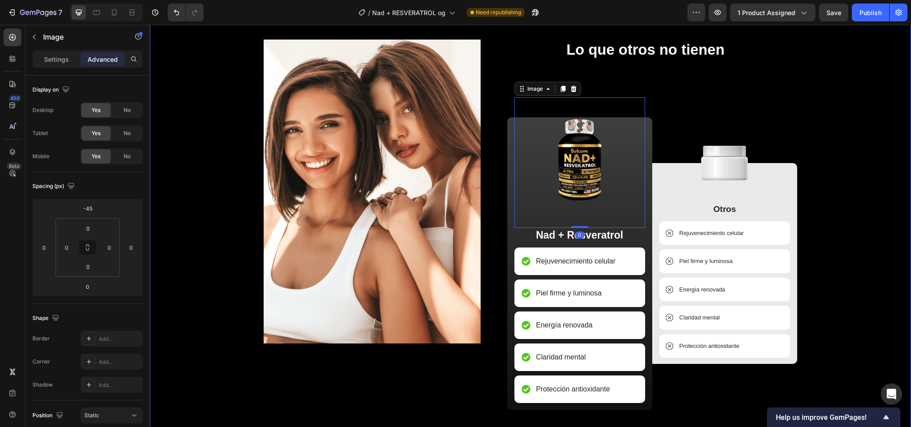
click at [826, 139] on div "Image Lo que otros no tienen Heading Image 0 Nad + Resveratrol Text Block Rejuv…" at bounding box center [529, 378] width 747 height 677
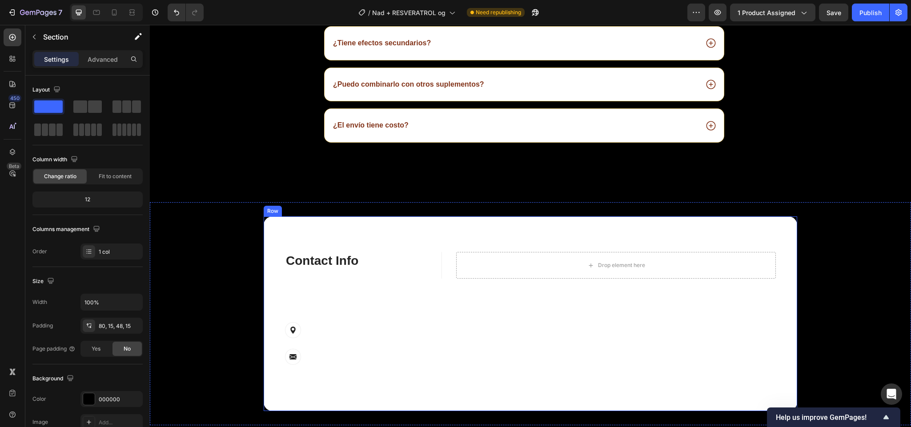
scroll to position [2600, 0]
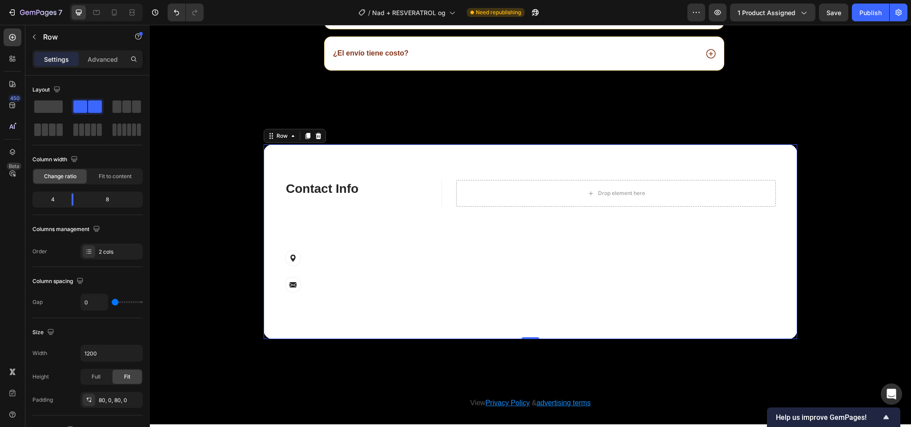
click at [743, 304] on div "Drop element here Row" at bounding box center [619, 242] width 356 height 124
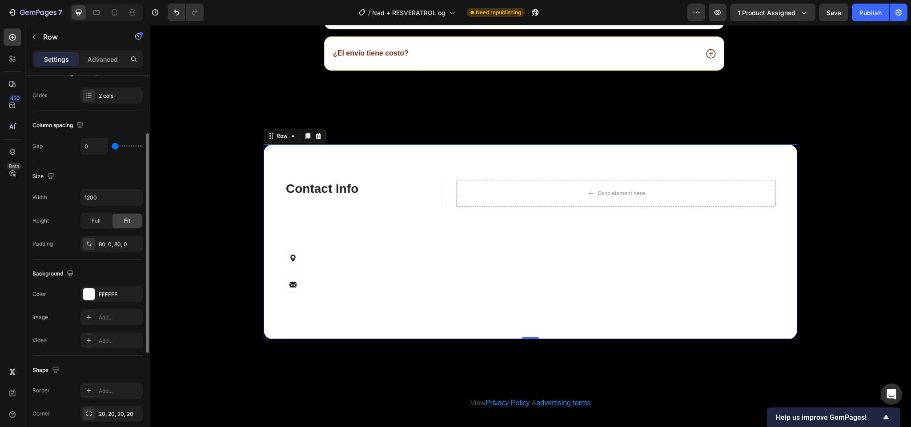
scroll to position [178, 0]
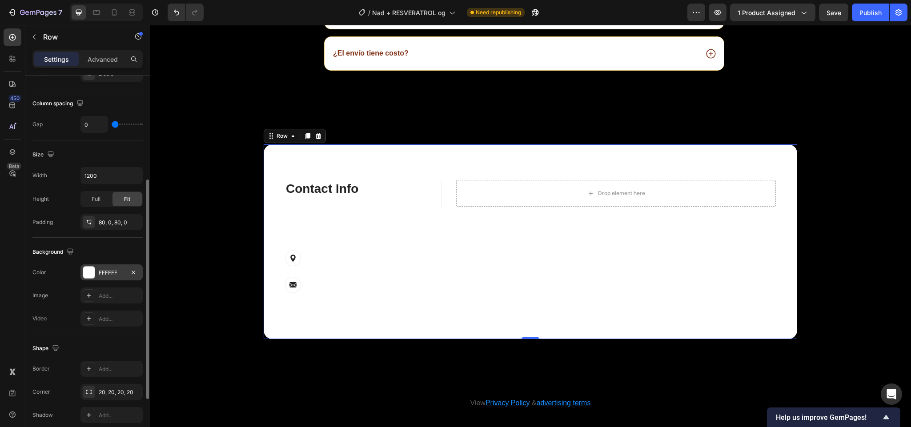
click at [89, 266] on div "Background The changes might be hidden by the video. Color FFFFFF Image Add... …" at bounding box center [87, 286] width 110 height 96
click at [89, 266] on div "FFFFFF" at bounding box center [111, 272] width 62 height 16
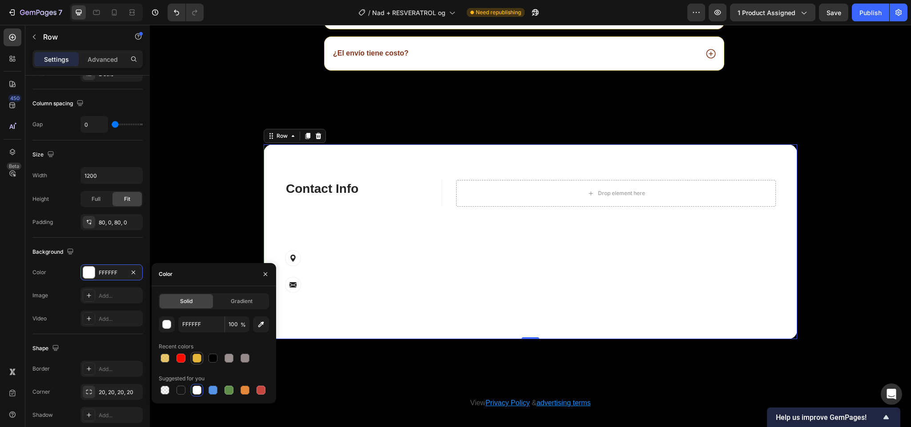
click at [193, 356] on div at bounding box center [196, 358] width 9 height 9
type input "E3B639"
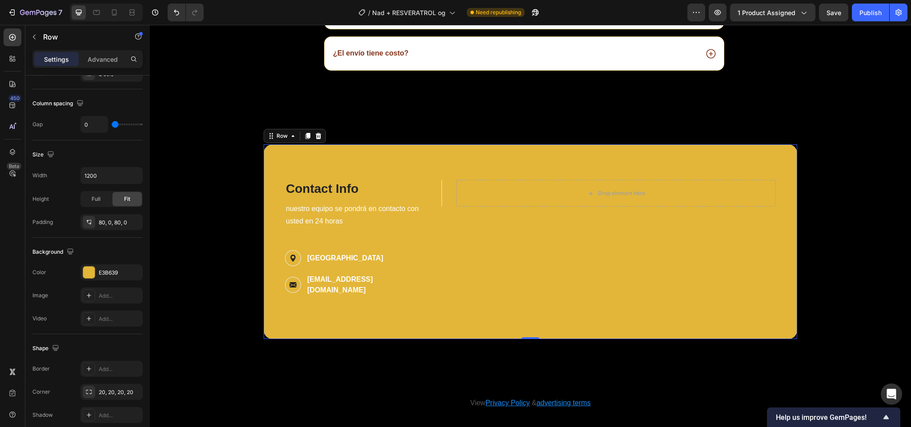
click at [638, 252] on div "Drop element here Row" at bounding box center [619, 242] width 356 height 124
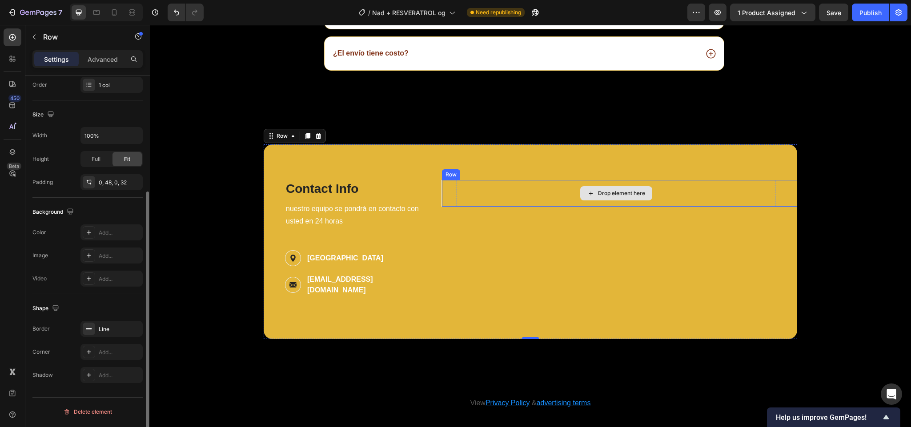
scroll to position [167, 0]
click at [571, 204] on div "Drop element here" at bounding box center [616, 193] width 320 height 27
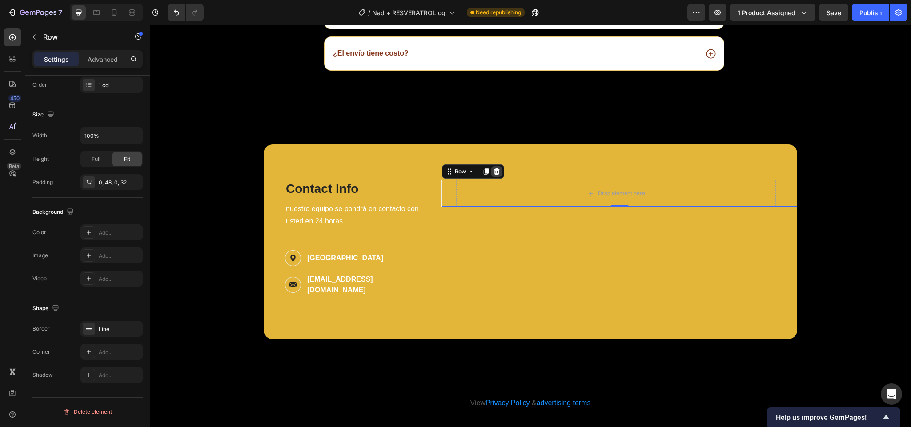
click at [494, 175] on icon at bounding box center [497, 171] width 6 height 6
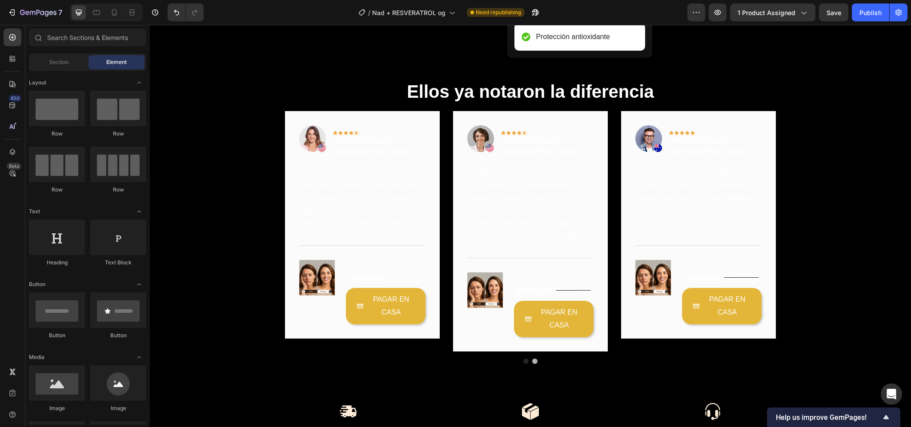
scroll to position [1822, 0]
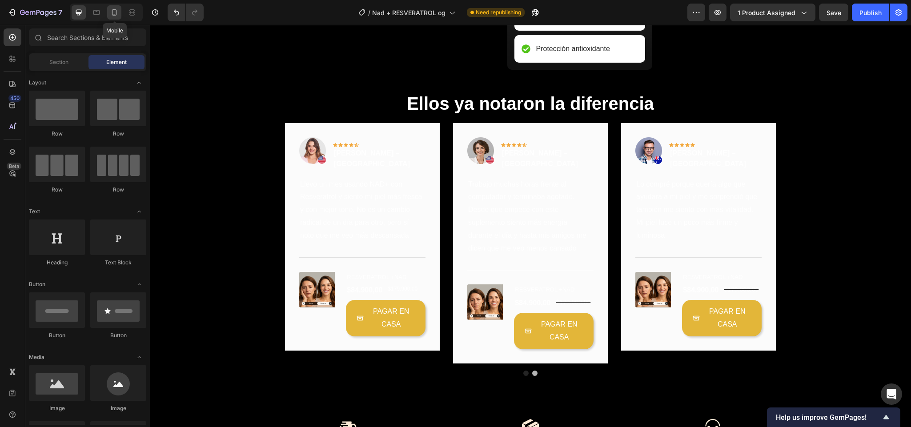
click at [118, 10] on icon at bounding box center [114, 12] width 9 height 9
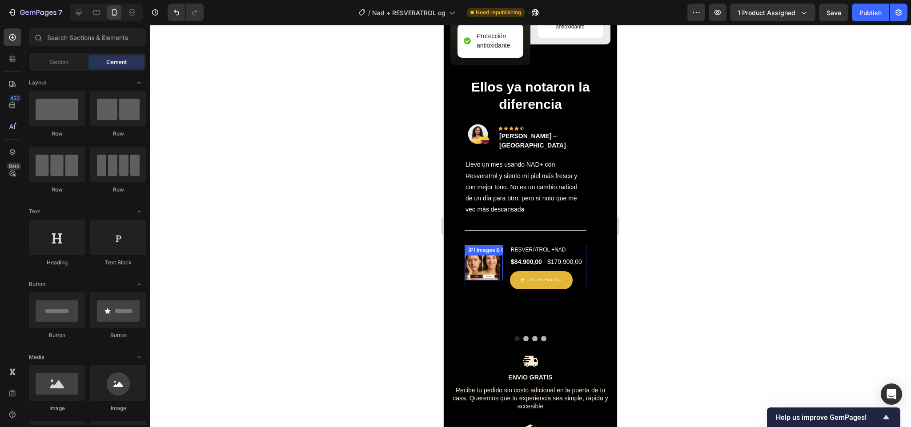
scroll to position [1716, 0]
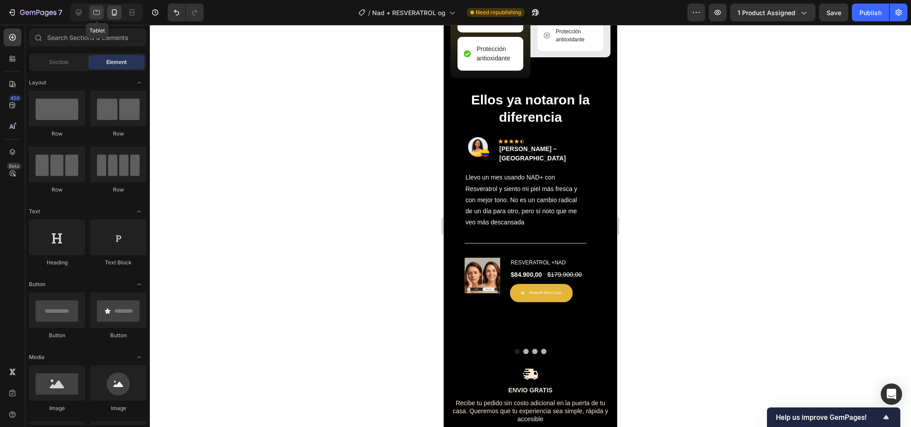
click at [103, 9] on div at bounding box center [96, 12] width 14 height 14
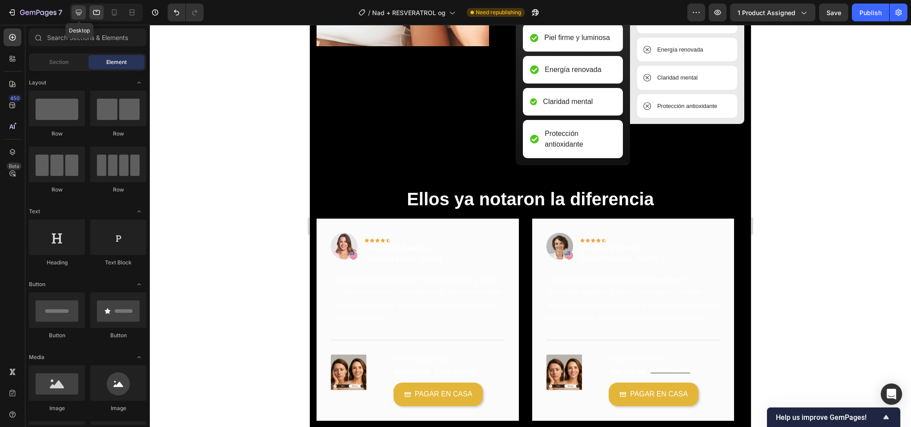
click at [78, 10] on icon at bounding box center [79, 13] width 6 height 6
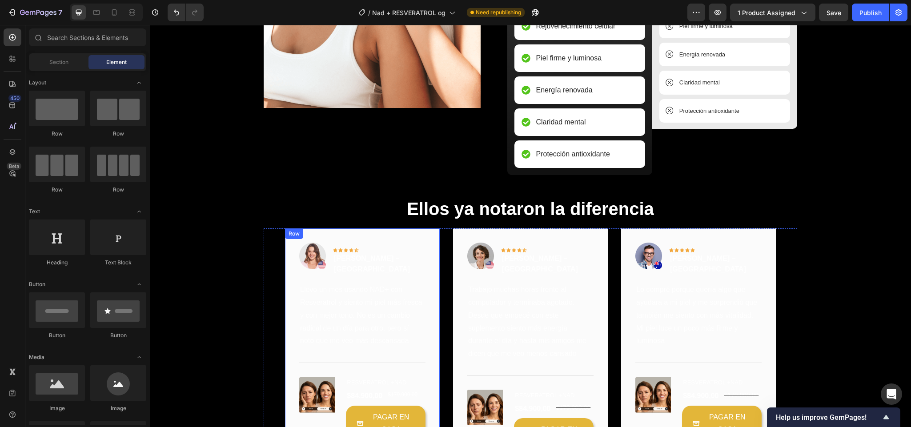
click at [285, 280] on div "Image Icon Icon Icon Icon Icon Row Paola Torres – Cali Text block Row Llevo un …" at bounding box center [362, 342] width 155 height 228
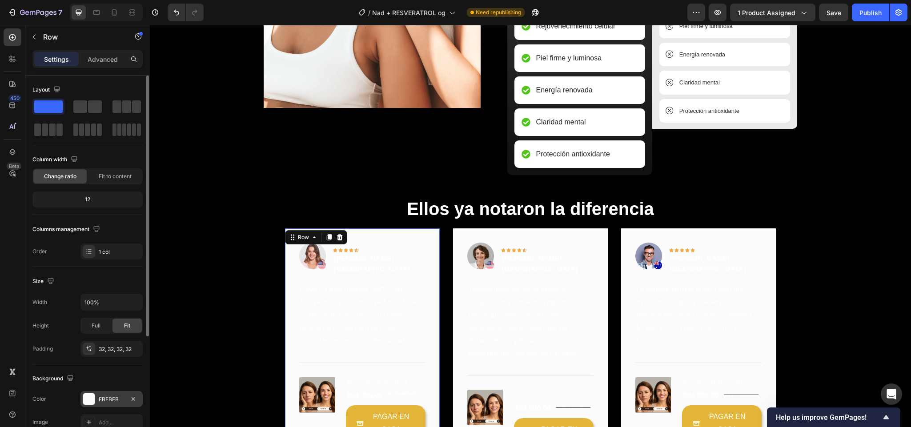
click at [93, 396] on div at bounding box center [89, 399] width 12 height 12
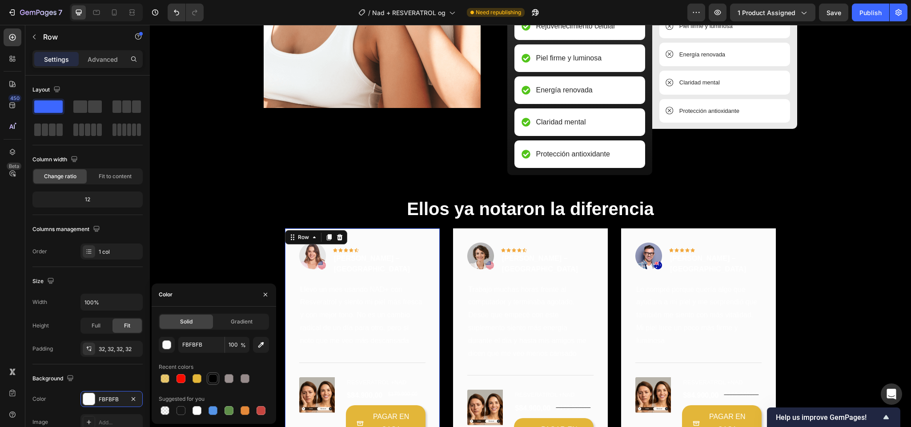
click at [211, 379] on div at bounding box center [212, 378] width 9 height 9
type input "000000"
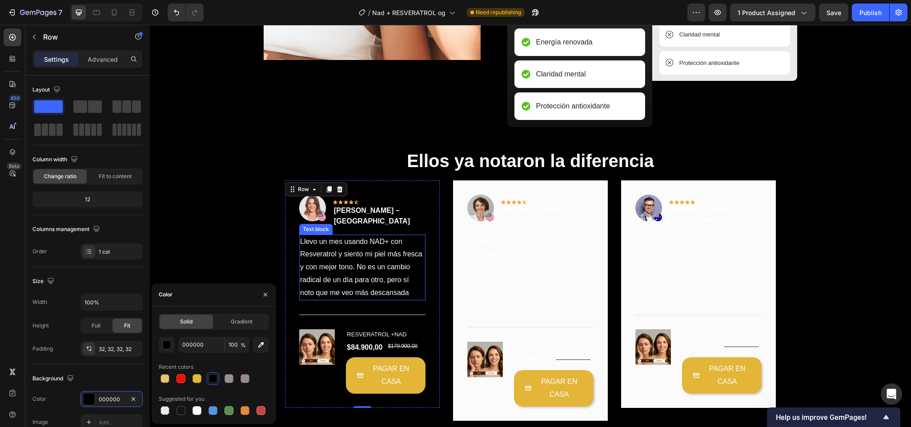
scroll to position [1766, 0]
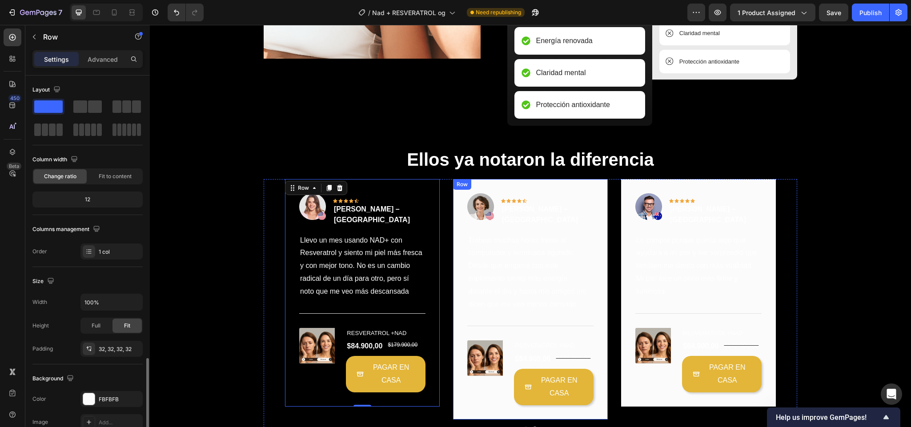
click at [459, 285] on div "Image Icon Icon Icon Icon Icon Row Andrés Ramírez – Bogotá Text block Row Traba…" at bounding box center [530, 299] width 155 height 240
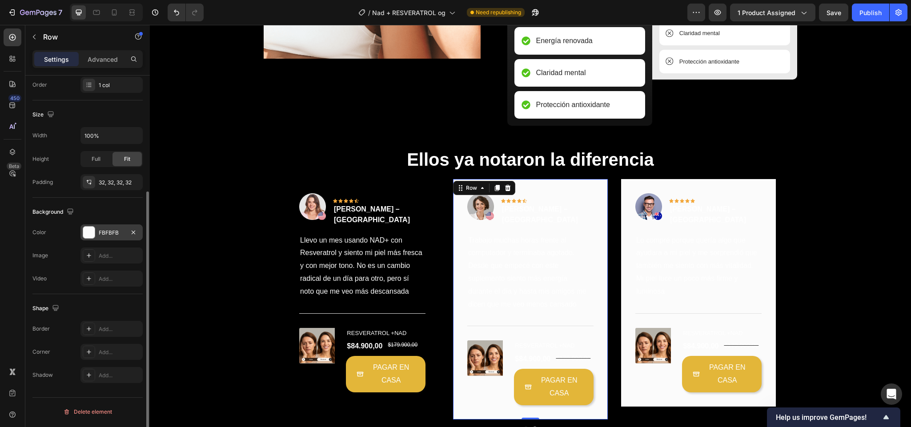
click at [99, 235] on div "FBFBFB" at bounding box center [112, 233] width 26 height 8
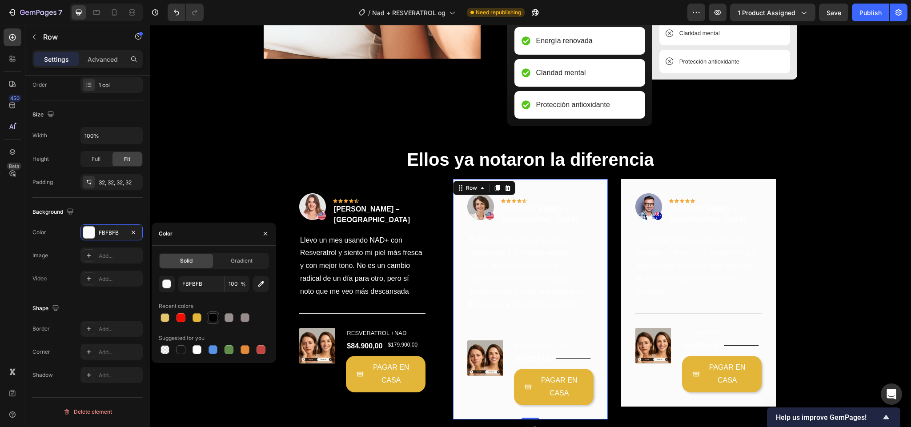
click at [212, 316] on div at bounding box center [212, 317] width 9 height 9
type input "000000"
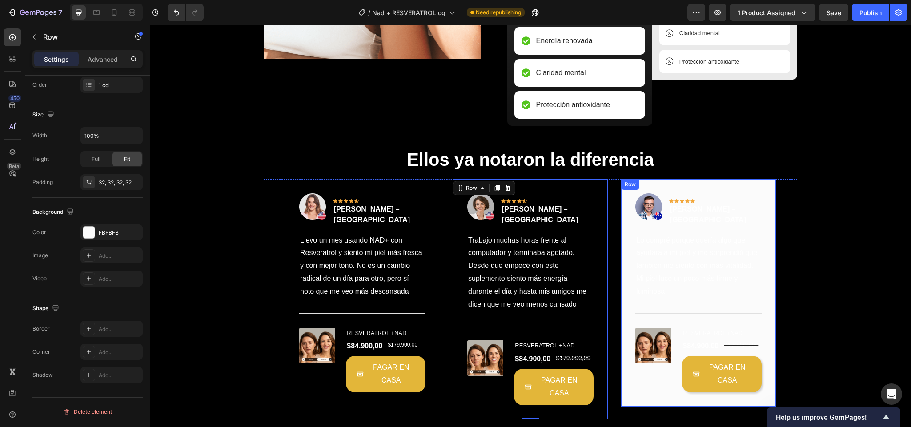
click at [622, 248] on div "Image Icon Icon Icon Icon Icon Row Paola Torres – Cali Text block Row Lo compré…" at bounding box center [698, 293] width 155 height 228
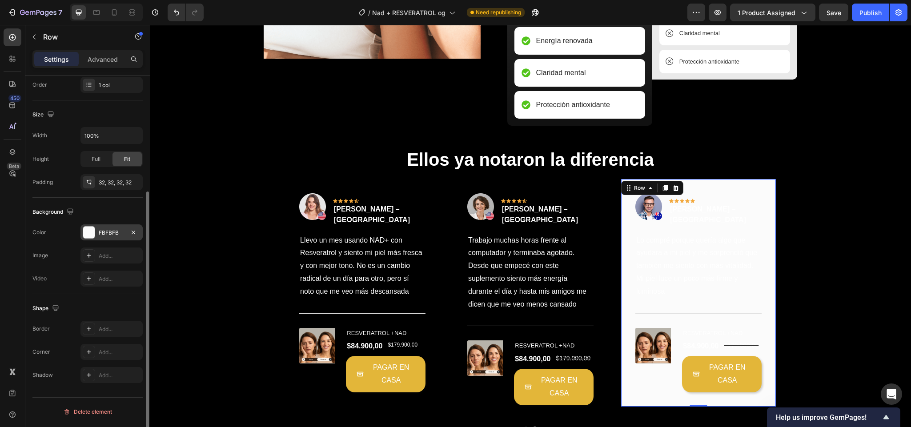
click at [88, 235] on div at bounding box center [89, 233] width 12 height 12
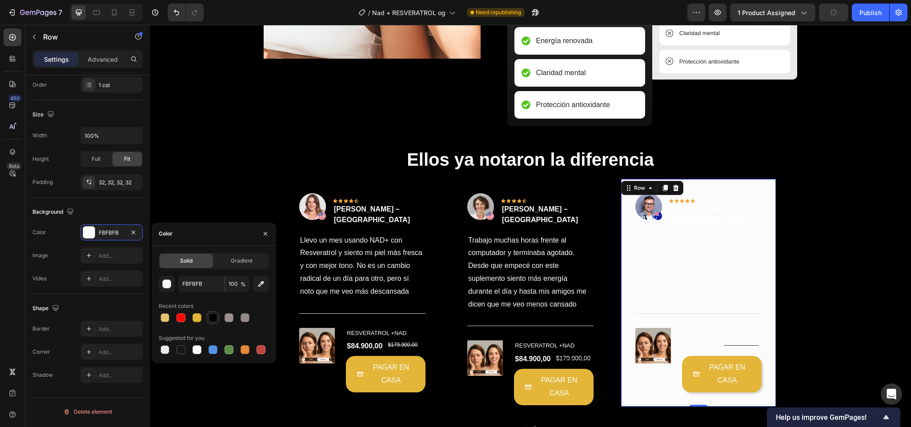
drag, startPoint x: 210, startPoint y: 312, endPoint x: 184, endPoint y: 264, distance: 54.9
click at [210, 312] on div at bounding box center [213, 317] width 11 height 11
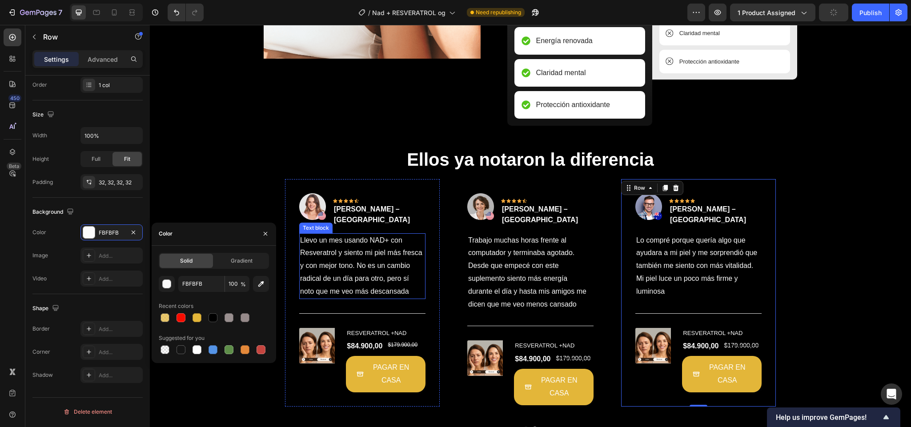
type input "000000"
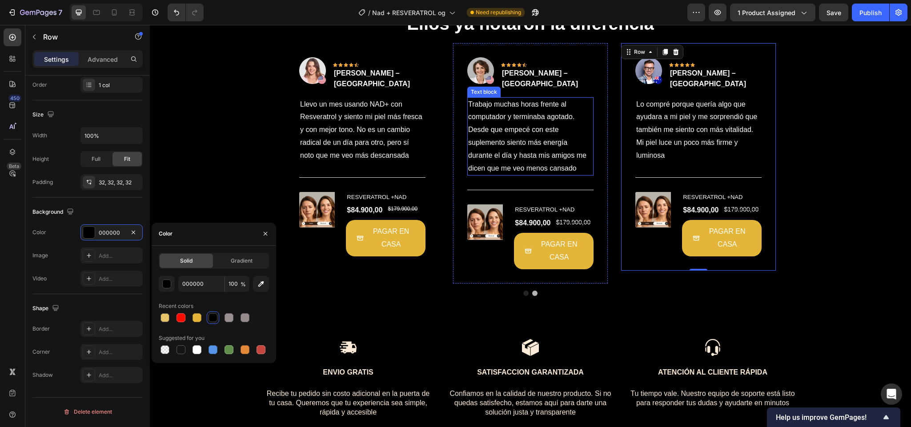
scroll to position [1903, 0]
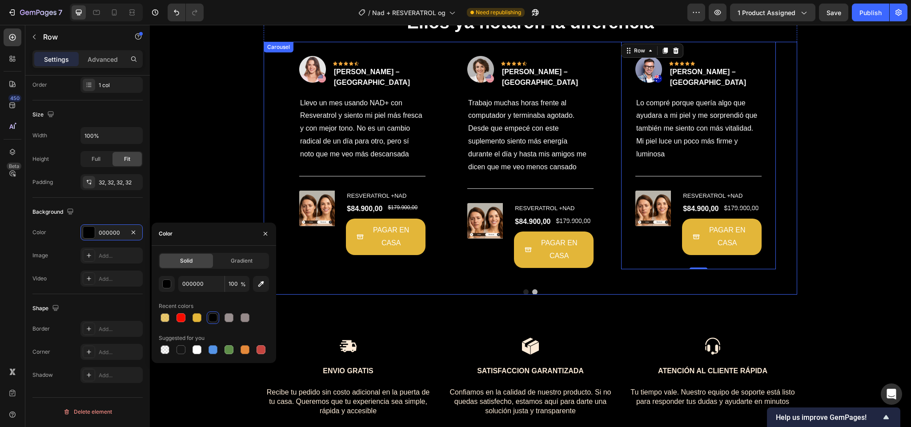
click at [532, 289] on button "Dot" at bounding box center [534, 291] width 5 height 5
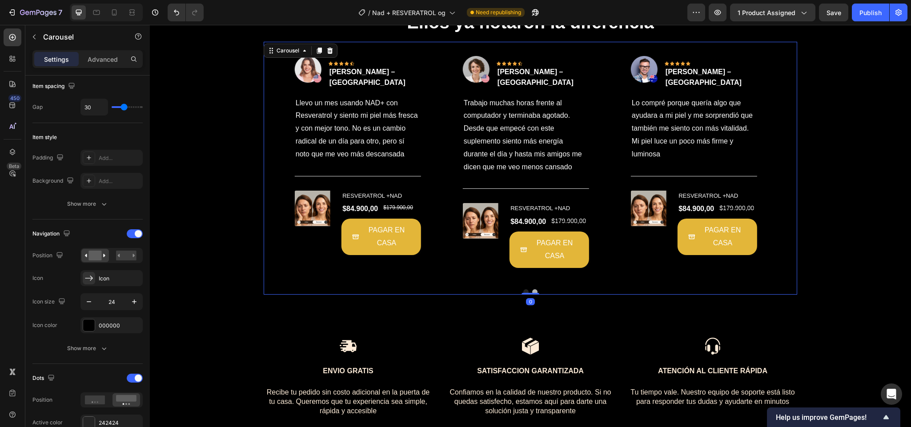
scroll to position [0, 0]
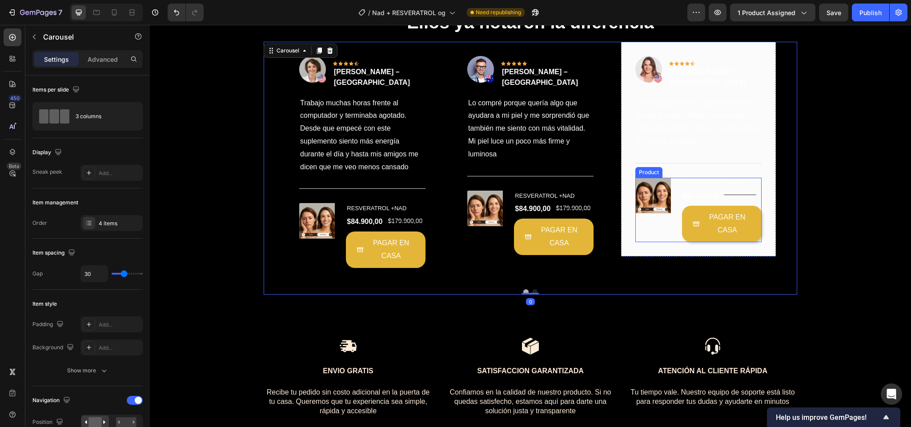
click at [640, 238] on div "(P) Images & Gallery" at bounding box center [655, 210] width 40 height 64
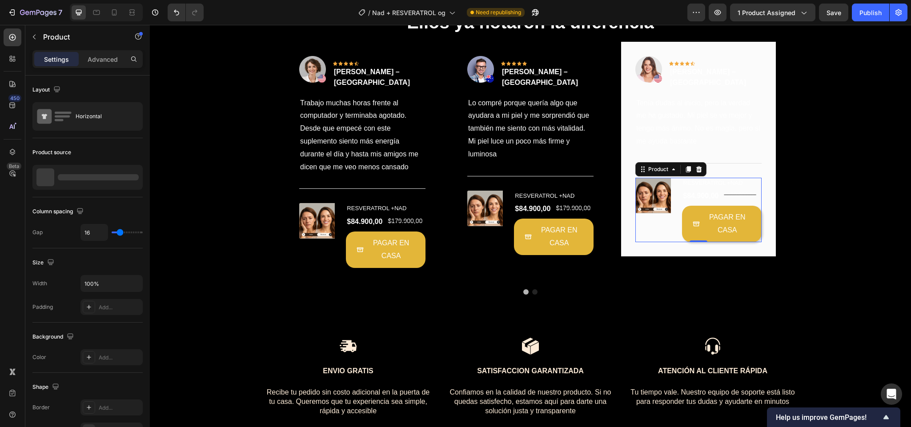
click at [626, 244] on div "Image Icon Icon Icon Icon Icon Row Julián Castaño – Bucaramanga Text block Row …" at bounding box center [698, 149] width 155 height 215
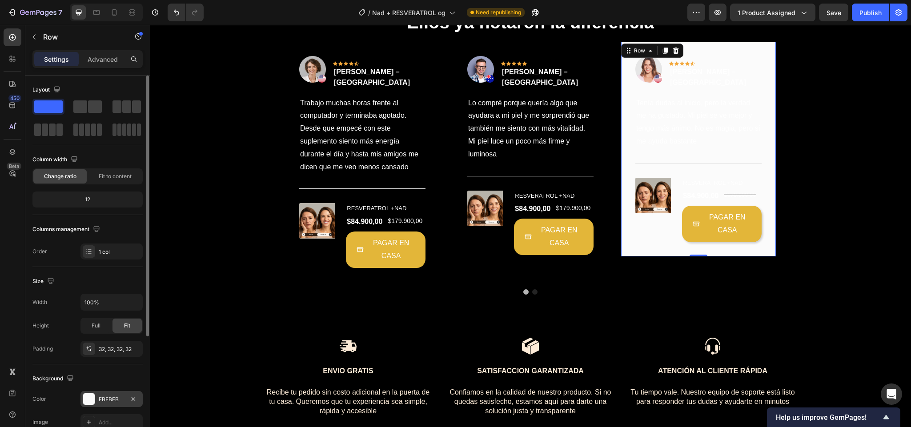
click at [91, 392] on div "FBFBFB" at bounding box center [111, 399] width 62 height 16
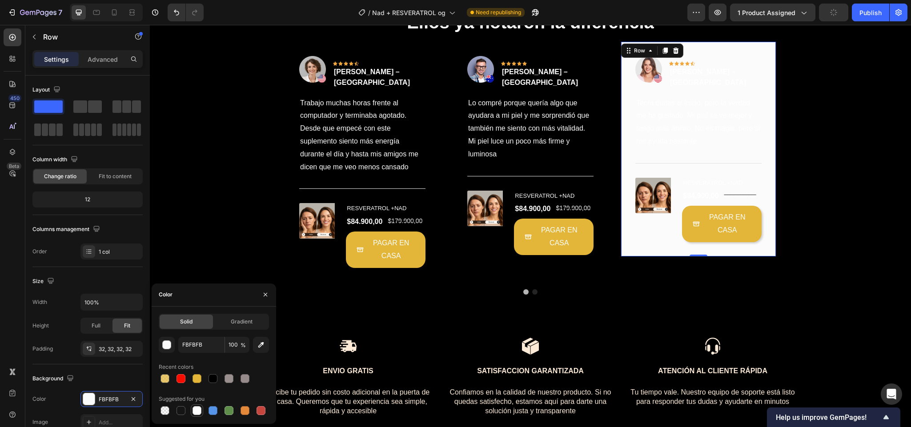
click at [192, 409] on div at bounding box center [197, 410] width 11 height 11
click at [627, 241] on div "Image Icon Icon Icon Icon Icon Row Julián Castaño – Bucaramanga Text block Row …" at bounding box center [698, 149] width 155 height 215
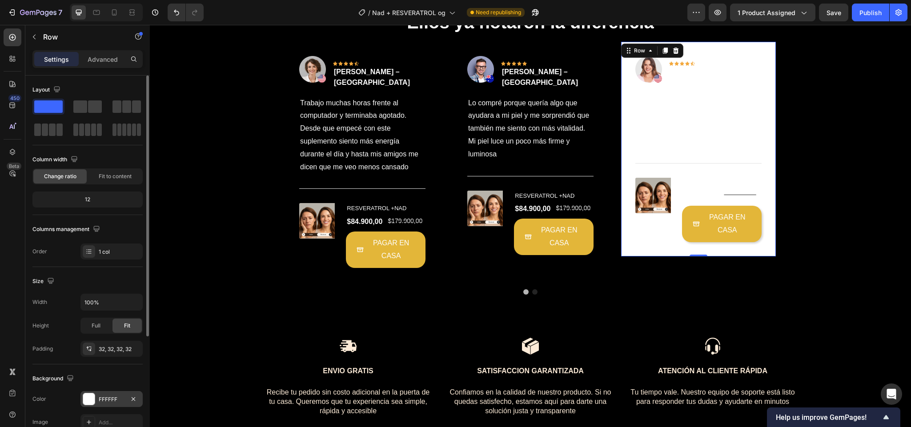
click at [97, 395] on div "FFFFFF" at bounding box center [111, 399] width 62 height 16
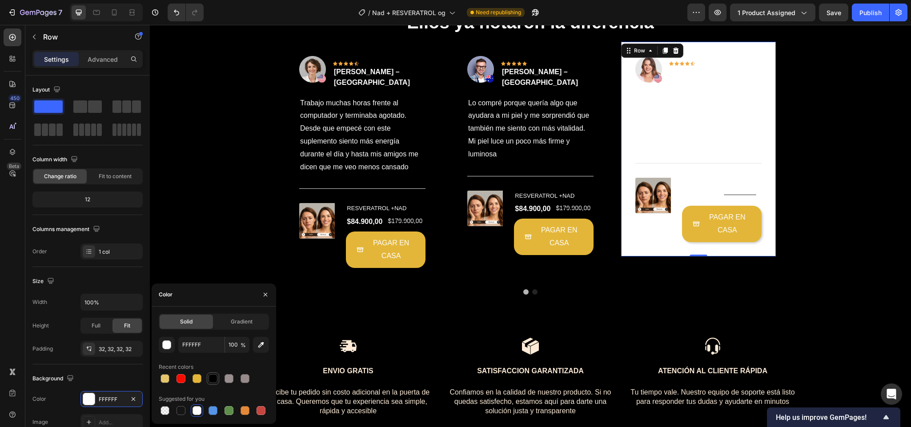
click at [211, 376] on div at bounding box center [212, 378] width 9 height 9
type input "000000"
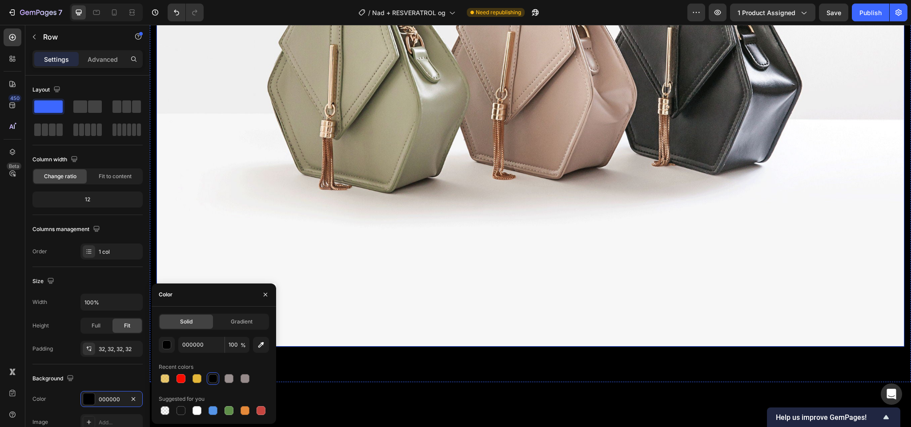
scroll to position [1788, 0]
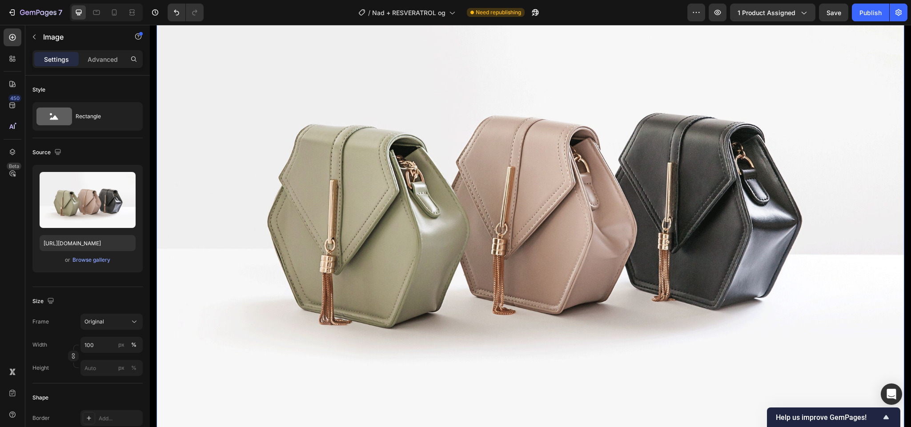
click at [330, 167] on img at bounding box center [529, 201] width 747 height 561
click at [91, 262] on div "Browse gallery" at bounding box center [91, 260] width 38 height 8
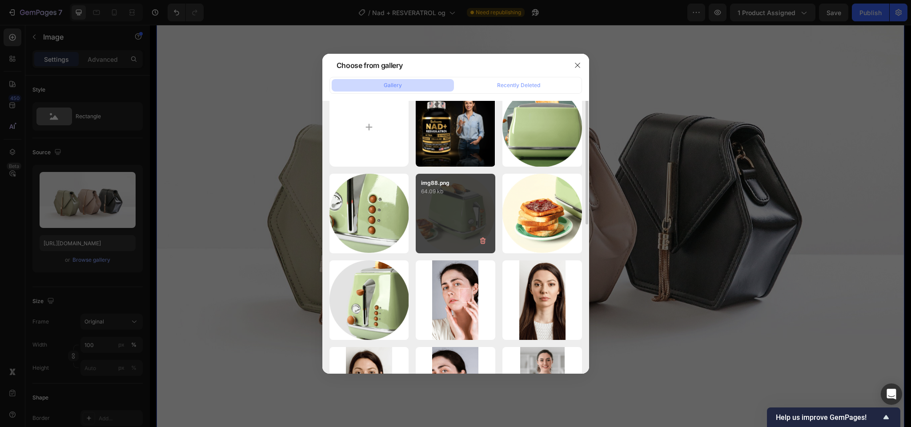
scroll to position [1, 0]
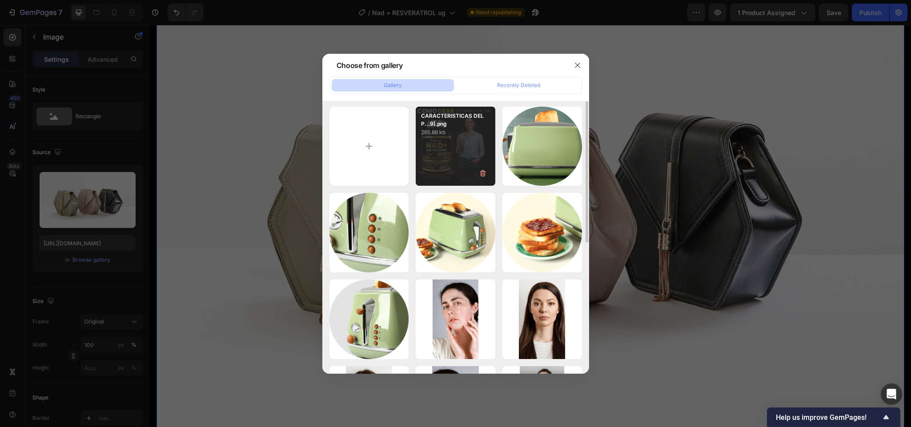
click at [457, 144] on div "CARACTERISTICAS DEL P...9).png 265.86 kb" at bounding box center [455, 147] width 80 height 80
type input "[URL][DOMAIN_NAME]"
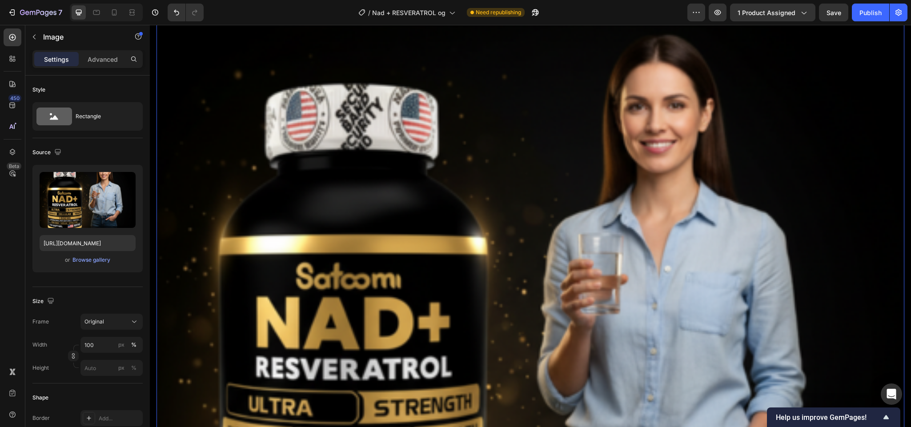
scroll to position [1734, 0]
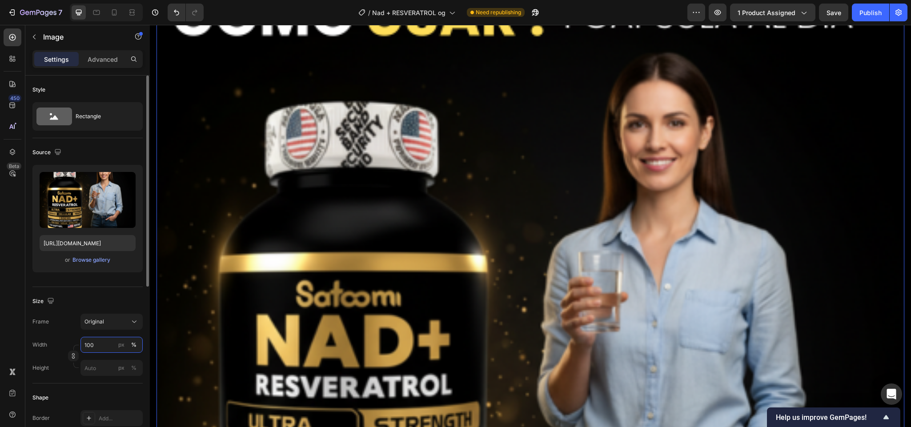
click at [98, 343] on input "100" at bounding box center [111, 345] width 62 height 16
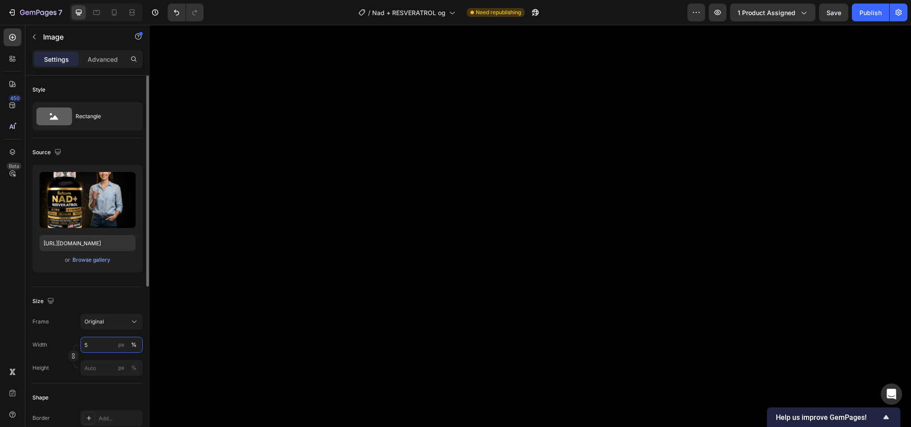
type input "50"
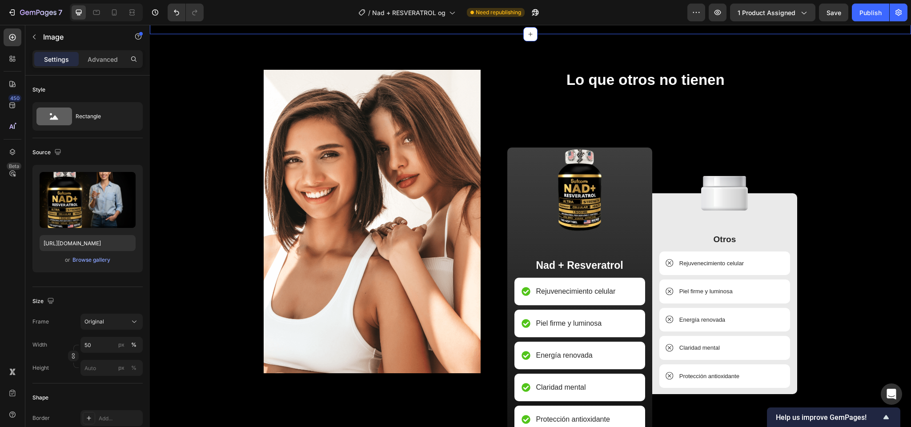
click at [407, 232] on img at bounding box center [372, 222] width 217 height 304
click at [407, 233] on img at bounding box center [372, 222] width 217 height 304
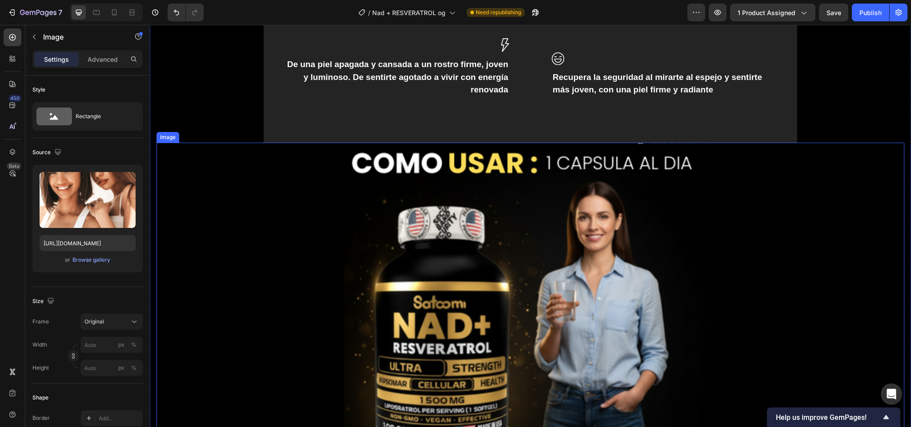
scroll to position [1557, 0]
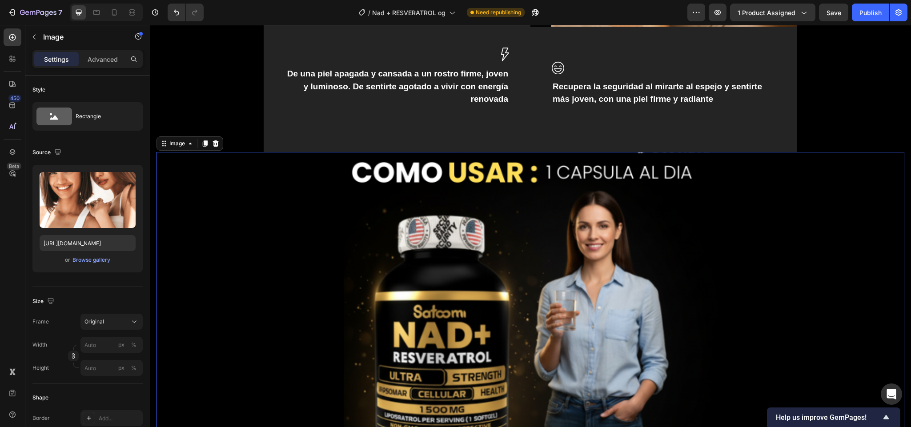
click at [512, 277] on img at bounding box center [531, 339] width 374 height 374
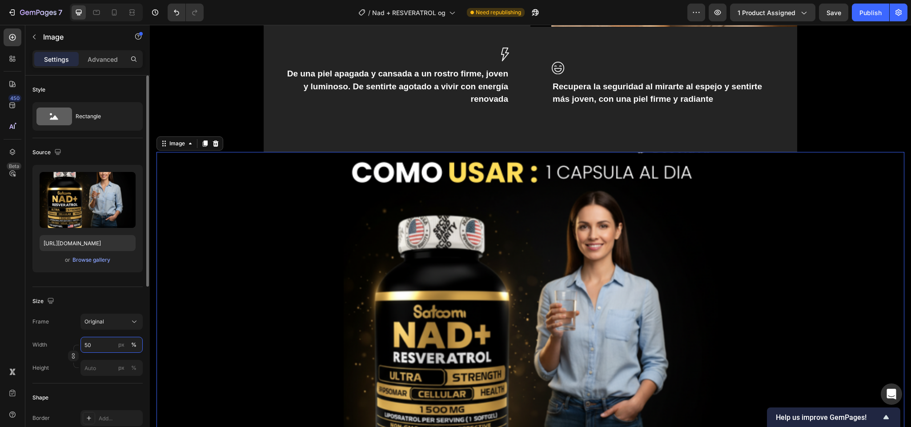
click at [99, 348] on input "50" at bounding box center [111, 345] width 62 height 16
type input "40"
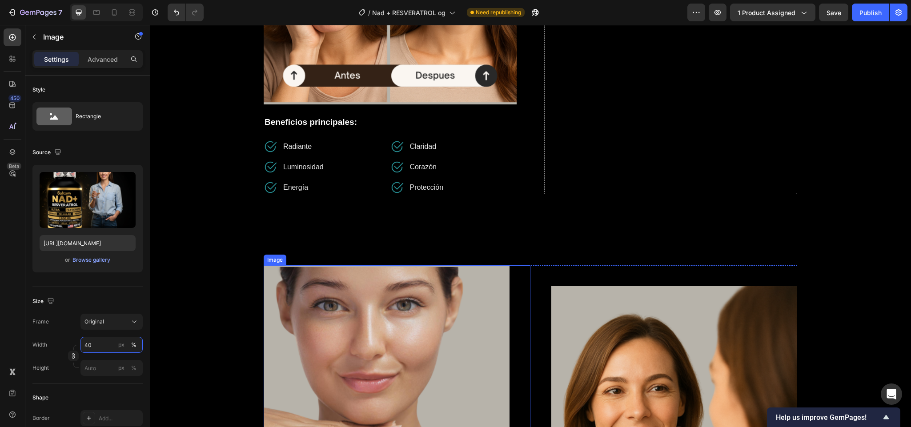
scroll to position [993, 0]
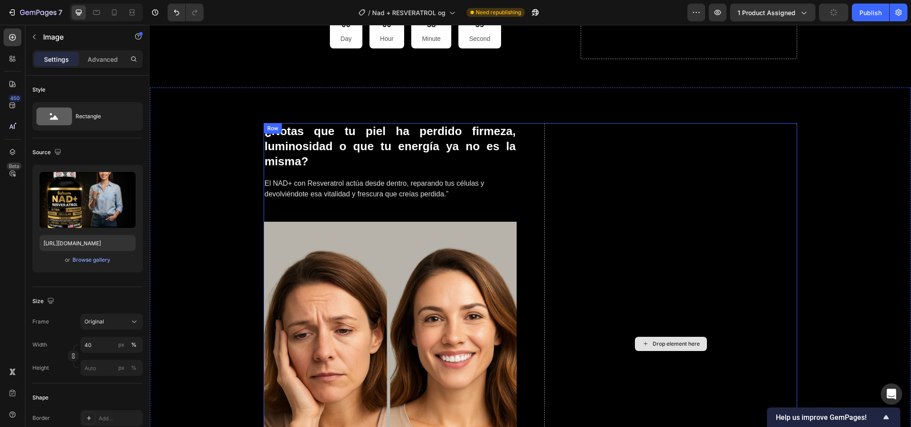
click at [583, 244] on div "Drop element here" at bounding box center [670, 343] width 253 height 441
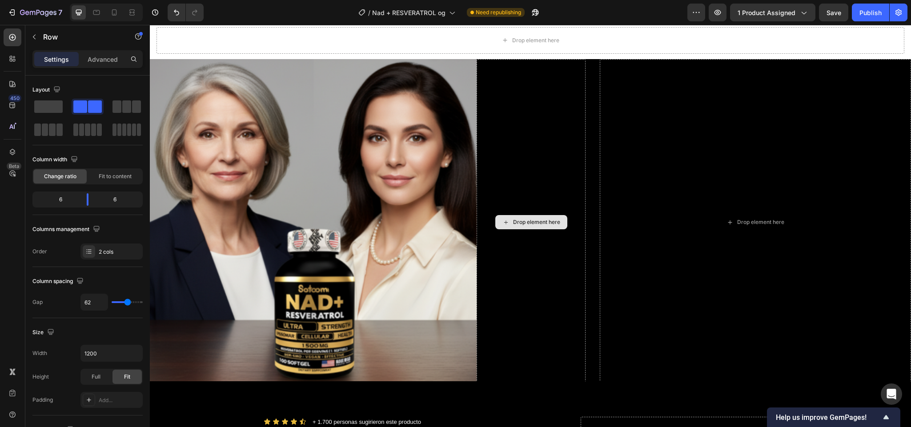
scroll to position [0, 0]
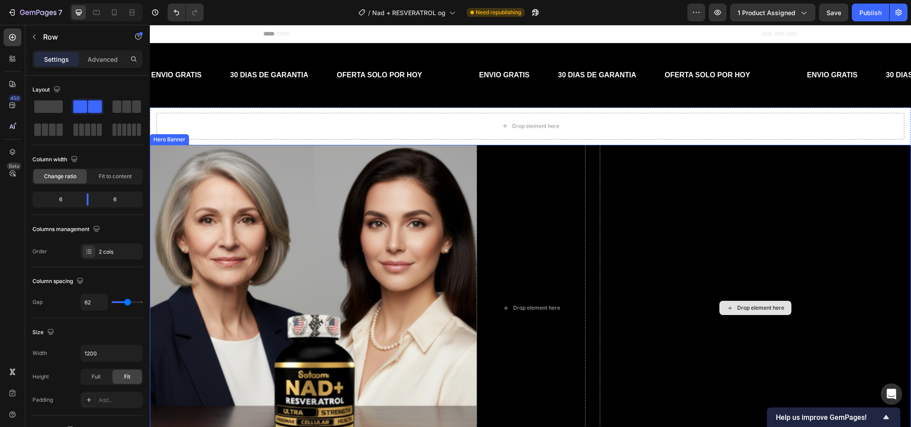
click at [600, 254] on div "Drop element here" at bounding box center [754, 308] width 311 height 327
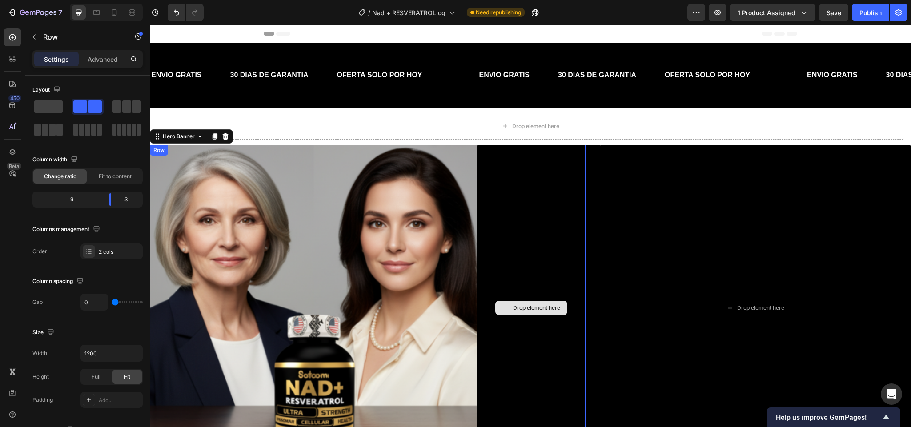
click at [572, 258] on div "Drop element here" at bounding box center [530, 308] width 109 height 327
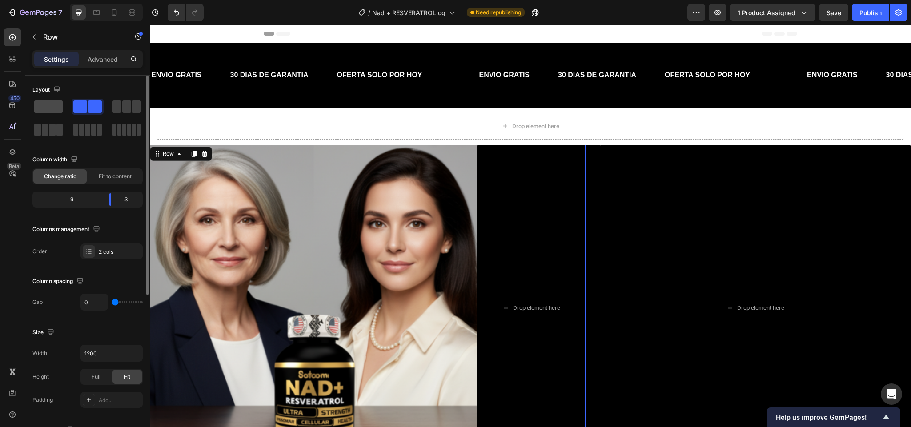
click at [45, 103] on span at bounding box center [48, 106] width 28 height 12
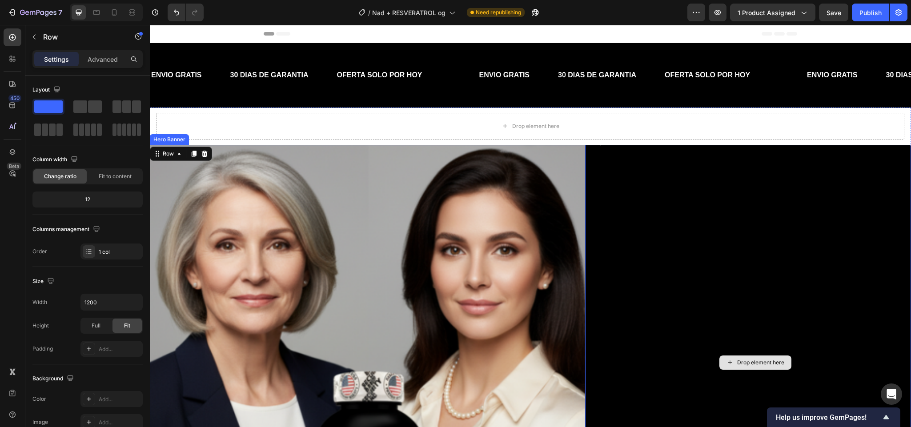
click at [623, 205] on div "Drop element here" at bounding box center [754, 362] width 311 height 435
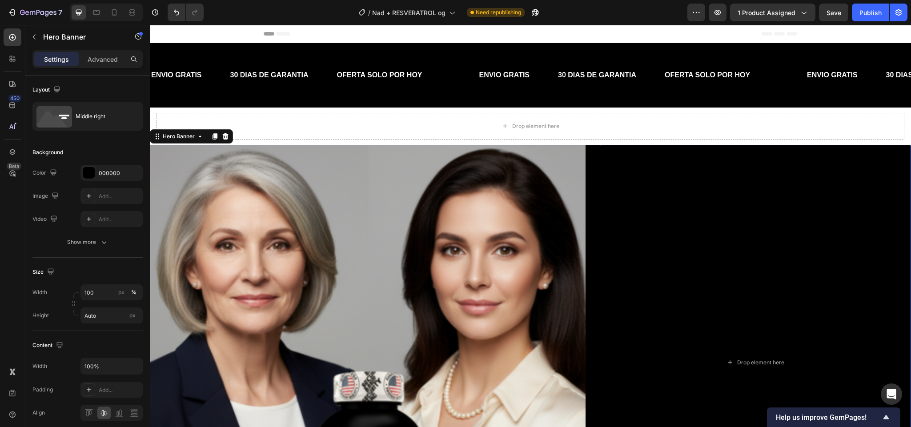
click at [592, 203] on div "Drop element here Image Row" at bounding box center [530, 362] width 761 height 435
click at [599, 204] on div "Drop element here" at bounding box center [754, 362] width 311 height 435
click at [589, 203] on div "Drop element here Image Row" at bounding box center [530, 362] width 761 height 435
click at [114, 9] on icon at bounding box center [114, 12] width 5 height 6
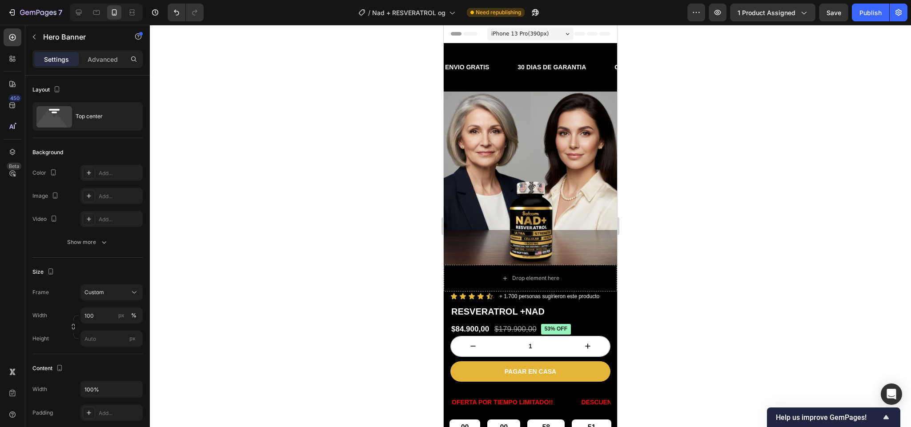
click at [260, 59] on div at bounding box center [530, 226] width 761 height 402
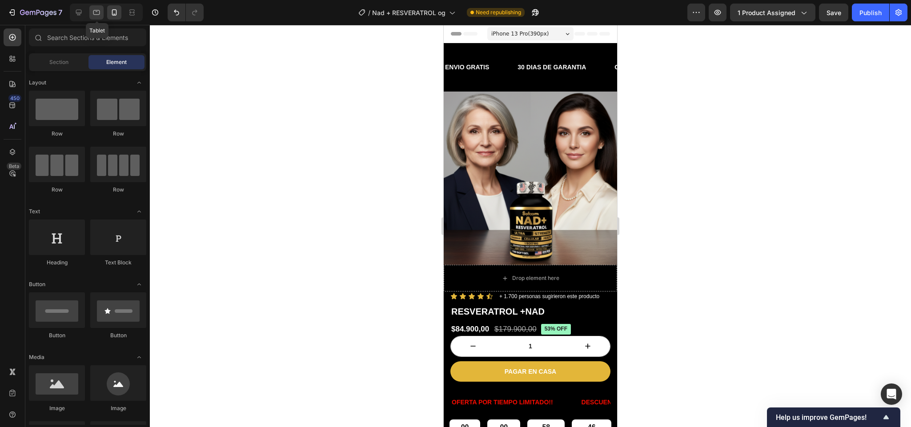
click at [96, 12] on icon at bounding box center [96, 12] width 9 height 9
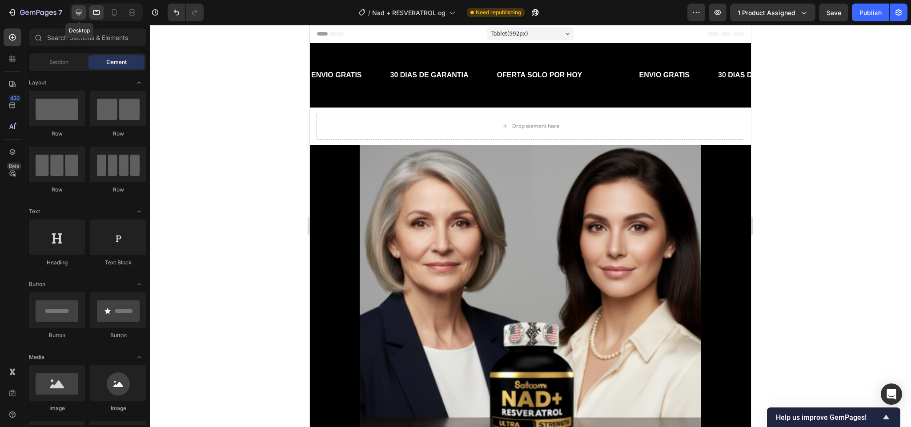
click at [81, 13] on icon at bounding box center [79, 13] width 6 height 6
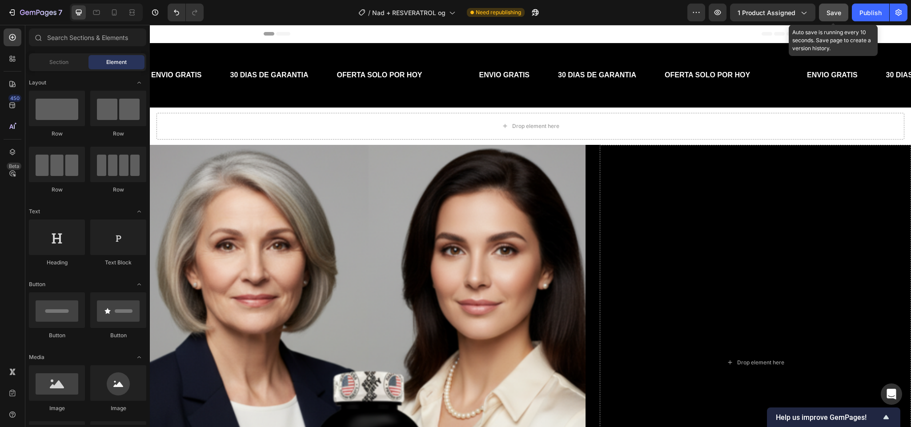
click at [831, 10] on span "Save" at bounding box center [833, 13] width 15 height 8
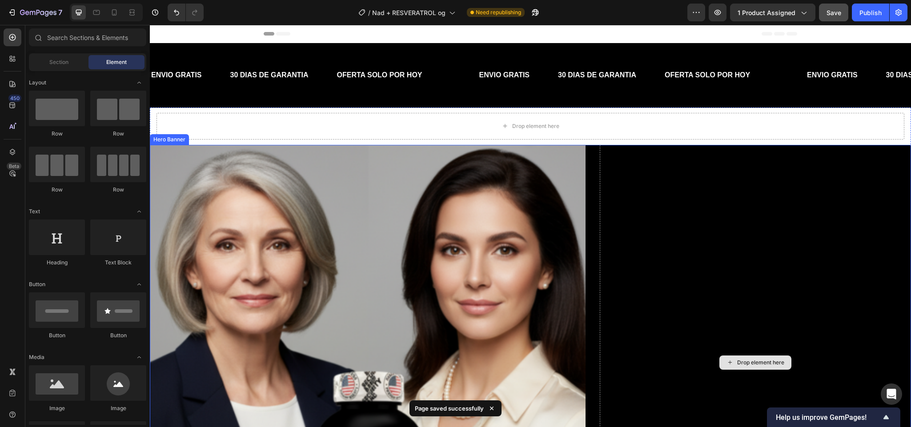
click at [623, 207] on div "Drop element here" at bounding box center [754, 362] width 311 height 435
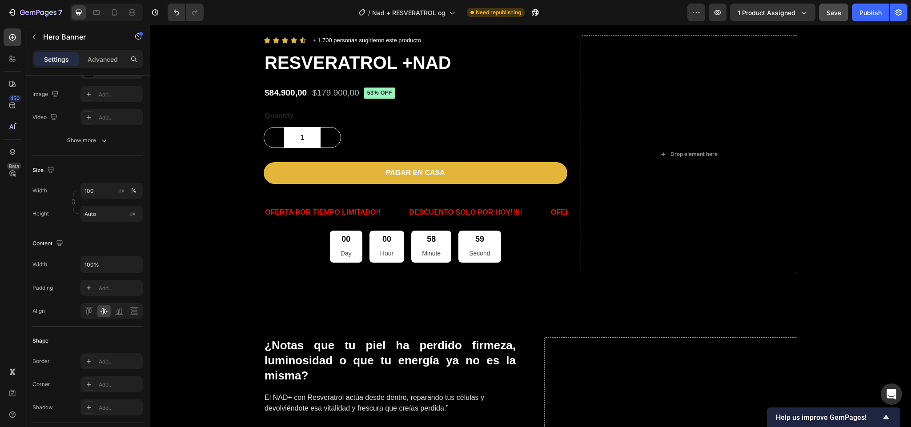
scroll to position [577, 0]
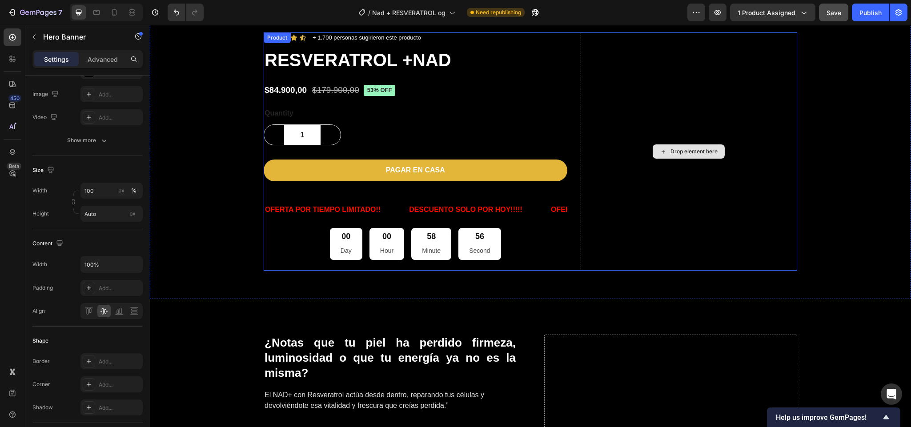
click at [584, 103] on div "Drop element here" at bounding box center [688, 151] width 217 height 238
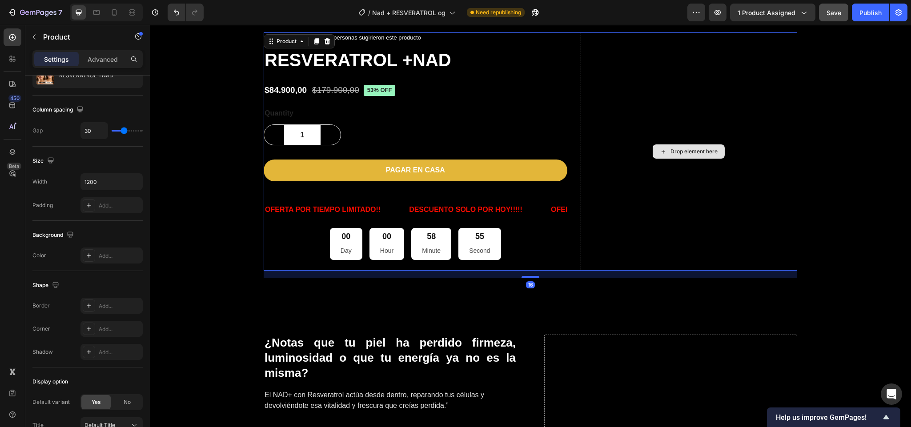
scroll to position [0, 0]
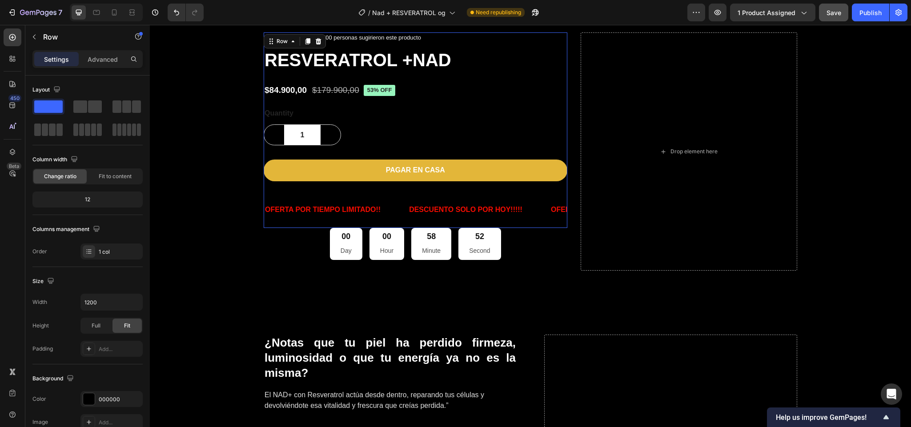
click at [483, 80] on div "Icon Icon Icon Icon Icon Icon List + 1.700 personas sugirieron este producto Te…" at bounding box center [416, 129] width 304 height 195
click at [567, 92] on div "Icon Icon Icon Icon Icon Icon List + 1.700 personas sugirieron este producto Te…" at bounding box center [530, 151] width 533 height 238
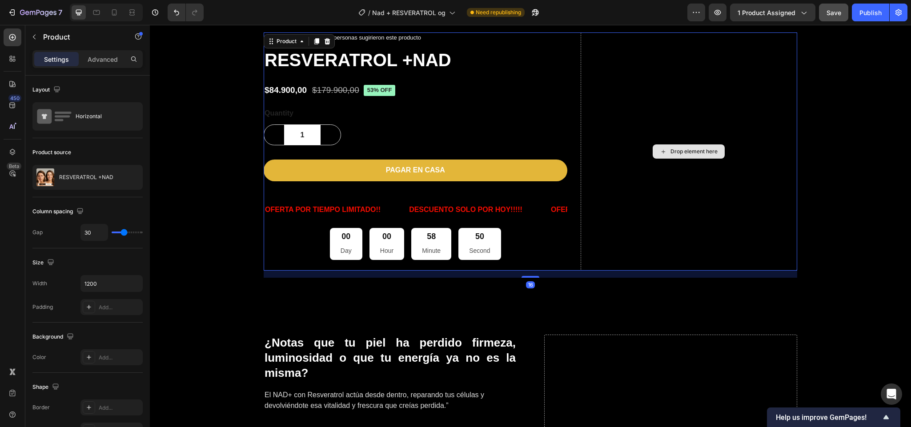
click at [580, 95] on div "Drop element here" at bounding box center [688, 151] width 217 height 238
click at [616, 225] on div "Drop element here" at bounding box center [688, 151] width 217 height 238
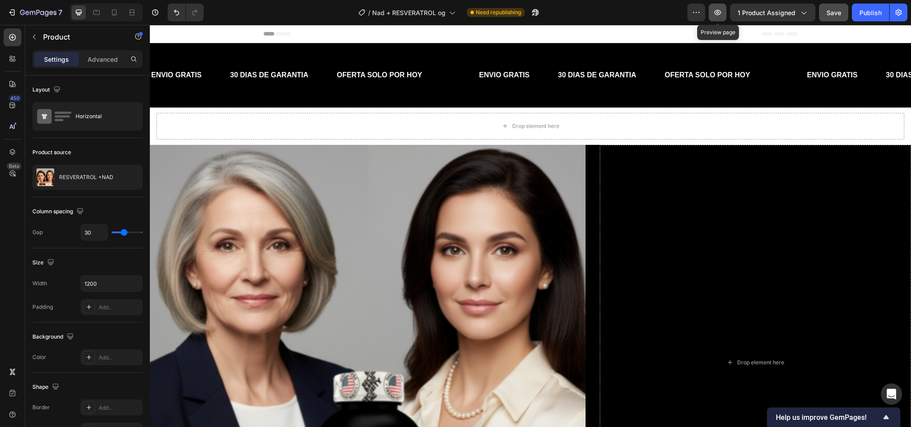
click at [723, 12] on button "button" at bounding box center [717, 13] width 18 height 18
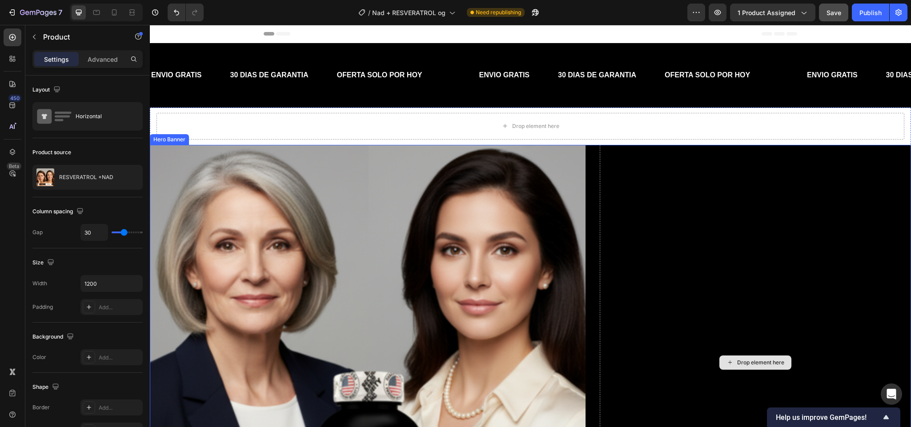
click at [627, 236] on div "Drop element here" at bounding box center [754, 362] width 311 height 435
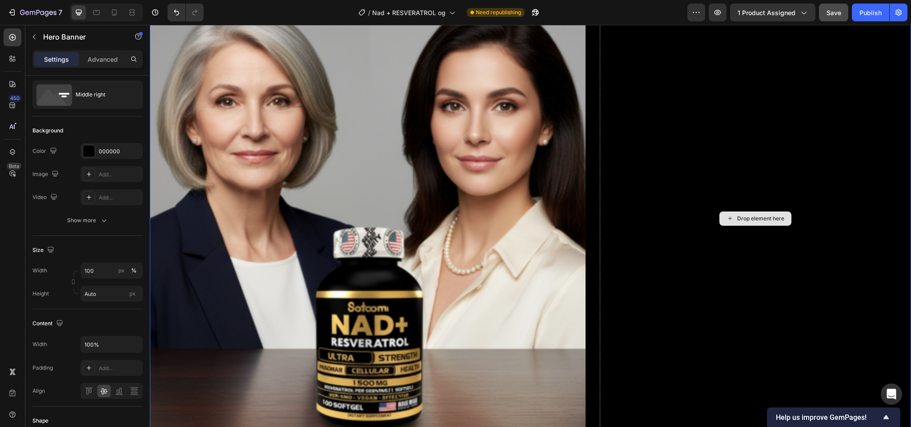
scroll to position [180, 0]
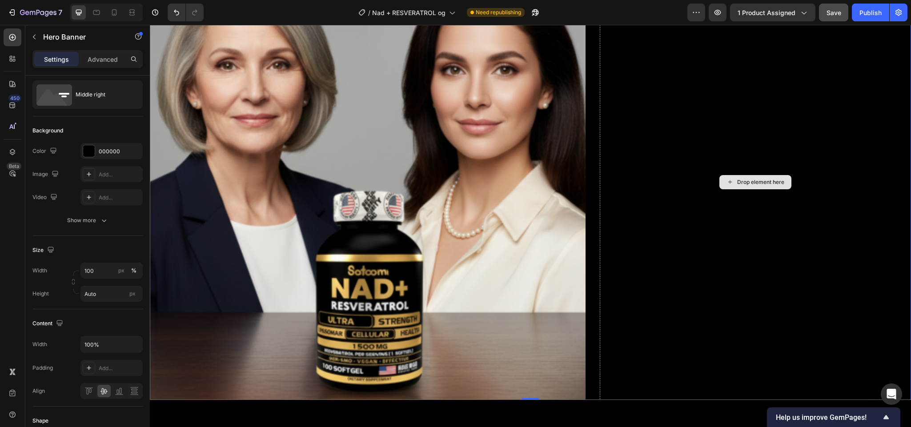
click at [863, 335] on div "Drop element here" at bounding box center [754, 181] width 311 height 435
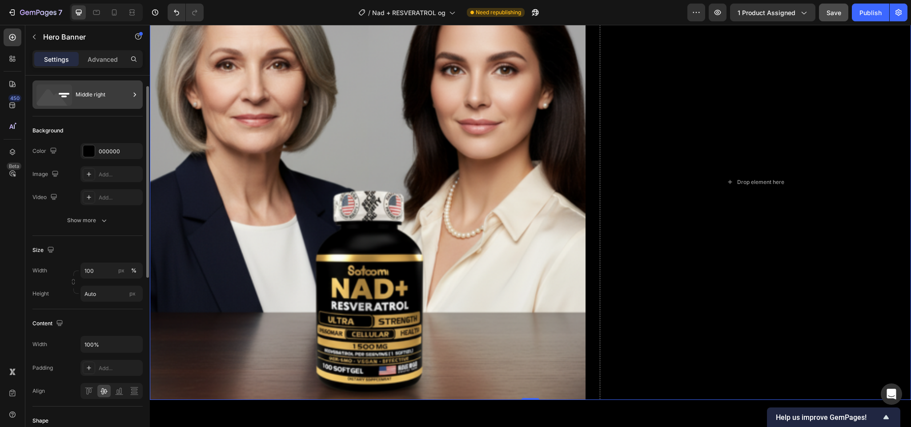
click at [82, 98] on div "Middle right" at bounding box center [103, 94] width 54 height 20
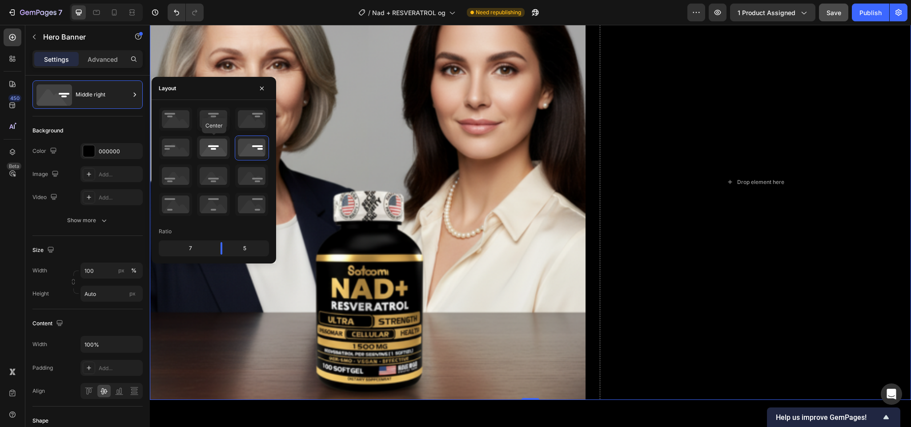
click at [206, 146] on icon at bounding box center [213, 147] width 33 height 23
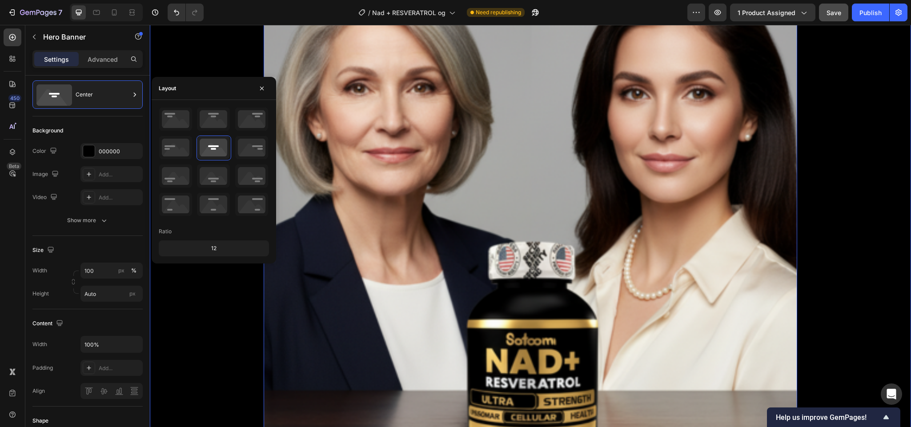
scroll to position [0, 0]
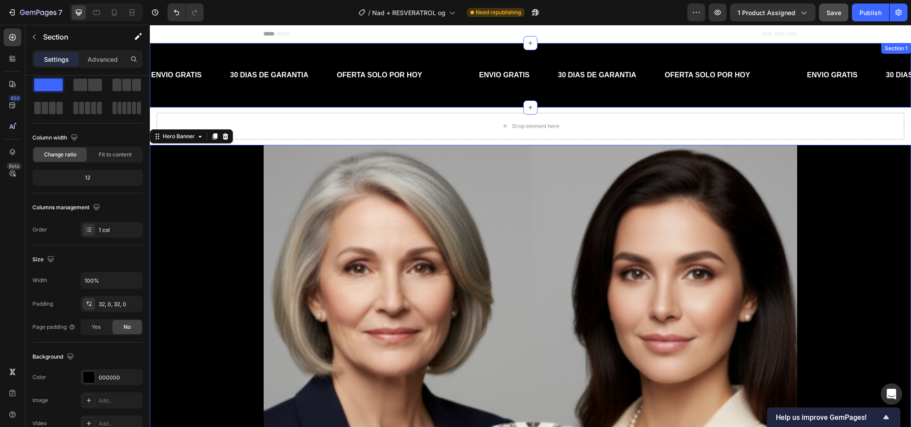
click at [716, 94] on div "ENVIO GRATIS Text Block 30 DIAS DE GARANTIA Text Block OFERTA SOLO POR HOY Text…" at bounding box center [530, 75] width 761 height 64
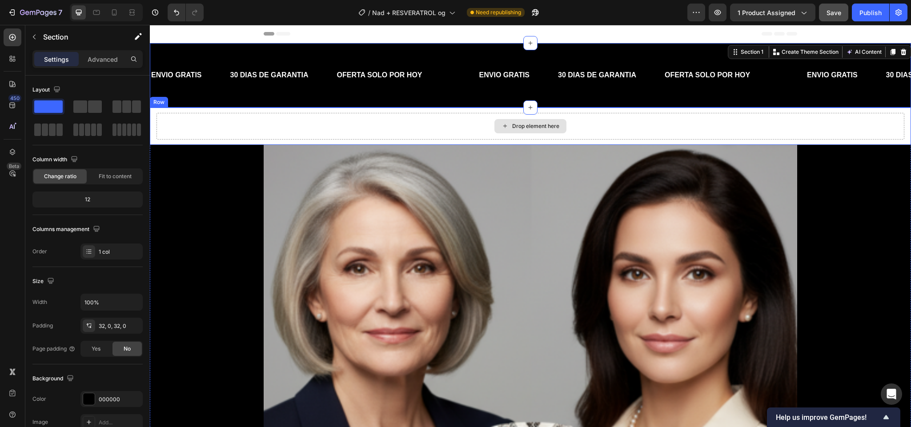
click at [454, 135] on div "Drop element here" at bounding box center [529, 126] width 747 height 27
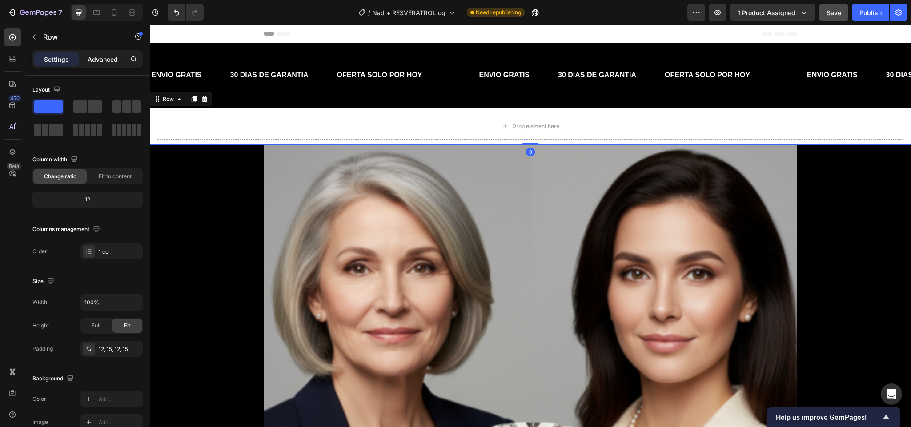
click at [99, 56] on p "Advanced" at bounding box center [103, 59] width 30 height 9
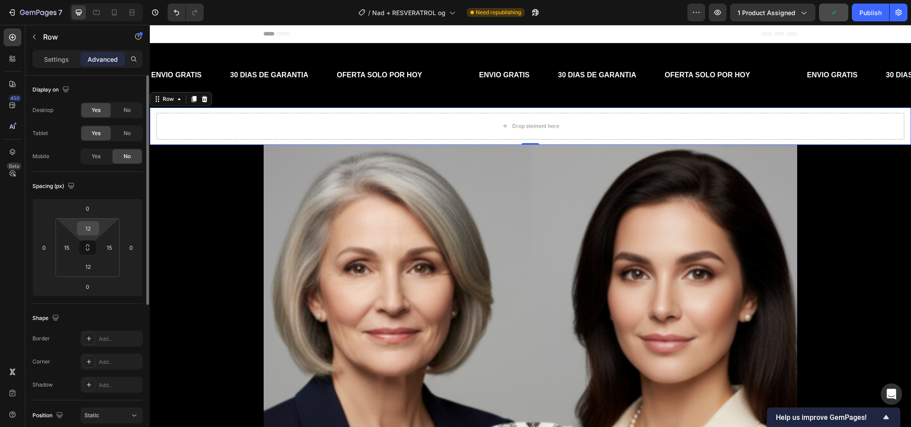
click at [90, 224] on input "12" at bounding box center [88, 228] width 18 height 13
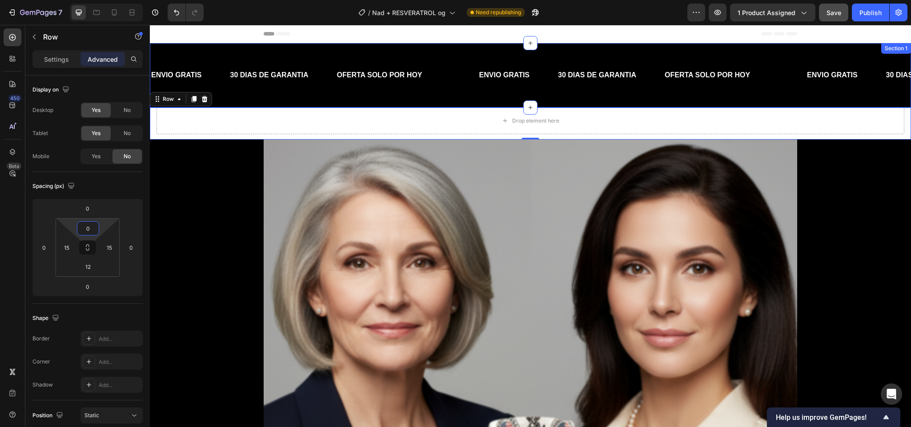
type input "12"
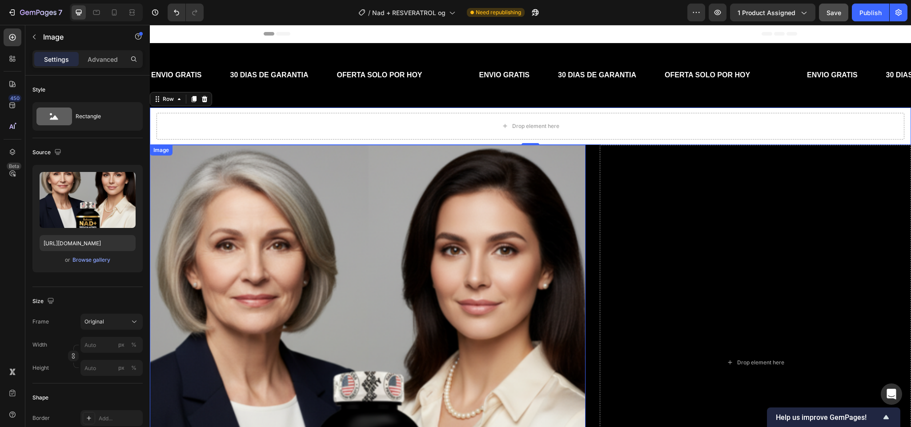
click at [471, 196] on img at bounding box center [367, 362] width 435 height 435
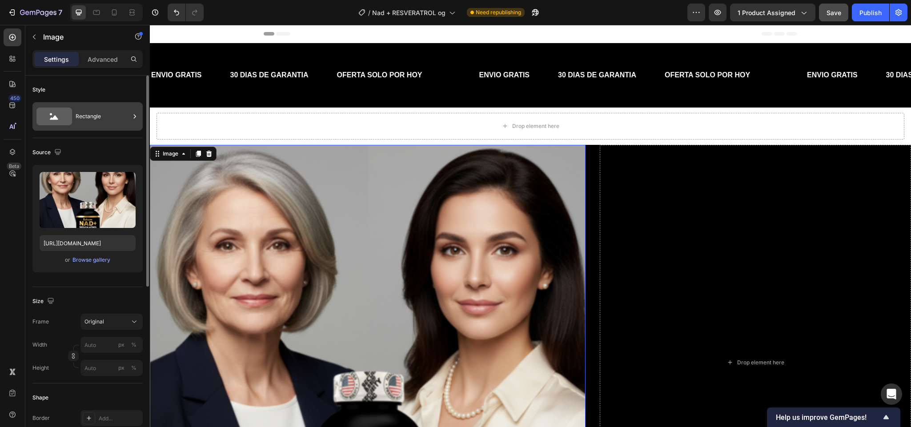
click at [80, 123] on div "Rectangle" at bounding box center [103, 116] width 54 height 20
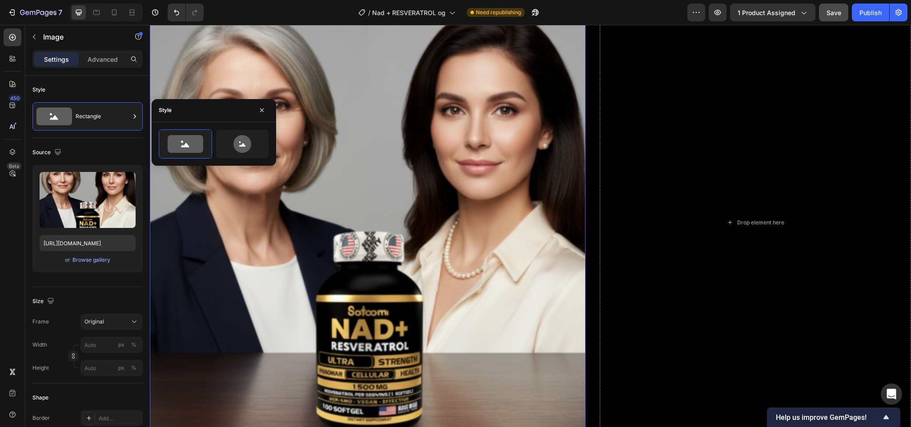
scroll to position [204, 0]
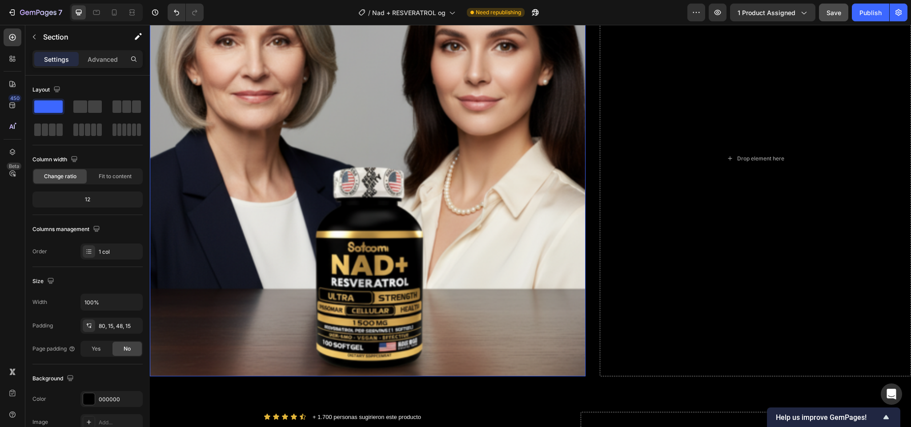
click at [249, 247] on img at bounding box center [367, 158] width 435 height 435
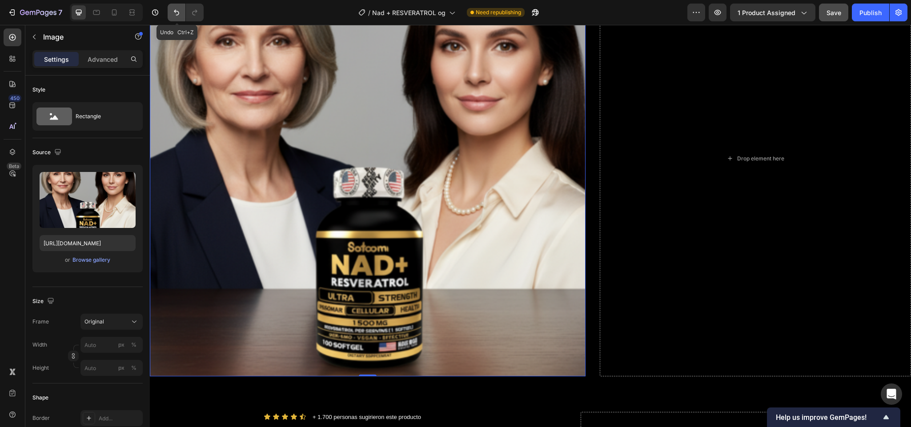
click at [171, 10] on button "Undo/Redo" at bounding box center [177, 13] width 18 height 18
click at [176, 9] on icon "Undo/Redo" at bounding box center [176, 12] width 9 height 9
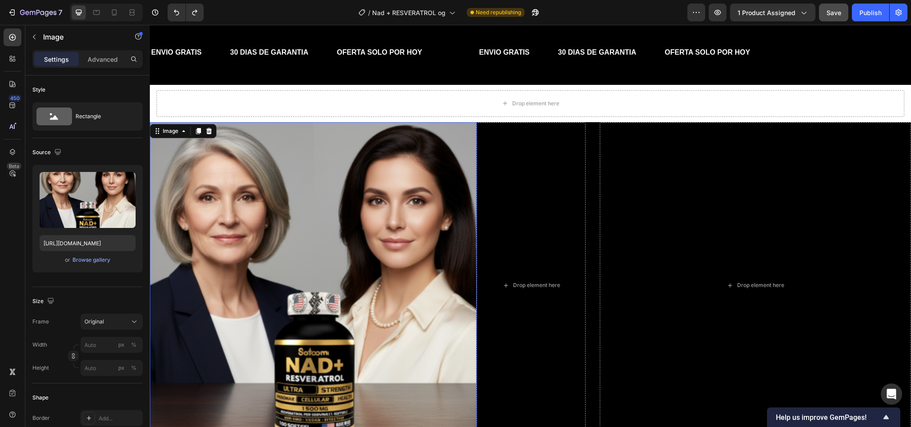
scroll to position [0, 0]
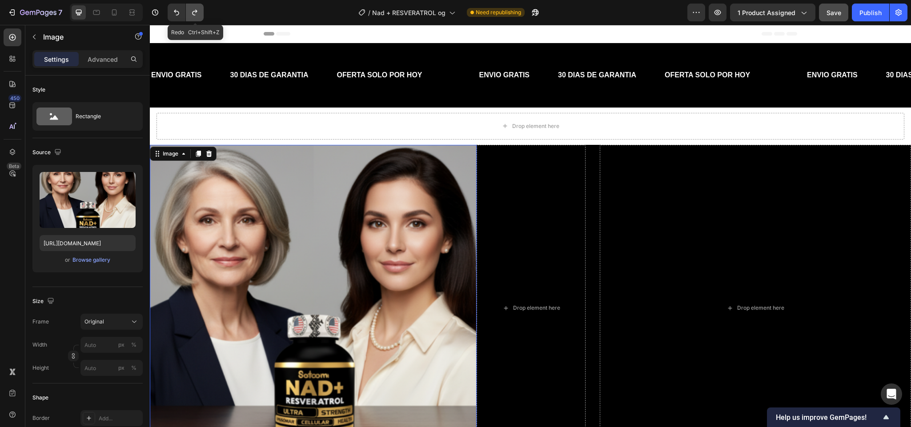
click at [198, 14] on icon "Undo/Redo" at bounding box center [194, 12] width 9 height 9
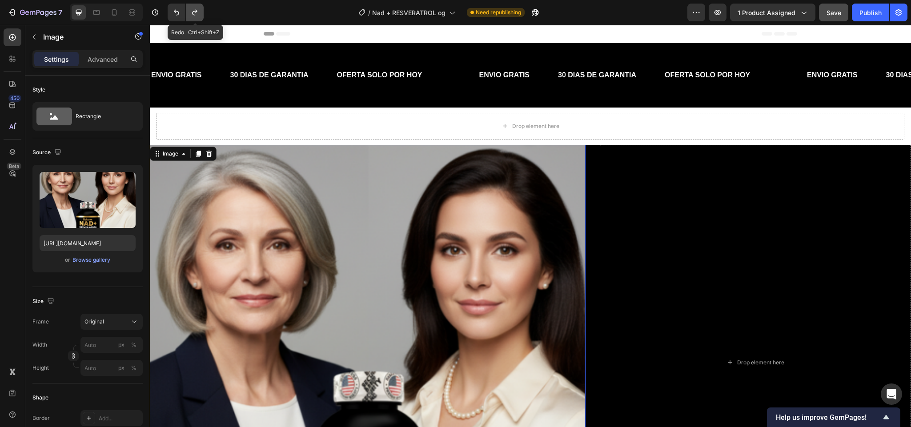
click at [198, 14] on icon "Undo/Redo" at bounding box center [194, 12] width 9 height 9
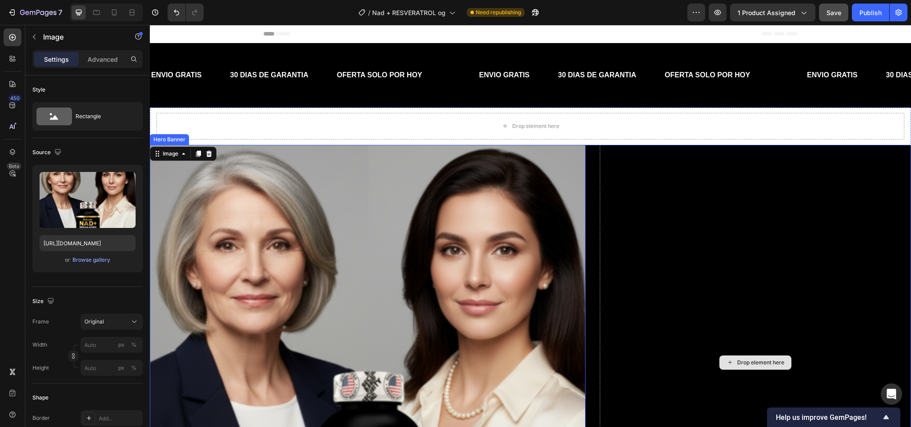
click at [607, 258] on div "Drop element here" at bounding box center [754, 362] width 311 height 435
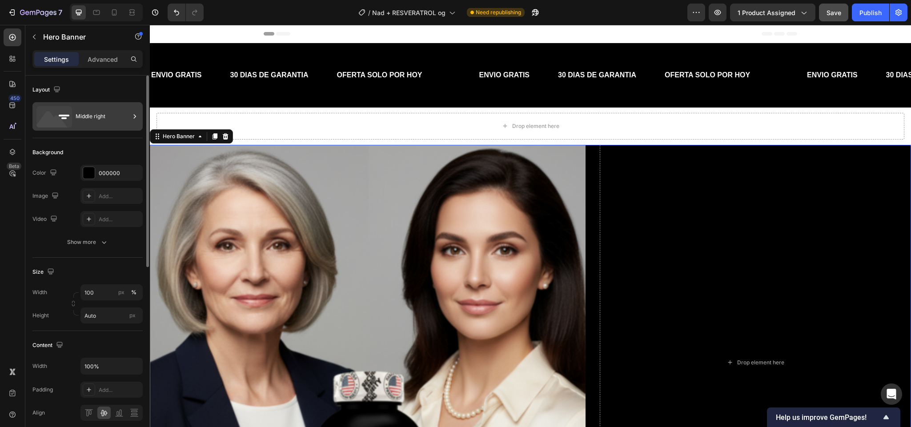
click at [91, 108] on div "Middle right" at bounding box center [103, 116] width 54 height 20
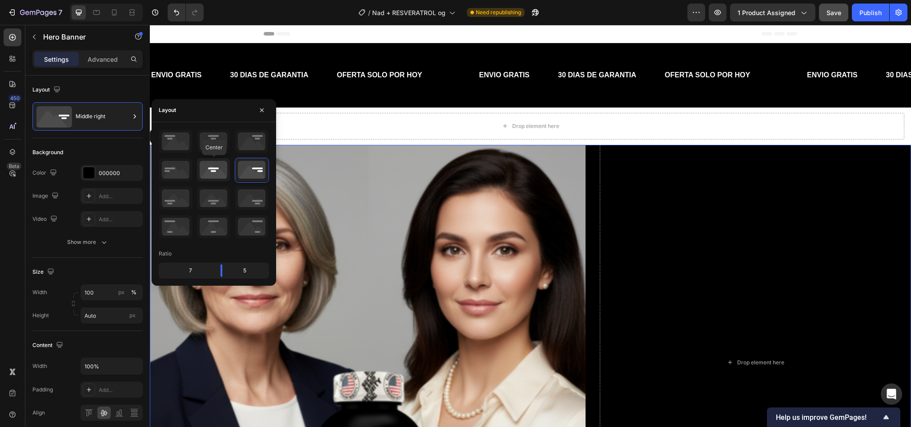
click at [220, 177] on icon at bounding box center [213, 169] width 33 height 23
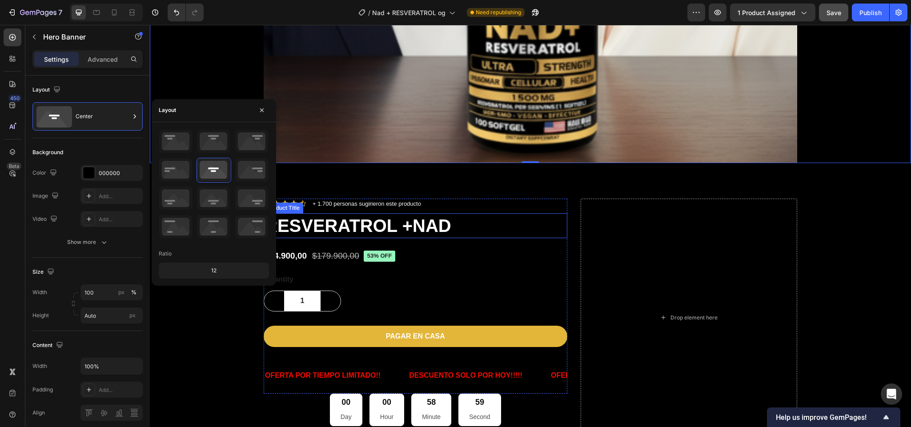
scroll to position [519, 0]
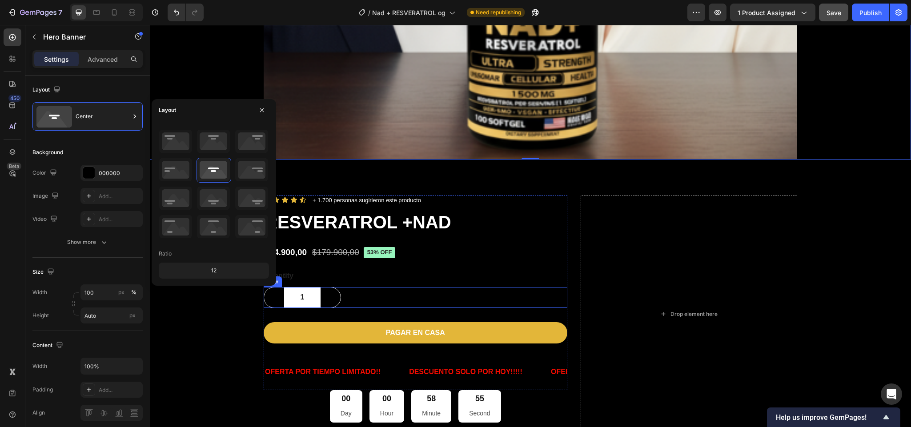
click at [560, 307] on div "1 Product Quantity Row Row" at bounding box center [416, 297] width 304 height 21
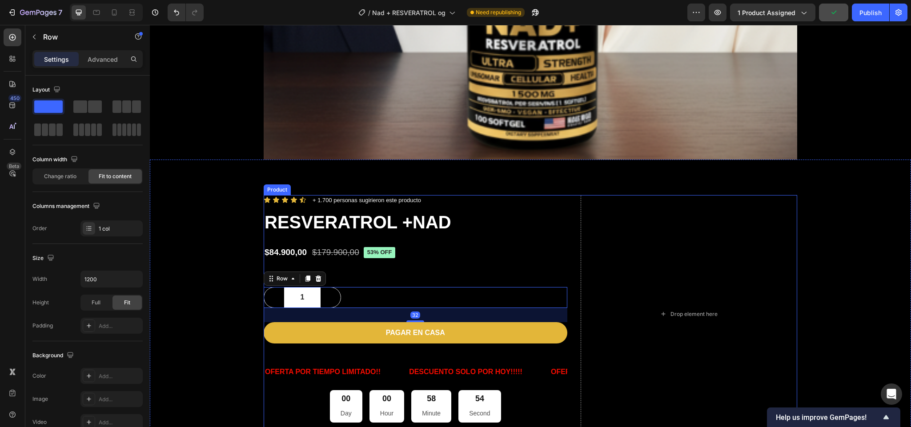
click at [563, 270] on div "Icon Icon Icon Icon Icon Icon List + 1.700 personas sugirieron este producto Te…" at bounding box center [530, 314] width 533 height 238
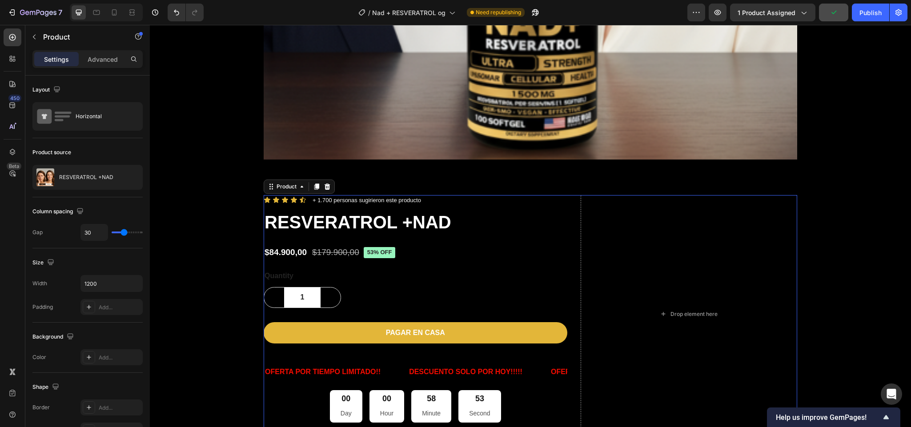
scroll to position [586, 0]
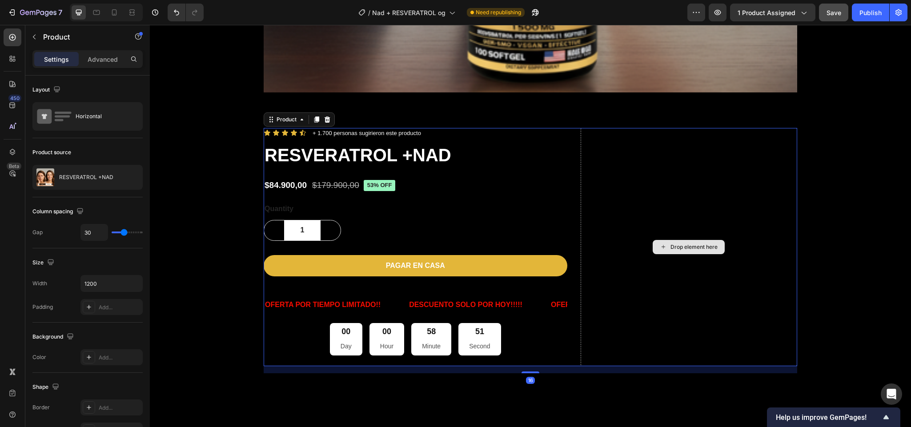
click at [636, 268] on div "Drop element here" at bounding box center [688, 247] width 217 height 238
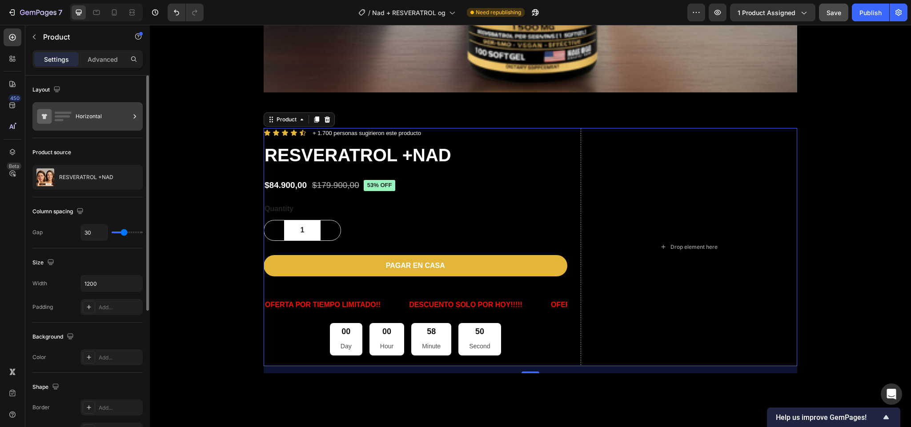
click at [100, 119] on div "Horizontal" at bounding box center [103, 116] width 54 height 20
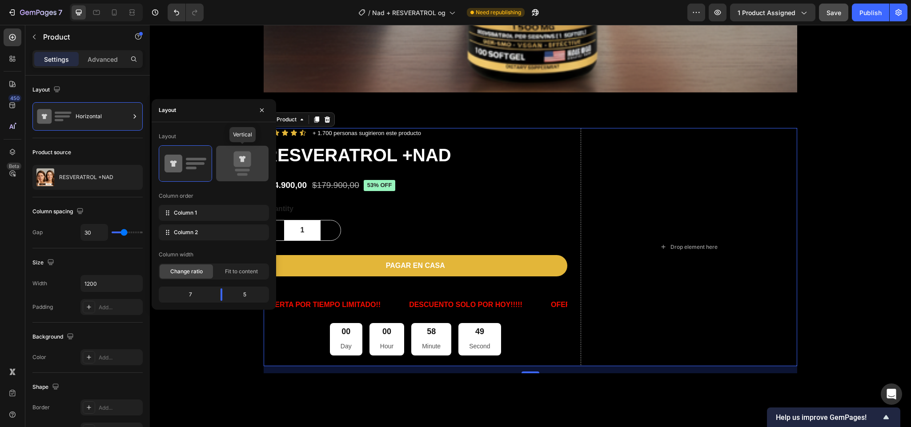
click at [234, 164] on icon at bounding box center [241, 159] width 17 height 16
type input "0"
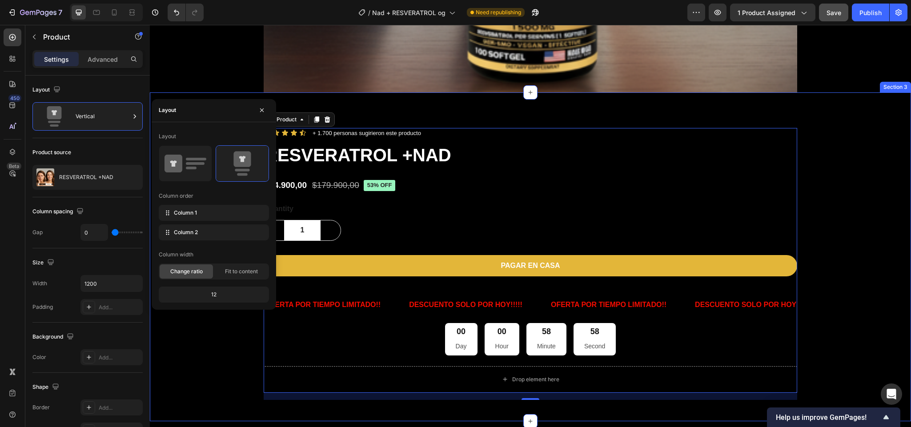
click at [843, 204] on div "Icon Icon Icon Icon Icon Icon List + 1.700 personas sugirieron este producto Te…" at bounding box center [529, 264] width 747 height 272
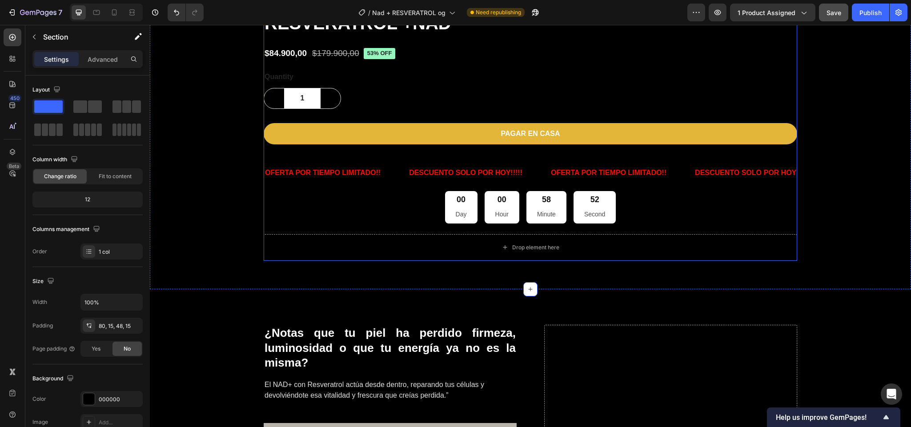
scroll to position [733, 0]
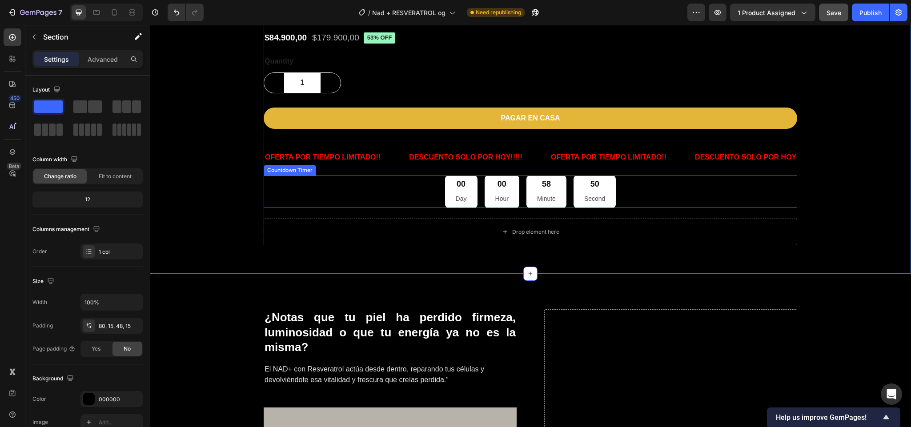
click at [412, 199] on div "00 Day 00 Hour 58 Minute 50 Second" at bounding box center [530, 192] width 533 height 32
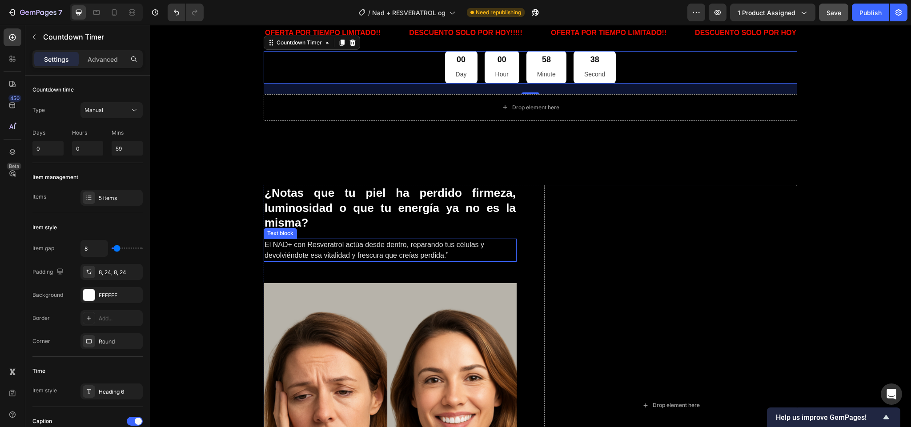
scroll to position [878, 0]
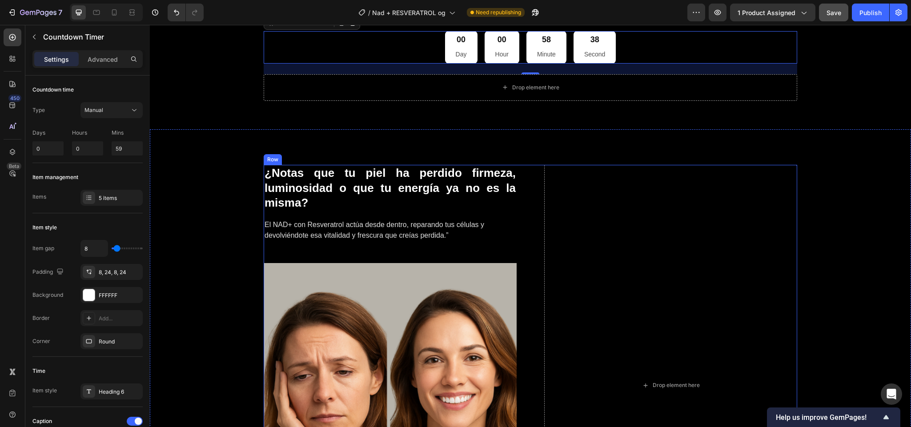
click at [533, 185] on div "¿Notas que tu piel ha perdido firmeza, luminosidad o que tu energía ya no es la…" at bounding box center [530, 385] width 533 height 441
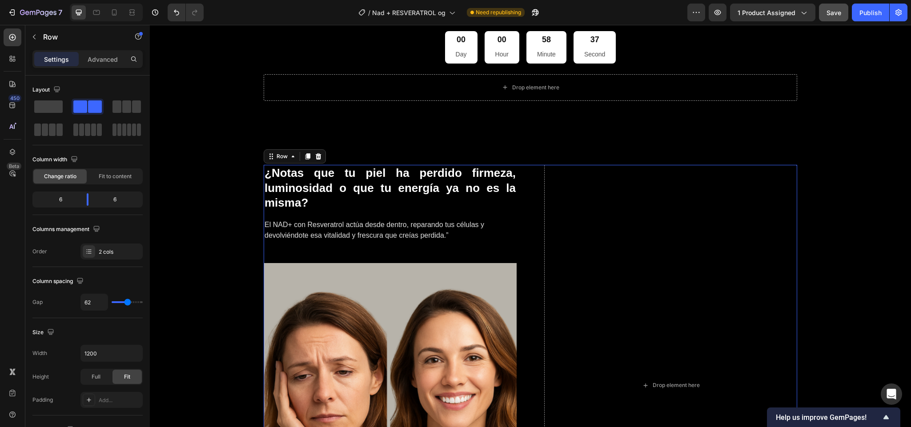
drag, startPoint x: 533, startPoint y: 185, endPoint x: 216, endPoint y: 163, distance: 317.6
click at [216, 163] on div "¿Notas que tu piel ha perdido firmeza, luminosidad o que tu energía ya no es la…" at bounding box center [530, 385] width 761 height 512
click at [59, 109] on span at bounding box center [48, 106] width 28 height 12
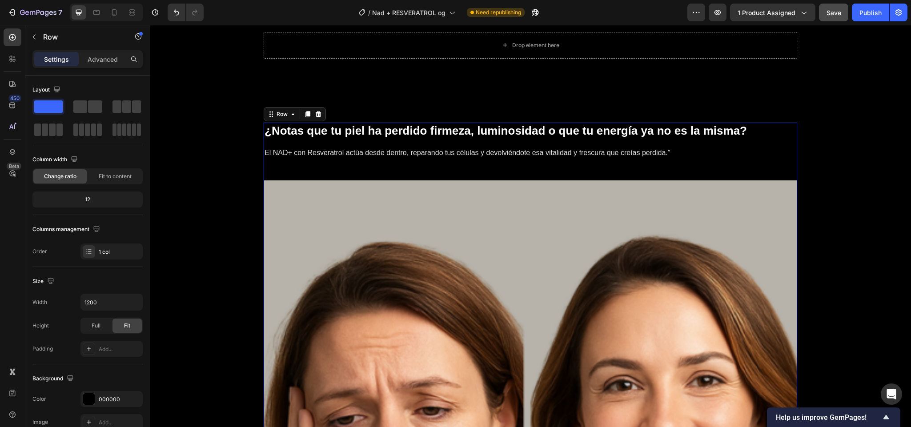
scroll to position [919, 0]
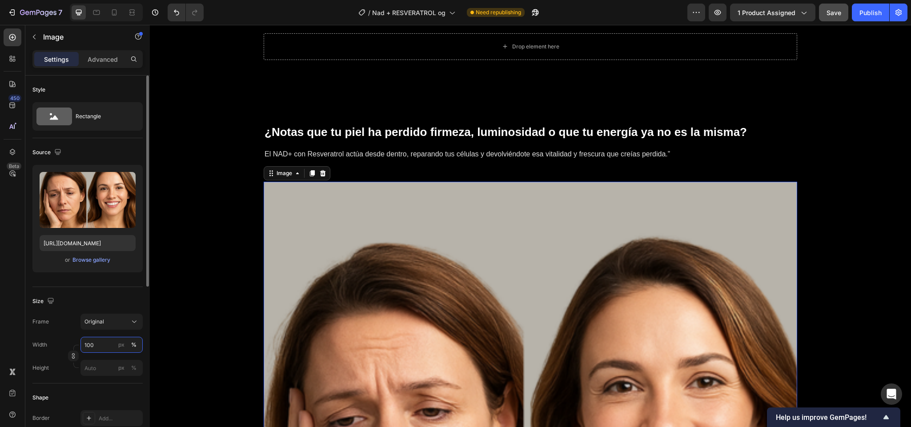
click at [91, 348] on input "100" at bounding box center [111, 345] width 62 height 16
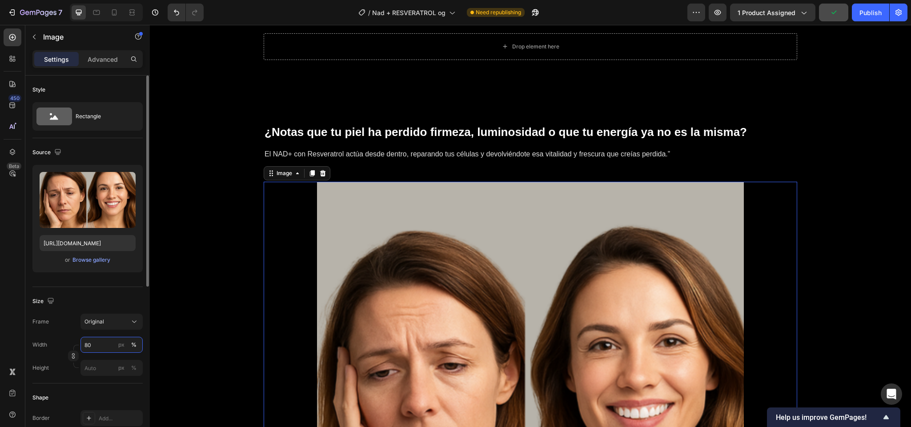
type input "8"
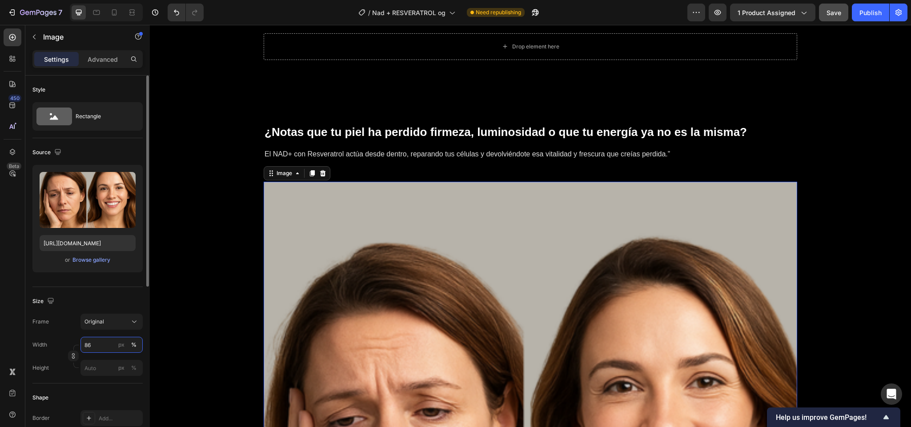
type input "8"
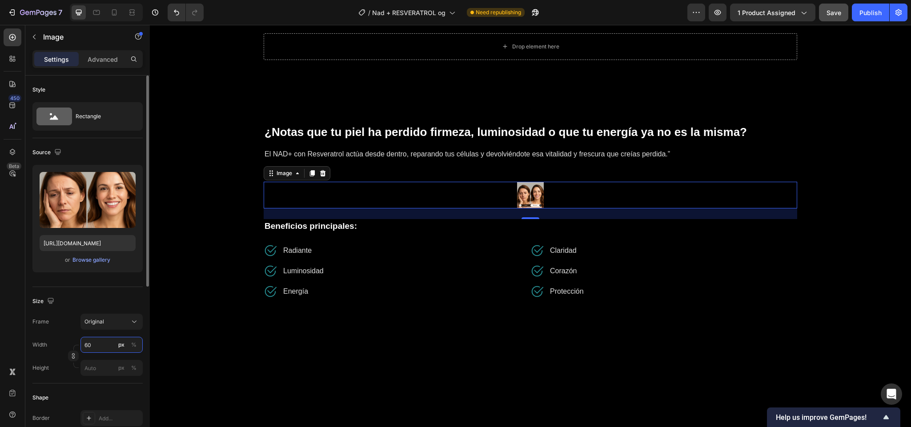
type input "6"
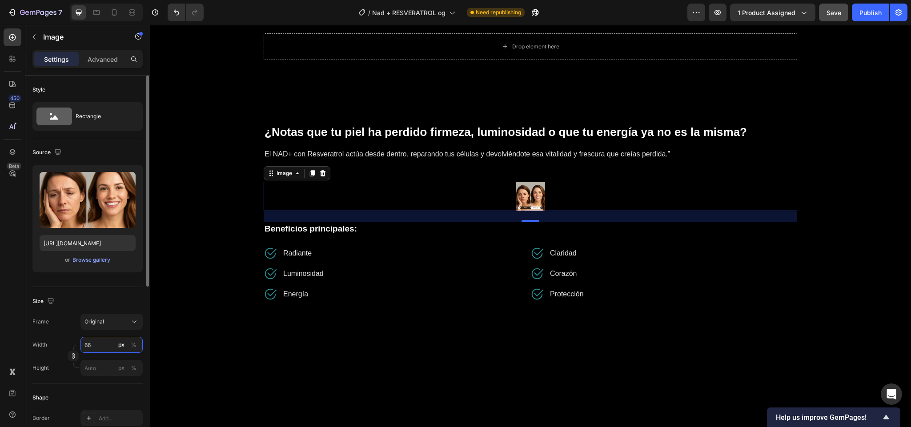
type input "660"
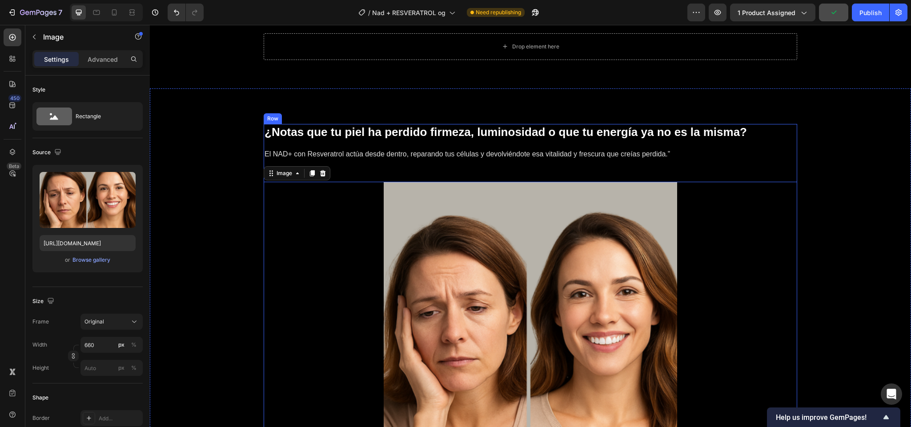
click at [739, 163] on div "¿Notas que tu piel ha perdido firmeza, luminosidad o que tu energía ya no es la…" at bounding box center [530, 344] width 533 height 441
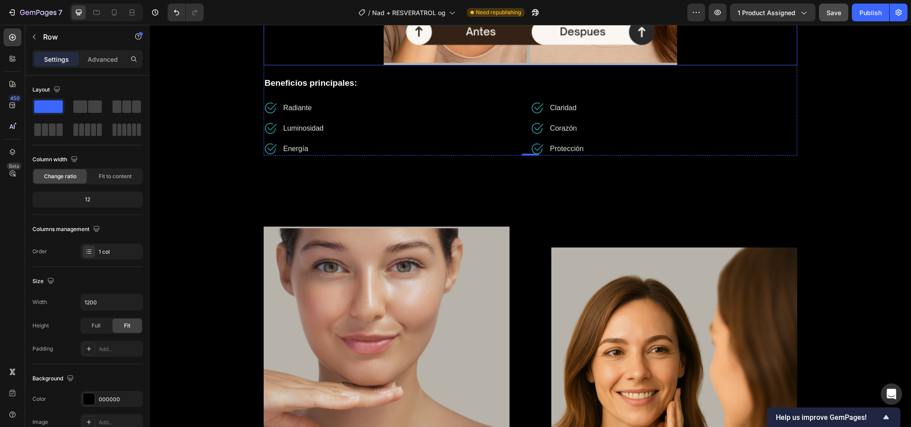
scroll to position [1354, 0]
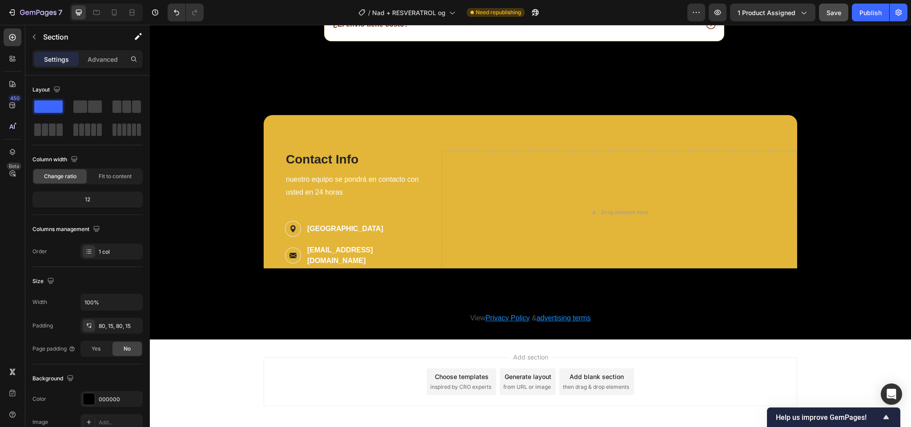
scroll to position [3461, 0]
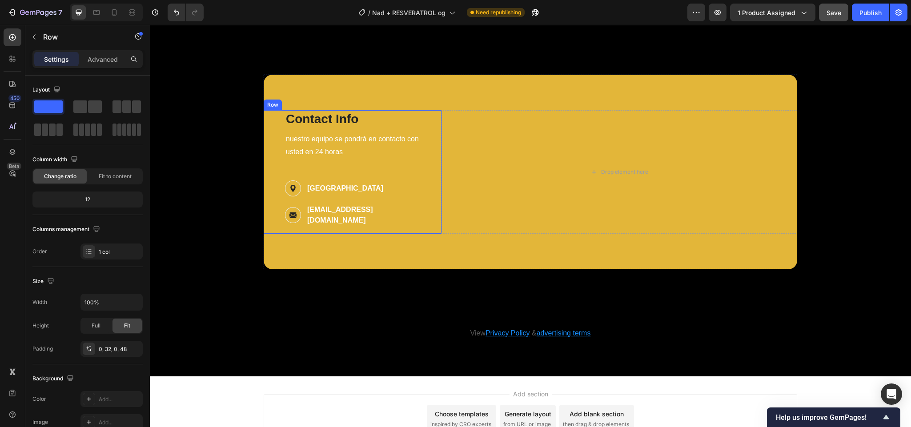
click at [427, 170] on div "Contact Info Heading CONTACTANOS PARA MAS INFORMACION Heading nuestro equipo se…" at bounding box center [353, 172] width 178 height 124
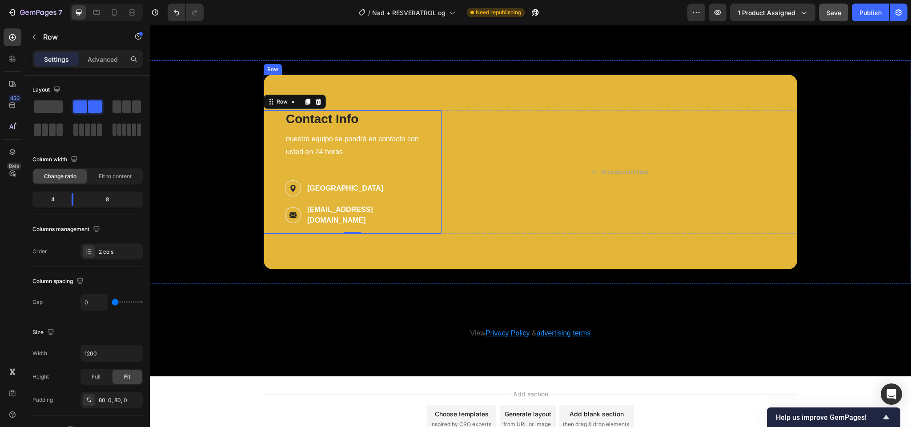
click at [407, 112] on div "Contact Info Heading CONTACTANOS PARA MAS INFORMACION Heading nuestro equipo se…" at bounding box center [530, 172] width 533 height 195
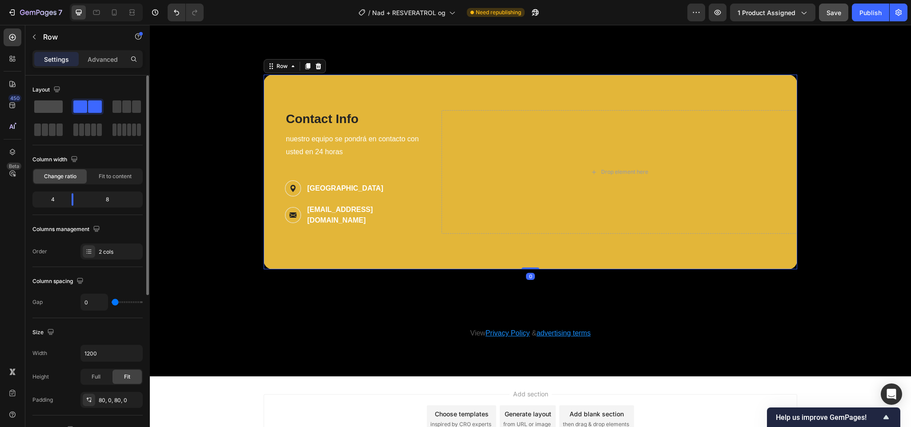
click at [57, 101] on span at bounding box center [48, 106] width 28 height 12
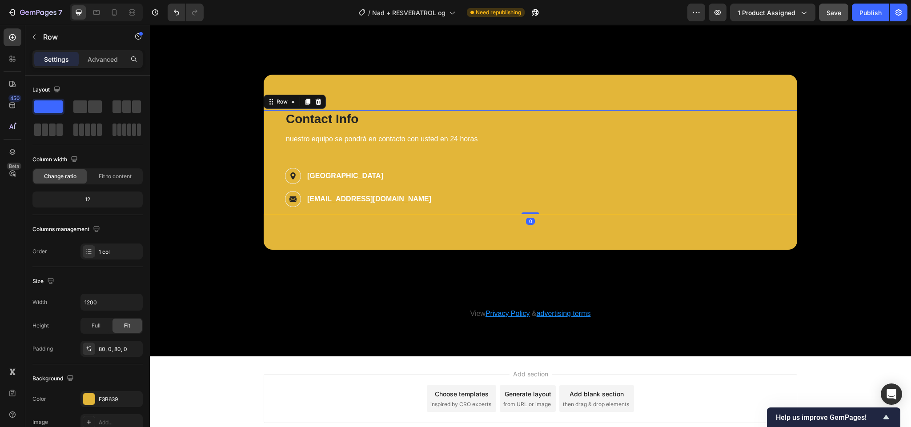
click at [559, 168] on div "Contact Info Heading CONTACTANOS PARA MAS INFORMACION Heading nuestro equipo se…" at bounding box center [534, 162] width 498 height 104
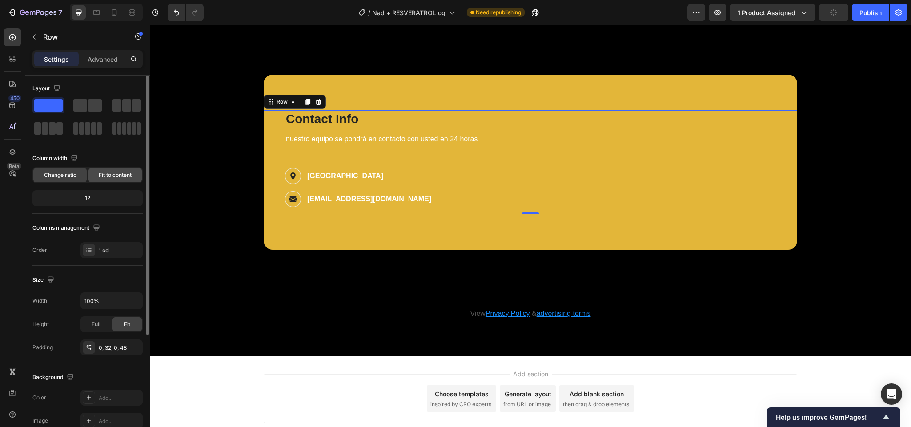
scroll to position [0, 0]
click at [512, 171] on div "Contact Info Heading CONTACTANOS PARA MAS INFORMACION Heading nuestro equipo se…" at bounding box center [534, 162] width 498 height 104
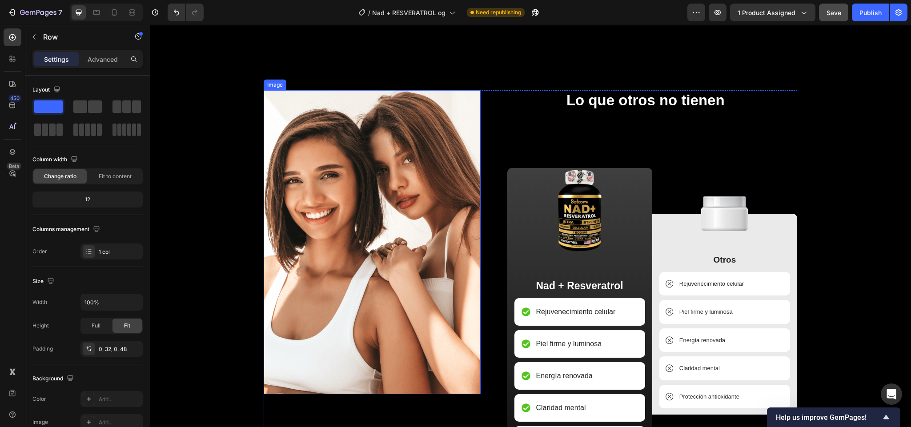
scroll to position [2229, 0]
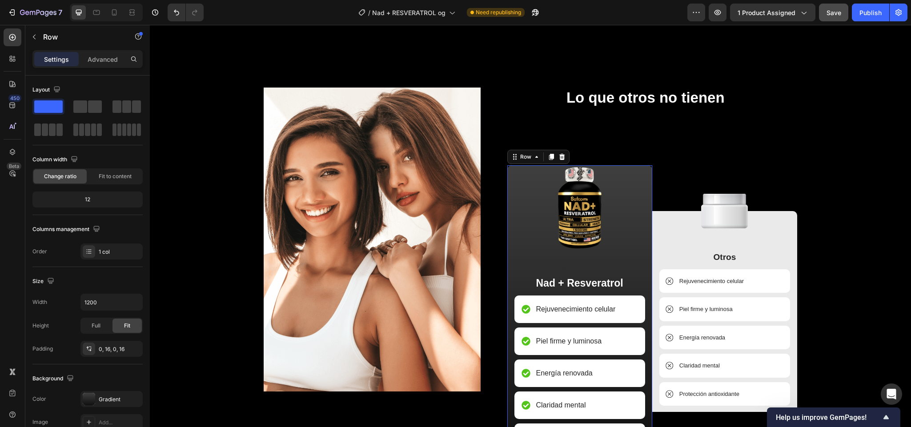
click at [507, 187] on div "Image Nad + Resveratrol Text Block Rejuvenecimiento celular Item List Piel firm…" at bounding box center [579, 311] width 145 height 293
click at [112, 392] on div "Gradient" at bounding box center [111, 399] width 62 height 16
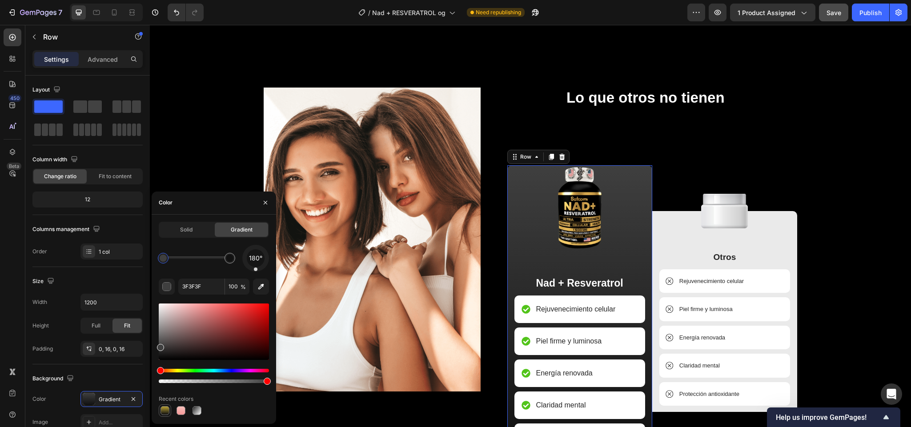
click at [168, 406] on div at bounding box center [164, 410] width 9 height 9
type input "B79F33"
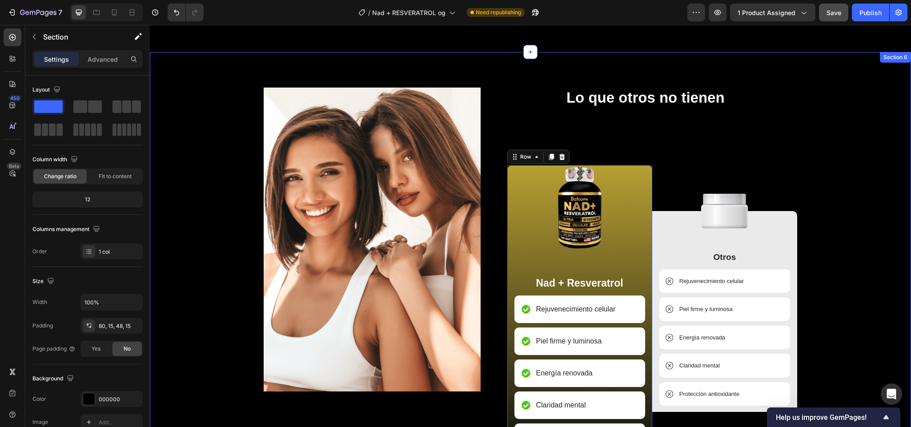
click at [844, 165] on div "Image Lo que otros no tienen Heading Image Nad + Resveratrol Text Block Rejuven…" at bounding box center [529, 426] width 747 height 677
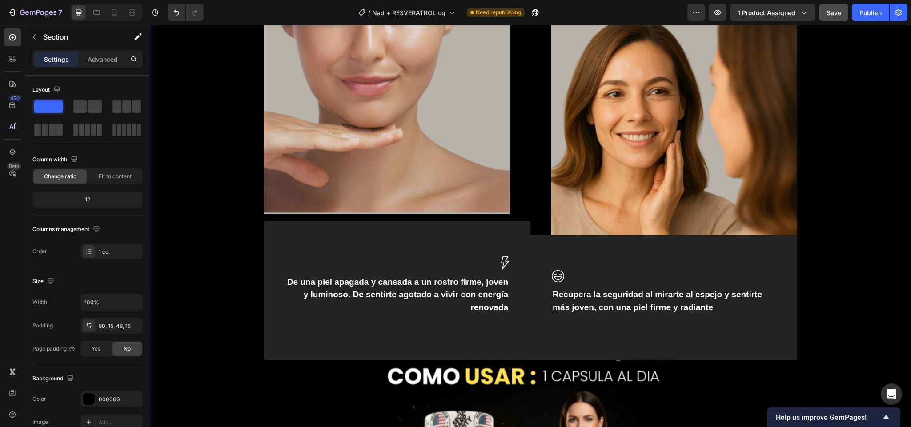
scroll to position [1587, 0]
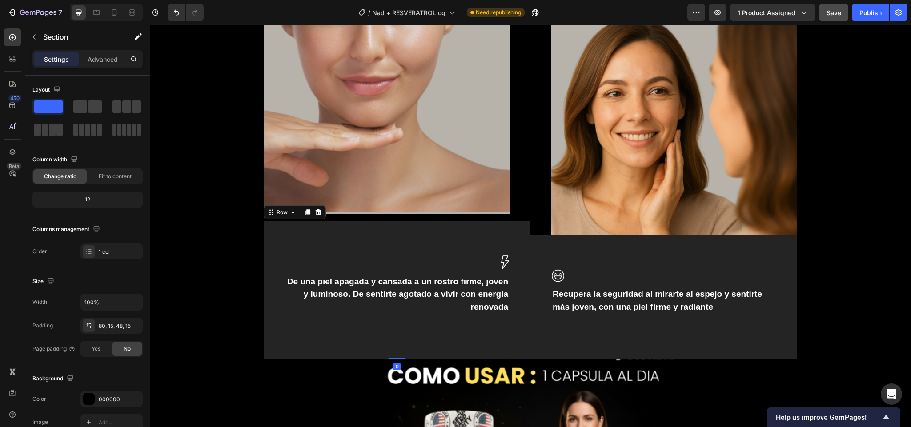
click at [379, 328] on div "Image De una piel apagada y cansada a un rostro firme, joven y luminoso. De sen…" at bounding box center [397, 290] width 267 height 139
click at [84, 397] on div at bounding box center [89, 399] width 12 height 12
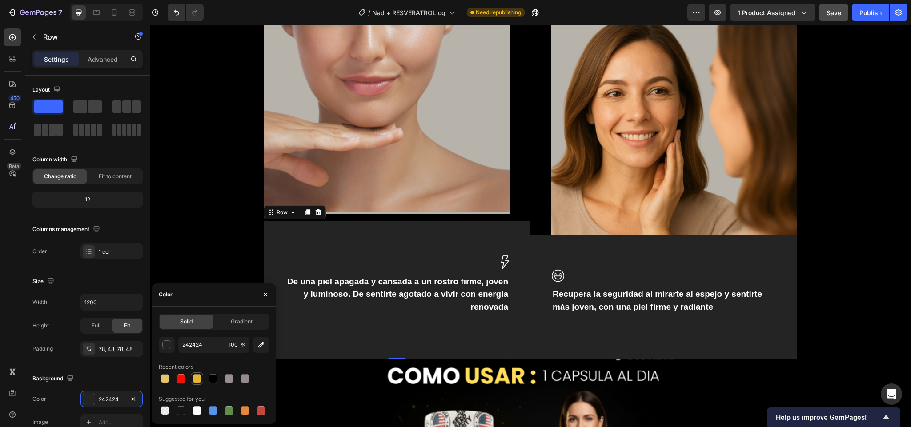
click at [192, 383] on div at bounding box center [197, 378] width 11 height 11
type input "E3B639"
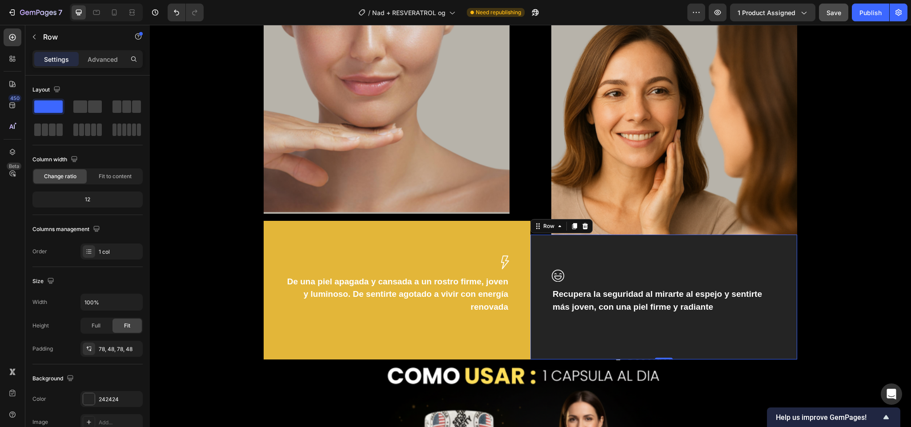
click at [569, 344] on div "Image Recupera la seguridad al mirarte al espejo y sentirte más joven, con una …" at bounding box center [663, 297] width 267 height 125
click at [100, 389] on div "Background The changes might be hidden by the video. Color 242424 Image Add... …" at bounding box center [87, 412] width 110 height 96
click at [97, 396] on div "242424" at bounding box center [111, 399] width 62 height 16
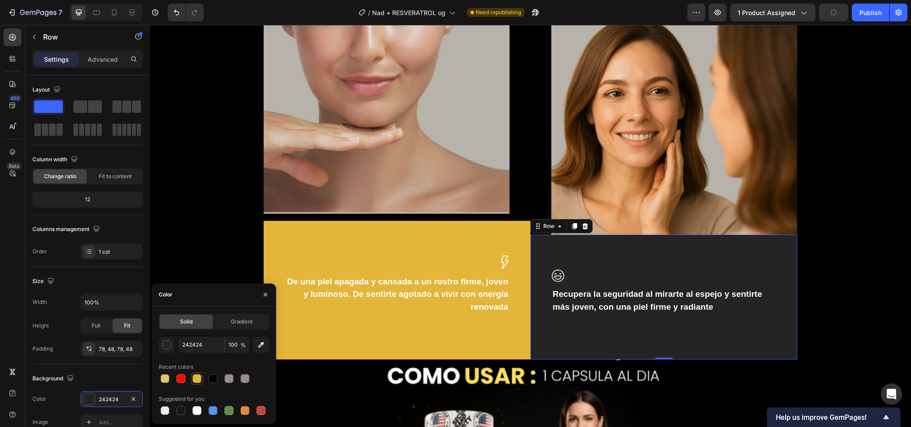
click at [199, 376] on div at bounding box center [196, 378] width 9 height 9
type input "E3B639"
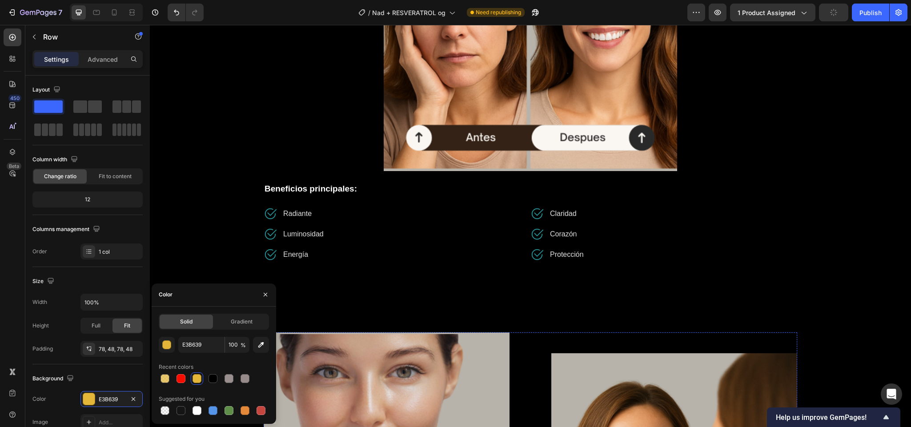
scroll to position [1202, 0]
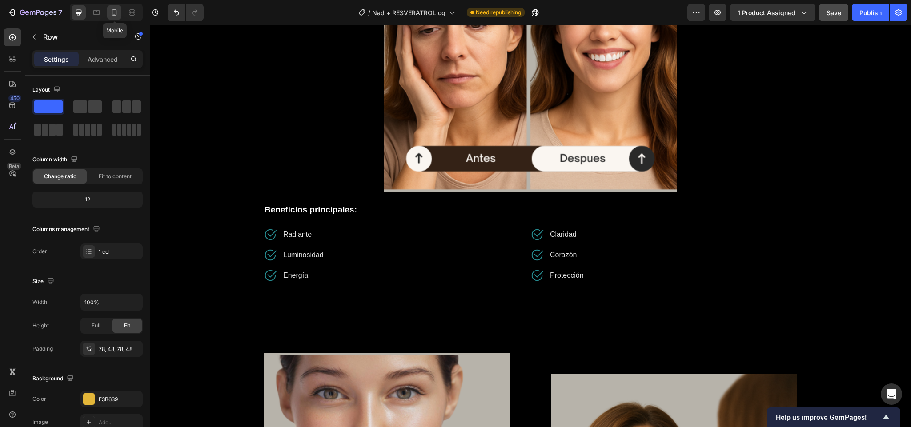
click at [118, 11] on icon at bounding box center [114, 12] width 9 height 9
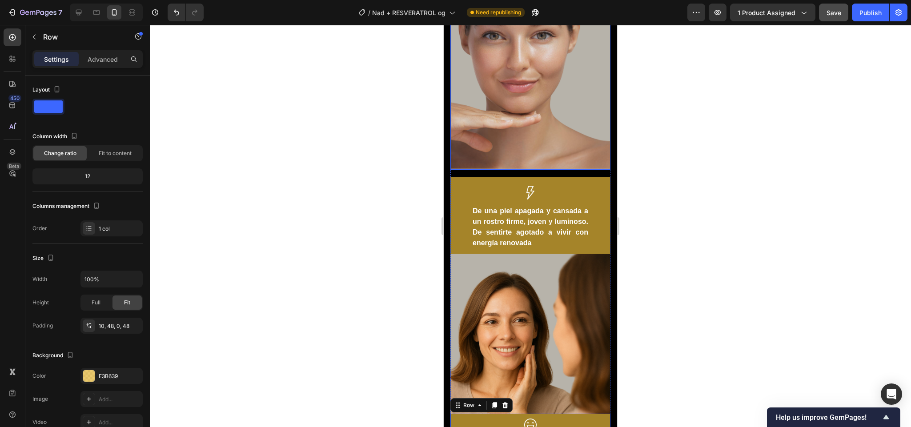
scroll to position [1242, 0]
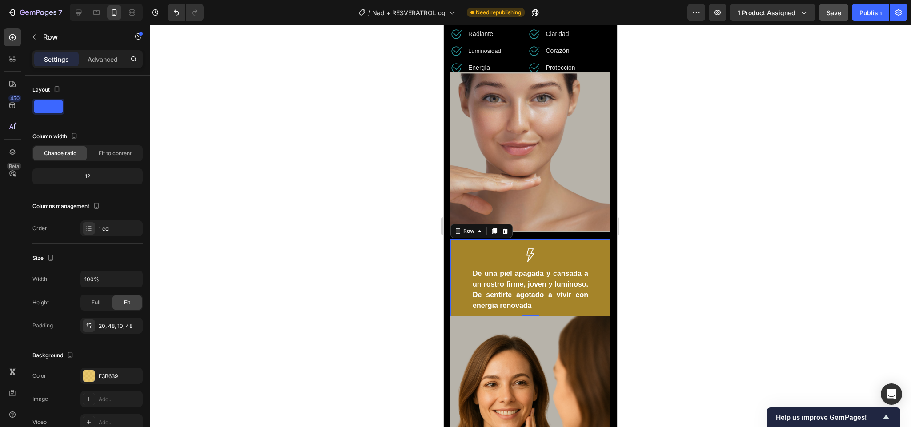
click at [484, 240] on div "Image De una piel apagada y cansada a un rostro firme, joven y luminoso. De sen…" at bounding box center [530, 278] width 160 height 77
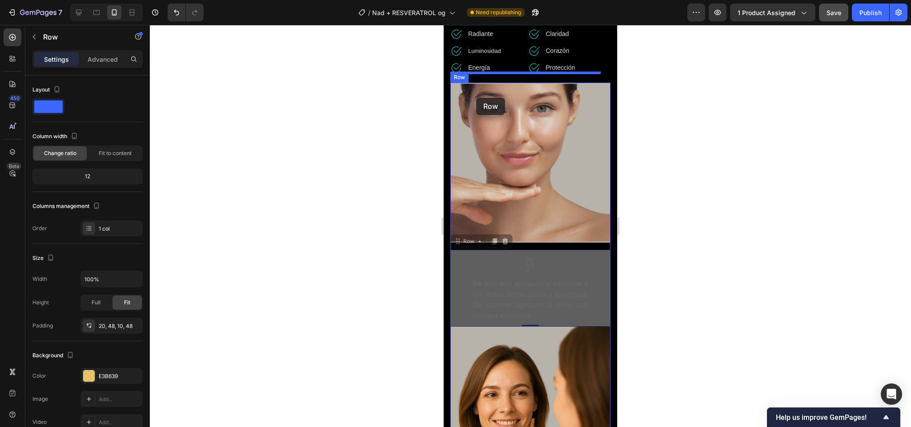
drag, startPoint x: 460, startPoint y: 220, endPoint x: 476, endPoint y: 98, distance: 123.7
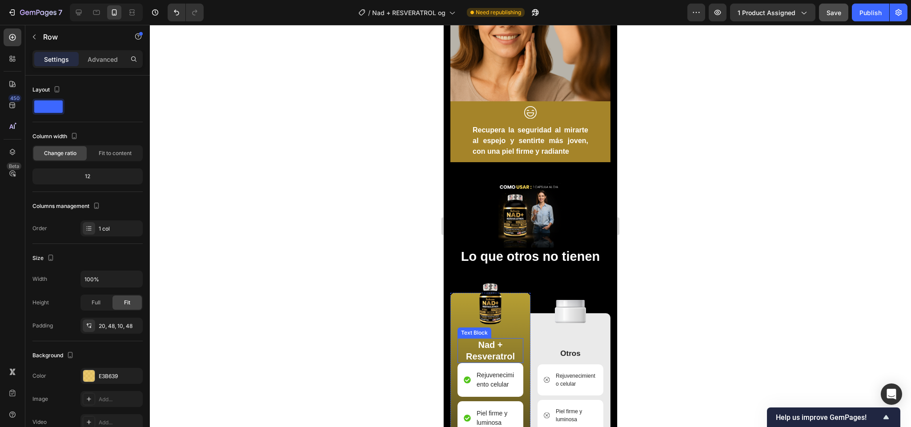
scroll to position [1609, 0]
click at [523, 196] on img at bounding box center [530, 216] width 64 height 64
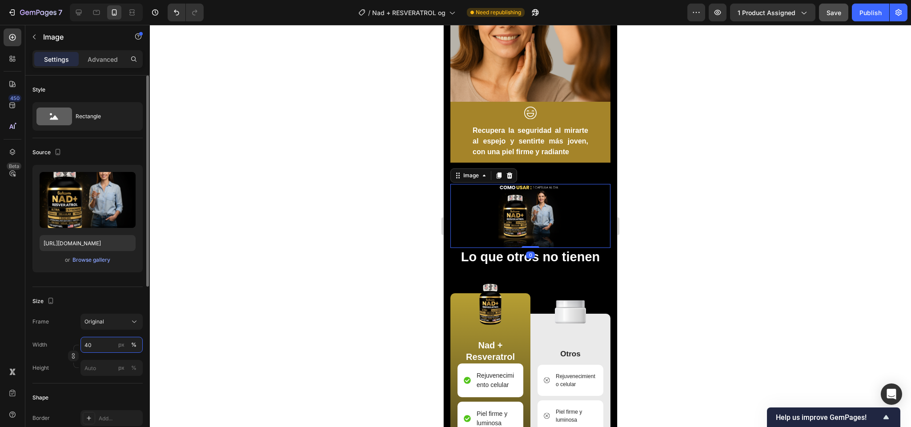
click at [91, 347] on input "40" at bounding box center [111, 345] width 62 height 16
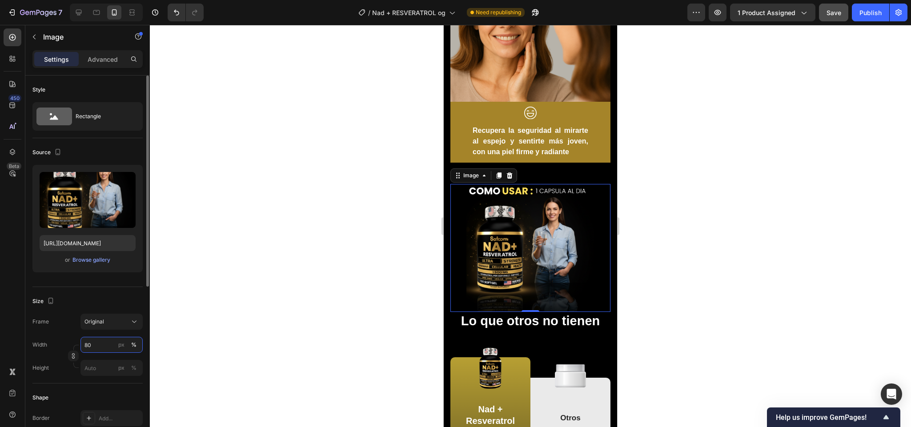
type input "8"
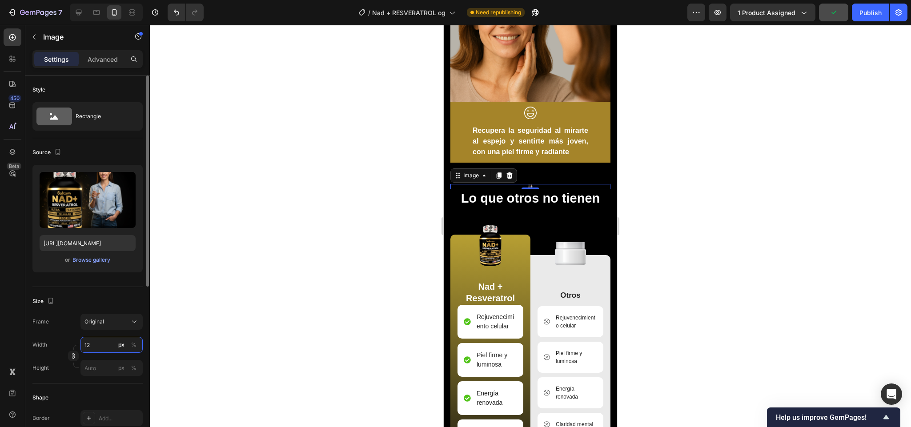
type input "1"
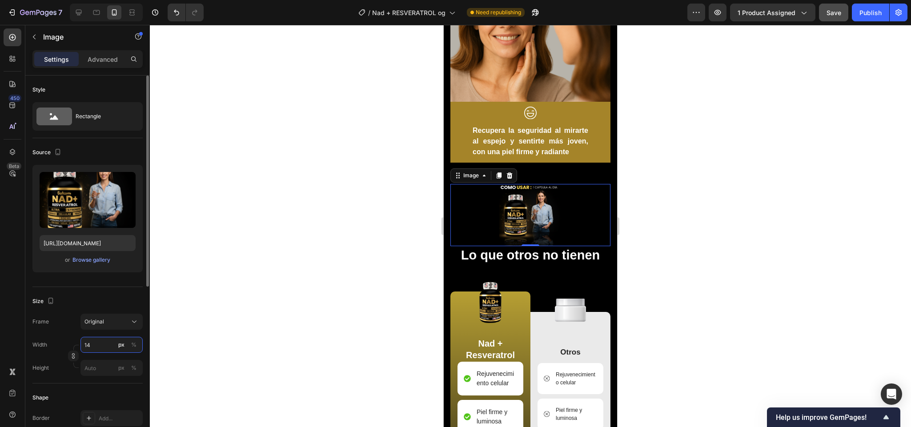
type input "1"
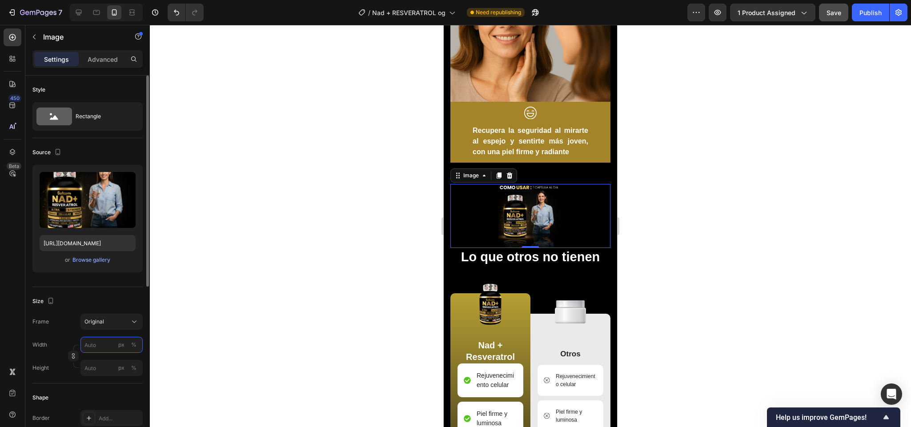
type input "1"
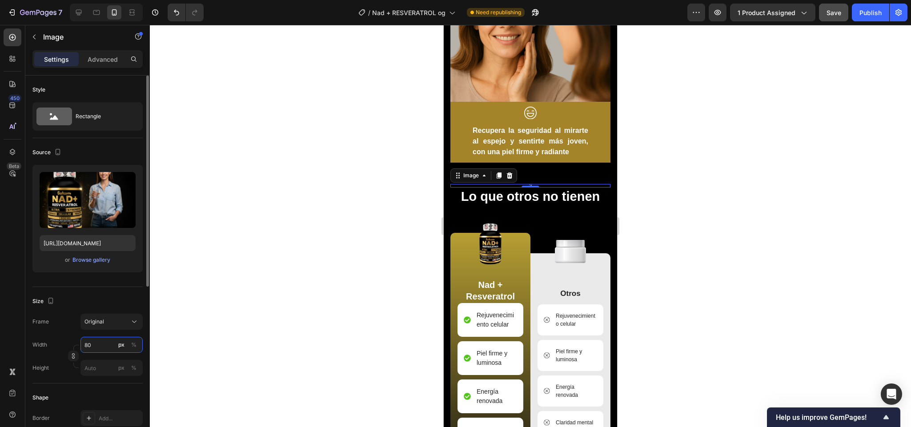
type input "8"
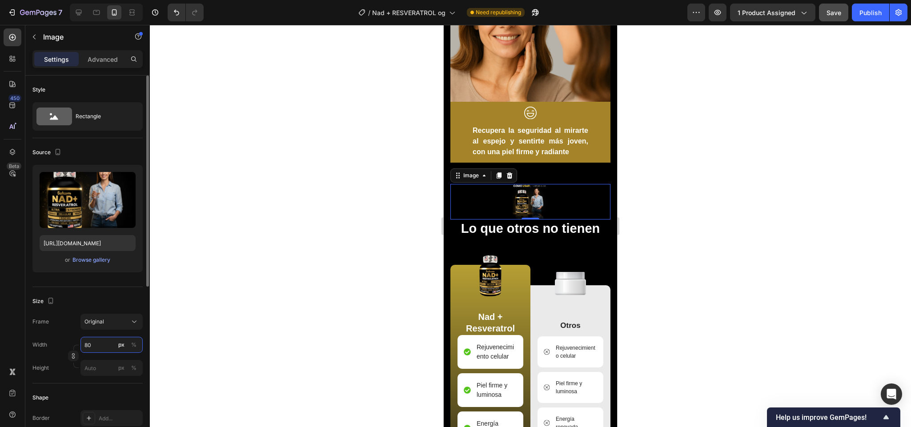
type input "8"
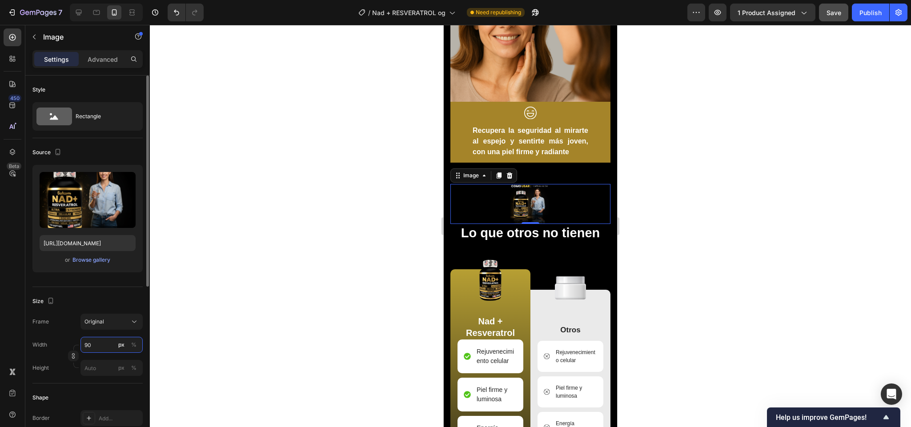
type input "9"
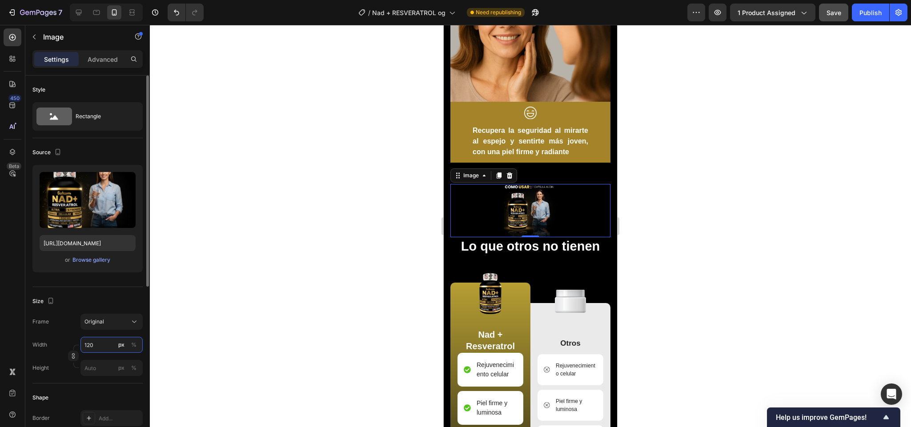
type input "1200"
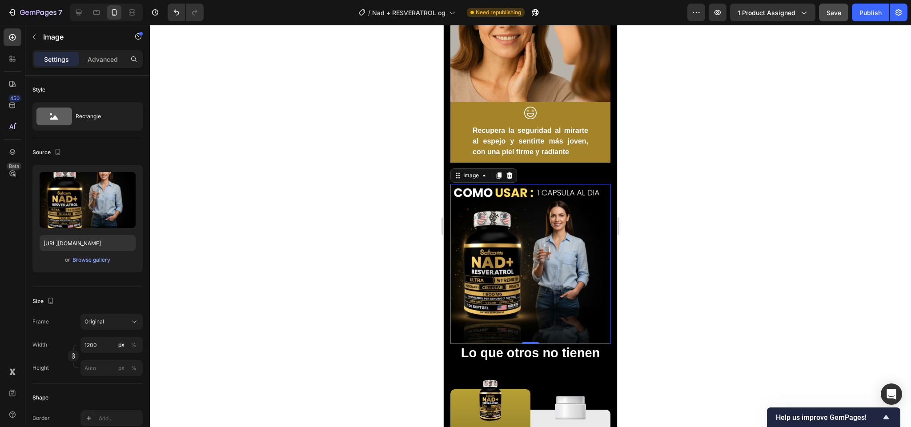
click at [667, 235] on div at bounding box center [530, 226] width 761 height 402
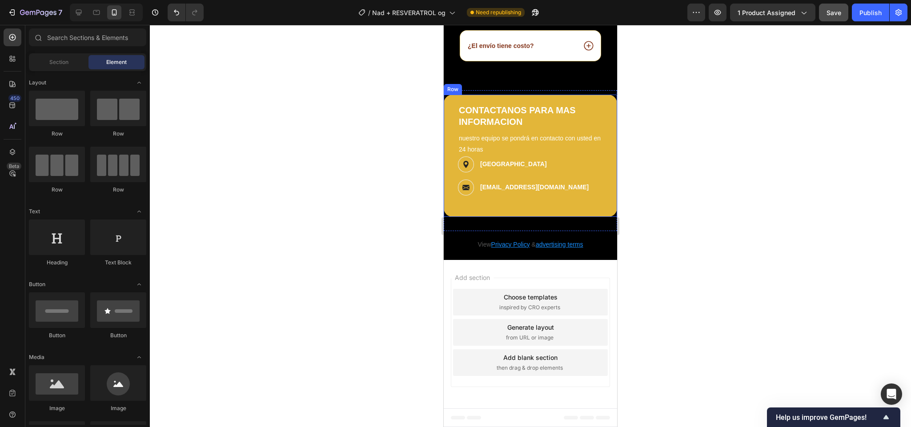
scroll to position [2978, 0]
click at [511, 155] on p "nuestro equipo se pondrá en contacto con usted en 24 horas" at bounding box center [530, 144] width 143 height 22
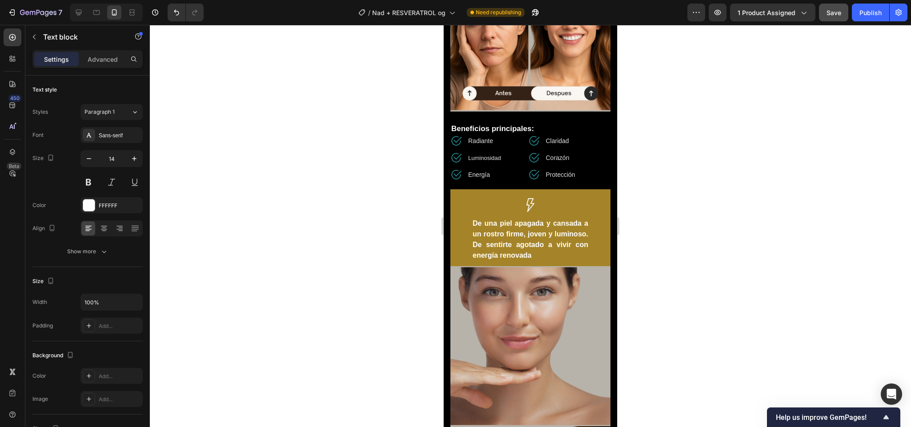
scroll to position [594, 0]
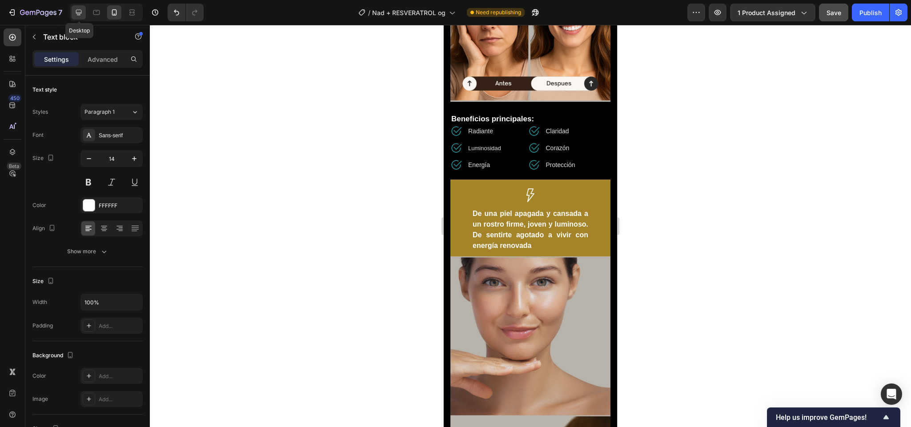
click at [83, 9] on icon at bounding box center [78, 12] width 9 height 9
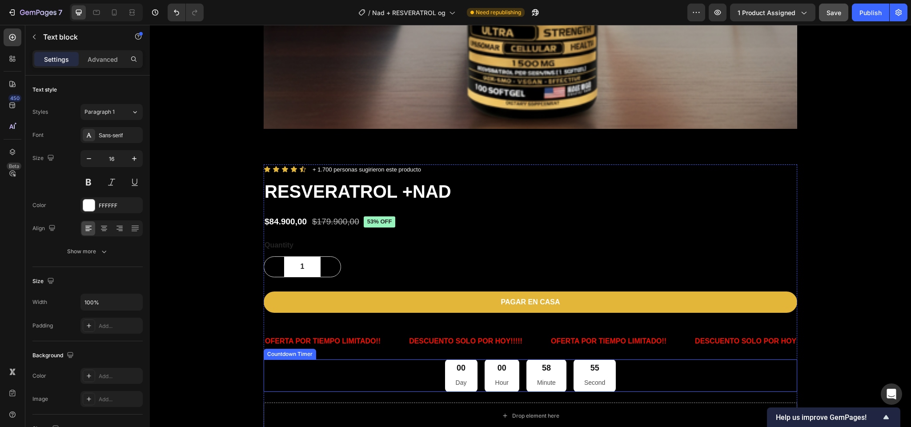
scroll to position [515, 0]
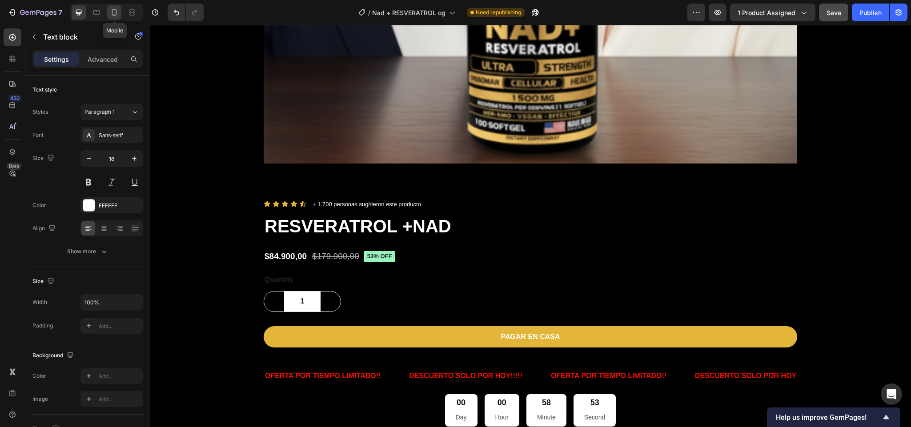
click at [115, 14] on icon at bounding box center [114, 14] width 2 height 1
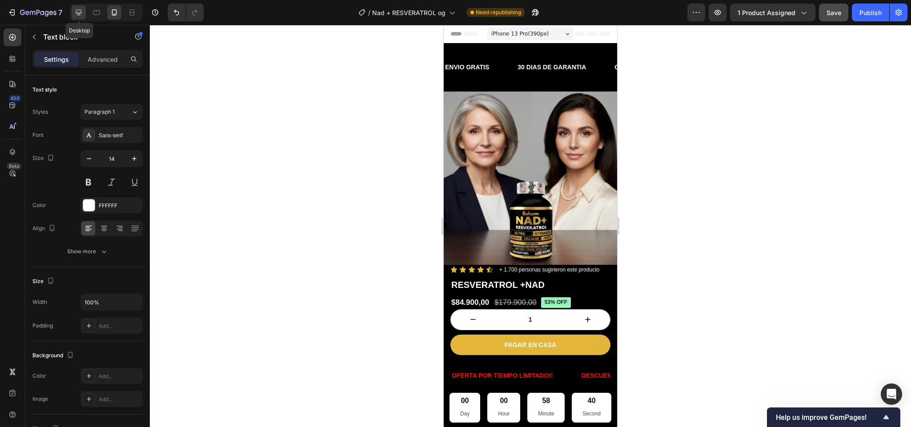
click at [83, 16] on icon at bounding box center [78, 12] width 9 height 9
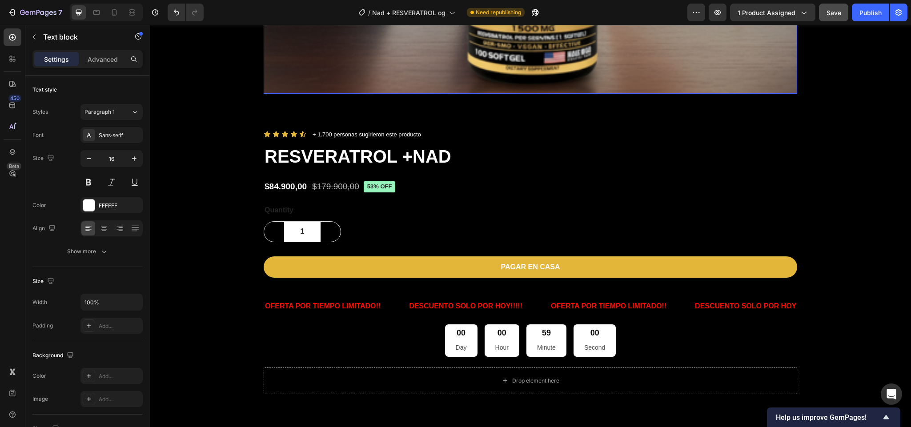
scroll to position [588, 0]
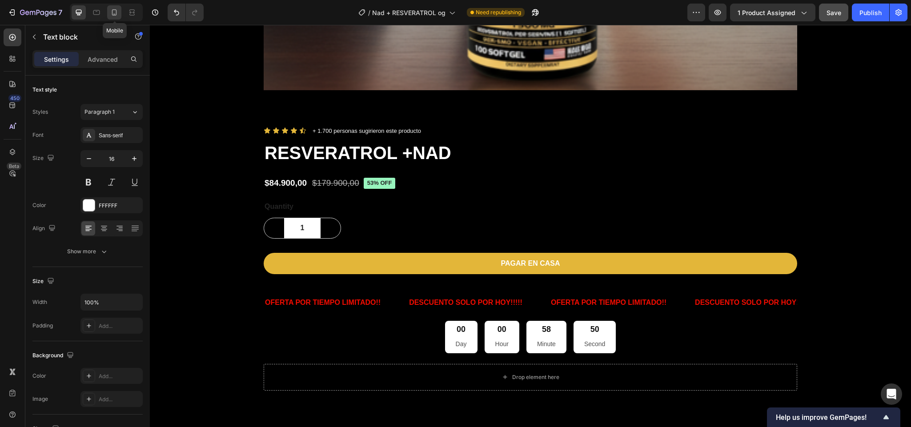
click at [114, 15] on icon at bounding box center [114, 12] width 5 height 6
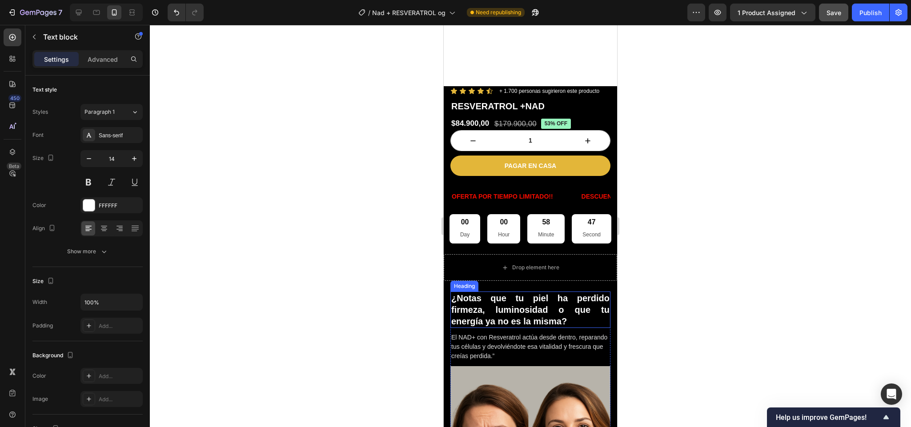
scroll to position [400, 0]
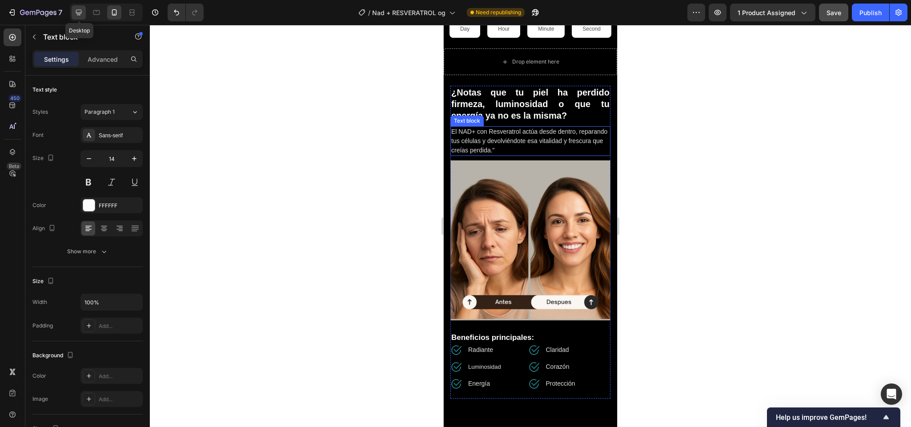
click at [79, 14] on icon at bounding box center [79, 13] width 6 height 6
type input "16"
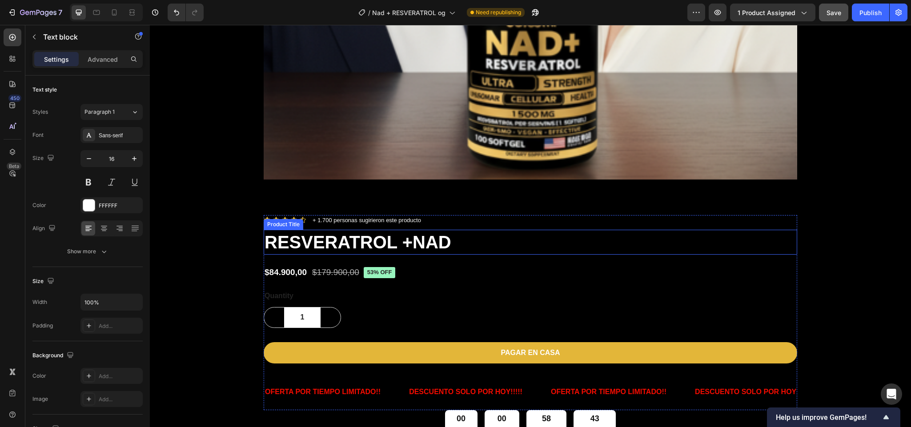
scroll to position [515, 0]
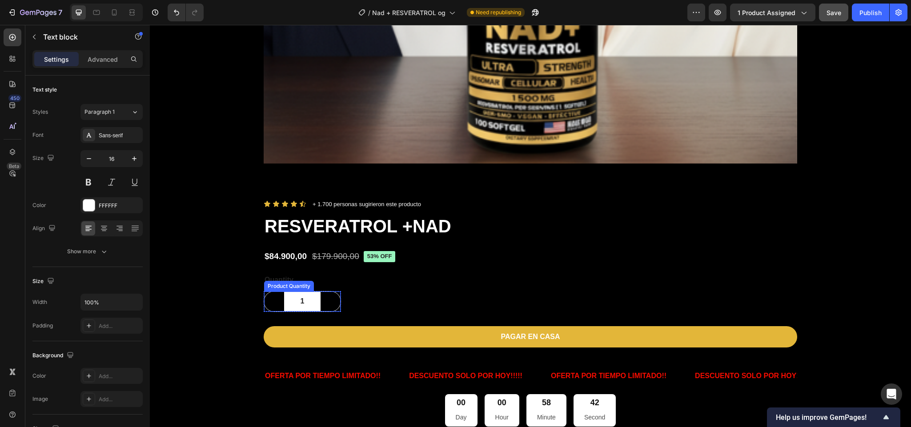
click at [328, 300] on icon "increment" at bounding box center [330, 301] width 4 height 4
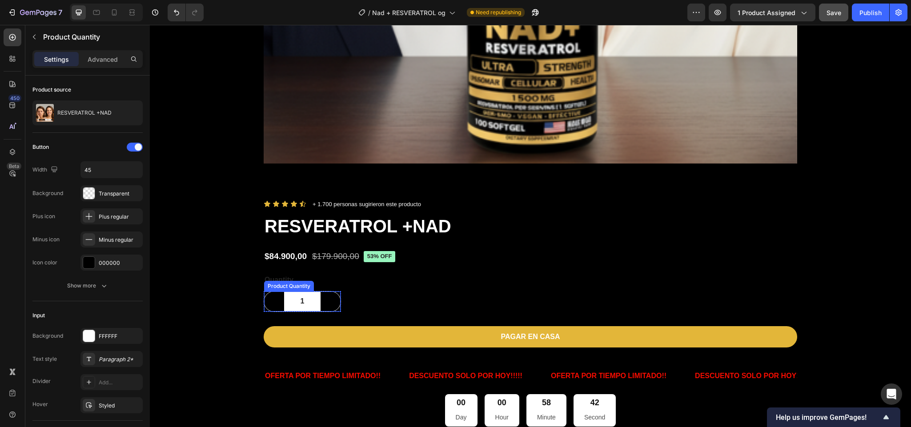
type input "2"
click at [103, 258] on div "000000" at bounding box center [111, 263] width 62 height 16
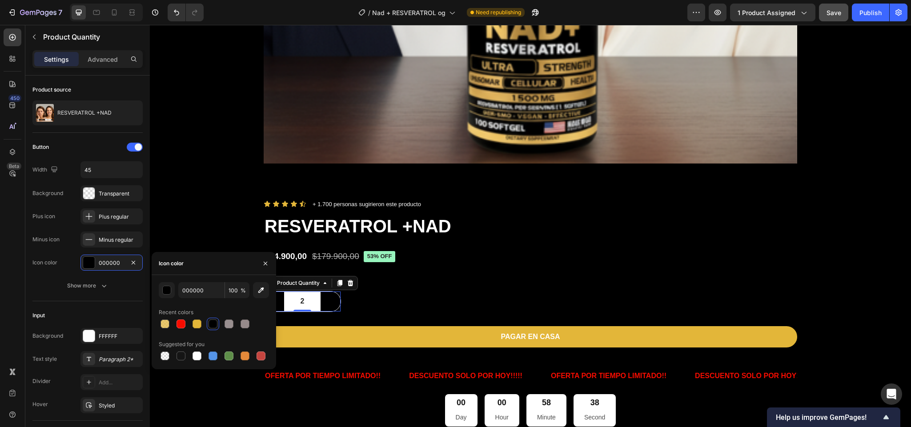
click at [198, 348] on div "Suggested for you" at bounding box center [214, 344] width 110 height 14
click at [201, 351] on div at bounding box center [197, 356] width 12 height 12
click at [211, 328] on div at bounding box center [213, 324] width 11 height 11
type input "000000"
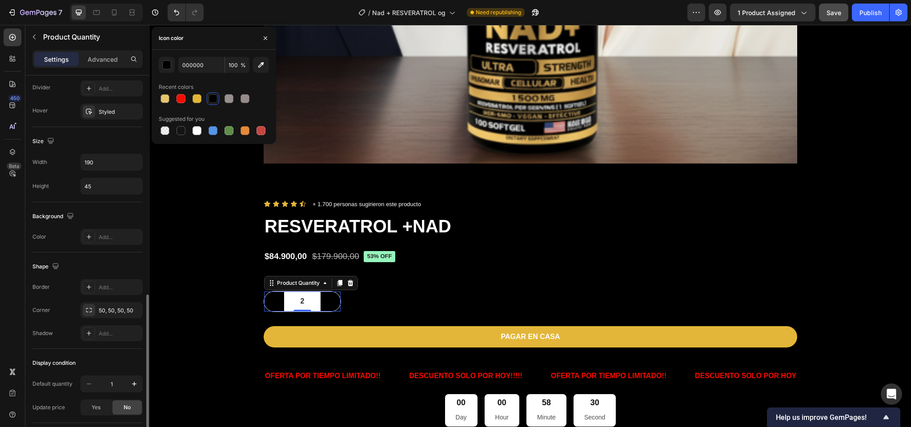
scroll to position [359, 0]
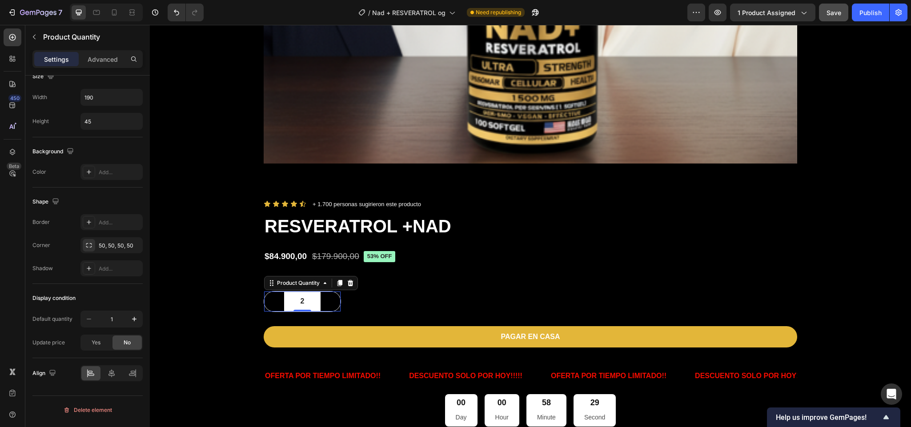
click at [270, 304] on icon "decrement" at bounding box center [274, 301] width 9 height 9
type input "1"
click at [264, 304] on button "decrement" at bounding box center [274, 302] width 20 height 20
click at [408, 300] on div "1 Product Quantity 0 Row Row" at bounding box center [530, 301] width 533 height 21
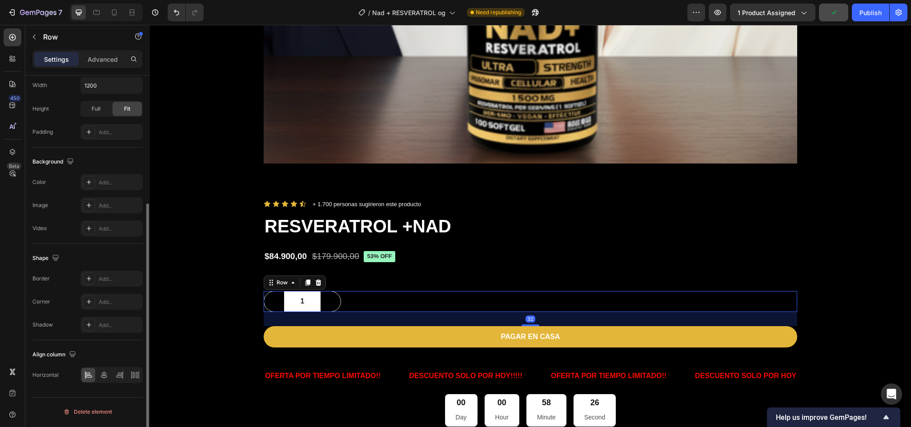
scroll to position [0, 0]
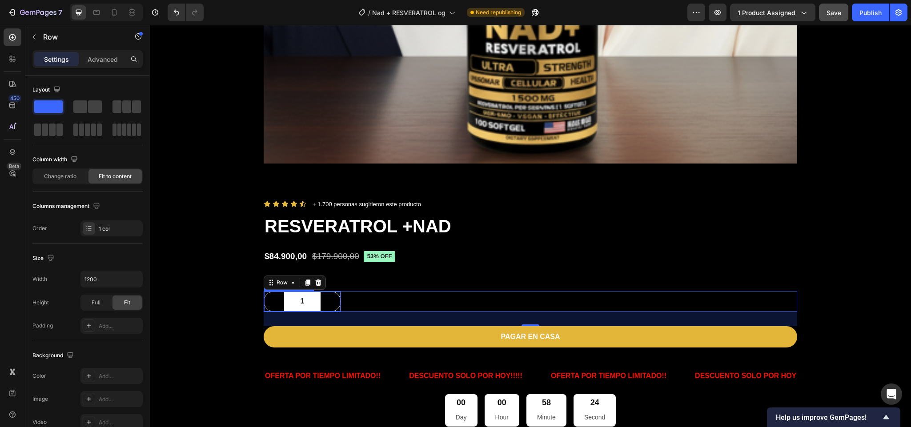
click at [269, 307] on button "decrement" at bounding box center [274, 302] width 20 height 20
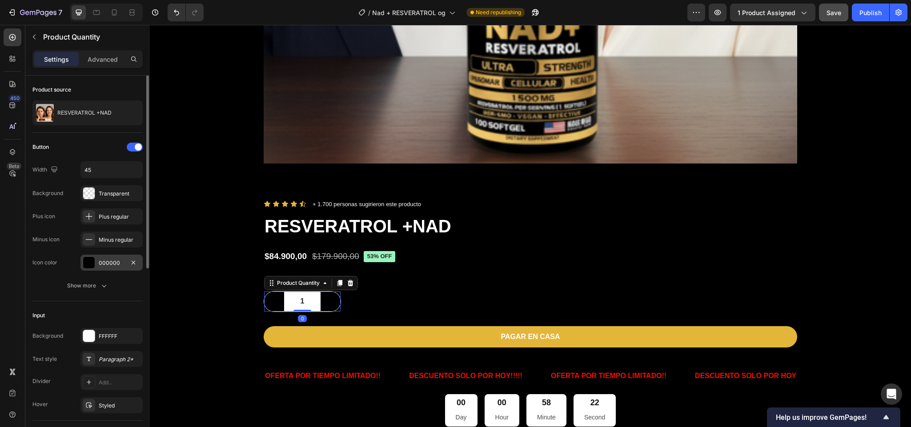
click at [91, 264] on div at bounding box center [89, 263] width 12 height 12
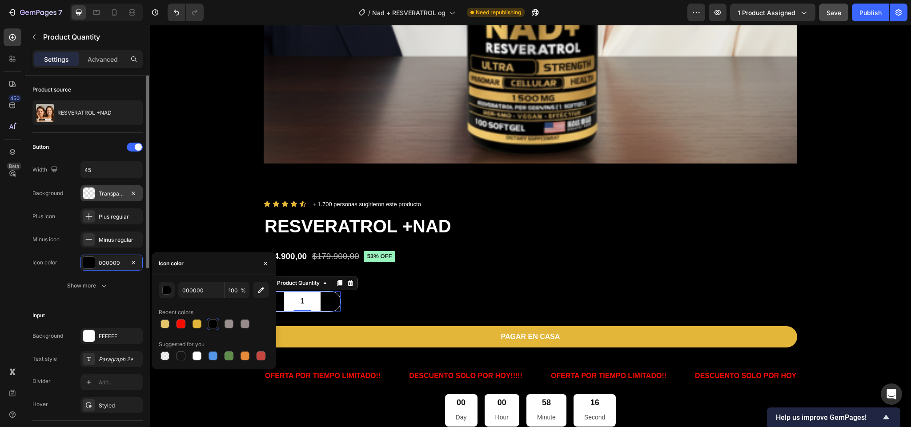
click at [111, 187] on div "Transparent" at bounding box center [111, 193] width 62 height 16
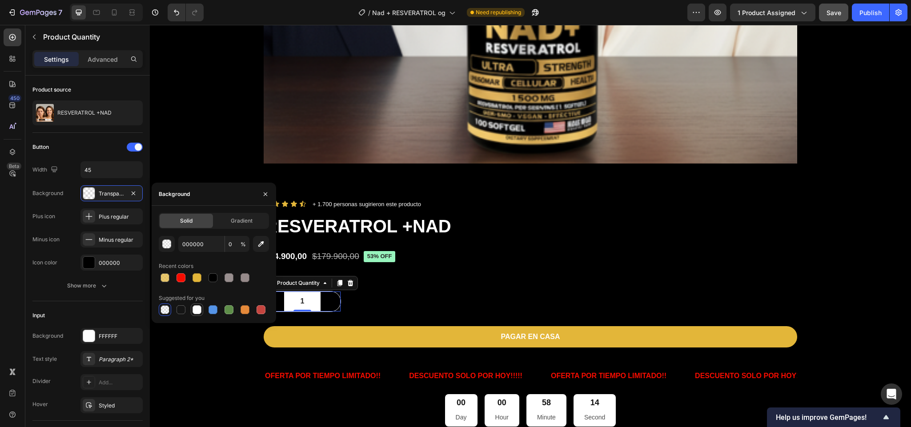
click at [193, 308] on div at bounding box center [196, 309] width 9 height 9
type input "FFFFFF"
type input "100"
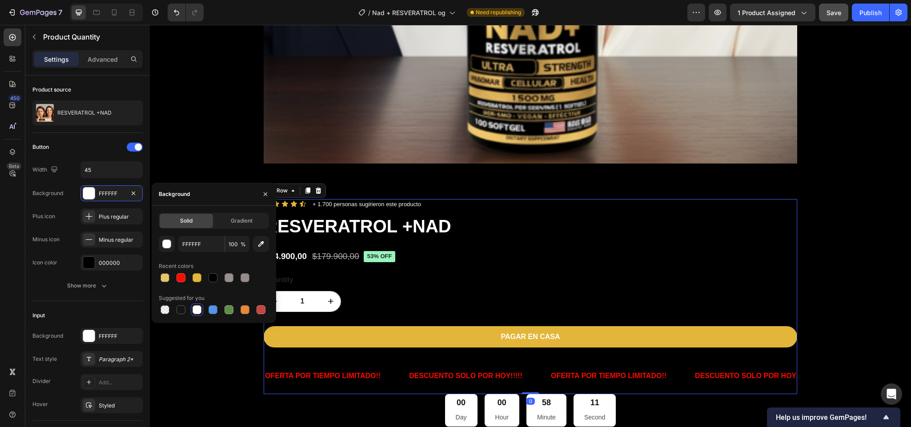
click at [523, 248] on div "Icon Icon Icon Icon Icon Icon List + 1.700 personas sugirieron este producto Te…" at bounding box center [530, 296] width 533 height 195
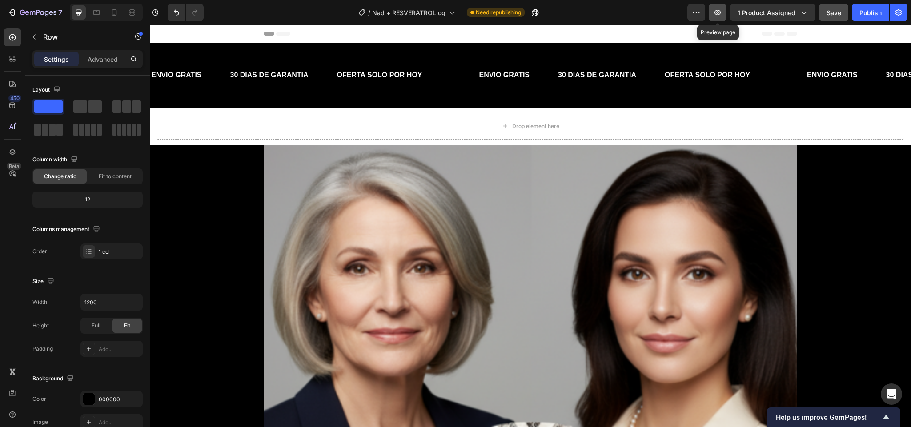
click at [712, 15] on button "button" at bounding box center [717, 13] width 18 height 18
click at [112, 12] on icon at bounding box center [114, 12] width 5 height 6
type input "100%"
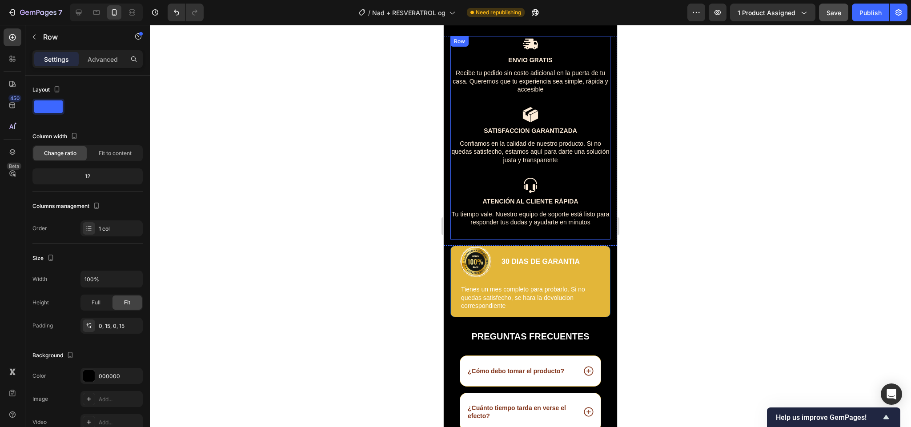
scroll to position [2114, 0]
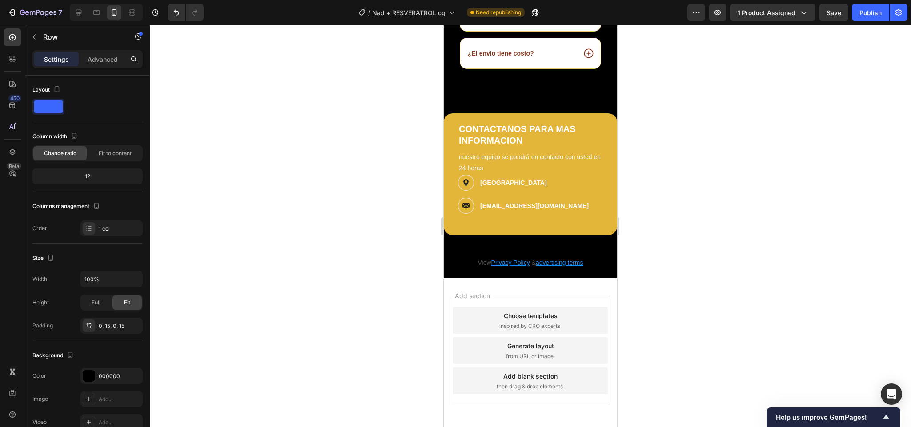
scroll to position [2441, 0]
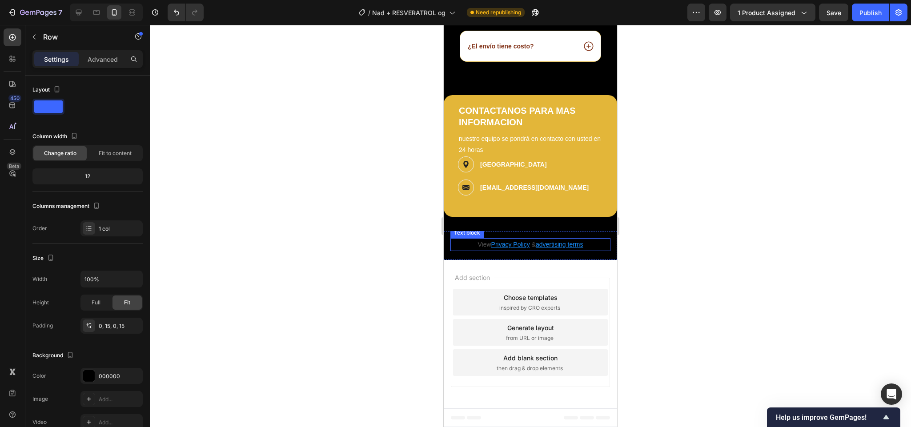
click at [551, 246] on u "advertising terms" at bounding box center [559, 244] width 48 height 7
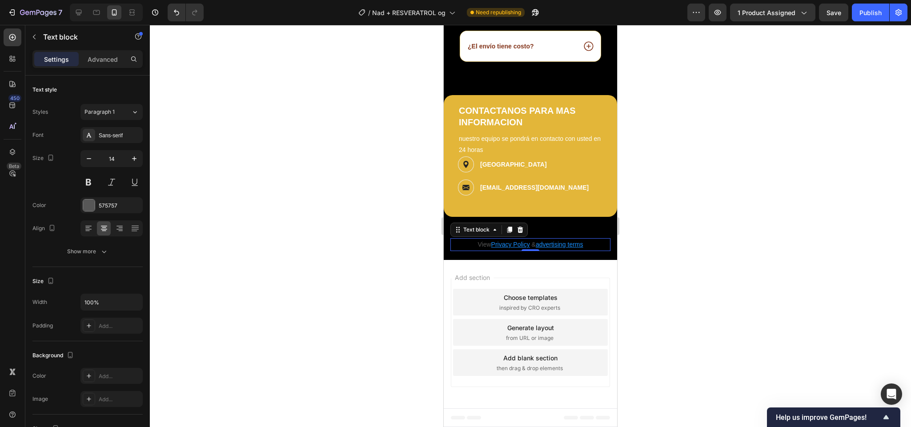
click at [561, 239] on p "View Privacy Policy & advertising terms" at bounding box center [530, 244] width 158 height 11
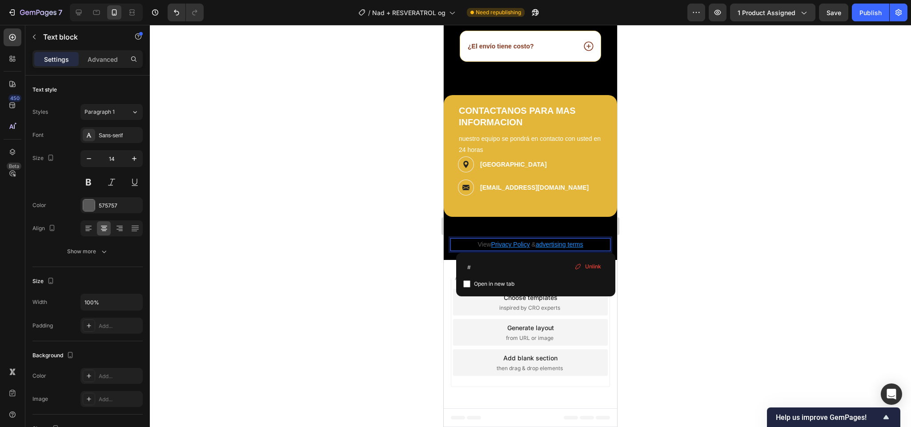
click at [565, 248] on p "View Privacy Policy & advertising terms" at bounding box center [530, 244] width 158 height 11
click at [583, 246] on p "View Privacy Policy & advertising terms ⁠⁠⁠⁠⁠⁠⁠" at bounding box center [530, 244] width 158 height 11
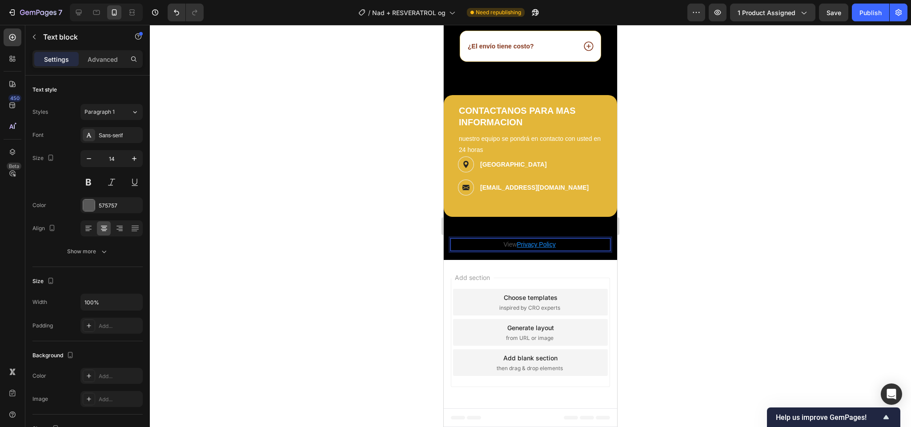
click at [505, 243] on p "View Privacy Policy ⁠⁠⁠⁠⁠⁠⁠" at bounding box center [530, 244] width 158 height 11
click at [506, 243] on p "View Privacy Policy" at bounding box center [530, 244] width 158 height 11
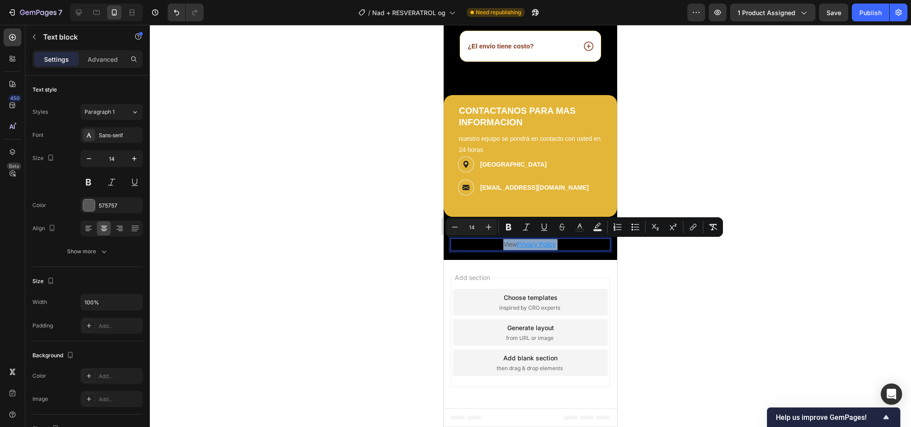
click at [506, 243] on p "View Privacy Policy" at bounding box center [530, 244] width 158 height 11
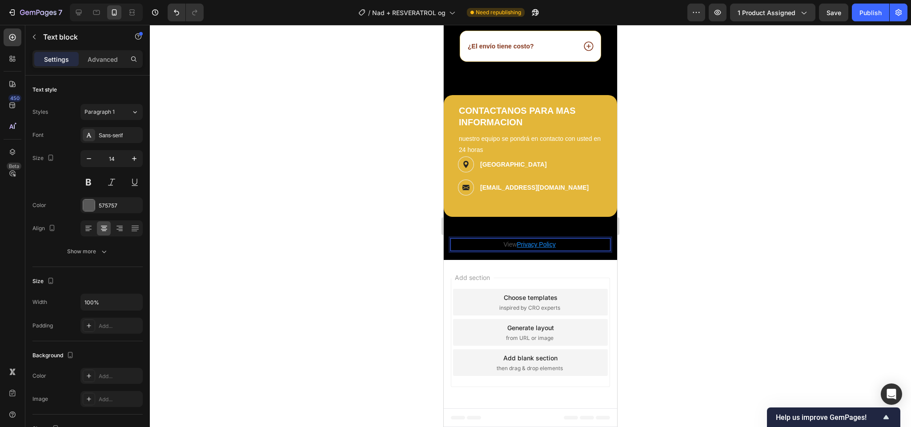
click at [506, 243] on p "View Privacy Policy" at bounding box center [530, 244] width 158 height 11
click at [508, 243] on p "View Privacy Policy" at bounding box center [530, 244] width 158 height 11
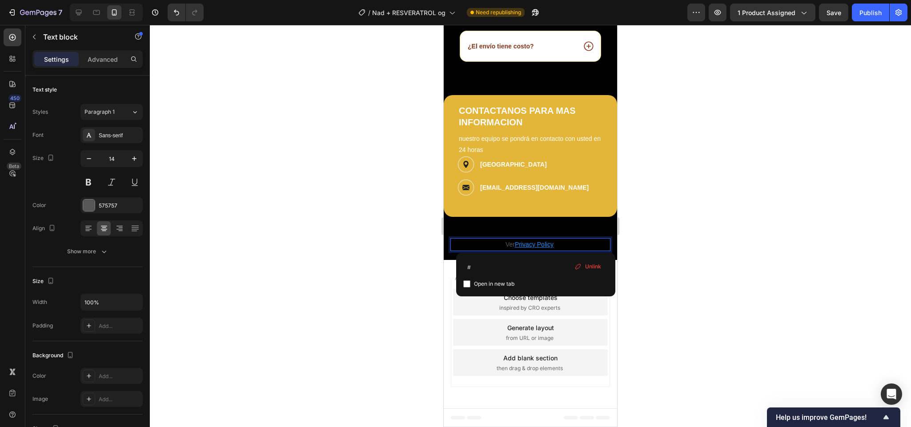
click at [546, 244] on u "Privacy Policy" at bounding box center [534, 244] width 39 height 7
click at [541, 246] on u "Privacy Policy" at bounding box center [534, 244] width 39 height 7
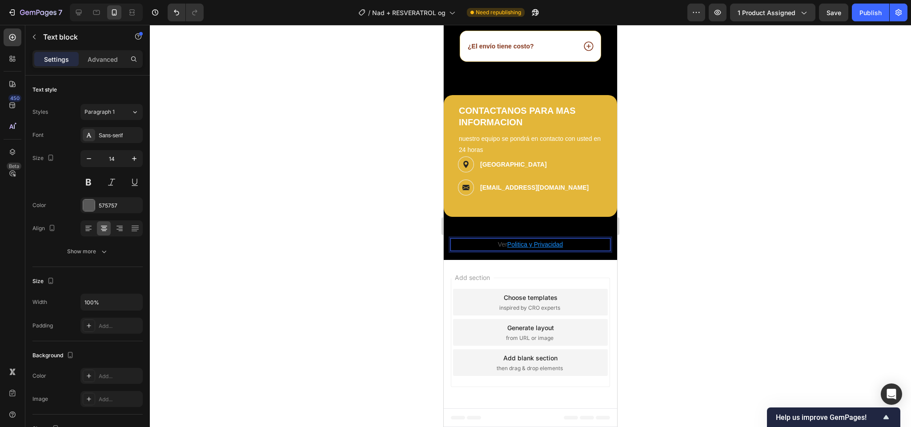
click at [664, 220] on div at bounding box center [530, 226] width 761 height 402
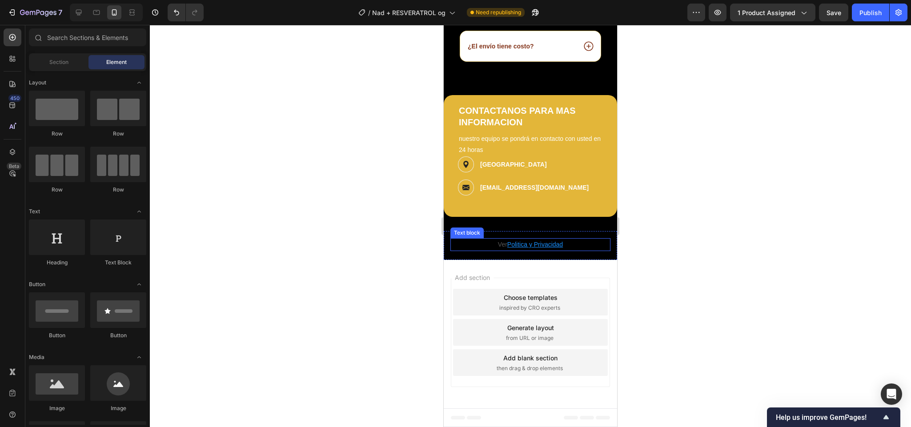
click at [536, 246] on u "Politica y Privacidad" at bounding box center [535, 244] width 56 height 7
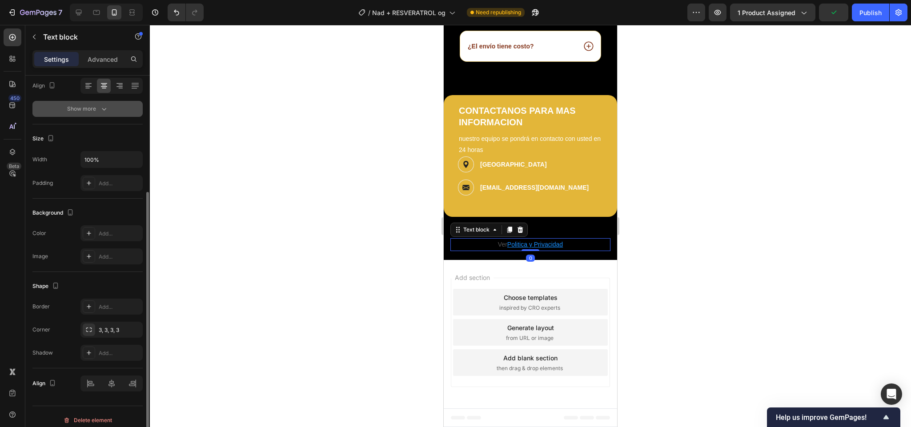
scroll to position [151, 0]
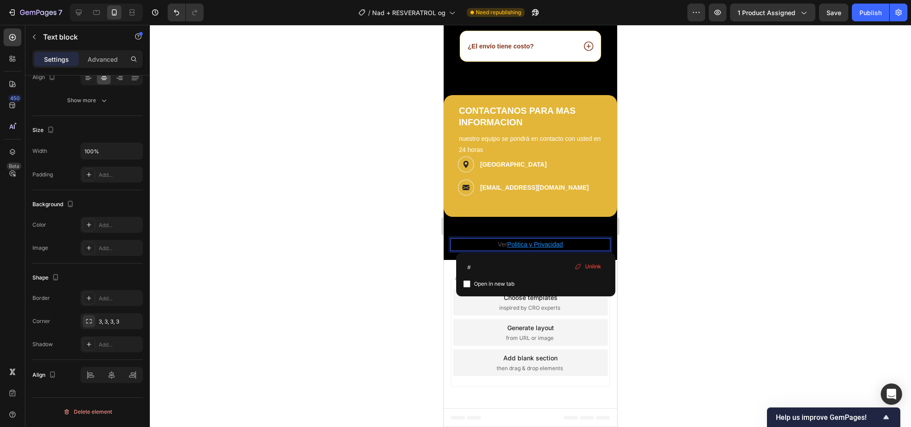
click at [543, 244] on u "Politica y Privacidad" at bounding box center [535, 244] width 56 height 7
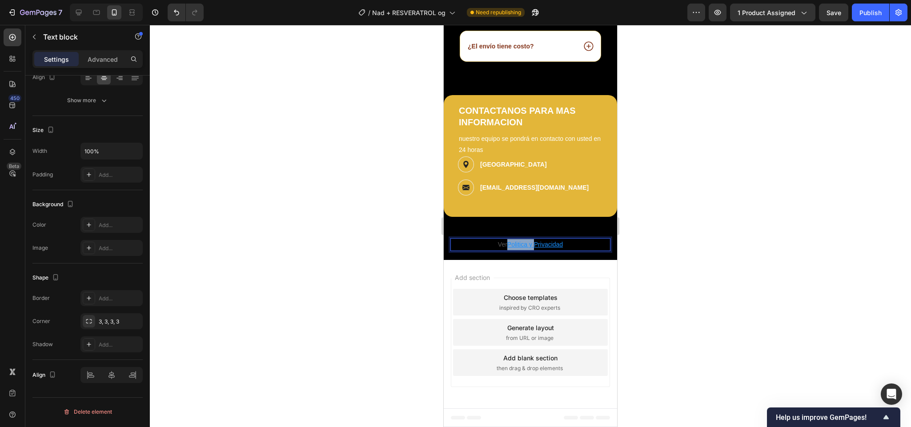
click at [543, 244] on u "Politica y Privacidad" at bounding box center [535, 244] width 56 height 7
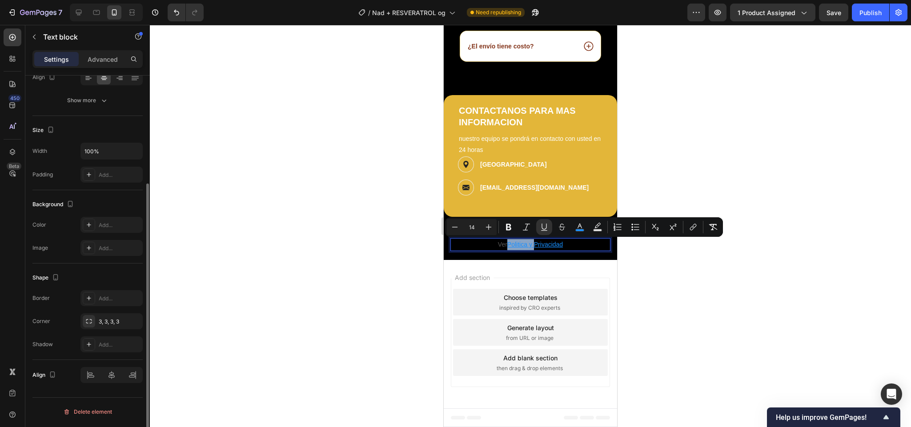
scroll to position [150, 0]
click at [103, 227] on div "Add..." at bounding box center [120, 227] width 42 height 8
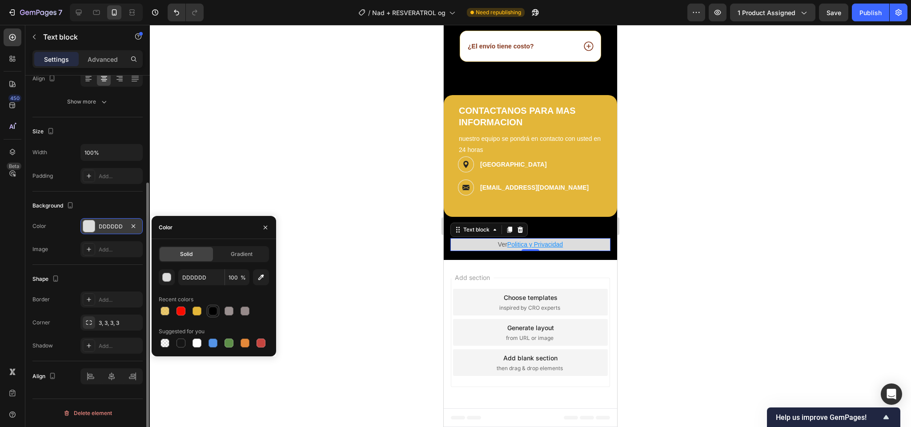
click at [213, 311] on div at bounding box center [212, 311] width 9 height 9
type input "000000"
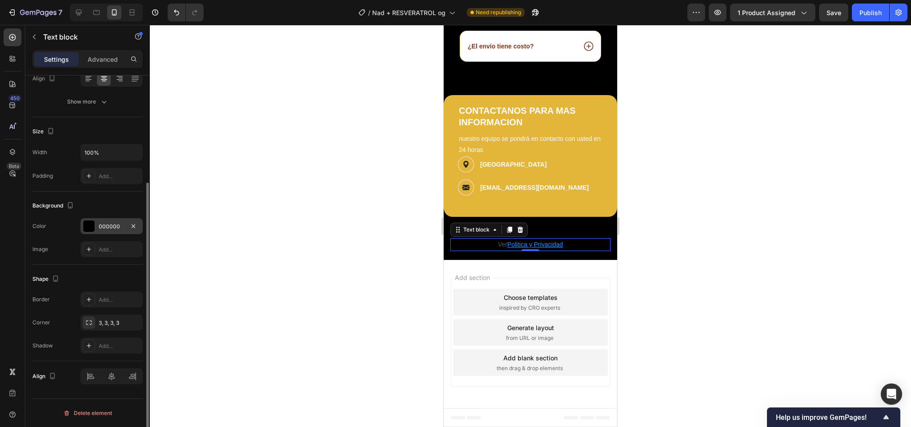
click at [677, 220] on div at bounding box center [530, 226] width 761 height 402
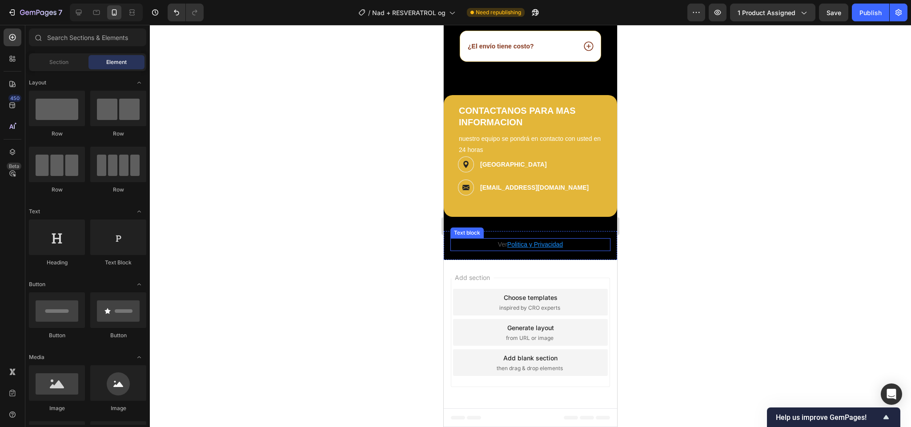
click at [524, 246] on u "Politica y Privacidad" at bounding box center [535, 244] width 56 height 7
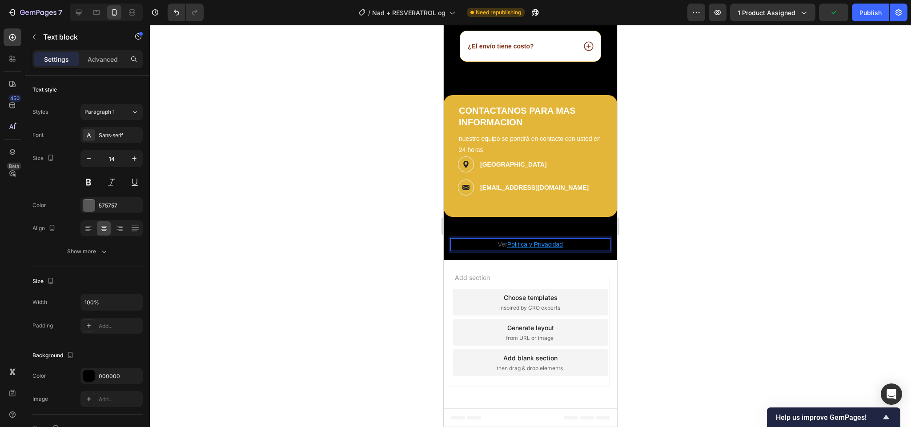
click at [532, 240] on p "Ver Politica y Privacidad" at bounding box center [530, 244] width 158 height 11
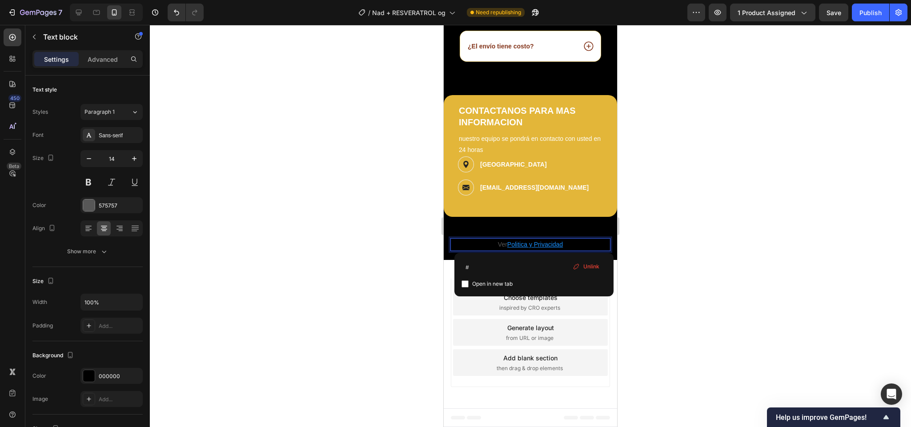
click at [588, 265] on span "Unlink" at bounding box center [591, 267] width 16 height 8
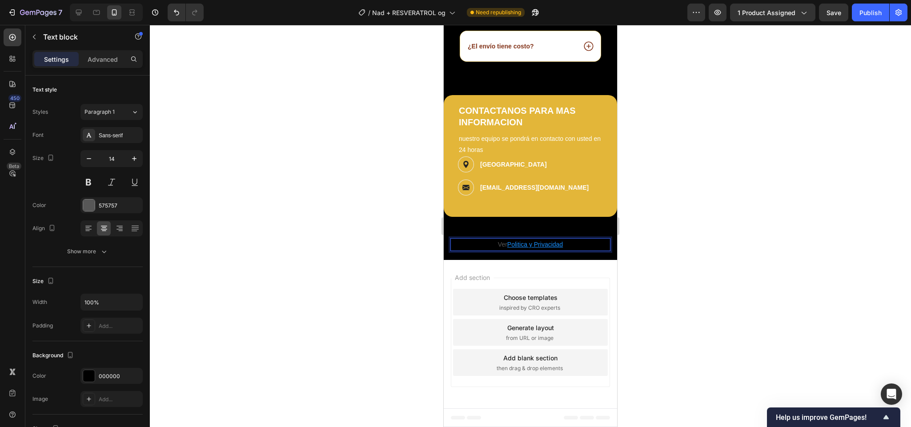
click at [536, 243] on u "Politica y Privacidad" at bounding box center [535, 244] width 56 height 7
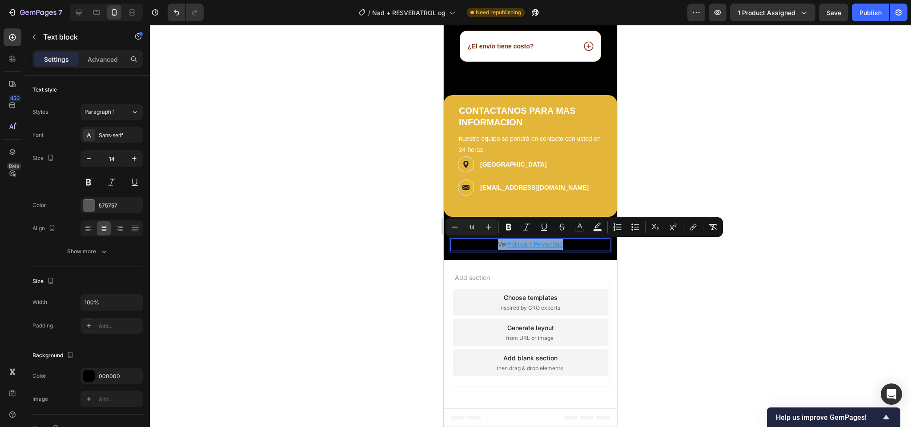
click at [507, 239] on p "Ver Politica y Privacidad" at bounding box center [530, 244] width 158 height 11
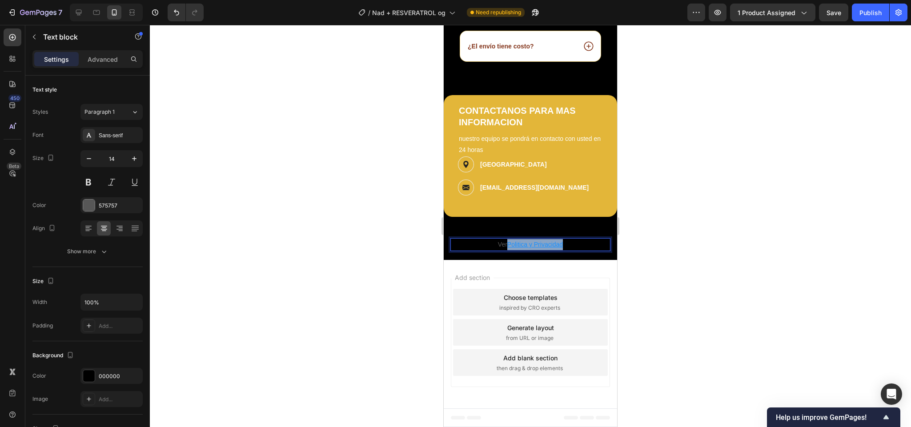
drag, startPoint x: 503, startPoint y: 244, endPoint x: 559, endPoint y: 241, distance: 56.1
click at [559, 241] on u "Politica y Privacidad" at bounding box center [535, 244] width 56 height 7
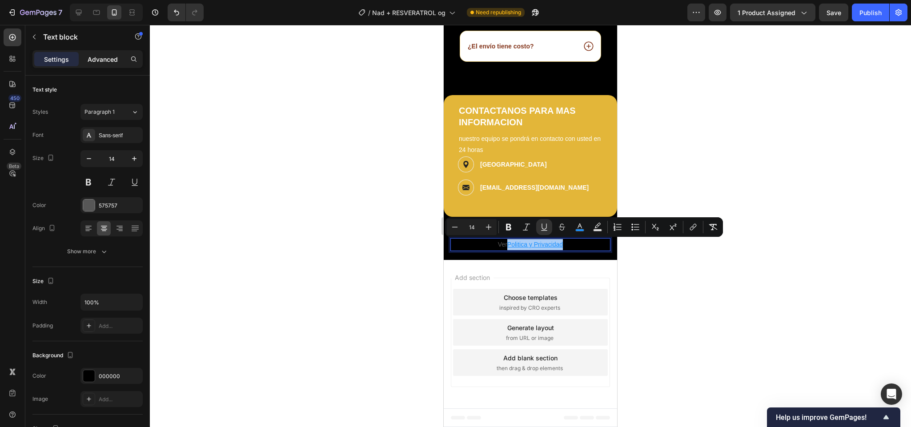
click at [99, 60] on p "Advanced" at bounding box center [103, 59] width 30 height 9
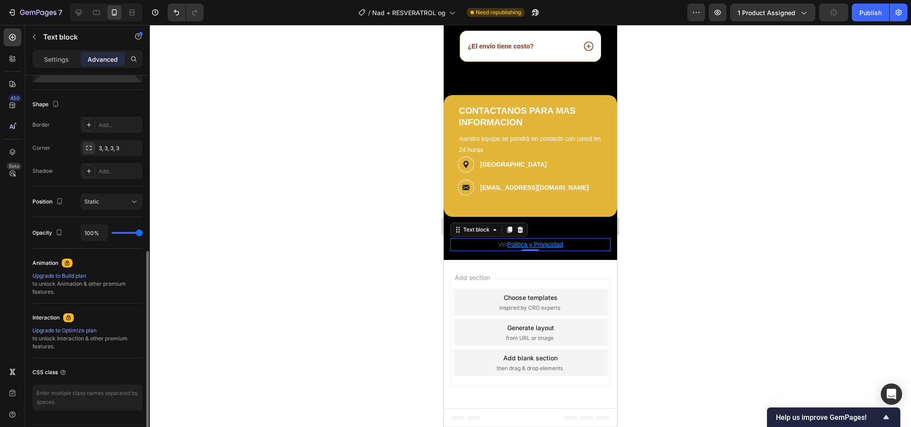
scroll to position [242, 0]
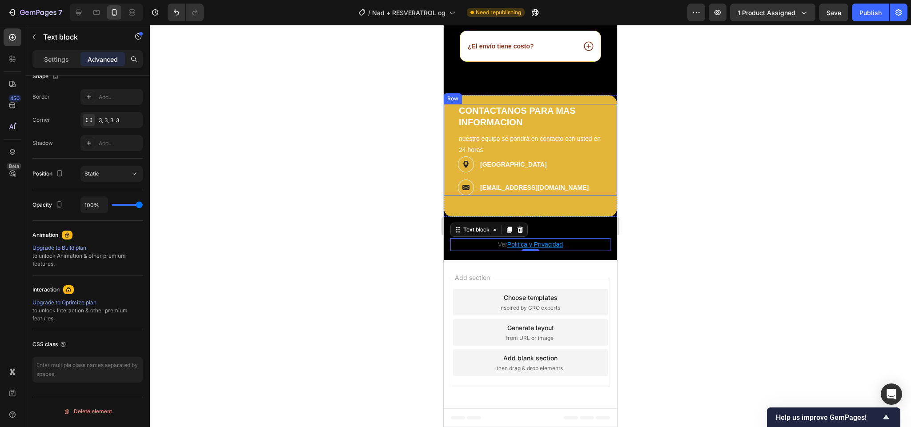
click at [635, 174] on div at bounding box center [530, 226] width 761 height 402
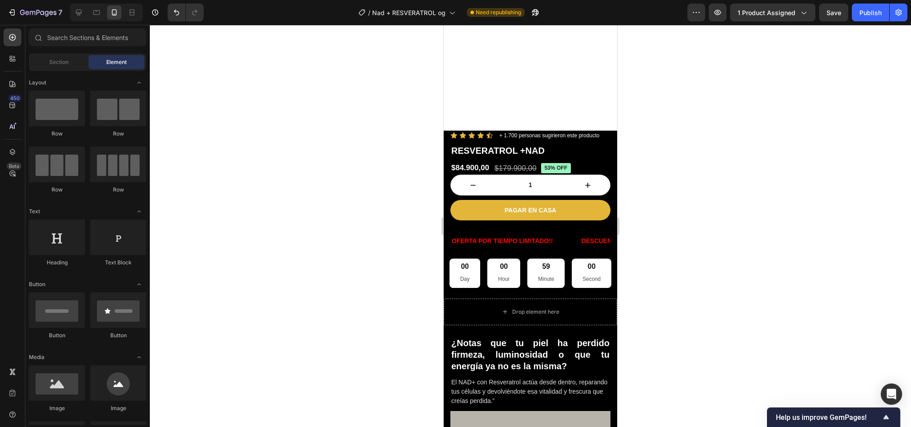
scroll to position [0, 0]
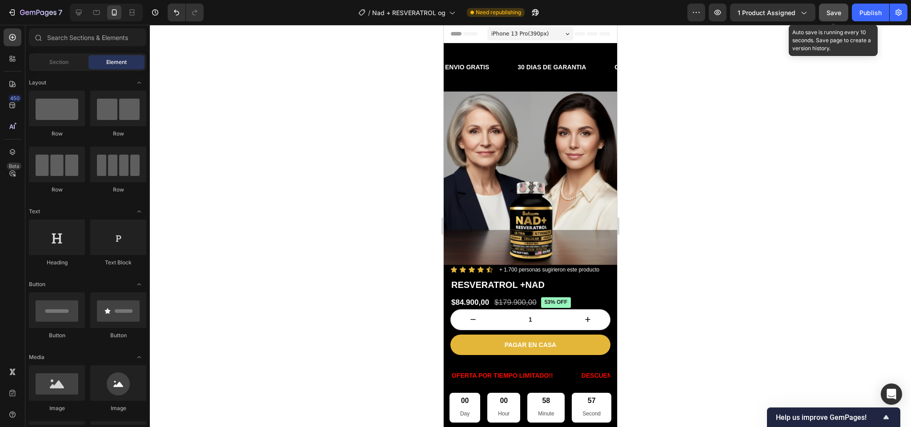
click at [839, 15] on span "Save" at bounding box center [833, 13] width 15 height 8
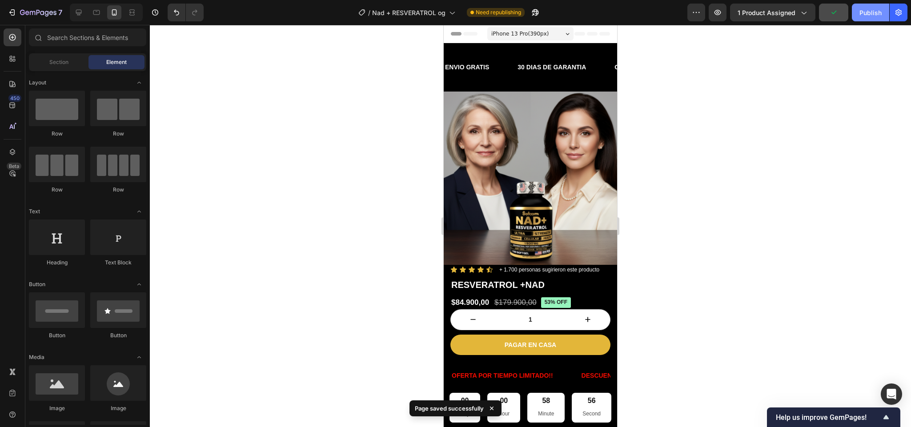
click at [857, 13] on button "Publish" at bounding box center [869, 13] width 37 height 18
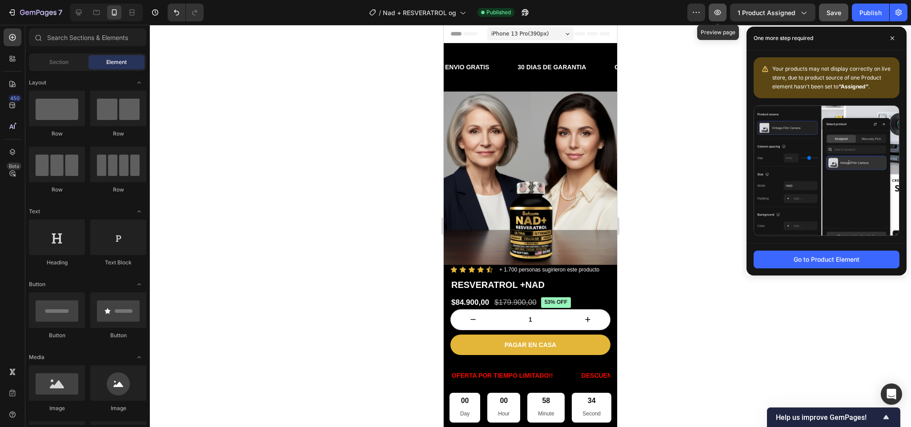
click at [723, 10] on button "button" at bounding box center [717, 13] width 18 height 18
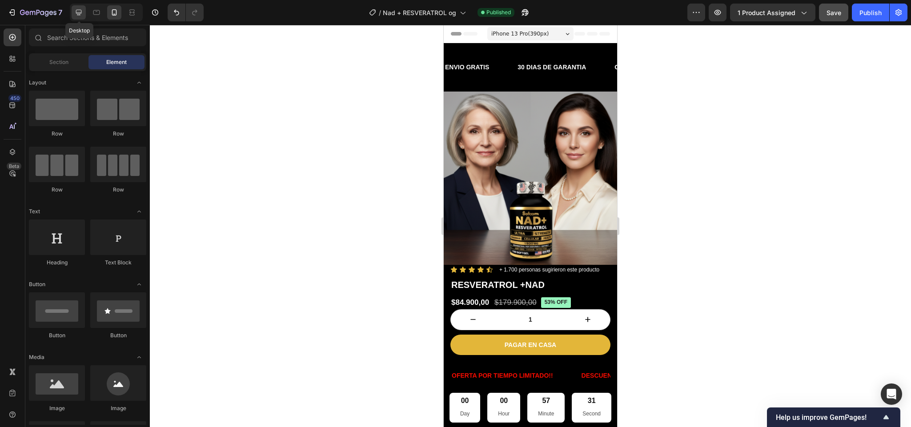
click at [83, 16] on icon at bounding box center [78, 12] width 9 height 9
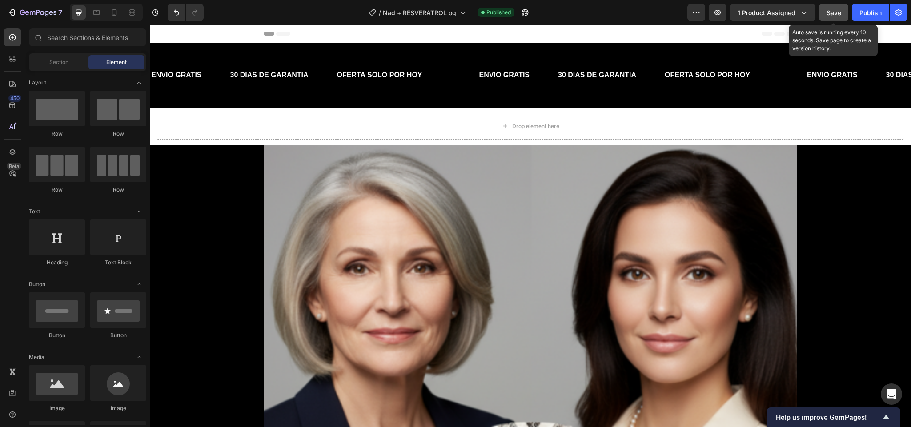
click at [828, 9] on span "Save" at bounding box center [833, 13] width 15 height 8
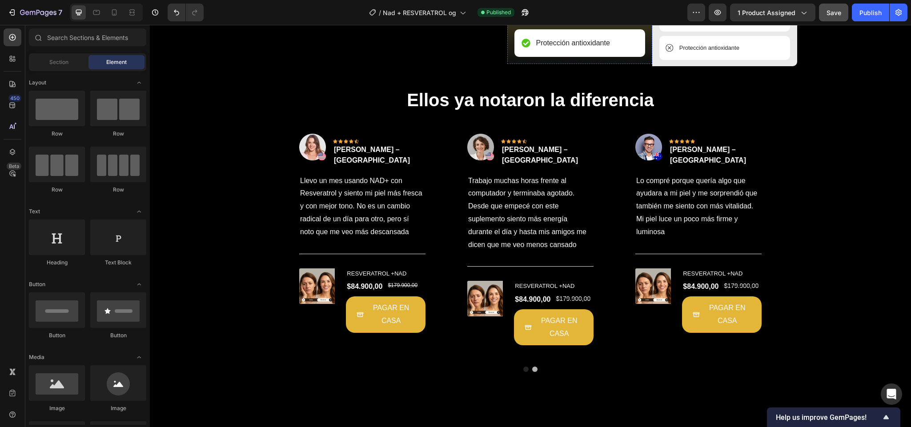
scroll to position [2360, 0]
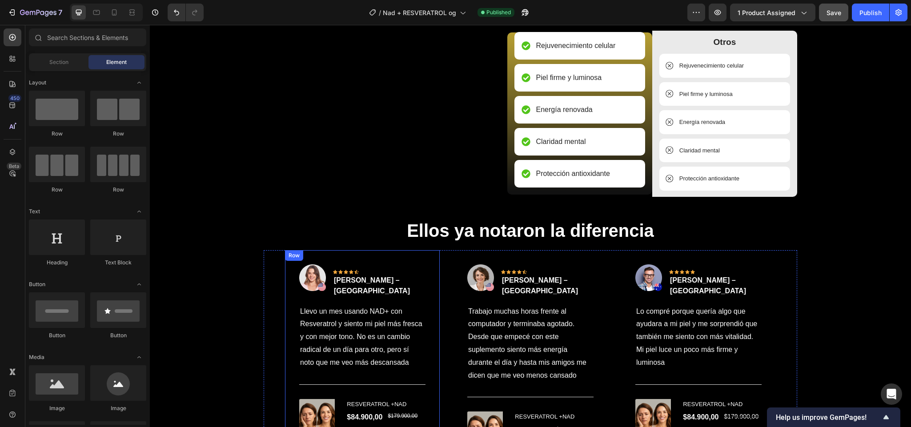
click at [898, 12] on icon "button" at bounding box center [898, 13] width 2 height 2
click at [896, 11] on icon "button" at bounding box center [898, 12] width 9 height 9
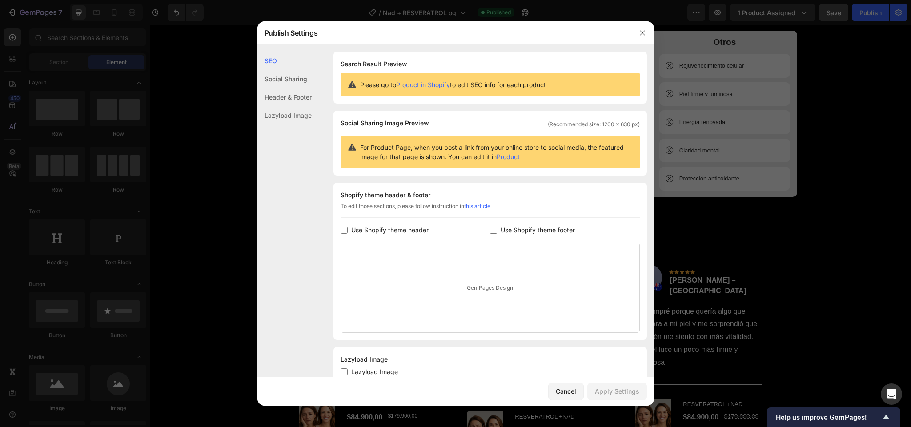
click at [413, 84] on link "Product in Shopify" at bounding box center [423, 85] width 54 height 8
click at [641, 34] on icon "button" at bounding box center [642, 32] width 7 height 7
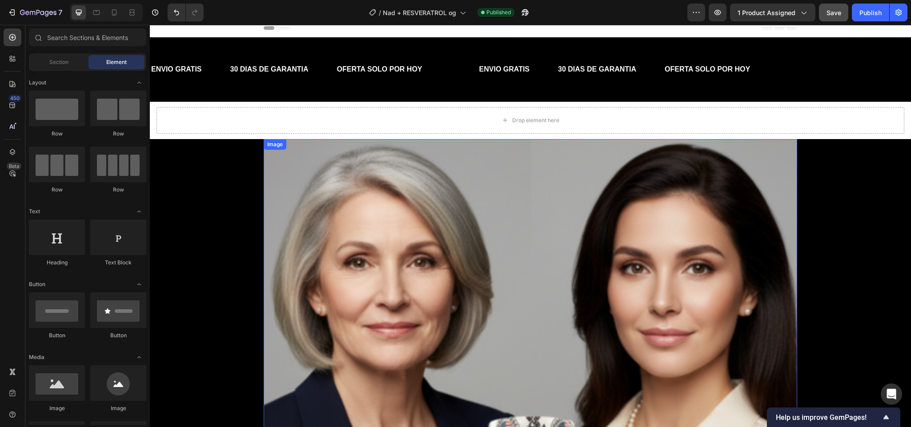
scroll to position [5, 0]
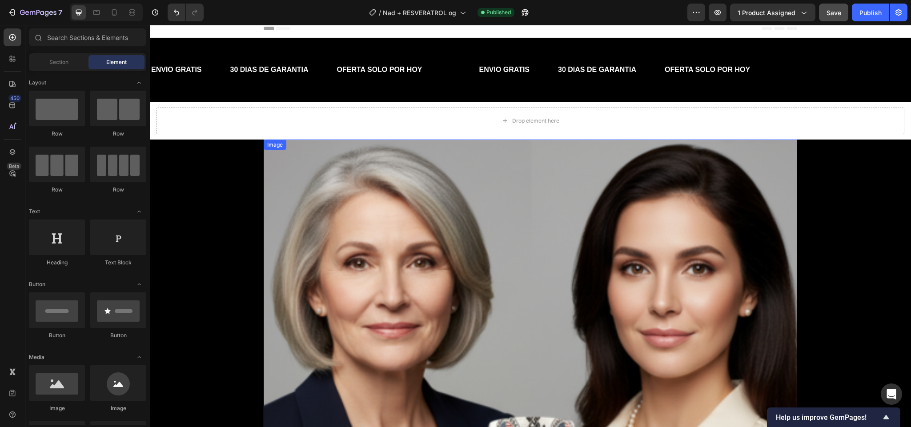
click at [468, 212] on img at bounding box center [530, 406] width 533 height 533
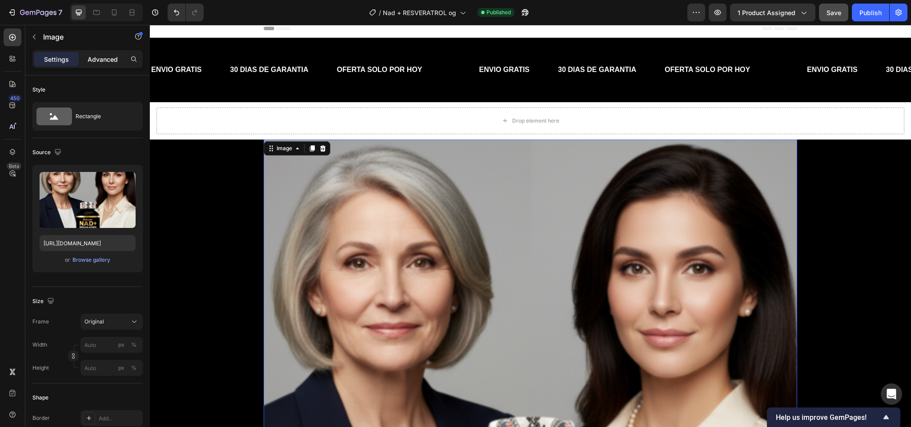
click at [94, 64] on div "Advanced" at bounding box center [102, 59] width 44 height 14
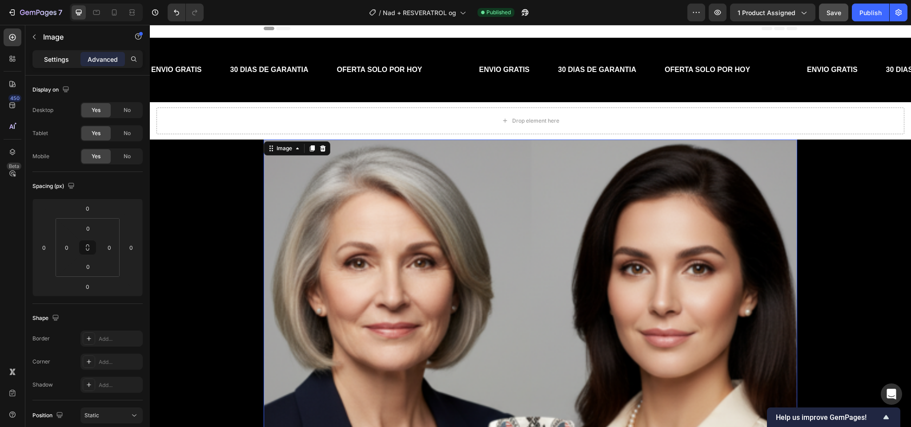
click at [65, 63] on p "Settings" at bounding box center [56, 59] width 25 height 9
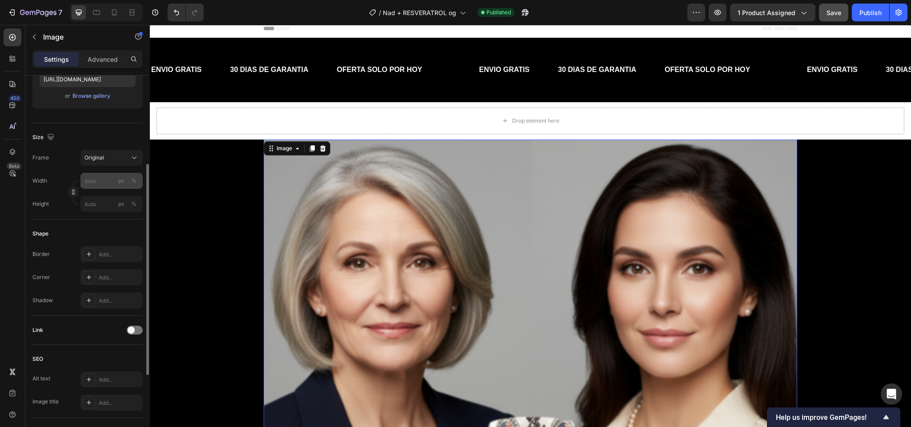
scroll to position [165, 0]
click at [368, 231] on img at bounding box center [530, 406] width 533 height 533
click at [271, 156] on img at bounding box center [530, 406] width 533 height 533
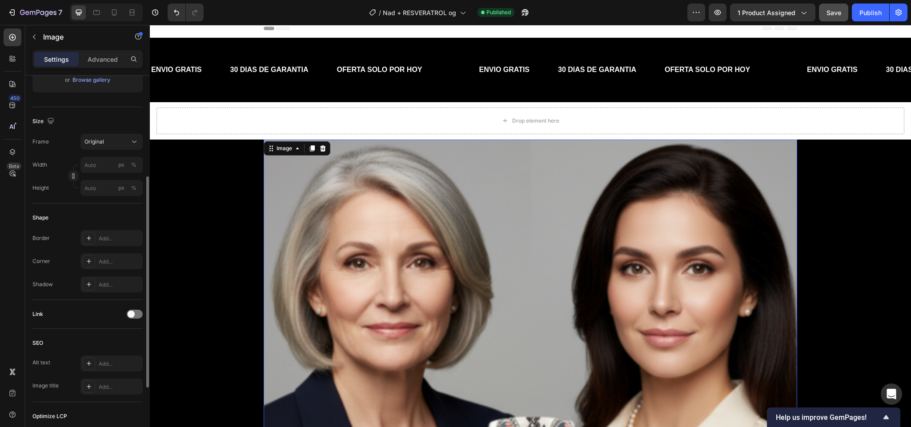
scroll to position [164, 0]
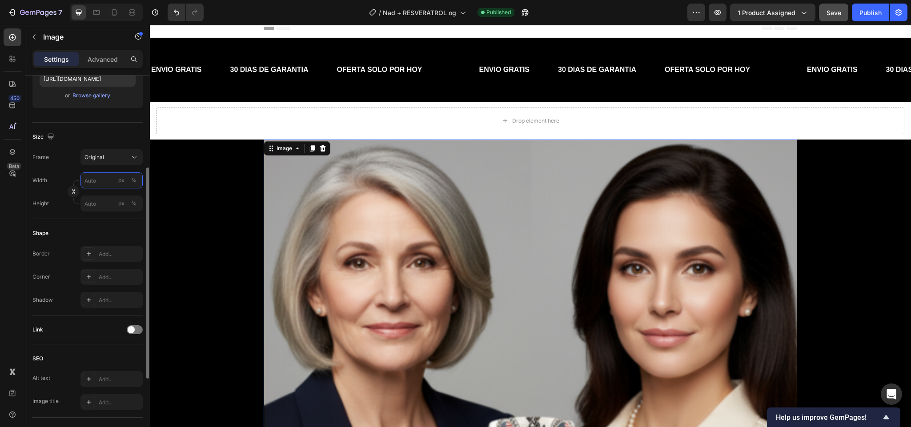
click at [96, 181] on input "px %" at bounding box center [111, 180] width 62 height 16
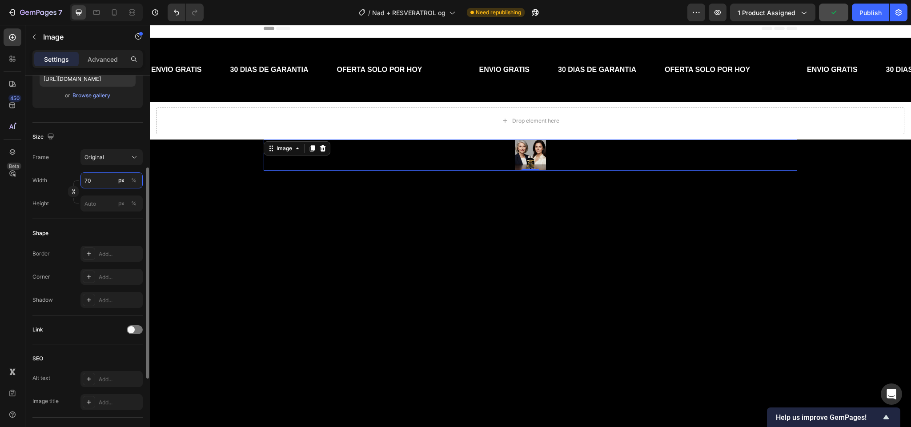
type input "7"
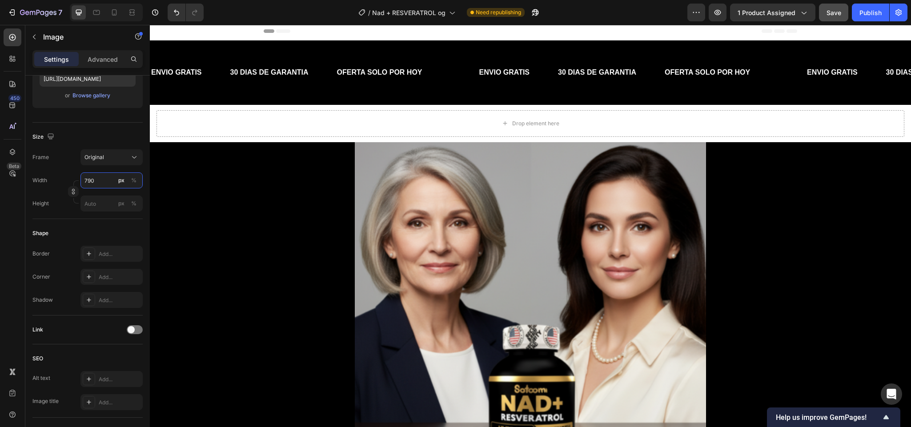
scroll to position [4, 0]
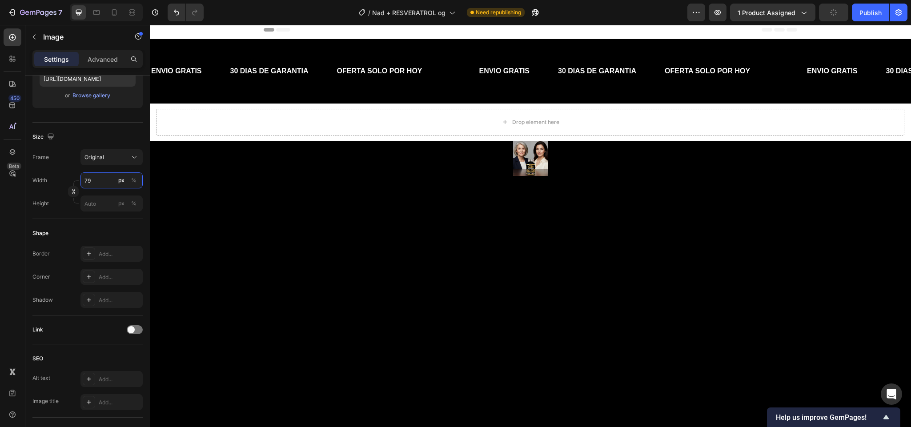
type input "7"
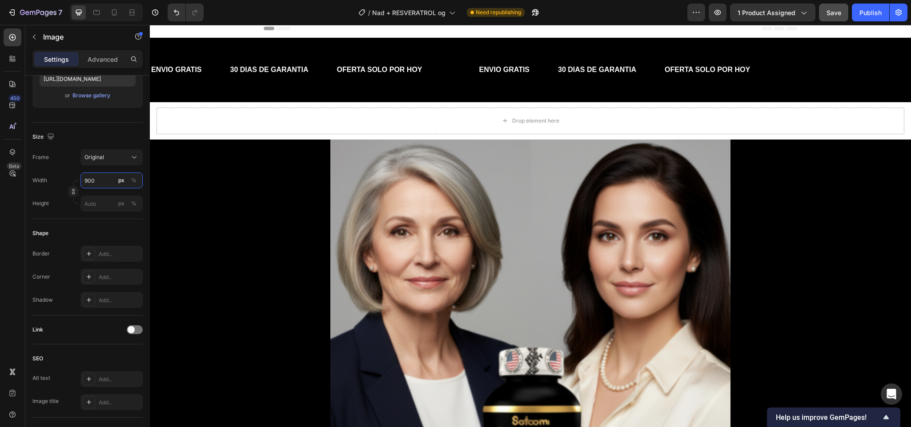
scroll to position [0, 0]
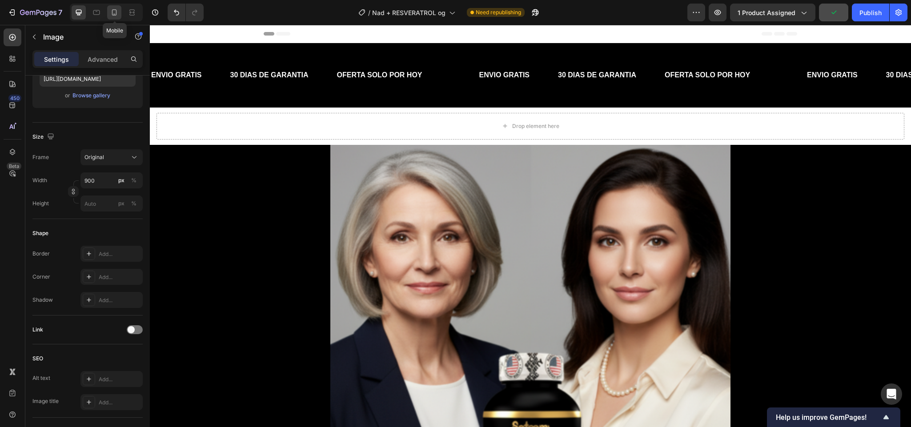
click at [111, 16] on icon at bounding box center [114, 12] width 9 height 9
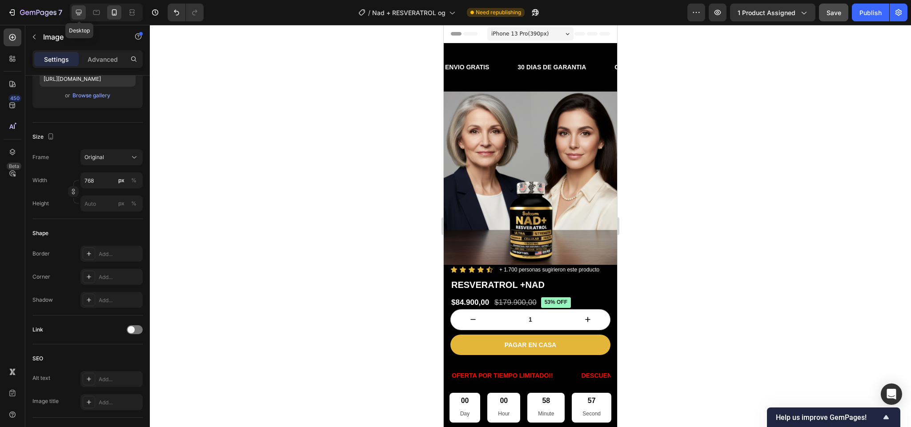
click at [83, 16] on icon at bounding box center [78, 12] width 9 height 9
type input "900"
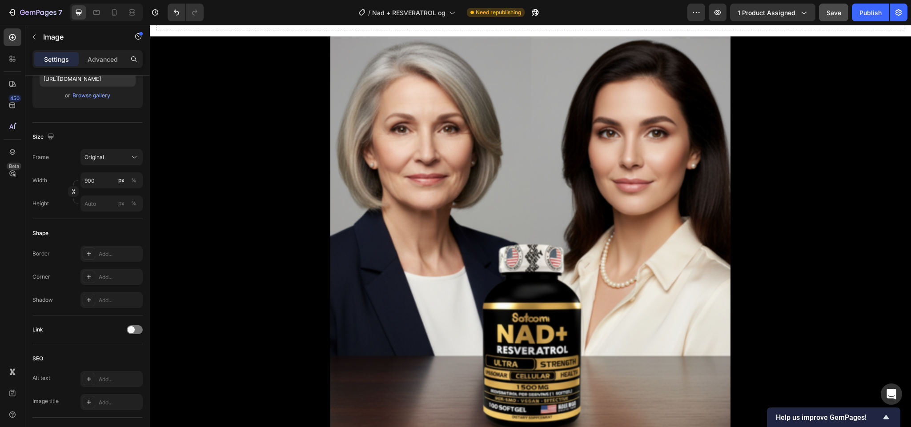
scroll to position [108, 0]
click at [591, 186] on img at bounding box center [530, 237] width 400 height 400
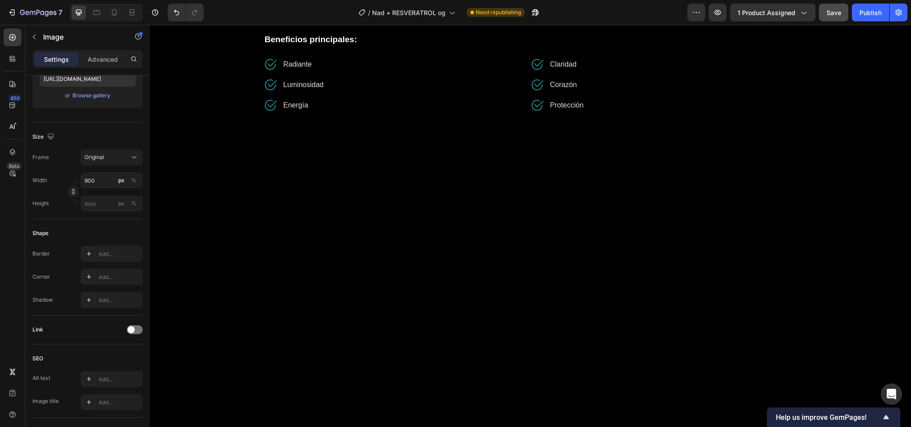
scroll to position [952, 0]
click at [423, 15] on img at bounding box center [530, 15] width 293 height 0
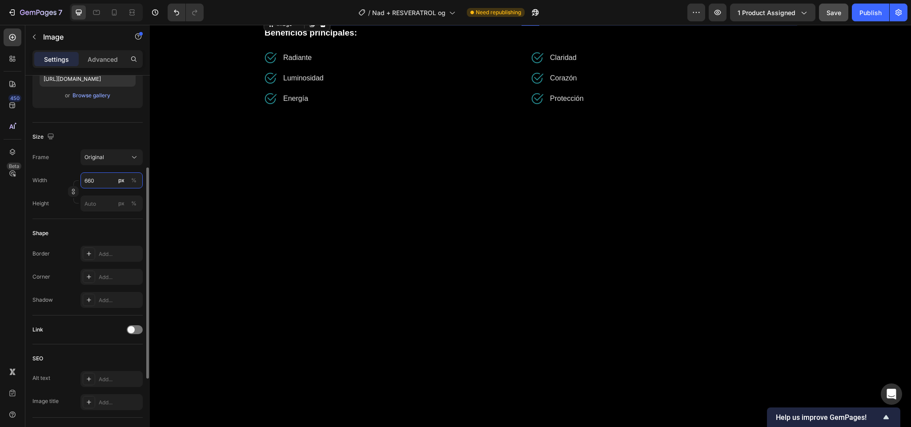
click at [107, 179] on input "660" at bounding box center [111, 180] width 62 height 16
type input "900"
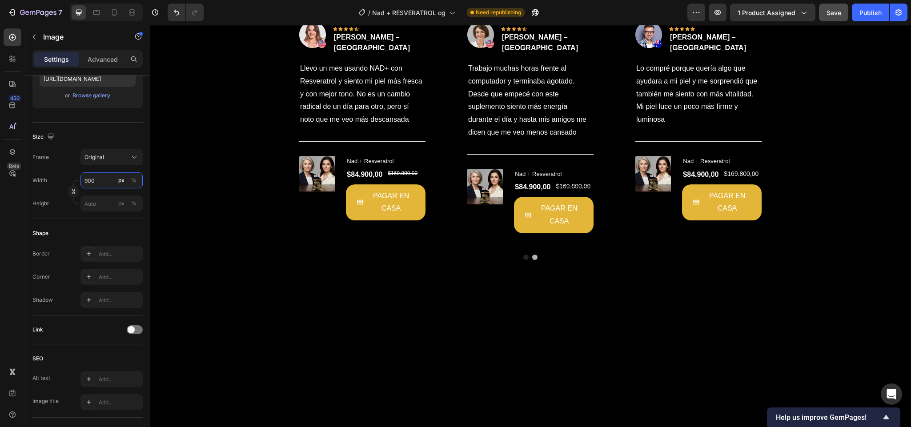
scroll to position [2022, 0]
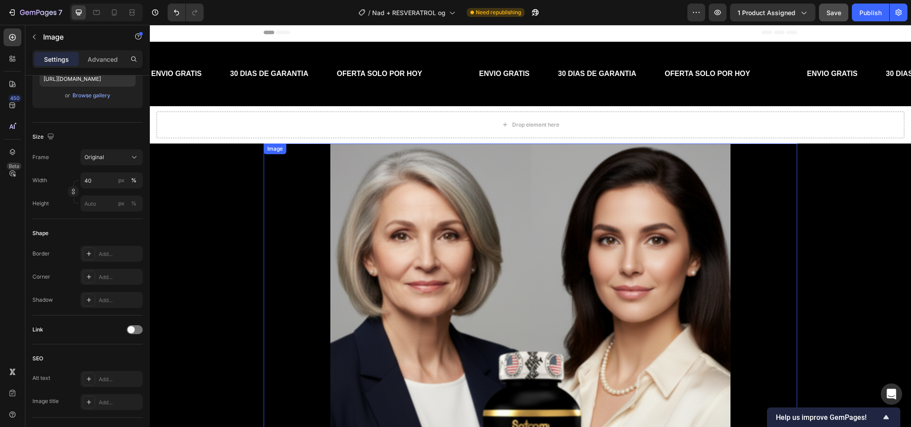
scroll to position [0, 0]
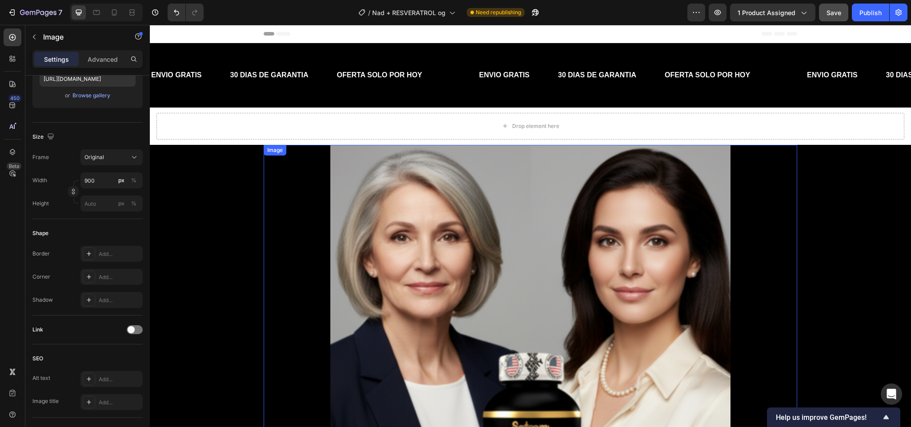
click at [422, 186] on img at bounding box center [530, 345] width 400 height 400
click at [94, 175] on input "900" at bounding box center [111, 180] width 62 height 16
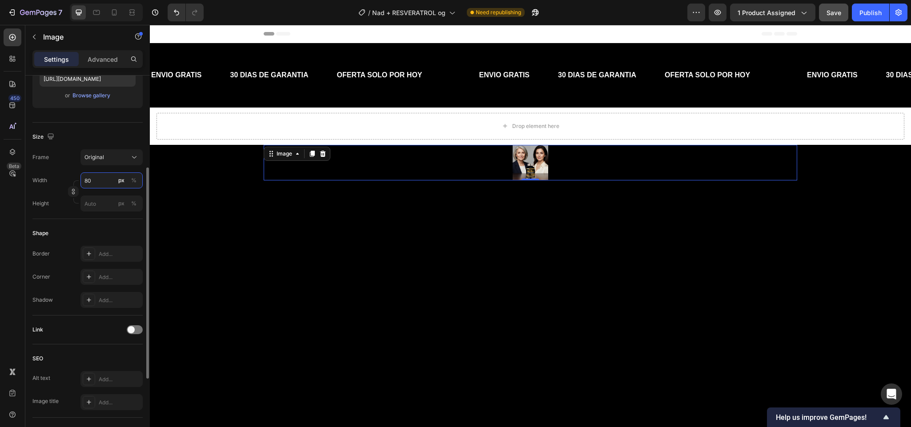
type input "800"
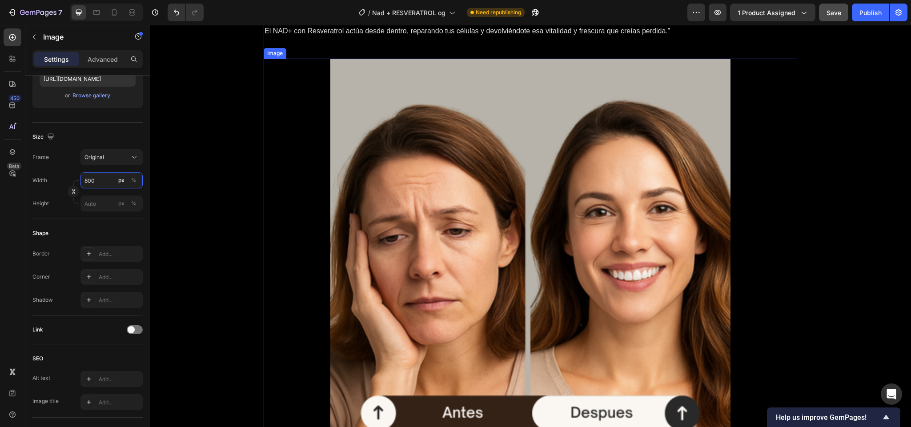
scroll to position [874, 0]
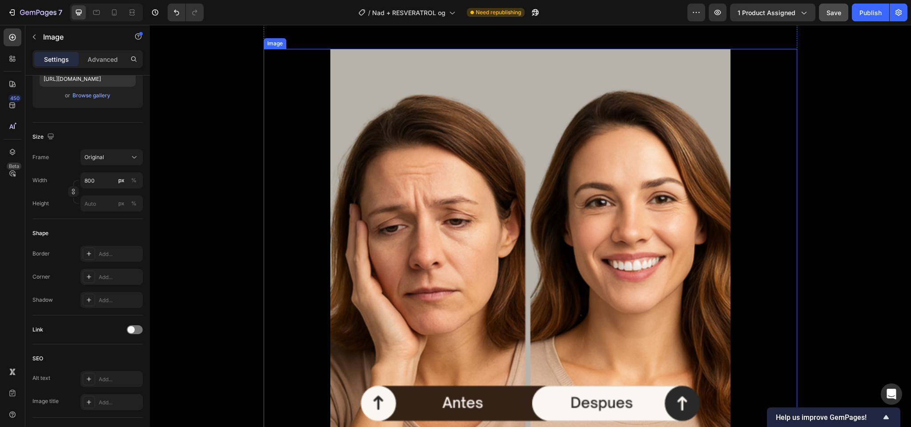
click at [417, 251] on img at bounding box center [530, 249] width 400 height 400
click at [99, 178] on input "900" at bounding box center [111, 180] width 62 height 16
click at [100, 178] on input "900" at bounding box center [111, 180] width 62 height 16
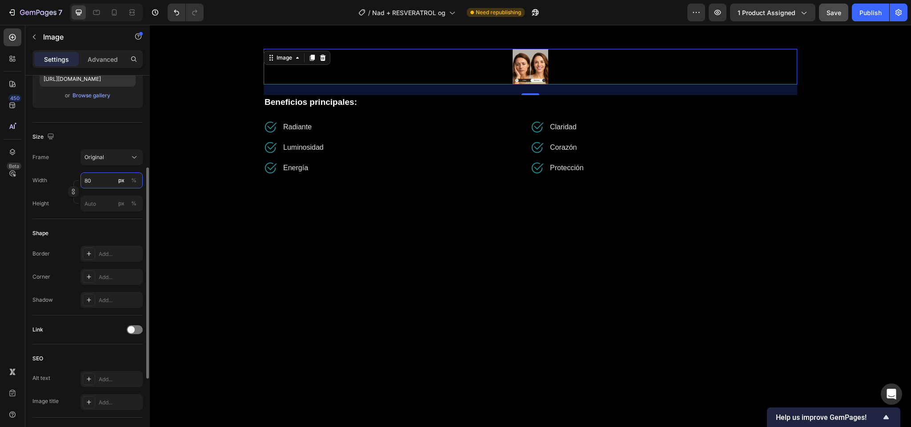
type input "800"
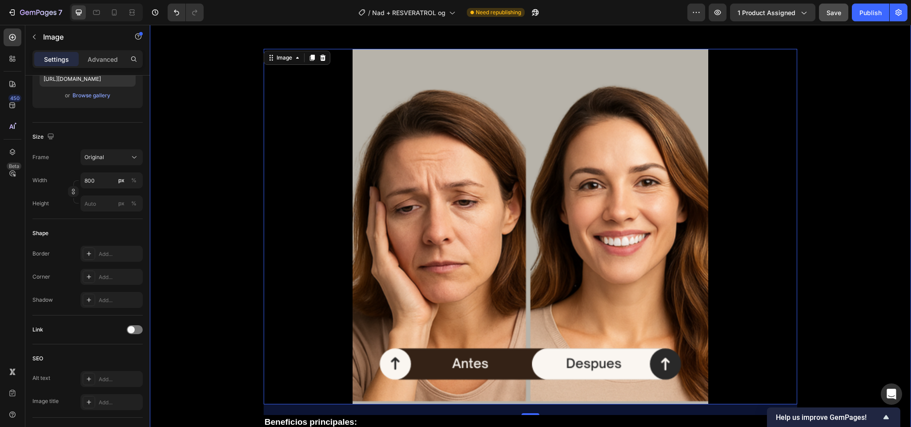
click at [799, 172] on div "¿Notas que tu piel ha perdido firmeza, luminosidad o que tu energía ya no es la…" at bounding box center [529, 242] width 747 height 503
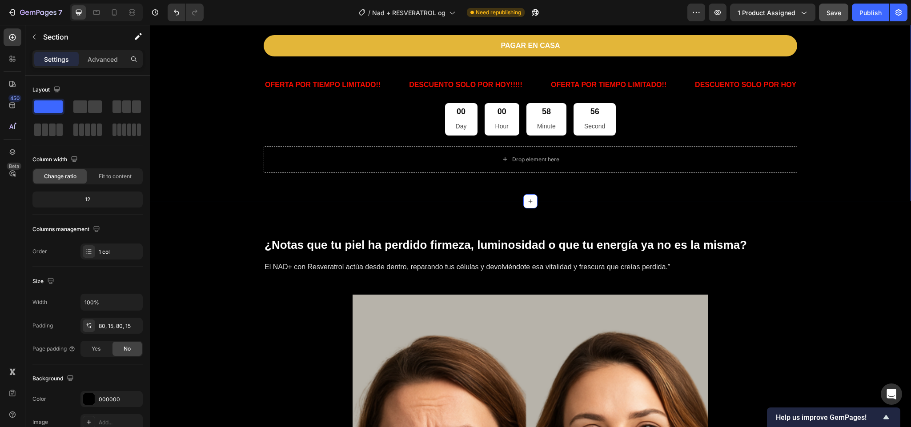
scroll to position [632, 0]
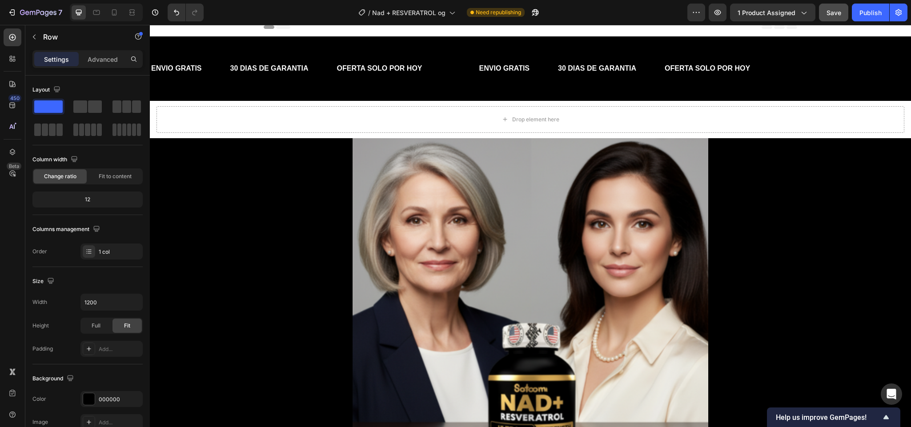
scroll to position [0, 0]
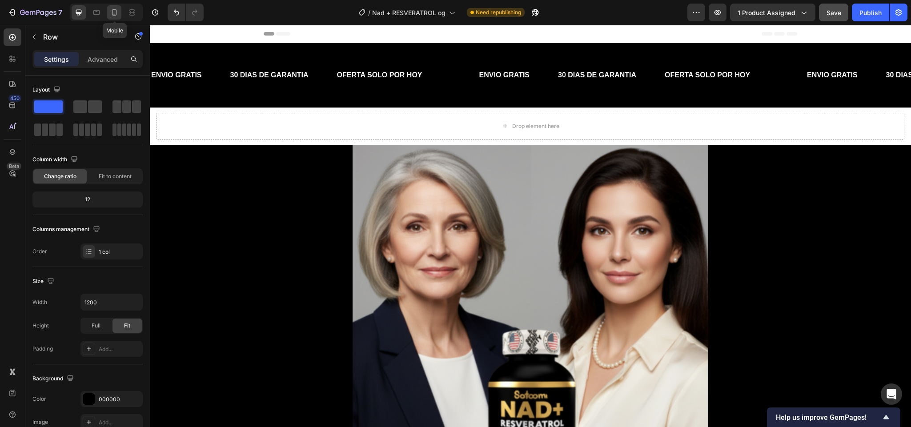
click at [111, 12] on icon at bounding box center [114, 12] width 9 height 9
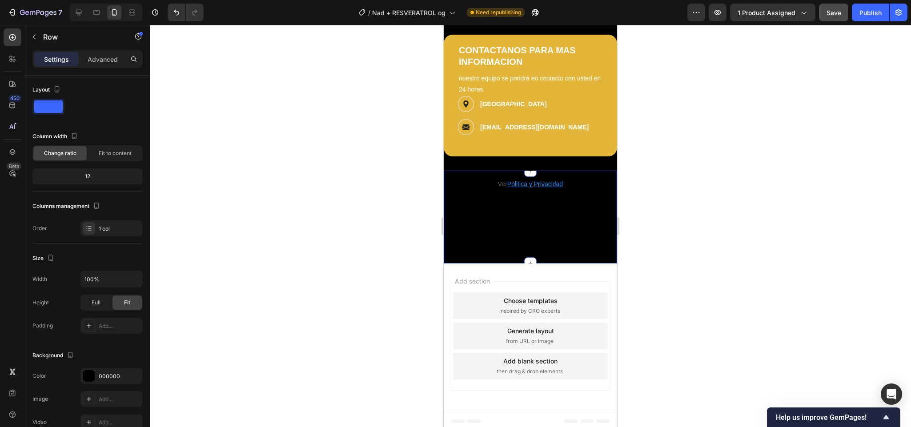
scroll to position [2441, 0]
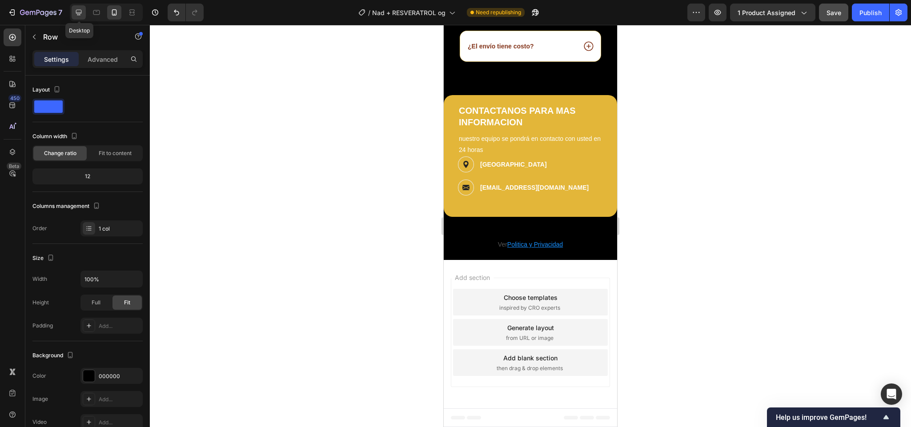
click at [75, 6] on div at bounding box center [79, 12] width 14 height 14
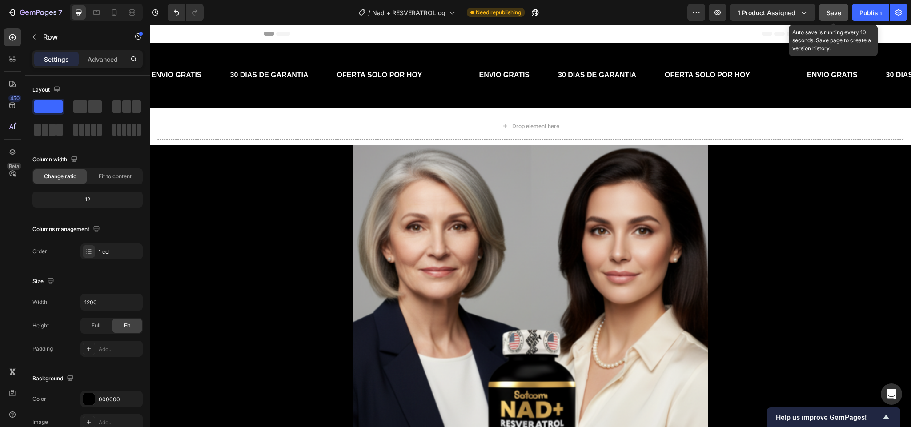
click at [832, 8] on div "Save" at bounding box center [833, 12] width 15 height 9
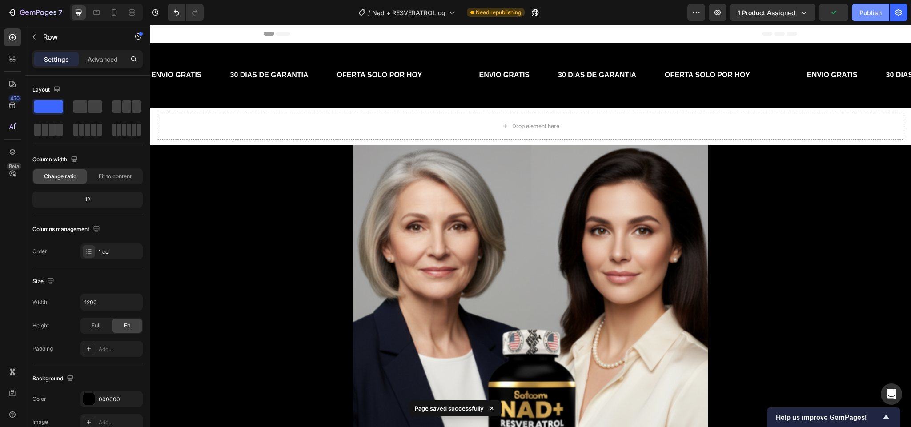
click at [859, 9] on div "Publish" at bounding box center [870, 12] width 22 height 9
click at [117, 13] on icon at bounding box center [114, 12] width 9 height 9
type input "100%"
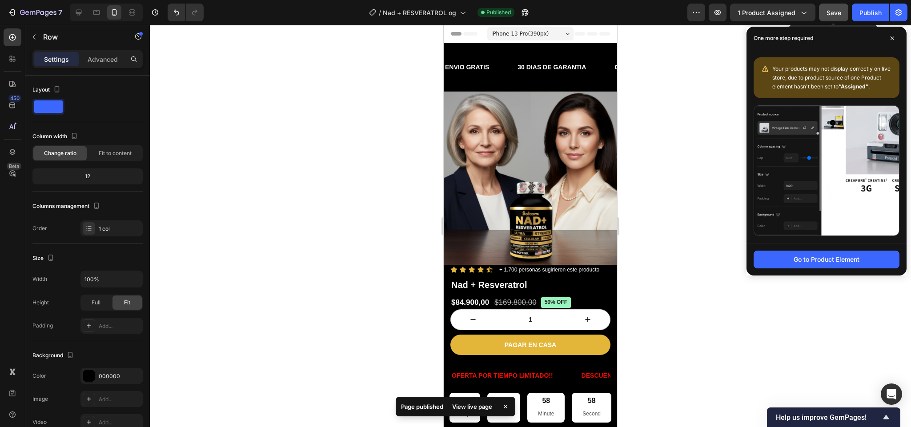
click at [829, 15] on span "Save" at bounding box center [833, 13] width 15 height 8
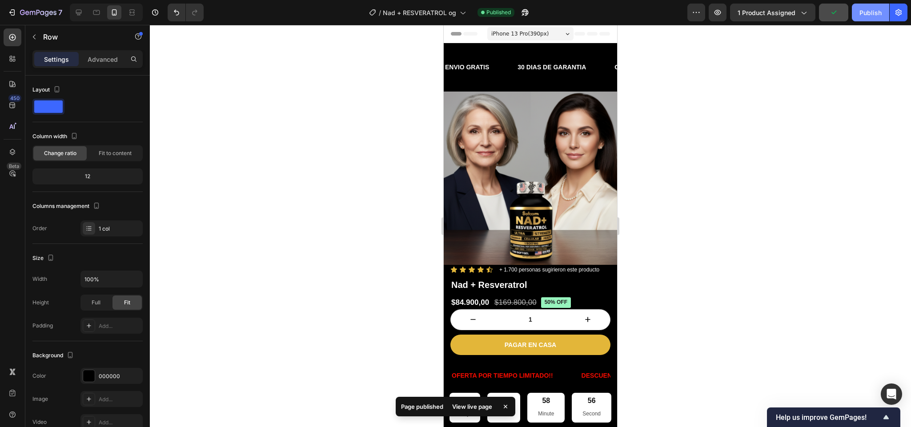
click at [867, 12] on div "Publish" at bounding box center [870, 12] width 22 height 9
drag, startPoint x: 1065, startPoint y: 213, endPoint x: 526, endPoint y: 236, distance: 539.5
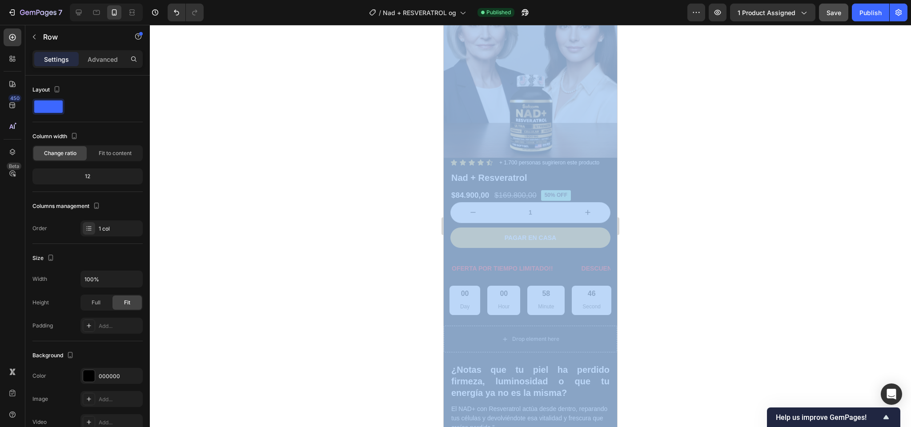
drag, startPoint x: 684, startPoint y: 173, endPoint x: 819, endPoint y: 453, distance: 310.7
click at [819, 0] on html "7 / Nad + RESVERATROL og Published Preview 1 product assigned Save Publish 450 …" at bounding box center [455, 0] width 911 height 0
click at [637, 187] on div at bounding box center [530, 226] width 761 height 402
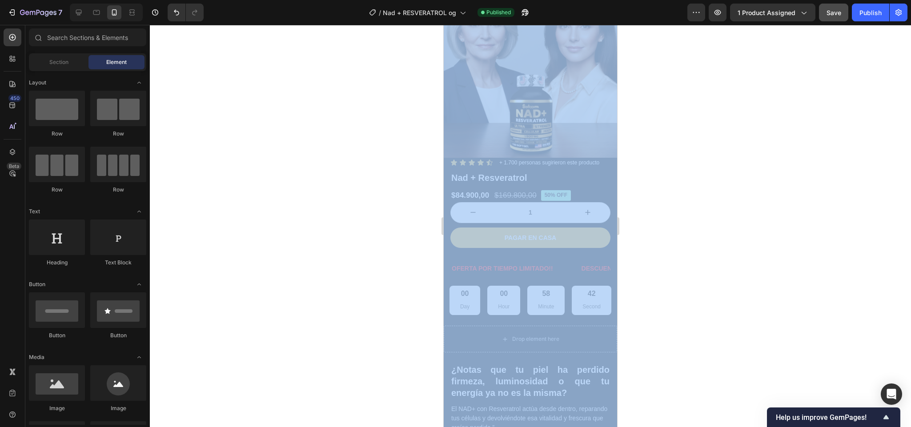
click at [638, 188] on div at bounding box center [530, 226] width 761 height 402
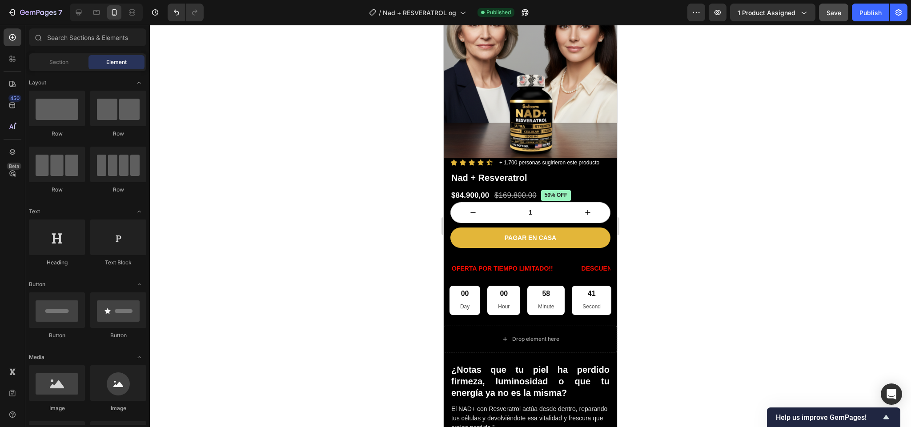
click at [638, 188] on div at bounding box center [530, 226] width 761 height 402
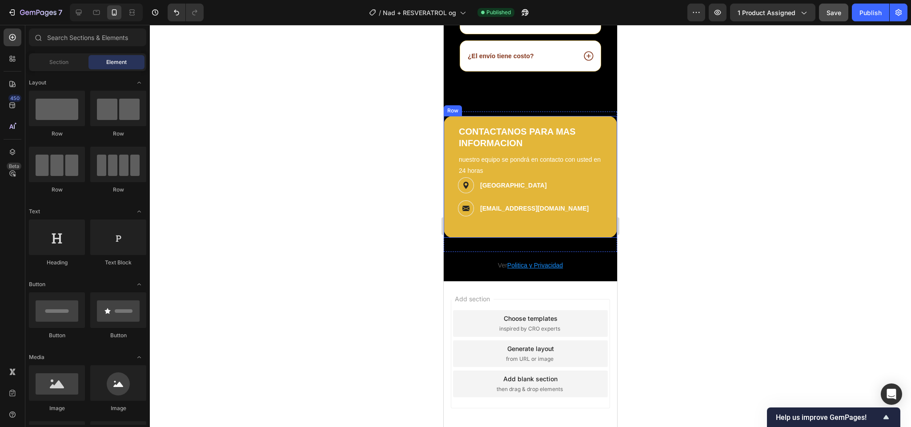
scroll to position [2357, 0]
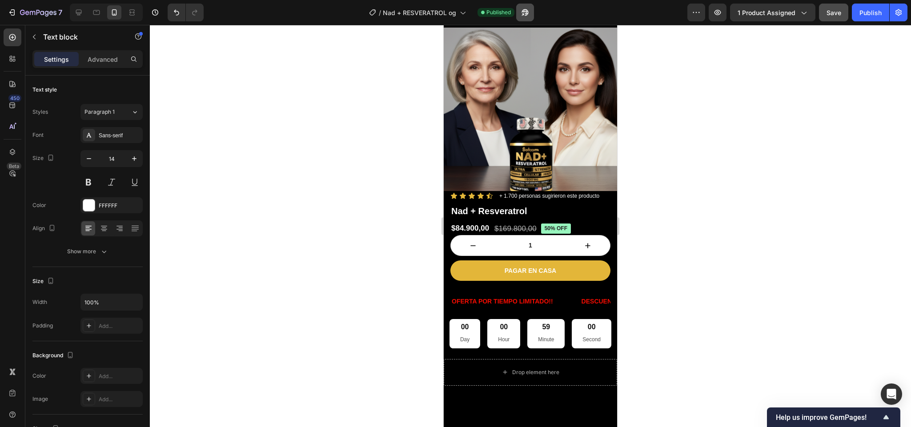
scroll to position [0, 0]
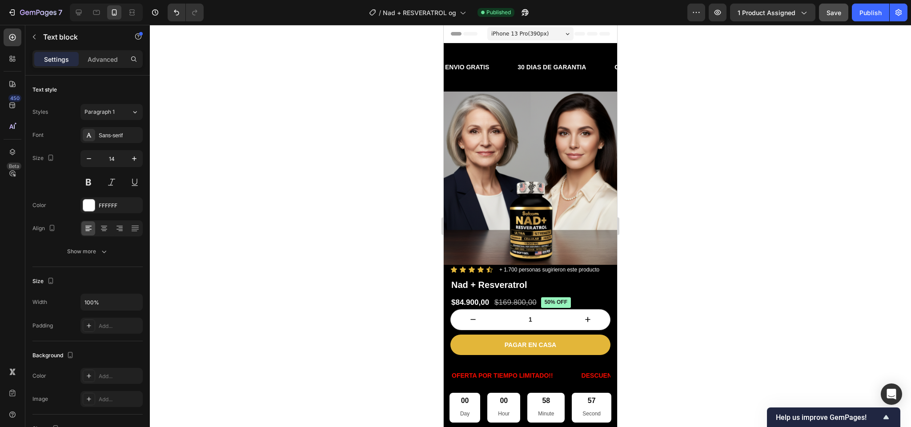
click at [698, 309] on div at bounding box center [530, 226] width 761 height 402
